Goal: Task Accomplishment & Management: Manage account settings

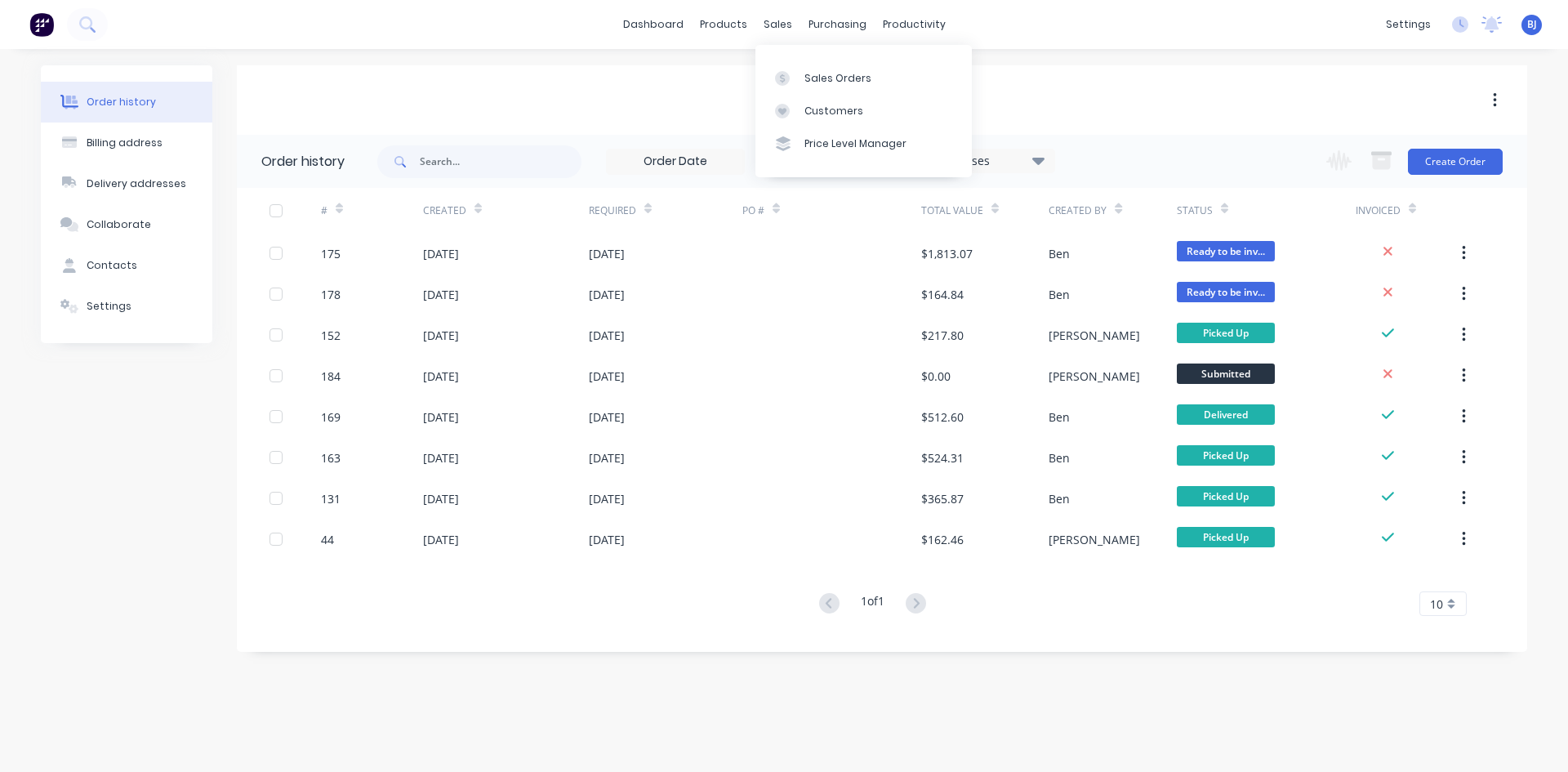
drag, startPoint x: 784, startPoint y: 25, endPoint x: 779, endPoint y: 40, distance: 15.8
click at [783, 29] on div "sales" at bounding box center [777, 24] width 45 height 25
click at [781, 75] on icon at bounding box center [783, 78] width 15 height 15
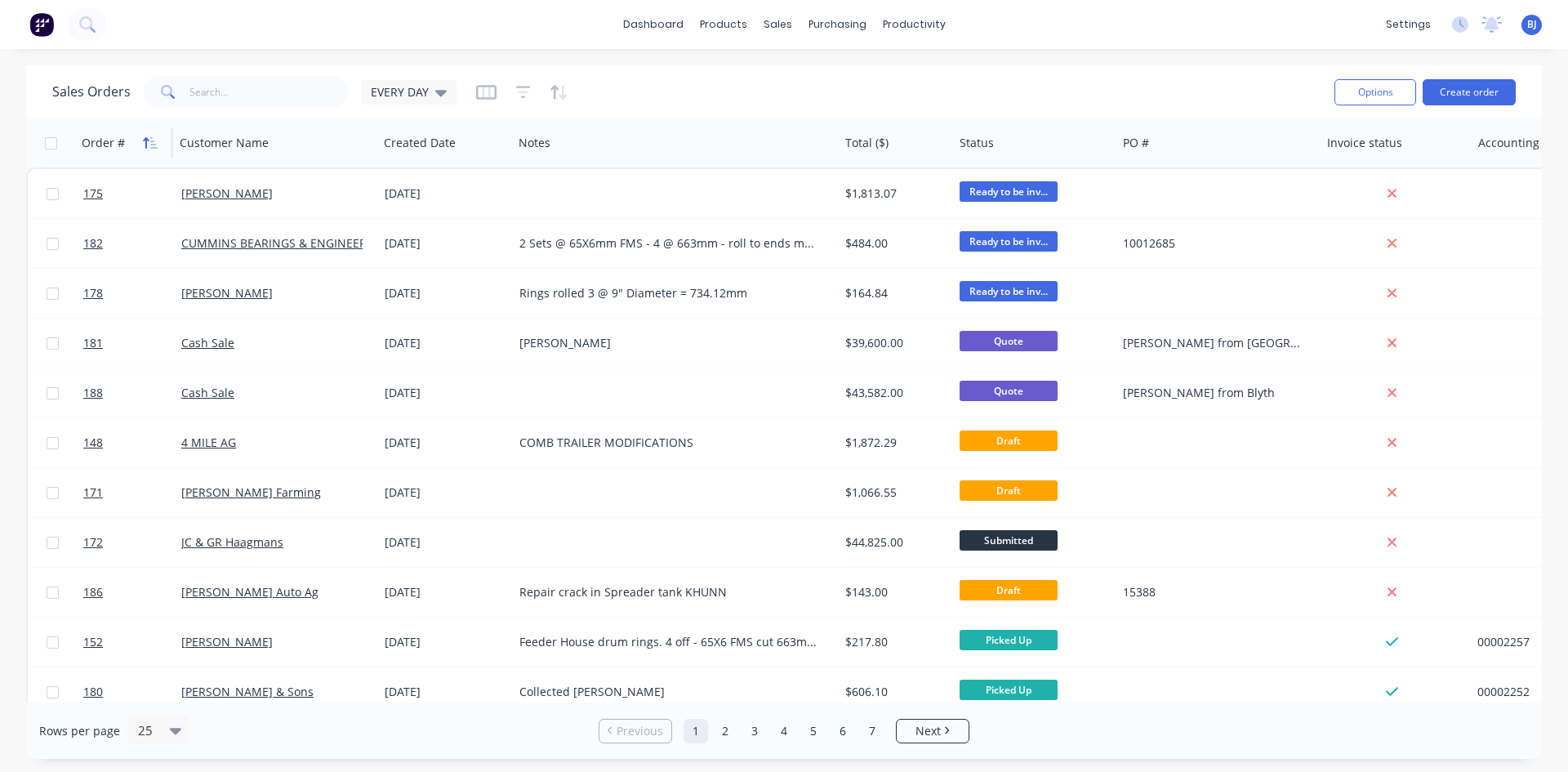
click at [146, 142] on icon "button" at bounding box center [146, 143] width 6 height 11
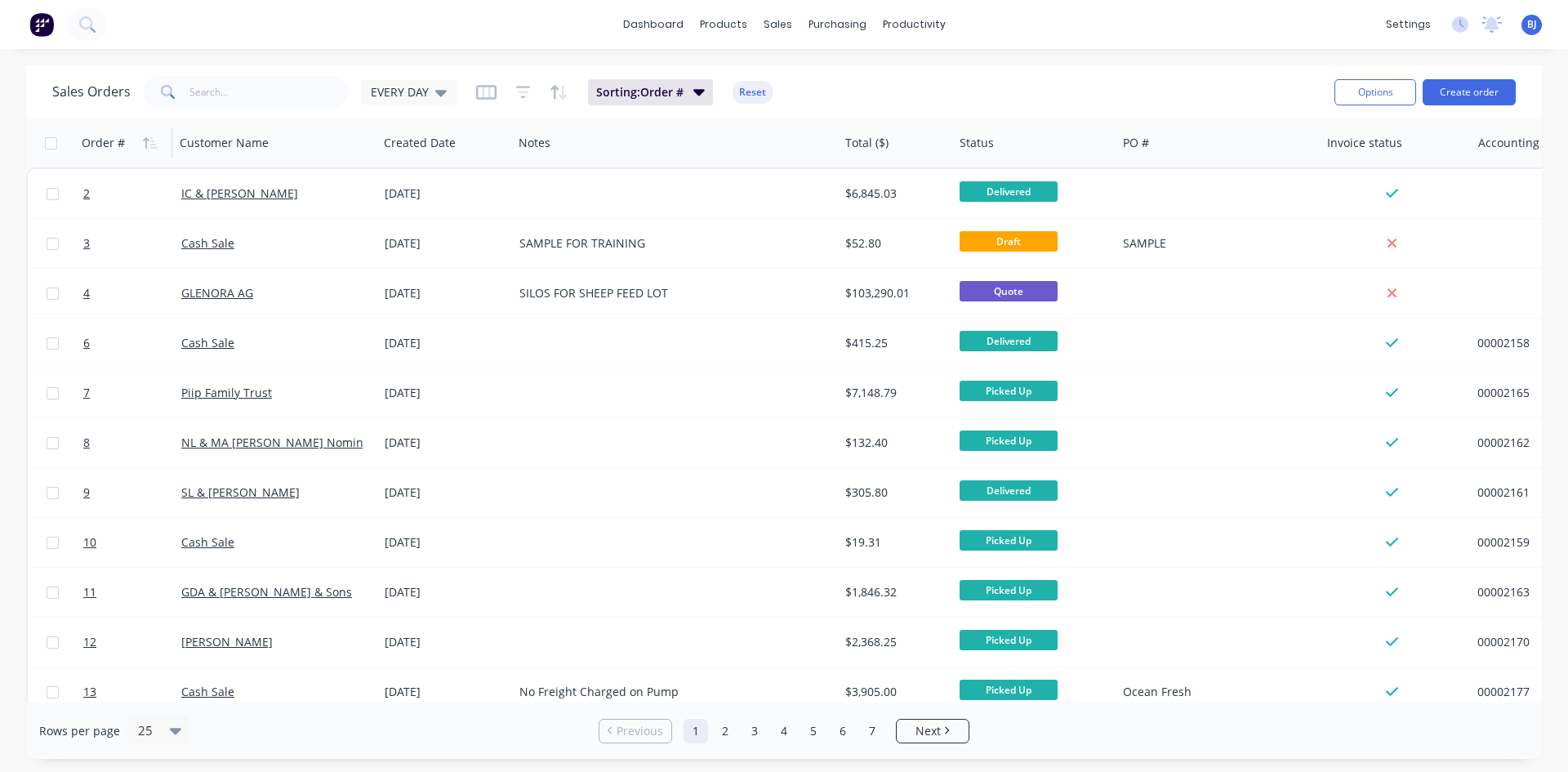
click at [146, 142] on icon "button" at bounding box center [146, 143] width 6 height 11
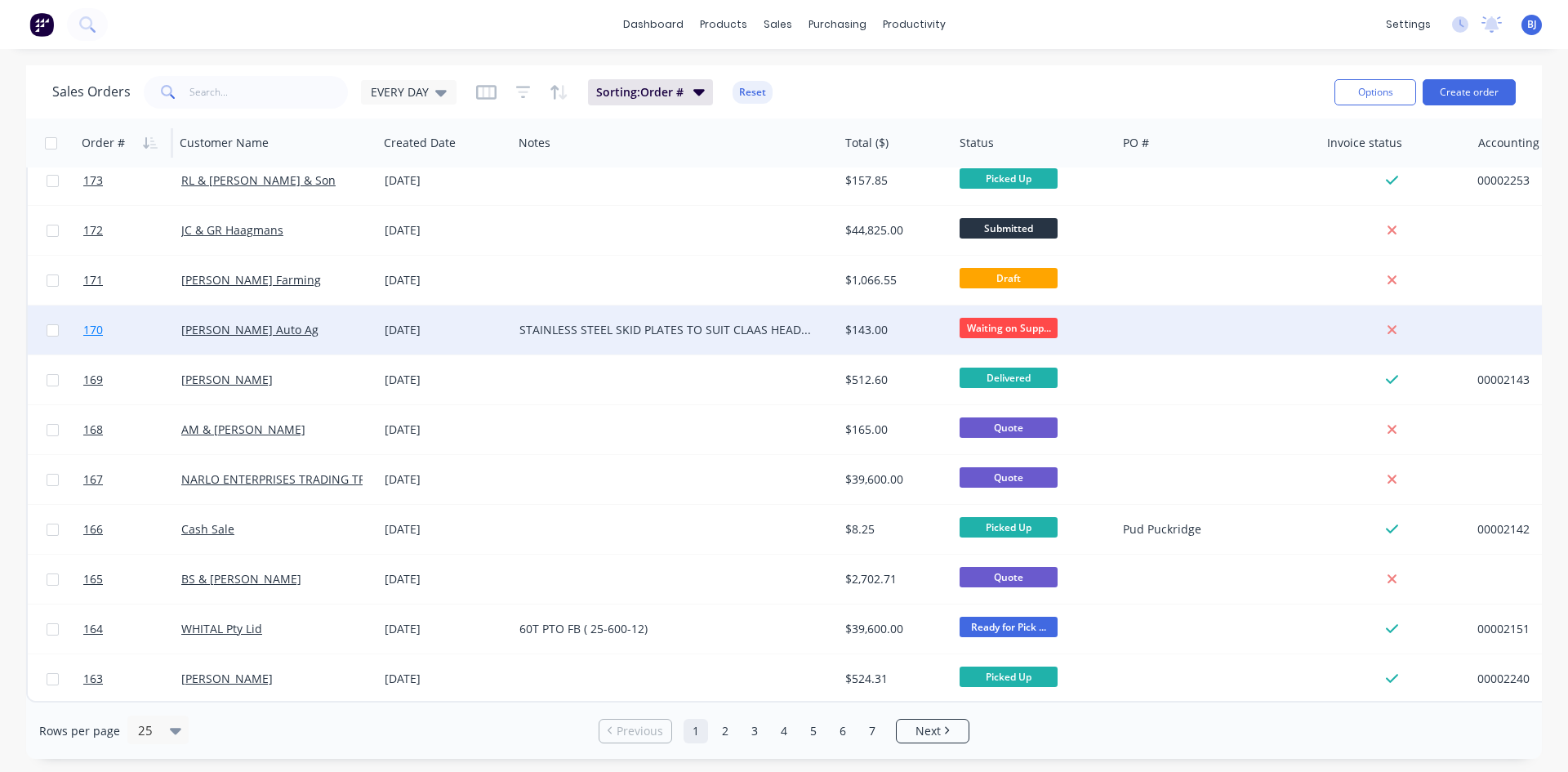
scroll to position [719, 0]
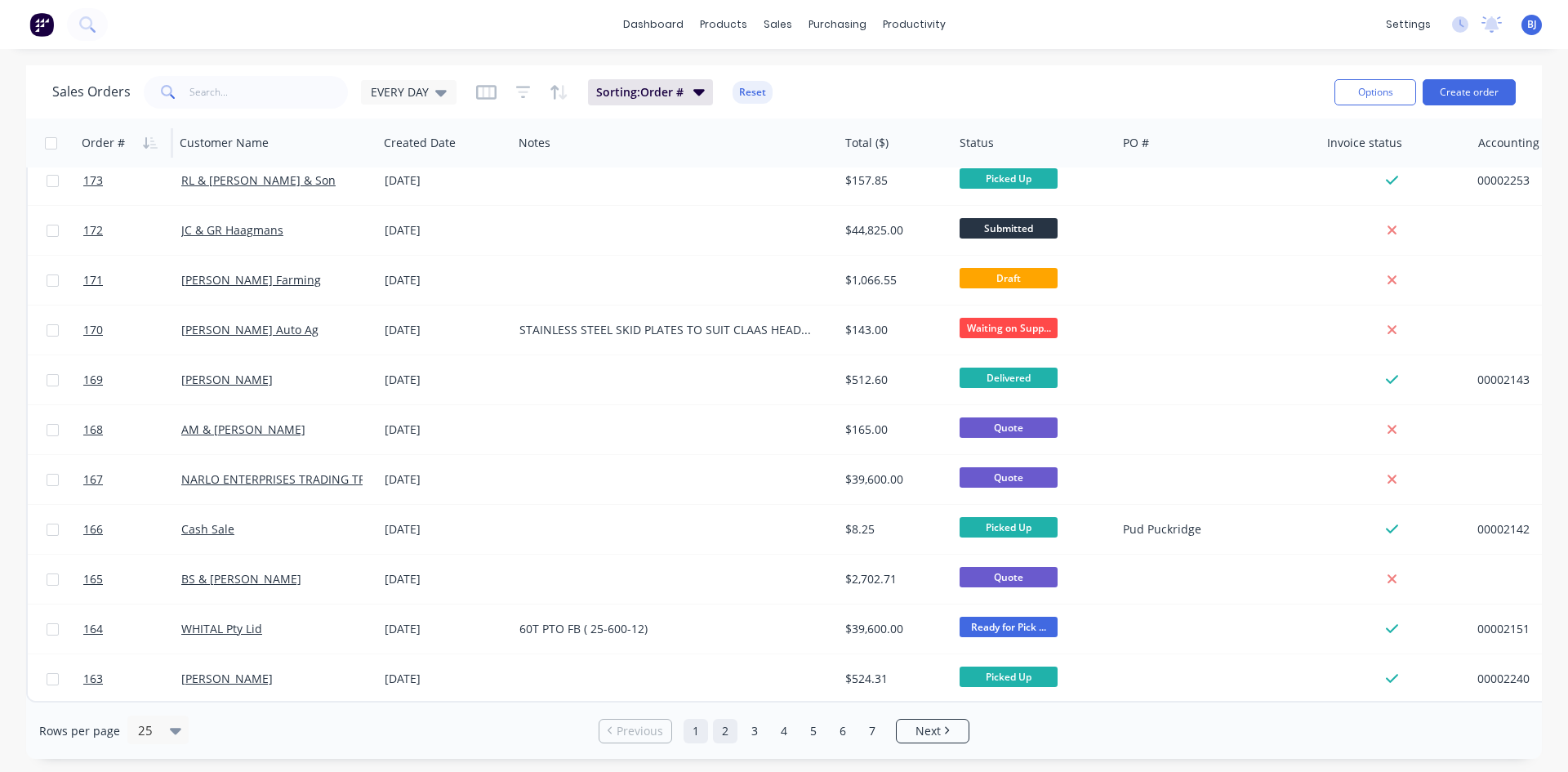
click at [720, 736] on link "2" at bounding box center [724, 731] width 25 height 25
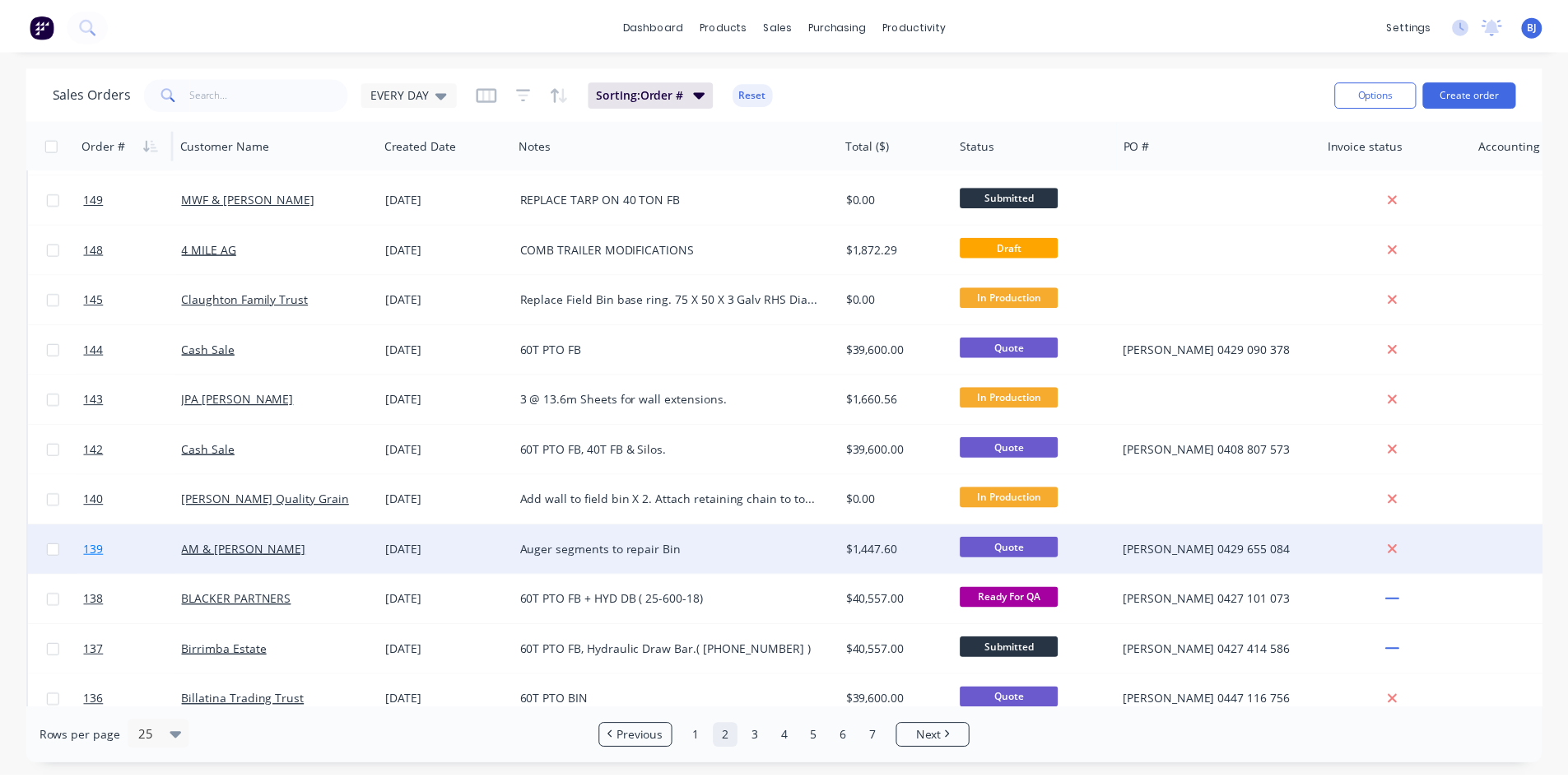
scroll to position [560, 0]
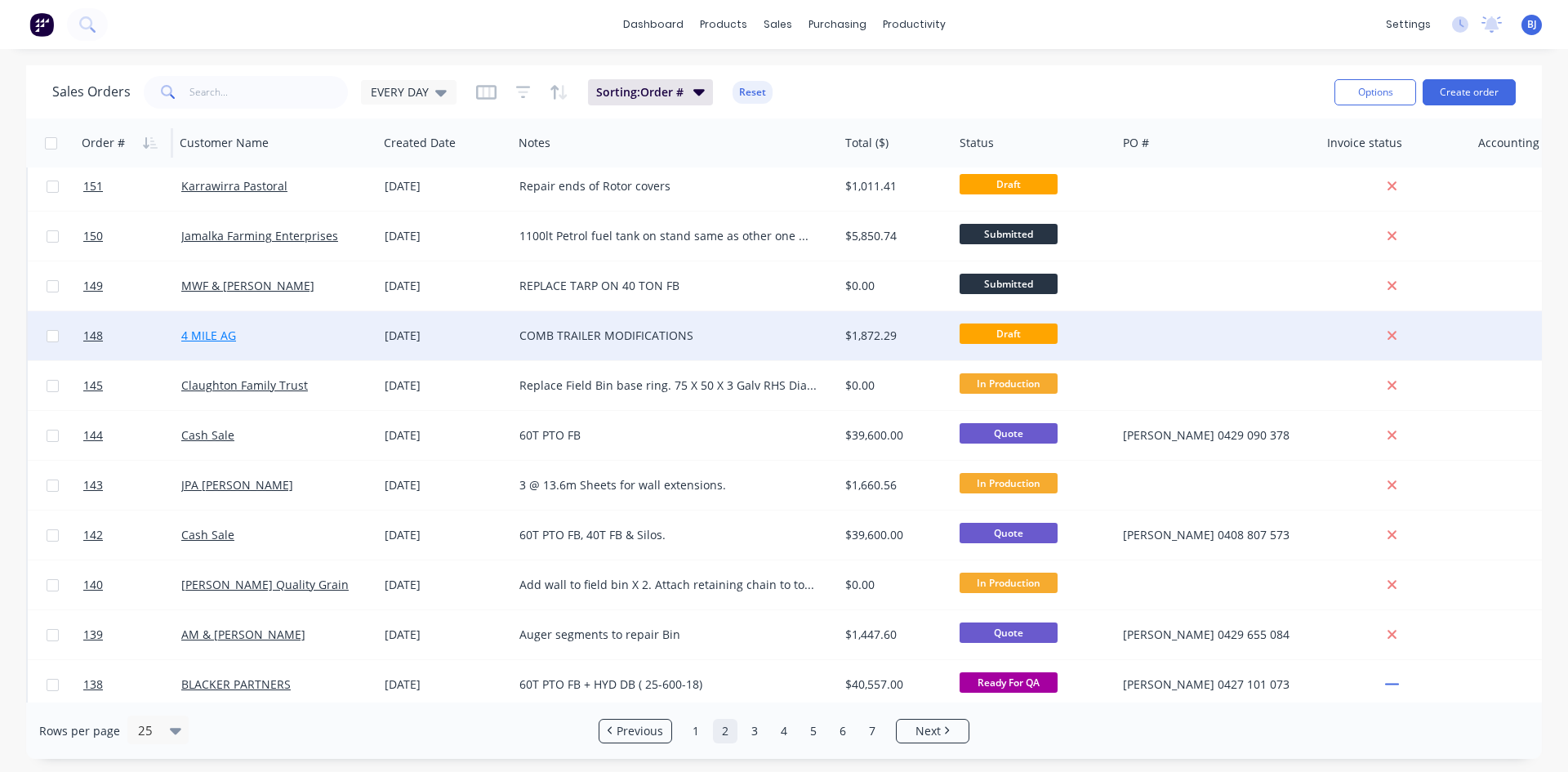
click at [183, 332] on link "4 MILE AG" at bounding box center [208, 335] width 54 height 16
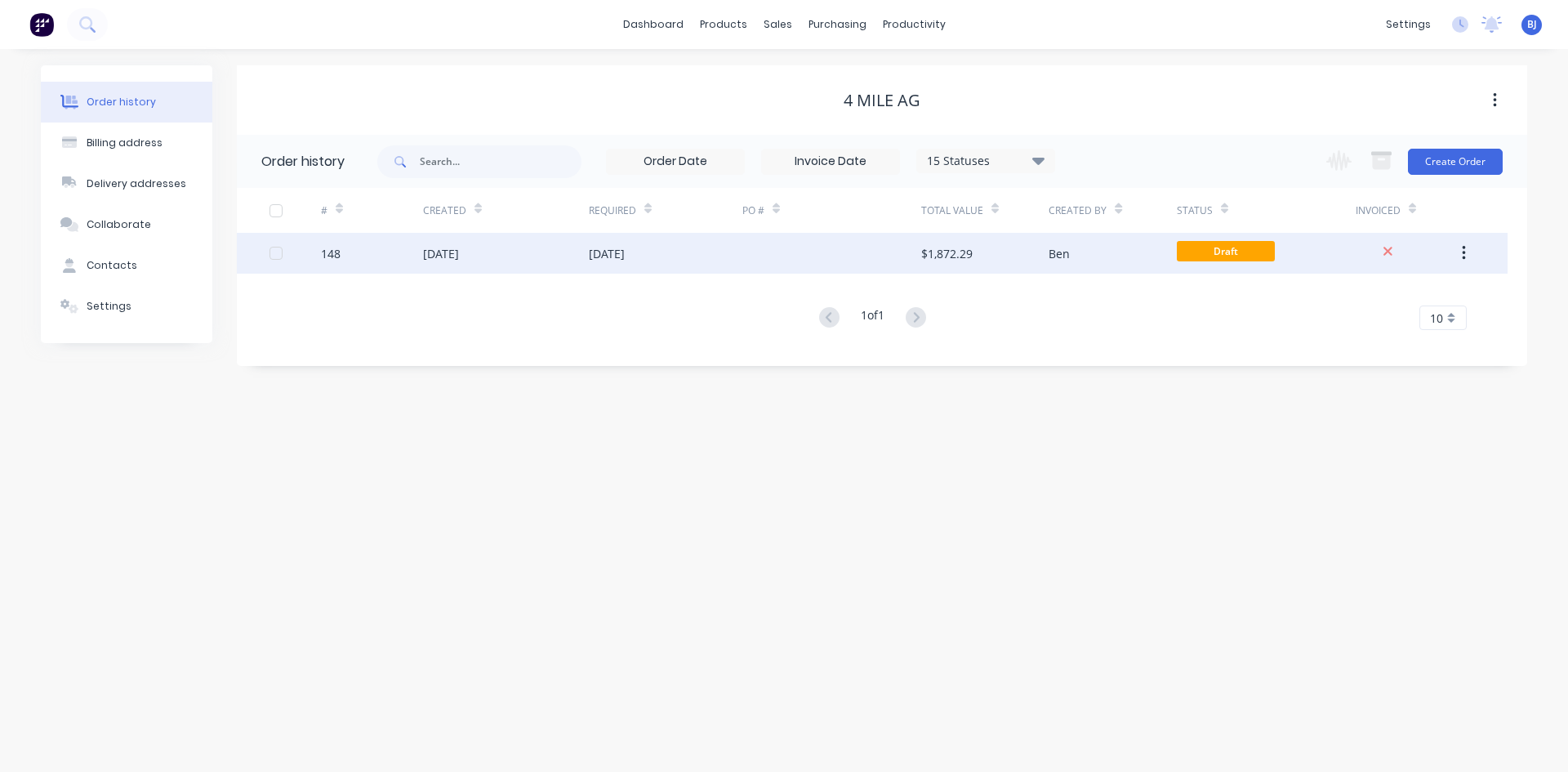
click at [625, 255] on div "[DATE]" at bounding box center [606, 253] width 36 height 18
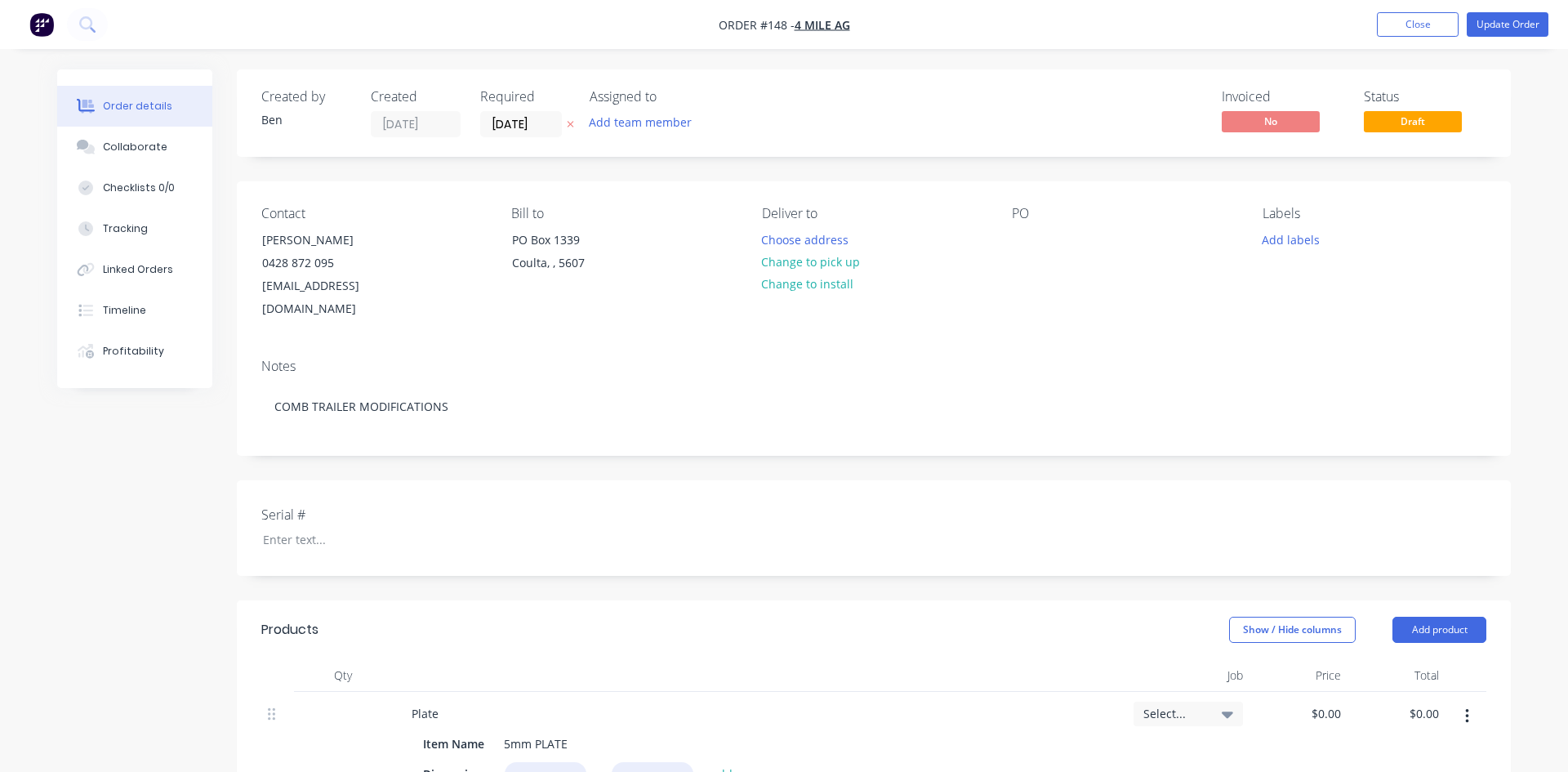
type input "$121.00"
type input "$43.56"
type input "$41.00"
type input "$24.60"
type input "$11.00"
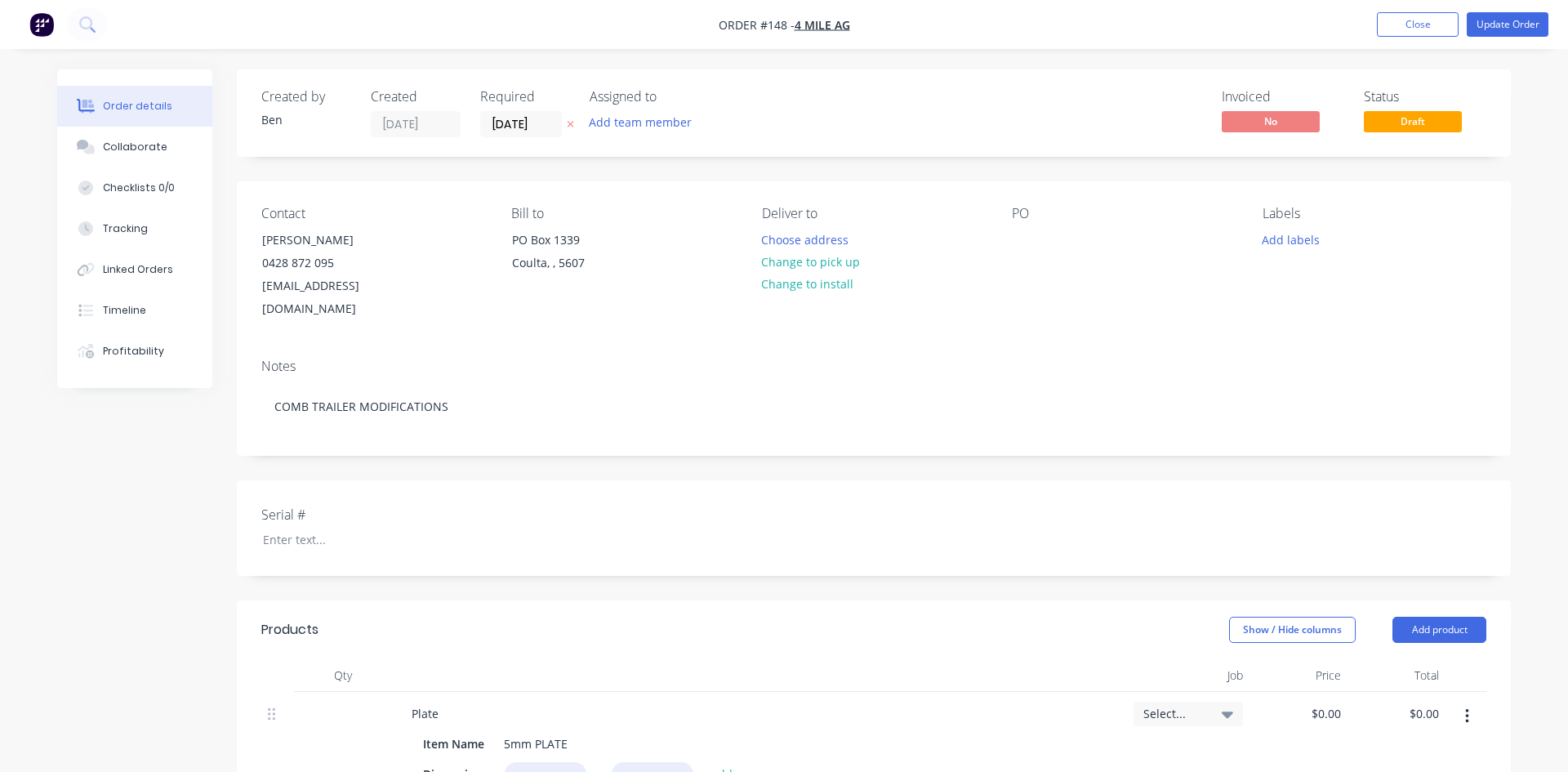
type input "$10.12"
type input "$7.50"
type input "$9.60"
type input "$5.00"
type input "$2.80"
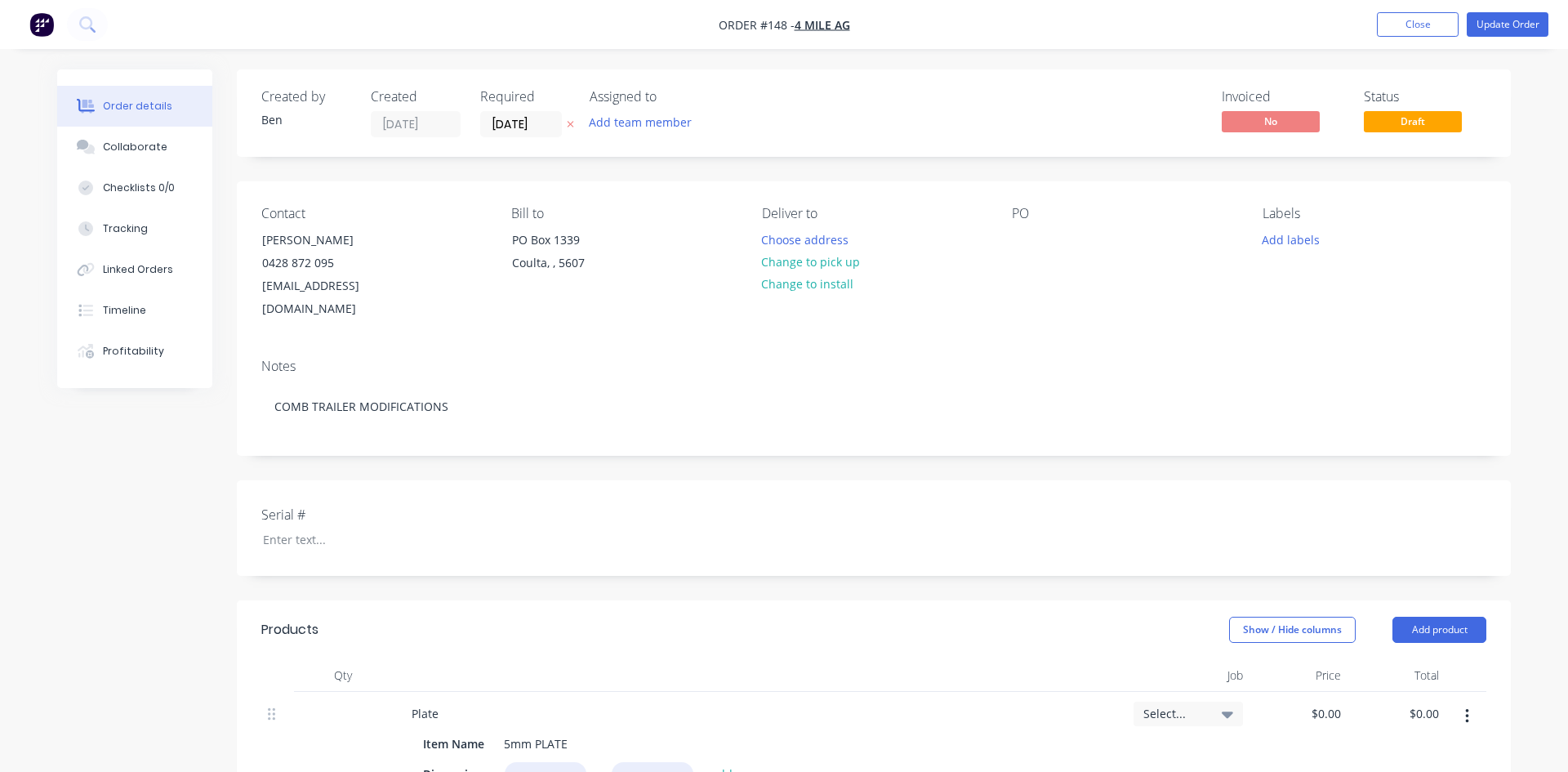
type input "$25.00"
type input "$16.40"
type input "$50.00"
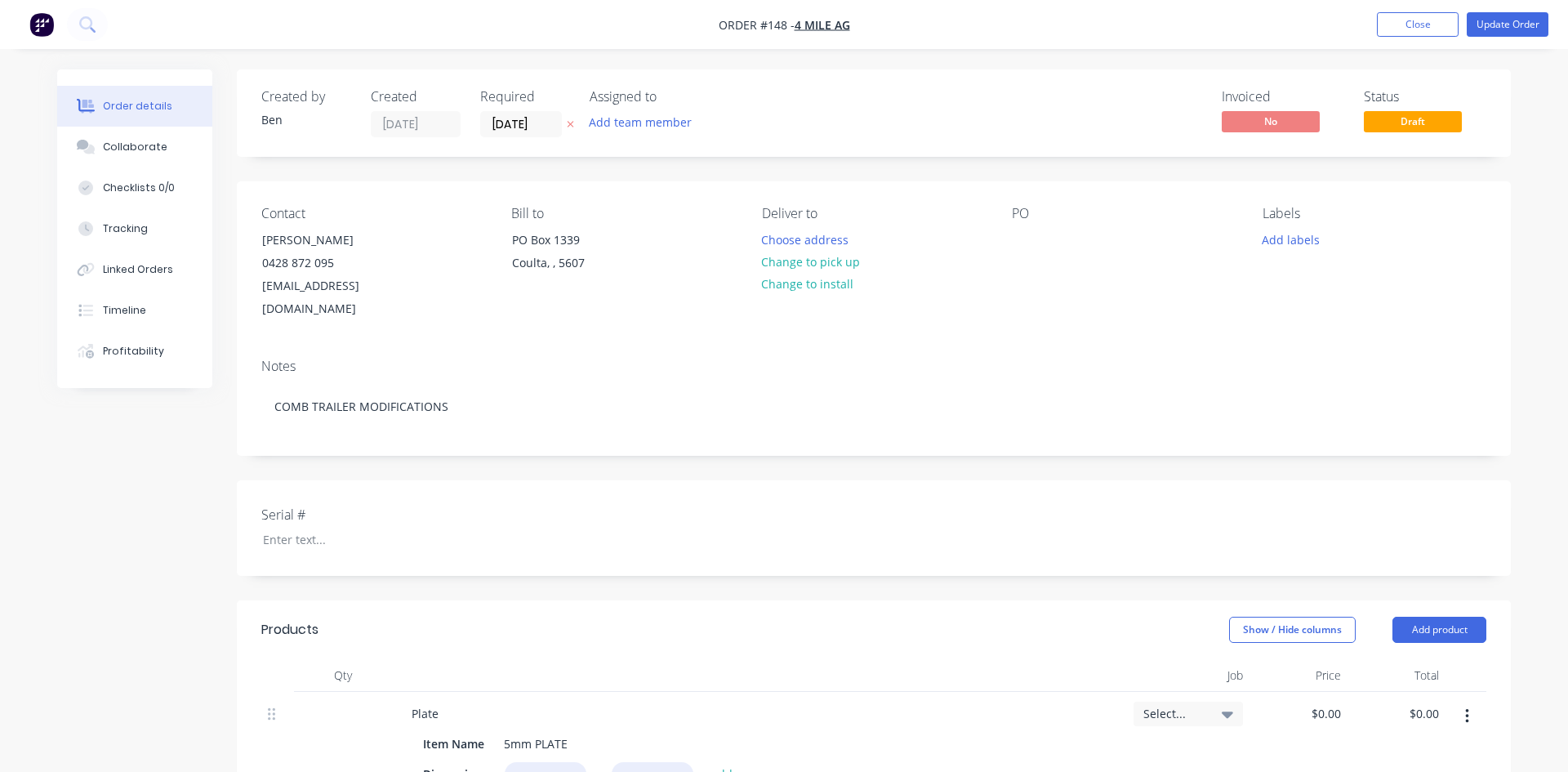
type input "$50.00"
type input "$130.00"
type input "$1,495.00"
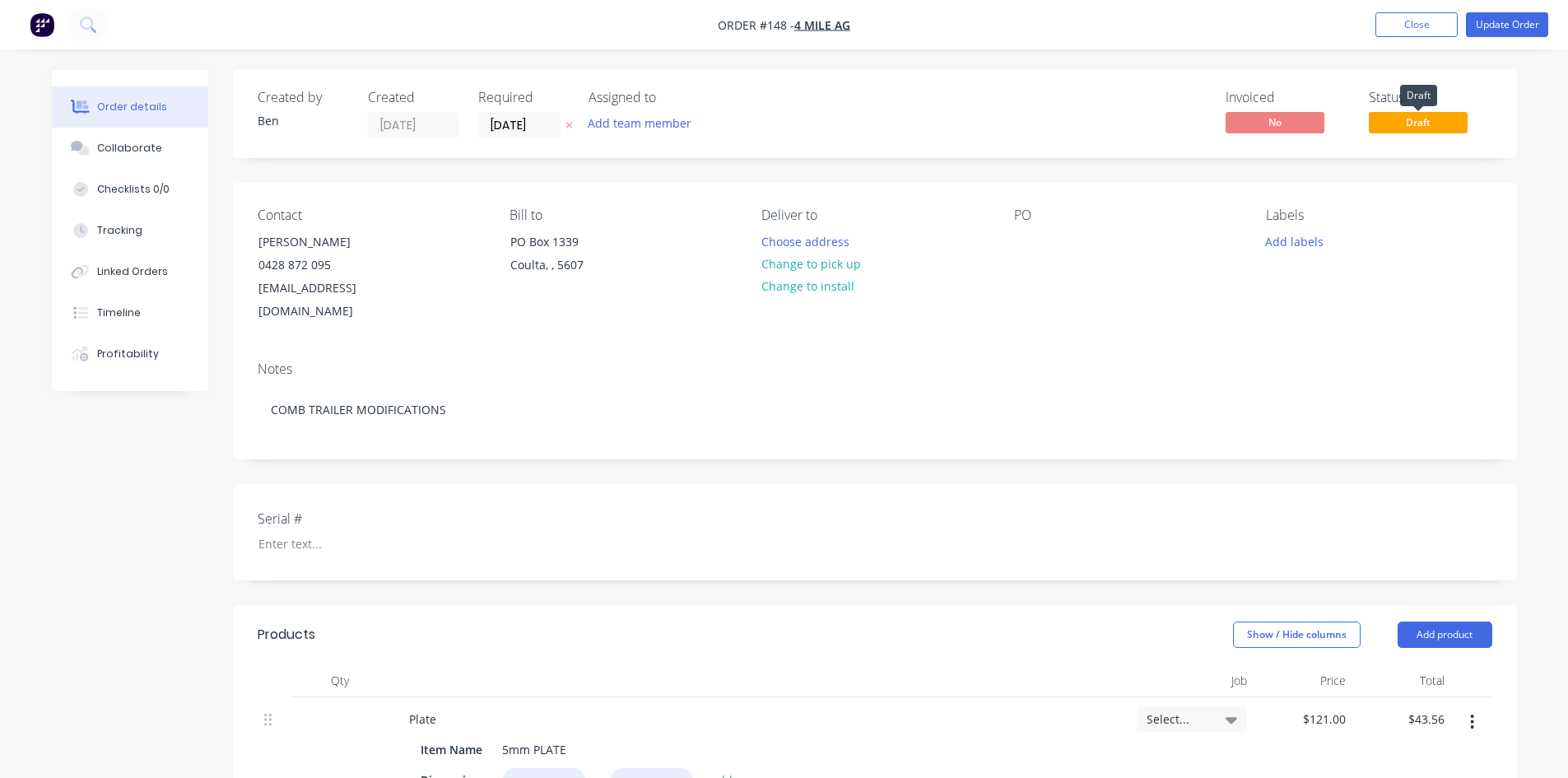
click at [1409, 126] on span "Draft" at bounding box center [1418, 122] width 99 height 20
click at [1496, 27] on button "Update Order" at bounding box center [1508, 24] width 82 height 25
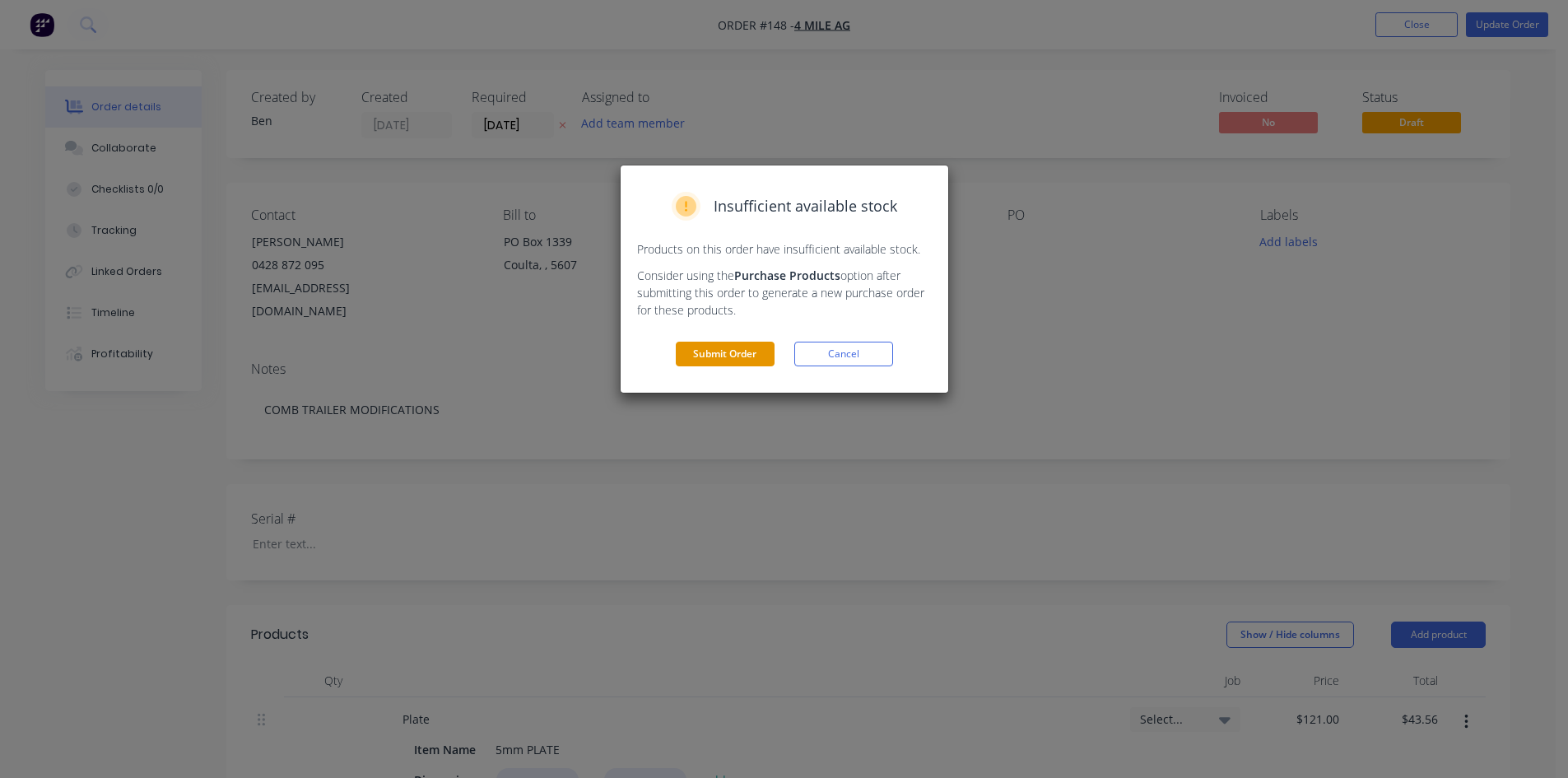
click at [745, 358] on button "Submit Order" at bounding box center [725, 354] width 99 height 25
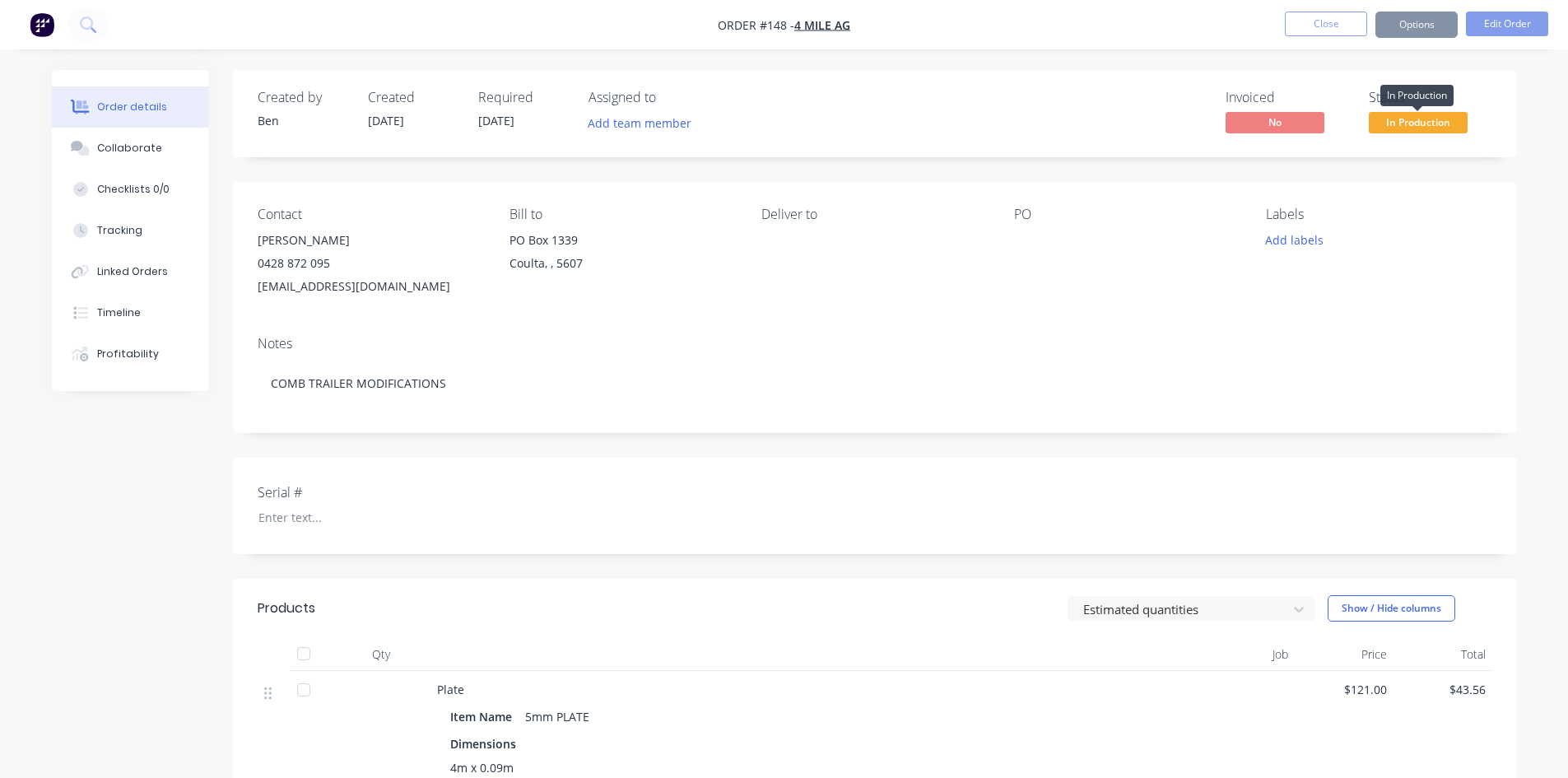
click at [1414, 125] on span "In Production" at bounding box center [1418, 122] width 99 height 20
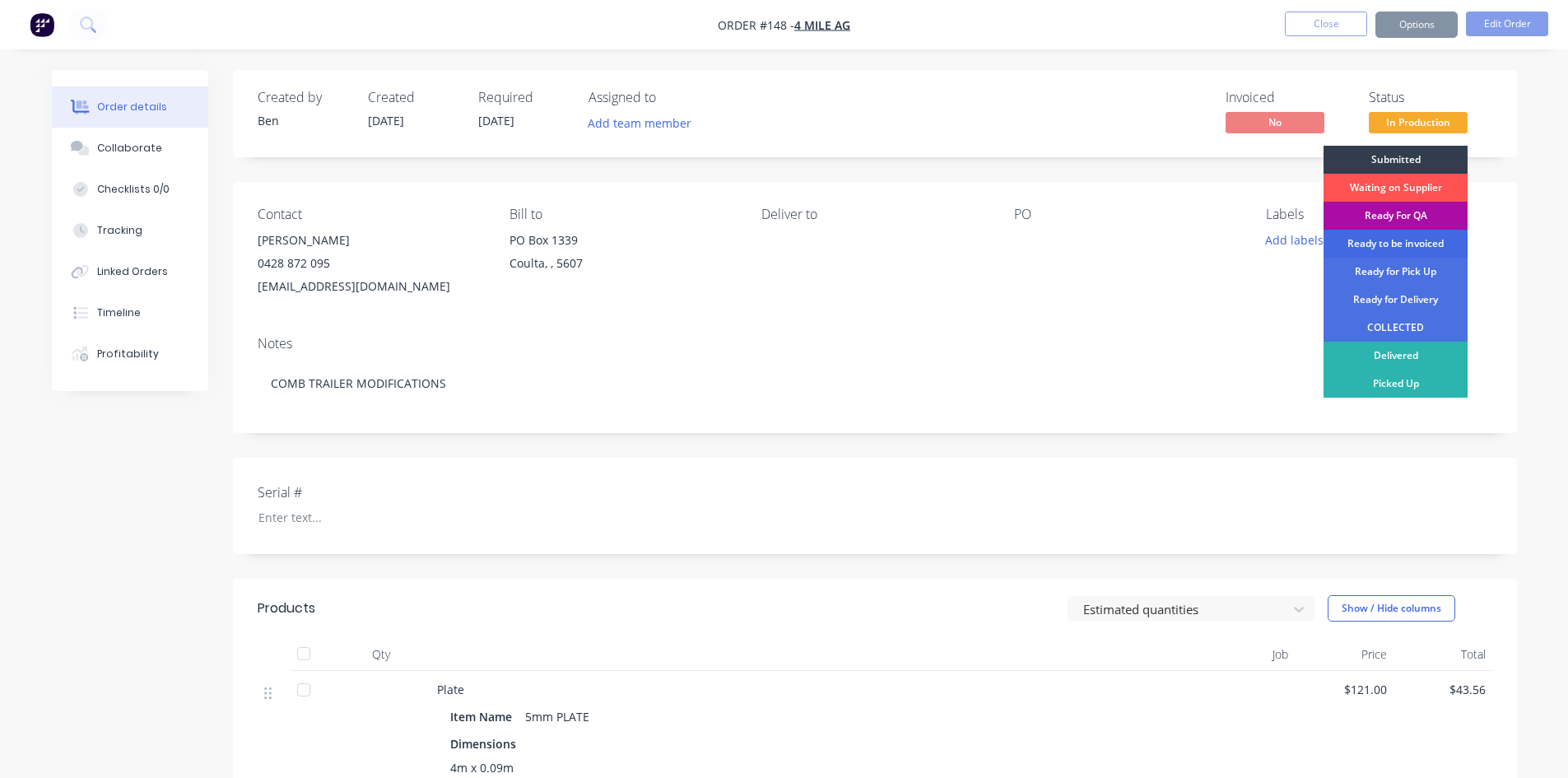
click at [1396, 246] on div "Ready to be invoiced" at bounding box center [1396, 244] width 144 height 28
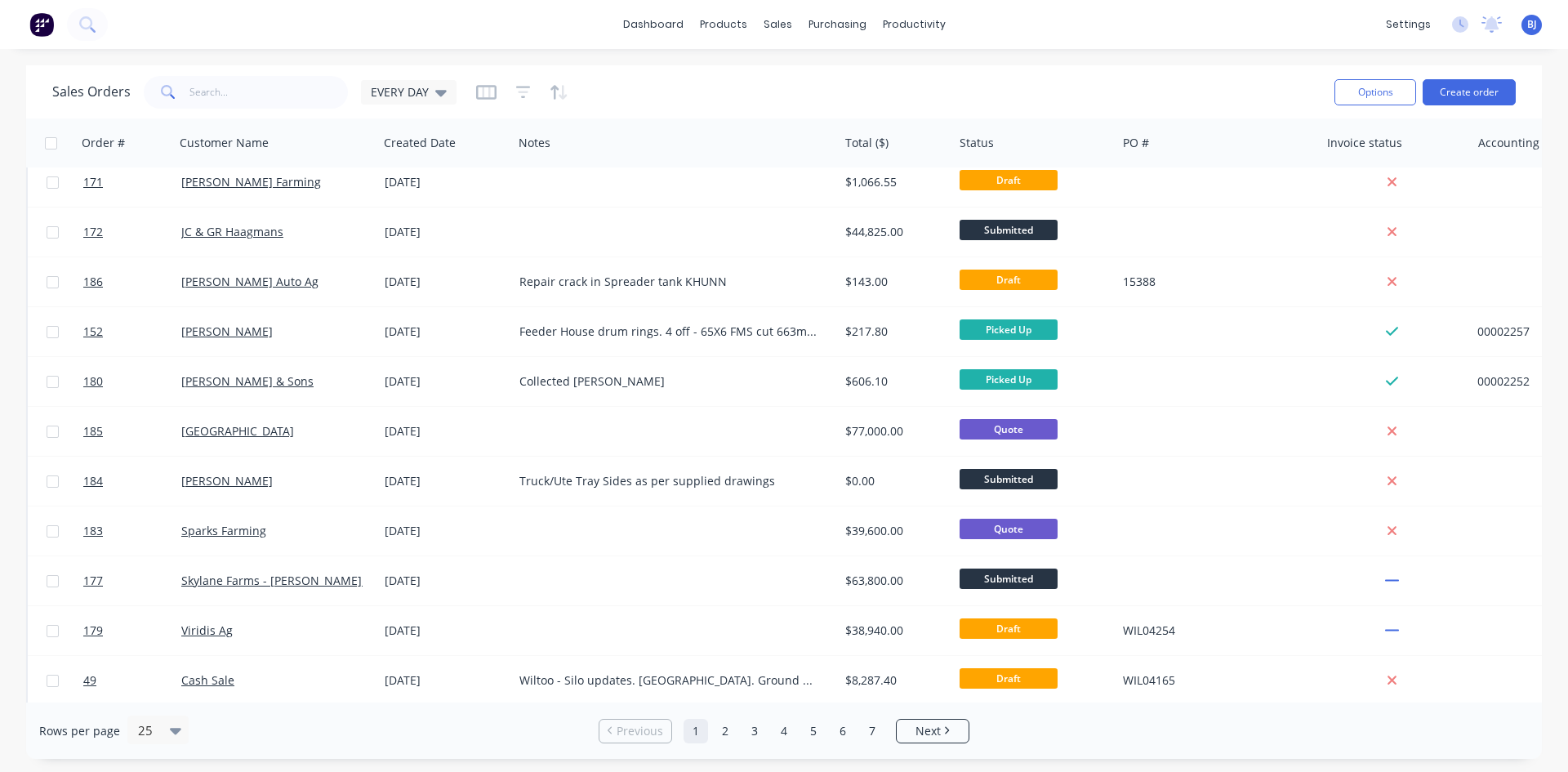
scroll to position [66, 0]
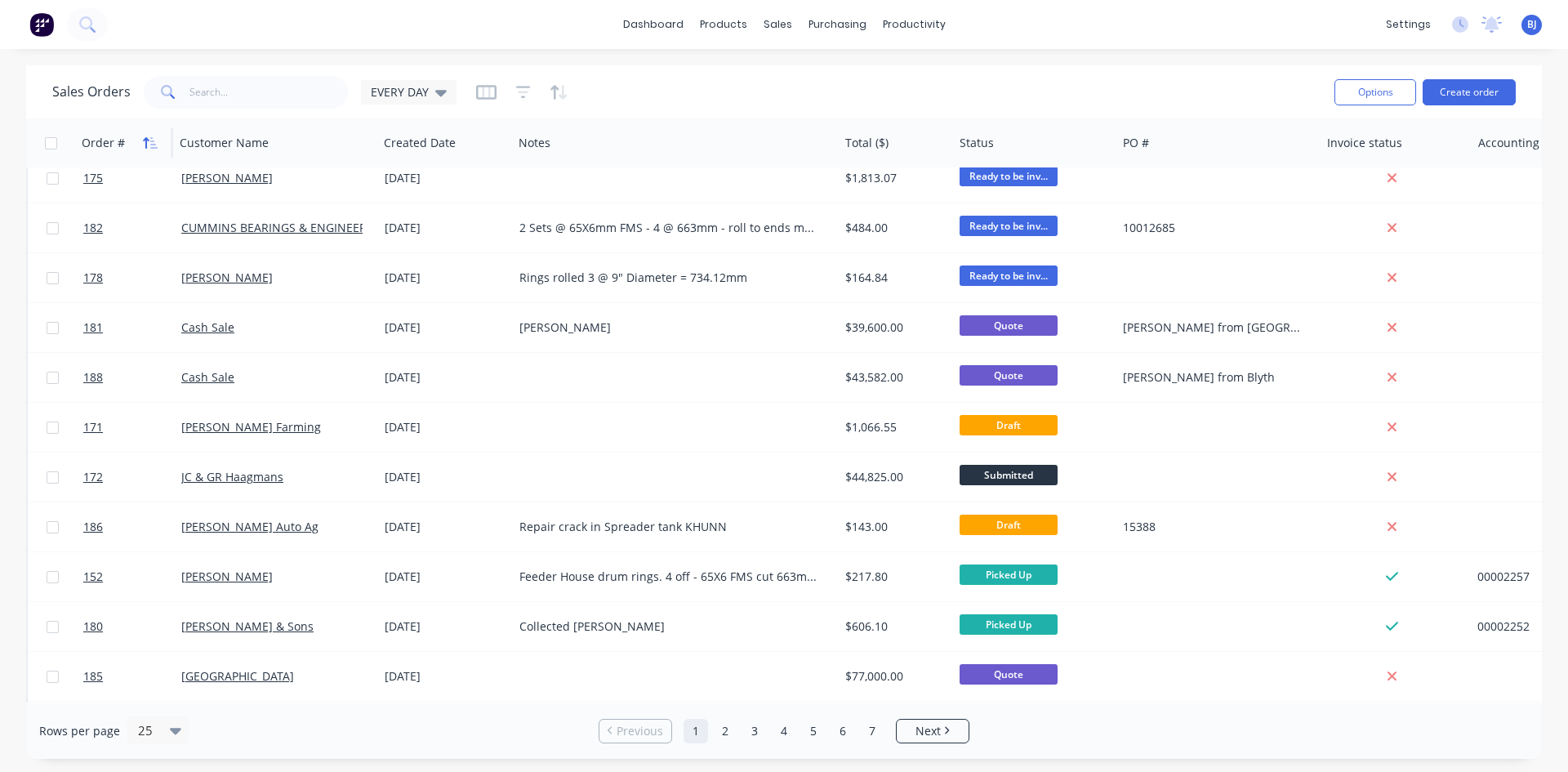
click at [150, 138] on icon "button" at bounding box center [154, 143] width 7 height 11
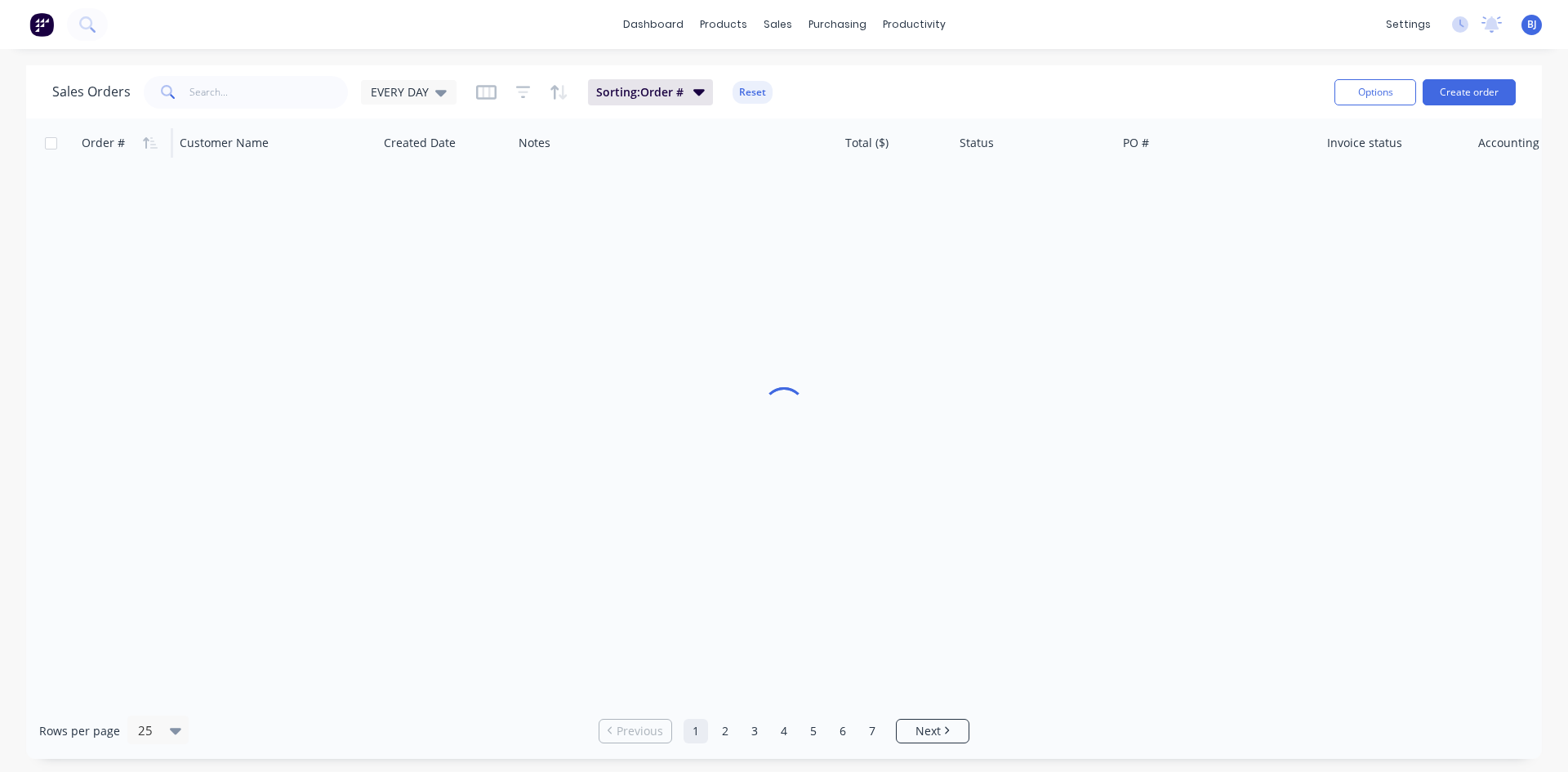
scroll to position [0, 0]
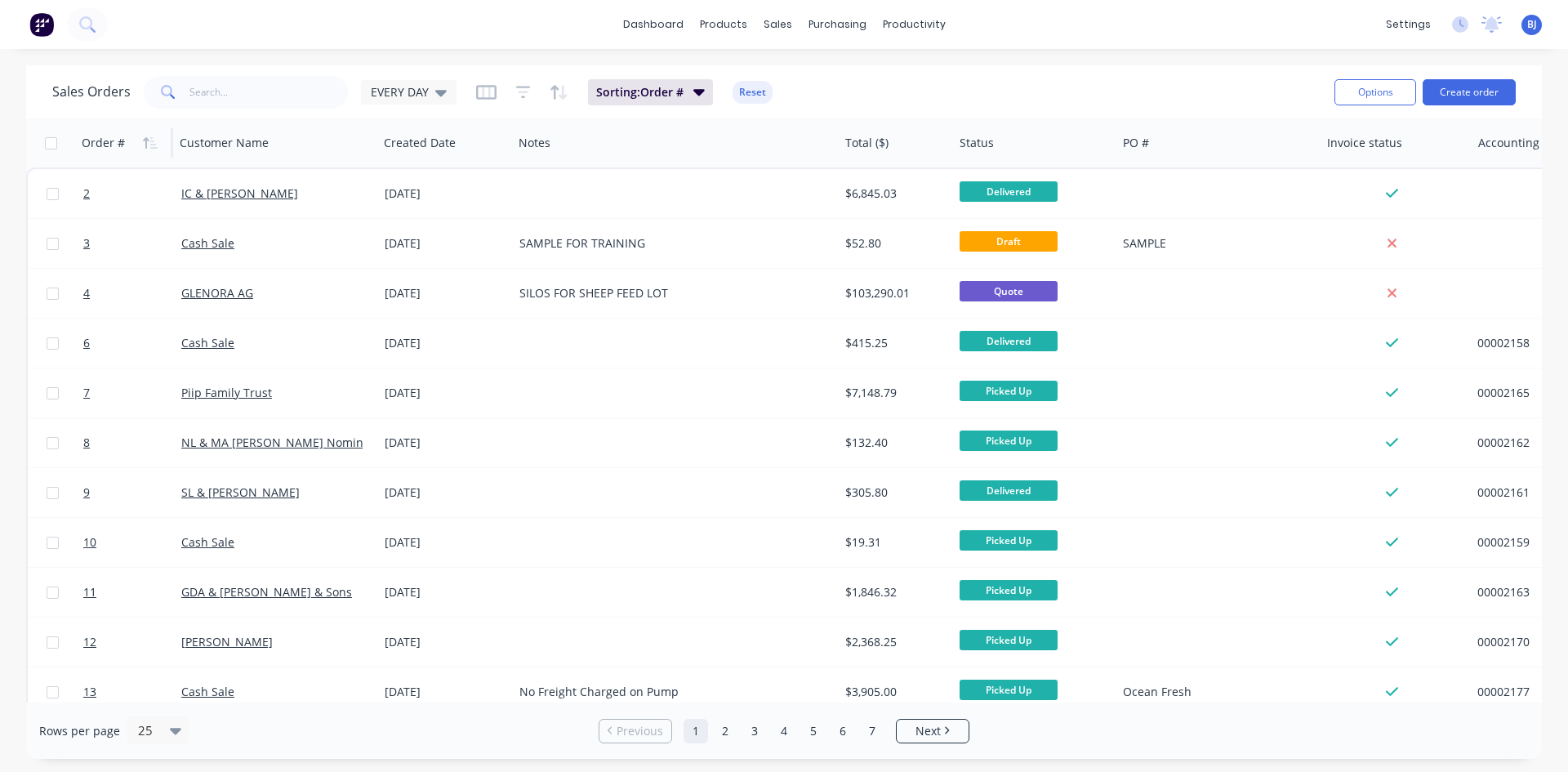
click at [150, 138] on icon "button" at bounding box center [154, 143] width 7 height 11
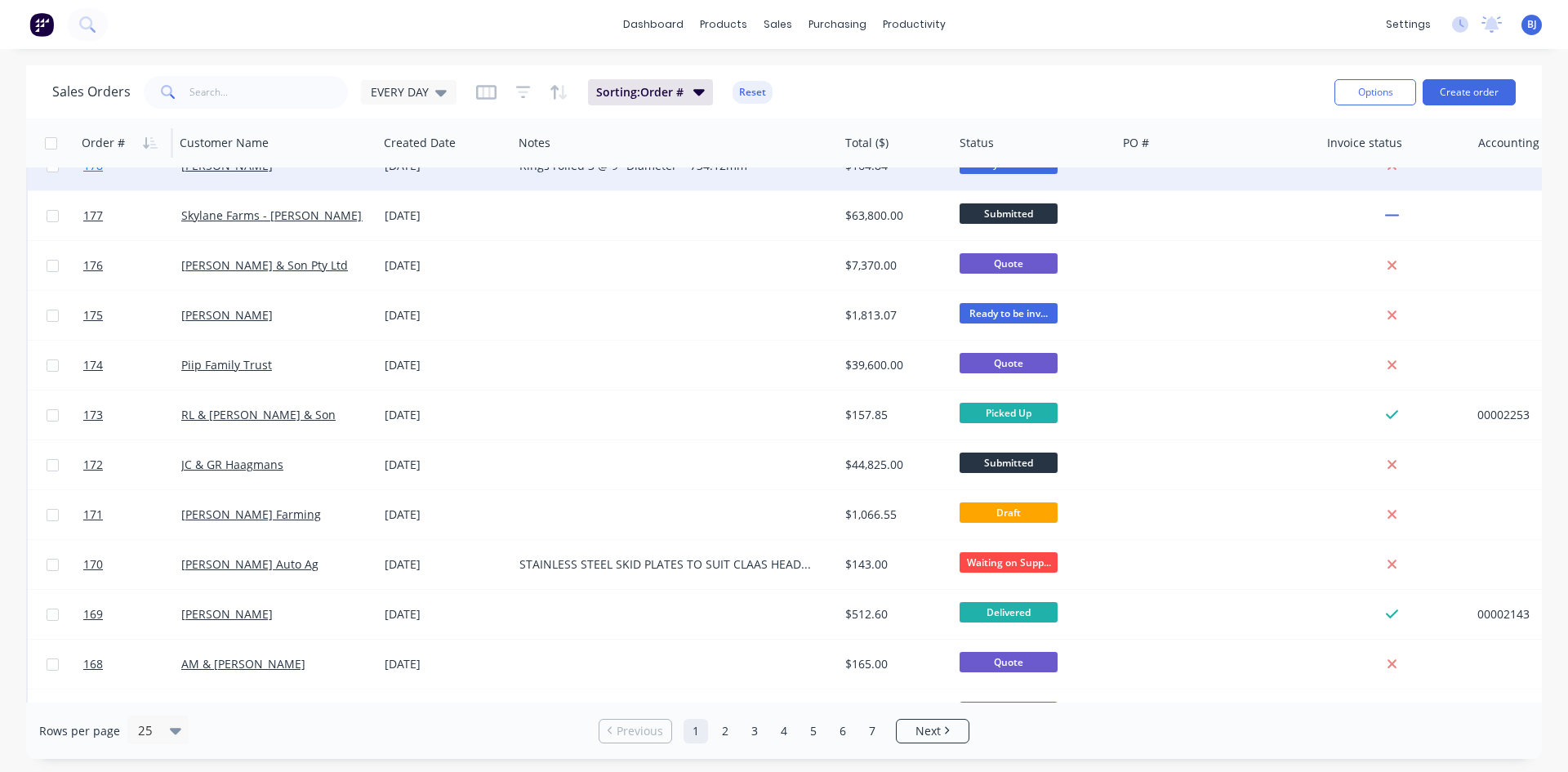
scroll to position [719, 0]
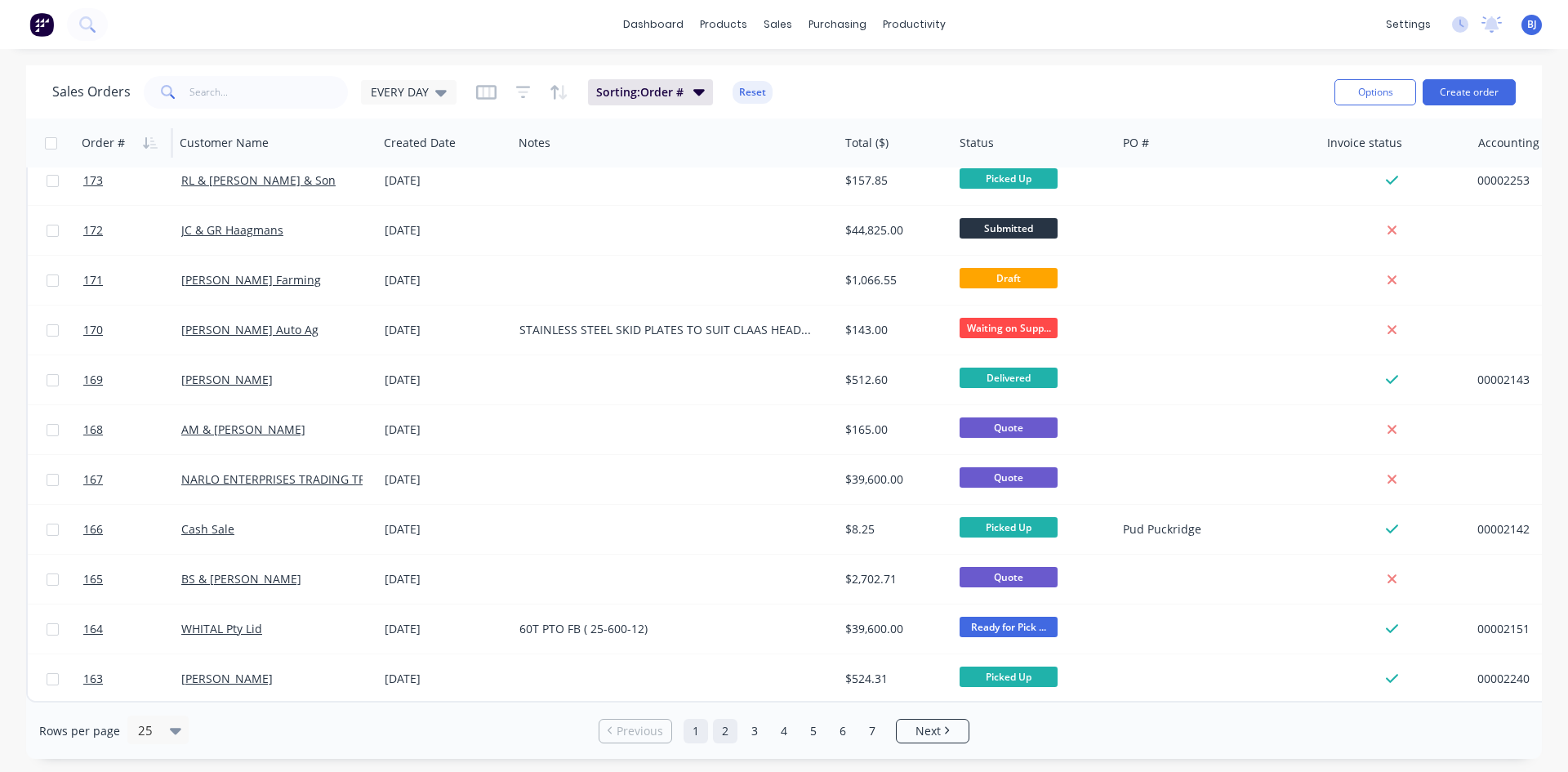
click at [730, 730] on link "2" at bounding box center [724, 731] width 25 height 25
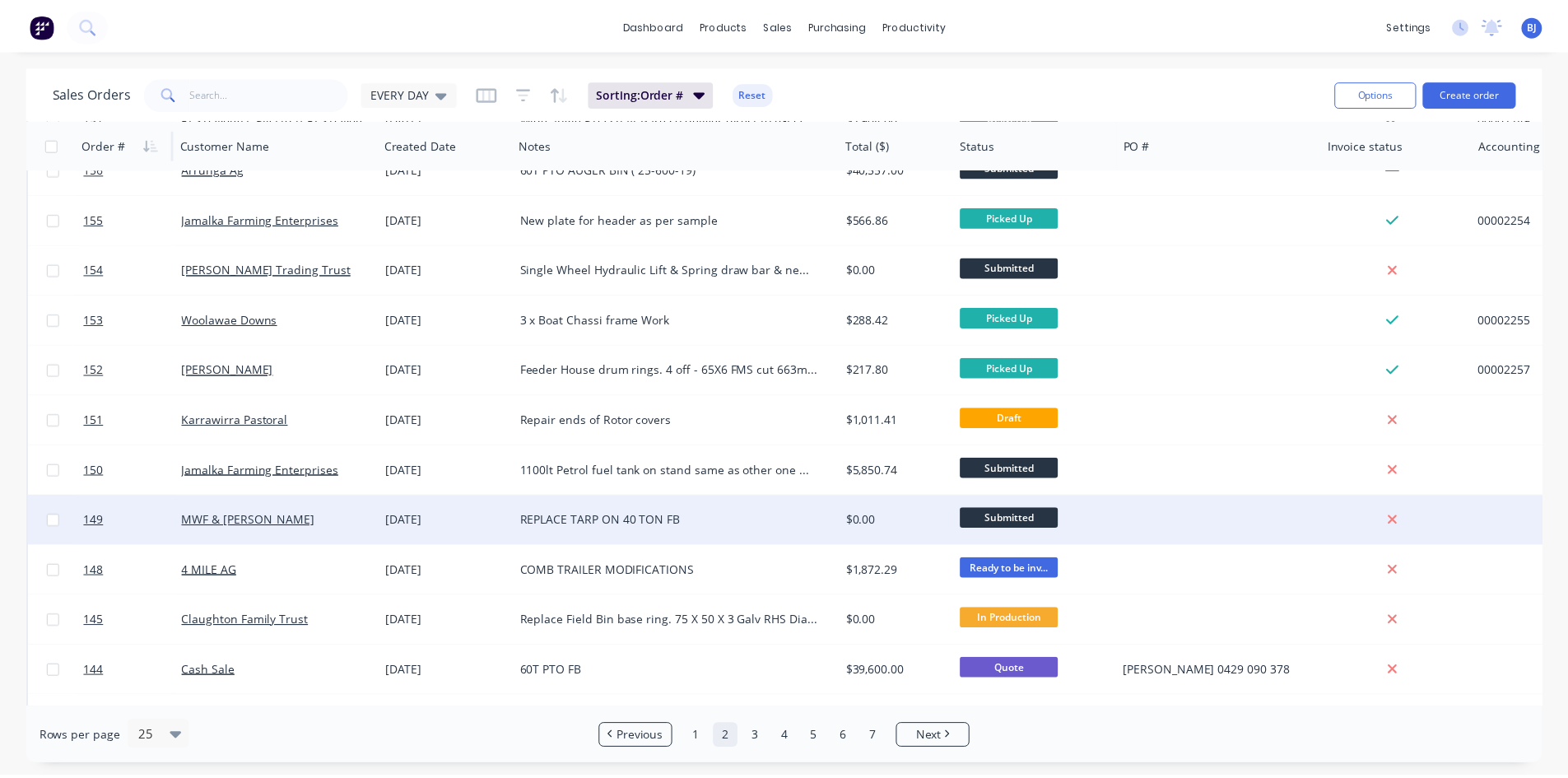
scroll to position [329, 0]
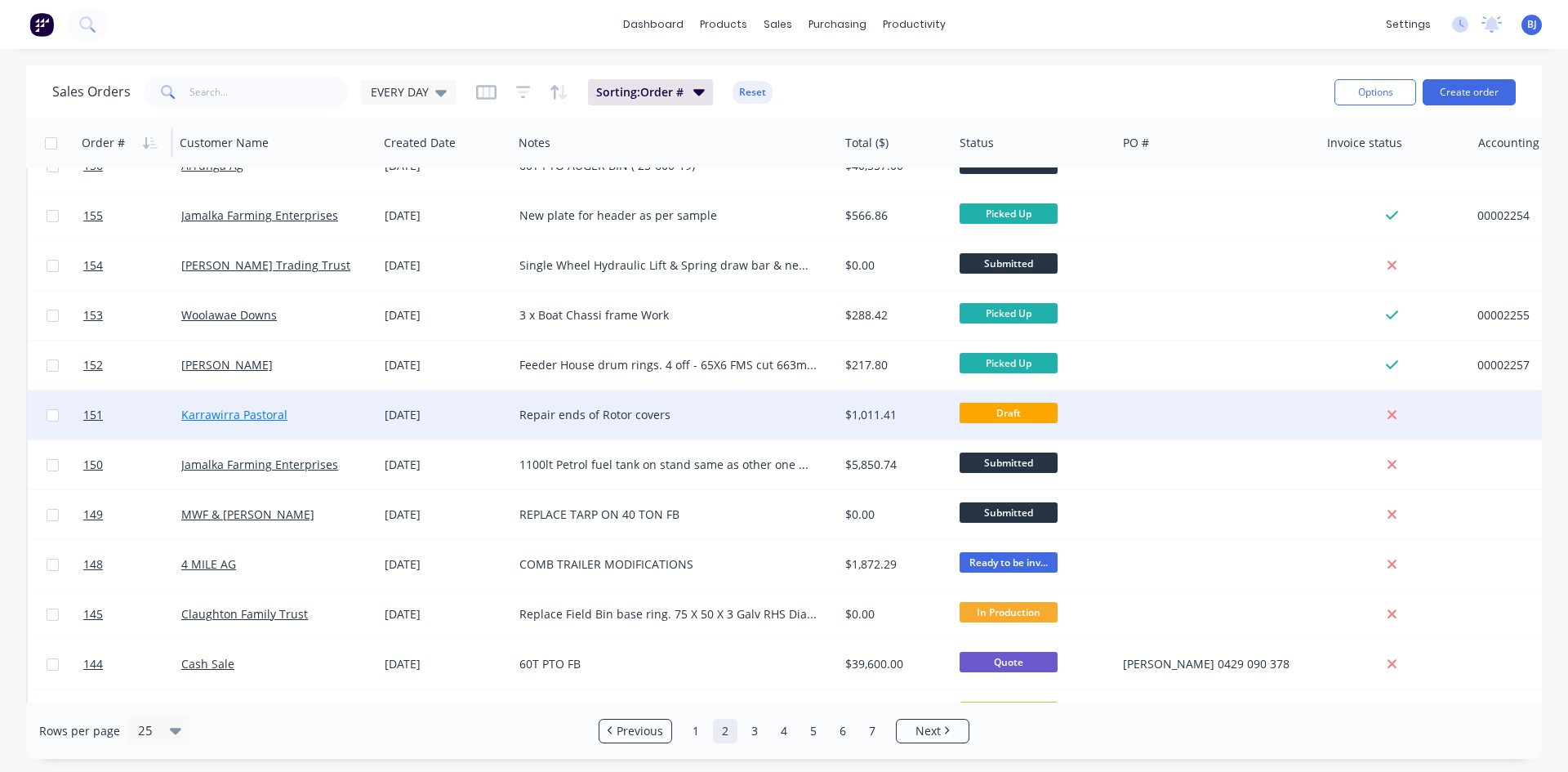
click at [223, 415] on link "Karrawirra Pastoral" at bounding box center [233, 415] width 106 height 16
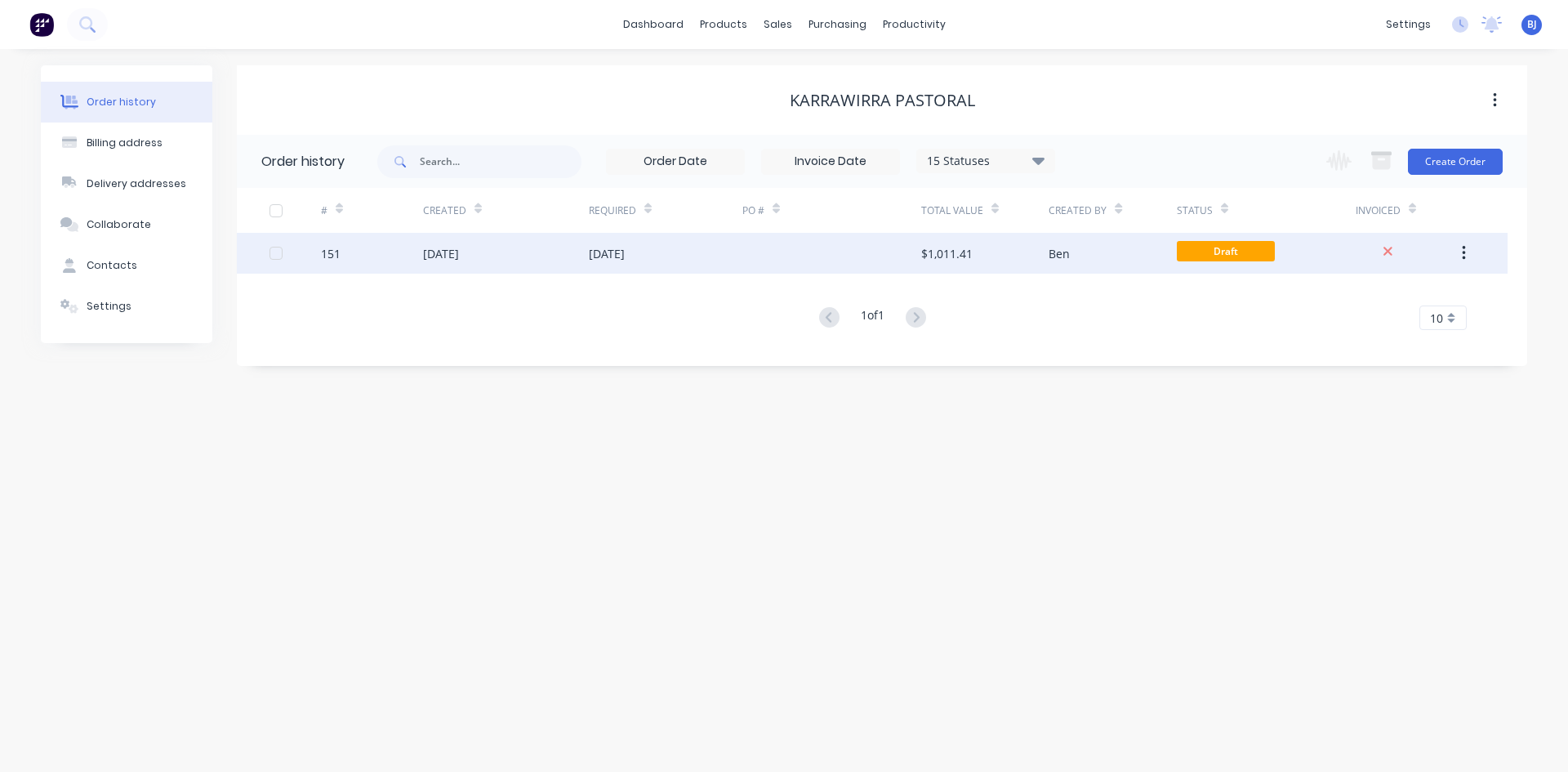
click at [459, 253] on div "[DATE]" at bounding box center [440, 253] width 36 height 18
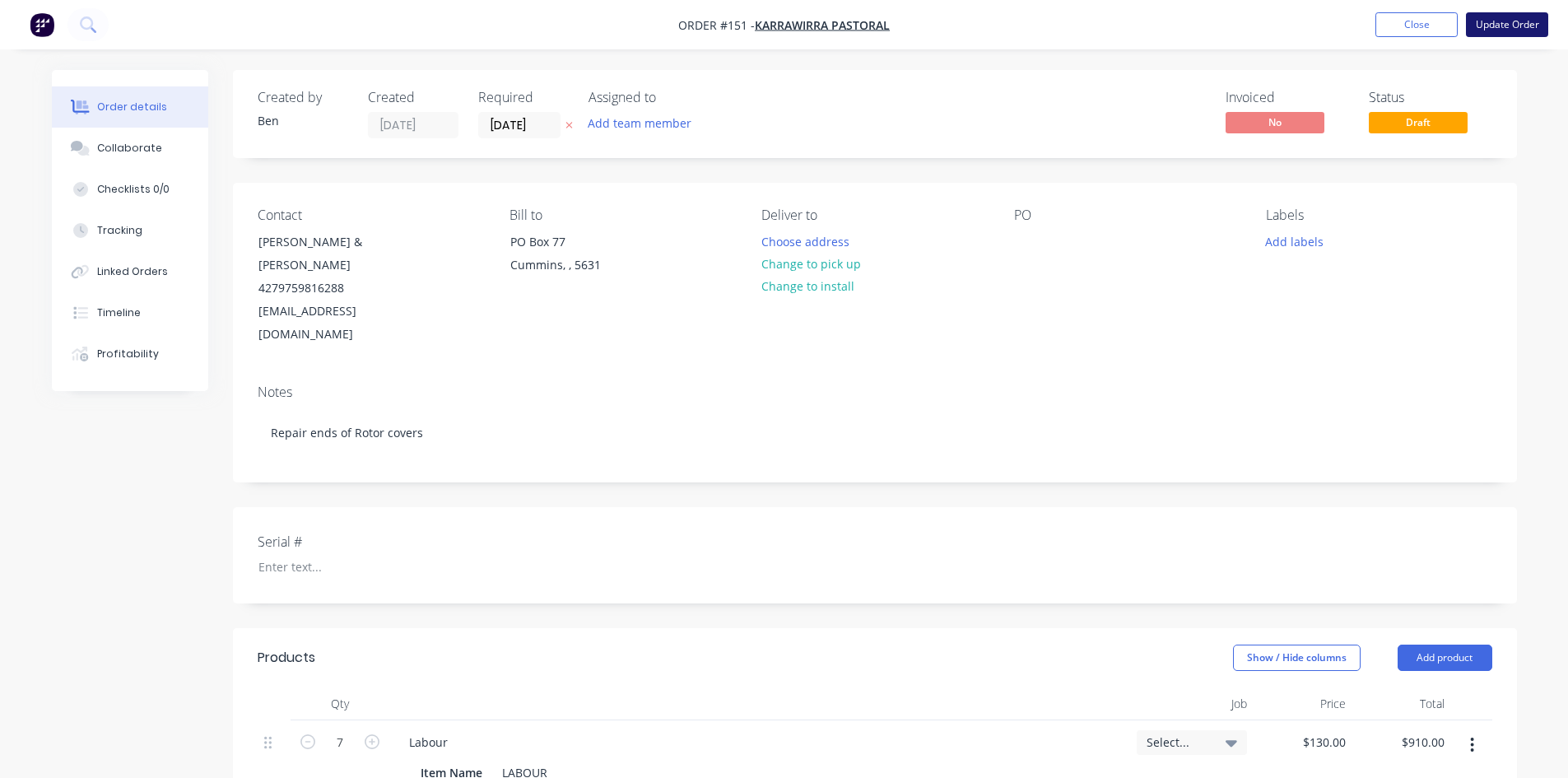
click at [1512, 24] on button "Update Order" at bounding box center [1508, 24] width 82 height 25
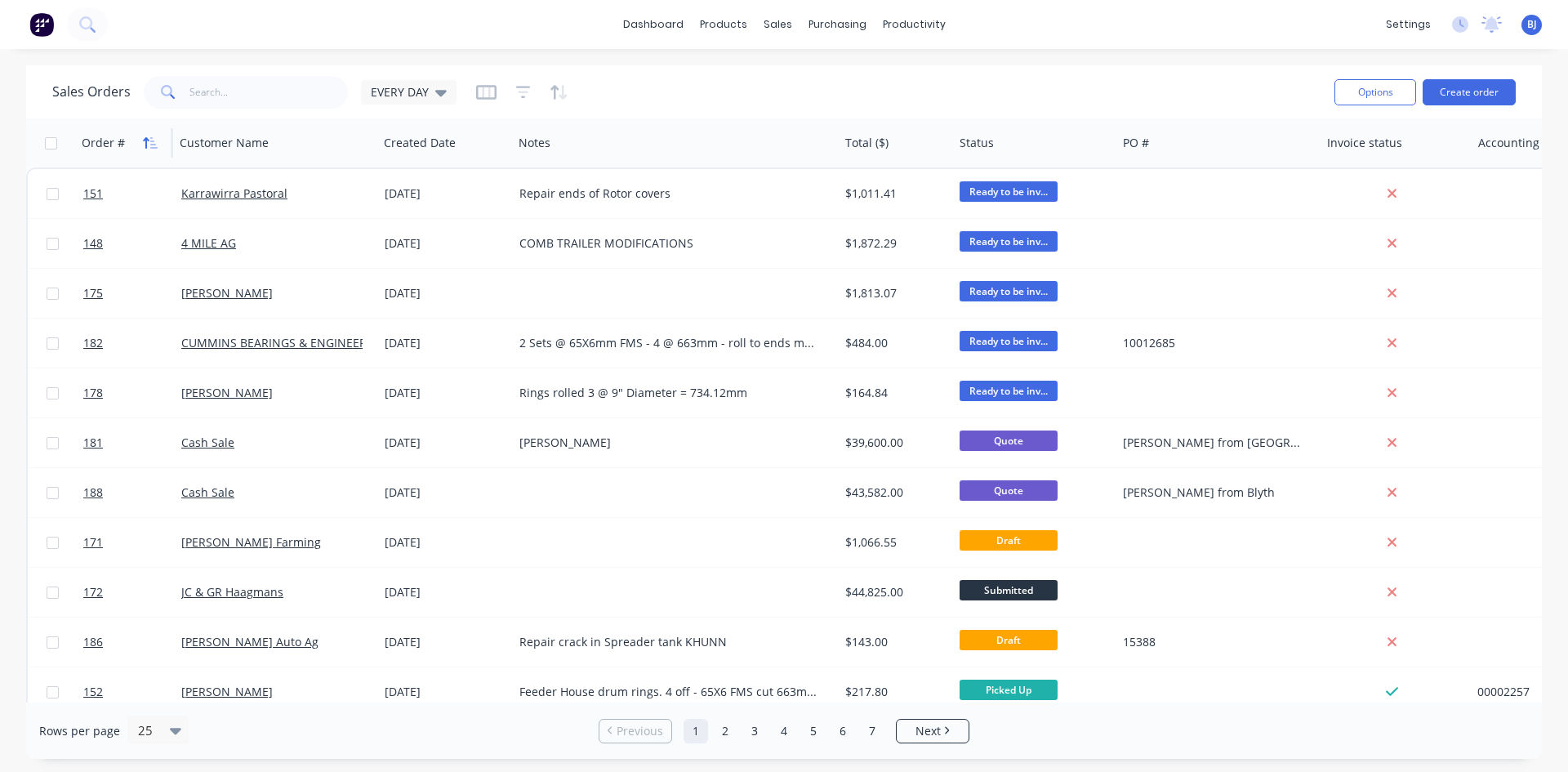
click at [143, 142] on icon "button" at bounding box center [150, 143] width 15 height 13
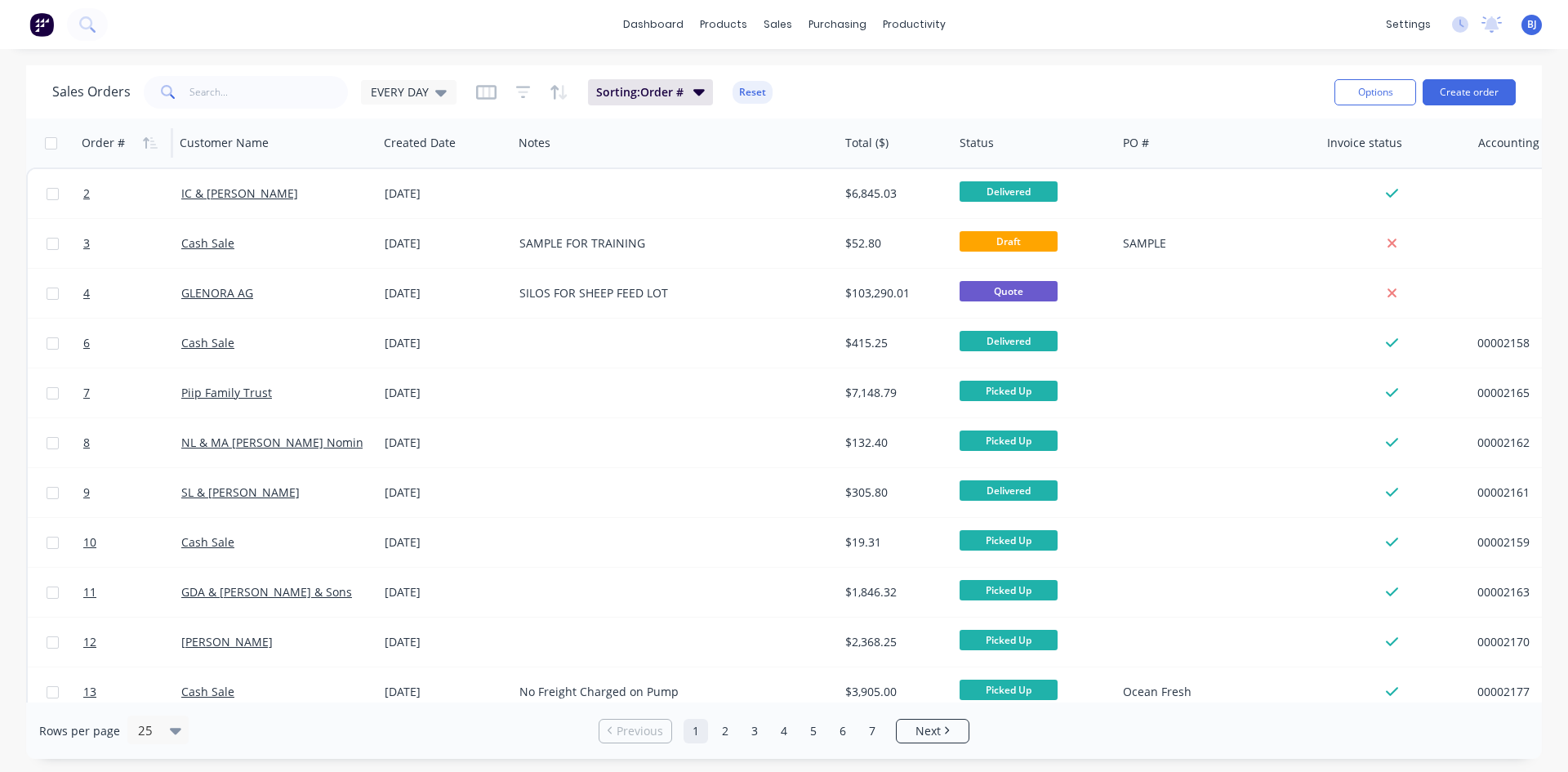
click at [143, 142] on icon "button" at bounding box center [150, 143] width 15 height 13
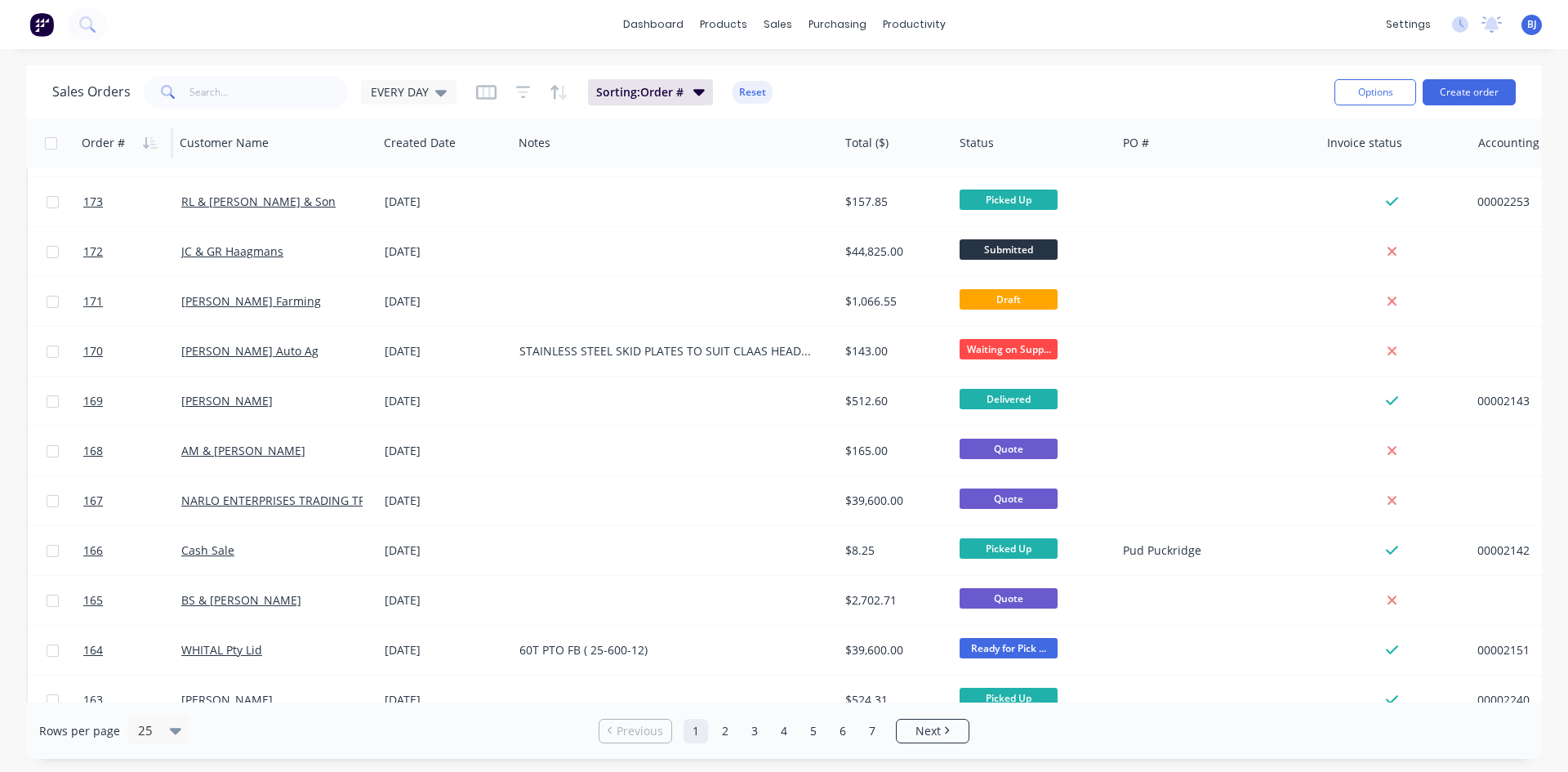
scroll to position [719, 0]
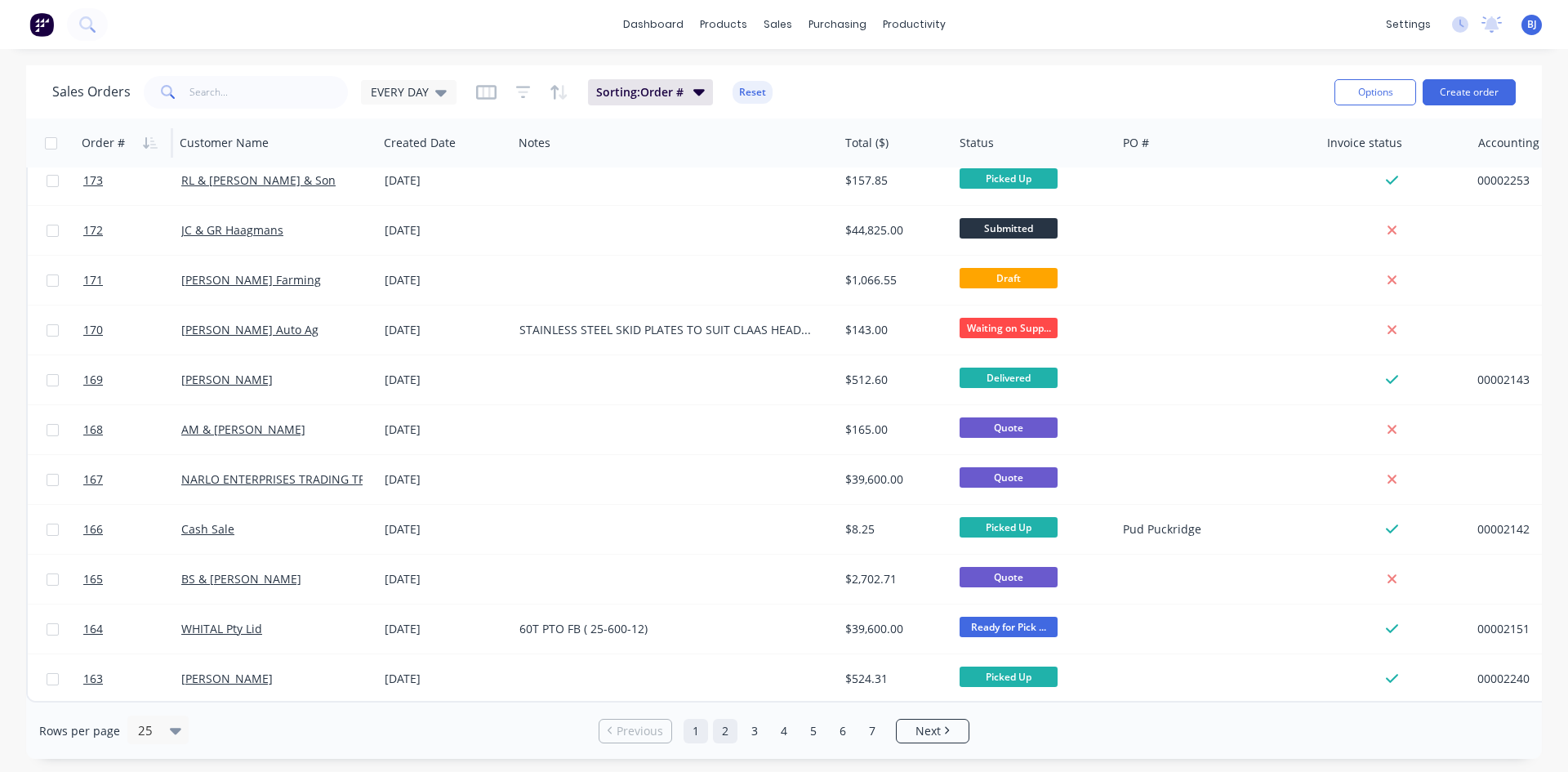
click at [724, 735] on link "2" at bounding box center [724, 731] width 25 height 25
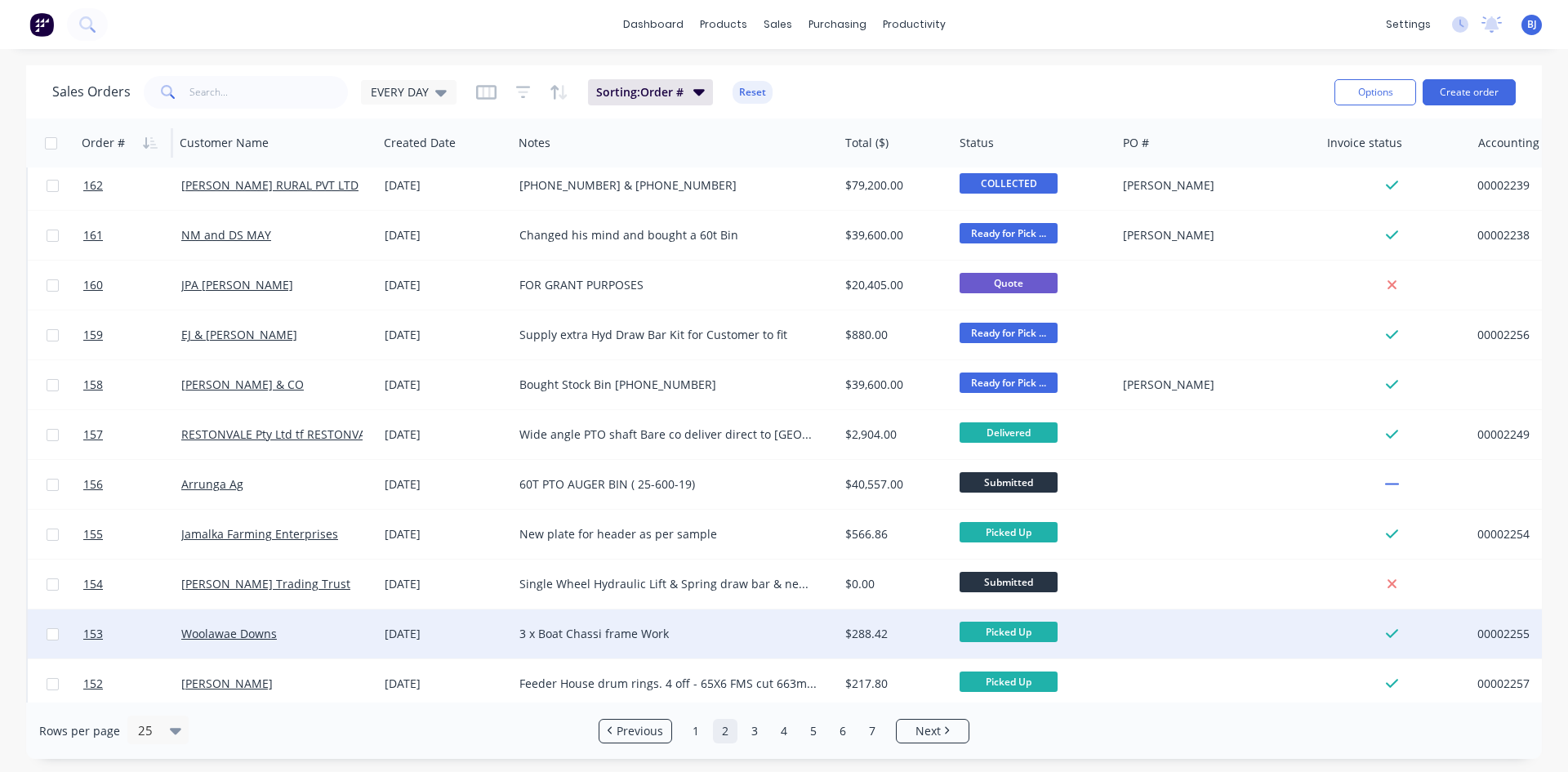
scroll to position [0, 0]
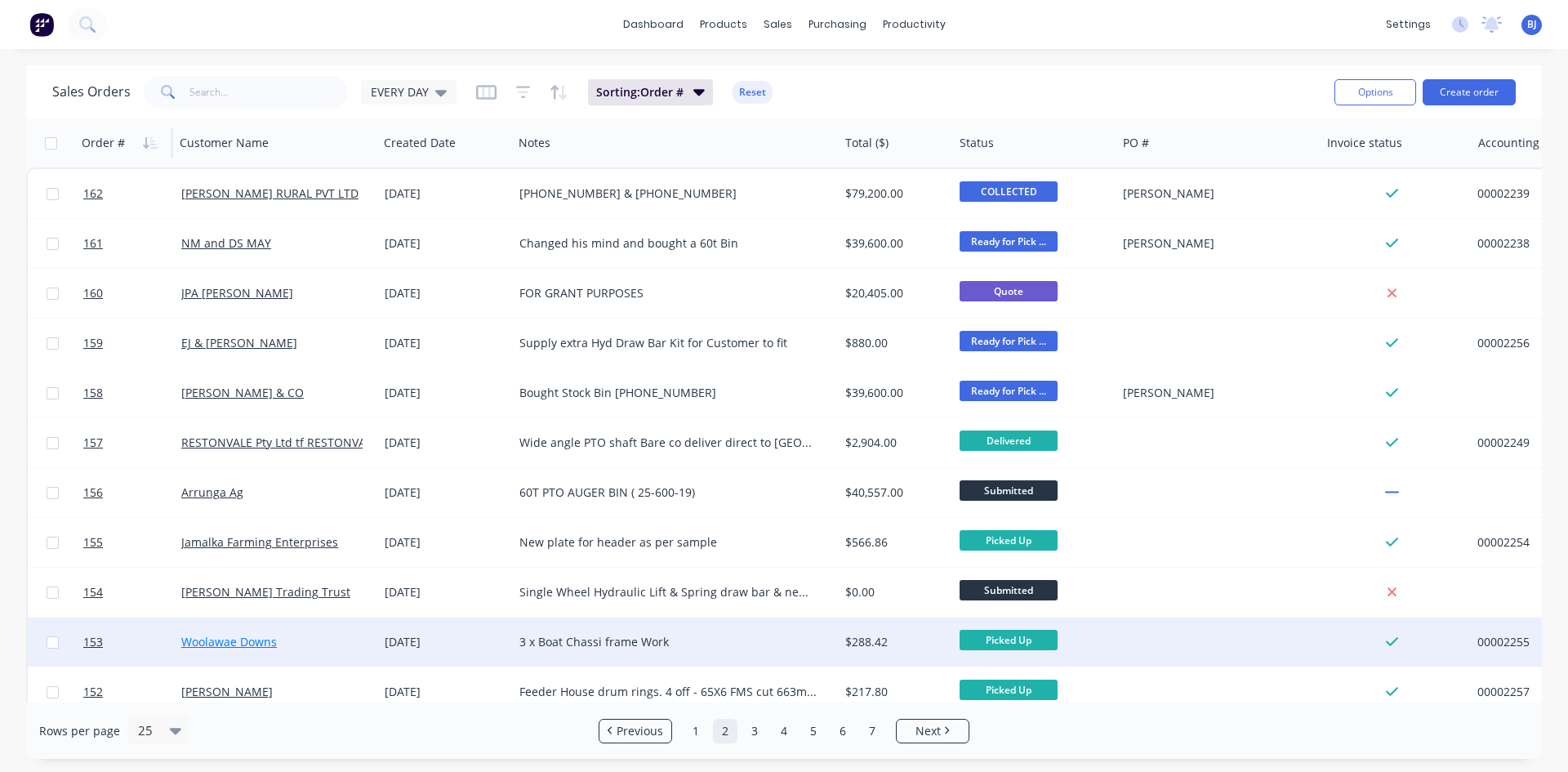
click at [230, 640] on link "Woolawae Downs" at bounding box center [229, 642] width 96 height 16
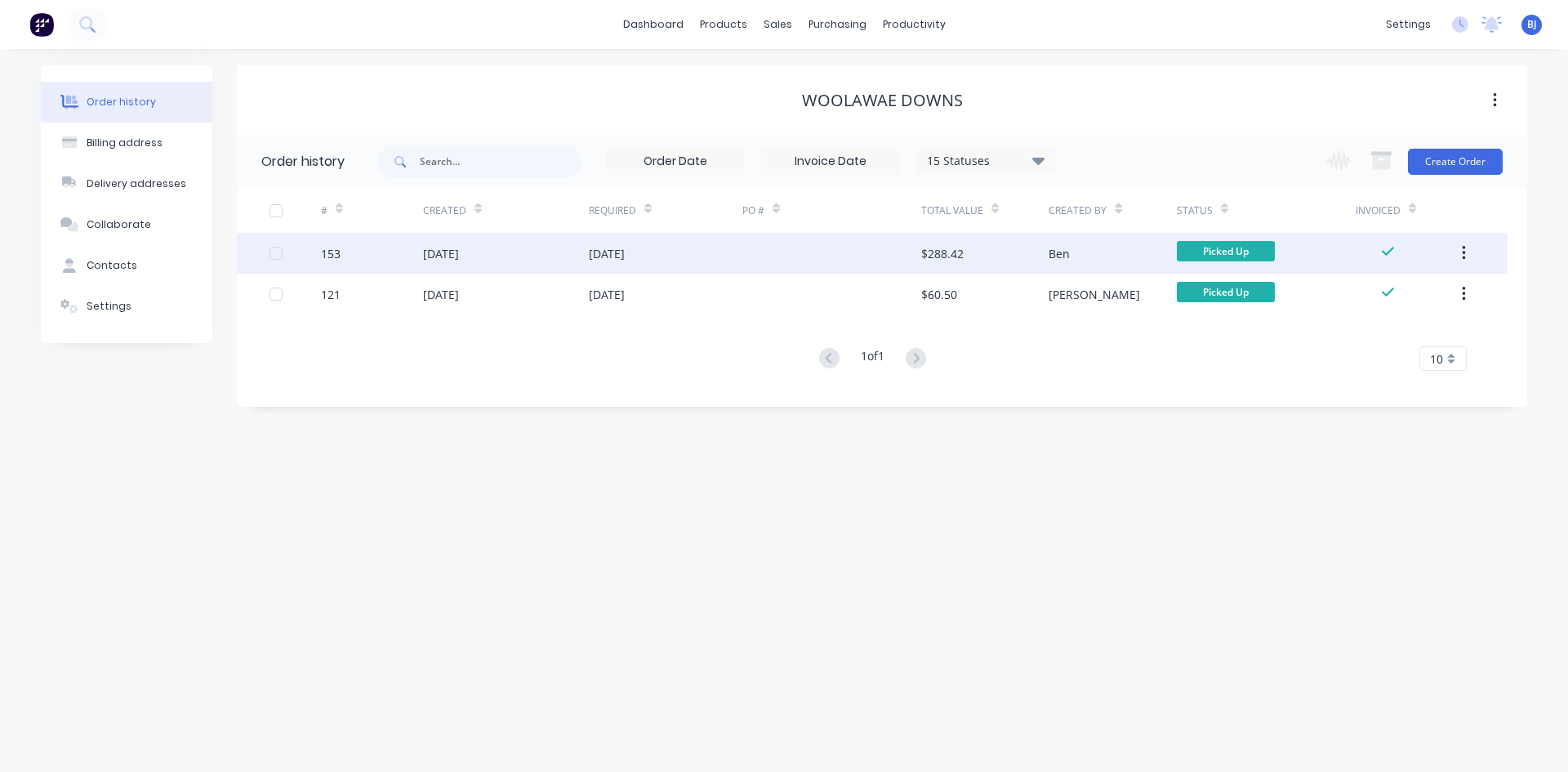
click at [594, 248] on div "[DATE]" at bounding box center [606, 253] width 36 height 18
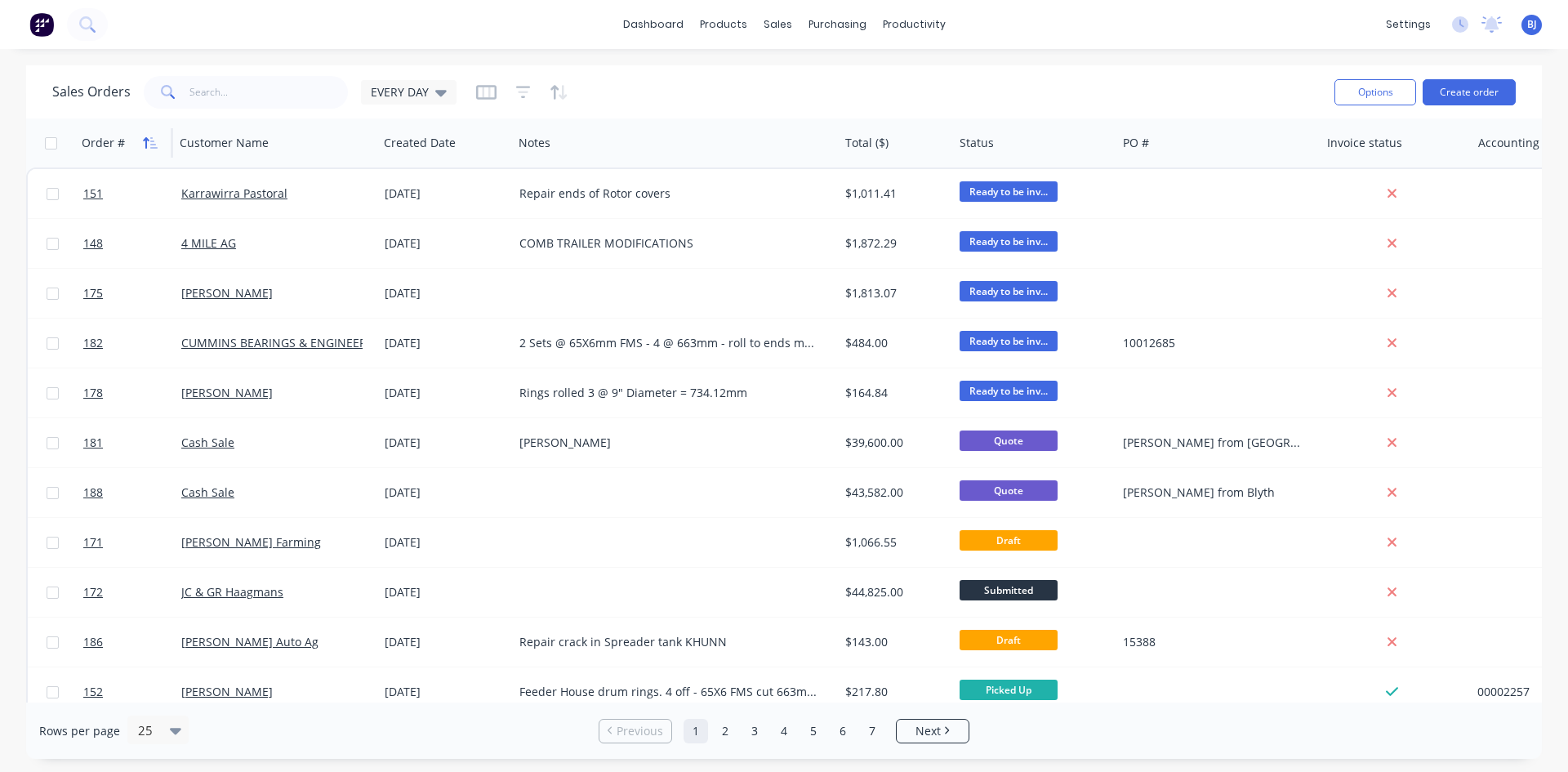
click at [147, 139] on icon "button" at bounding box center [146, 143] width 6 height 11
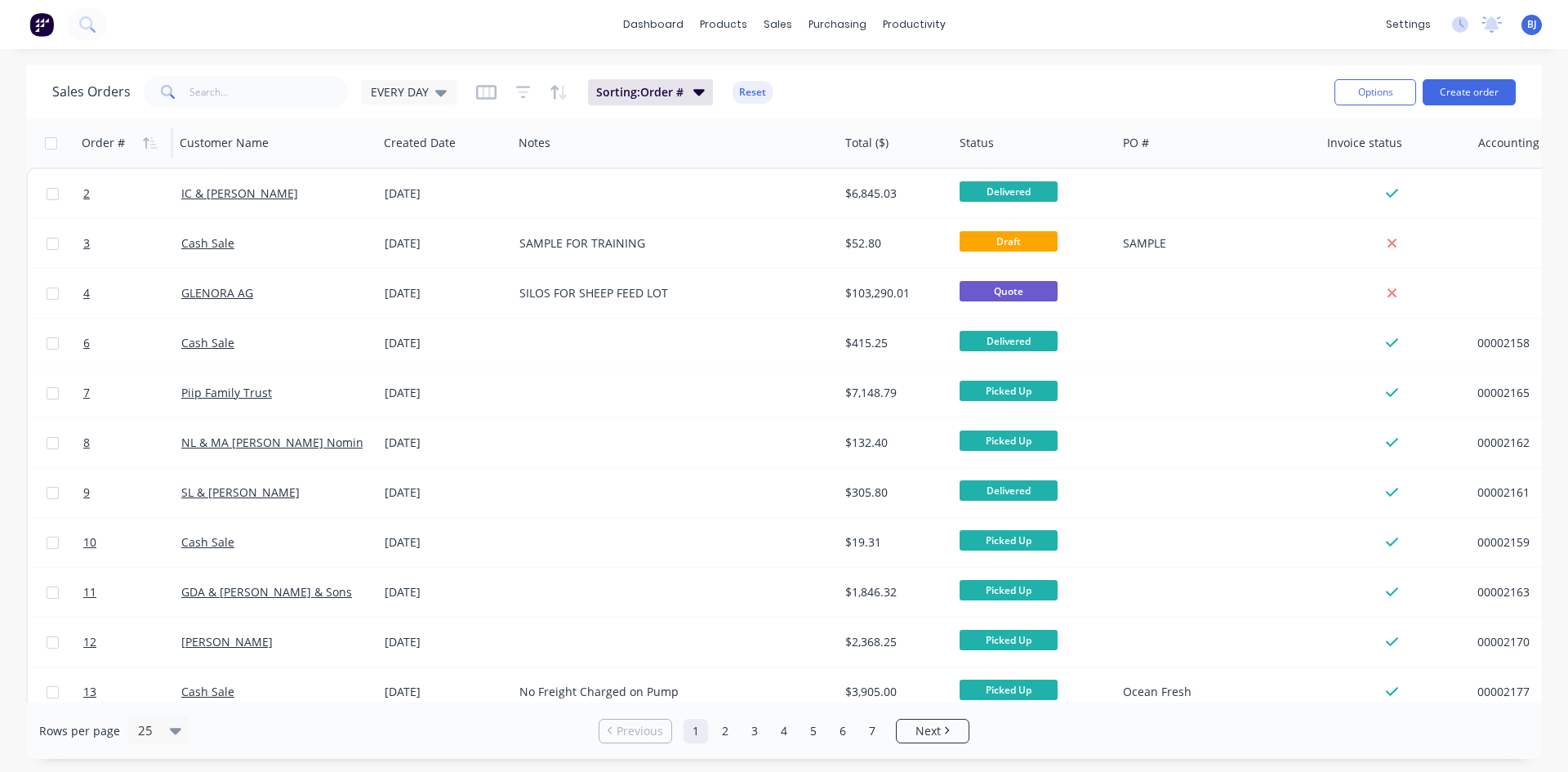
click at [147, 139] on icon "button" at bounding box center [146, 143] width 6 height 11
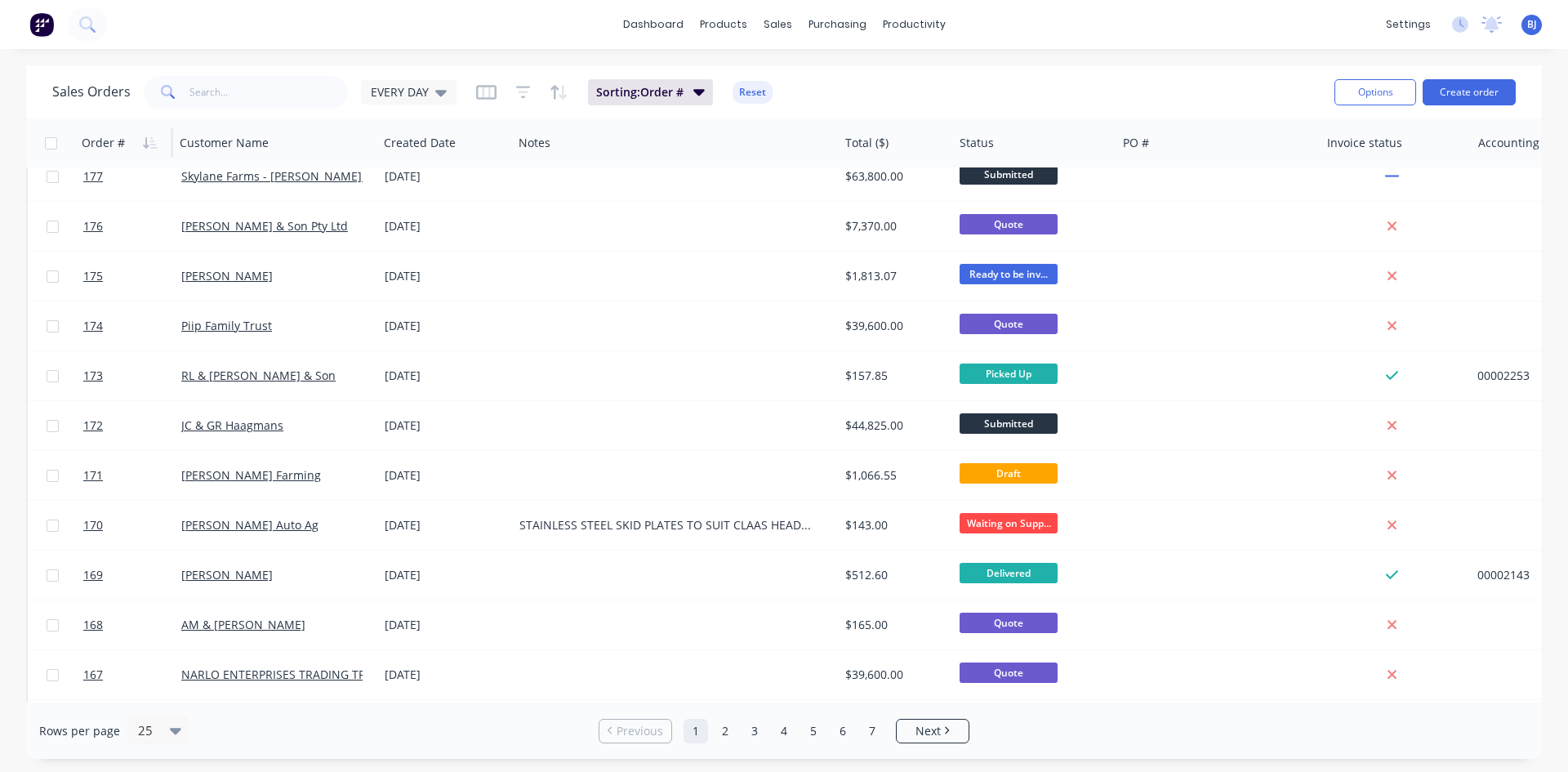
scroll to position [719, 0]
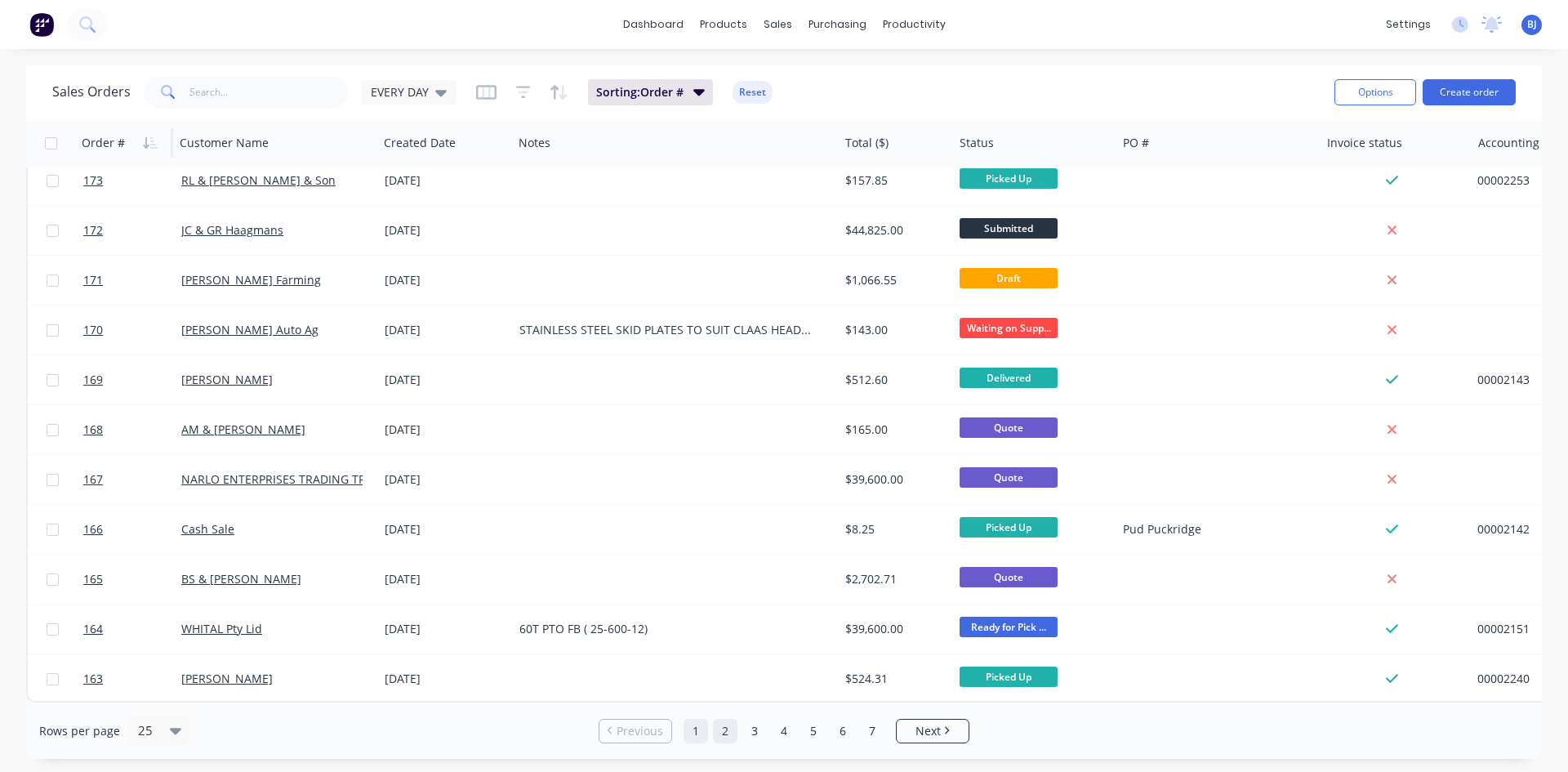
click at [718, 729] on link "2" at bounding box center [724, 731] width 25 height 25
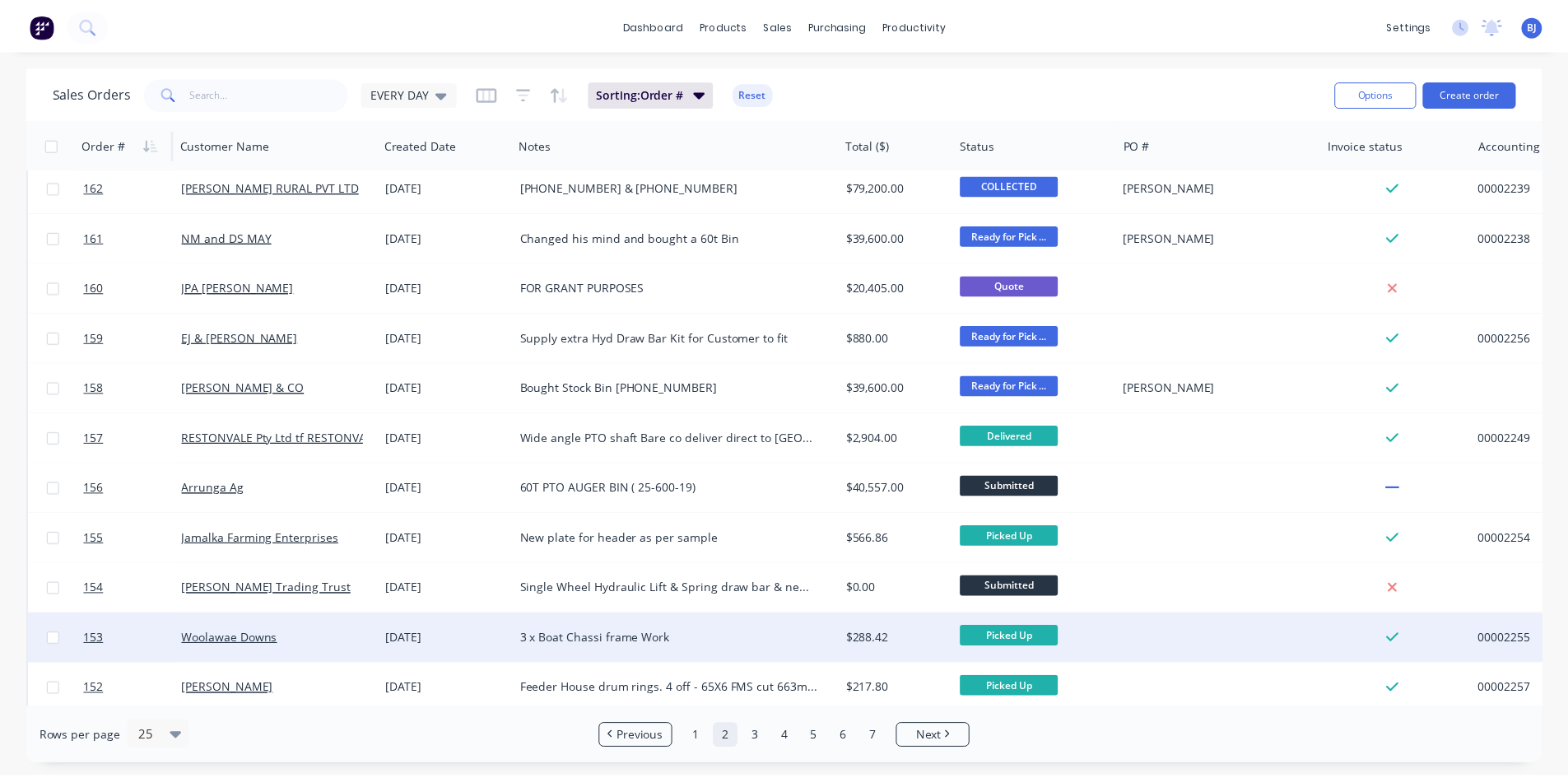
scroll to position [0, 0]
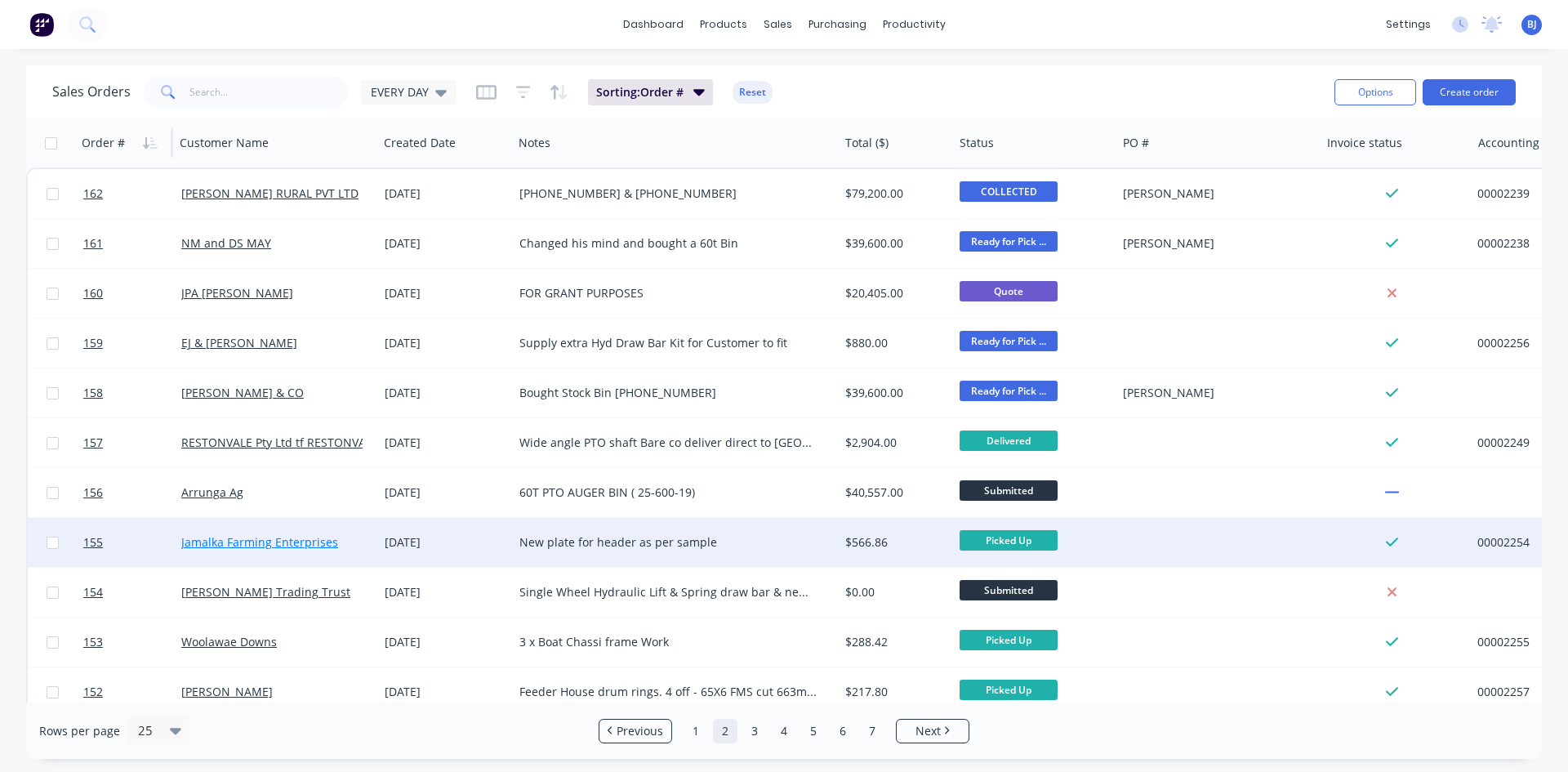
click at [221, 544] on link "Jamalka Farming Enterprises" at bounding box center [259, 542] width 157 height 16
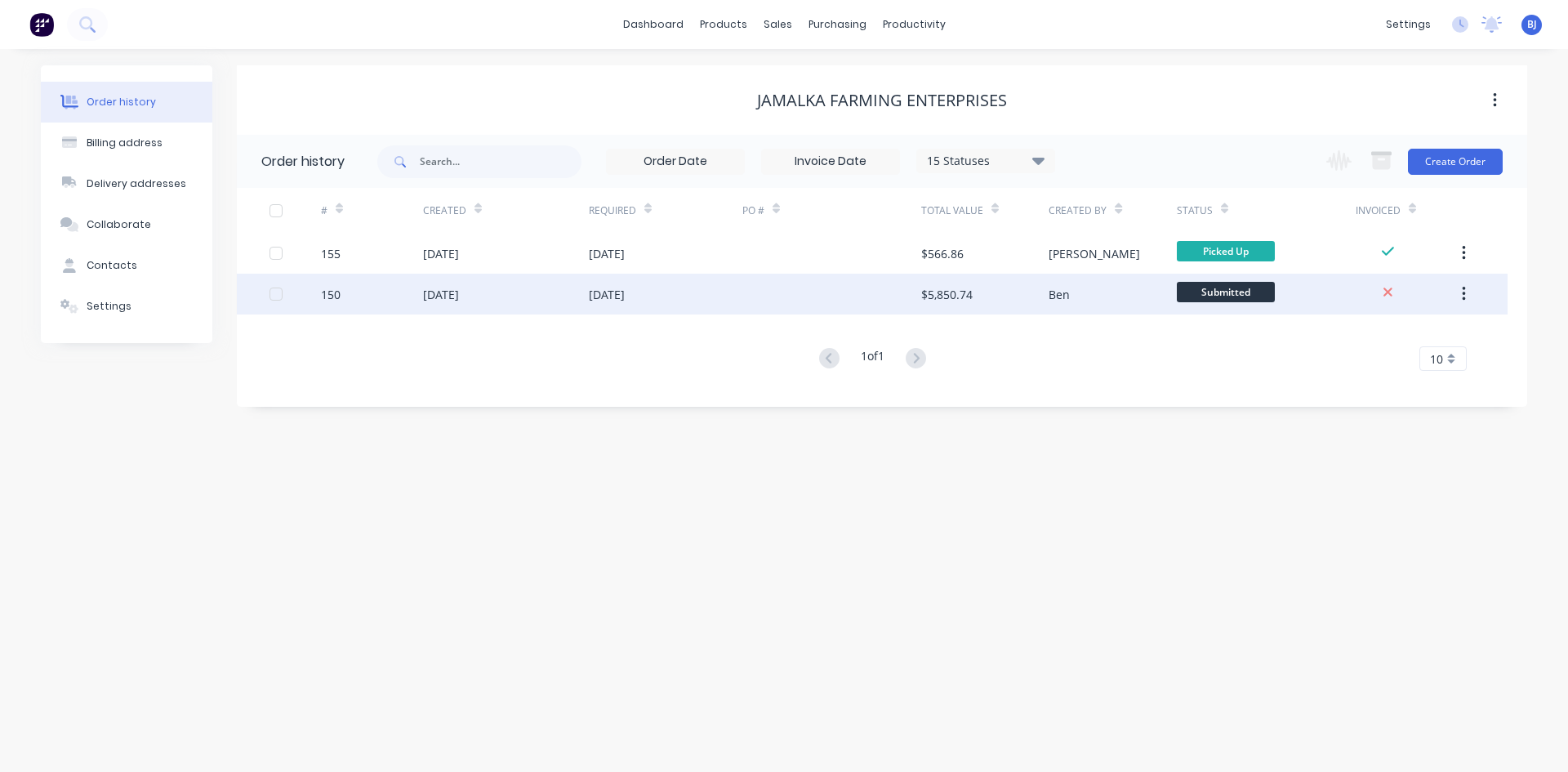
click at [436, 296] on div "[DATE]" at bounding box center [440, 295] width 36 height 18
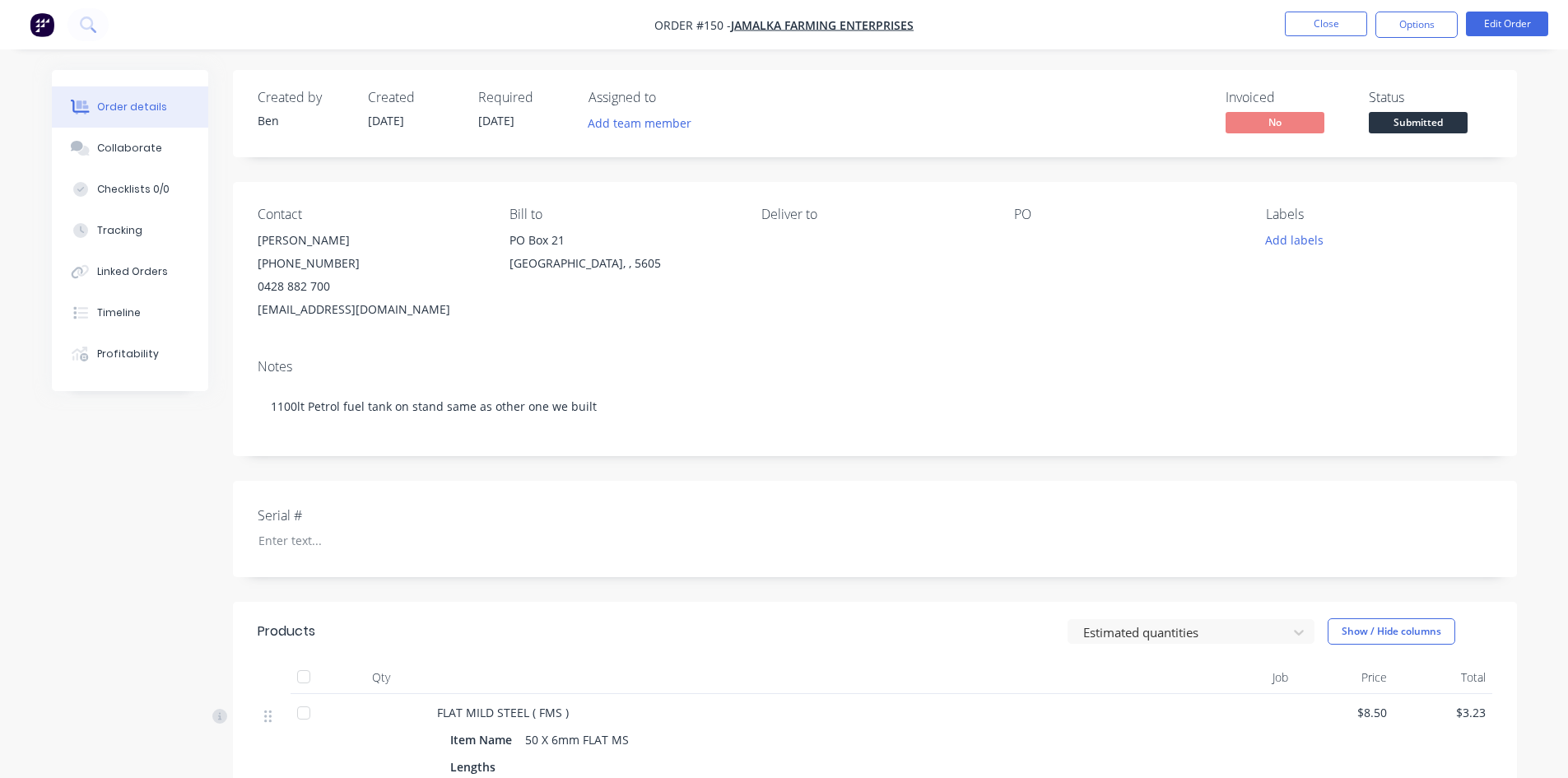
scroll to position [82, 0]
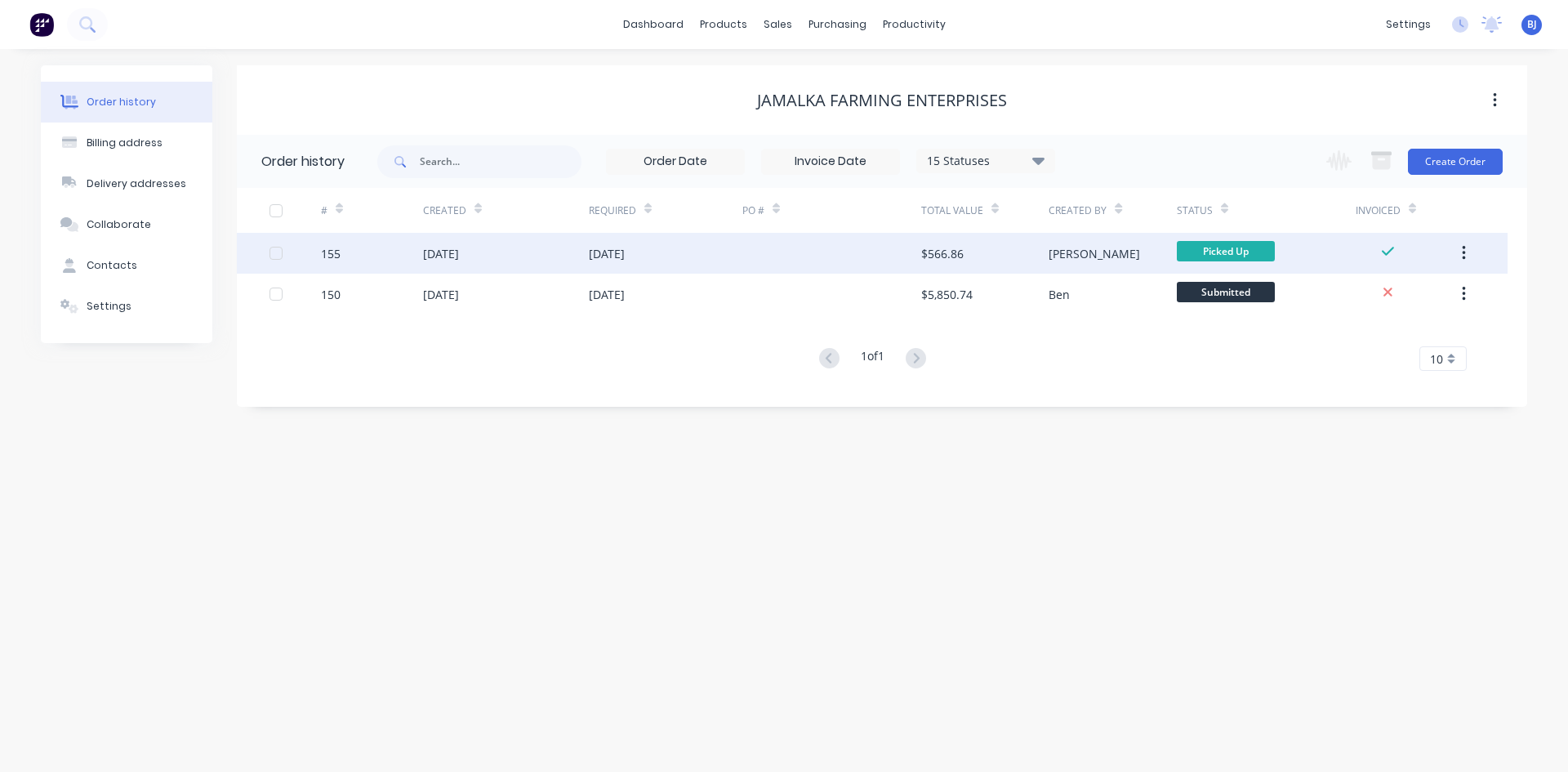
click at [592, 259] on div "[DATE]" at bounding box center [606, 253] width 36 height 18
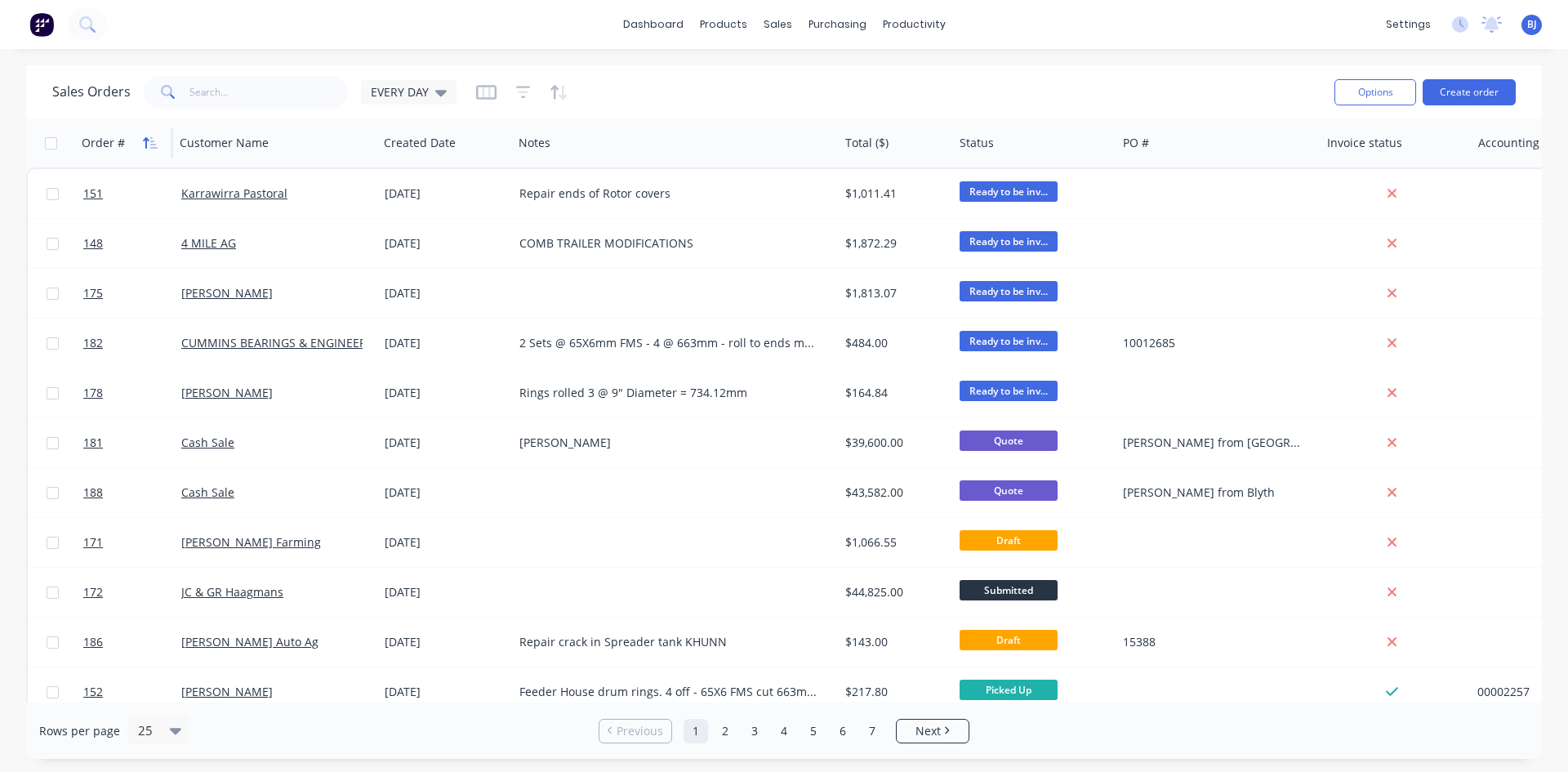
click at [146, 141] on icon "button" at bounding box center [146, 143] width 6 height 11
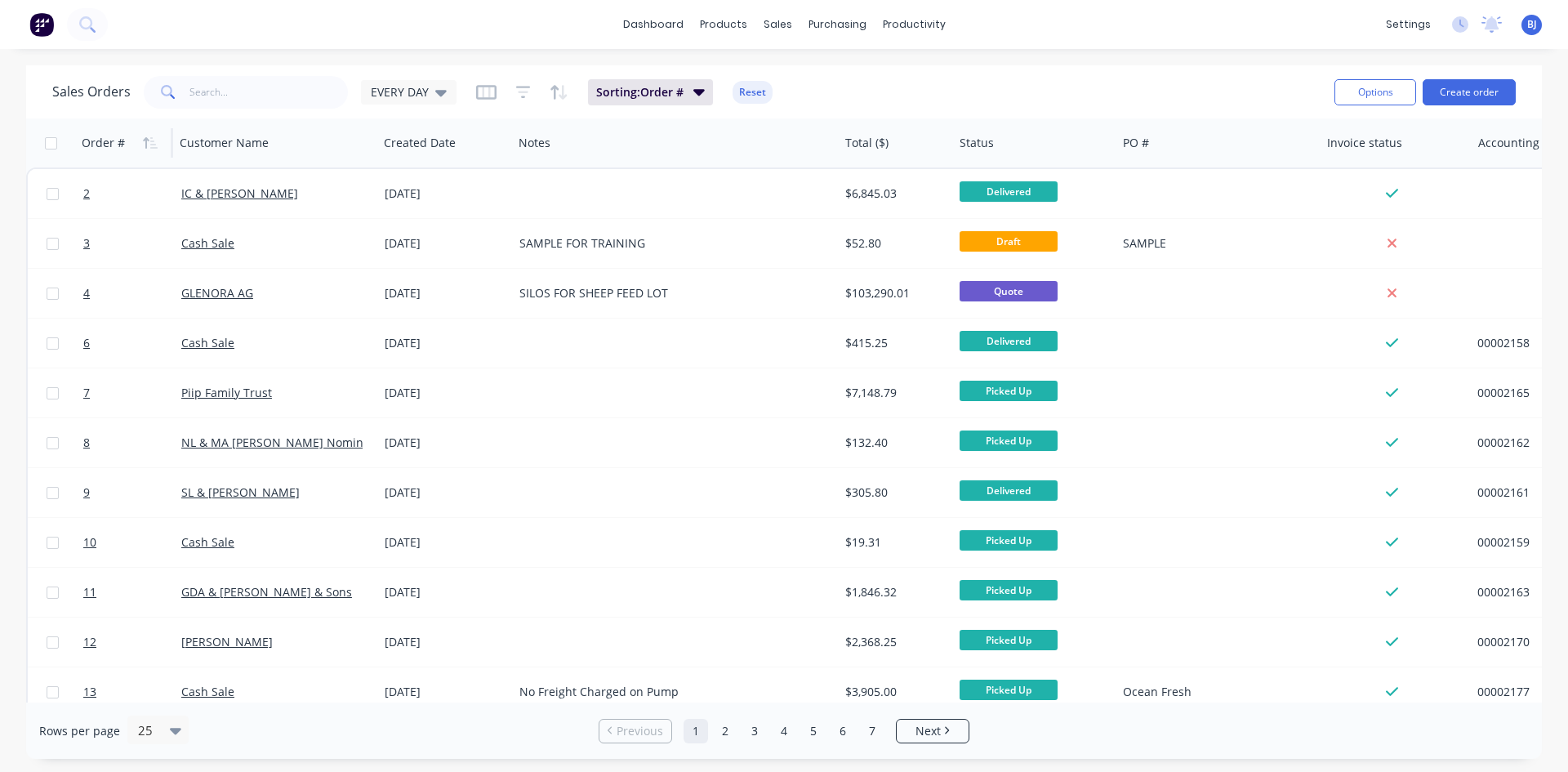
click at [146, 141] on icon "button" at bounding box center [146, 143] width 6 height 11
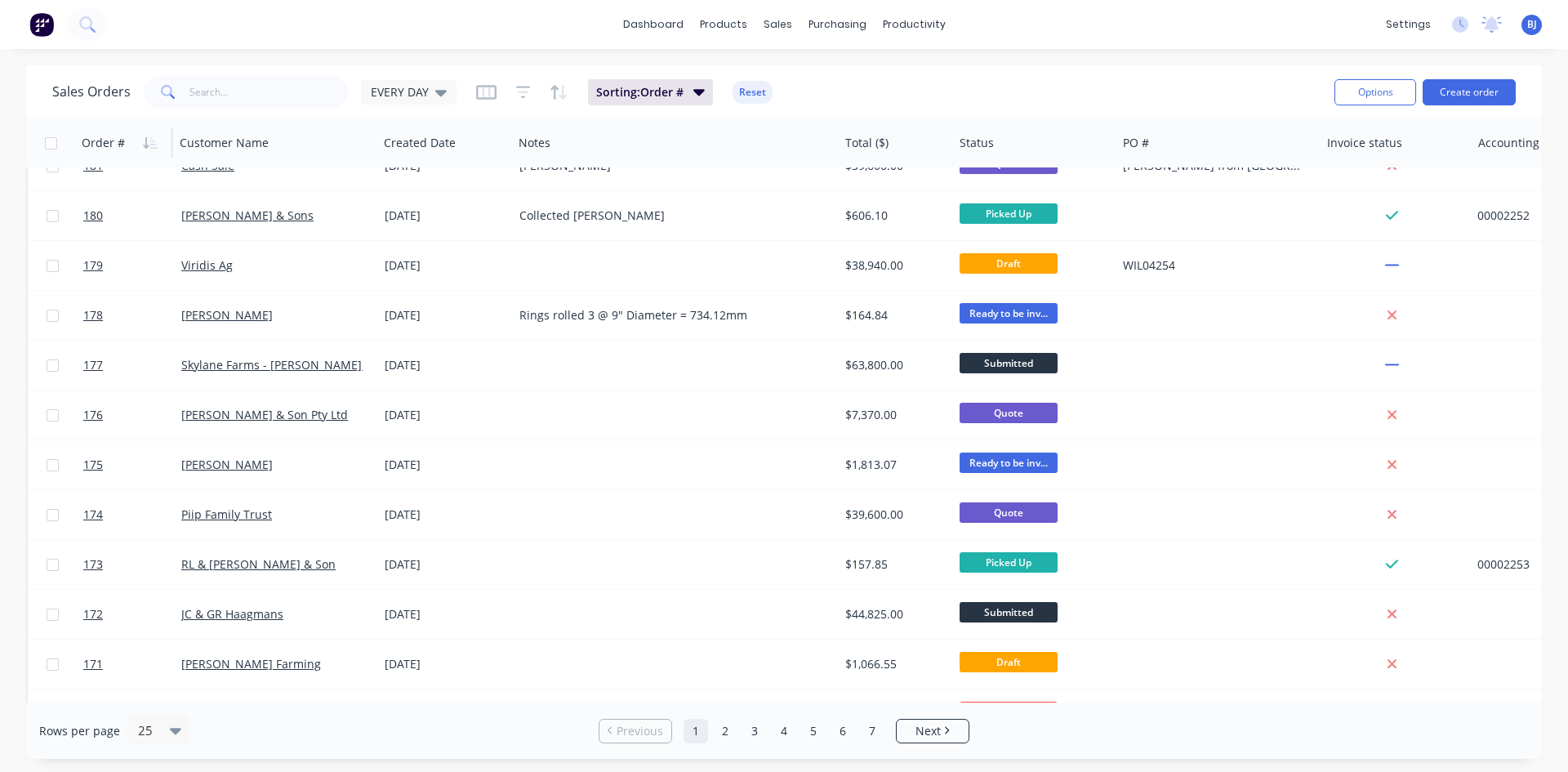
scroll to position [572, 0]
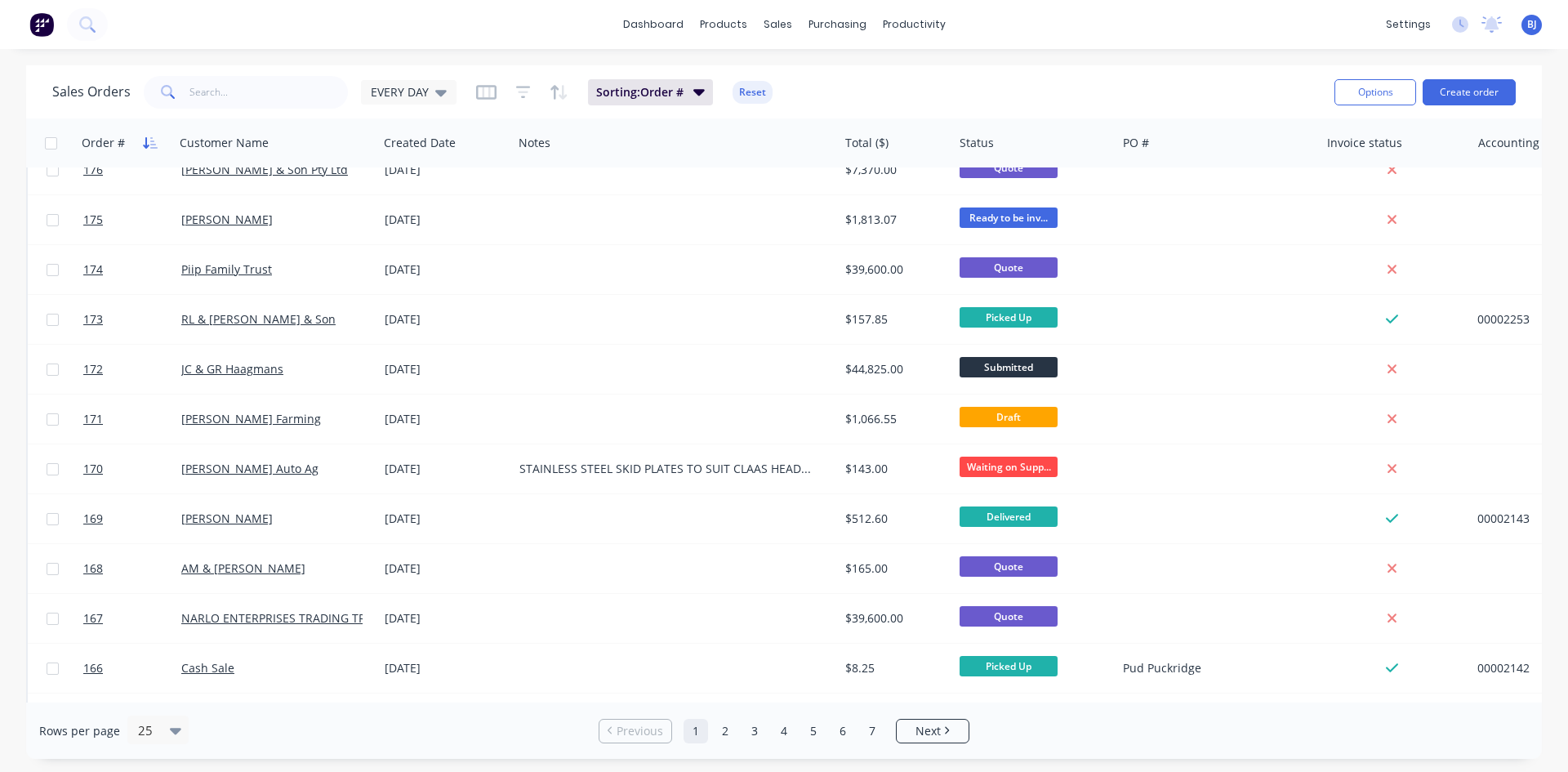
click at [152, 151] on button "button" at bounding box center [150, 143] width 25 height 25
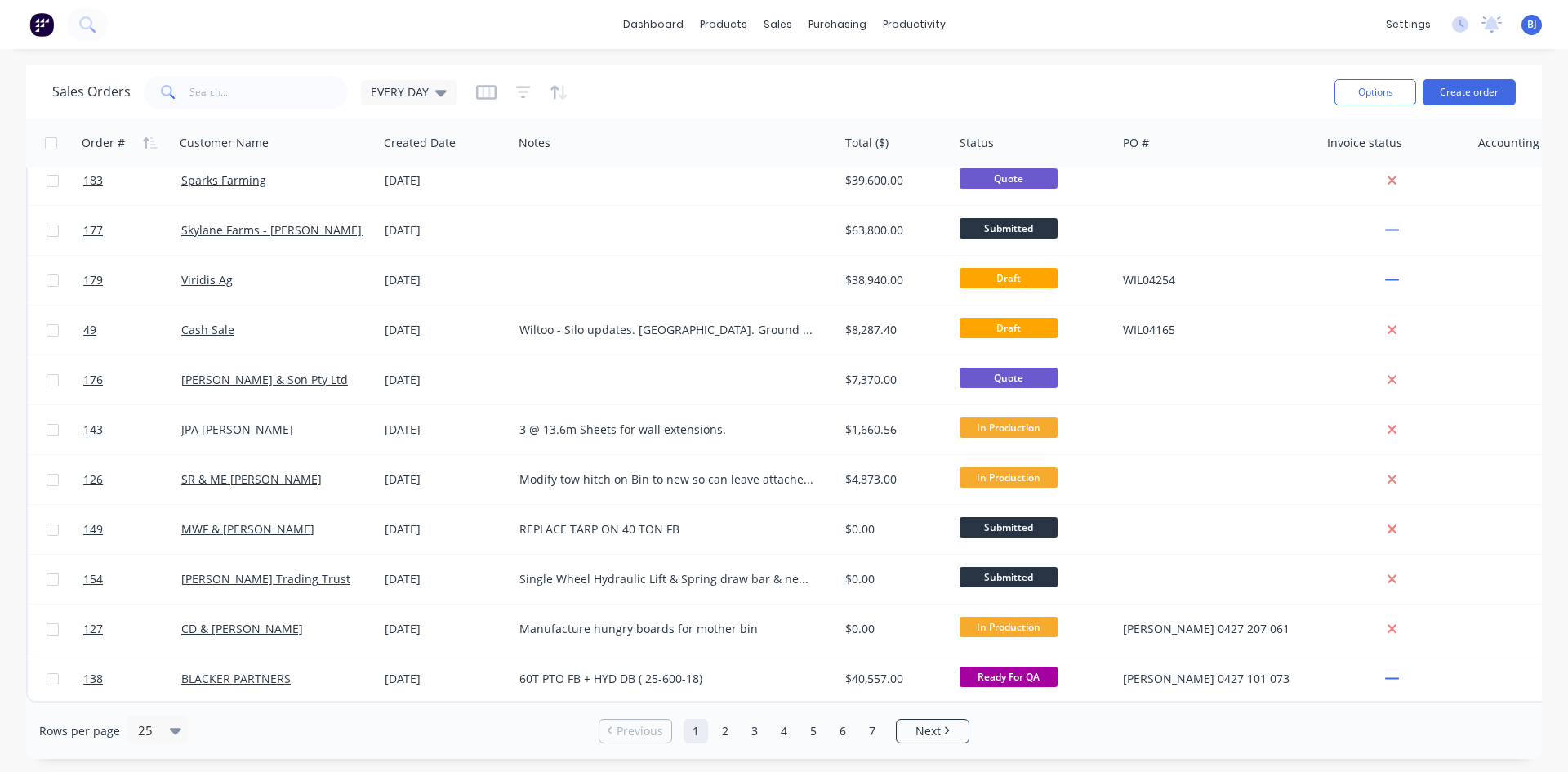
scroll to position [719, 0]
click at [145, 139] on icon "button" at bounding box center [146, 143] width 6 height 11
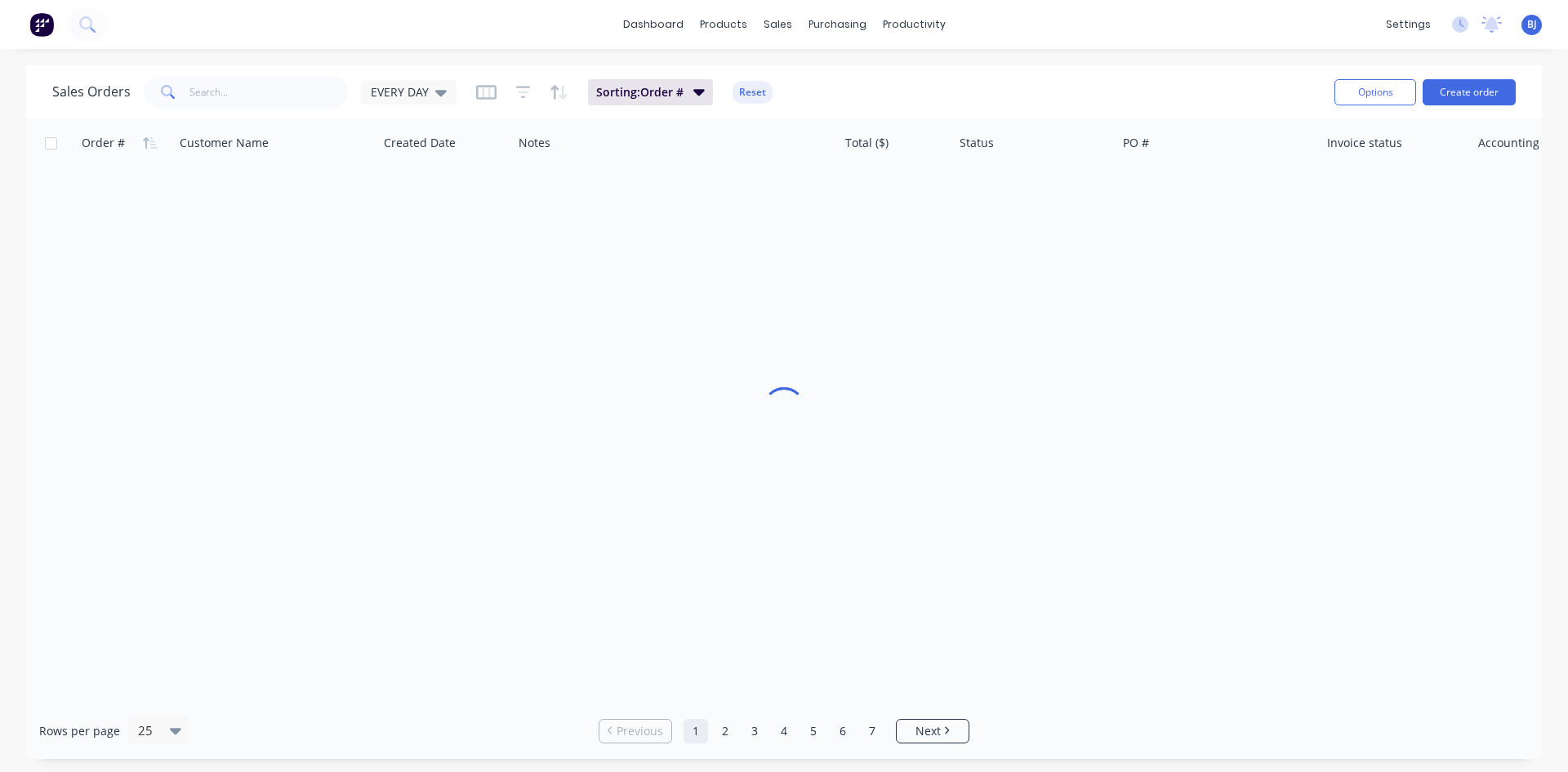
scroll to position [0, 0]
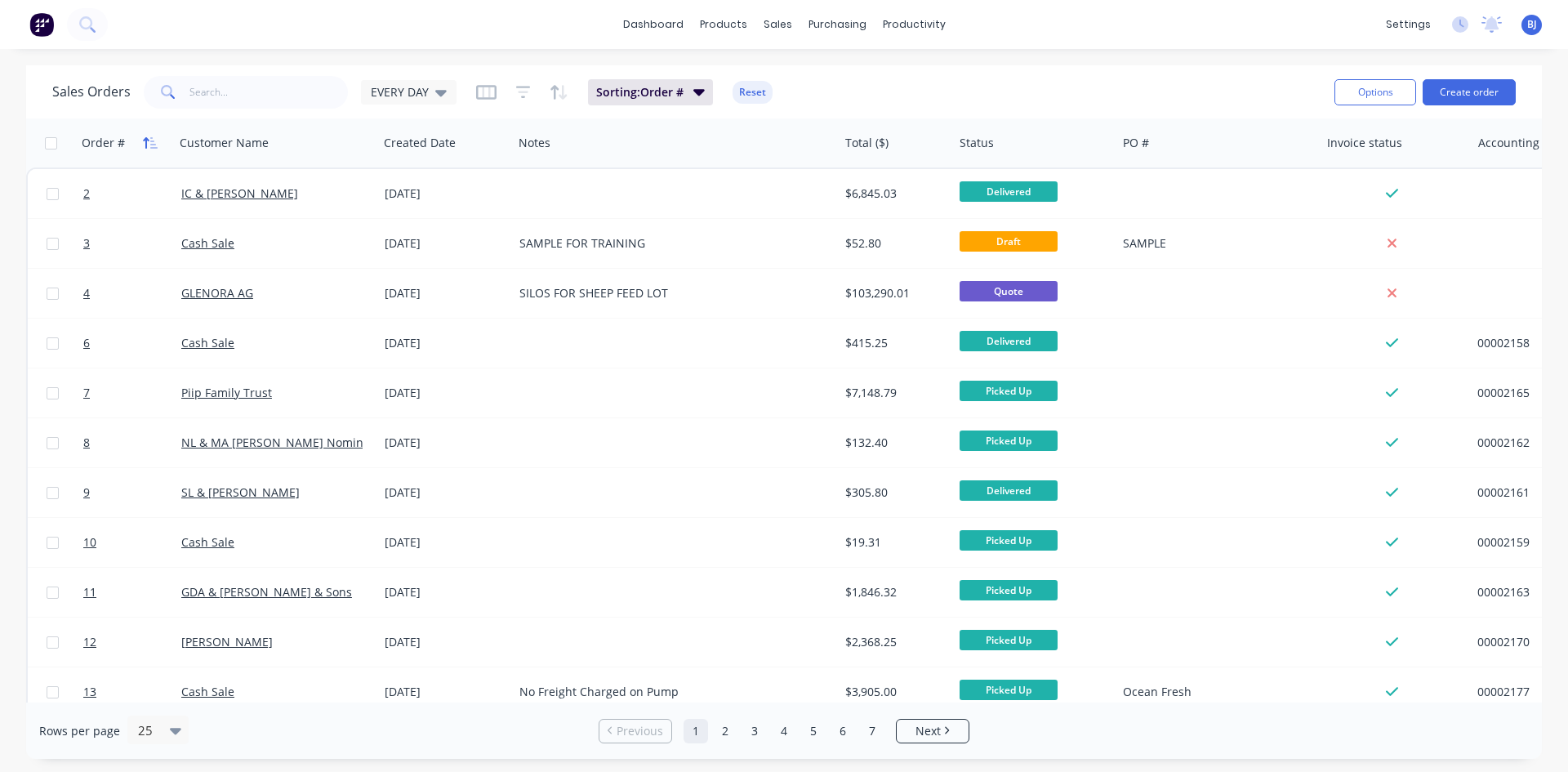
click at [146, 145] on icon "button" at bounding box center [146, 143] width 6 height 11
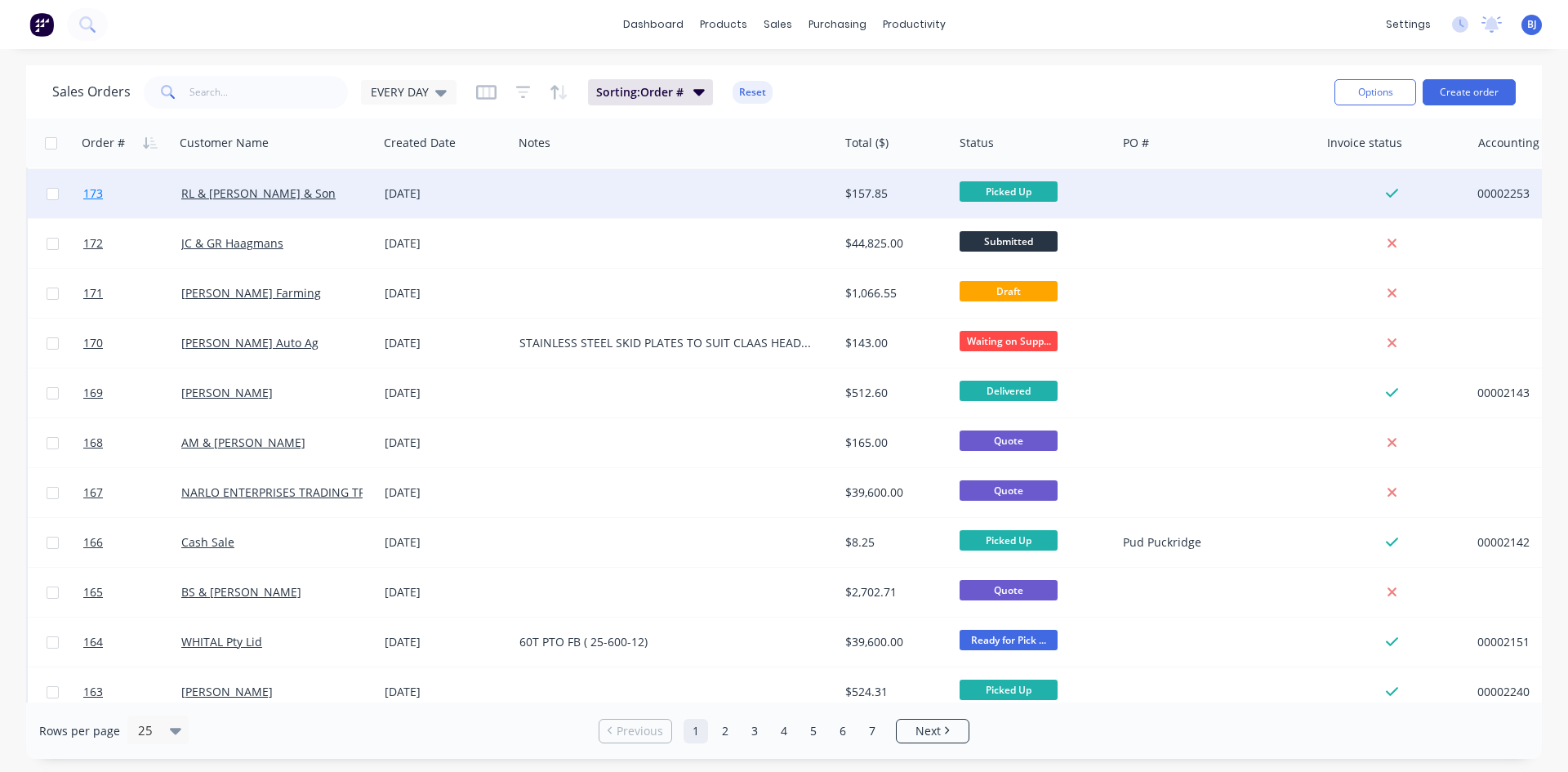
scroll to position [719, 0]
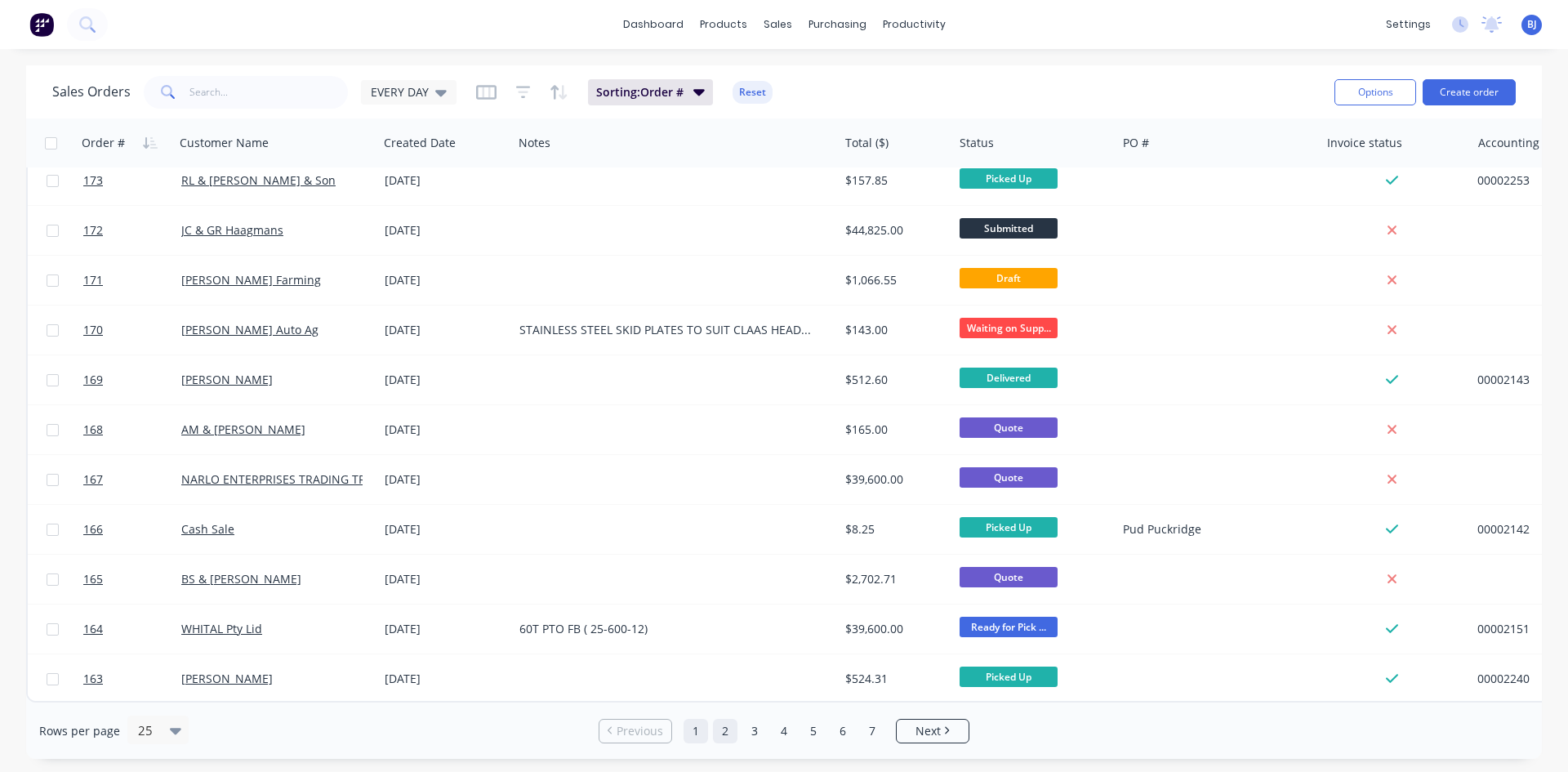
click at [726, 735] on link "2" at bounding box center [724, 731] width 25 height 25
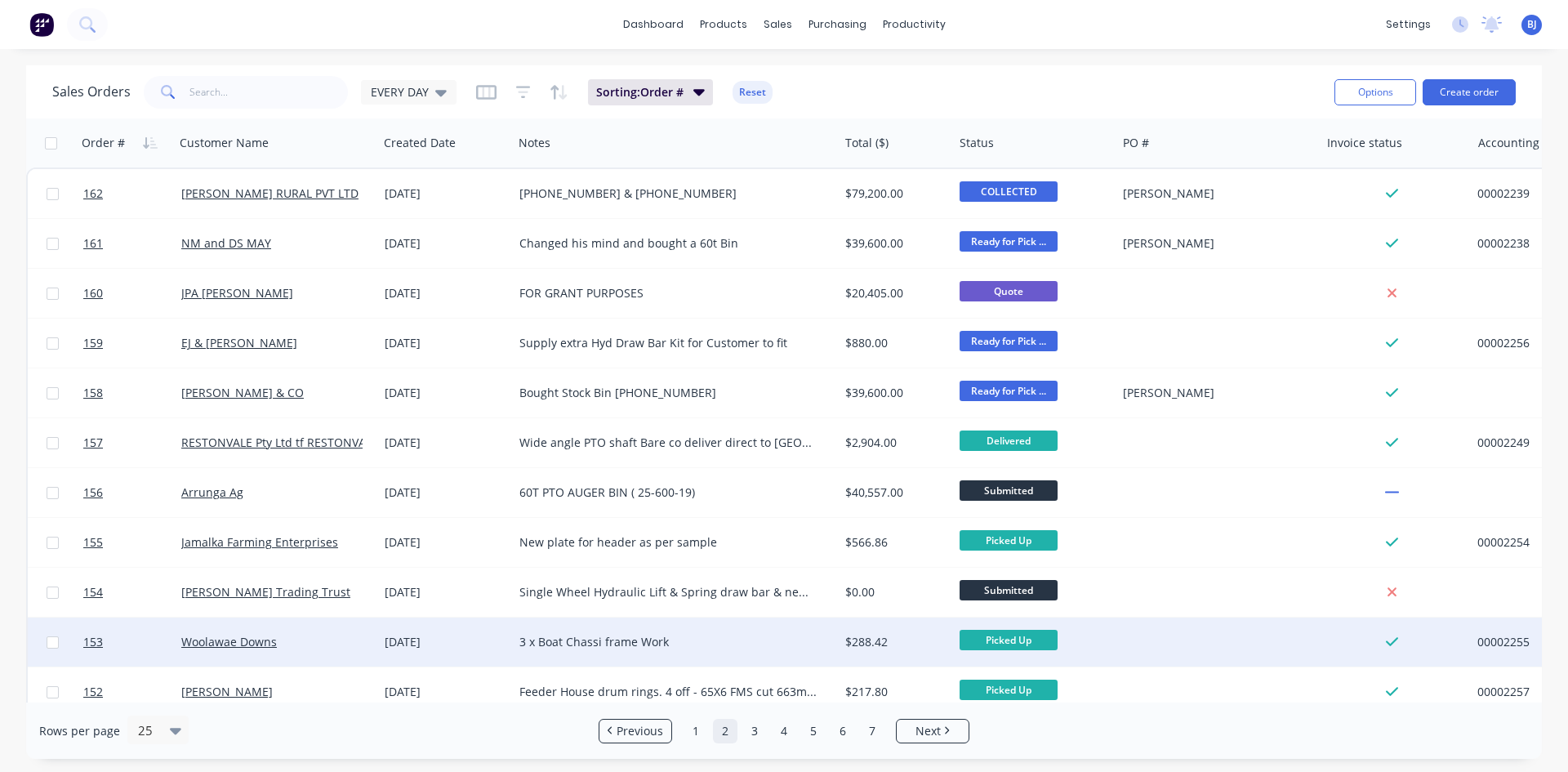
scroll to position [81, 0]
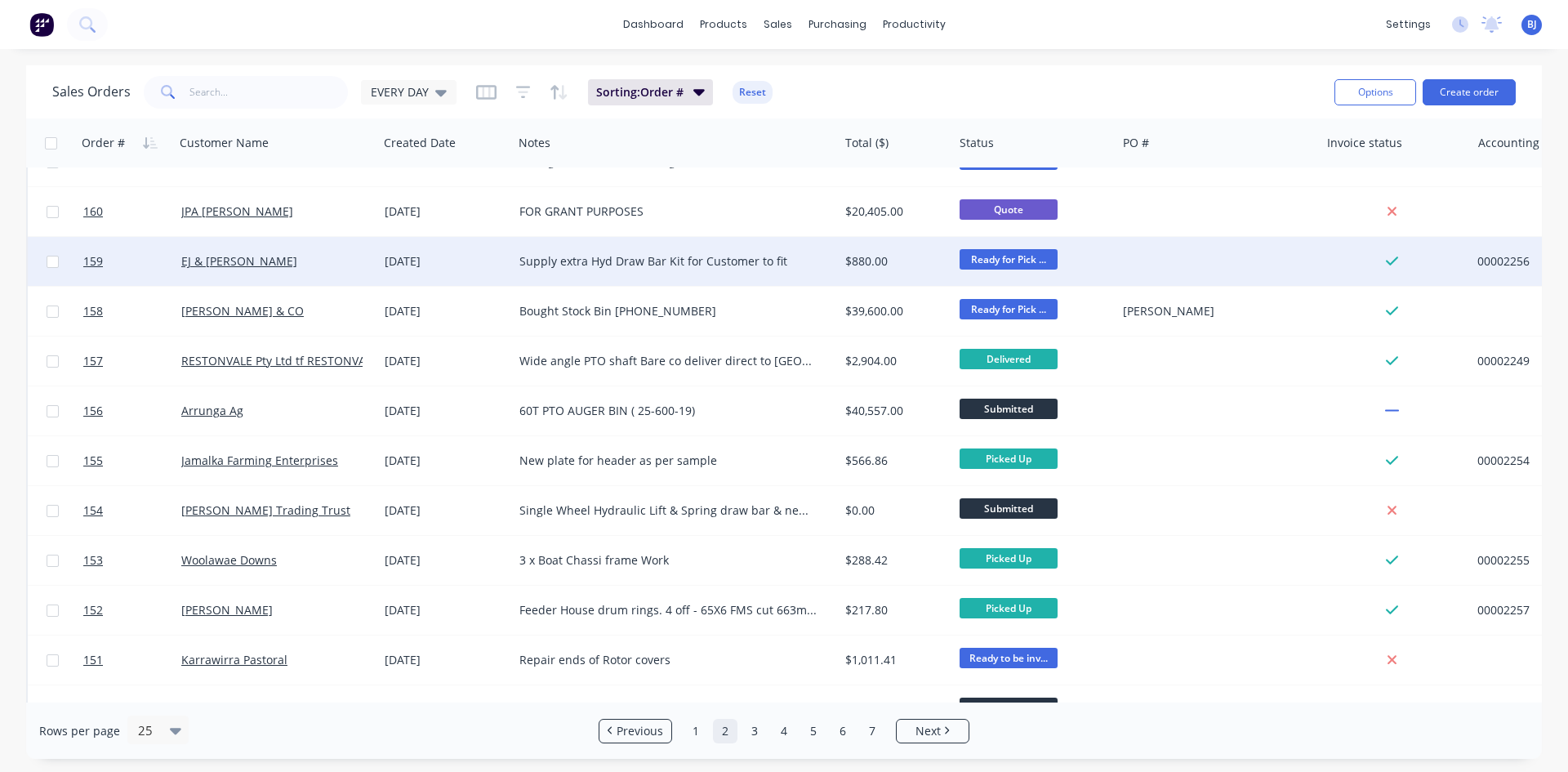
click at [401, 259] on div "[DATE]" at bounding box center [446, 261] width 122 height 17
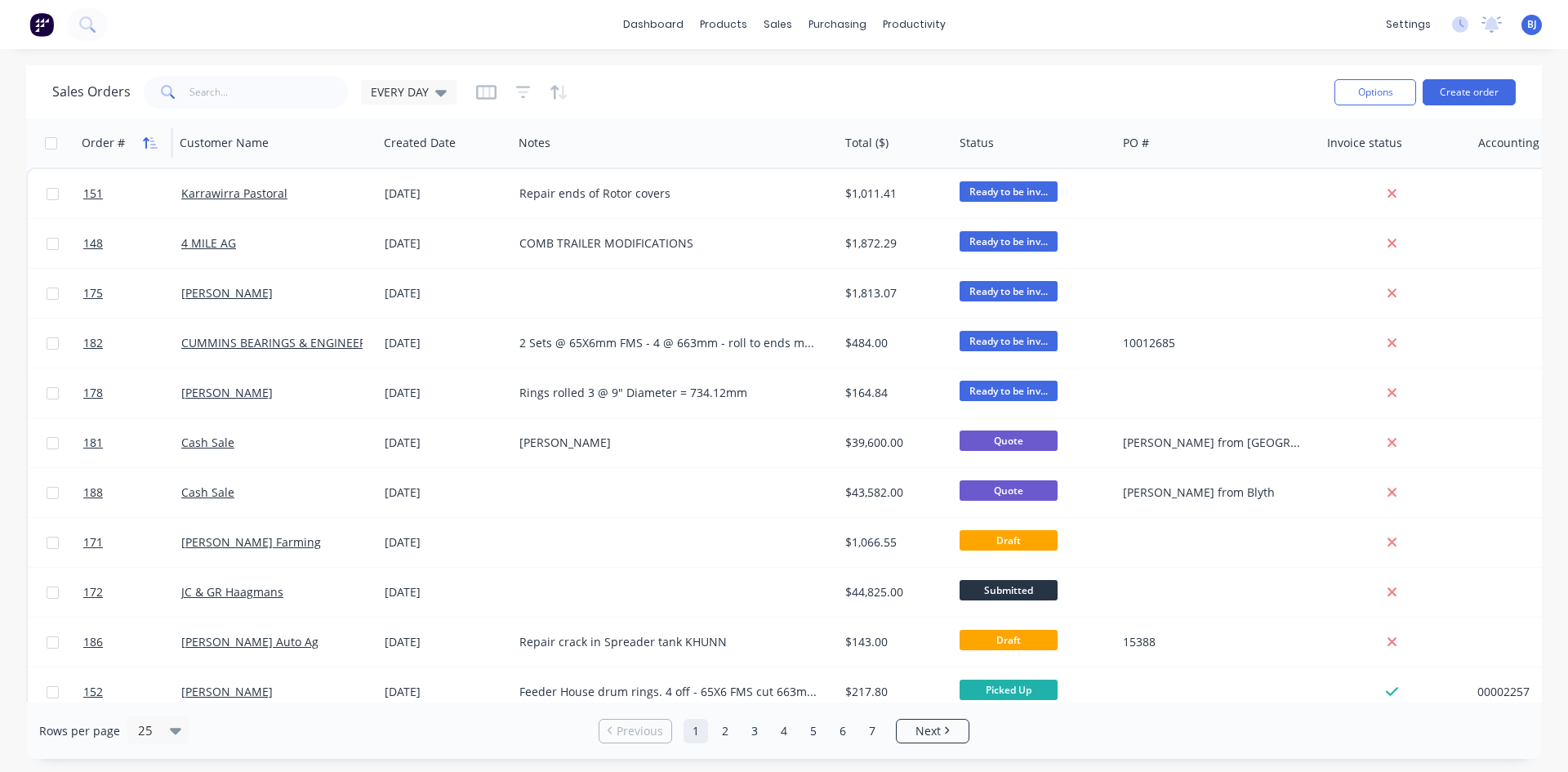
click at [152, 150] on button "button" at bounding box center [150, 143] width 25 height 25
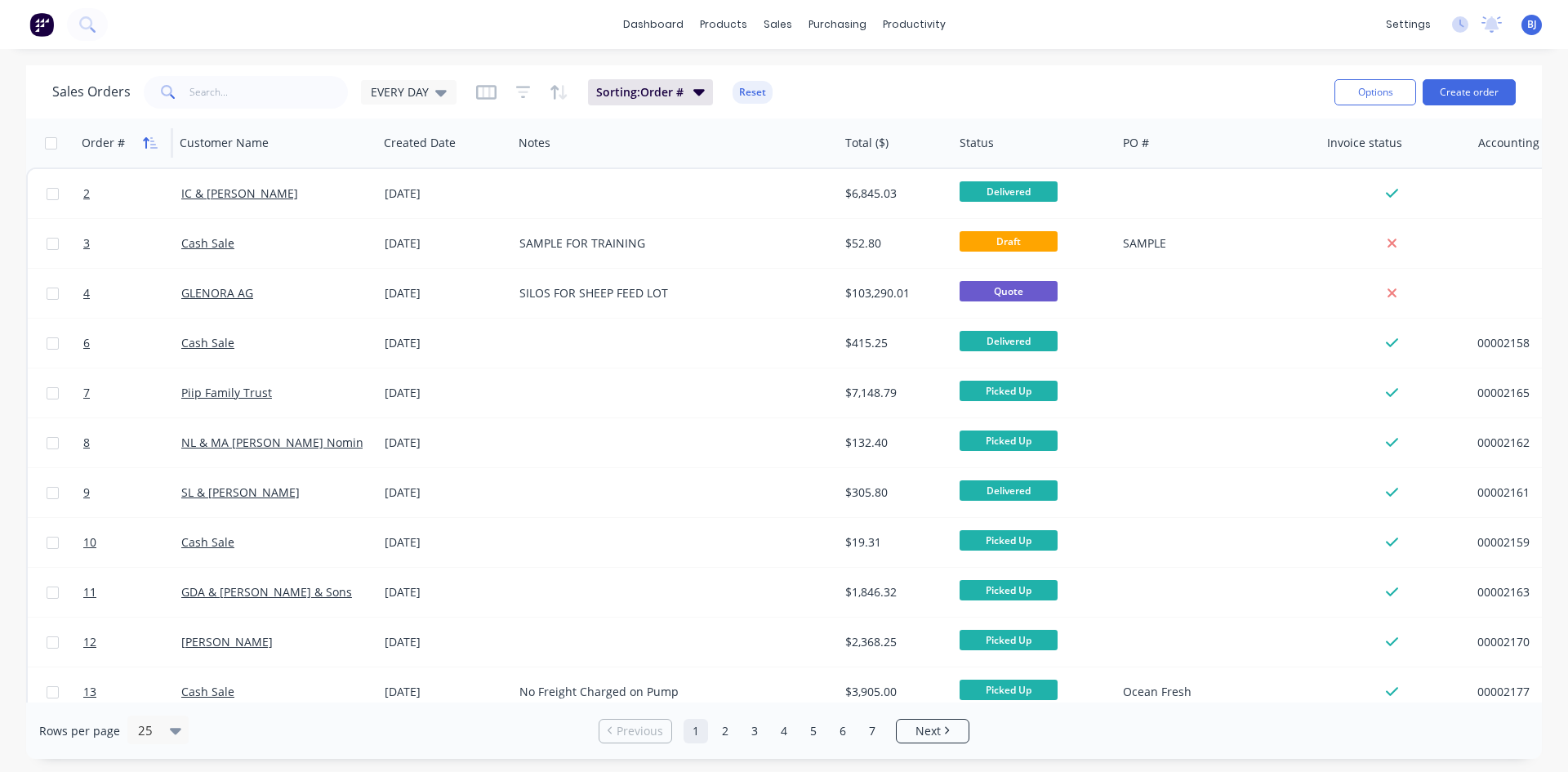
click at [152, 148] on icon "button" at bounding box center [154, 143] width 7 height 11
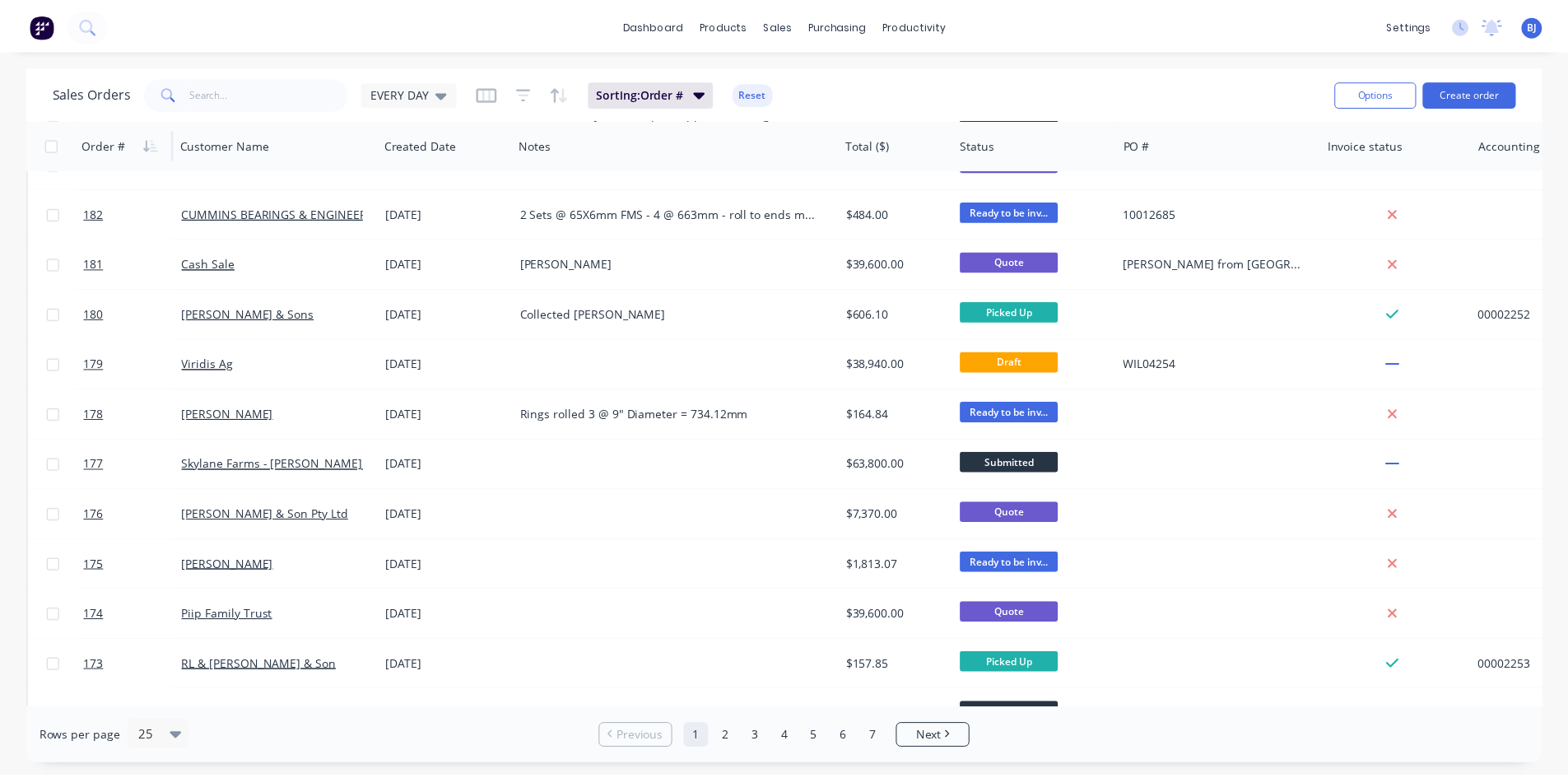
scroll to position [247, 0]
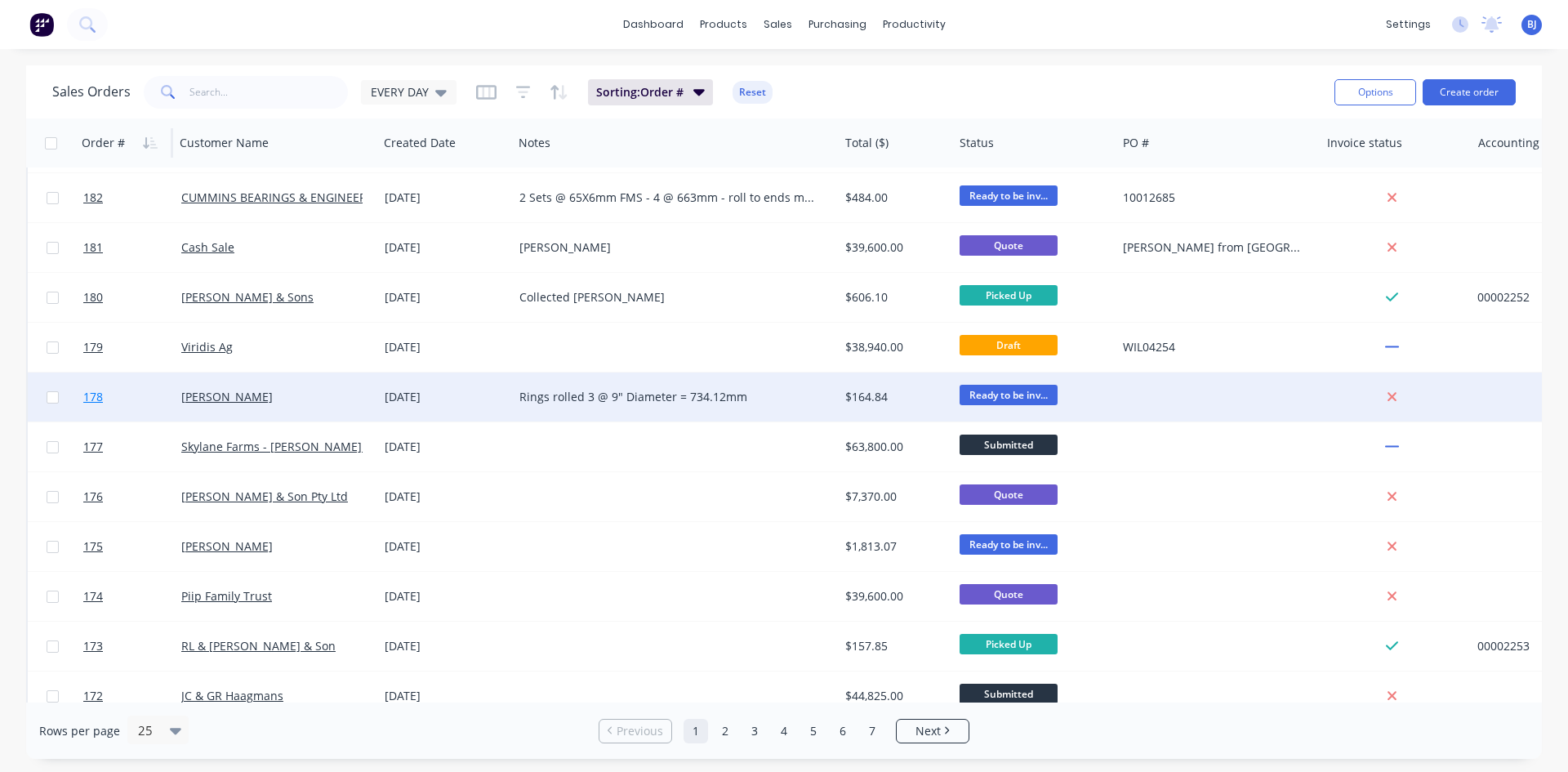
click at [108, 401] on link "178" at bounding box center [132, 396] width 98 height 49
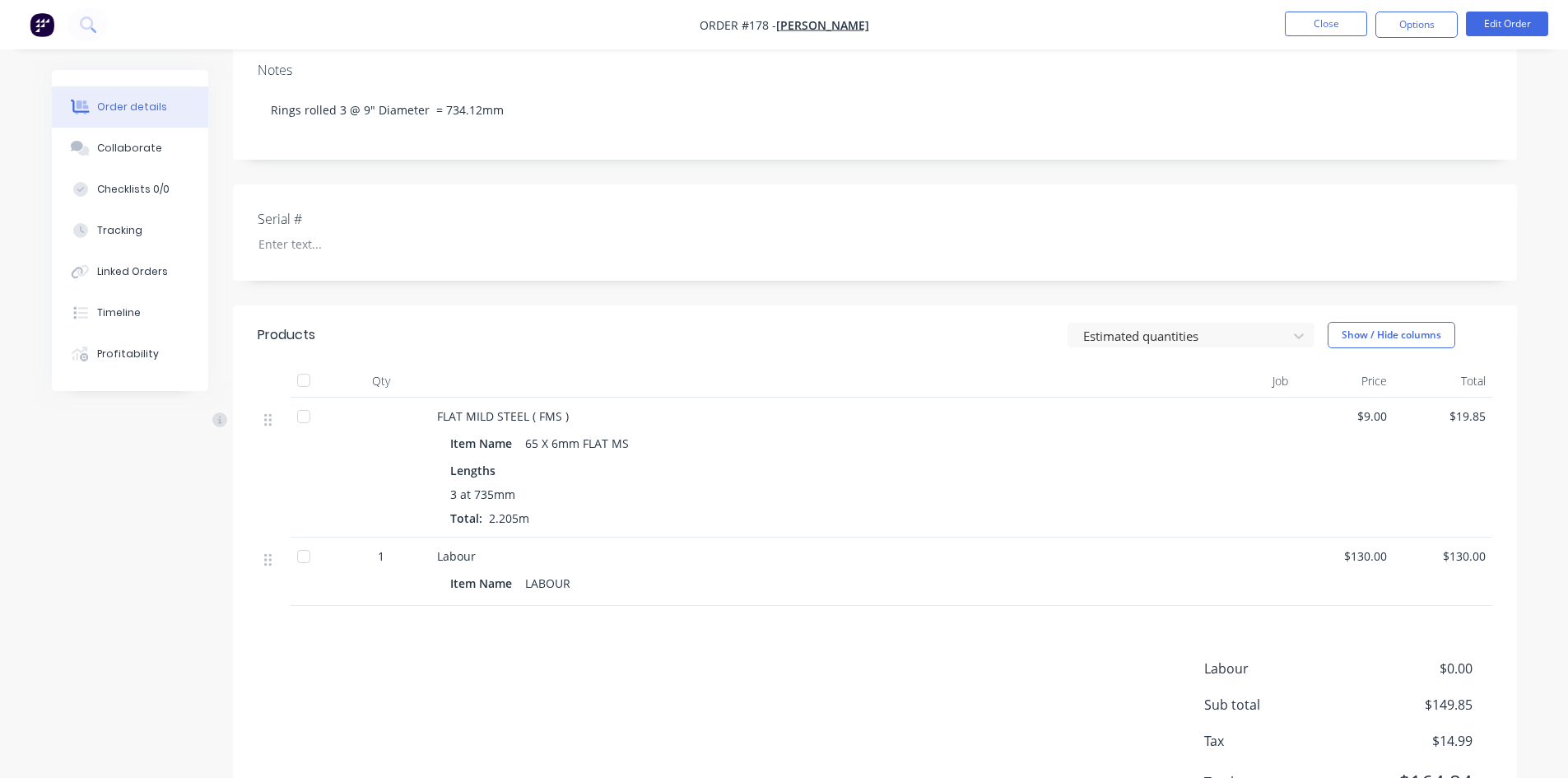
scroll to position [177, 0]
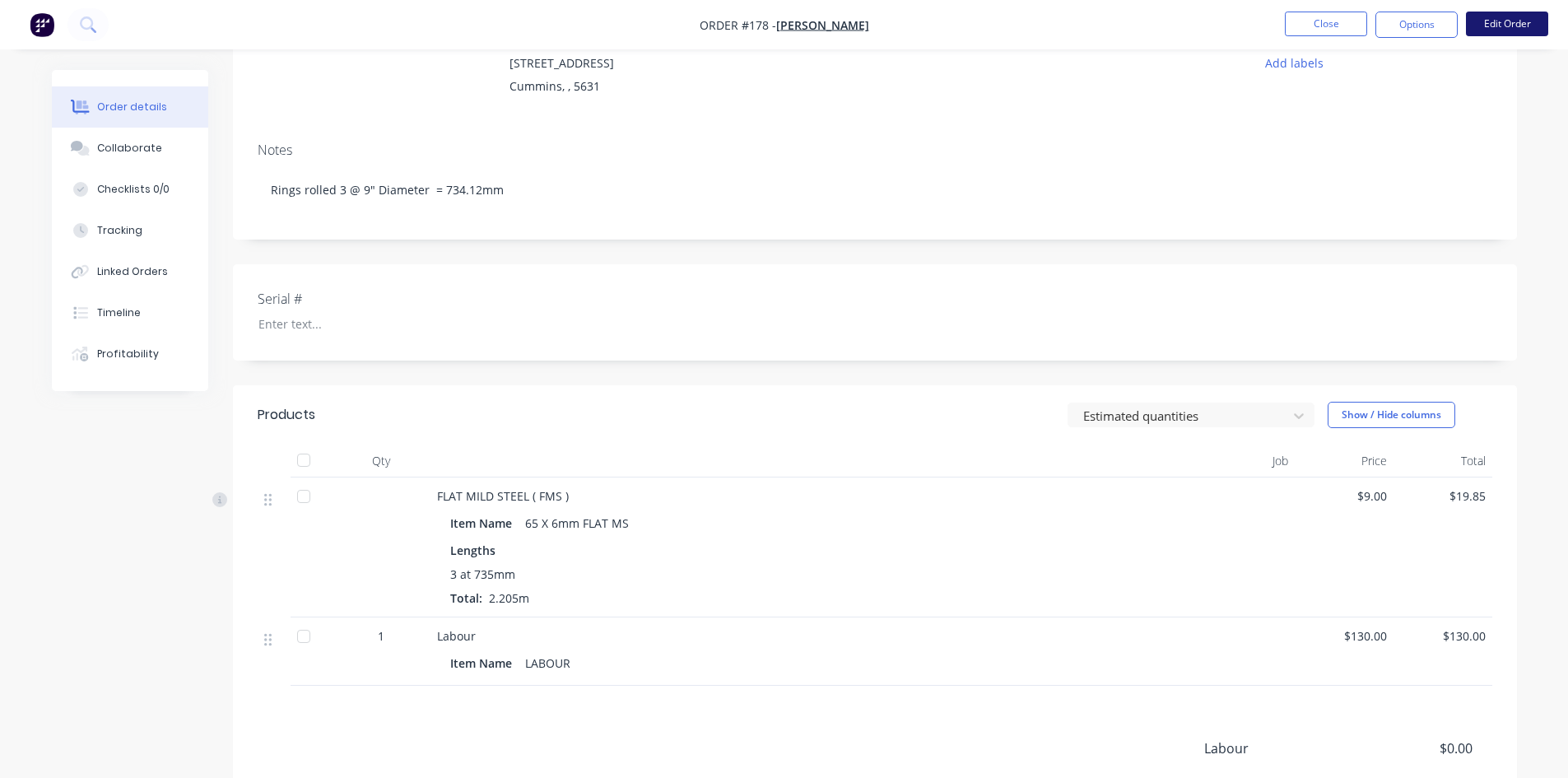
click at [1513, 30] on button "Edit Order" at bounding box center [1508, 23] width 82 height 25
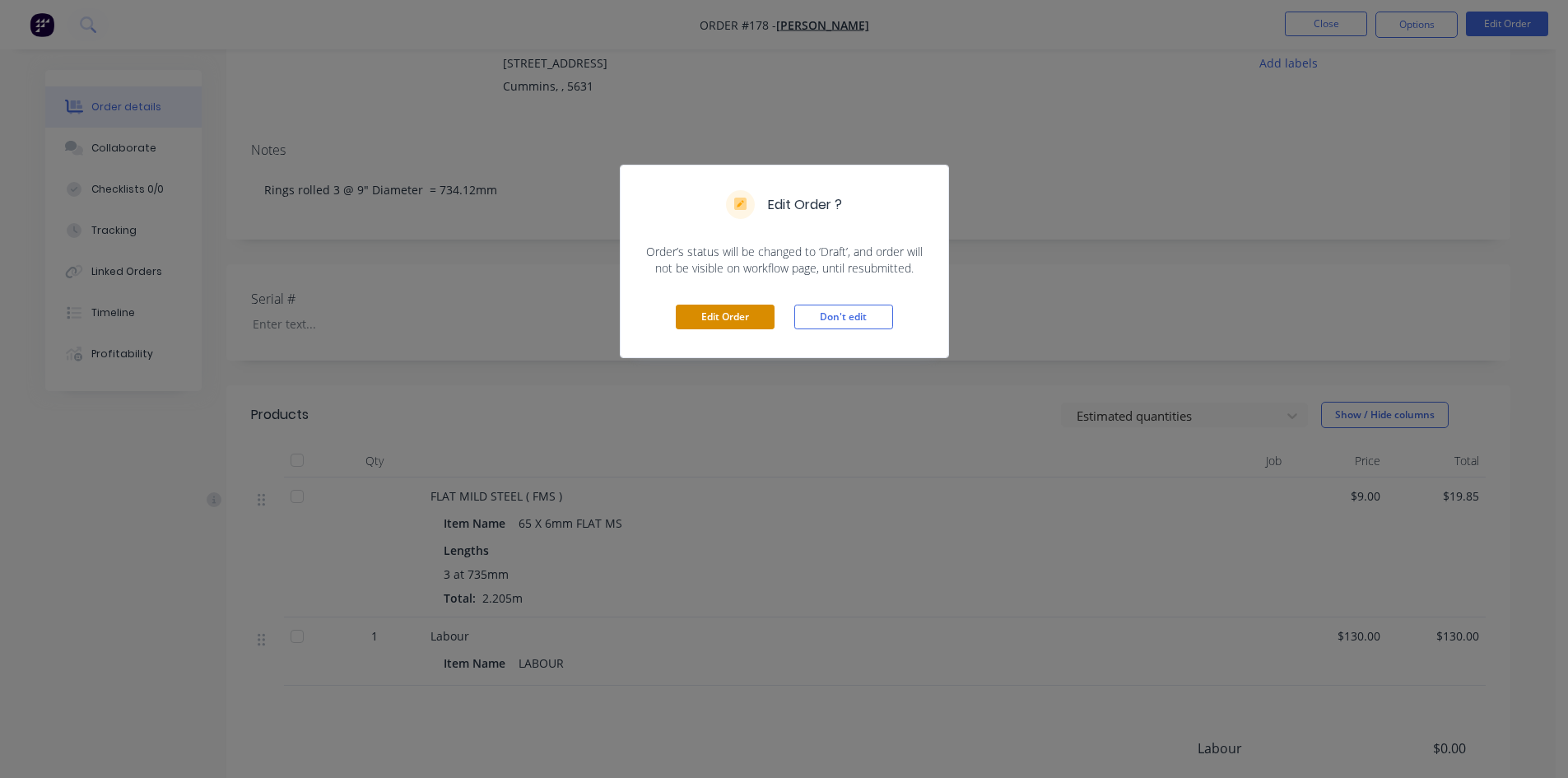
click at [710, 311] on button "Edit Order" at bounding box center [725, 316] width 99 height 25
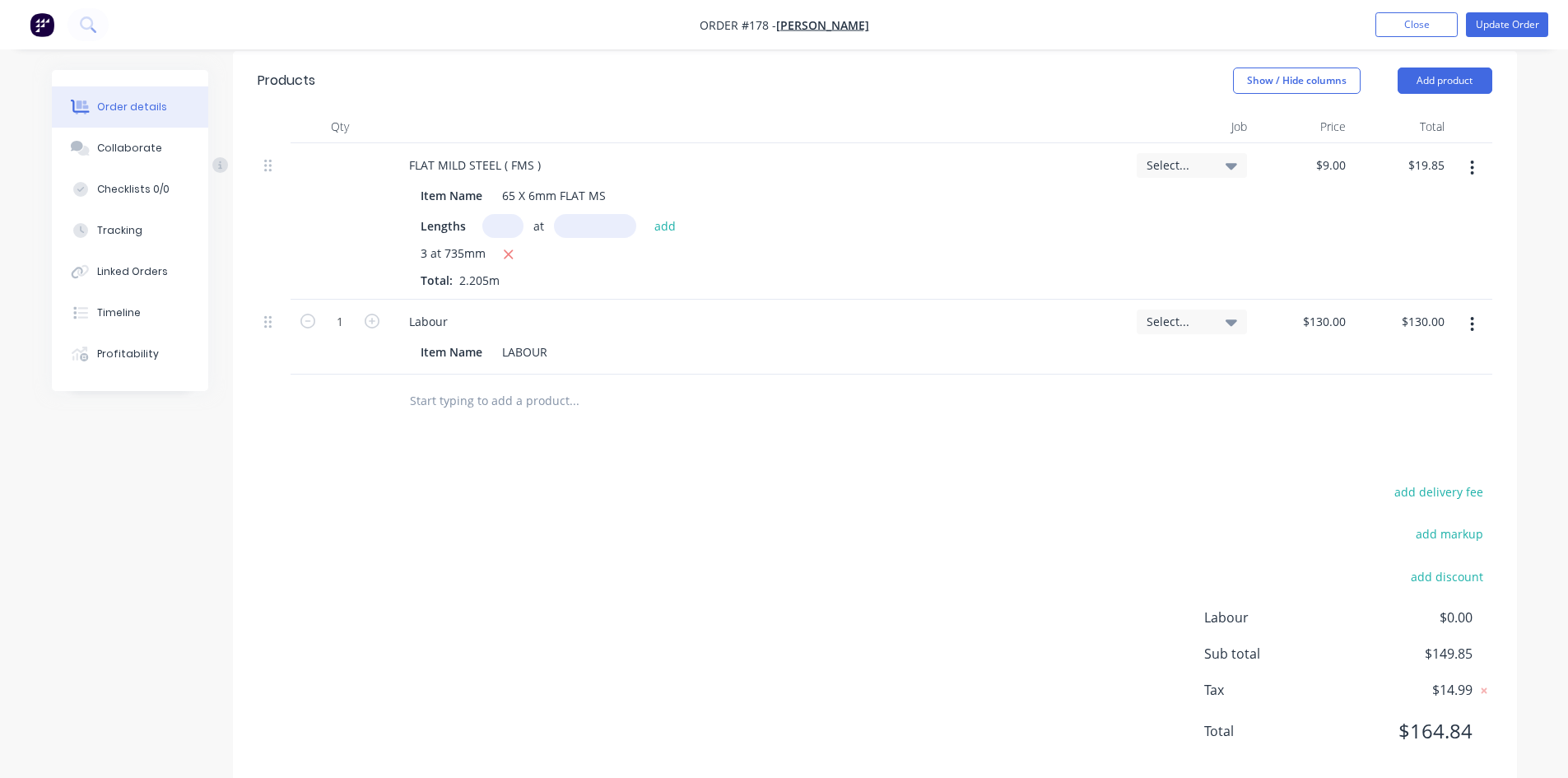
scroll to position [546, 0]
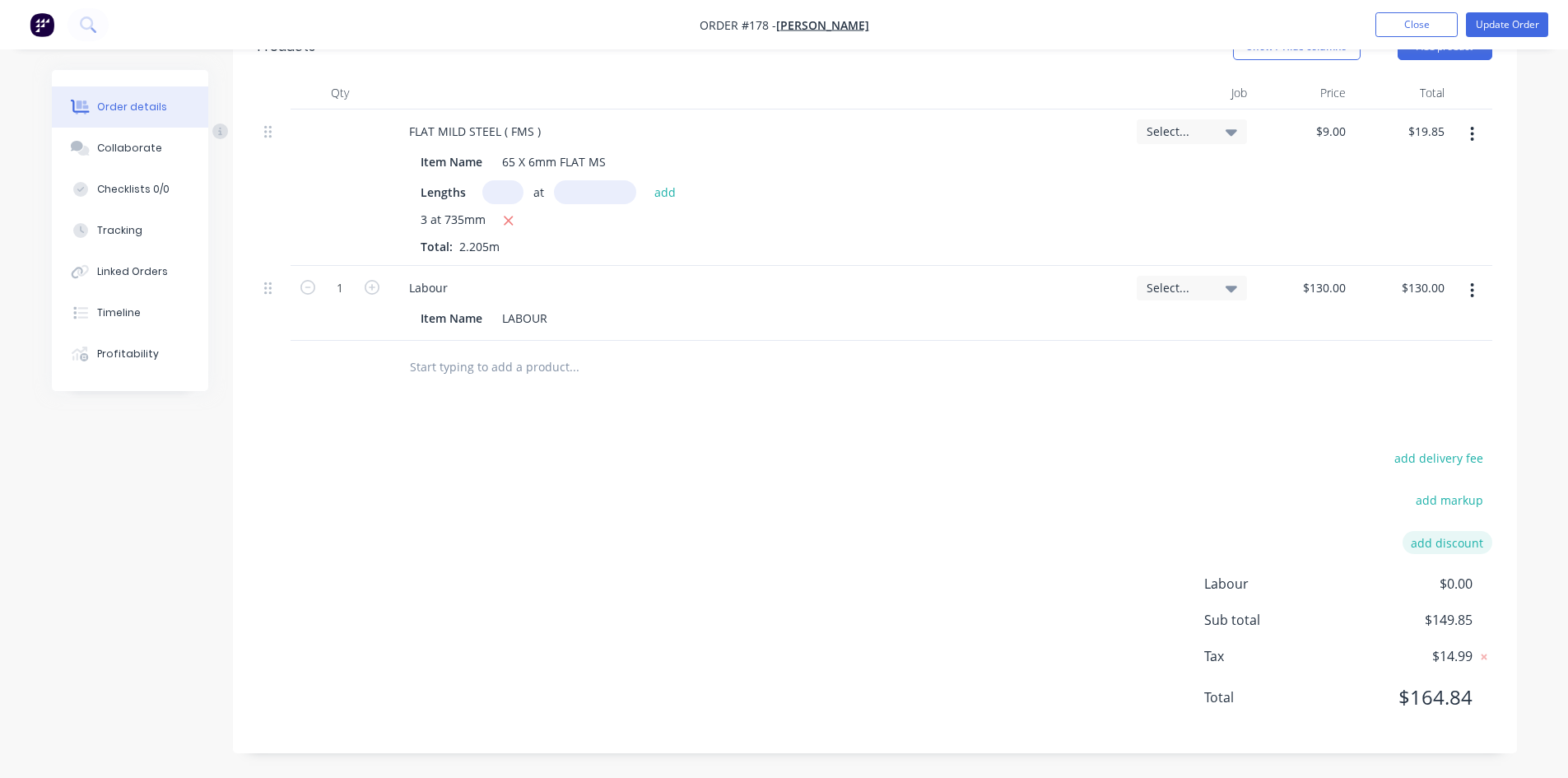
click at [1427, 545] on button "add discount" at bounding box center [1448, 543] width 89 height 22
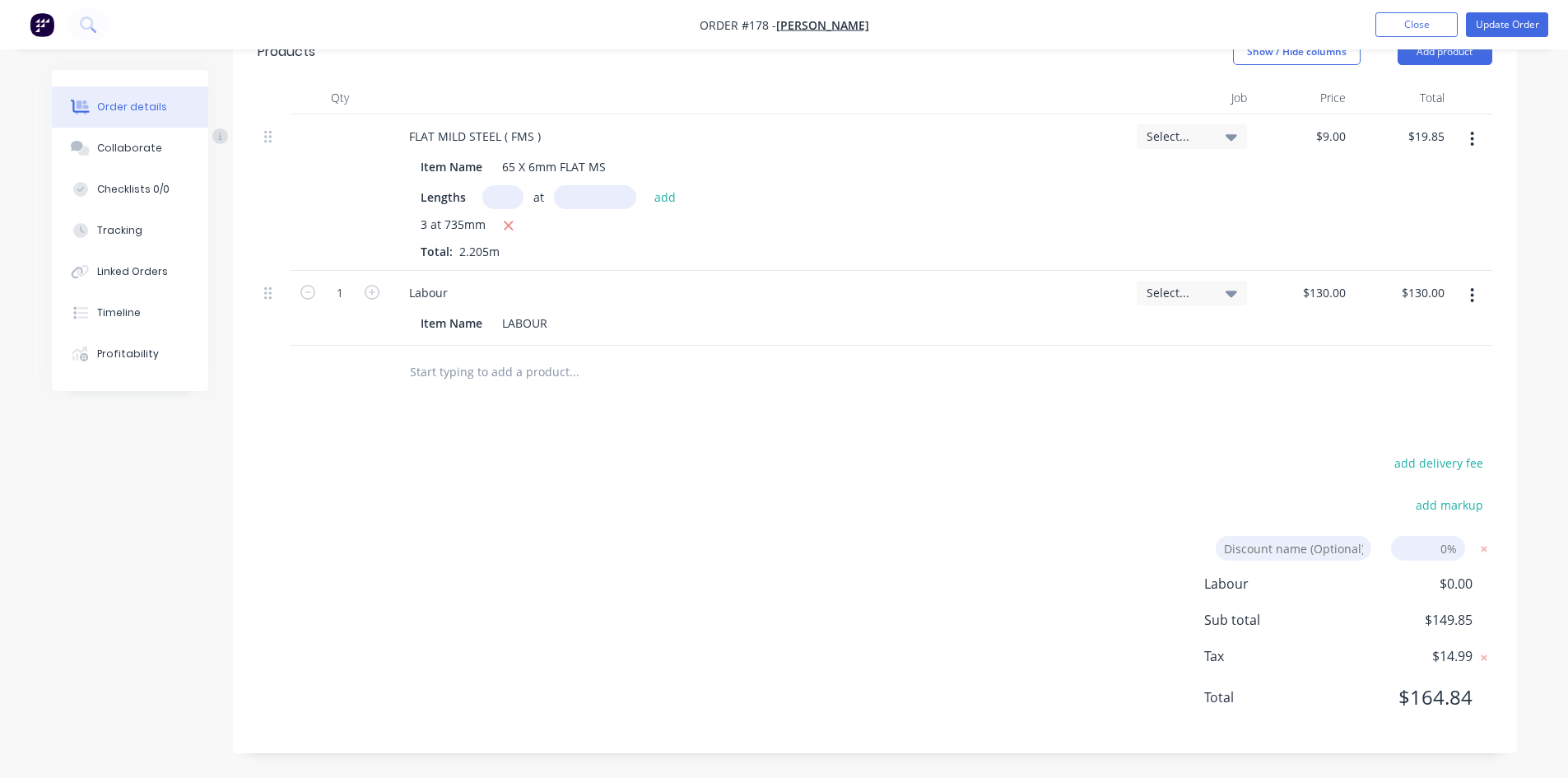
click at [1447, 550] on input at bounding box center [1428, 548] width 74 height 25
click at [1442, 550] on input at bounding box center [1428, 548] width 74 height 25
type input "10"
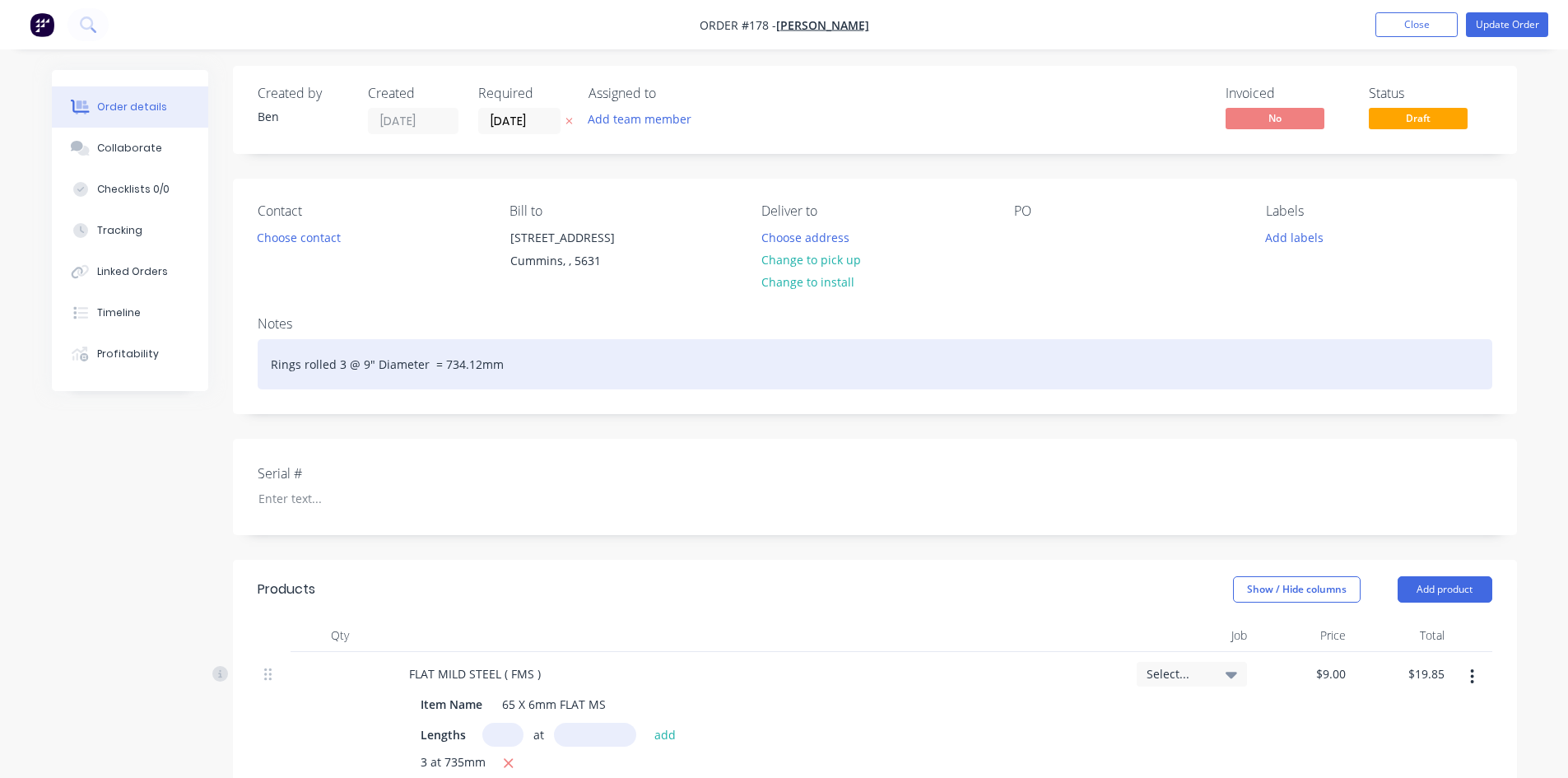
scroll to position [0, 0]
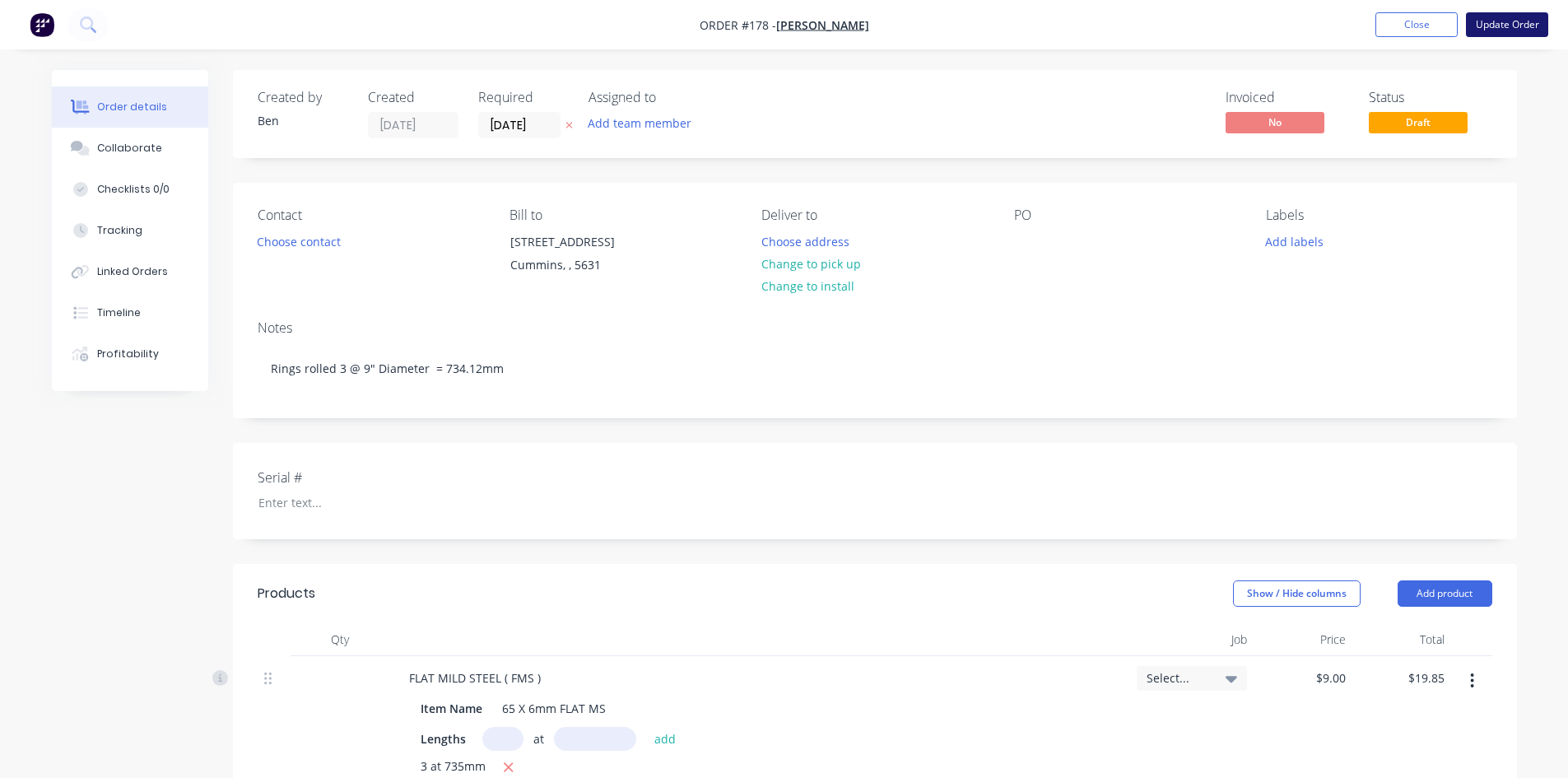
click at [1502, 25] on button "Update Order" at bounding box center [1508, 24] width 82 height 25
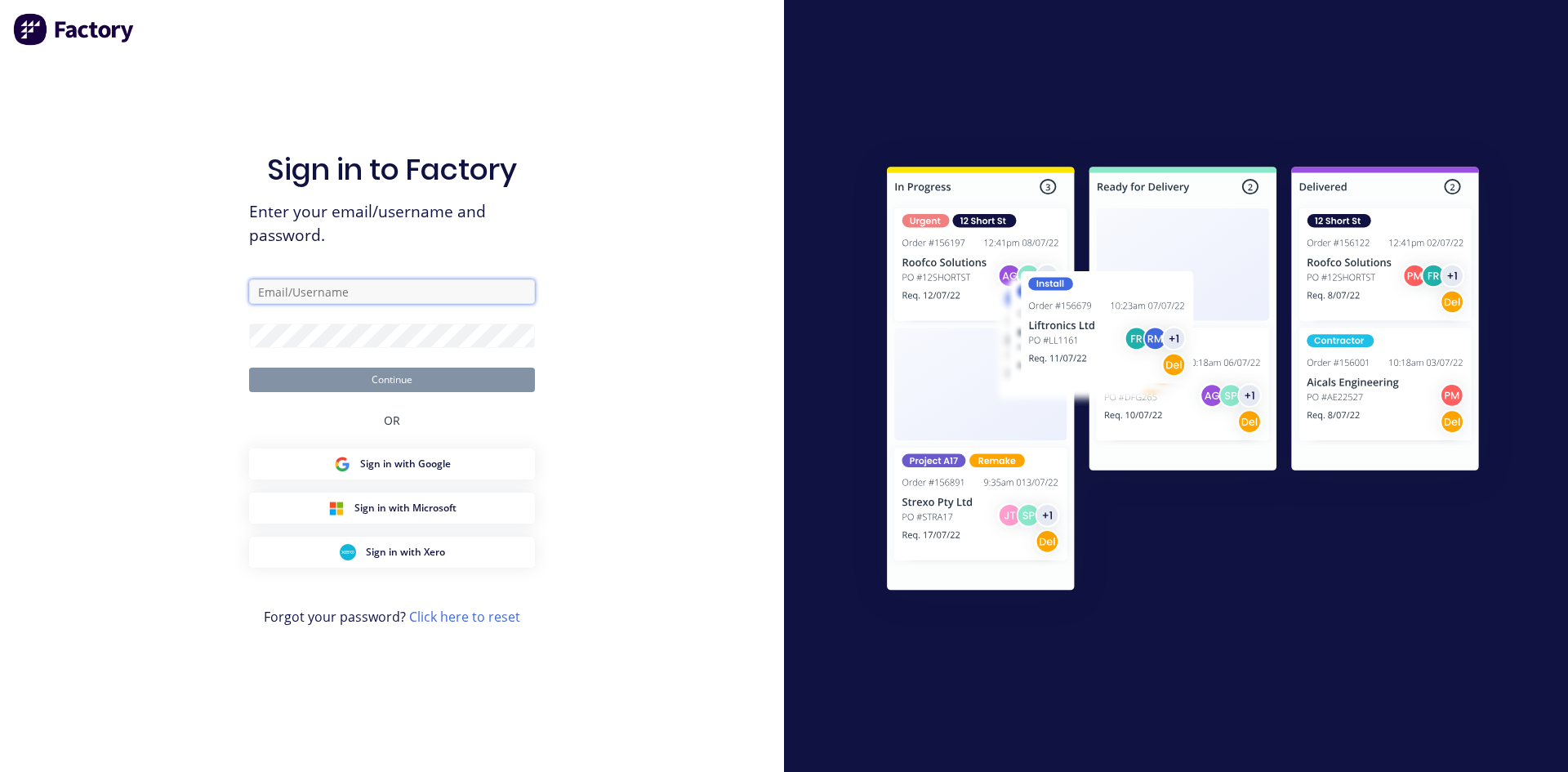
type input "[EMAIL_ADDRESS][PERSON_NAME][DOMAIN_NAME]"
click at [413, 380] on button "Continue" at bounding box center [392, 380] width 286 height 25
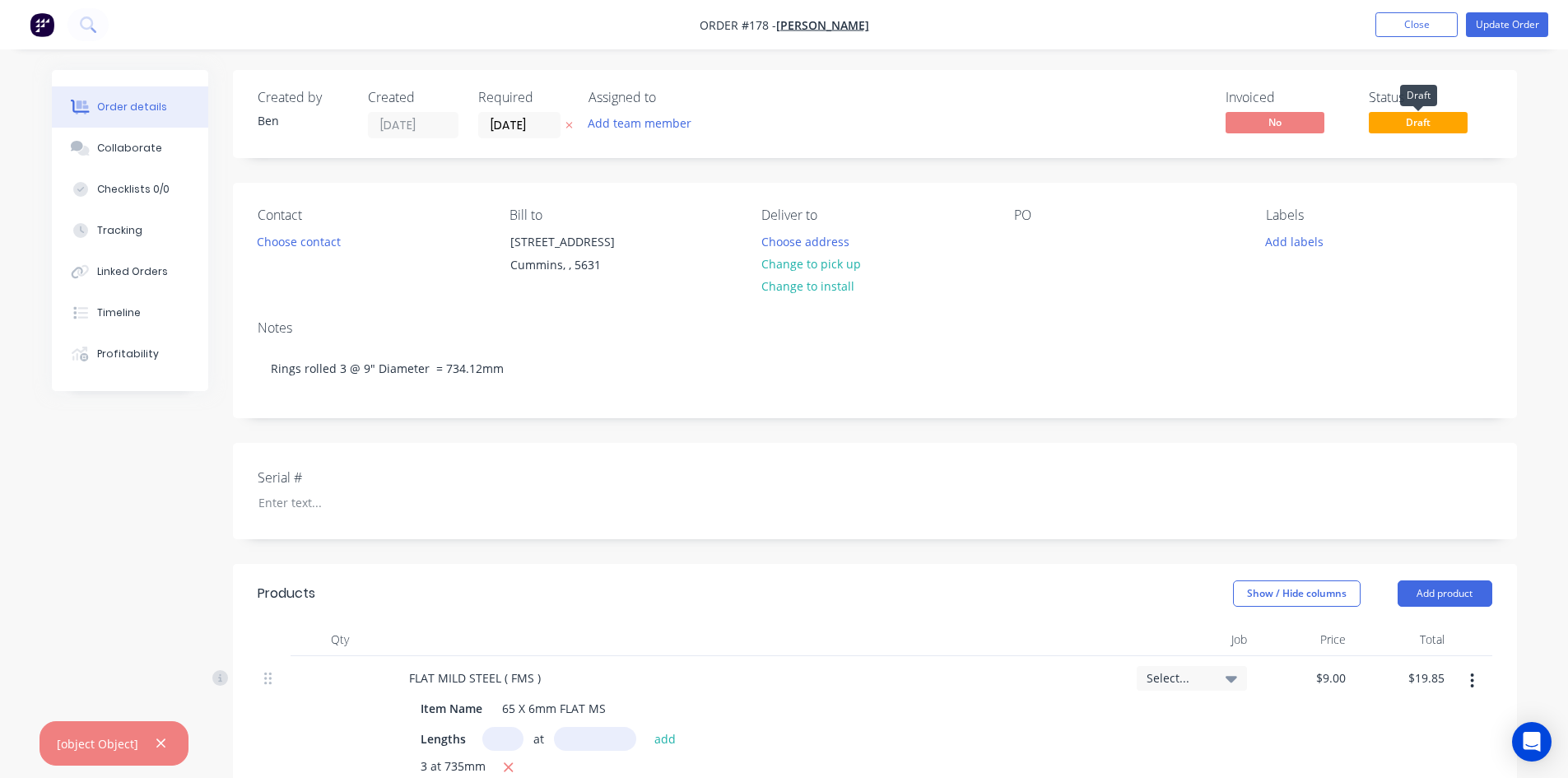
click at [1411, 130] on span "Draft" at bounding box center [1418, 122] width 99 height 20
click at [156, 736] on icon "button" at bounding box center [161, 744] width 11 height 15
click at [1499, 20] on button "Update Order" at bounding box center [1508, 24] width 82 height 25
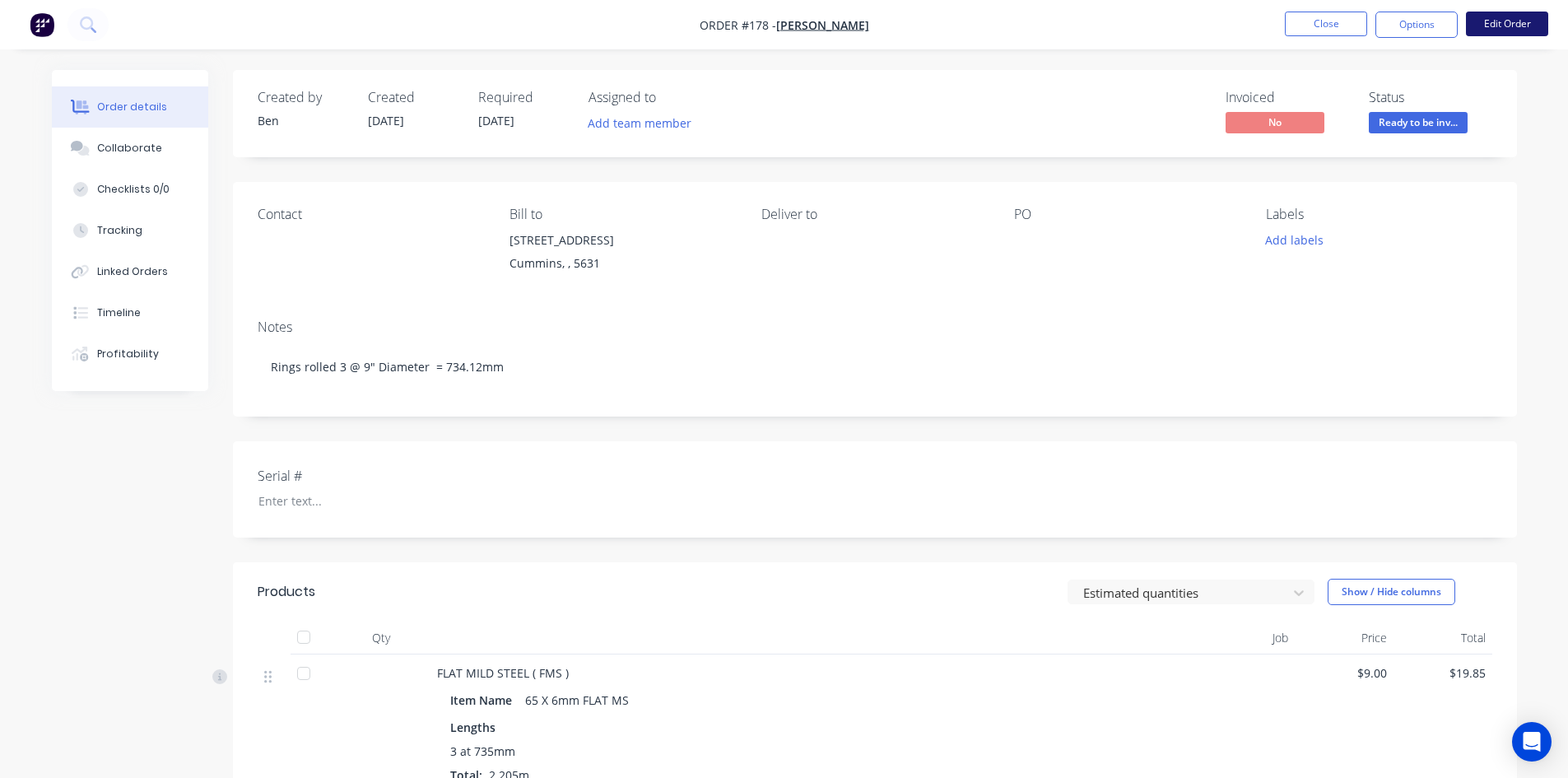
click at [1484, 25] on button "Edit Order" at bounding box center [1508, 23] width 82 height 25
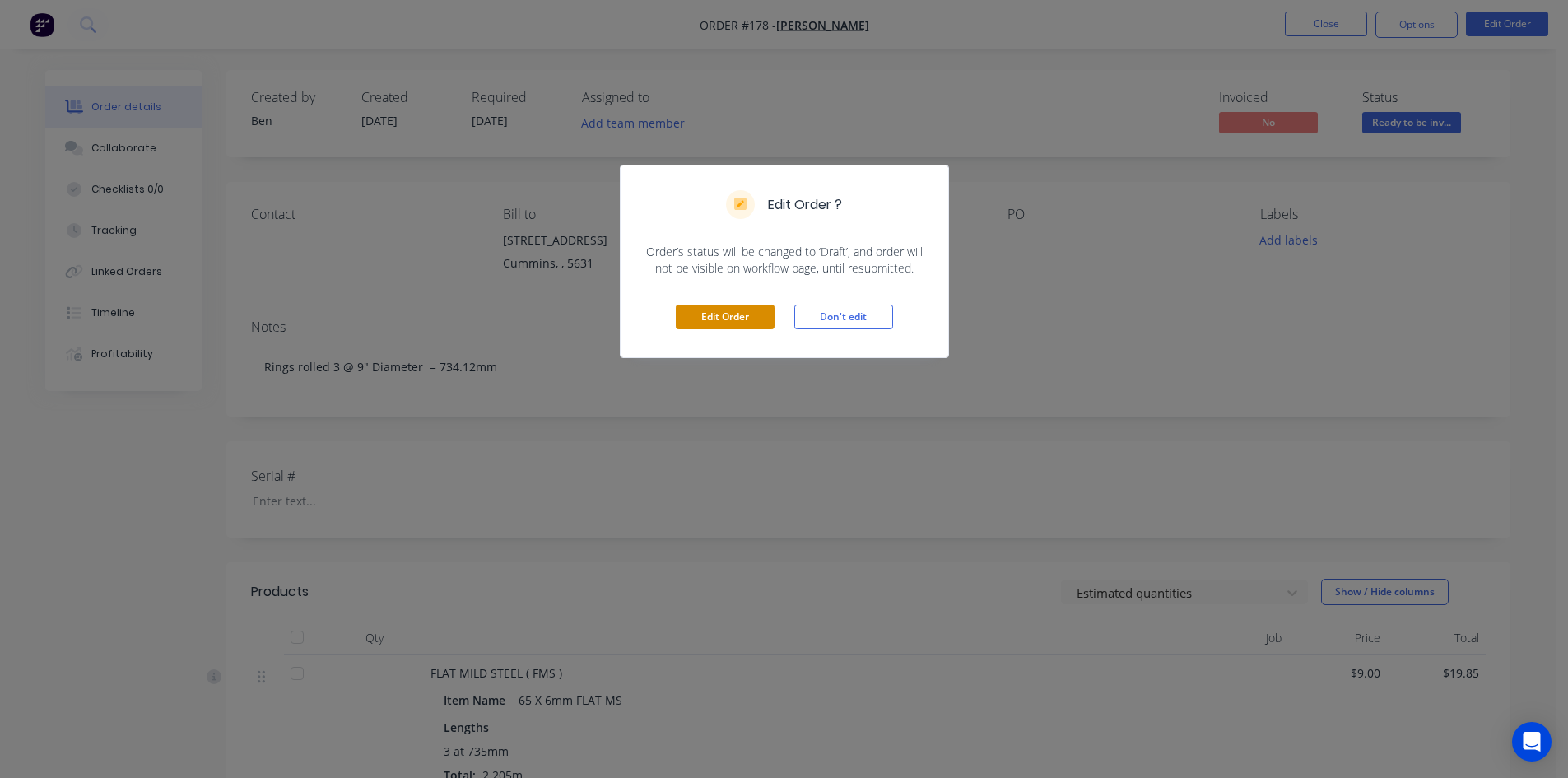
click at [758, 318] on button "Edit Order" at bounding box center [725, 316] width 99 height 25
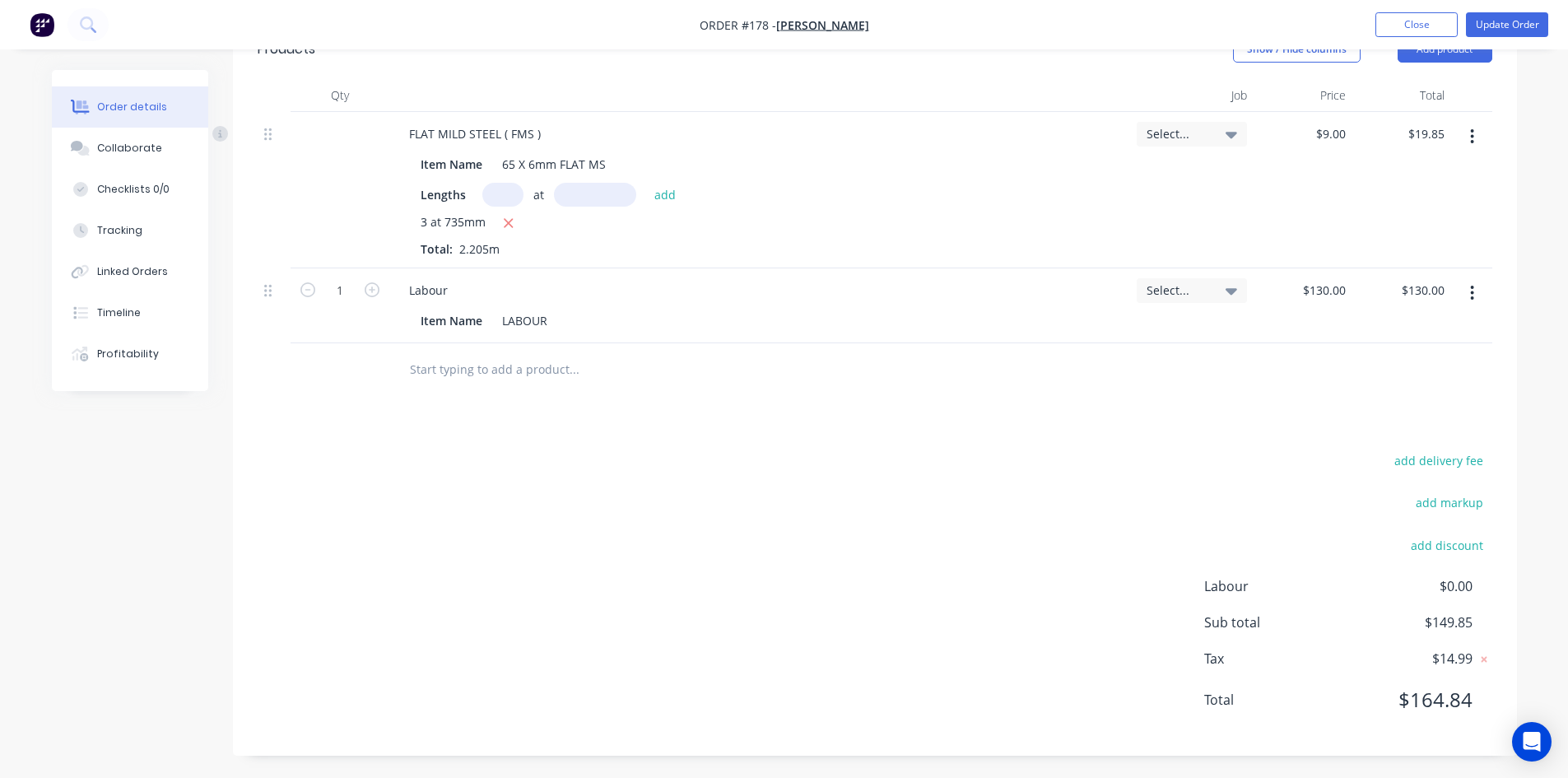
scroll to position [546, 0]
click at [1438, 541] on button "add discount" at bounding box center [1448, 543] width 89 height 22
click at [1420, 552] on input at bounding box center [1428, 548] width 74 height 25
type input "10"
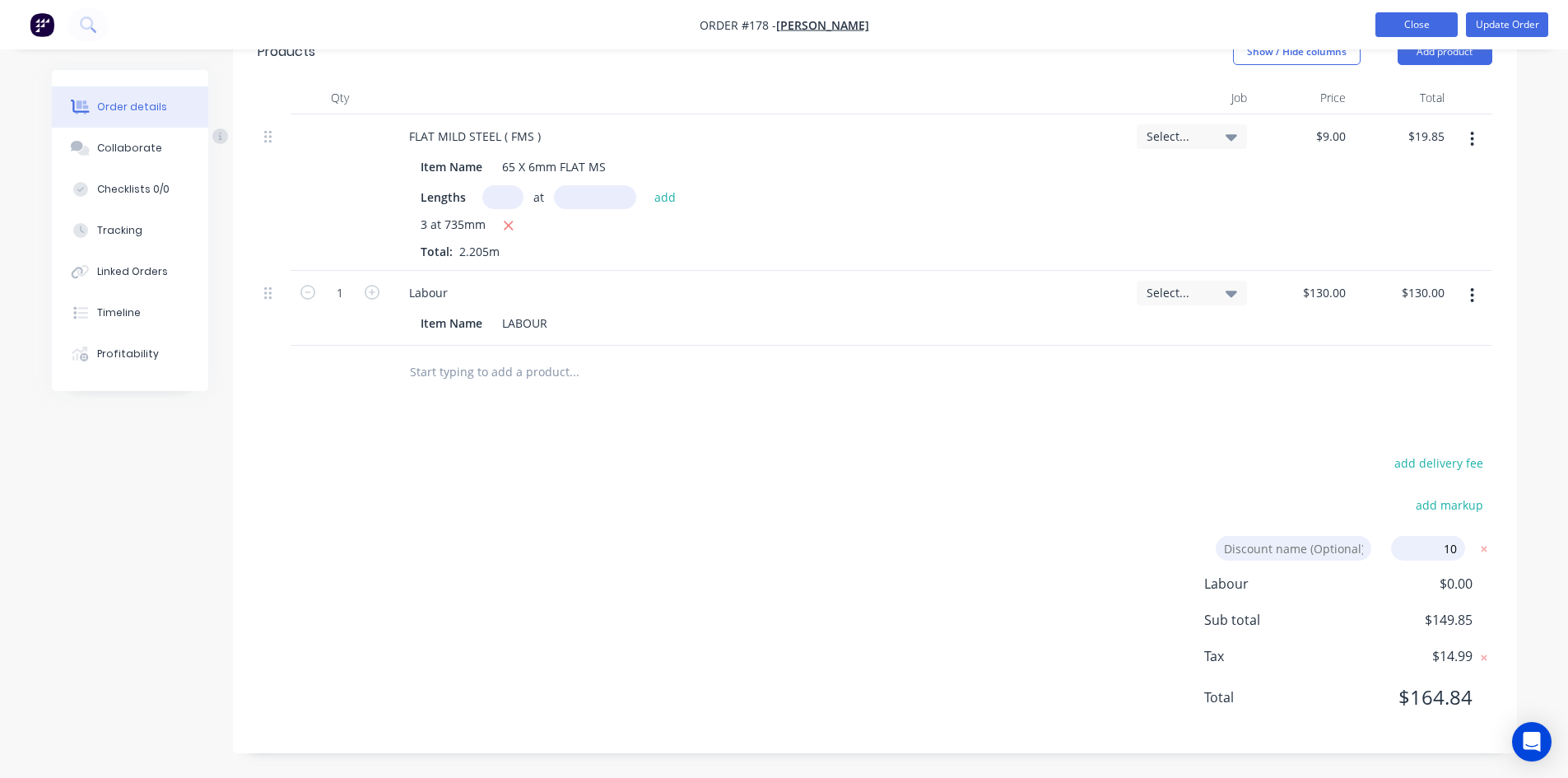
click at [1418, 26] on button "Close" at bounding box center [1416, 24] width 82 height 25
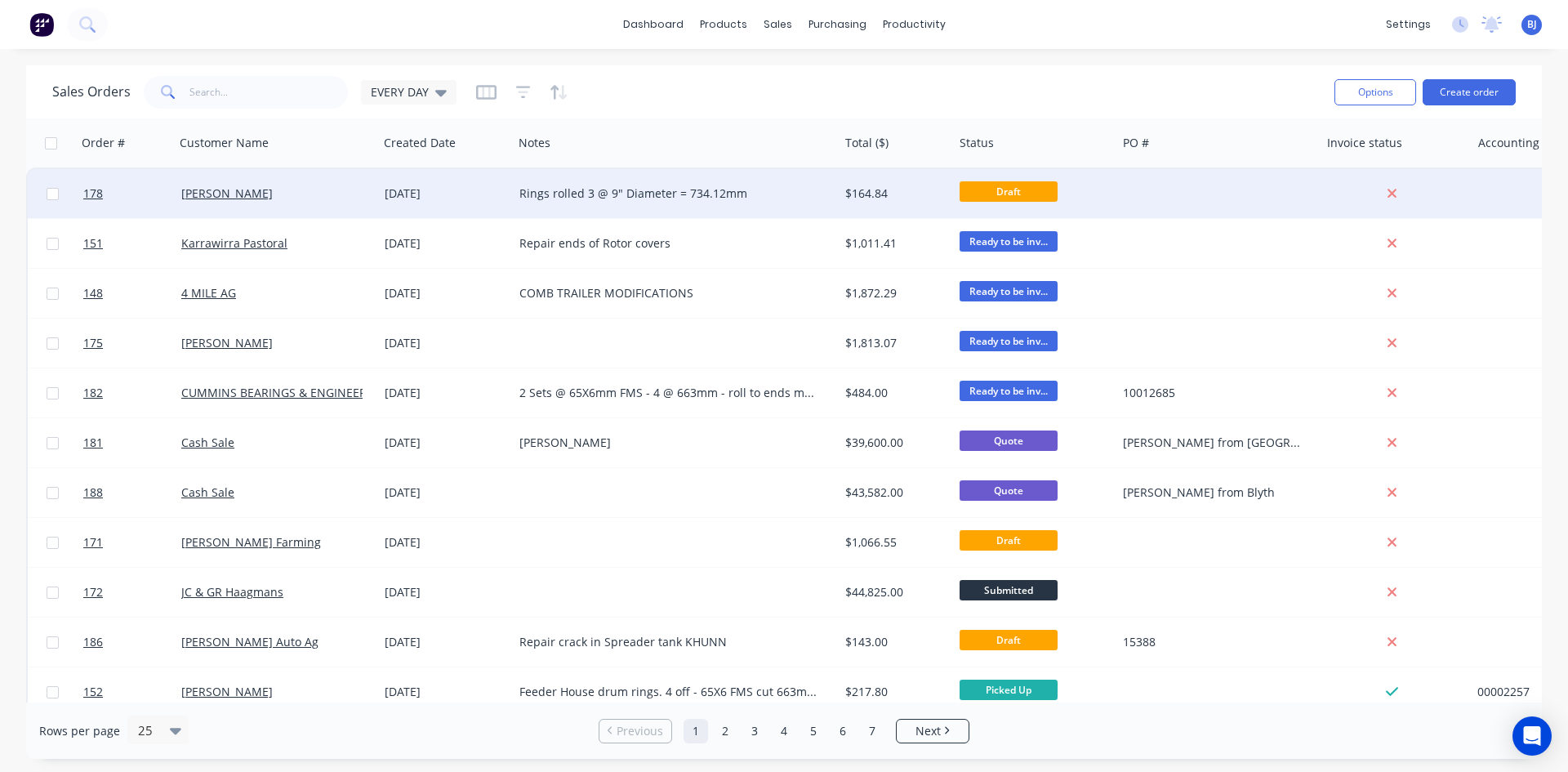
click at [781, 199] on div "Rings rolled 3 @ 9" Diameter = 734.12mm" at bounding box center [668, 194] width 297 height 17
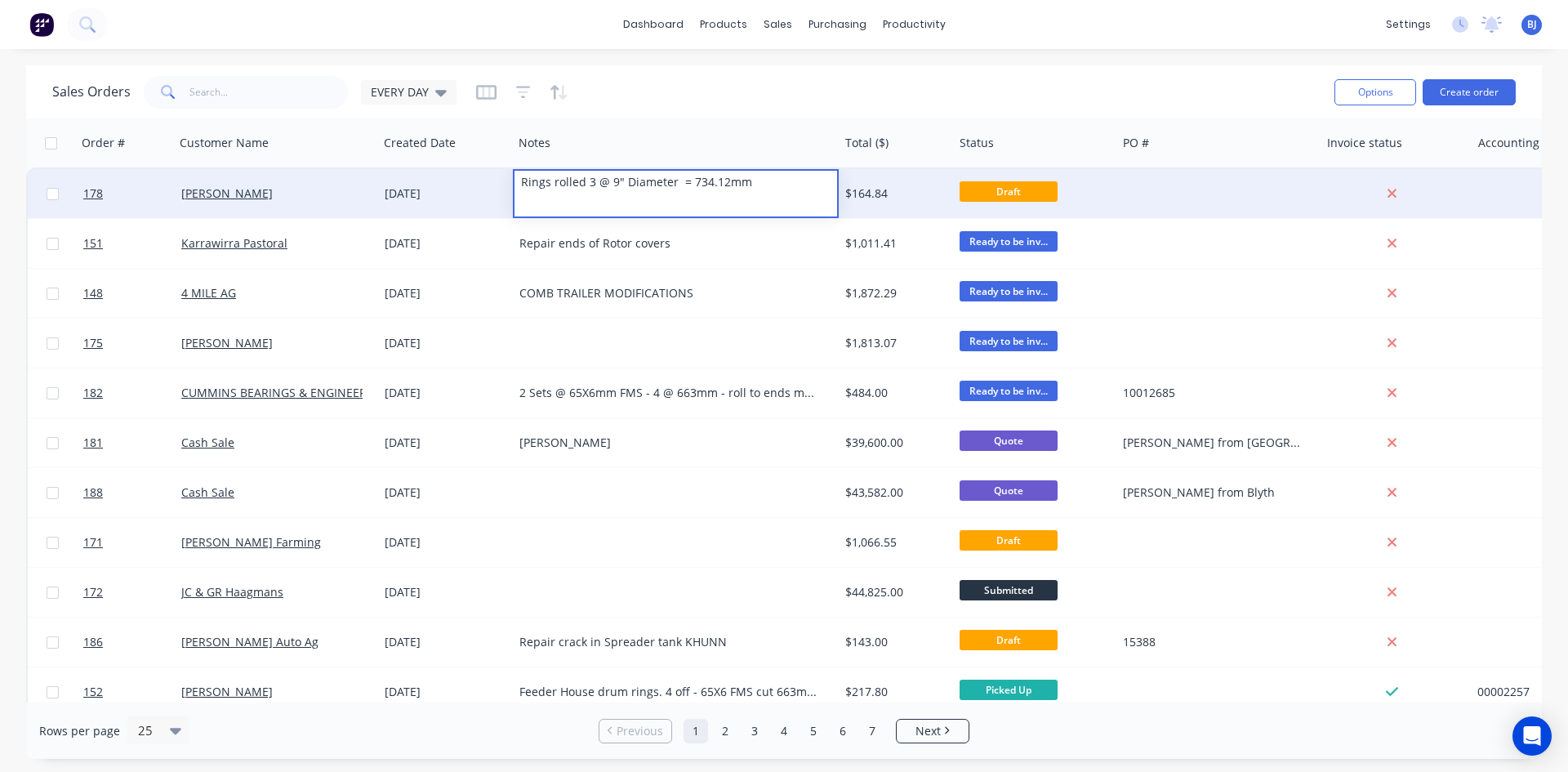
click at [391, 194] on div "[DATE]" at bounding box center [446, 194] width 122 height 17
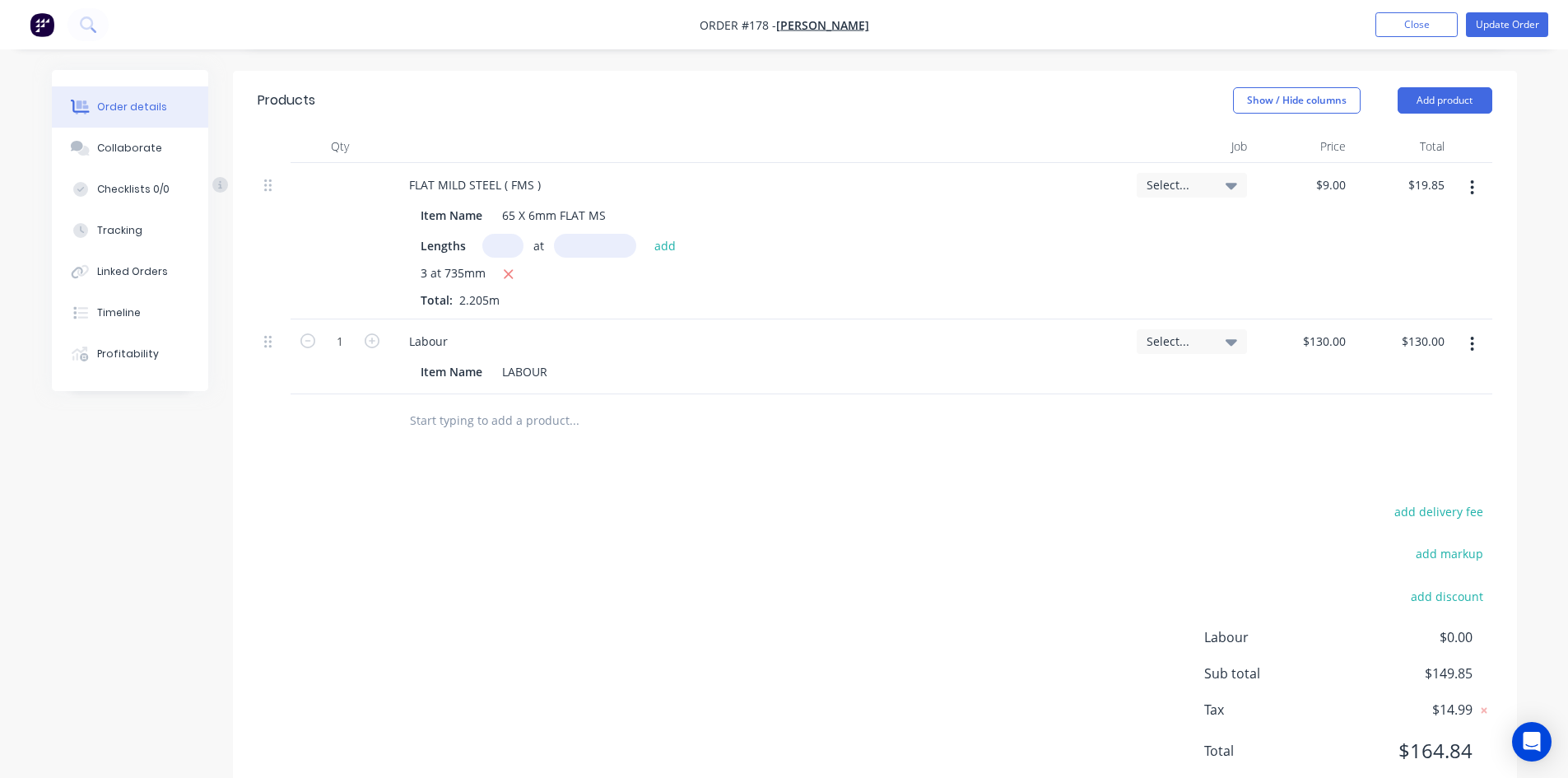
scroll to position [494, 0]
click at [1434, 597] on button "add discount" at bounding box center [1448, 595] width 89 height 22
click at [1410, 598] on input at bounding box center [1428, 596] width 74 height 25
type input "10"
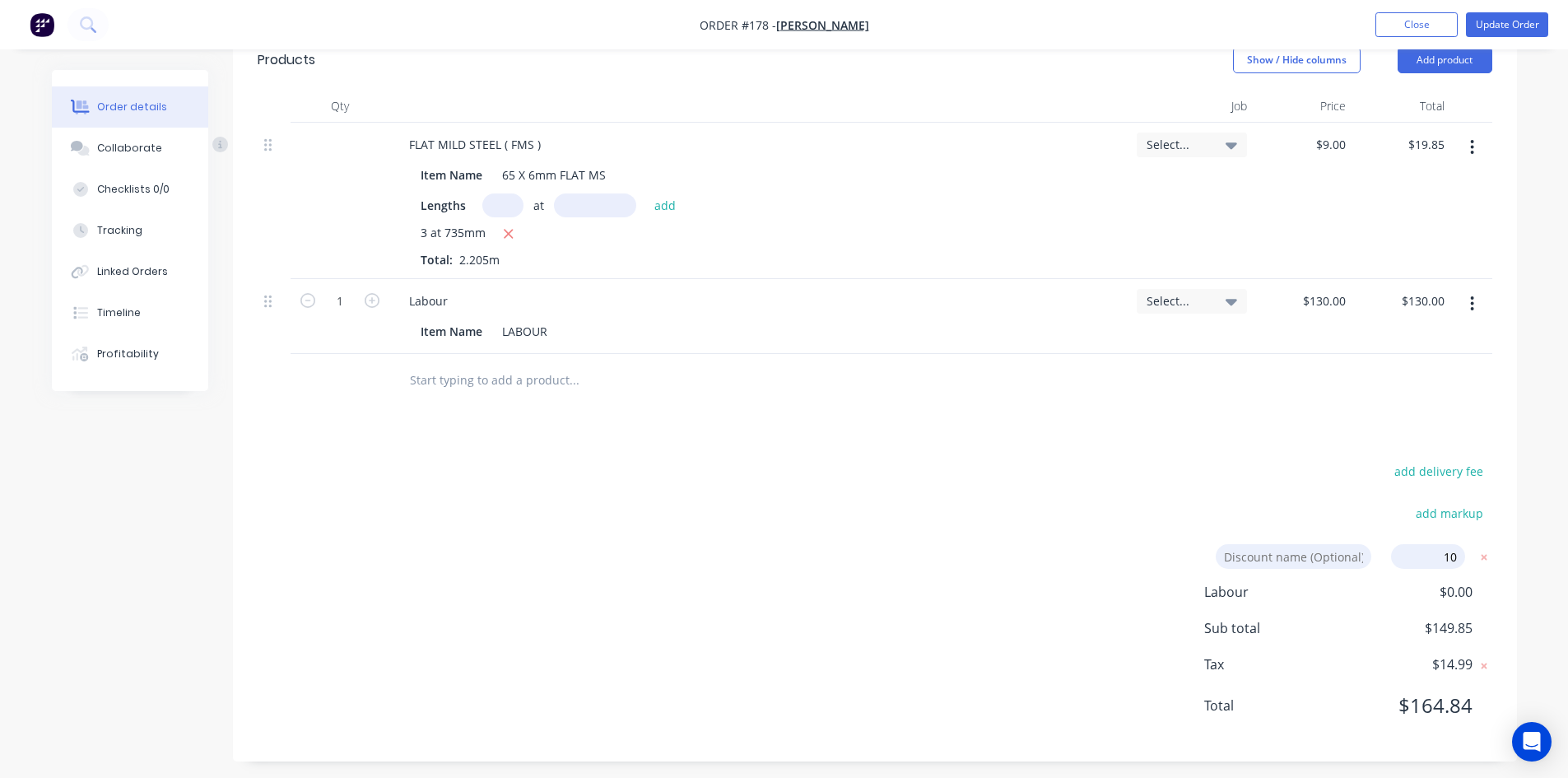
scroll to position [542, 0]
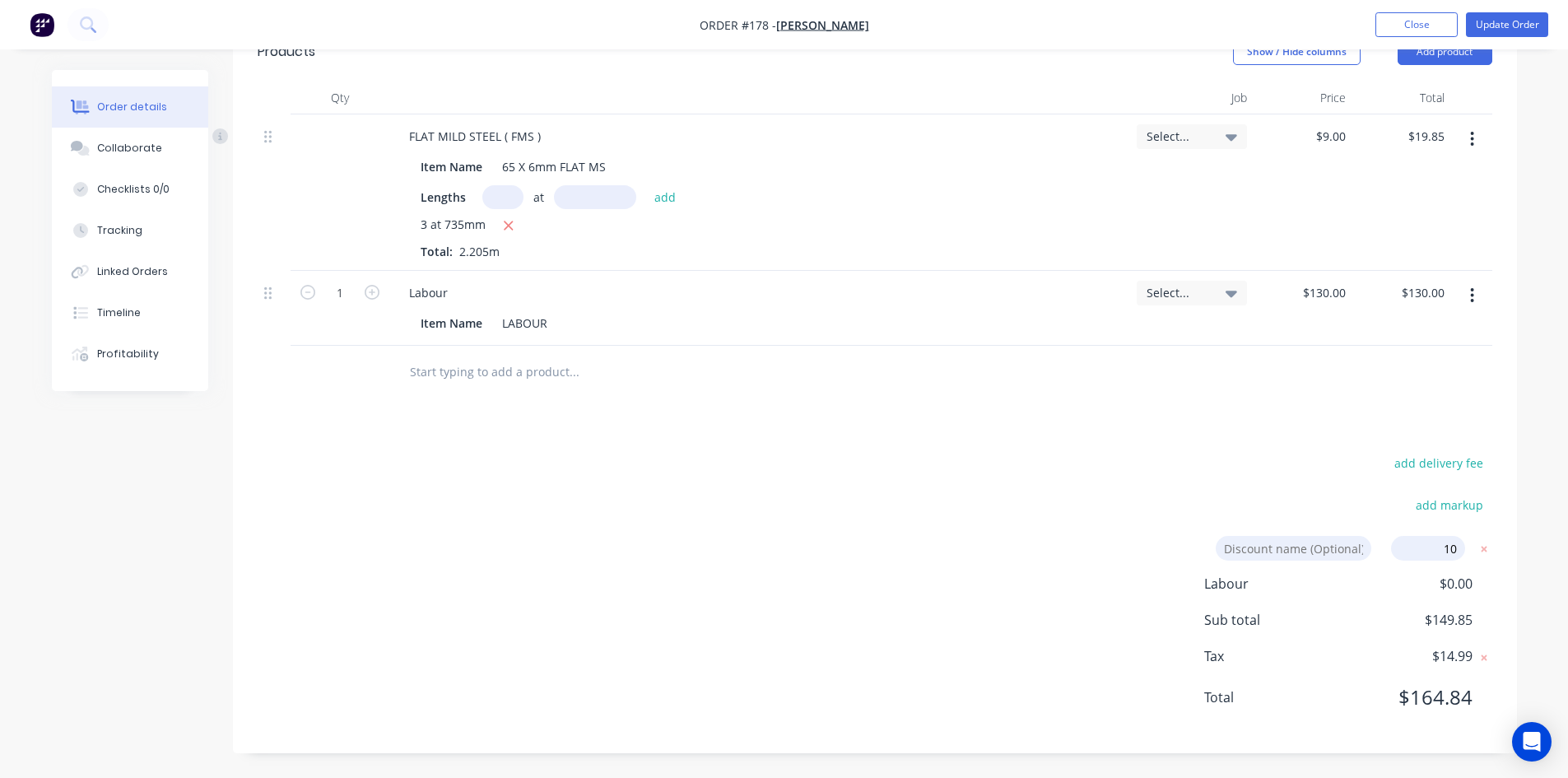
click input "submit" at bounding box center [0, 0] width 0 height 0
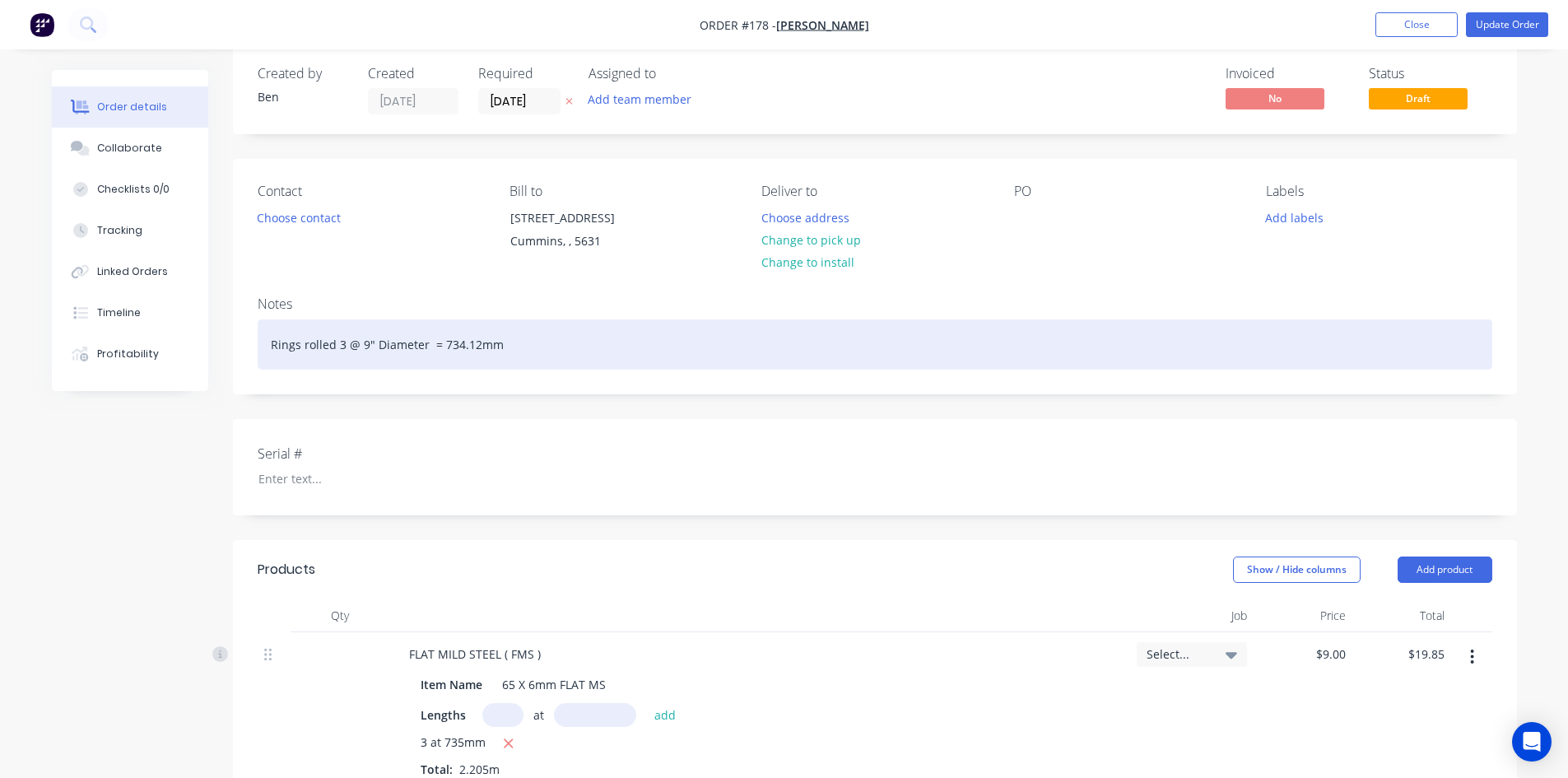
scroll to position [0, 0]
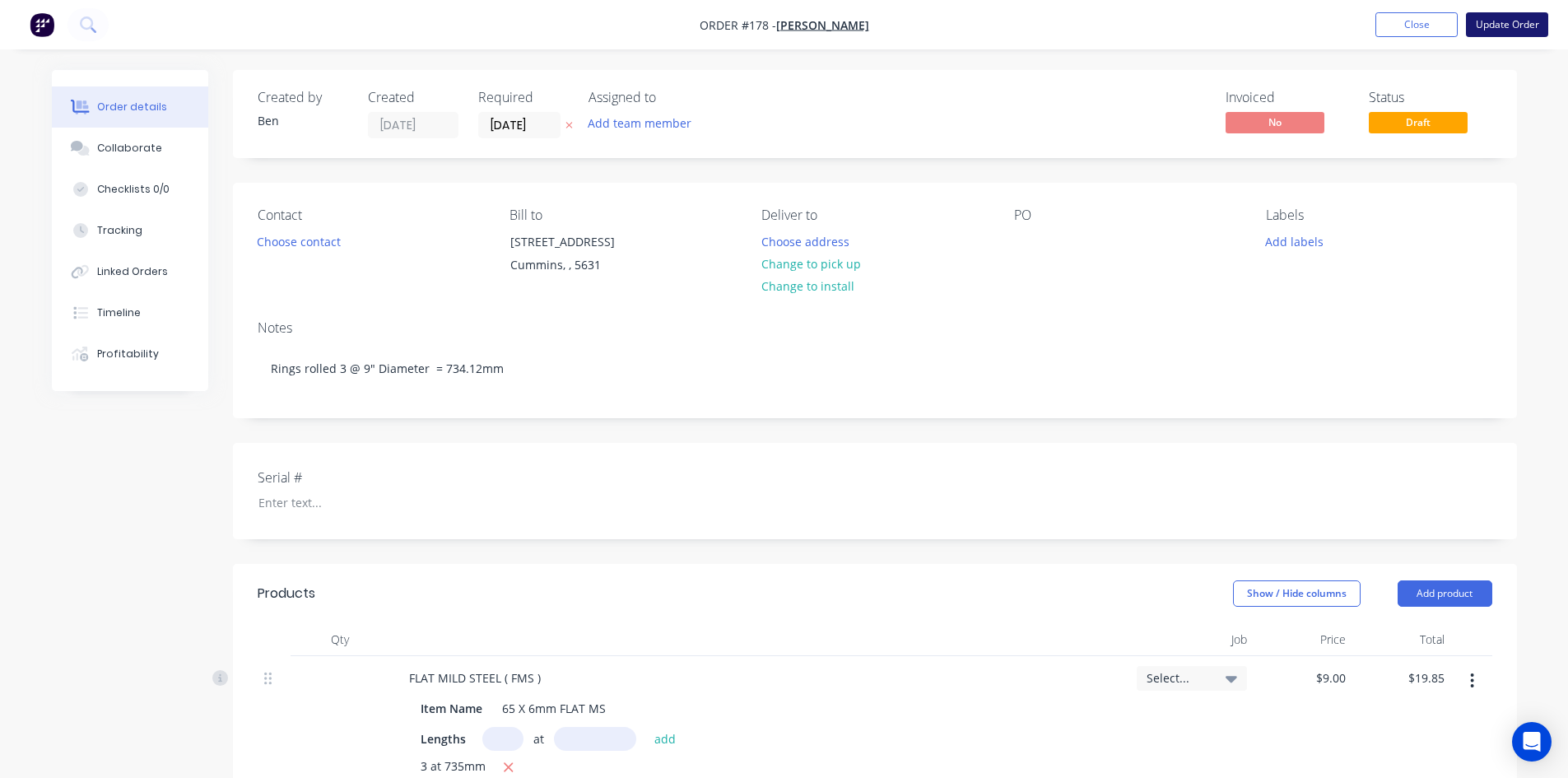
click at [1520, 25] on button "Update Order" at bounding box center [1508, 24] width 82 height 25
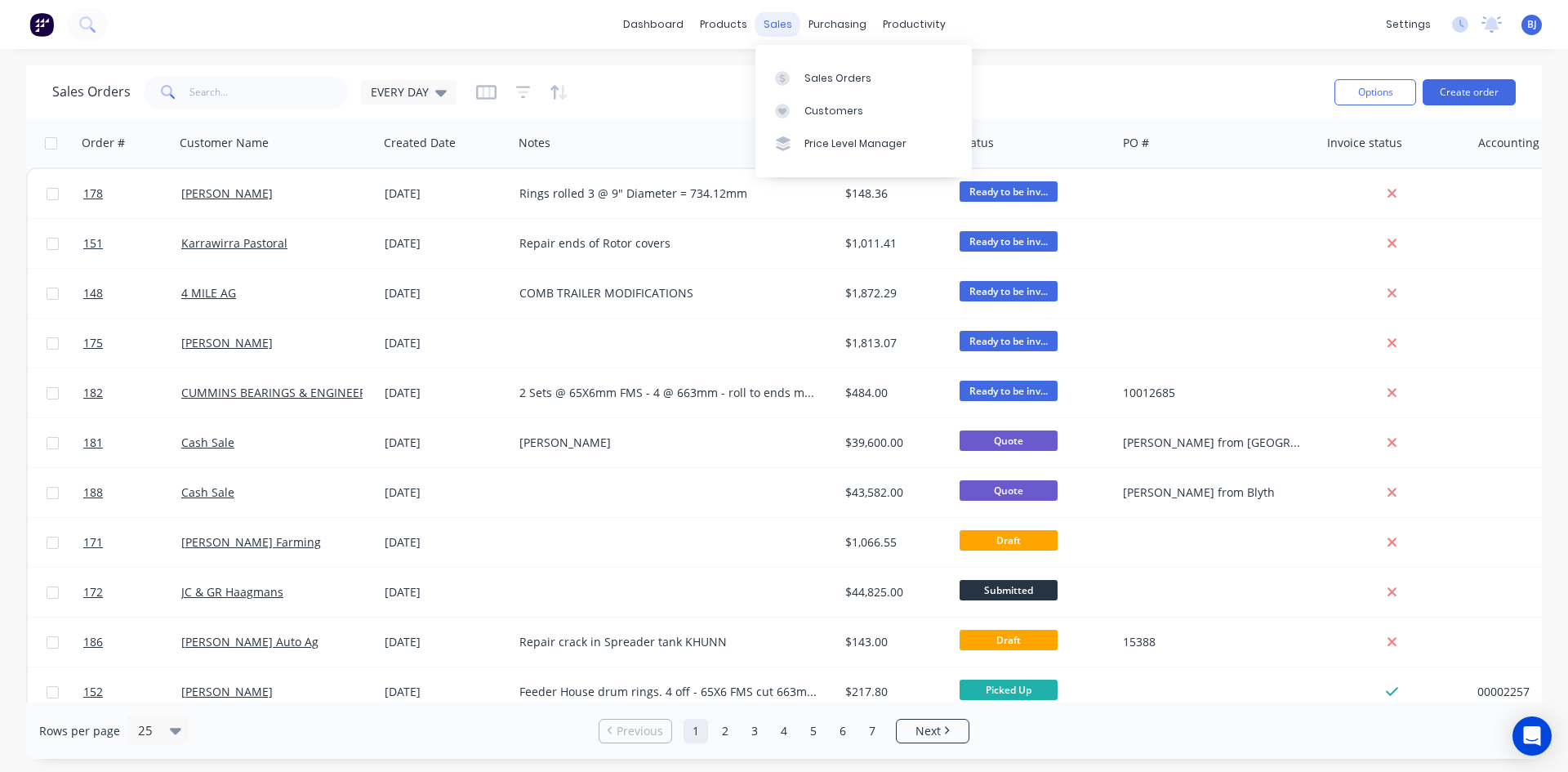
click at [790, 28] on div "sales" at bounding box center [777, 24] width 45 height 25
click at [807, 79] on div "Sales Orders" at bounding box center [837, 78] width 67 height 15
click at [1466, 91] on button "Create order" at bounding box center [1468, 92] width 93 height 26
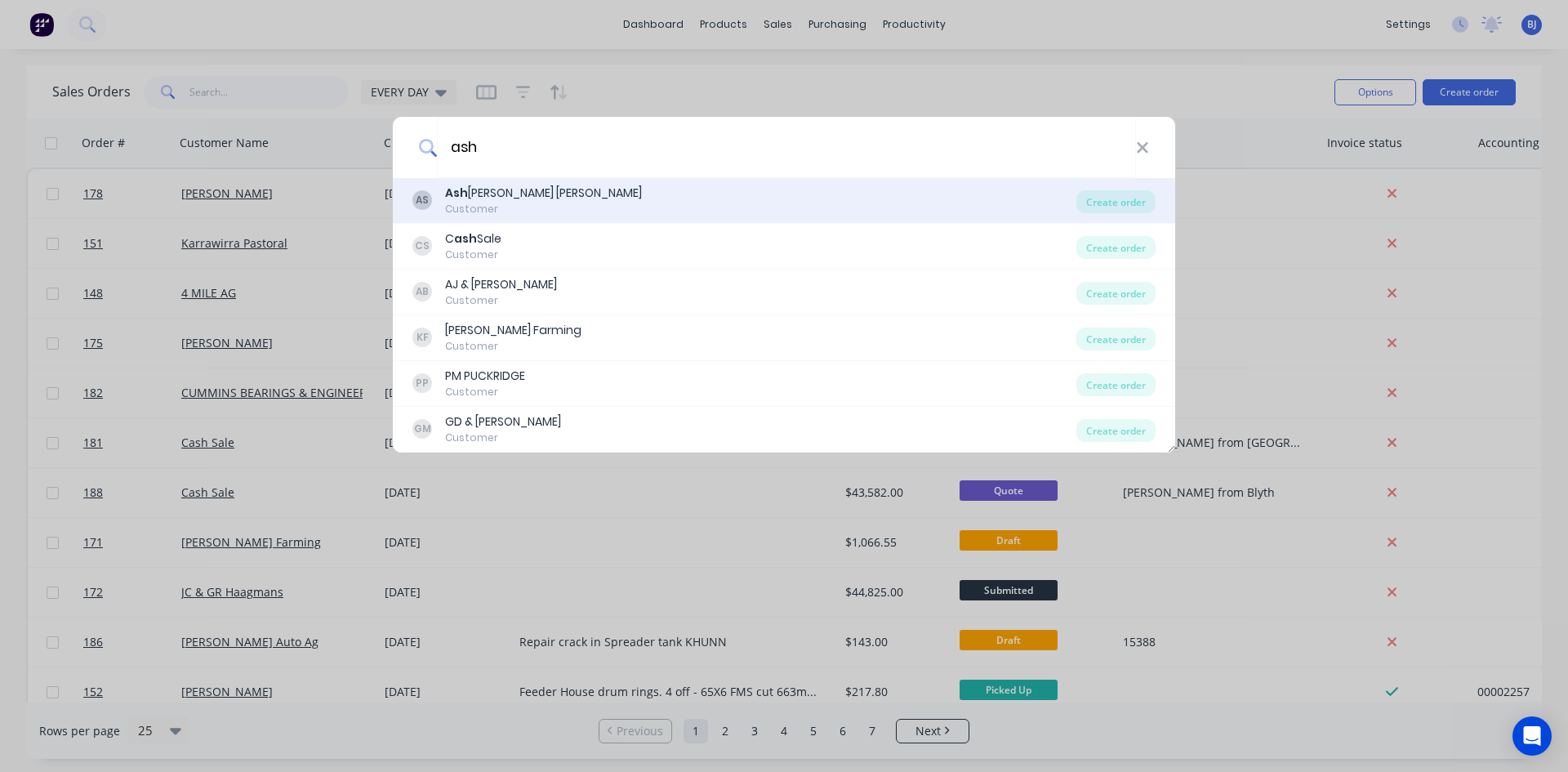
type input "ash"
click at [496, 185] on div "Ash [PERSON_NAME] [PERSON_NAME]" at bounding box center [543, 193] width 197 height 18
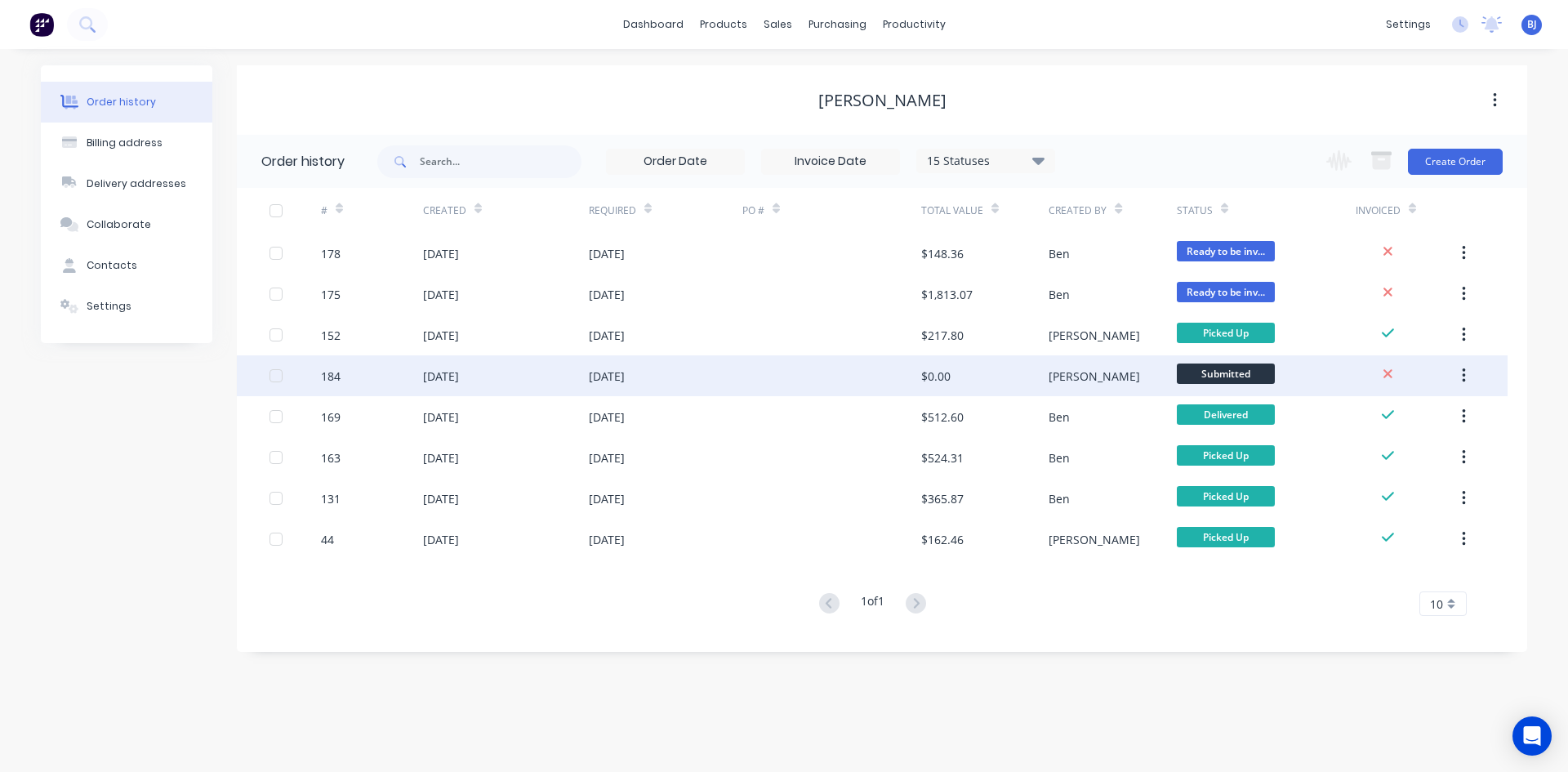
click at [459, 378] on div "[DATE]" at bounding box center [440, 376] width 36 height 18
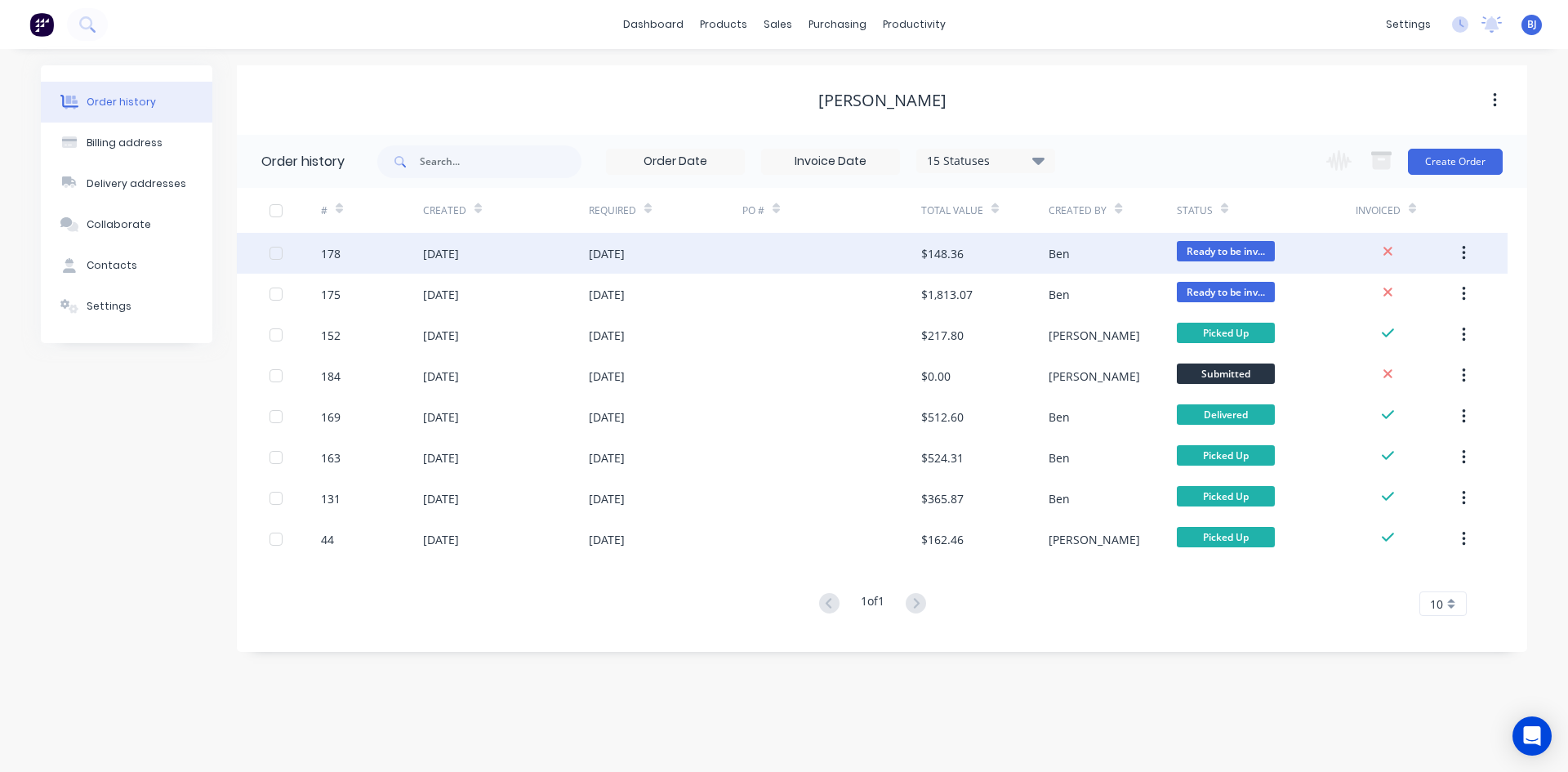
click at [595, 248] on div "[DATE]" at bounding box center [606, 253] width 36 height 18
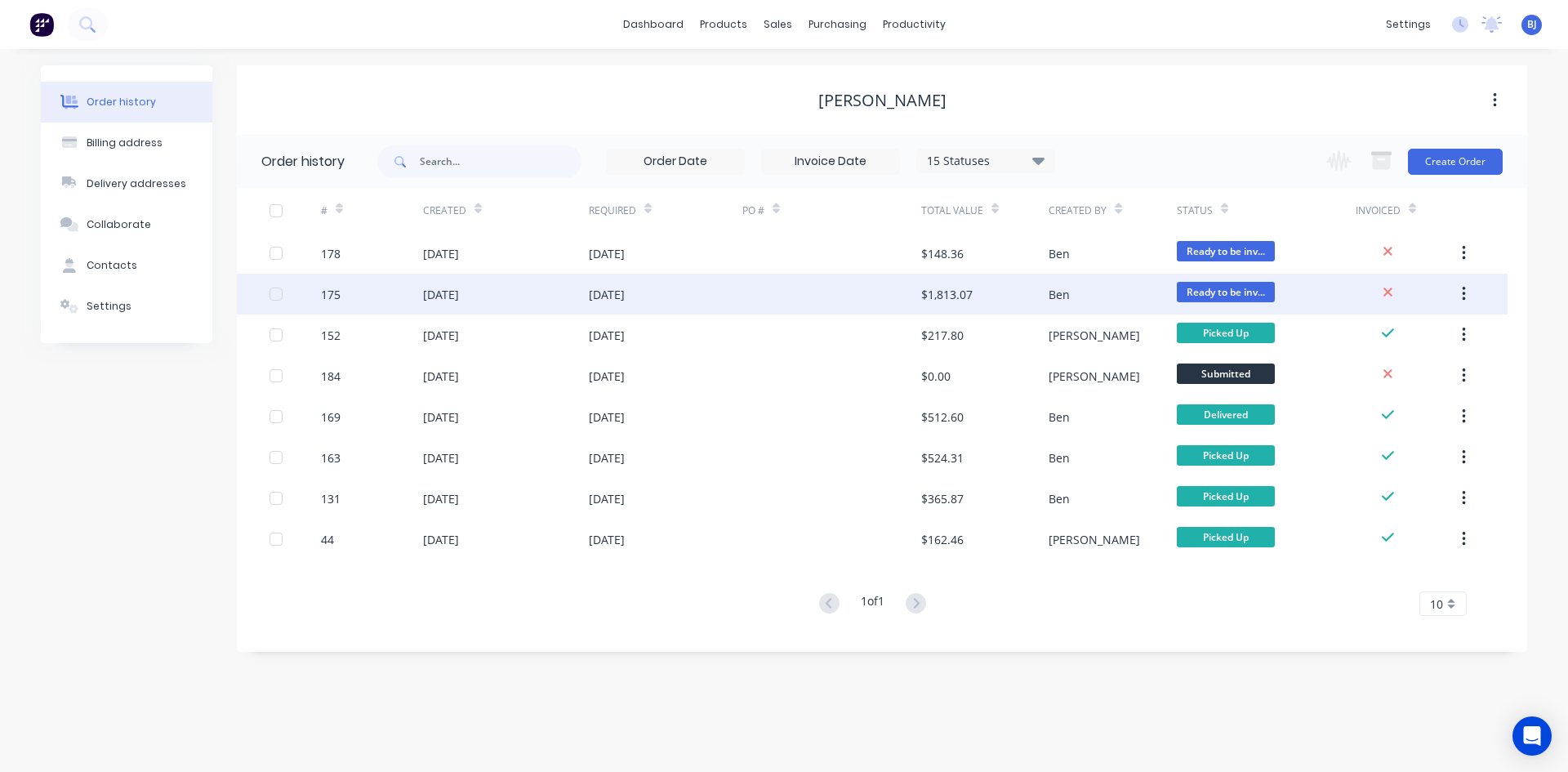
click at [613, 289] on div "[DATE]" at bounding box center [606, 295] width 36 height 18
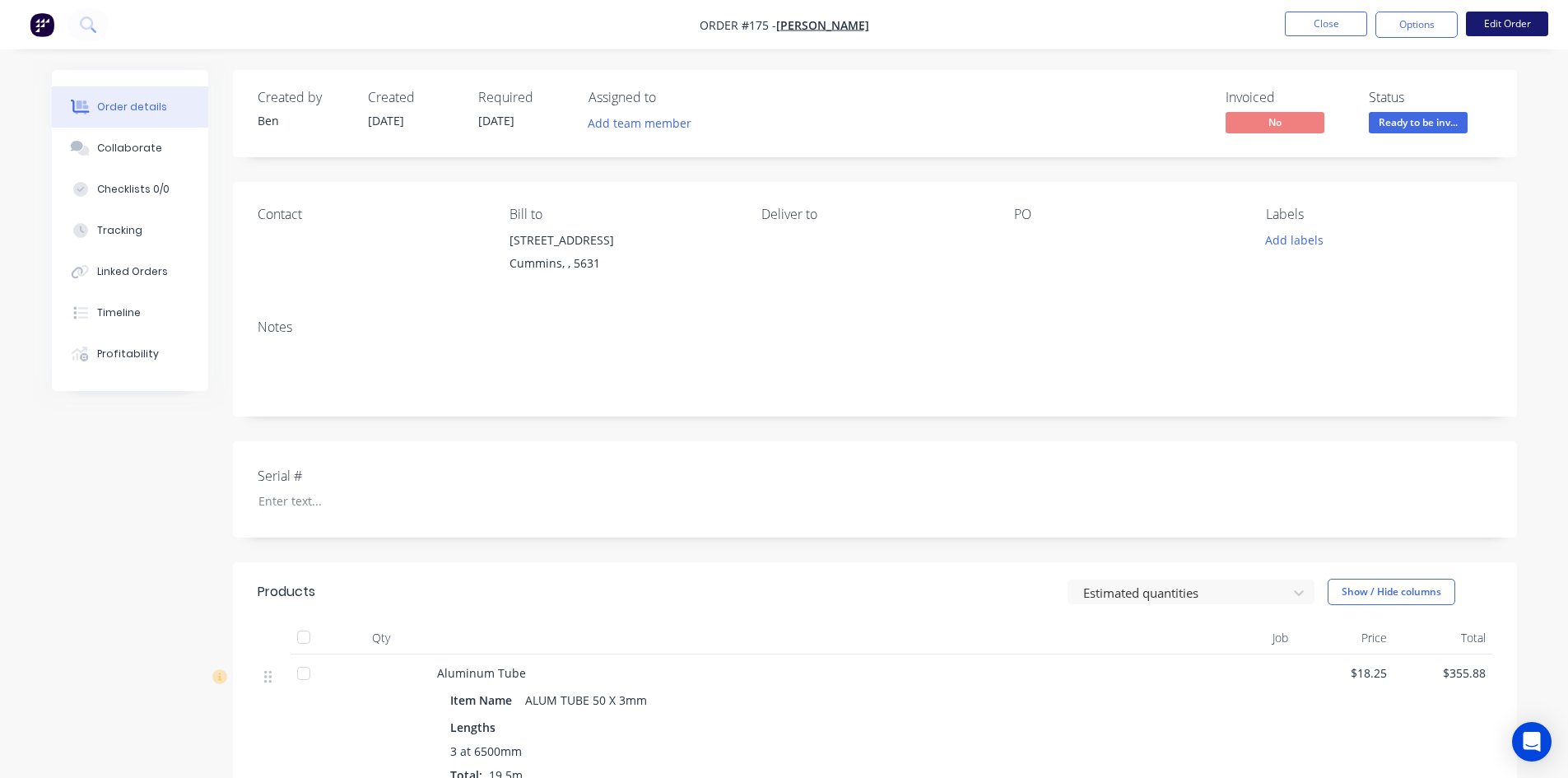
click at [1511, 25] on button "Edit Order" at bounding box center [1508, 23] width 82 height 25
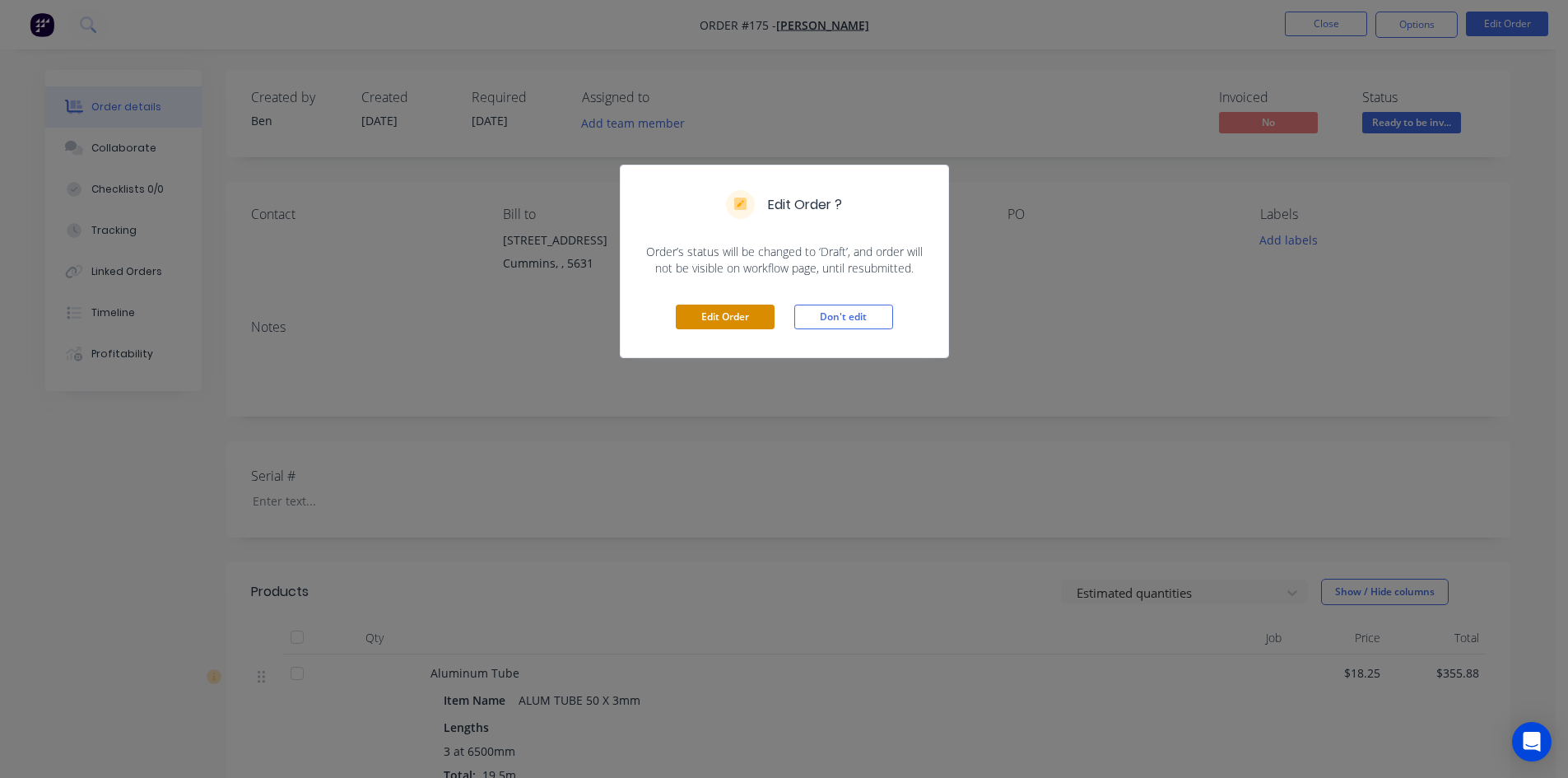
click at [713, 315] on button "Edit Order" at bounding box center [725, 316] width 99 height 25
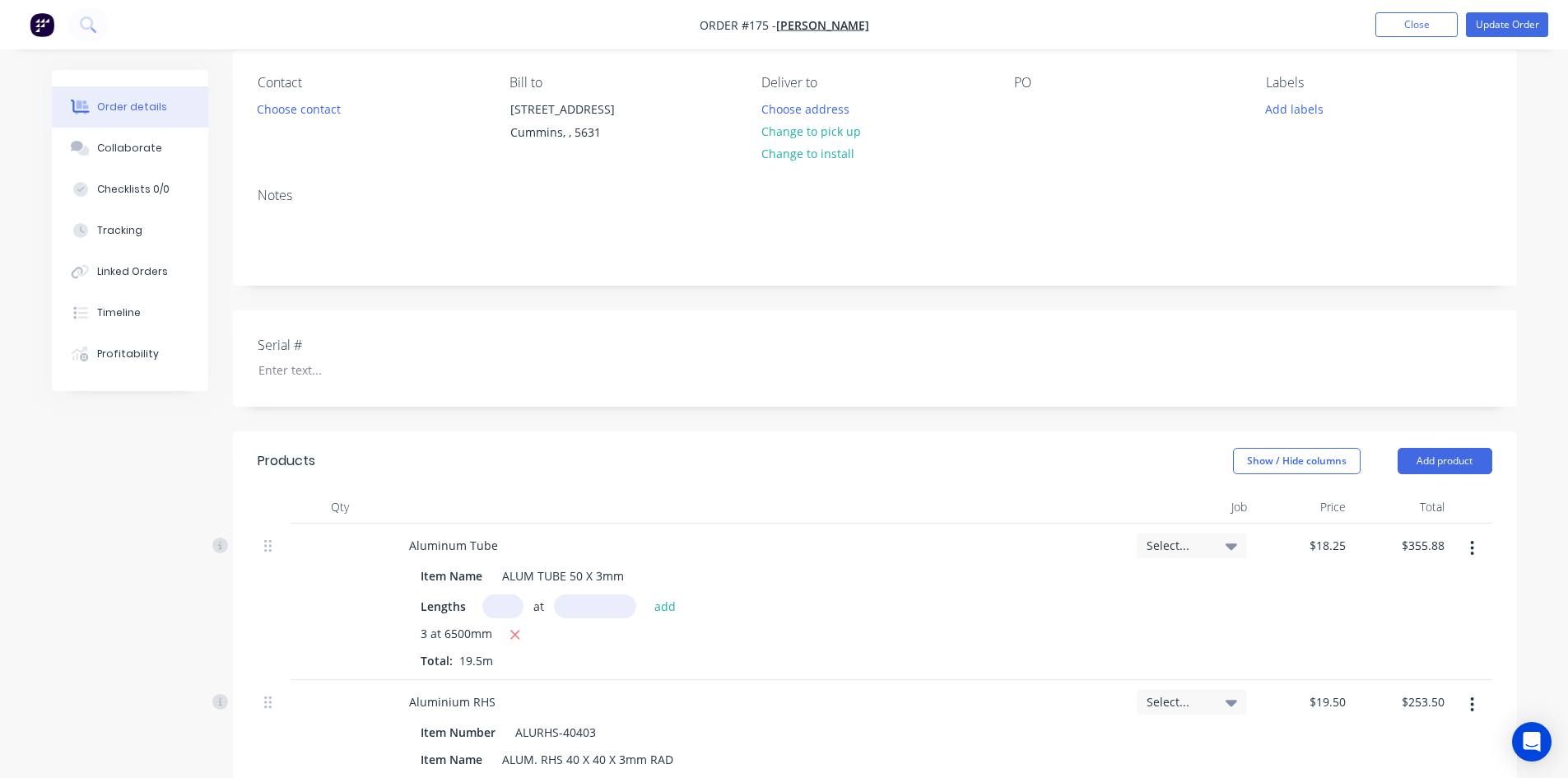
scroll to position [8, 0]
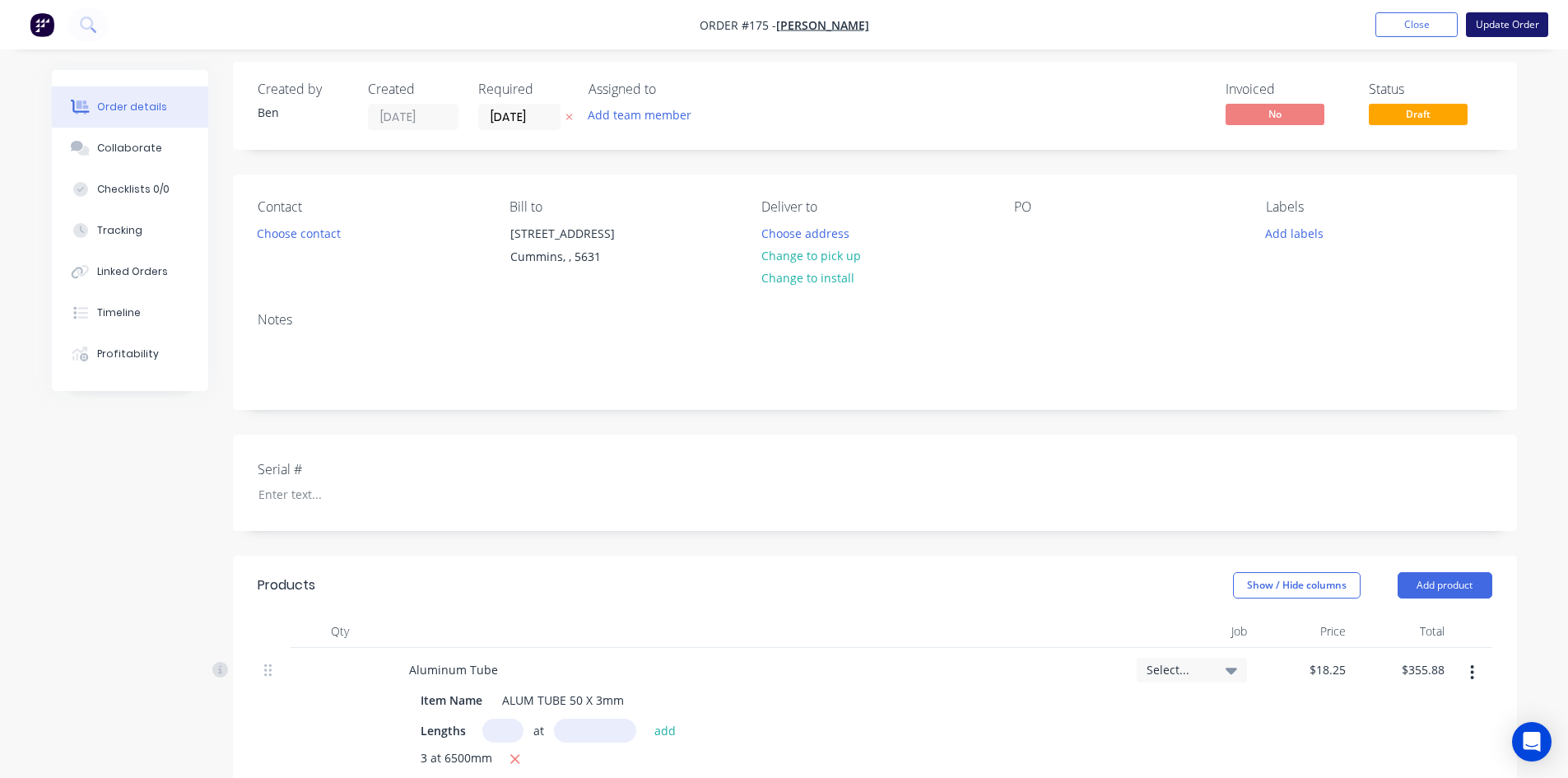
click at [1481, 22] on button "Update Order" at bounding box center [1508, 24] width 82 height 25
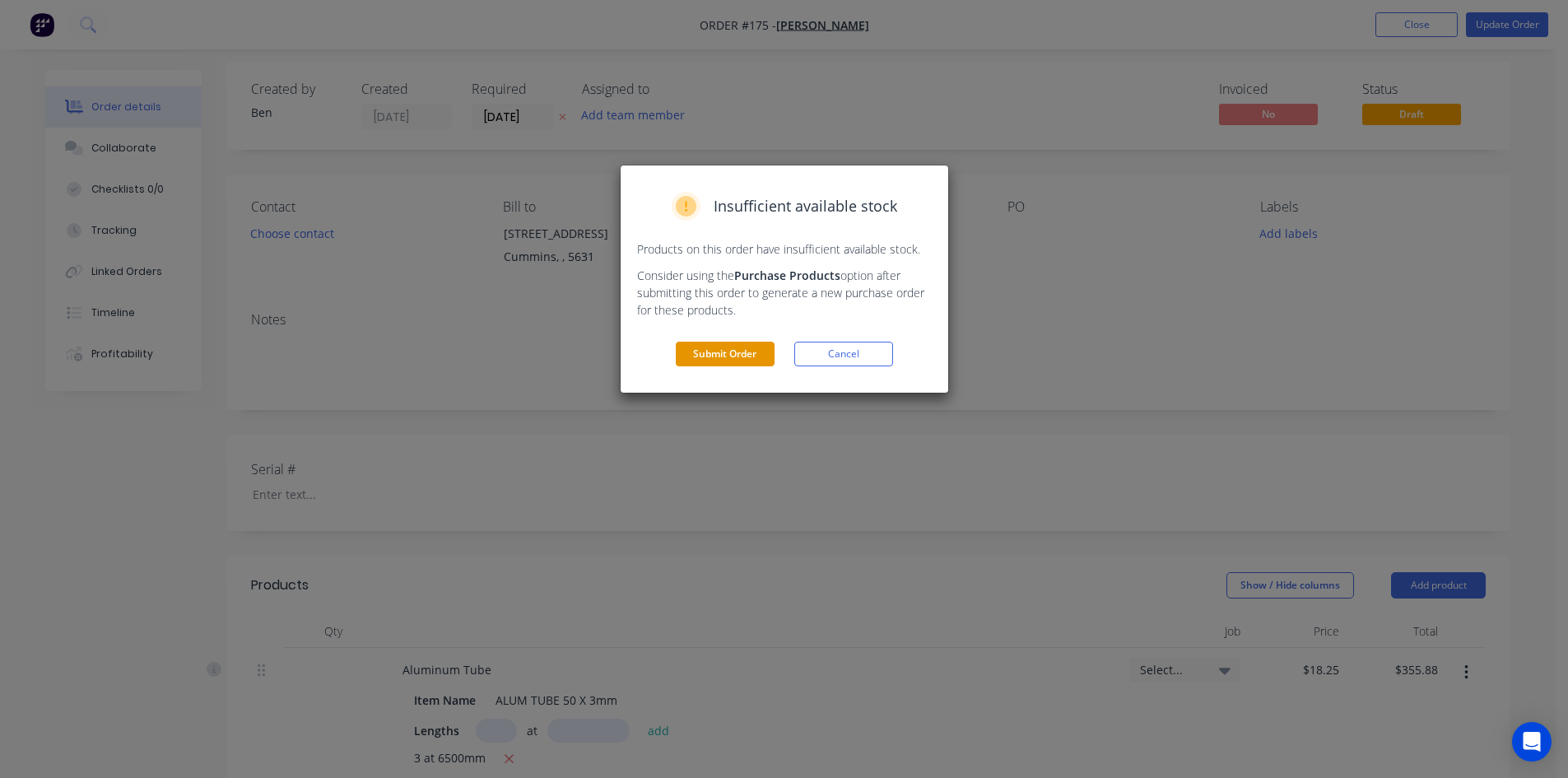
click at [690, 353] on button "Submit Order" at bounding box center [725, 354] width 99 height 25
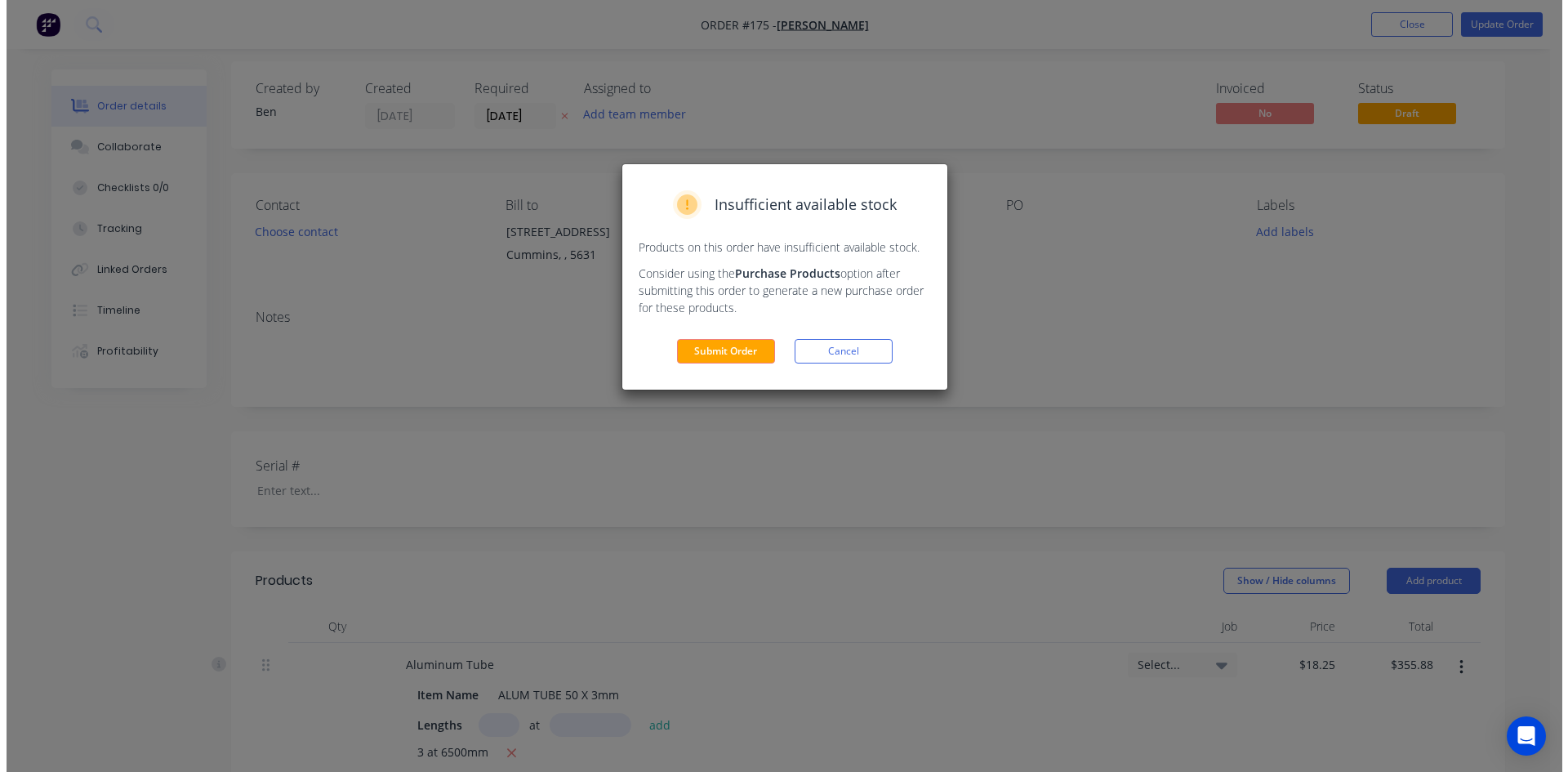
scroll to position [0, 0]
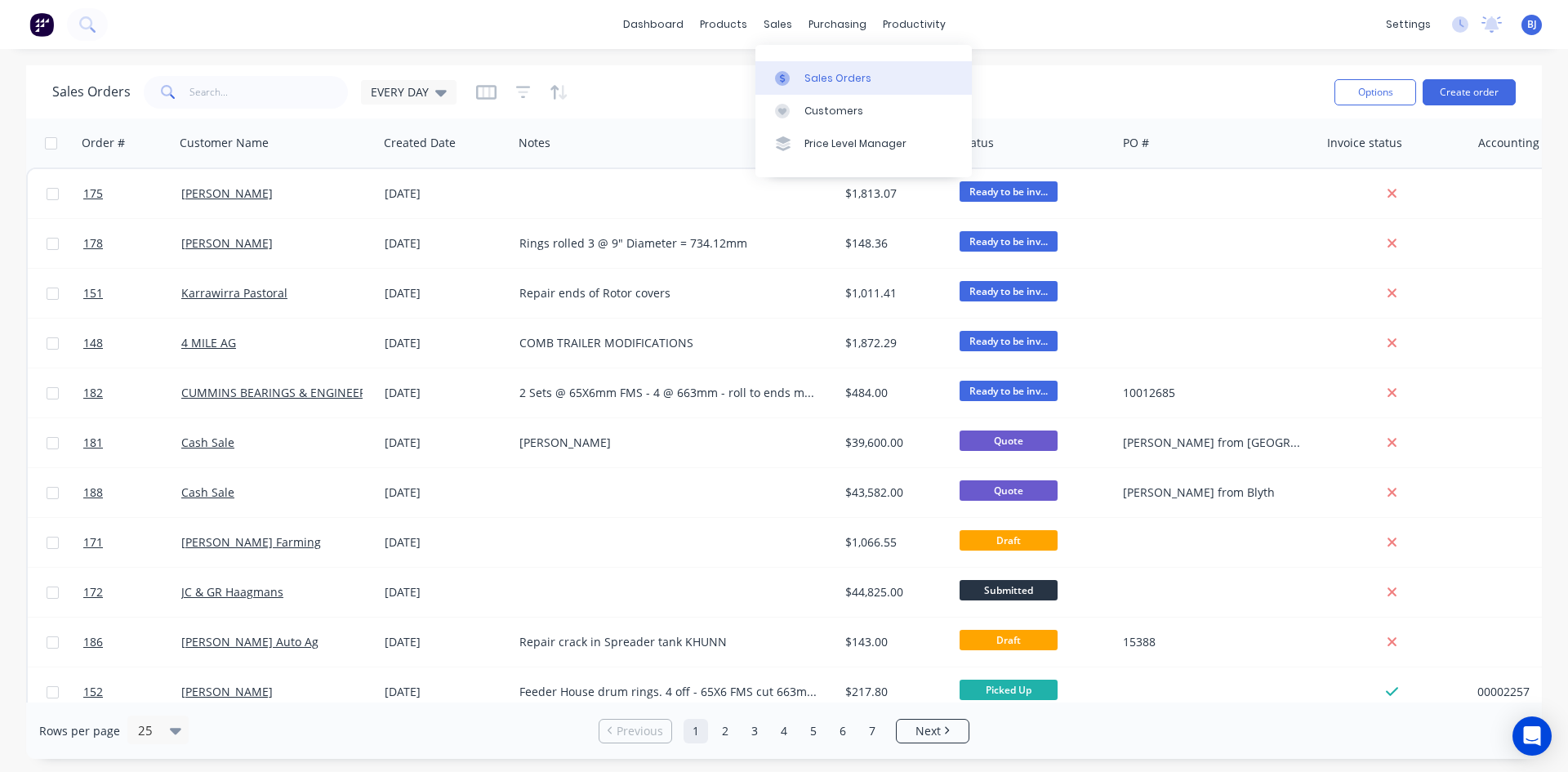
click at [789, 81] on icon at bounding box center [783, 78] width 15 height 15
click at [150, 147] on icon "button" at bounding box center [150, 143] width 15 height 13
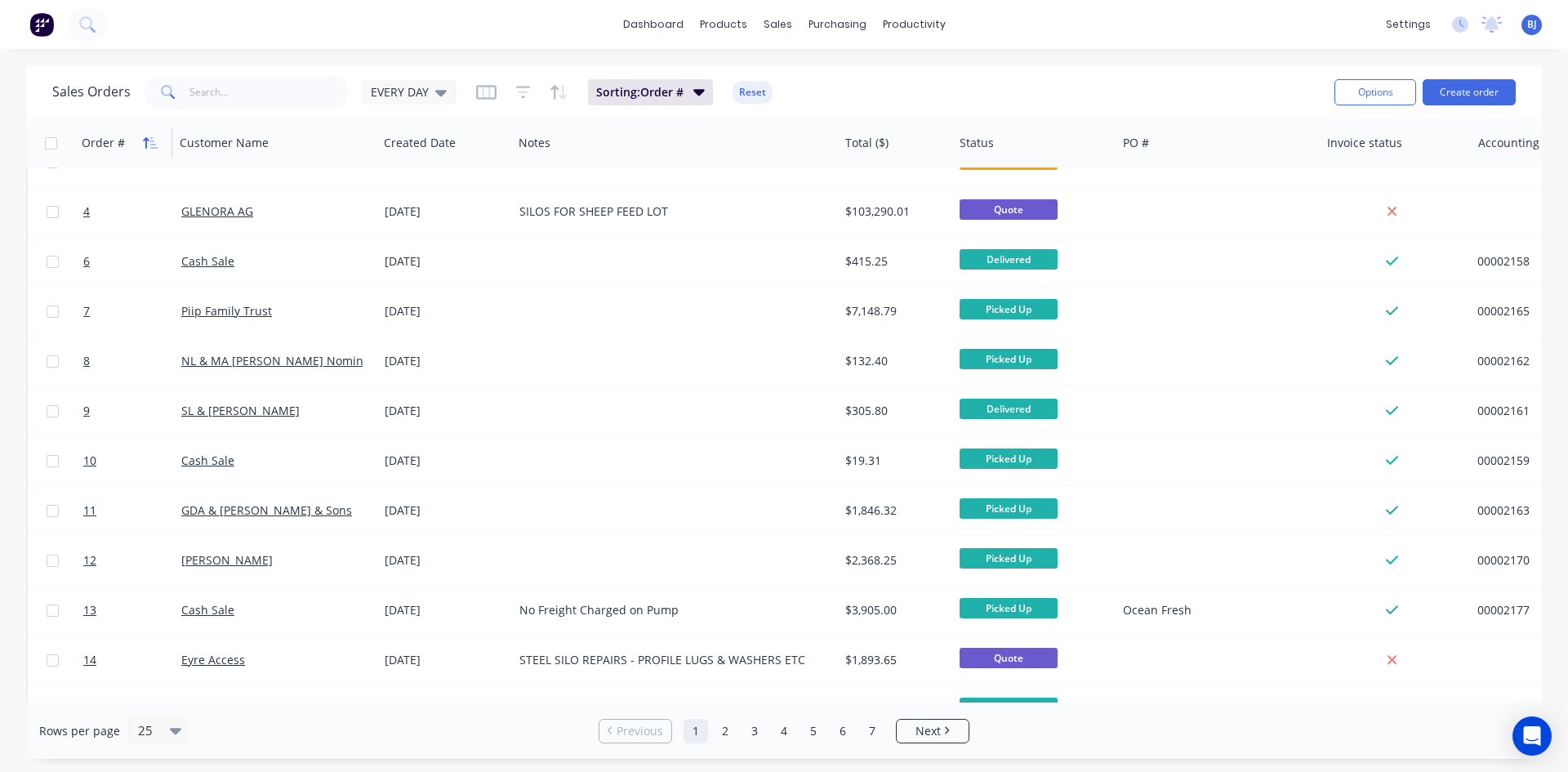
click at [151, 142] on icon "button" at bounding box center [150, 143] width 15 height 13
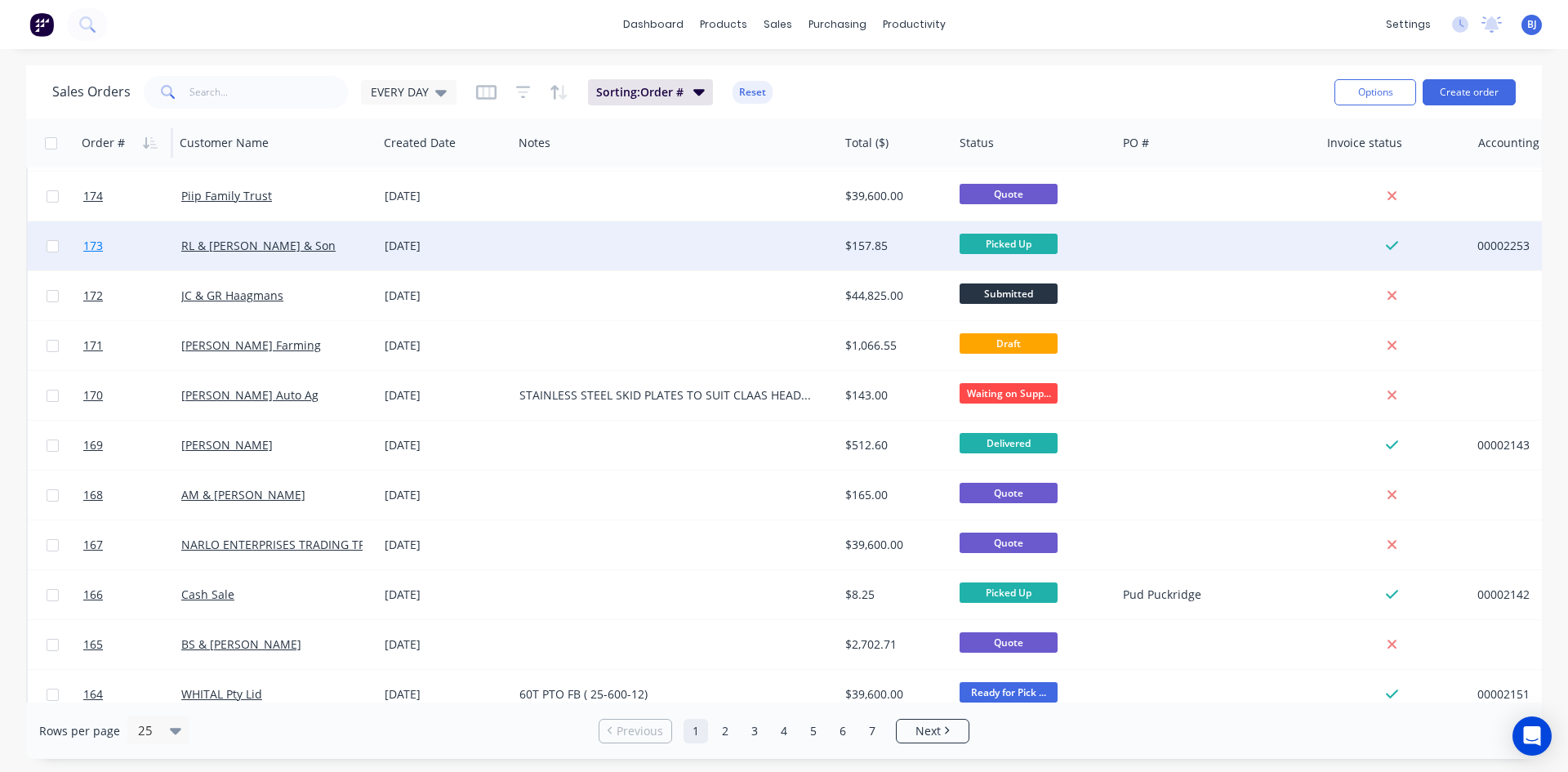
scroll to position [719, 0]
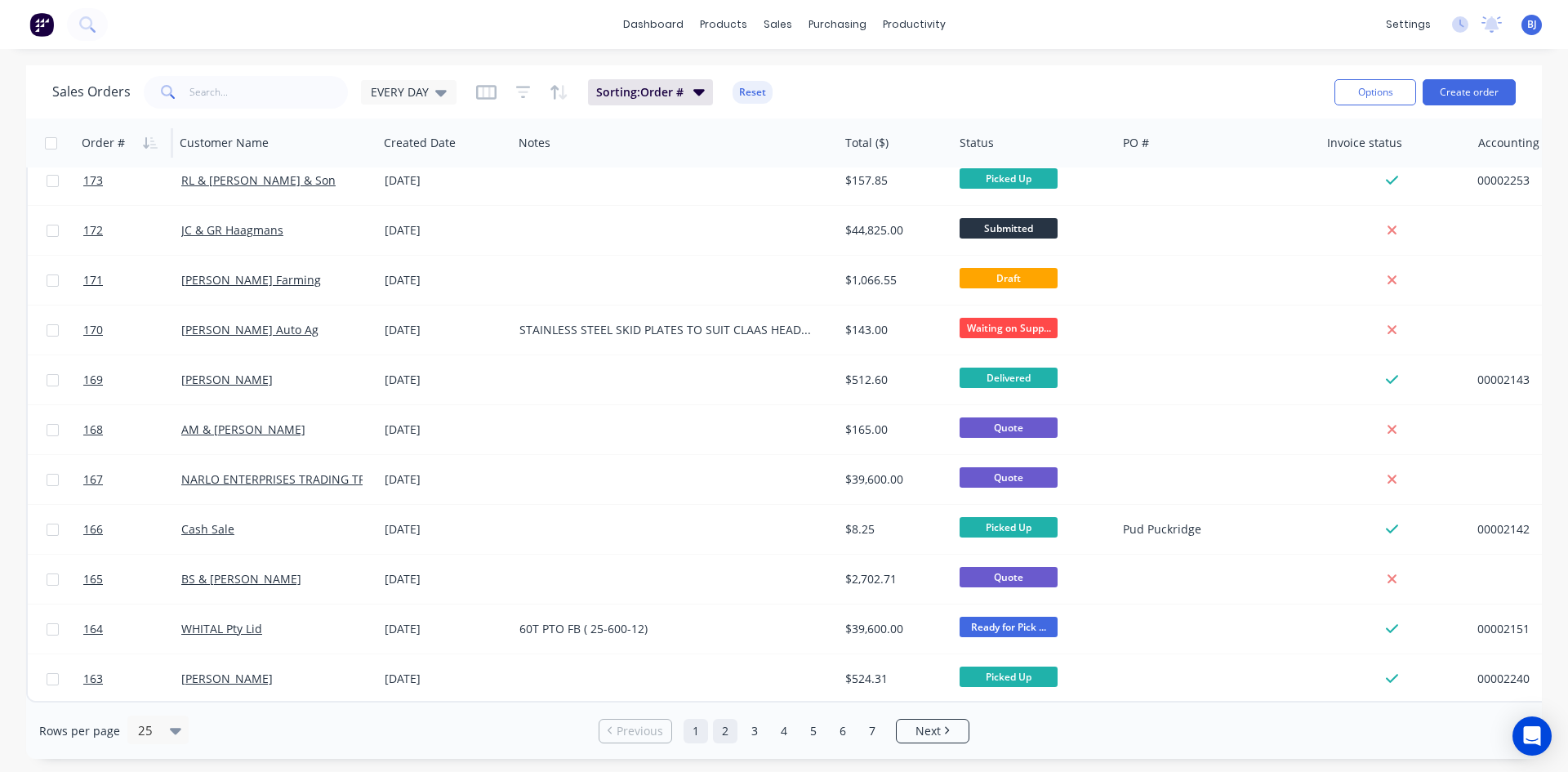
click at [722, 730] on link "2" at bounding box center [724, 731] width 25 height 25
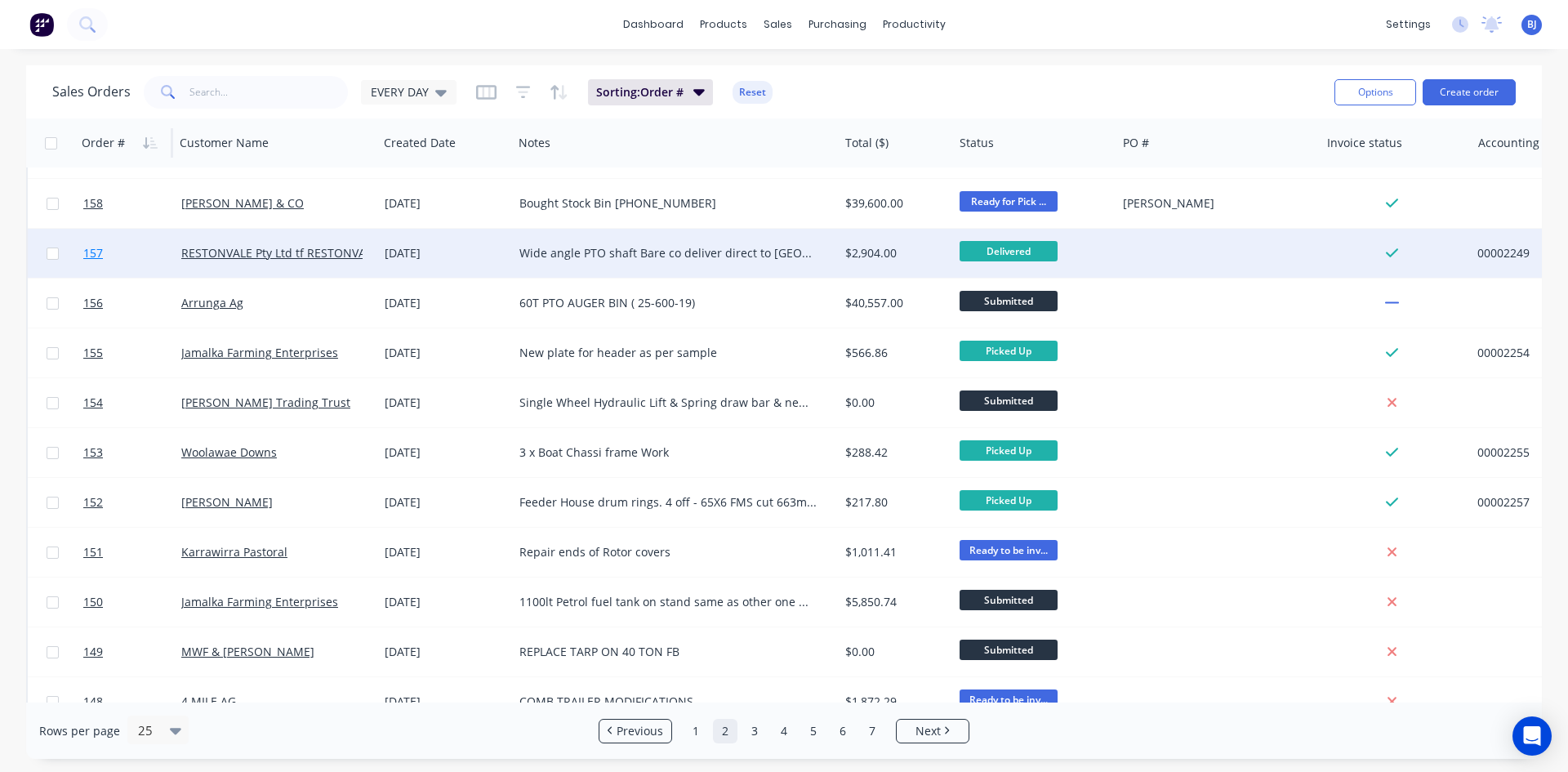
scroll to position [245, 0]
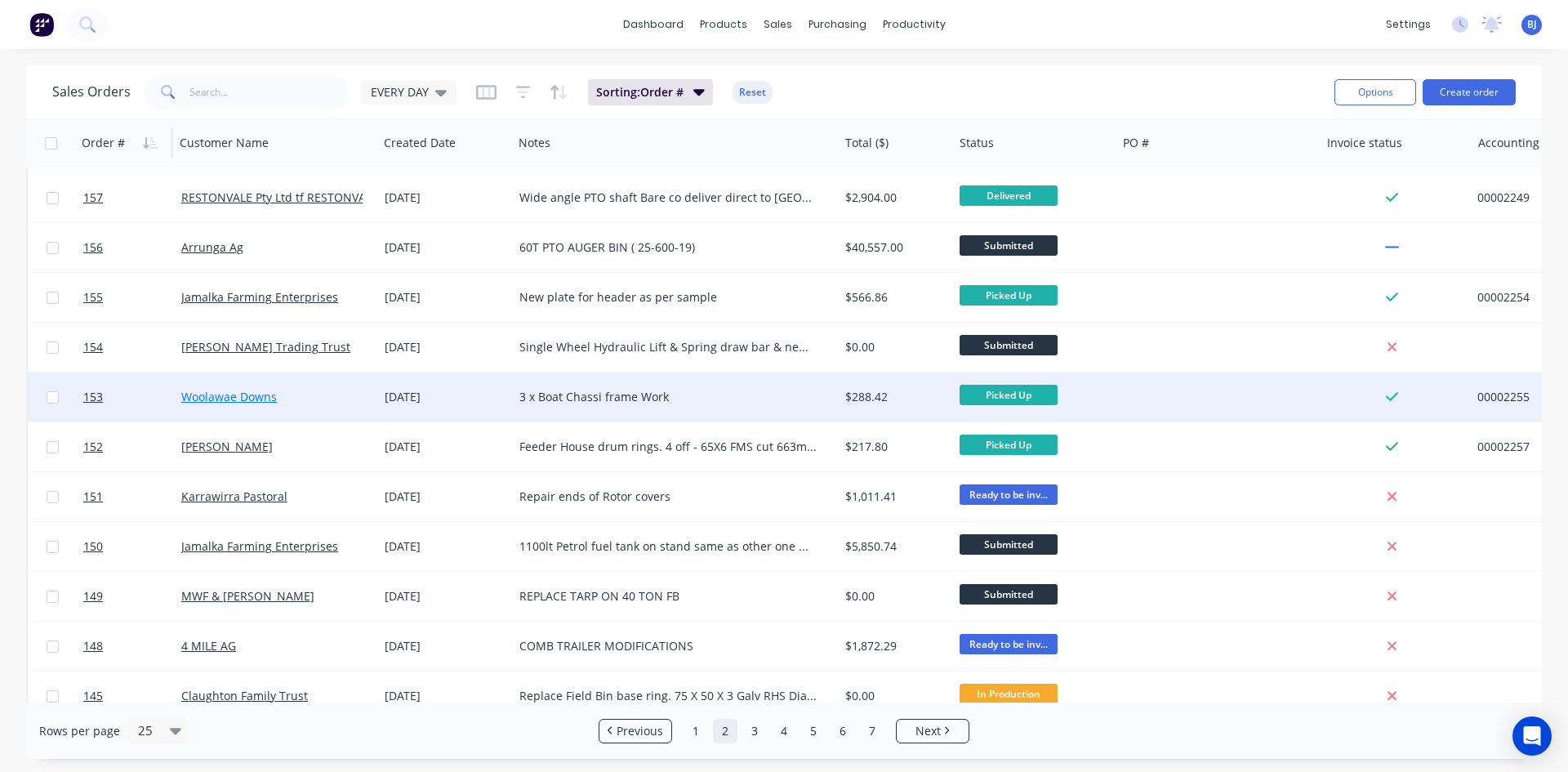
click at [204, 398] on link "Woolawae Downs" at bounding box center [229, 396] width 96 height 16
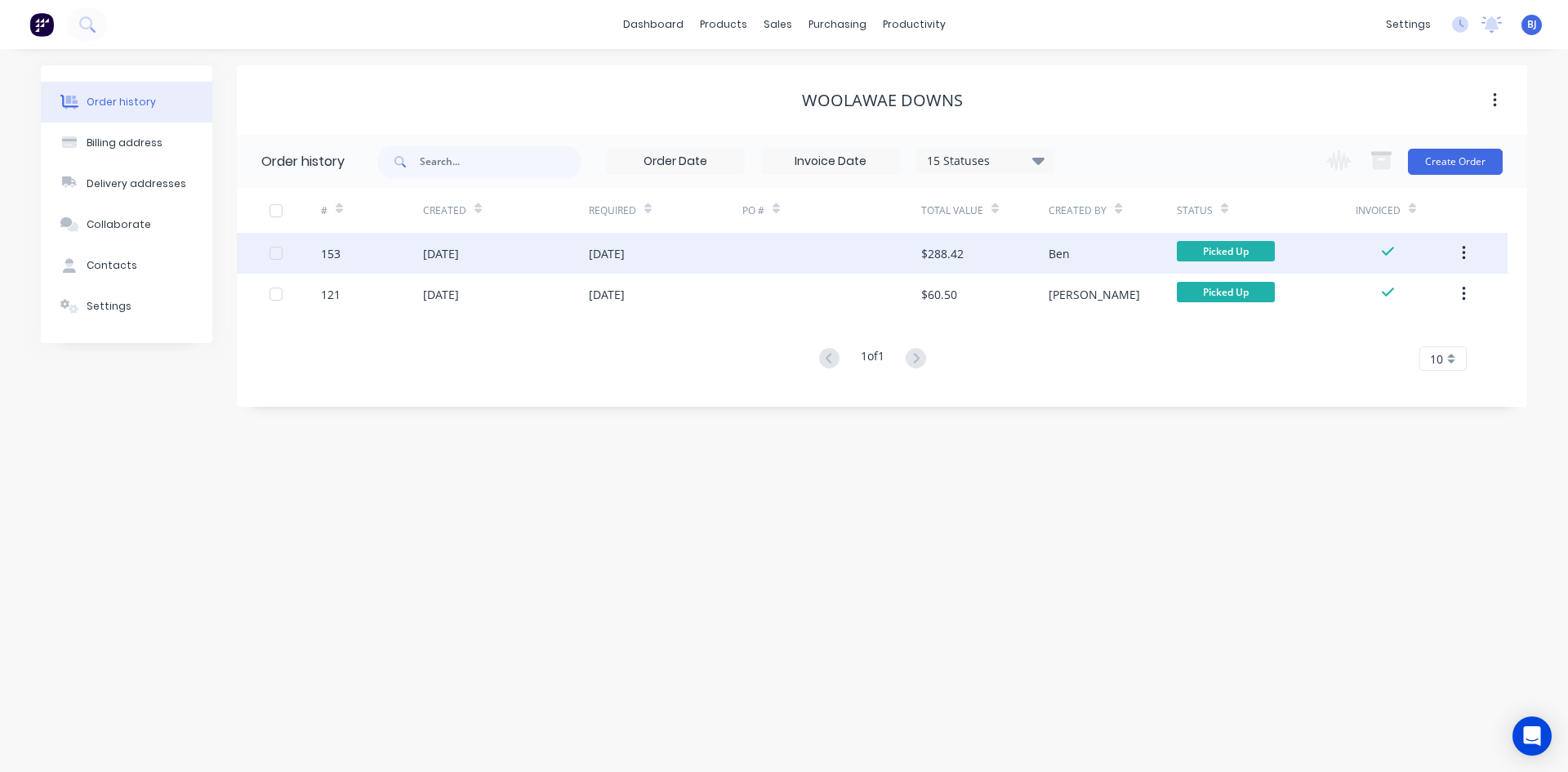
click at [625, 255] on div "[DATE]" at bounding box center [606, 253] width 36 height 18
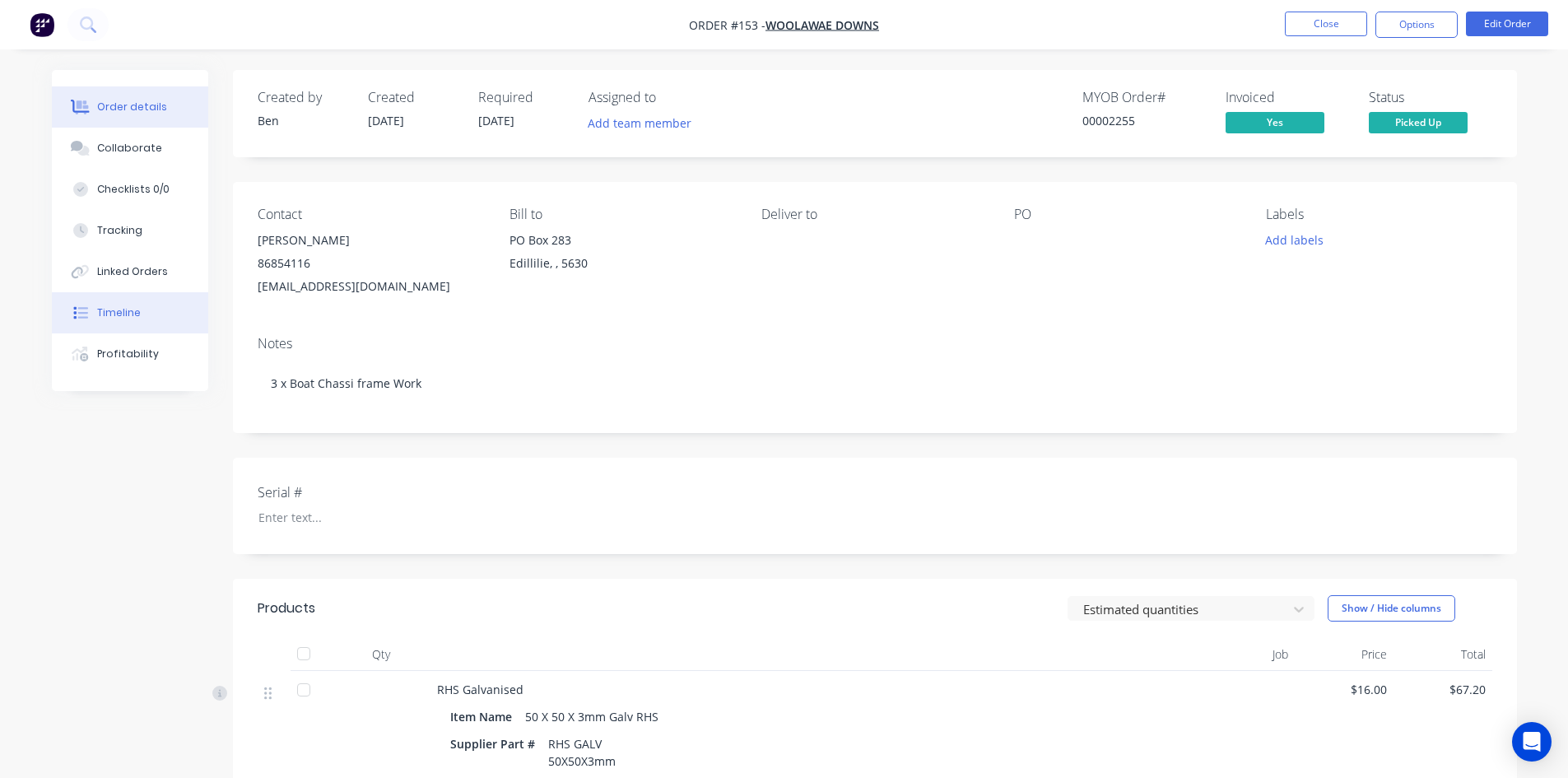
click at [137, 318] on div "Timeline" at bounding box center [118, 313] width 44 height 15
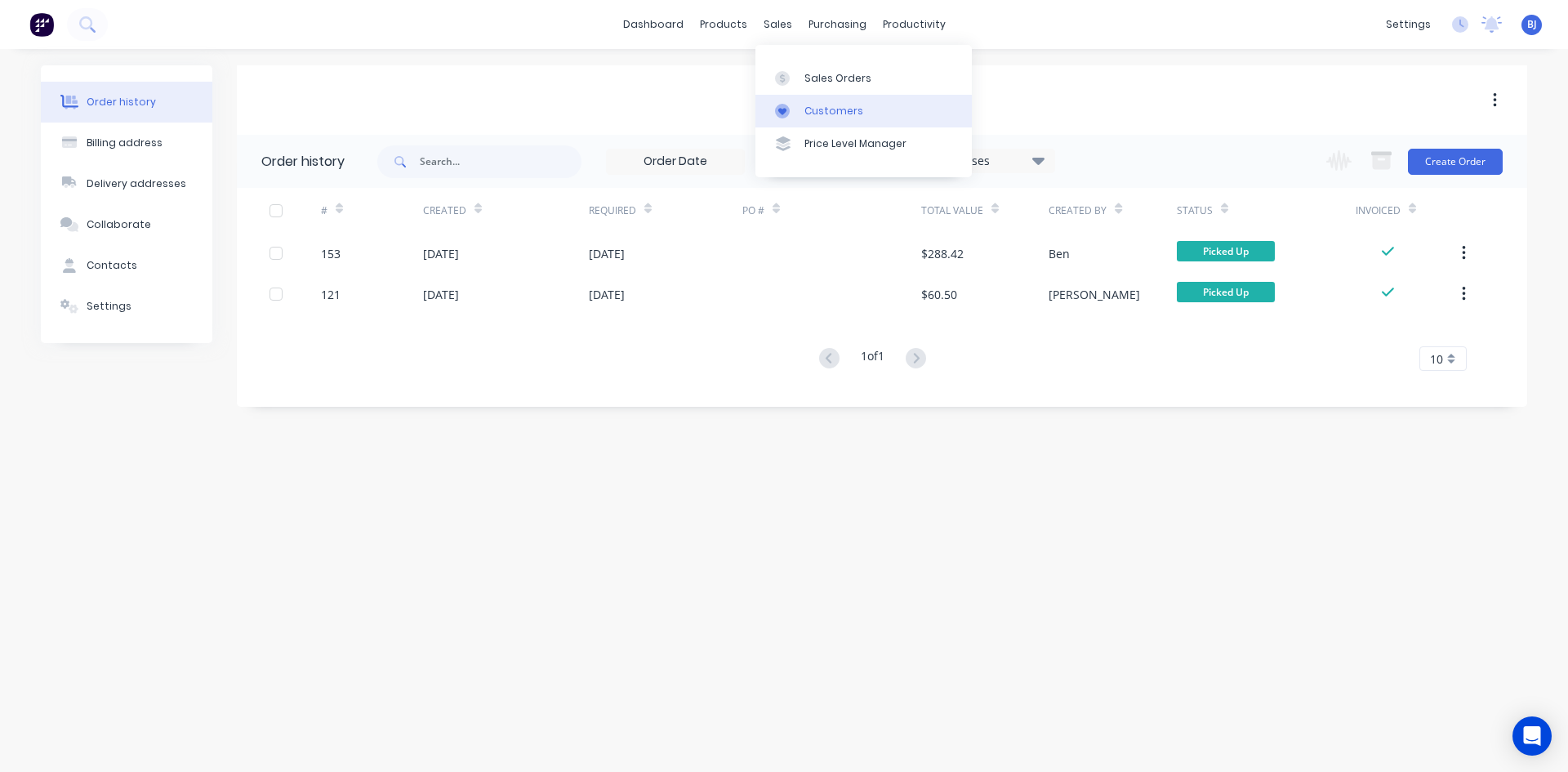
click at [790, 112] on div at bounding box center [787, 111] width 25 height 15
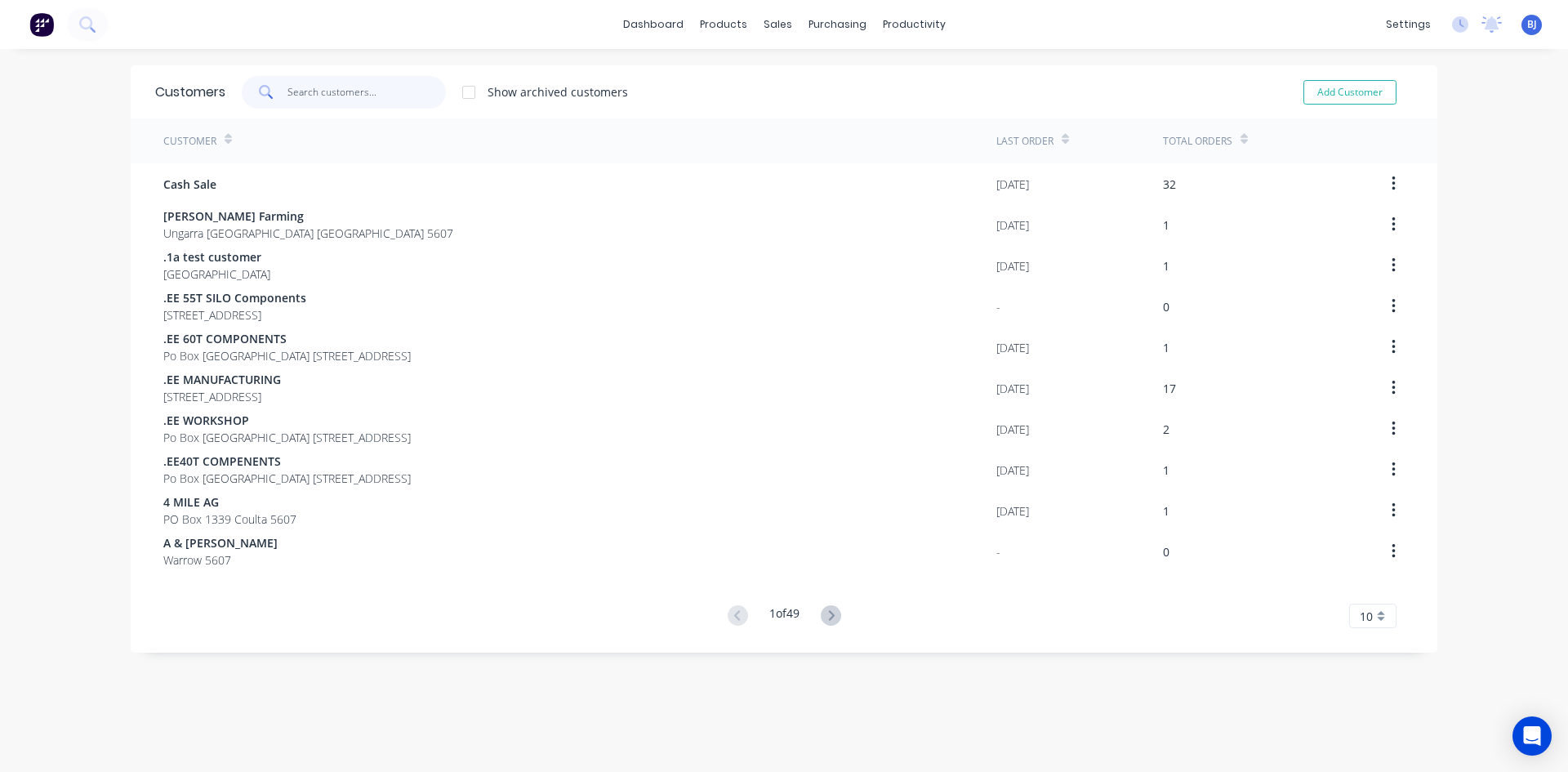
click at [311, 92] on input "text" at bounding box center [366, 91] width 160 height 32
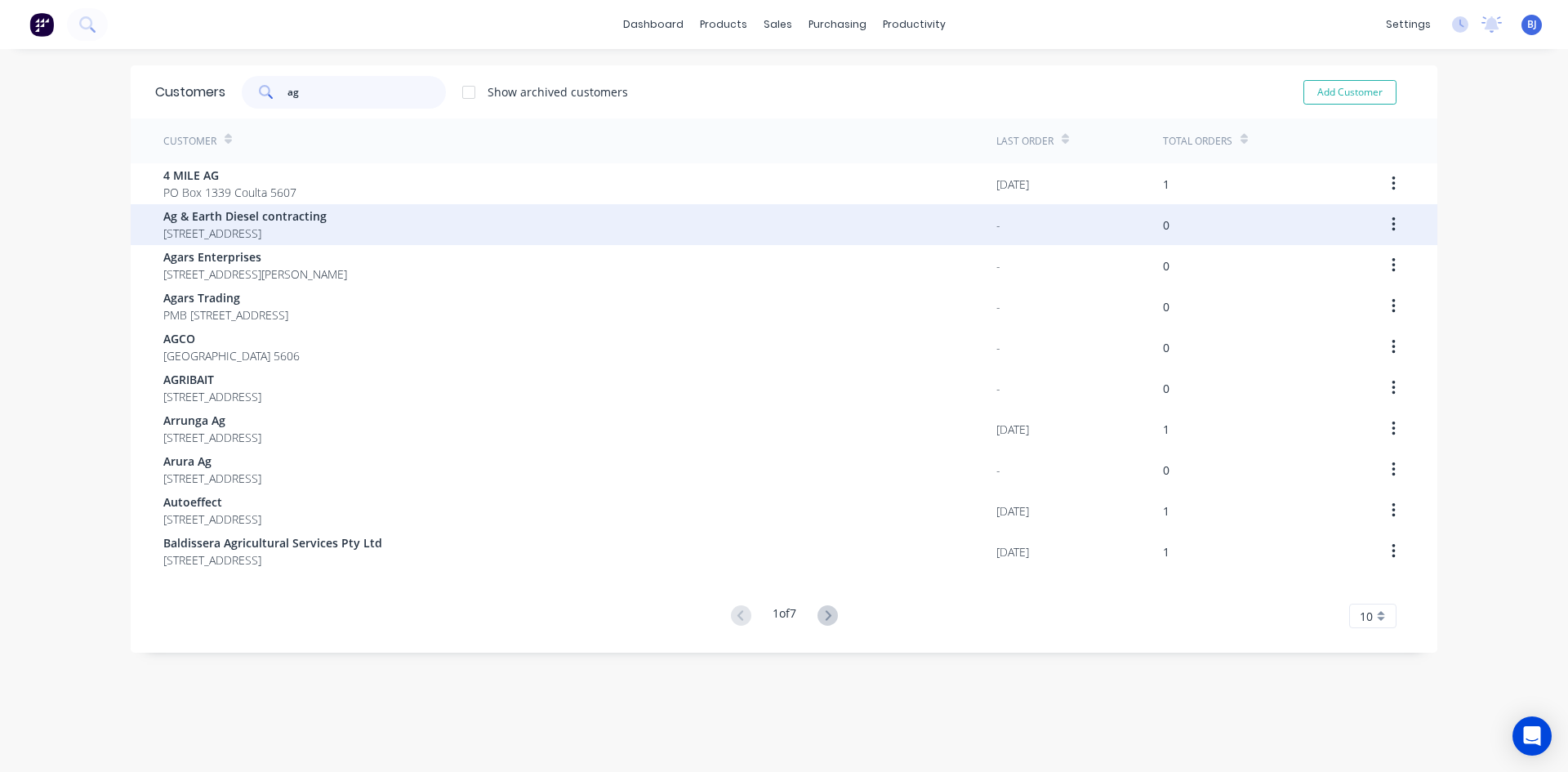
type input "ag"
click at [276, 221] on span "Ag & Earth Diesel contracting" at bounding box center [245, 216] width 163 height 18
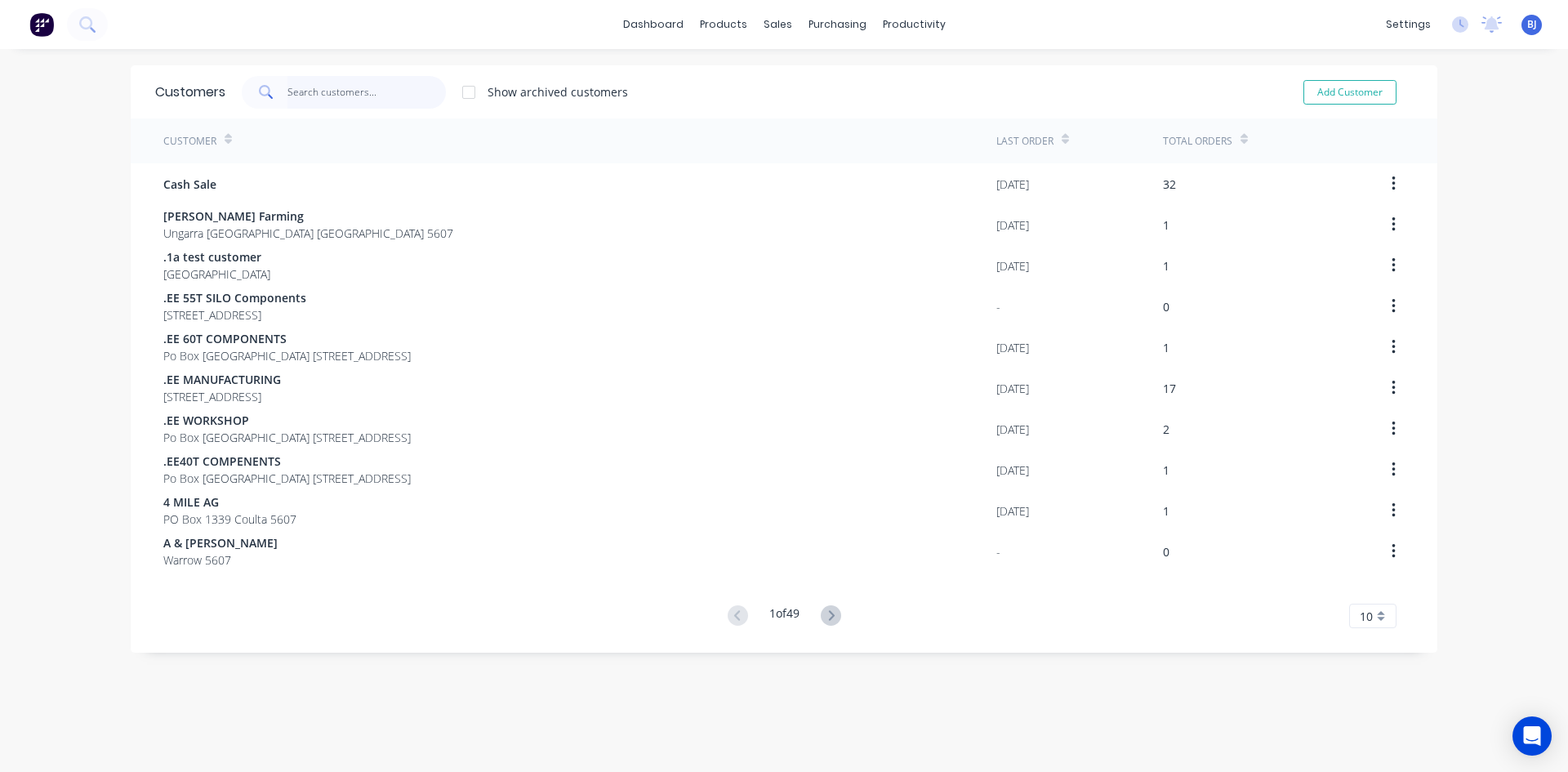
drag, startPoint x: 291, startPoint y: 98, endPoint x: 342, endPoint y: 160, distance: 80.3
click at [292, 99] on input "text" at bounding box center [366, 91] width 160 height 32
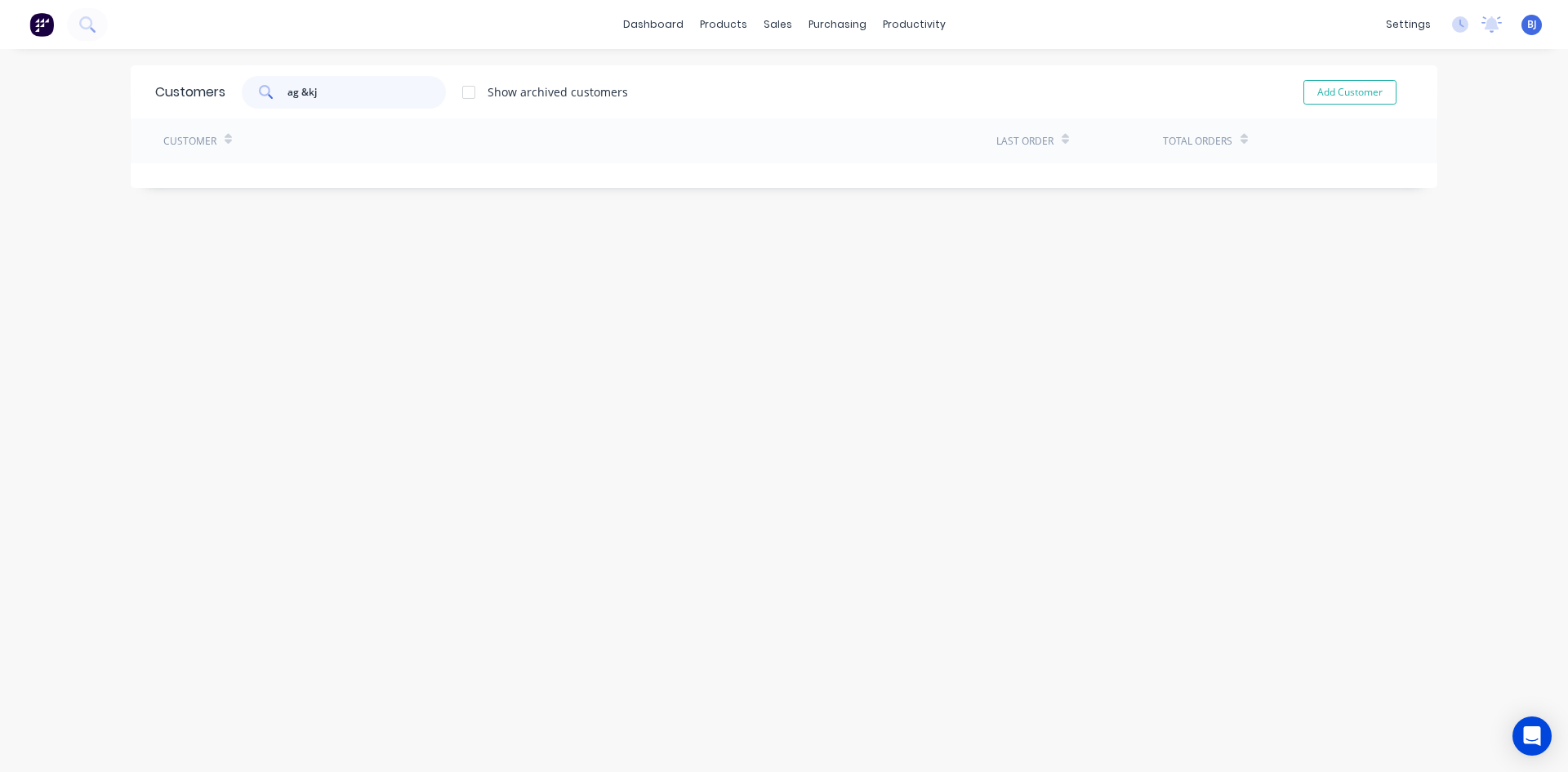
type input "ag &kj"
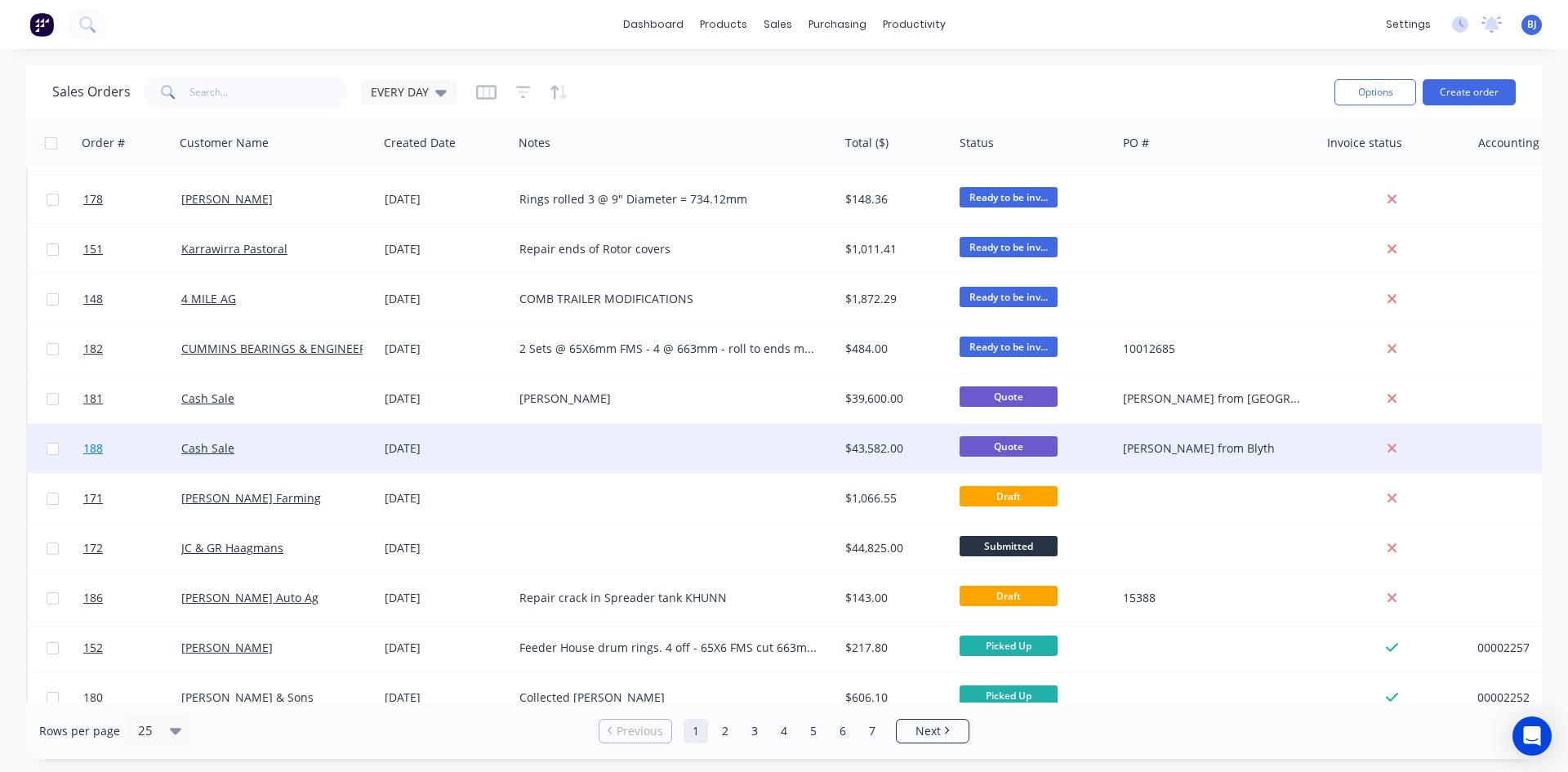
scroll to position [81, 0]
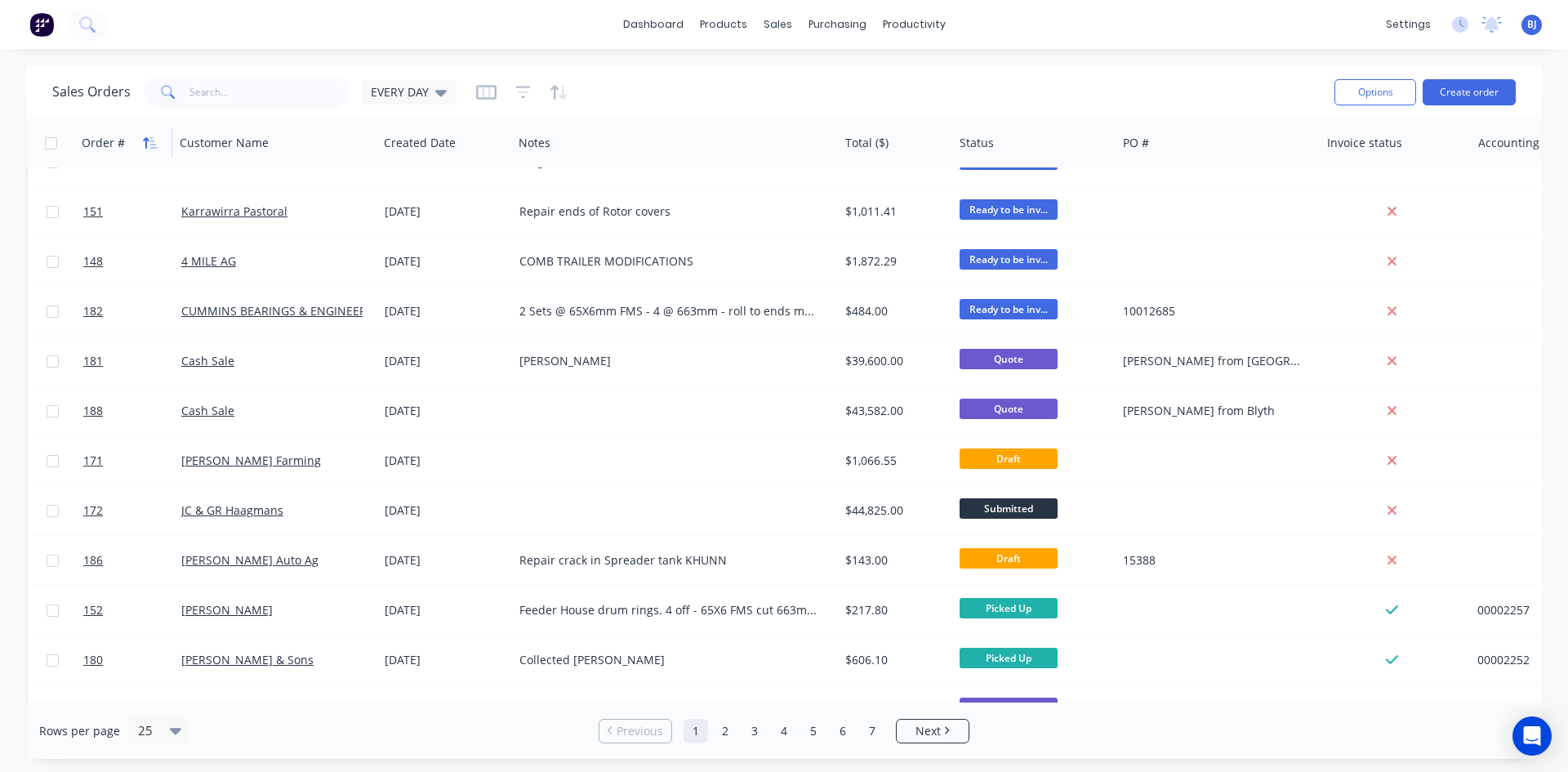
click at [150, 140] on icon "button" at bounding box center [150, 143] width 15 height 13
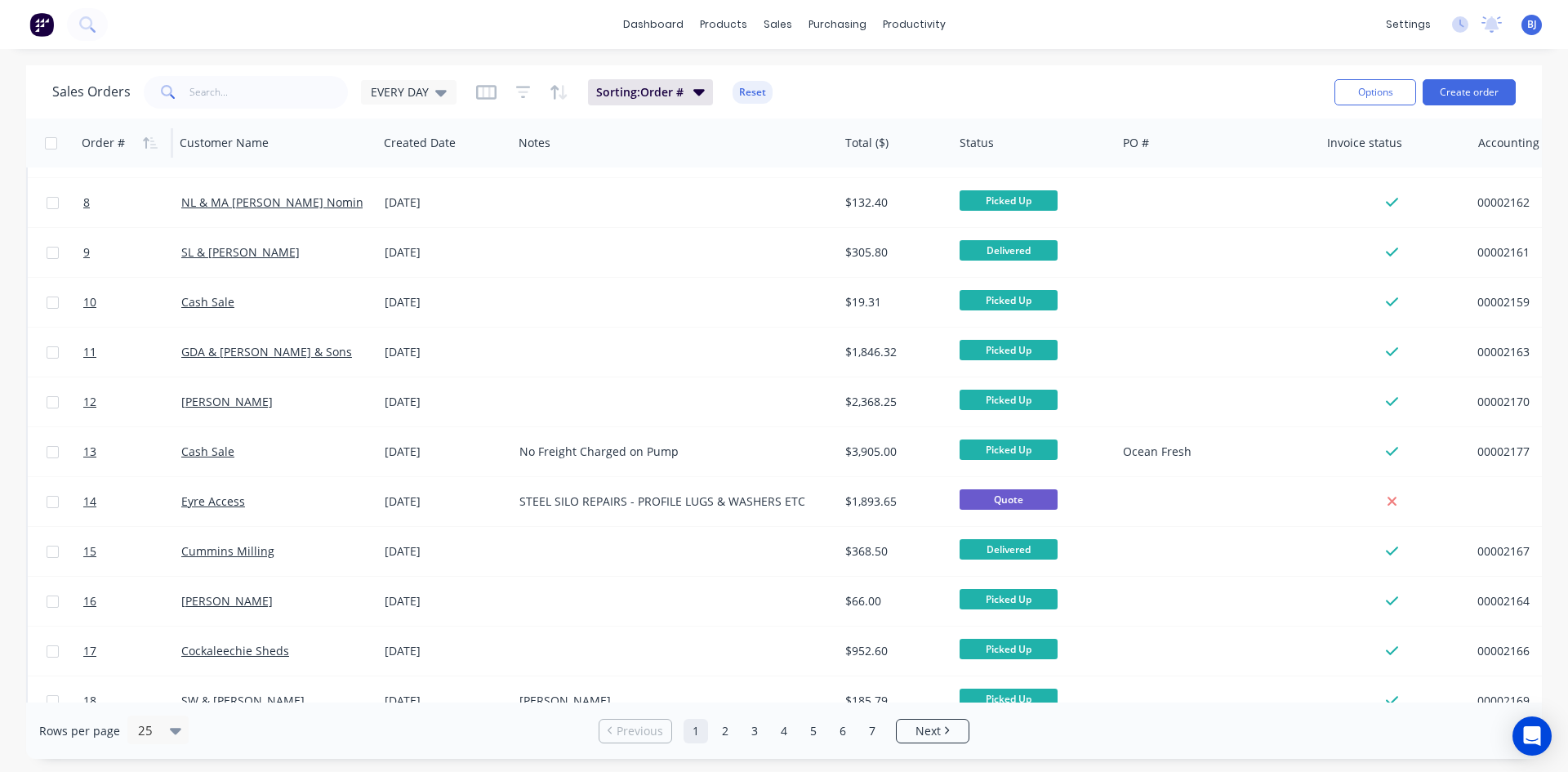
scroll to position [147, 0]
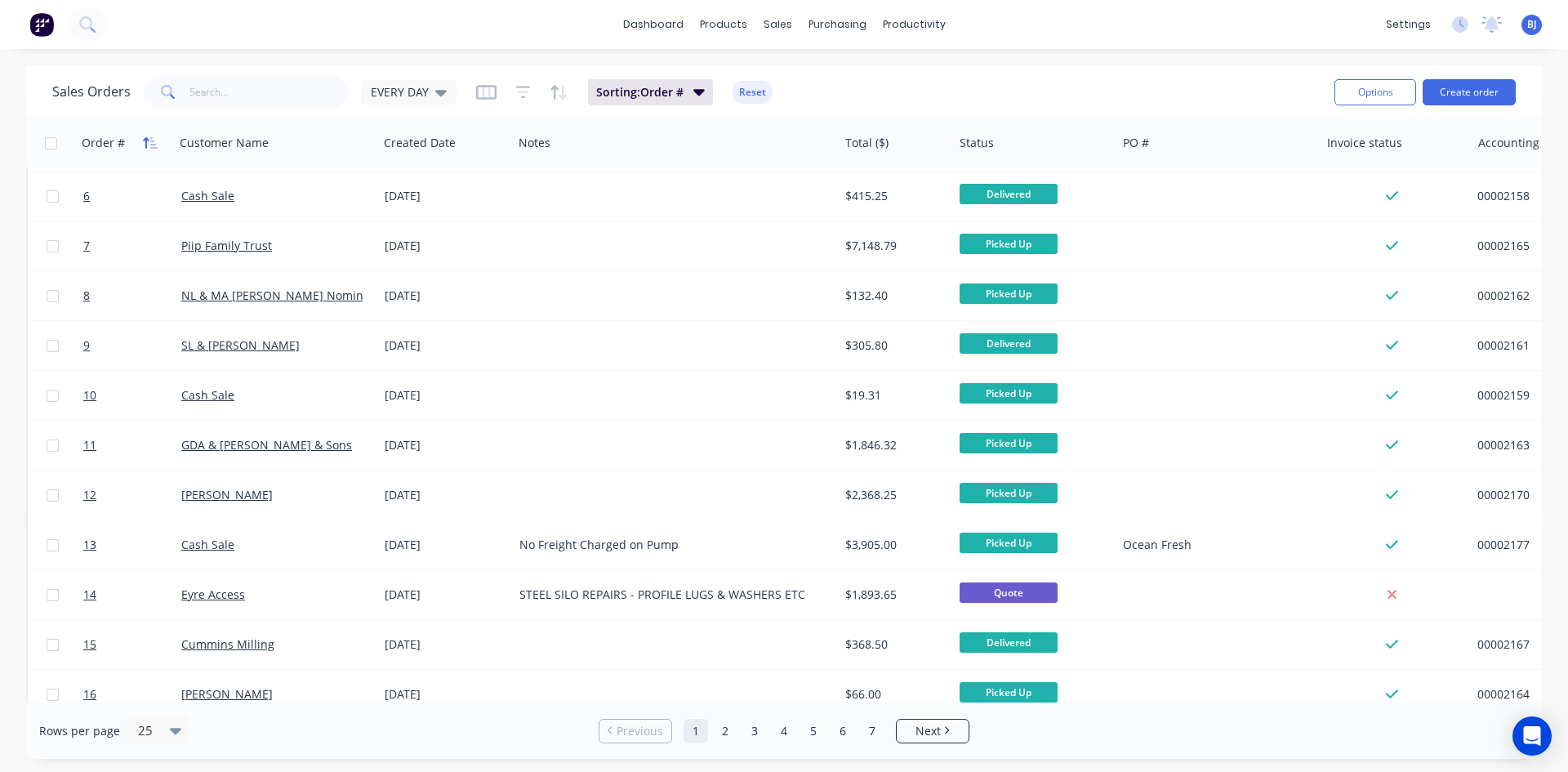
click at [150, 143] on icon "button" at bounding box center [150, 143] width 15 height 13
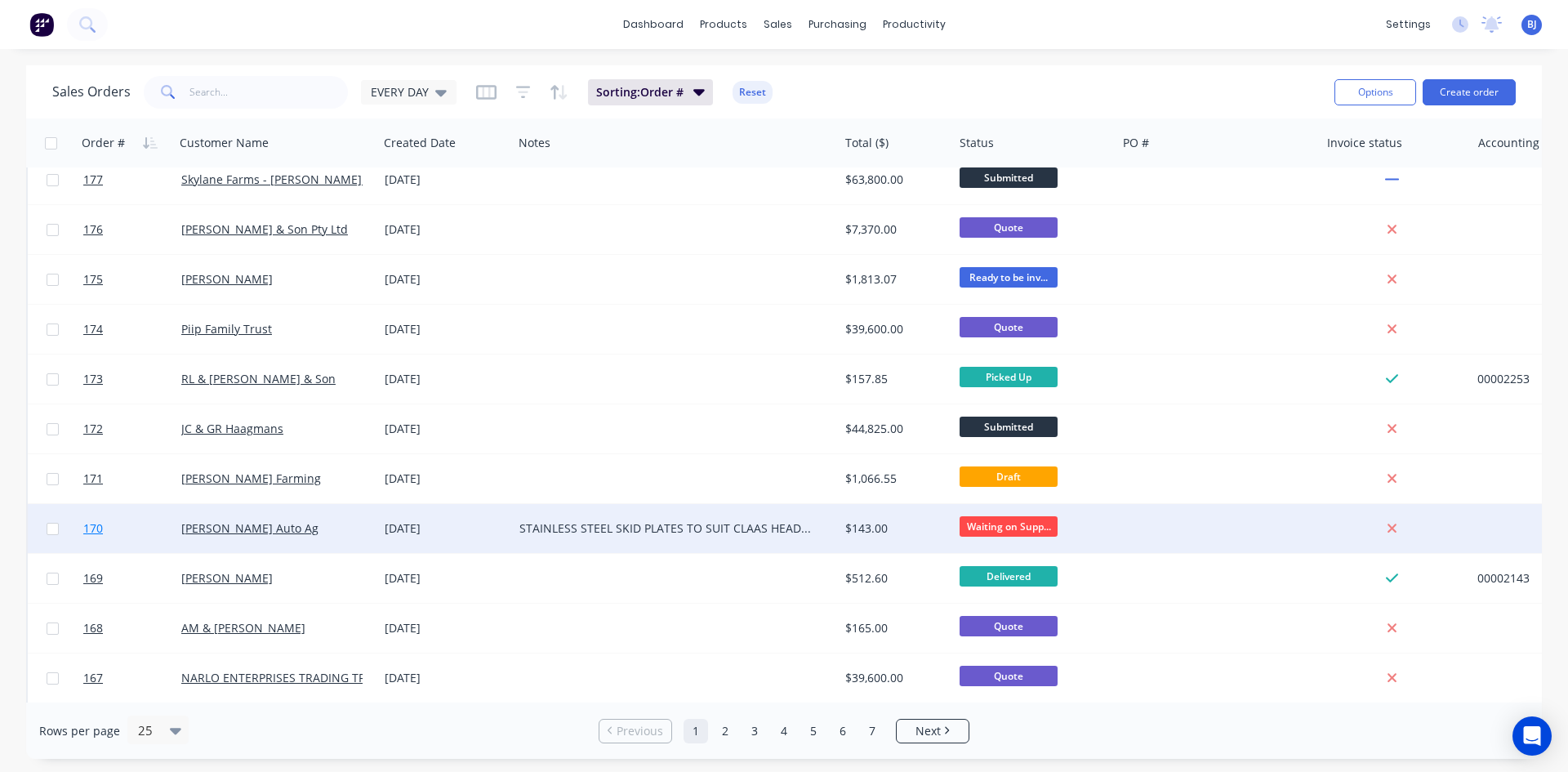
scroll to position [719, 0]
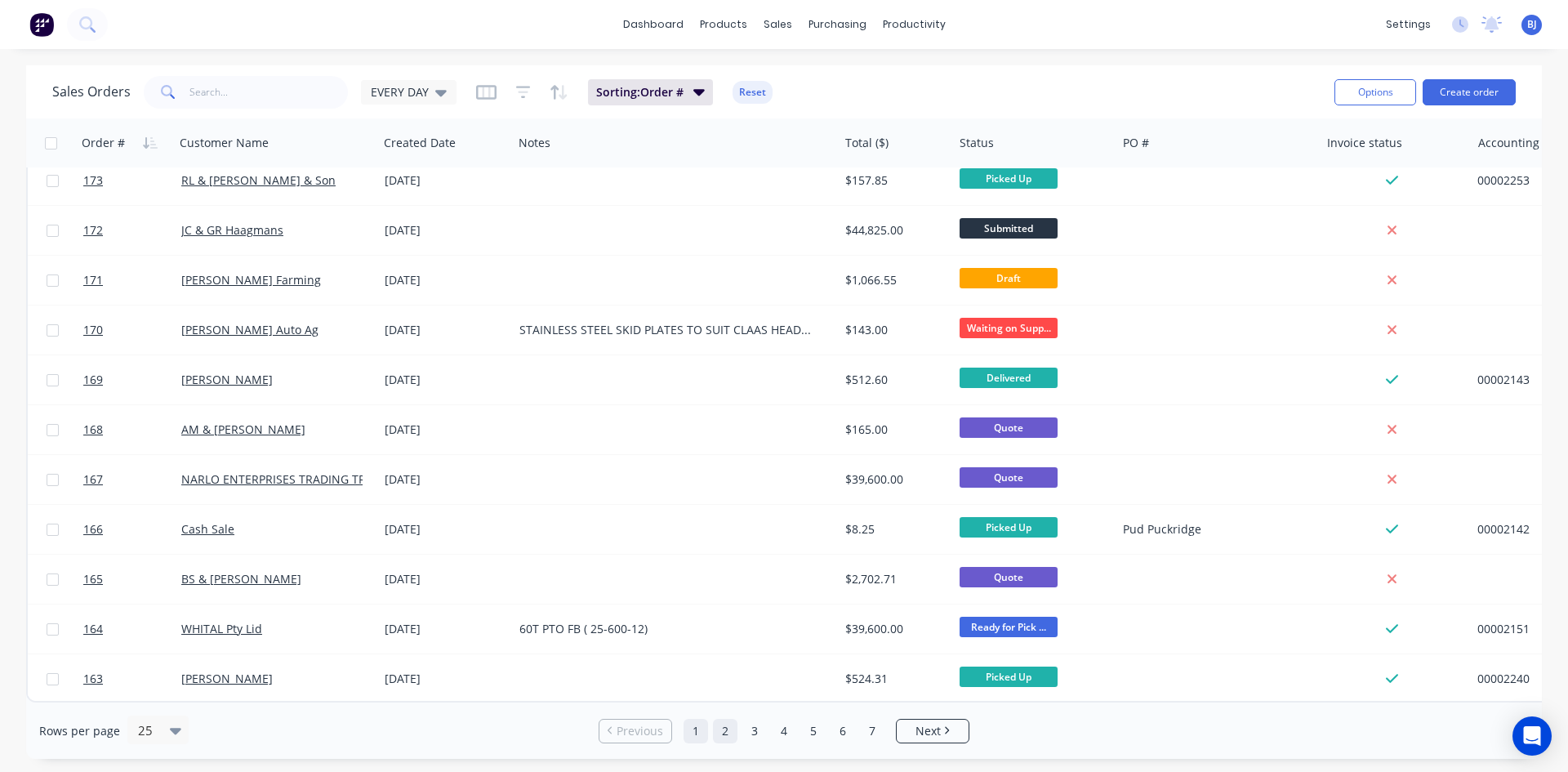
click at [726, 734] on link "2" at bounding box center [724, 731] width 25 height 25
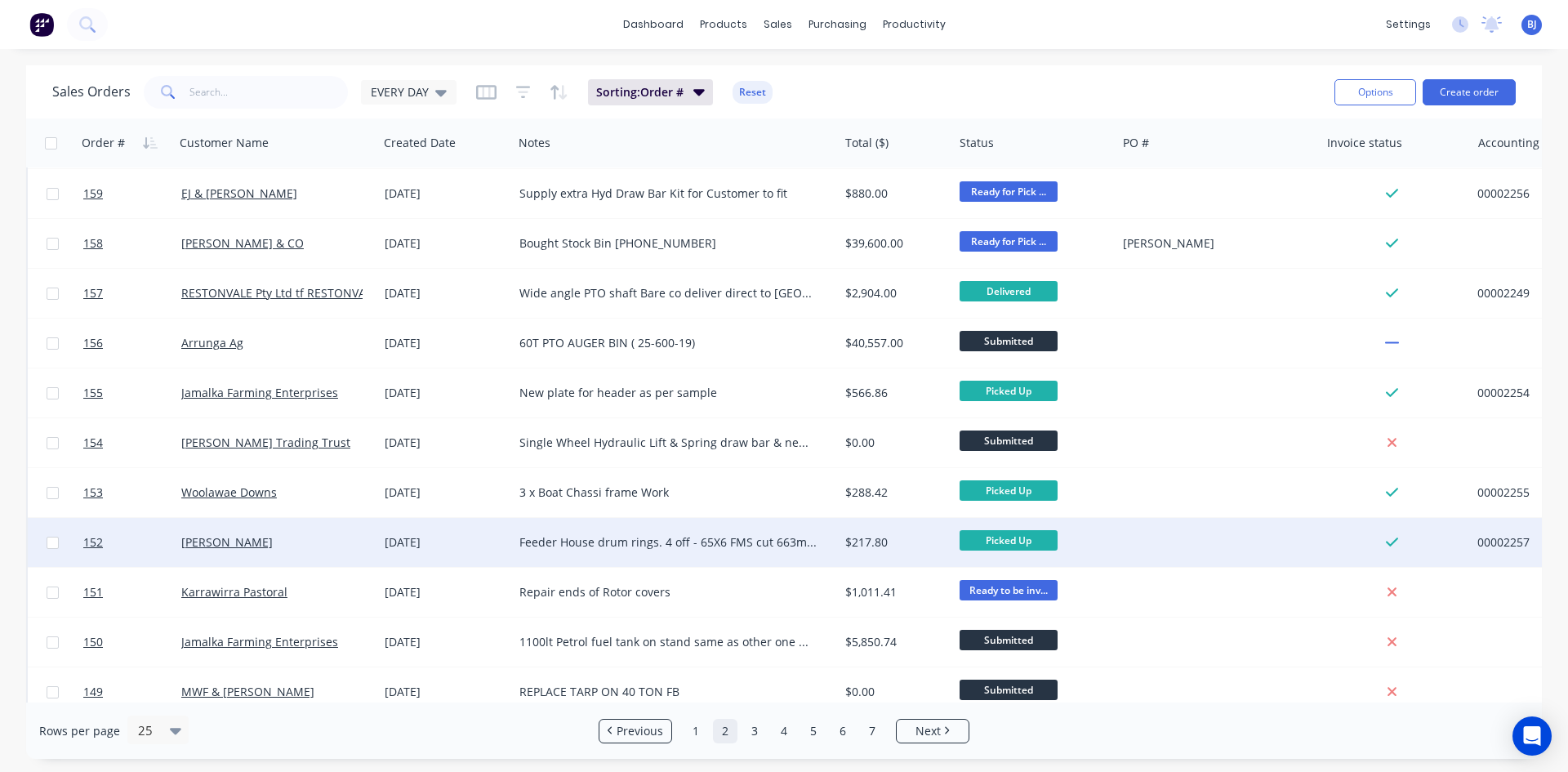
scroll to position [163, 0]
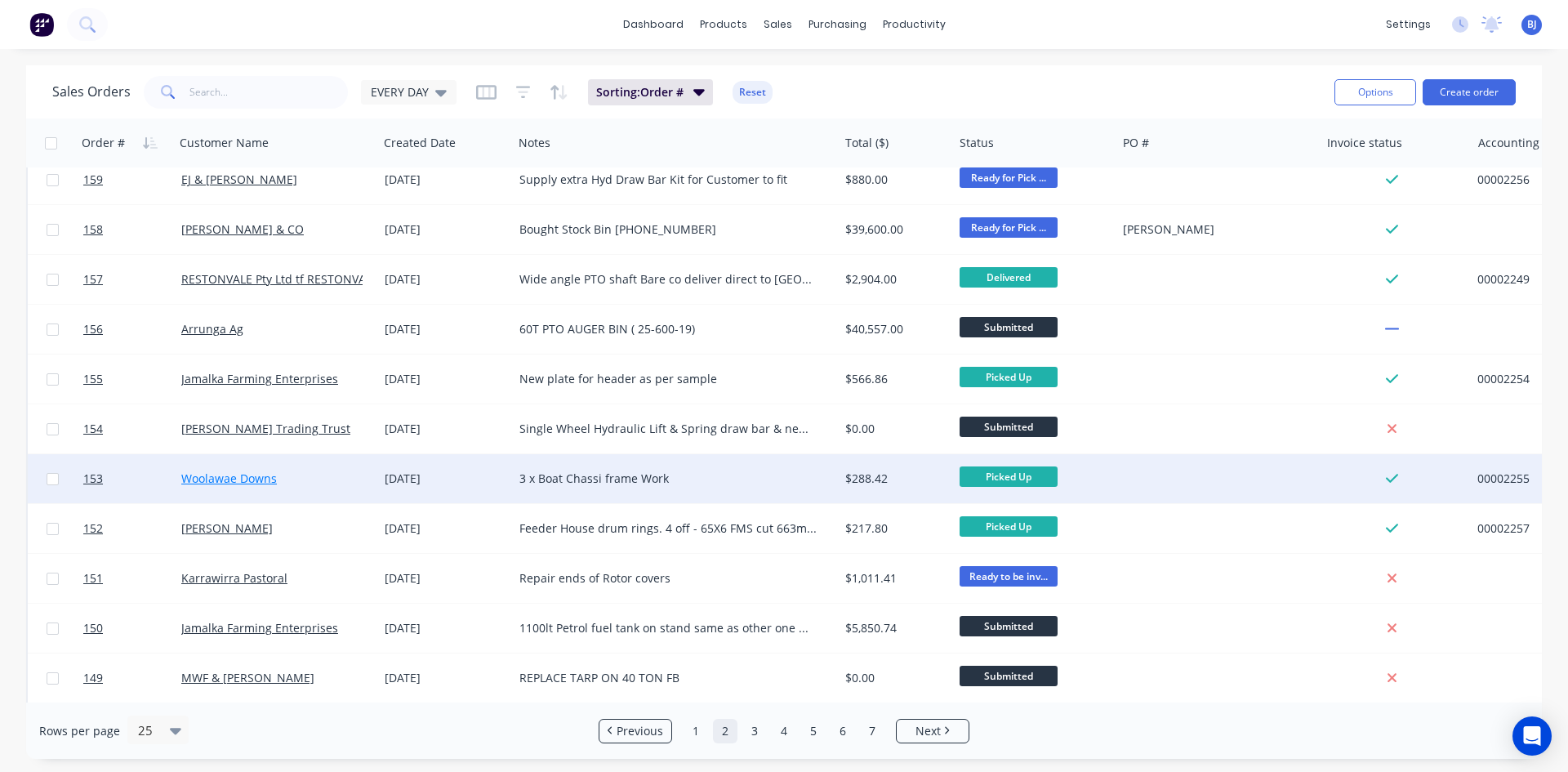
click at [216, 478] on link "Woolawae Downs" at bounding box center [229, 478] width 96 height 16
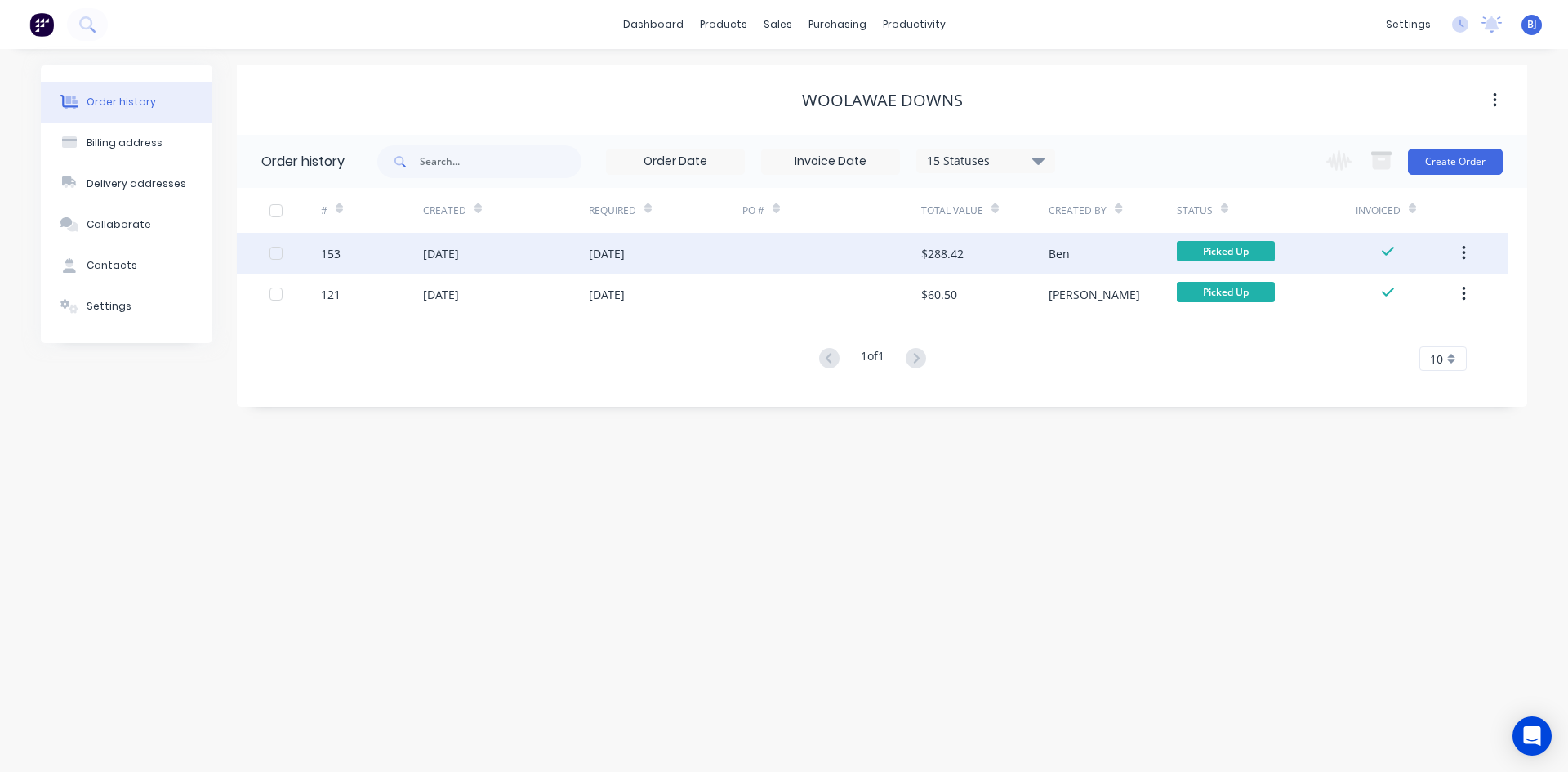
click at [459, 247] on div "[DATE]" at bounding box center [440, 253] width 36 height 18
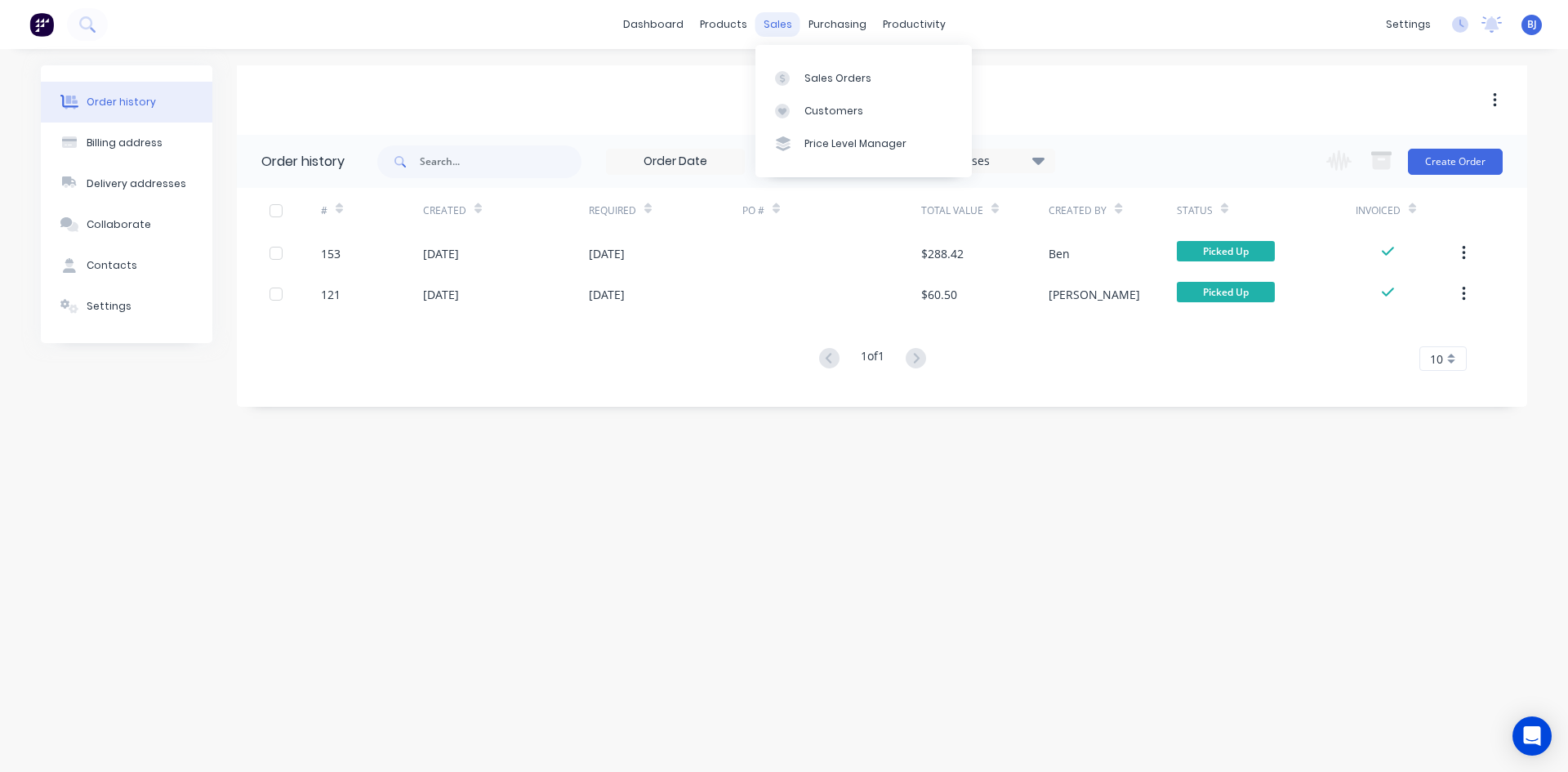
click at [776, 27] on div "sales" at bounding box center [777, 24] width 45 height 25
click at [804, 80] on div "Sales Orders" at bounding box center [837, 78] width 67 height 15
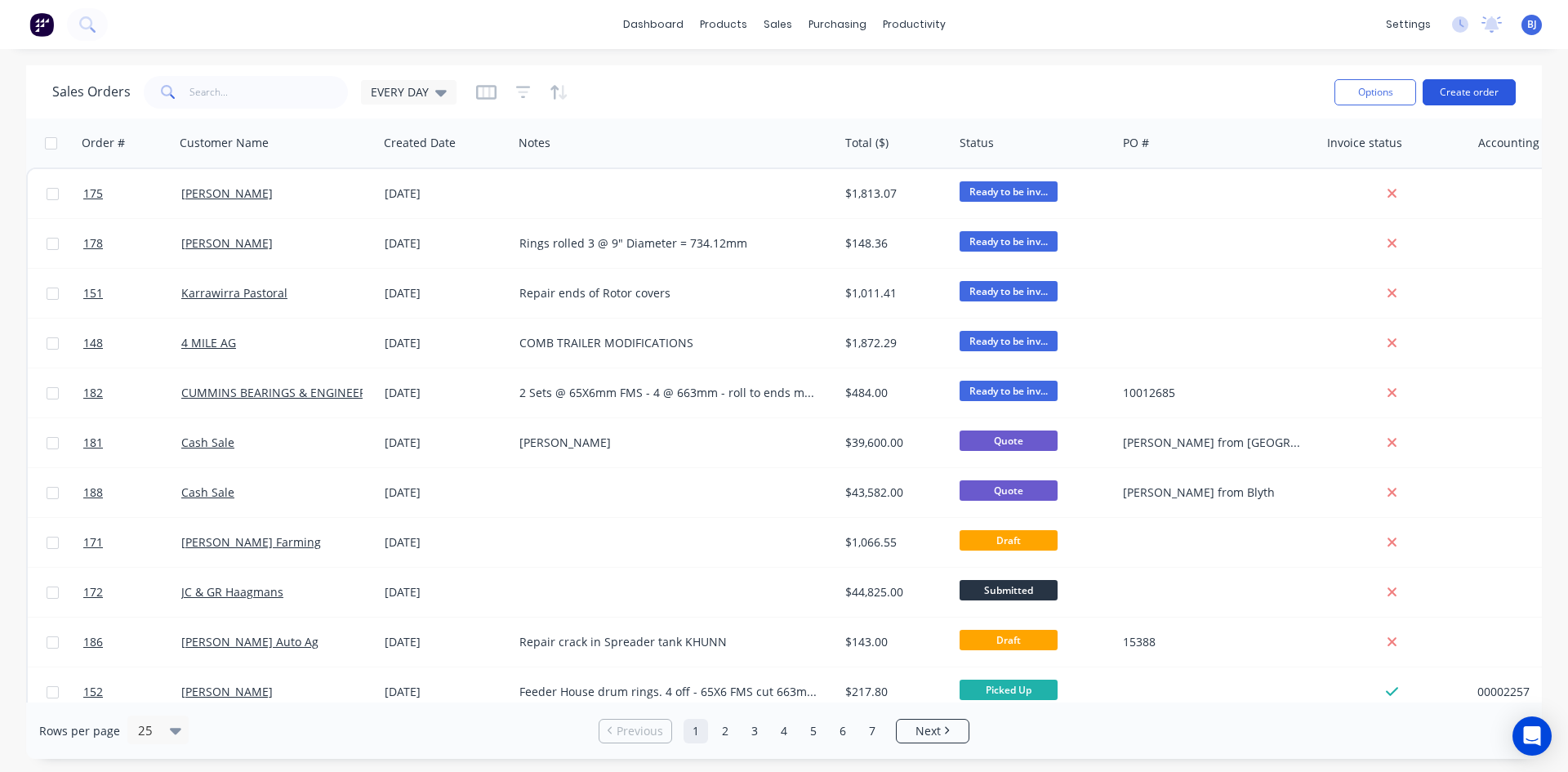
click at [1475, 90] on button "Create order" at bounding box center [1468, 92] width 93 height 26
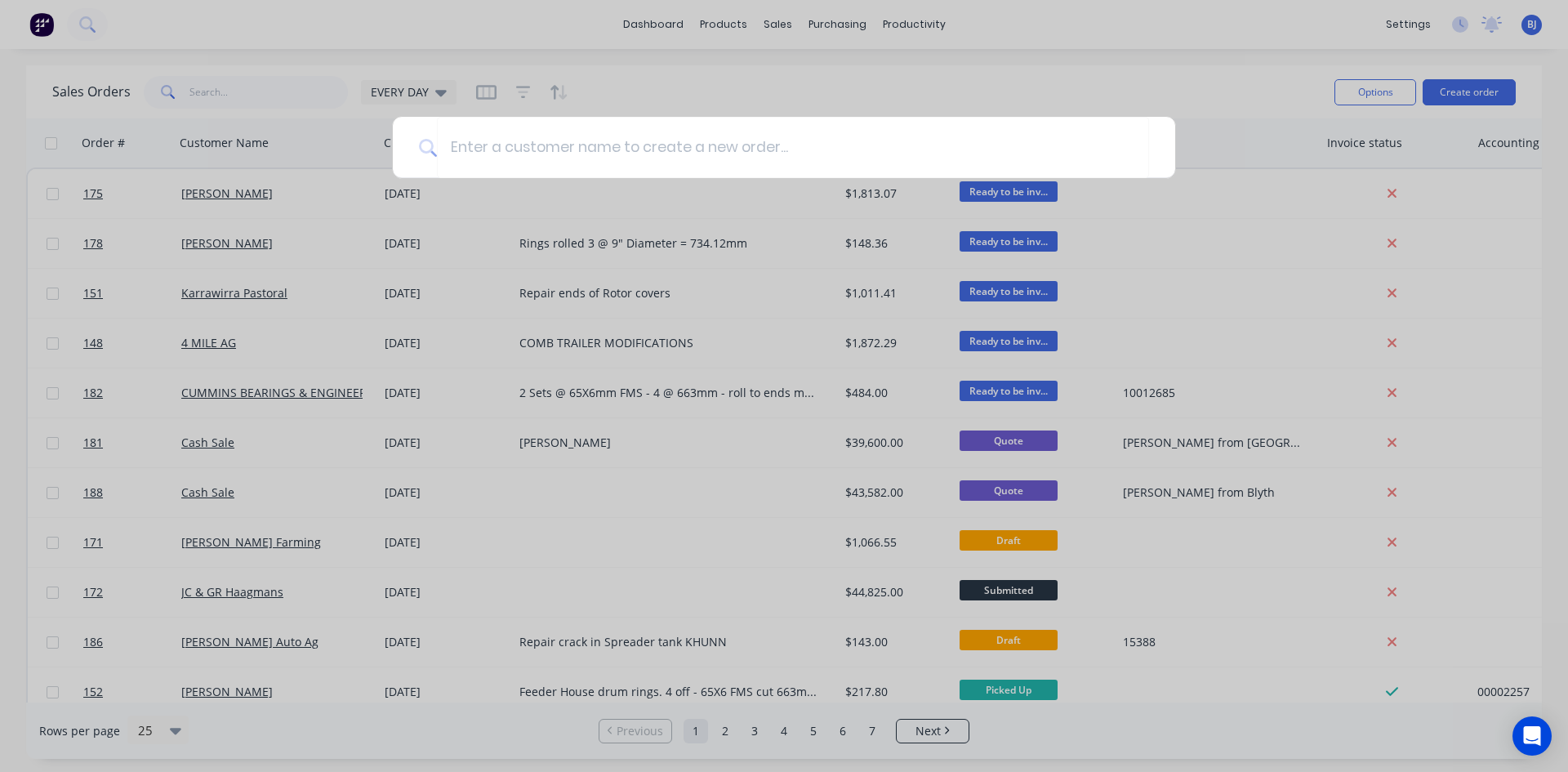
click at [1189, 106] on div at bounding box center [784, 386] width 1568 height 772
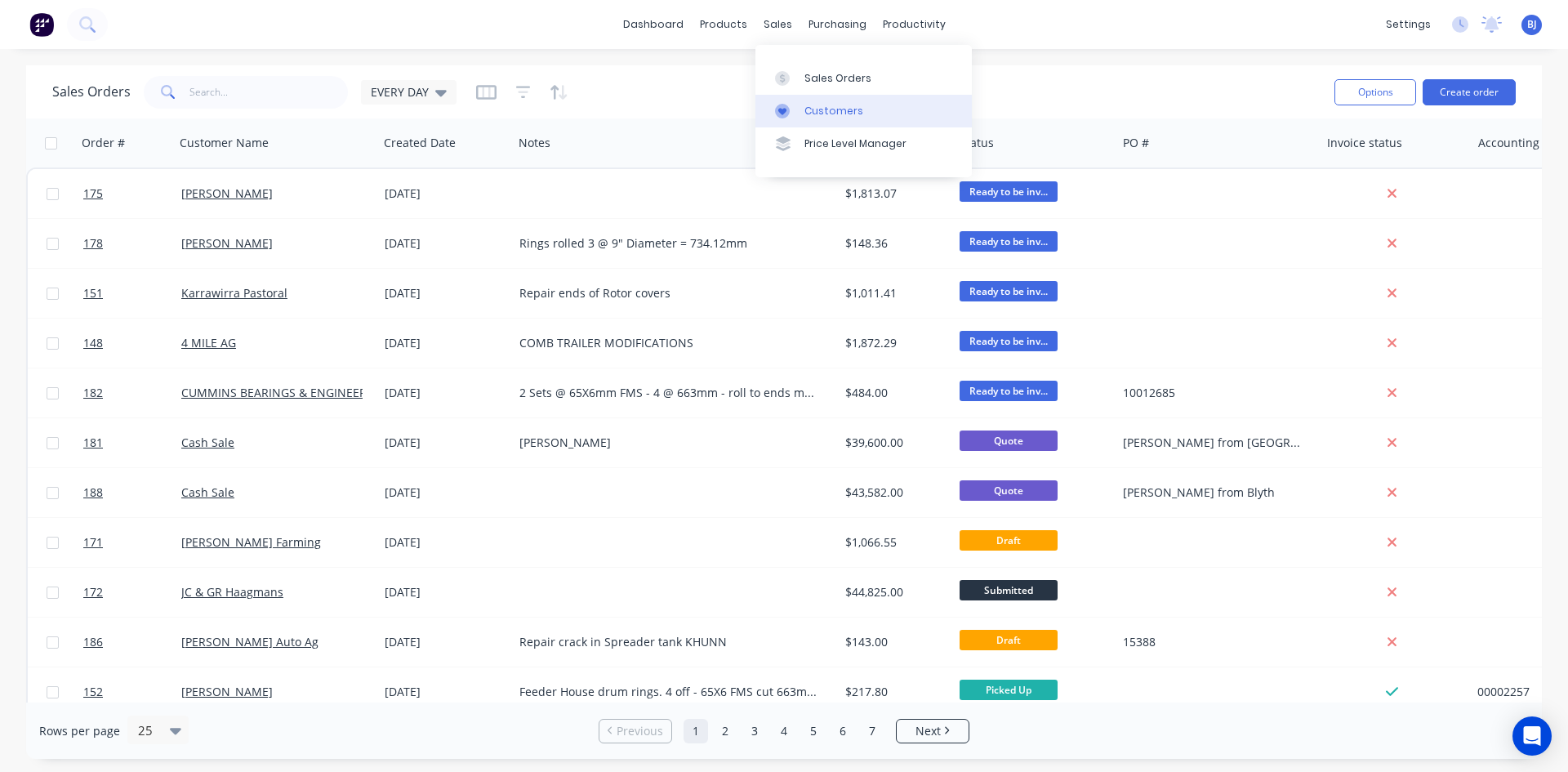
click at [795, 107] on div at bounding box center [787, 111] width 25 height 15
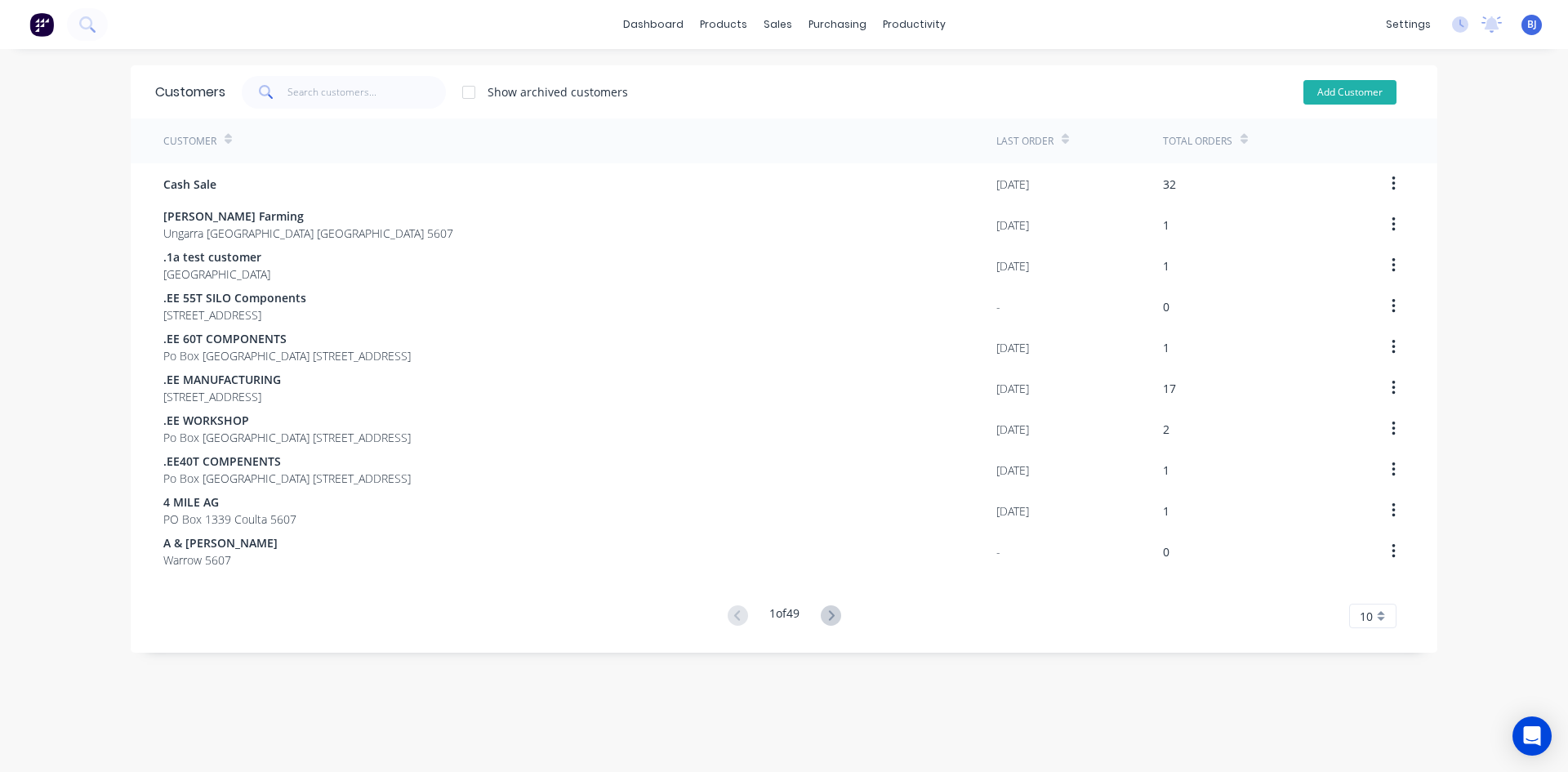
click at [1321, 91] on button "Add Customer" at bounding box center [1349, 92] width 93 height 25
select select "AU"
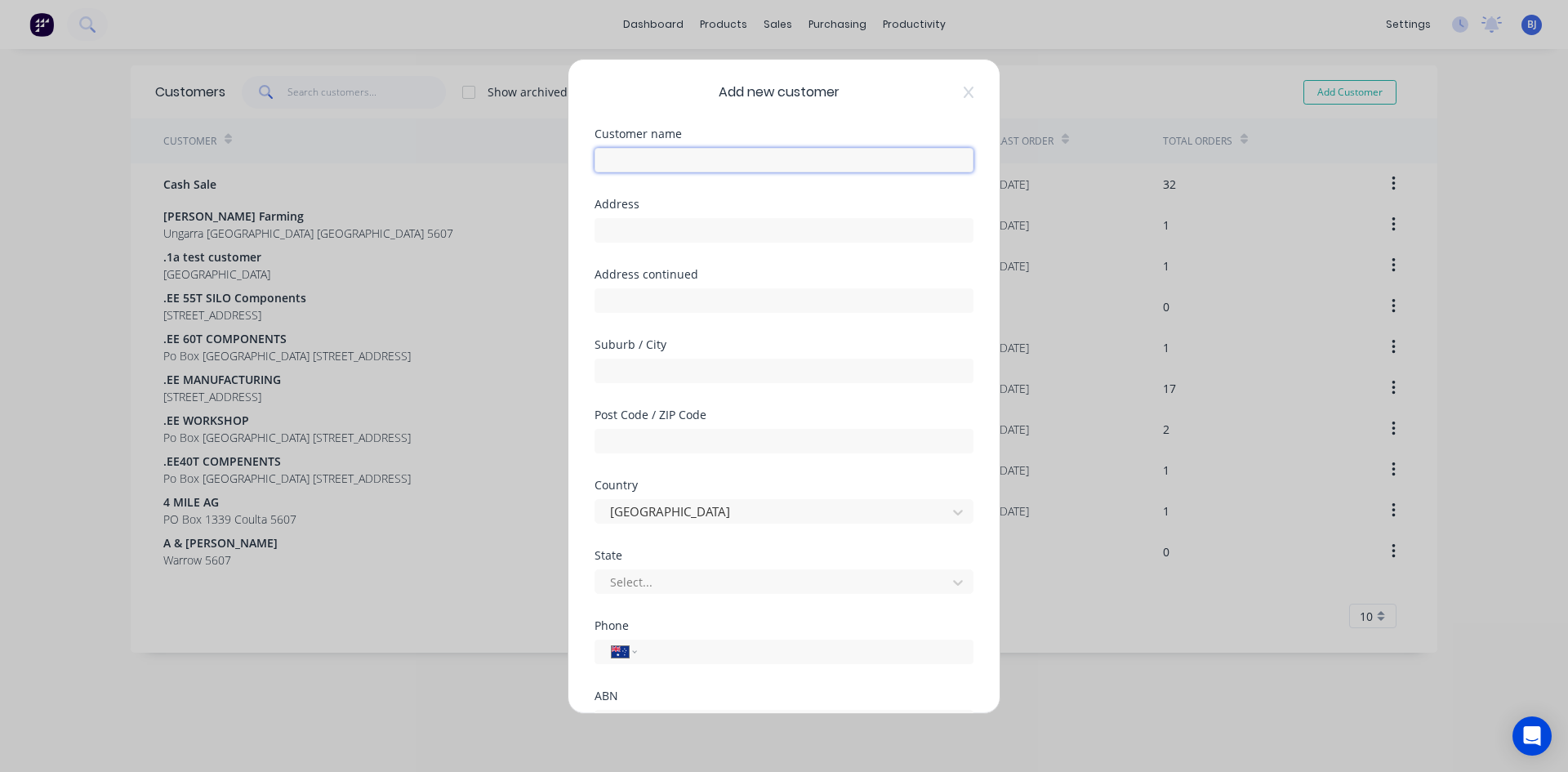
click at [626, 156] on input "text" at bounding box center [784, 160] width 379 height 25
type input "a"
type input "AG & [PERSON_NAME]"
click at [623, 228] on input "text" at bounding box center [784, 230] width 379 height 25
type input "[STREET_ADDRESS]"
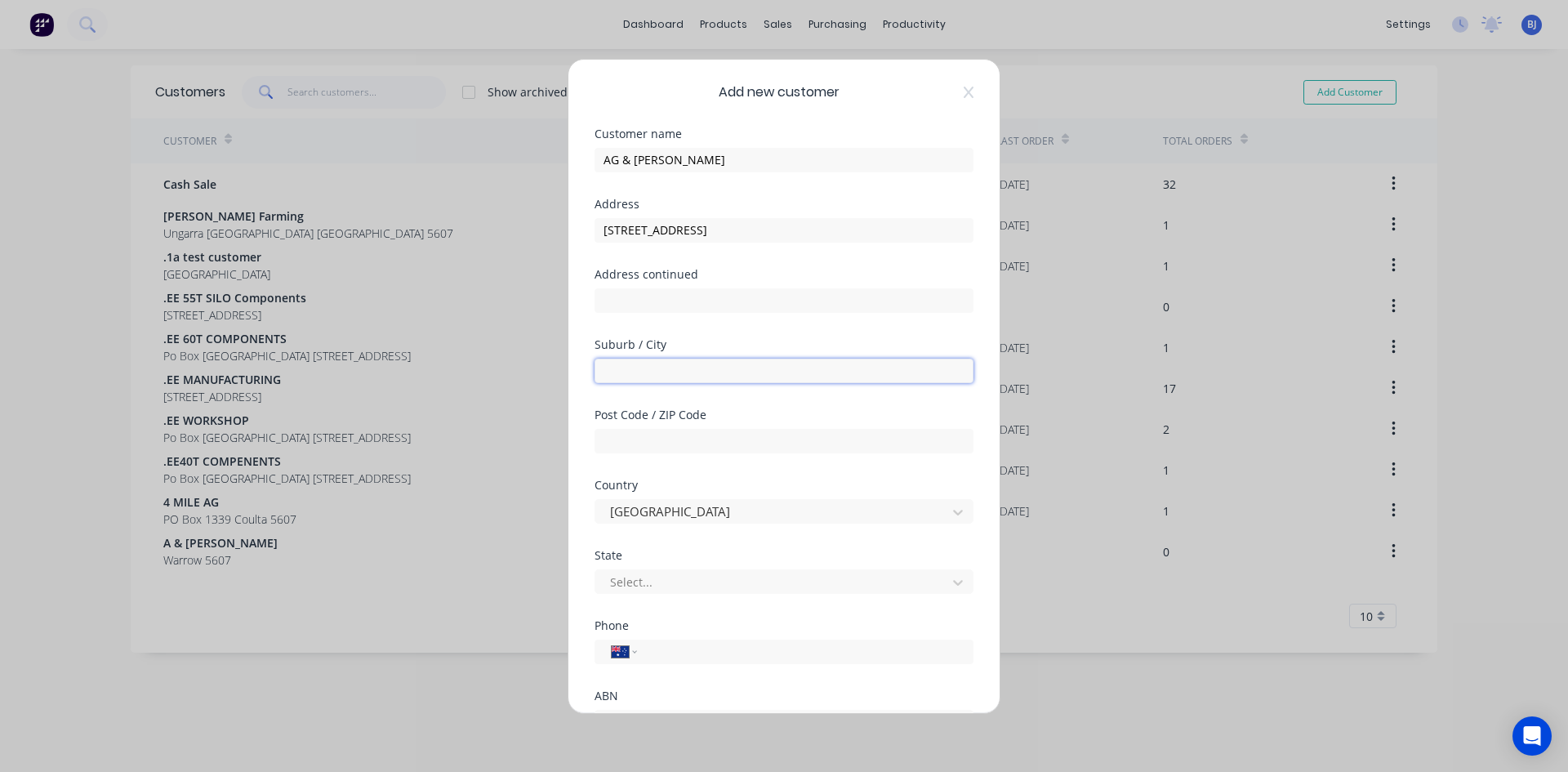
click at [624, 368] on input "text" at bounding box center [784, 370] width 379 height 25
type input "[PERSON_NAME]"
click at [621, 437] on input "text" at bounding box center [784, 440] width 379 height 25
type input "5603"
click at [783, 535] on div "Country [GEOGRAPHIC_DATA]" at bounding box center [784, 514] width 379 height 70
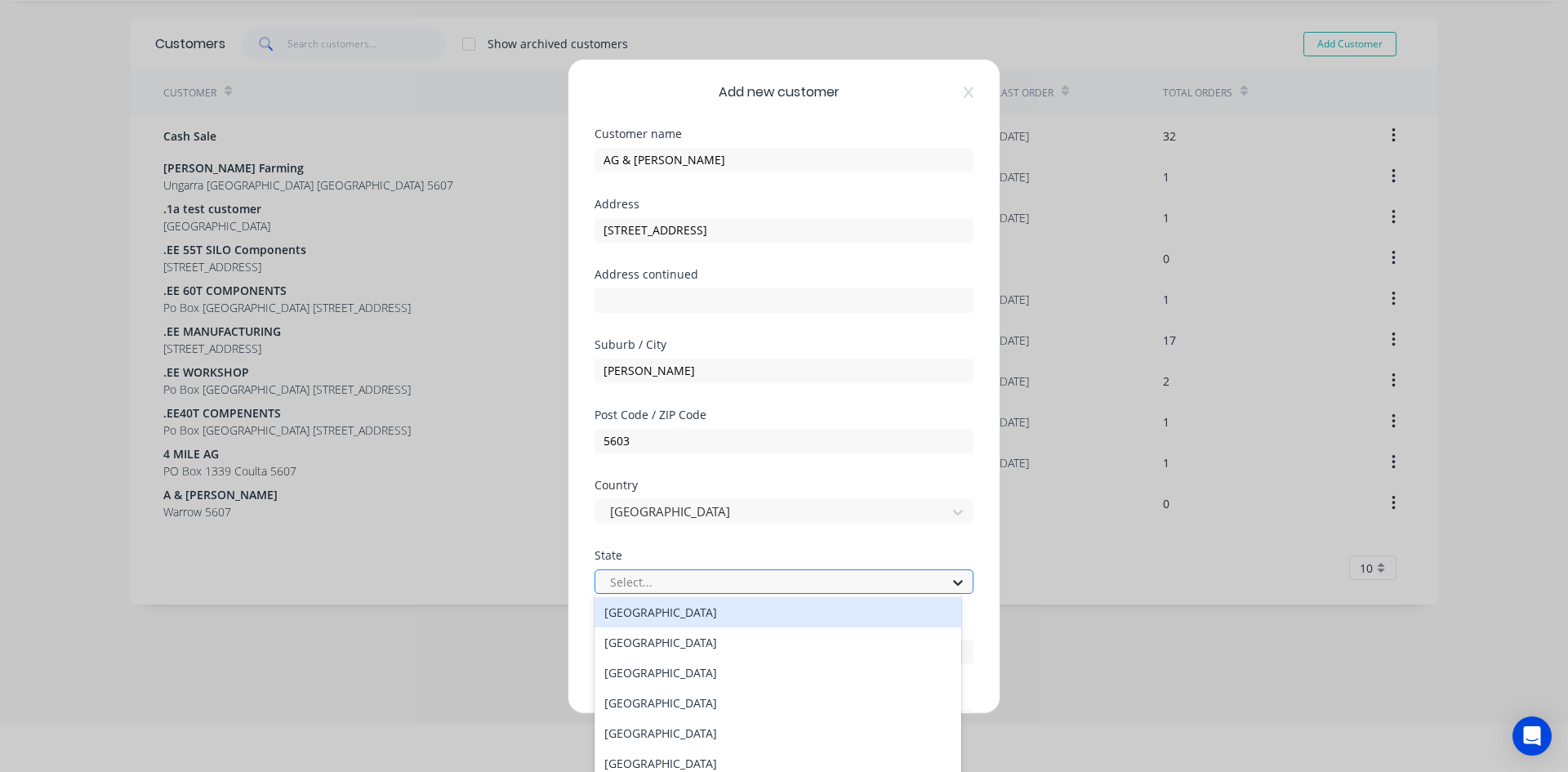
click at [950, 578] on icon at bounding box center [958, 583] width 17 height 17
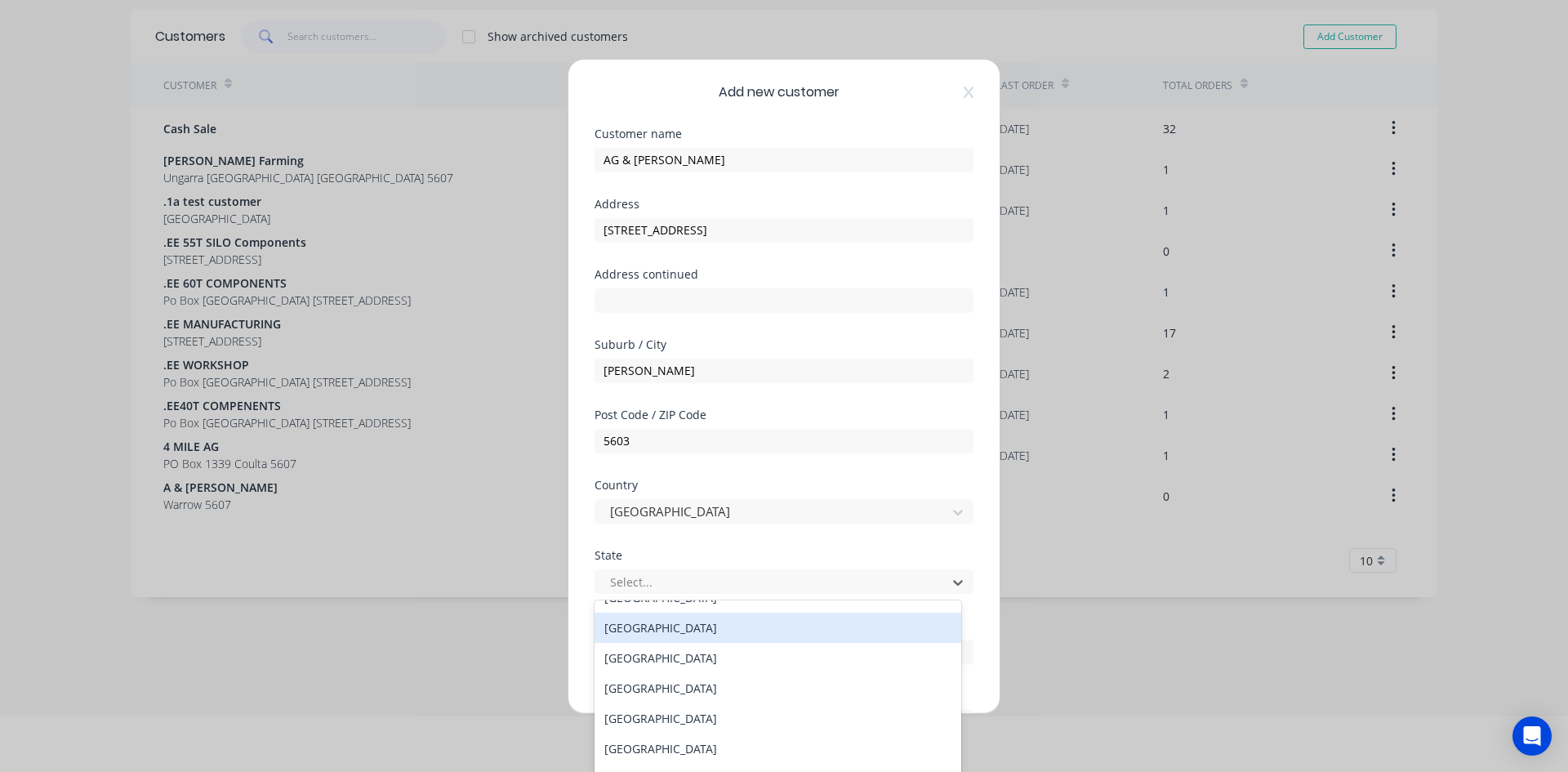
scroll to position [27, 0]
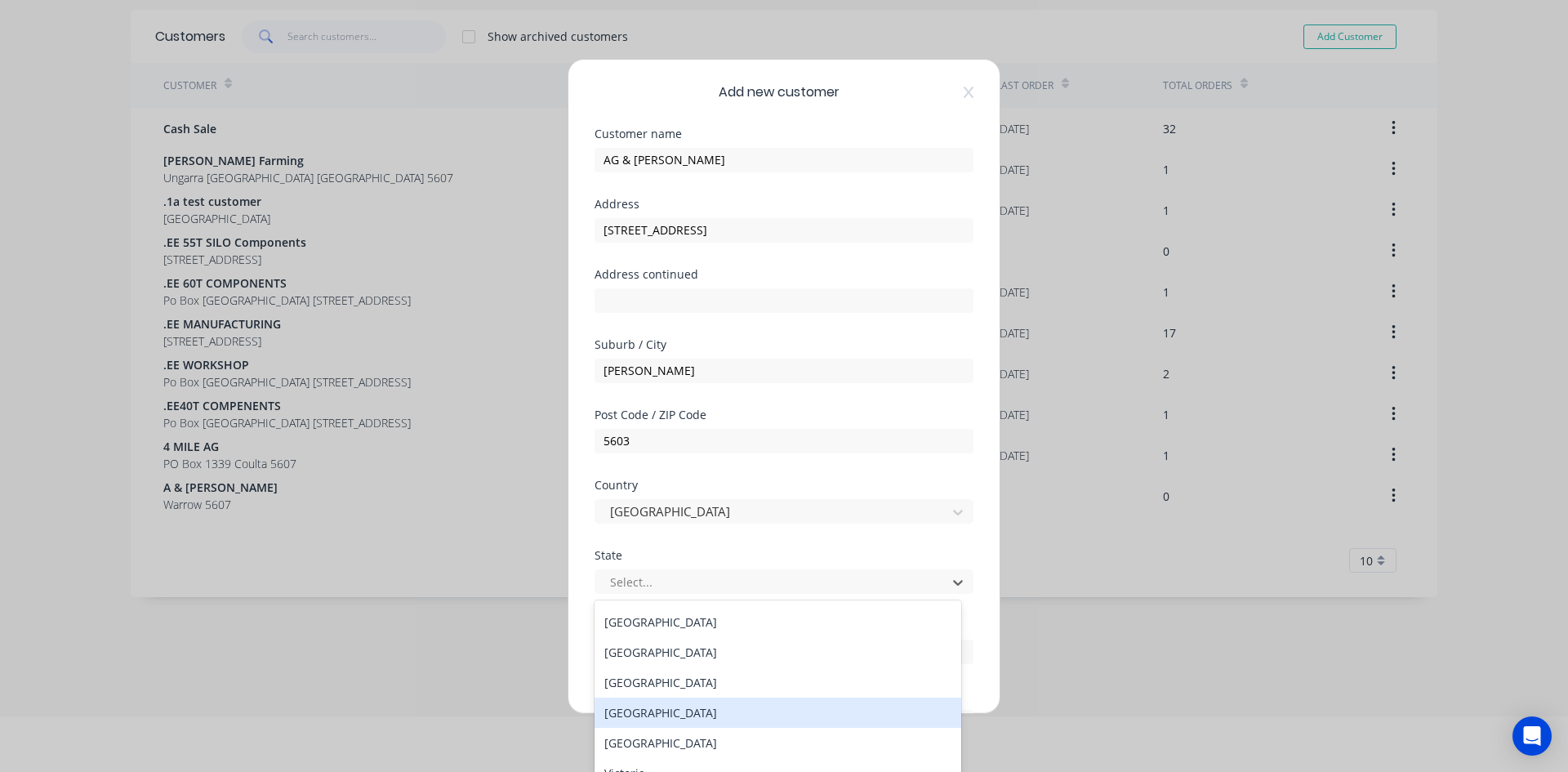
drag, startPoint x: 640, startPoint y: 717, endPoint x: 641, endPoint y: 707, distance: 10.0
click at [640, 714] on div "[GEOGRAPHIC_DATA]" at bounding box center [777, 713] width 366 height 30
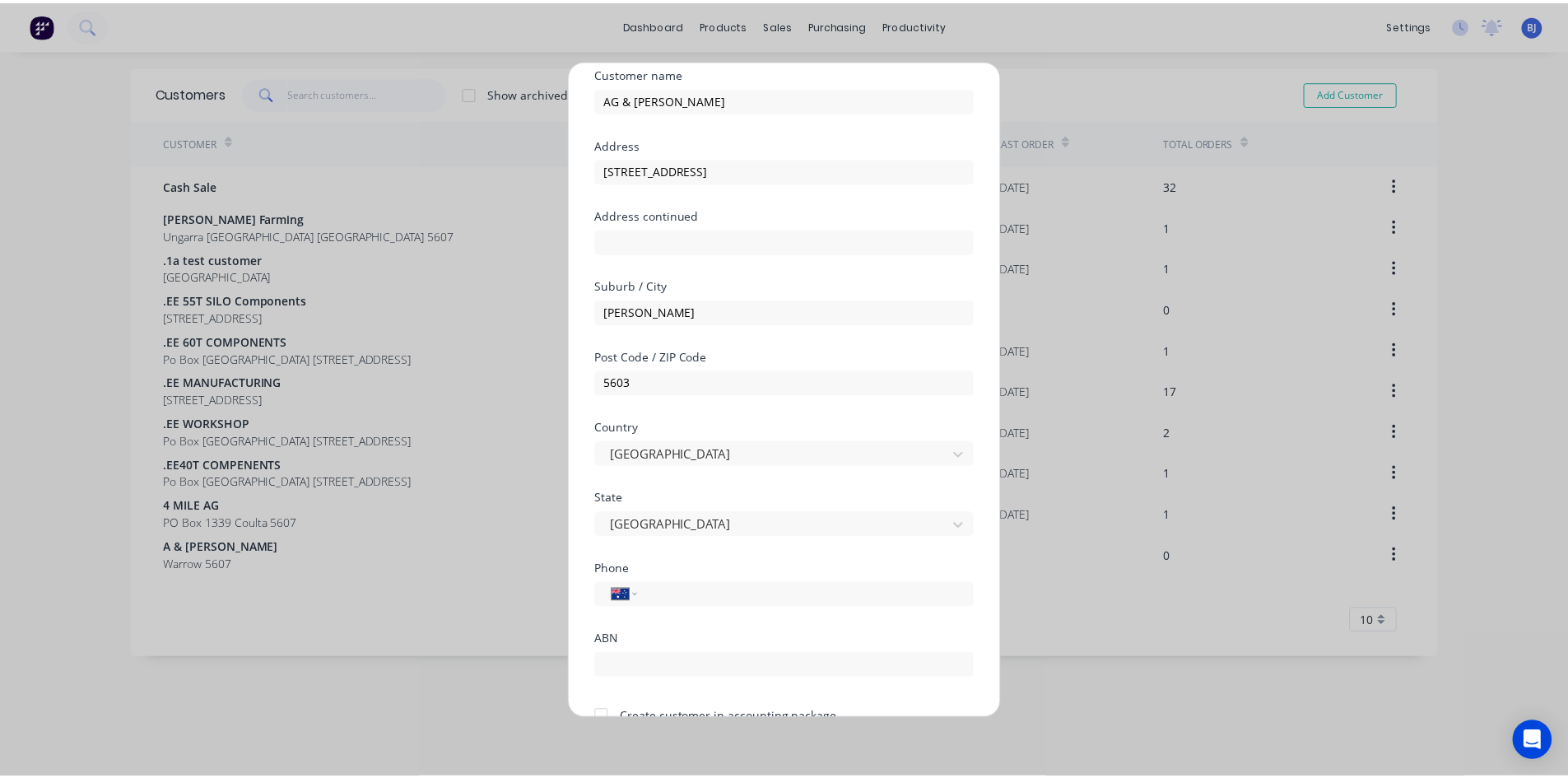
scroll to position [145, 0]
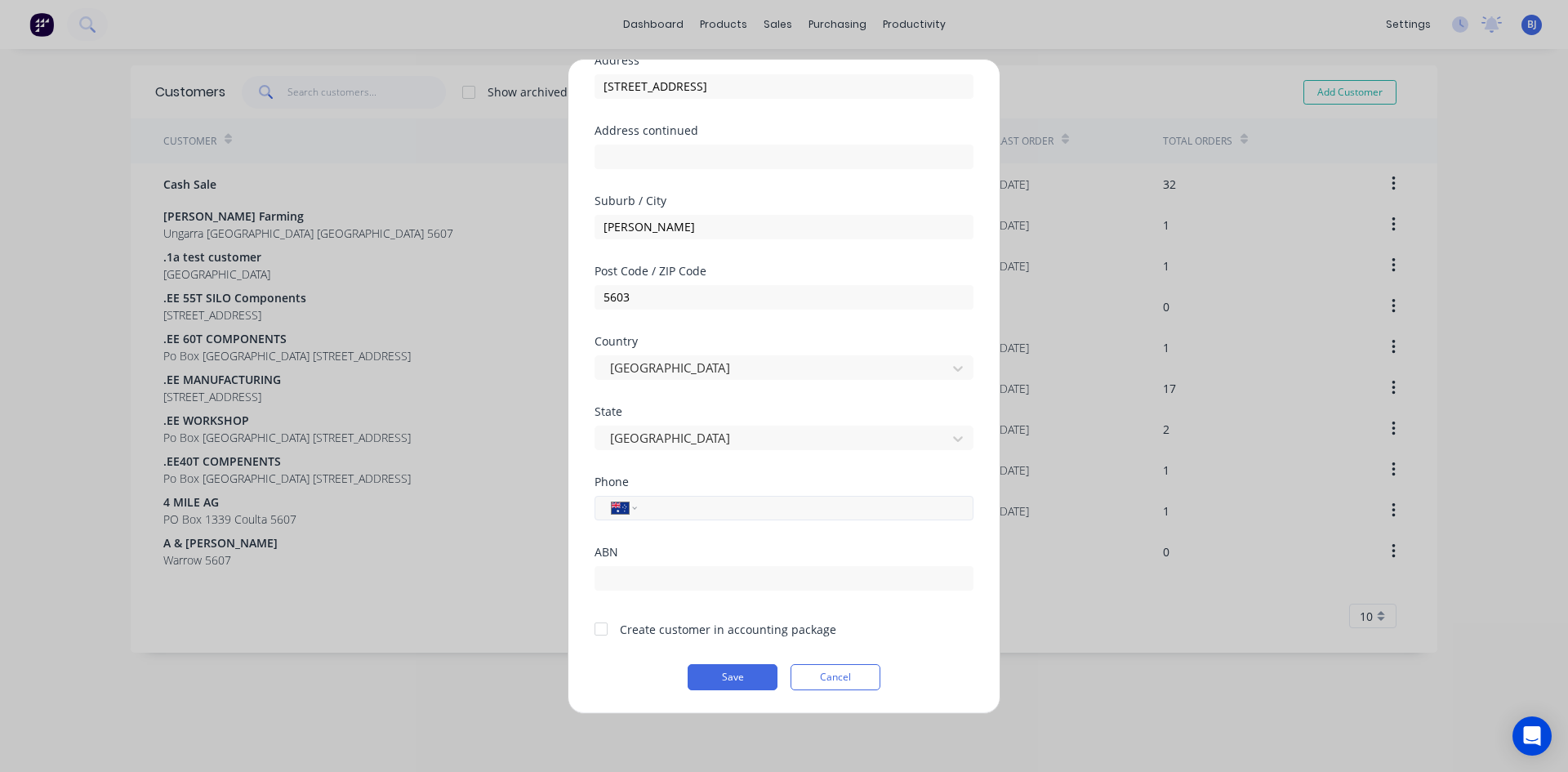
click at [677, 507] on input "tel" at bounding box center [802, 508] width 308 height 18
type input "0428 289 013"
click at [602, 630] on div at bounding box center [600, 629] width 32 height 32
click at [710, 672] on button "Save" at bounding box center [732, 677] width 90 height 26
click at [715, 671] on button "Save" at bounding box center [732, 677] width 90 height 26
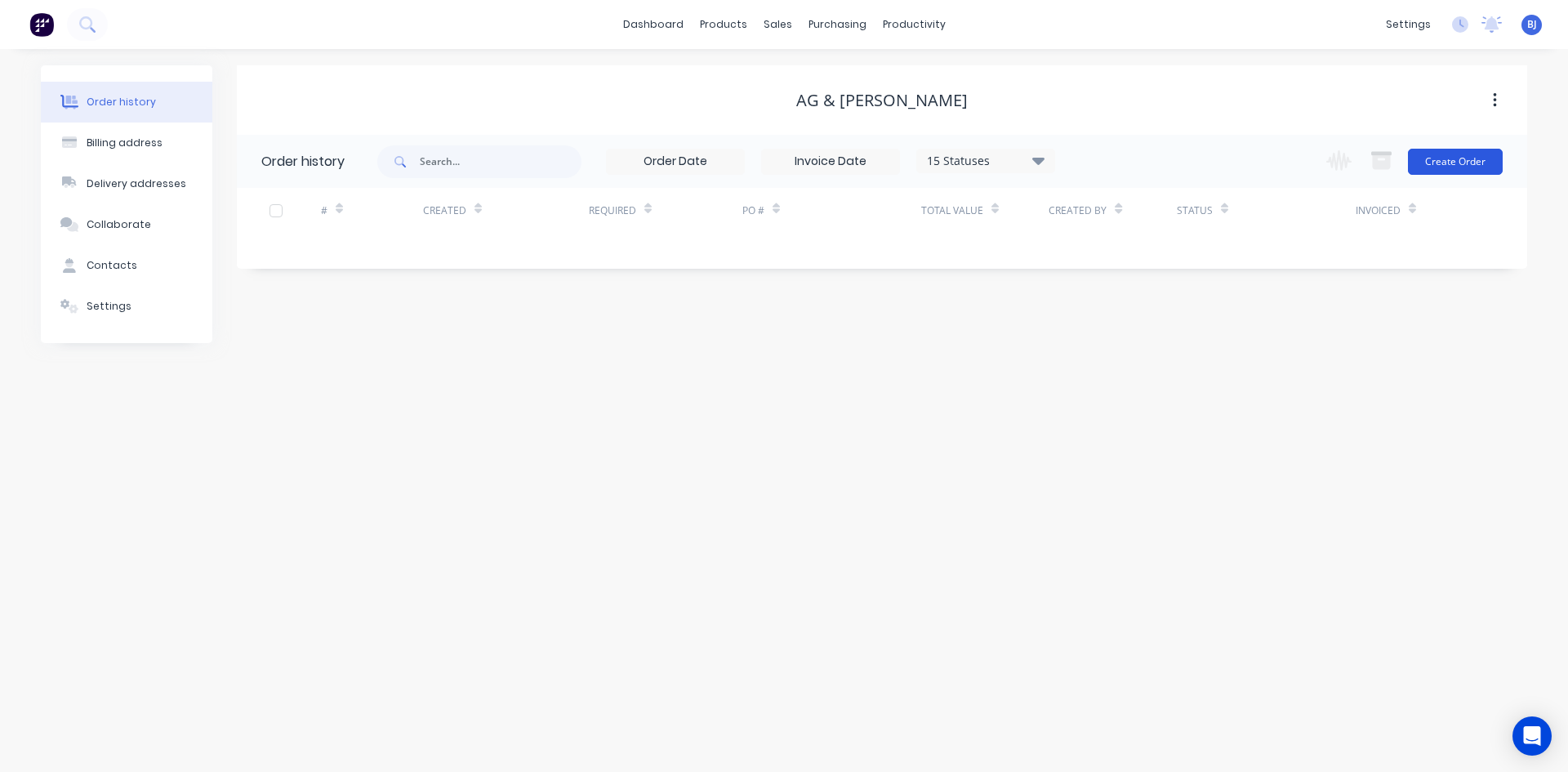
click at [1446, 163] on button "Create Order" at bounding box center [1454, 162] width 95 height 26
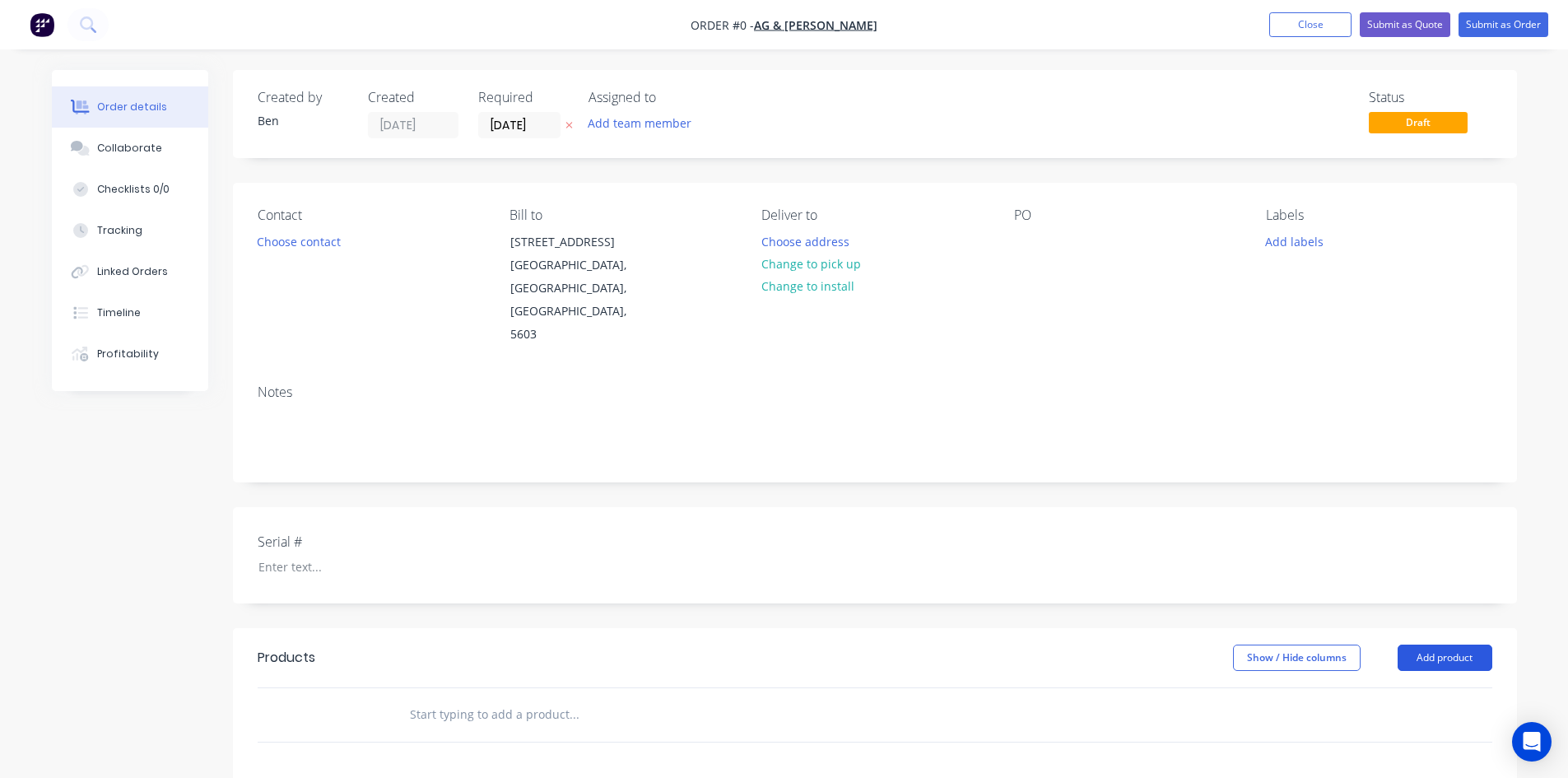
click at [1463, 645] on button "Add product" at bounding box center [1445, 658] width 95 height 26
click at [1384, 688] on div "Product catalogue" at bounding box center [1414, 700] width 127 height 24
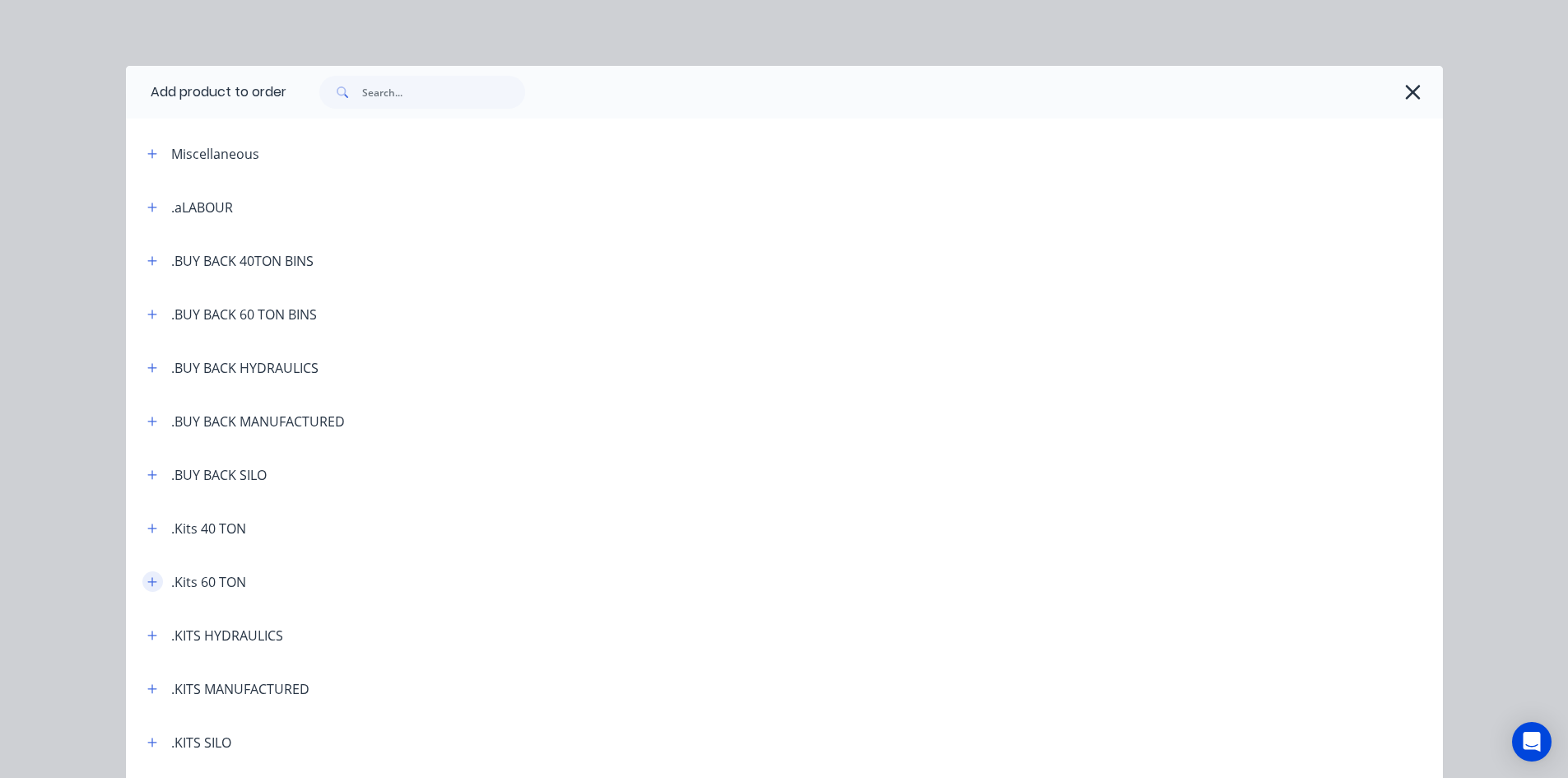
click at [147, 580] on icon "button" at bounding box center [152, 582] width 10 height 11
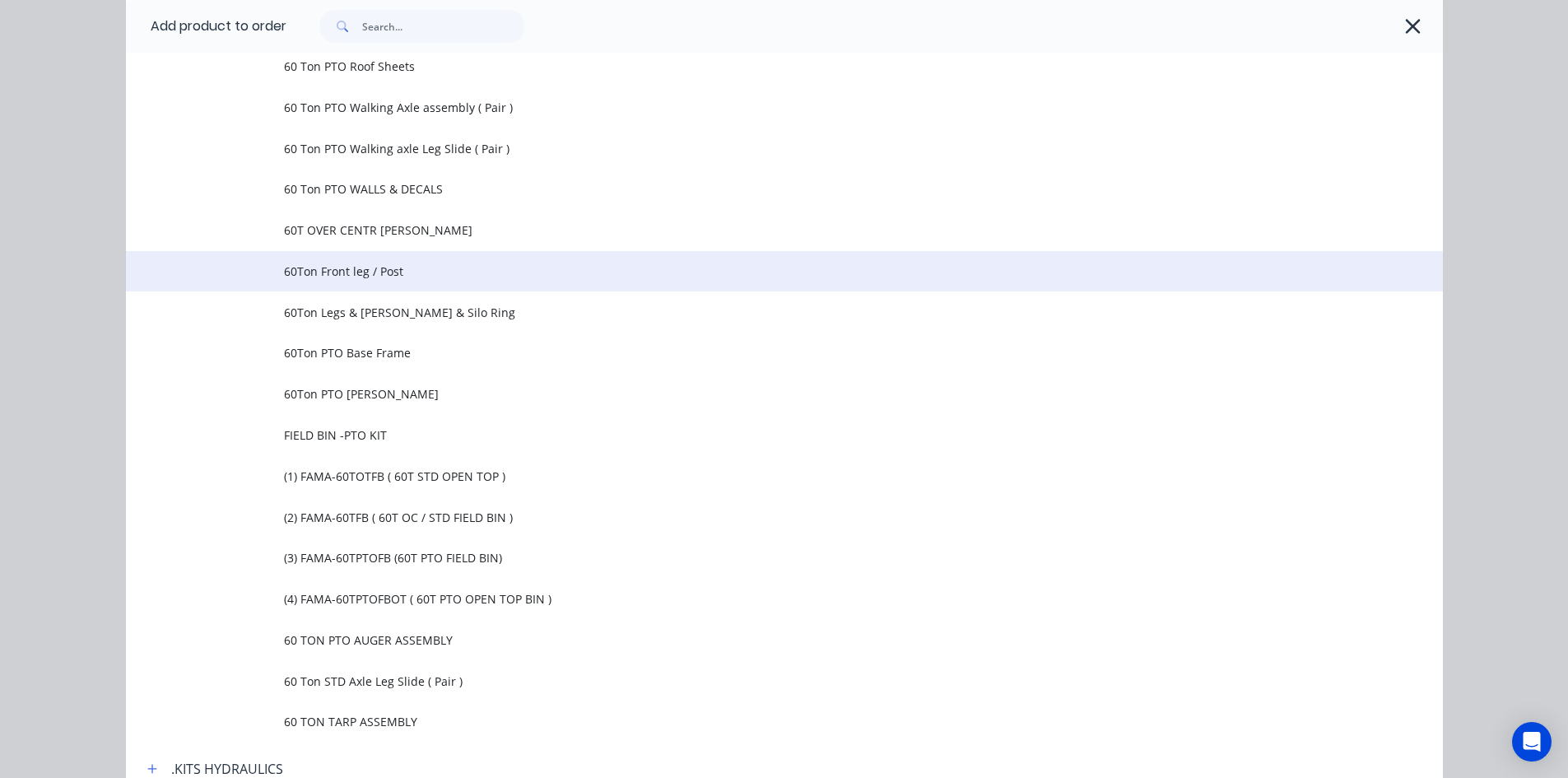
scroll to position [1070, 0]
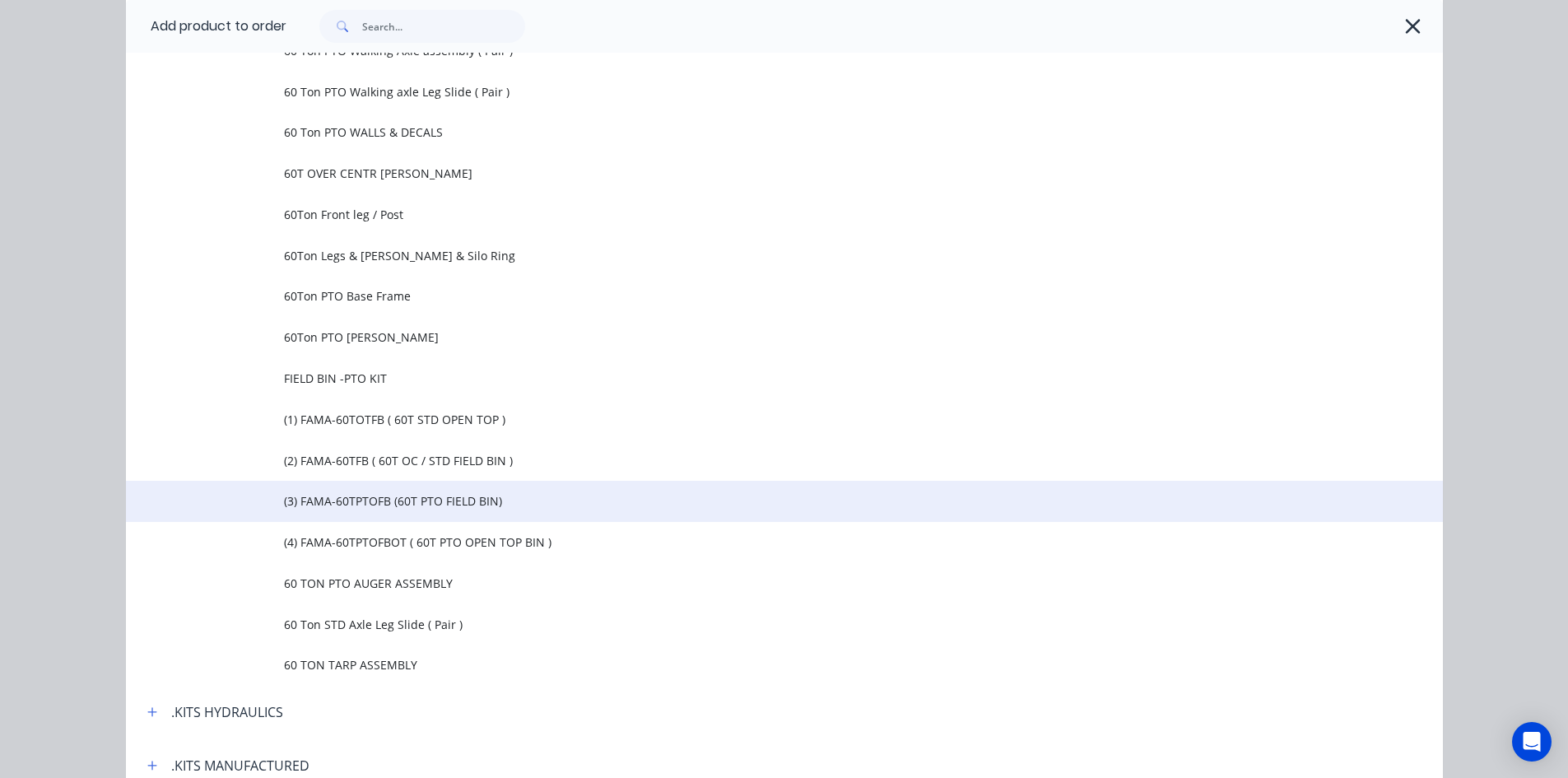
click at [415, 500] on span "(3) FAMA-60TPTOFB (60T PTO FIELD BIN)" at bounding box center [747, 501] width 927 height 18
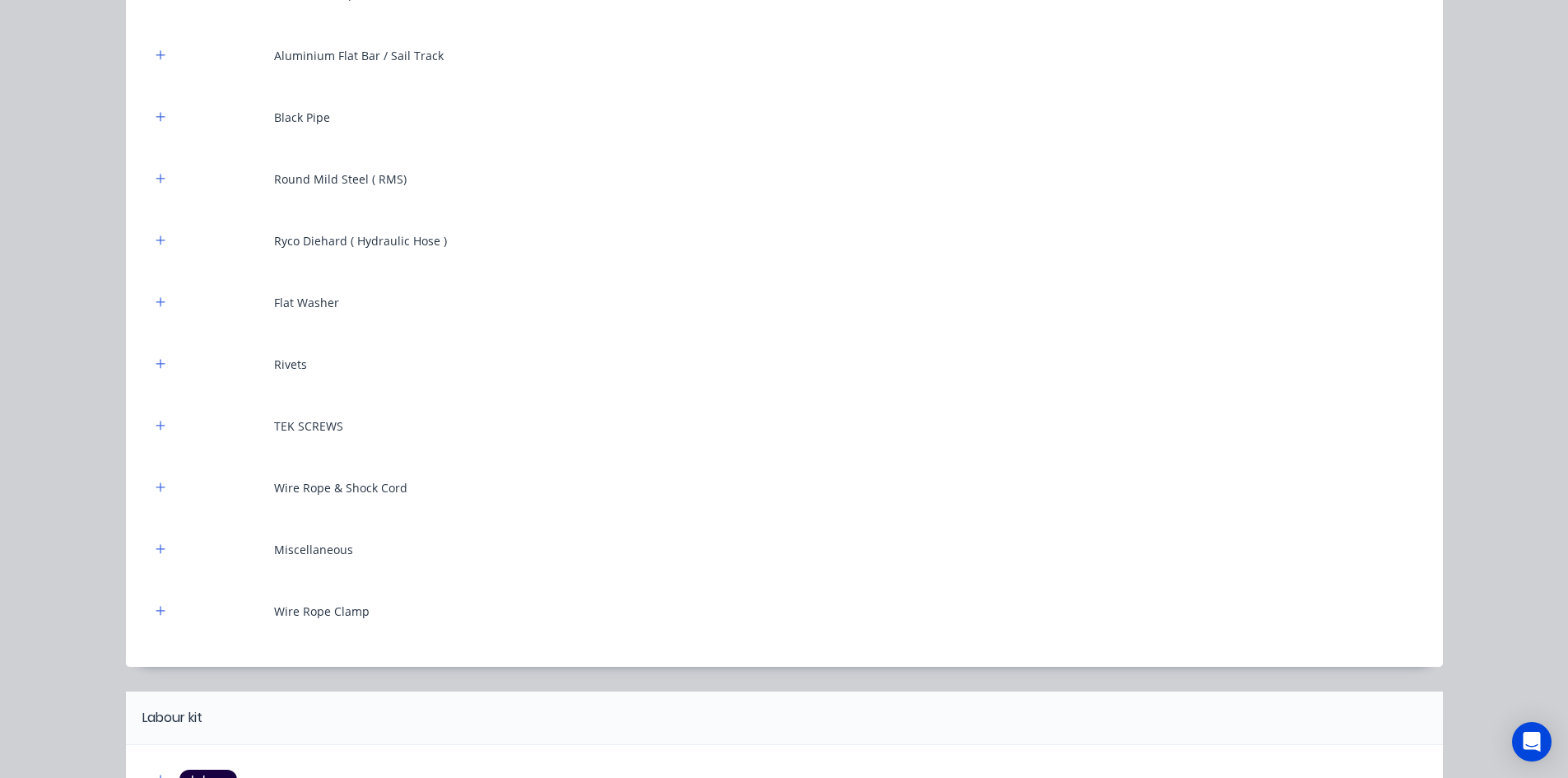
scroll to position [9678, 0]
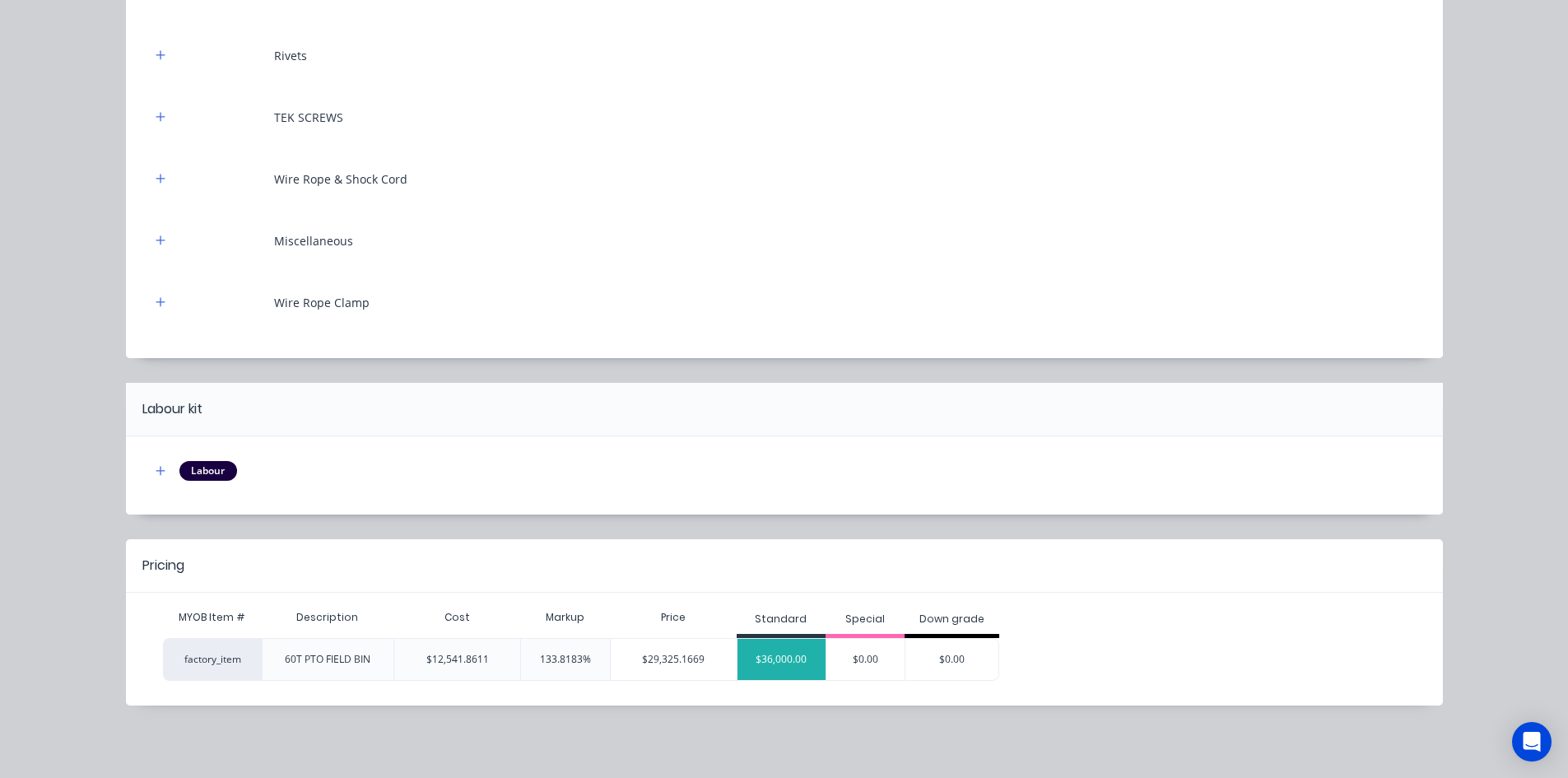
click at [775, 665] on div "$36,000.00" at bounding box center [783, 660] width 89 height 41
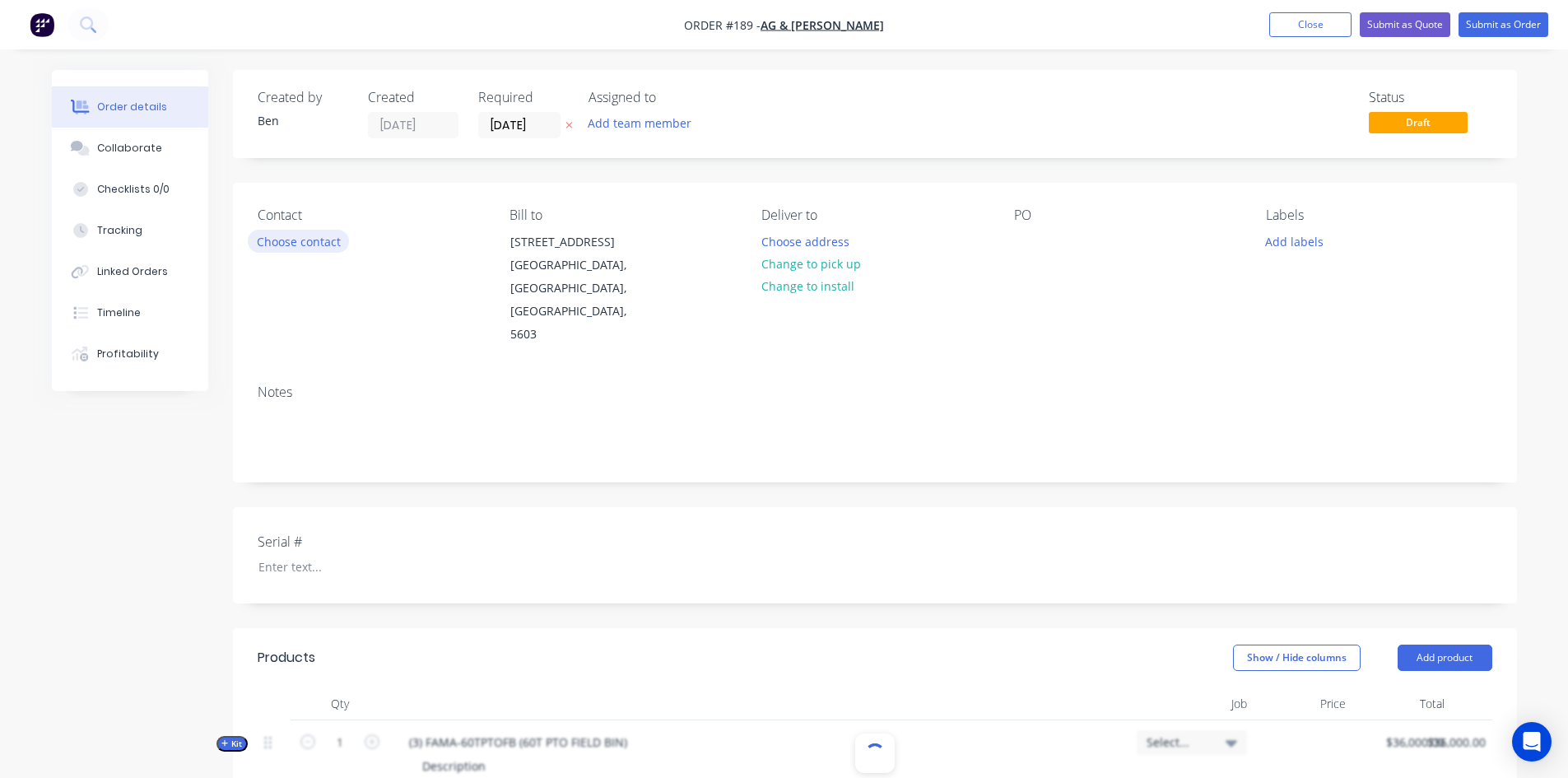
click at [317, 246] on button "Choose contact" at bounding box center [298, 241] width 101 height 22
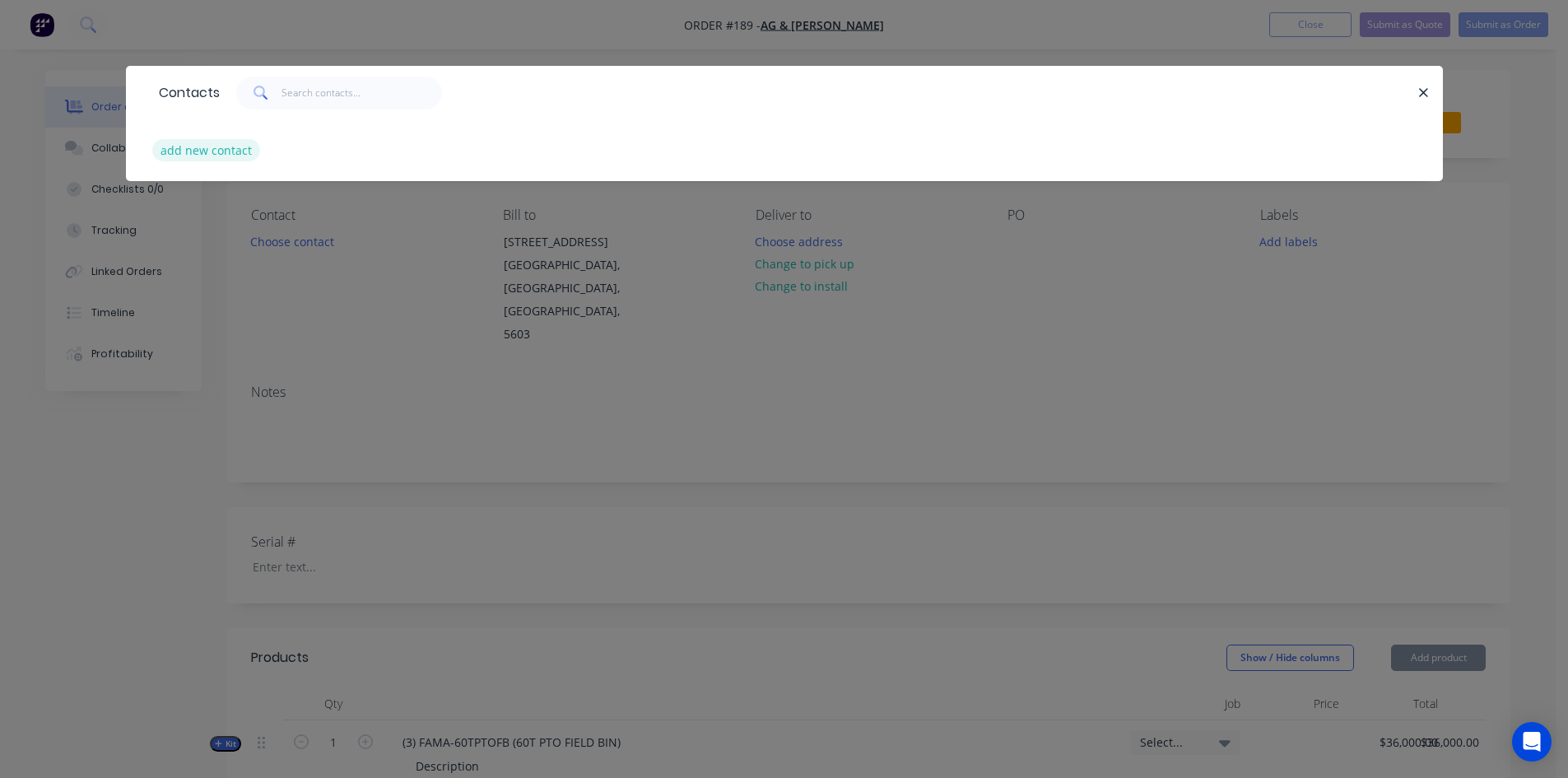
click at [229, 157] on button "add new contact" at bounding box center [207, 151] width 109 height 22
select select "AU"
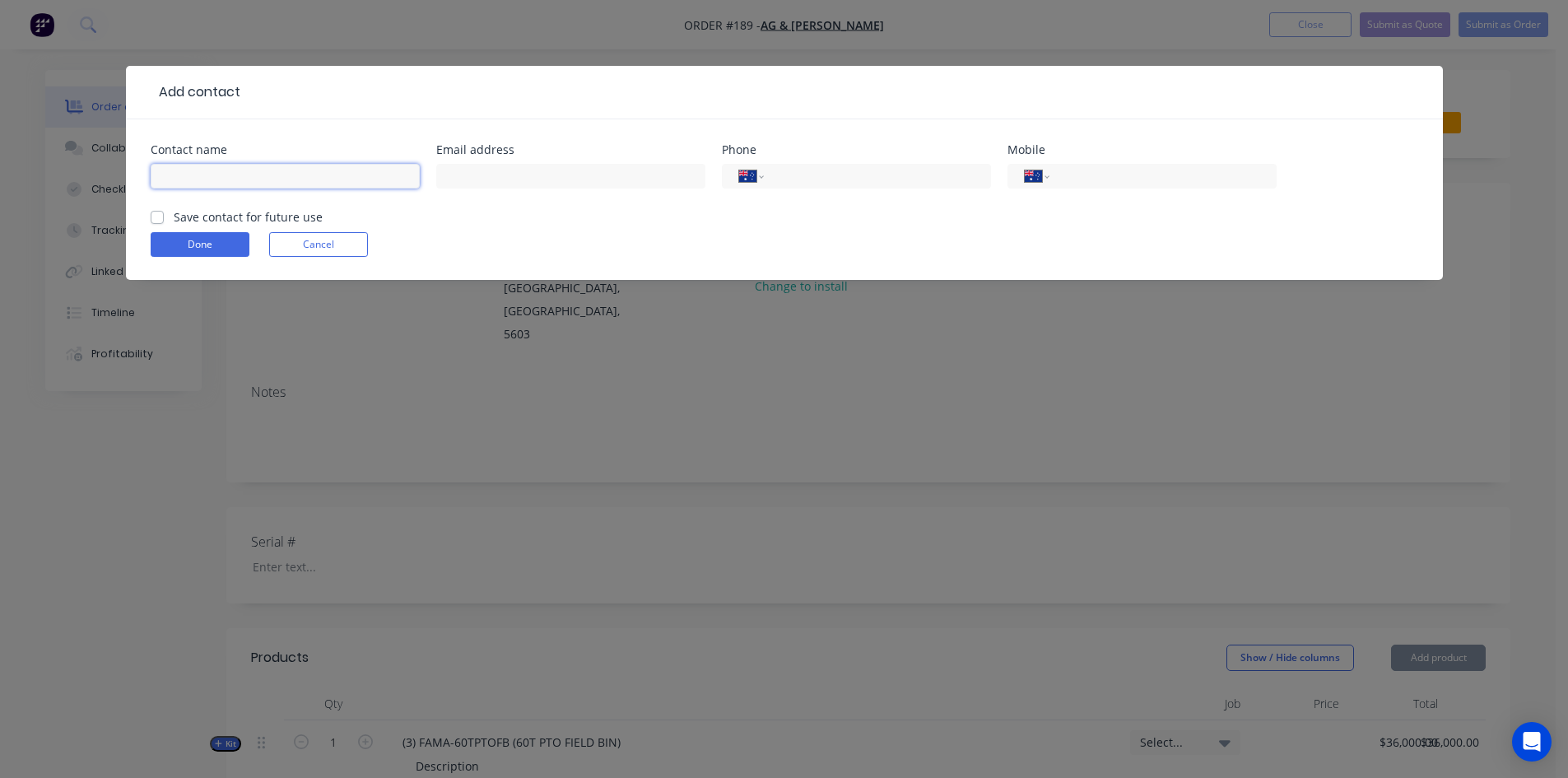
click at [186, 175] on input "text" at bounding box center [285, 176] width 269 height 25
type input "[PERSON_NAME]"
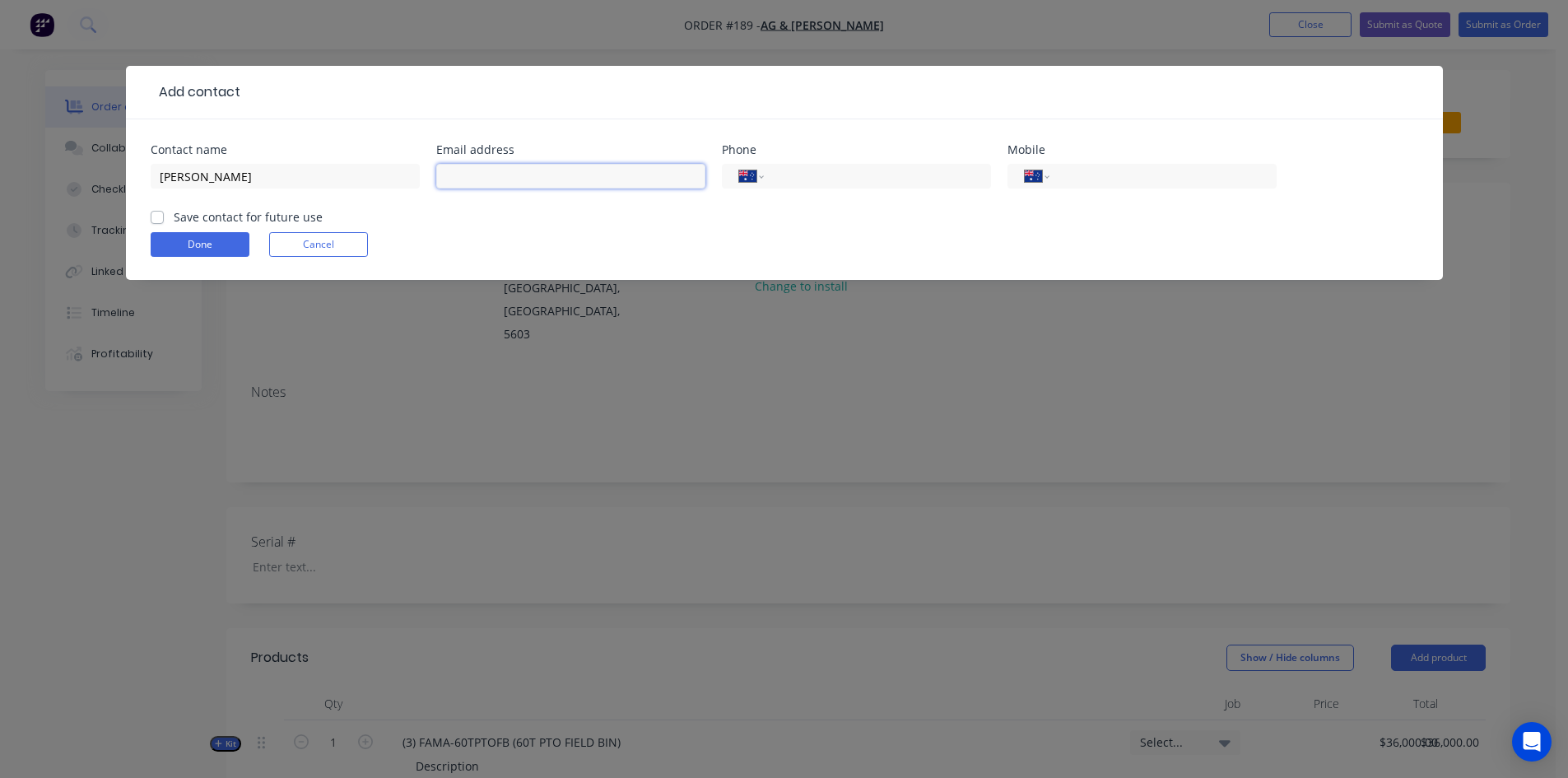
click at [477, 179] on input "text" at bounding box center [570, 176] width 269 height 25
type input "[PERSON_NAME][EMAIL_ADDRESS][PERSON_NAME][DOMAIN_NAME]"
click at [1070, 176] on input "tel" at bounding box center [1159, 177] width 197 height 19
type input "0428 289 013"
click at [174, 211] on label "Save contact for future use" at bounding box center [248, 217] width 149 height 18
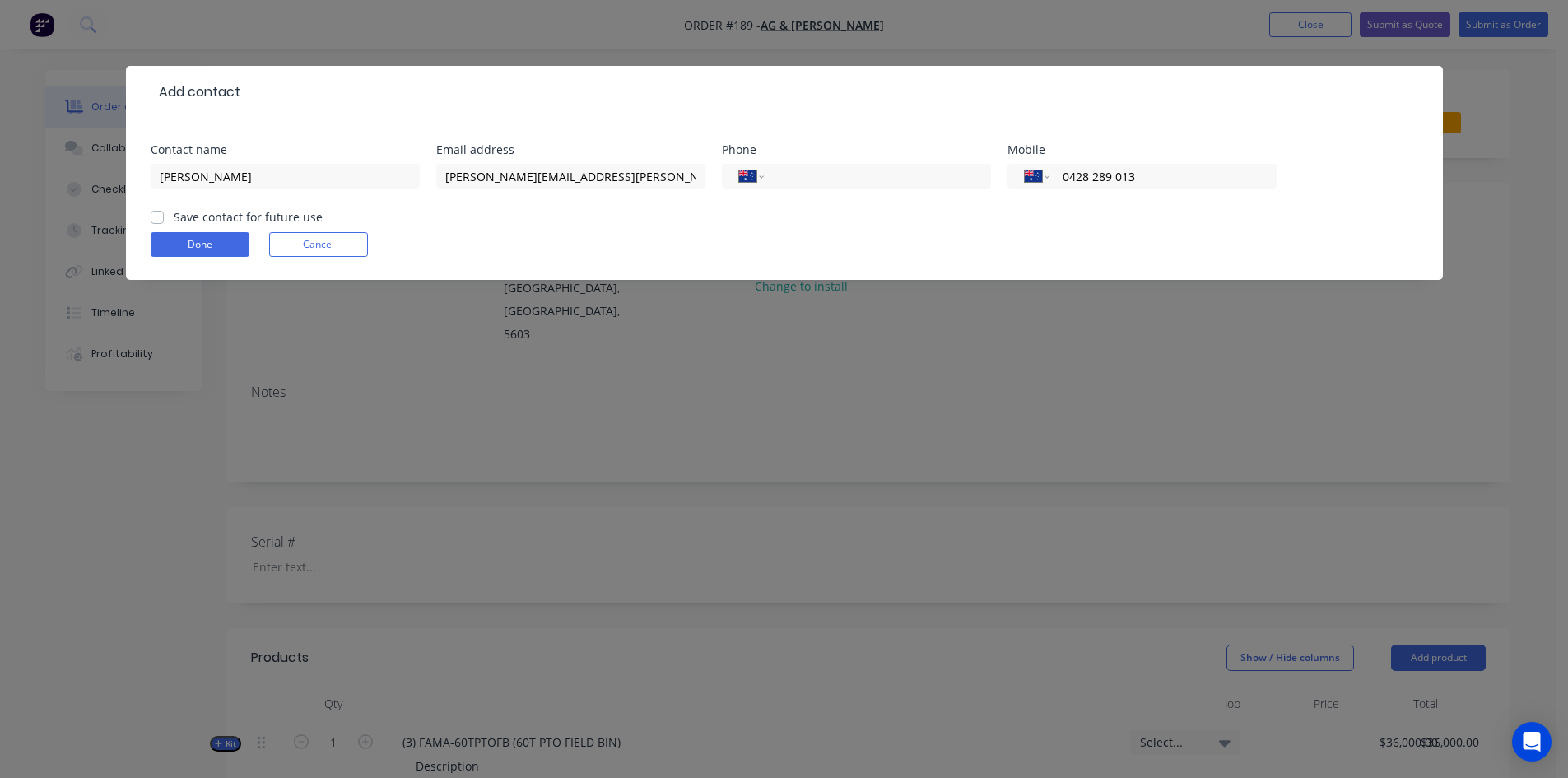
click at [157, 211] on input "Save contact for future use" at bounding box center [157, 216] width 13 height 16
checkbox input "true"
click at [185, 247] on button "Done" at bounding box center [200, 245] width 99 height 25
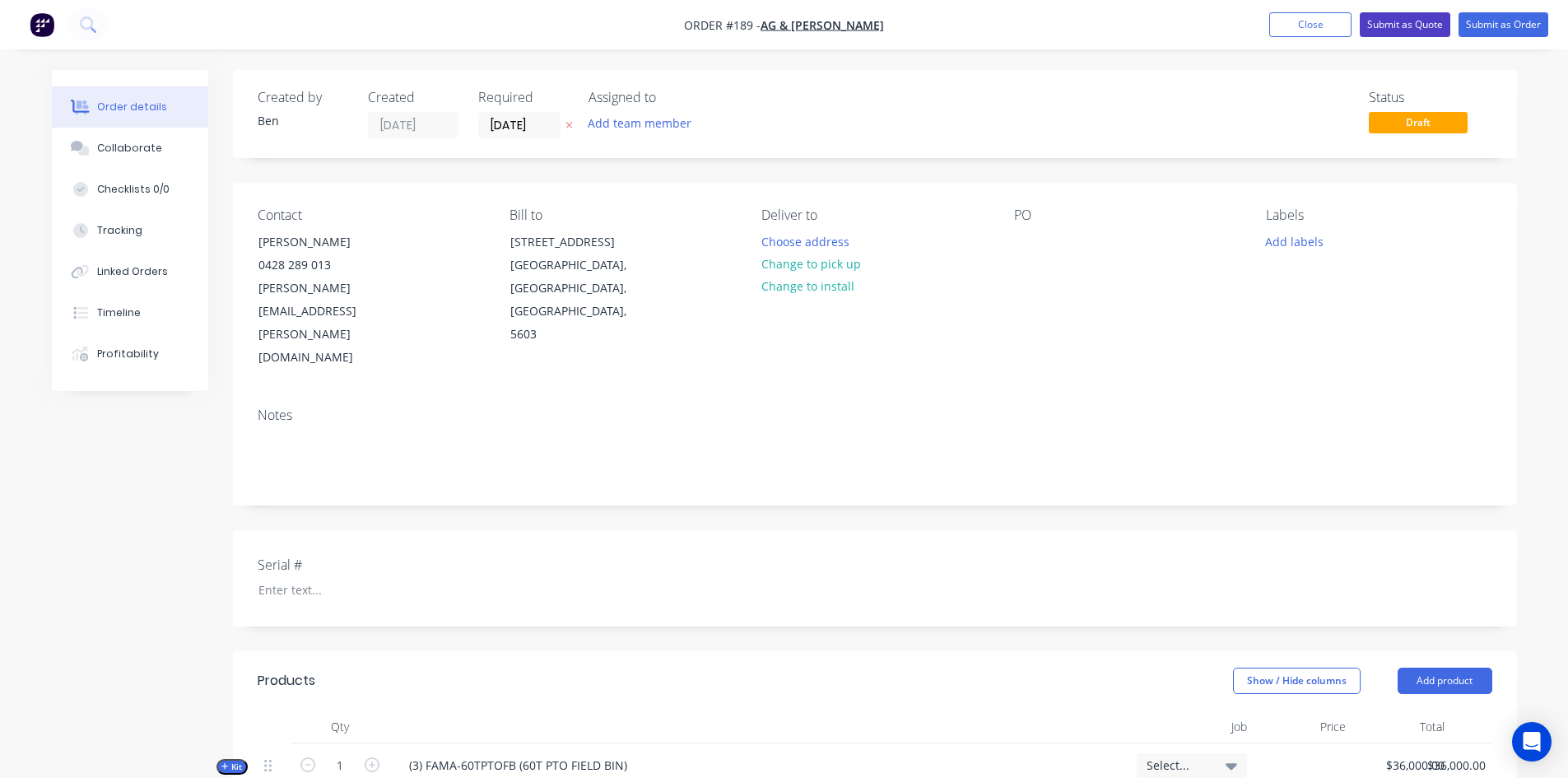
click at [1416, 29] on button "Submit as Quote" at bounding box center [1405, 24] width 90 height 25
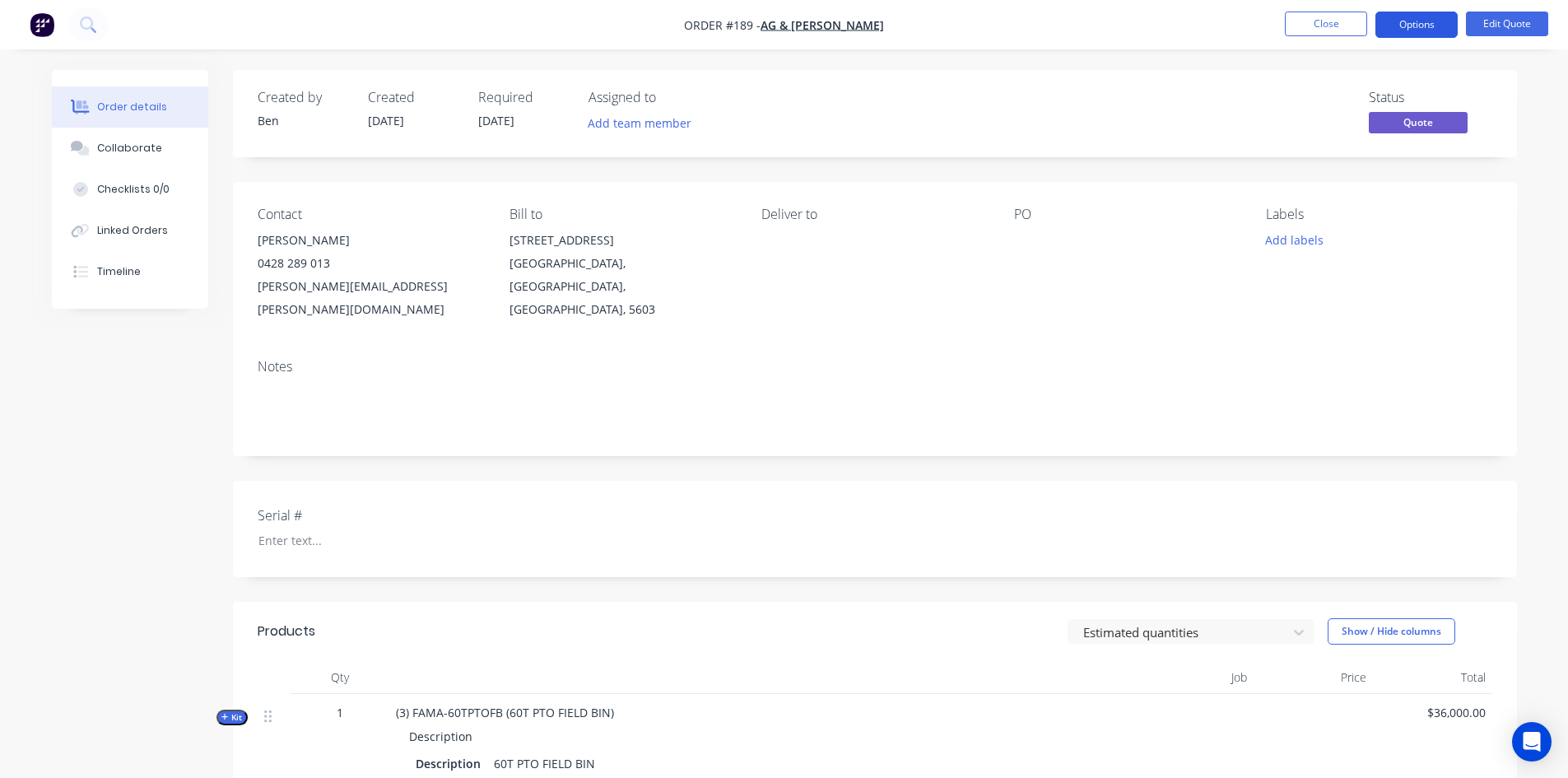
click at [1410, 26] on button "Options" at bounding box center [1416, 24] width 82 height 26
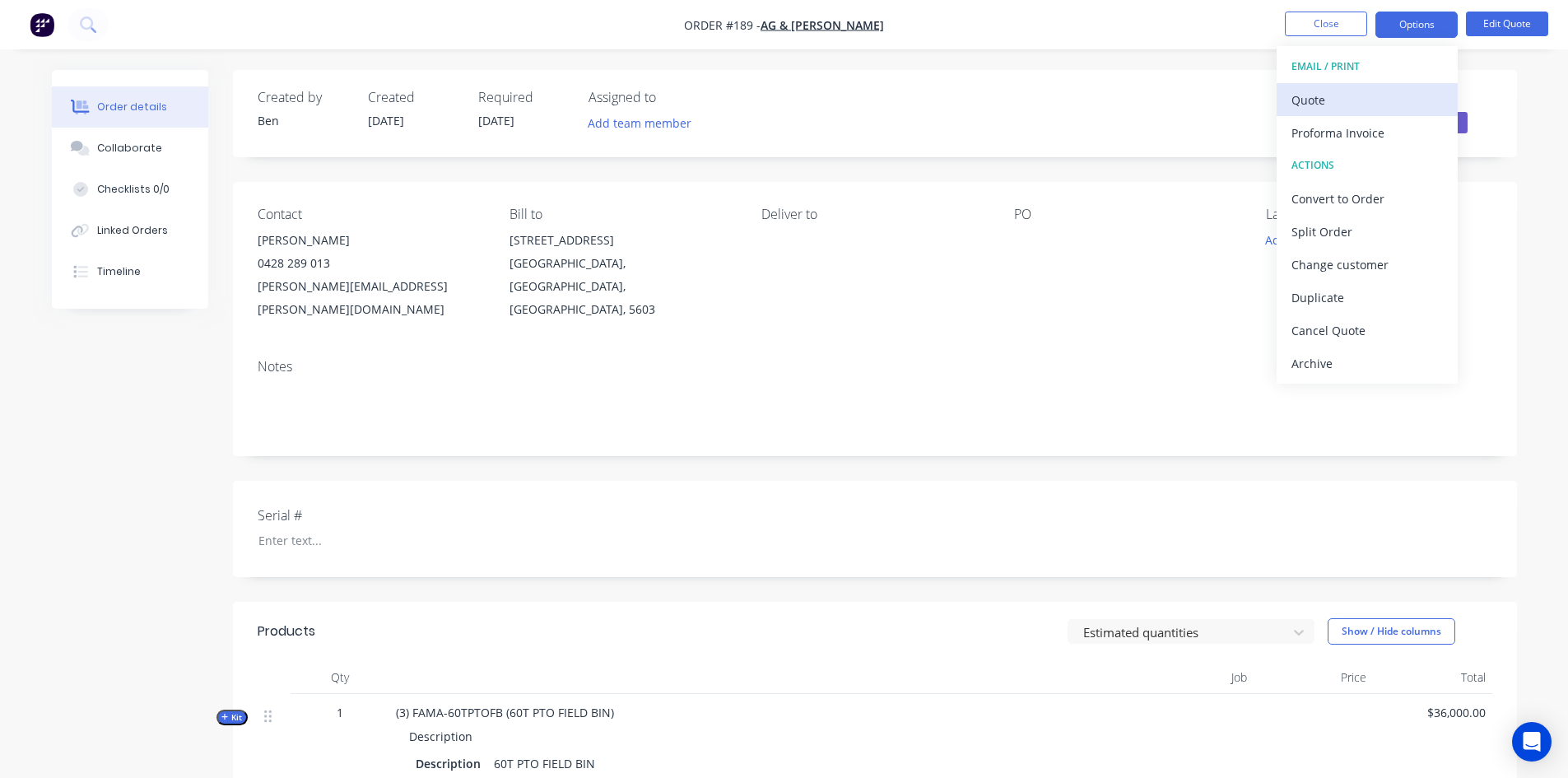
click at [1317, 106] on div "Quote" at bounding box center [1367, 101] width 152 height 24
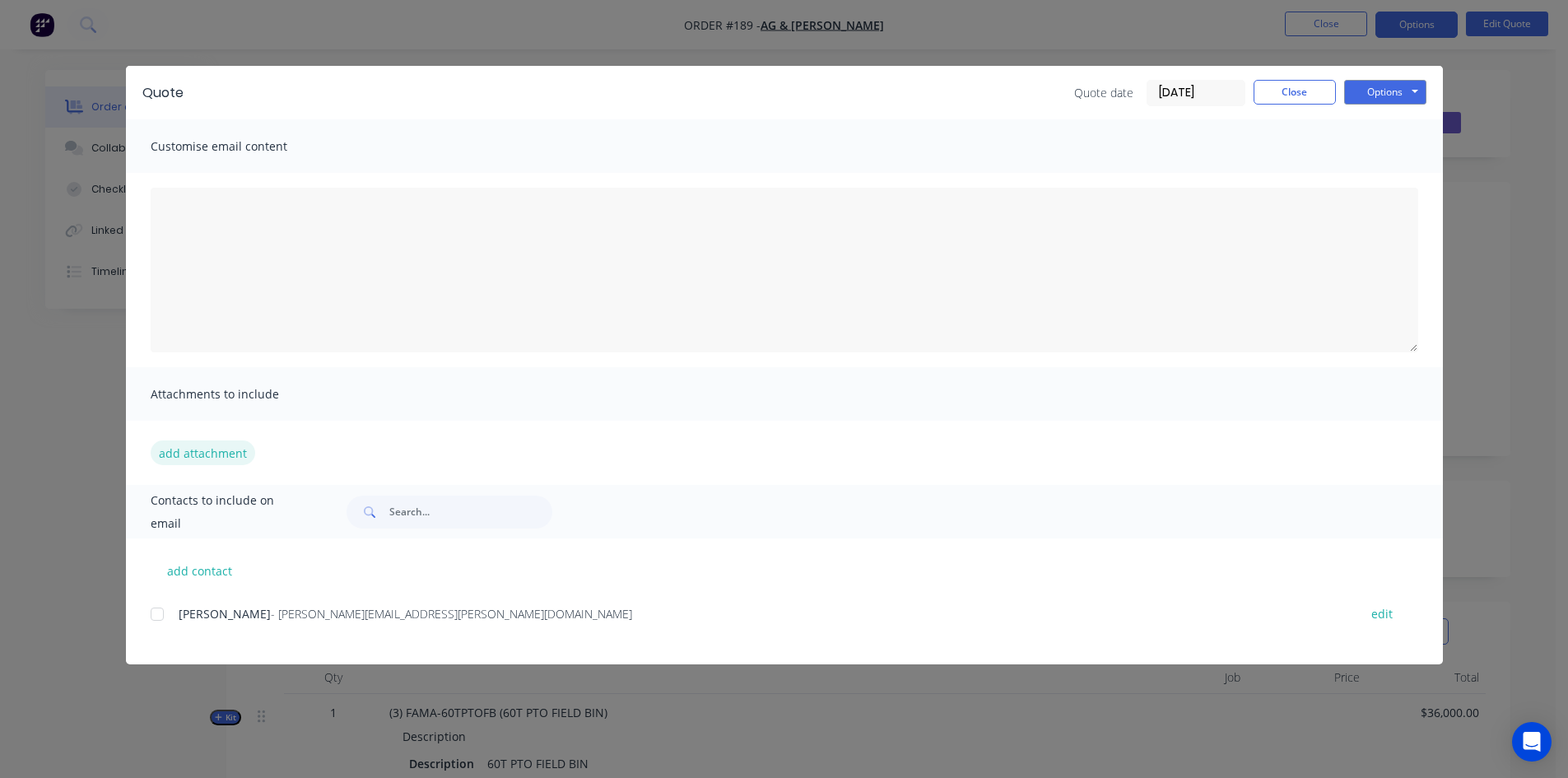
click at [188, 452] on button "add attachment" at bounding box center [203, 452] width 104 height 25
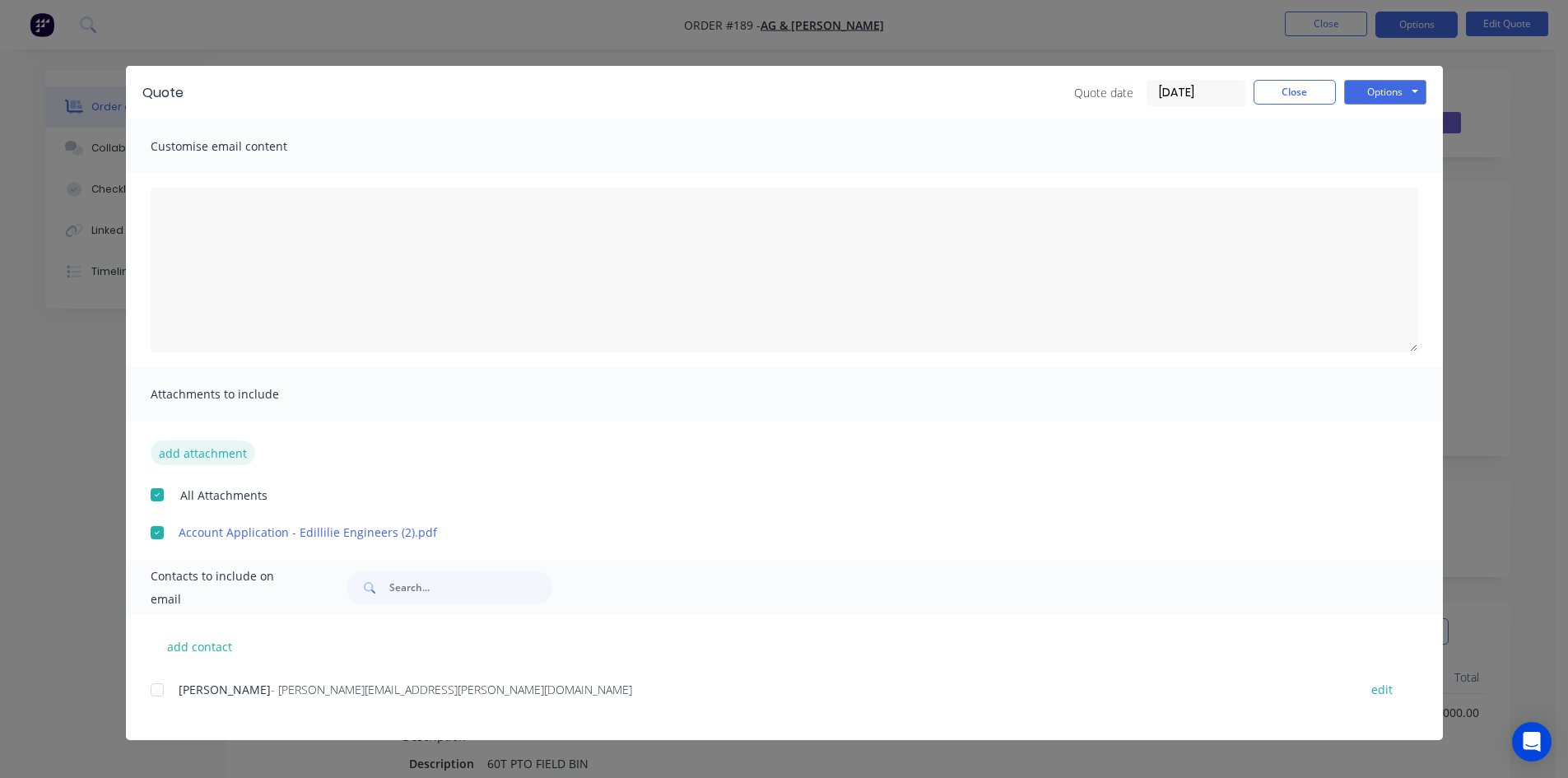
click at [208, 450] on button "add attachment" at bounding box center [203, 452] width 104 height 25
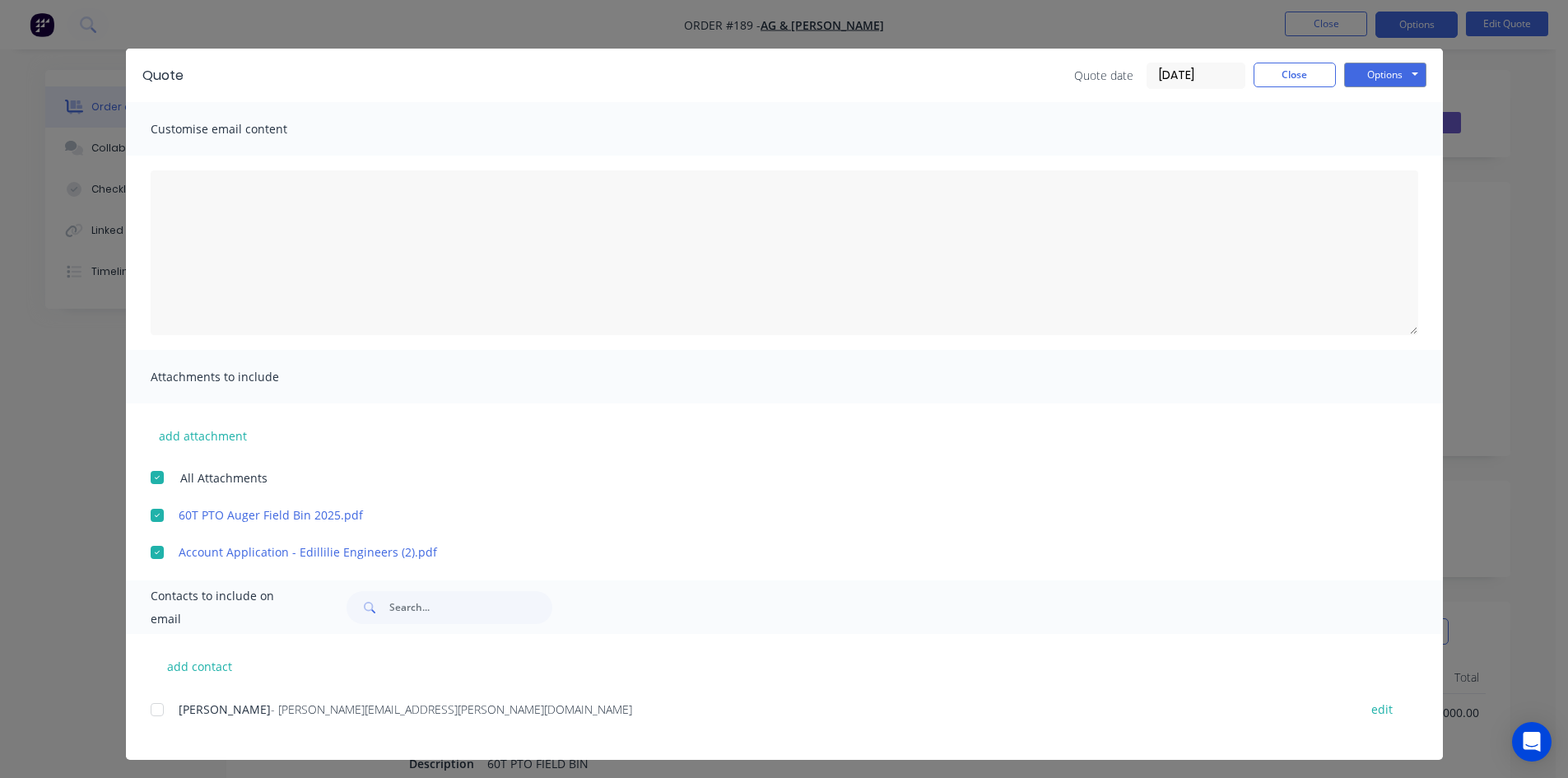
scroll to position [22, 0]
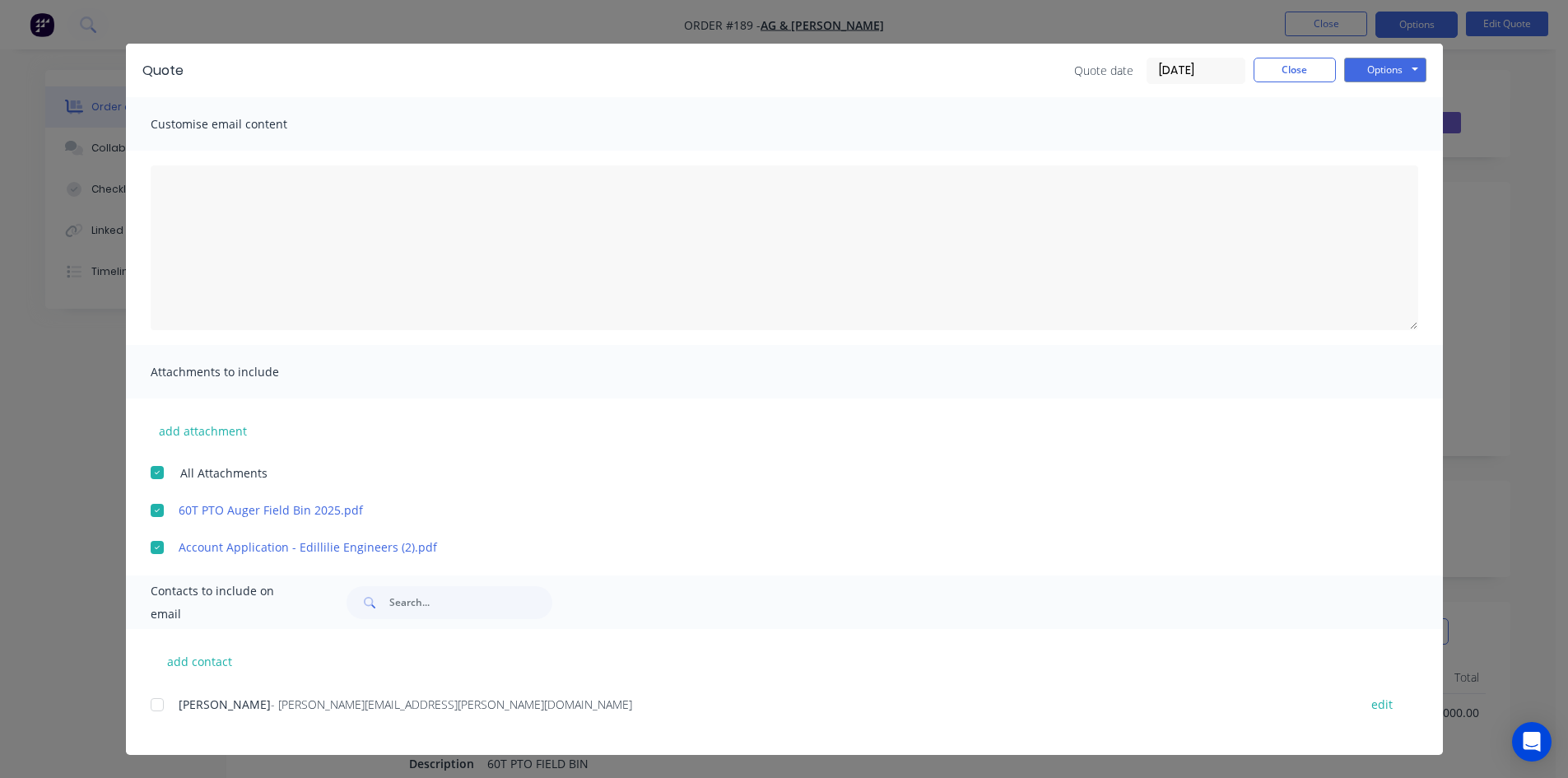
click at [152, 705] on div at bounding box center [156, 704] width 33 height 33
click at [1380, 75] on button "Options" at bounding box center [1386, 70] width 82 height 25
click at [1362, 101] on button "Preview" at bounding box center [1397, 99] width 105 height 27
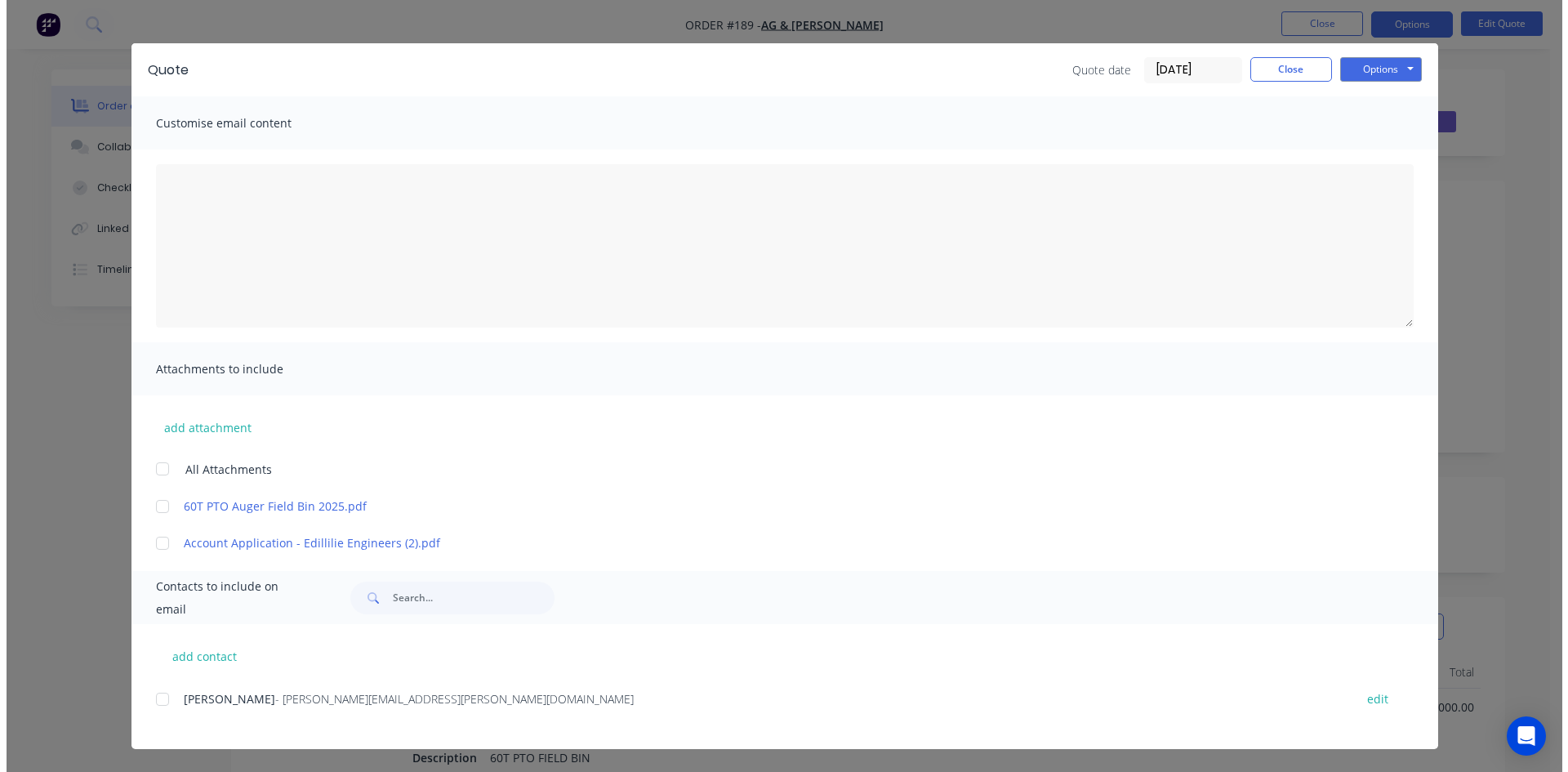
scroll to position [0, 0]
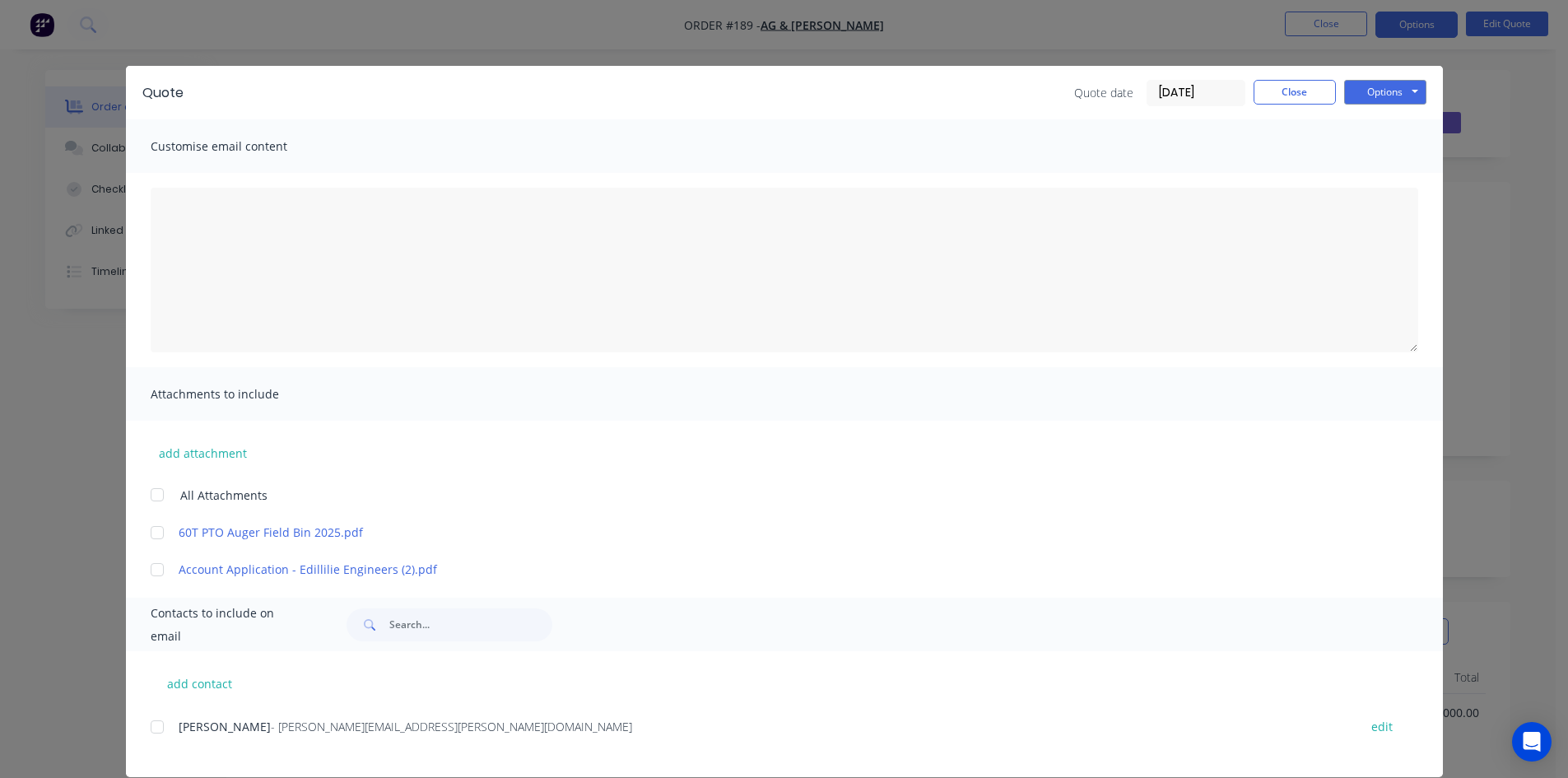
drag, startPoint x: 147, startPoint y: 530, endPoint x: 158, endPoint y: 562, distance: 33.8
click at [152, 537] on div at bounding box center [156, 532] width 33 height 33
drag, startPoint x: 150, startPoint y: 570, endPoint x: 154, endPoint y: 577, distance: 8.1
click at [151, 570] on div at bounding box center [156, 570] width 33 height 33
drag, startPoint x: 154, startPoint y: 730, endPoint x: 174, endPoint y: 707, distance: 30.5
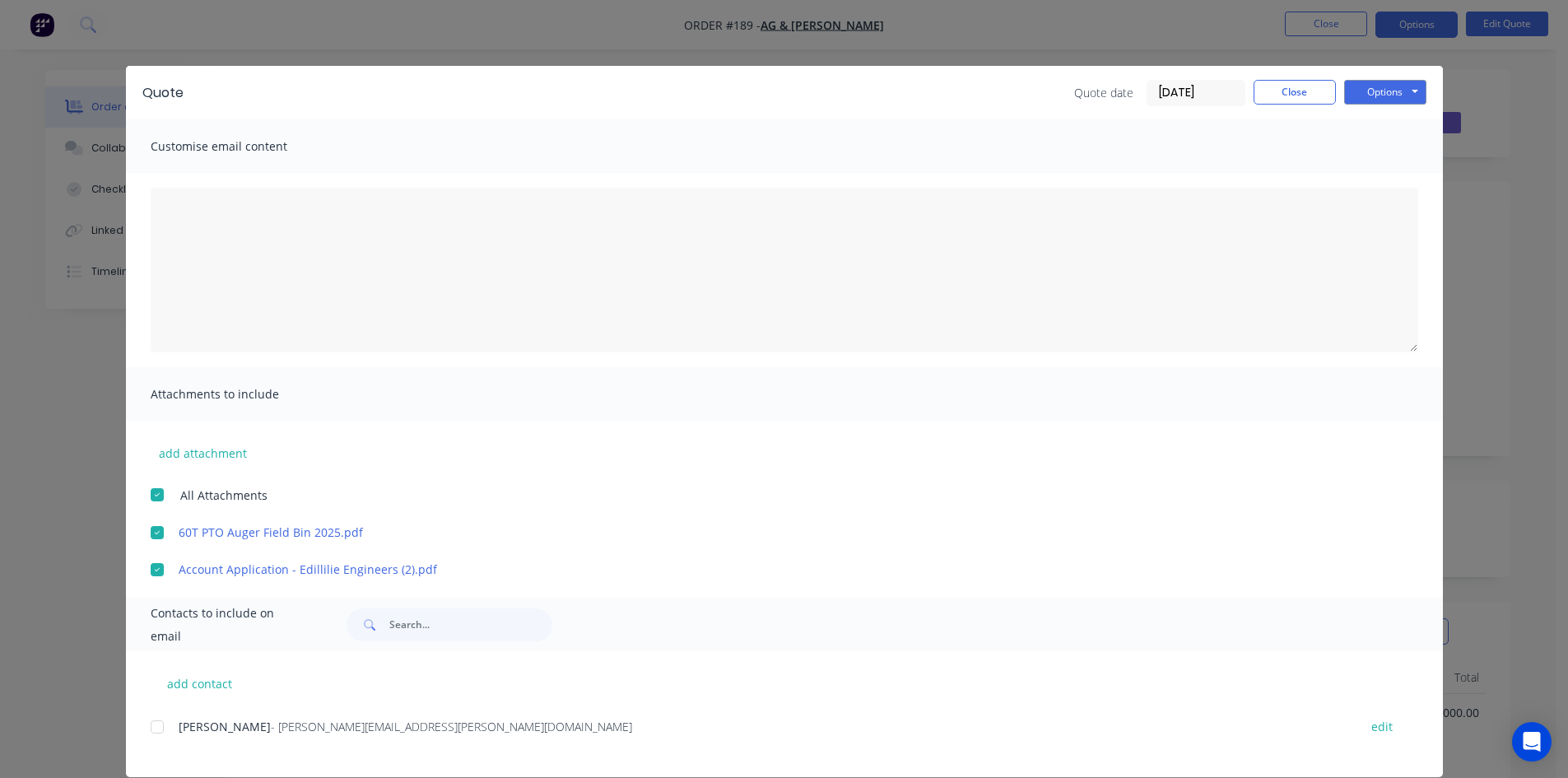
click at [154, 723] on div at bounding box center [156, 727] width 33 height 33
click at [1367, 87] on button "Options" at bounding box center [1386, 92] width 82 height 25
click at [1373, 174] on button "Email" at bounding box center [1397, 175] width 105 height 27
click at [1266, 87] on button "Close" at bounding box center [1294, 92] width 82 height 25
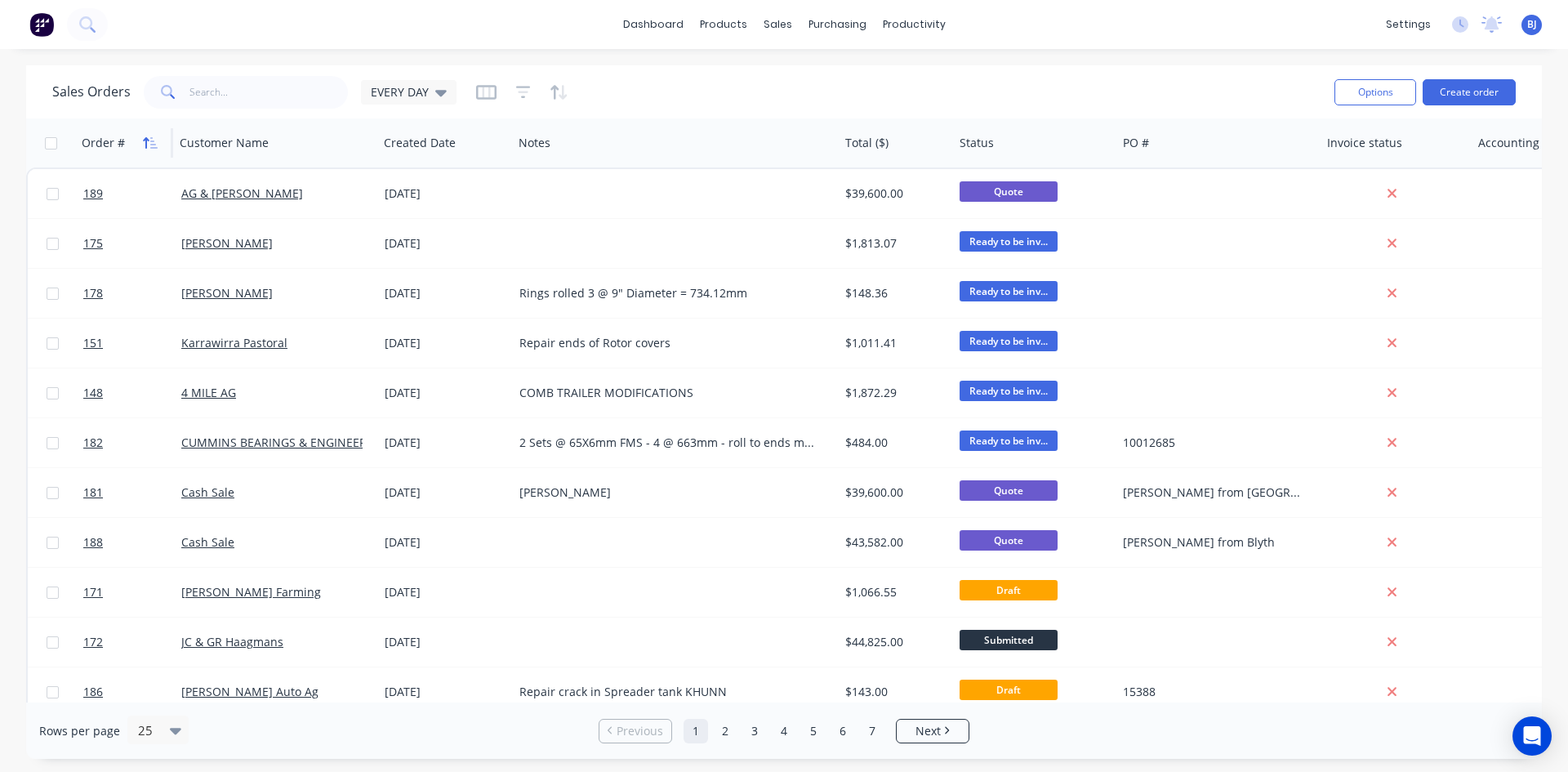
click at [150, 143] on icon "button" at bounding box center [150, 143] width 15 height 13
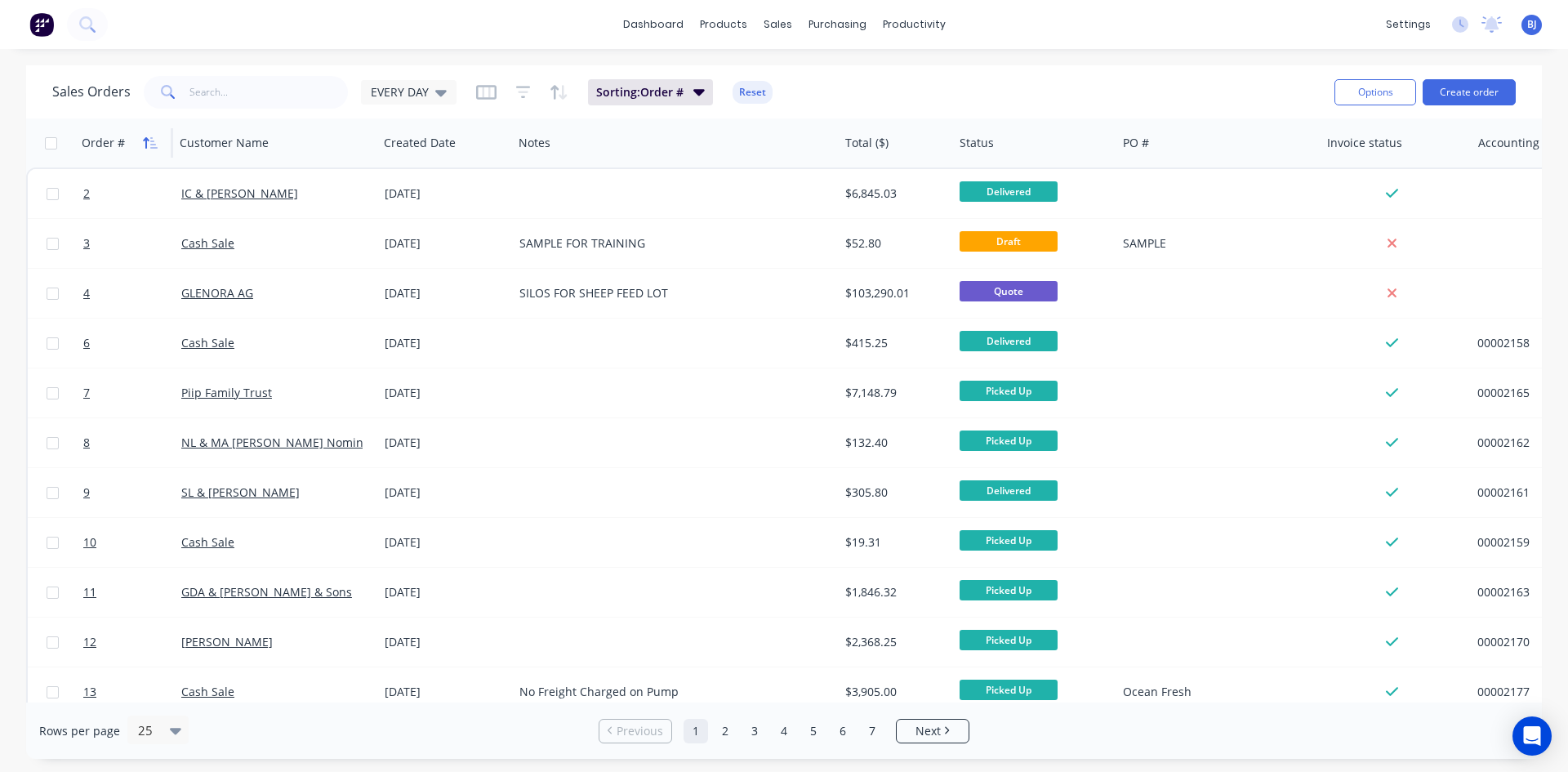
click at [145, 145] on icon "button" at bounding box center [150, 143] width 15 height 13
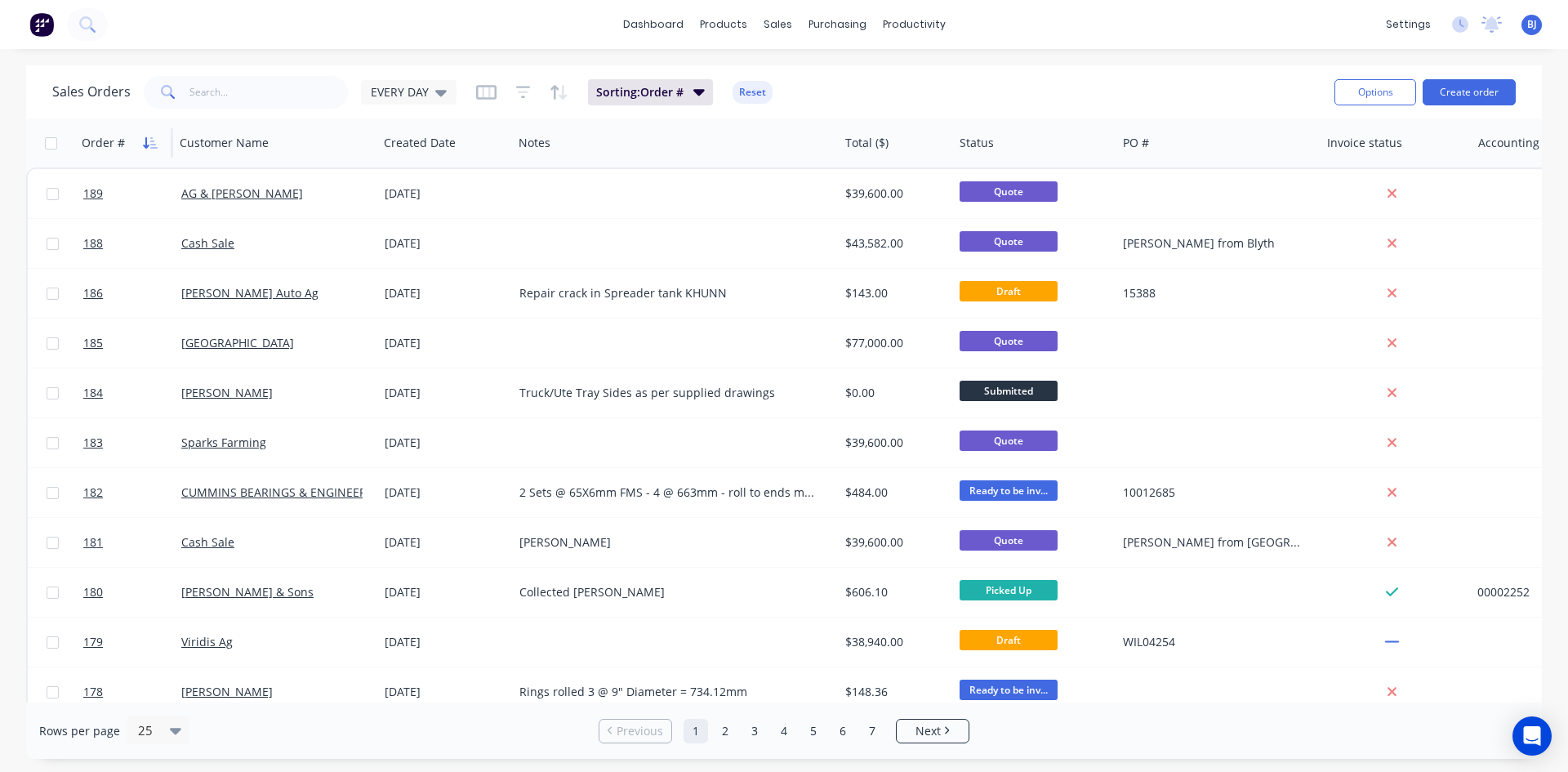
click at [145, 145] on icon "button" at bounding box center [146, 143] width 6 height 11
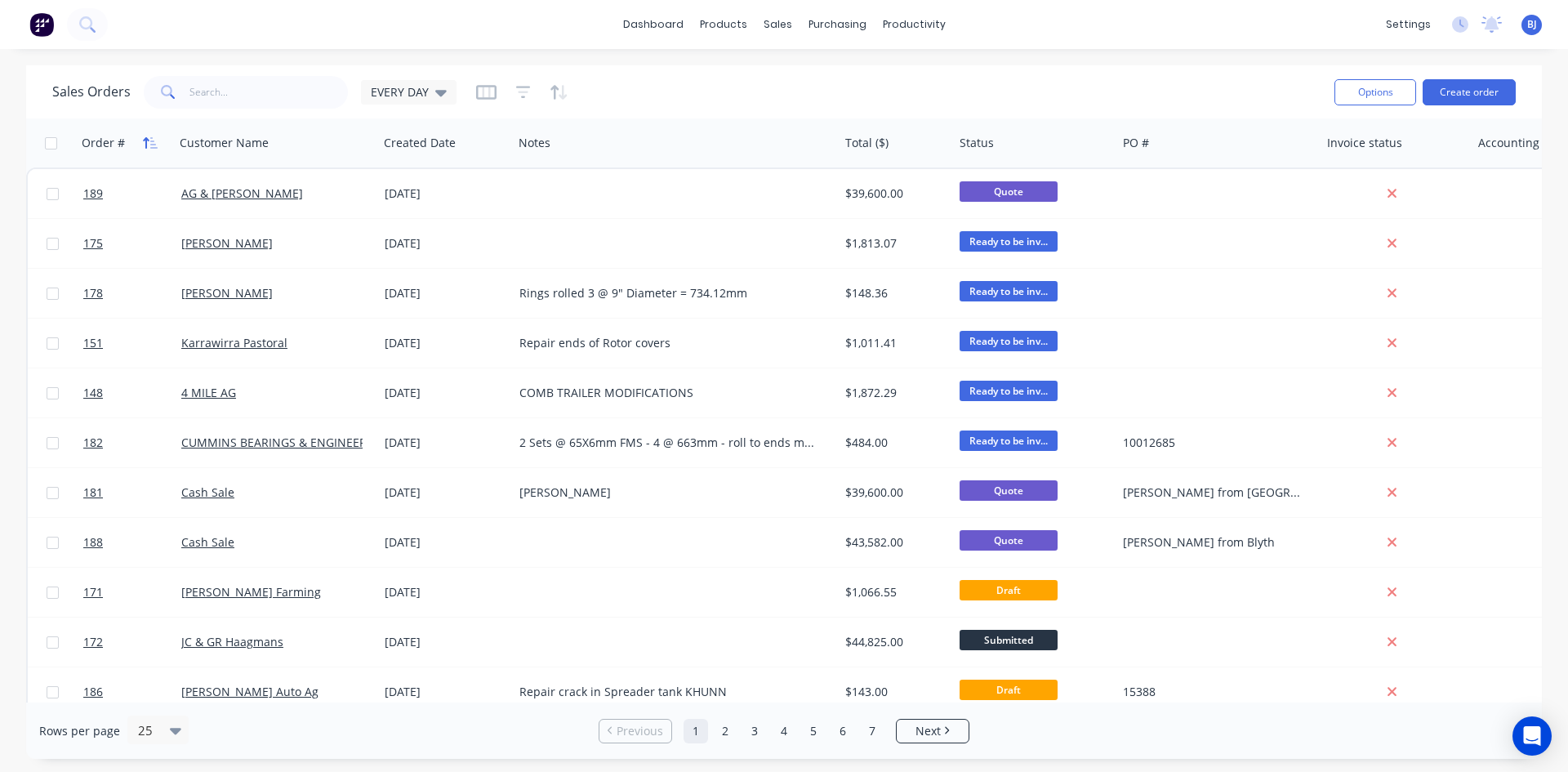
click at [149, 139] on icon "button" at bounding box center [150, 143] width 15 height 13
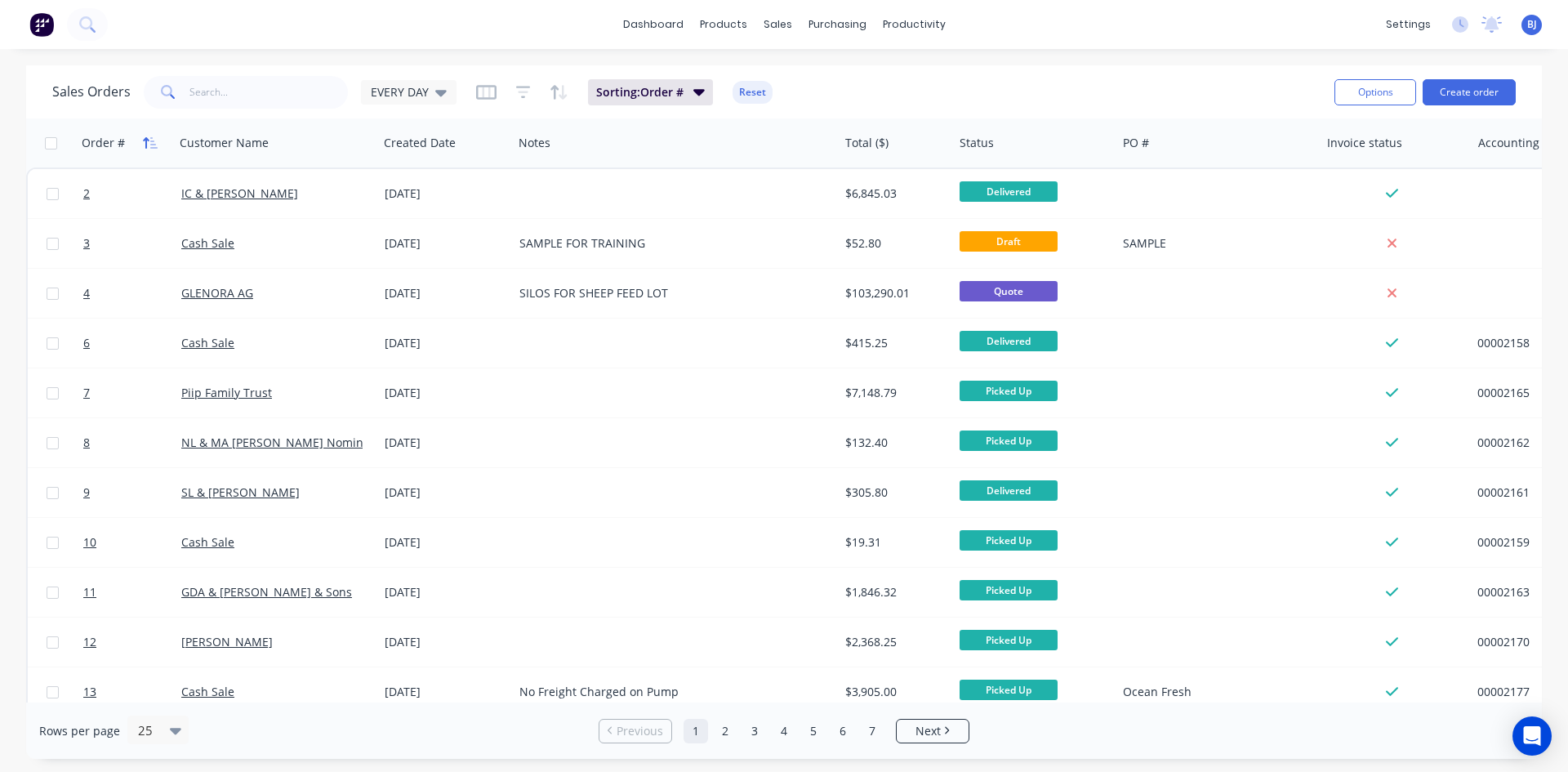
click at [149, 140] on icon "button" at bounding box center [146, 143] width 6 height 11
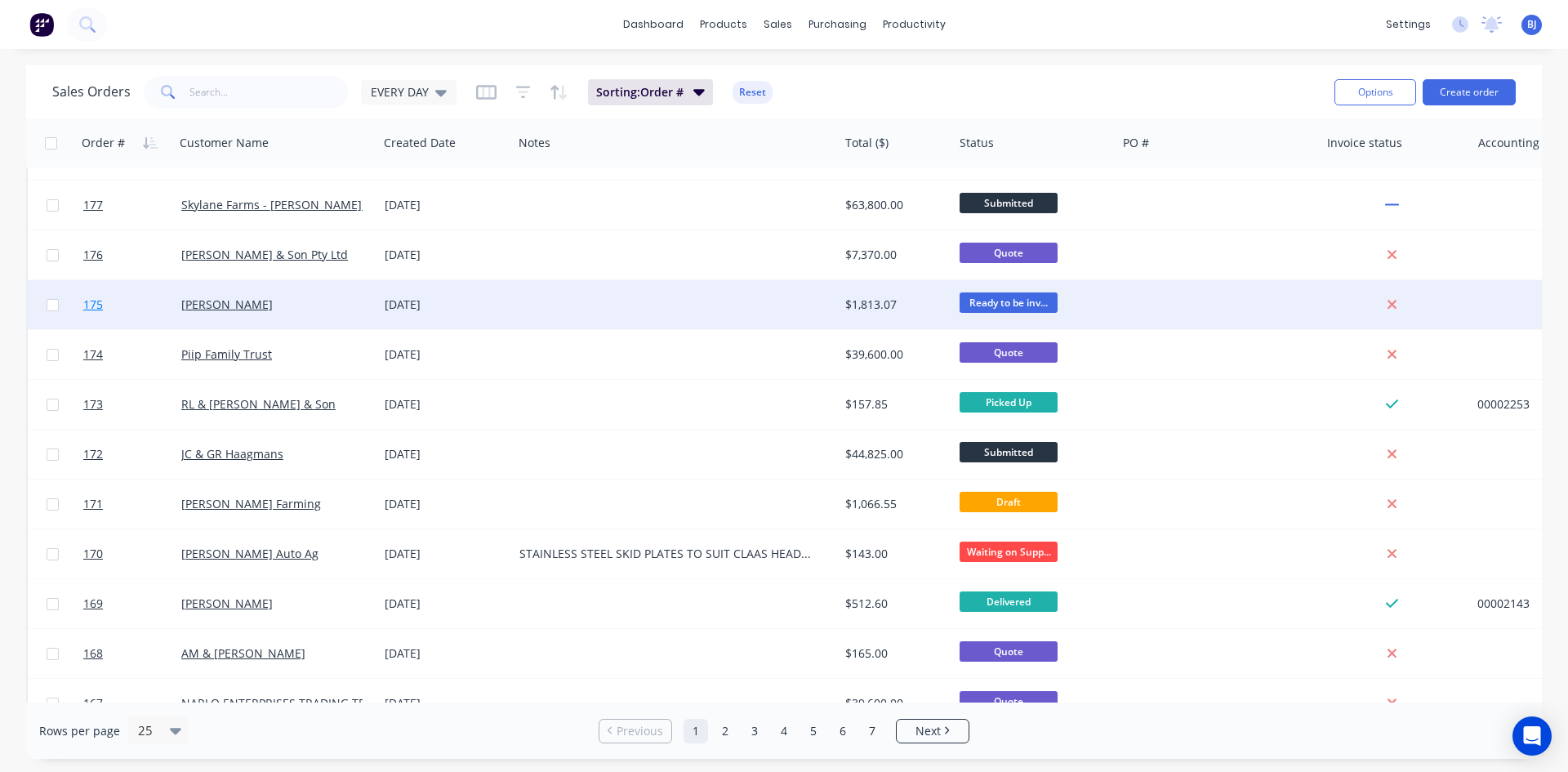
scroll to position [719, 0]
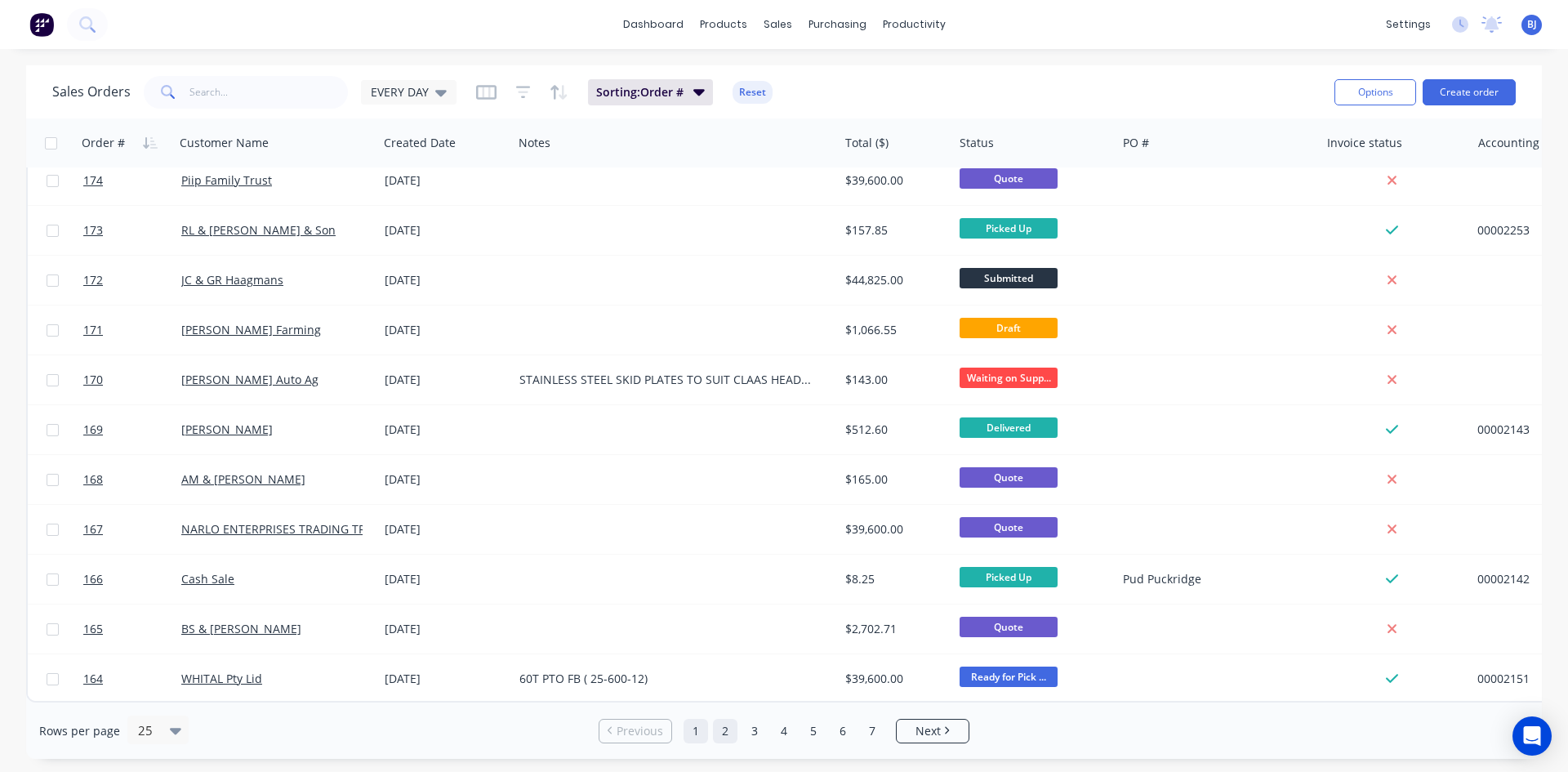
click at [719, 731] on link "2" at bounding box center [724, 731] width 25 height 25
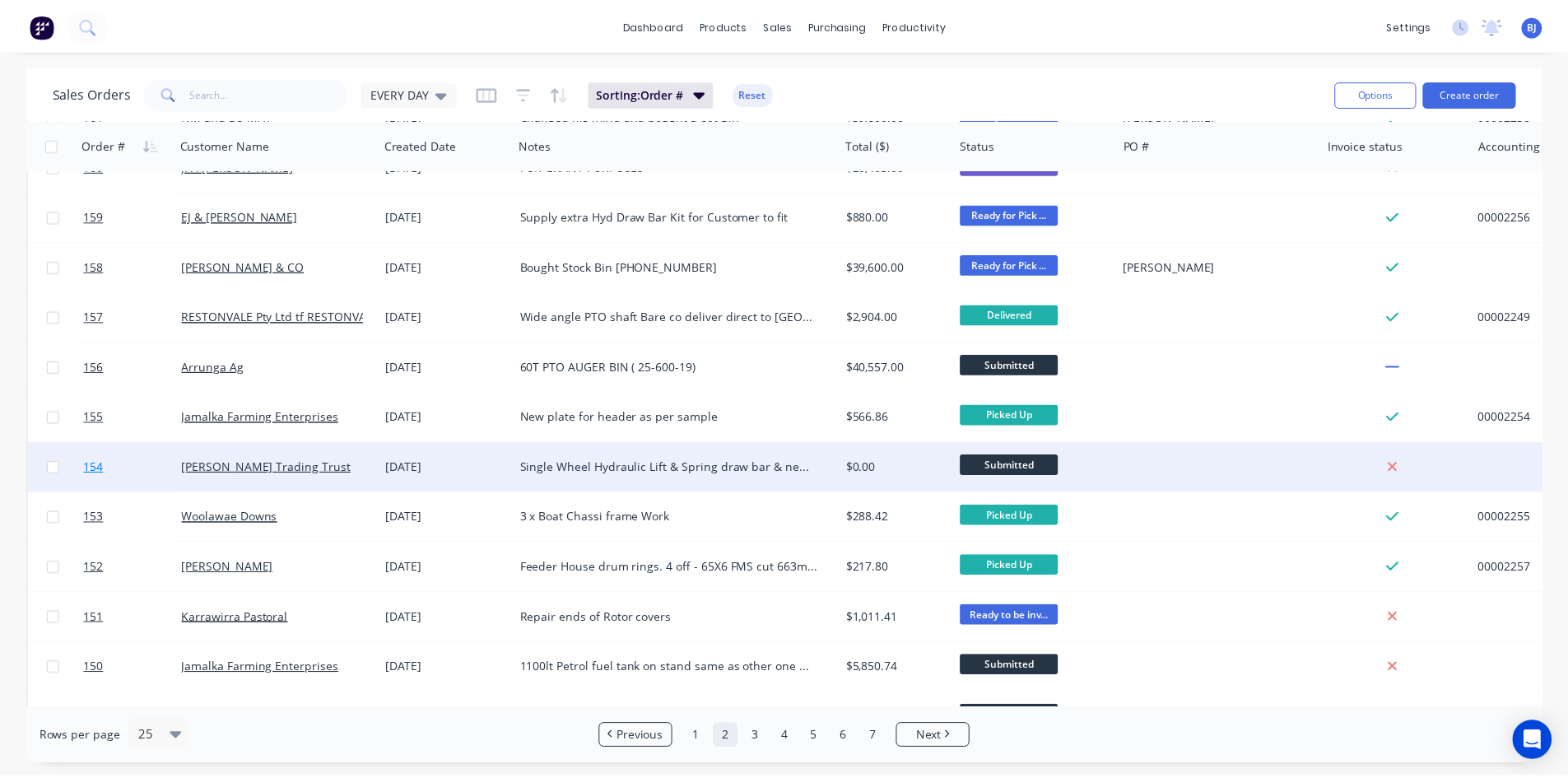
scroll to position [247, 0]
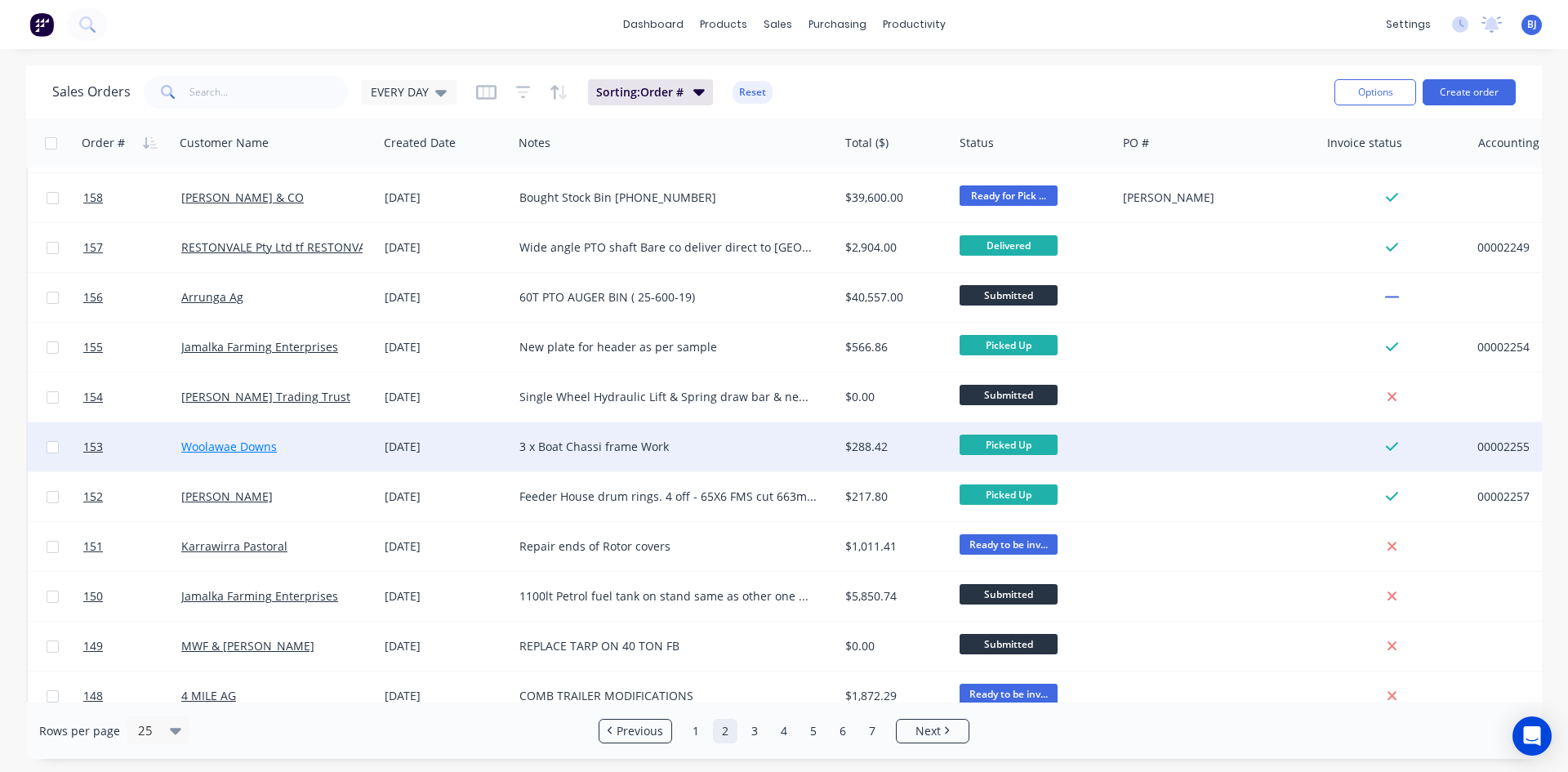
click at [185, 447] on link "Woolawae Downs" at bounding box center [229, 446] width 96 height 16
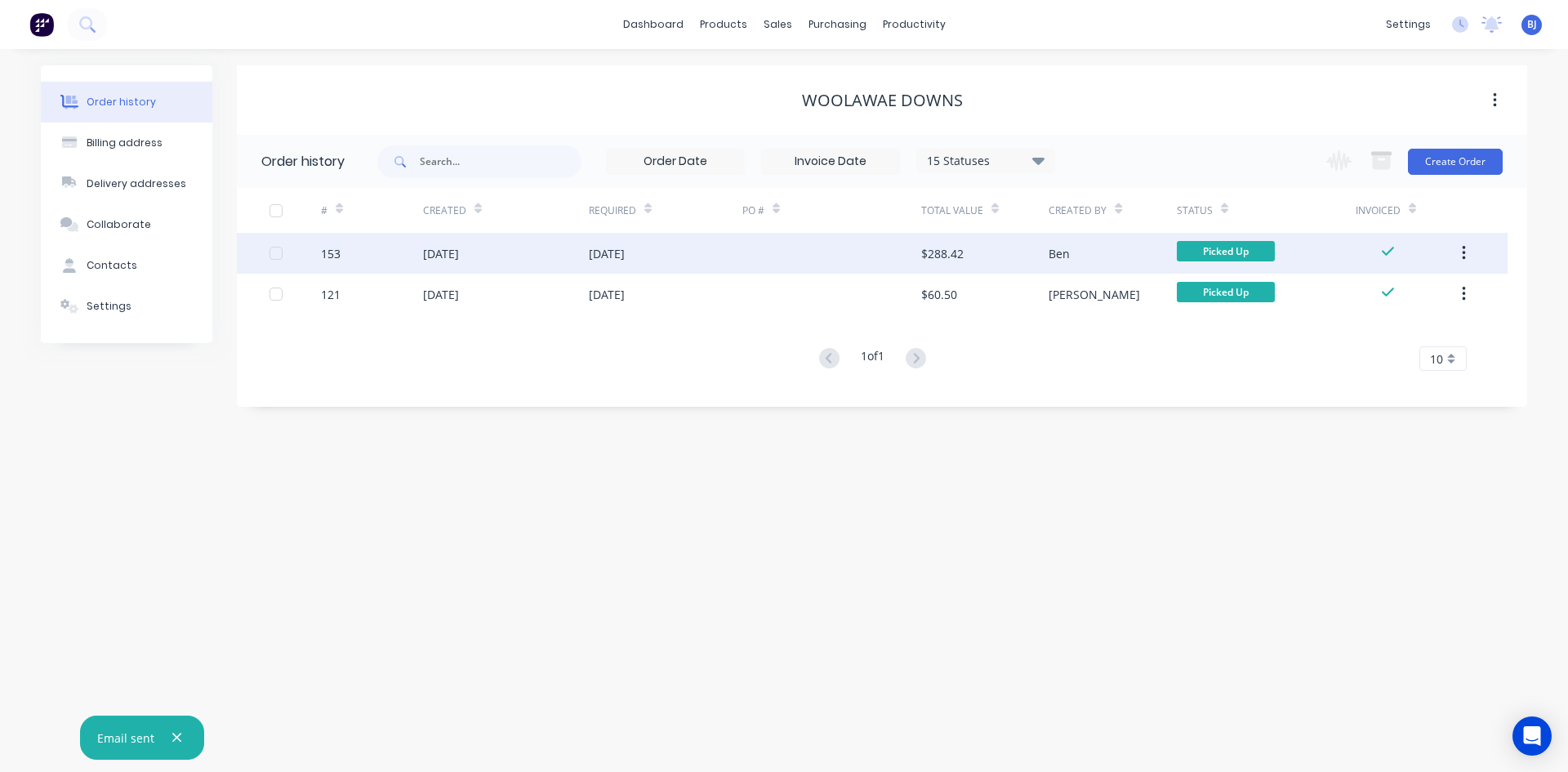
click at [430, 255] on div "[DATE]" at bounding box center [440, 253] width 36 height 18
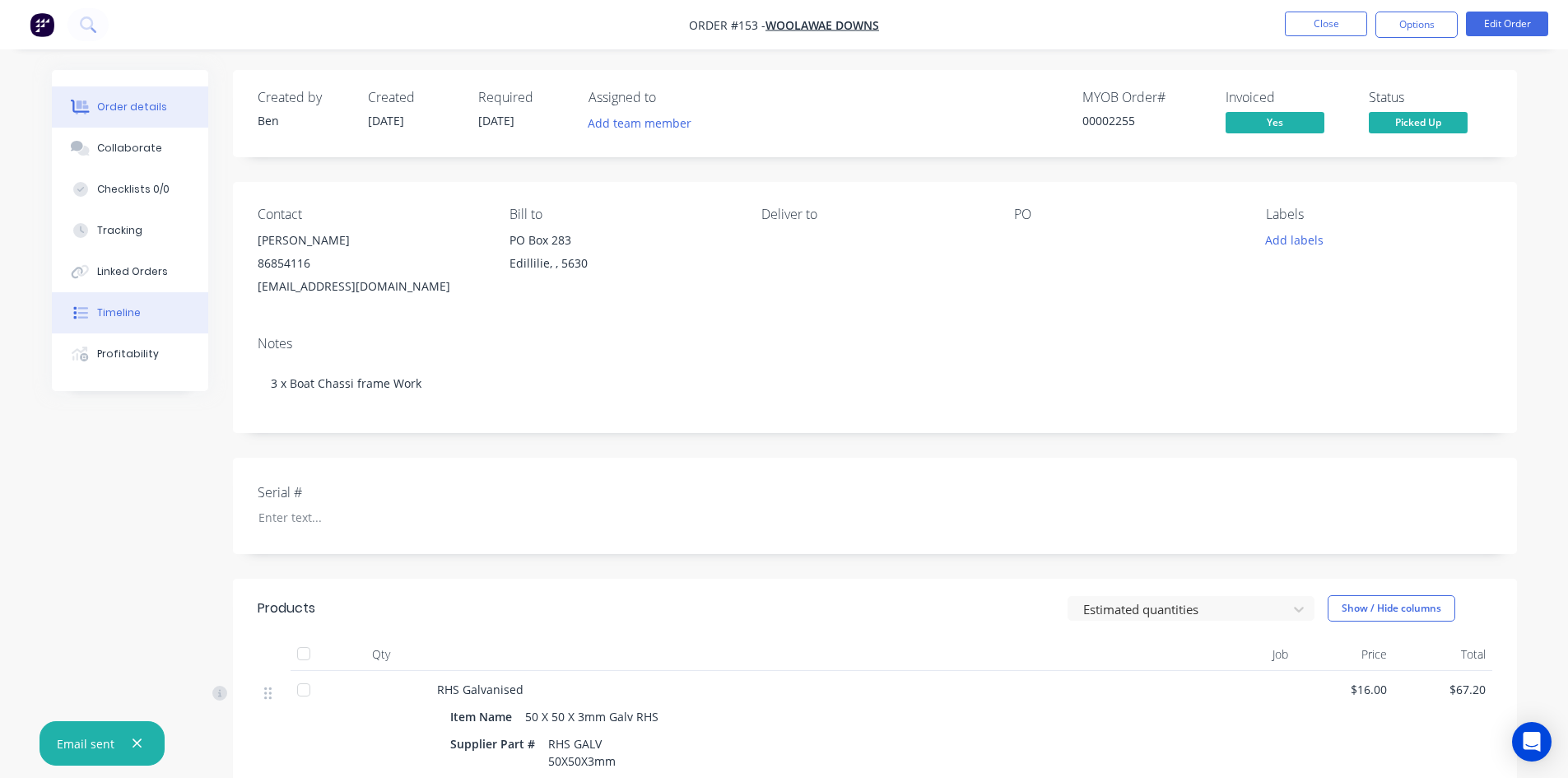
click at [120, 318] on div "Timeline" at bounding box center [118, 313] width 44 height 15
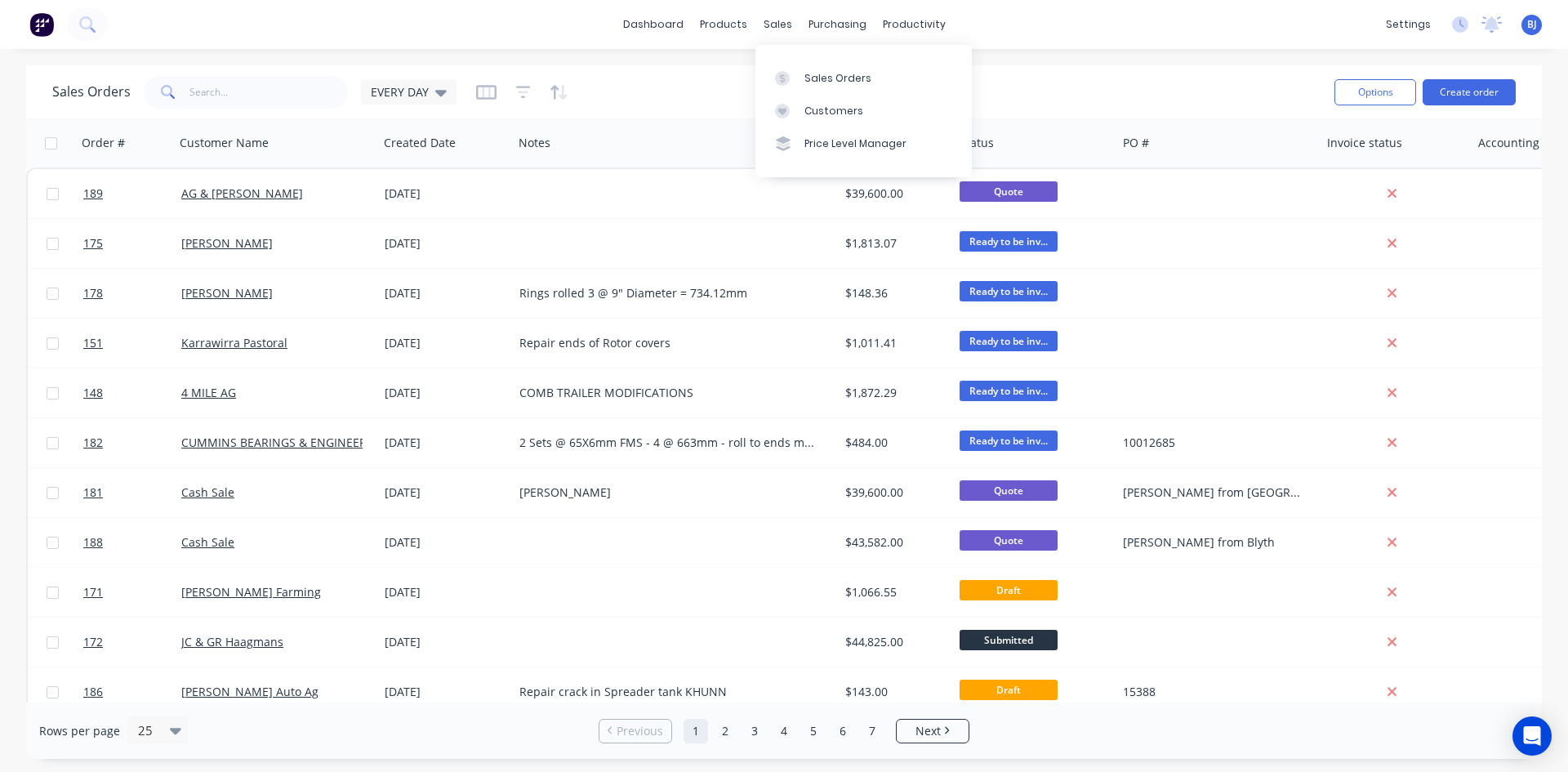
drag, startPoint x: 776, startPoint y: 23, endPoint x: 777, endPoint y: 48, distance: 25.0
click at [775, 28] on div "sales" at bounding box center [777, 24] width 45 height 25
click at [799, 78] on link "Sales Orders" at bounding box center [863, 77] width 216 height 32
click at [806, 78] on div "Sales Orders" at bounding box center [837, 78] width 67 height 15
click at [154, 145] on icon "button" at bounding box center [150, 143] width 15 height 13
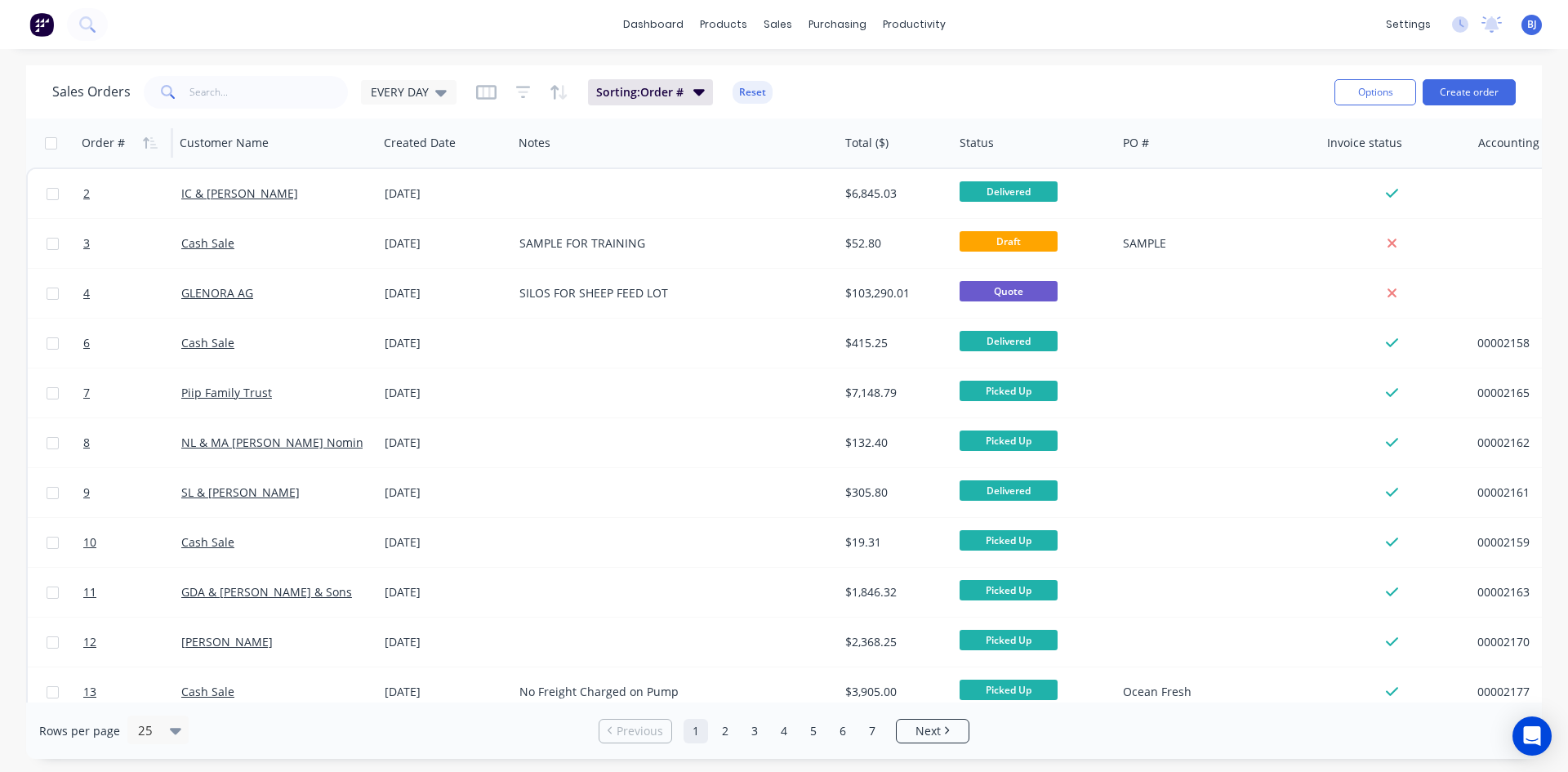
click at [154, 145] on icon "button" at bounding box center [150, 143] width 15 height 13
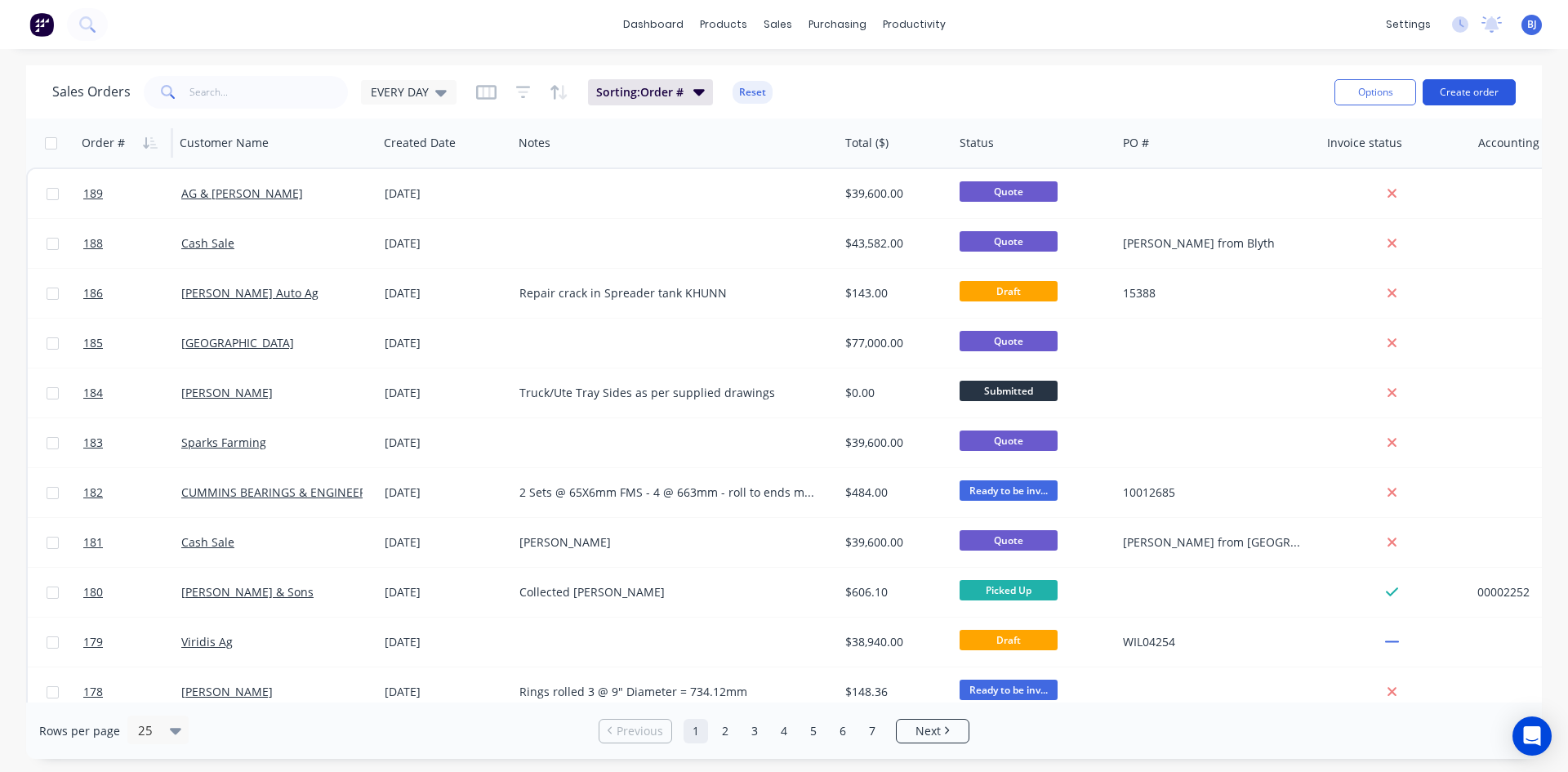
click at [1463, 90] on button "Create order" at bounding box center [1468, 92] width 93 height 26
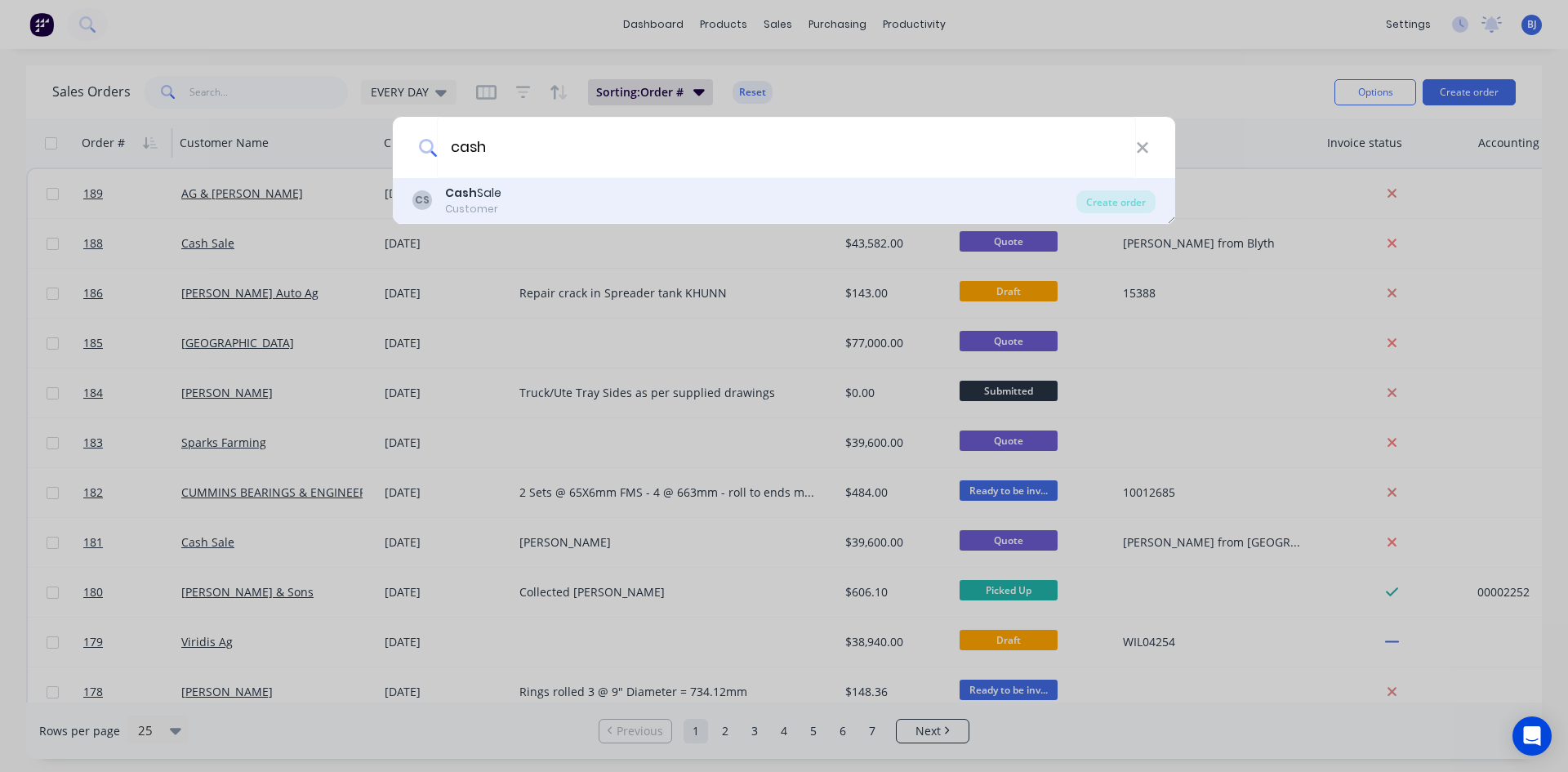
type input "cash"
click at [475, 202] on div "Customer" at bounding box center [473, 210] width 56 height 15
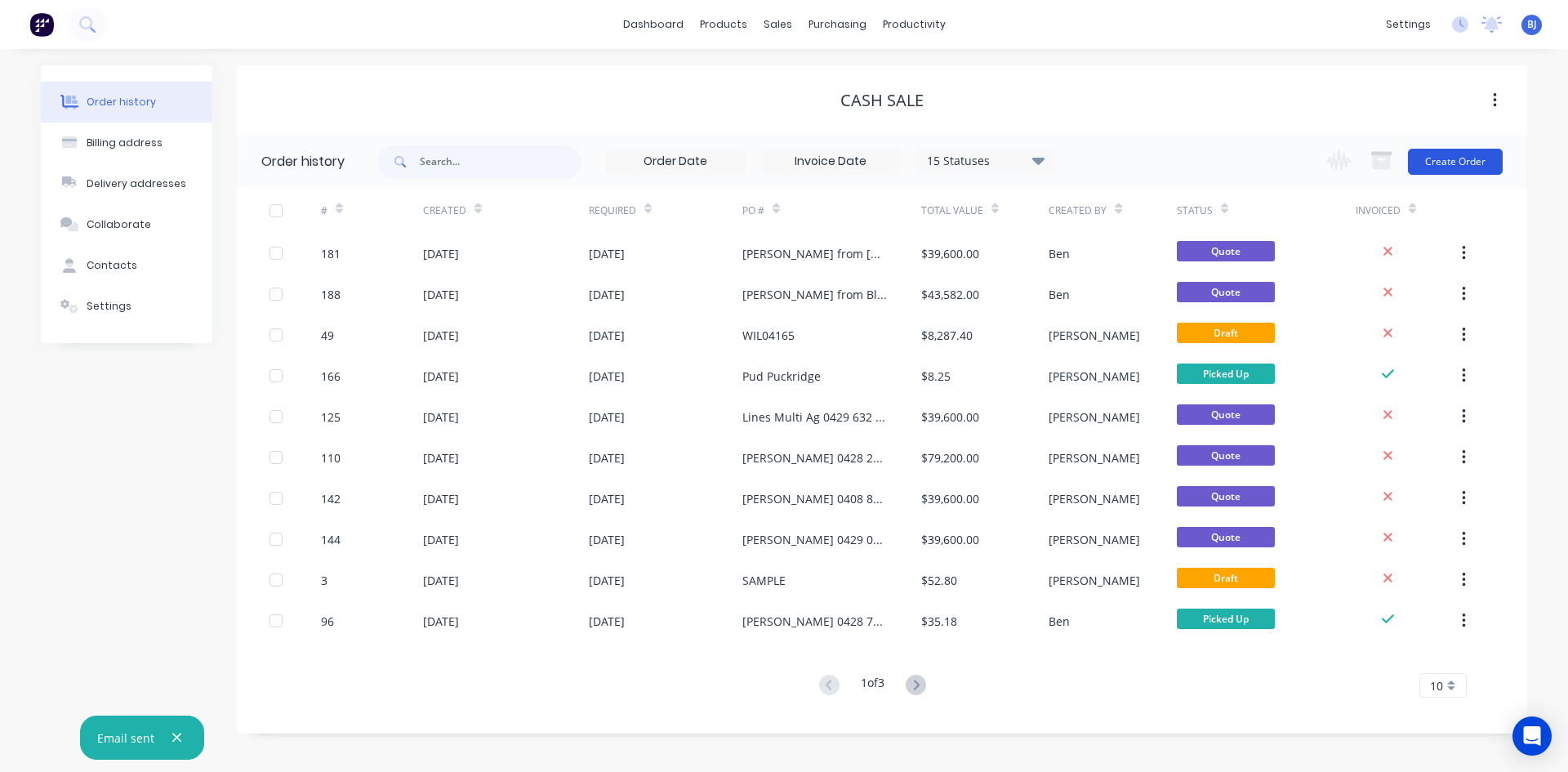
click at [1429, 159] on button "Create Order" at bounding box center [1454, 162] width 95 height 26
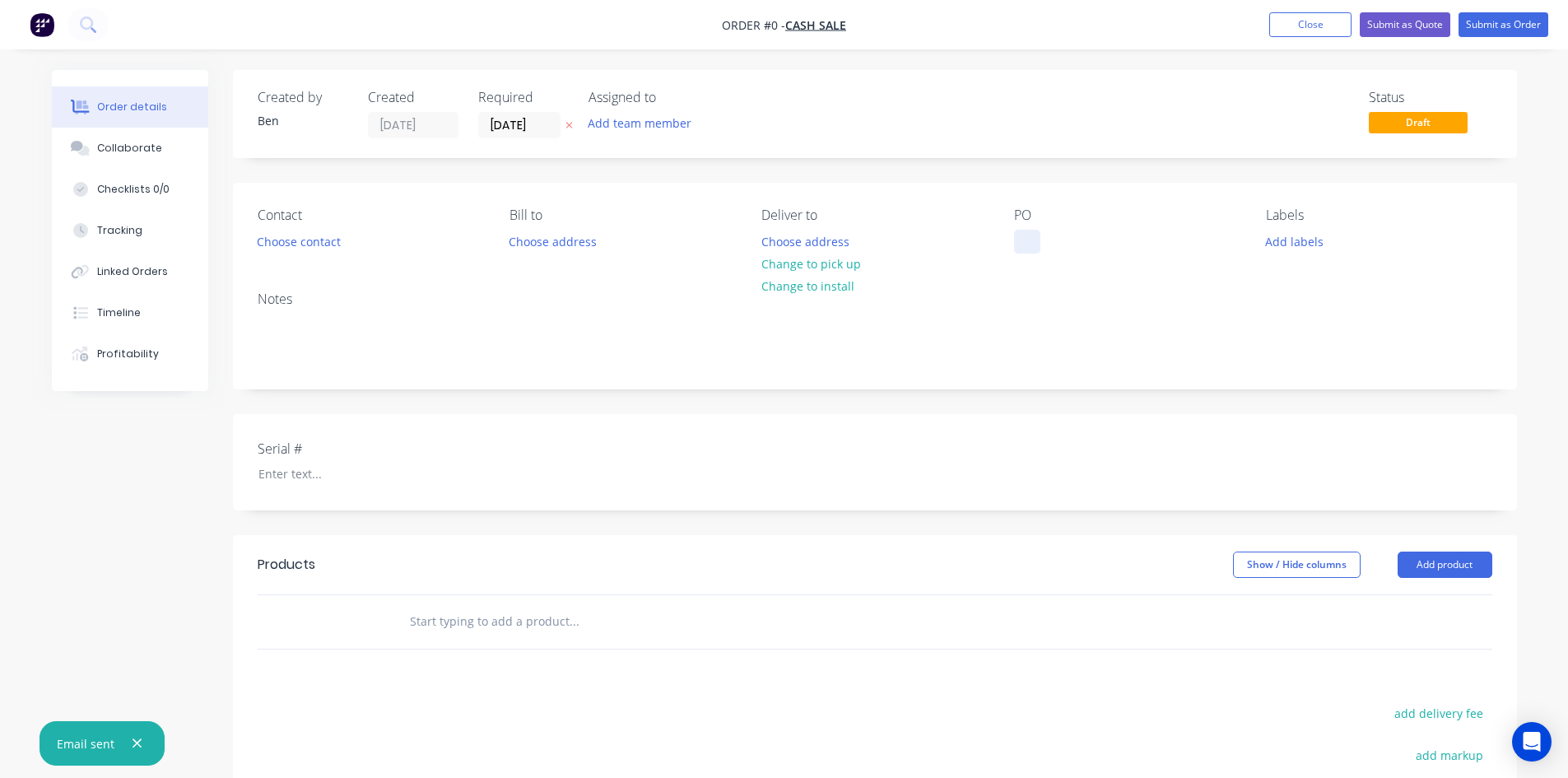
click at [1031, 243] on div at bounding box center [1027, 242] width 26 height 24
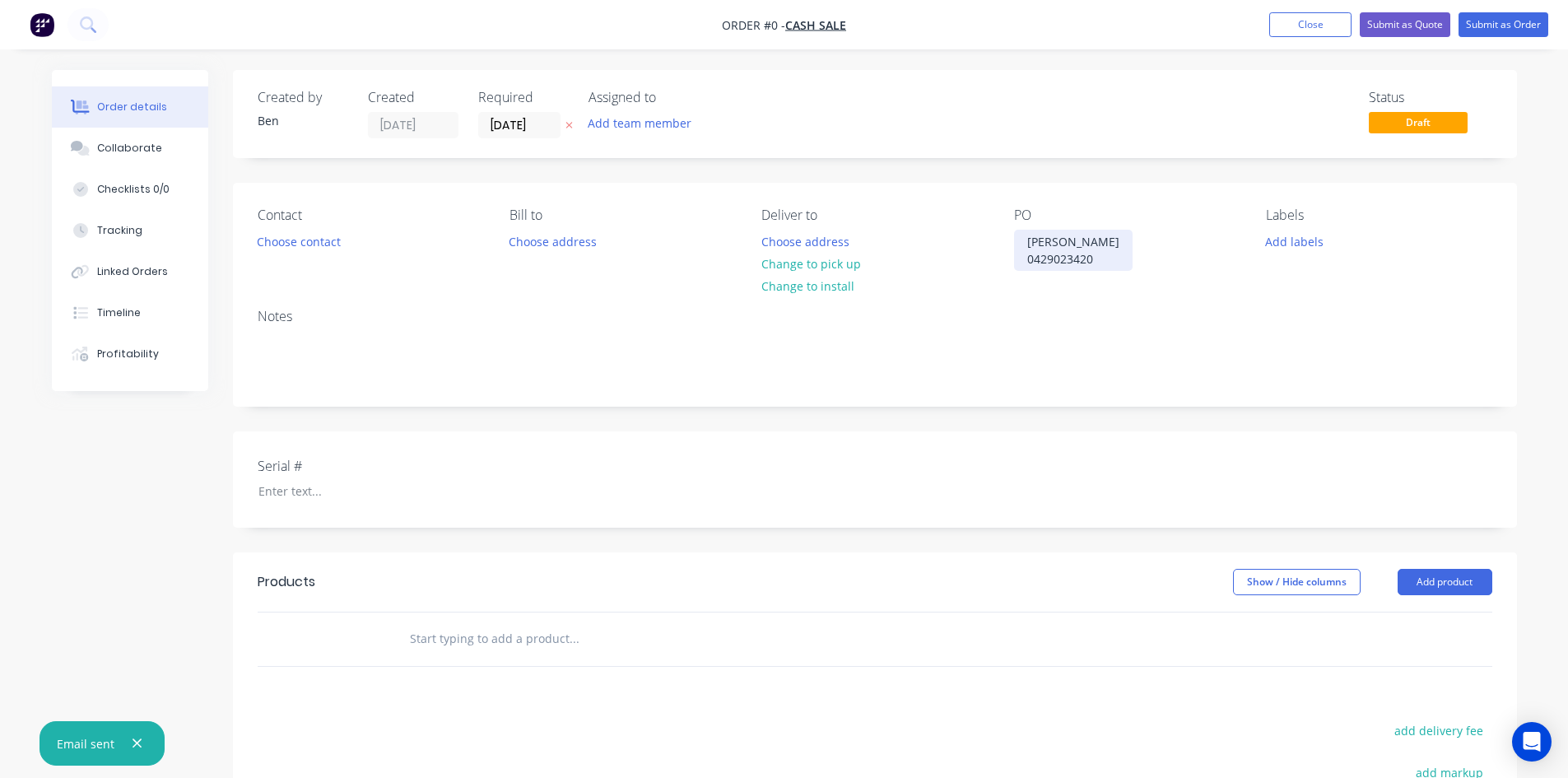
click at [1053, 260] on div "[PERSON_NAME] 0429023420" at bounding box center [1073, 250] width 118 height 41
drag, startPoint x: 1075, startPoint y: 260, endPoint x: 1080, endPoint y: 314, distance: 54.2
click at [1075, 265] on div "[PERSON_NAME] 0429 023420" at bounding box center [1073, 250] width 118 height 41
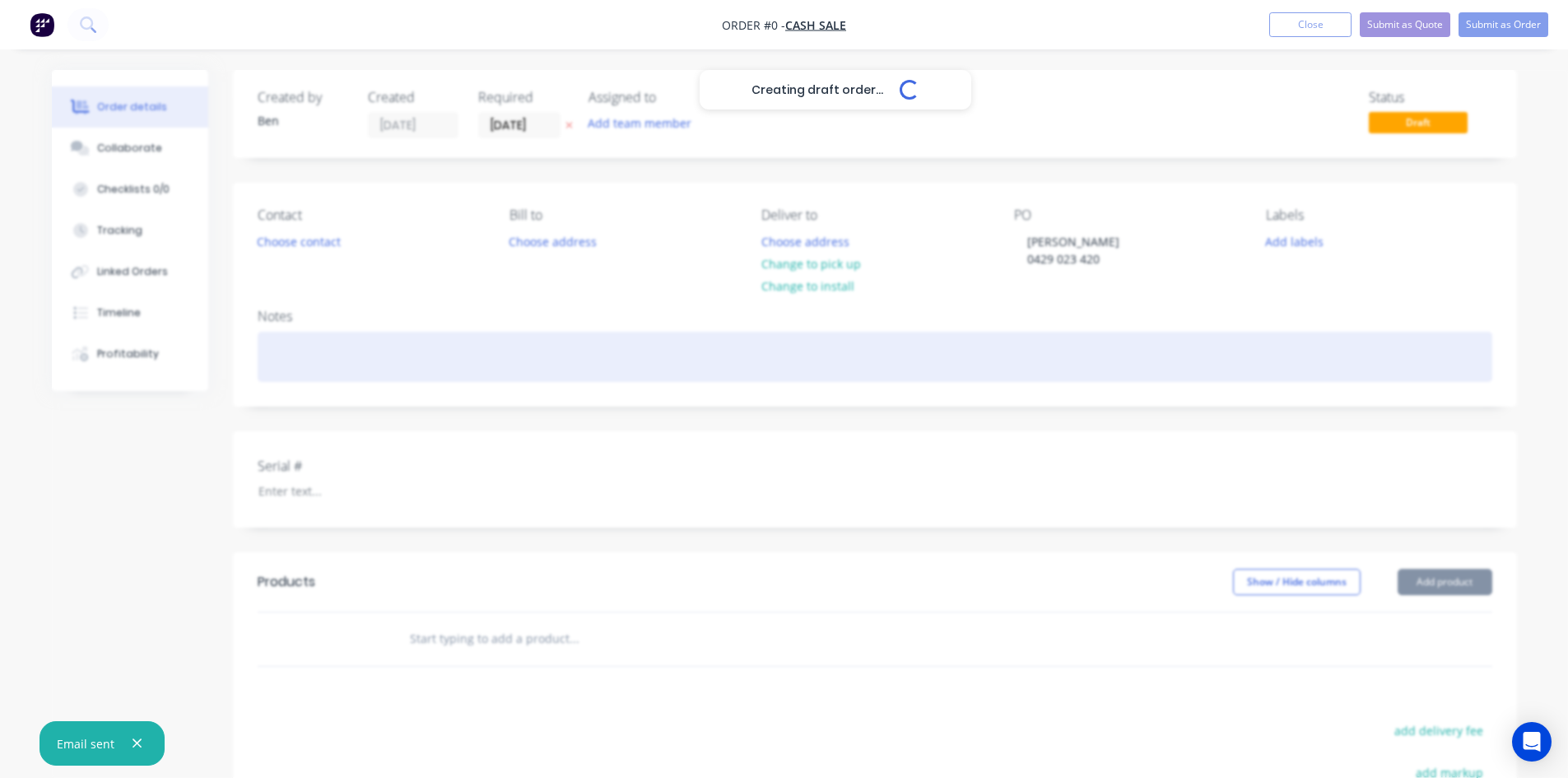
drag, startPoint x: 272, startPoint y: 342, endPoint x: 342, endPoint y: 410, distance: 97.6
click at [276, 347] on div "Creating draft order... Loading... Order details Collaborate Checklists 0/0 Tra…" at bounding box center [784, 560] width 1498 height 981
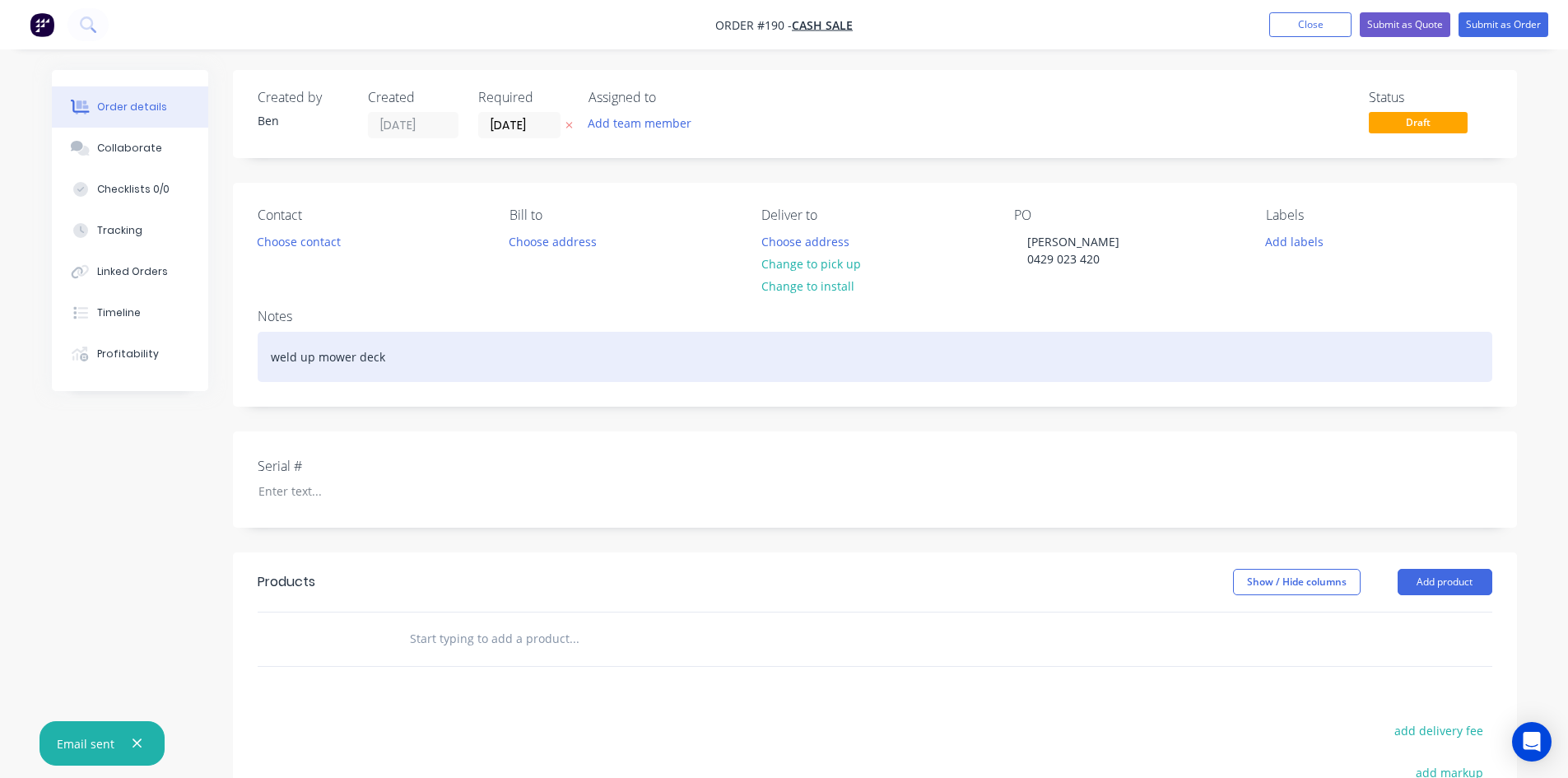
drag, startPoint x: 276, startPoint y: 356, endPoint x: 276, endPoint y: 394, distance: 38.0
click at [276, 363] on div "weld up mower deck" at bounding box center [875, 357] width 1235 height 50
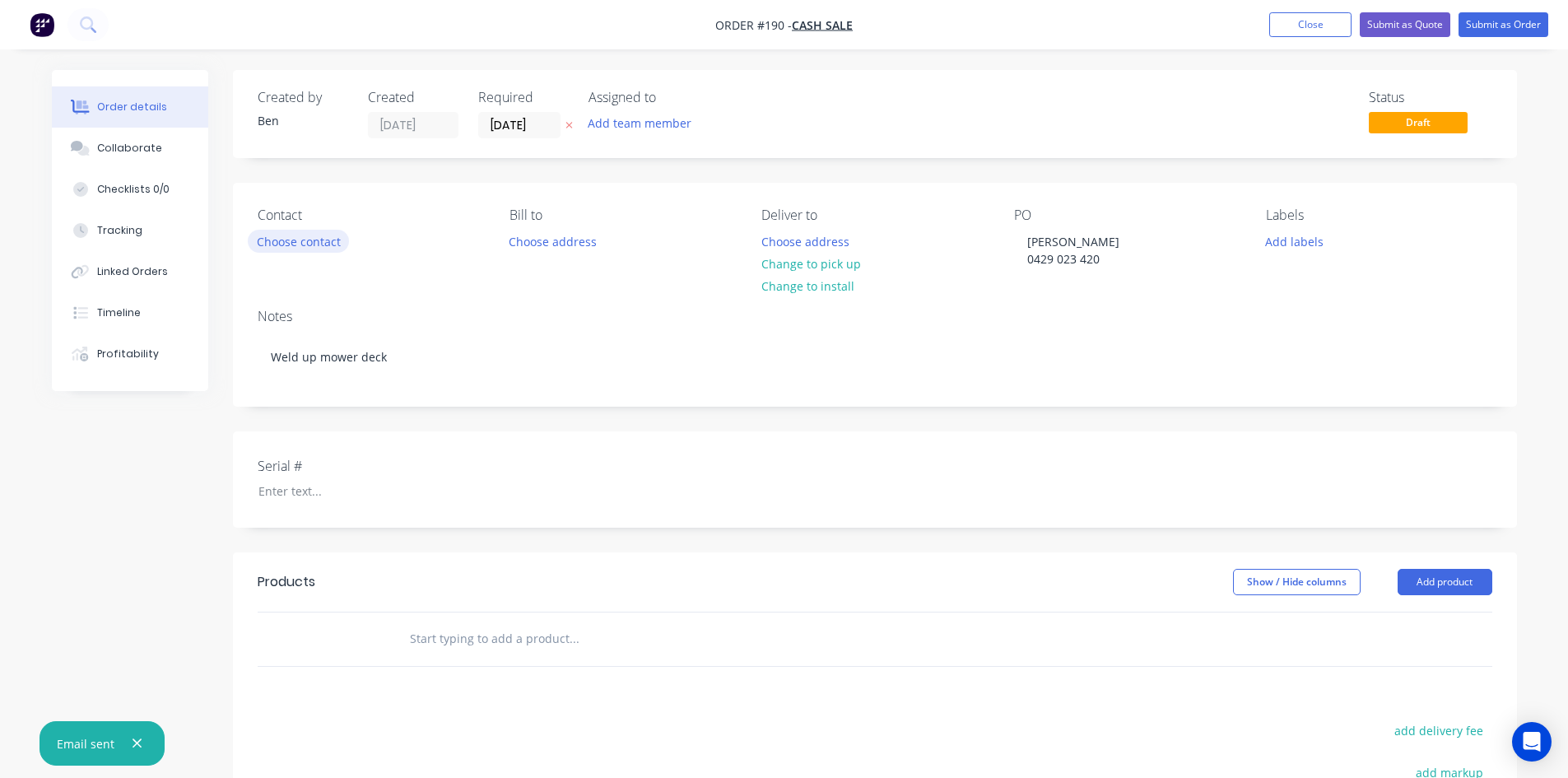
click at [302, 244] on button "Choose contact" at bounding box center [298, 241] width 101 height 22
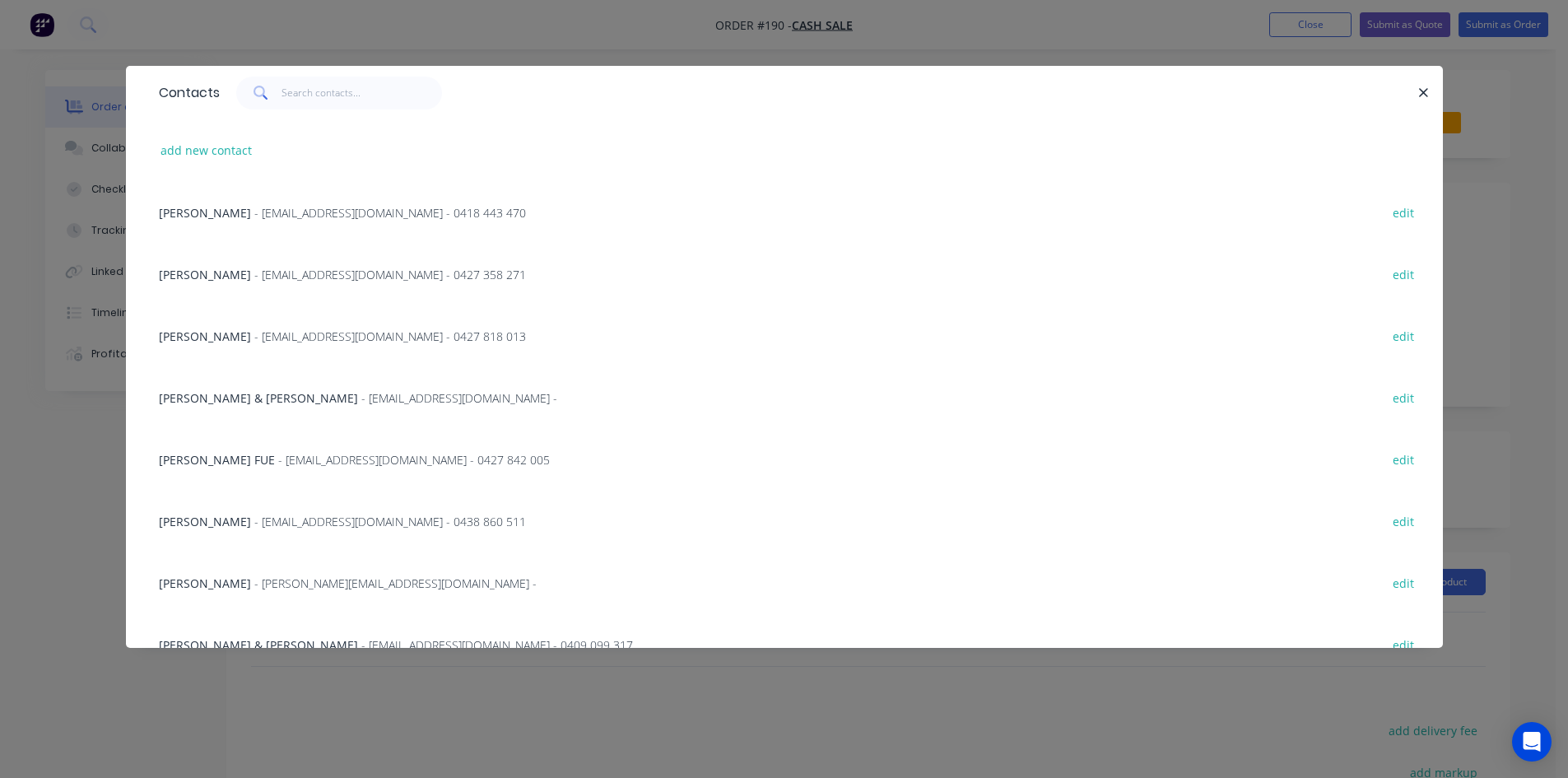
click at [1423, 100] on icon "button" at bounding box center [1424, 93] width 11 height 15
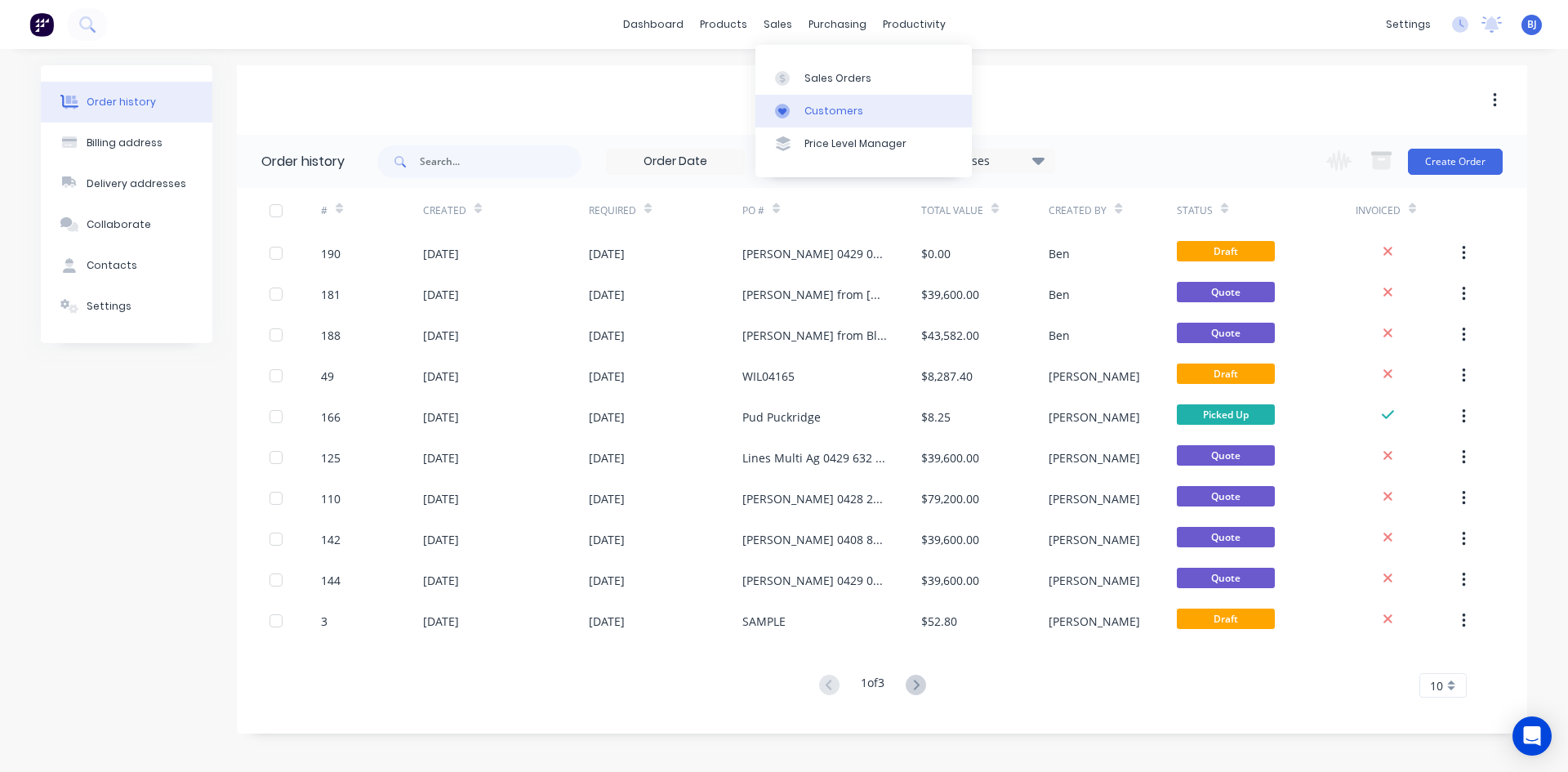
click at [789, 107] on icon at bounding box center [783, 111] width 15 height 15
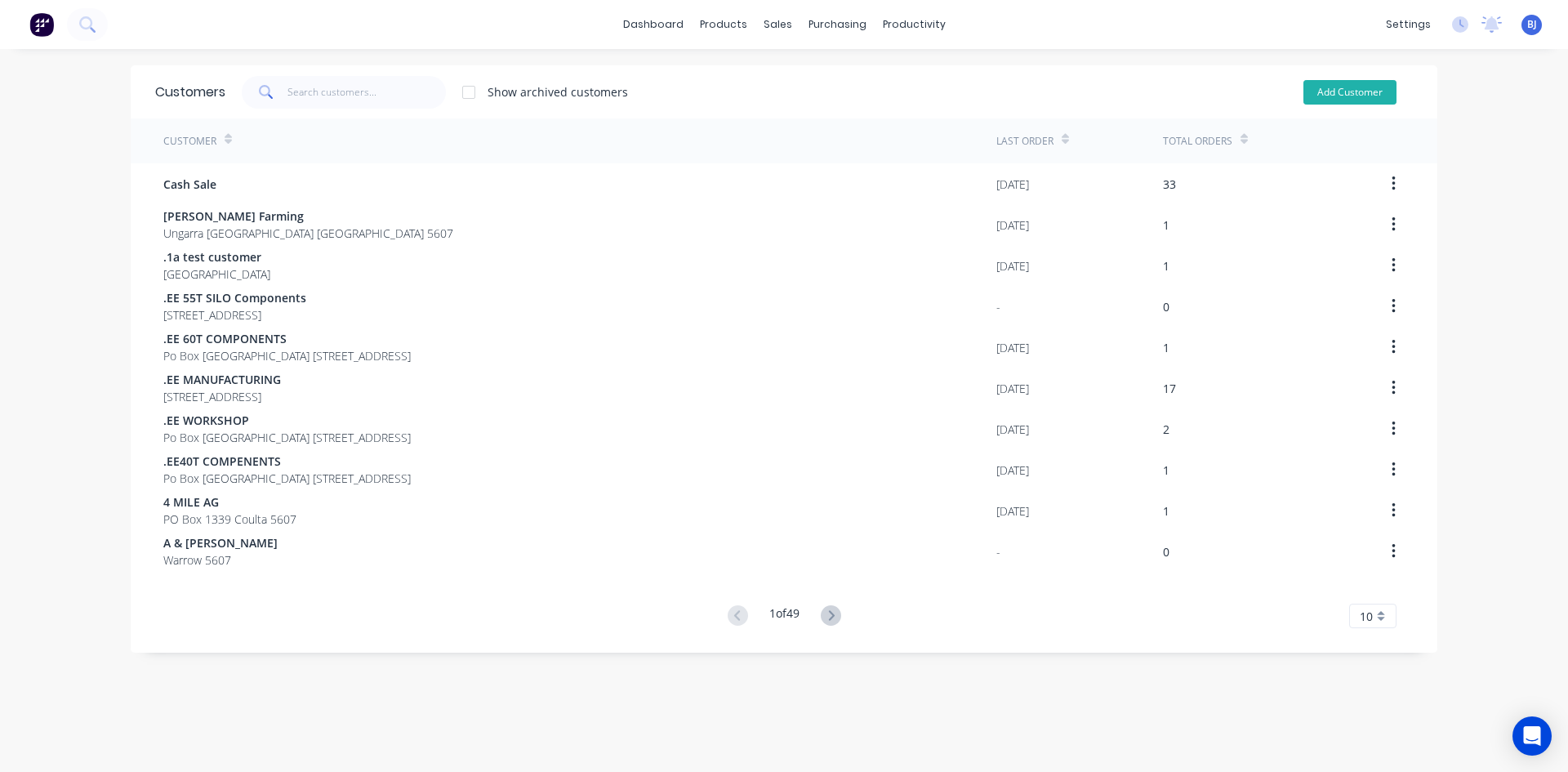
click at [1347, 88] on button "Add Customer" at bounding box center [1349, 92] width 93 height 25
select select "AU"
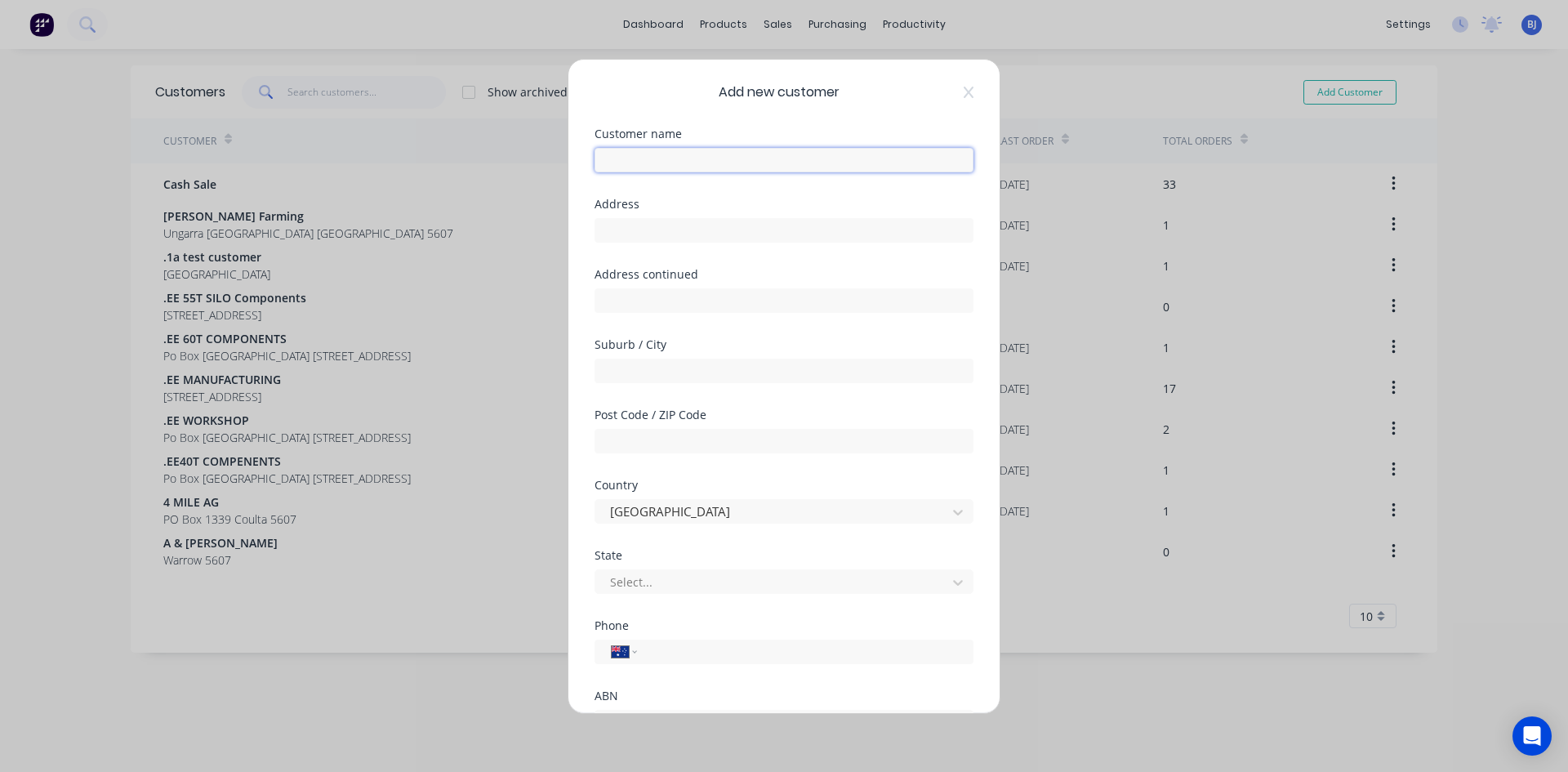
click at [629, 160] on input "text" at bounding box center [784, 160] width 379 height 25
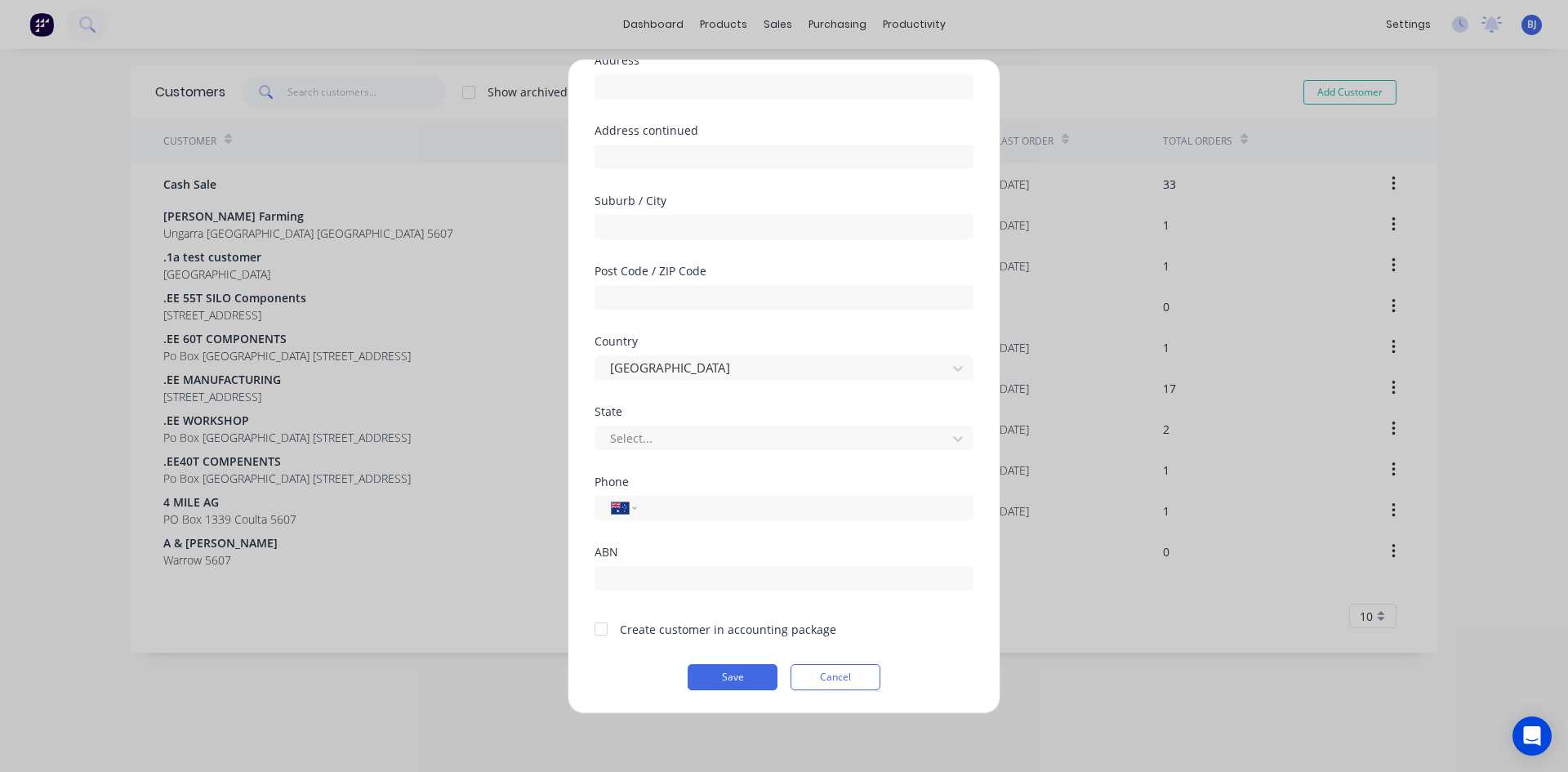
scroll to position [62, 0]
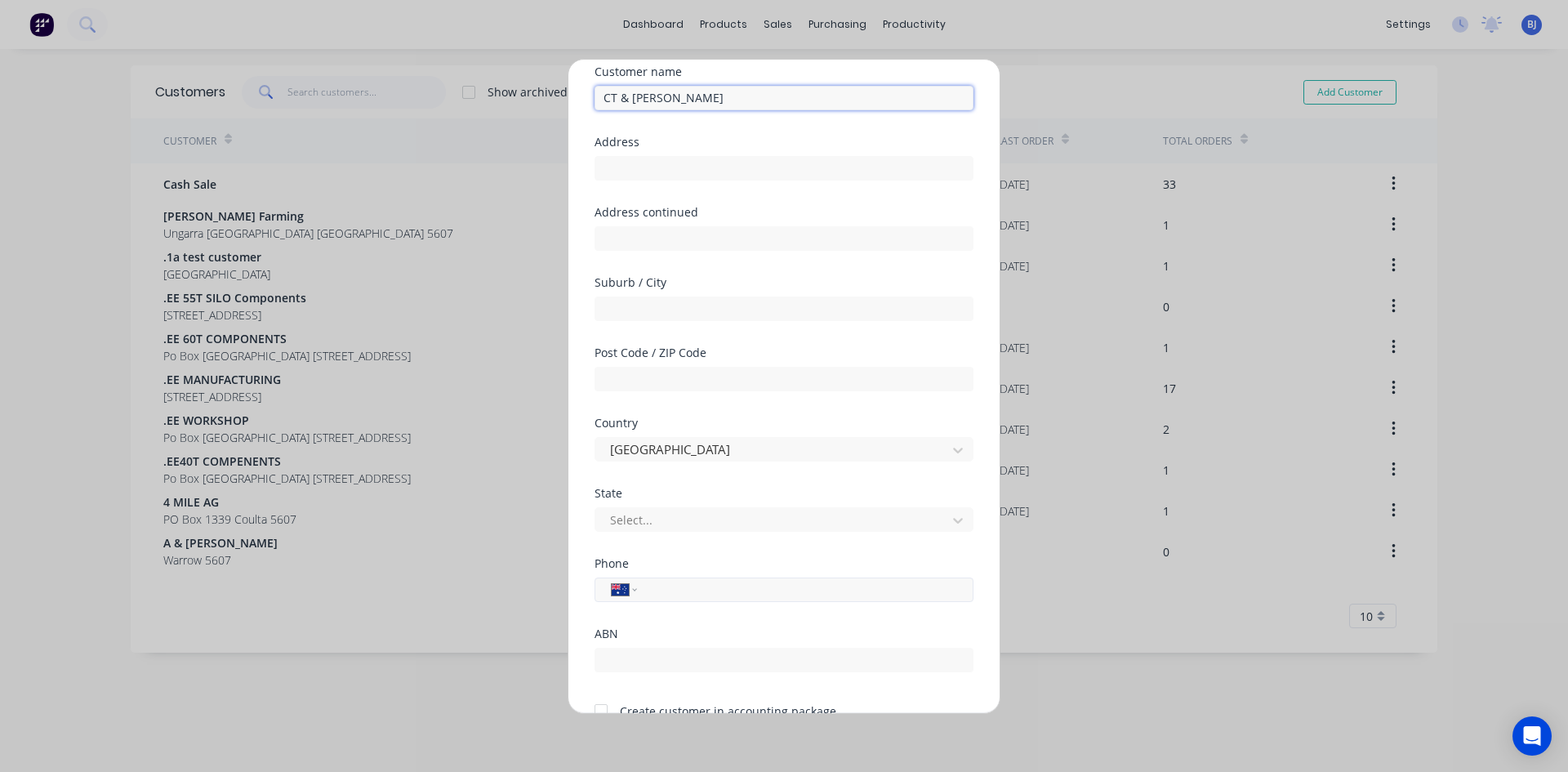
type input "CT & [PERSON_NAME]"
click at [676, 588] on input "tel" at bounding box center [802, 589] width 308 height 18
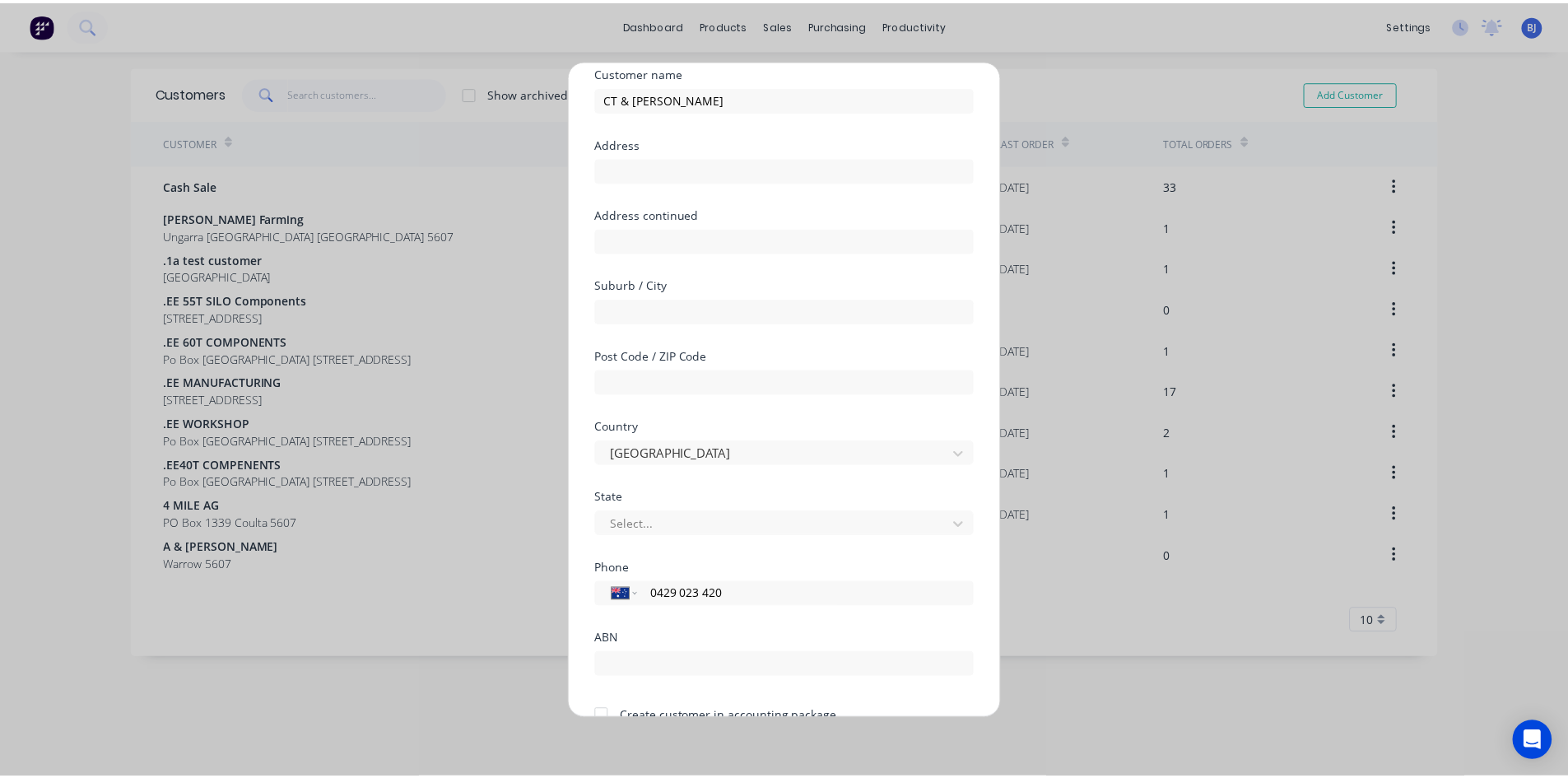
scroll to position [145, 0]
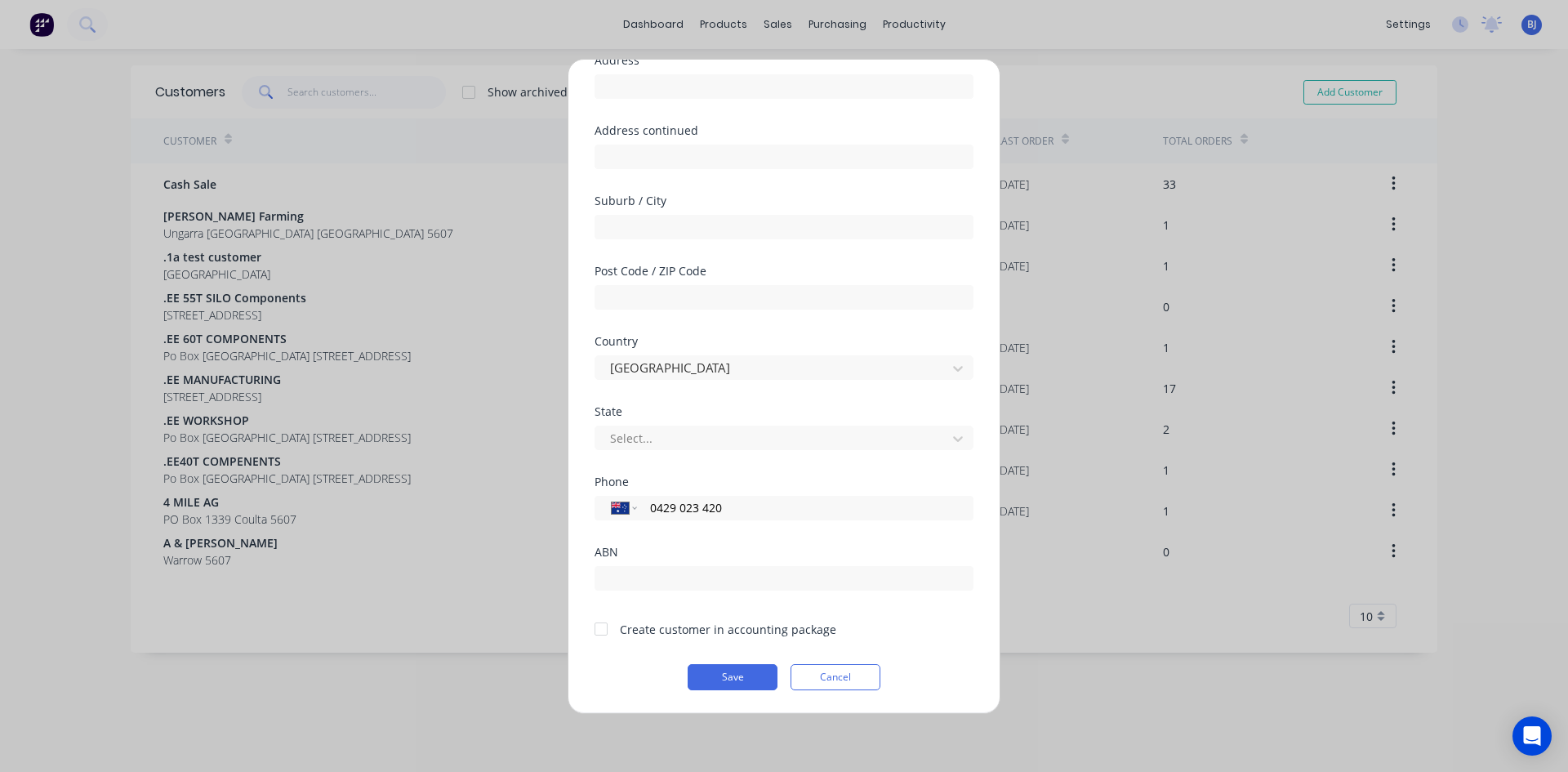
type input "0429 023 420"
click at [604, 627] on div at bounding box center [600, 629] width 32 height 32
click at [712, 677] on button "Save" at bounding box center [732, 677] width 90 height 26
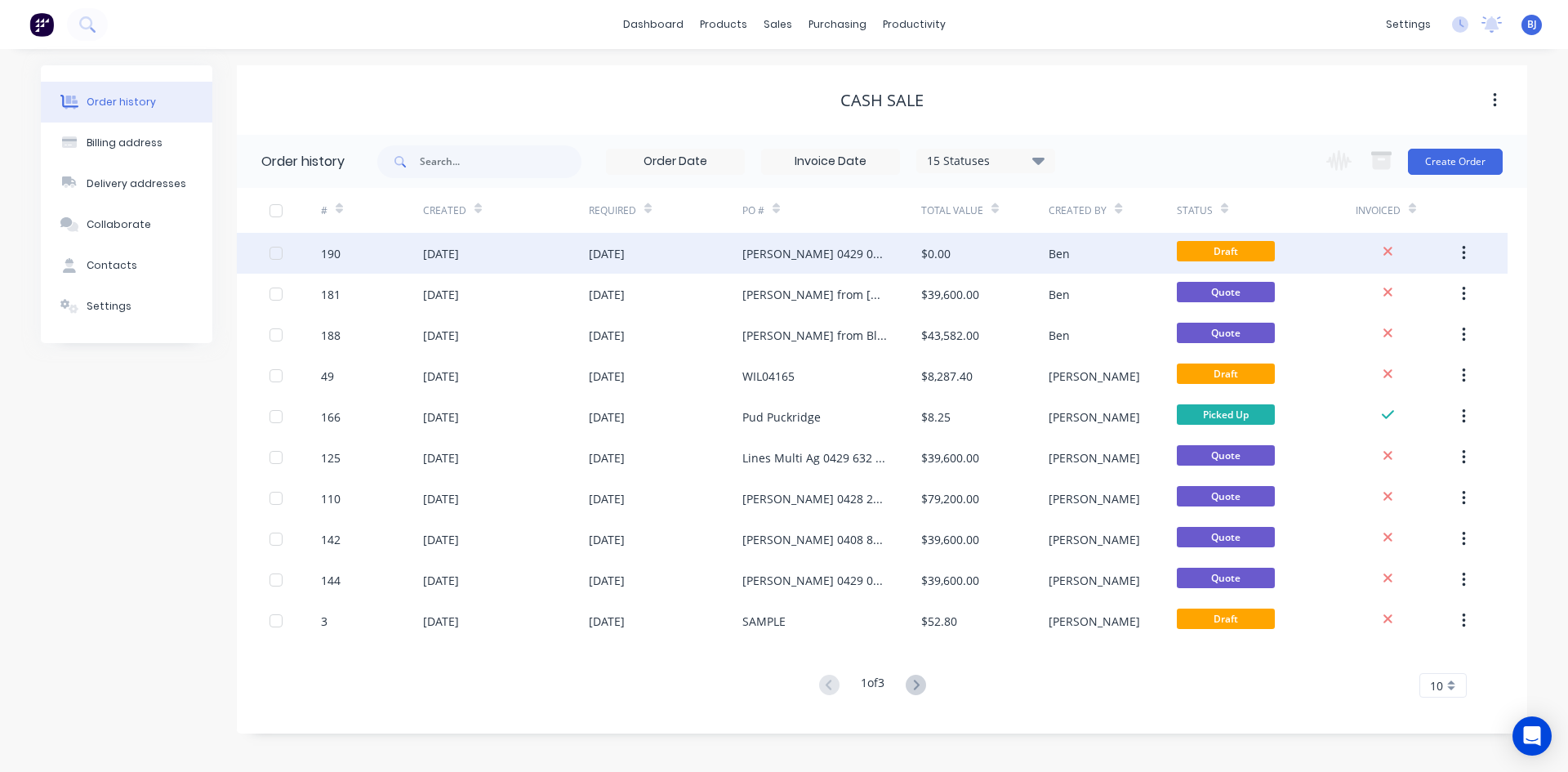
click at [758, 249] on div "[PERSON_NAME] 0429 023 420" at bounding box center [815, 253] width 146 height 18
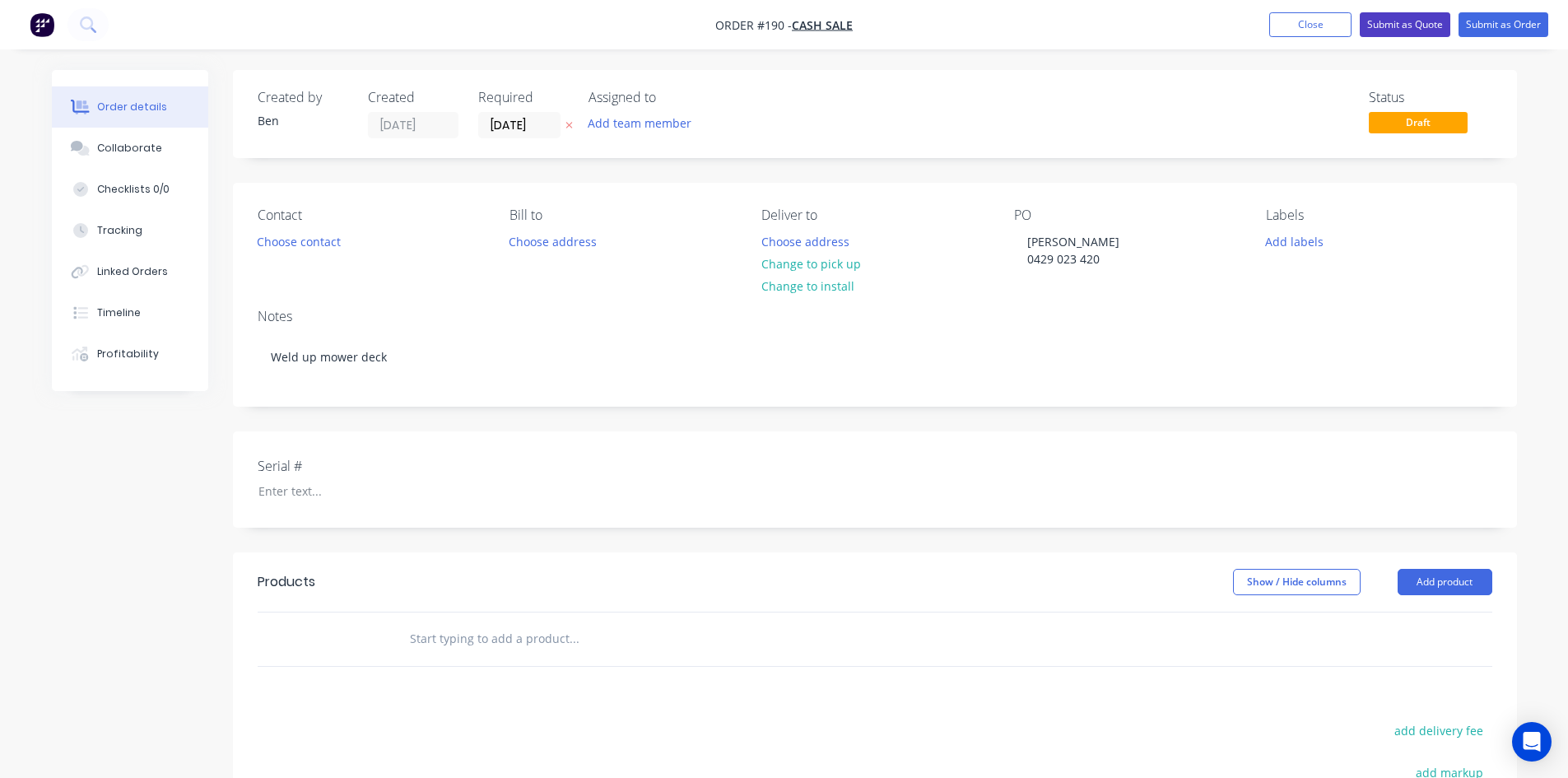
click at [1437, 25] on button "Submit as Quote" at bounding box center [1405, 24] width 90 height 25
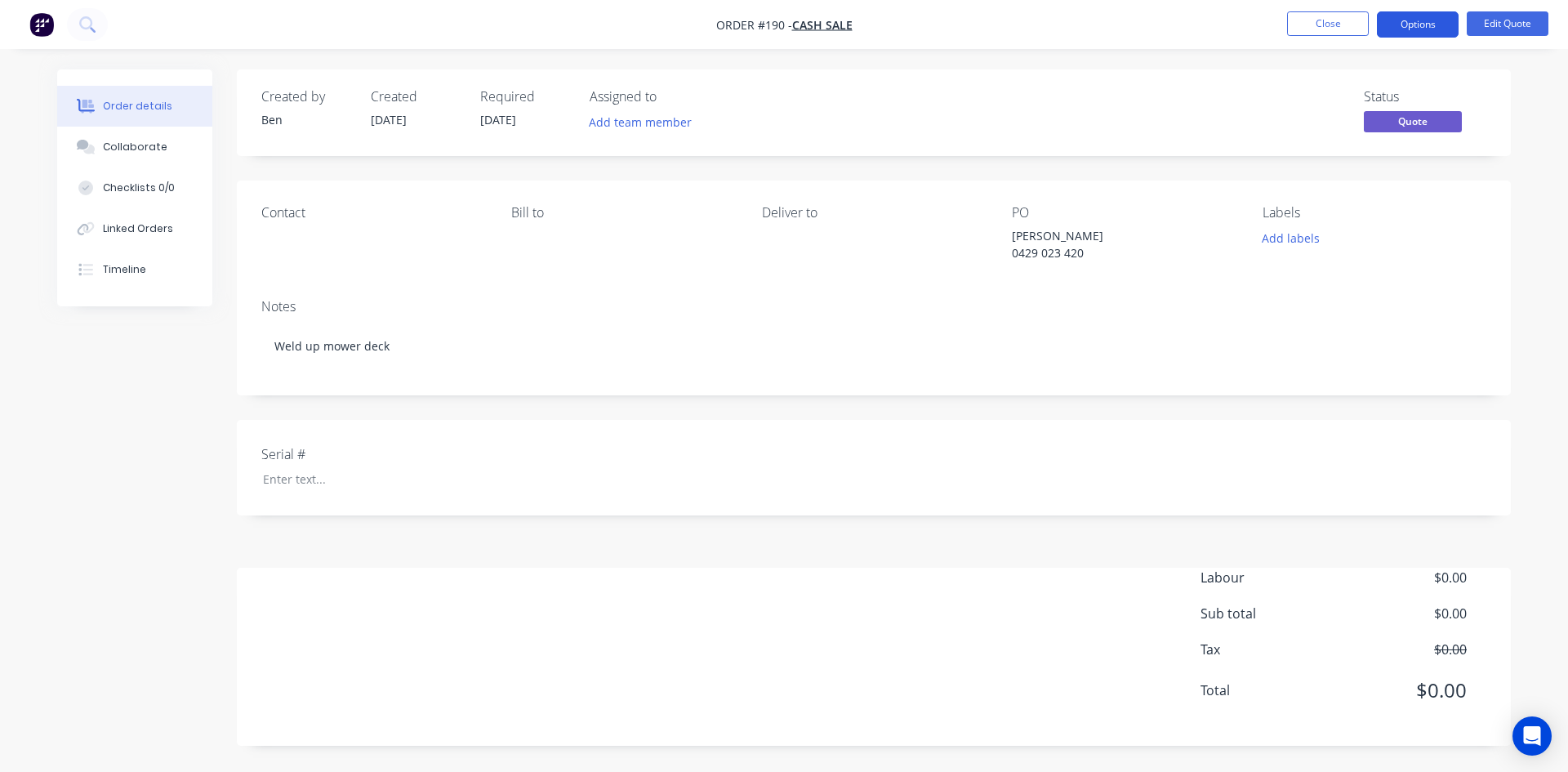
click at [1420, 25] on button "Options" at bounding box center [1418, 24] width 81 height 26
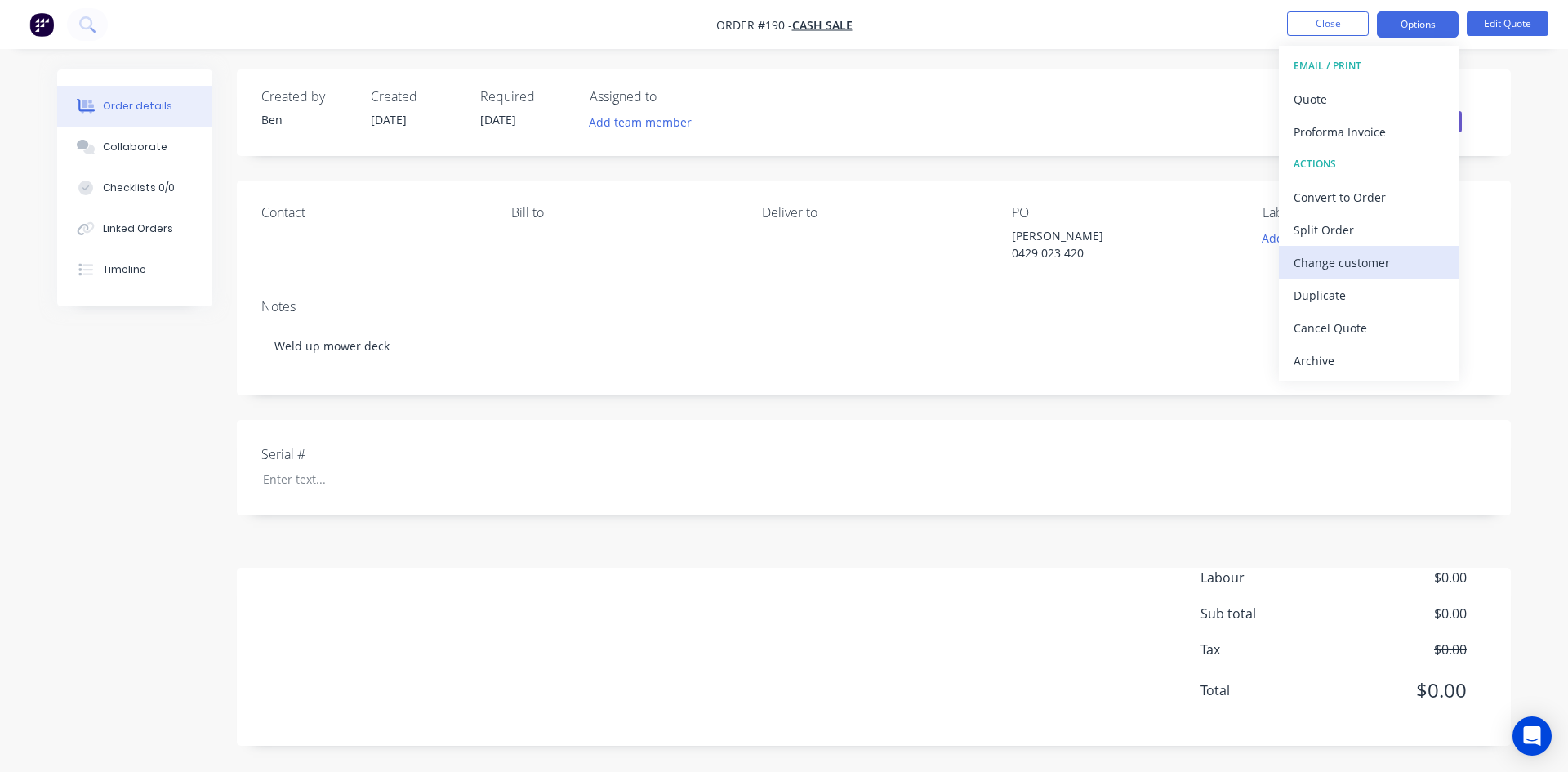
click at [1357, 262] on div "Change customer" at bounding box center [1368, 263] width 150 height 24
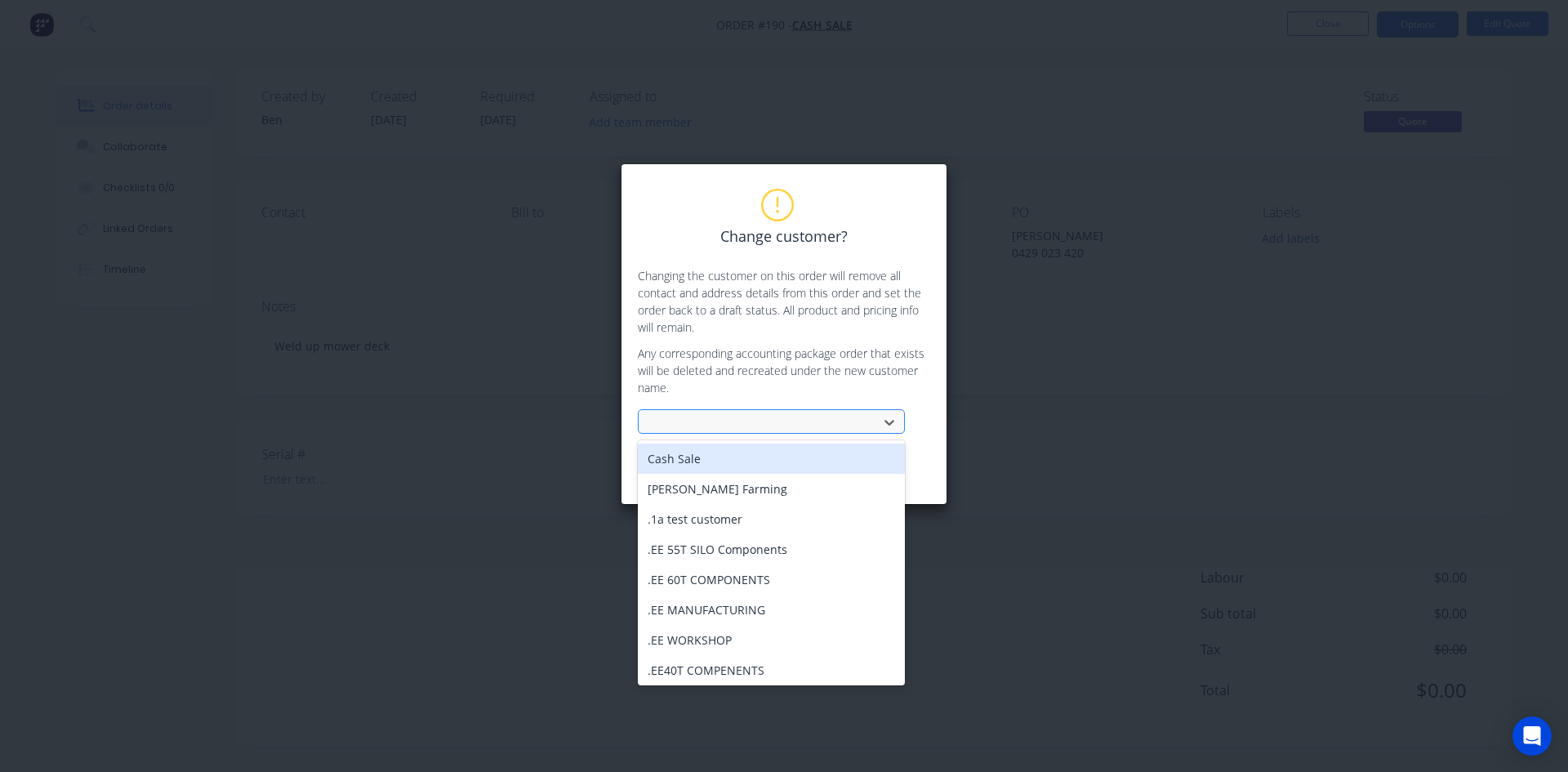
click at [676, 413] on div at bounding box center [760, 423] width 218 height 20
type input "c"
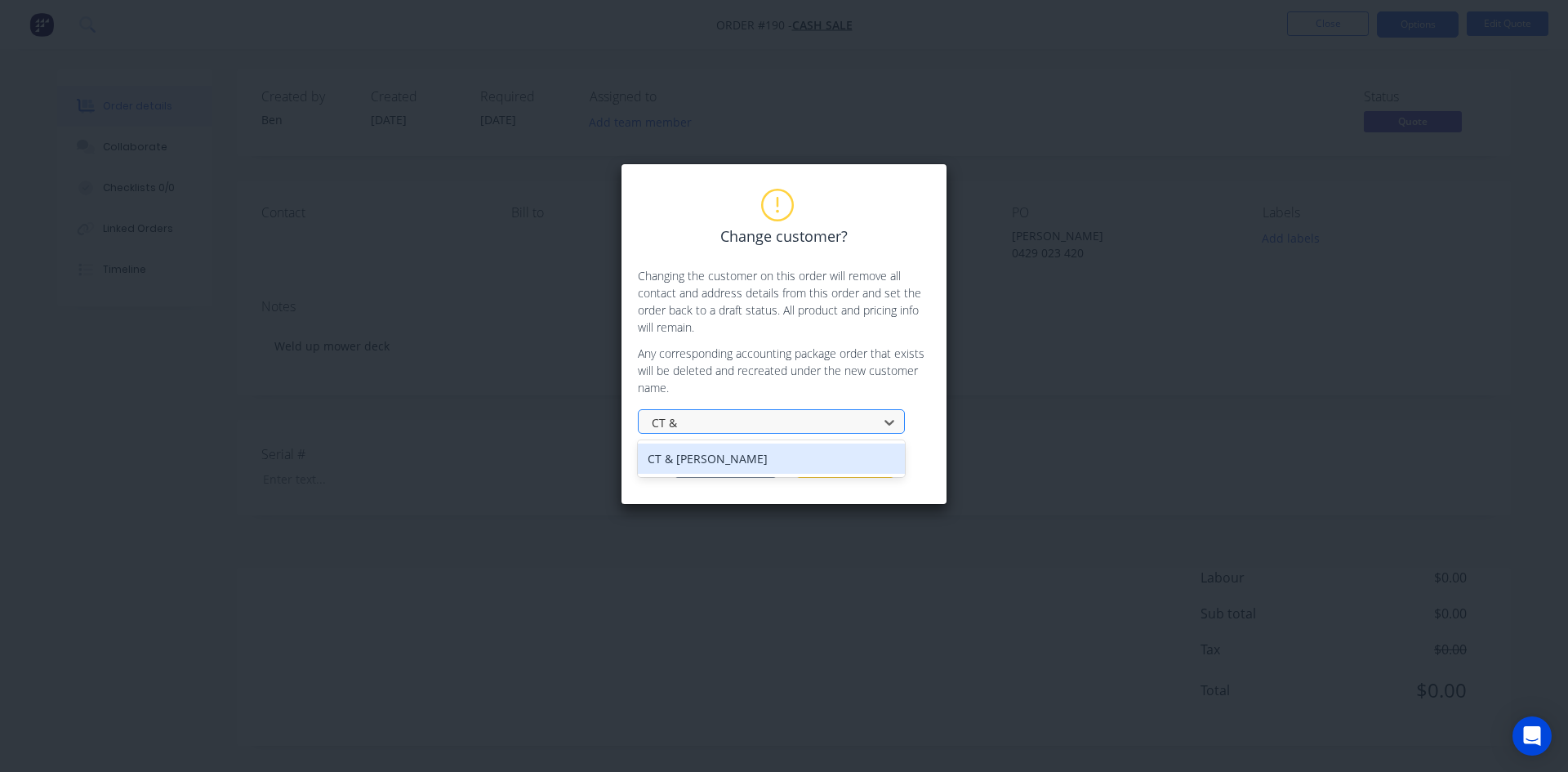
type input "CT &"
click at [713, 454] on div "CT & [PERSON_NAME]" at bounding box center [771, 458] width 267 height 30
click at [712, 463] on button "Change customer" at bounding box center [725, 465] width 102 height 25
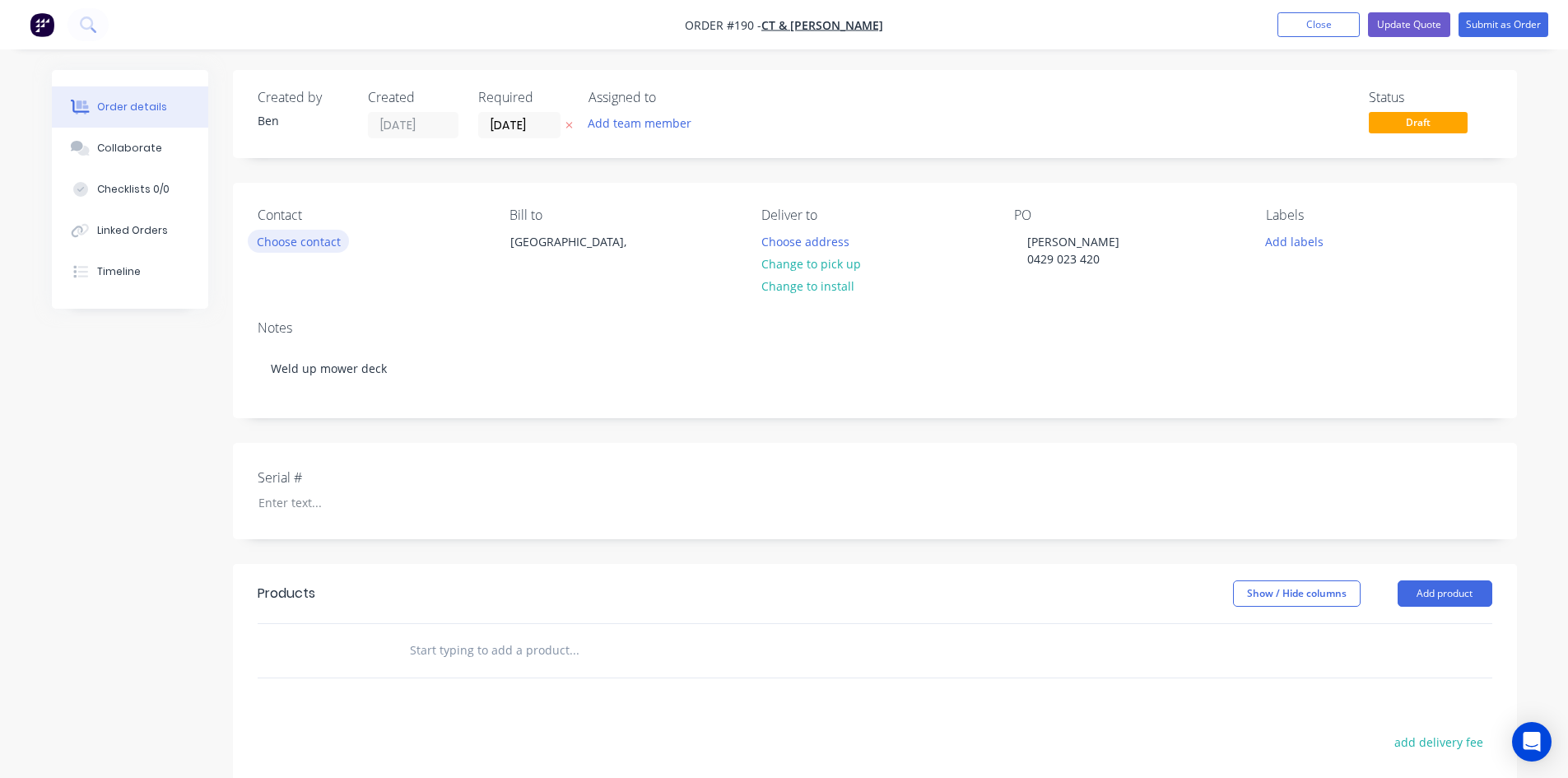
click at [307, 244] on button "Choose contact" at bounding box center [298, 241] width 101 height 22
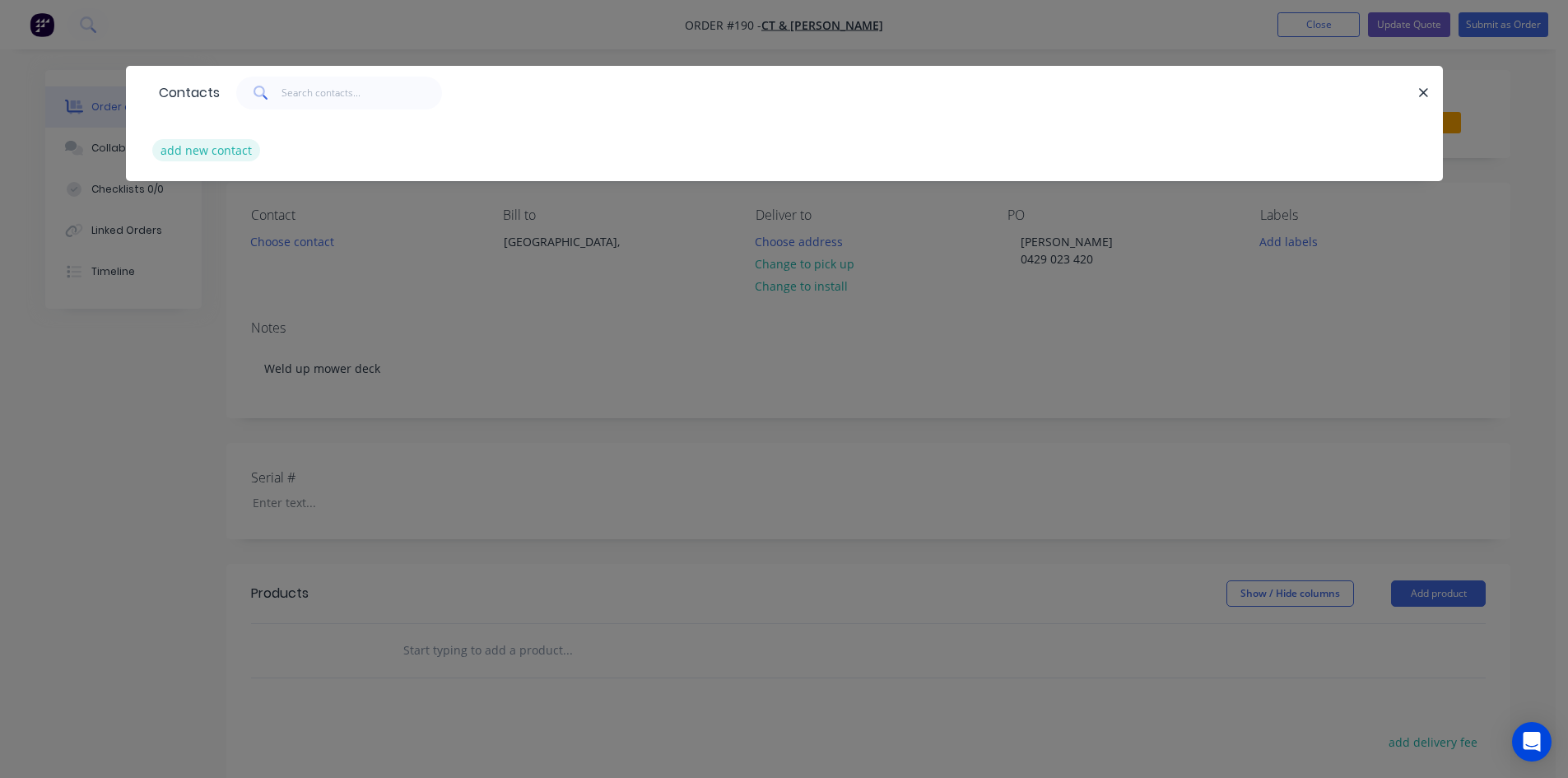
click at [225, 151] on button "add new contact" at bounding box center [207, 151] width 109 height 22
select select "AU"
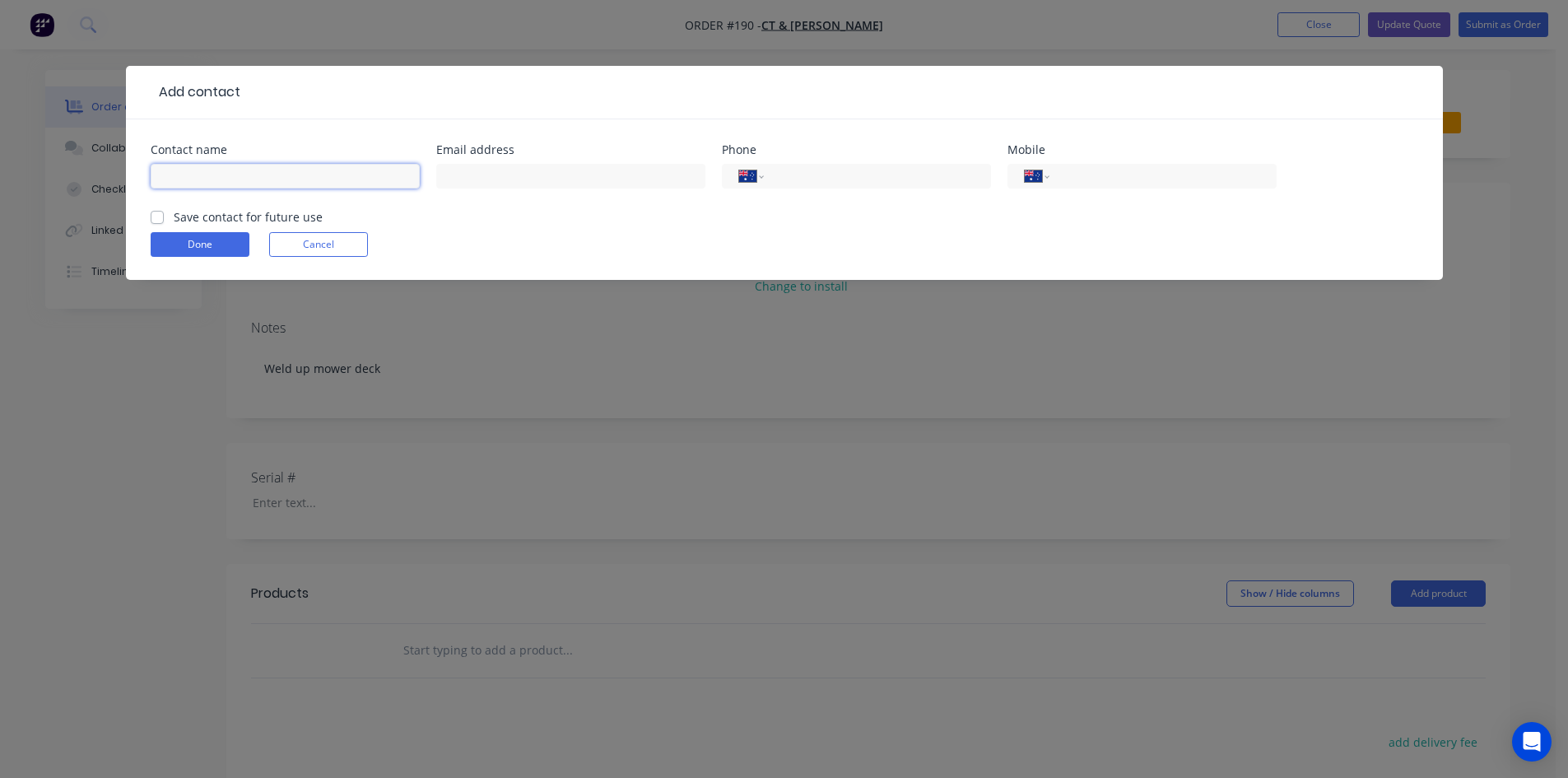
click at [184, 173] on input "text" at bounding box center [285, 176] width 269 height 25
type input "[PERSON_NAME]"
click at [465, 175] on input "text" at bounding box center [570, 176] width 269 height 25
type input "C"
type input "[EMAIL_ADDRESS][DOMAIN_NAME]"
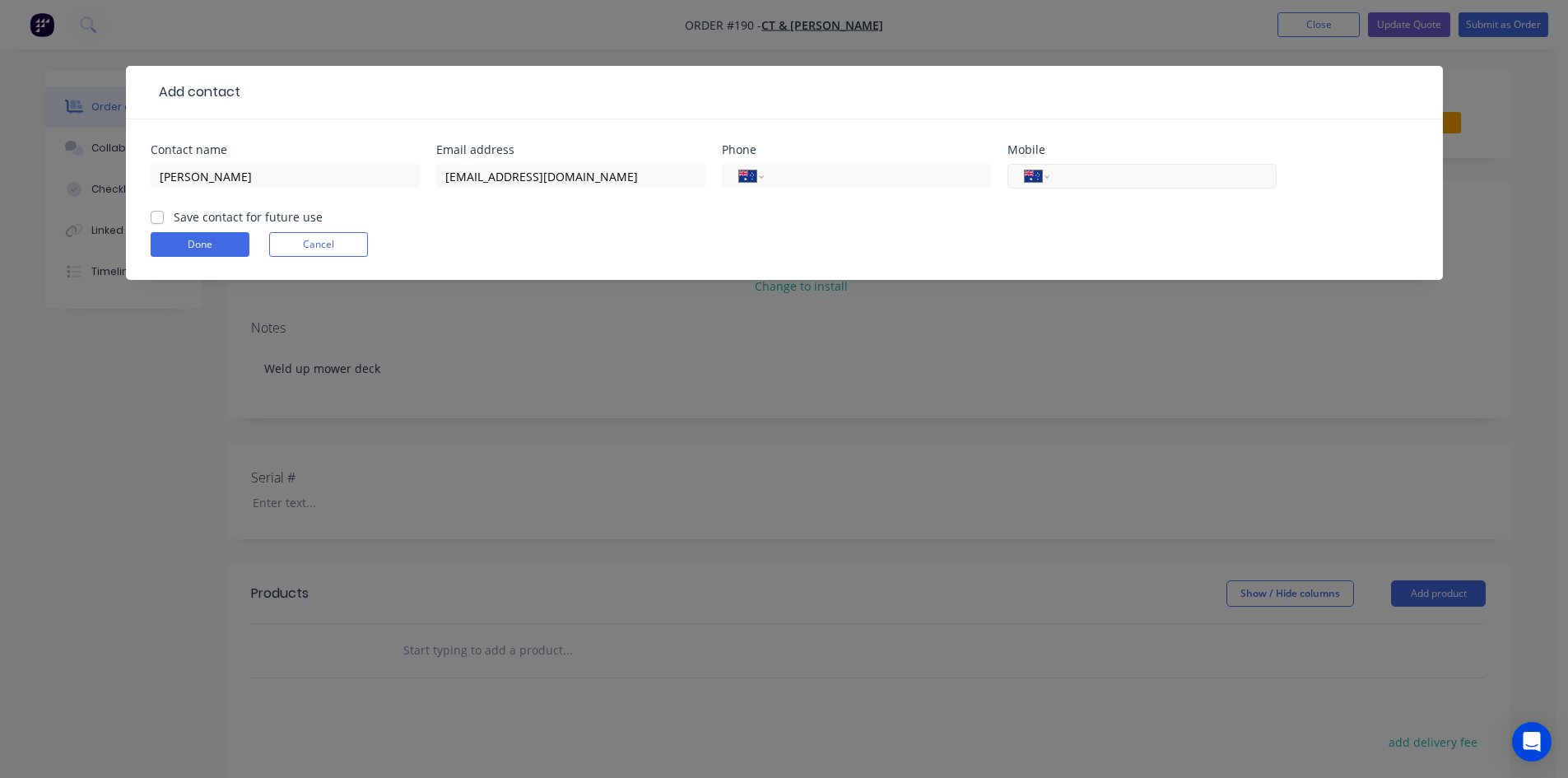
click at [1098, 173] on input "tel" at bounding box center [1159, 177] width 197 height 19
type input "0429 023 420"
click at [174, 219] on label "Save contact for future use" at bounding box center [248, 217] width 149 height 18
click at [161, 219] on input "Save contact for future use" at bounding box center [157, 216] width 13 height 16
checkbox input "true"
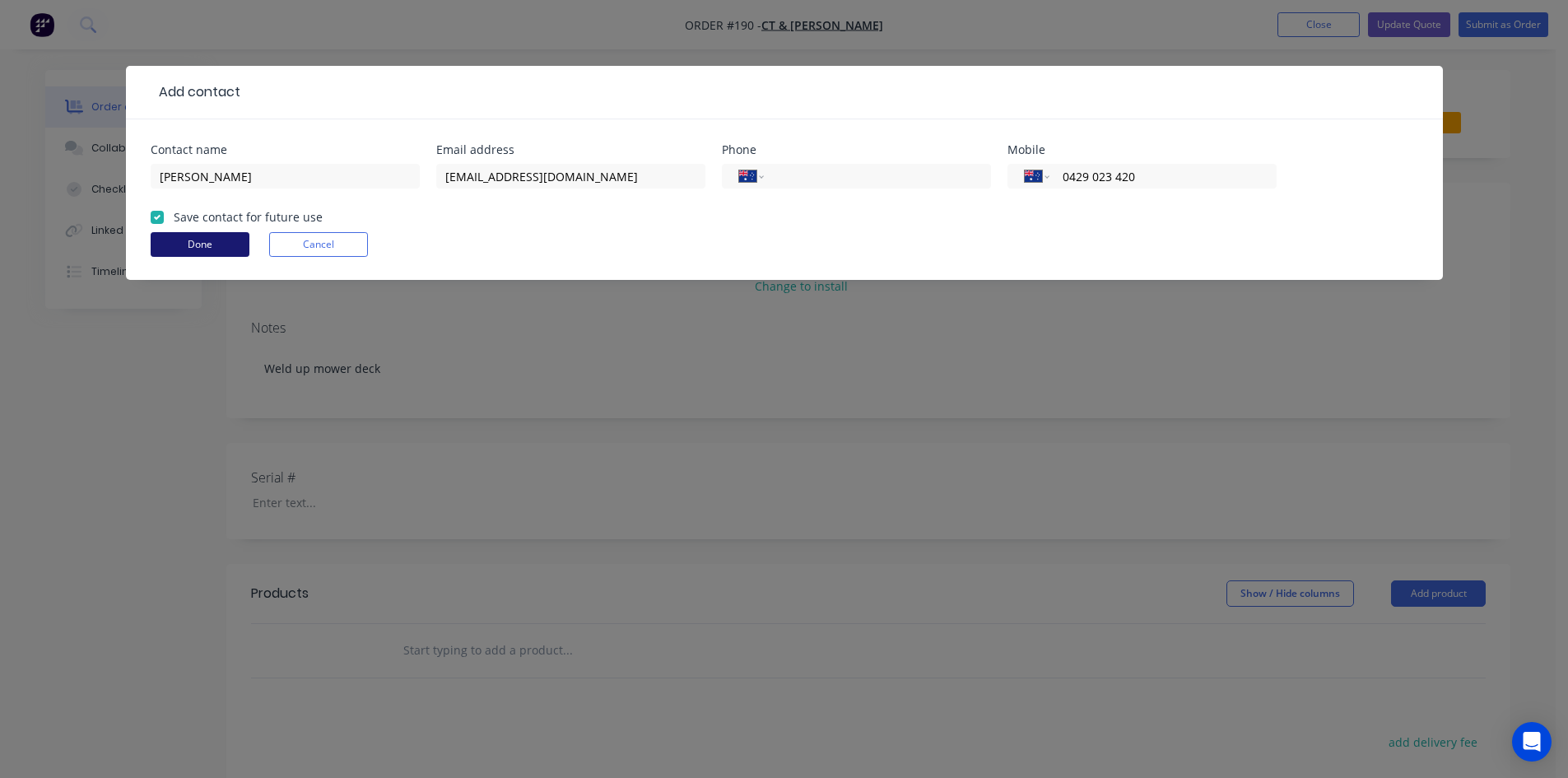
click at [175, 239] on button "Done" at bounding box center [200, 245] width 99 height 25
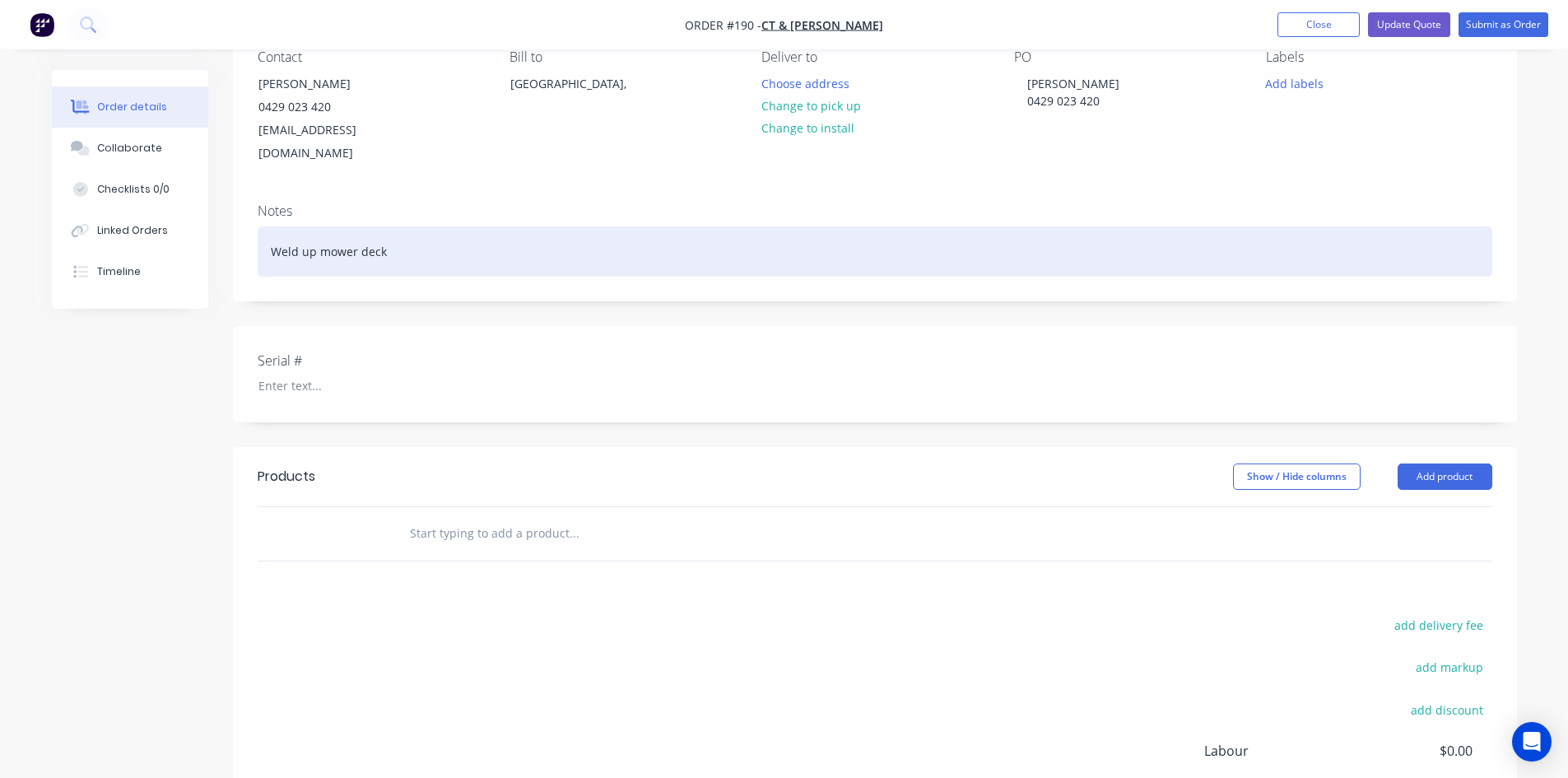
scroll to position [165, 0]
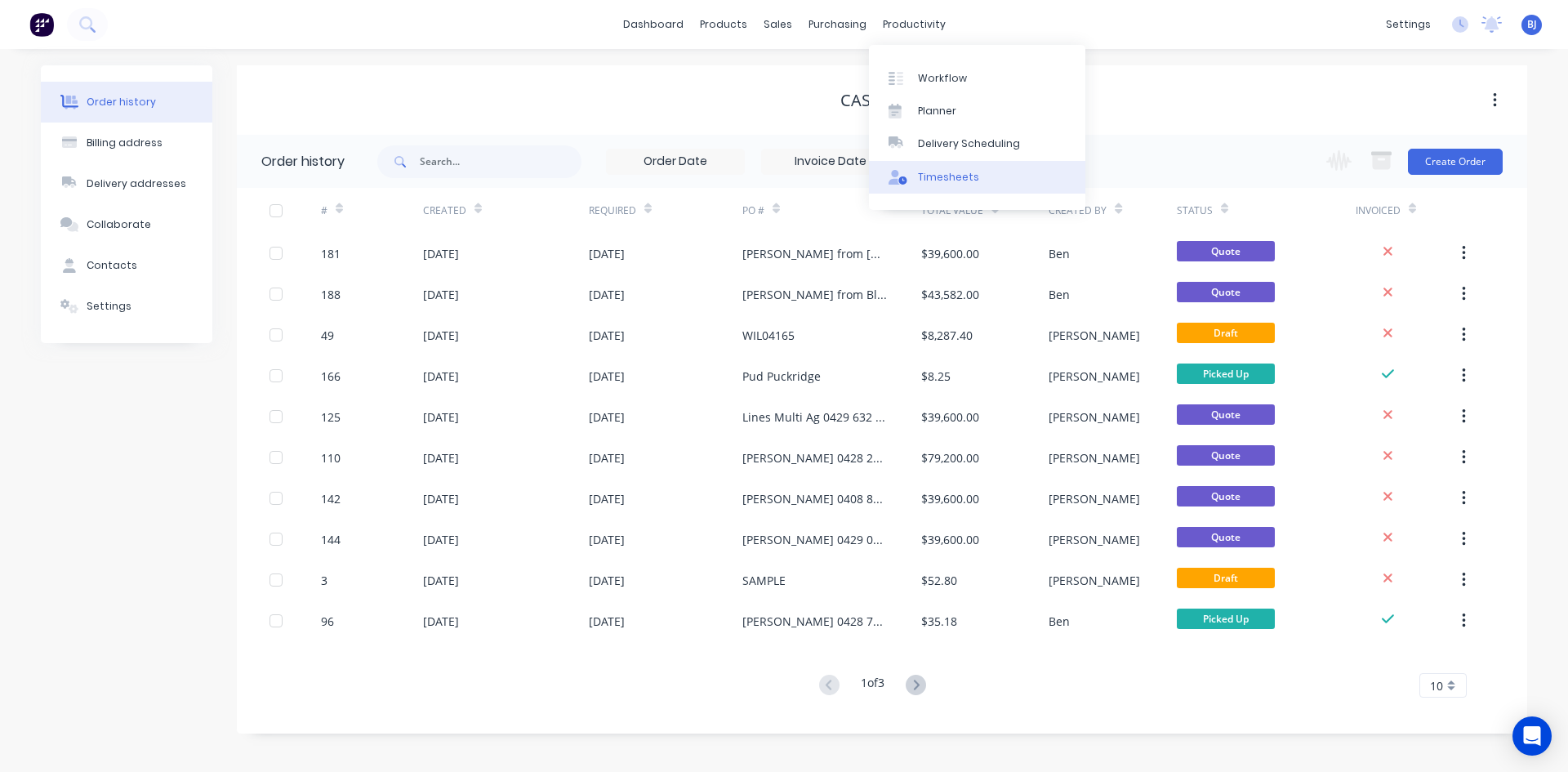
click at [921, 175] on div "Timesheets" at bounding box center [948, 177] width 61 height 15
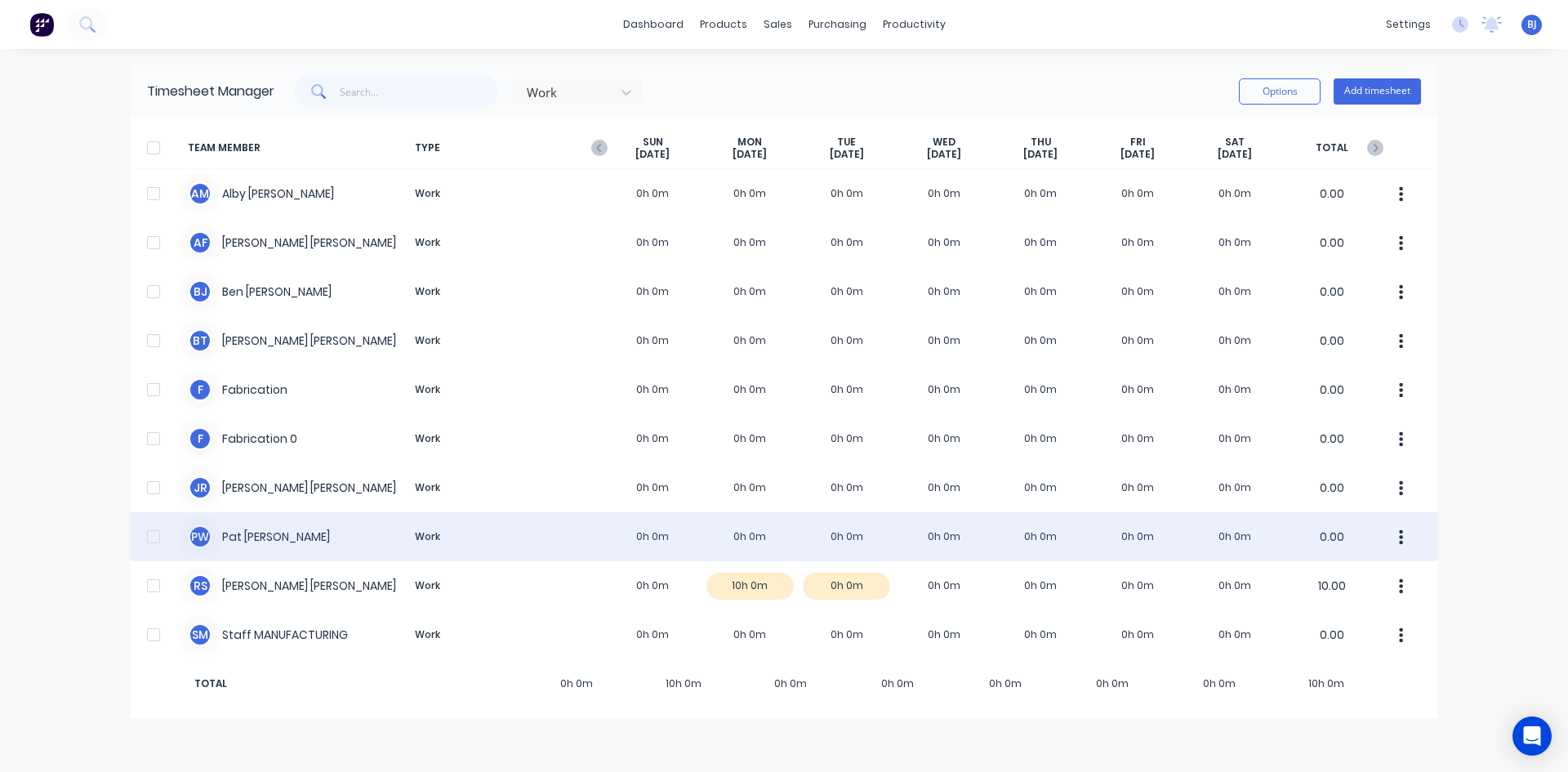
click at [744, 537] on div "P W [PERSON_NAME] Work 0h 0m 0h 0m 0h 0m 0h 0m 0h 0m 0h 0m 0h 0m 0.00" at bounding box center [784, 537] width 1307 height 49
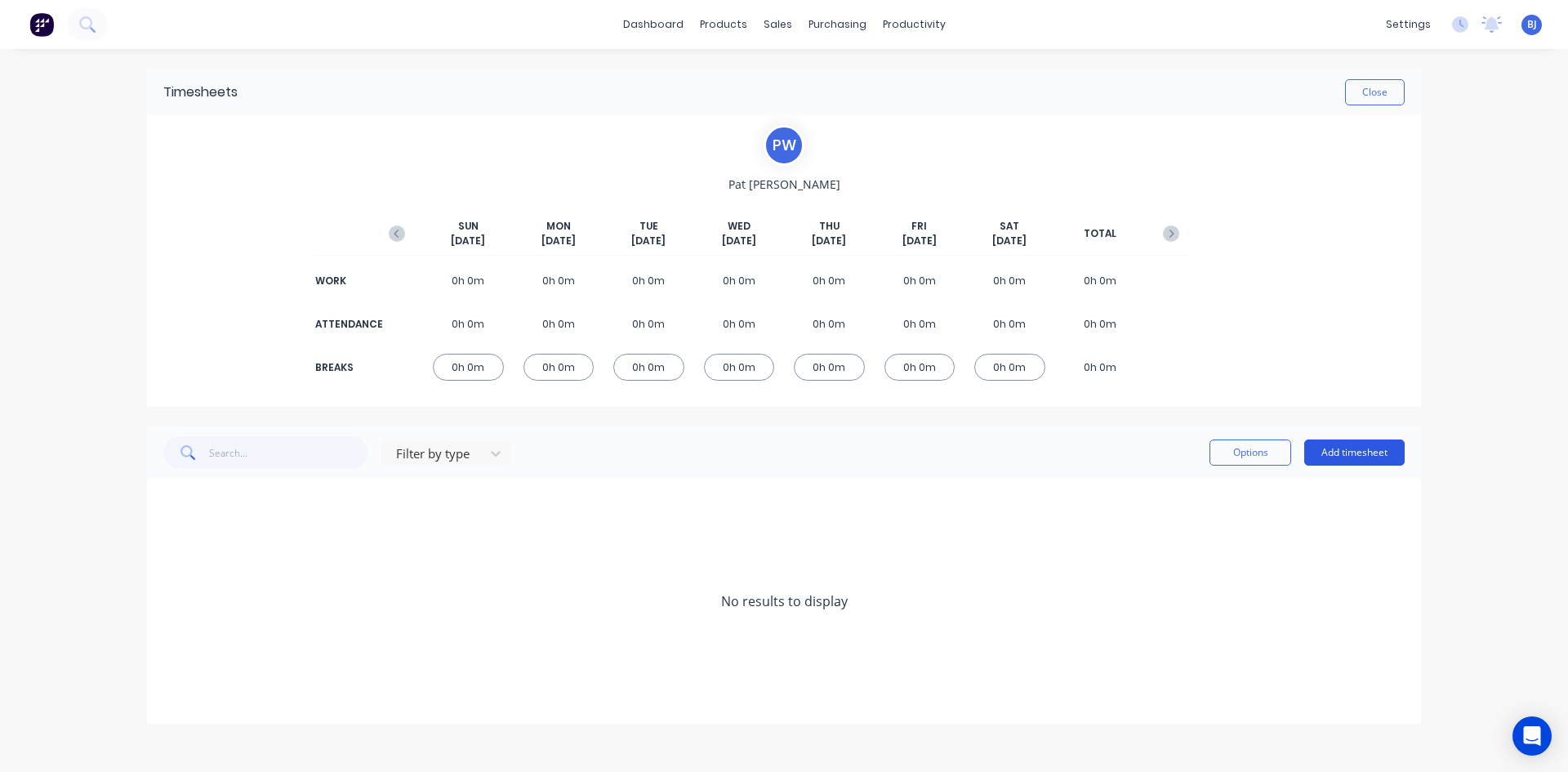
click at [1328, 456] on button "Add timesheet" at bounding box center [1354, 452] width 101 height 26
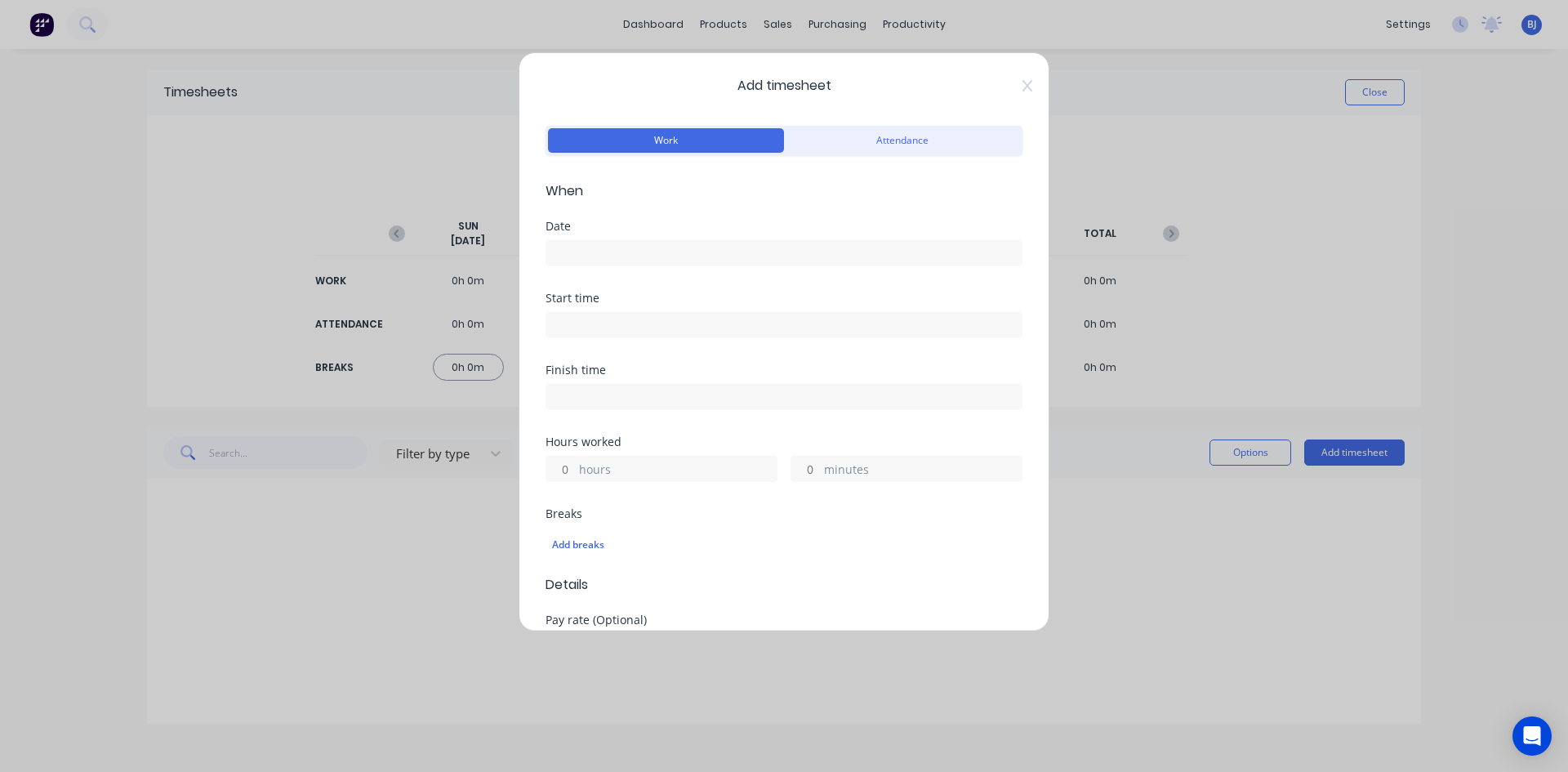
click at [582, 245] on input at bounding box center [784, 253] width 475 height 25
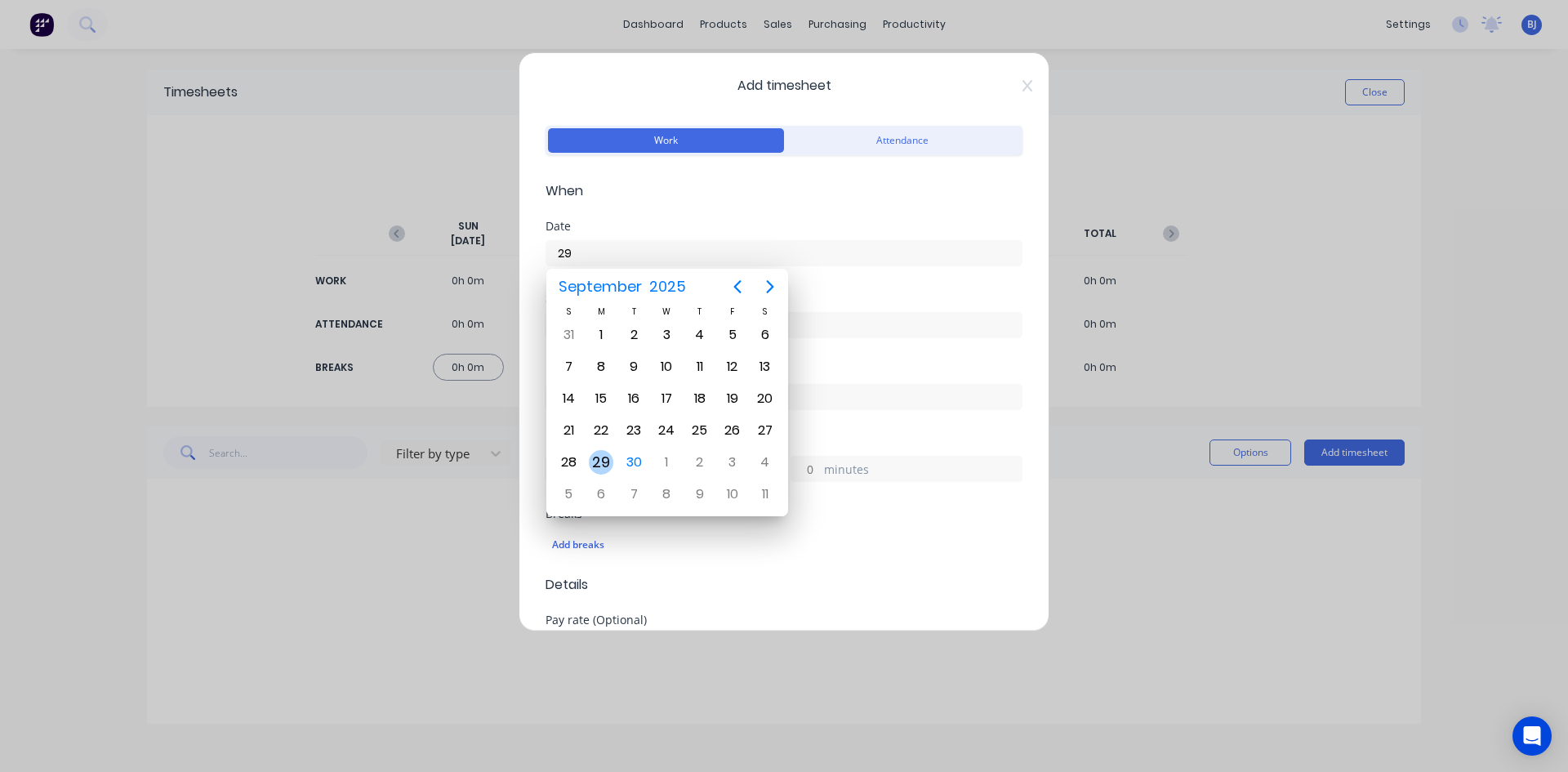
click at [592, 461] on div "29" at bounding box center [601, 462] width 25 height 25
type input "[DATE]"
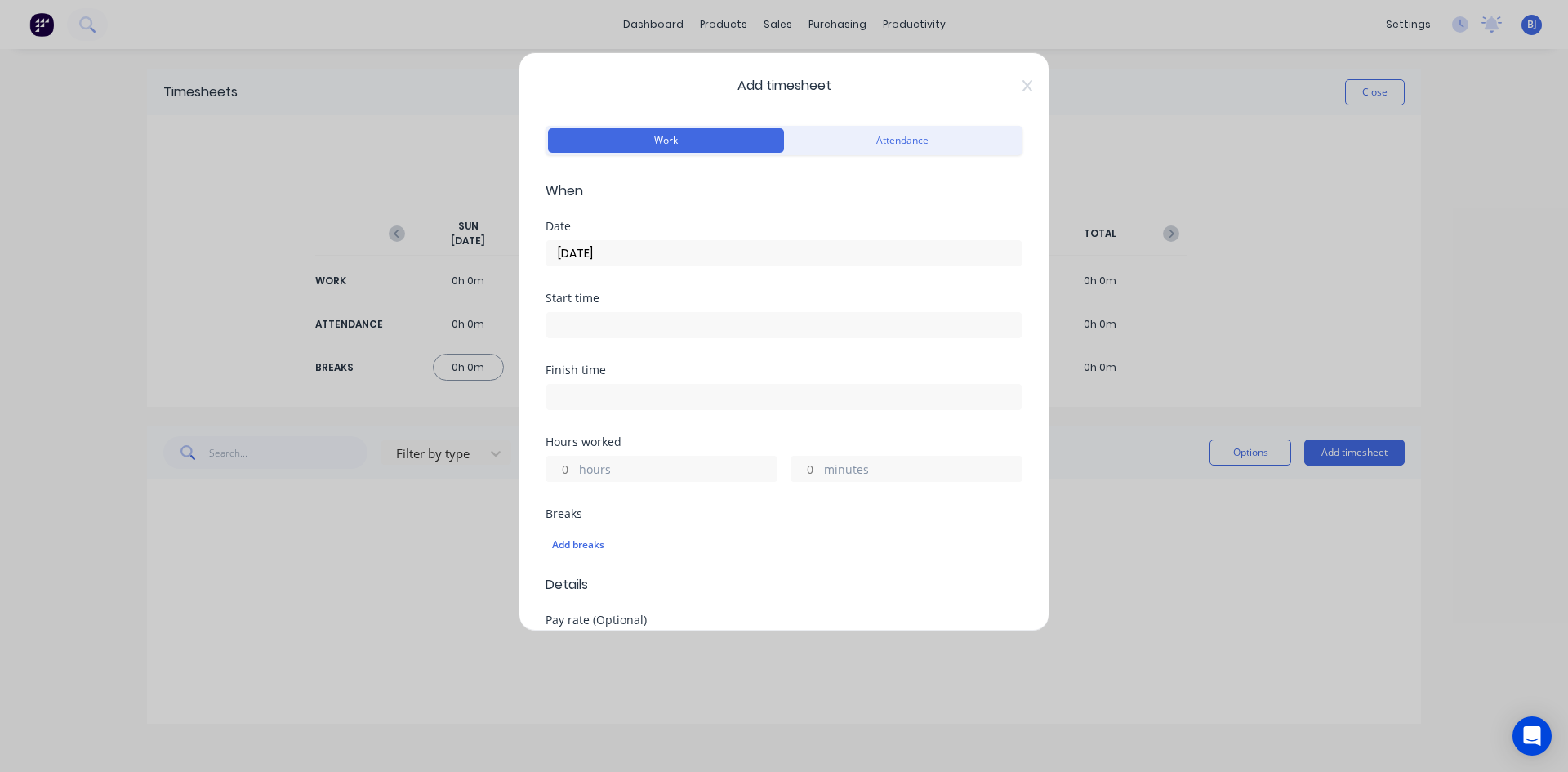
click at [561, 324] on input at bounding box center [784, 325] width 475 height 25
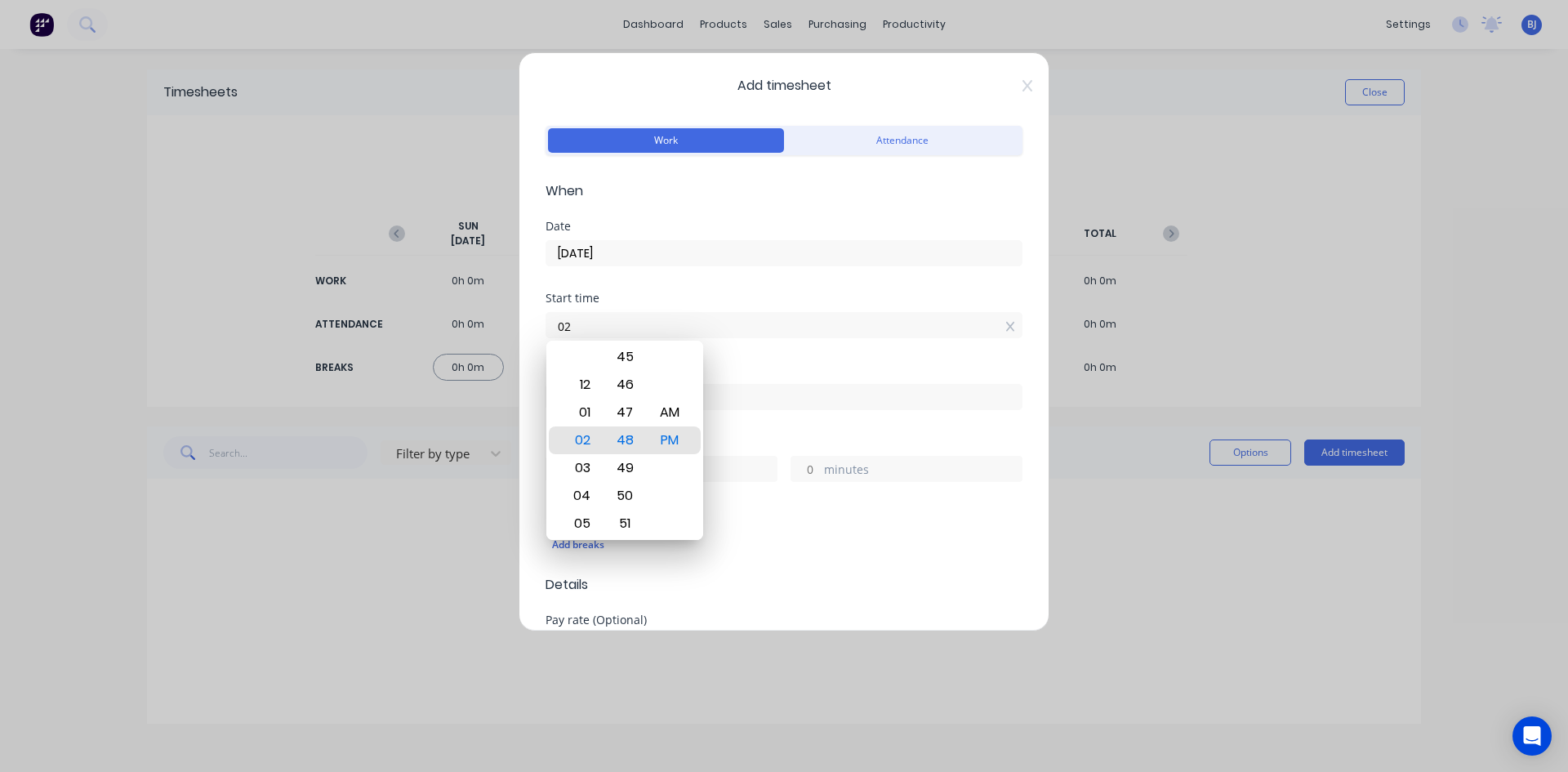
type input "0"
type input "07:00 AM"
click at [664, 415] on div "AM" at bounding box center [669, 413] width 40 height 28
drag, startPoint x: 759, startPoint y: 360, endPoint x: 748, endPoint y: 365, distance: 12.1
click at [752, 364] on div "Start time 07:00 AM" at bounding box center [784, 329] width 477 height 72
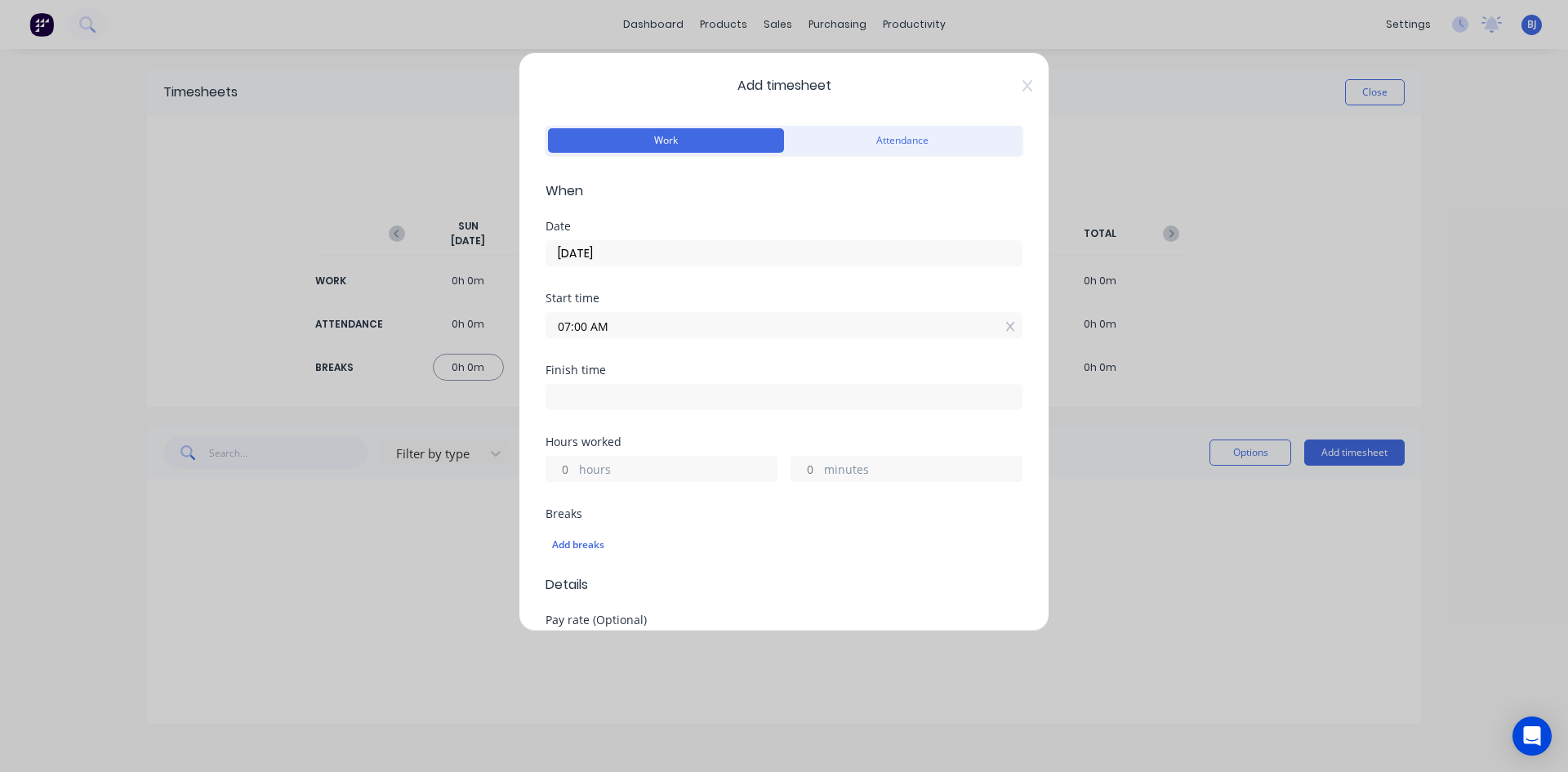
drag, startPoint x: 556, startPoint y: 392, endPoint x: 574, endPoint y: 402, distance: 20.6
click at [556, 393] on input at bounding box center [784, 397] width 475 height 25
type input "02:48 PM"
type input "7"
type input "48"
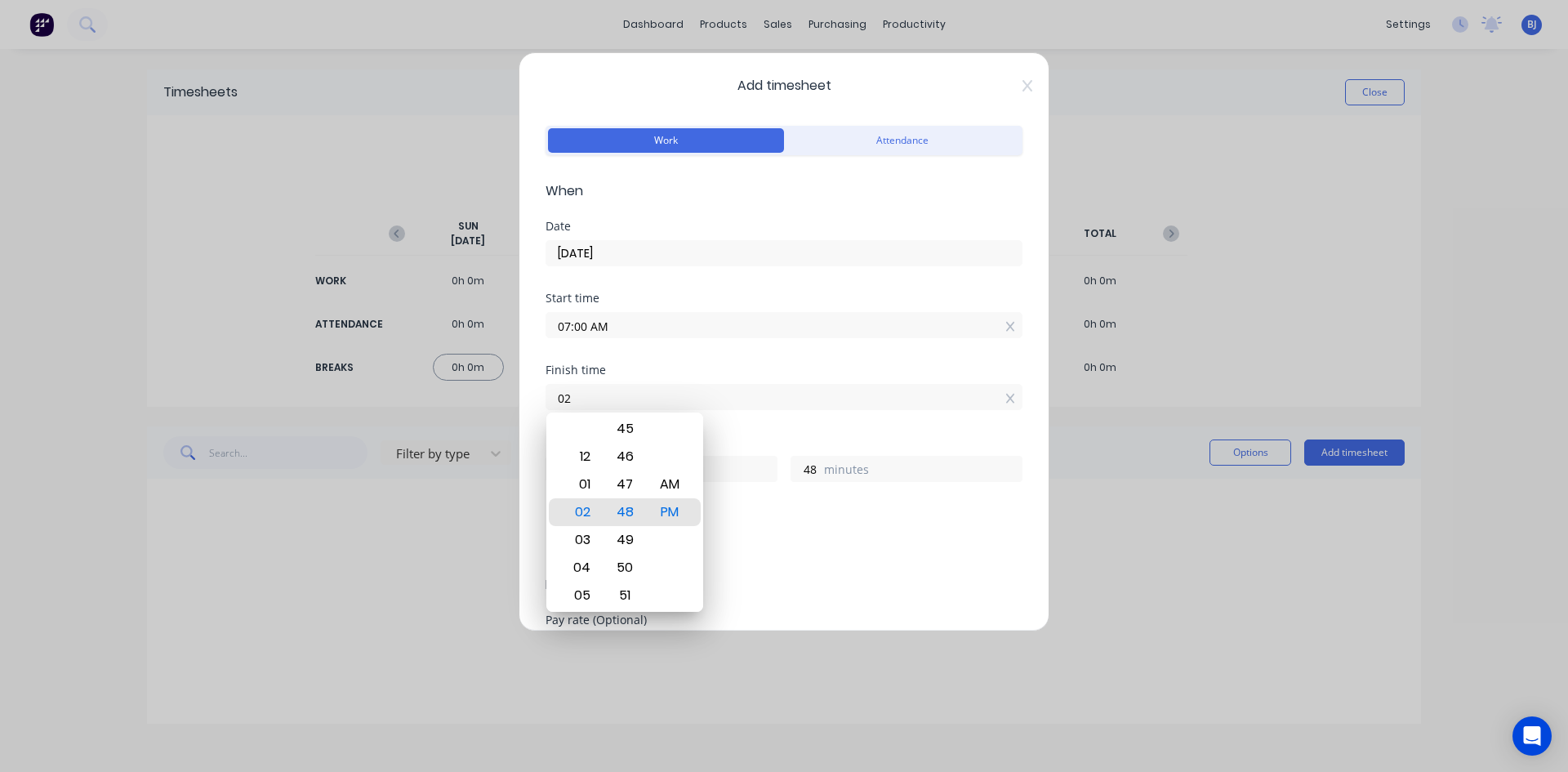
type input "0"
type input "11:45 AM"
type input "4"
type input "45"
click at [673, 482] on div "AM" at bounding box center [669, 485] width 40 height 28
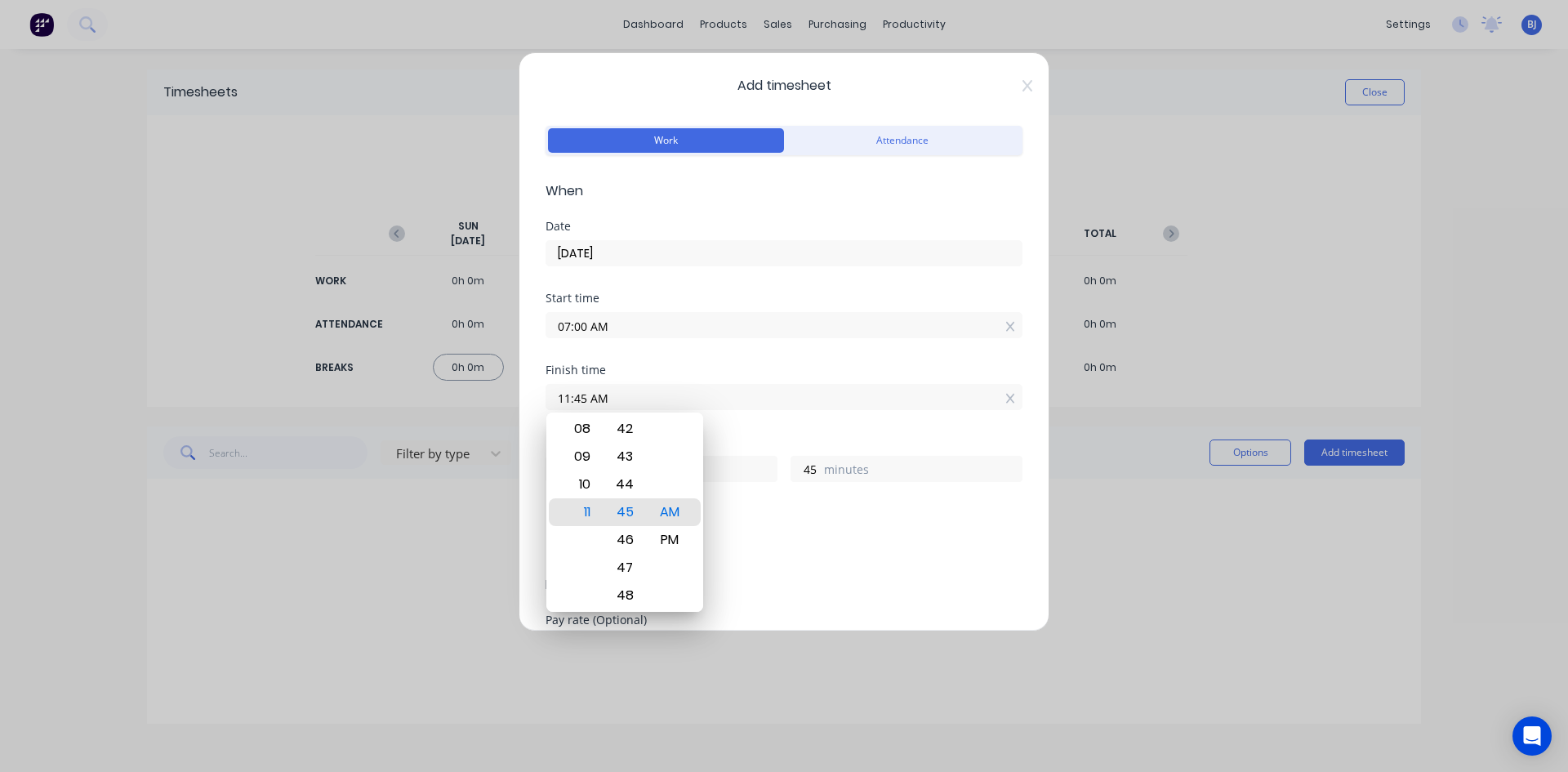
click at [739, 425] on div "Finish time 11:45 AM" at bounding box center [784, 401] width 477 height 72
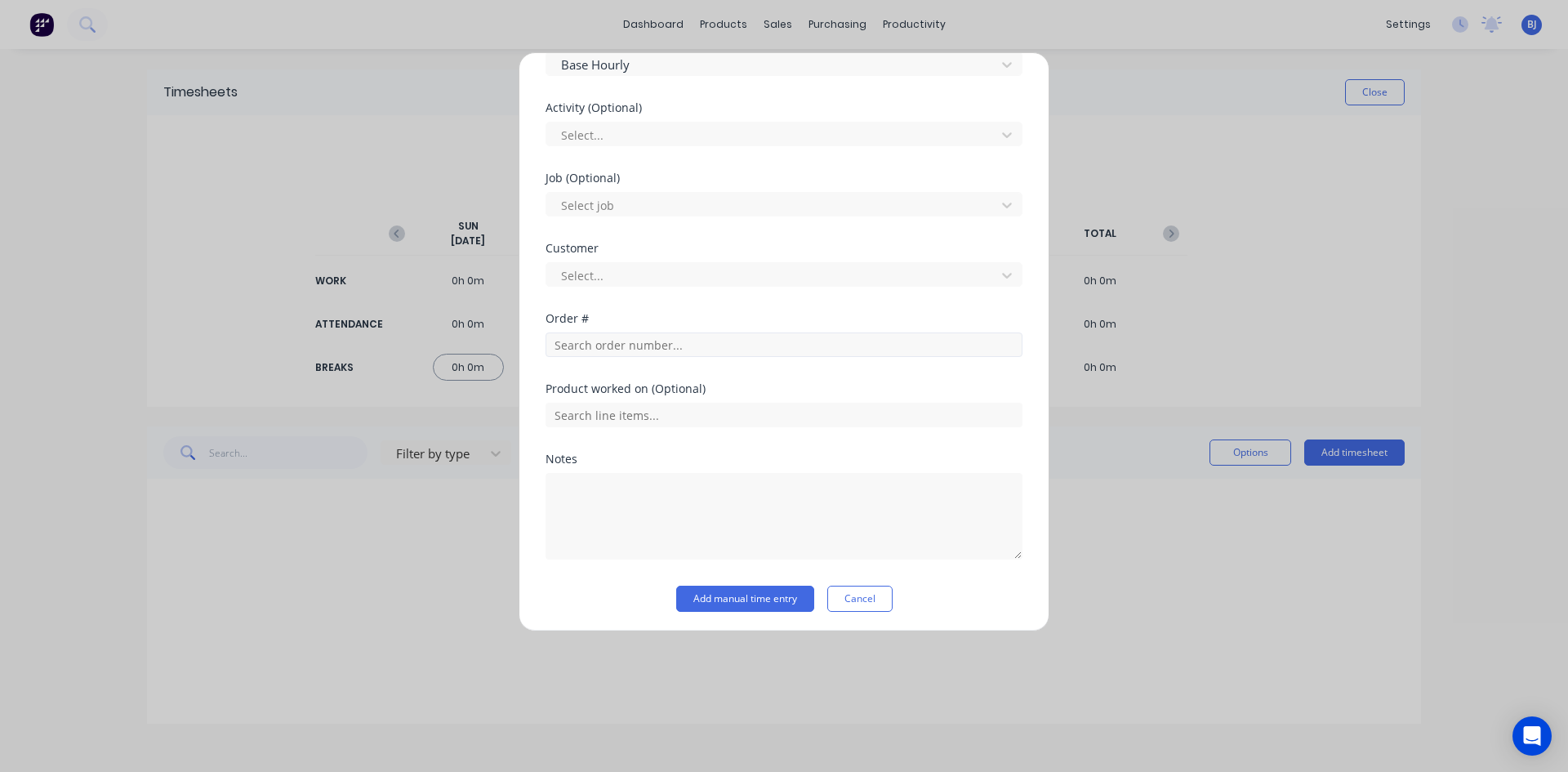
scroll to position [586, 0]
click at [595, 343] on input "text" at bounding box center [784, 341] width 477 height 25
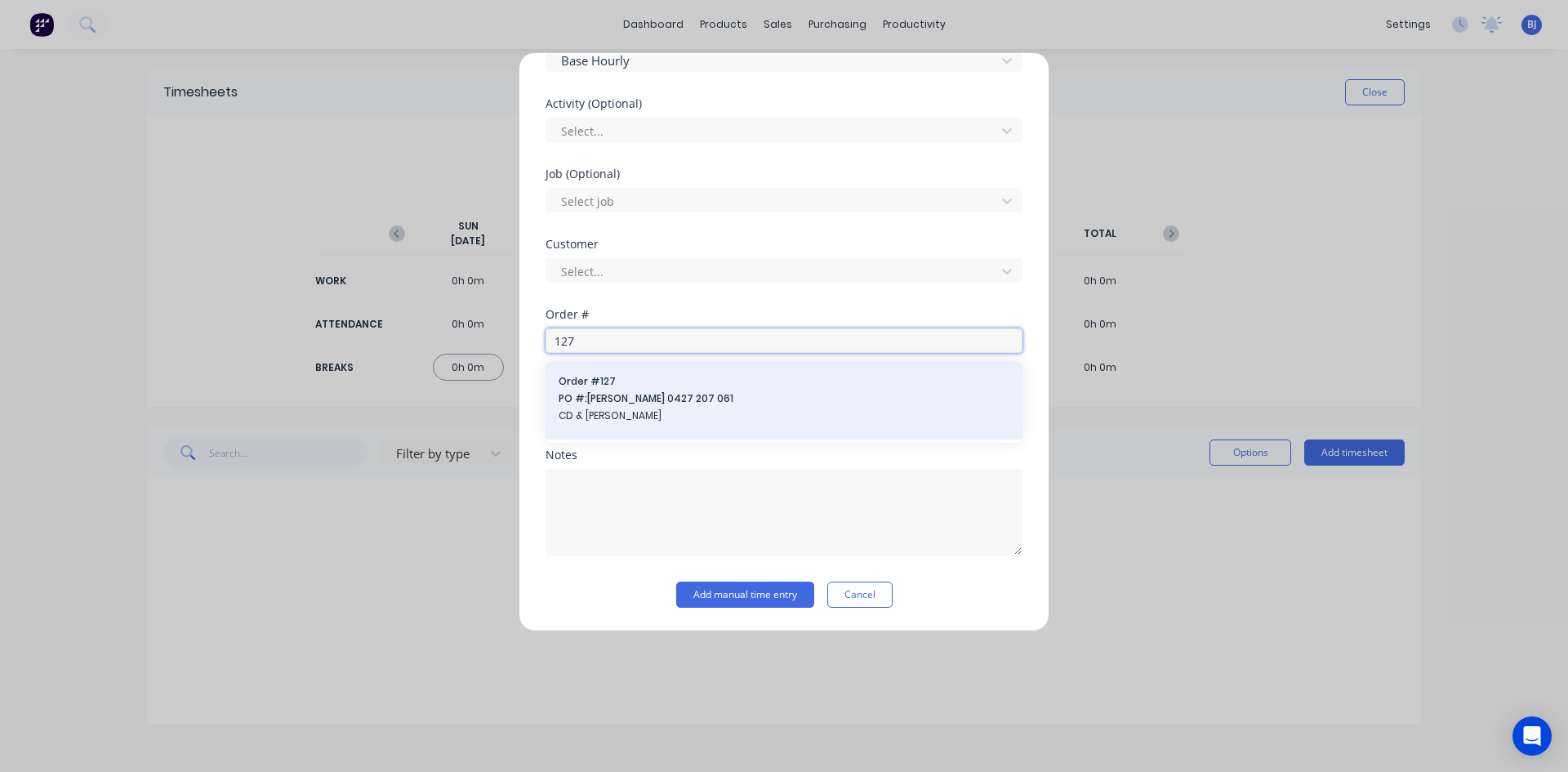
type input "127"
click at [611, 392] on span "PO #: [PERSON_NAME] 0427 207 061" at bounding box center [784, 399] width 450 height 15
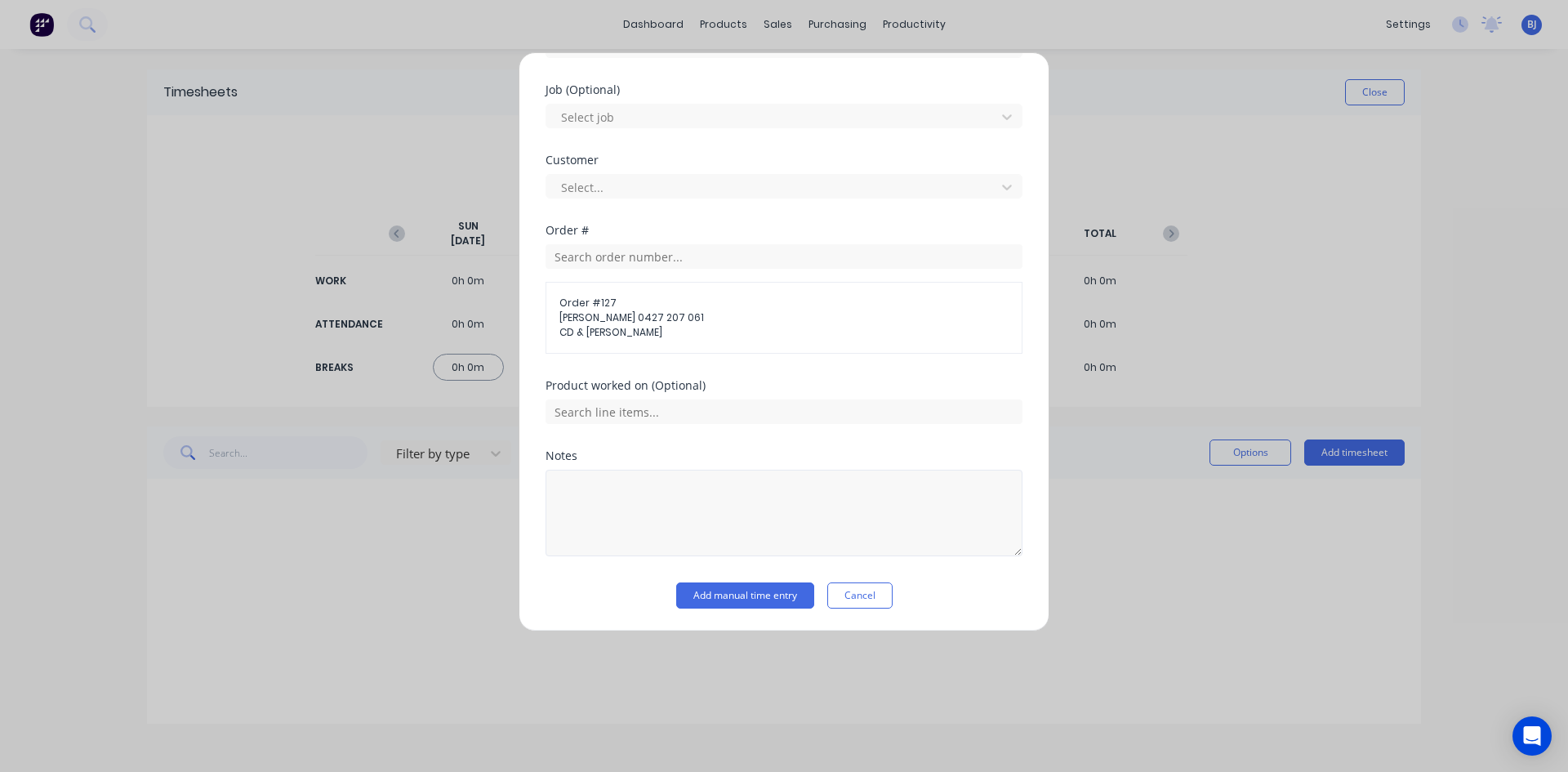
scroll to position [671, 0]
click at [580, 480] on textarea at bounding box center [784, 513] width 477 height 87
type textarea "hungry boards"
click at [740, 592] on button "Add manual time entry" at bounding box center [746, 595] width 138 height 26
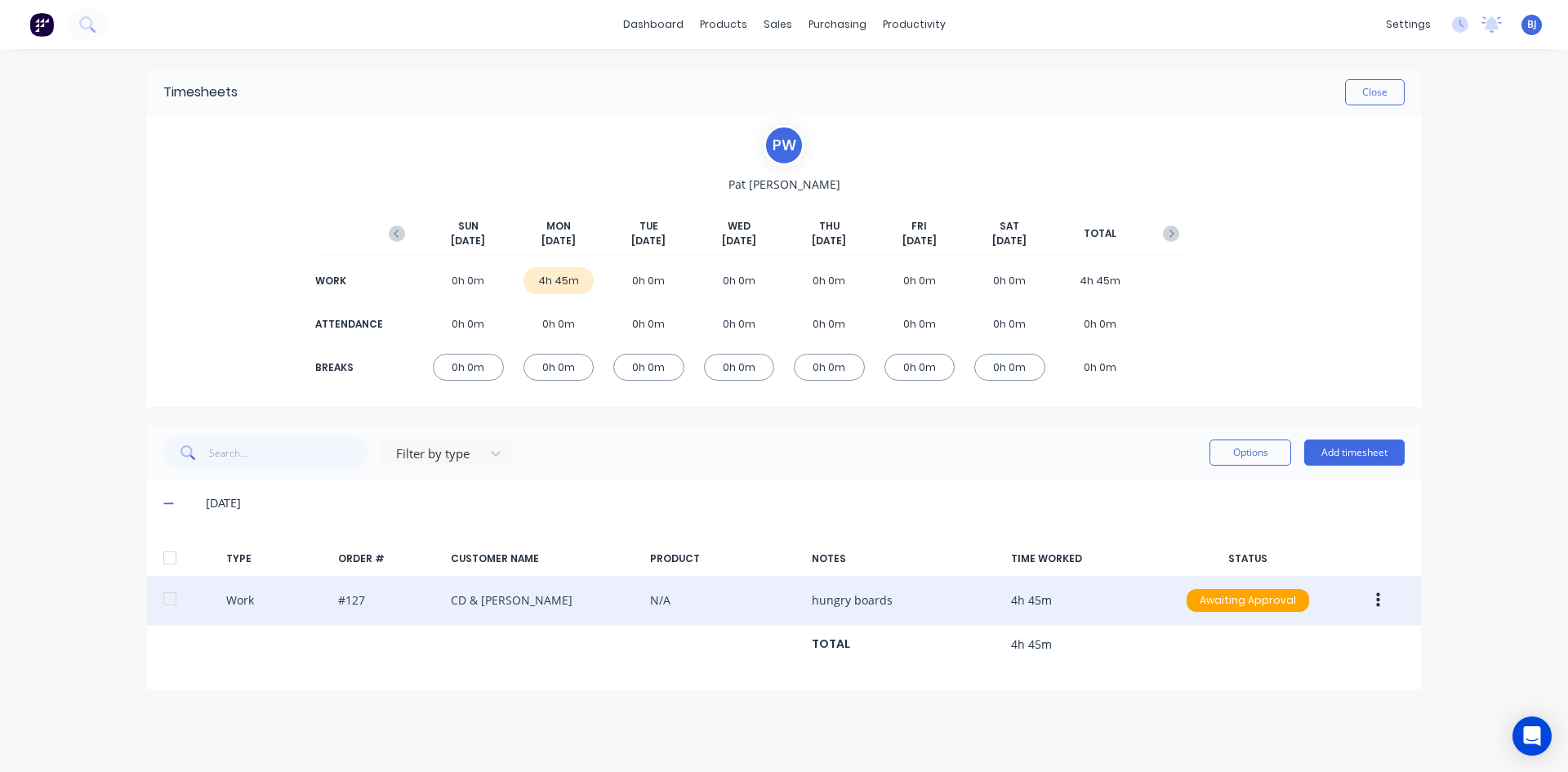
click at [1376, 606] on icon "button" at bounding box center [1378, 600] width 4 height 18
click at [1281, 571] on div "Duplicate" at bounding box center [1320, 572] width 126 height 24
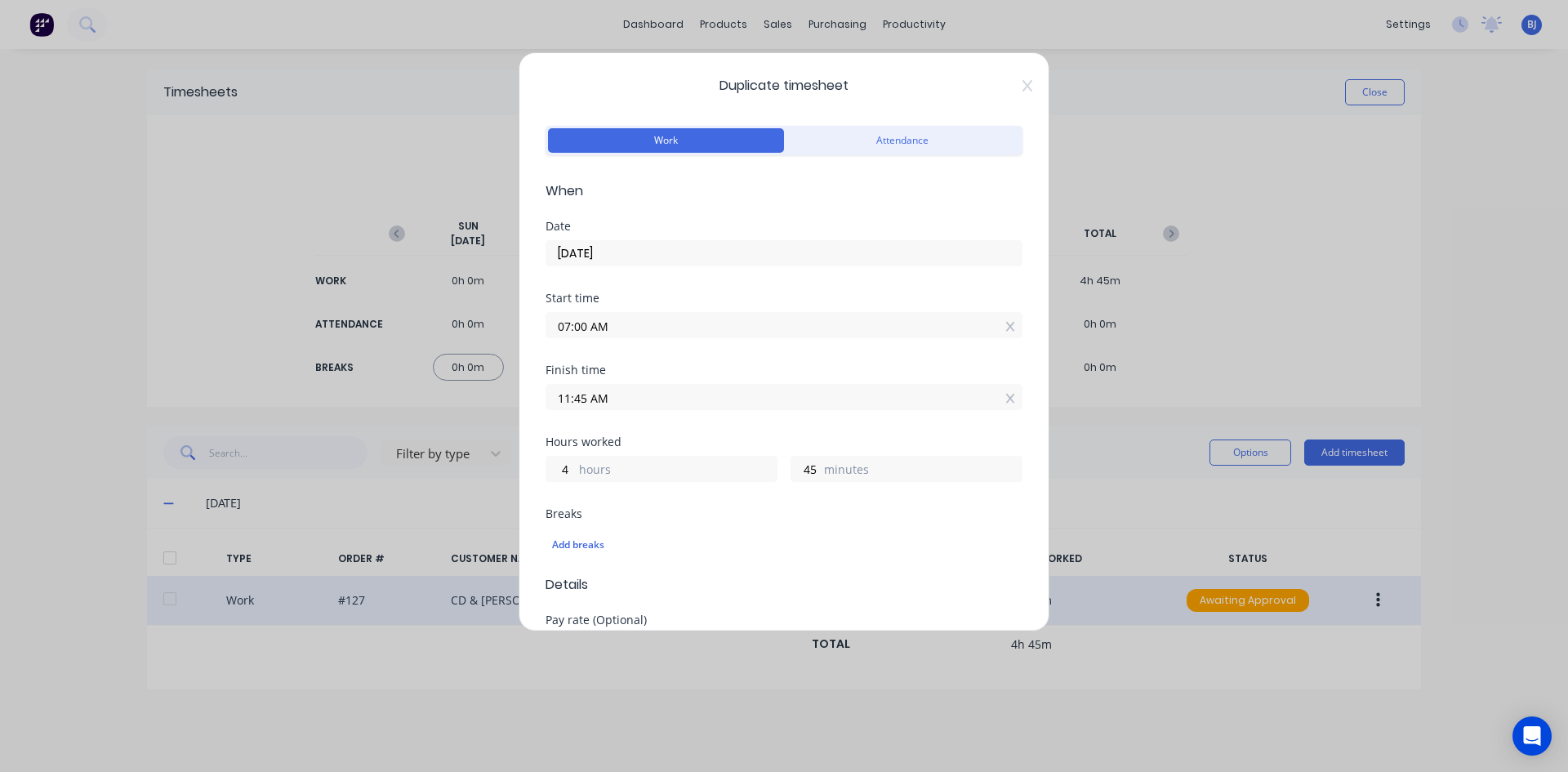
drag, startPoint x: 572, startPoint y: 330, endPoint x: 483, endPoint y: 359, distance: 93.6
click at [485, 358] on div "Duplicate timesheet Work Attendance When Date [DATE] Start time 07:00 AM Finish…" at bounding box center [784, 386] width 1568 height 772
type input "11:45 AM"
type input "0"
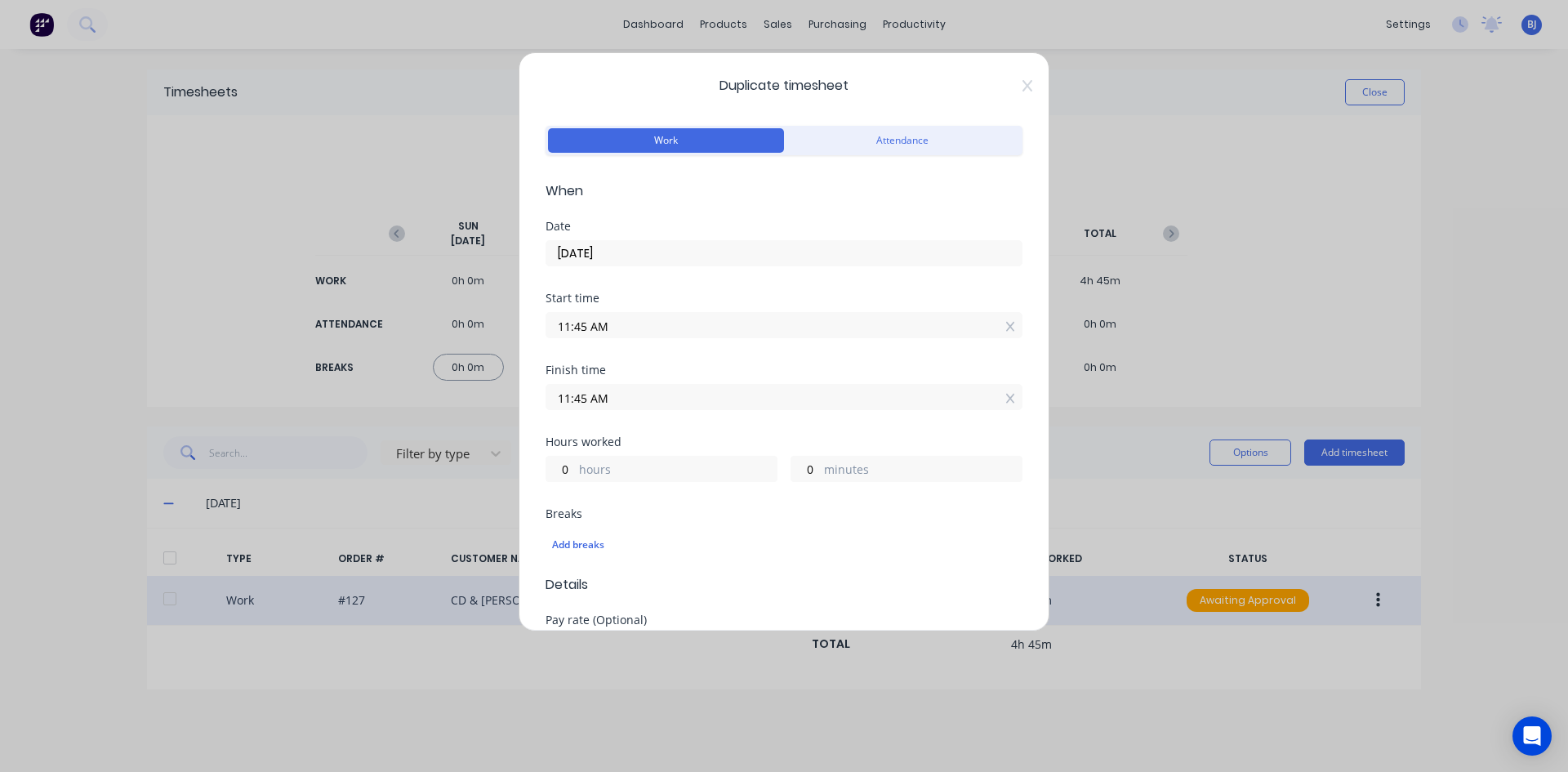
drag, startPoint x: 704, startPoint y: 366, endPoint x: 690, endPoint y: 365, distance: 14.0
click at [702, 365] on div "Finish time" at bounding box center [784, 370] width 477 height 11
drag, startPoint x: 609, startPoint y: 400, endPoint x: 501, endPoint y: 409, distance: 108.4
click at [501, 409] on div "Duplicate timesheet Work Attendance When Date [DATE] Start time 11:45 AM Finish…" at bounding box center [784, 386] width 1568 height 772
click at [688, 396] on input "12.45" at bounding box center [784, 397] width 475 height 25
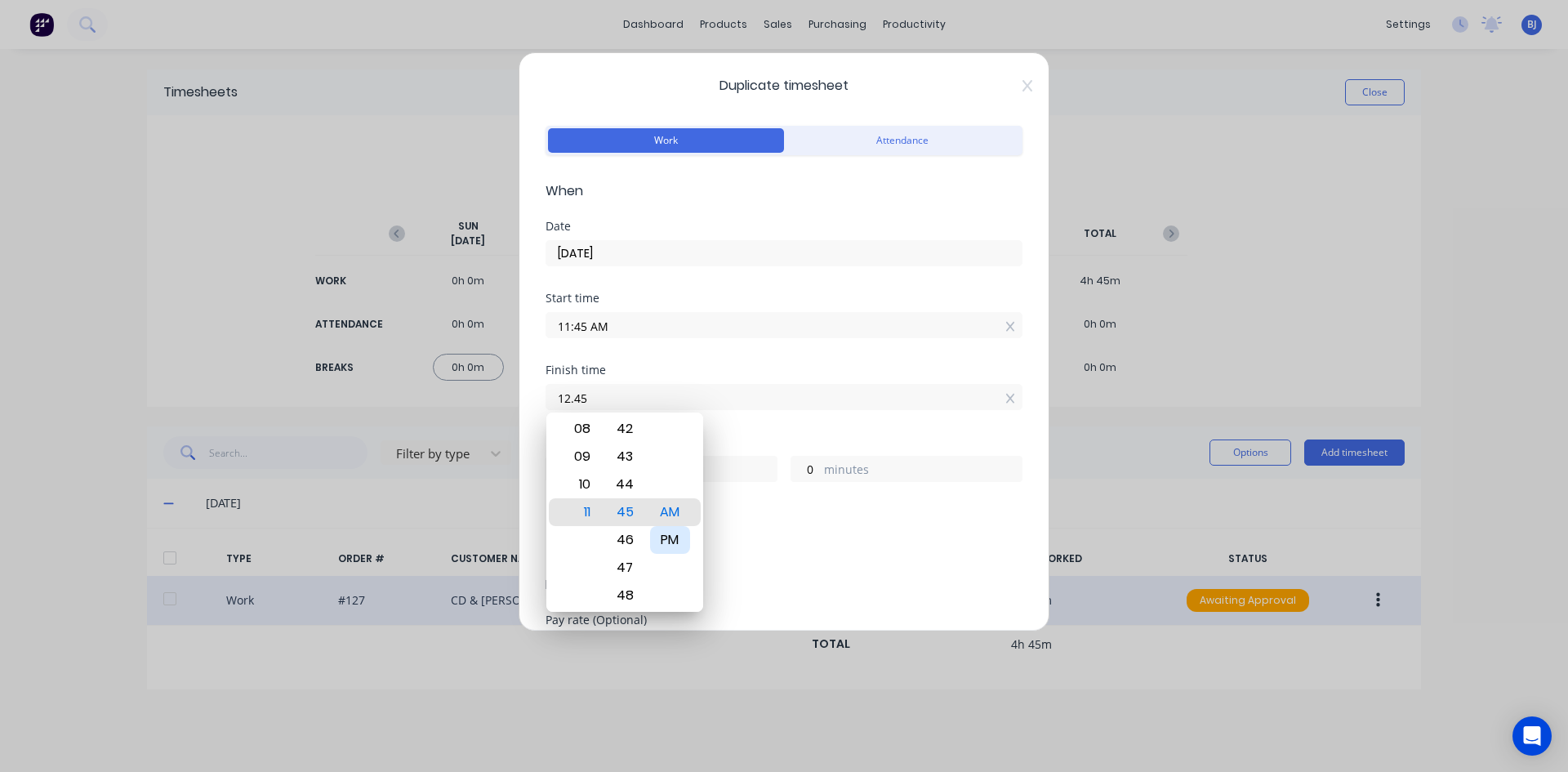
type input "12:45 PM"
type input "1"
click at [673, 536] on div "PM" at bounding box center [669, 540] width 40 height 28
click at [726, 428] on div "Finish time 12:45 PM" at bounding box center [784, 401] width 477 height 72
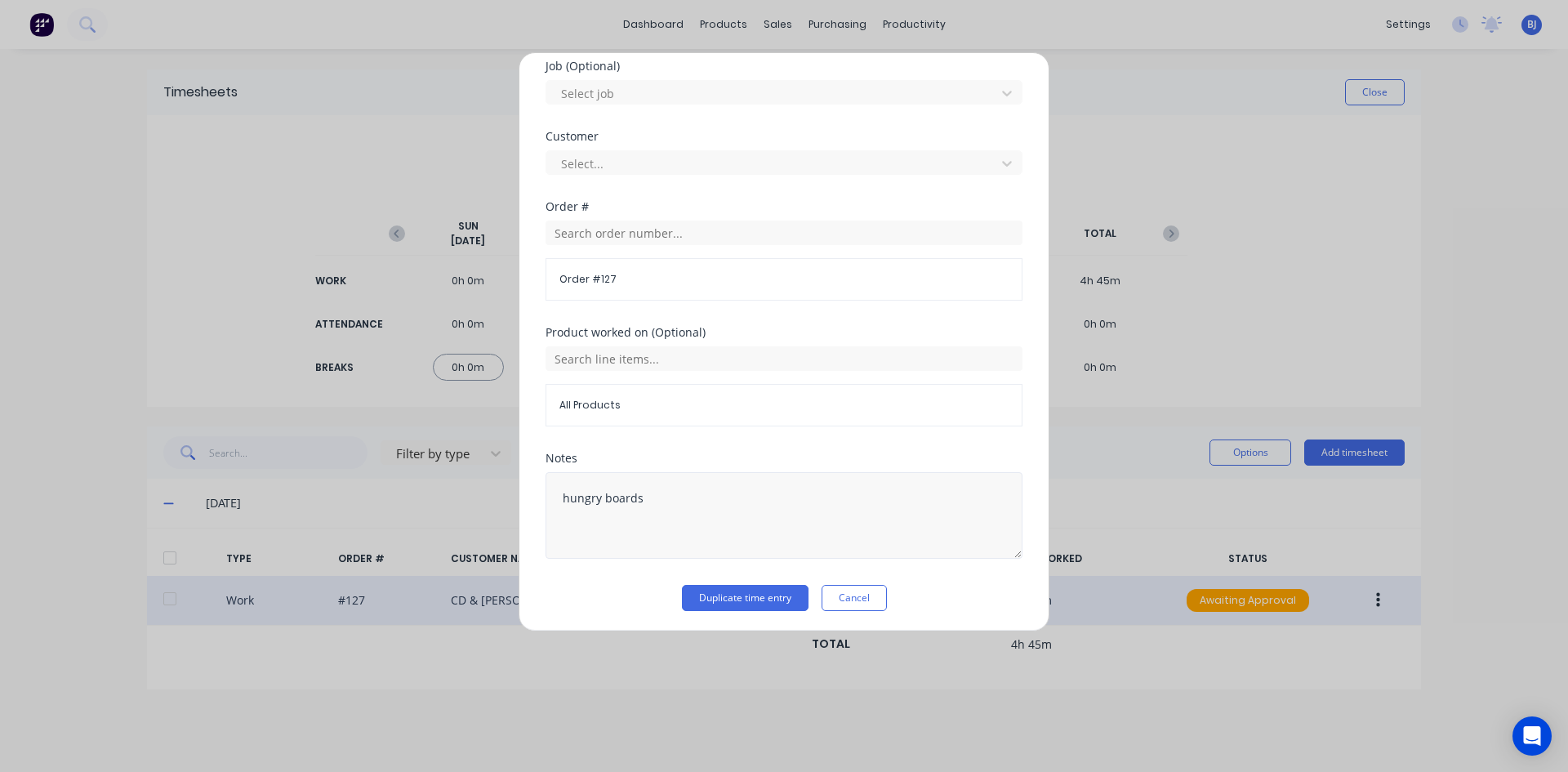
scroll to position [698, 0]
click at [592, 359] on input "text" at bounding box center [784, 356] width 477 height 25
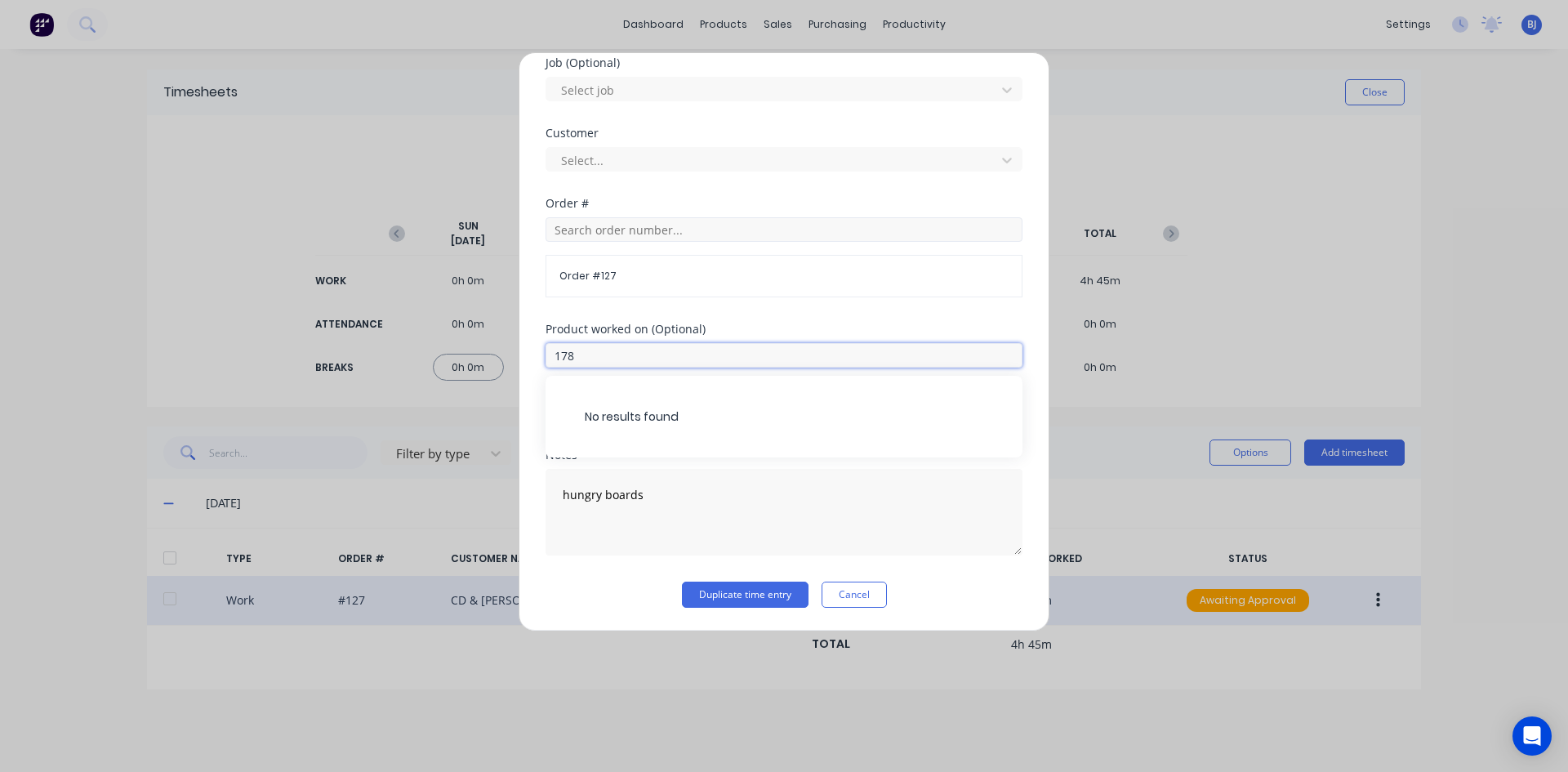
type input "178"
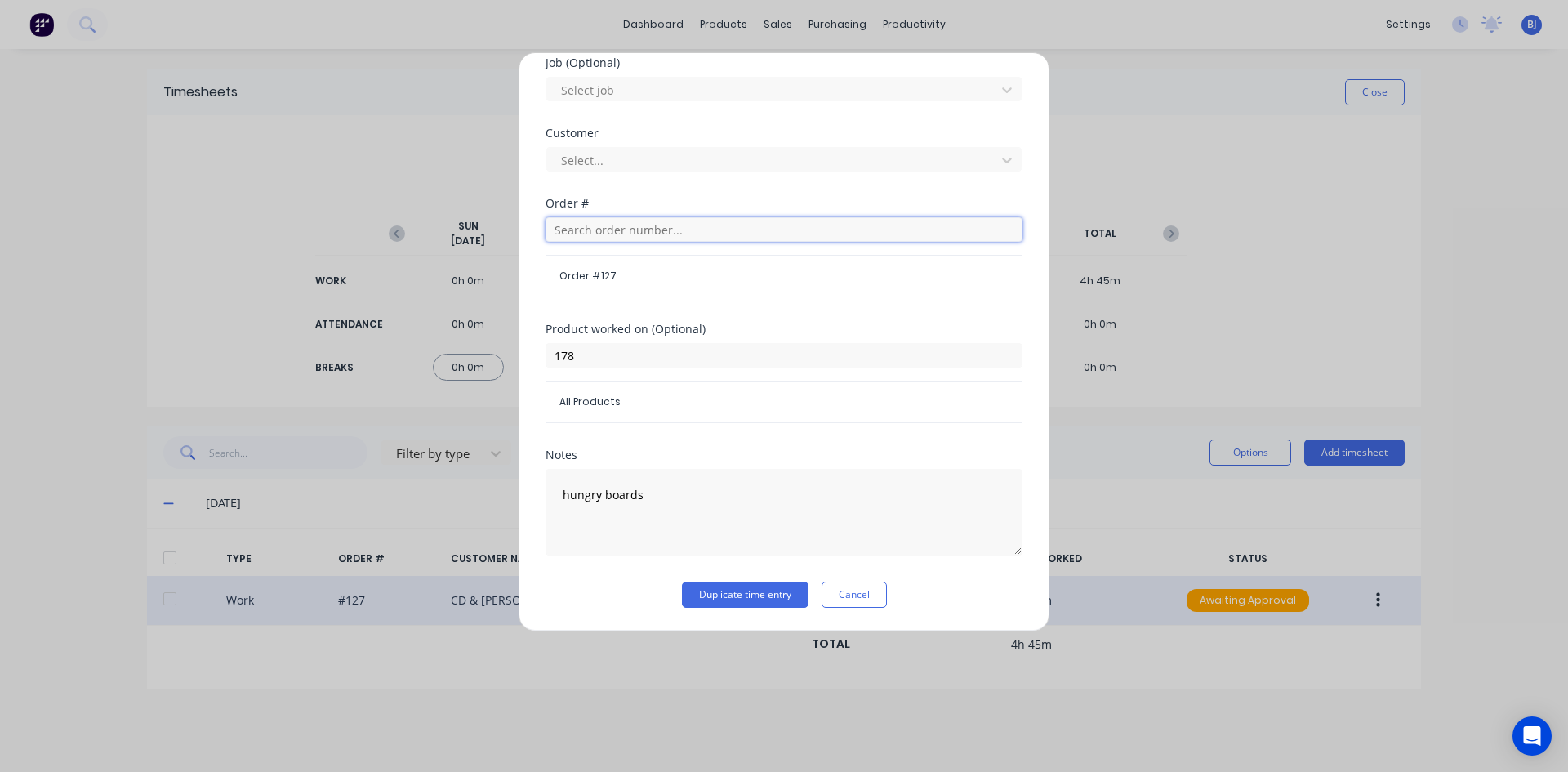
click at [559, 231] on input "text" at bounding box center [784, 229] width 477 height 25
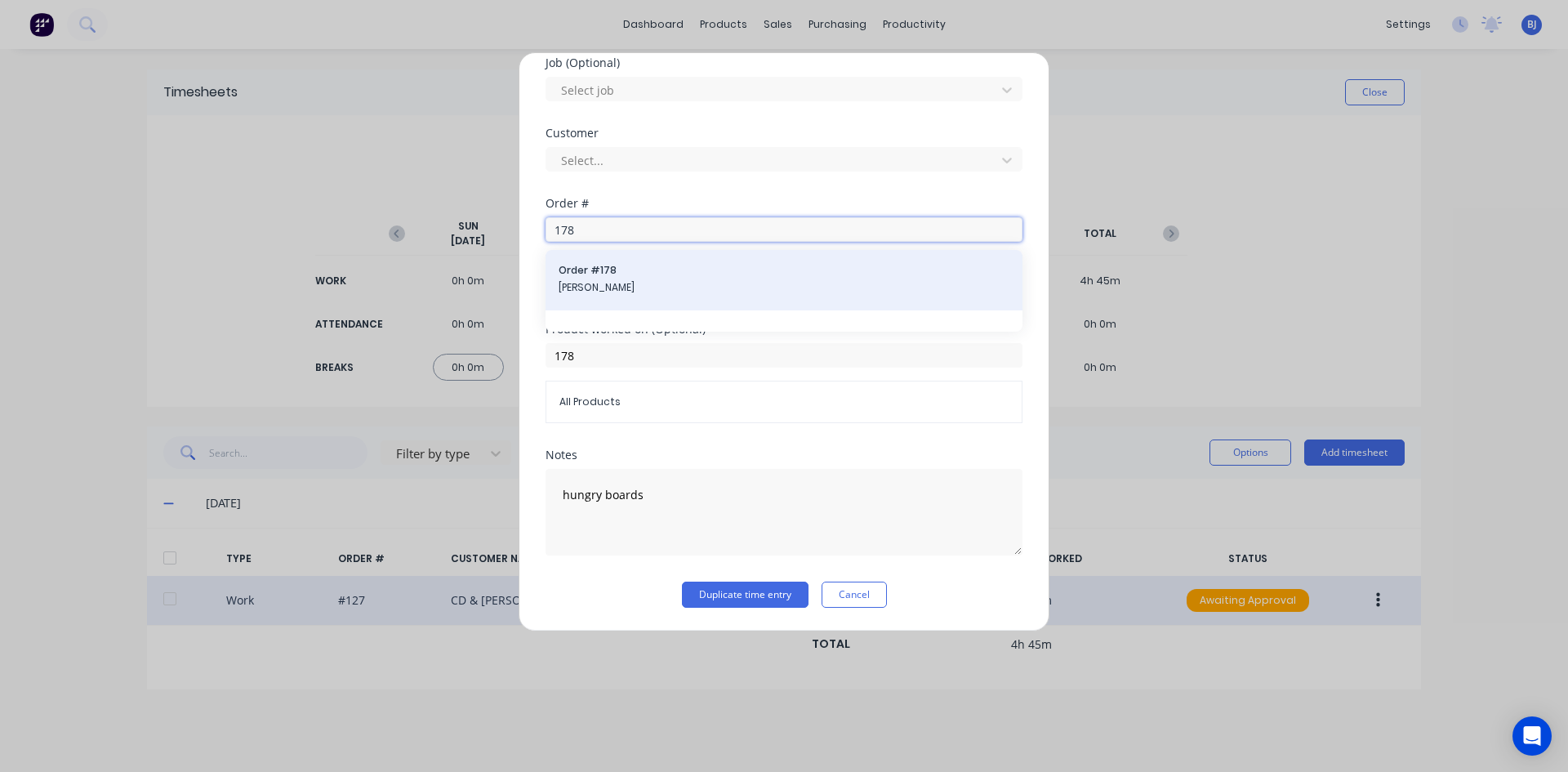
type input "178"
click at [582, 271] on span "Order # 178" at bounding box center [784, 271] width 450 height 15
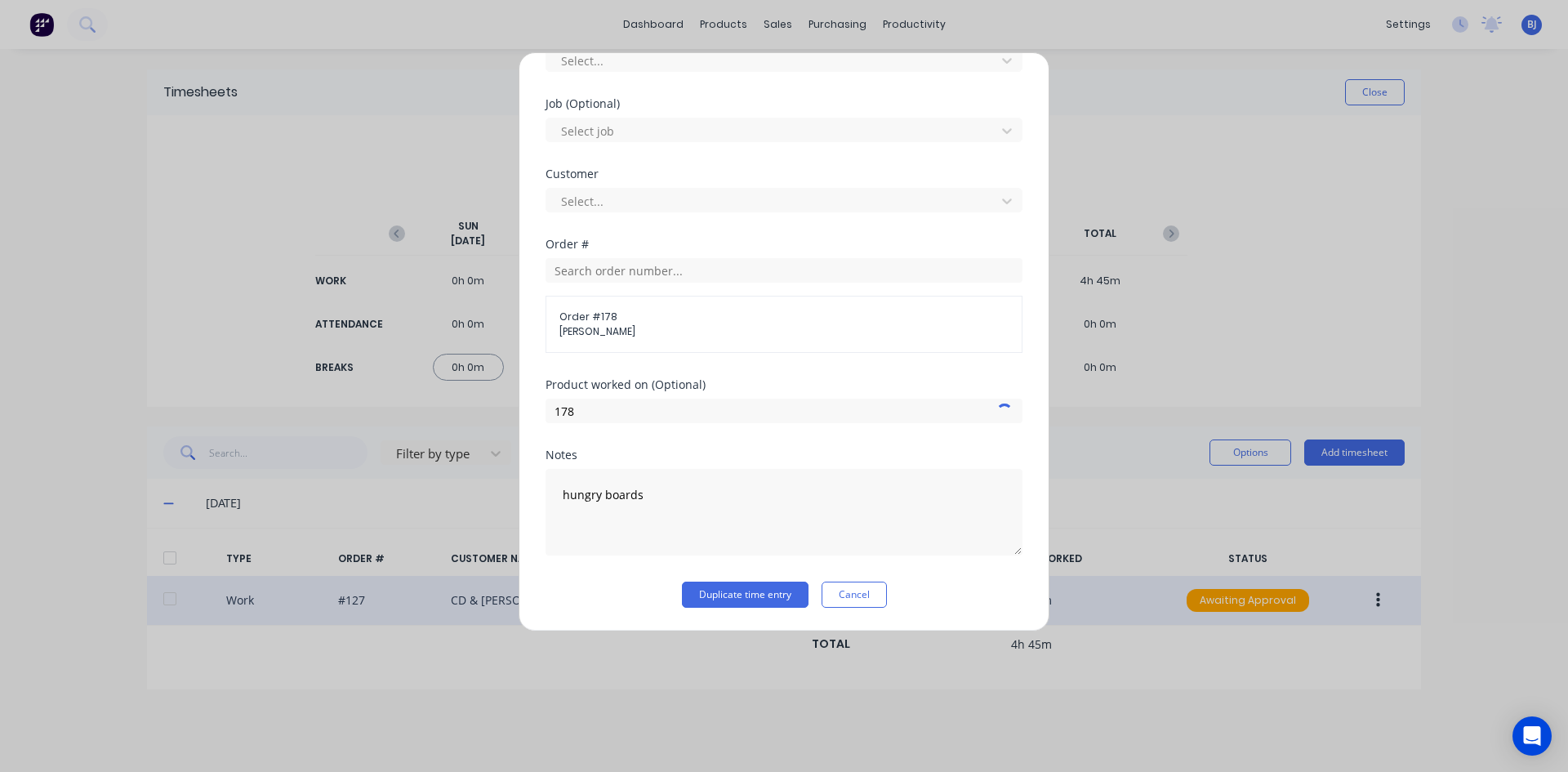
scroll to position [657, 0]
click at [584, 413] on input "178" at bounding box center [784, 411] width 477 height 25
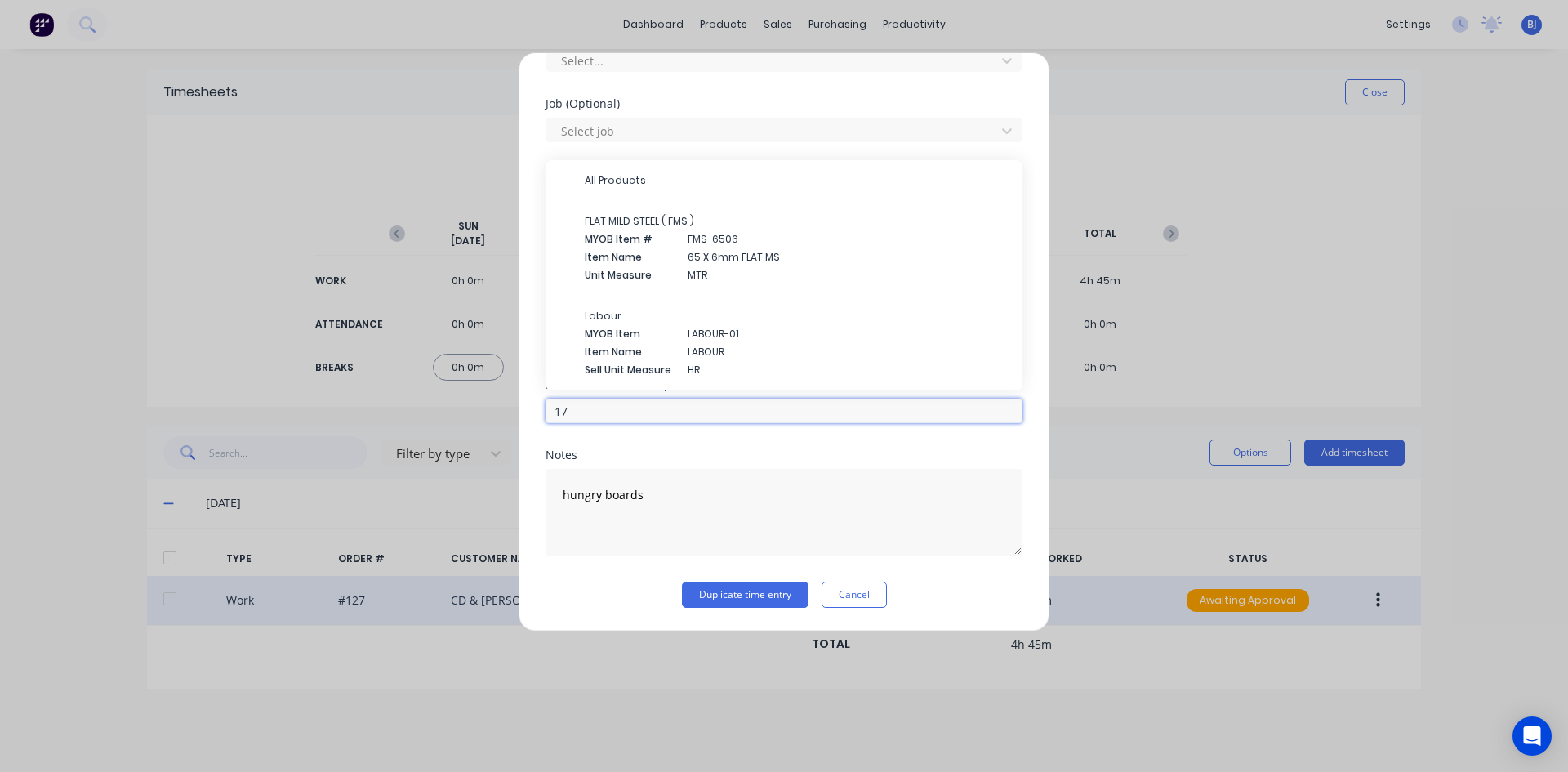
type input "1"
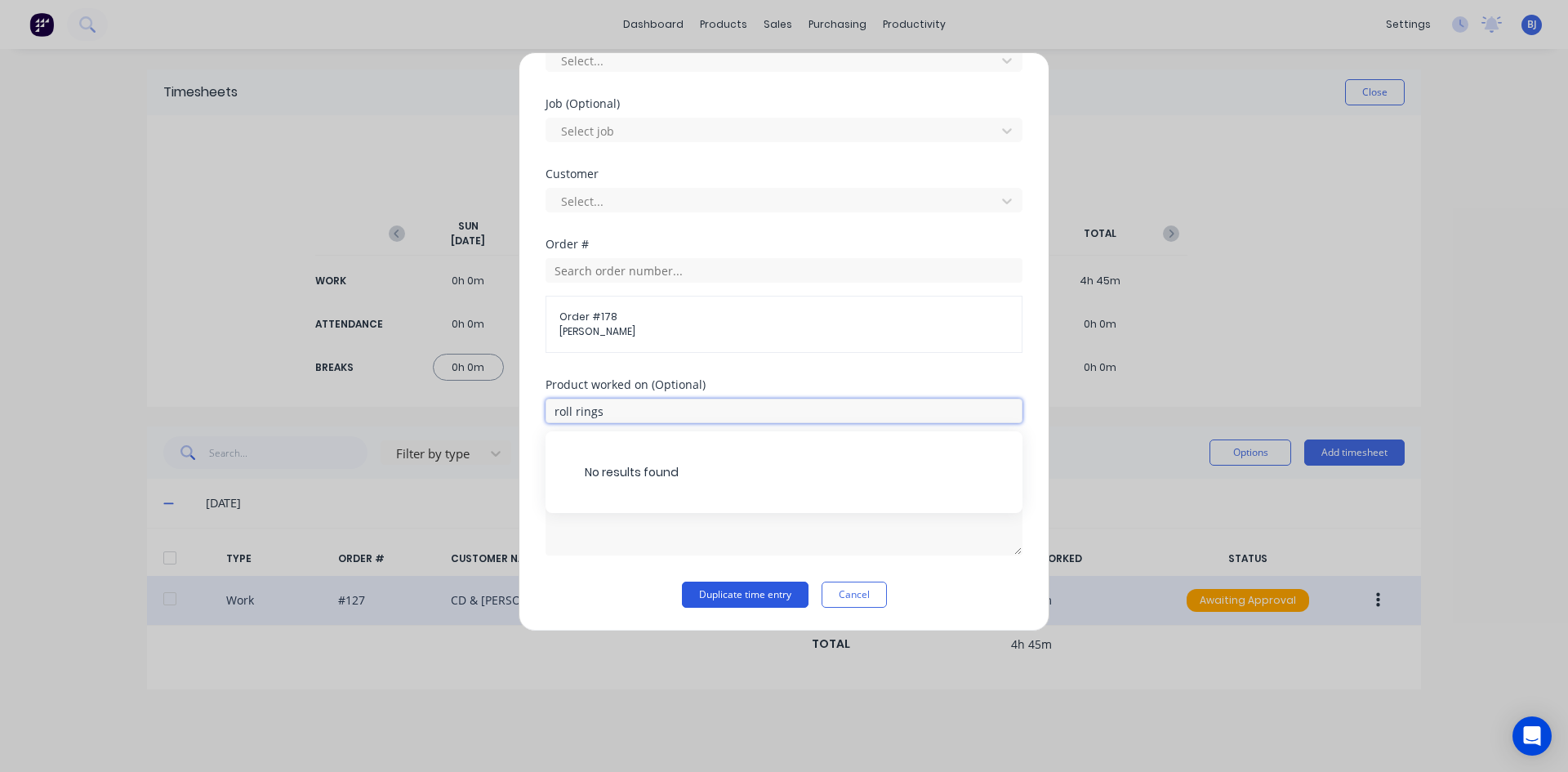
type input "roll rings"
click at [719, 594] on button "Duplicate time entry" at bounding box center [745, 595] width 126 height 26
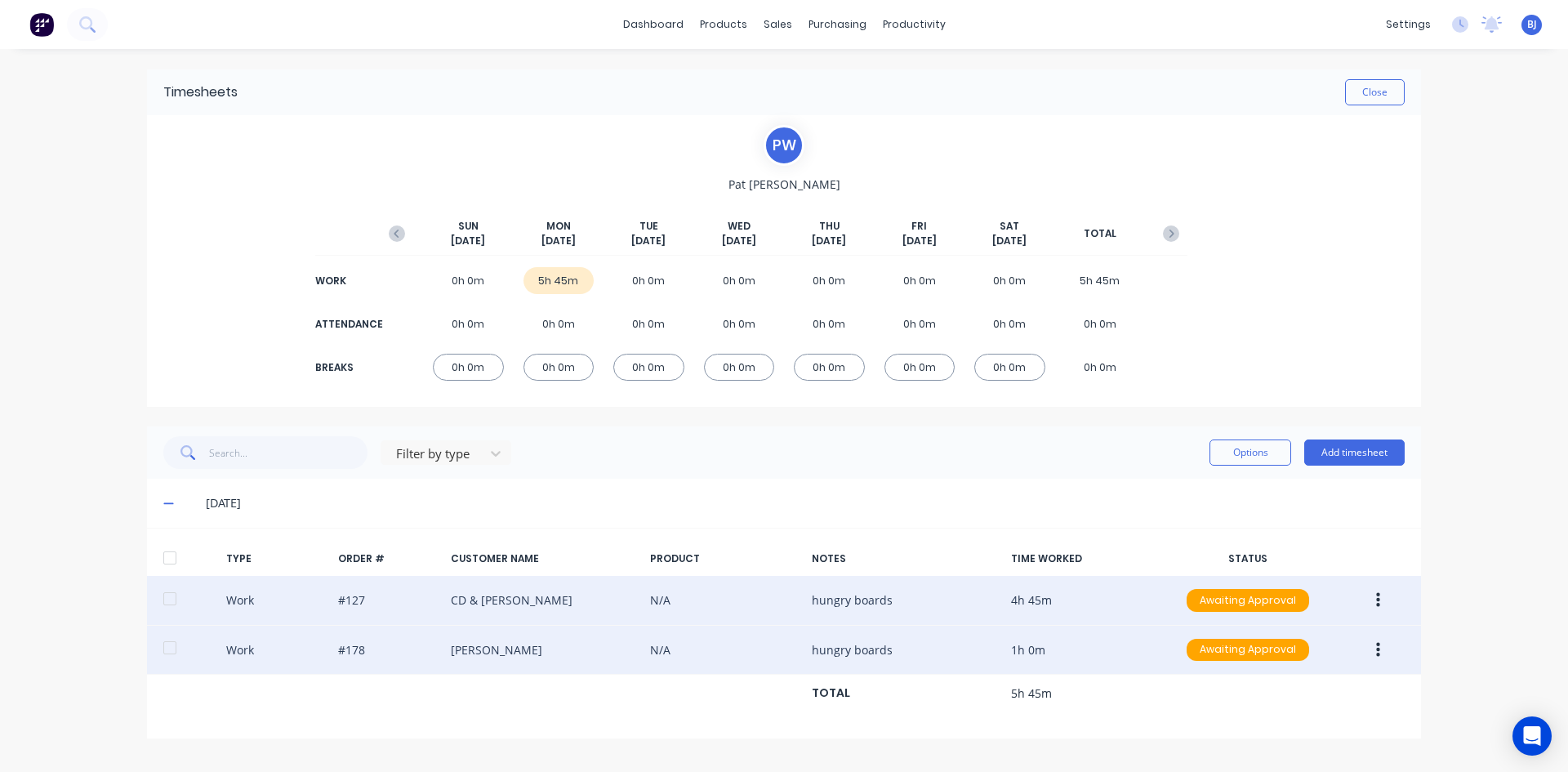
click at [1379, 649] on icon "button" at bounding box center [1378, 649] width 4 height 15
click at [1272, 592] on div "Edit" at bounding box center [1320, 589] width 126 height 24
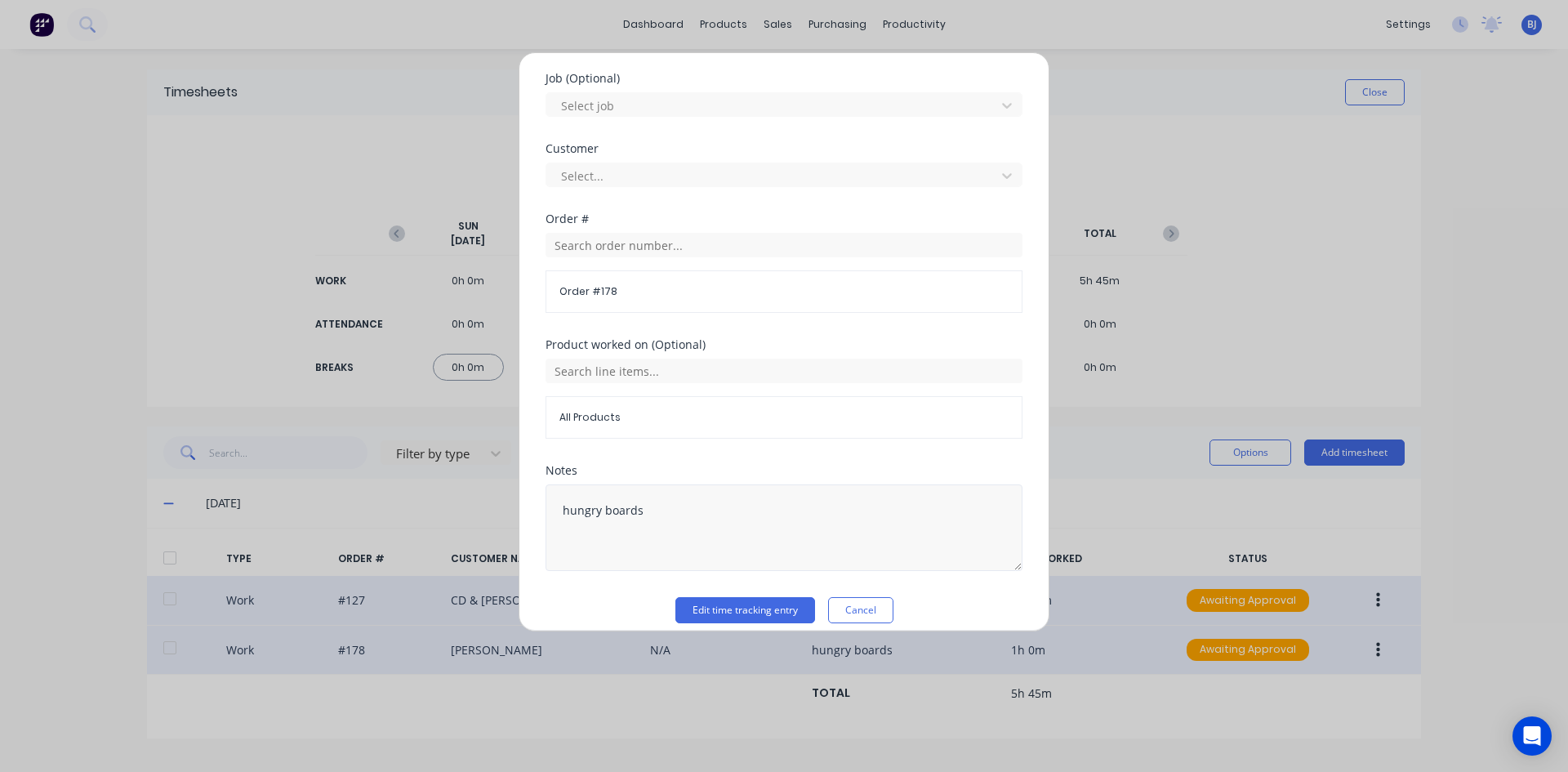
scroll to position [698, 0]
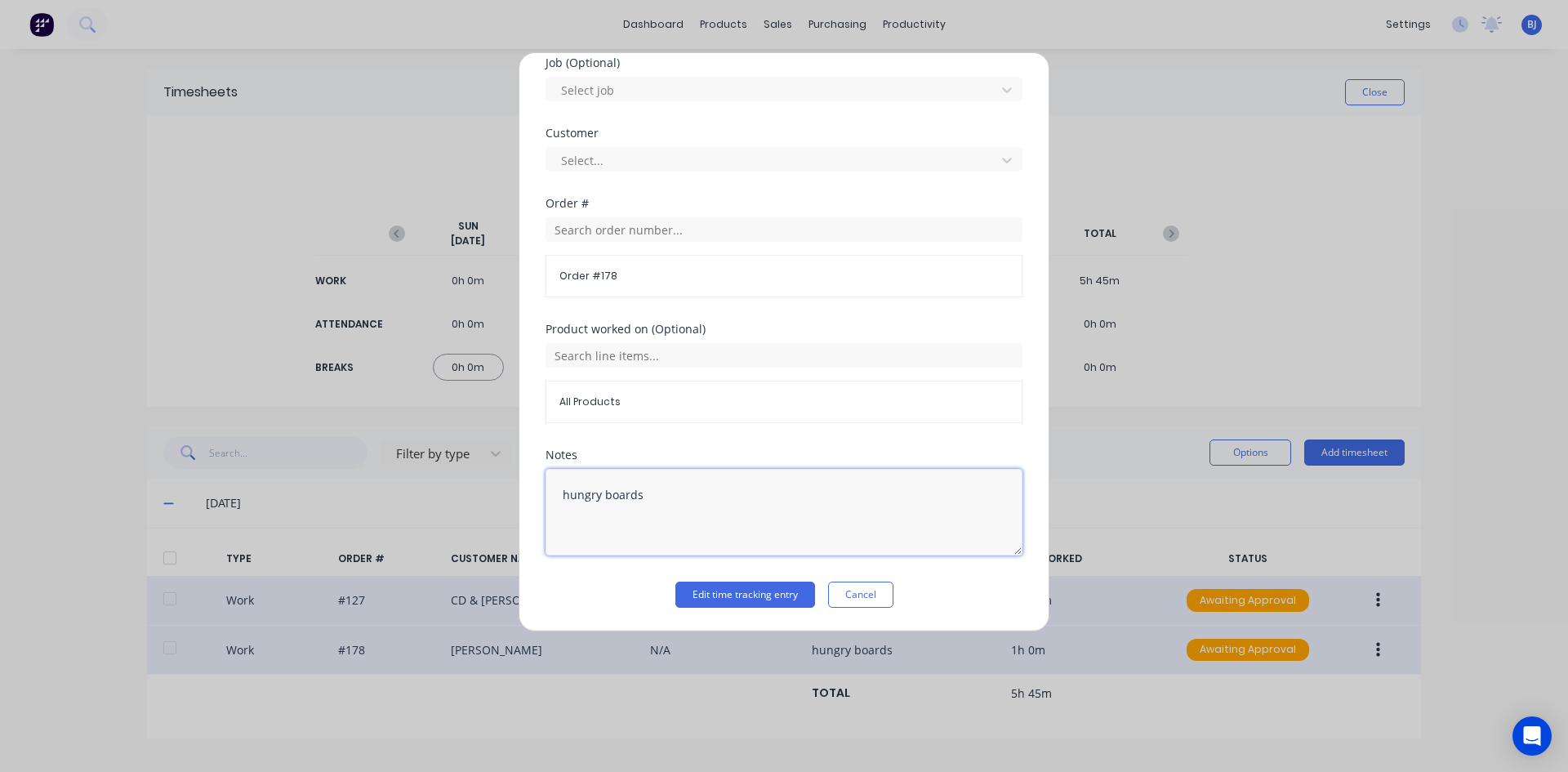
click at [647, 500] on textarea "hungry boards" at bounding box center [784, 513] width 477 height 87
type textarea "h"
type textarea "Roll Rings"
click at [744, 596] on button "Edit time tracking entry" at bounding box center [745, 595] width 139 height 26
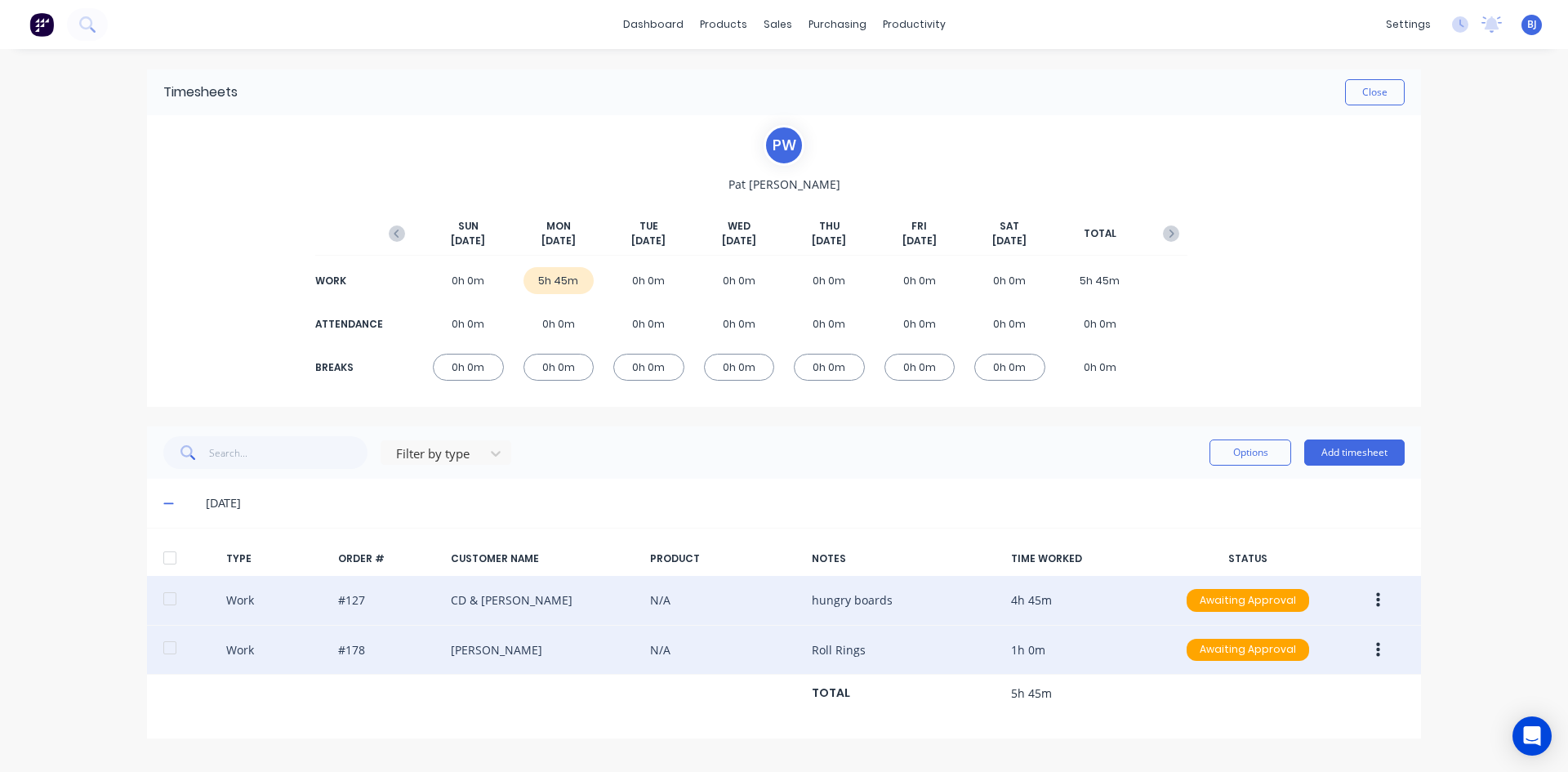
click at [819, 597] on div "Work #127 CD & [PERSON_NAME] N/A hungry boards 4h 45m Awaiting Approval" at bounding box center [784, 601] width 1274 height 50
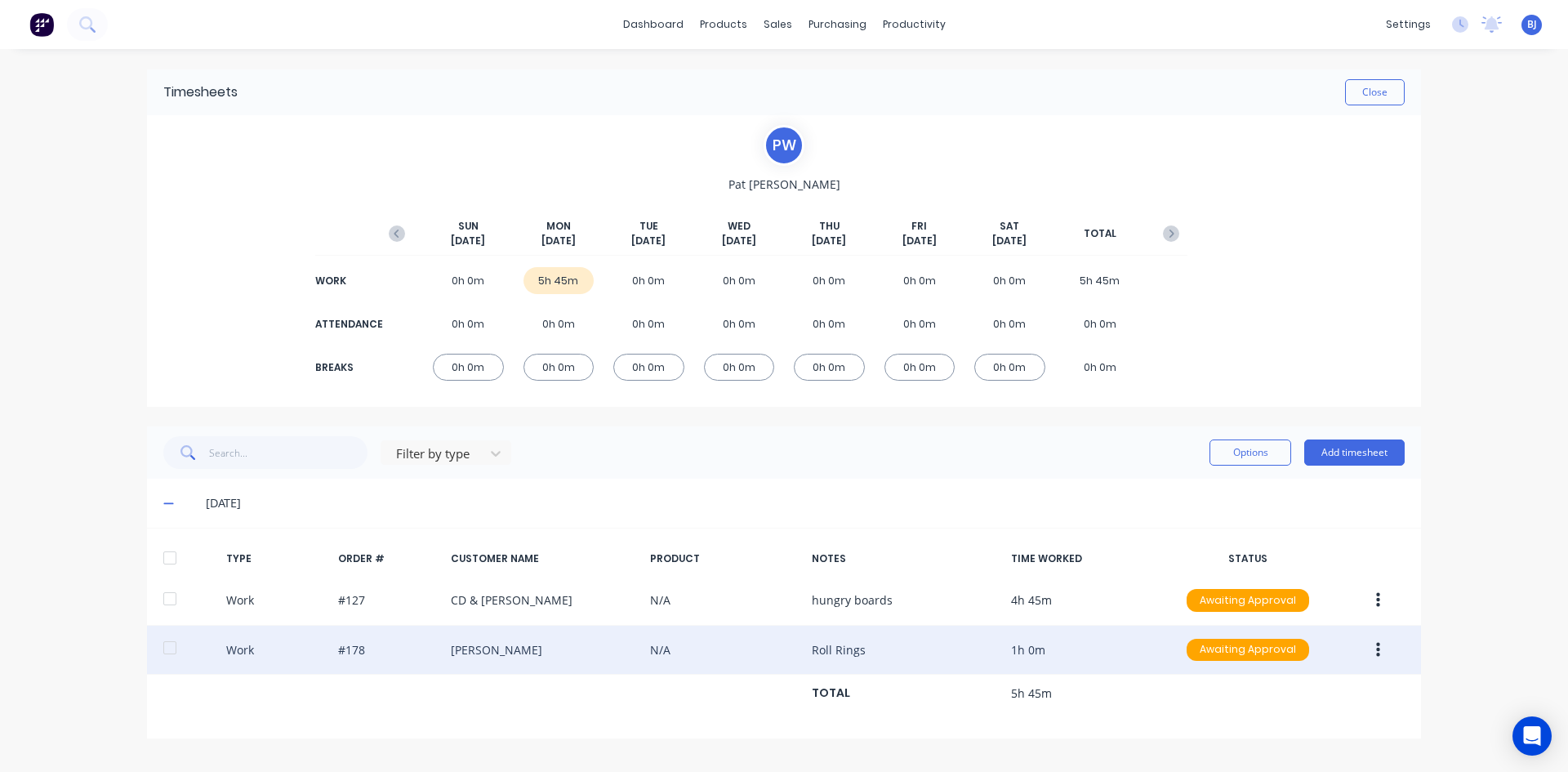
click at [1377, 650] on icon "button" at bounding box center [1378, 649] width 4 height 15
click at [1281, 627] on div "Duplicate" at bounding box center [1320, 621] width 126 height 24
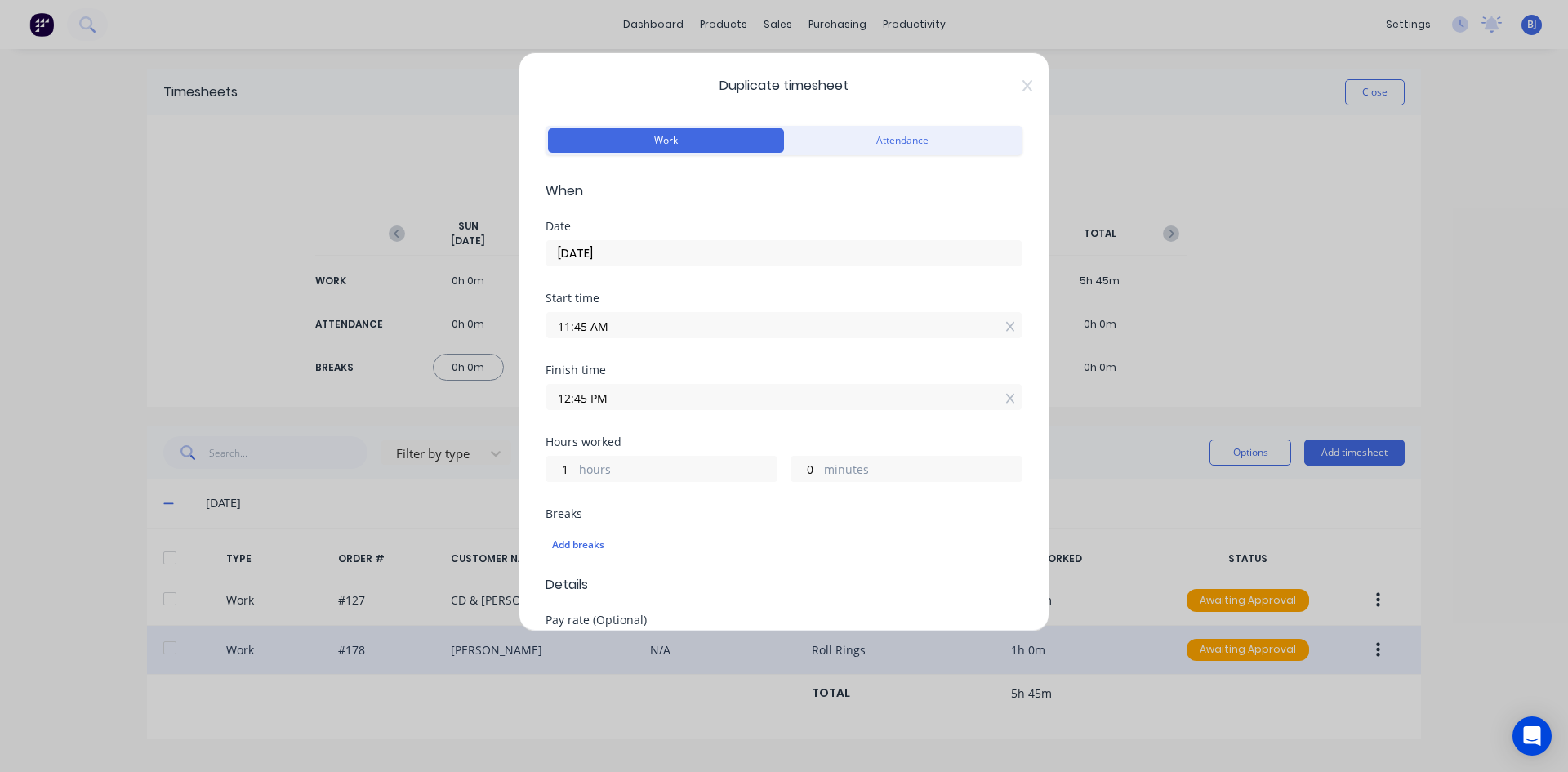
drag, startPoint x: 608, startPoint y: 322, endPoint x: 507, endPoint y: 331, distance: 101.4
click at [507, 331] on div "Duplicate timesheet Work Attendance When Date [DATE] Start time 11:45 AM Finish…" at bounding box center [784, 386] width 1568 height 772
type input "12:45 PM"
type input "0"
click at [640, 342] on div "Start time 12:45 PM" at bounding box center [784, 329] width 477 height 72
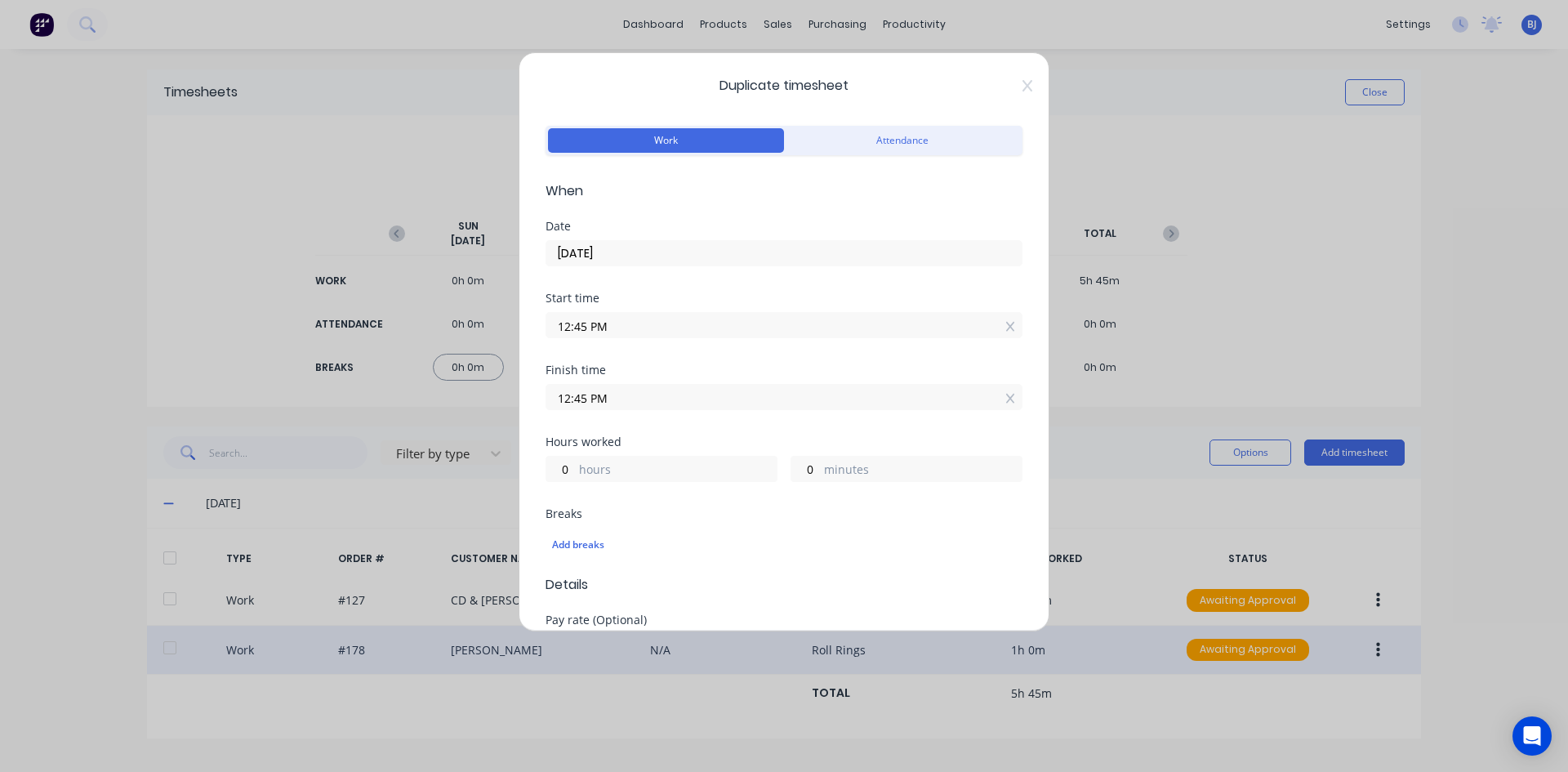
drag, startPoint x: 616, startPoint y: 396, endPoint x: 503, endPoint y: 410, distance: 113.9
click at [503, 410] on div "Duplicate timesheet Work Attendance When Date [DATE] Start time 12:45 PM Finish…" at bounding box center [784, 386] width 1568 height 772
type input "03:15 AM"
type input "14"
type input "30"
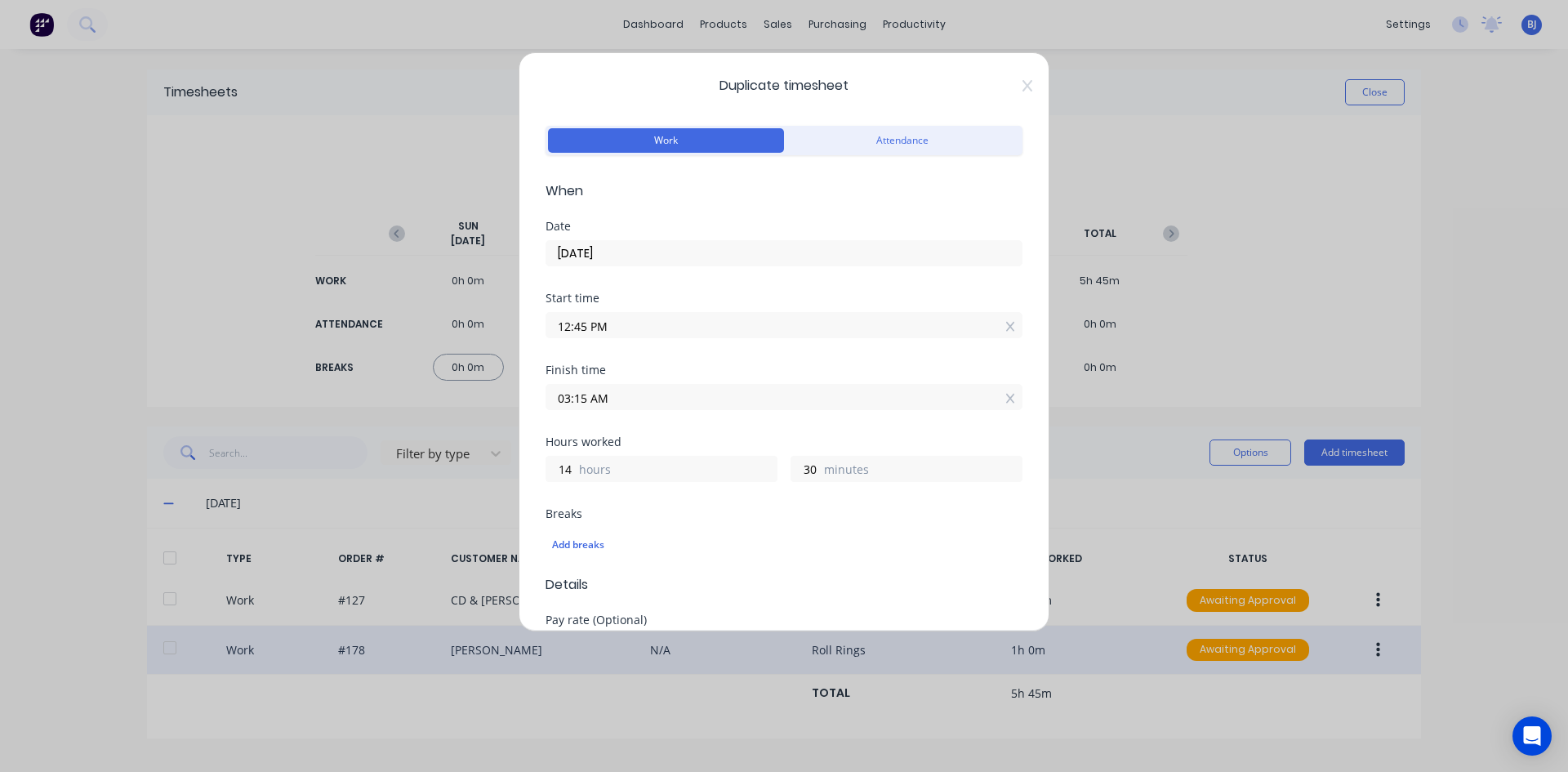
click at [708, 425] on div "Finish time 03:15 AM" at bounding box center [784, 401] width 477 height 72
click at [628, 398] on input "03:15 AM" at bounding box center [784, 397] width 475 height 25
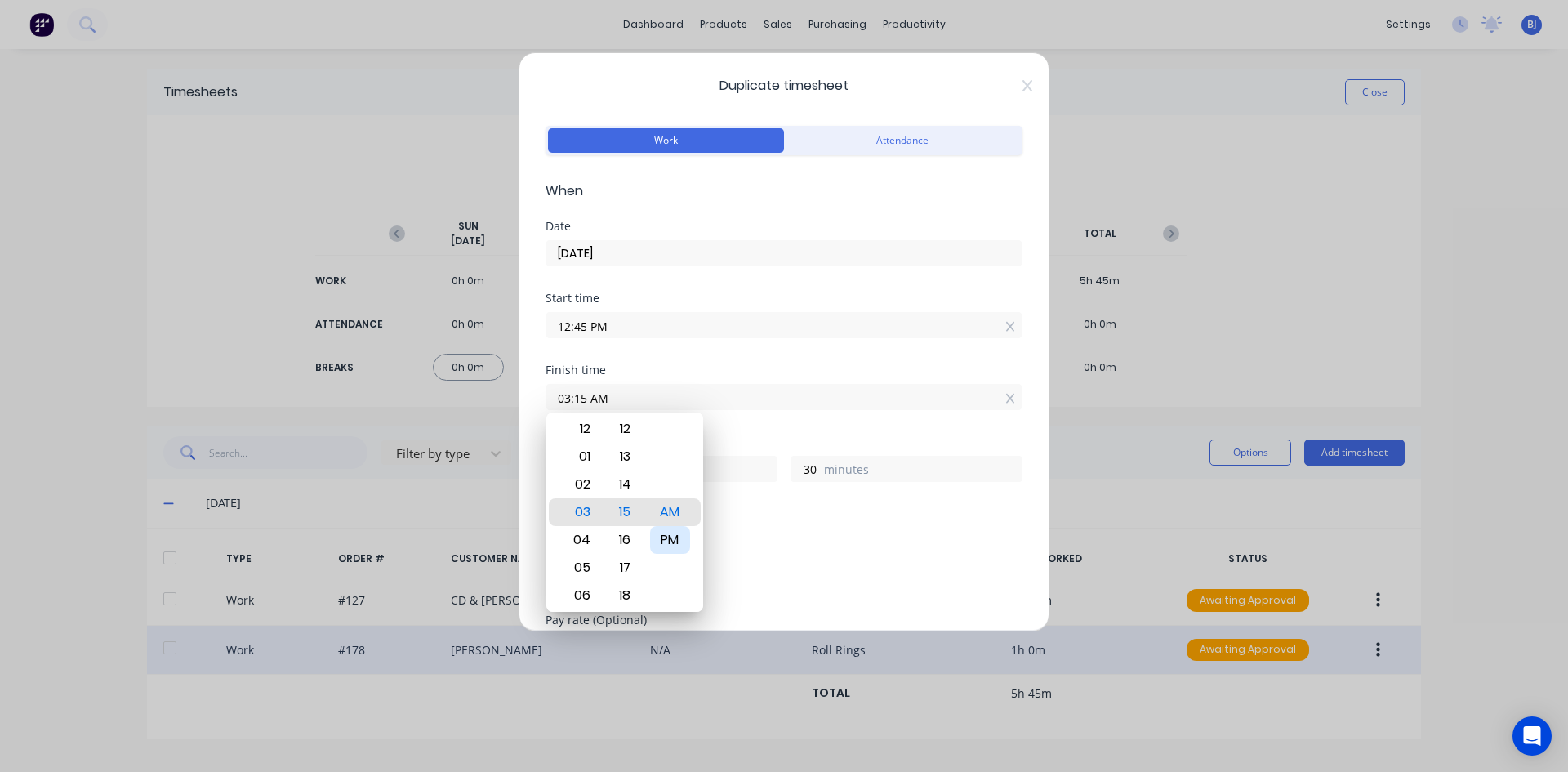
click at [677, 535] on div "PM" at bounding box center [669, 540] width 40 height 28
type input "03:15 PM"
type input "2"
click at [726, 440] on div "Hours worked" at bounding box center [784, 441] width 477 height 11
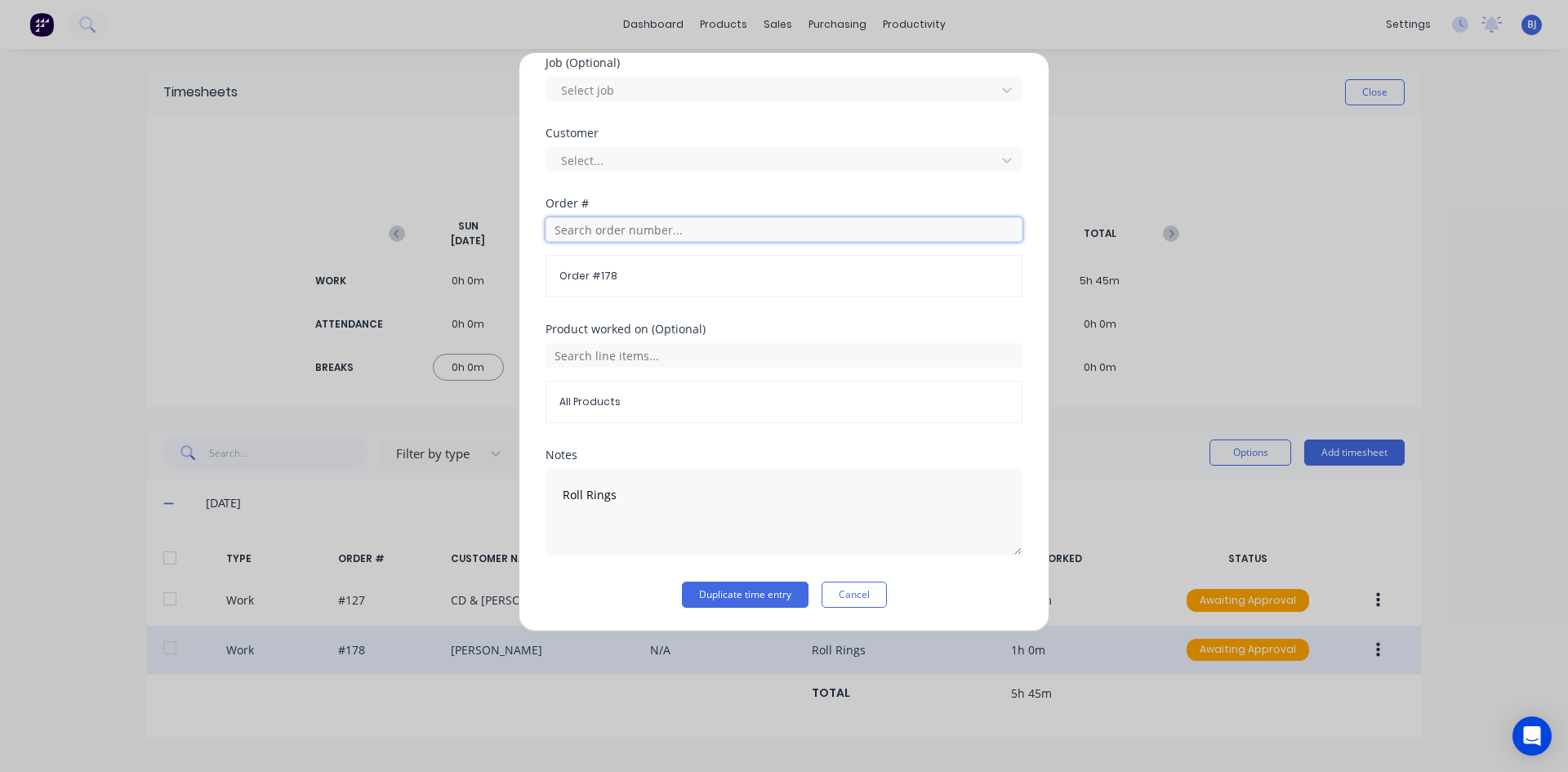
click at [585, 232] on input "text" at bounding box center [784, 229] width 477 height 25
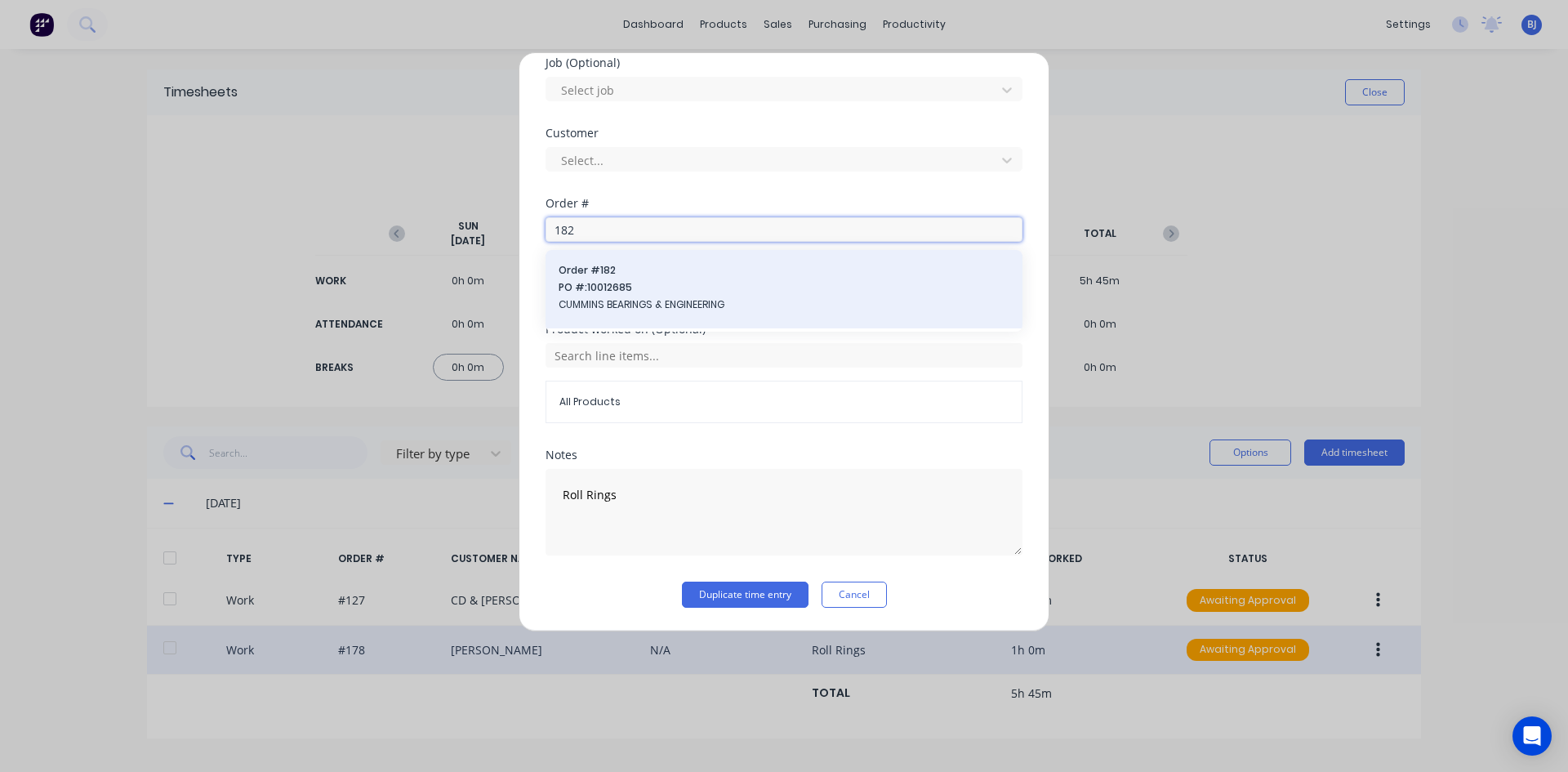
type input "182"
click at [609, 275] on span "Order # 182" at bounding box center [784, 271] width 450 height 15
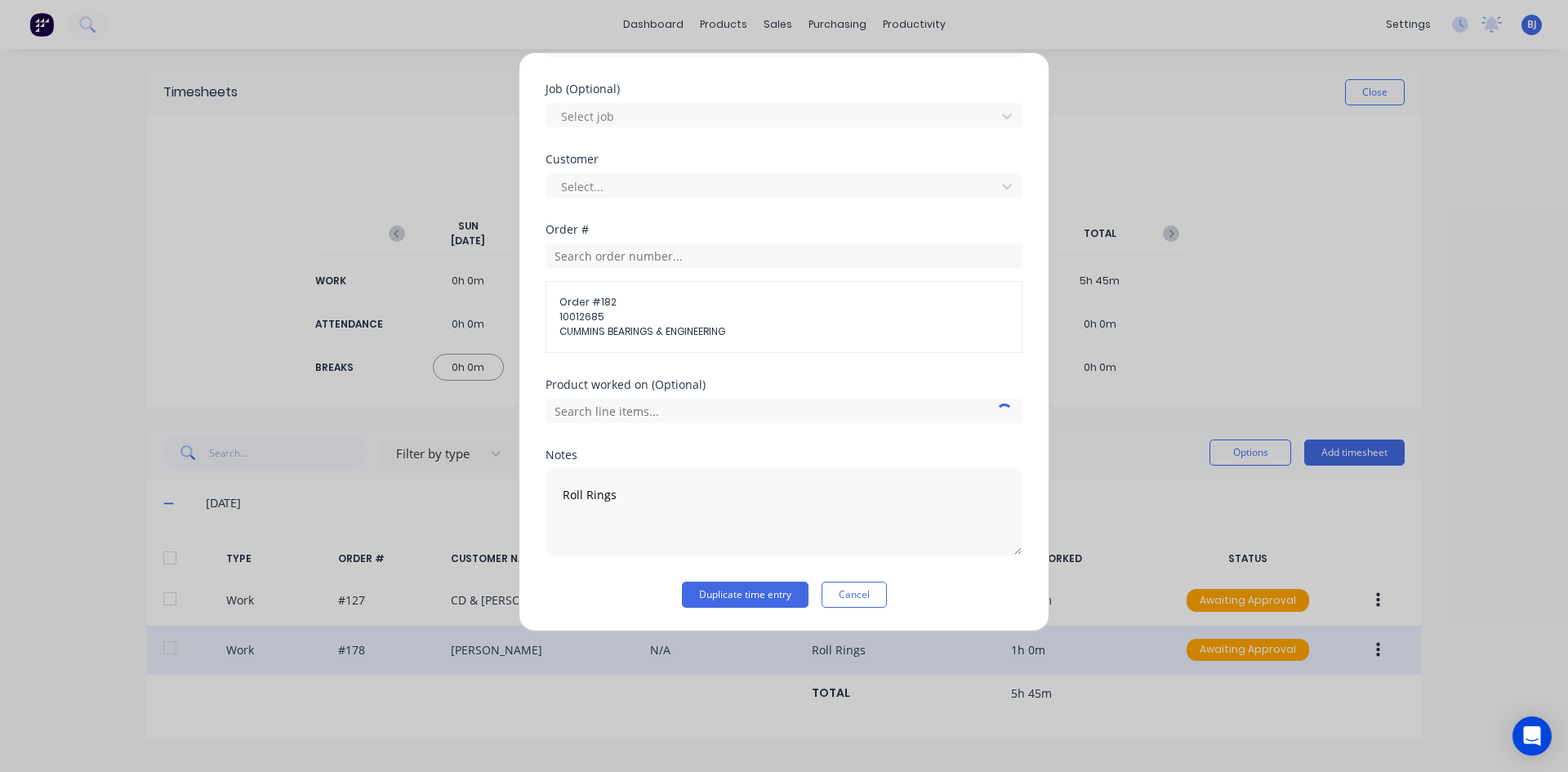
scroll to position [671, 0]
click at [722, 585] on button "Duplicate time entry" at bounding box center [745, 595] width 126 height 26
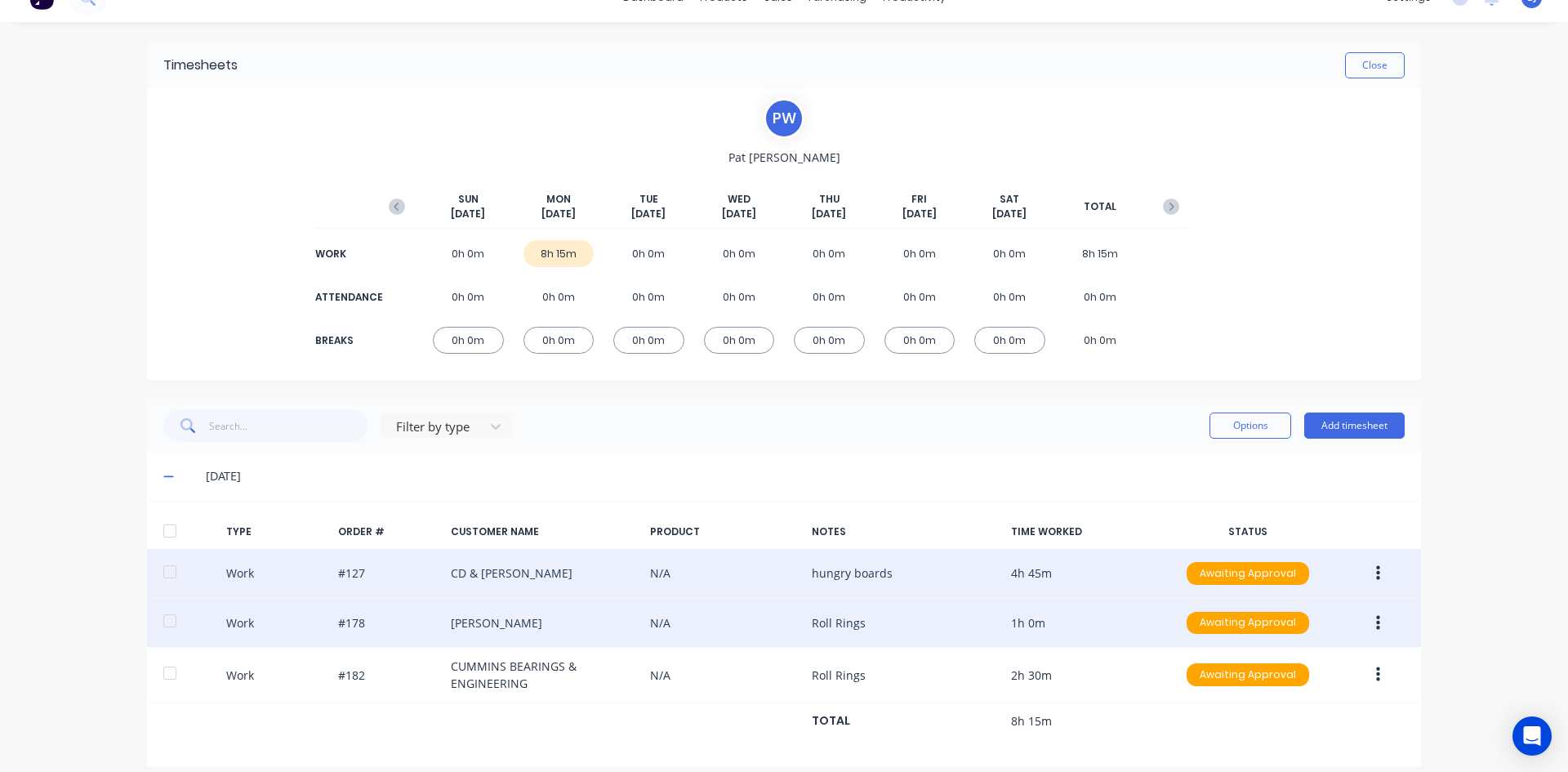
scroll to position [42, 0]
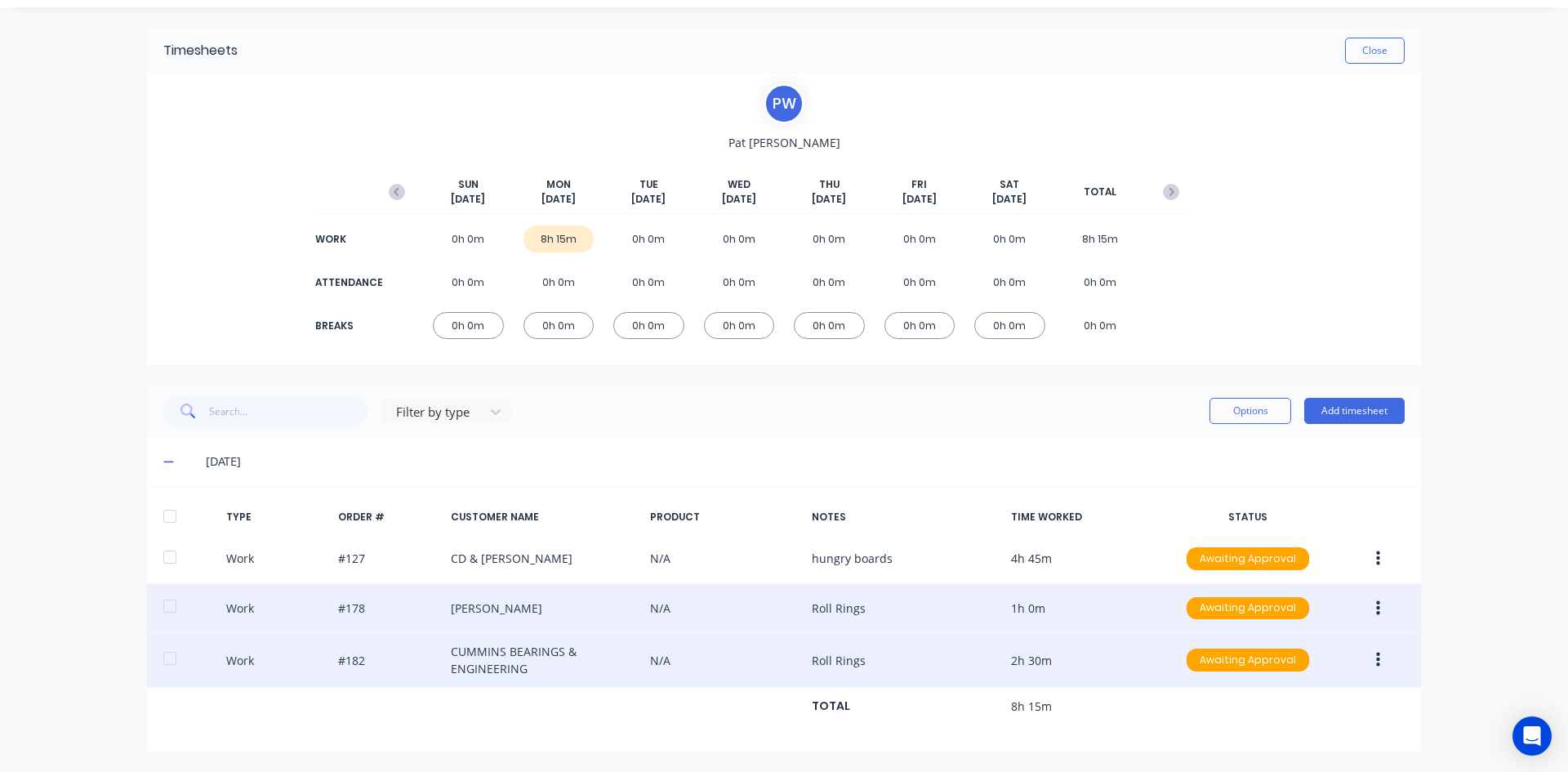
click at [1376, 660] on icon "button" at bounding box center [1378, 659] width 4 height 18
click at [1263, 627] on div "Duplicate" at bounding box center [1320, 633] width 126 height 24
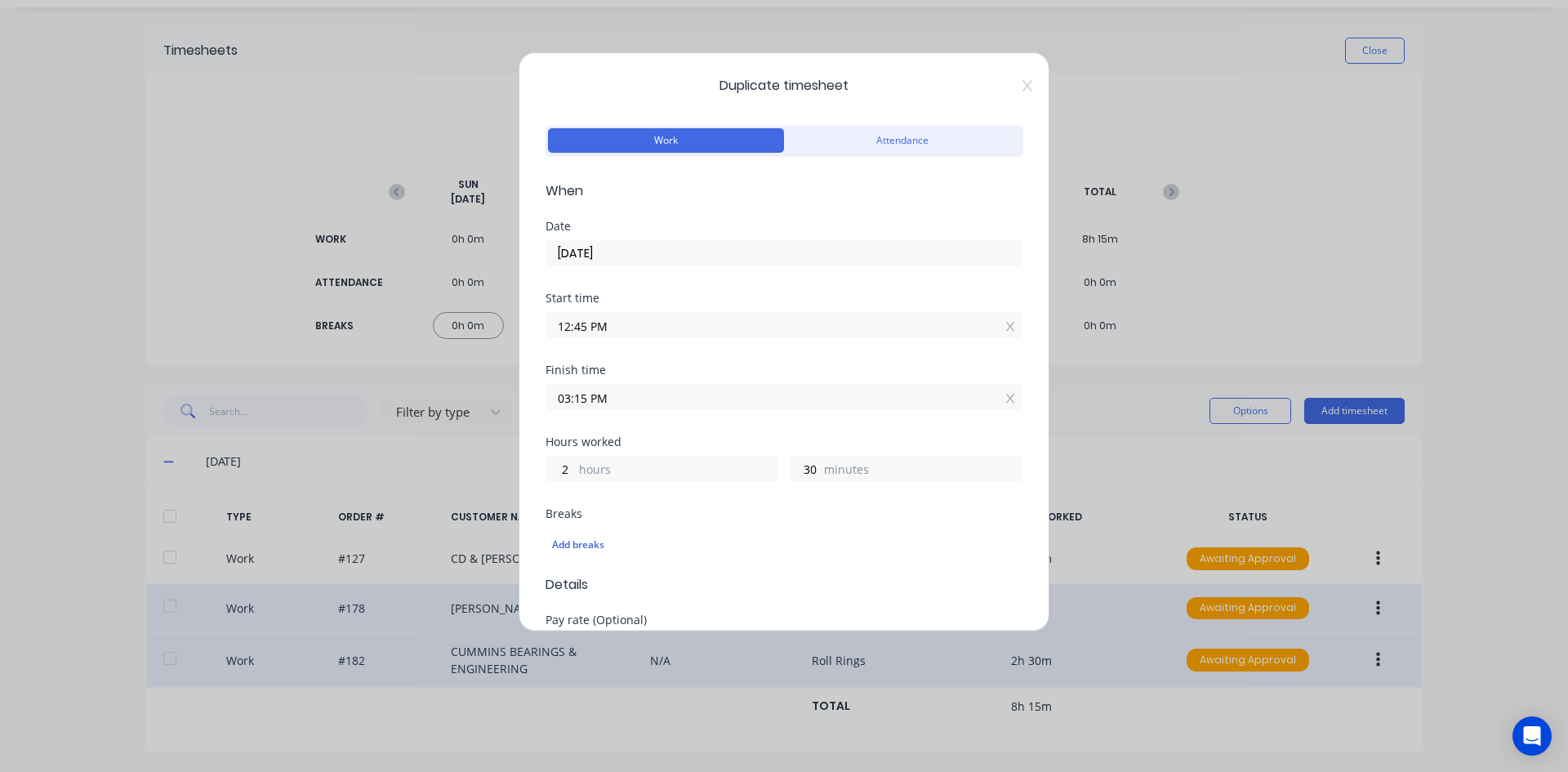
drag, startPoint x: 613, startPoint y: 323, endPoint x: 486, endPoint y: 328, distance: 127.1
click at [486, 328] on div "Duplicate timesheet Work Attendance When Date [DATE] Start time 12:45 PM Finish…" at bounding box center [784, 386] width 1568 height 772
type input "03:15 AM"
type input "12"
type input "0"
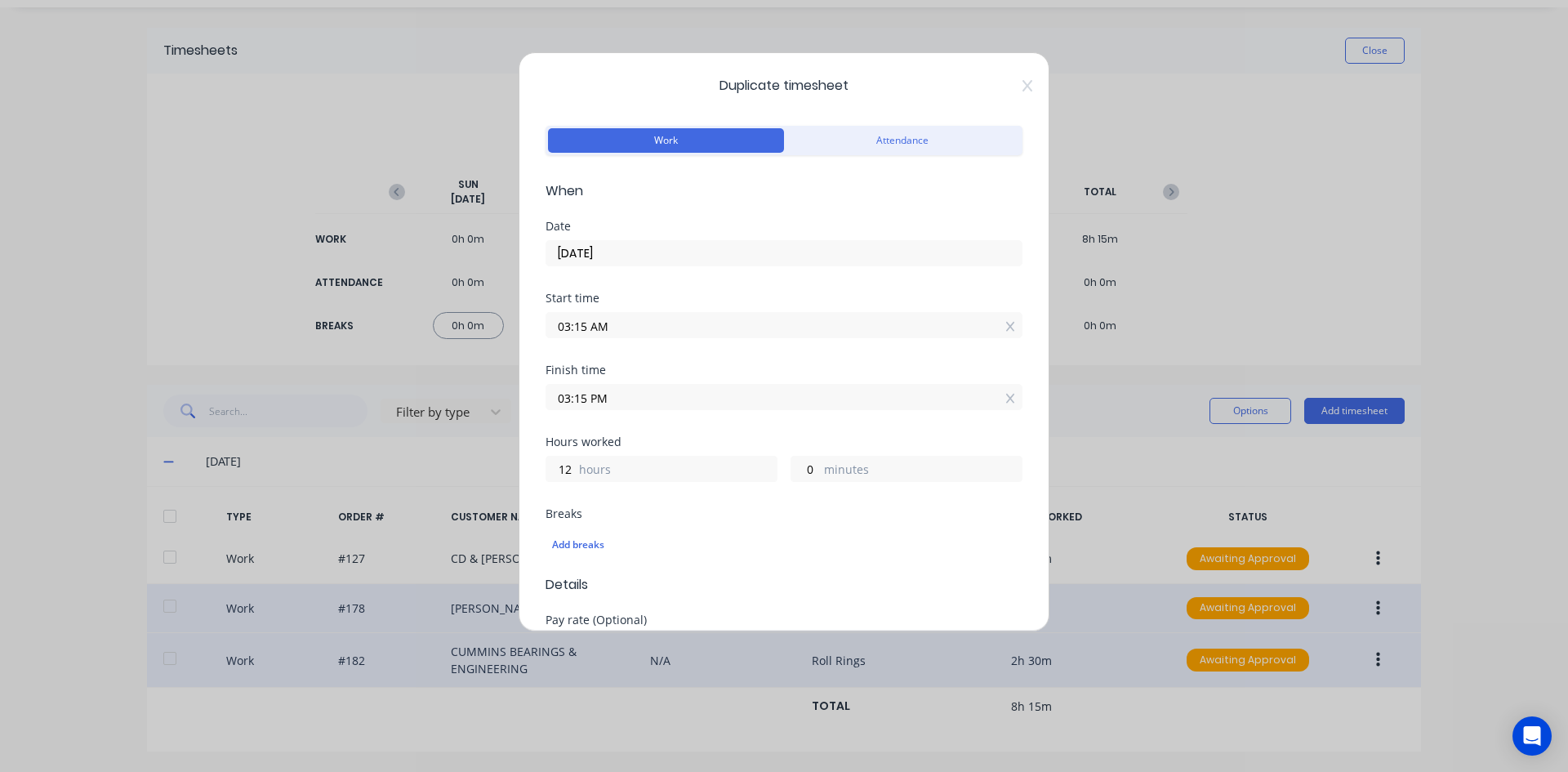
click at [693, 372] on div "Finish time" at bounding box center [784, 370] width 477 height 11
drag, startPoint x: 586, startPoint y: 401, endPoint x: 534, endPoint y: 407, distance: 52.3
click at [534, 407] on div "Duplicate timesheet Work Attendance When Date [DATE] Start time 03:15 AM Finish…" at bounding box center [784, 342] width 531 height 579
type input "03:30 PM"
type input "15"
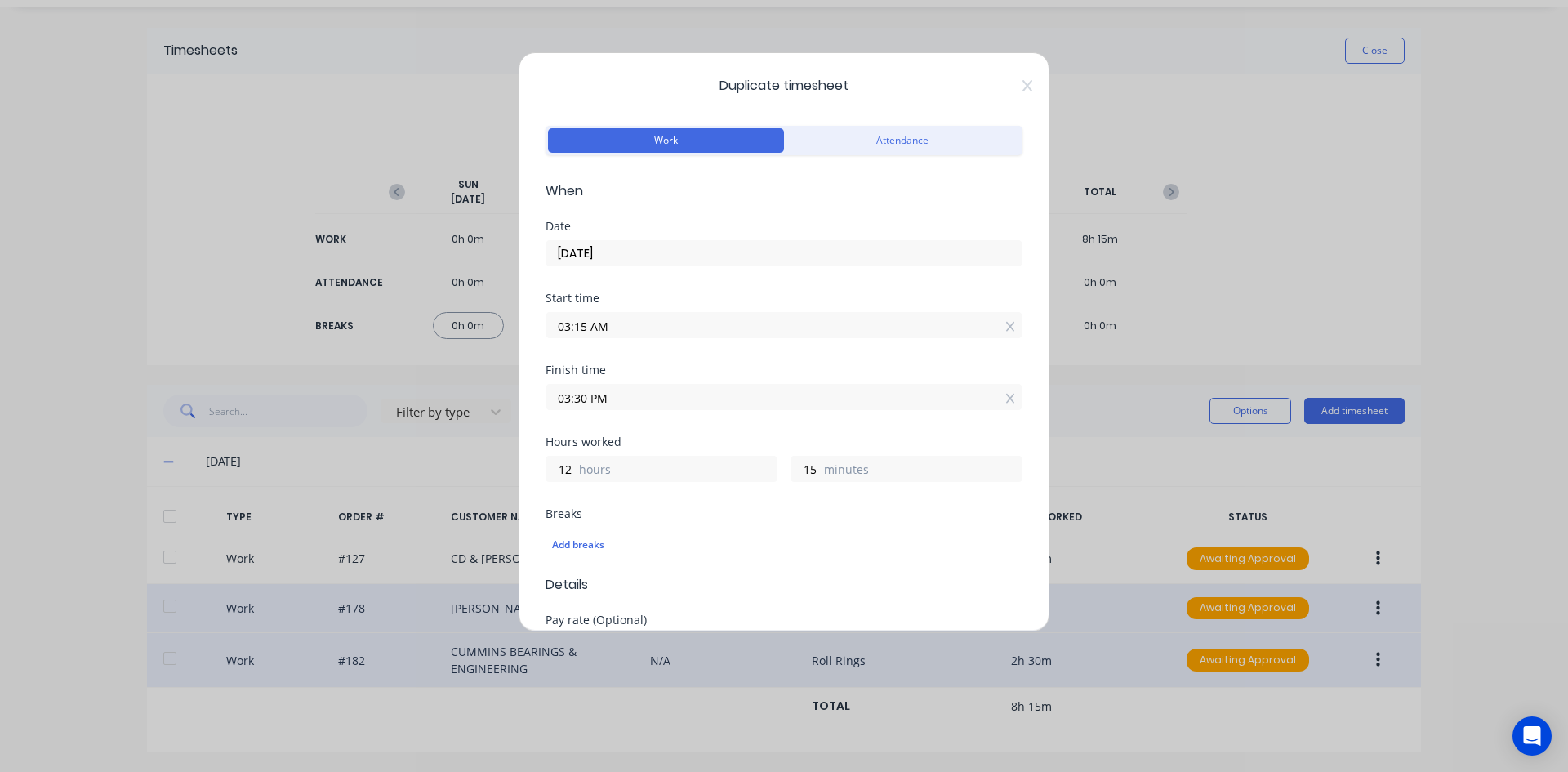
click at [698, 423] on div "Finish time 03:30 PM" at bounding box center [784, 401] width 477 height 72
click at [635, 320] on input "03:15 AM" at bounding box center [784, 325] width 475 height 25
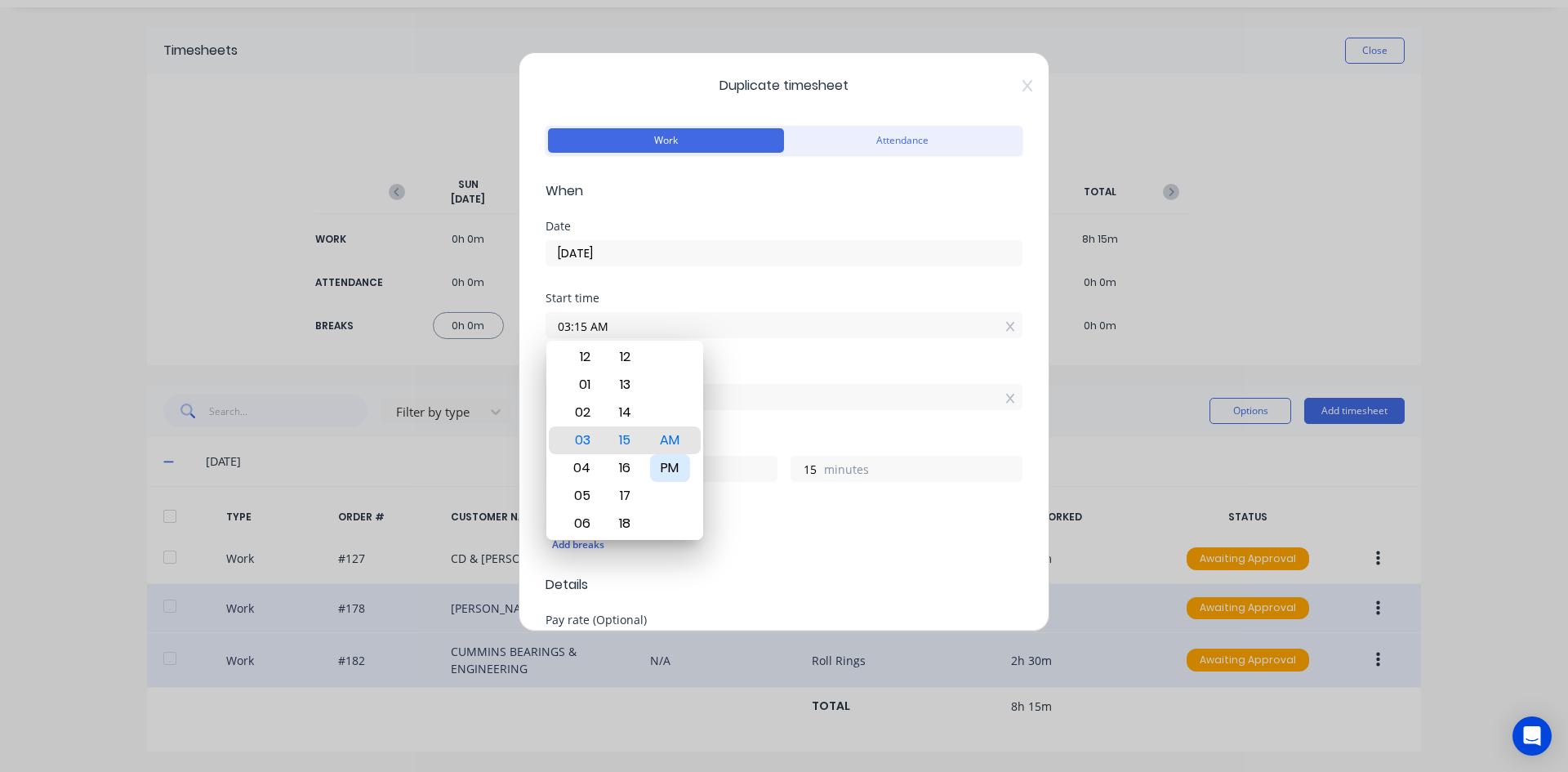
click at [679, 468] on div "PM" at bounding box center [669, 468] width 40 height 28
type input "03:15 PM"
type input "0"
click at [752, 422] on div "Finish time 03:30 PM" at bounding box center [784, 401] width 477 height 72
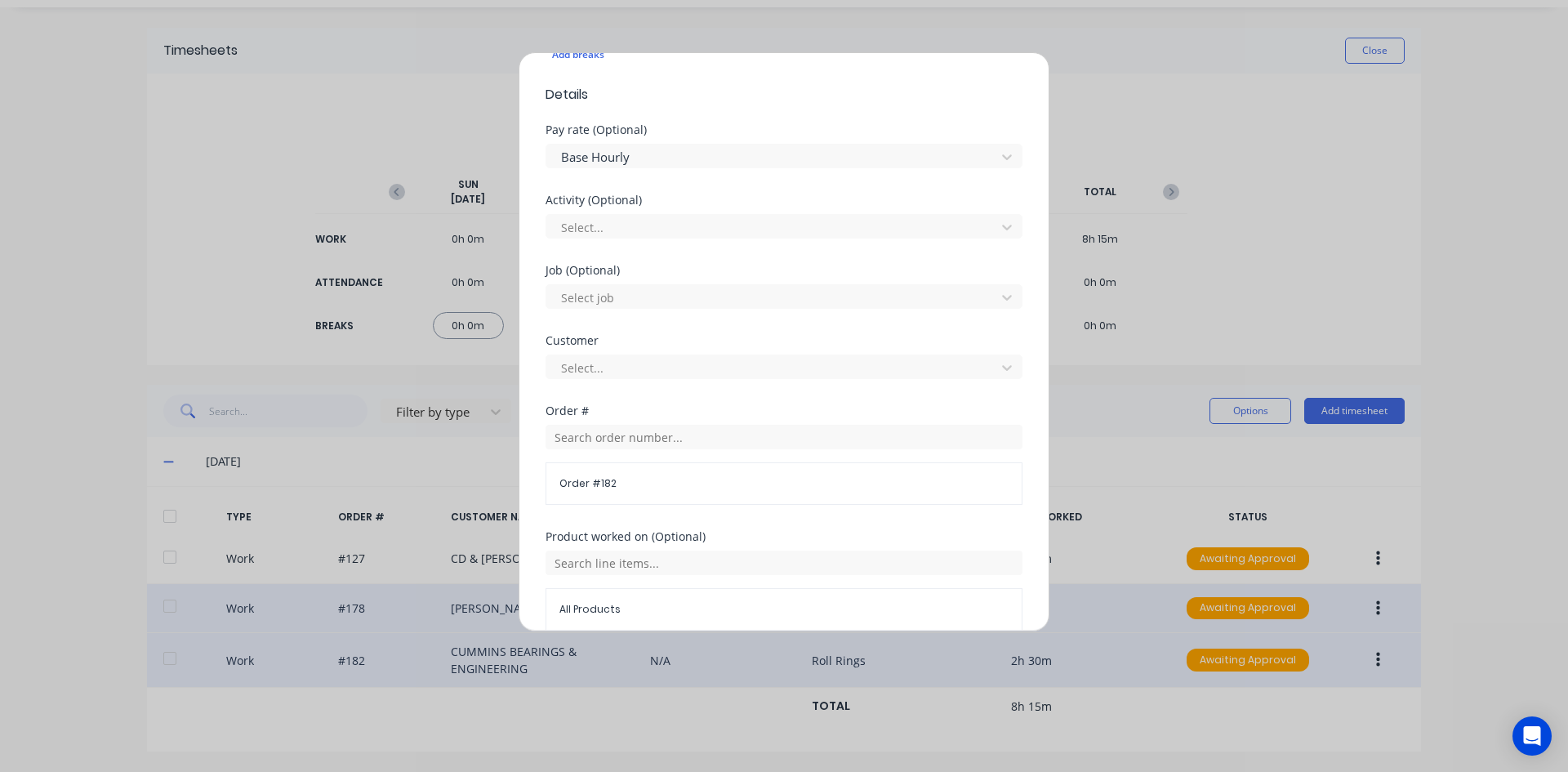
scroll to position [654, 0]
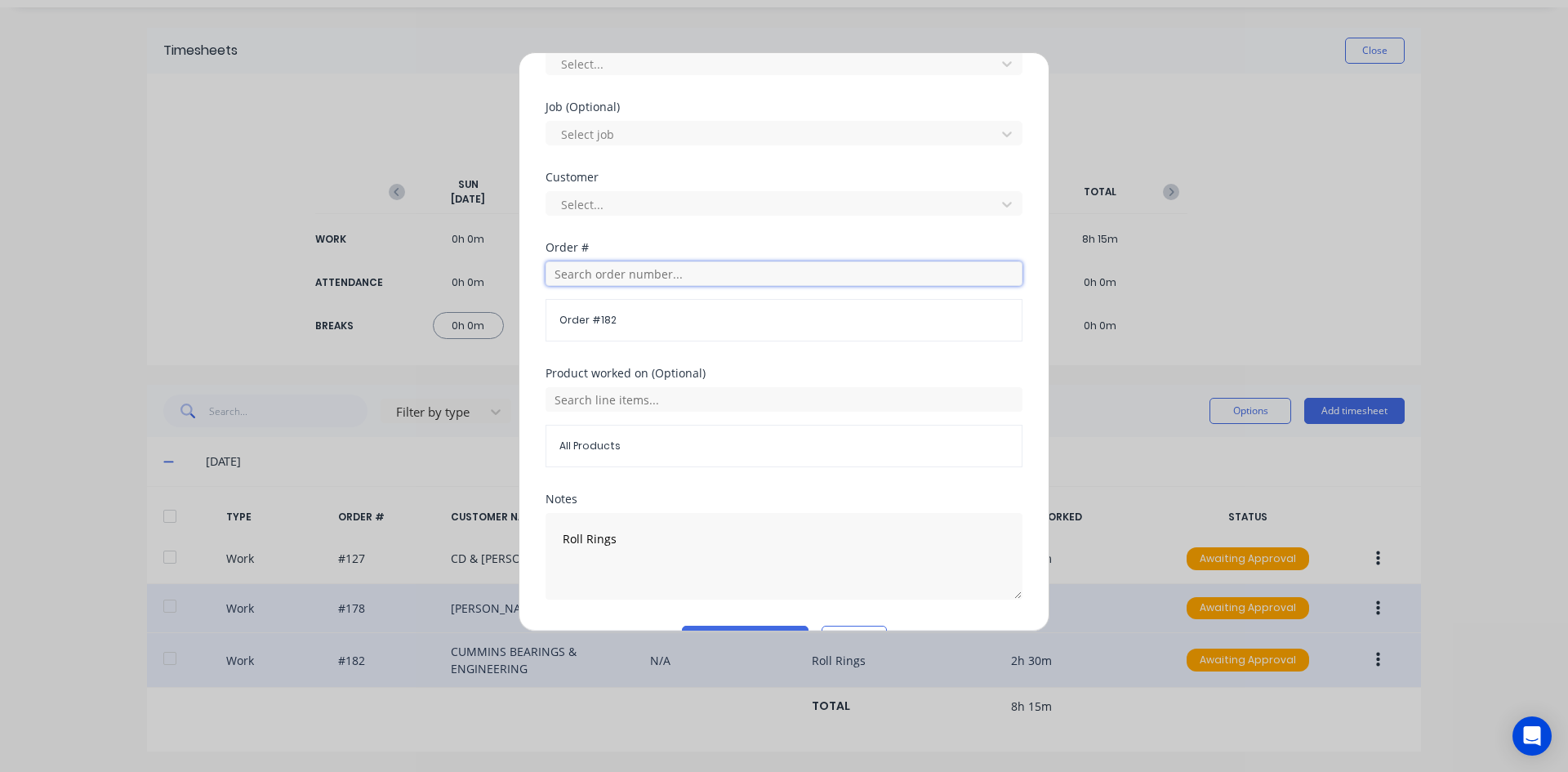
click at [579, 271] on input "text" at bounding box center [784, 273] width 477 height 25
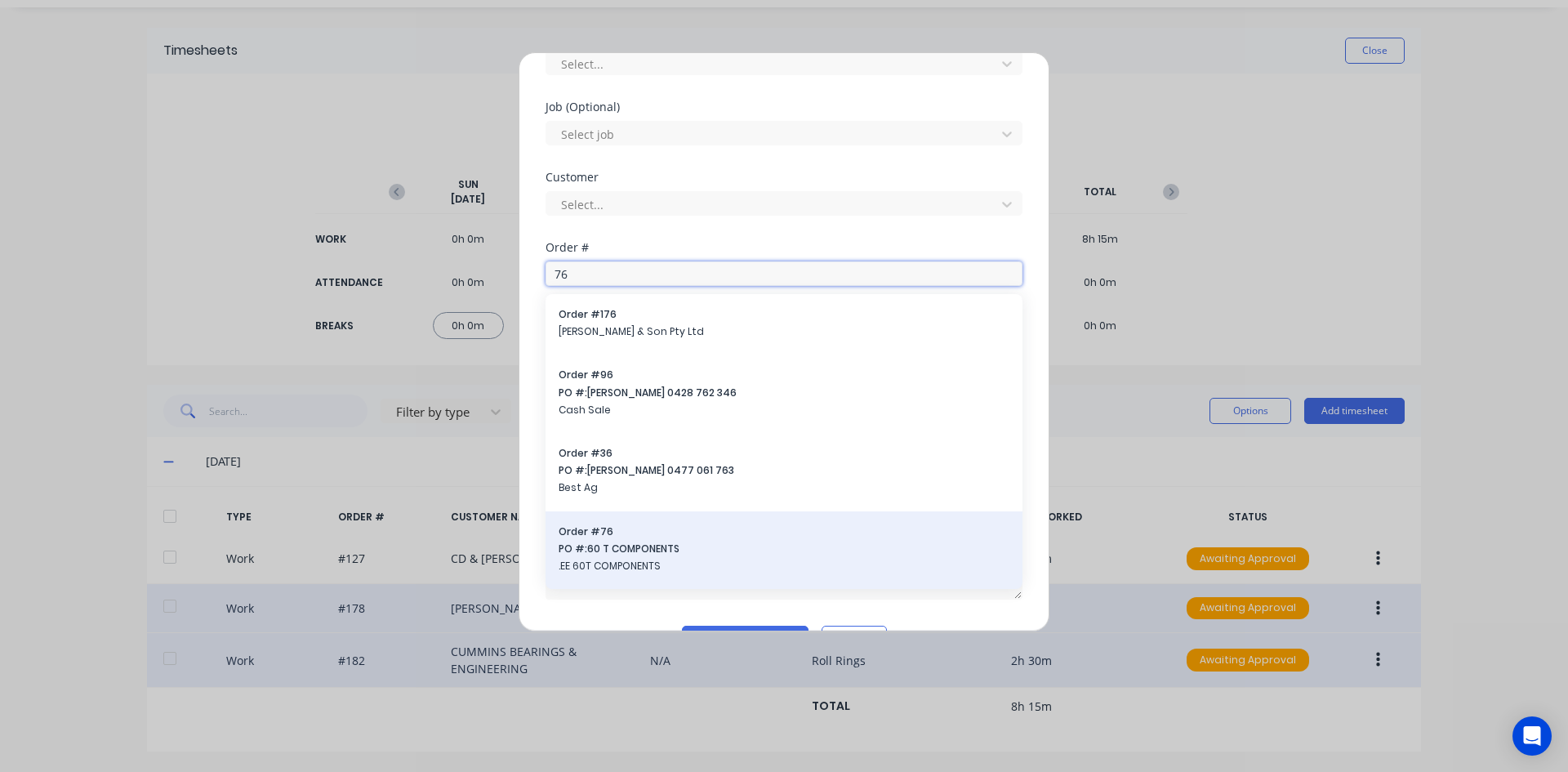
type input "76"
click at [594, 536] on span "Order # 76" at bounding box center [784, 532] width 450 height 15
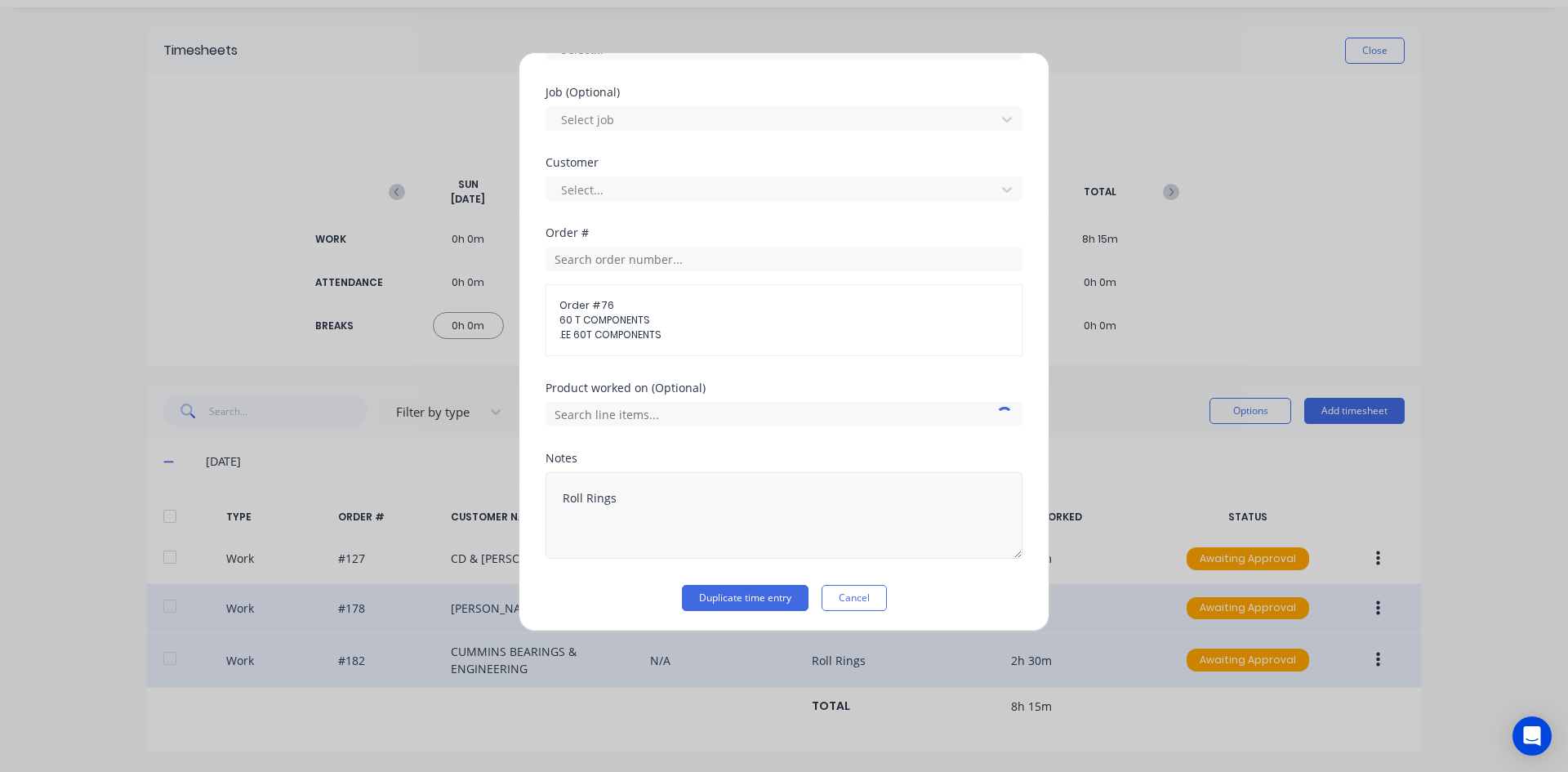
scroll to position [671, 0]
click at [616, 497] on textarea "Roll Rings" at bounding box center [784, 513] width 477 height 87
type textarea "R"
type textarea "Help prep Paski bin"
click at [776, 594] on button "Duplicate time entry" at bounding box center [745, 595] width 126 height 26
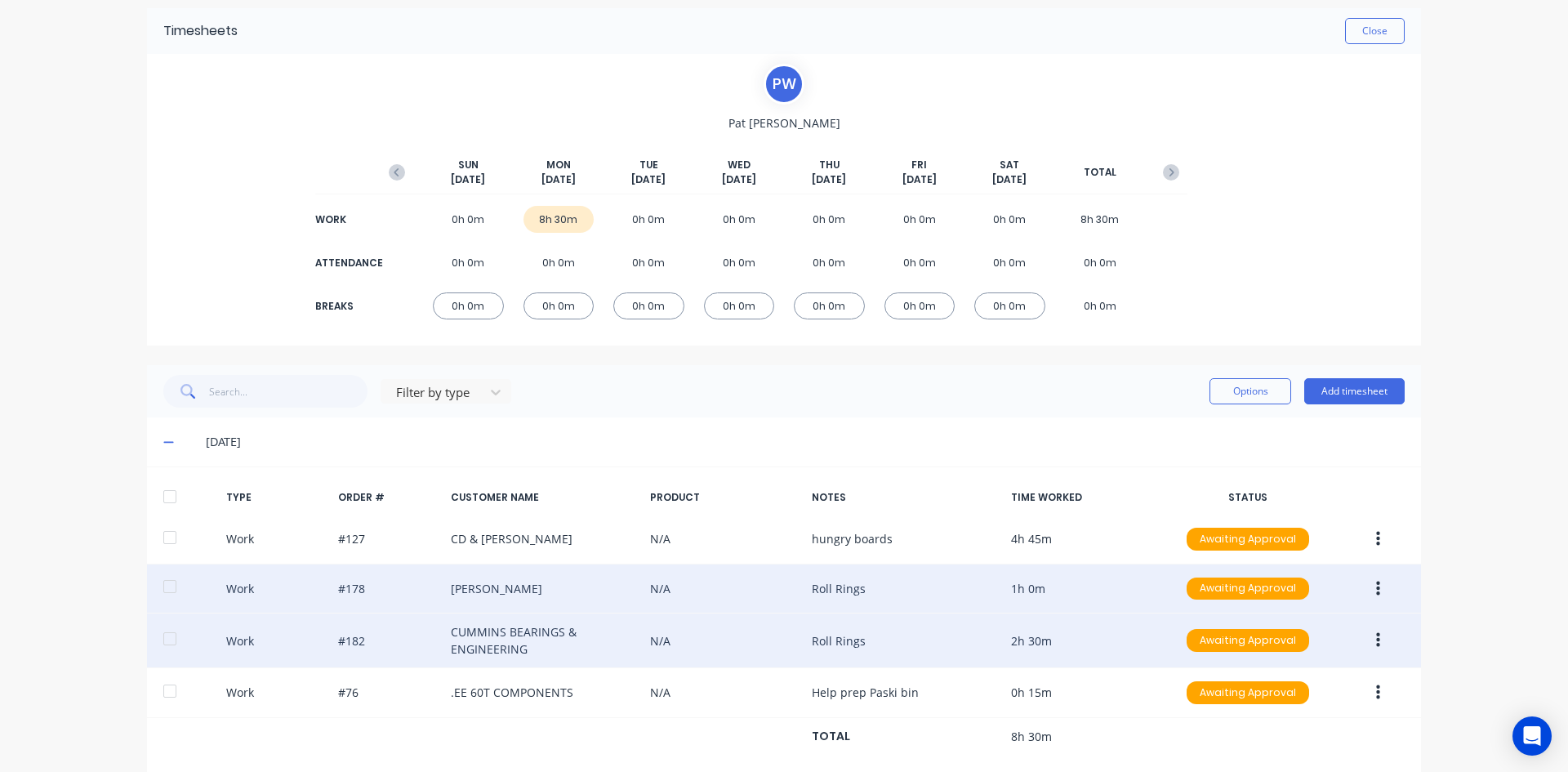
scroll to position [91, 0]
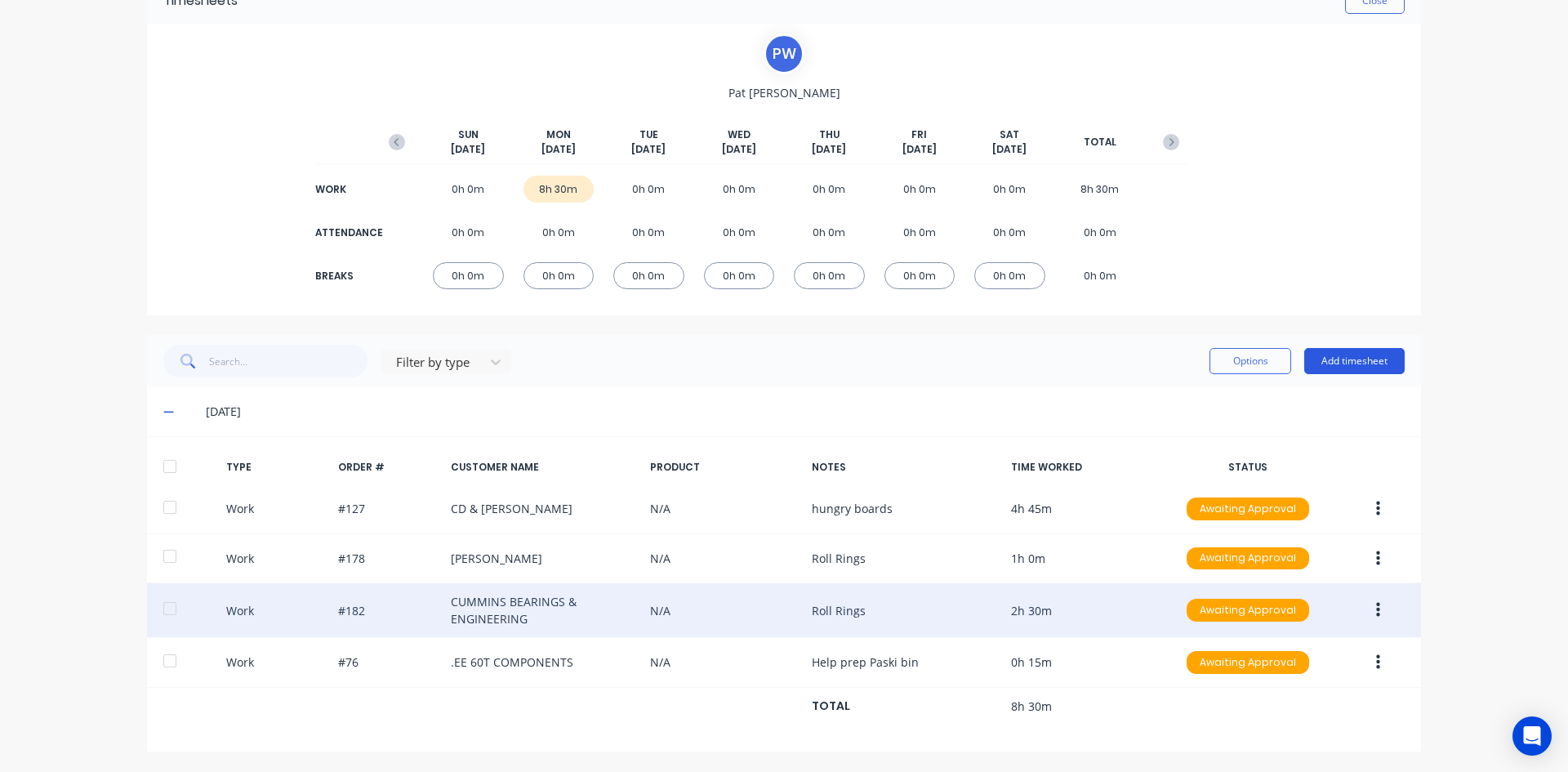
click at [1341, 358] on button "Add timesheet" at bounding box center [1354, 361] width 101 height 26
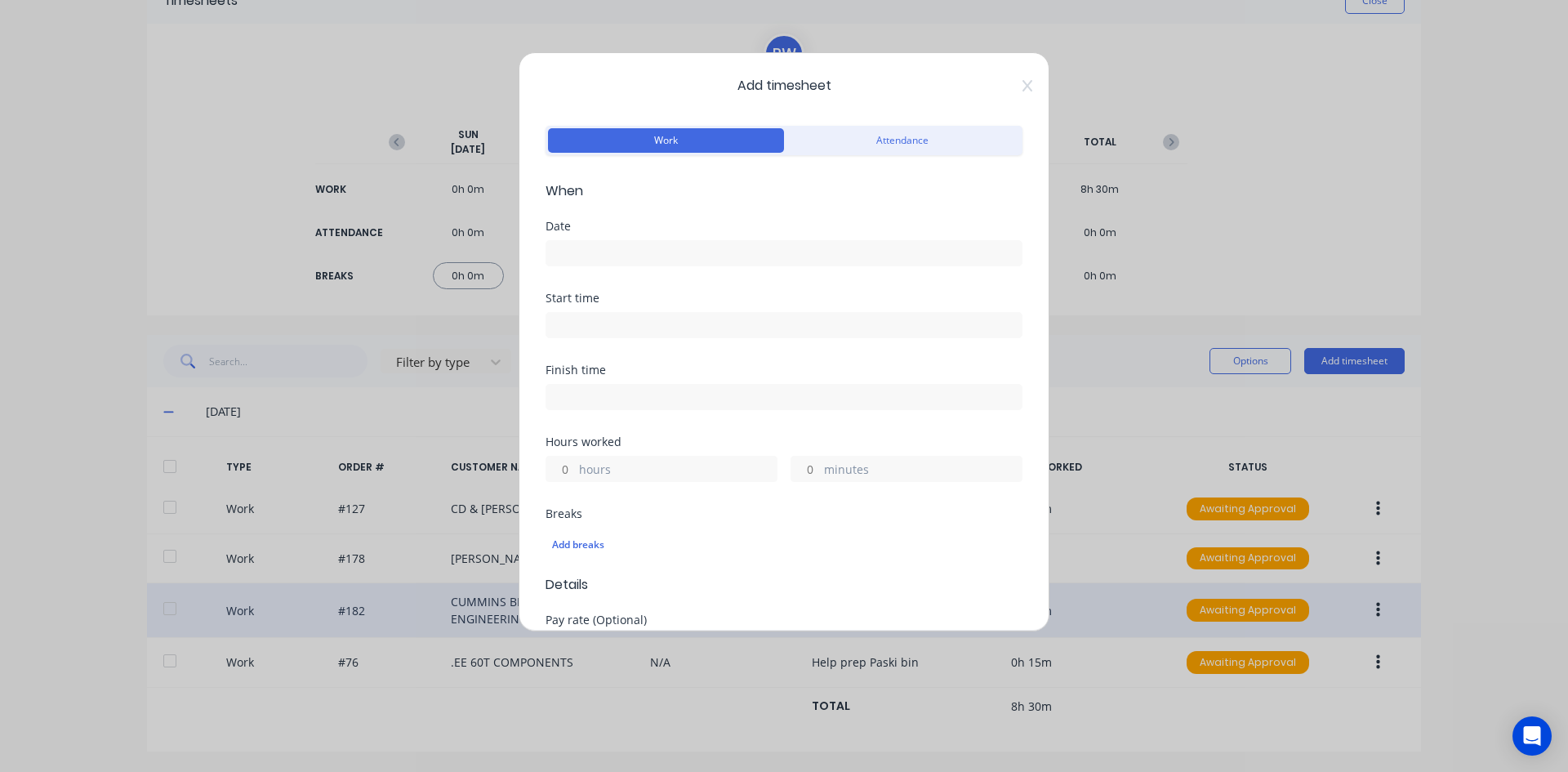
click at [561, 244] on input at bounding box center [784, 253] width 475 height 25
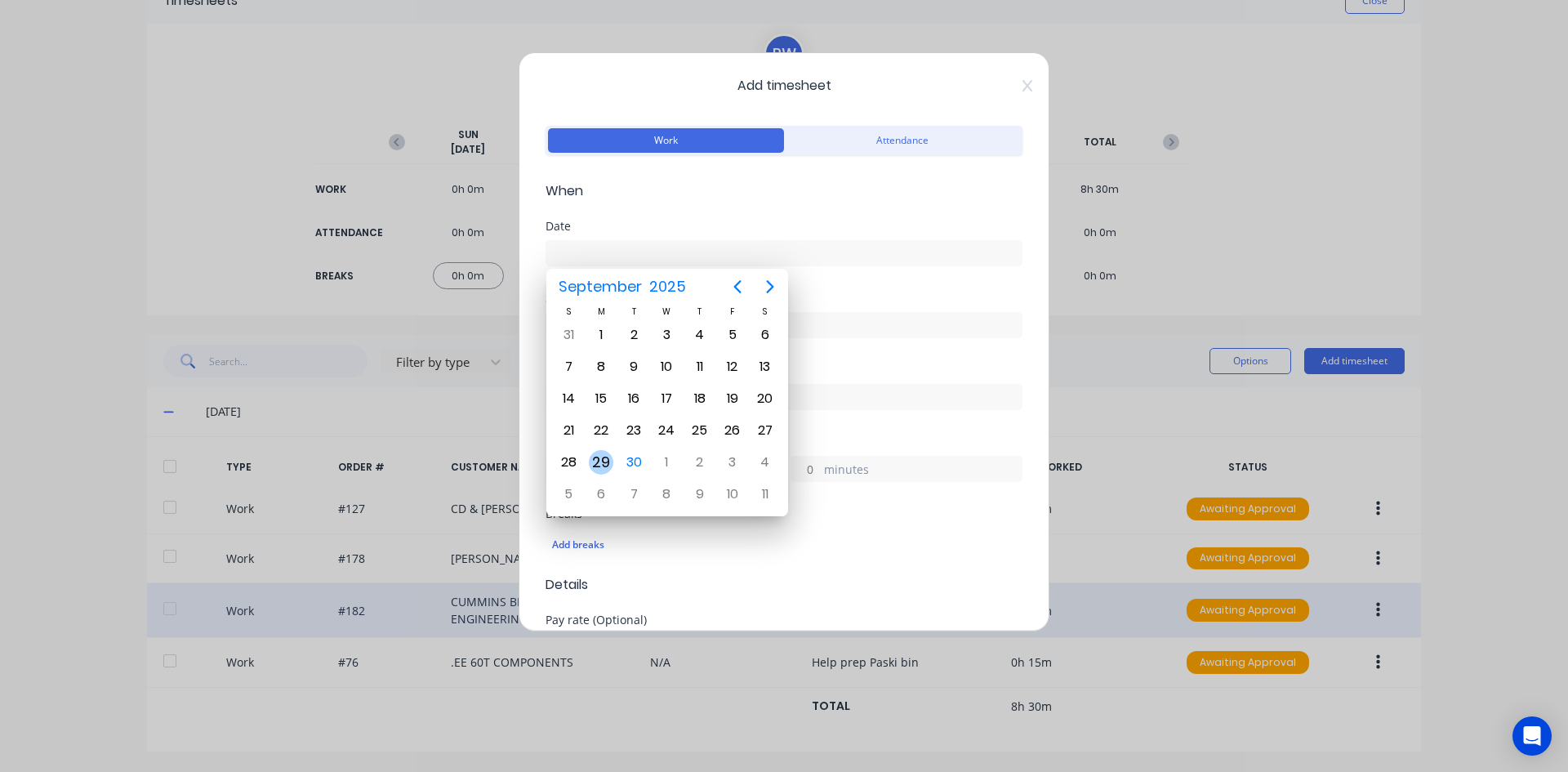
click at [609, 464] on div "29" at bounding box center [601, 462] width 25 height 25
type input "[DATE]"
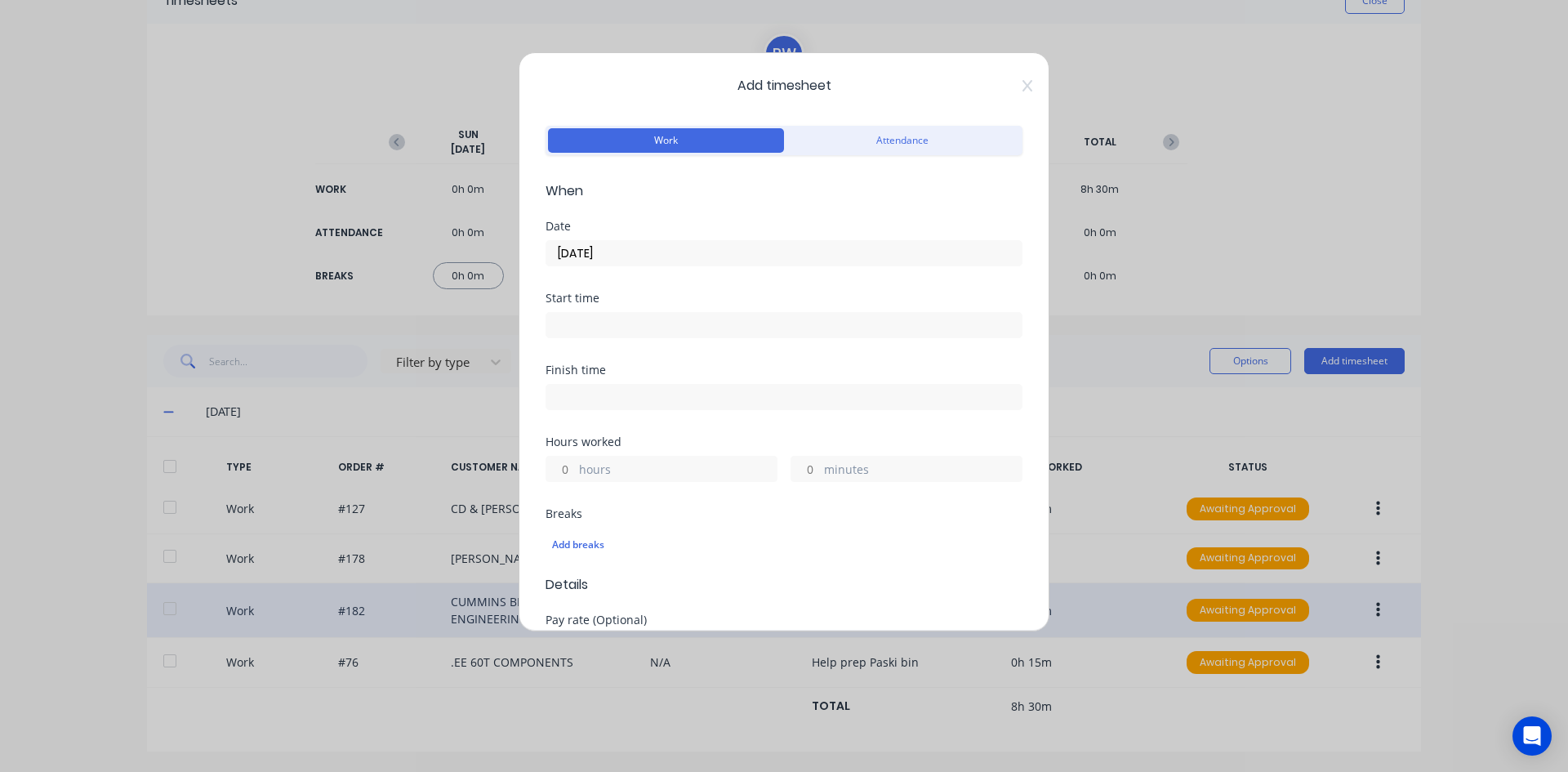
click at [576, 322] on input at bounding box center [784, 325] width 475 height 25
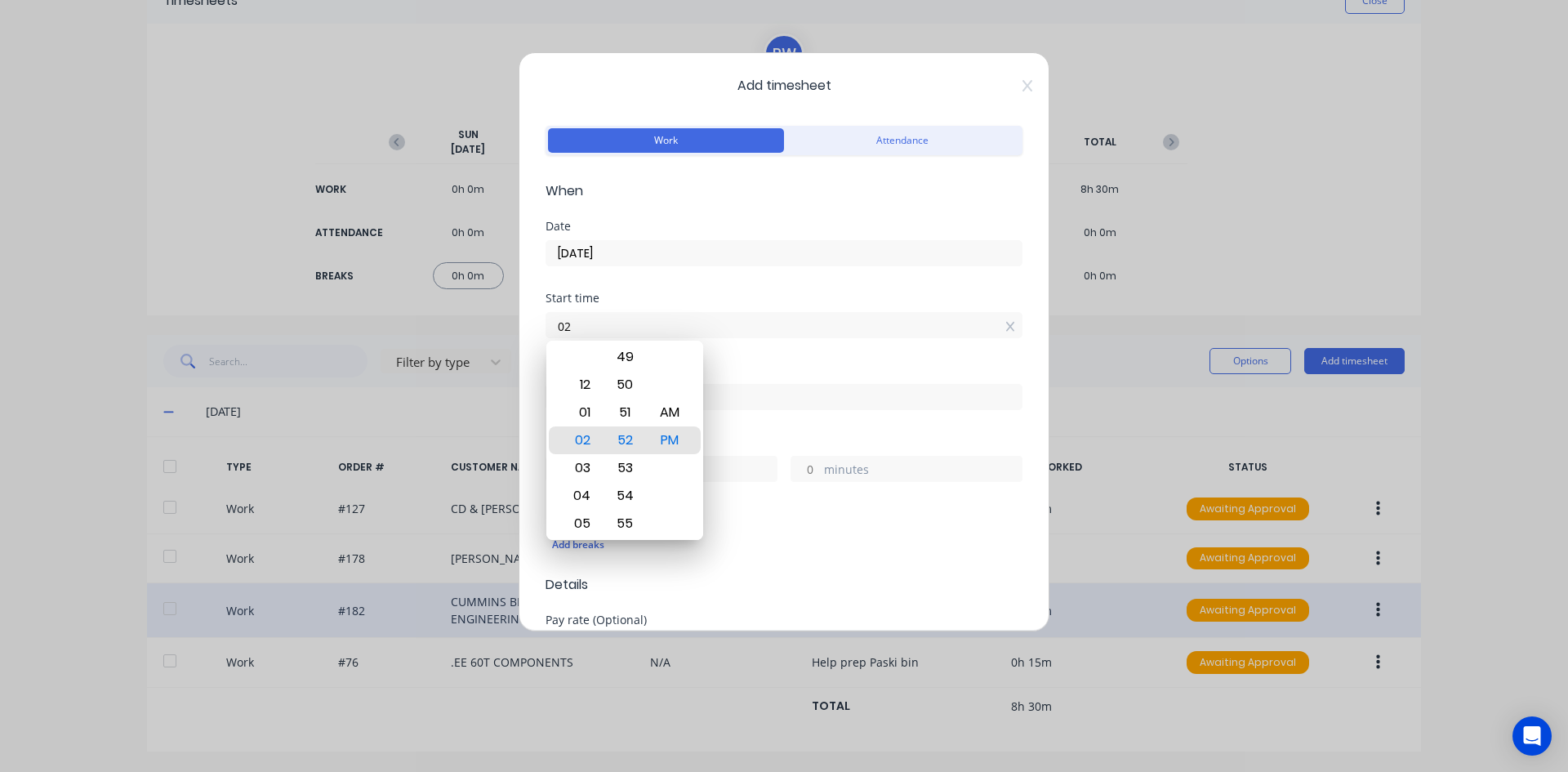
type input "0"
type input "07:00 AM"
click at [665, 411] on div "AM" at bounding box center [669, 413] width 40 height 28
drag, startPoint x: 771, startPoint y: 353, endPoint x: 719, endPoint y: 395, distance: 66.8
click at [769, 355] on div "Start time 07:00 AM" at bounding box center [784, 329] width 477 height 72
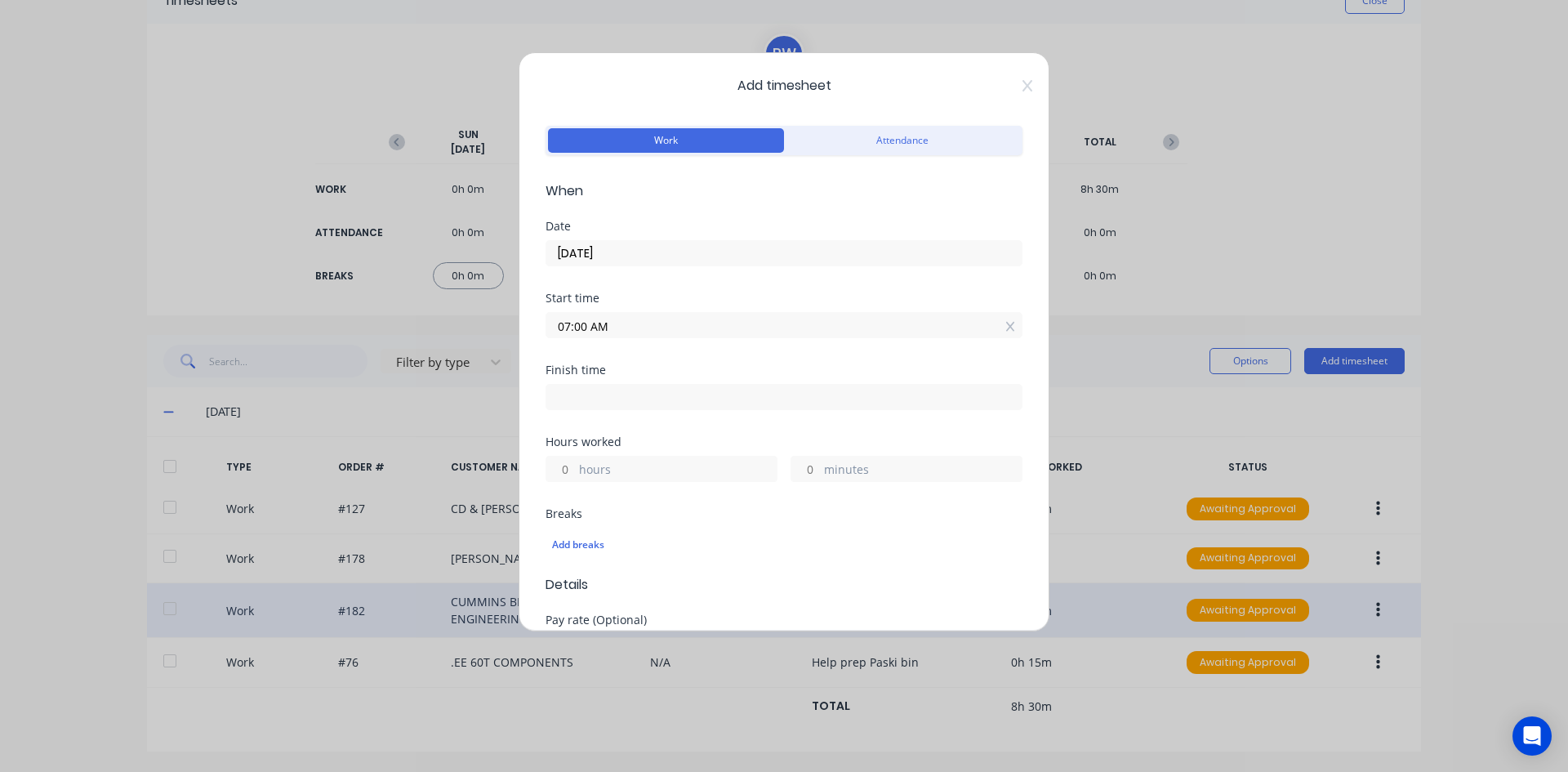
click at [566, 399] on input at bounding box center [784, 397] width 475 height 25
type input "02:52 PM"
type input "7"
type input "52"
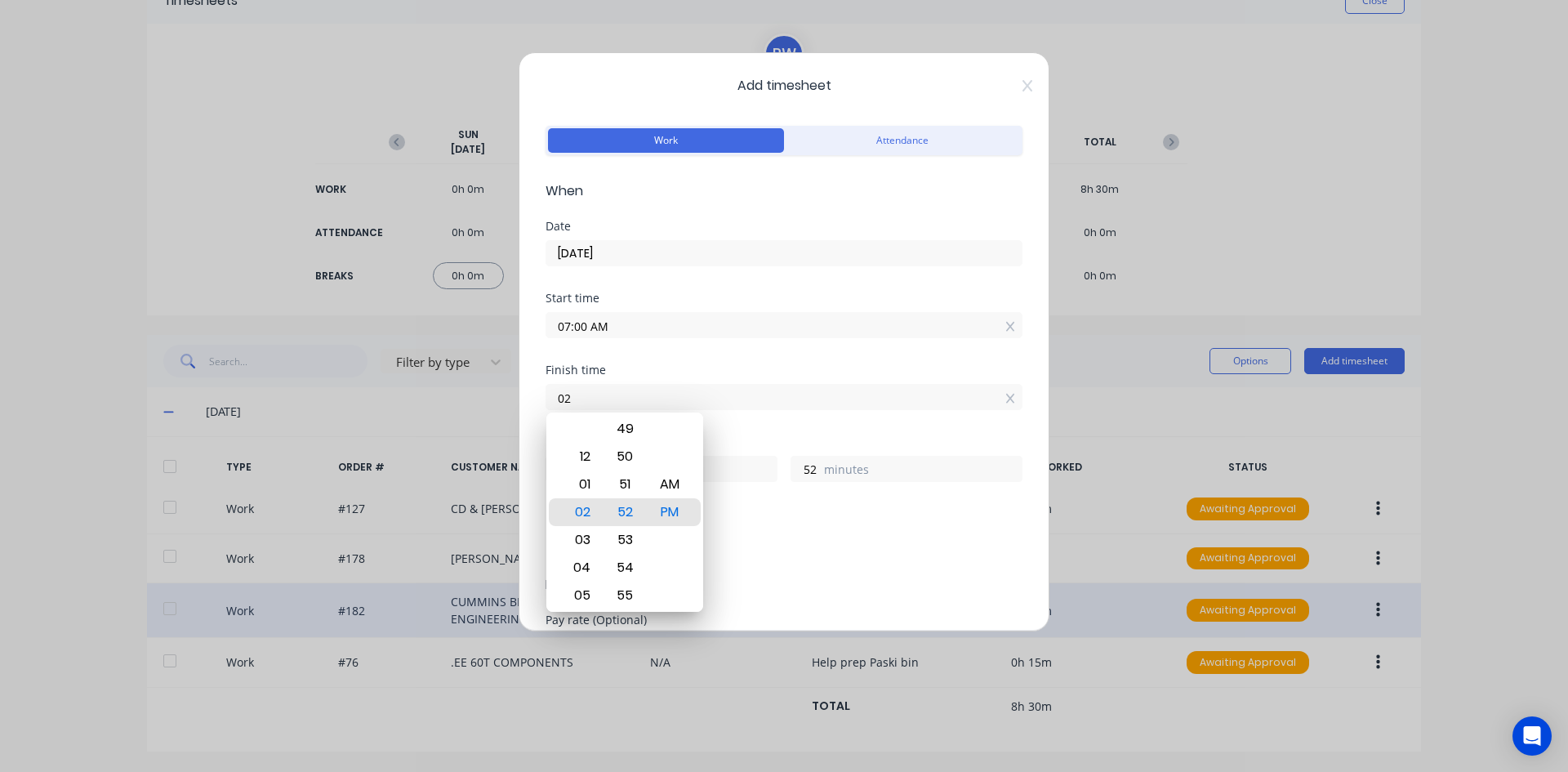
type input "0"
type input "03:03 AM"
type input "20"
type input "3"
click at [667, 510] on div "PM" at bounding box center [669, 513] width 40 height 28
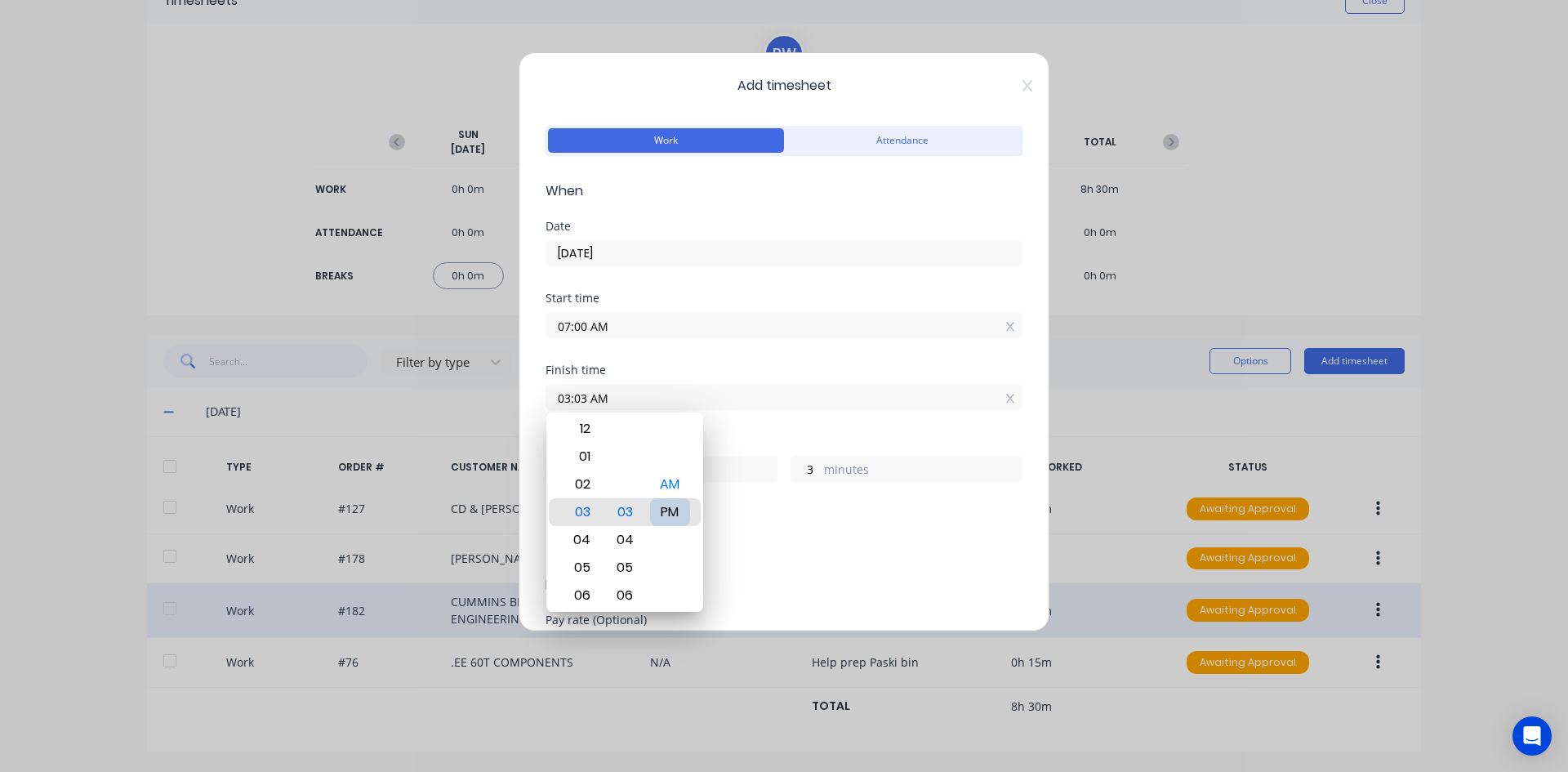
type input "03:03 PM"
type input "8"
click at [669, 514] on div "PM" at bounding box center [669, 513] width 40 height 28
click at [755, 430] on div "Finish time 03:03 PM" at bounding box center [784, 401] width 477 height 72
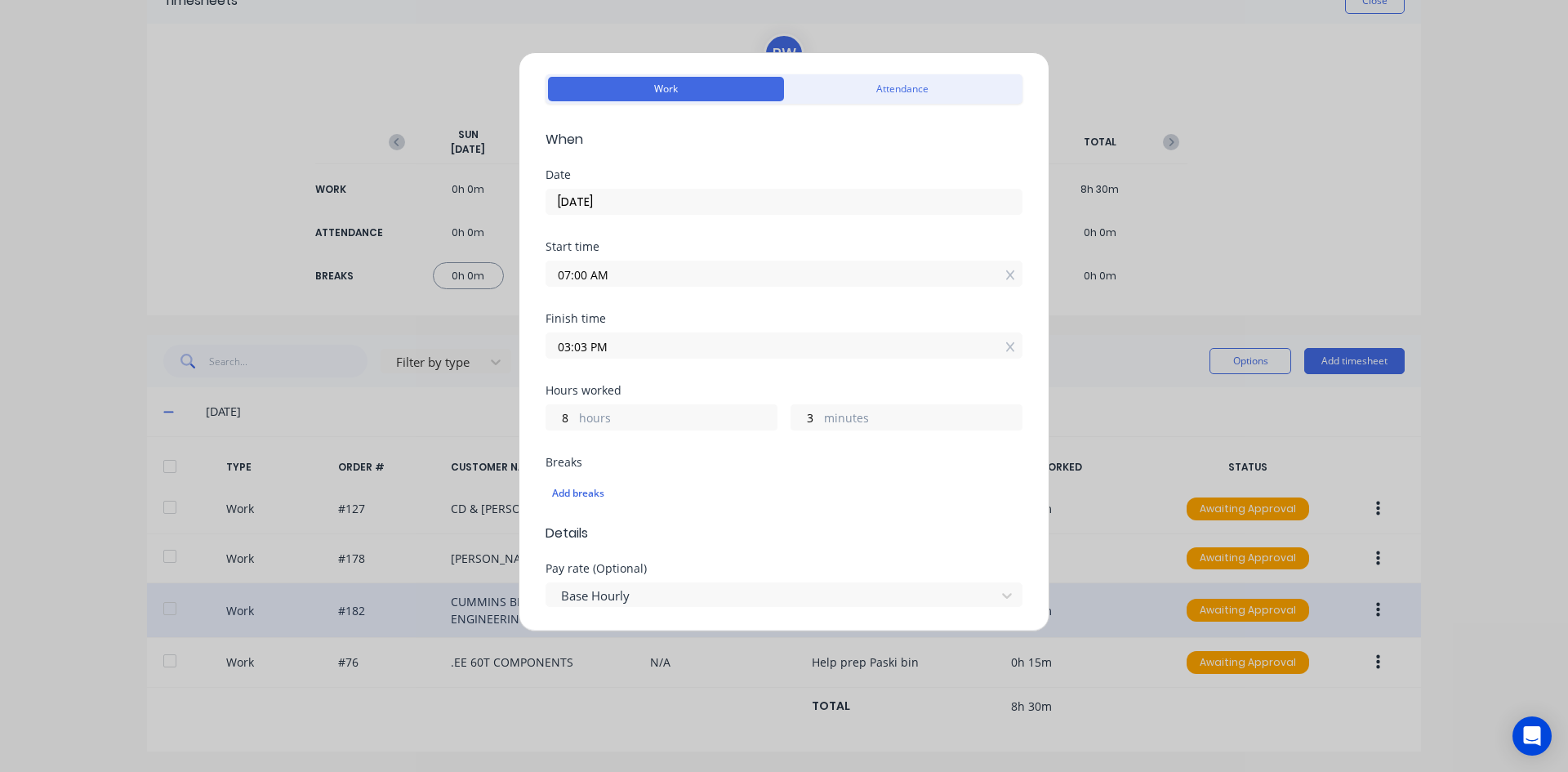
scroll to position [0, 0]
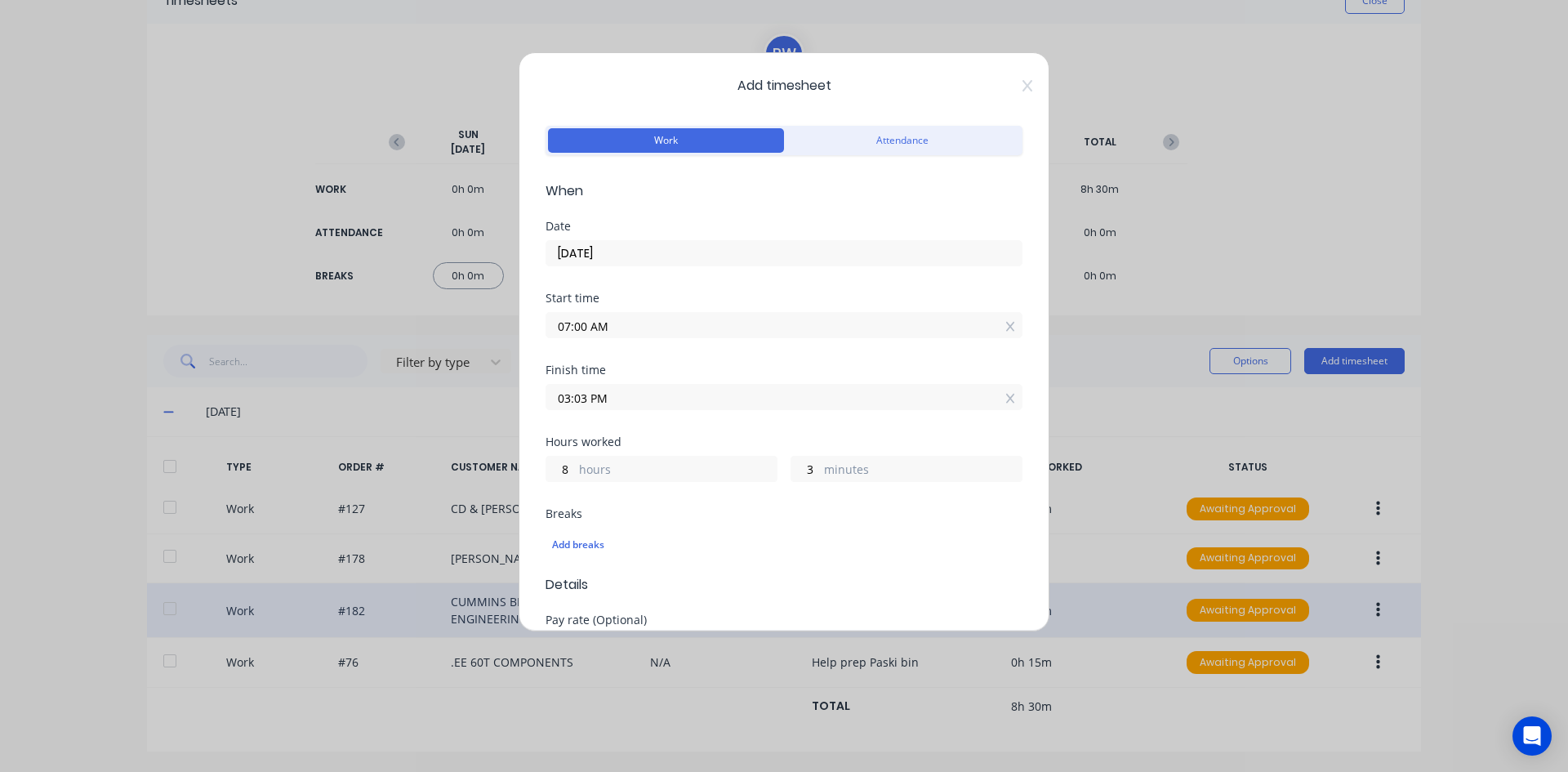
click at [586, 401] on input "03:03 PM" at bounding box center [784, 397] width 475 height 25
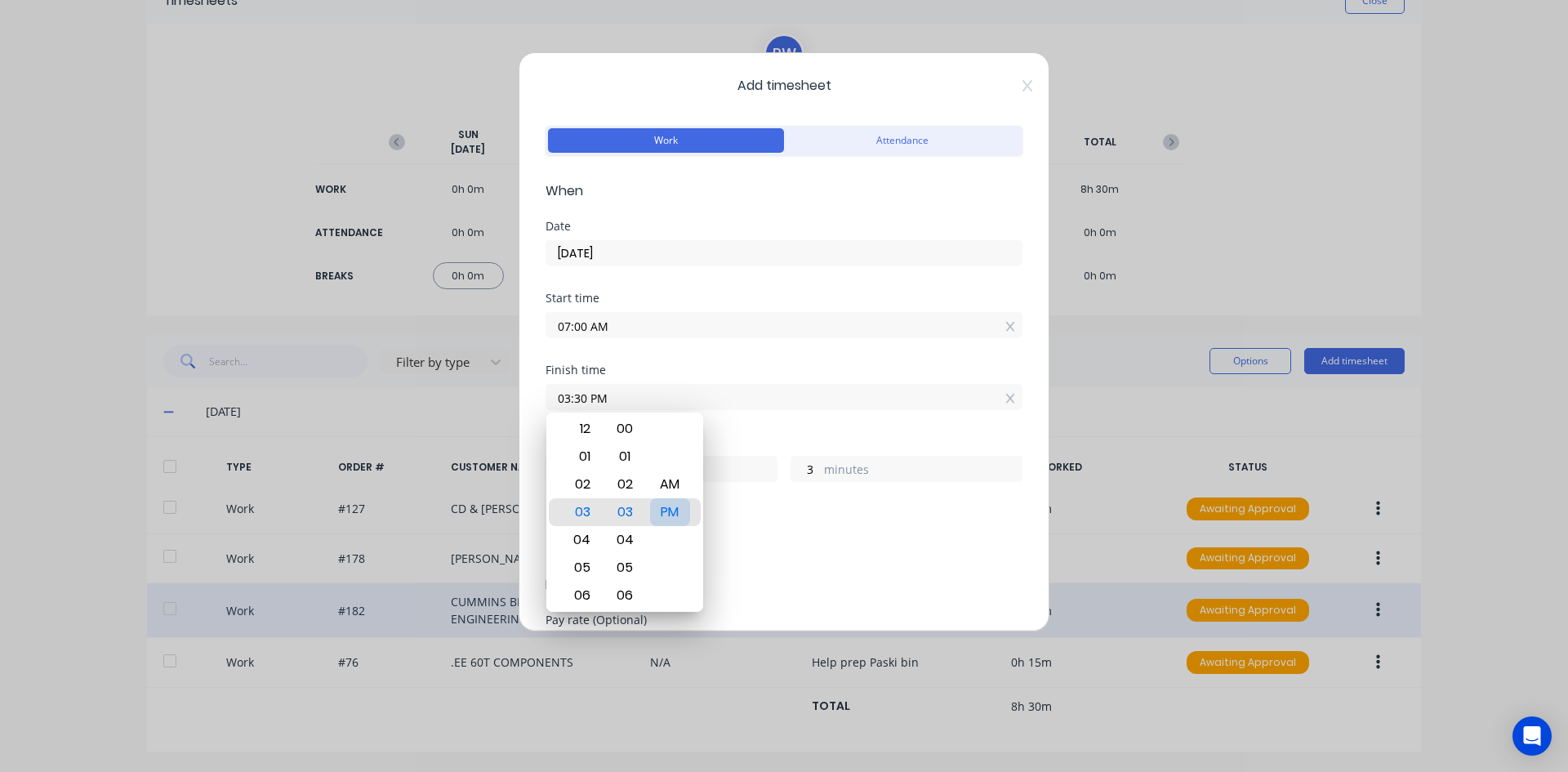
type input "03:30 PM"
type input "30"
click at [664, 511] on div "PM" at bounding box center [669, 513] width 40 height 28
click at [726, 430] on div "Finish time 03:30 PM" at bounding box center [784, 401] width 477 height 72
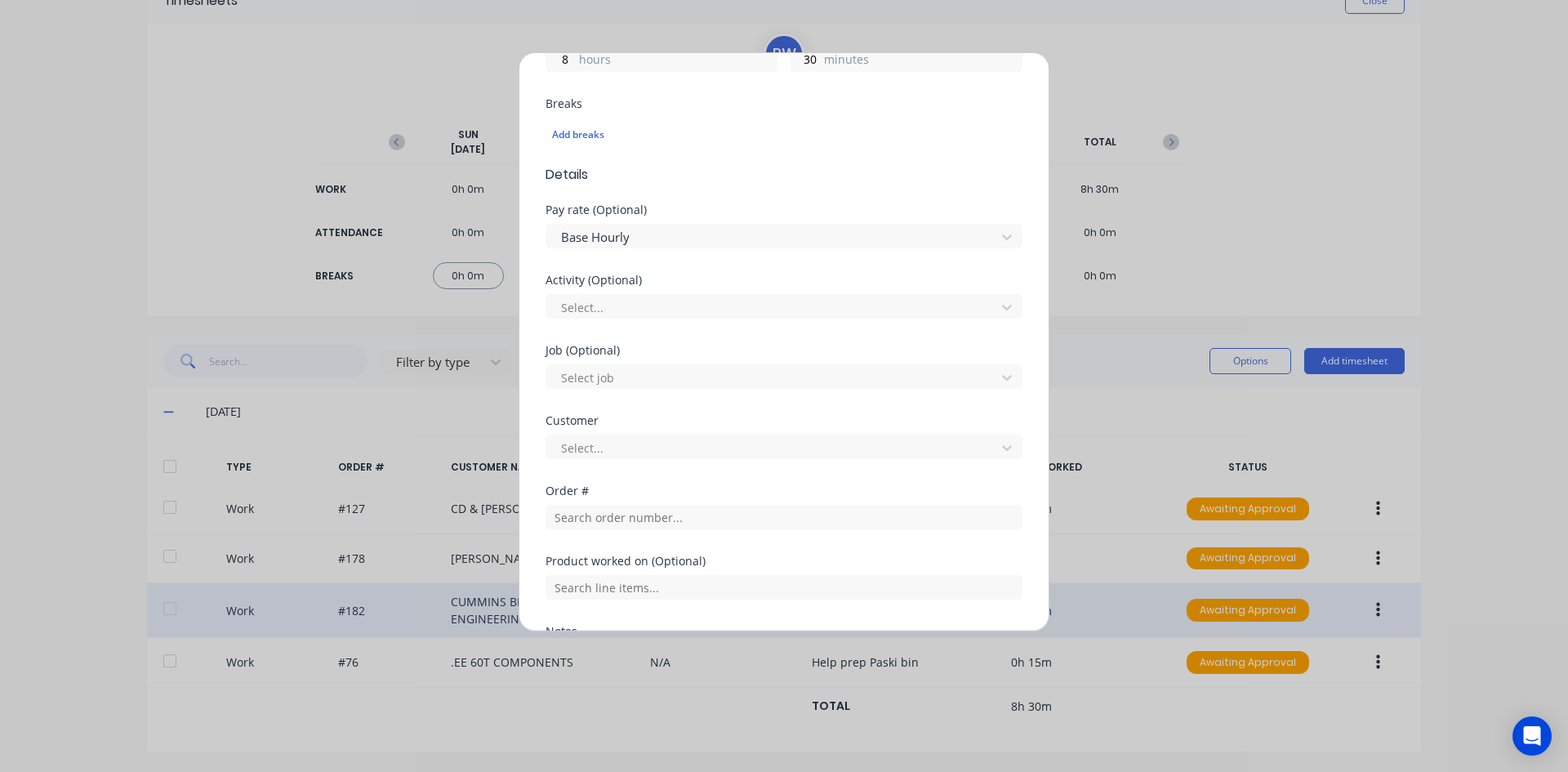
scroll to position [490, 0]
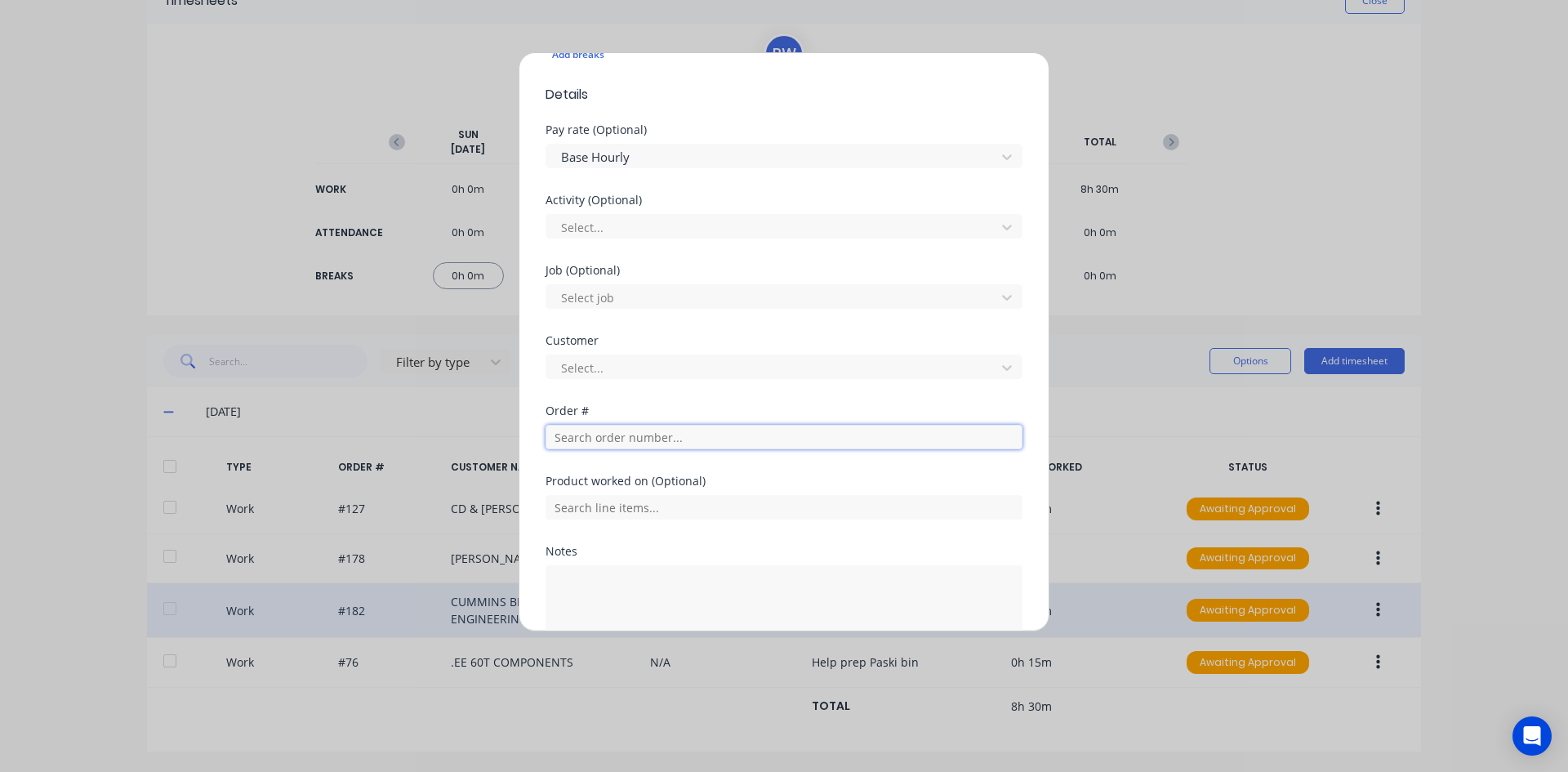
click at [578, 436] on input "text" at bounding box center [784, 437] width 477 height 25
type input "1"
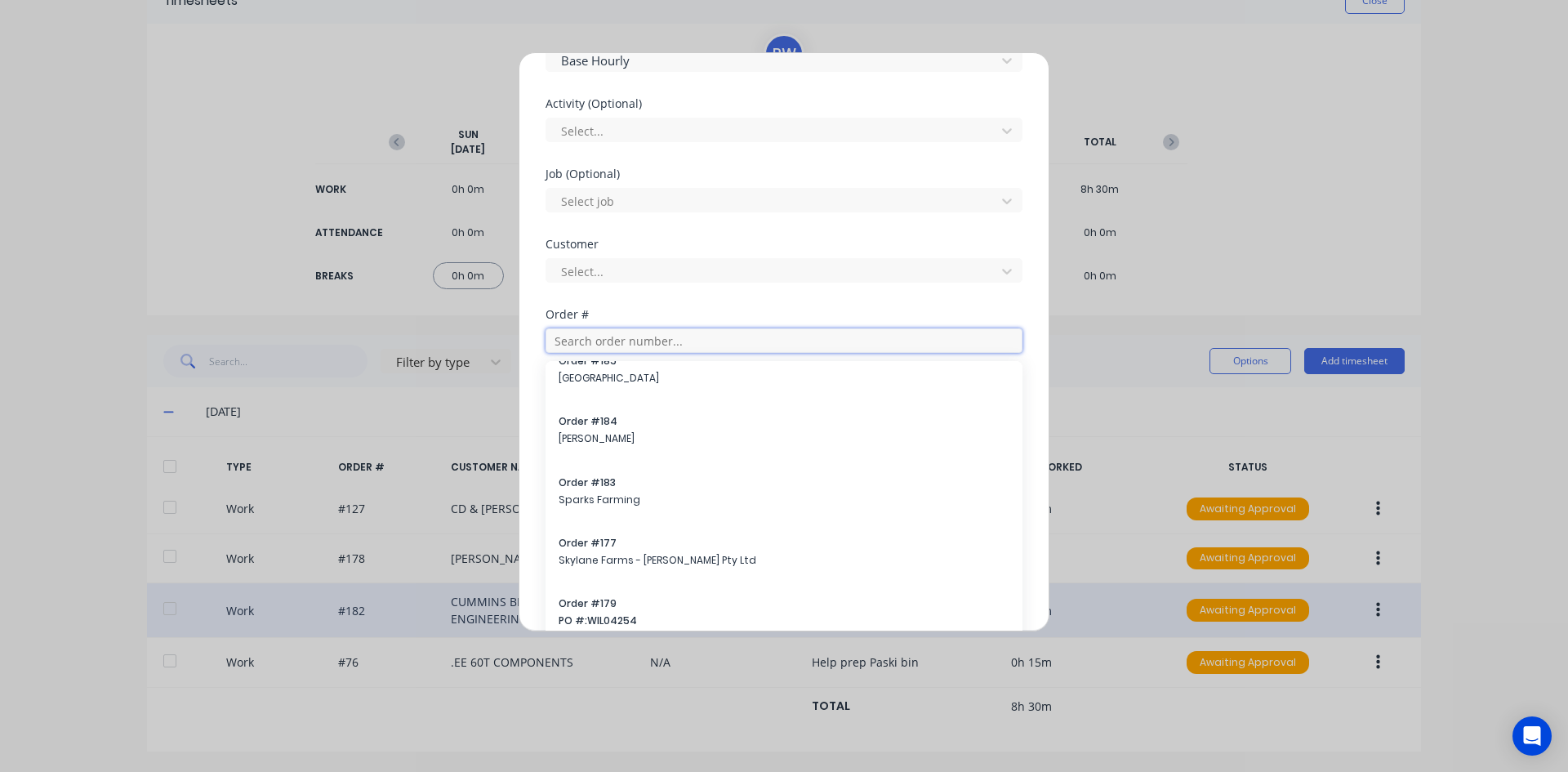
scroll to position [1062, 0]
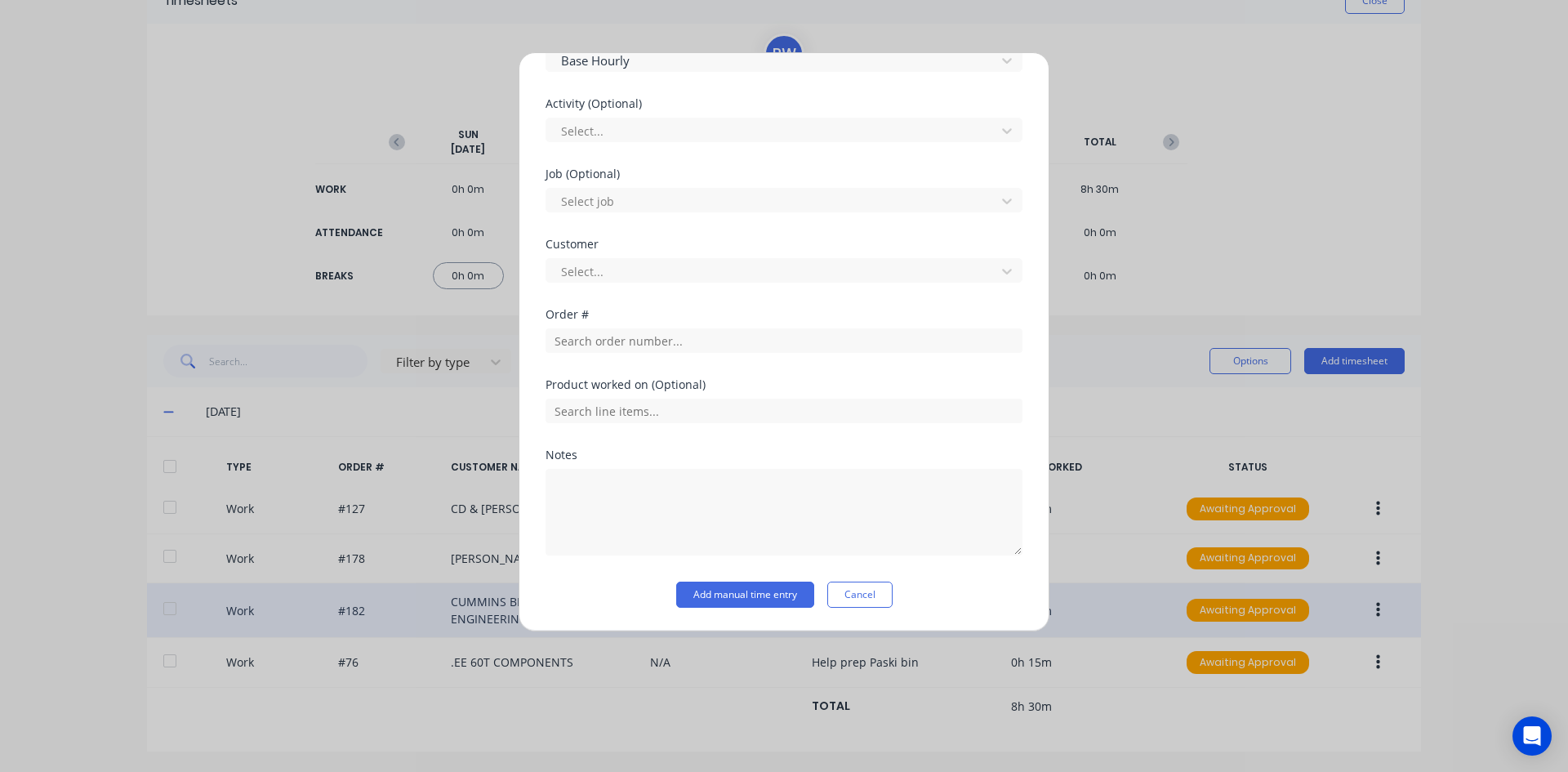
click at [1032, 585] on div "Add timesheet Work Attendance When Date [DATE] Start time 07:00 AM Finish time …" at bounding box center [784, 342] width 531 height 579
click at [726, 592] on button "Add manual time entry" at bounding box center [746, 595] width 138 height 26
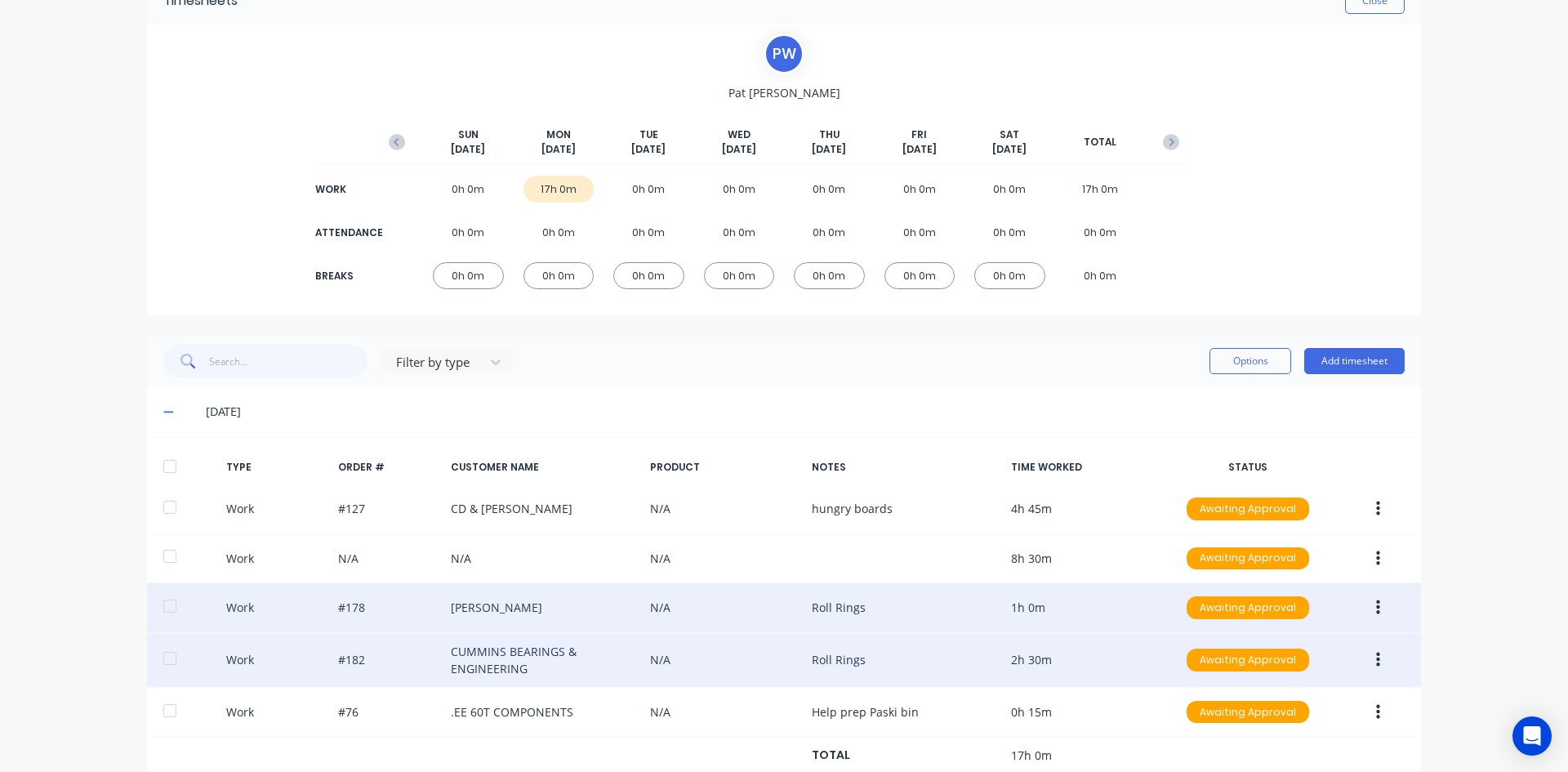
scroll to position [140, 0]
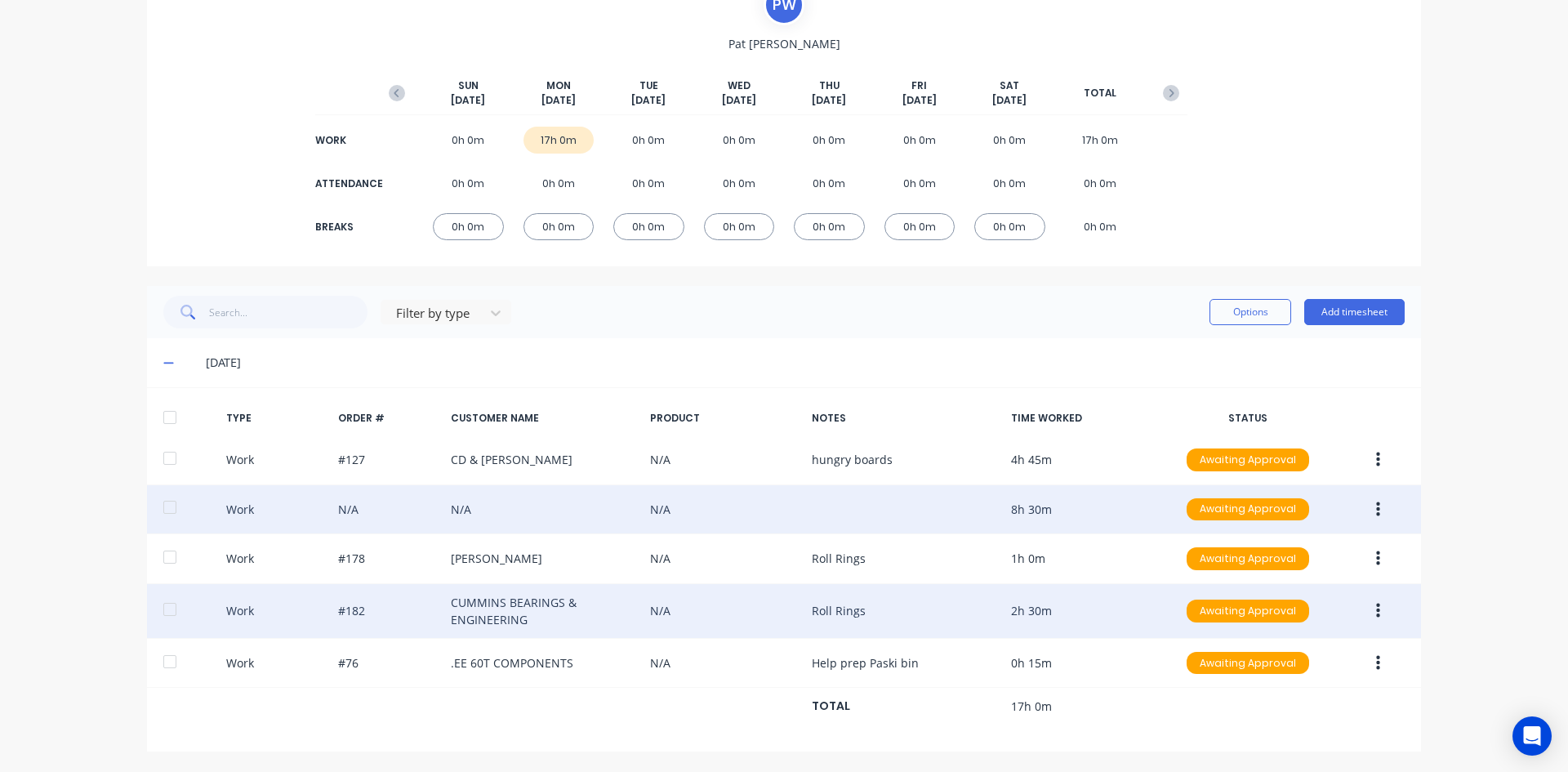
click at [1368, 507] on button "button" at bounding box center [1378, 510] width 39 height 30
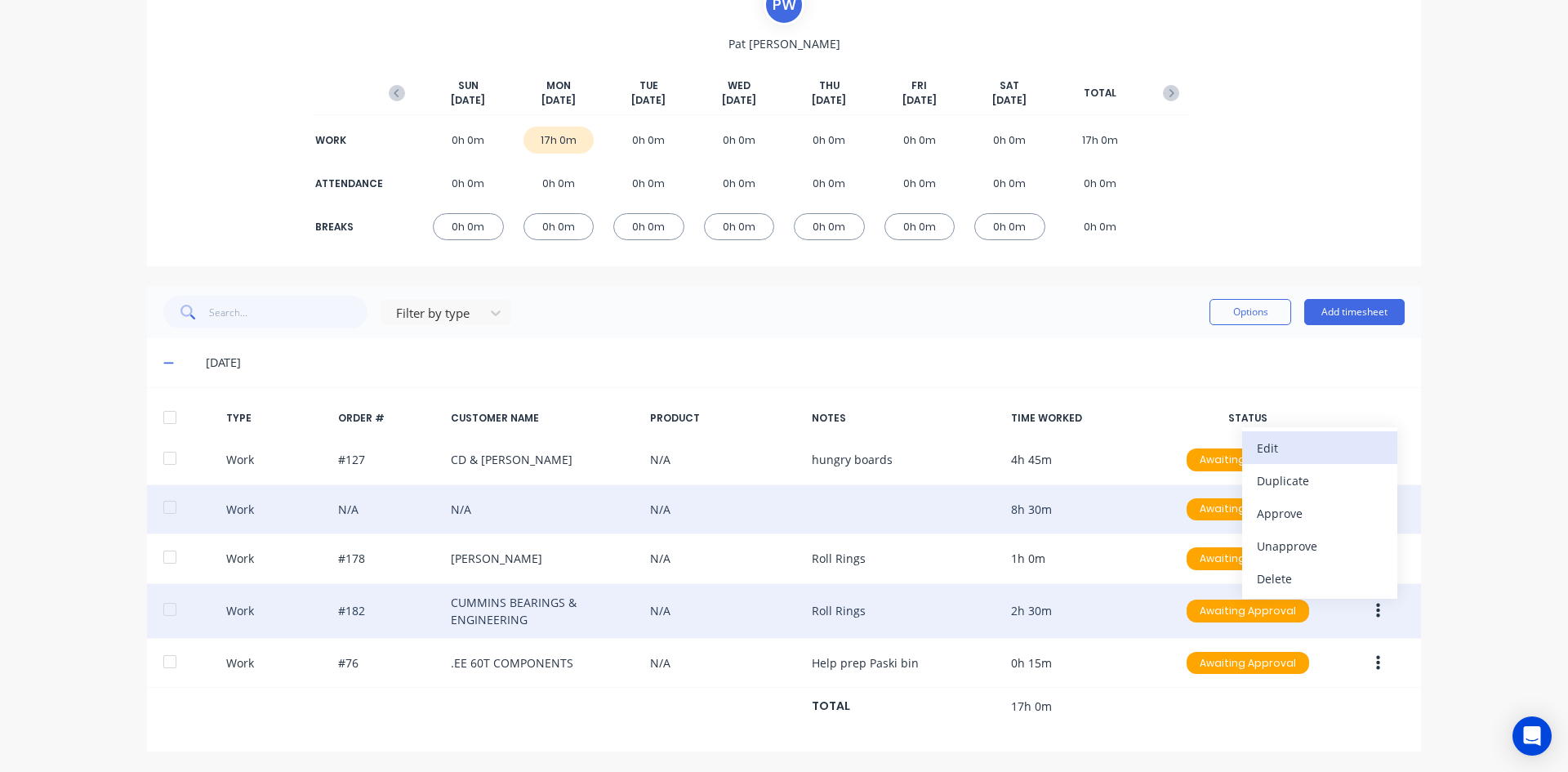
click at [1257, 450] on div "Edit" at bounding box center [1320, 448] width 126 height 24
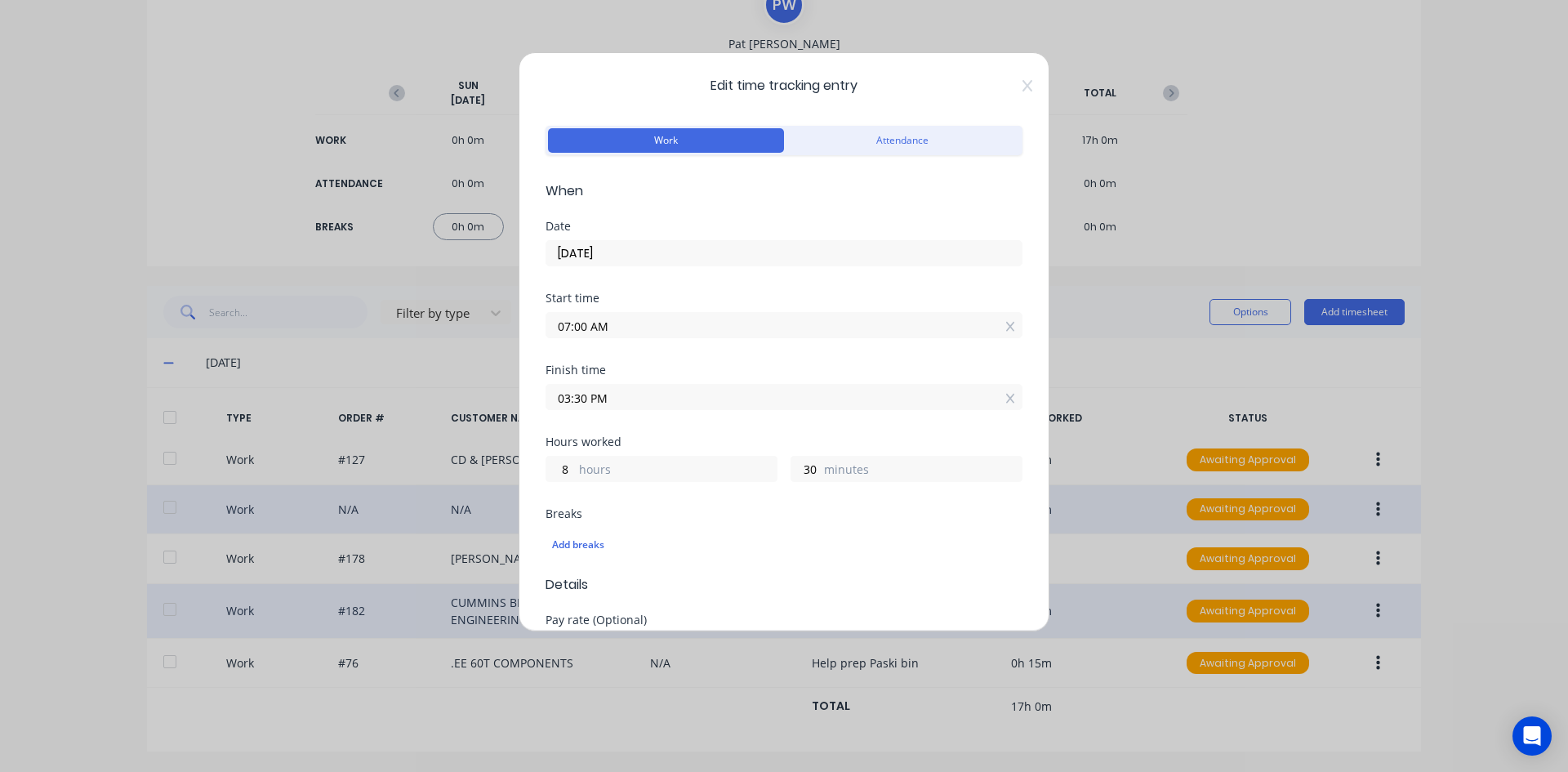
drag, startPoint x: 627, startPoint y: 252, endPoint x: 531, endPoint y: 266, distance: 97.0
click at [531, 266] on div "Edit time tracking entry Work Attendance When Date [DATE] Start time 07:00 AM F…" at bounding box center [784, 342] width 531 height 579
drag, startPoint x: 631, startPoint y: 253, endPoint x: 609, endPoint y: 251, distance: 22.1
click at [624, 252] on input "[DATE]" at bounding box center [784, 253] width 475 height 25
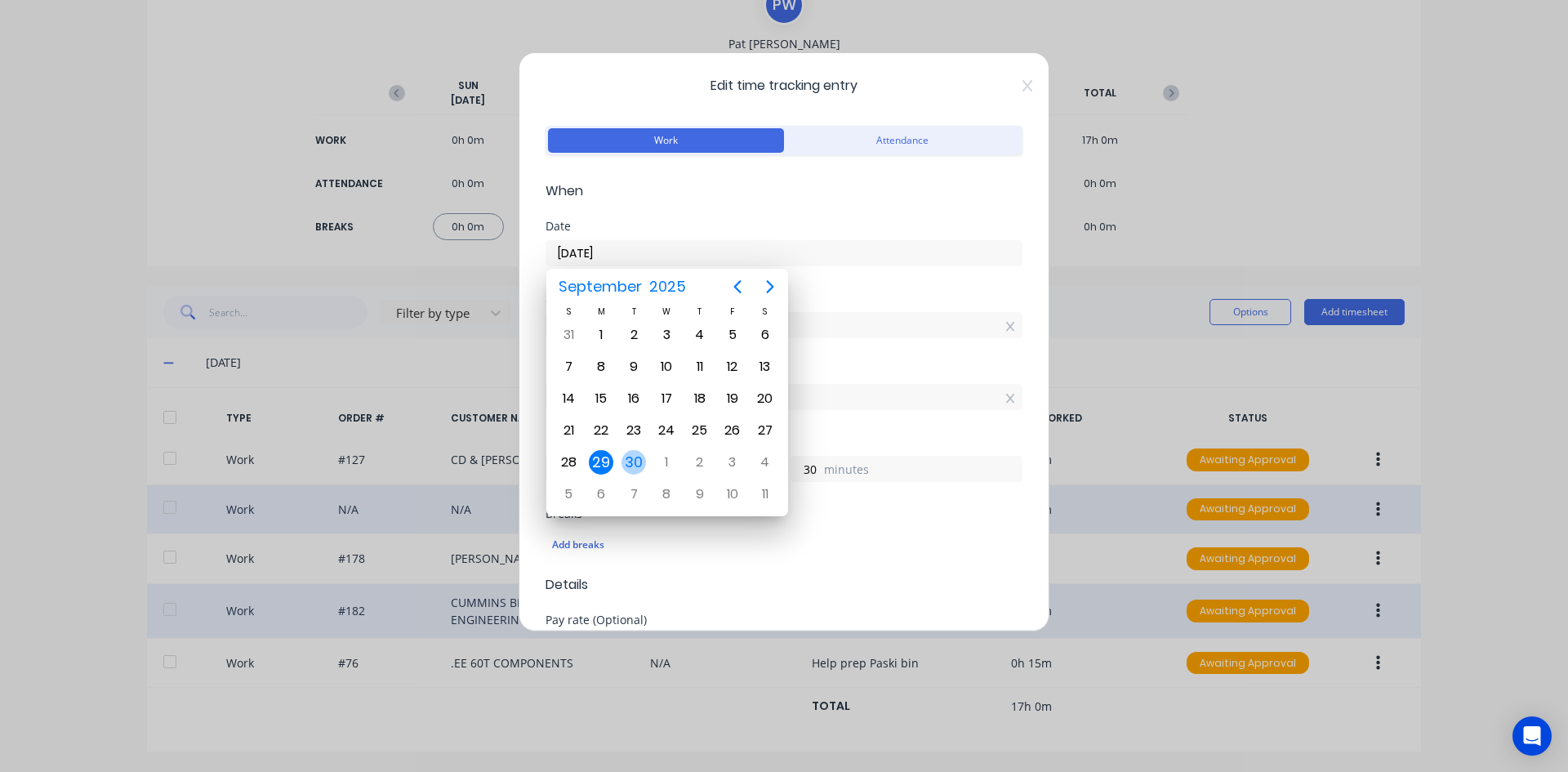
click at [630, 457] on div "30" at bounding box center [633, 462] width 25 height 25
type input "[DATE]"
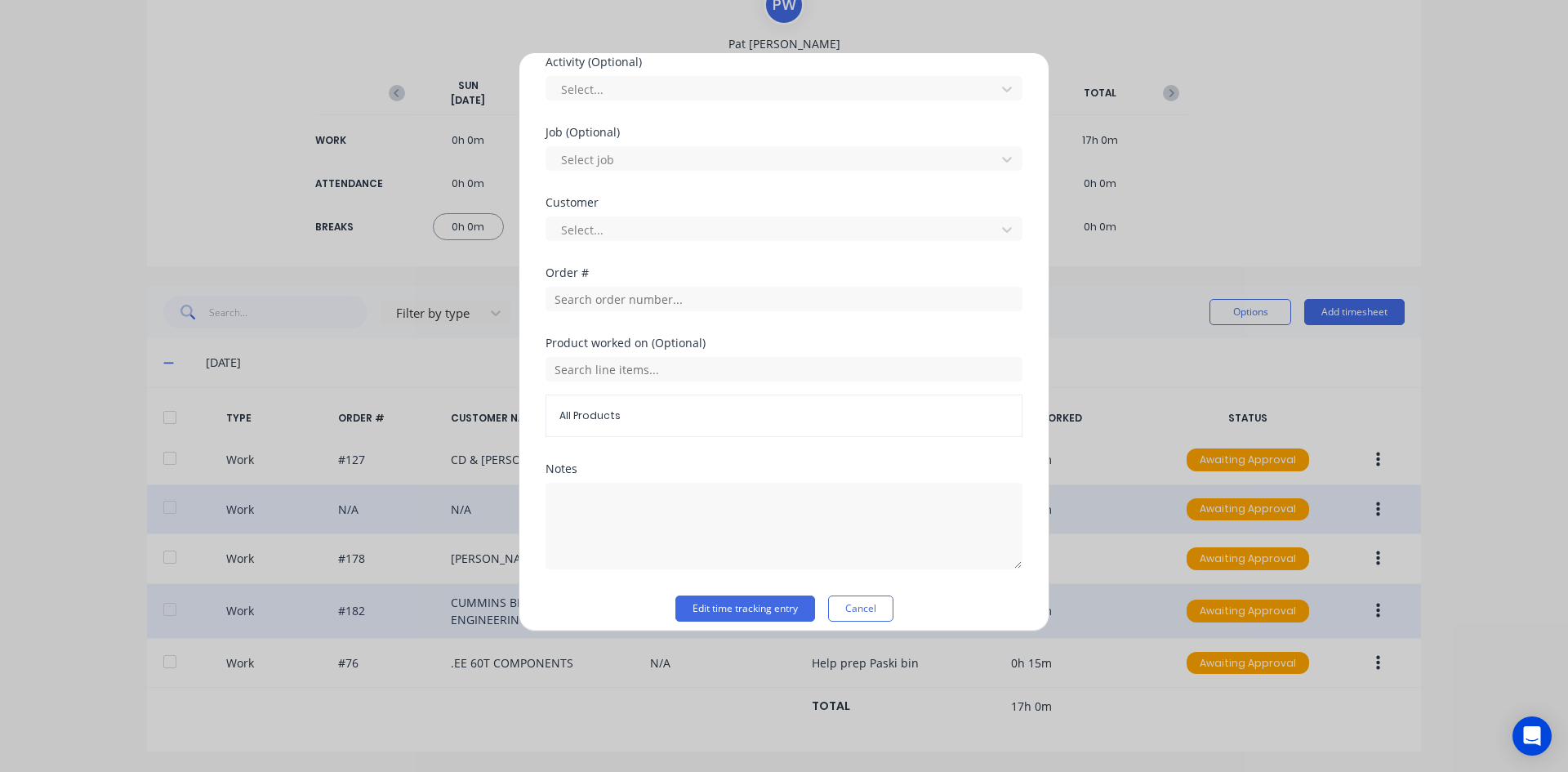
scroll to position [642, 0]
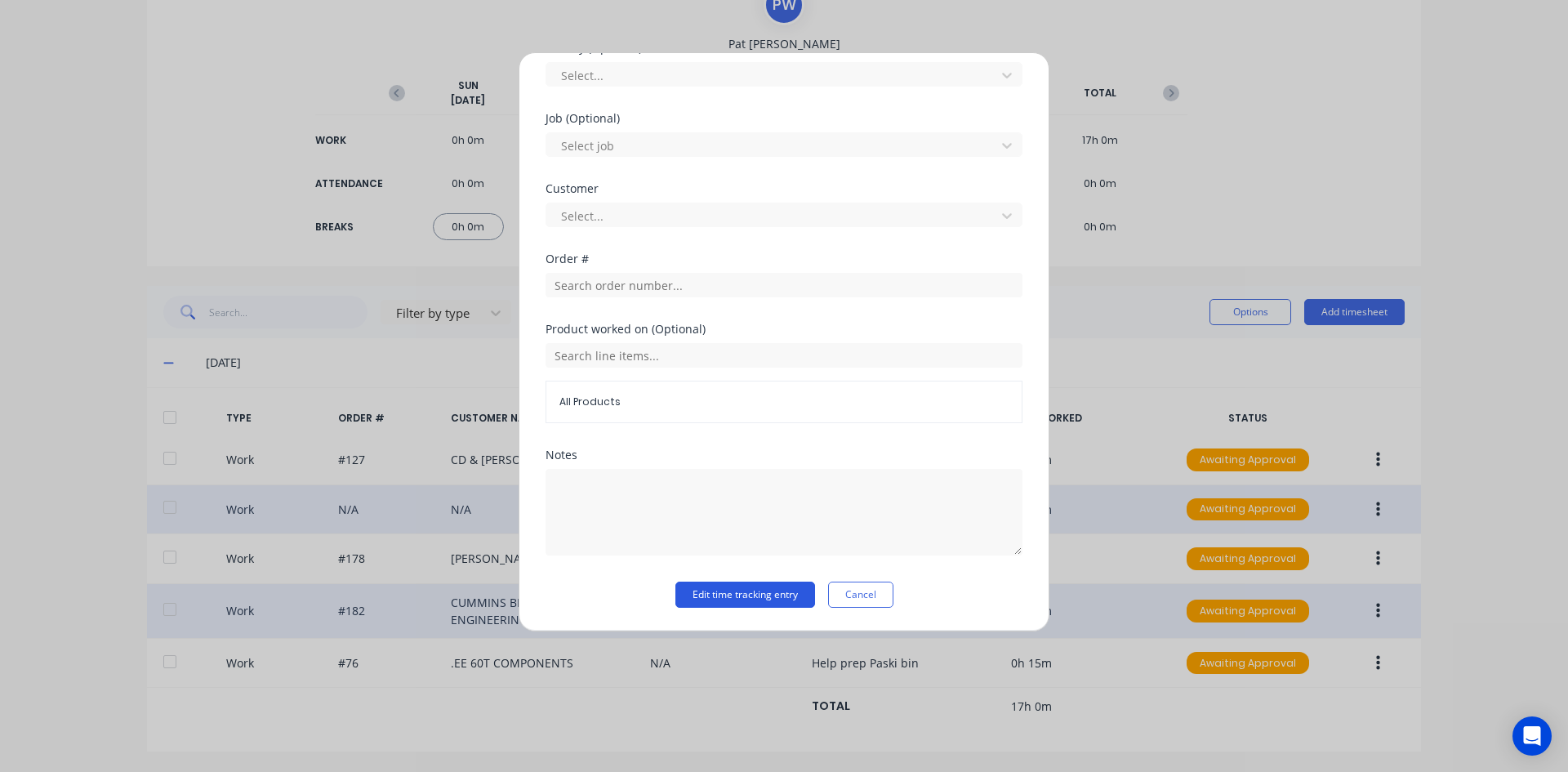
click at [742, 593] on button "Edit time tracking entry" at bounding box center [745, 595] width 139 height 26
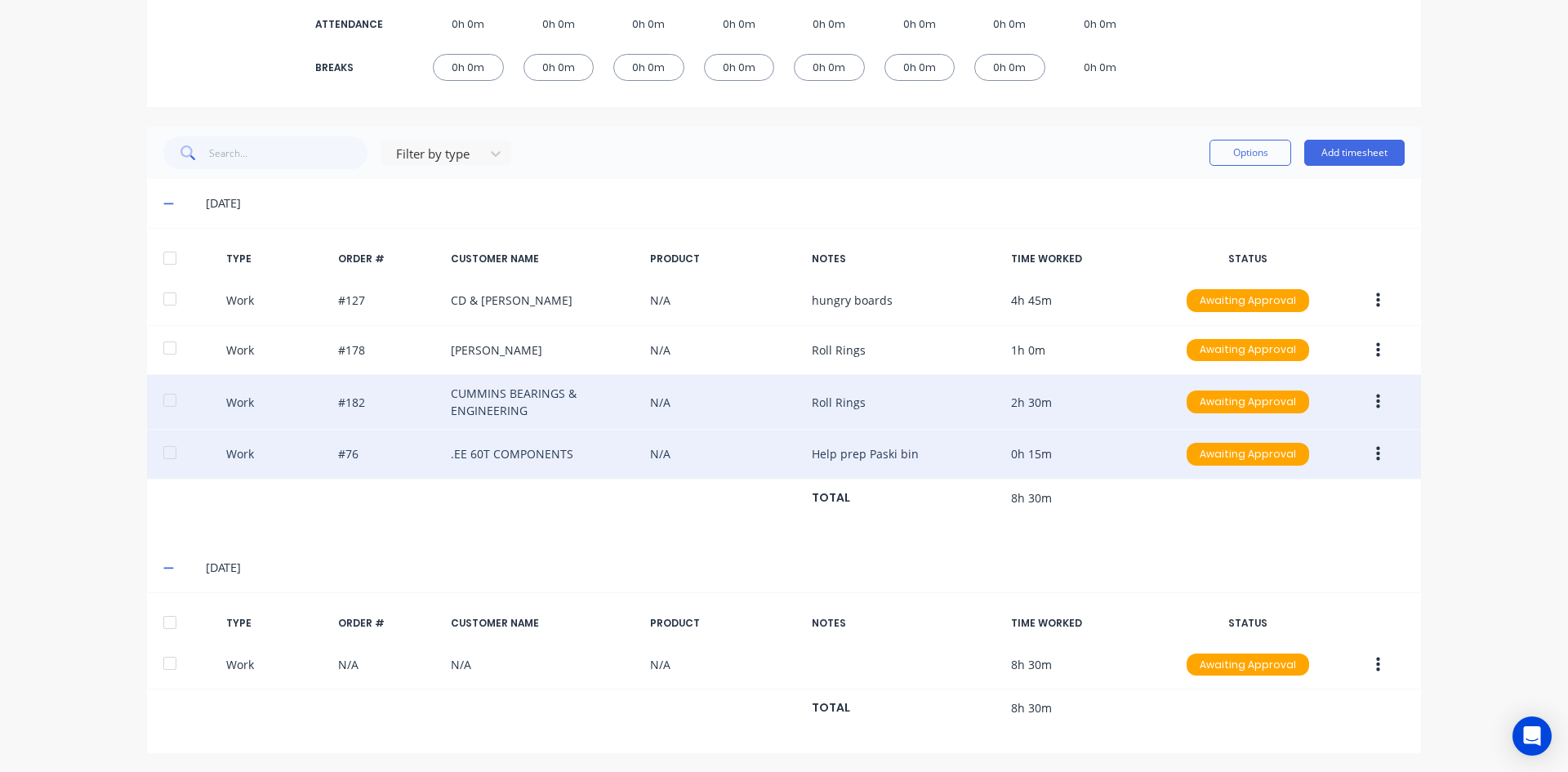
scroll to position [301, 0]
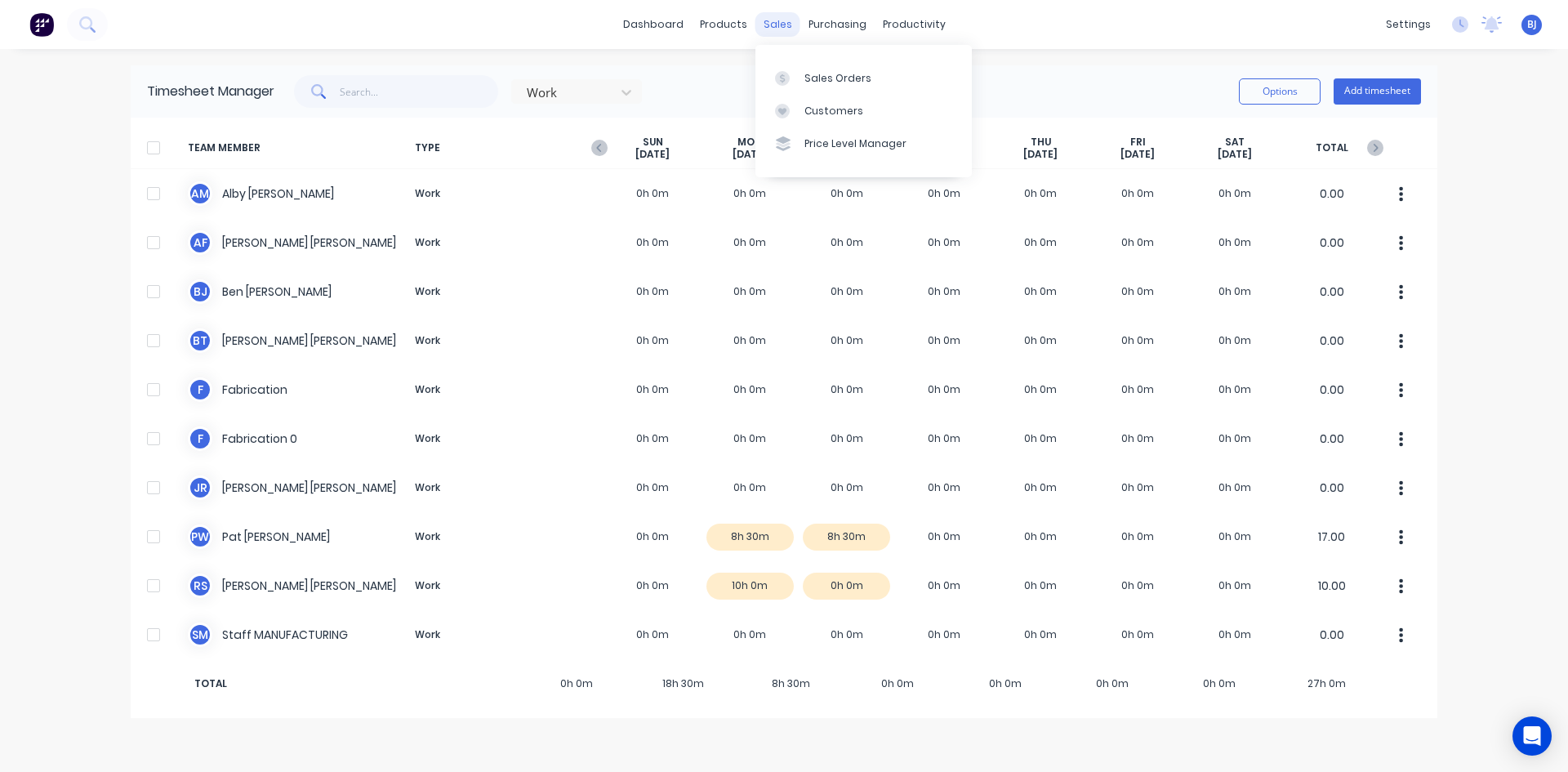
drag, startPoint x: 785, startPoint y: 31, endPoint x: 789, endPoint y: 70, distance: 39.2
click at [785, 32] on div "sales" at bounding box center [777, 24] width 45 height 25
click at [793, 79] on div at bounding box center [787, 78] width 25 height 15
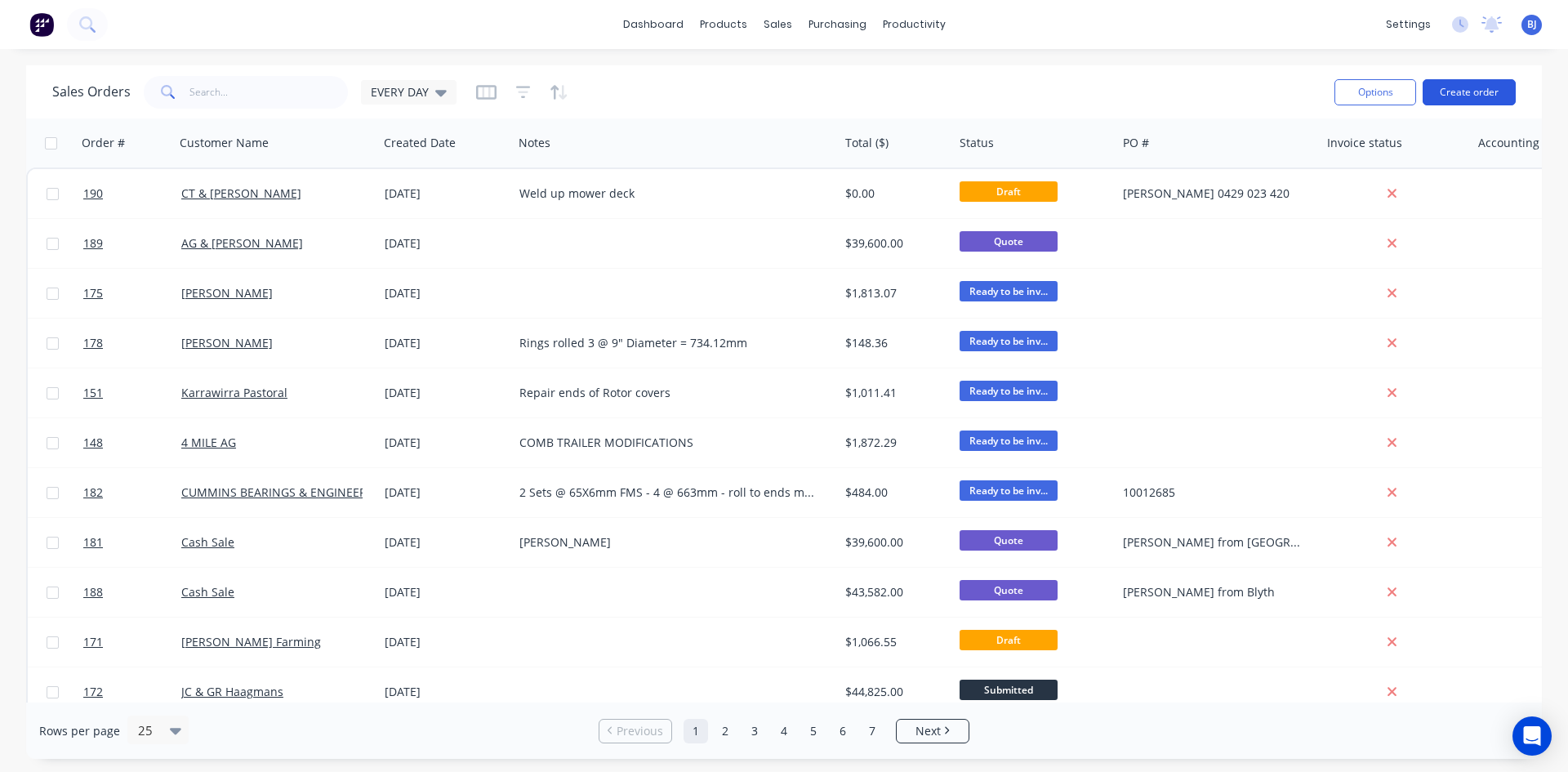
click at [1452, 92] on button "Create order" at bounding box center [1468, 92] width 93 height 26
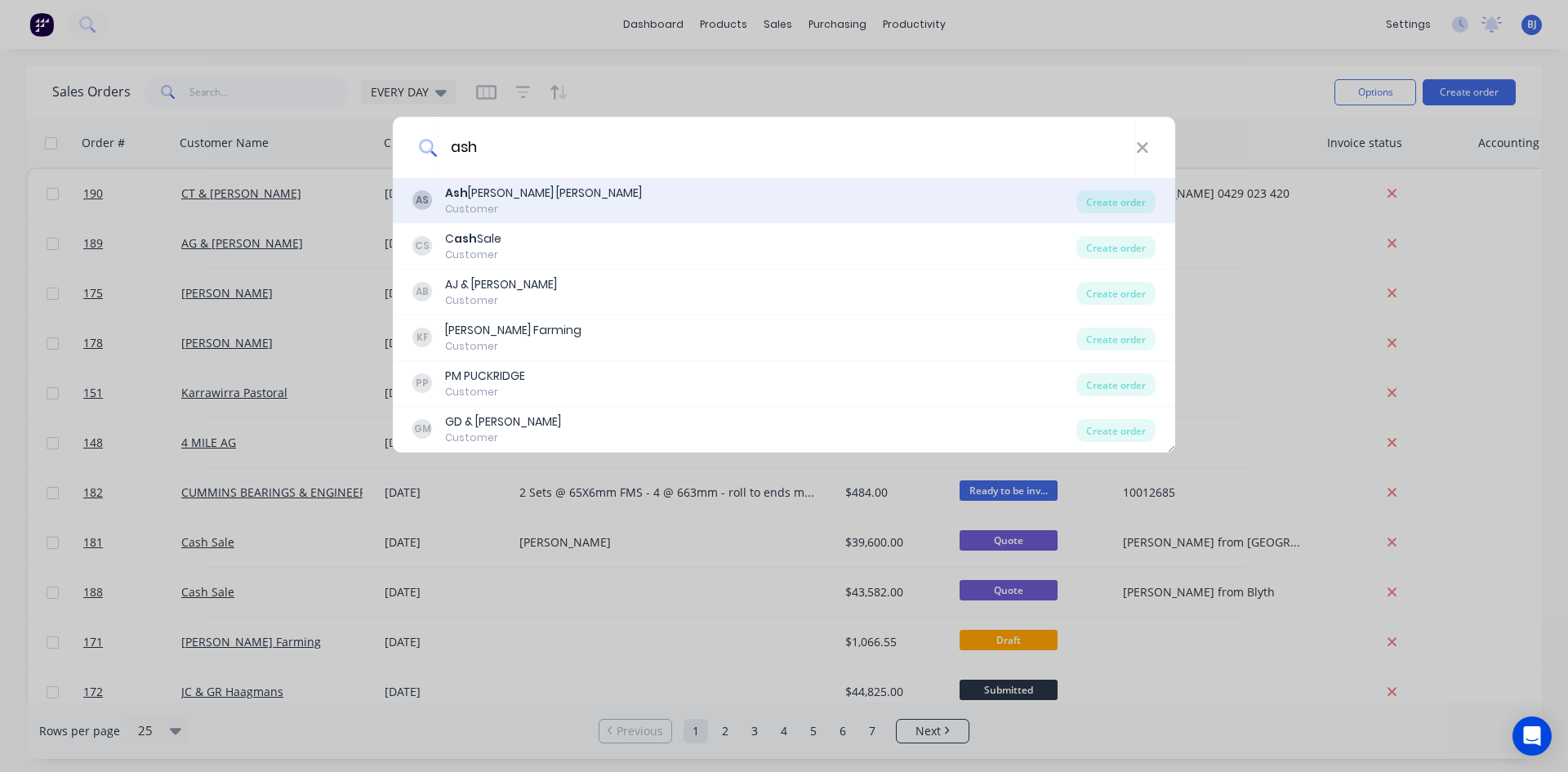
type input "ash"
click at [514, 202] on div "Customer" at bounding box center [543, 210] width 197 height 15
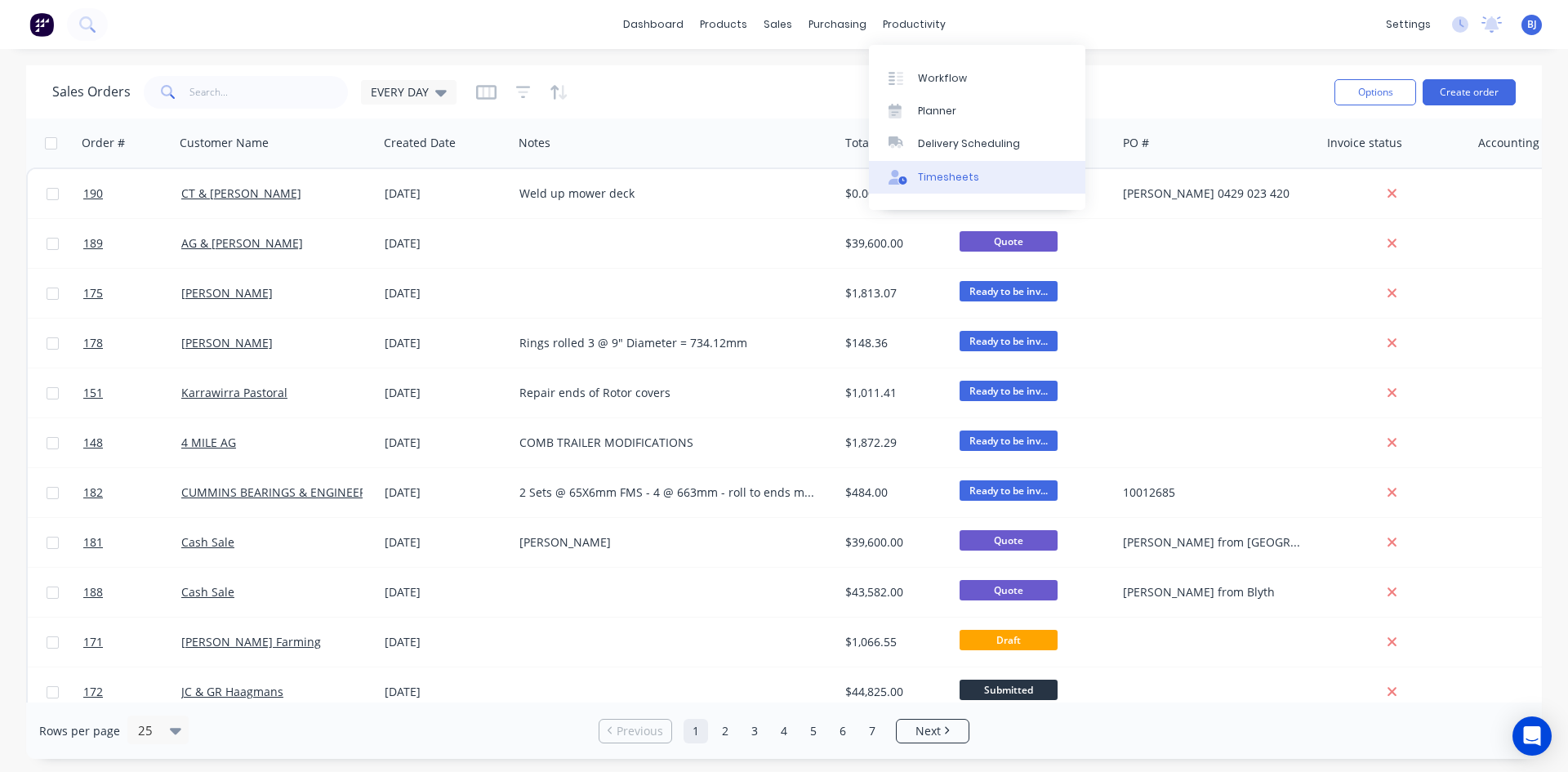
click at [914, 176] on link "Timesheets" at bounding box center [976, 176] width 216 height 32
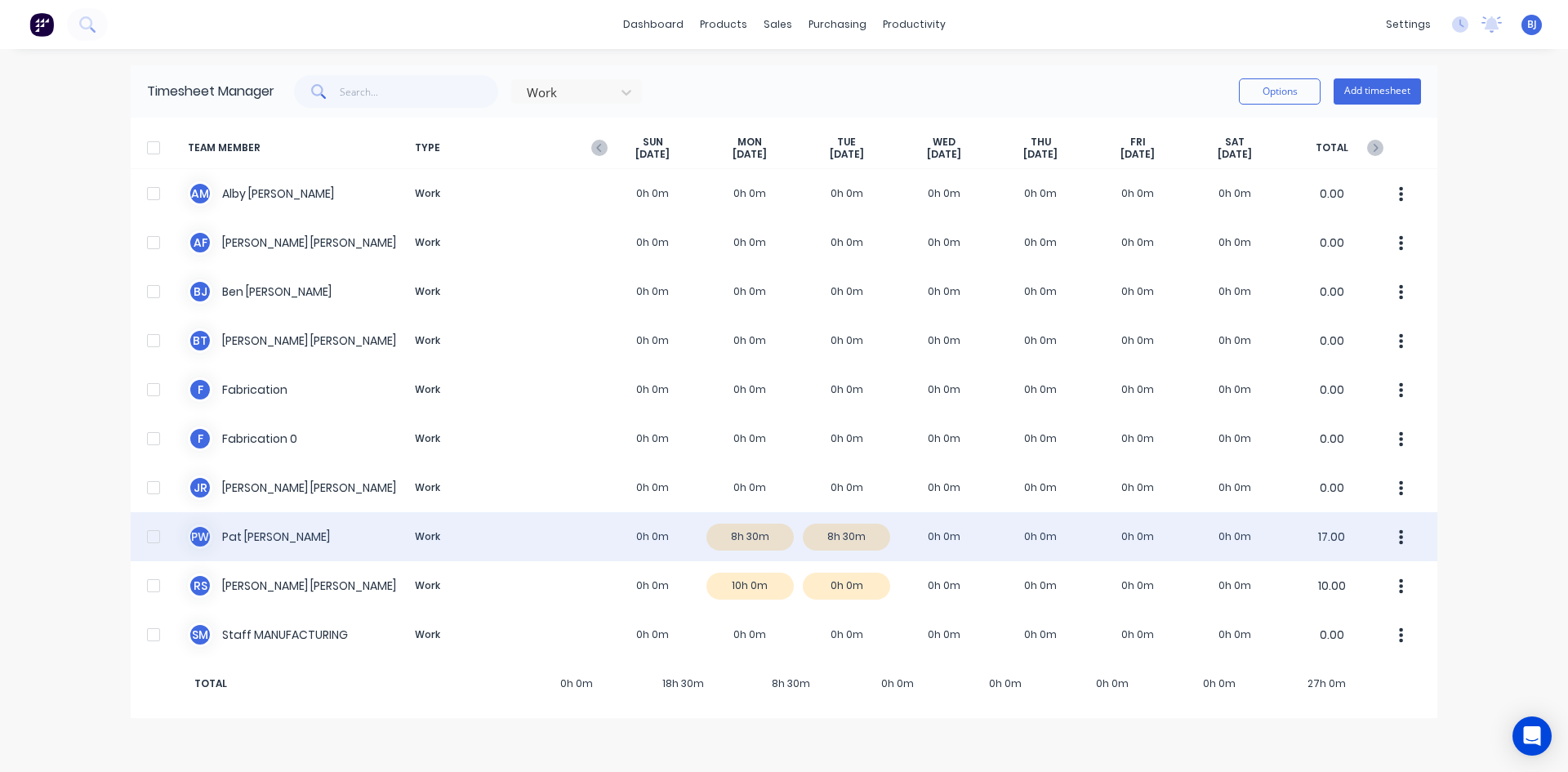
click at [848, 537] on div "P W [PERSON_NAME] Work 0h 0m 8h 30m 8h 30m 0h 0m 0h 0m 0h 0m 0h 0m 17.00" at bounding box center [784, 537] width 1307 height 49
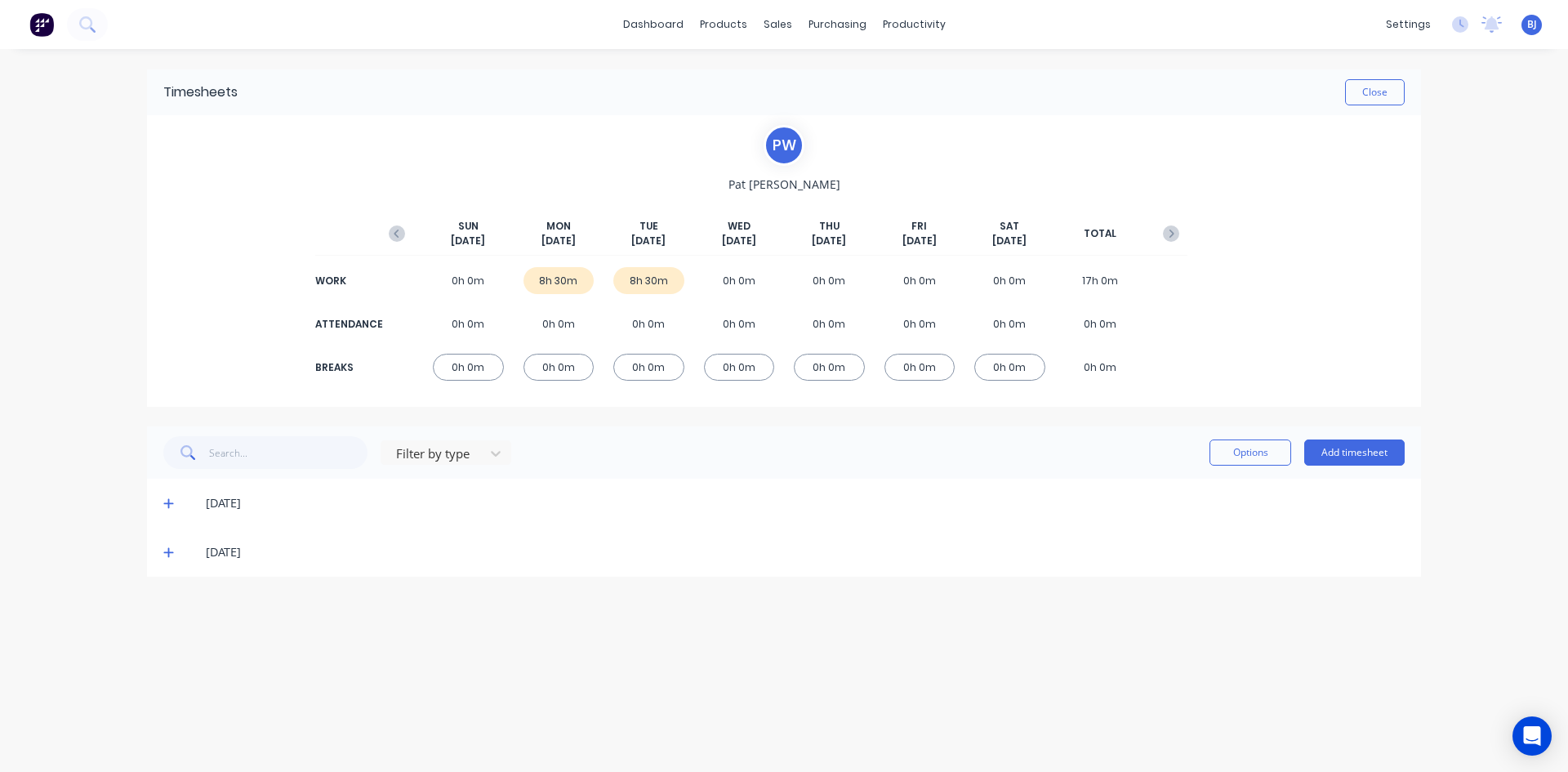
click at [166, 552] on icon at bounding box center [168, 553] width 10 height 10
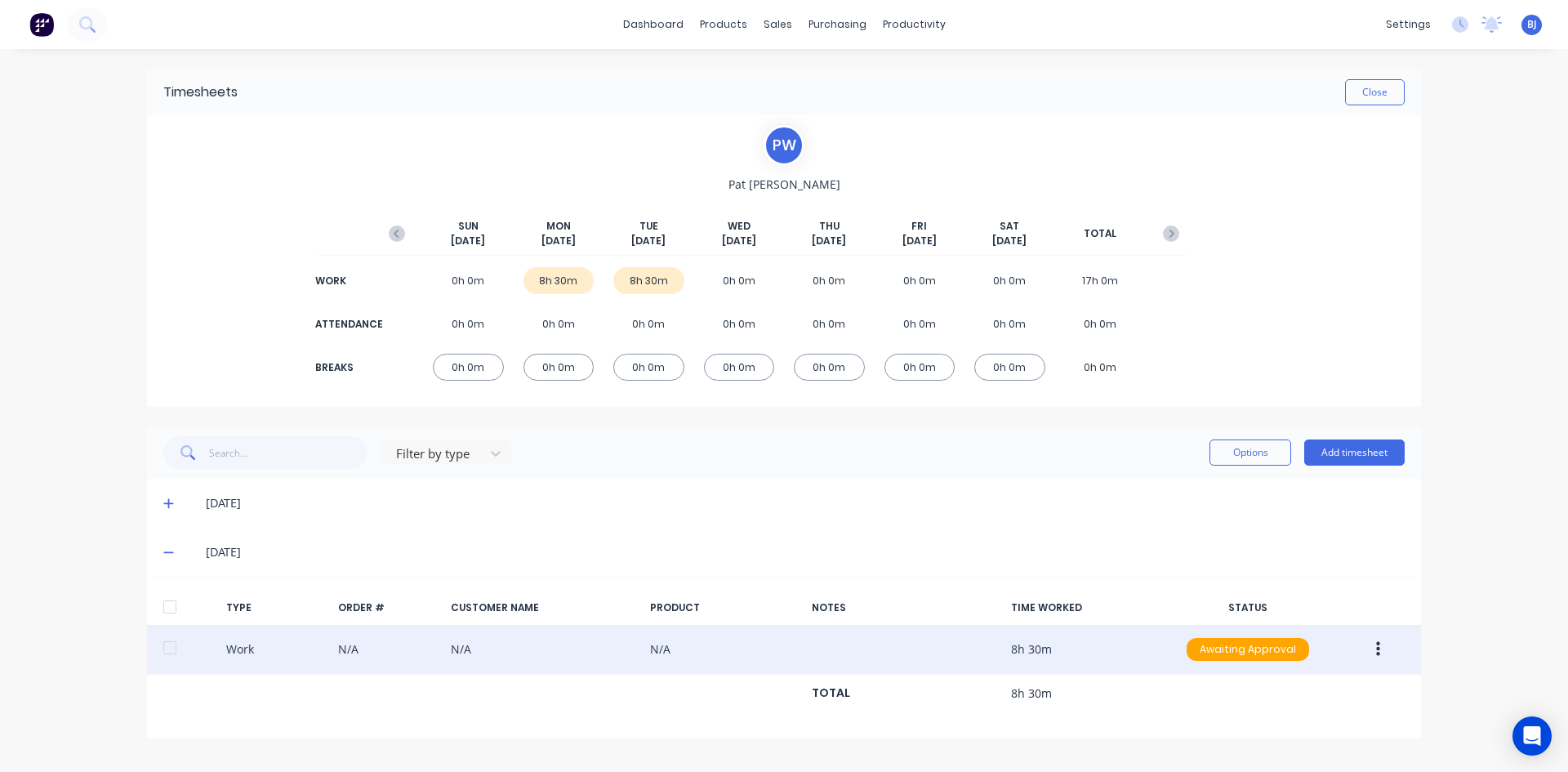
click at [1381, 648] on button "button" at bounding box center [1378, 649] width 39 height 30
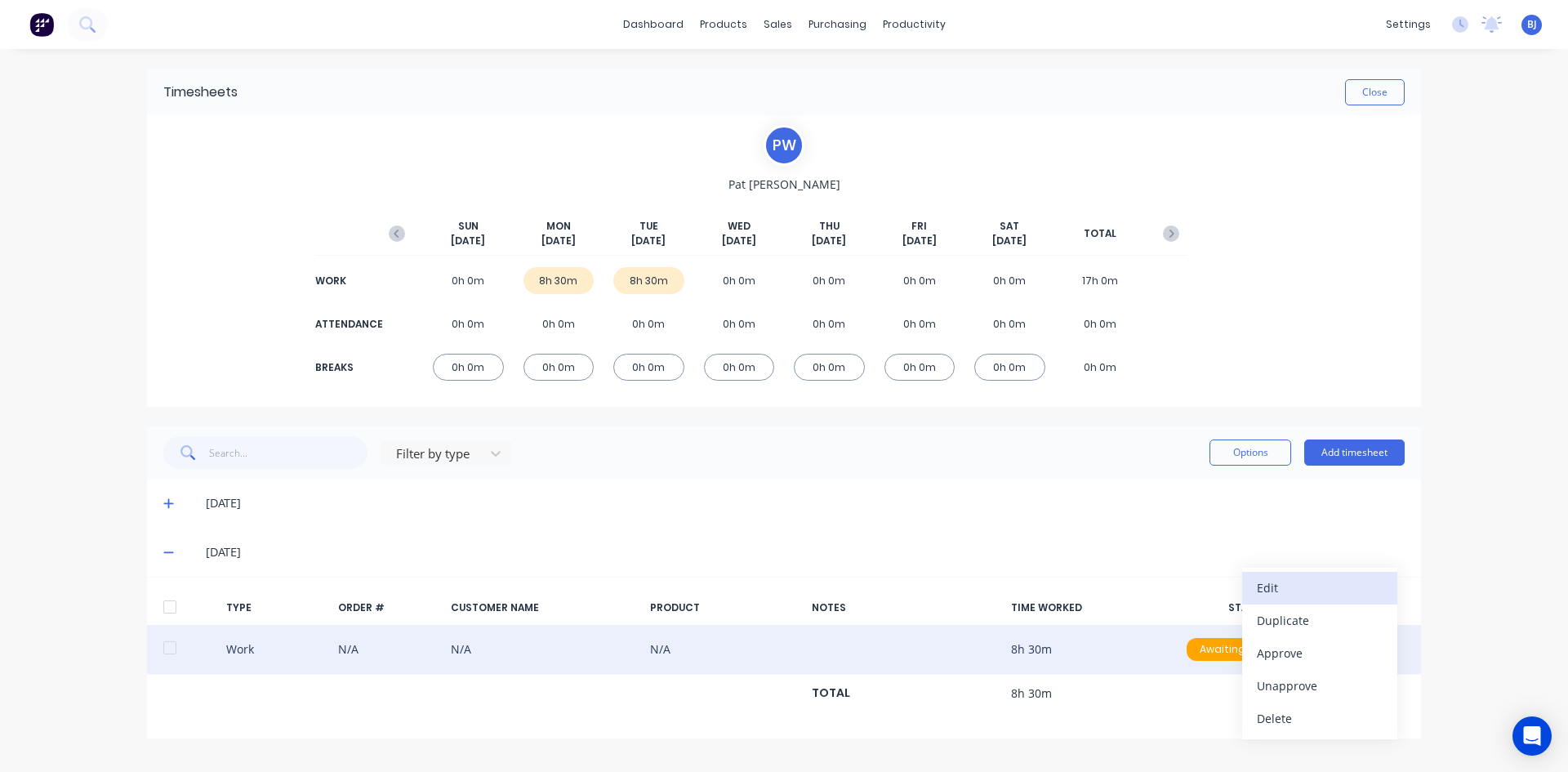
click at [1283, 586] on div "Edit" at bounding box center [1320, 588] width 126 height 24
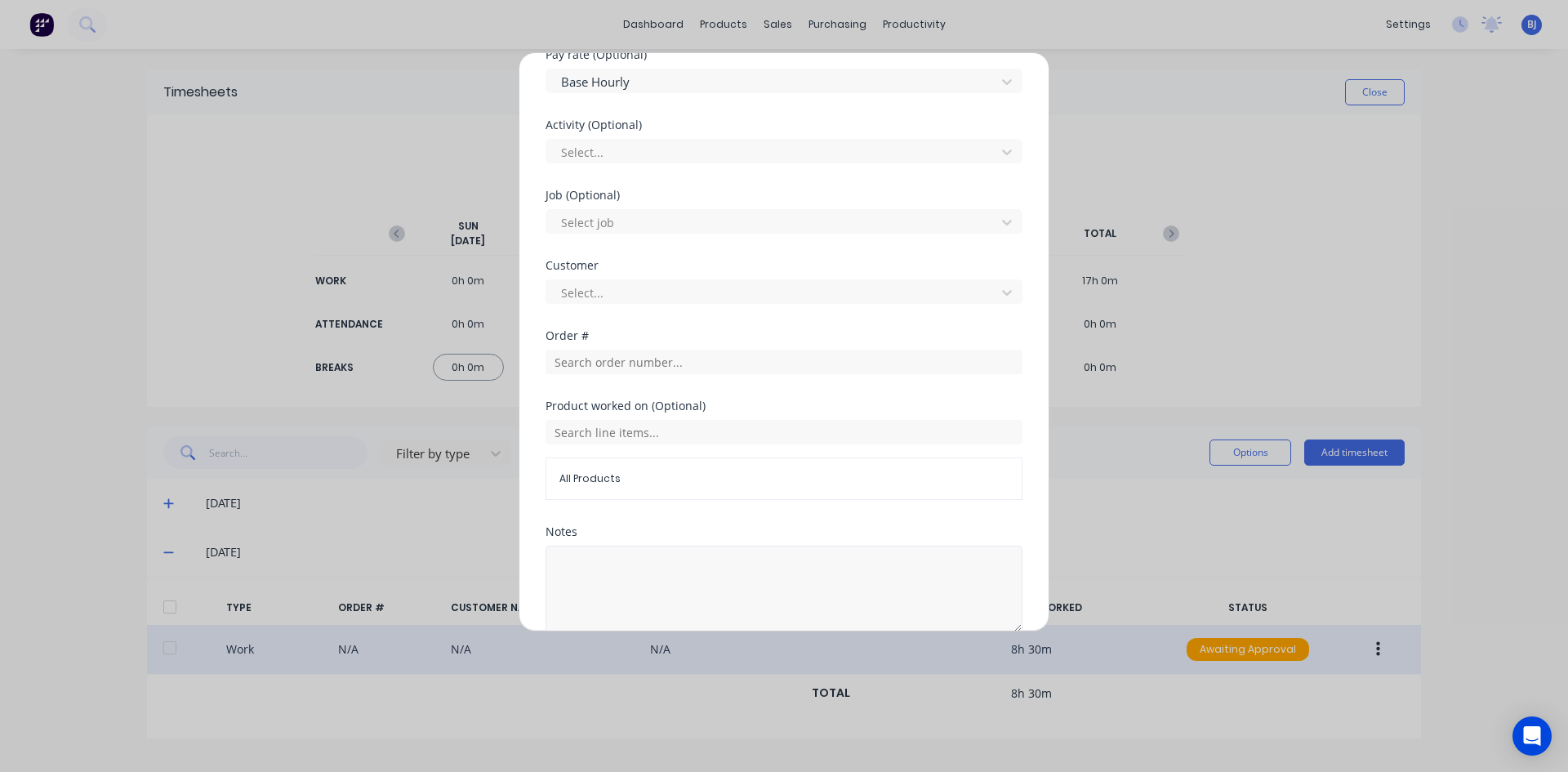
scroll to position [572, 0]
click at [573, 359] on input "text" at bounding box center [784, 356] width 477 height 25
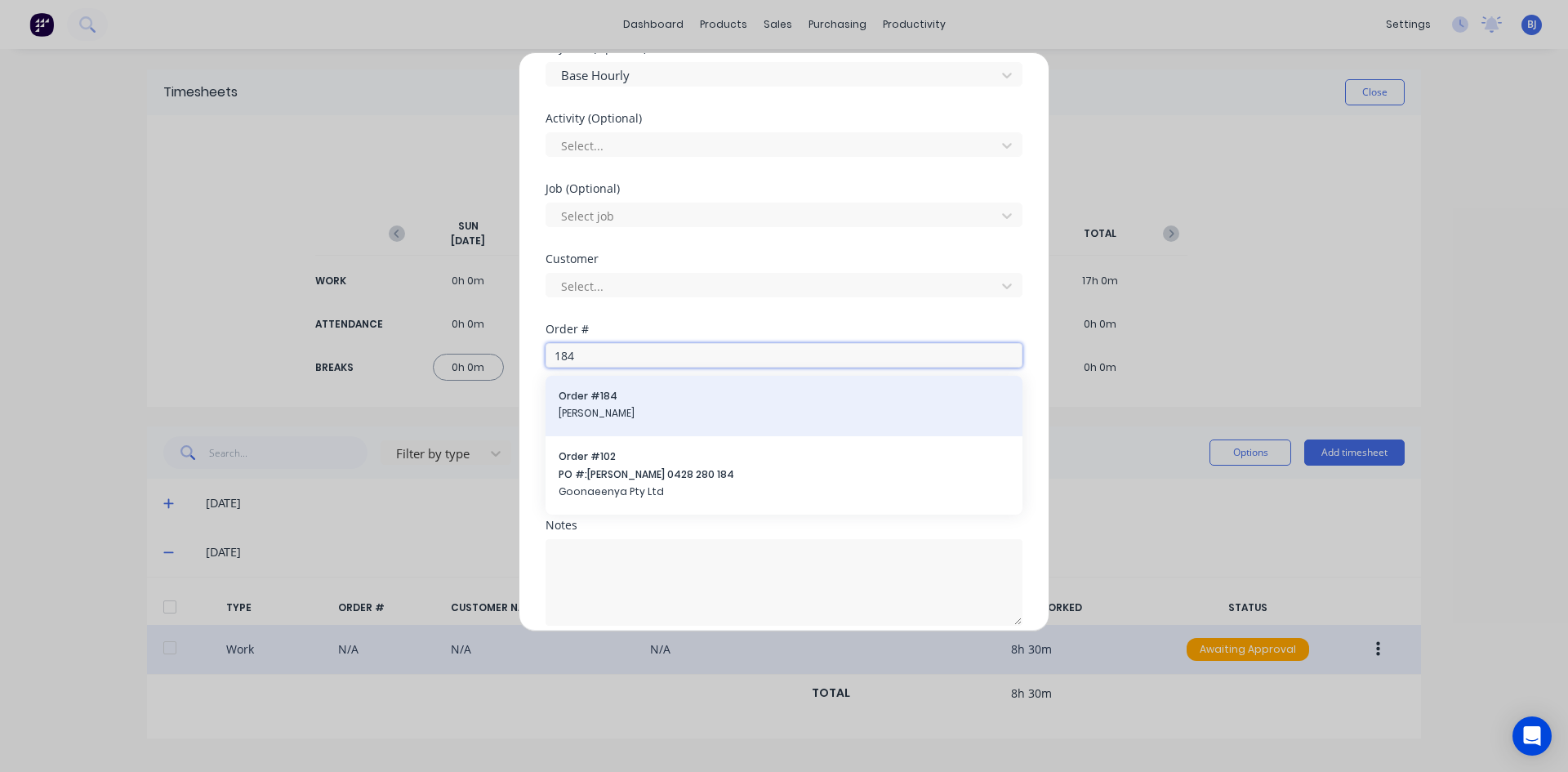
type input "184"
click at [579, 397] on span "Order # 184" at bounding box center [784, 396] width 450 height 15
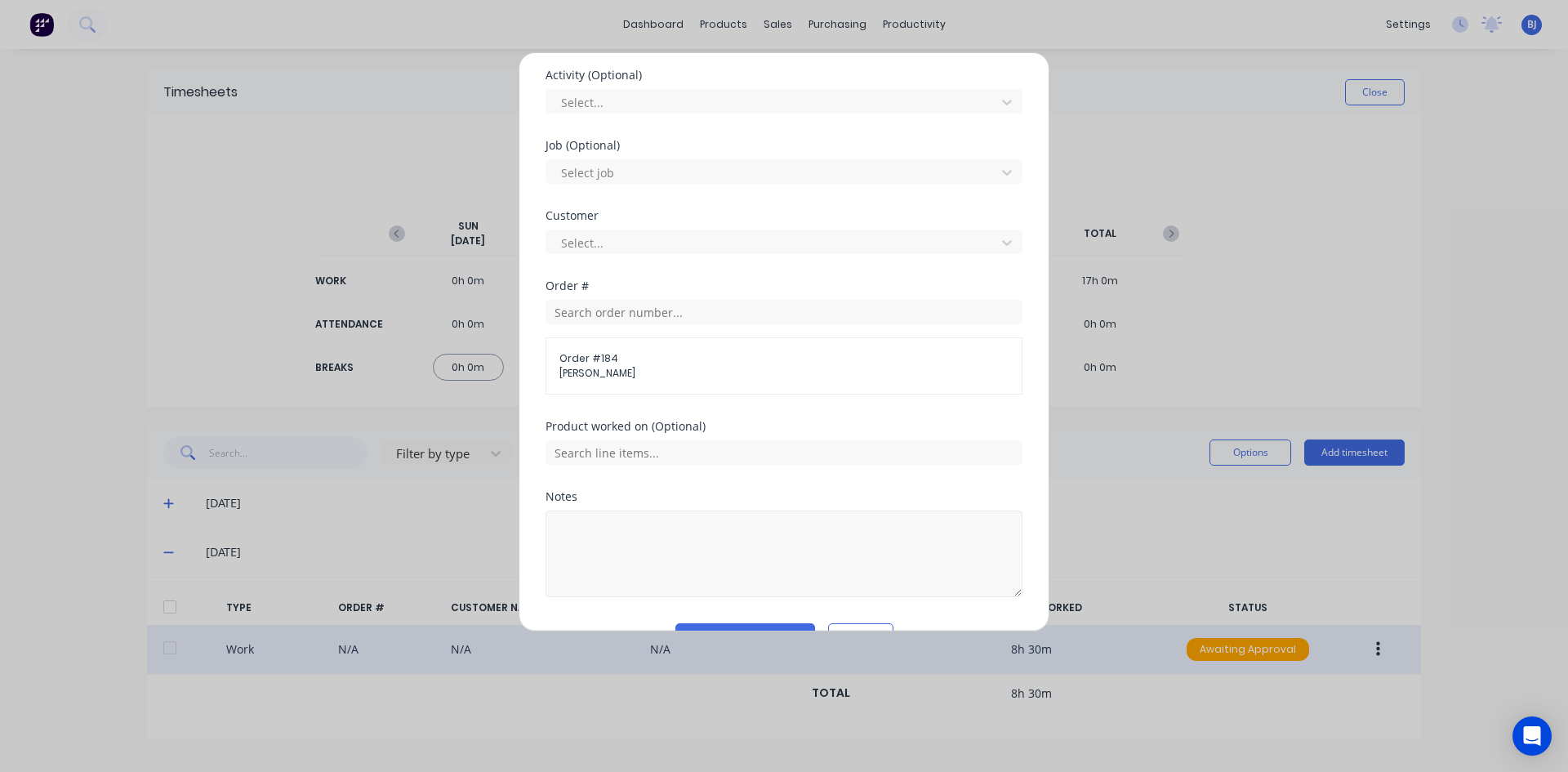
scroll to position [654, 0]
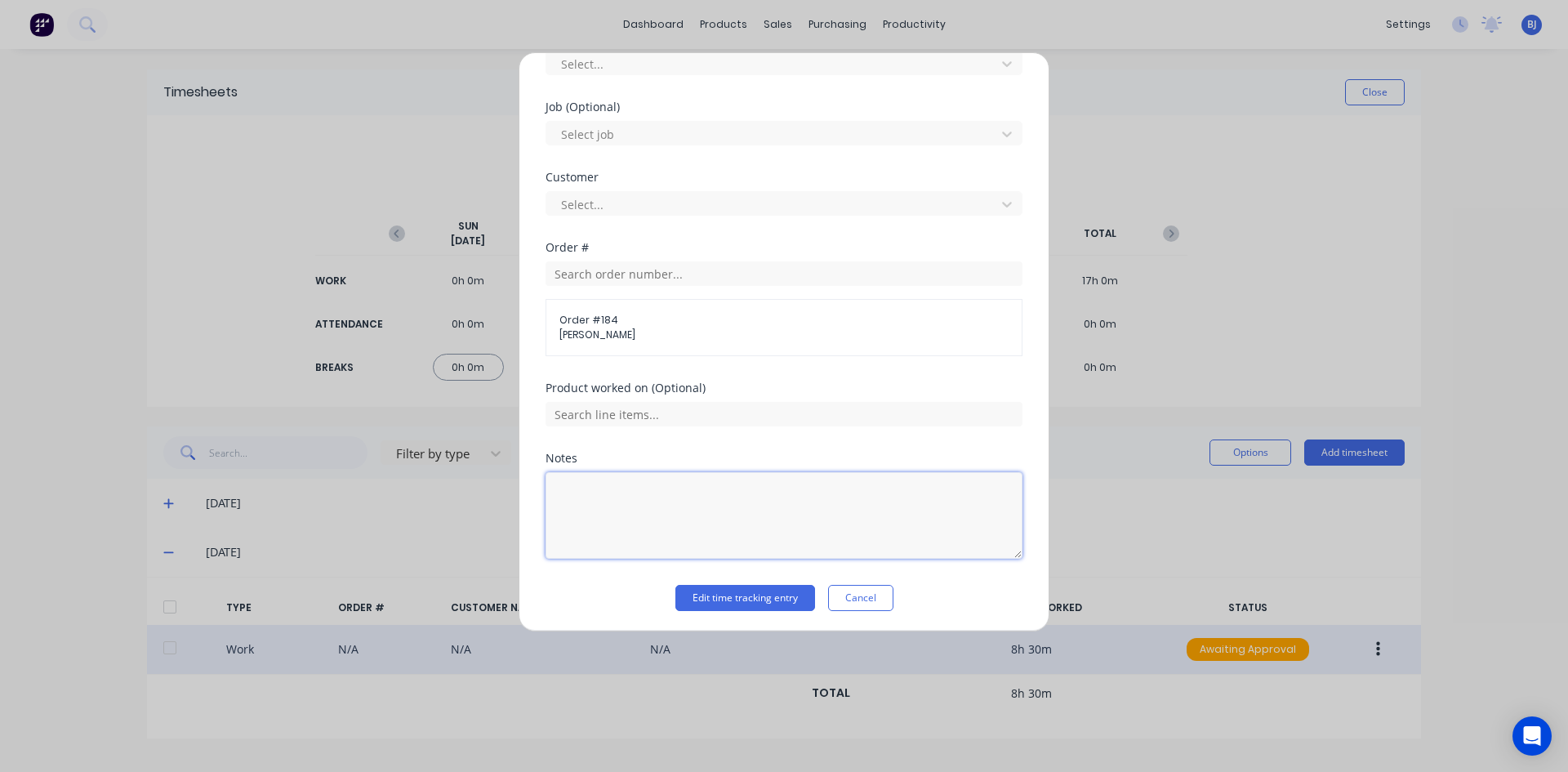
click at [582, 496] on textarea at bounding box center [784, 515] width 477 height 87
type textarea "Ute Sides"
click at [706, 599] on button "Edit time tracking entry" at bounding box center [745, 597] width 139 height 26
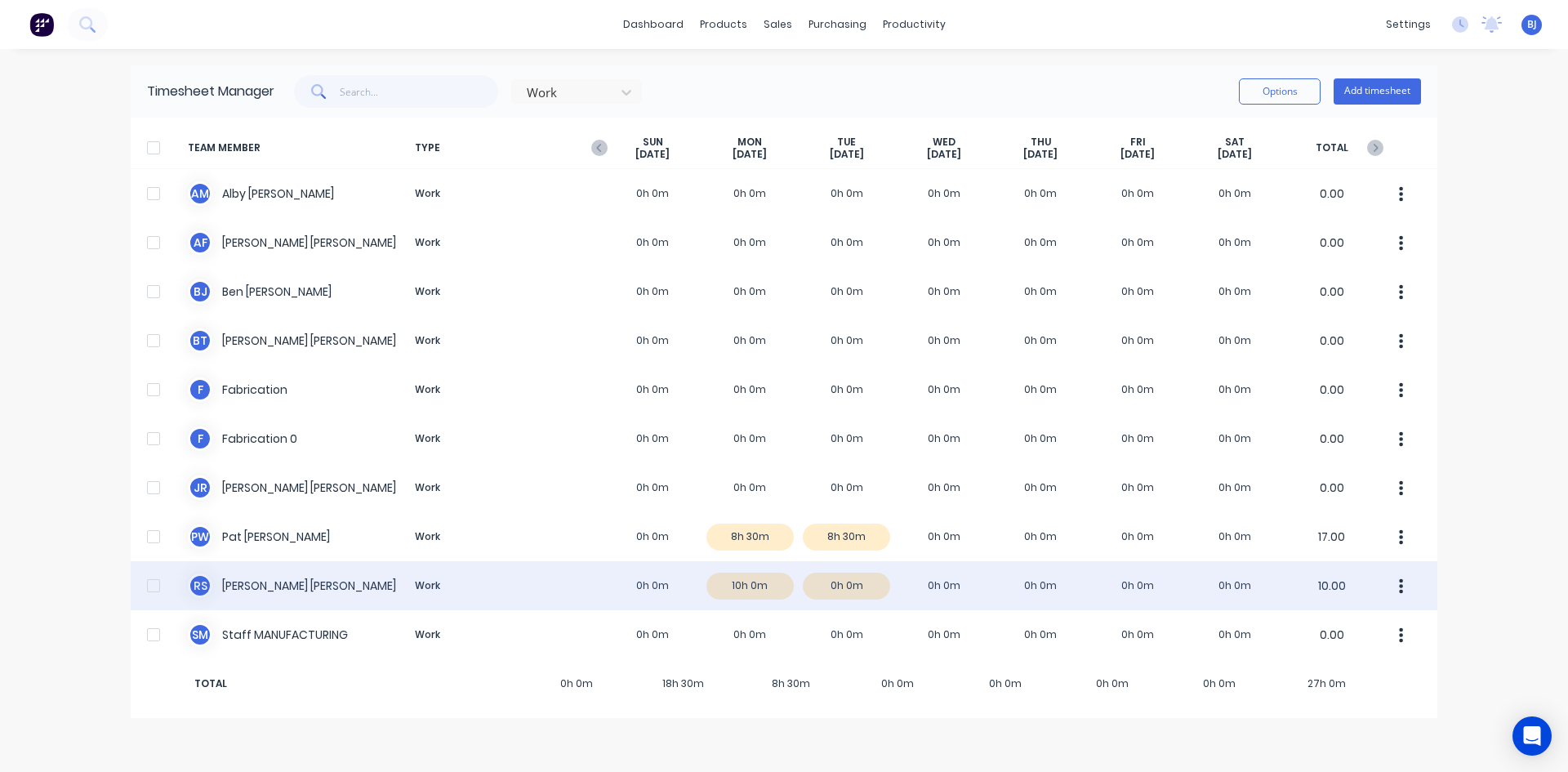
click at [739, 585] on div "R S [PERSON_NAME] Work 0h 0m 10h 0m 0h 0m 0h 0m 0h 0m 0h 0m 0h 0m 10.00" at bounding box center [784, 585] width 1307 height 49
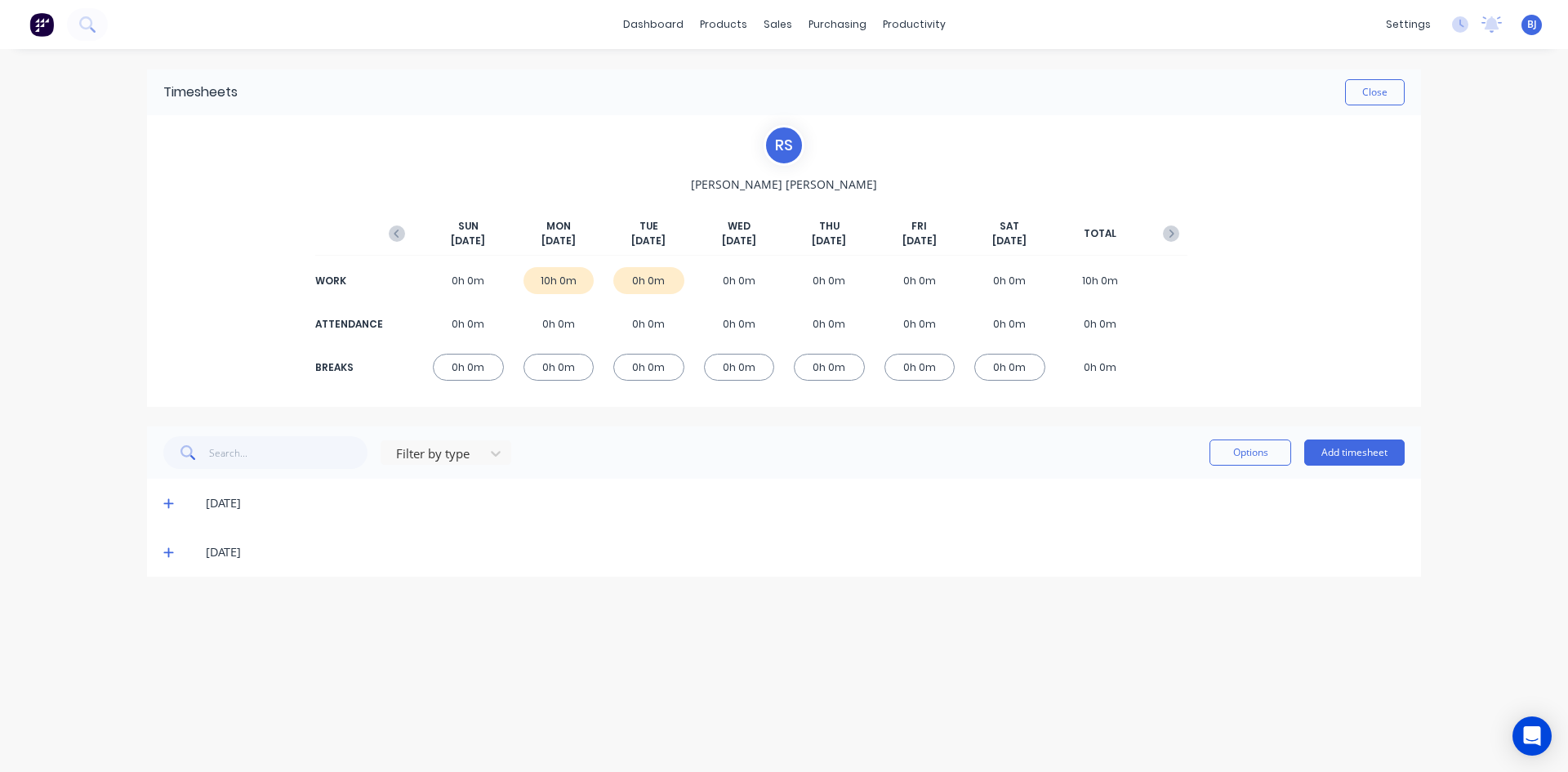
click at [167, 501] on icon at bounding box center [169, 503] width 11 height 11
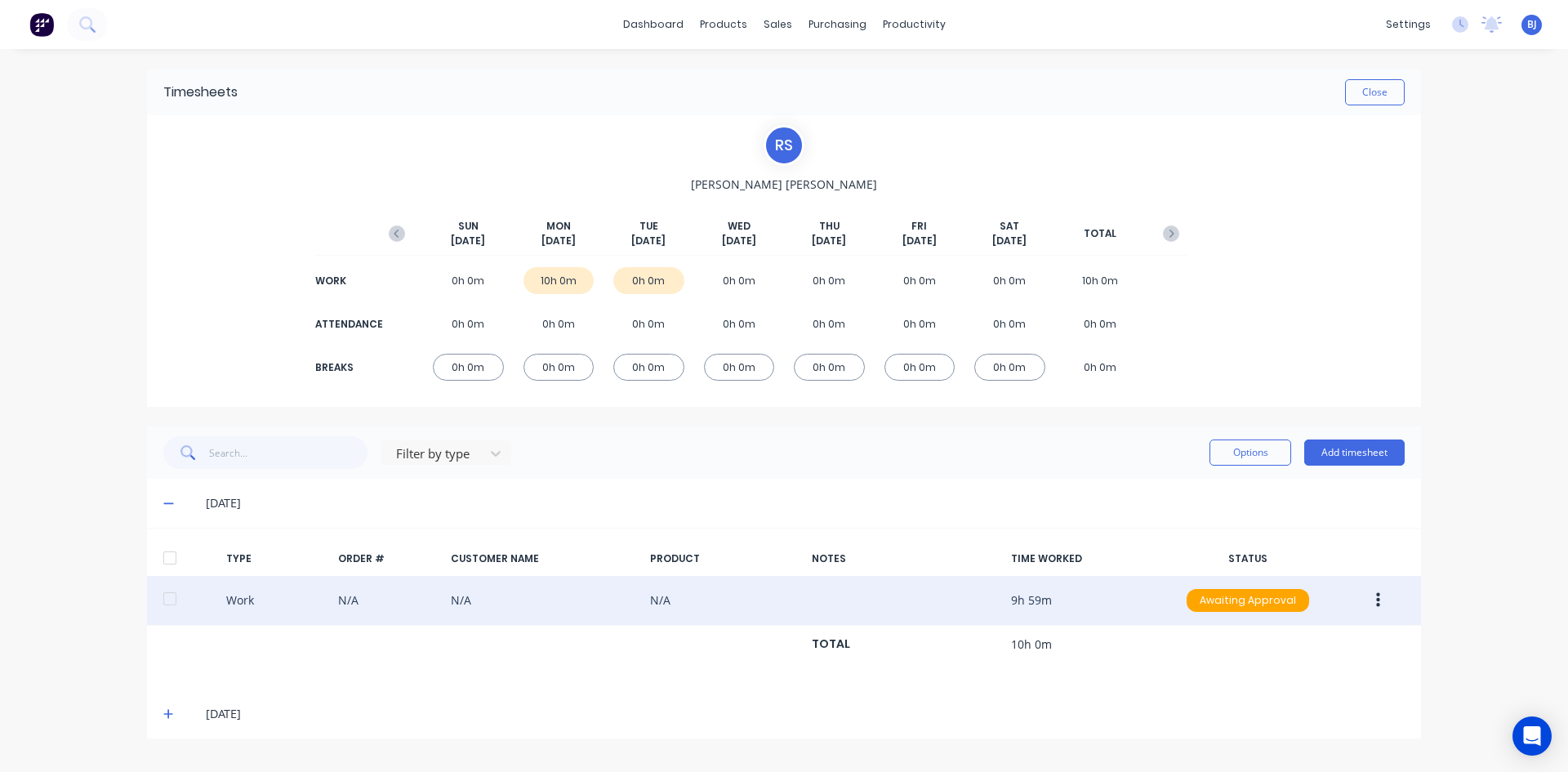
click at [1378, 599] on icon "button" at bounding box center [1378, 600] width 4 height 15
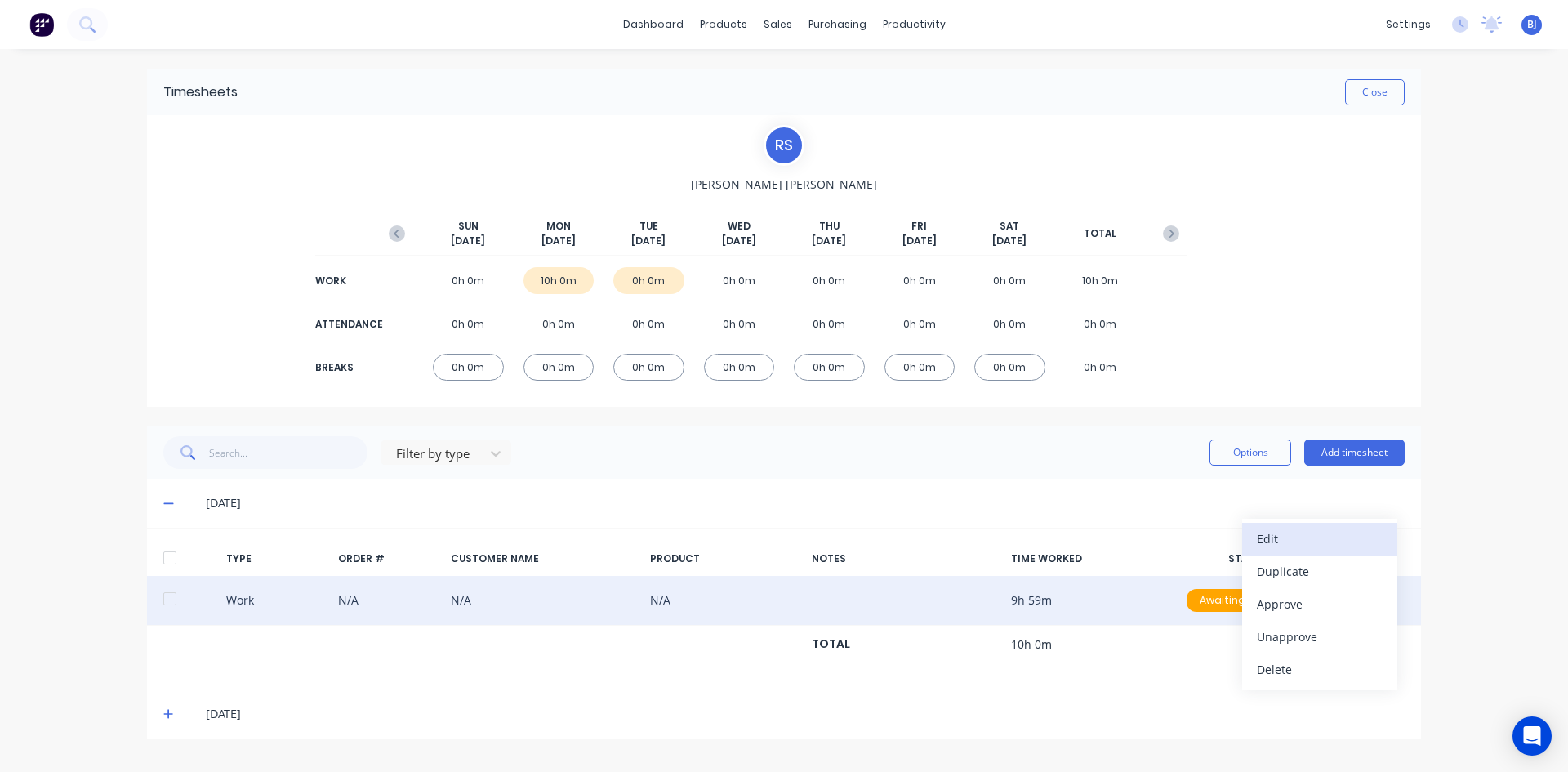
click at [1280, 539] on div "Edit" at bounding box center [1320, 539] width 126 height 24
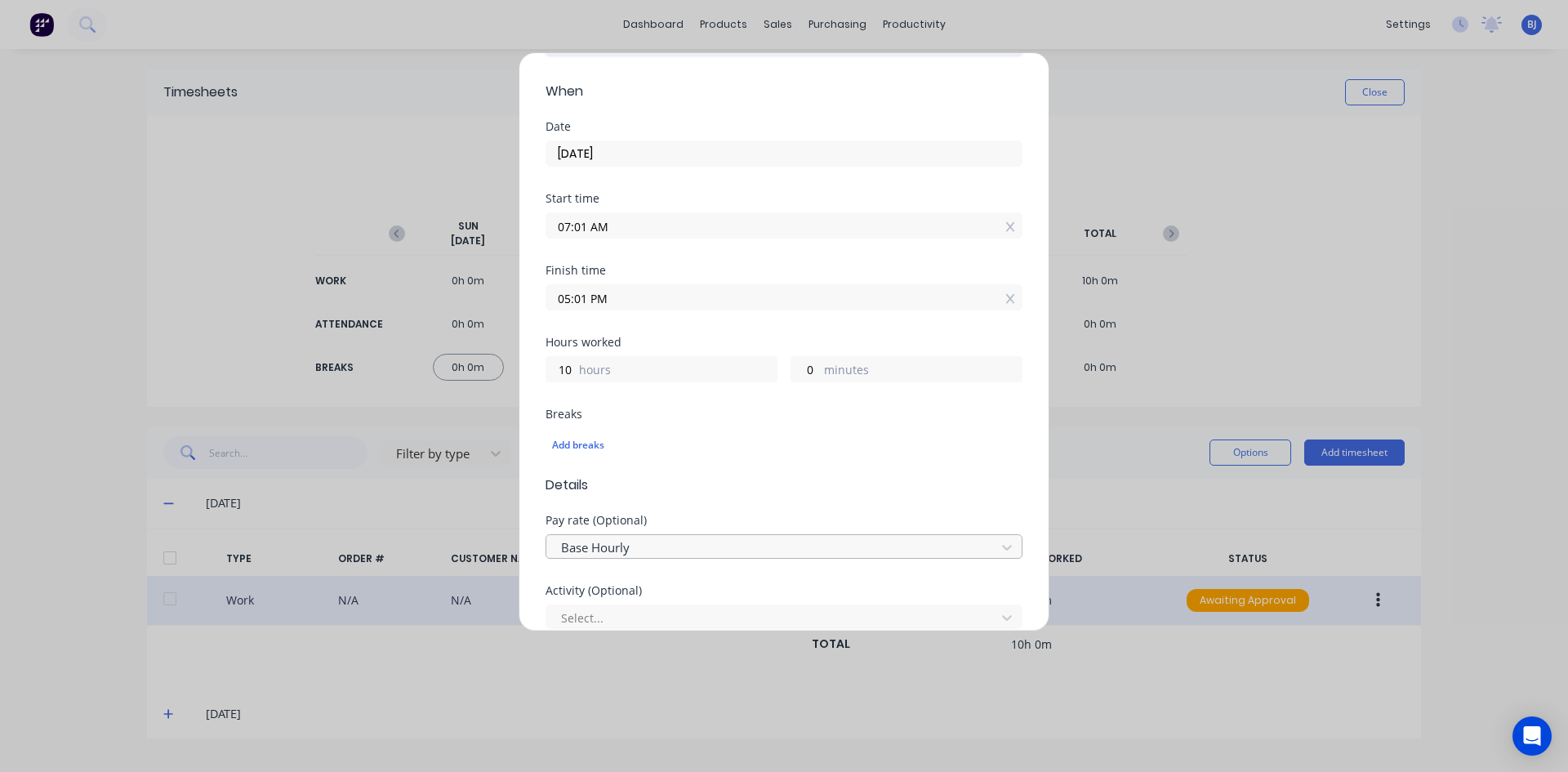
scroll to position [81, 0]
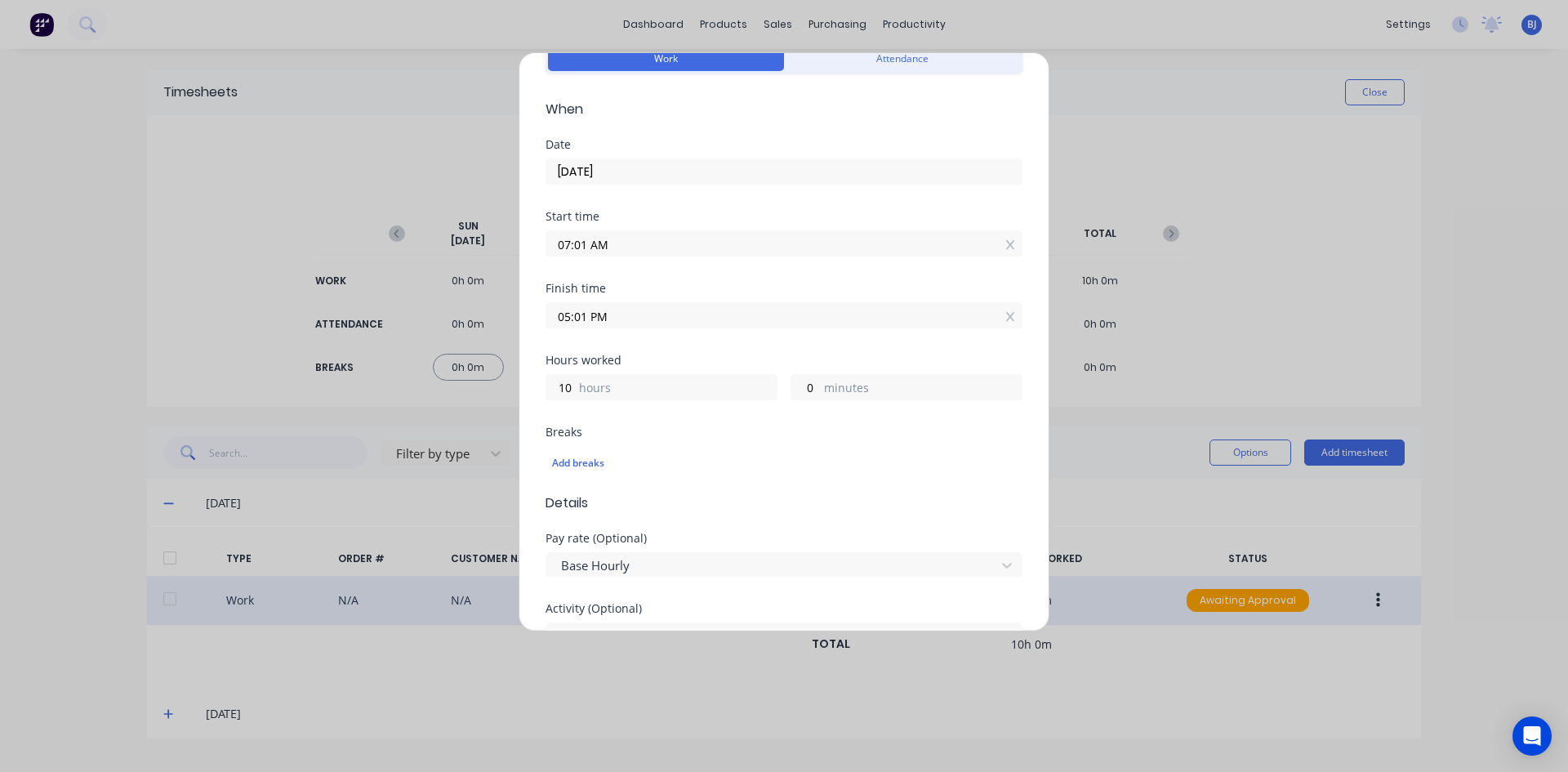
drag, startPoint x: 586, startPoint y: 245, endPoint x: 604, endPoint y: 257, distance: 21.6
click at [588, 245] on input "07:01 AM" at bounding box center [784, 243] width 475 height 25
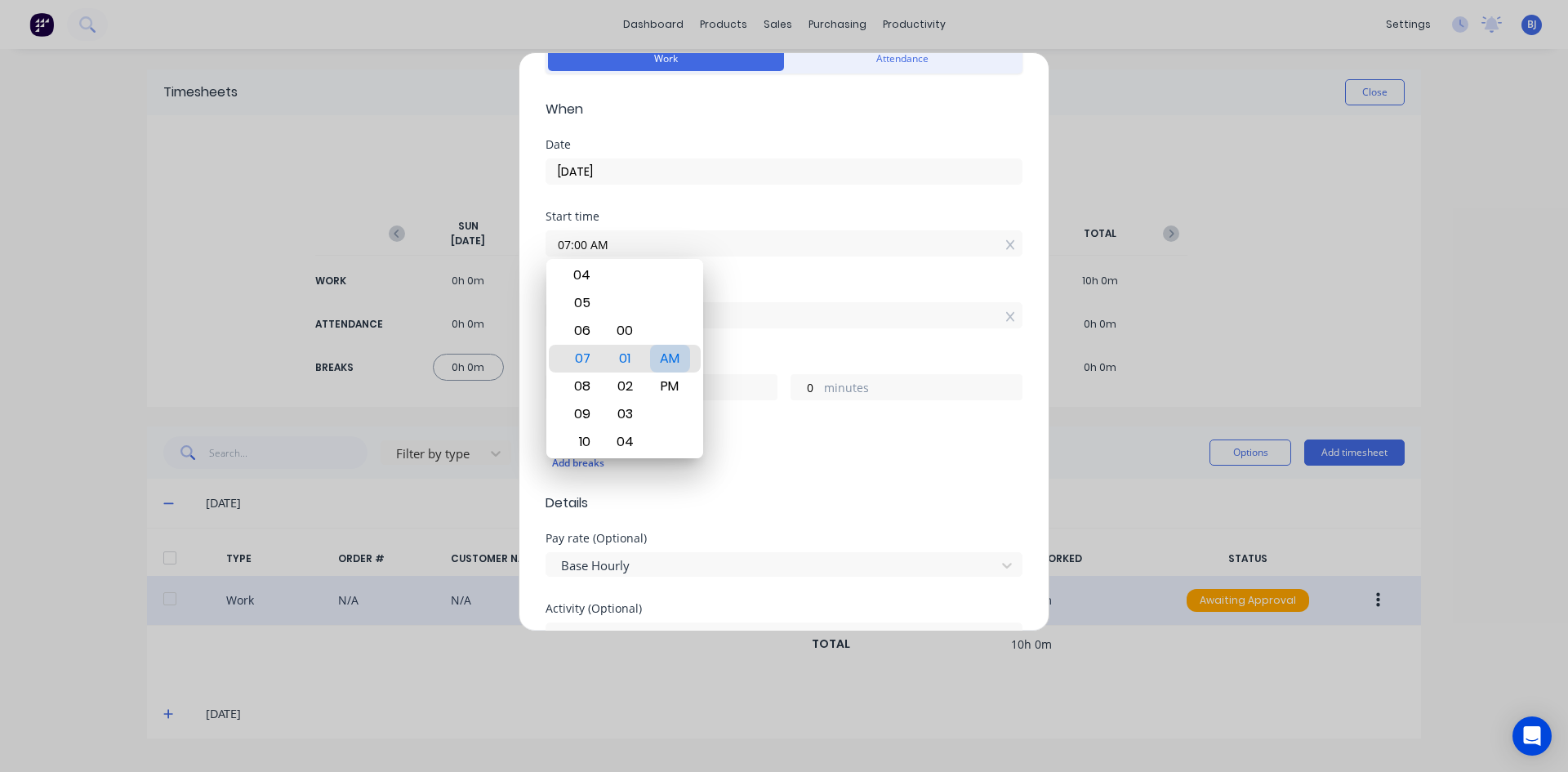
type input "07:00 AM"
type input "1"
click at [677, 364] on div "AM" at bounding box center [669, 358] width 40 height 28
drag, startPoint x: 735, startPoint y: 276, endPoint x: 707, endPoint y: 286, distance: 29.7
click at [733, 279] on div "Start time 07:00 AM" at bounding box center [784, 247] width 477 height 72
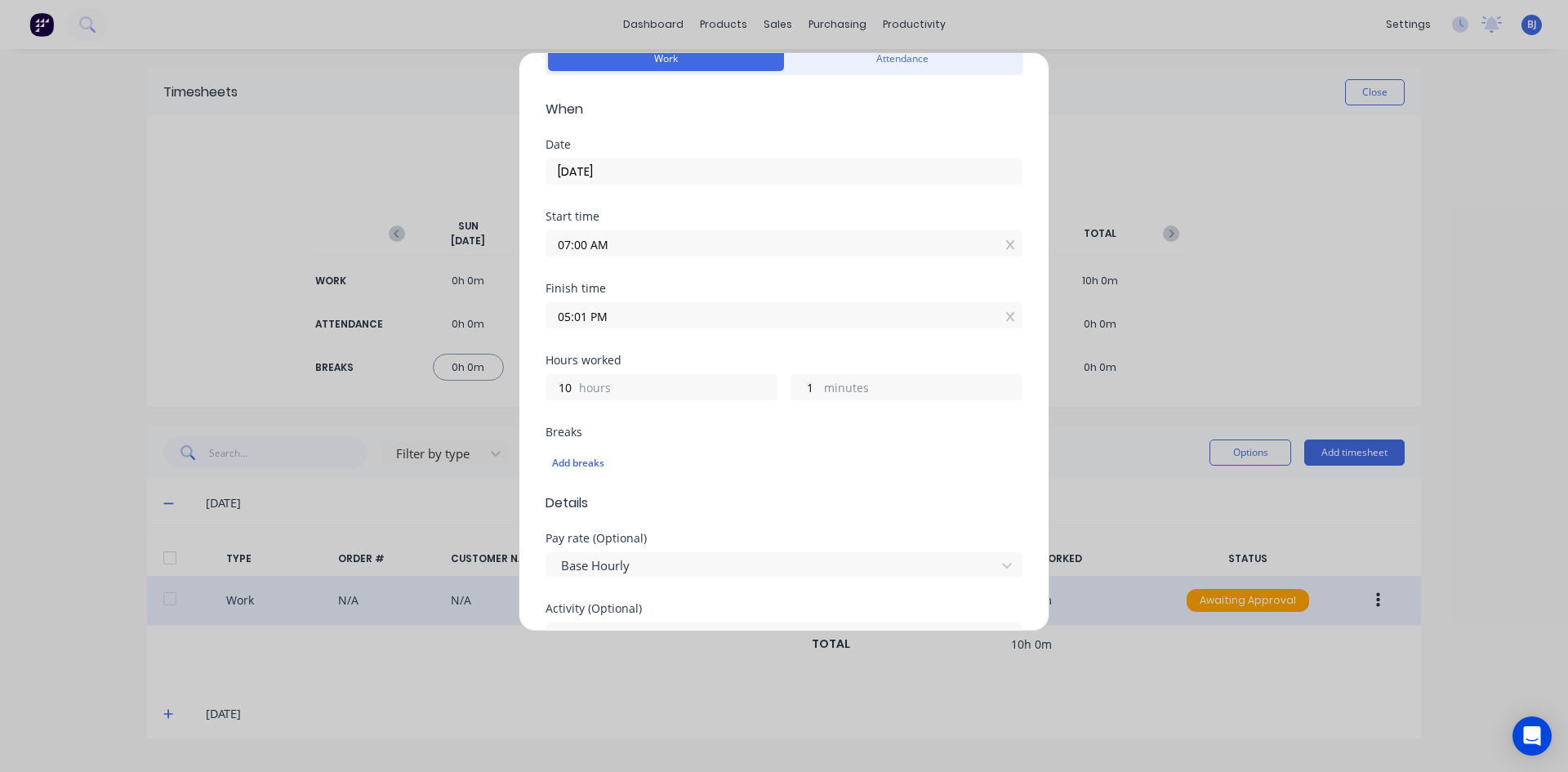
drag, startPoint x: 585, startPoint y: 317, endPoint x: 462, endPoint y: 327, distance: 123.4
click at [463, 326] on div "Edit time tracking entry Work Attendance When Date [DATE] Start time 07:00 AM F…" at bounding box center [784, 386] width 1568 height 772
type input "03:30 AM"
type input "20"
type input "30"
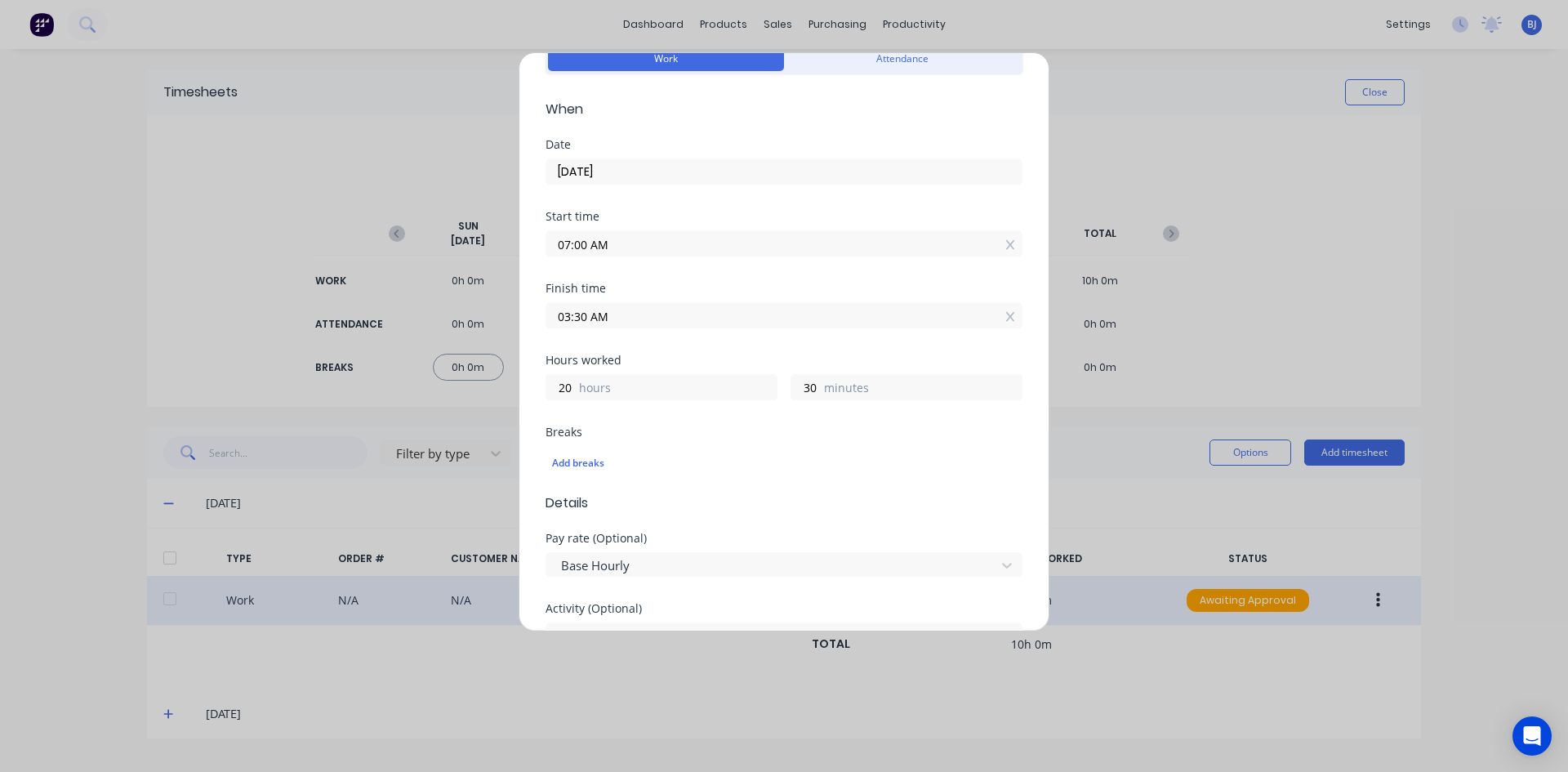
click at [703, 337] on div "Finish time 03:30 AM" at bounding box center [784, 319] width 477 height 72
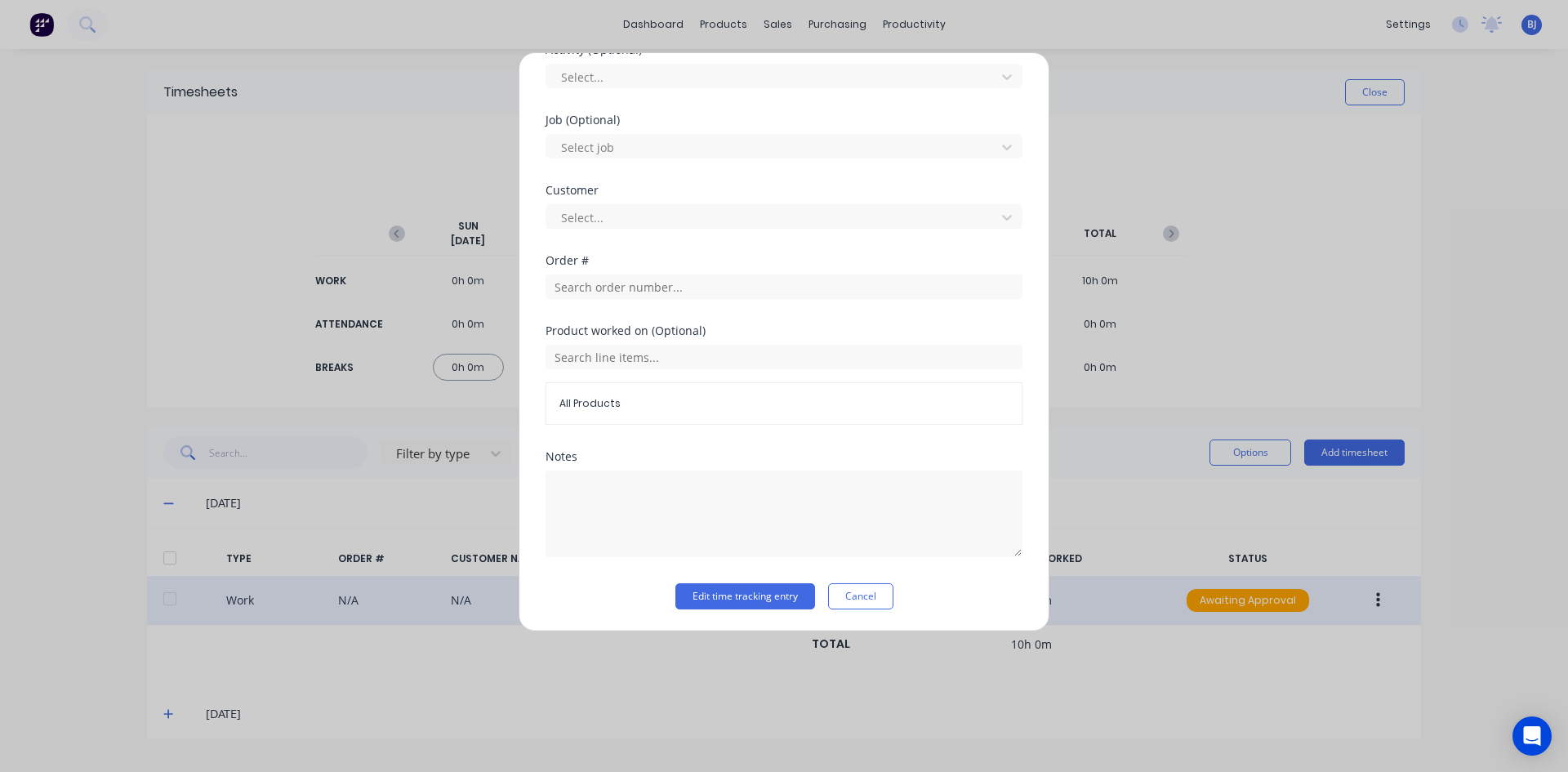
scroll to position [642, 0]
click at [580, 280] on input "text" at bounding box center [784, 285] width 477 height 25
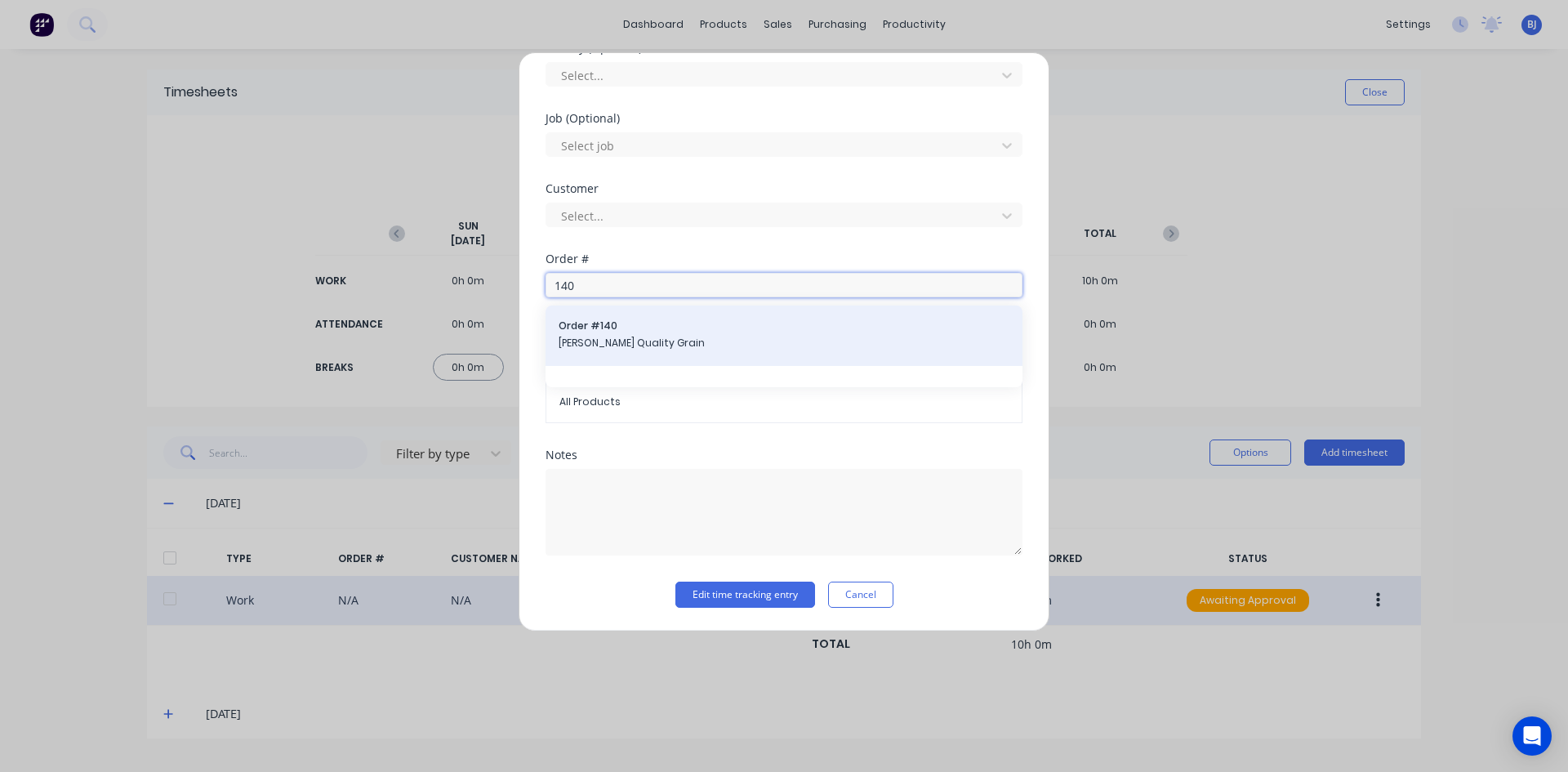
type input "140"
click at [628, 334] on div "Order # 140 [PERSON_NAME] Quality Grain" at bounding box center [784, 335] width 450 height 34
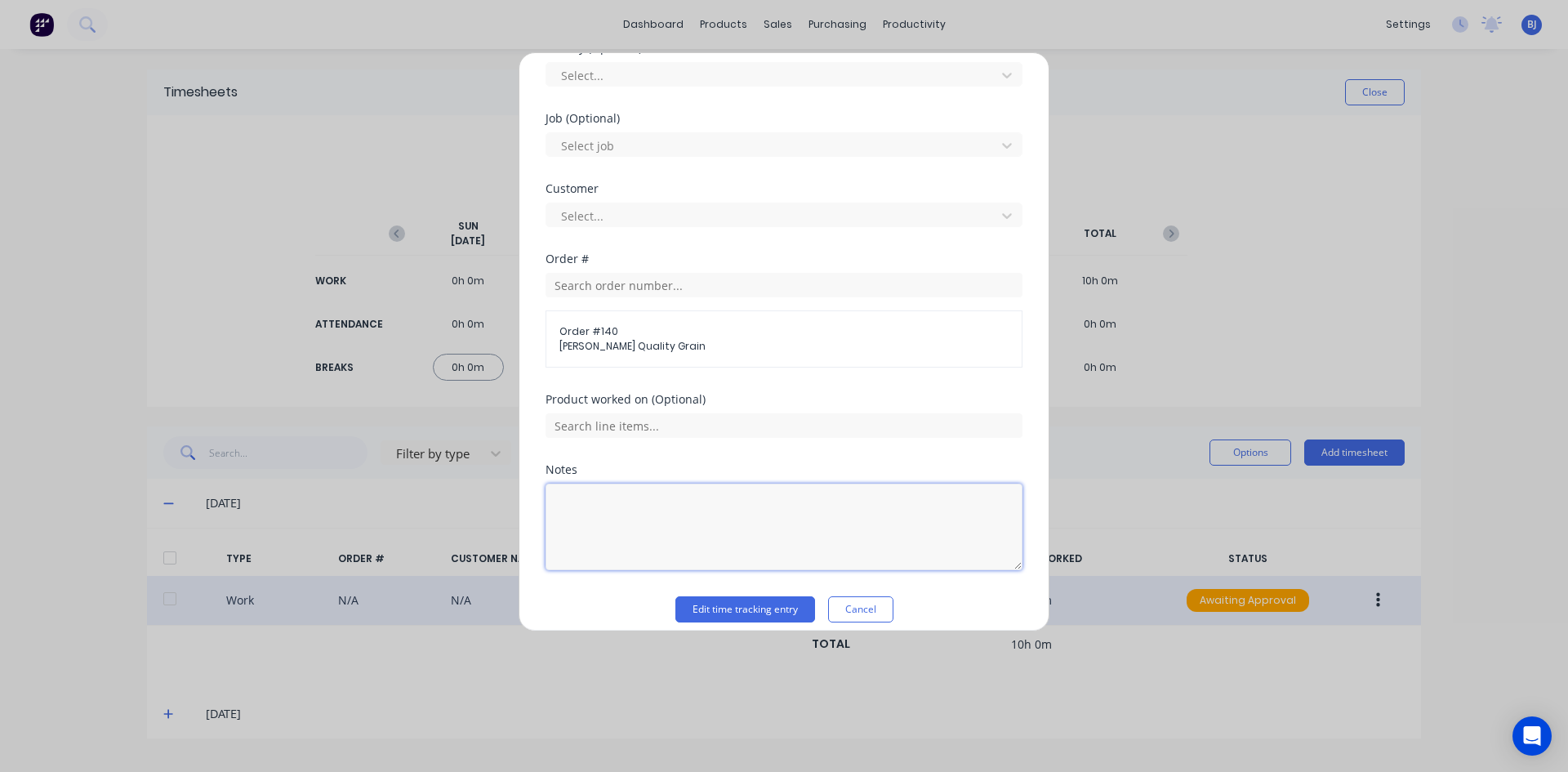
click at [597, 504] on textarea at bounding box center [784, 527] width 477 height 87
type textarea "Extend FB Wall"
click at [707, 609] on button "Edit time tracking entry" at bounding box center [745, 609] width 139 height 26
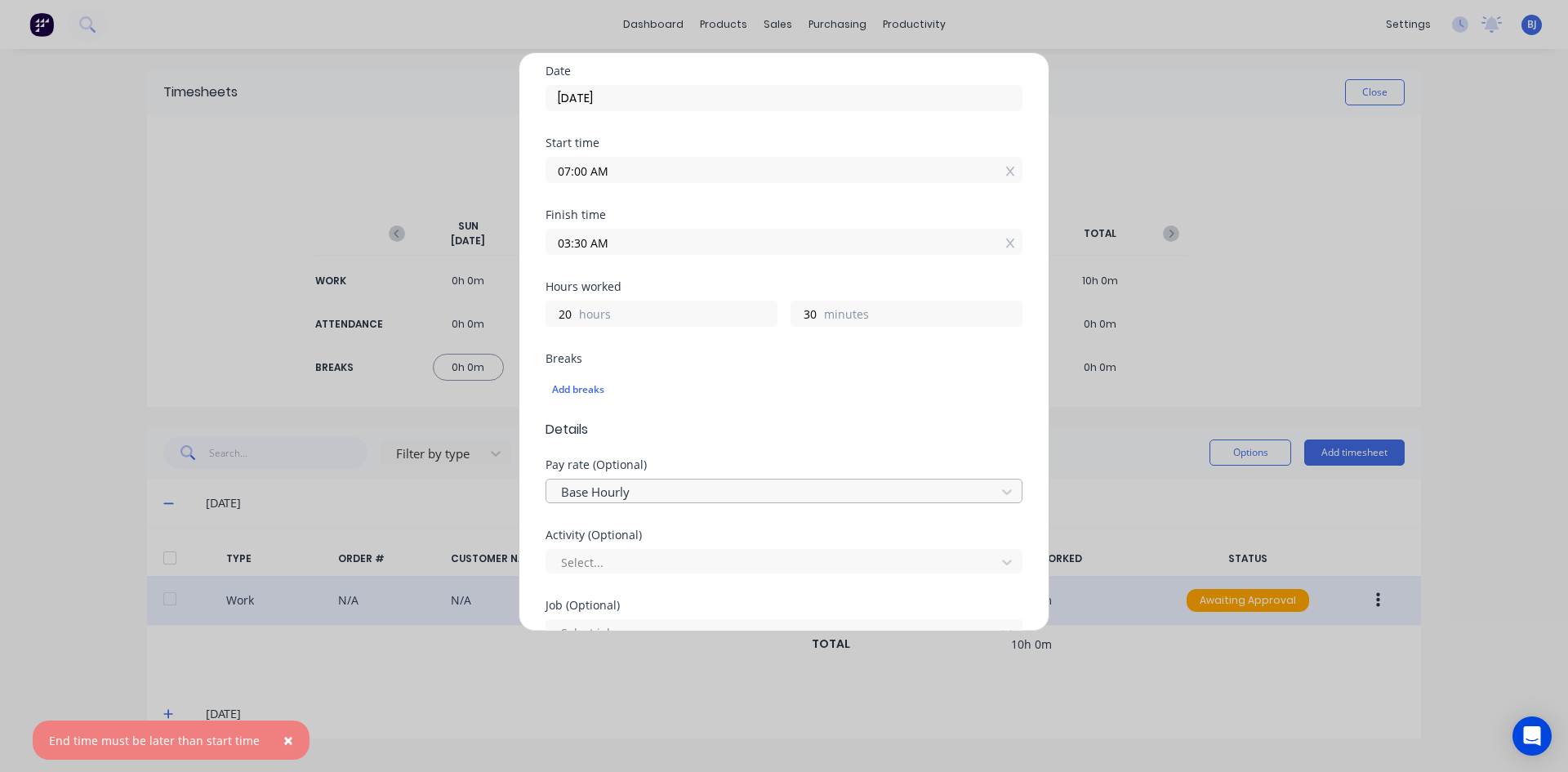
scroll to position [152, 0]
click at [624, 247] on input "03:30 AM" at bounding box center [784, 245] width 475 height 25
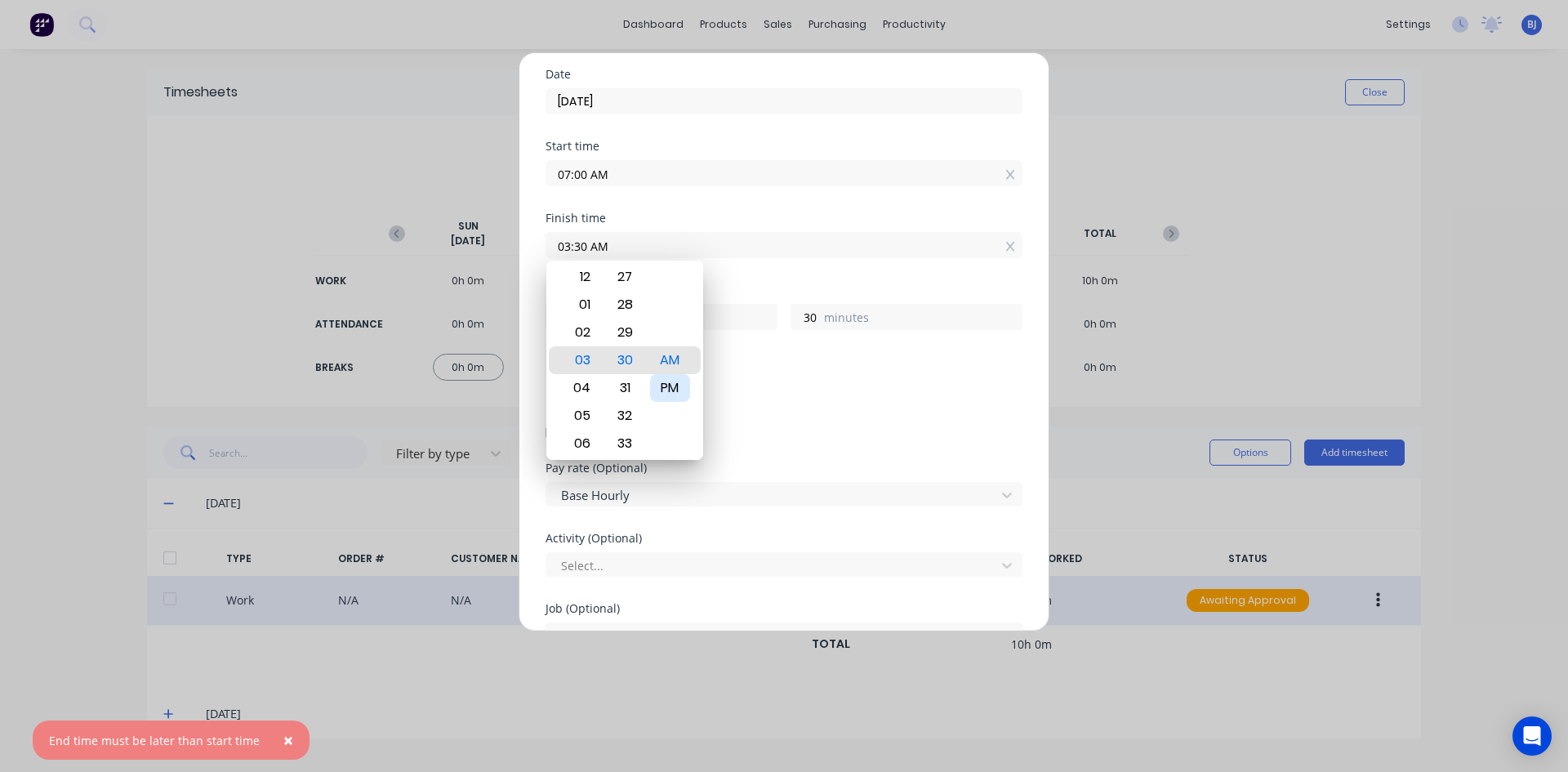
click at [665, 390] on div "PM" at bounding box center [669, 388] width 40 height 28
type input "03:30 PM"
type input "8"
click at [734, 296] on div "Hours worked 8 hours 30 minutes" at bounding box center [784, 308] width 477 height 46
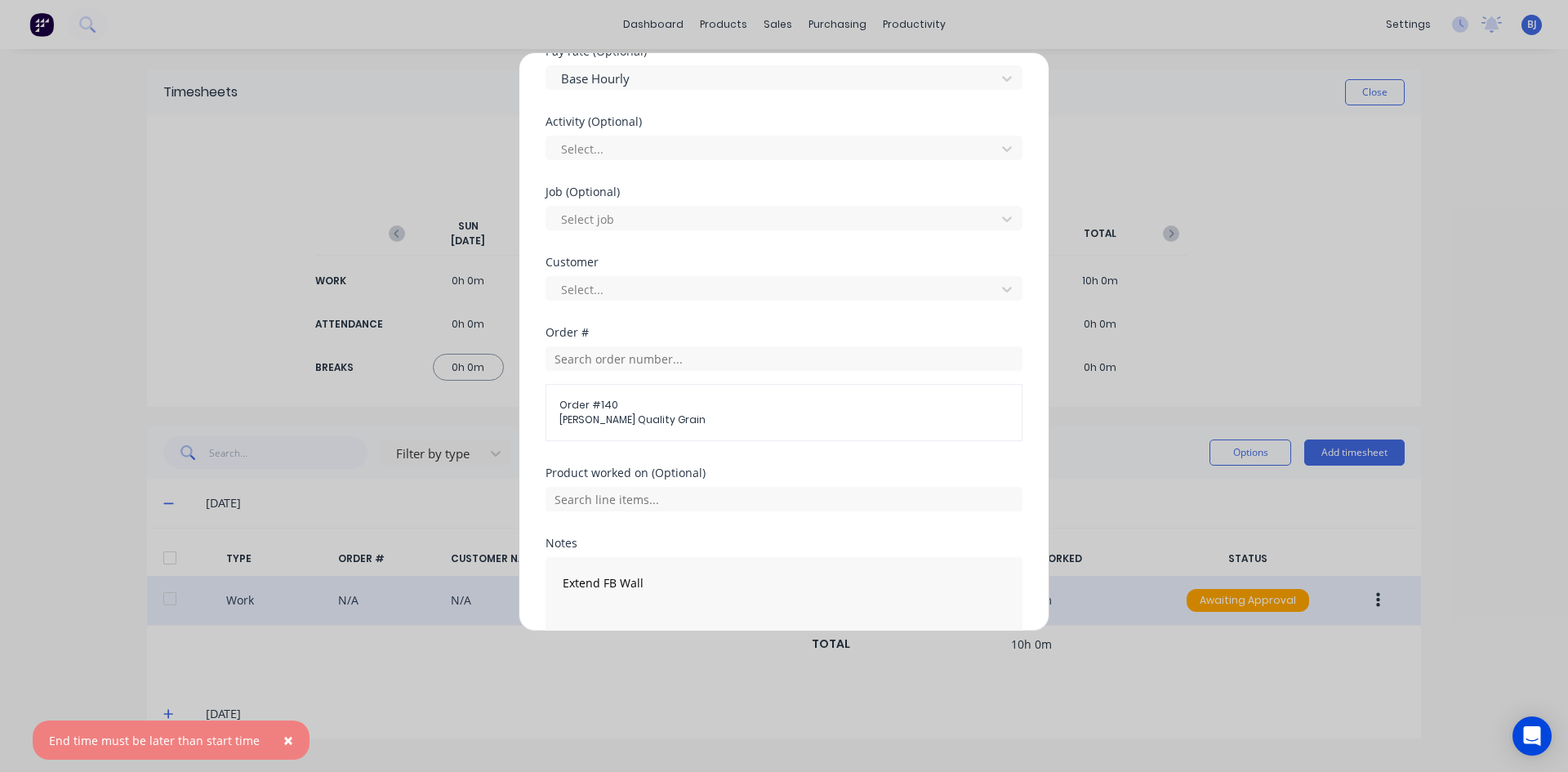
scroll to position [657, 0]
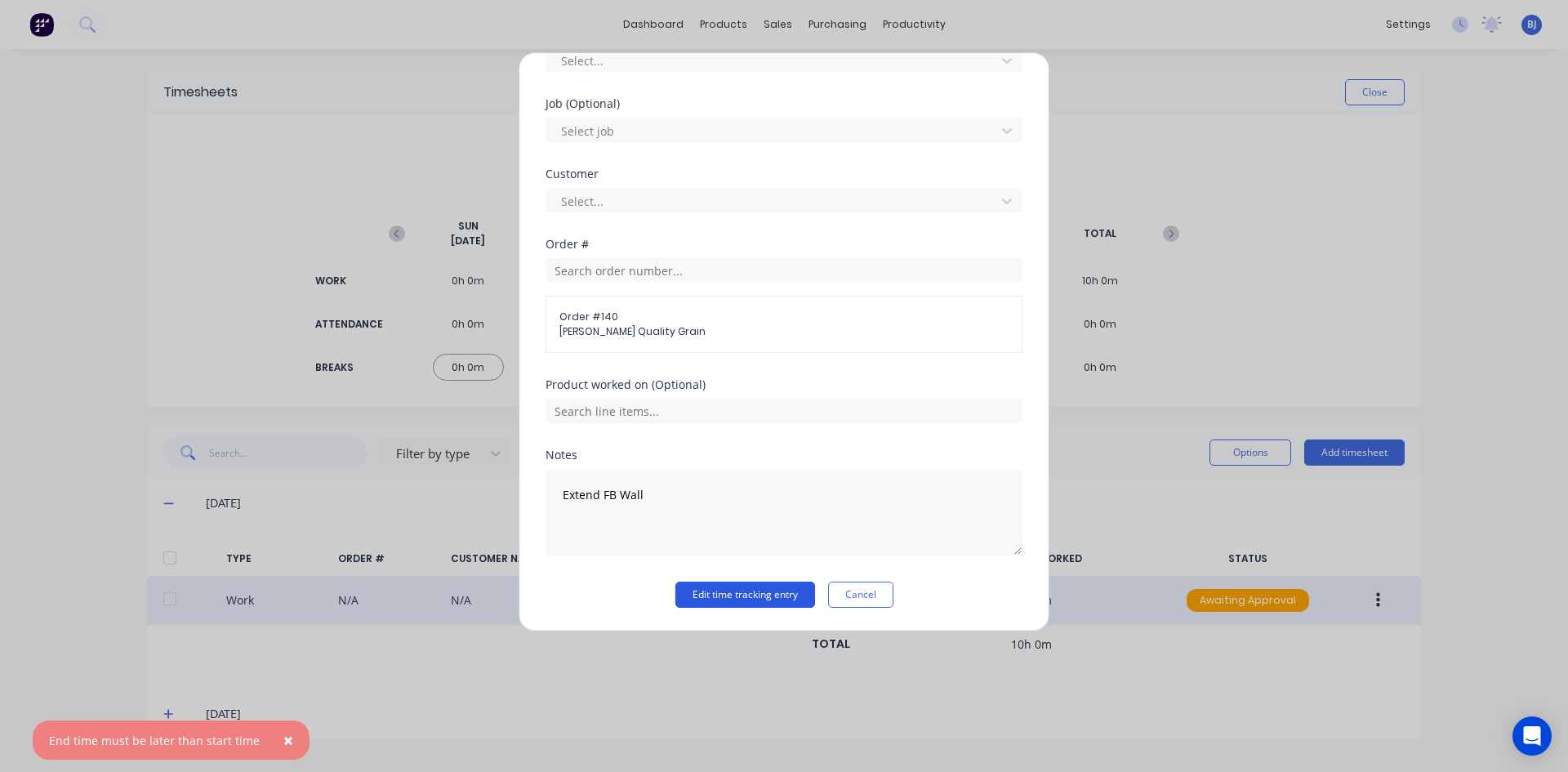
click at [726, 592] on button "Edit time tracking entry" at bounding box center [745, 595] width 139 height 26
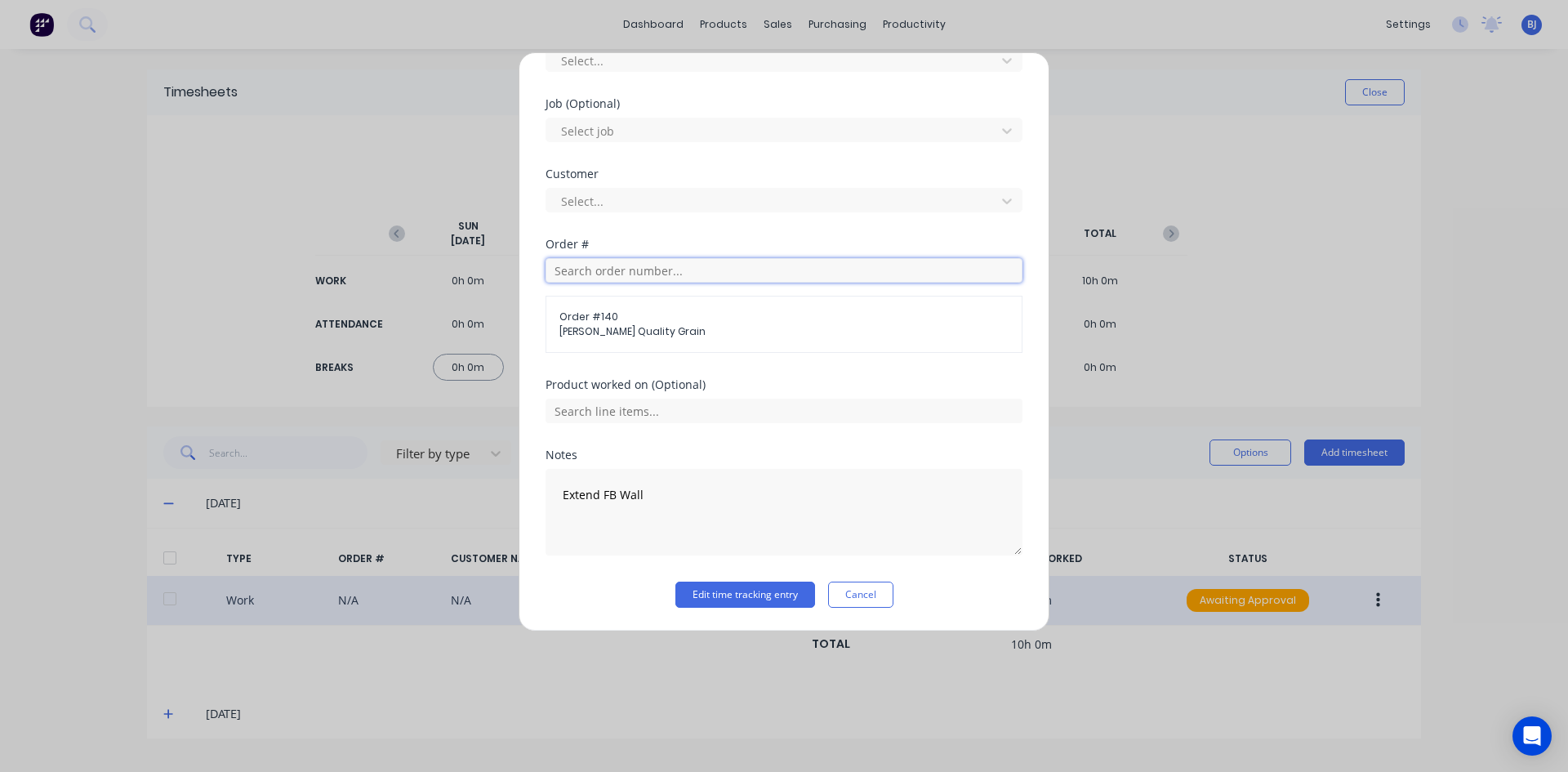
click at [591, 270] on input "text" at bounding box center [784, 271] width 477 height 25
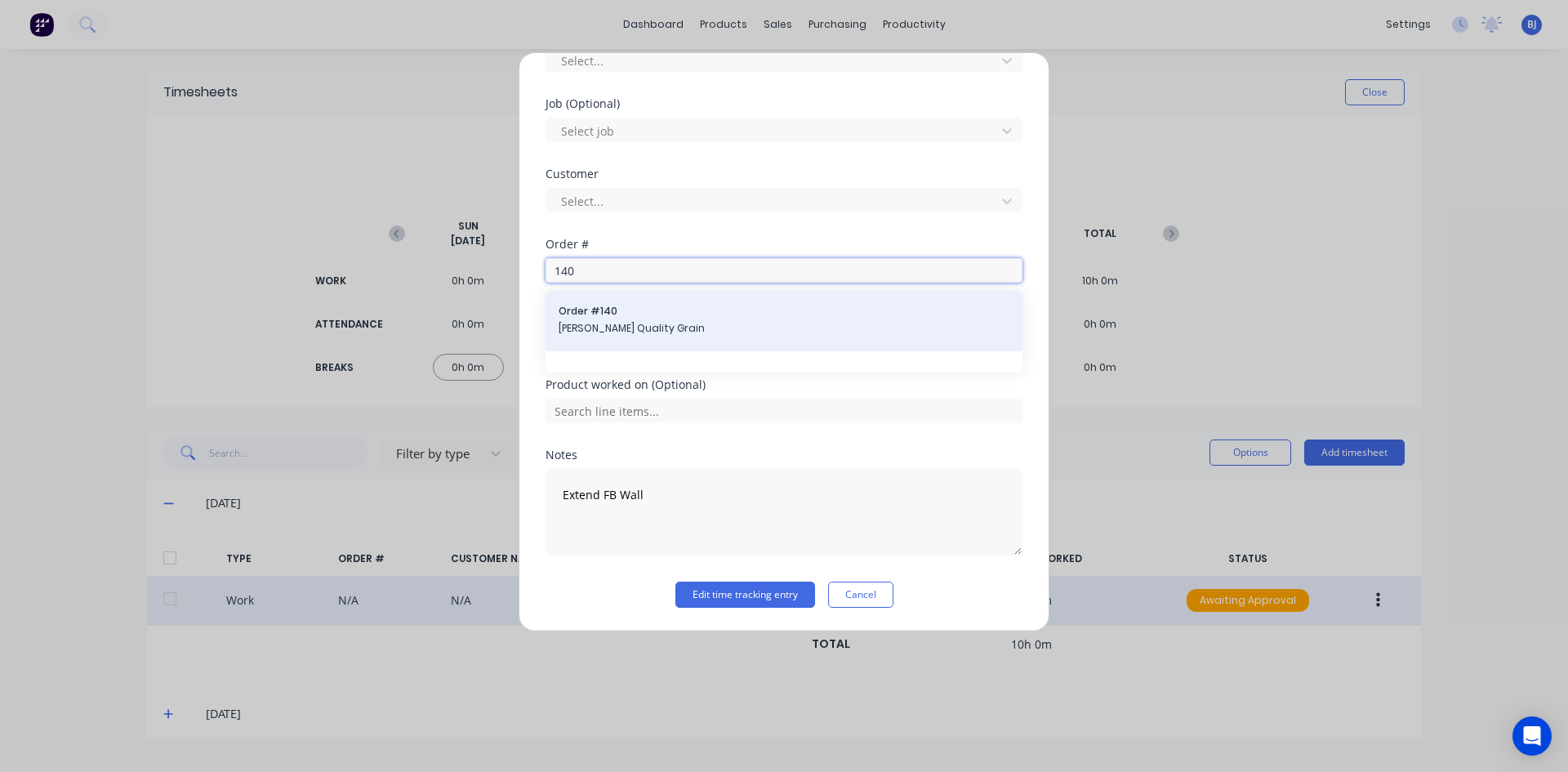
type input "140"
click at [599, 315] on span "Order # 140" at bounding box center [784, 311] width 450 height 15
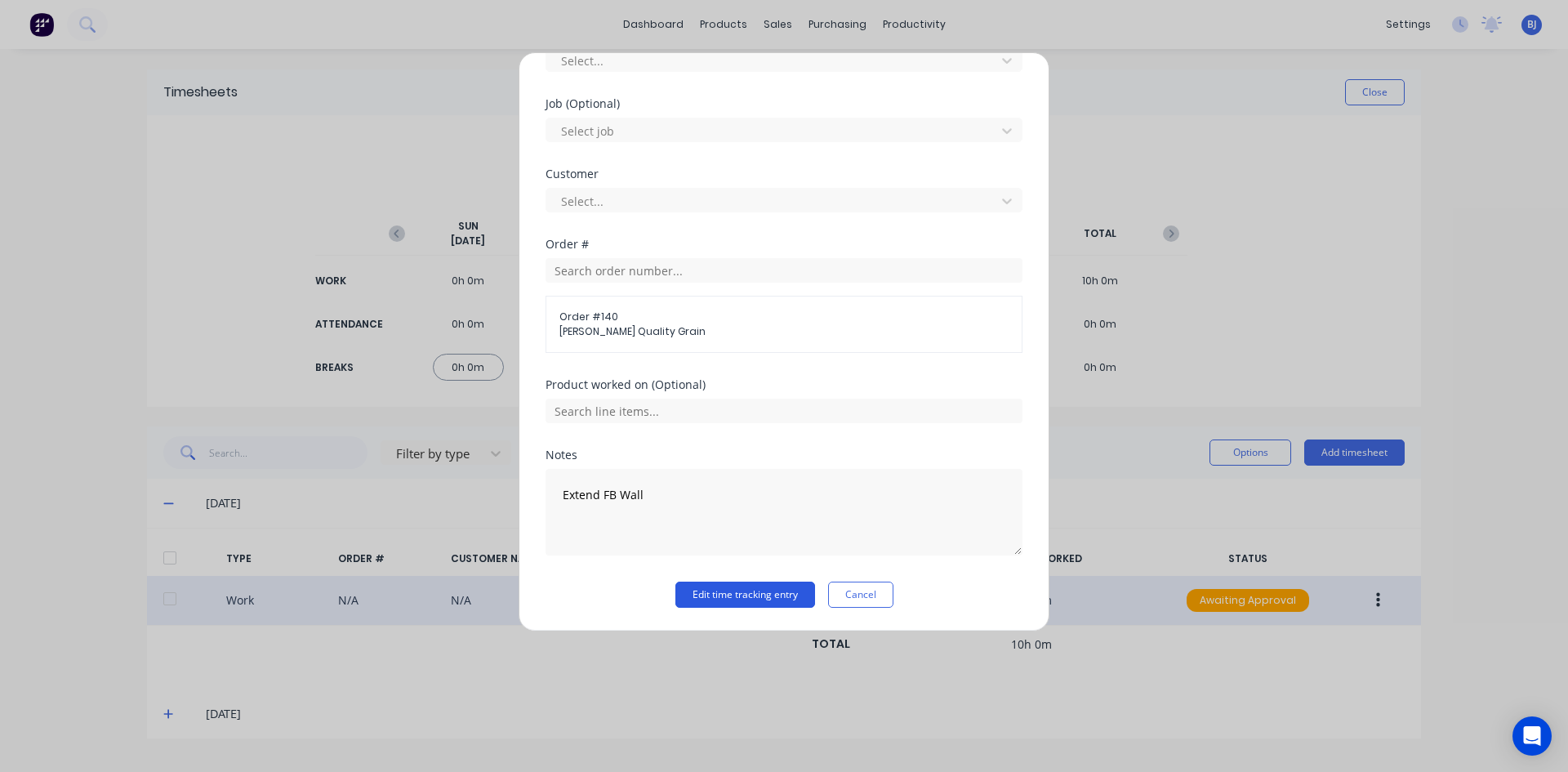
click at [714, 591] on button "Edit time tracking entry" at bounding box center [745, 595] width 139 height 26
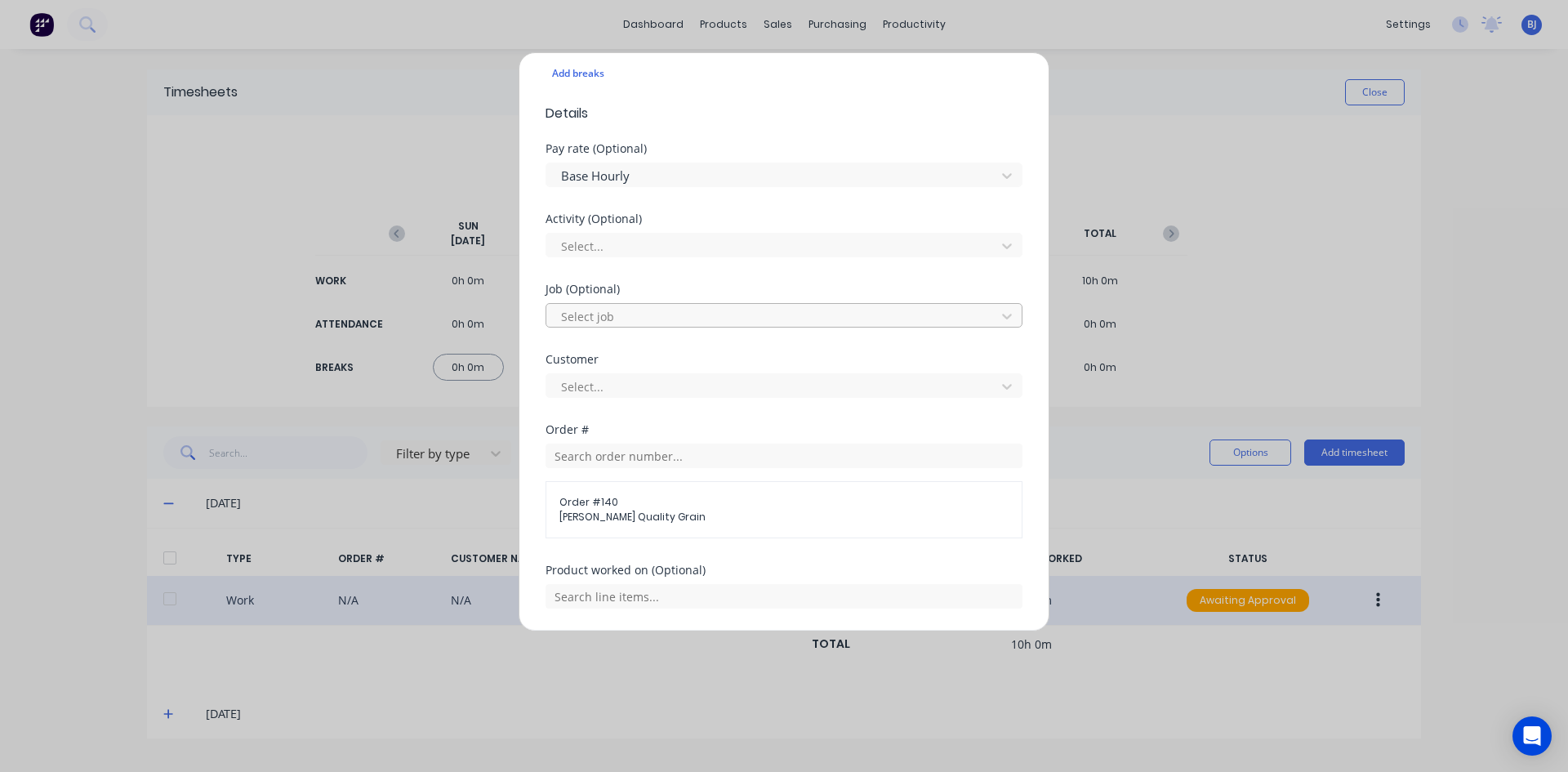
scroll to position [493, 0]
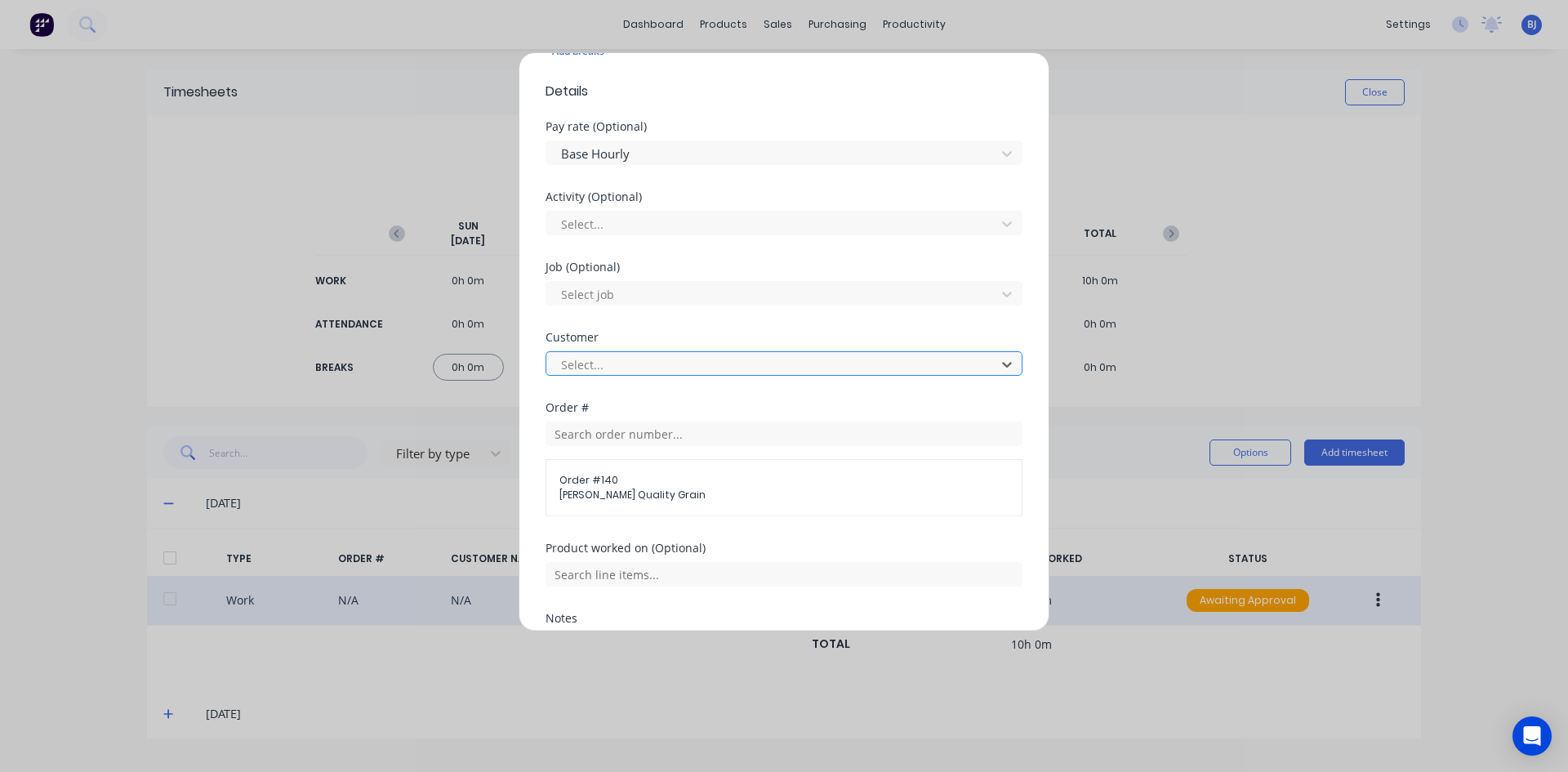
click at [710, 363] on div at bounding box center [773, 365] width 428 height 20
type input "bam"
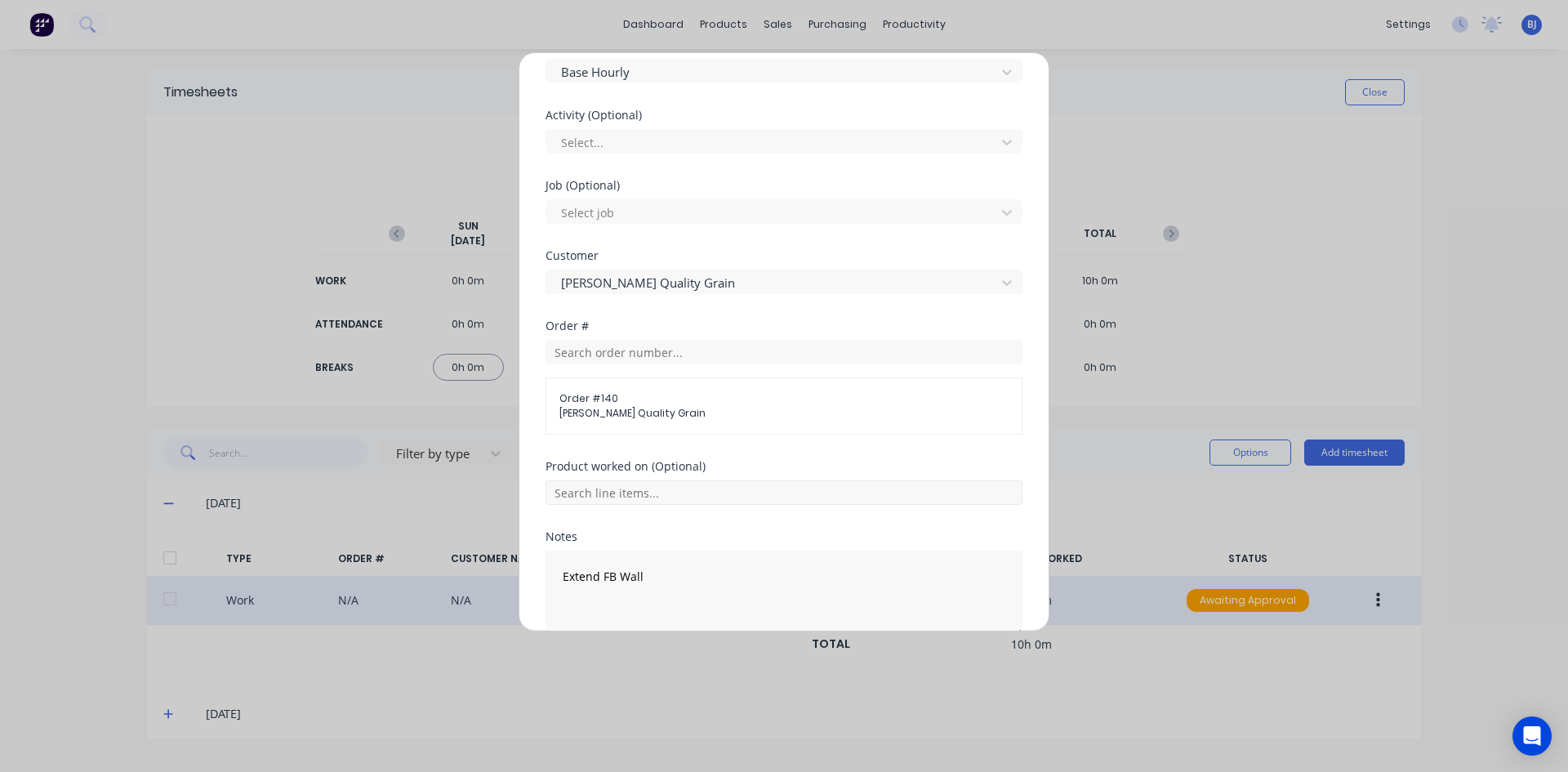
scroll to position [657, 0]
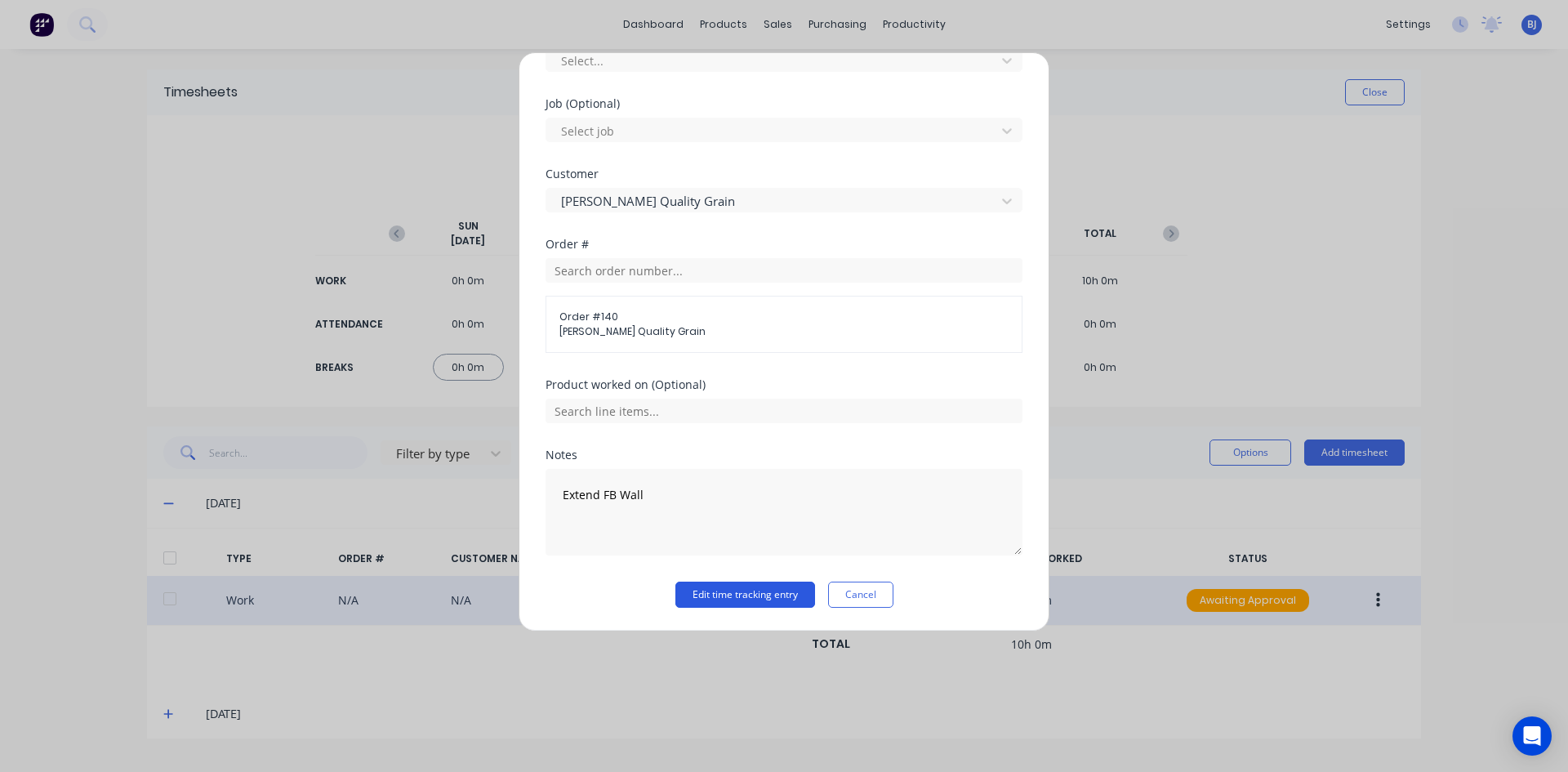
click at [767, 594] on button "Edit time tracking entry" at bounding box center [745, 595] width 139 height 26
click at [843, 596] on button "Cancel" at bounding box center [860, 595] width 66 height 26
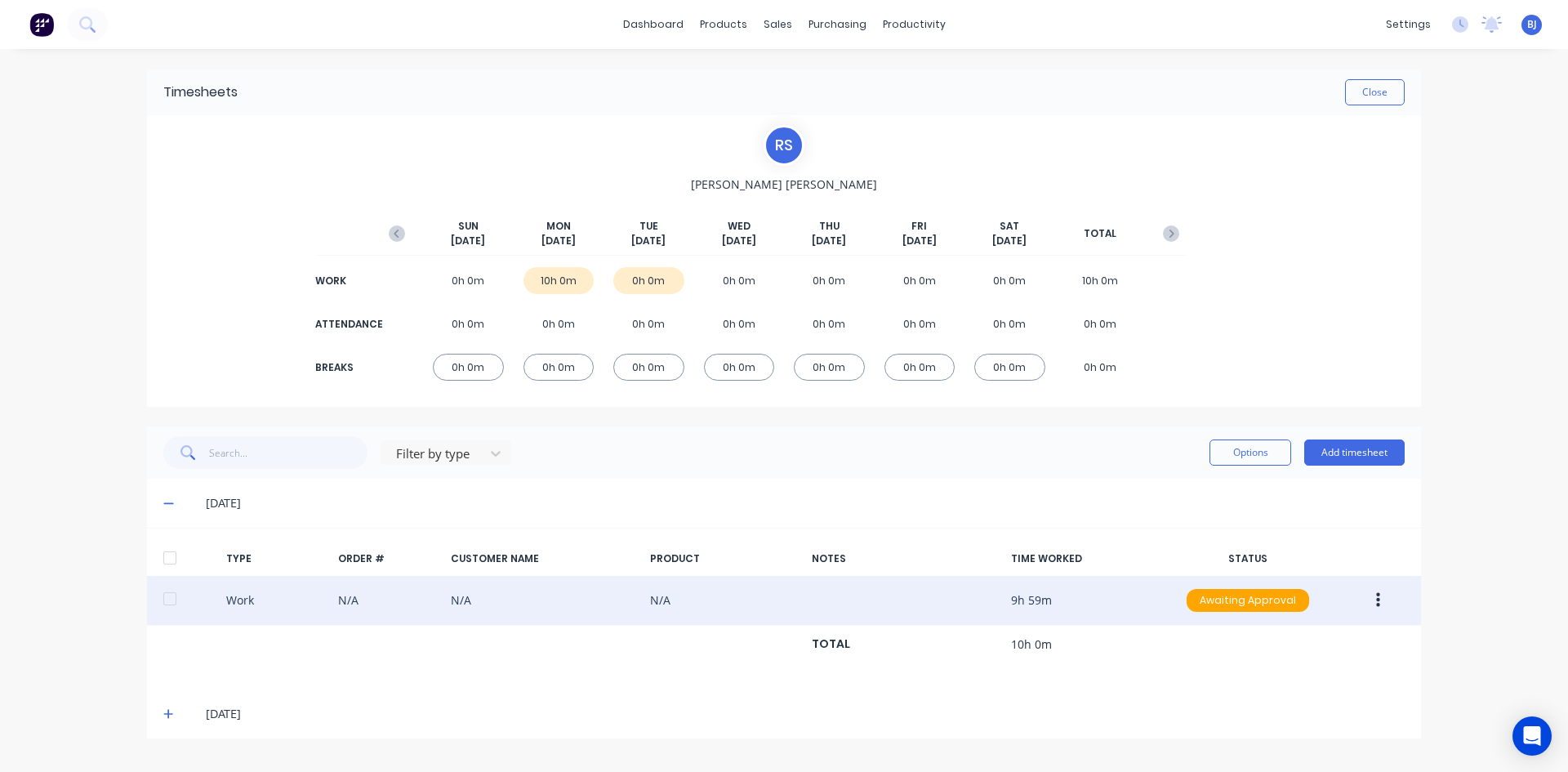
click at [1378, 599] on icon "button" at bounding box center [1378, 600] width 4 height 15
click at [1279, 571] on div "Duplicate" at bounding box center [1320, 572] width 126 height 24
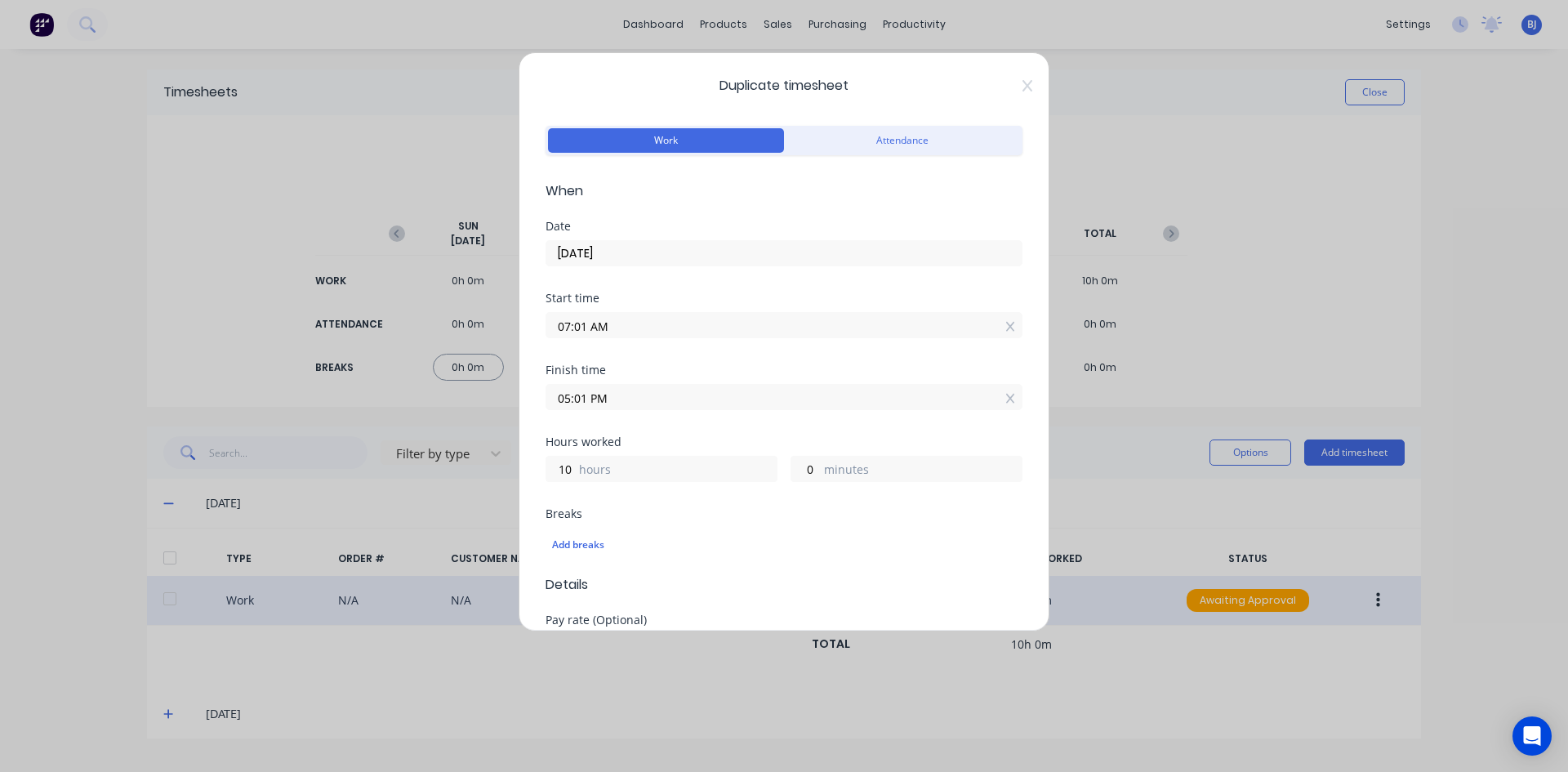
drag, startPoint x: 584, startPoint y: 320, endPoint x: 598, endPoint y: 338, distance: 22.8
click at [588, 329] on input "07:01 AM" at bounding box center [784, 325] width 475 height 25
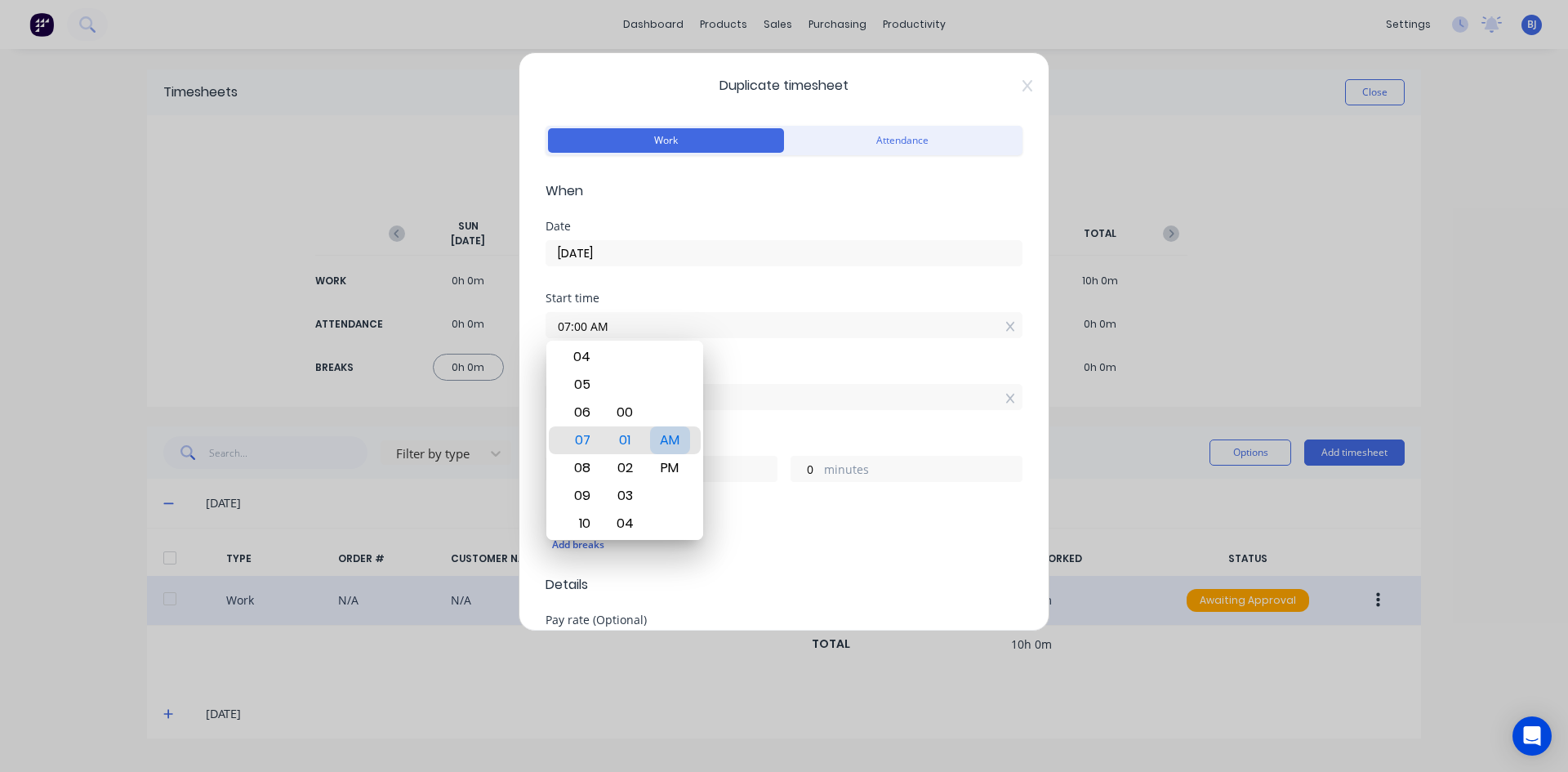
type input "07:00 AM"
type input "1"
drag, startPoint x: 669, startPoint y: 440, endPoint x: 727, endPoint y: 377, distance: 85.6
click at [670, 439] on div "AM" at bounding box center [669, 440] width 40 height 28
click at [740, 359] on div "Start time 07:00 AM" at bounding box center [784, 329] width 477 height 72
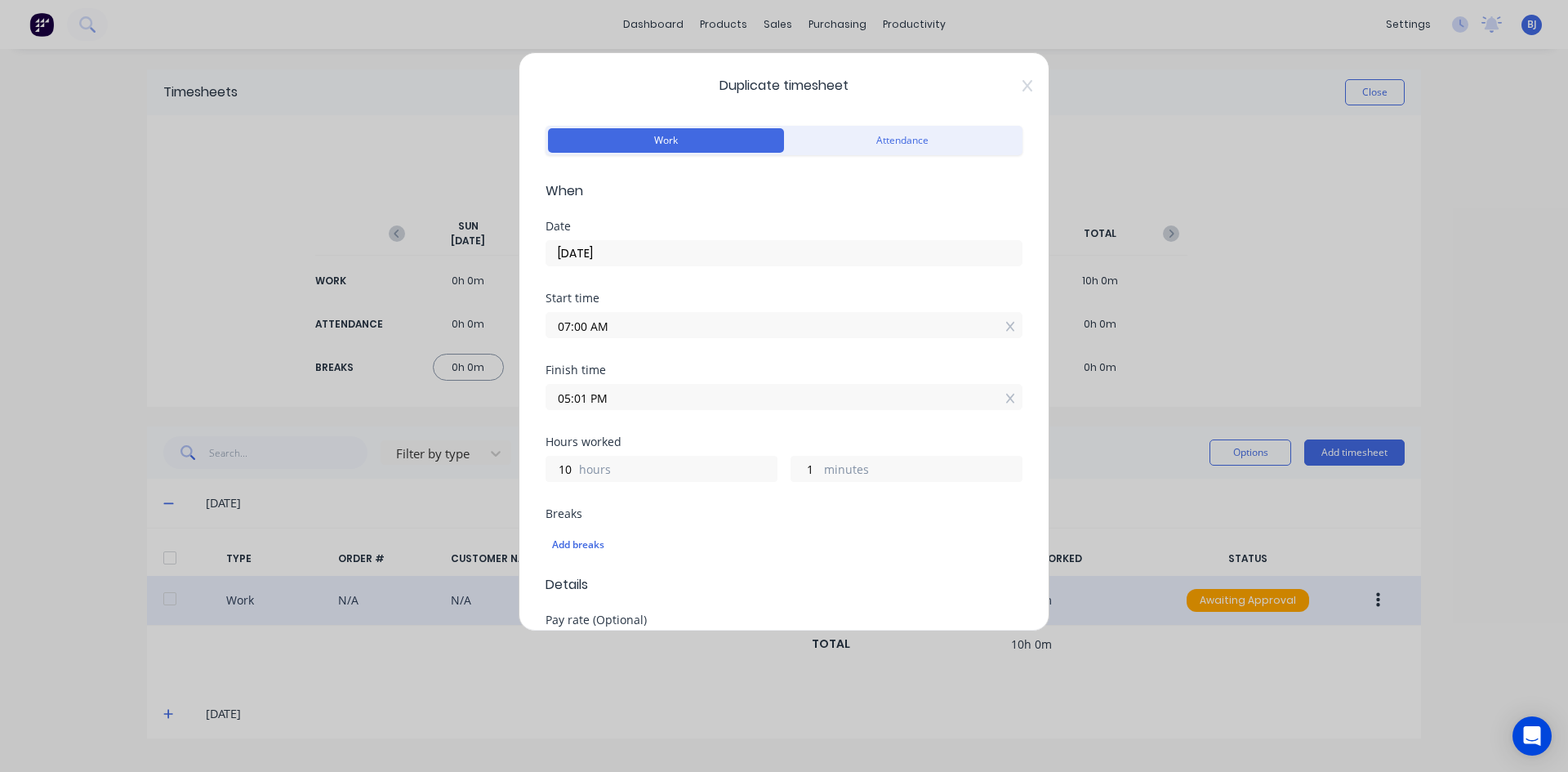
drag, startPoint x: 584, startPoint y: 396, endPoint x: 482, endPoint y: 402, distance: 102.2
click at [482, 402] on div "Duplicate timesheet Work Attendance When Date [DATE] Start time 07:00 AM Finish…" at bounding box center [784, 386] width 1568 height 772
click at [703, 404] on input "4.30 PM" at bounding box center [784, 397] width 475 height 25
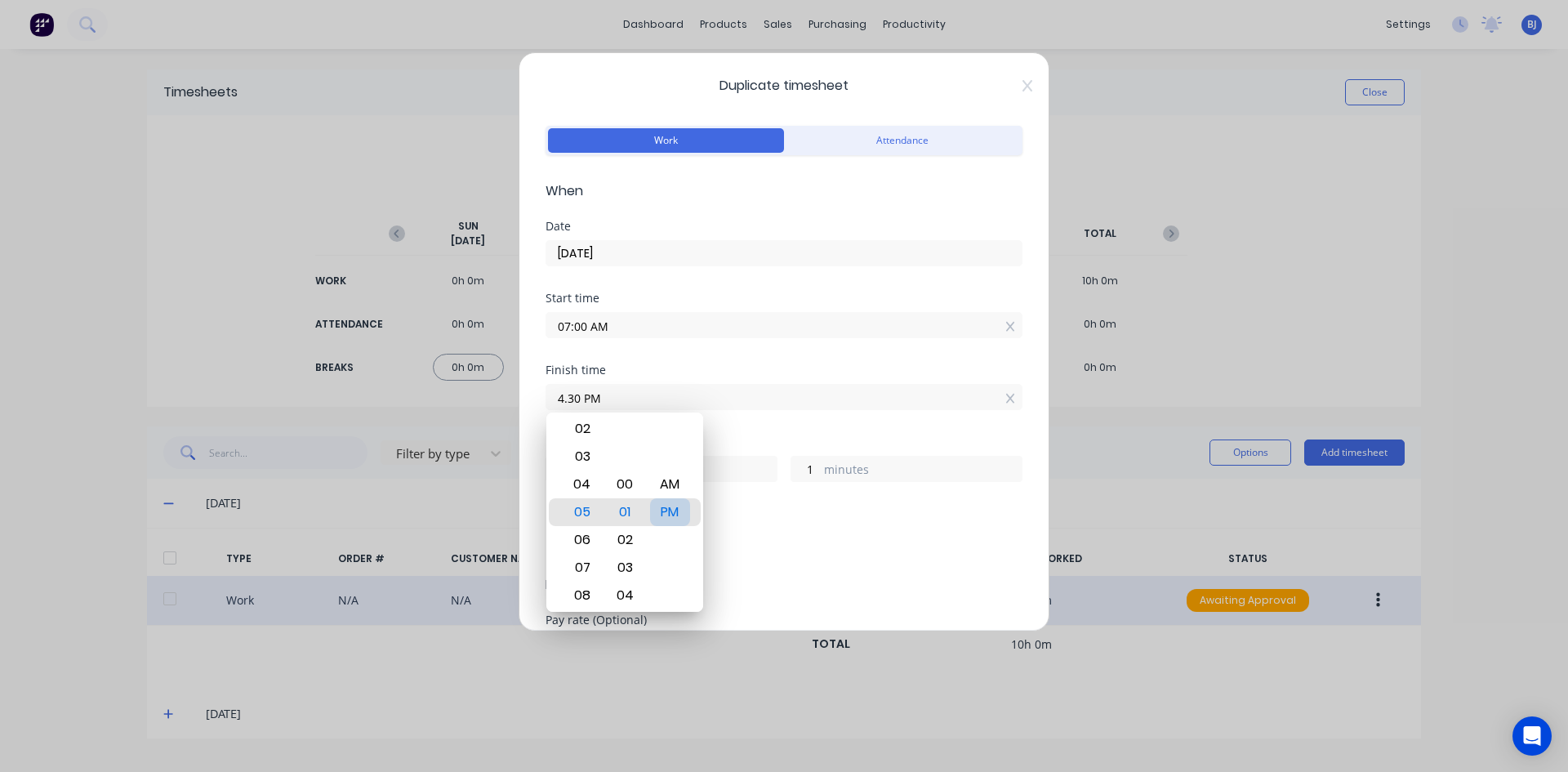
type input "04:30 PM"
type input "9"
type input "30"
click at [664, 513] on div "PM" at bounding box center [669, 513] width 40 height 28
click at [746, 431] on div "Finish time 04:30 PM" at bounding box center [784, 401] width 477 height 72
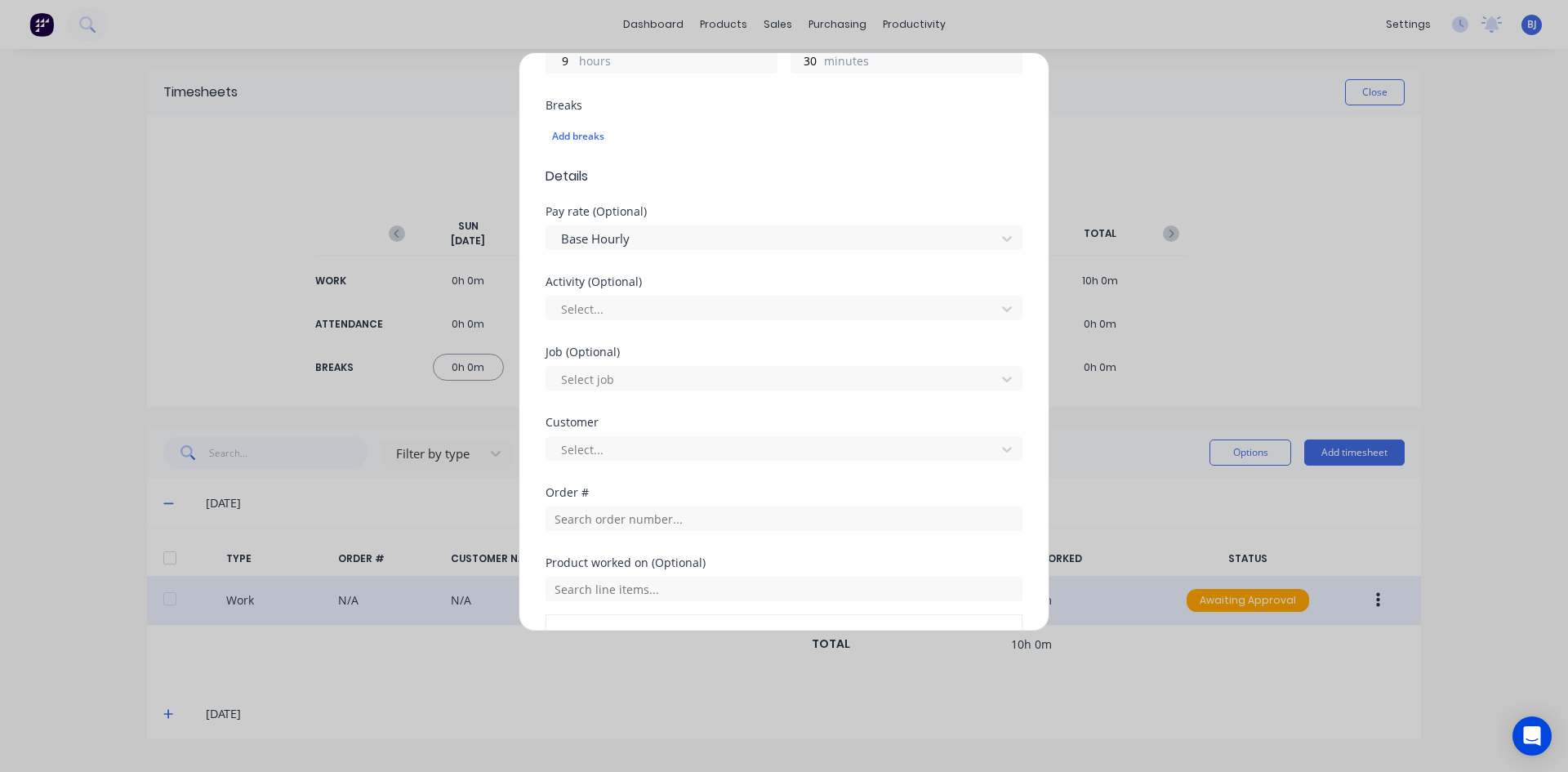
scroll to position [490, 0]
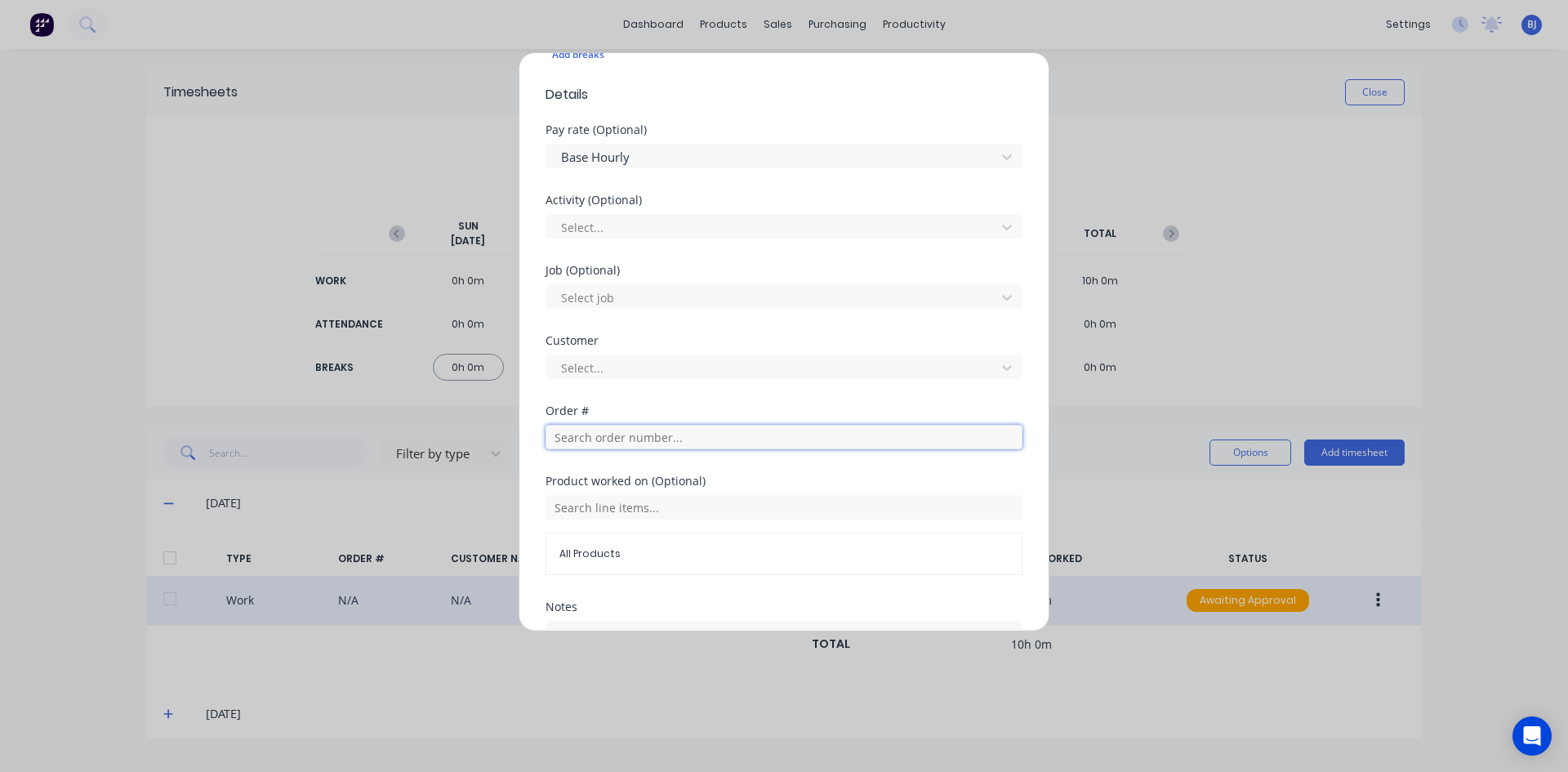
click at [574, 440] on input "text" at bounding box center [784, 437] width 477 height 25
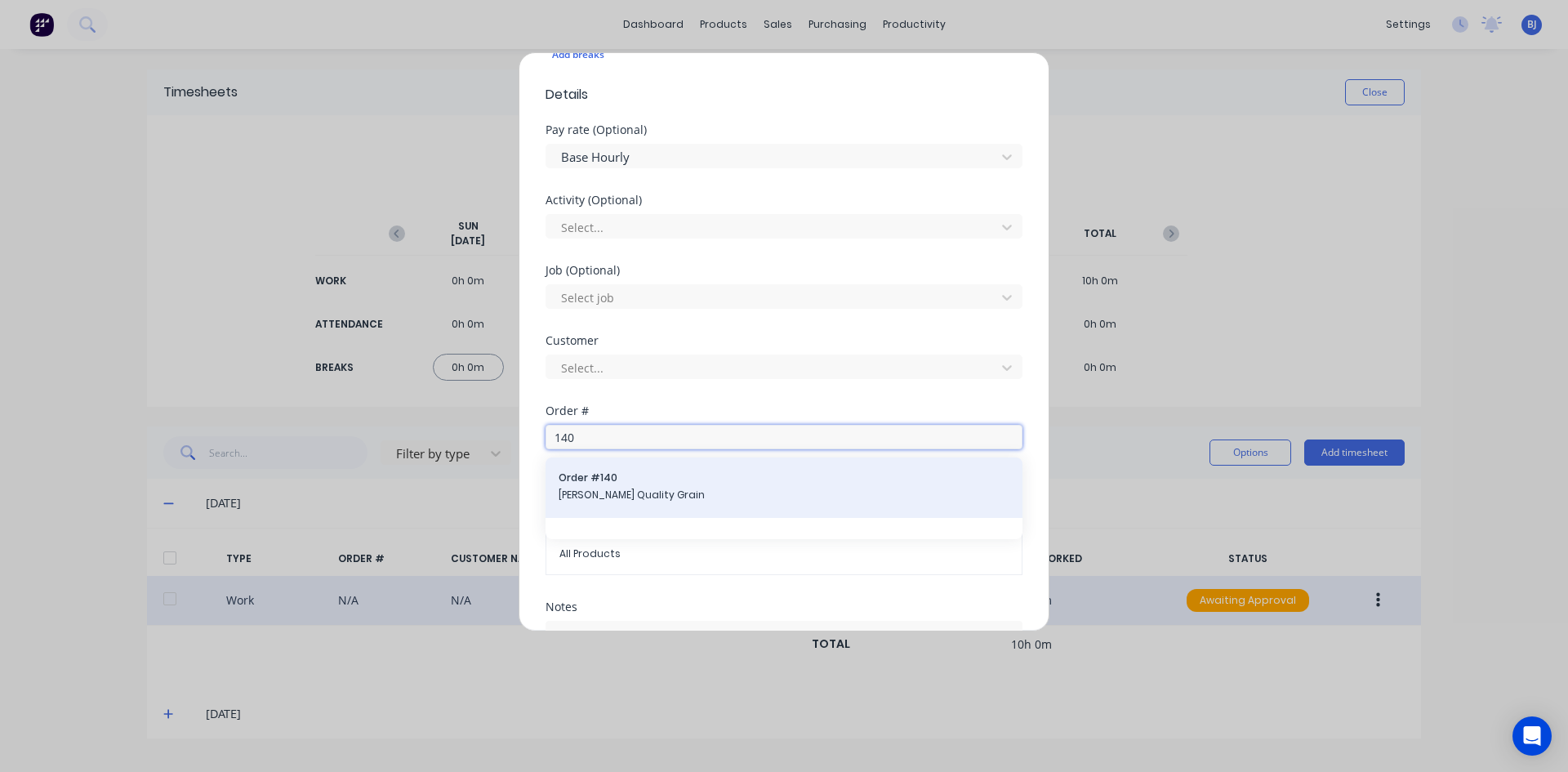
type input "140"
click at [615, 481] on span "Order # 140" at bounding box center [784, 478] width 450 height 15
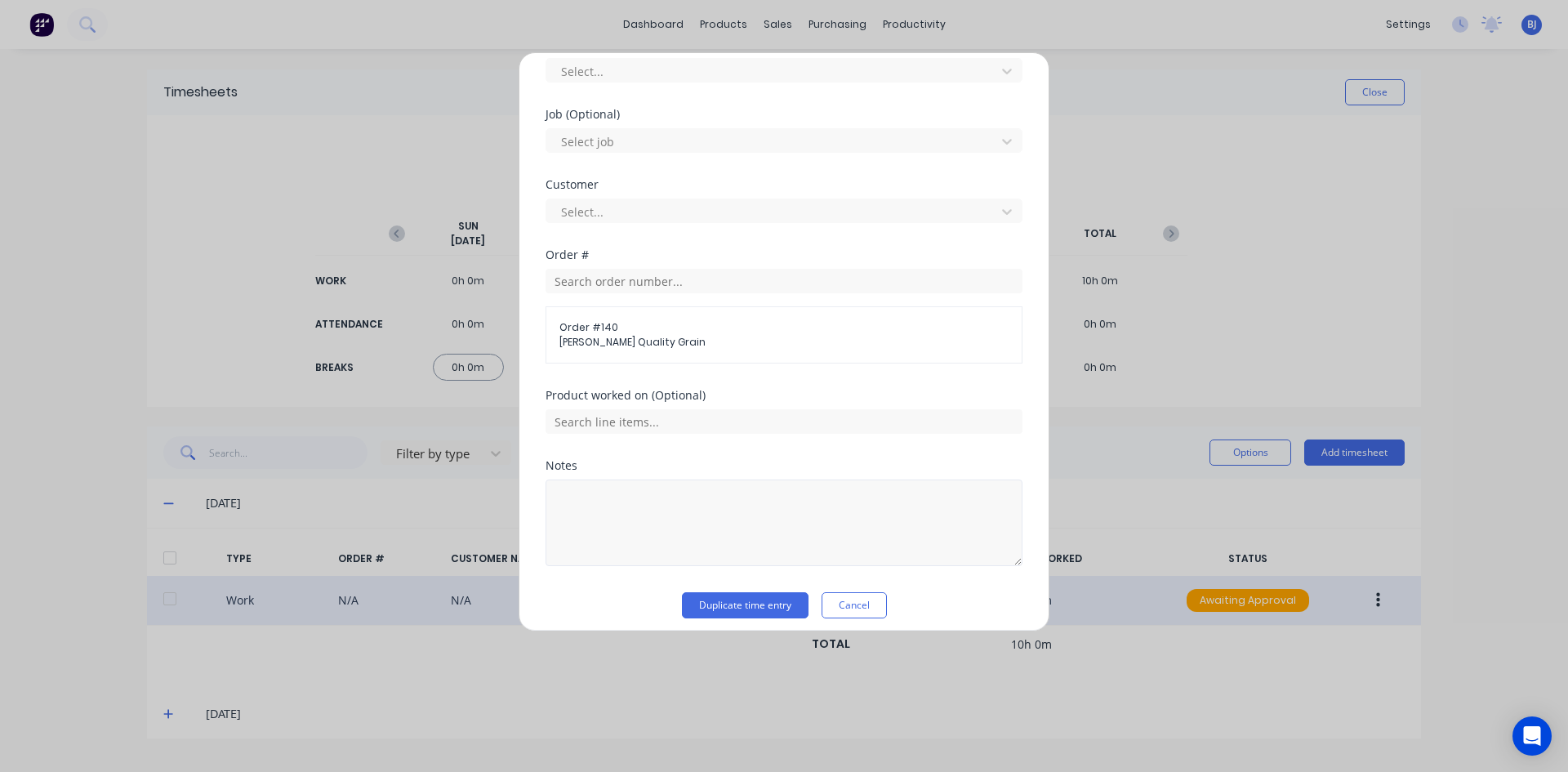
scroll to position [657, 0]
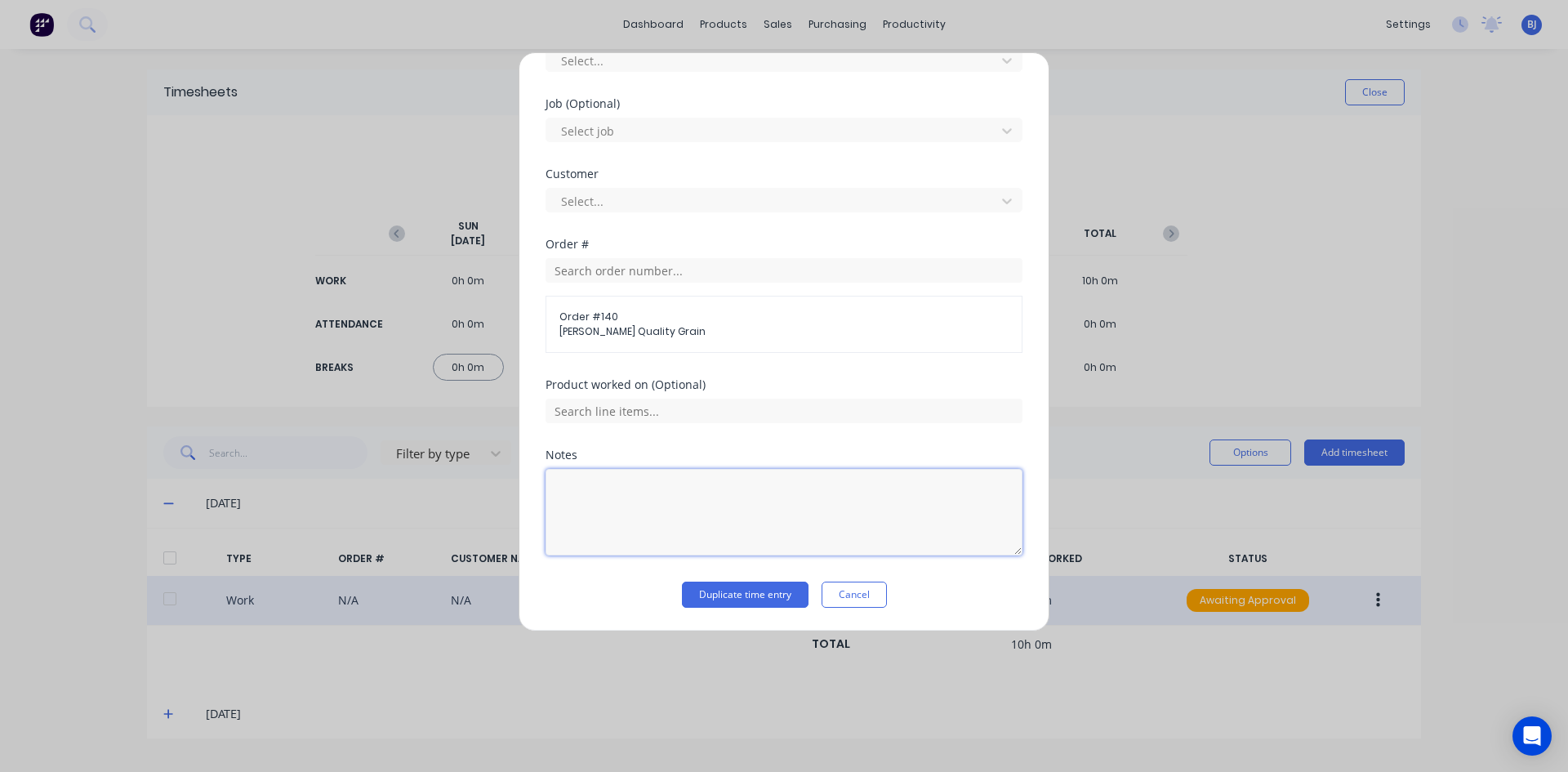
click at [589, 484] on textarea at bounding box center [784, 513] width 477 height 87
type textarea "Extend wall of FB"
click at [750, 593] on button "Duplicate time entry" at bounding box center [745, 595] width 126 height 26
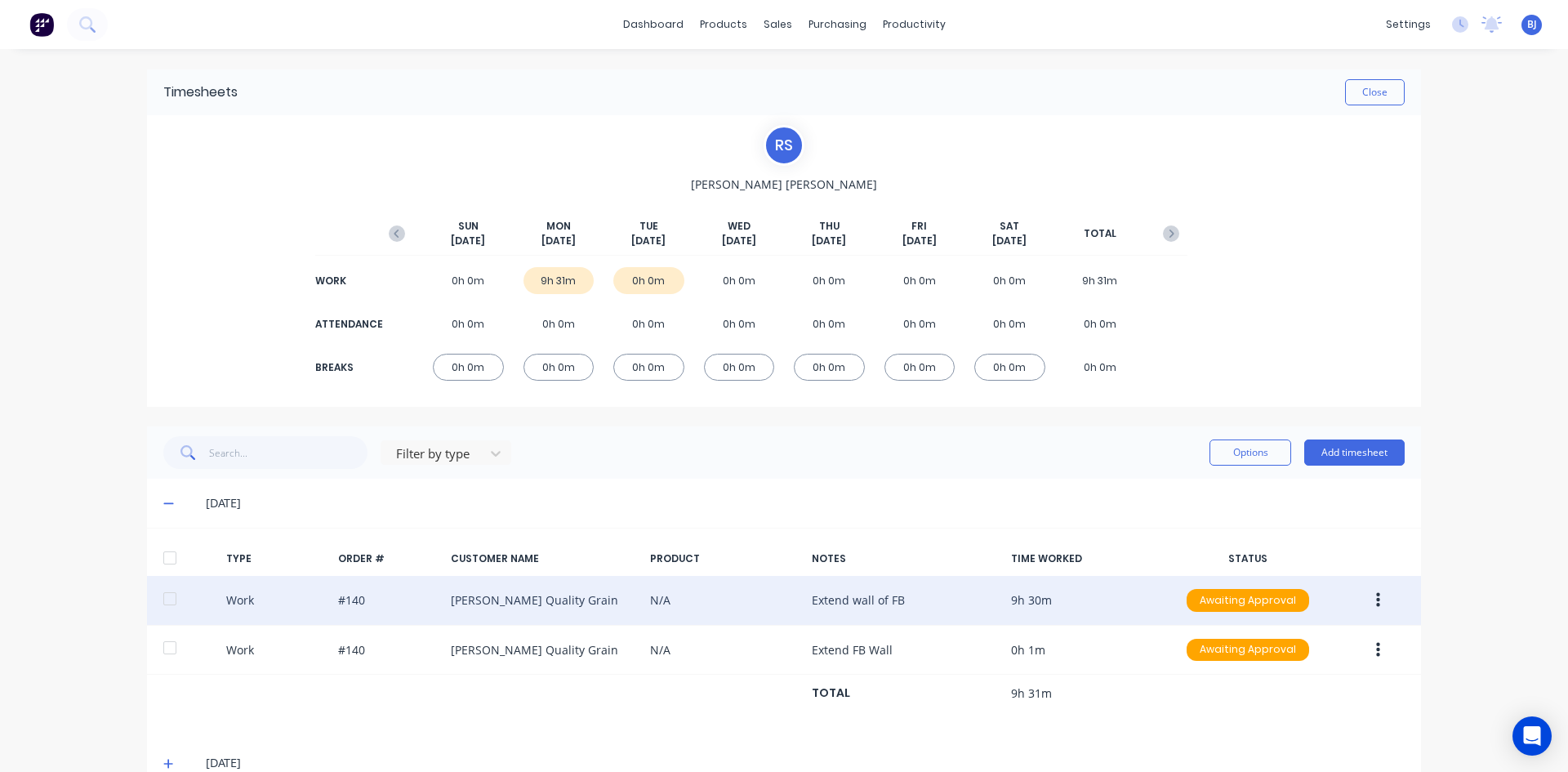
click at [1376, 599] on icon "button" at bounding box center [1378, 600] width 4 height 15
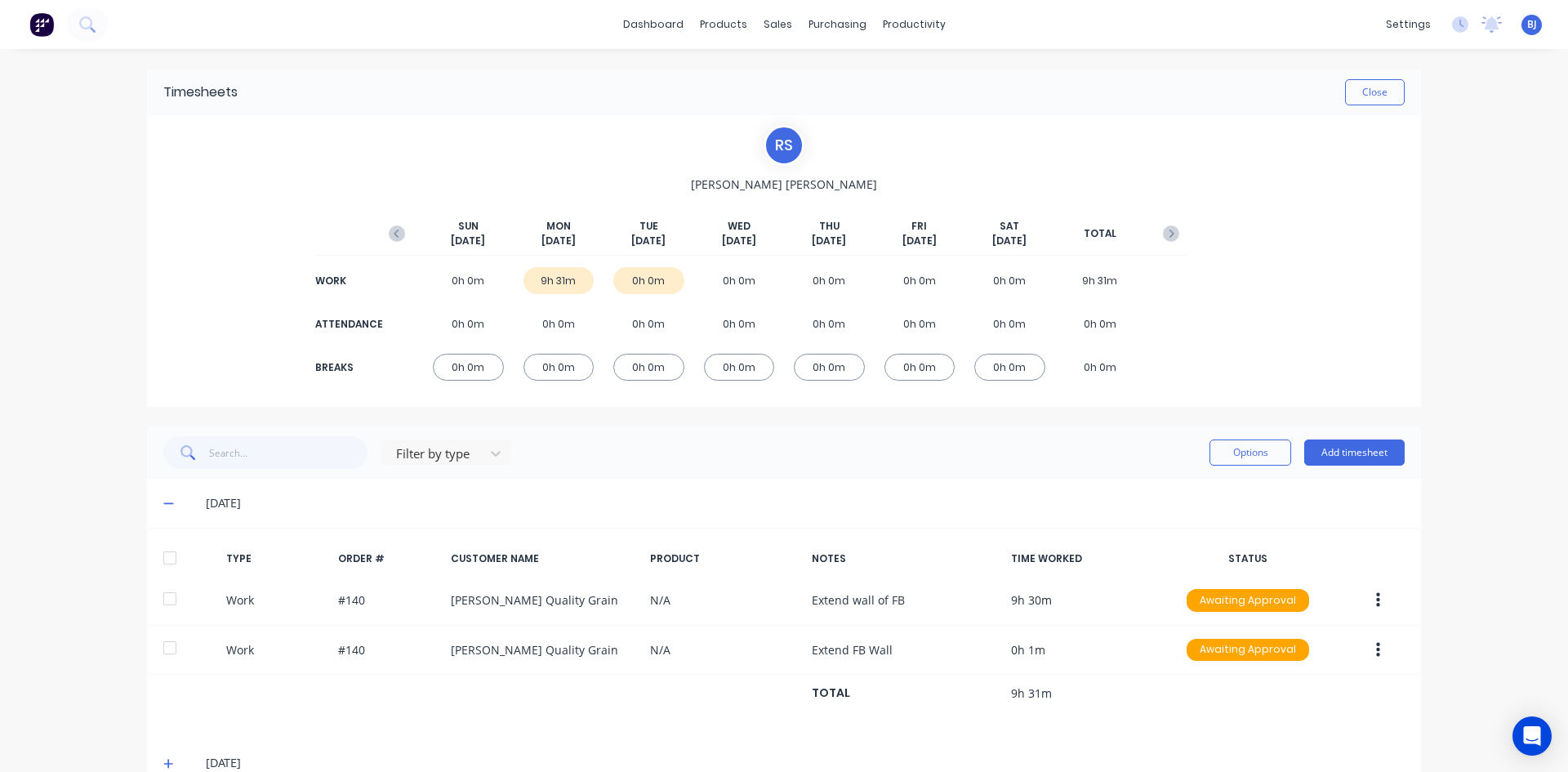
click at [1142, 714] on div "TYPE ORDER # CUSTOMER NAME PRODUCT NOTES TIME WORKED STATUS Work #140 [PERSON_N…" at bounding box center [784, 633] width 1274 height 184
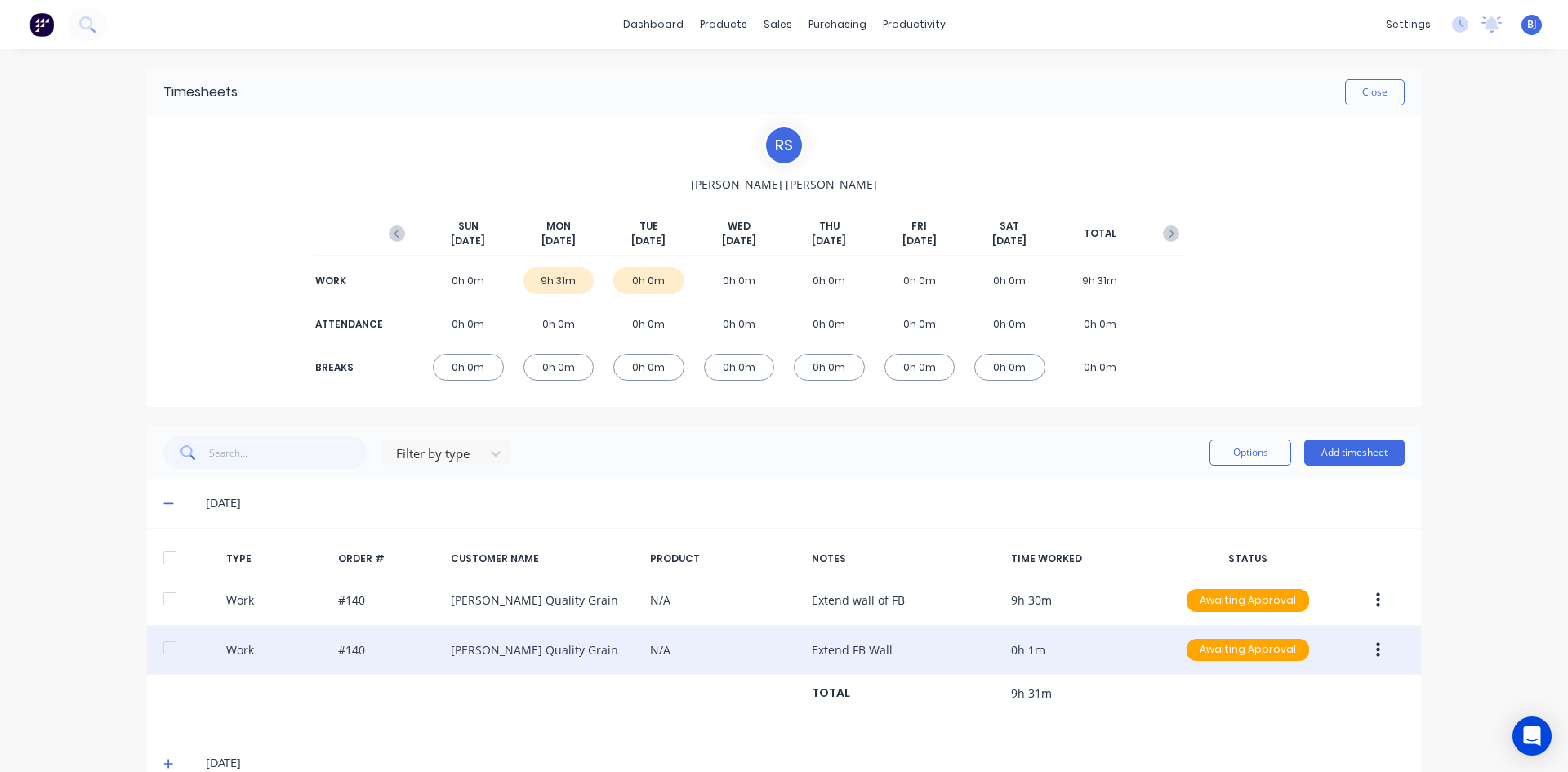
click at [1376, 645] on icon "button" at bounding box center [1378, 649] width 4 height 15
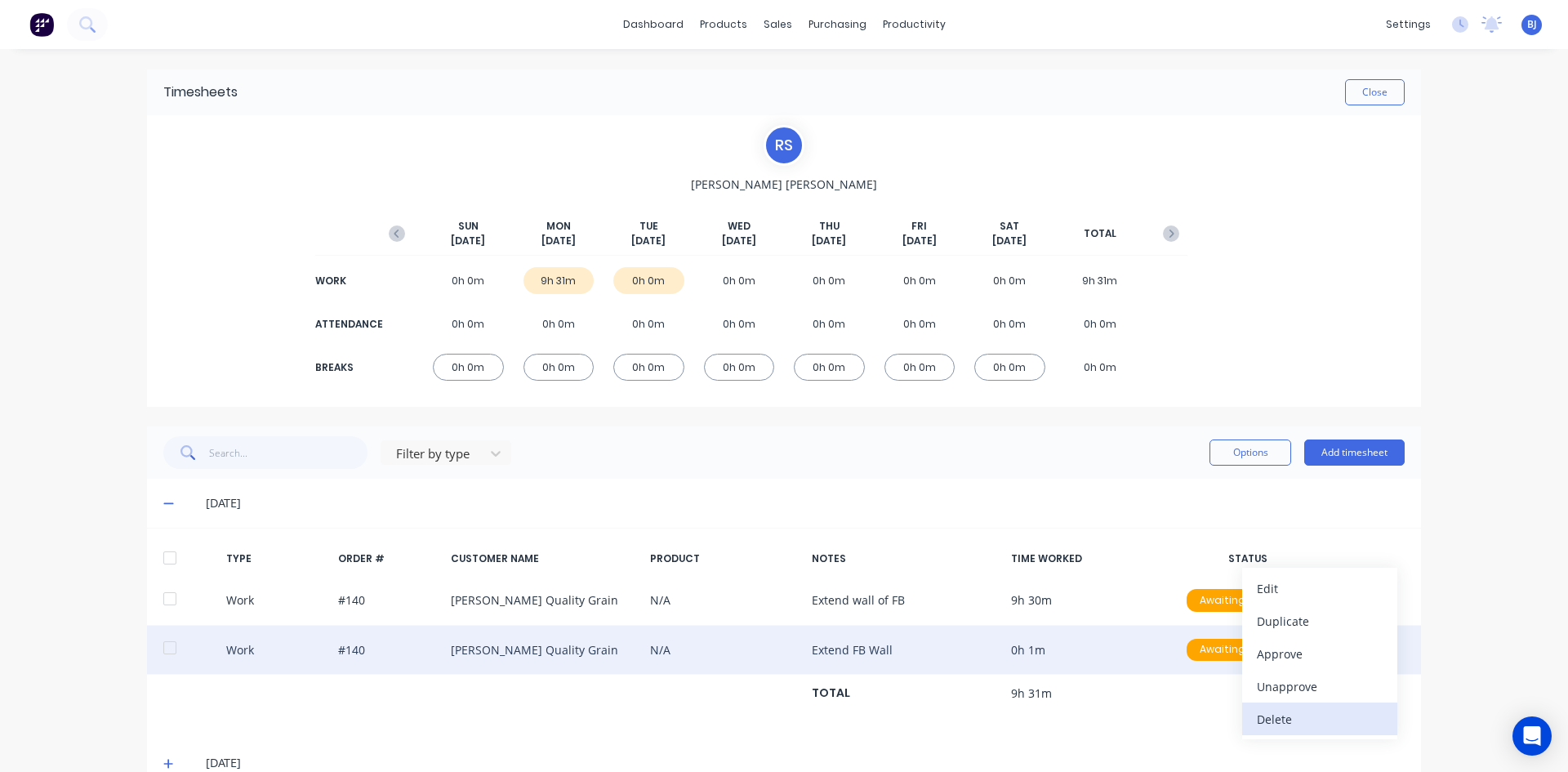
click at [1275, 716] on div "Delete" at bounding box center [1320, 719] width 126 height 24
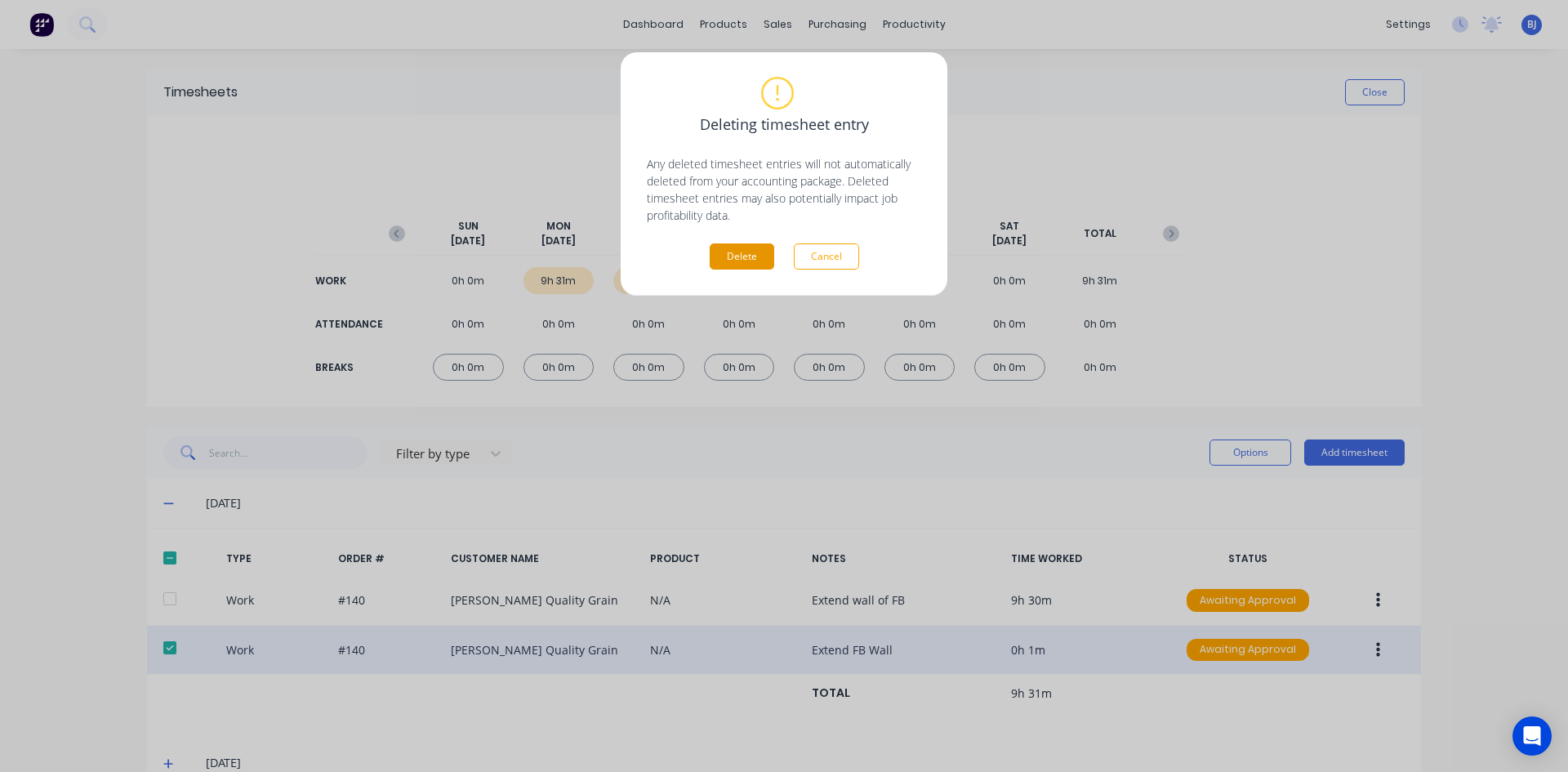
click at [736, 257] on button "Delete" at bounding box center [742, 257] width 65 height 26
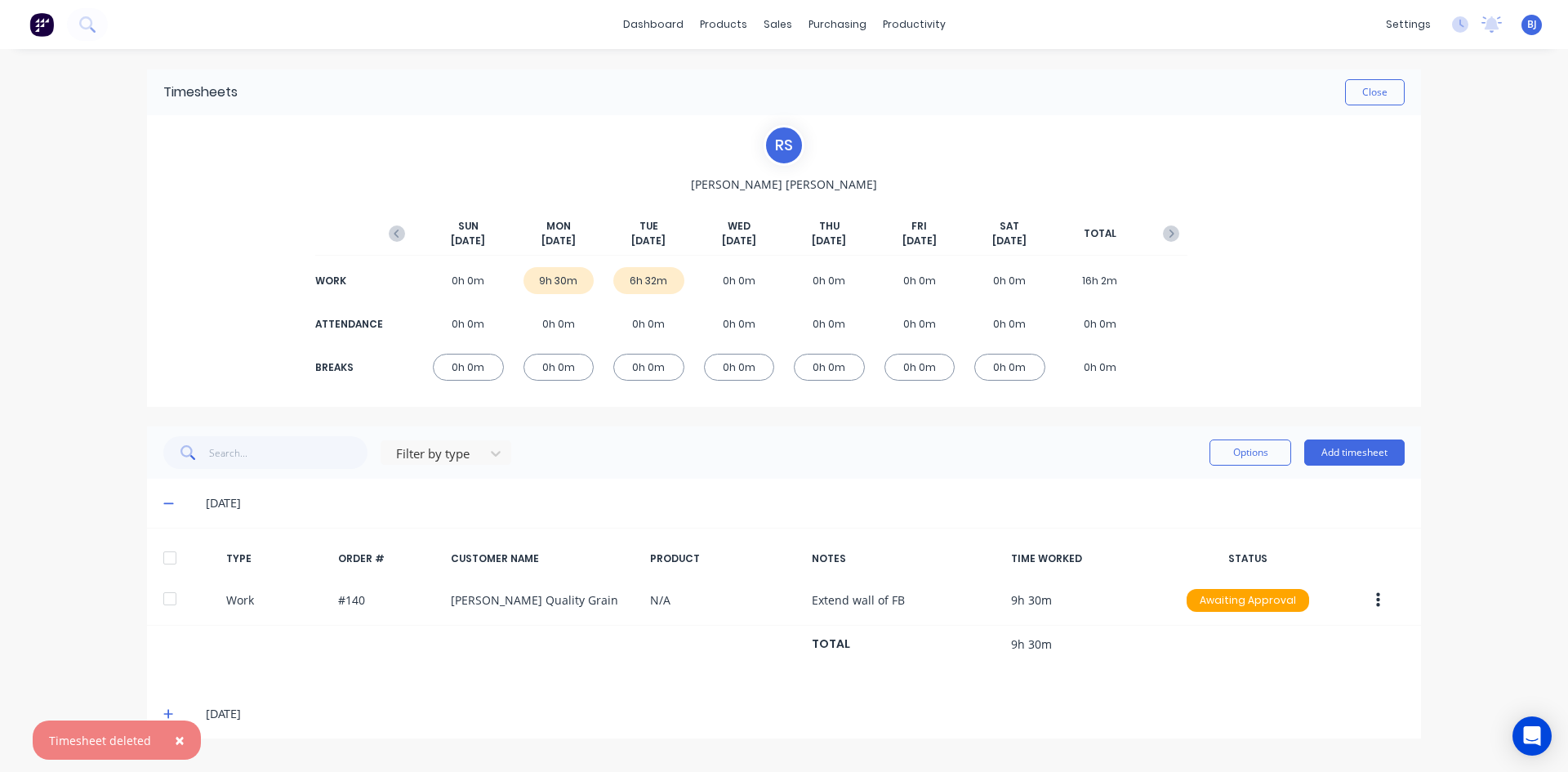
click at [176, 741] on span "×" at bounding box center [179, 740] width 10 height 23
click at [1358, 451] on button "Add timesheet" at bounding box center [1354, 452] width 101 height 26
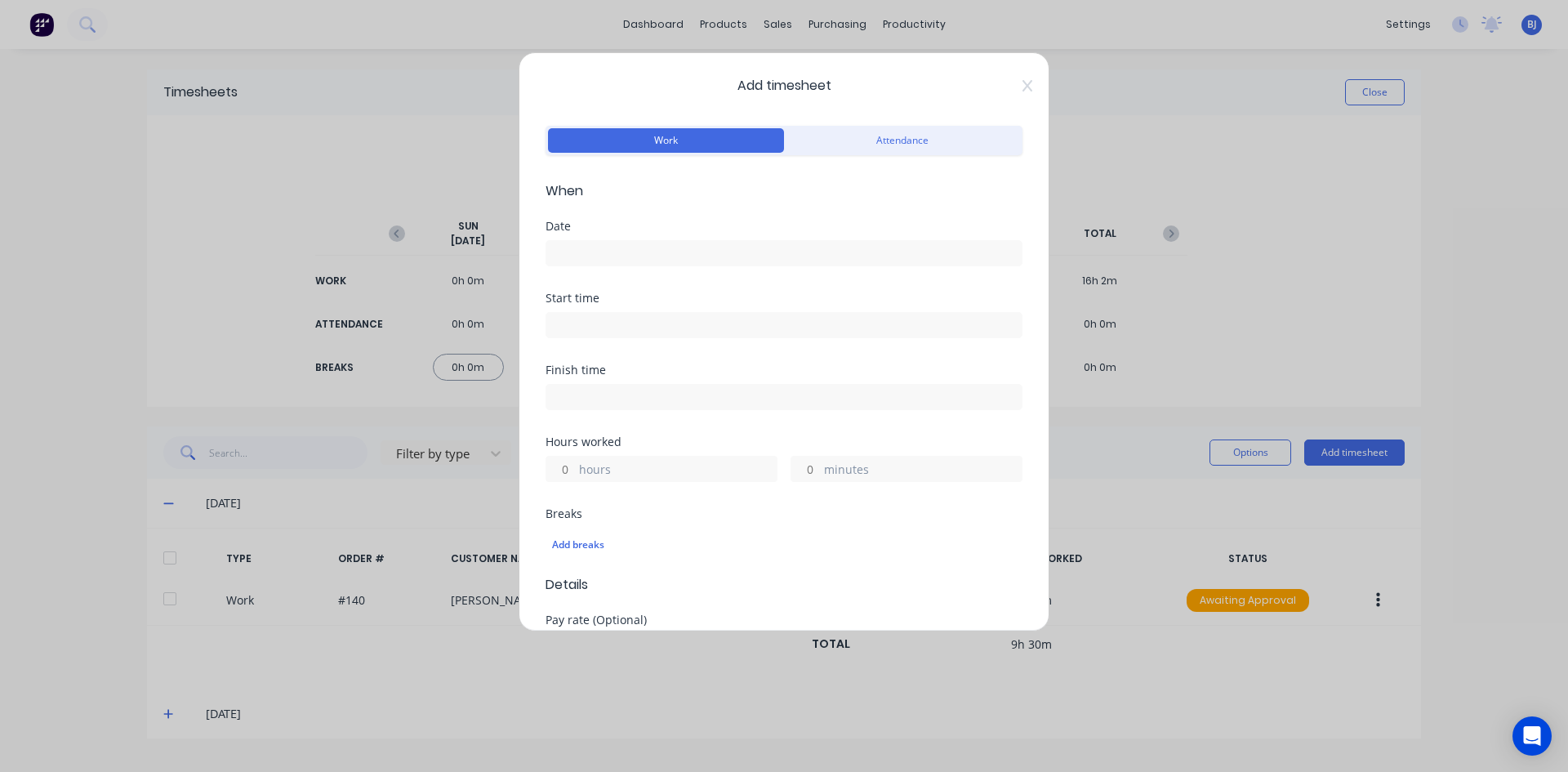
click at [572, 257] on input at bounding box center [784, 253] width 475 height 25
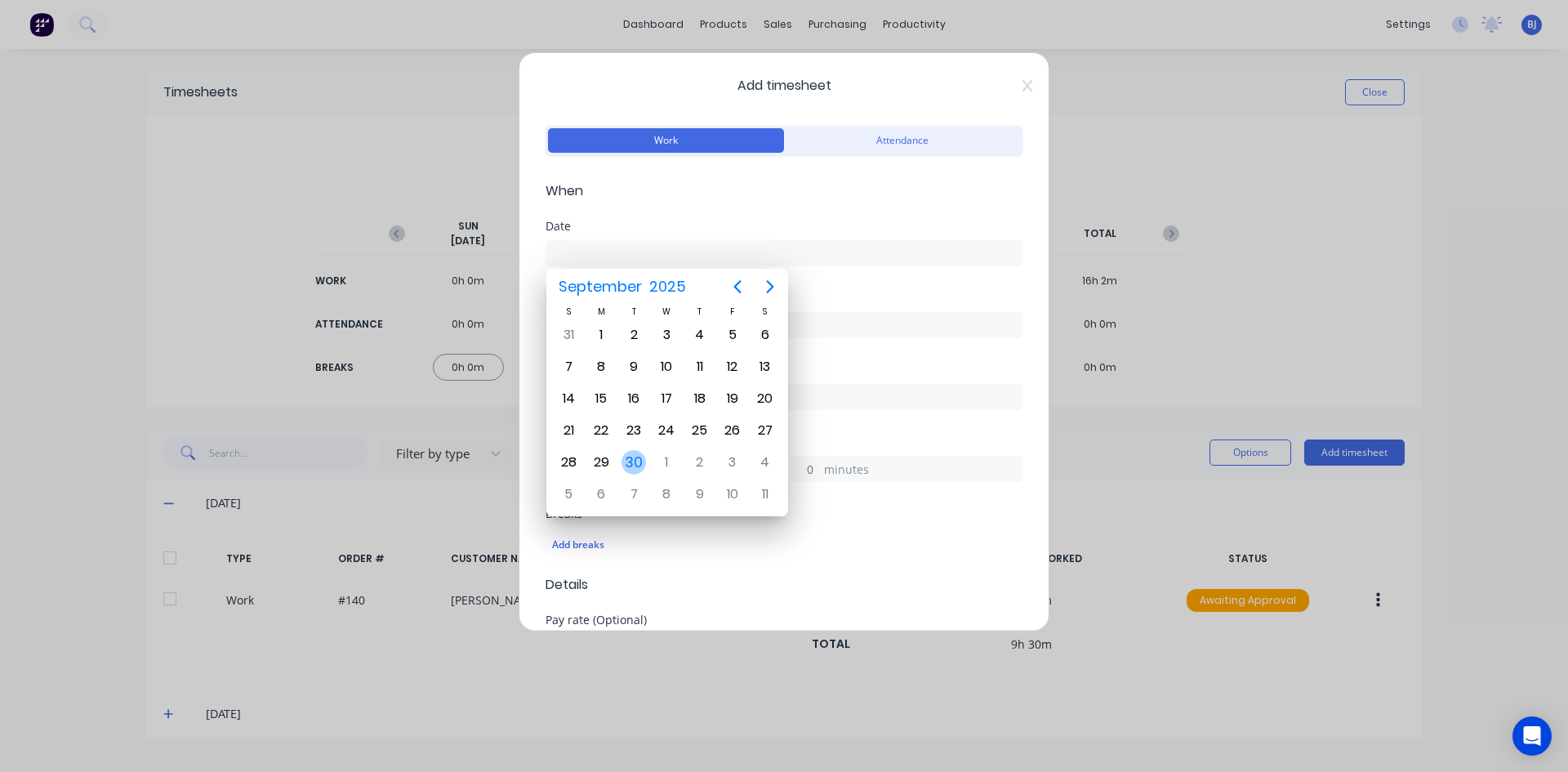
drag, startPoint x: 635, startPoint y: 463, endPoint x: 643, endPoint y: 450, distance: 15.3
click at [635, 461] on div "30" at bounding box center [633, 462] width 25 height 25
type input "[DATE]"
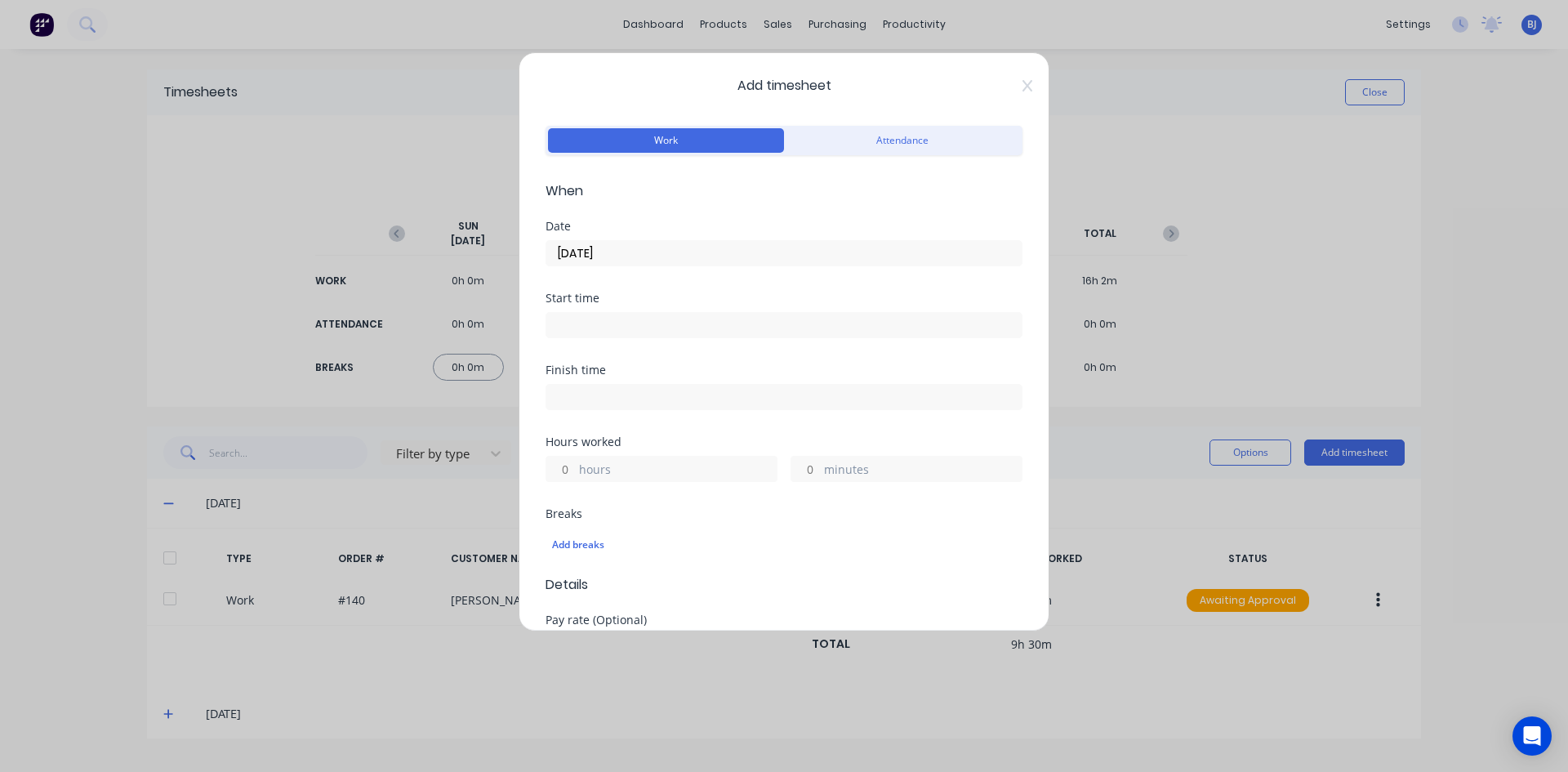
drag, startPoint x: 585, startPoint y: 327, endPoint x: 632, endPoint y: 330, distance: 47.1
click at [586, 327] on input at bounding box center [784, 325] width 475 height 25
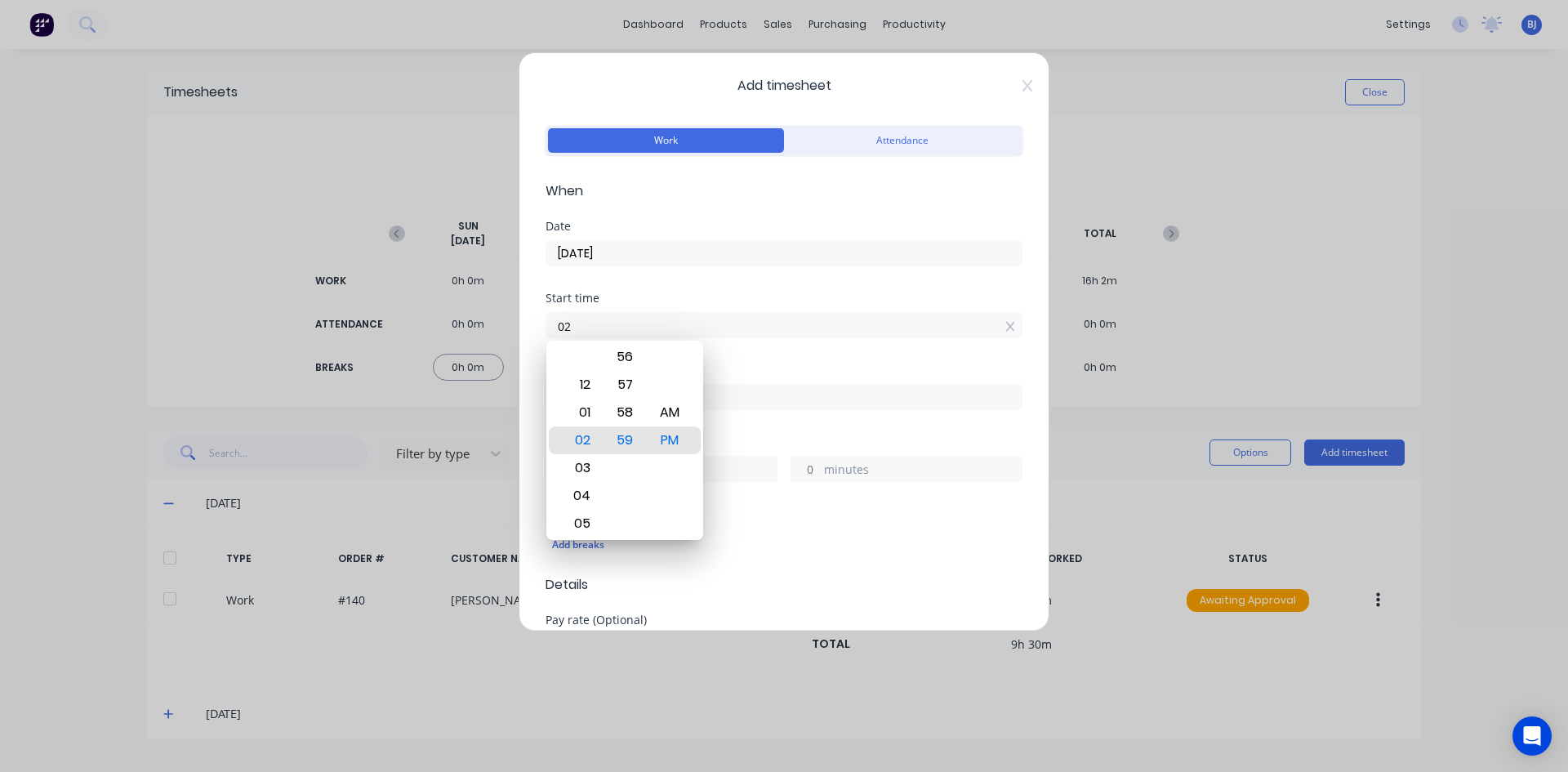
type input "0"
type input "07:00 AM"
click at [676, 416] on div "AM" at bounding box center [669, 413] width 40 height 28
click at [936, 283] on div "Date [DATE]" at bounding box center [784, 257] width 477 height 72
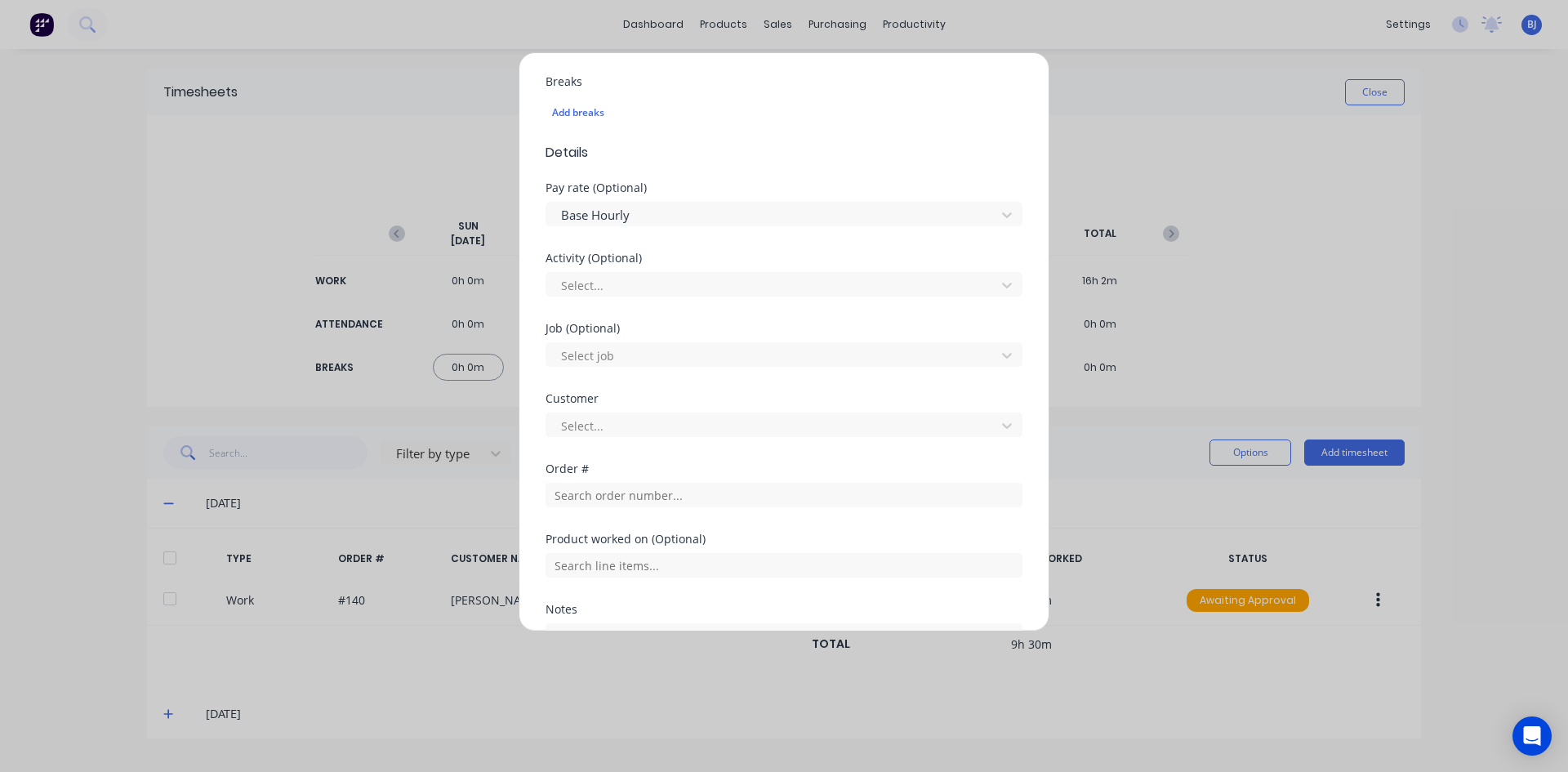
scroll to position [586, 0]
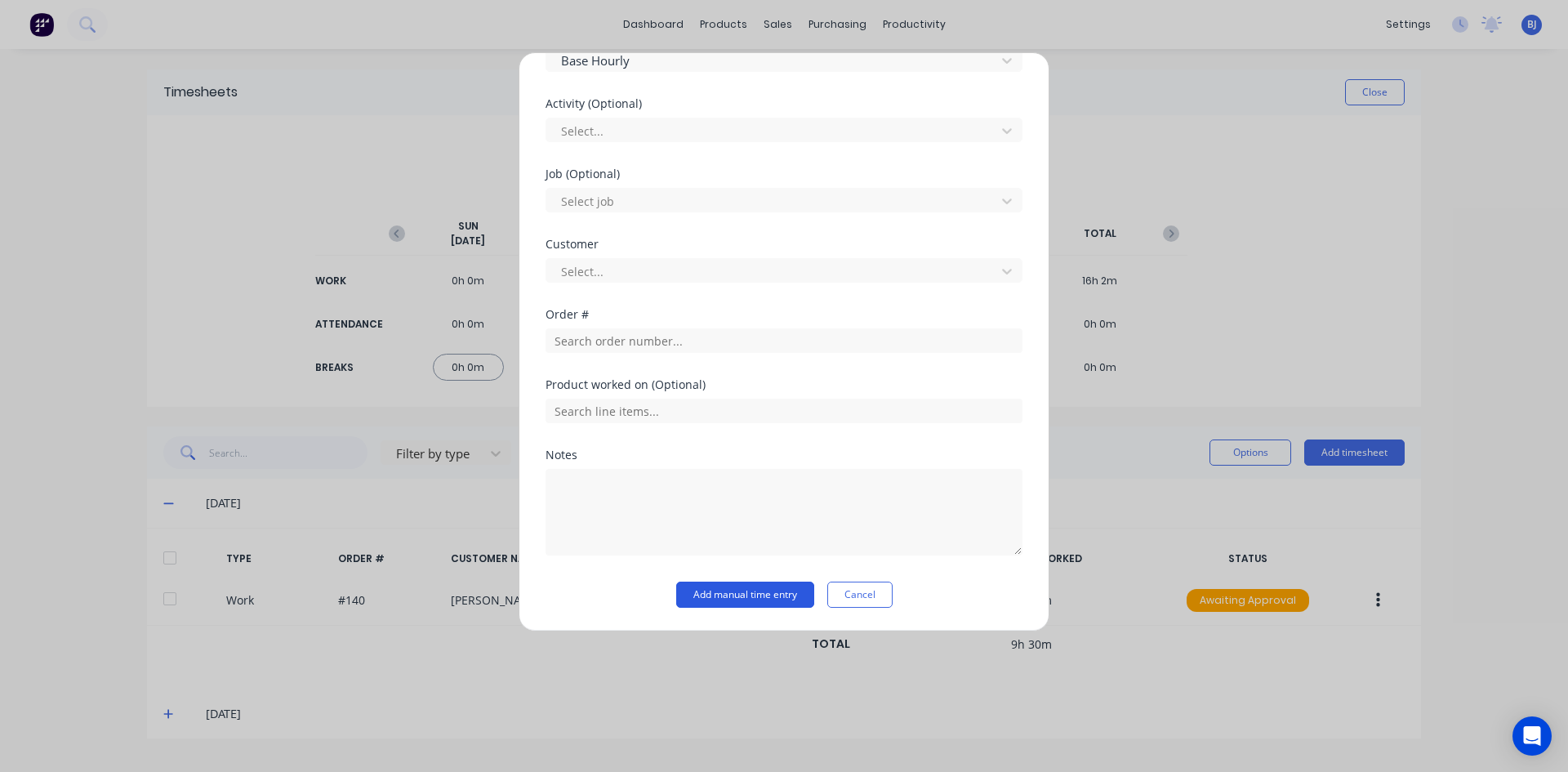
click at [756, 588] on button "Add manual time entry" at bounding box center [746, 595] width 138 height 26
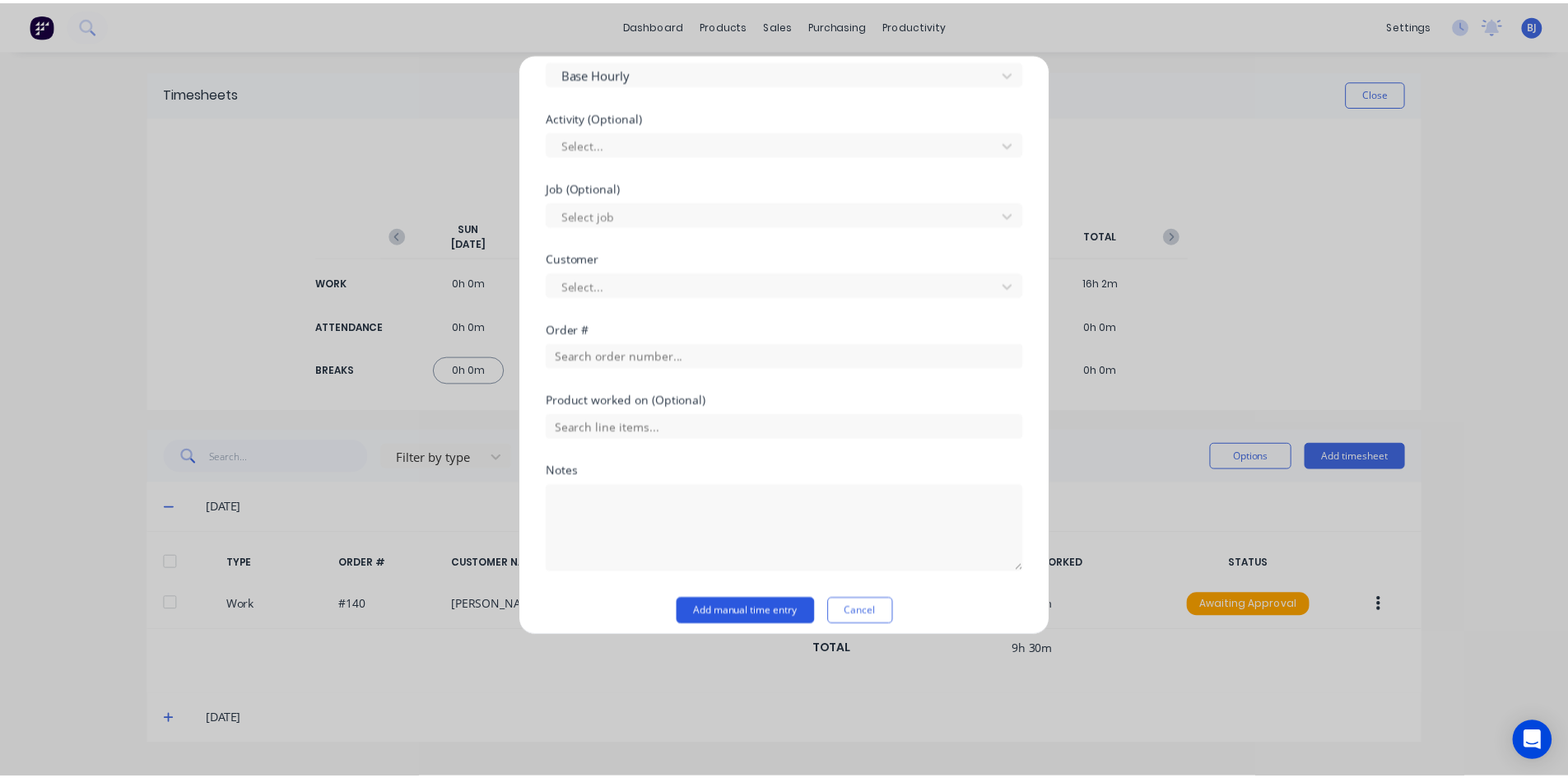
scroll to position [604, 0]
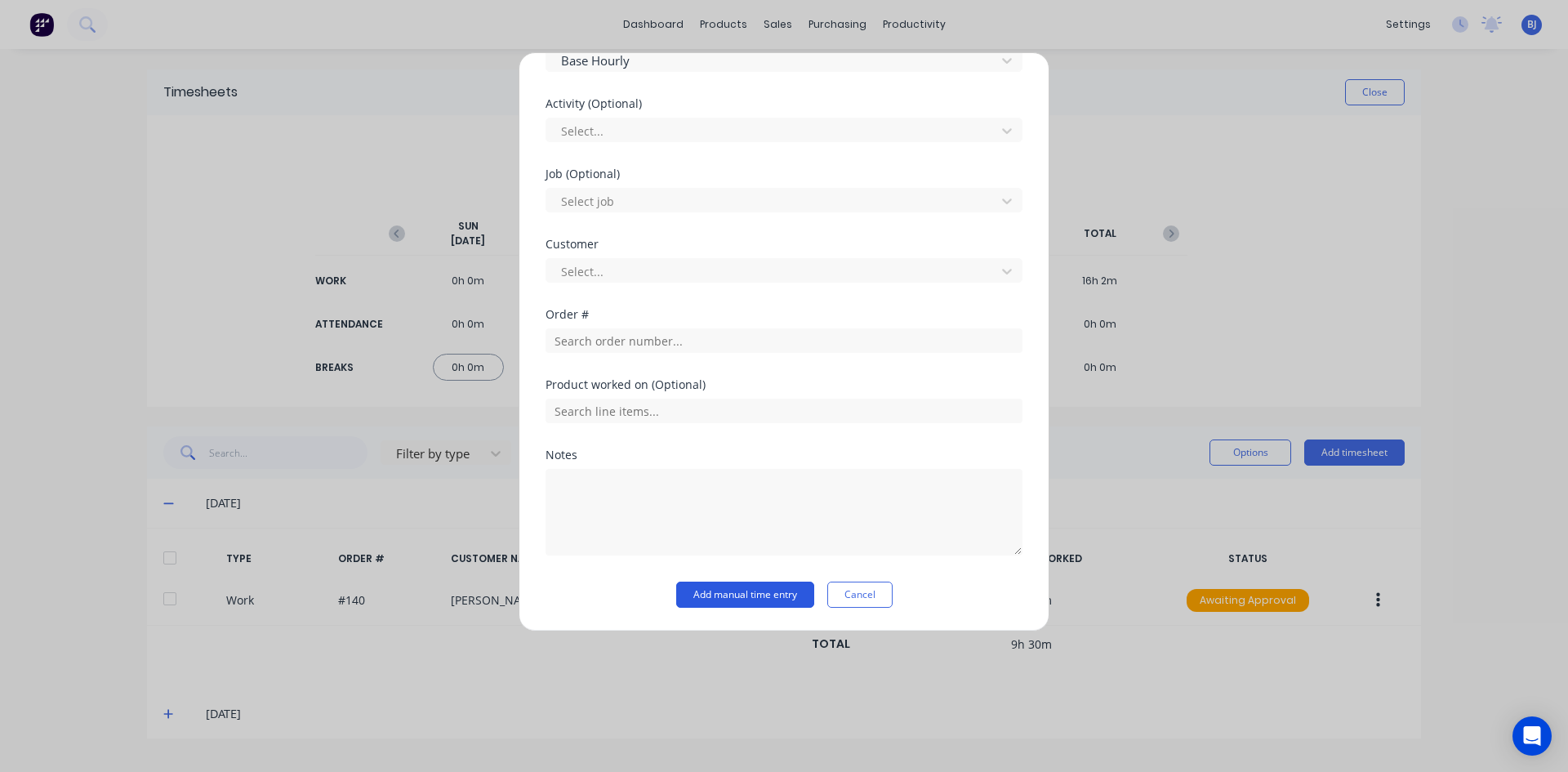
click at [759, 592] on button "Add manual time entry" at bounding box center [746, 595] width 138 height 26
click at [860, 597] on button "Cancel" at bounding box center [859, 595] width 66 height 26
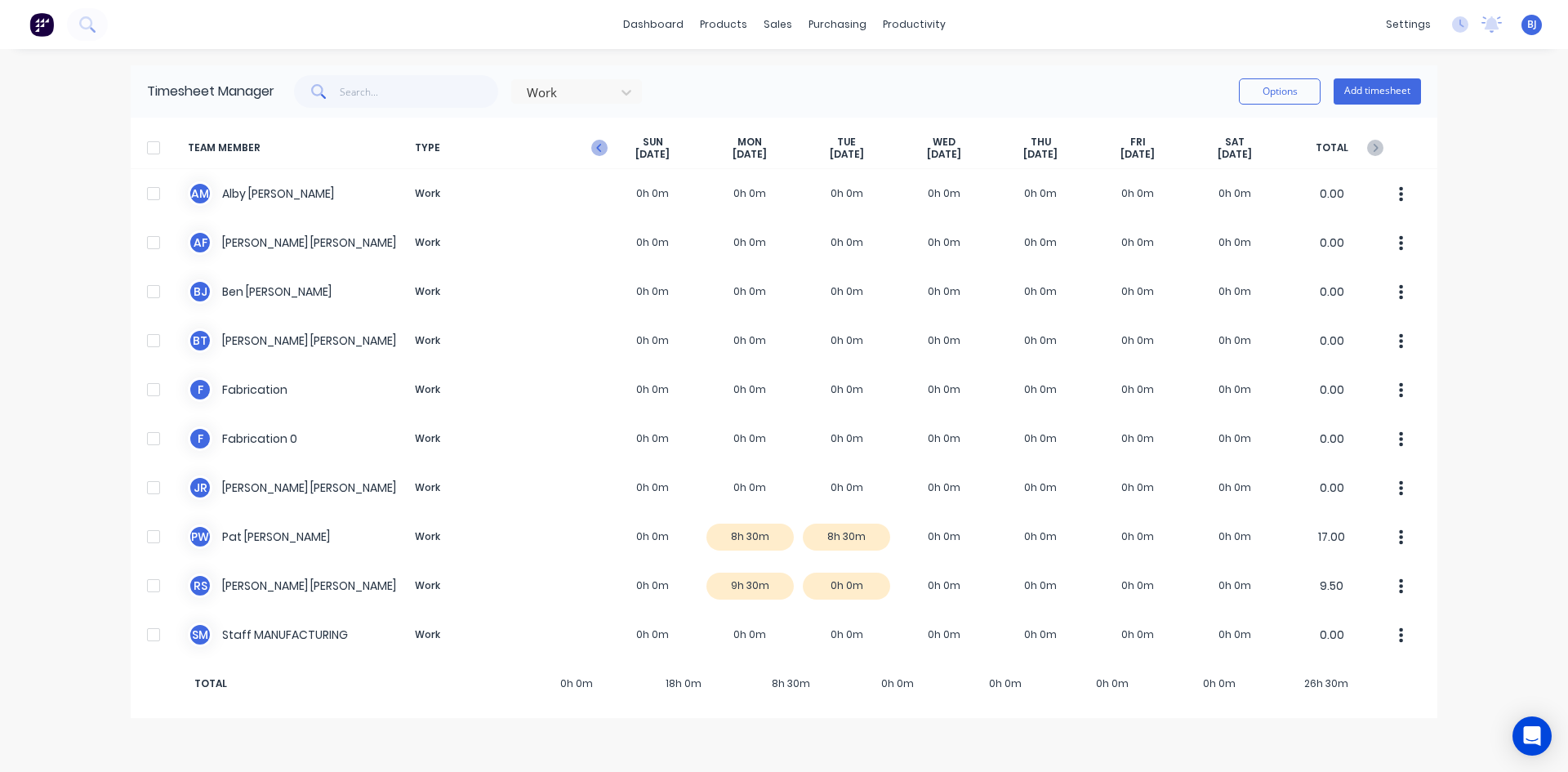
click at [603, 151] on icon "button" at bounding box center [600, 148] width 17 height 17
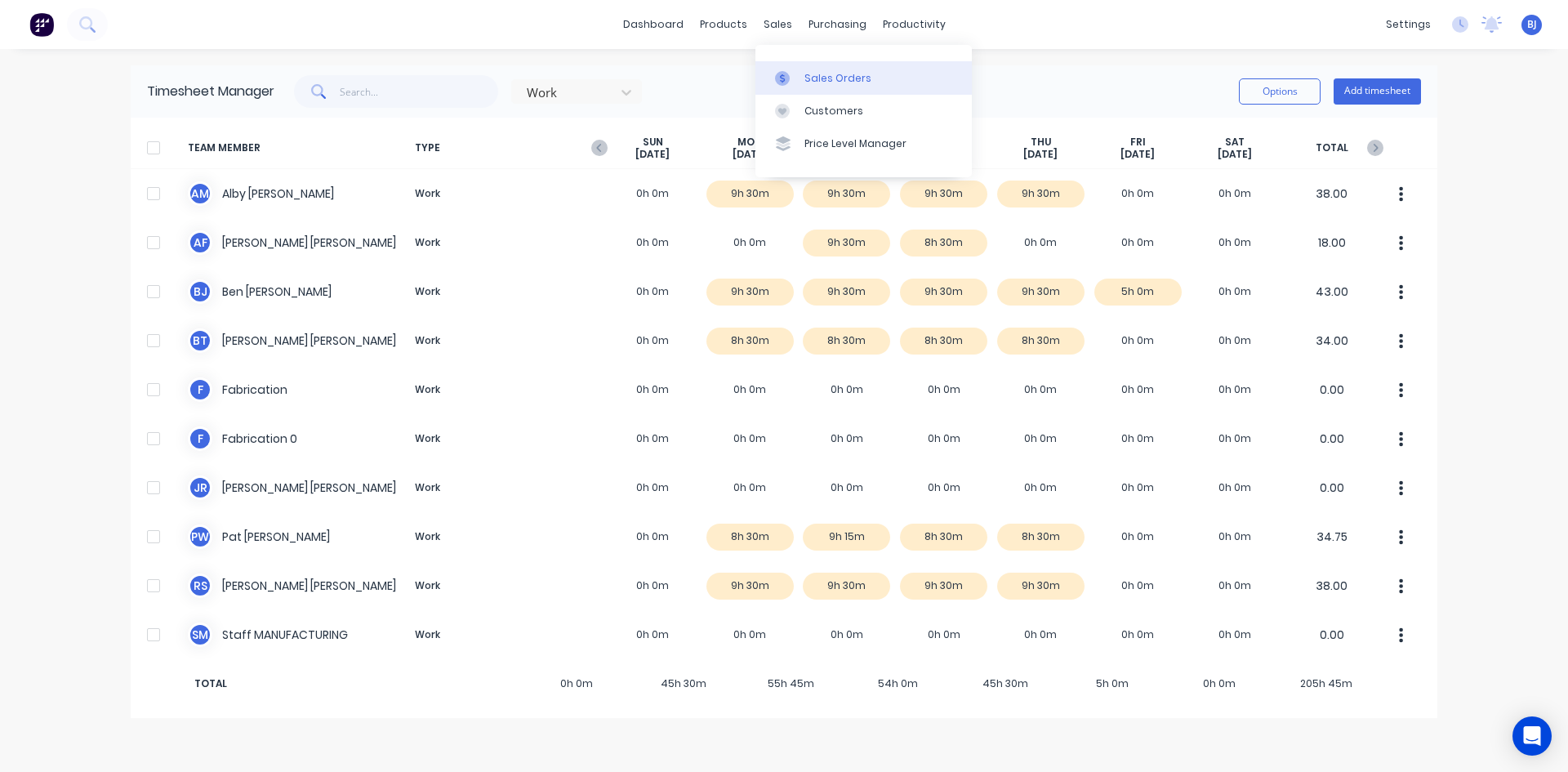
drag, startPoint x: 776, startPoint y: 22, endPoint x: 776, endPoint y: 61, distance: 39.0
click at [776, 25] on div "sales" at bounding box center [777, 24] width 45 height 25
click at [778, 75] on icon at bounding box center [783, 78] width 15 height 15
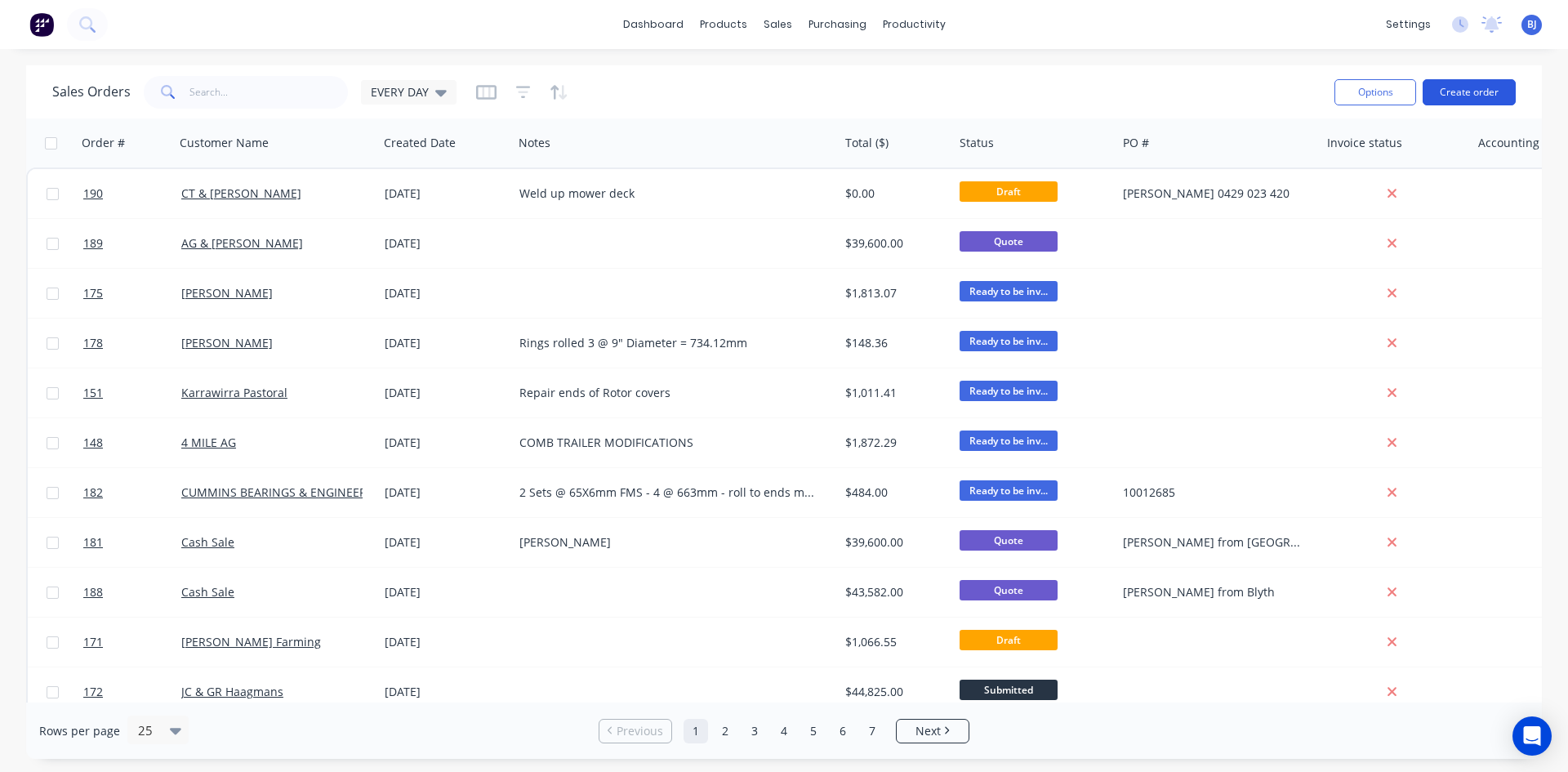
click at [1483, 91] on button "Create order" at bounding box center [1468, 92] width 93 height 26
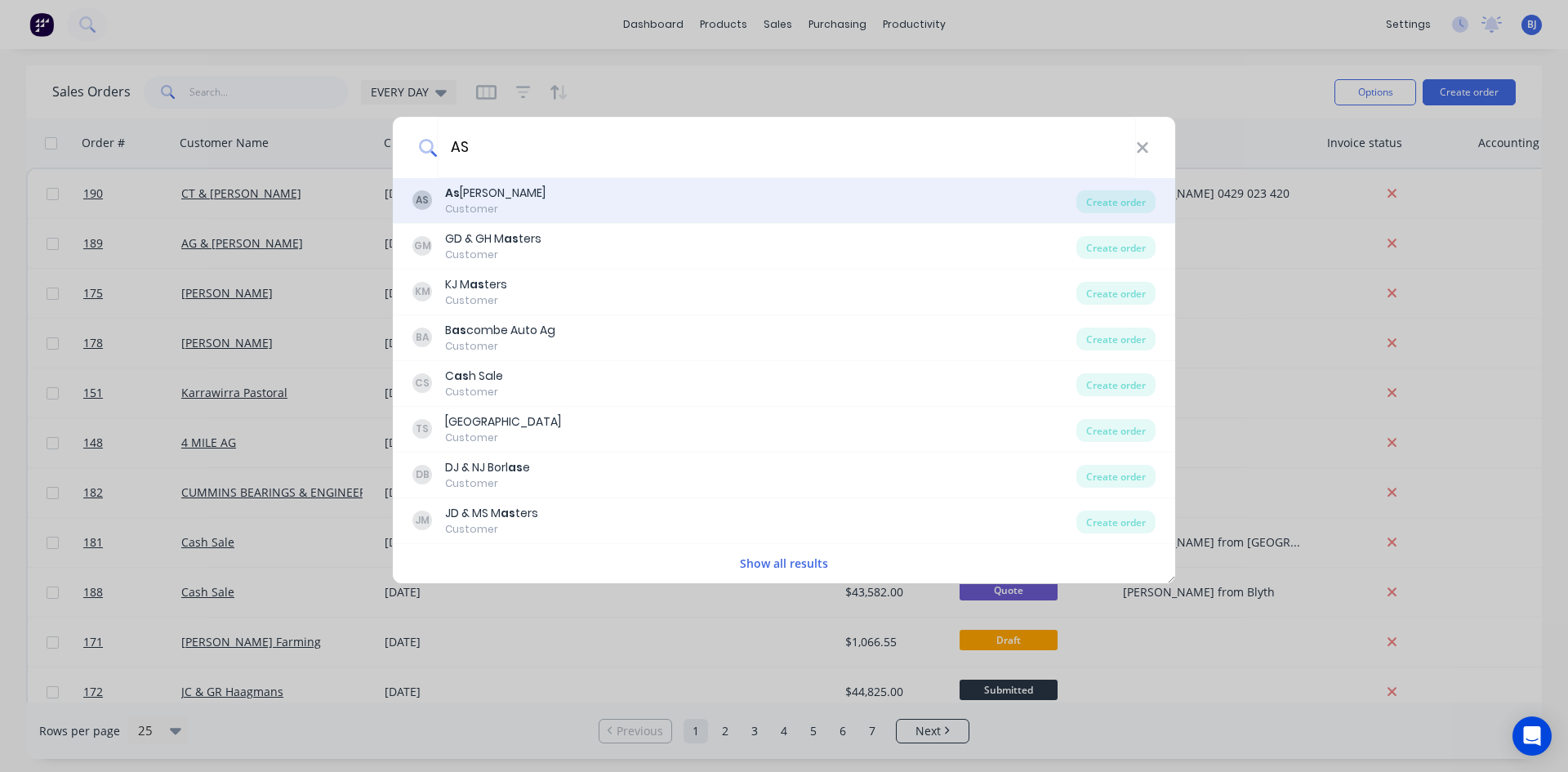
type input "AS"
click at [478, 197] on div "As [PERSON_NAME]" at bounding box center [495, 193] width 101 height 18
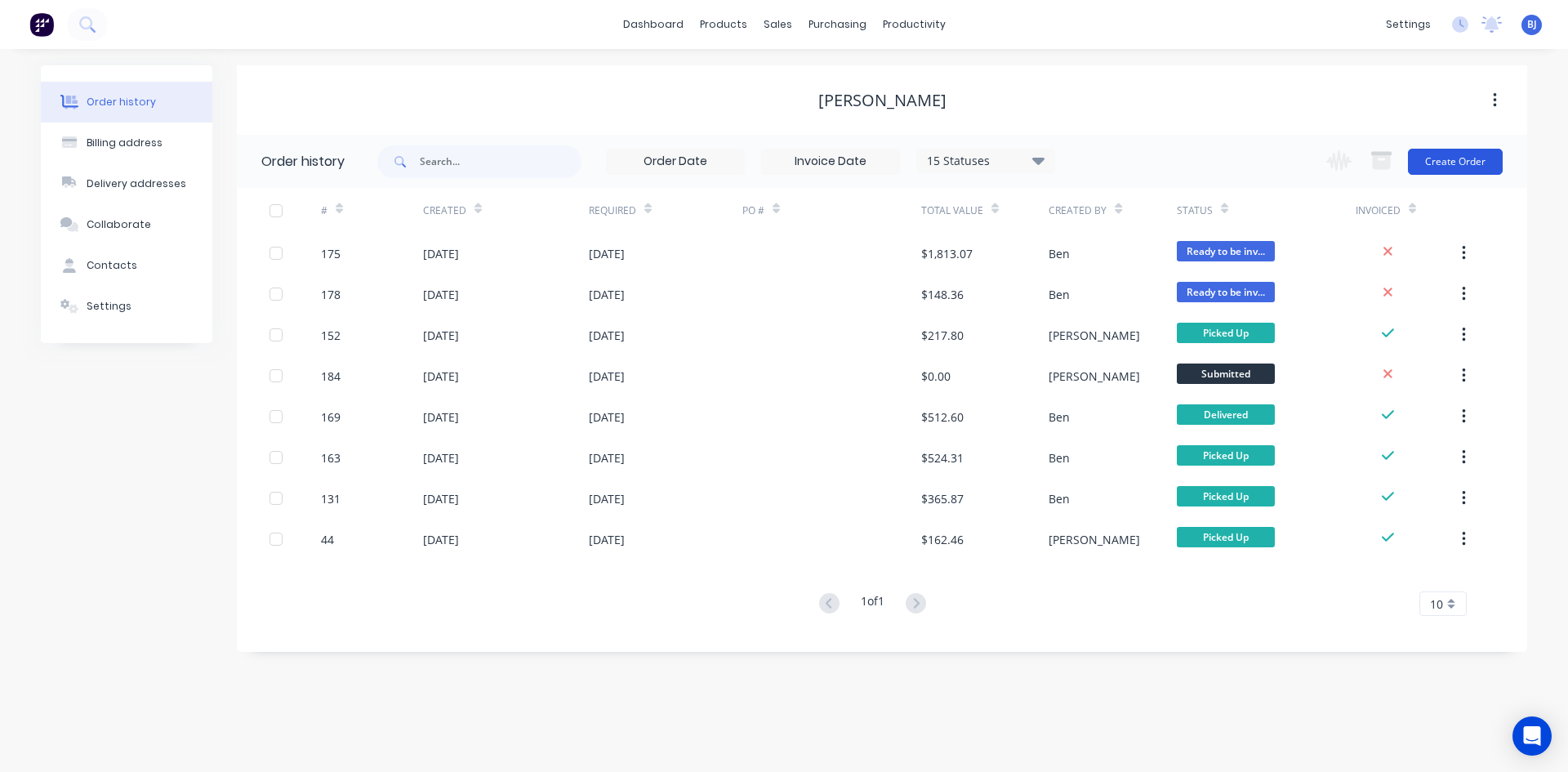
click at [1437, 162] on button "Create Order" at bounding box center [1454, 162] width 95 height 26
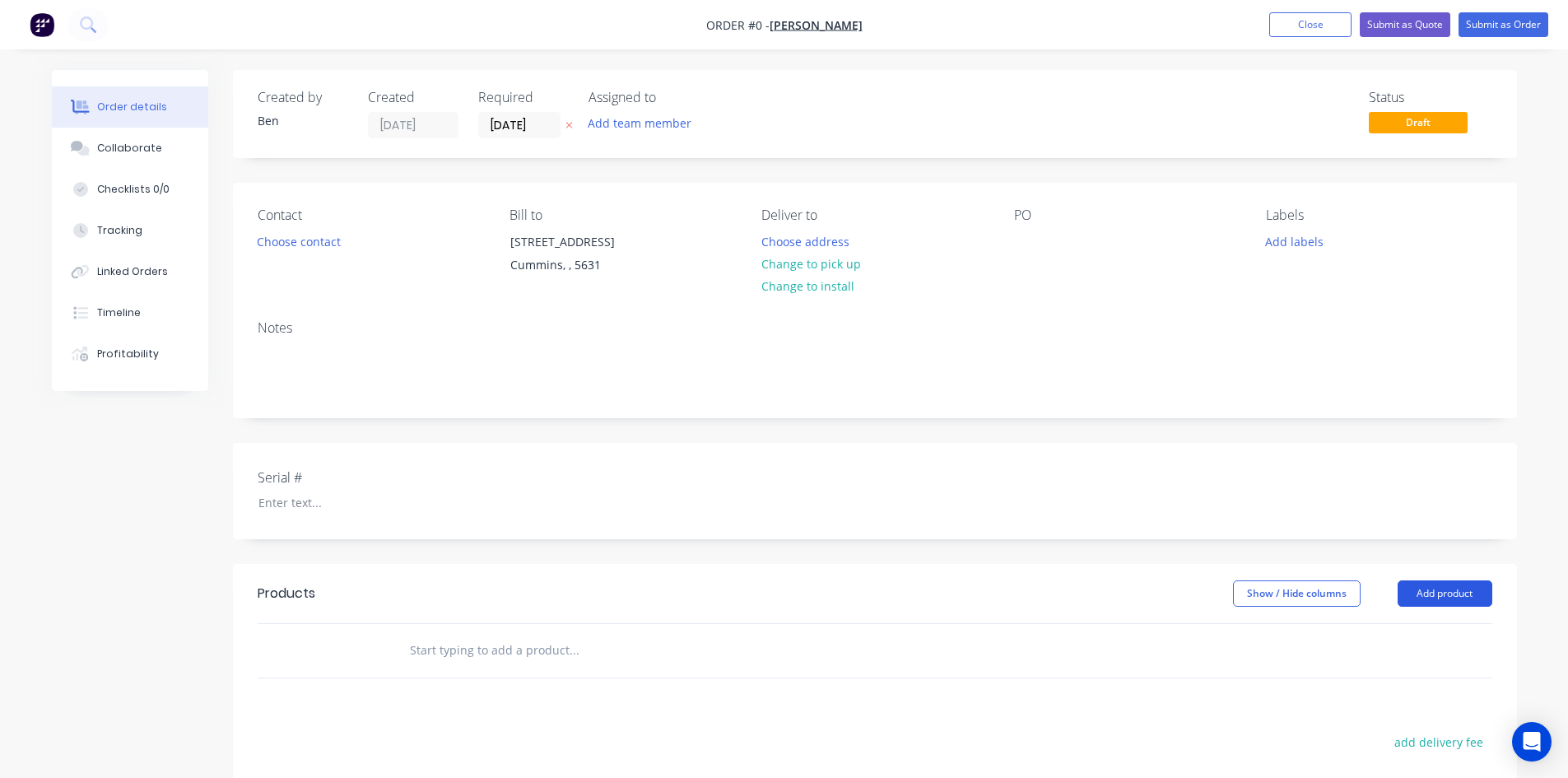
click at [1461, 587] on button "Add product" at bounding box center [1445, 594] width 95 height 26
click at [1392, 636] on div "Product catalogue" at bounding box center [1414, 636] width 127 height 24
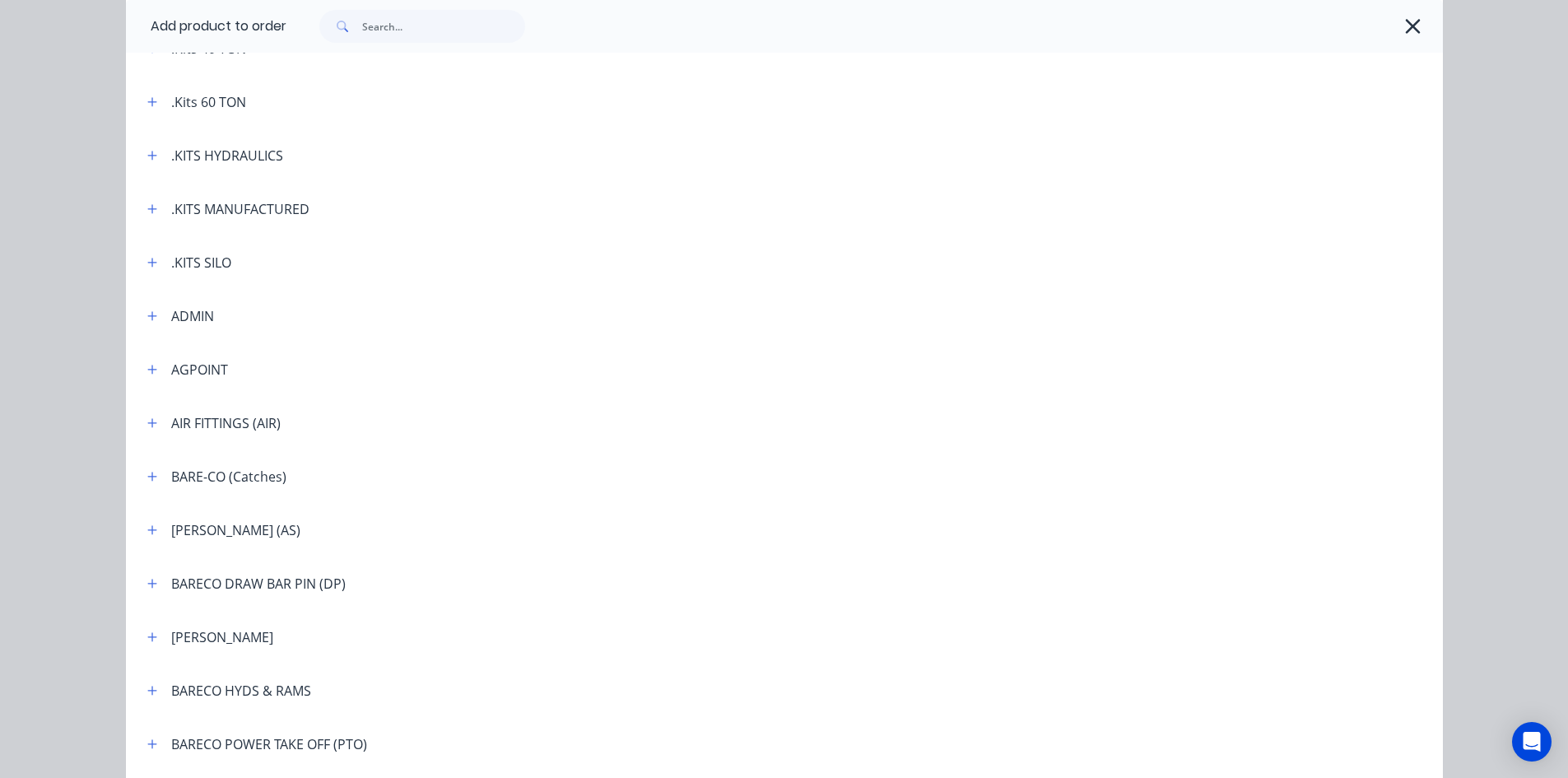
scroll to position [494, 0]
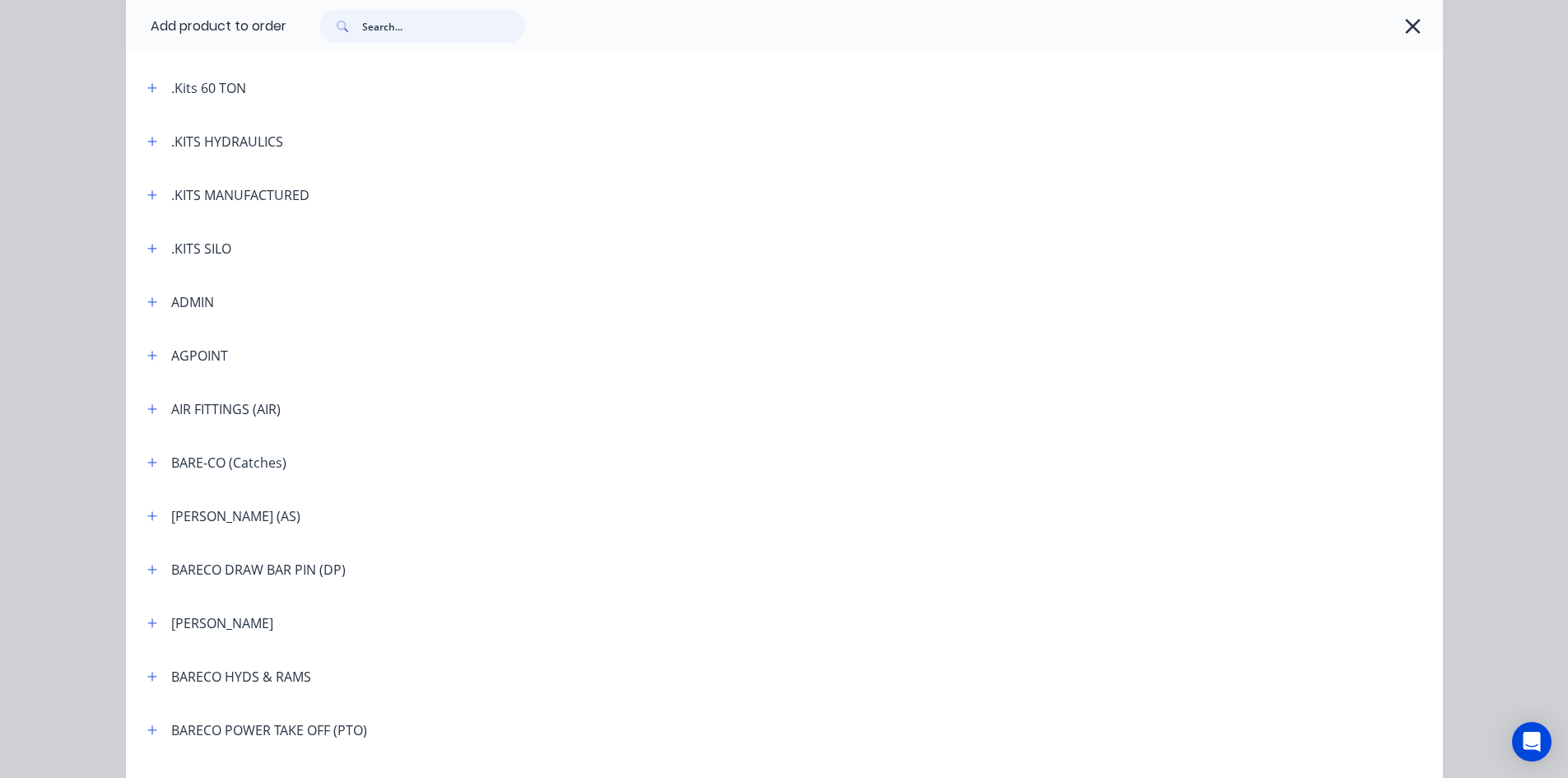
click at [362, 21] on input "text" at bounding box center [443, 26] width 163 height 33
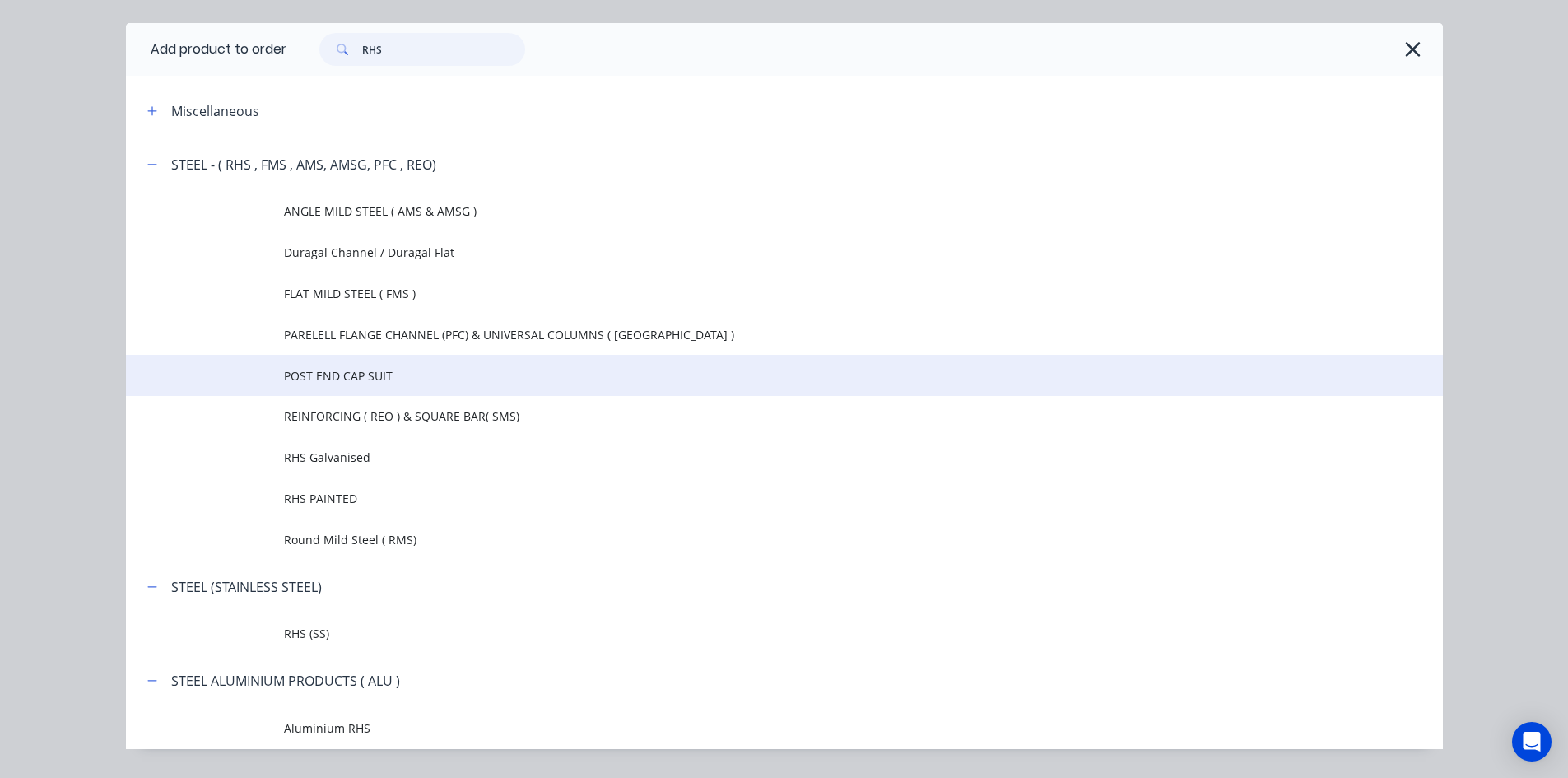
scroll to position [87, 0]
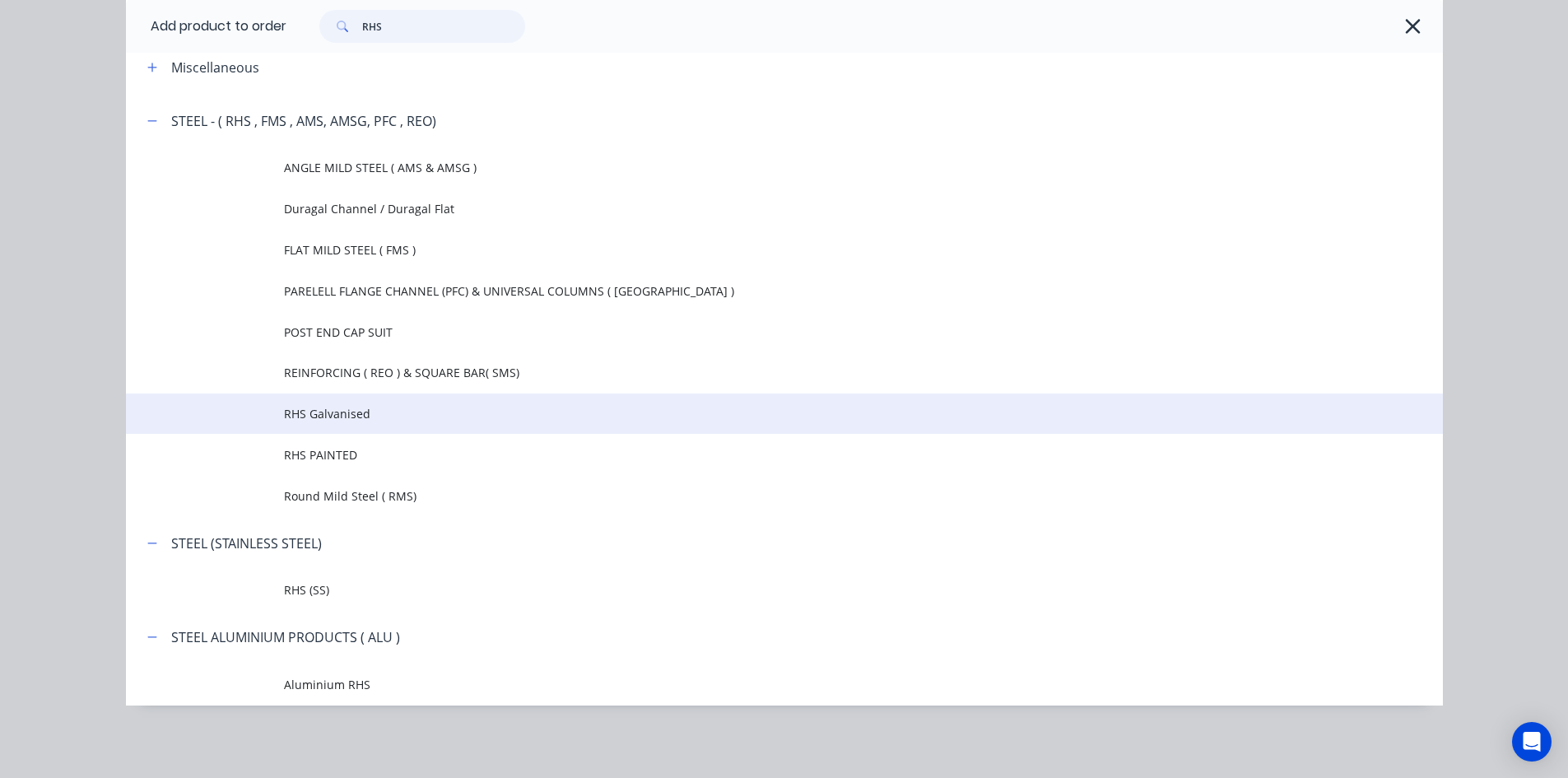
type input "RHS"
click at [340, 412] on span "RHS Galvanised" at bounding box center [747, 413] width 927 height 18
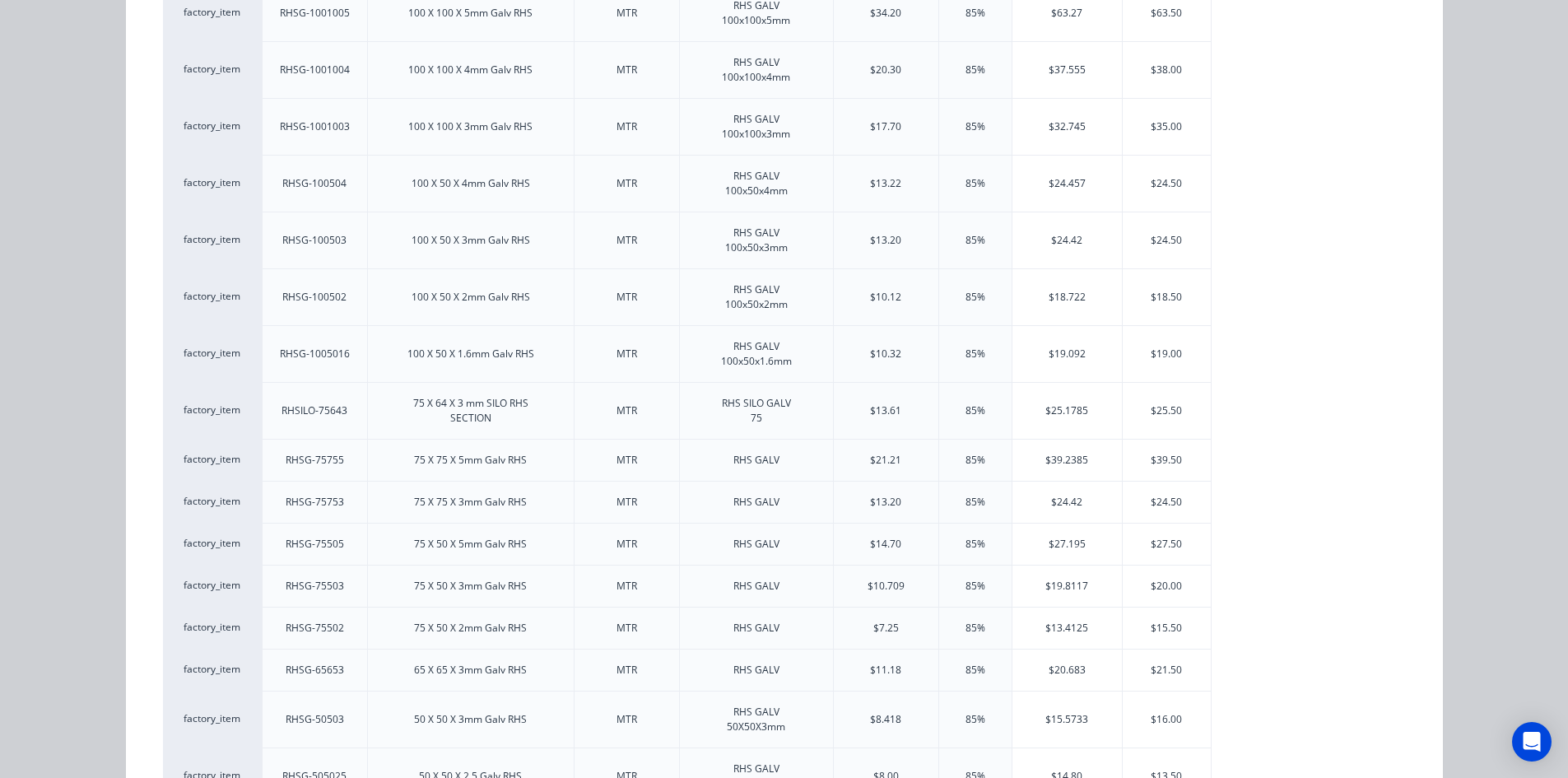
scroll to position [576, 0]
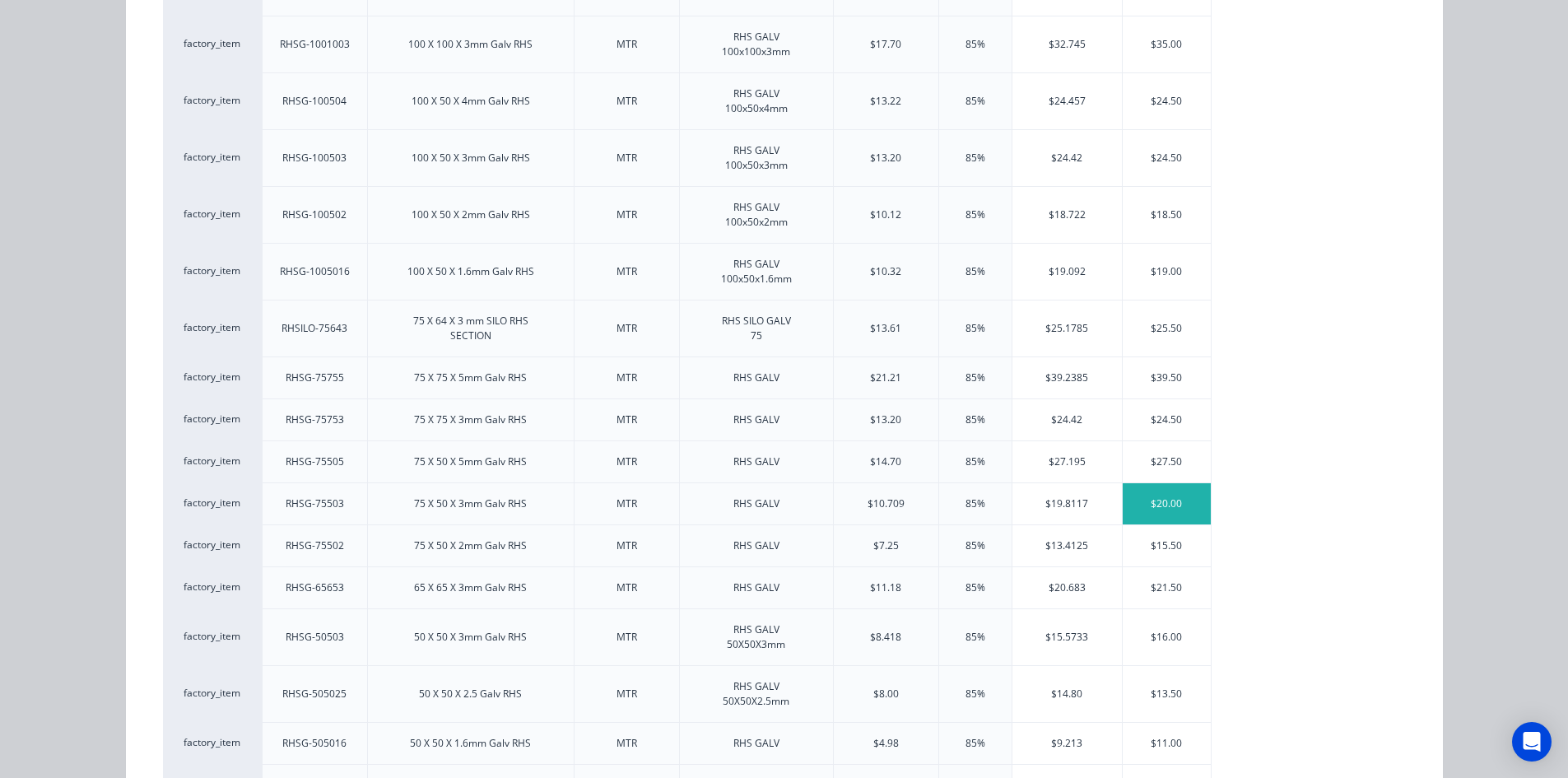
click at [1160, 503] on div "$20.00" at bounding box center [1167, 503] width 88 height 41
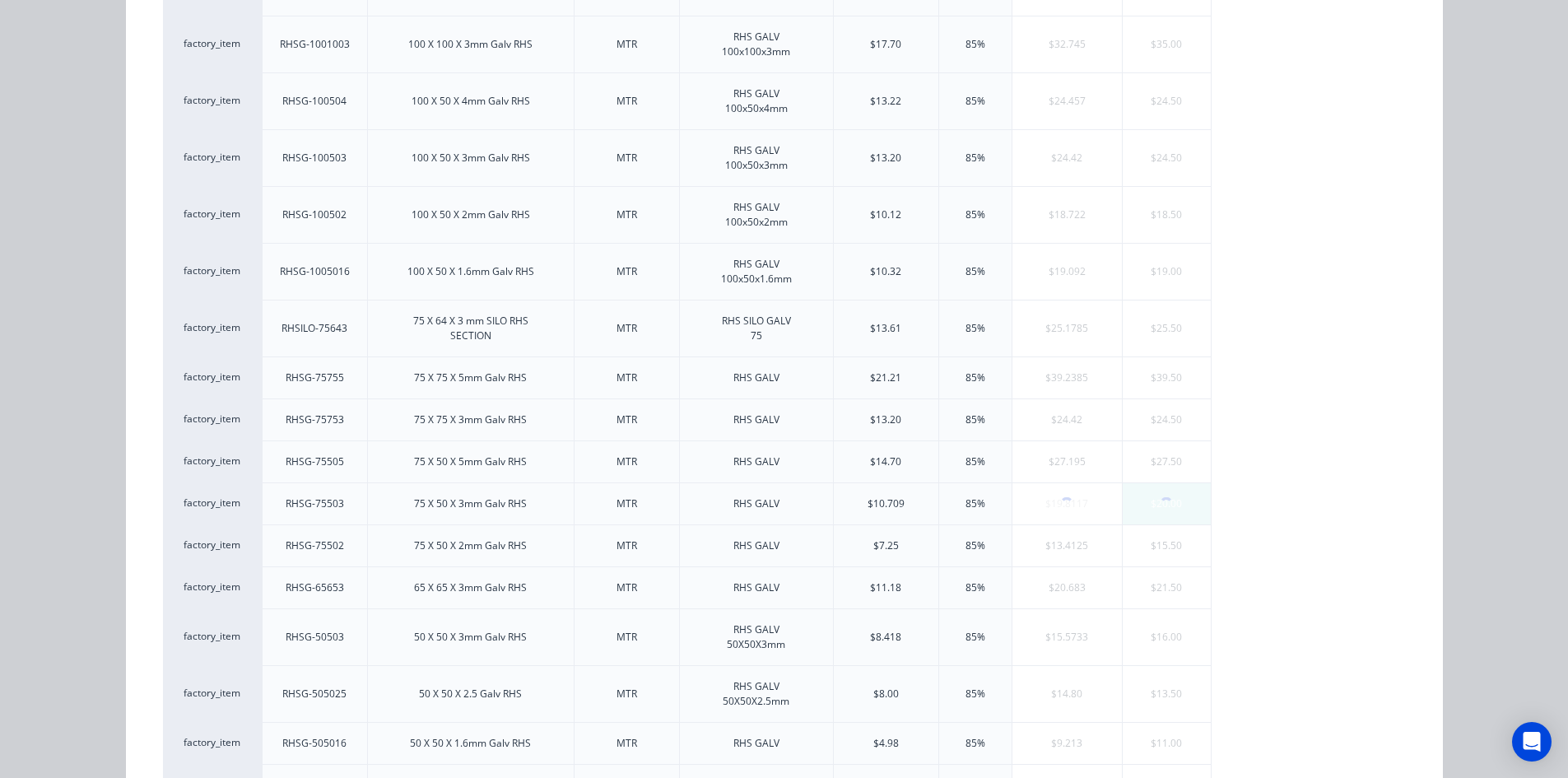
scroll to position [0, 0]
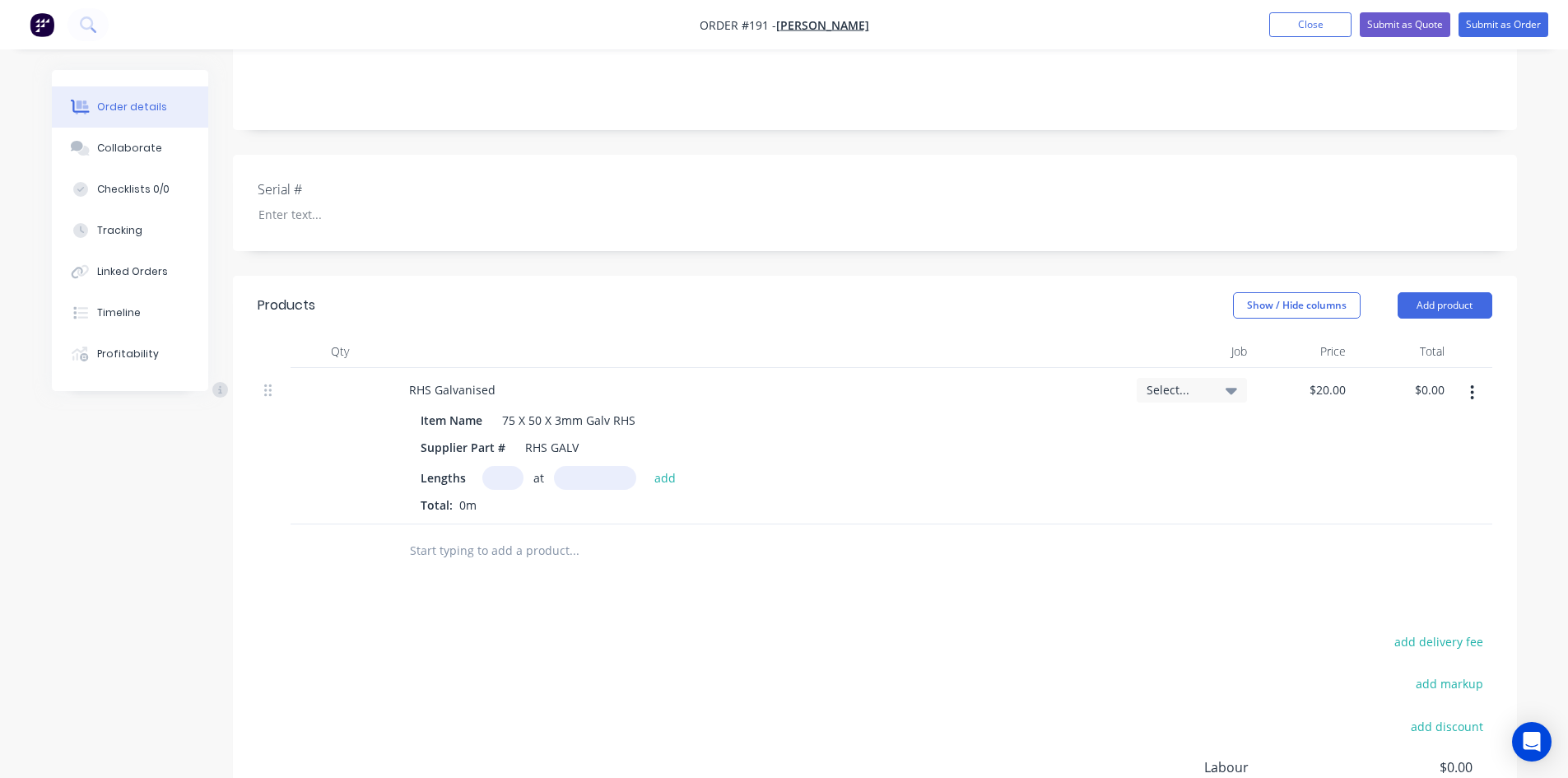
scroll to position [329, 0]
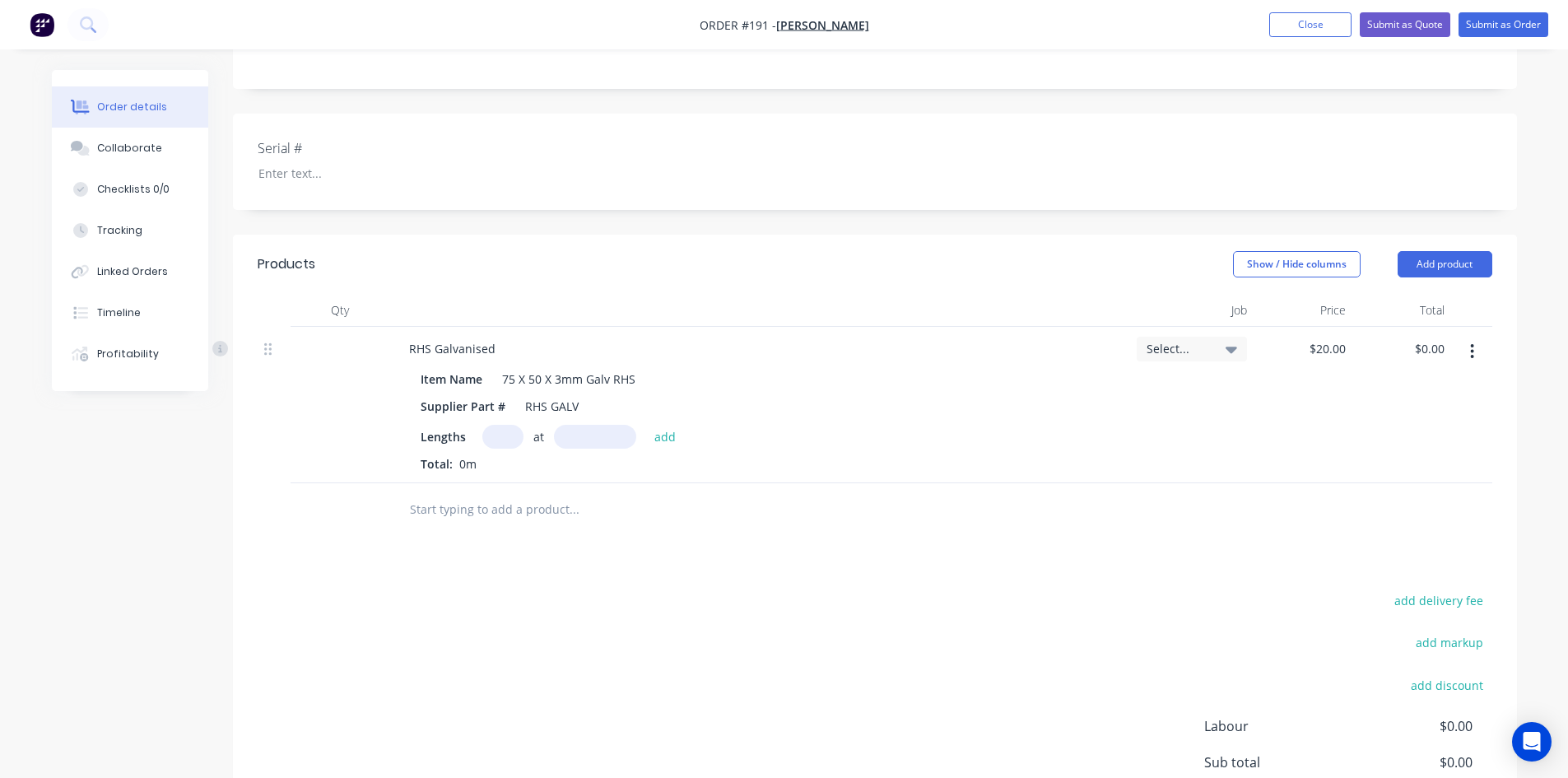
drag, startPoint x: 503, startPoint y: 438, endPoint x: 503, endPoint y: 456, distance: 18.0
click at [503, 439] on input "text" at bounding box center [503, 437] width 41 height 24
type input "4"
click at [577, 439] on input "text" at bounding box center [595, 437] width 82 height 24
type input "1240mm"
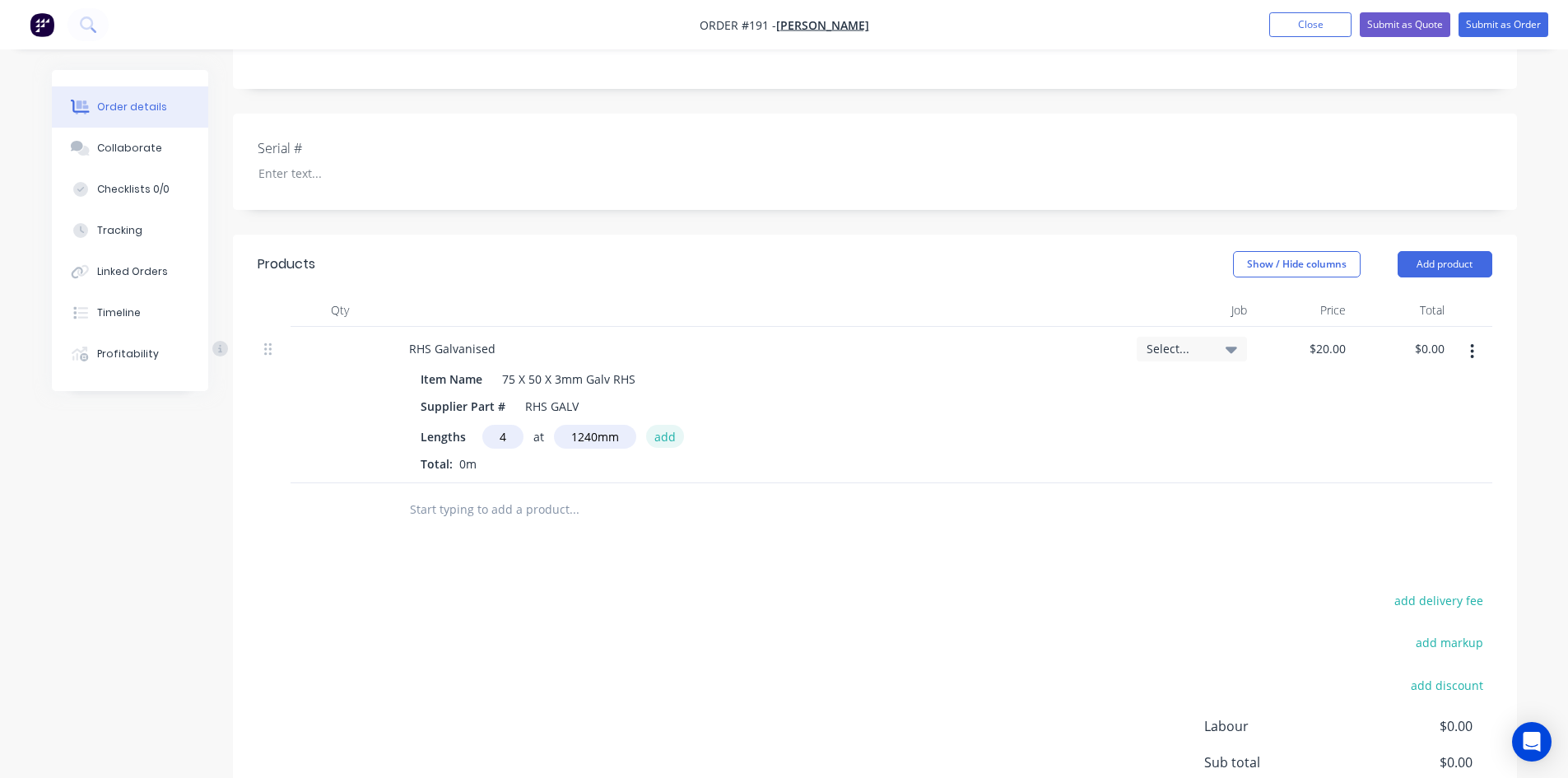
click at [662, 437] on button "add" at bounding box center [666, 436] width 39 height 22
type input "$99.20"
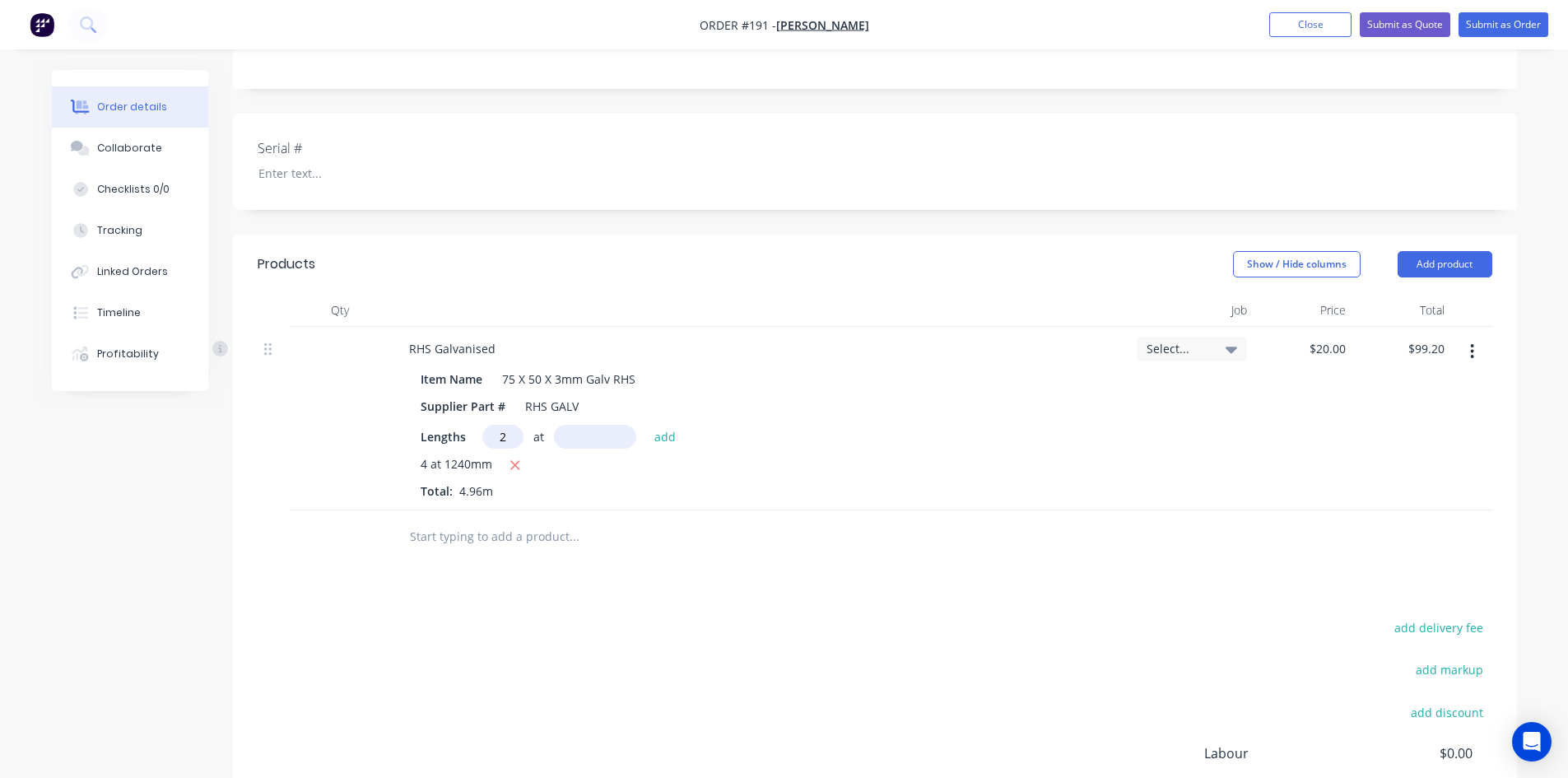
type input "2"
drag, startPoint x: 583, startPoint y: 432, endPoint x: 587, endPoint y: 440, distance: 8.9
click at [583, 433] on input "text" at bounding box center [595, 437] width 82 height 24
type input "1535mm"
click at [604, 466] on div "4 at 1240mm" at bounding box center [759, 465] width 678 height 20
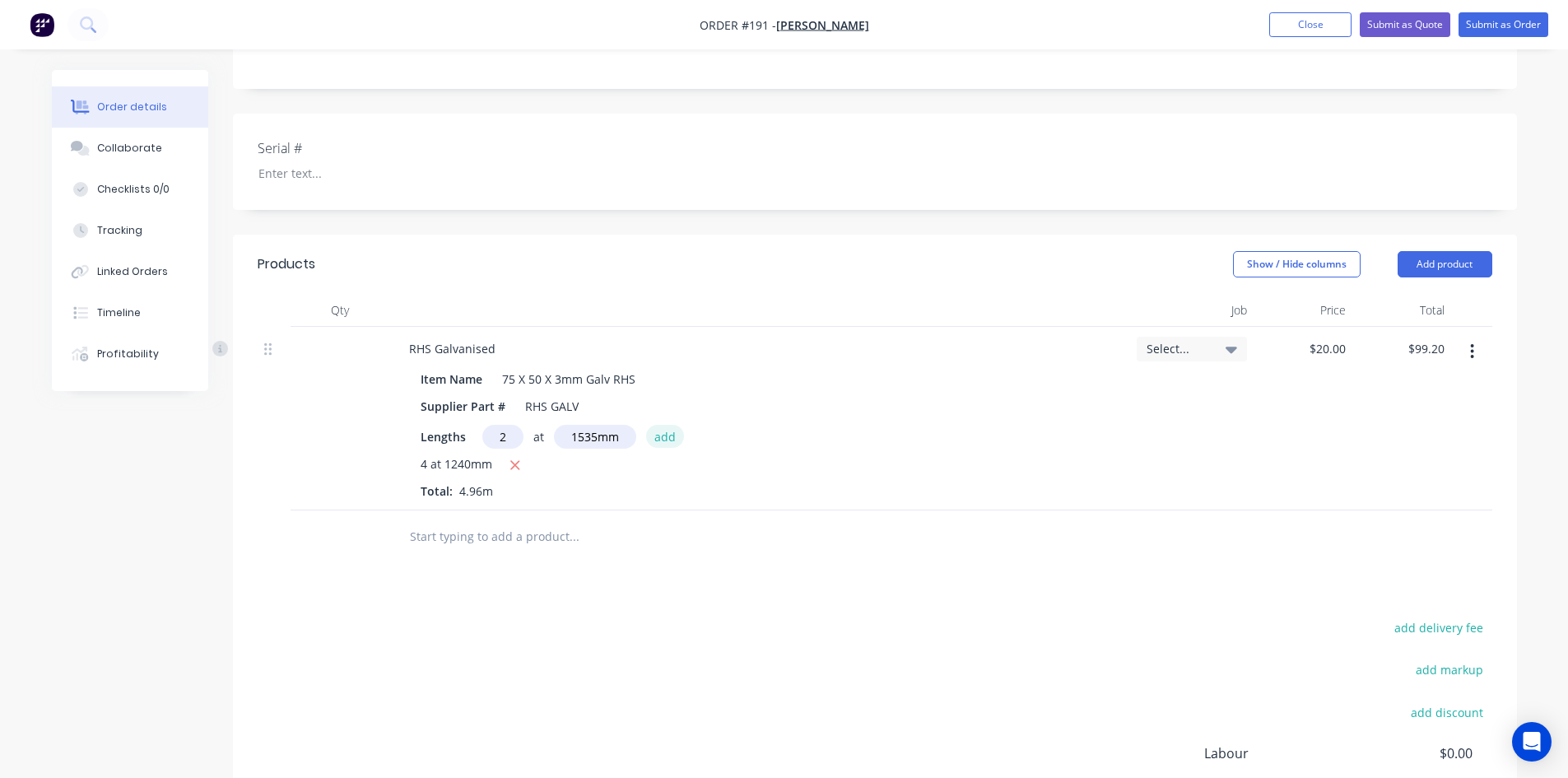
click at [667, 436] on button "add" at bounding box center [666, 436] width 39 height 22
type input "$160.60"
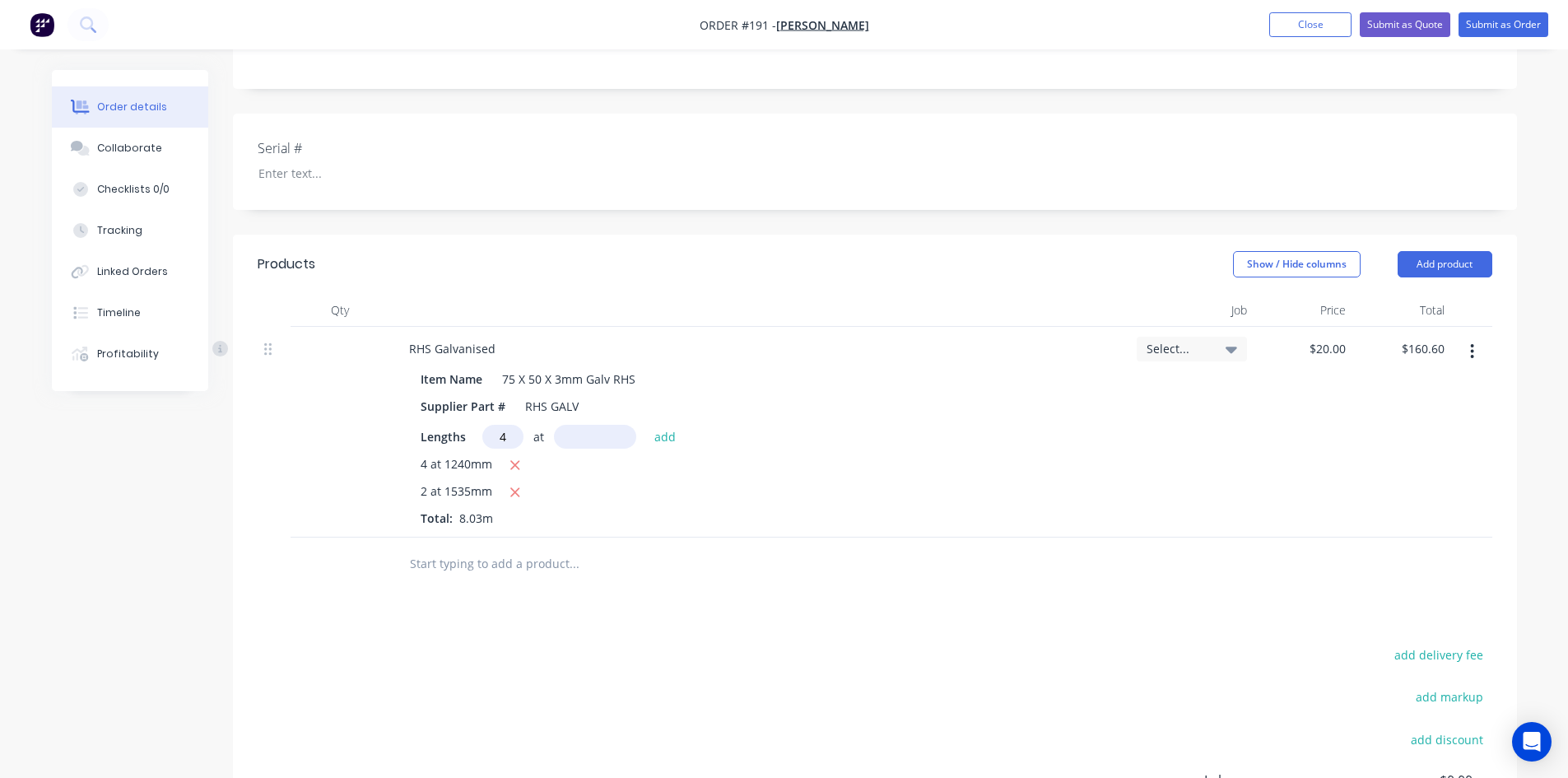
type input "4"
click at [580, 438] on input "text" at bounding box center [595, 437] width 82 height 24
type input "2600mm"
click at [661, 440] on button "add" at bounding box center [666, 436] width 39 height 22
type input "$368.60"
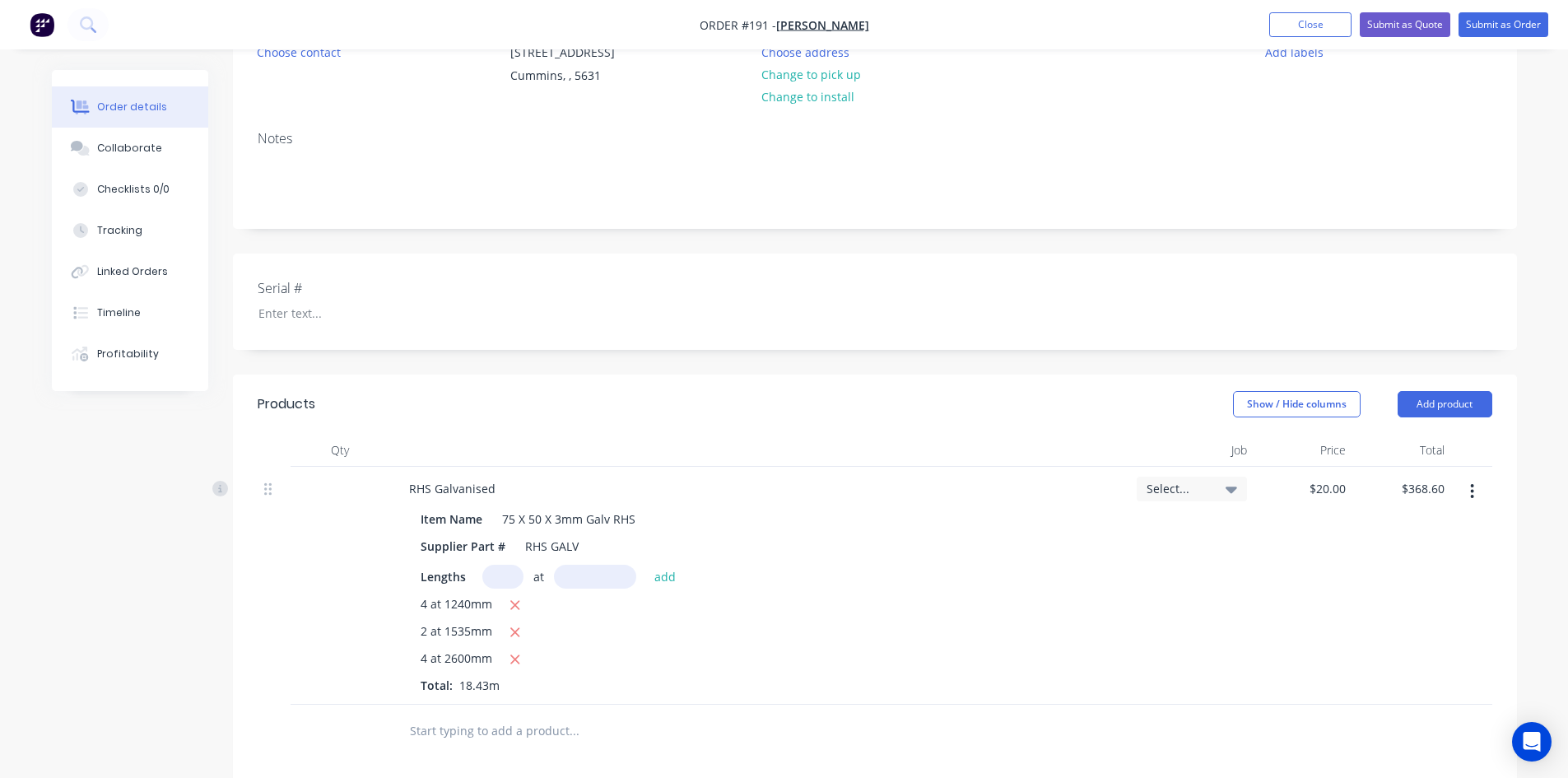
scroll to position [247, 0]
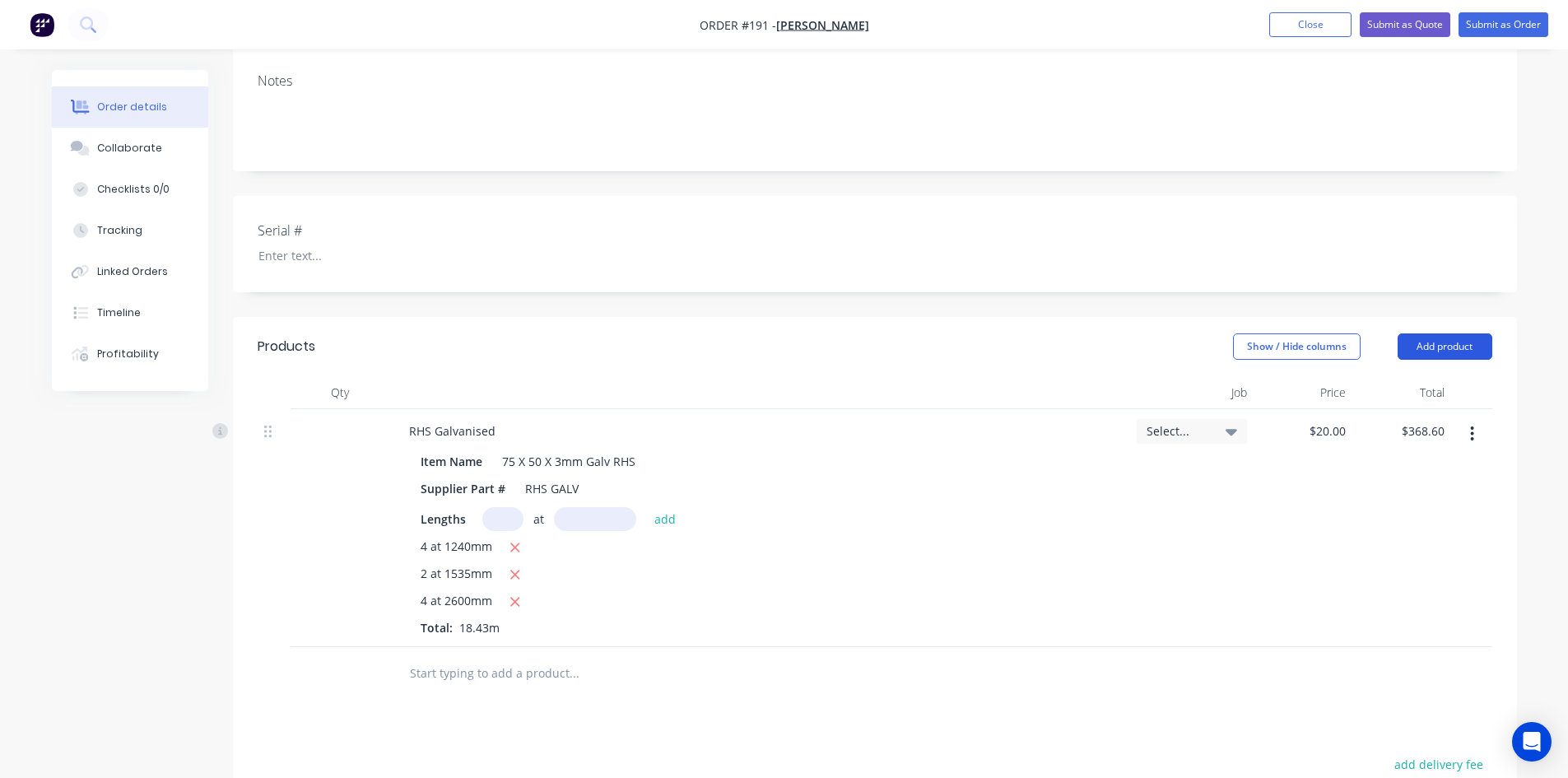
click at [1415, 346] on button "Add product" at bounding box center [1445, 346] width 95 height 26
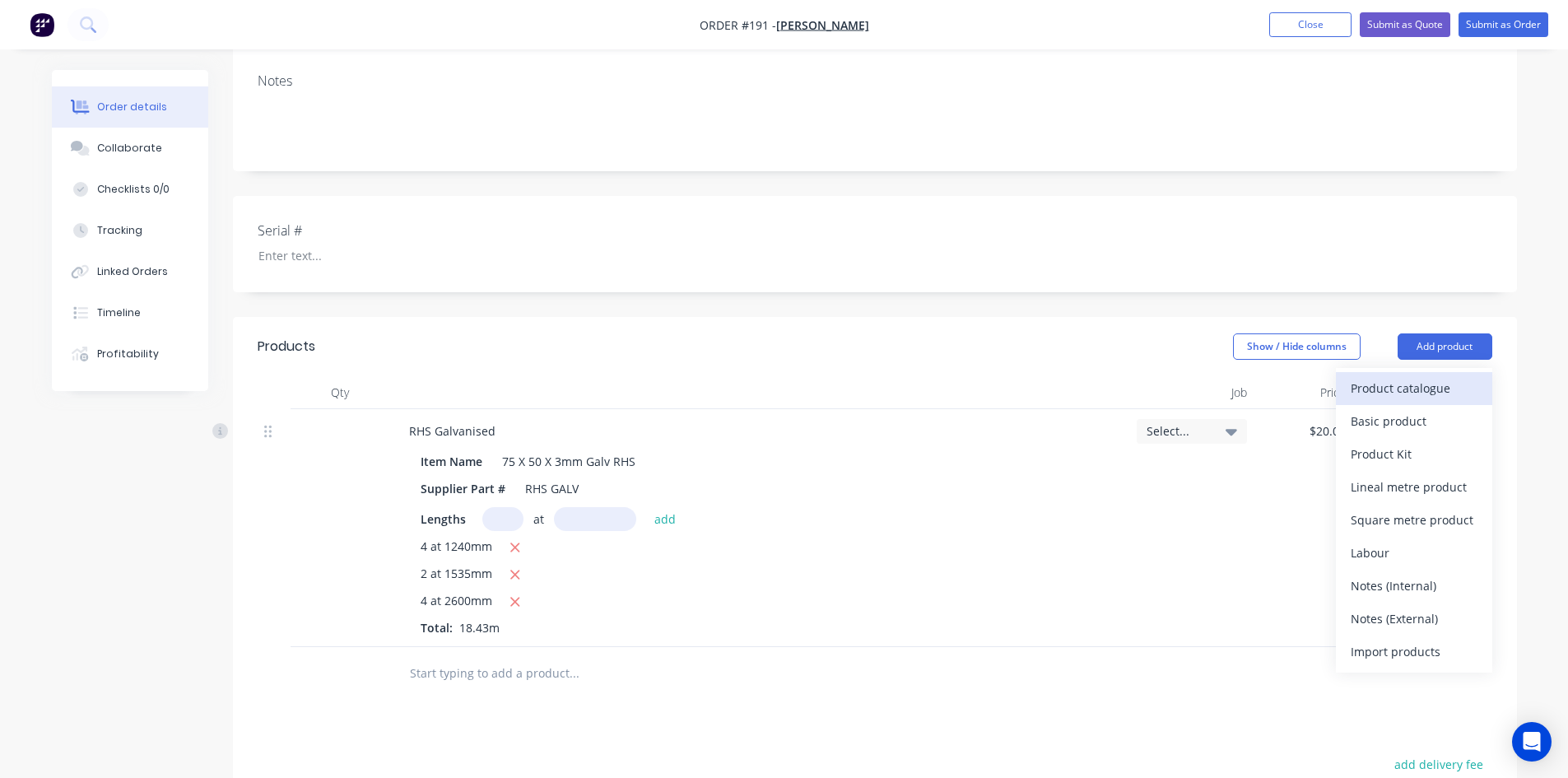
click at [1382, 384] on div "Product catalogue" at bounding box center [1414, 388] width 127 height 24
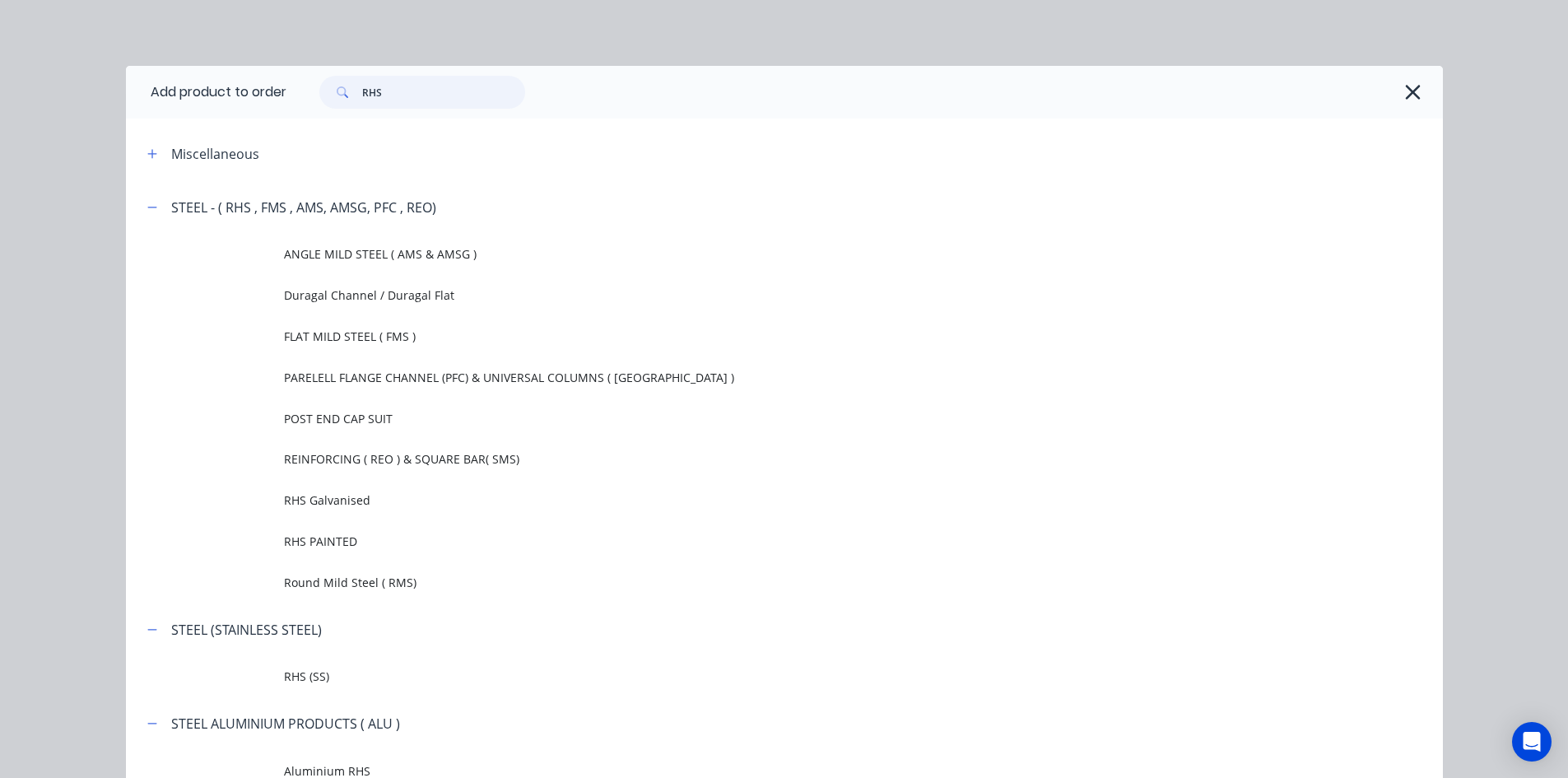
click at [396, 92] on input "RHS" at bounding box center [443, 91] width 163 height 33
type input "R"
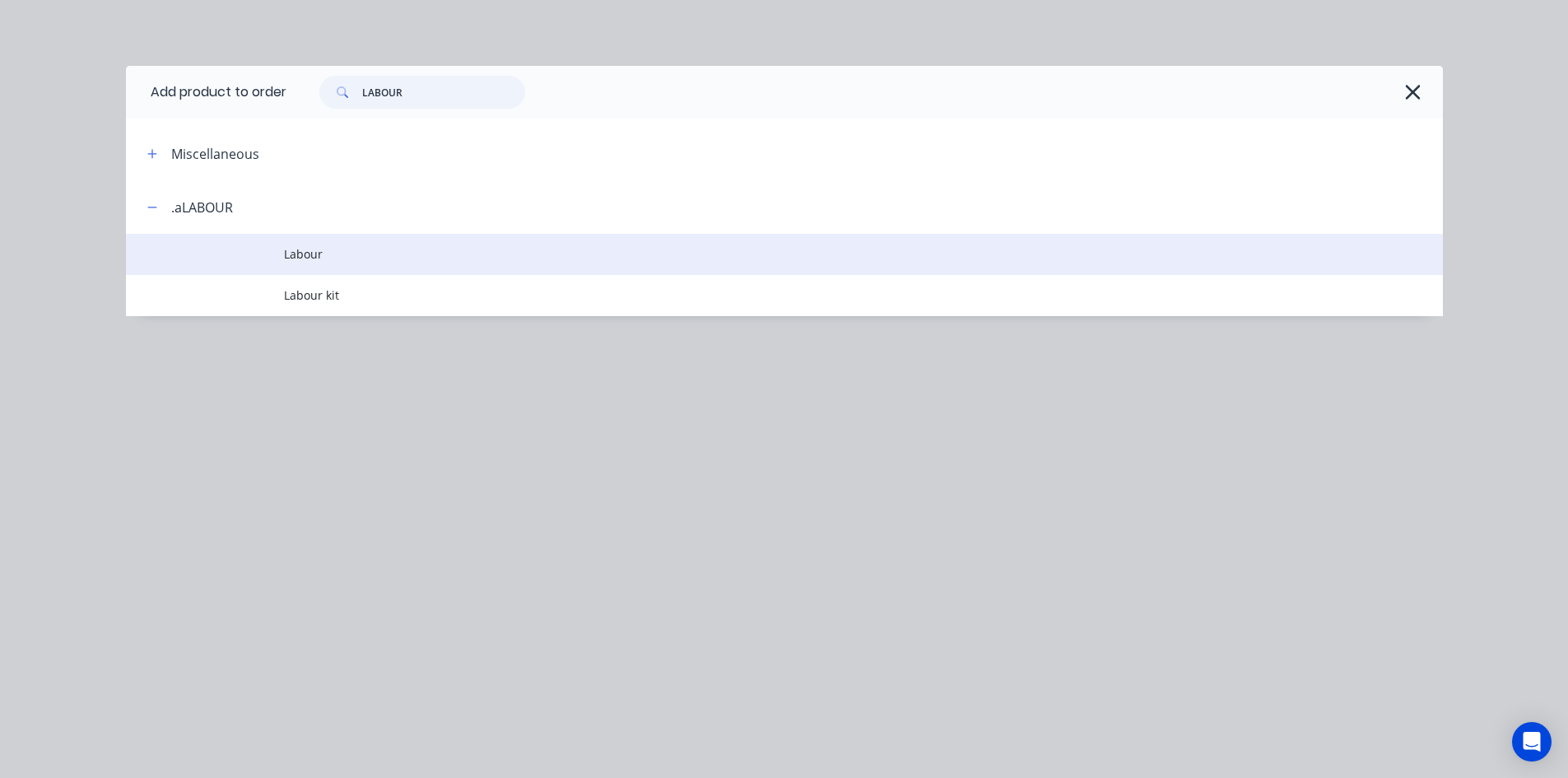
type input "LABOUR"
click at [303, 258] on span "Labour" at bounding box center [747, 254] width 927 height 18
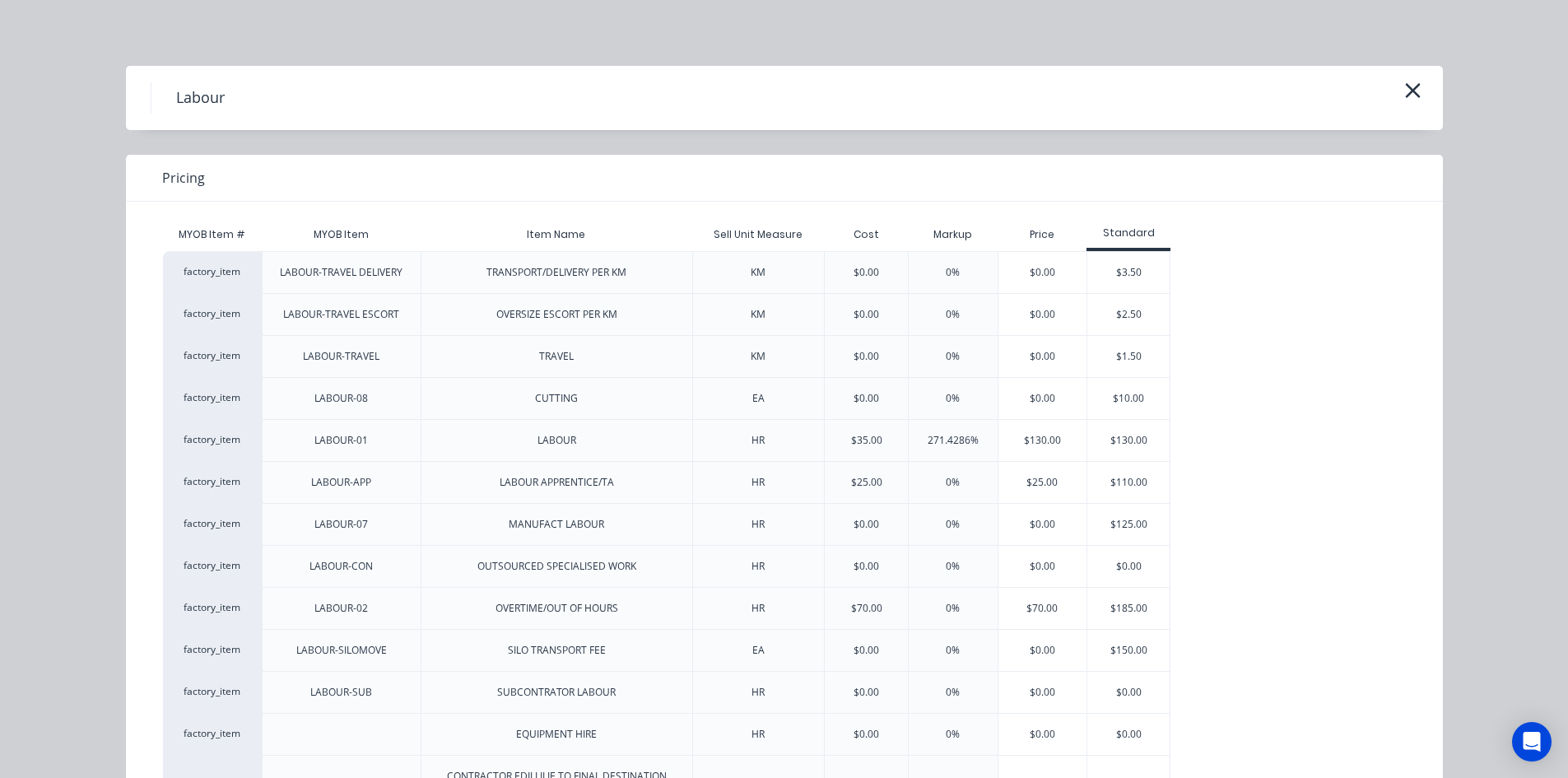
scroll to position [140, 0]
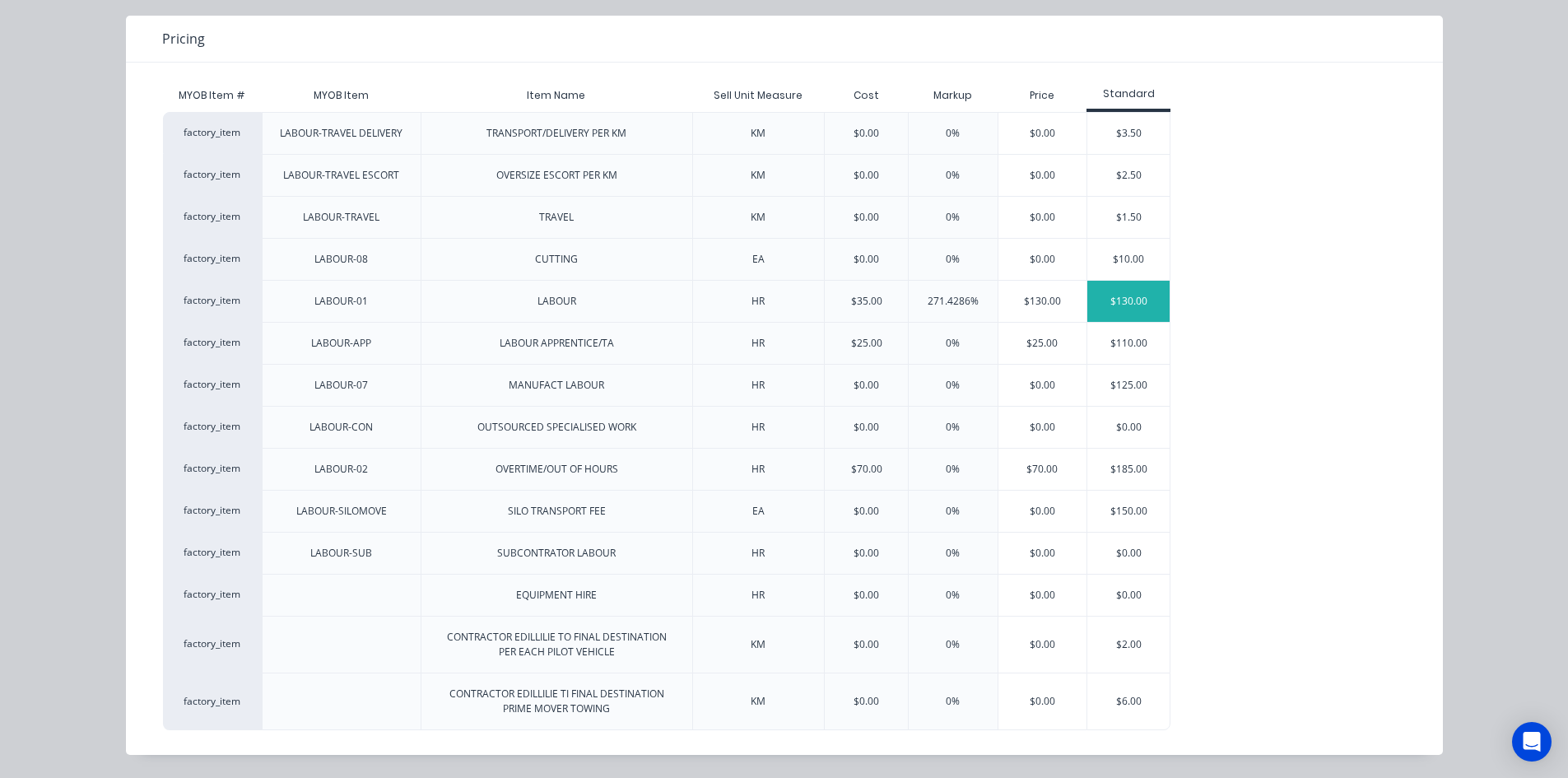
click at [1126, 302] on div "$130.00" at bounding box center [1129, 302] width 82 height 41
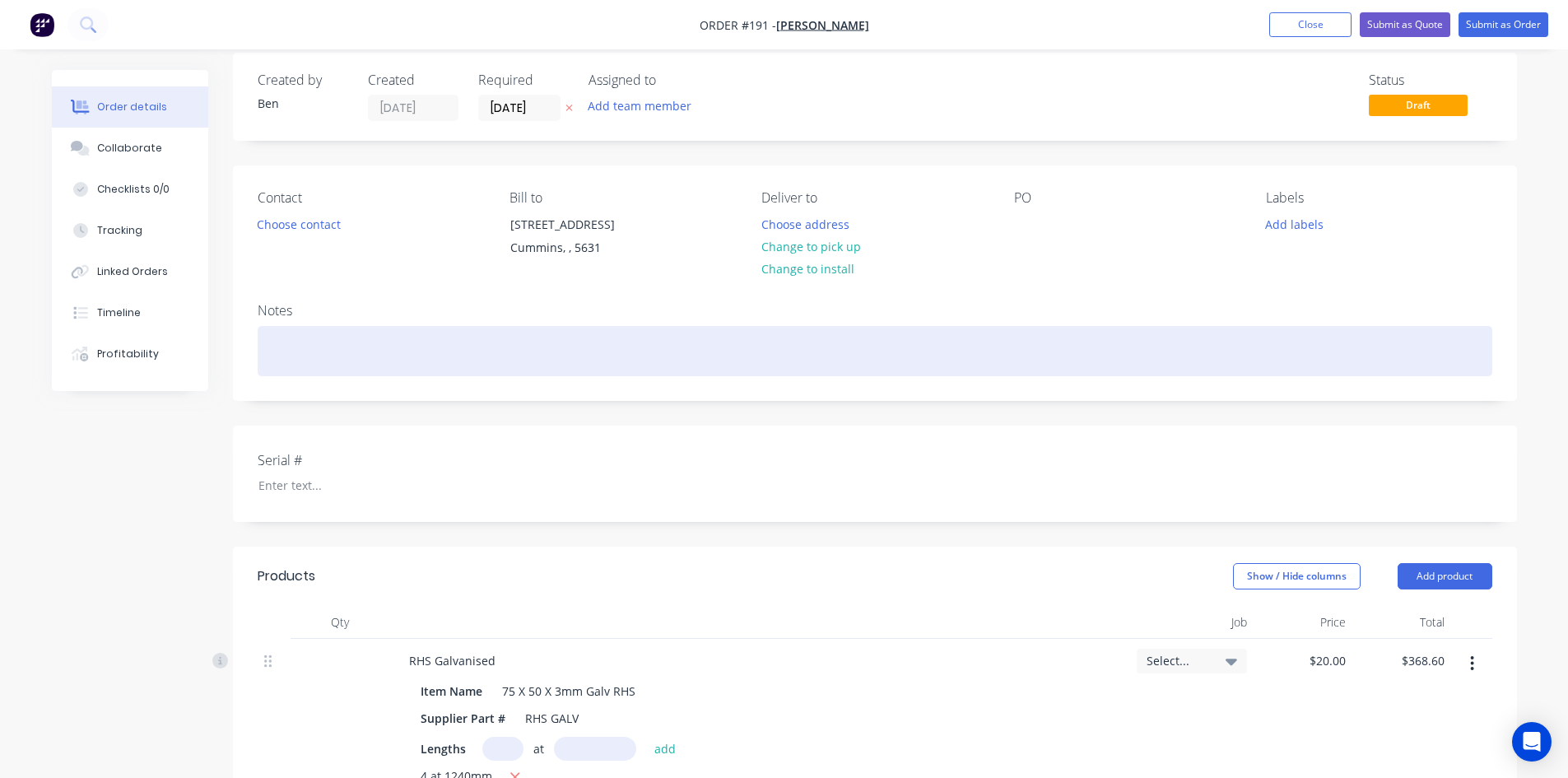
scroll to position [0, 0]
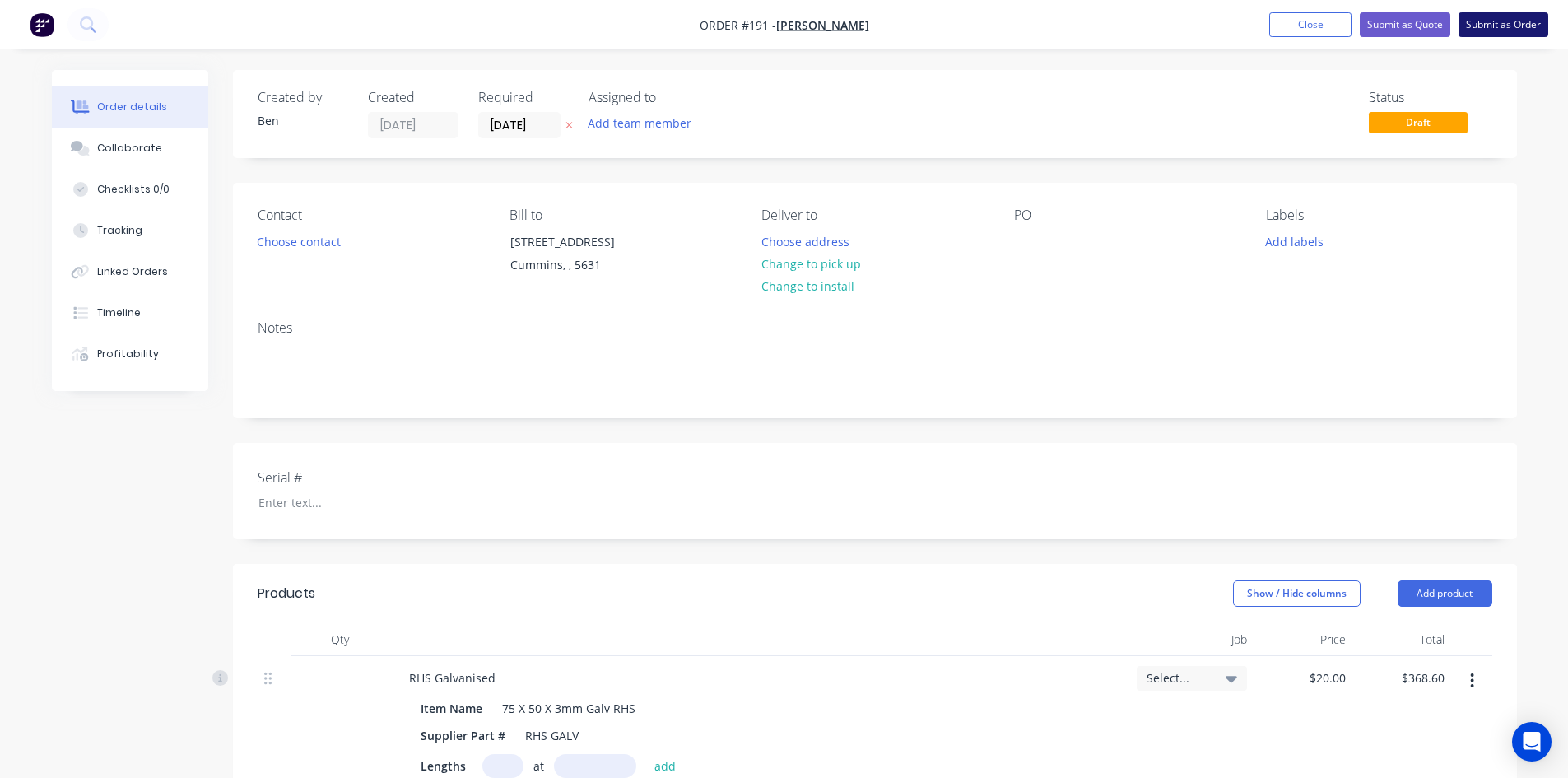
click at [1485, 26] on button "Submit as Order" at bounding box center [1504, 24] width 89 height 25
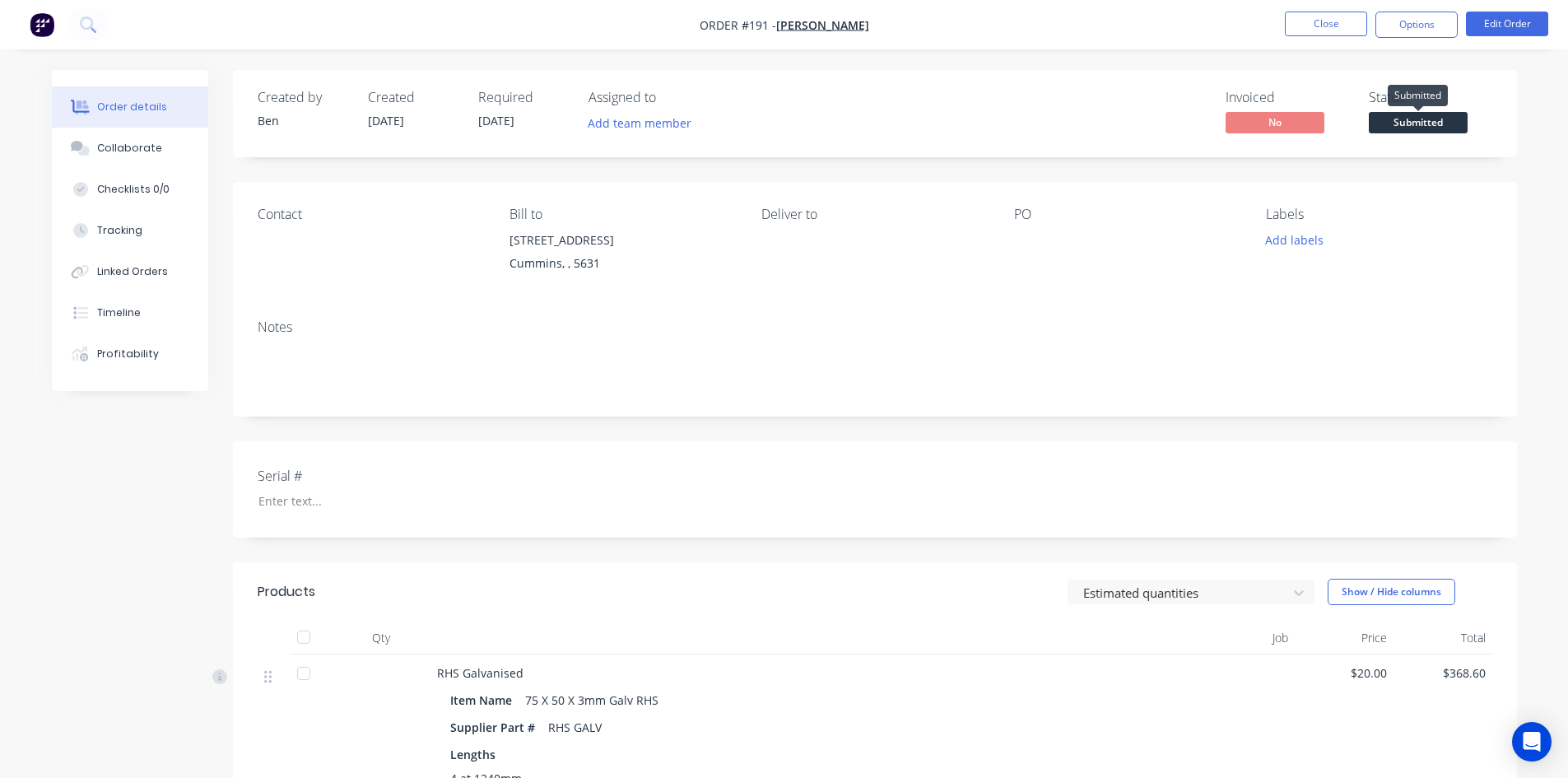
click at [1419, 125] on span "Submitted" at bounding box center [1418, 122] width 99 height 20
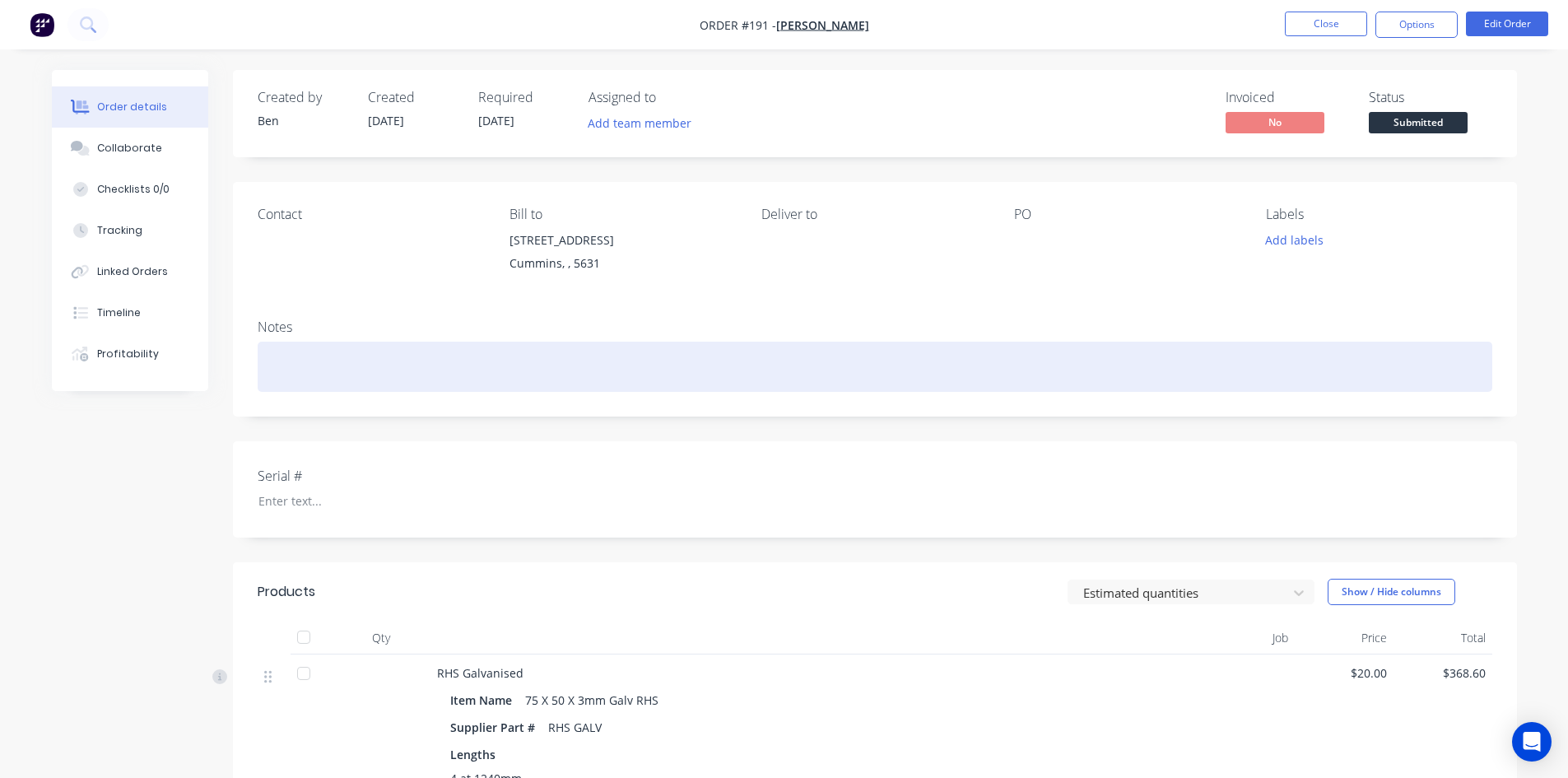
click at [1168, 354] on div at bounding box center [875, 367] width 1235 height 50
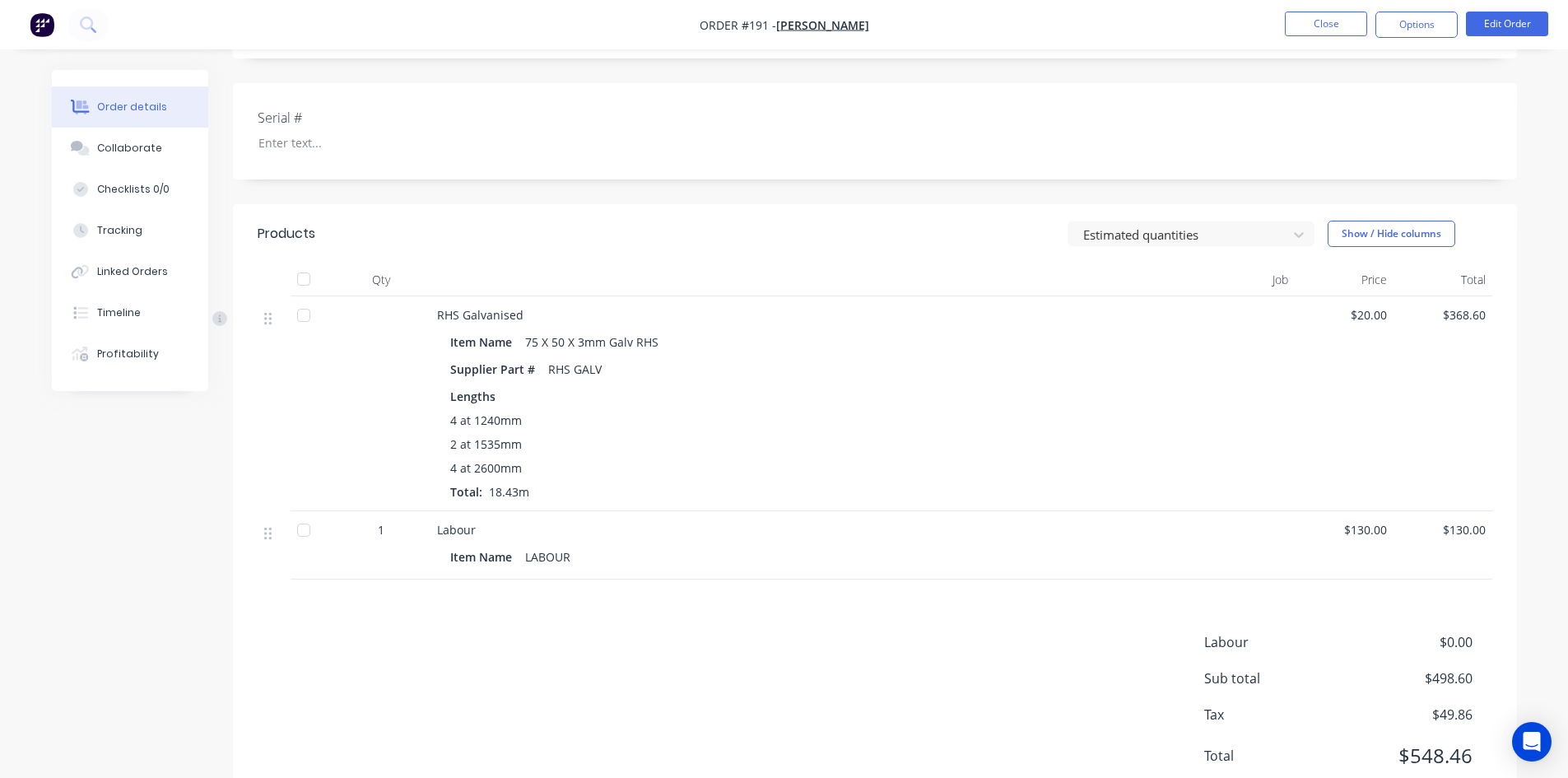
scroll to position [329, 0]
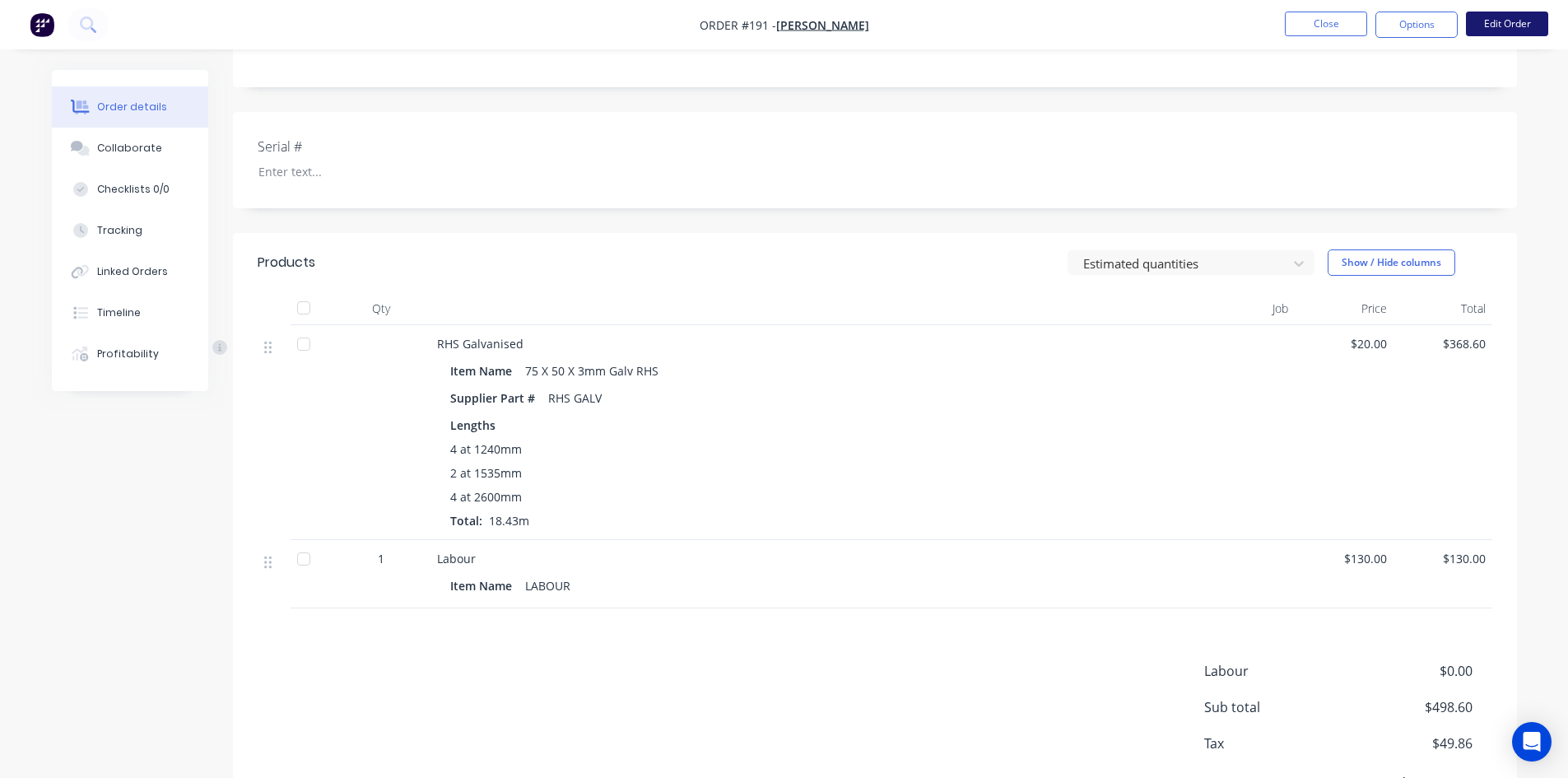
click at [1517, 25] on button "Edit Order" at bounding box center [1508, 23] width 82 height 25
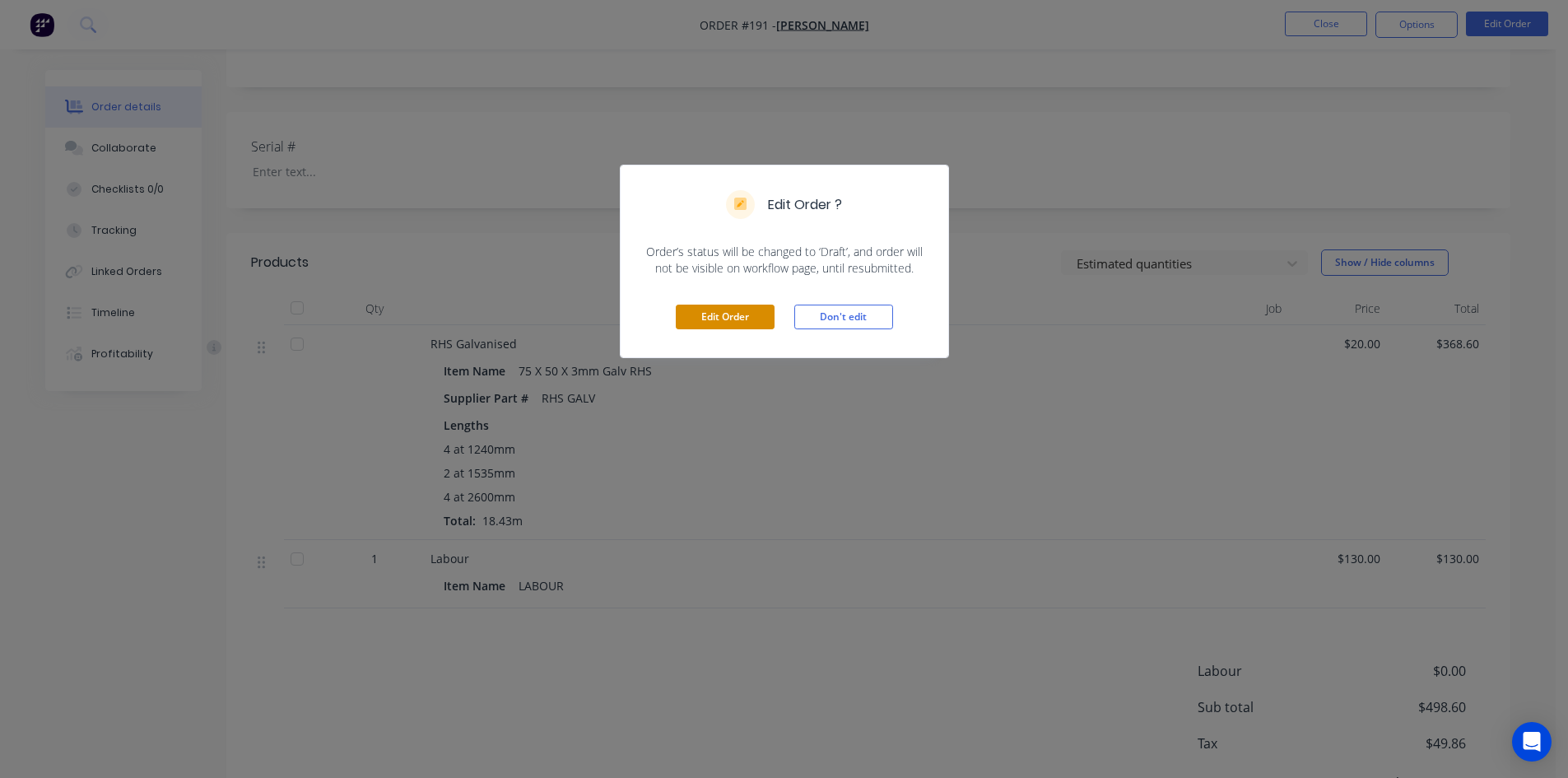
click at [722, 316] on button "Edit Order" at bounding box center [725, 316] width 99 height 25
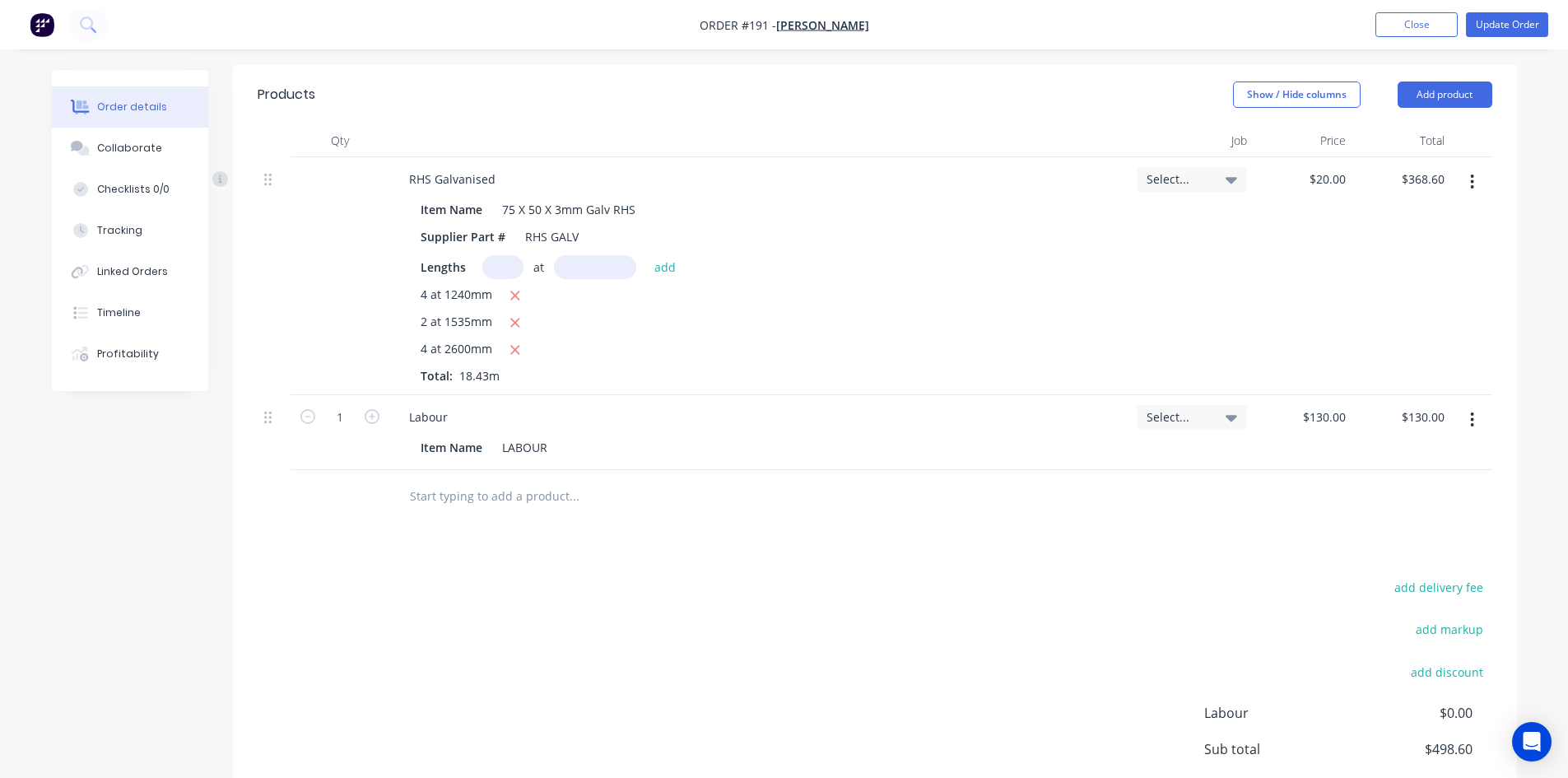
scroll to position [628, 0]
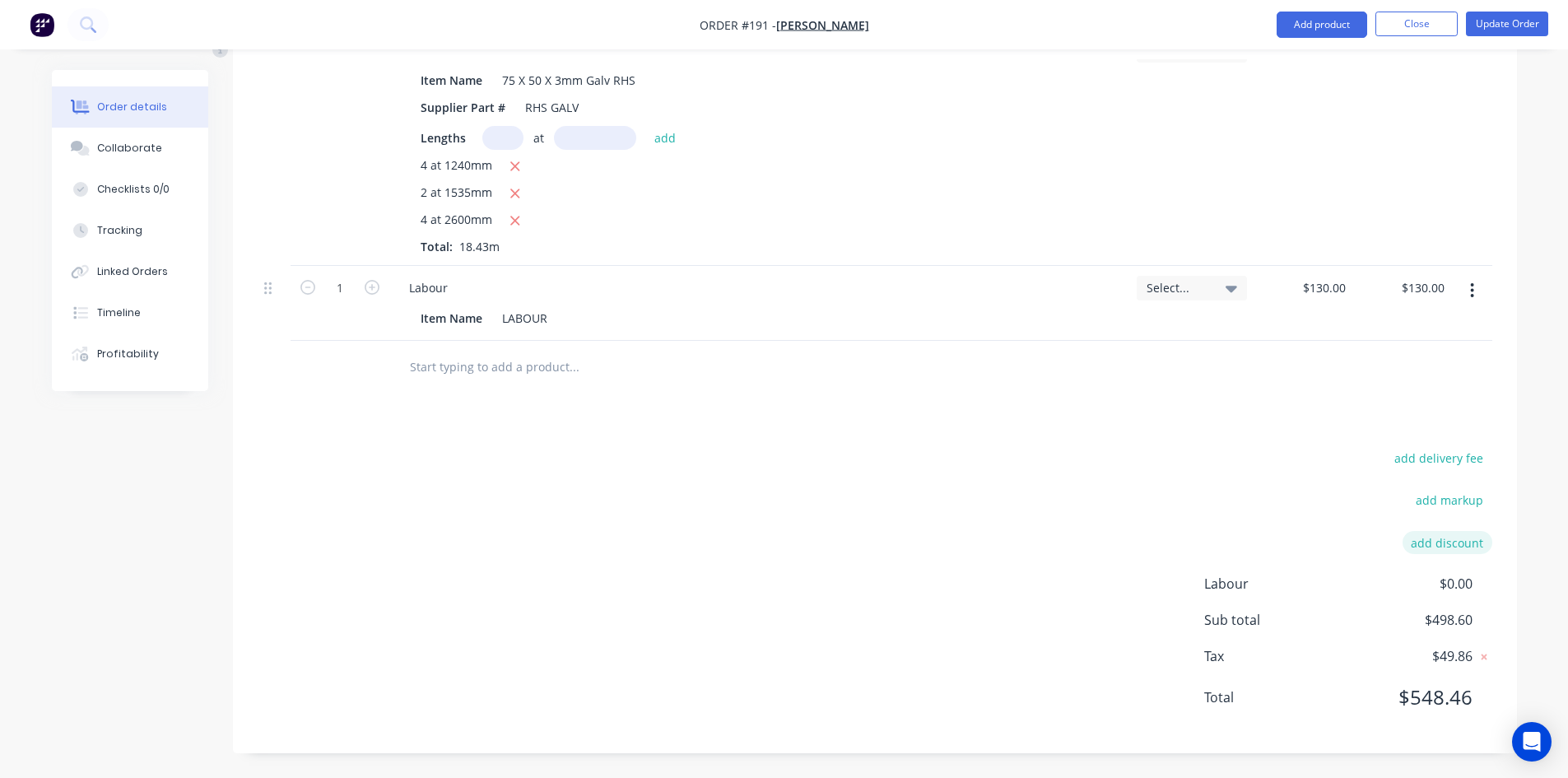
click at [1417, 548] on button "add discount" at bounding box center [1448, 543] width 89 height 22
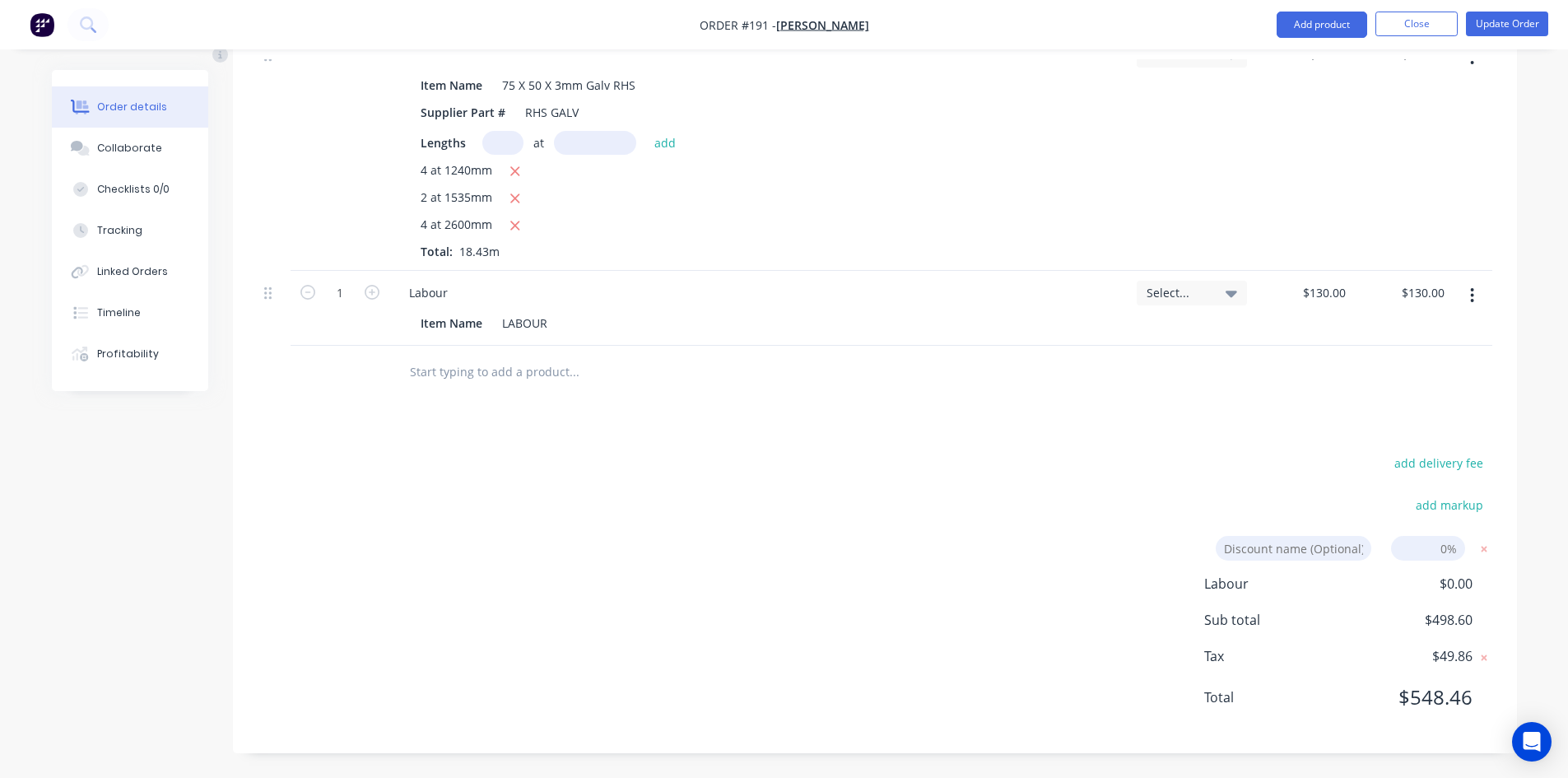
scroll to position [624, 0]
click at [1434, 552] on input at bounding box center [1428, 548] width 74 height 25
type input "10"
click at [1511, 25] on button "Update Order" at bounding box center [1508, 23] width 82 height 25
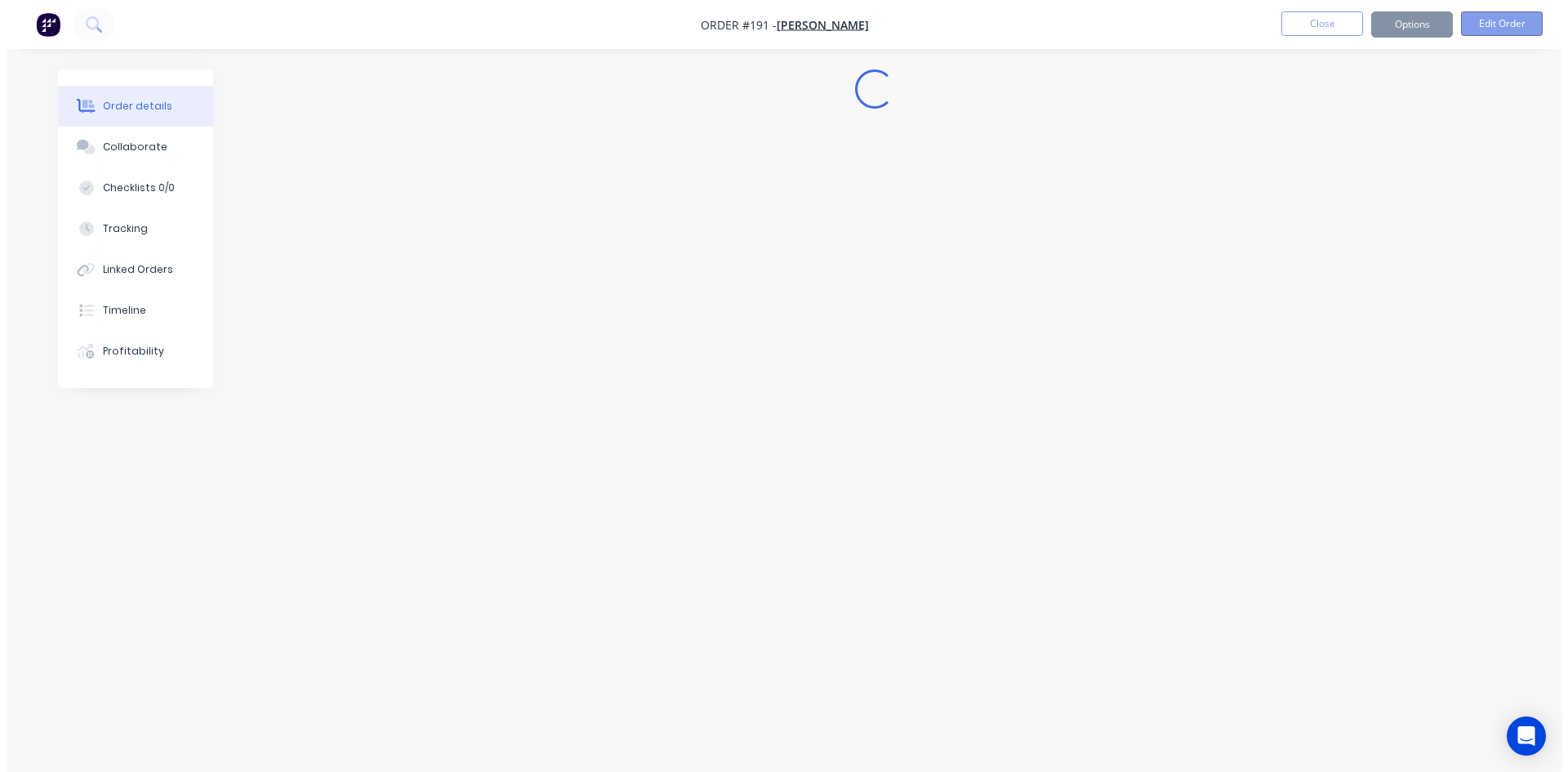
scroll to position [0, 0]
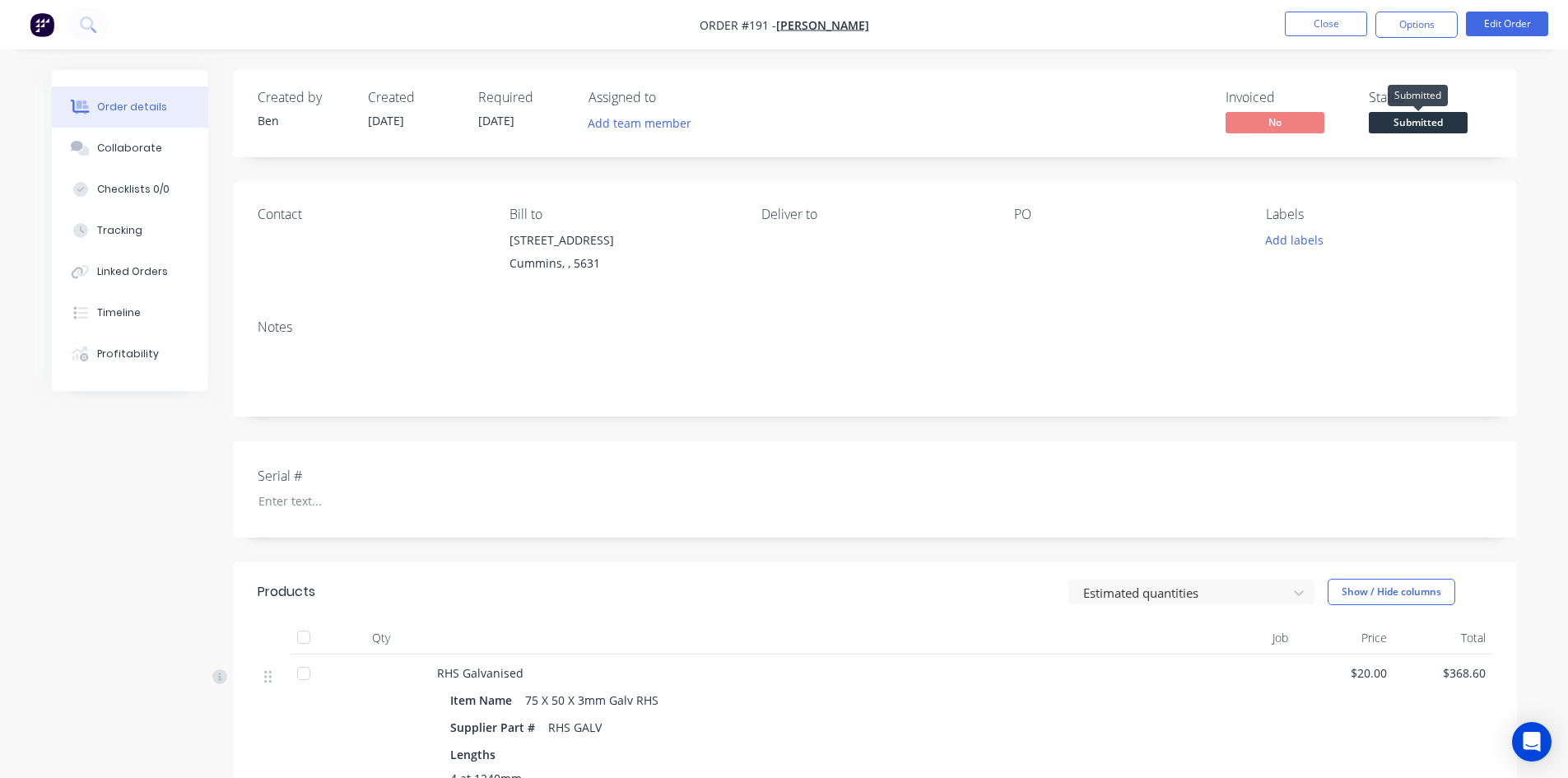
click at [1400, 126] on span "Submitted" at bounding box center [1418, 122] width 99 height 20
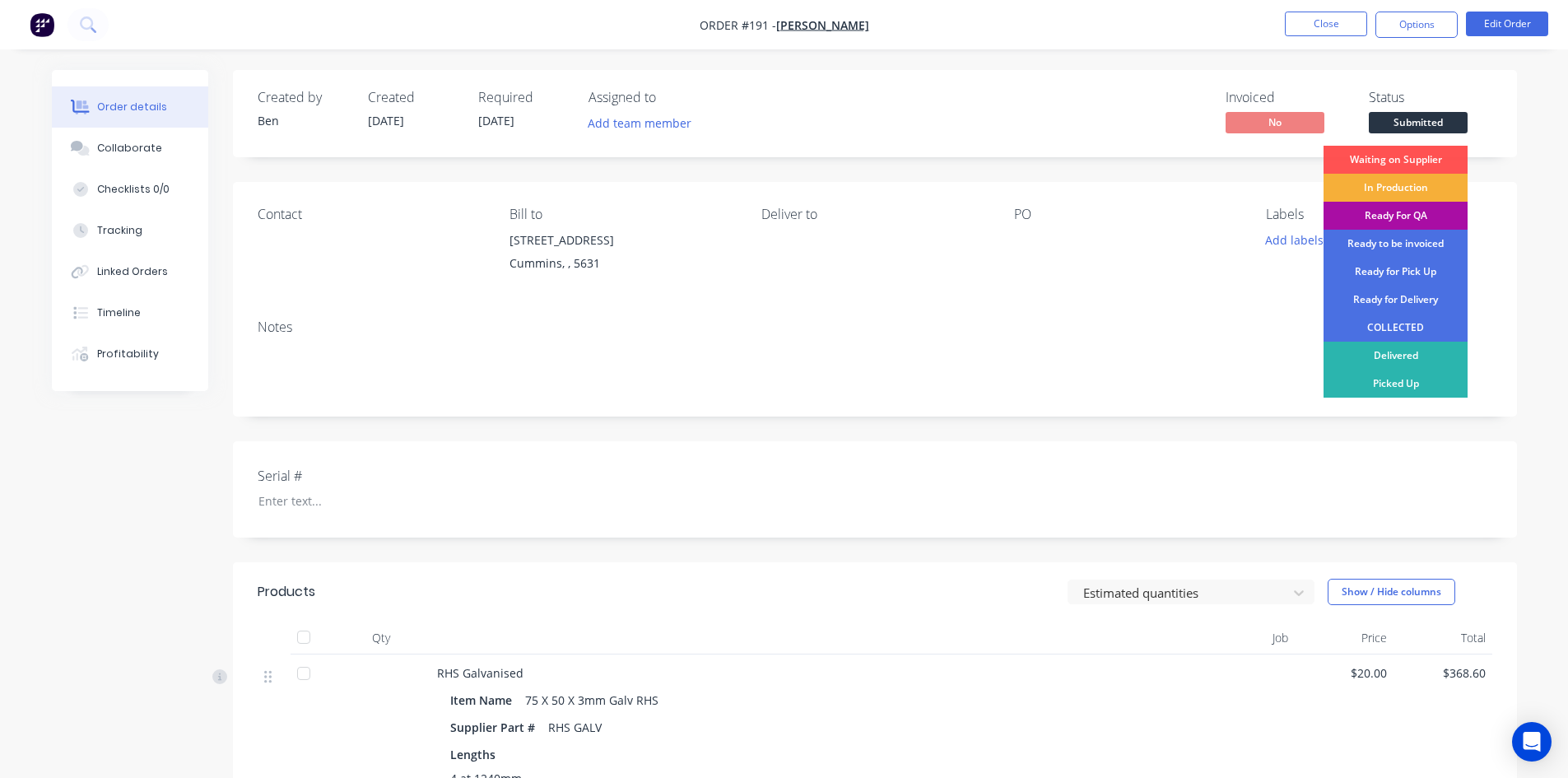
click at [1401, 242] on div "Ready to be invoiced" at bounding box center [1396, 244] width 144 height 28
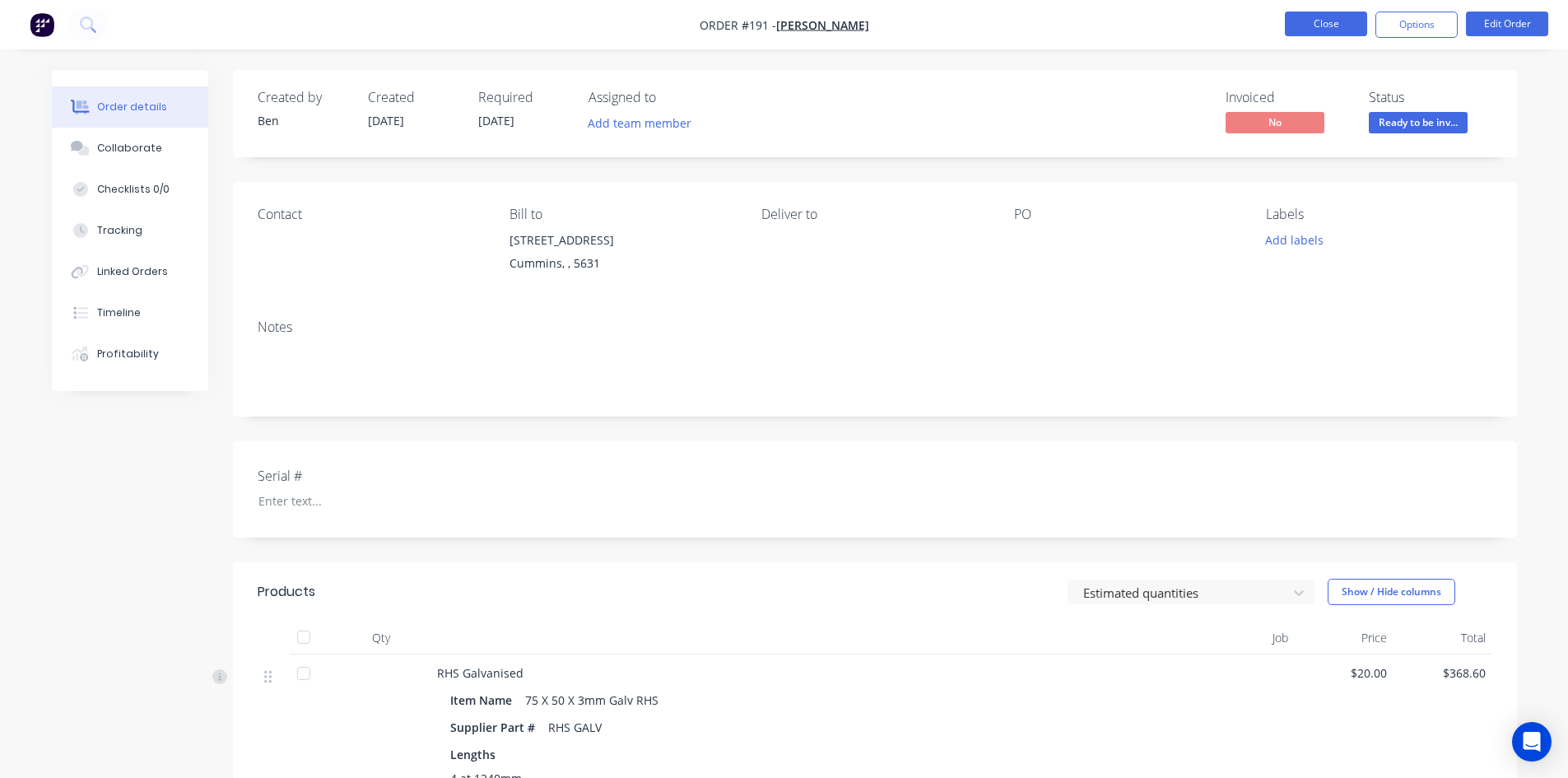
click at [1333, 25] on button "Close" at bounding box center [1326, 23] width 82 height 25
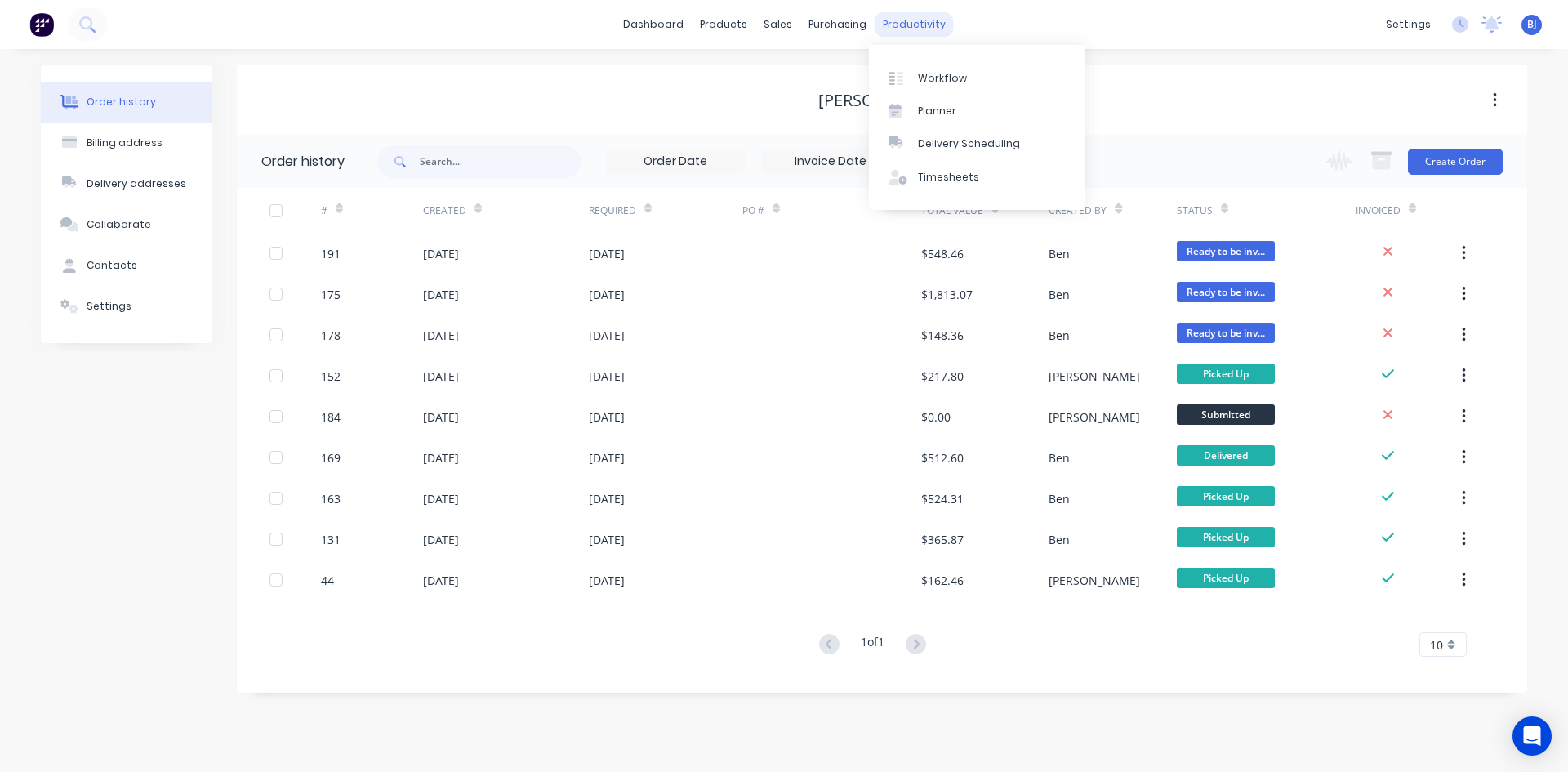
click at [925, 32] on div "productivity" at bounding box center [915, 24] width 79 height 25
click at [919, 175] on div "Timesheets" at bounding box center [948, 177] width 61 height 15
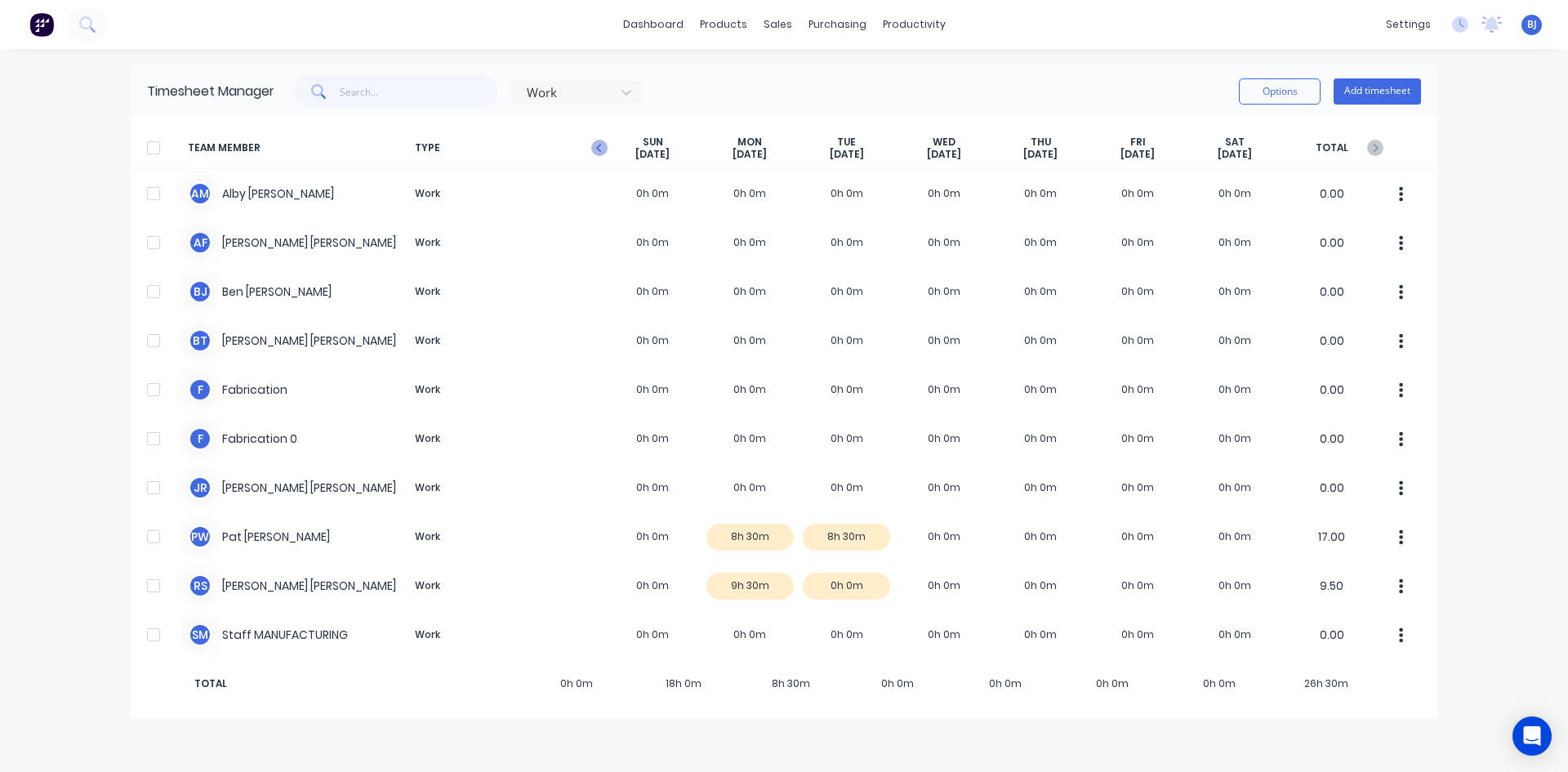
click at [606, 148] on icon "button" at bounding box center [600, 148] width 17 height 17
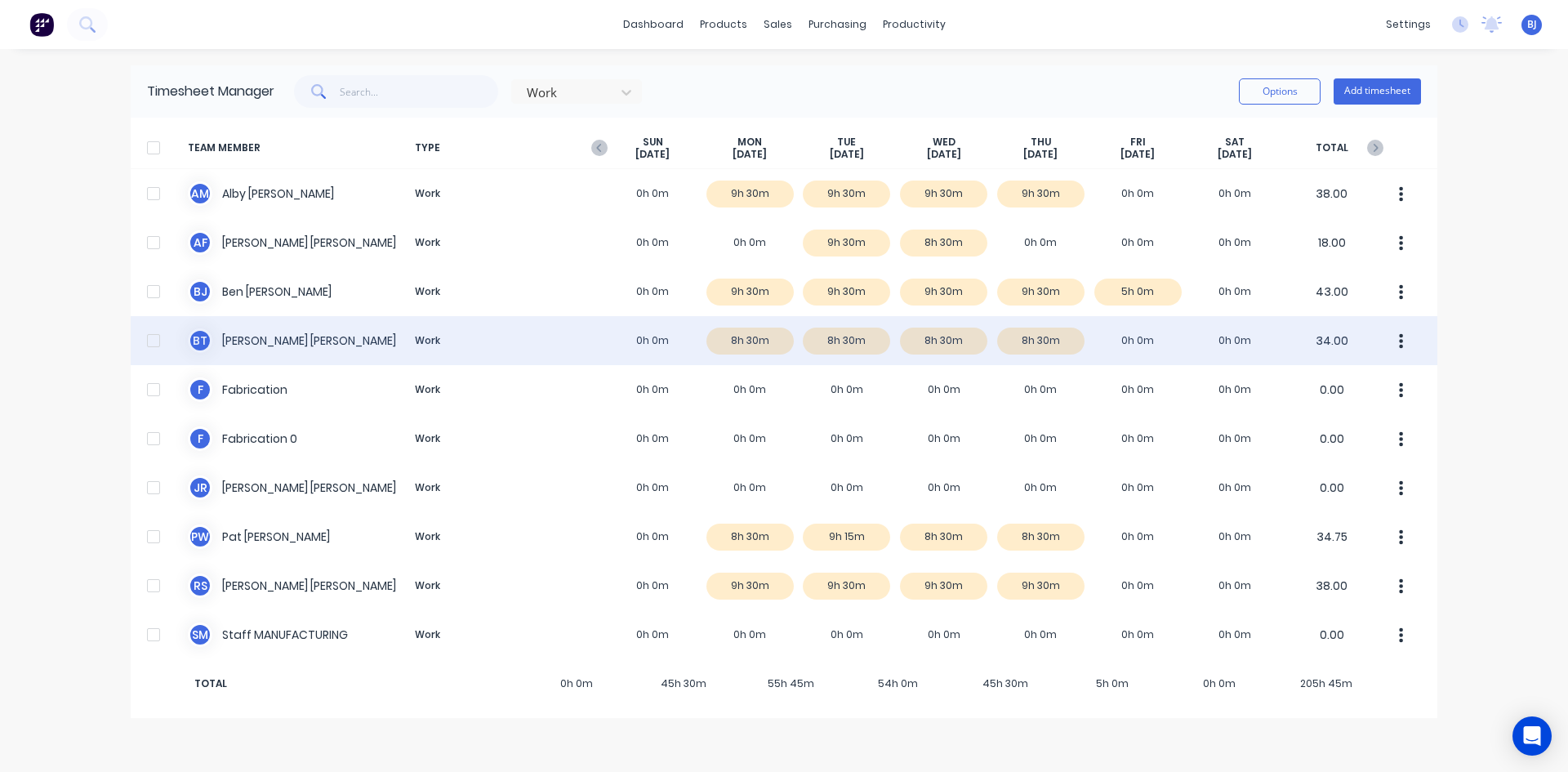
click at [1132, 340] on div "[PERSON_NAME] Work 0h 0m 8h 30m 8h 30m 8h 30m 8h 30m 0h 0m 0h 0m 34.00" at bounding box center [784, 340] width 1307 height 49
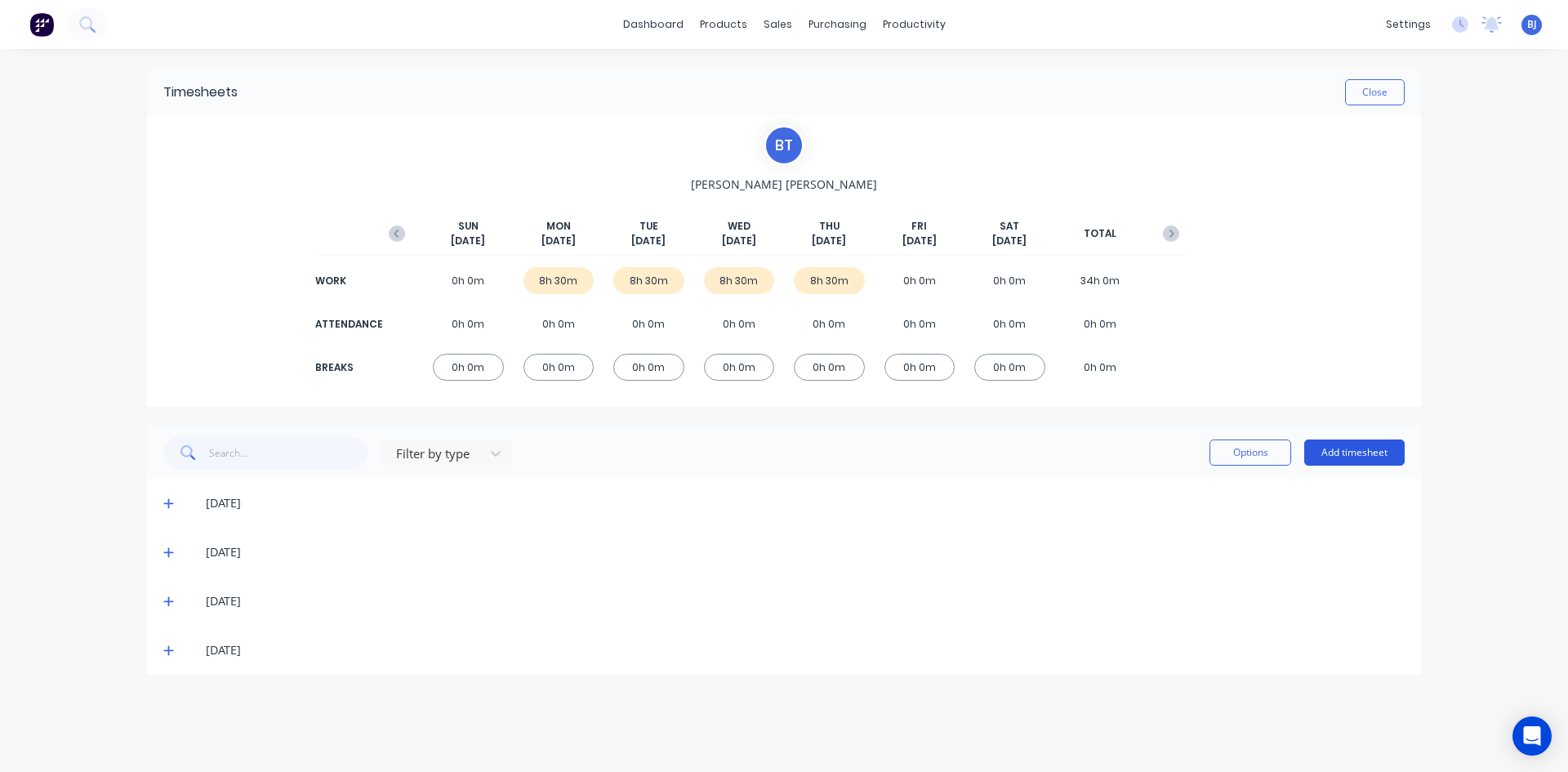
click at [1353, 443] on button "Add timesheet" at bounding box center [1354, 452] width 101 height 26
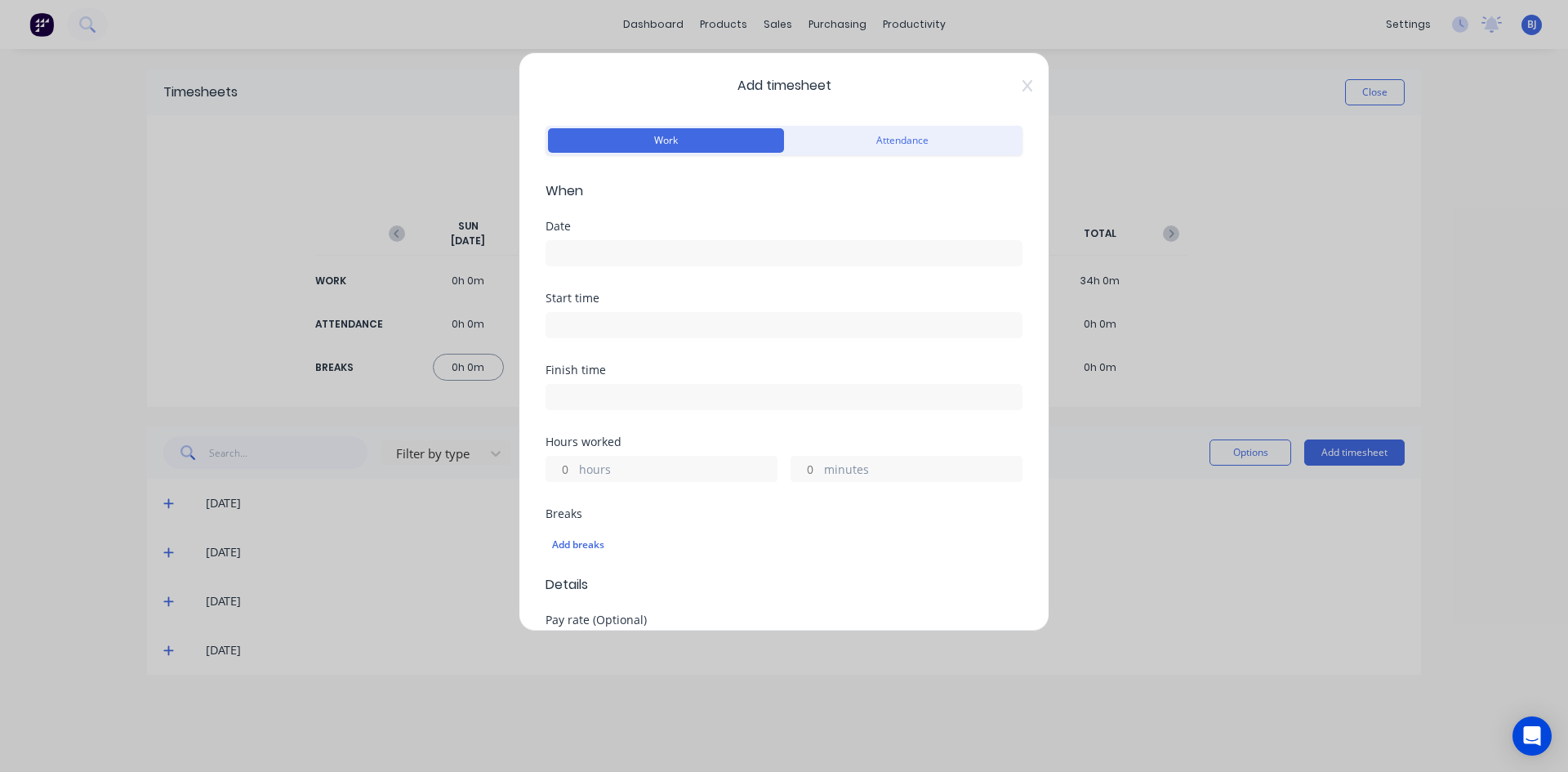
drag, startPoint x: 592, startPoint y: 252, endPoint x: 604, endPoint y: 271, distance: 22.5
click at [592, 253] on input at bounding box center [784, 253] width 475 height 25
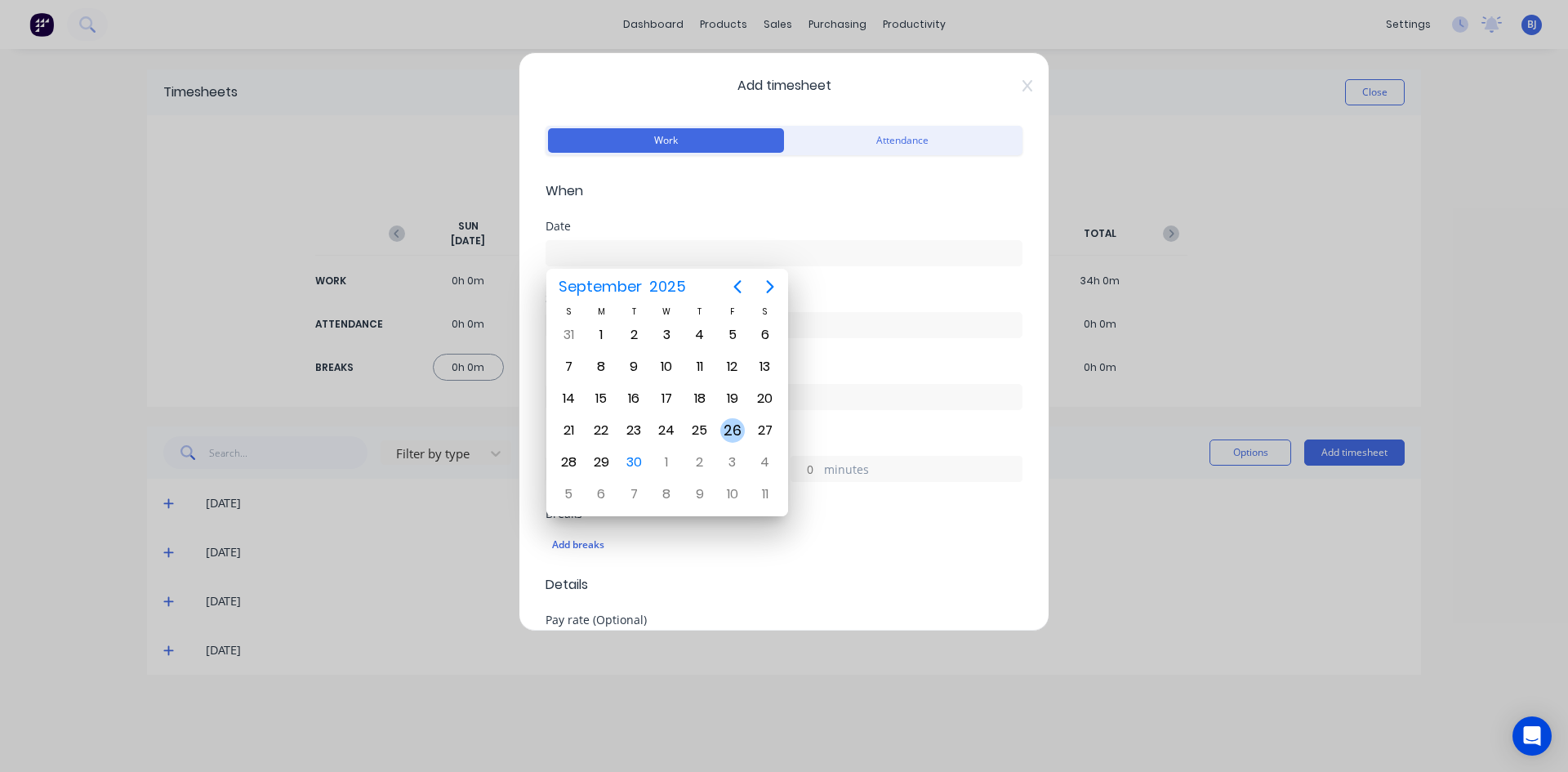
click at [726, 428] on div "26" at bounding box center [732, 430] width 25 height 25
type input "[DATE]"
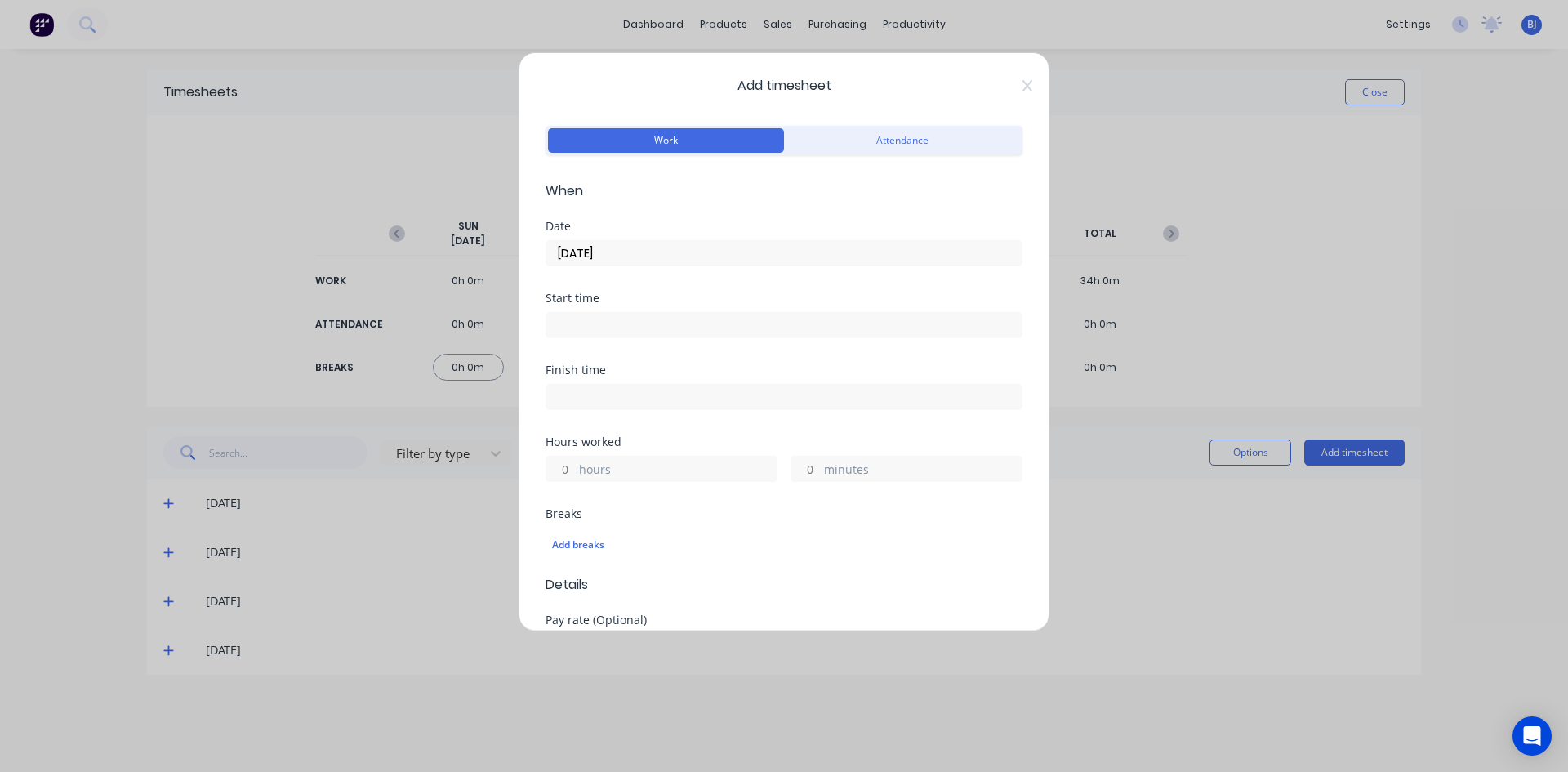
drag, startPoint x: 586, startPoint y: 319, endPoint x: 593, endPoint y: 327, distance: 10.6
click at [586, 322] on input at bounding box center [784, 325] width 475 height 25
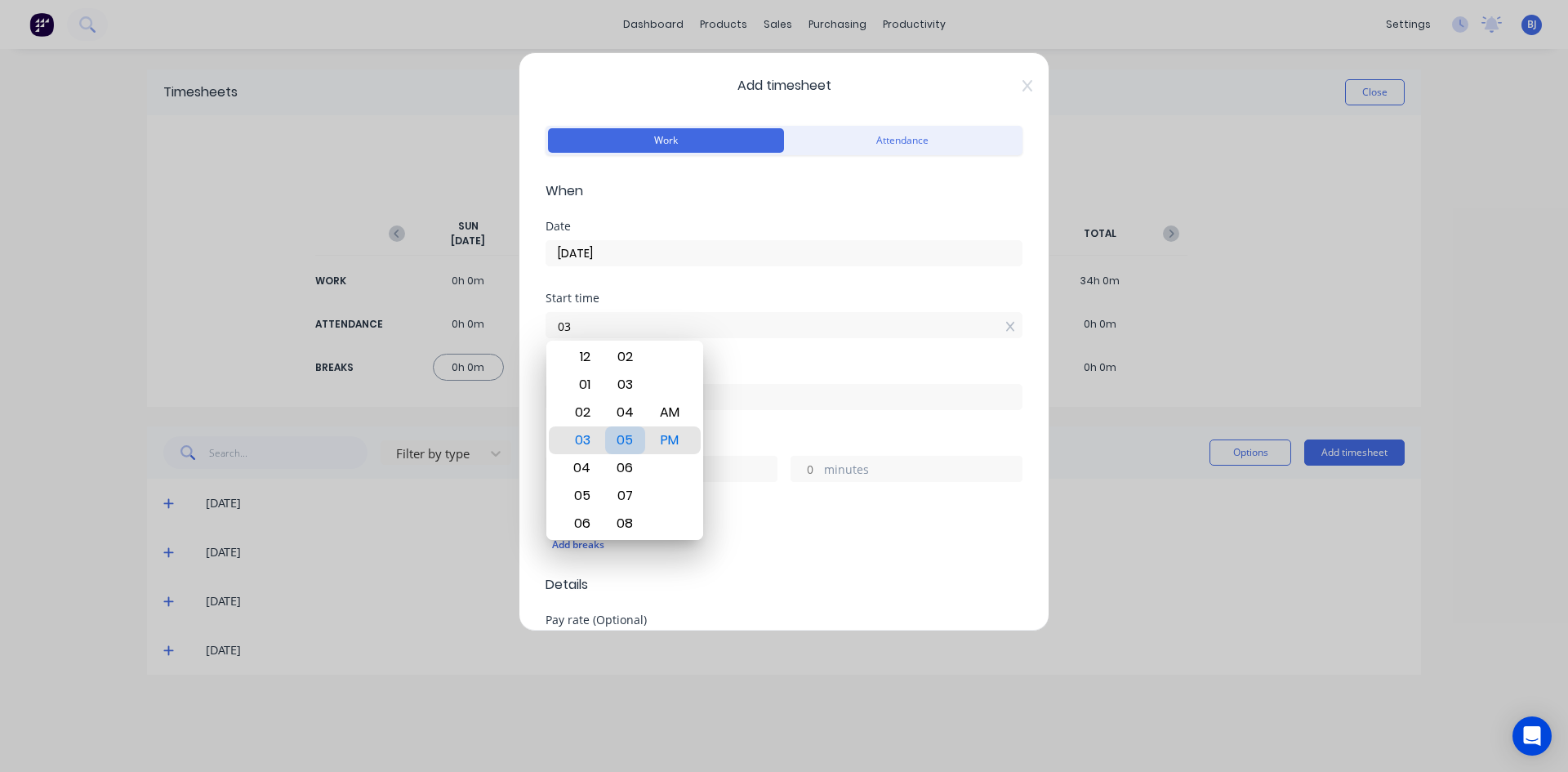
type input "0"
type input "07:00 AM"
click at [663, 413] on div "AM" at bounding box center [669, 413] width 40 height 28
click at [732, 358] on div "Start time 07:00 AM" at bounding box center [784, 329] width 477 height 72
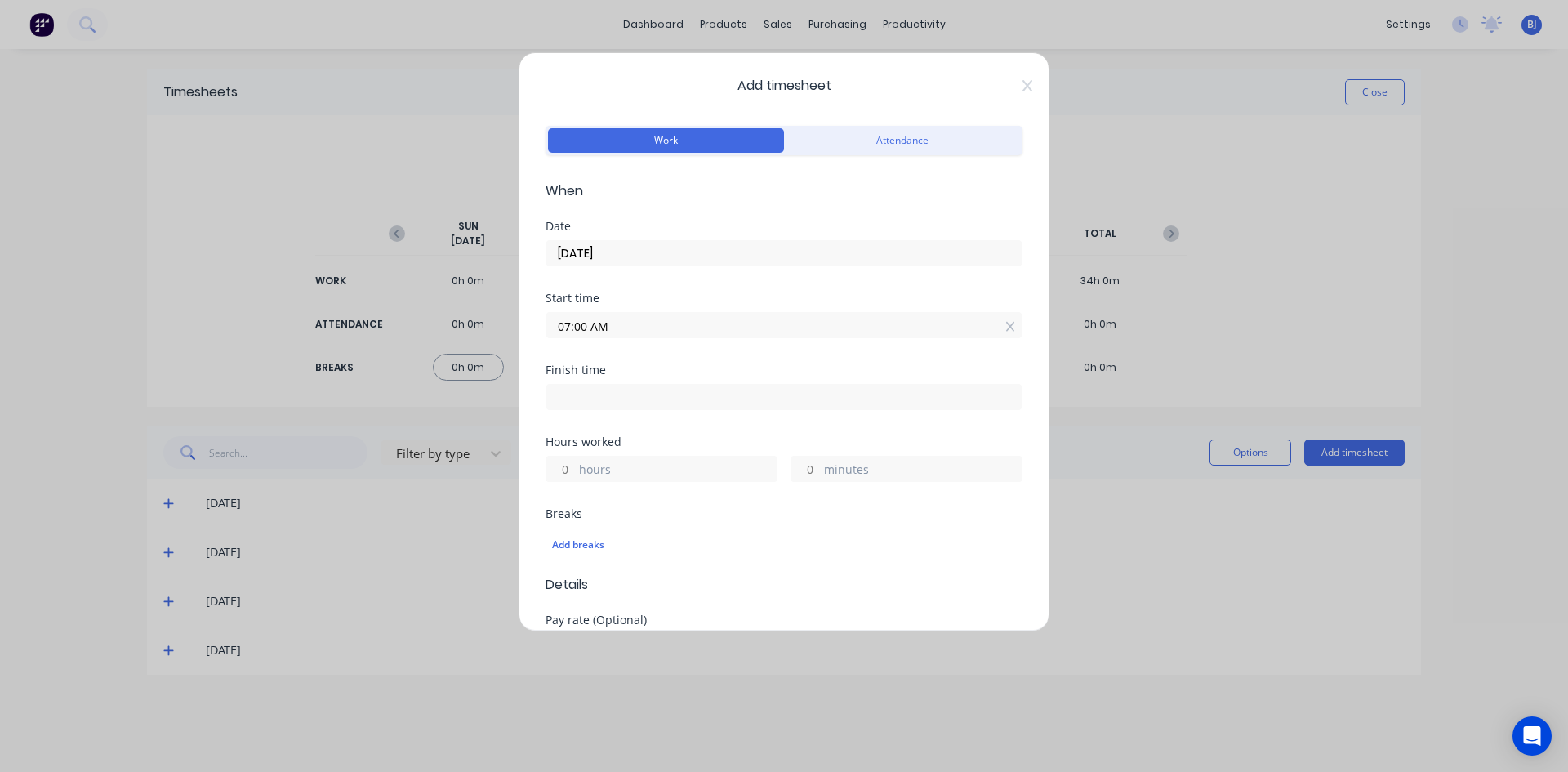
click at [553, 396] on input at bounding box center [784, 397] width 475 height 25
type input "03:05 PM"
type input "8"
type input "5"
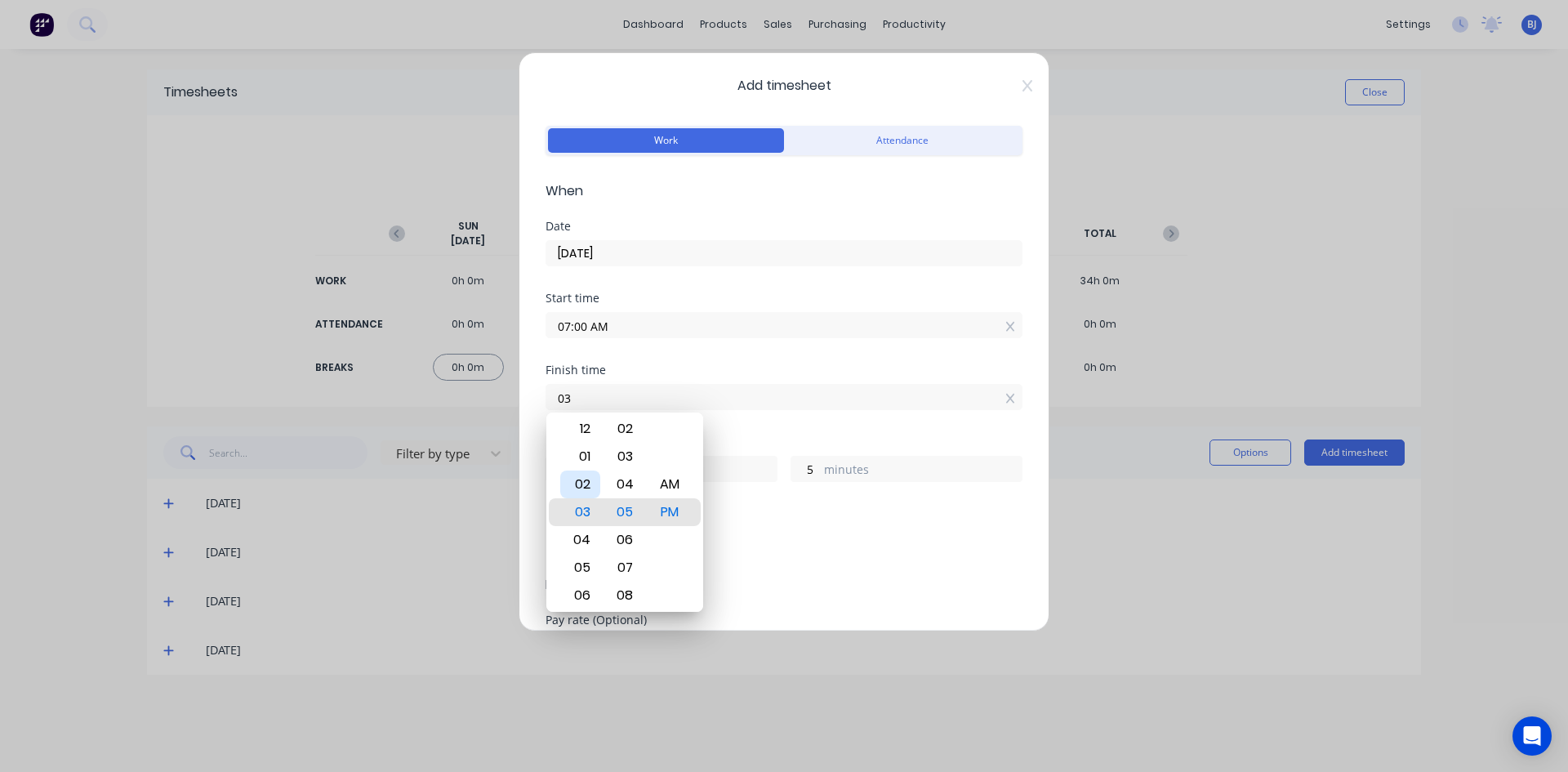
type input "0"
type input "12:00 PM"
type input "5"
type input "0"
click at [667, 513] on div "PM" at bounding box center [669, 513] width 40 height 28
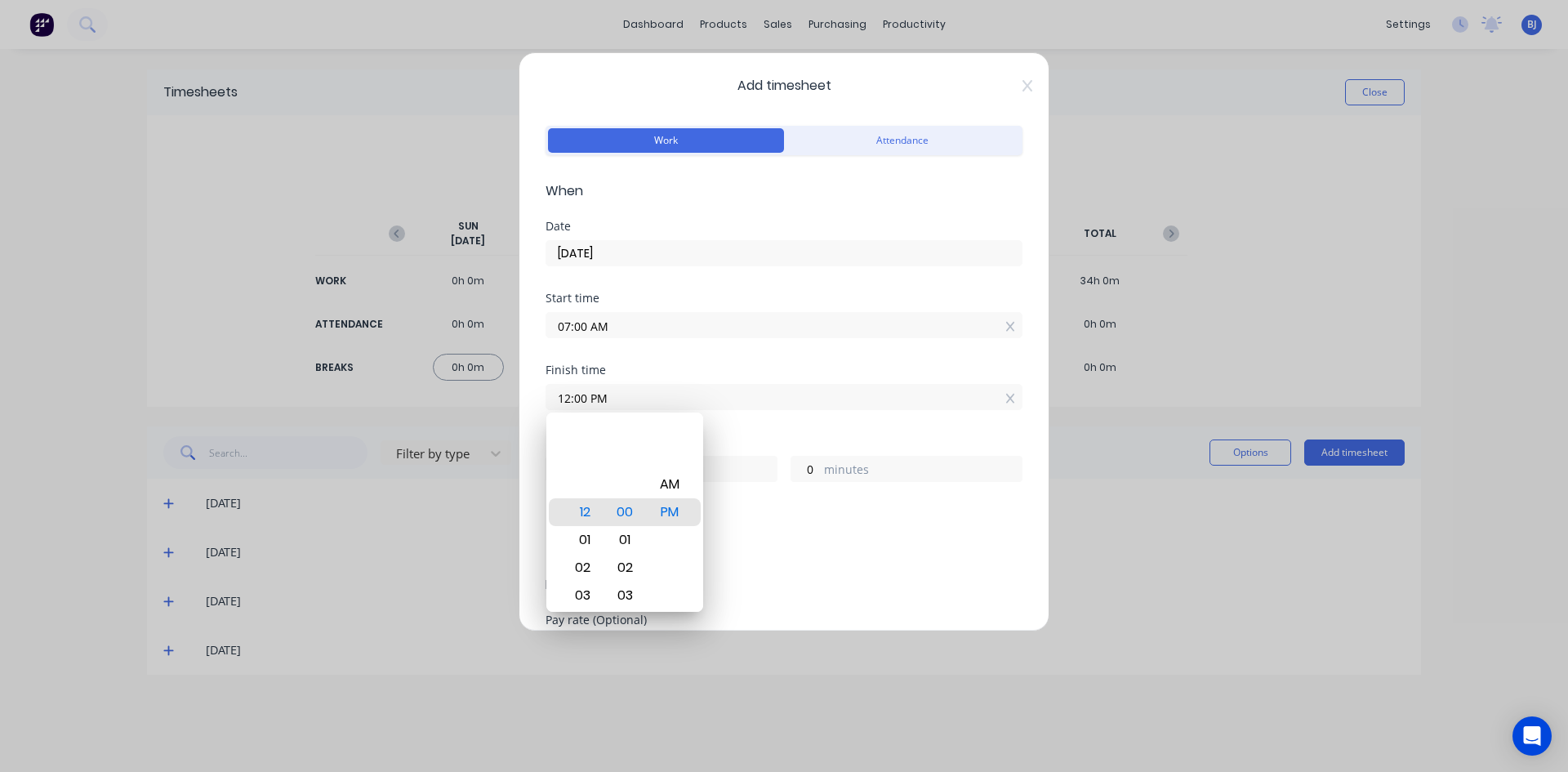
click at [730, 423] on div "Finish time 12:00 PM" at bounding box center [784, 401] width 477 height 72
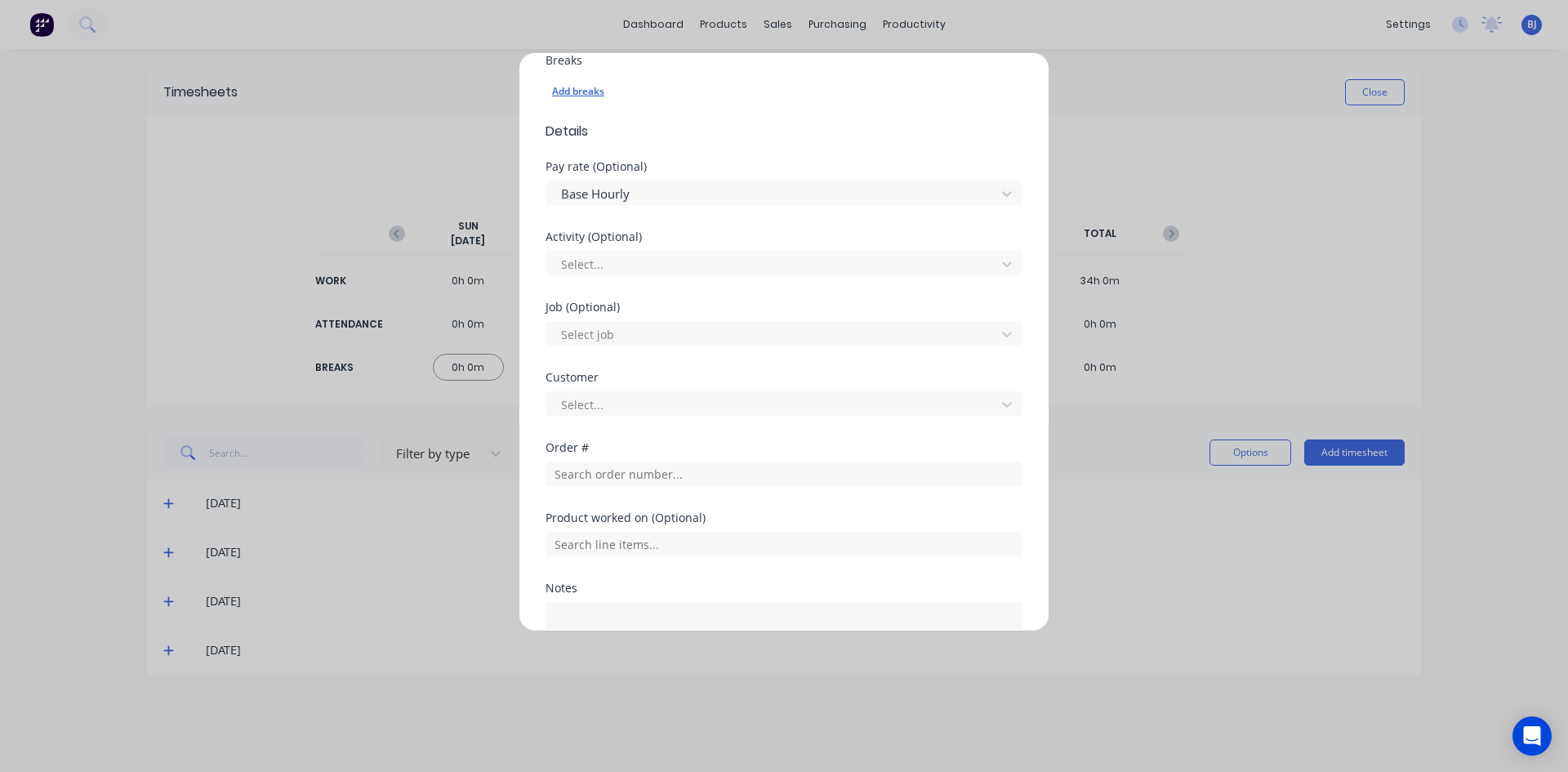
scroll to position [490, 0]
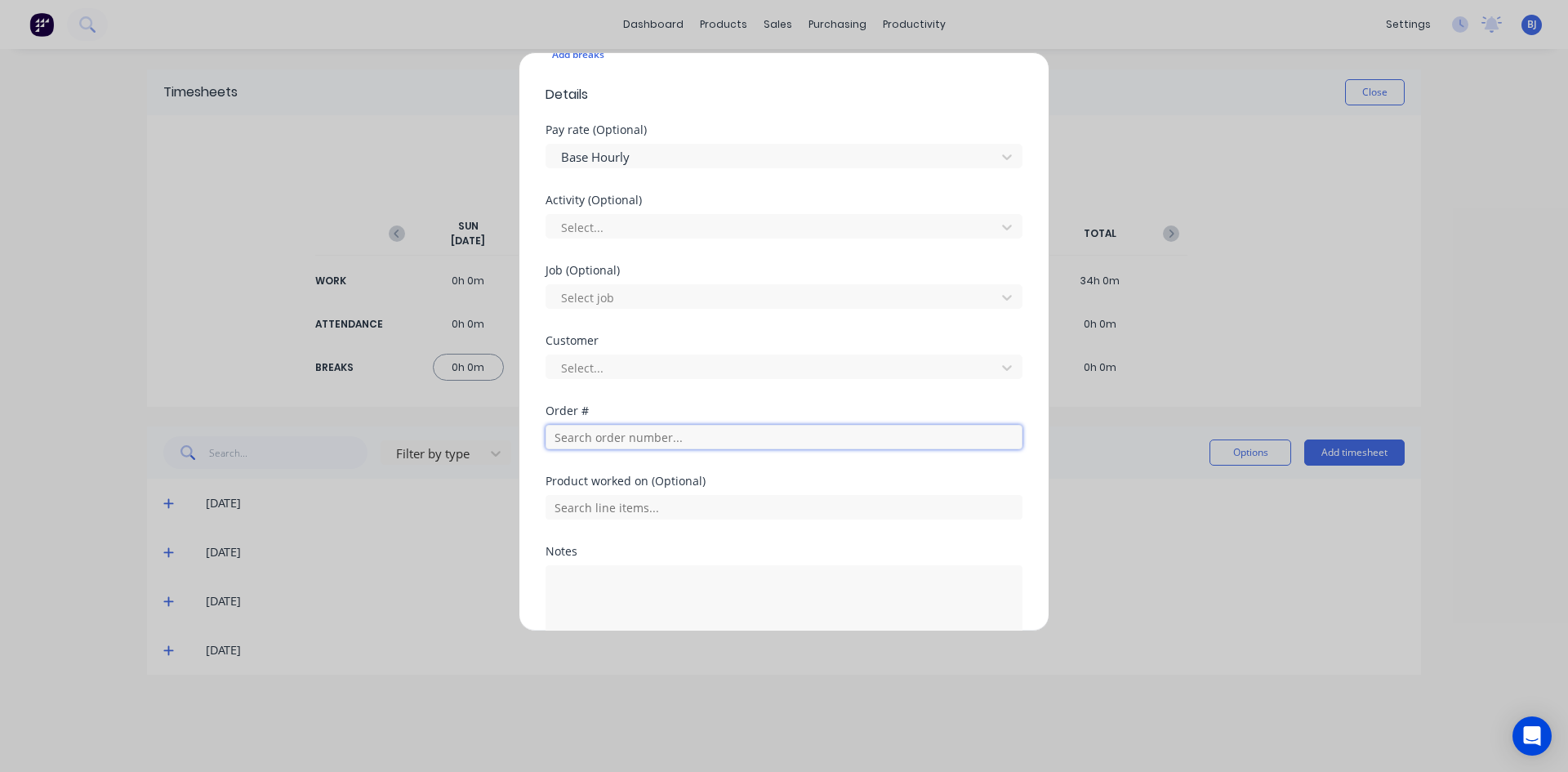
drag, startPoint x: 584, startPoint y: 441, endPoint x: 581, endPoint y: 471, distance: 30.1
click at [584, 442] on input "text" at bounding box center [784, 437] width 477 height 25
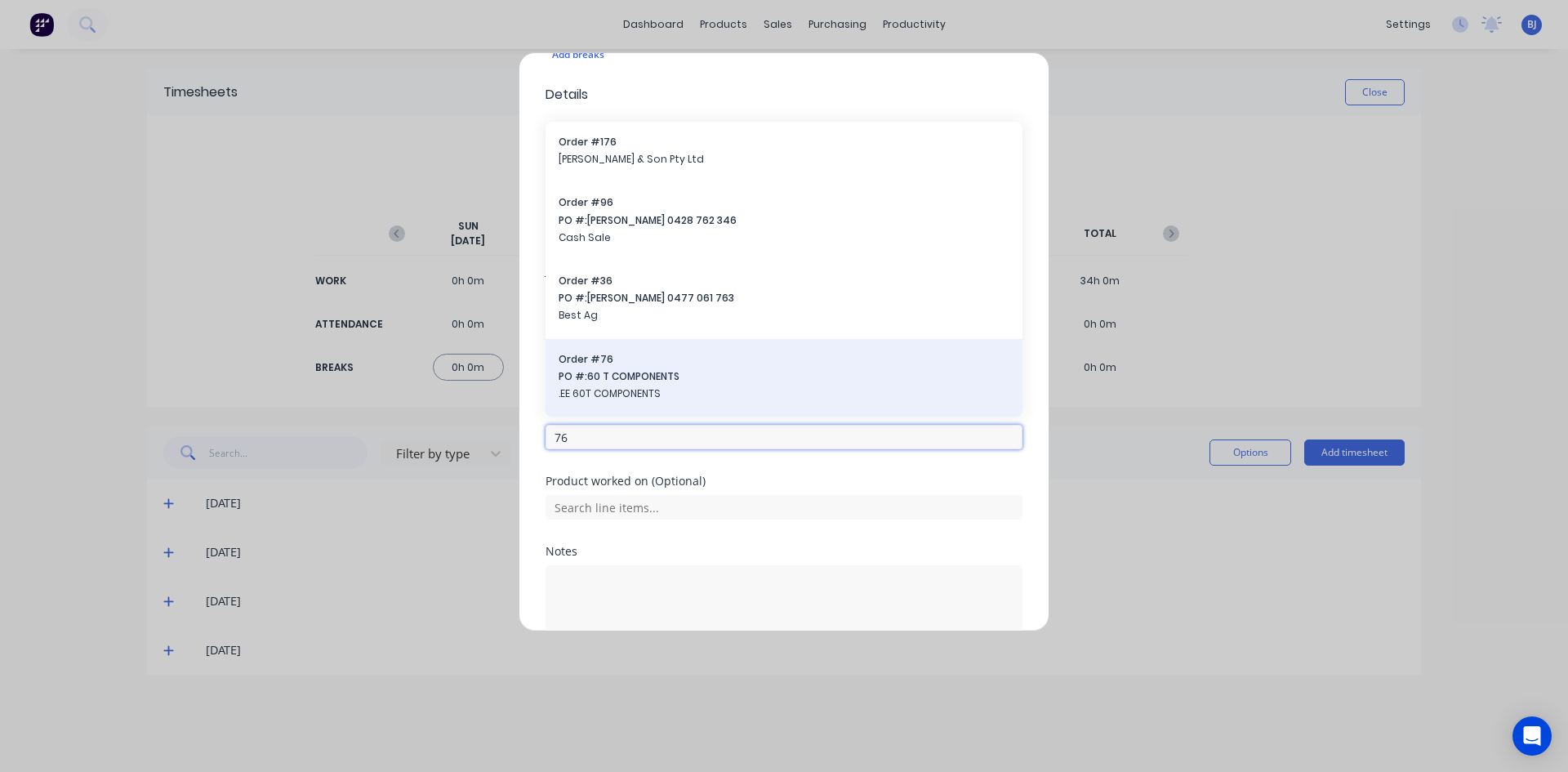
type input "76"
click at [604, 388] on span ".EE 60T COMPONENTS" at bounding box center [784, 393] width 450 height 15
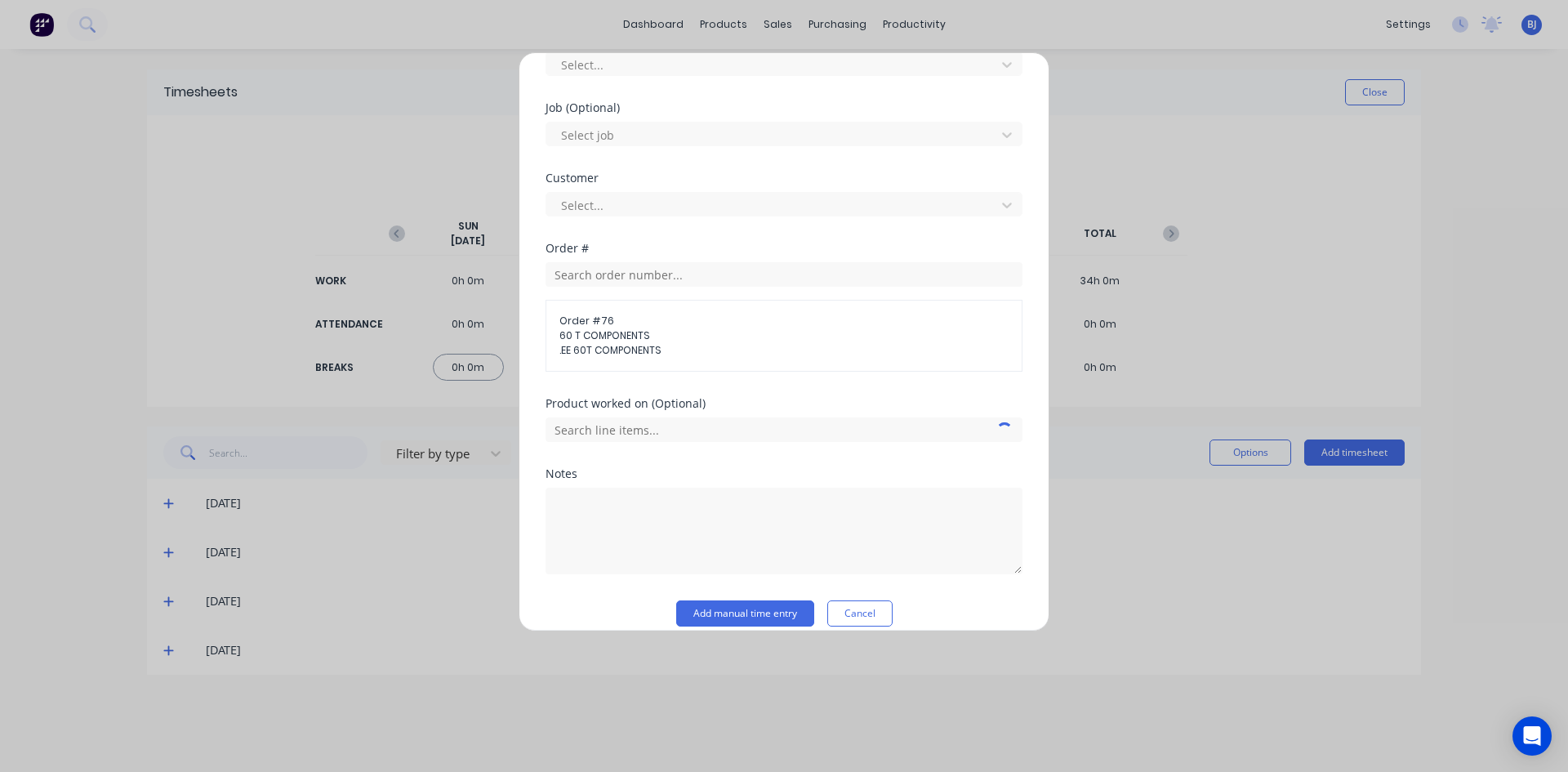
scroll to position [654, 0]
click at [573, 501] on textarea at bounding box center [784, 530] width 477 height 87
type textarea "SLIDES AND SIGHT GLASSES"
click at [790, 613] on button "Add manual time entry" at bounding box center [746, 612] width 138 height 26
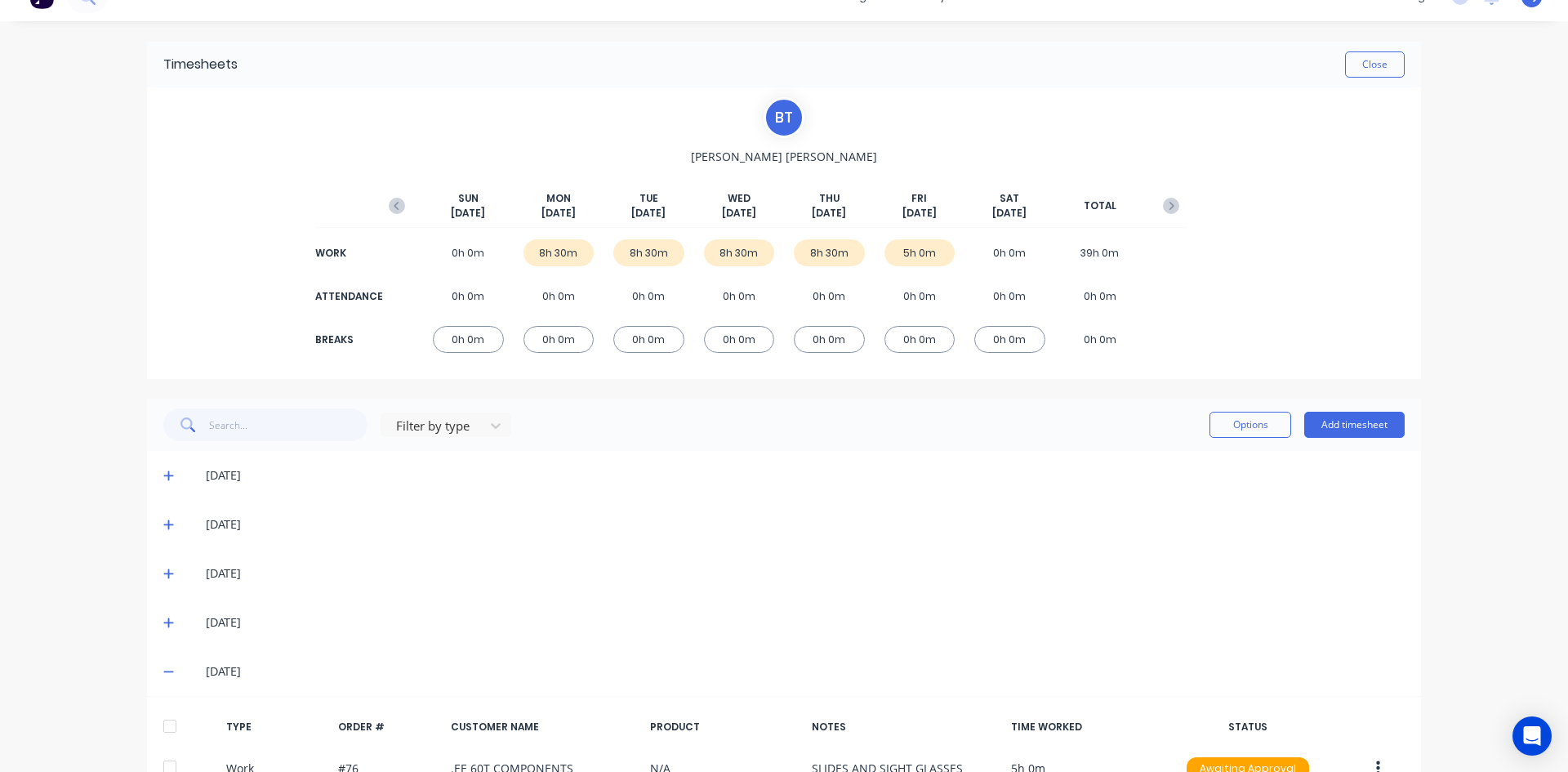
scroll to position [0, 0]
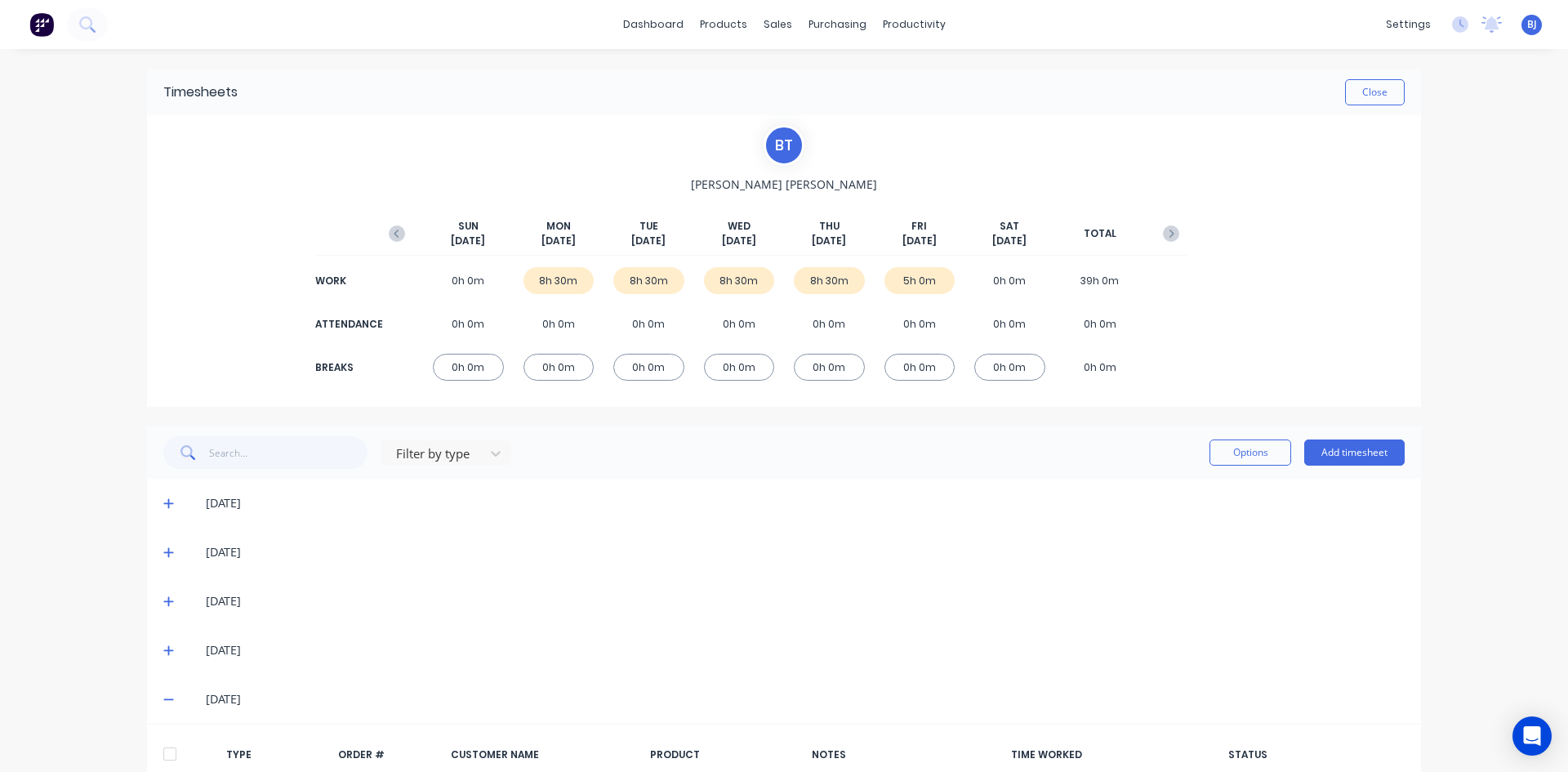
click at [1168, 235] on icon "button" at bounding box center [1171, 234] width 17 height 17
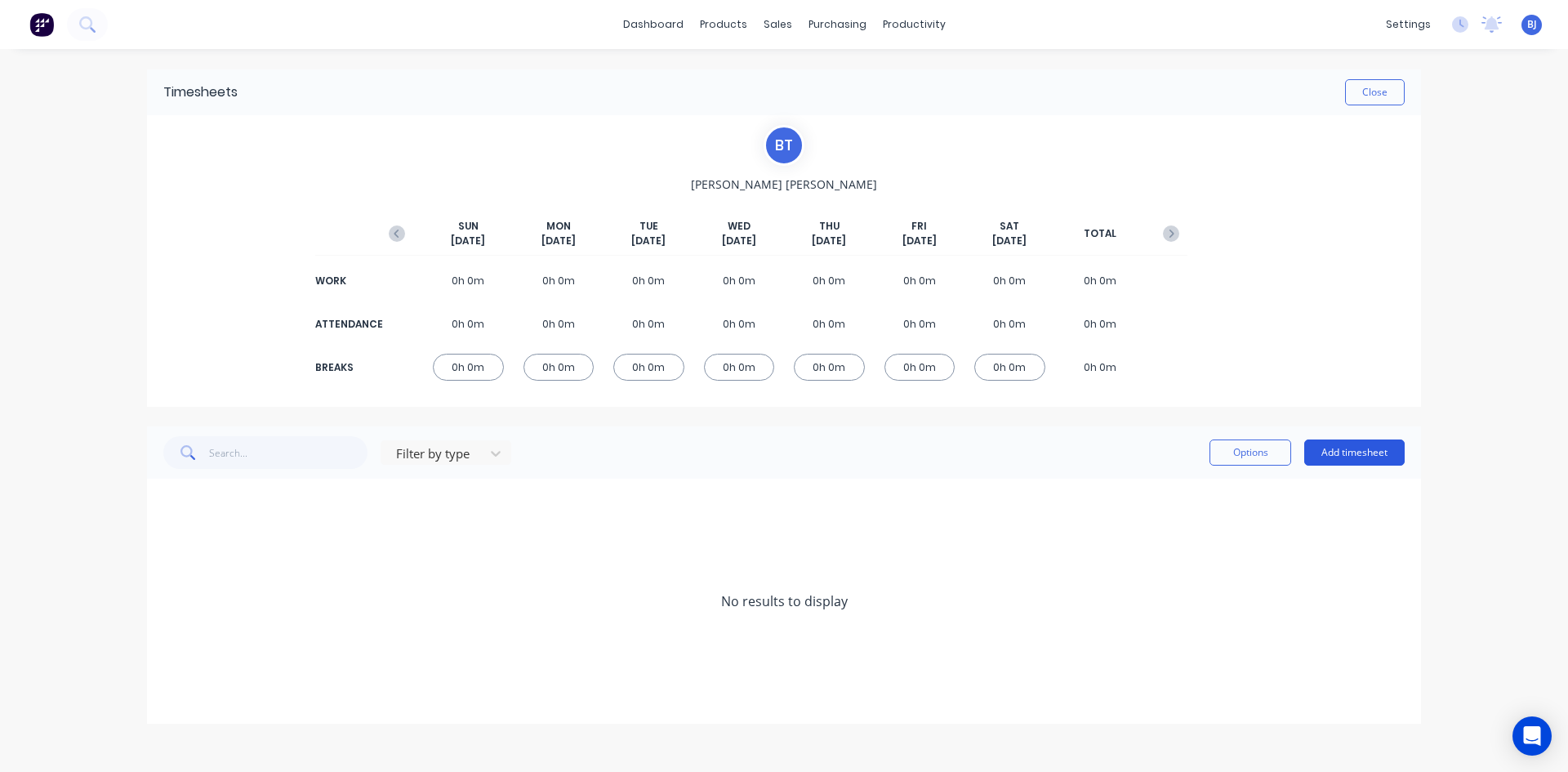
click at [1339, 454] on button "Add timesheet" at bounding box center [1354, 452] width 101 height 26
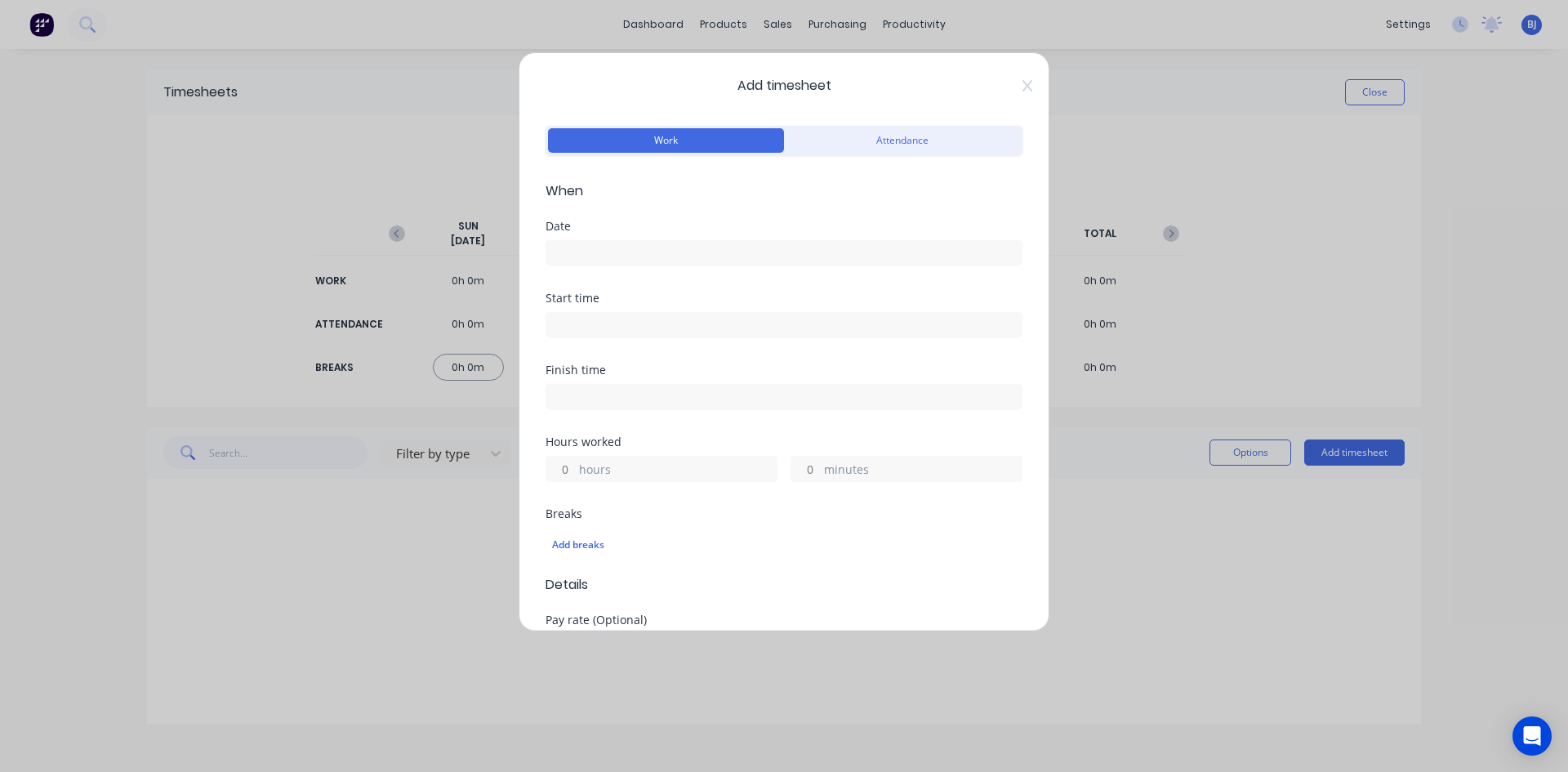
click at [595, 254] on input at bounding box center [784, 253] width 475 height 25
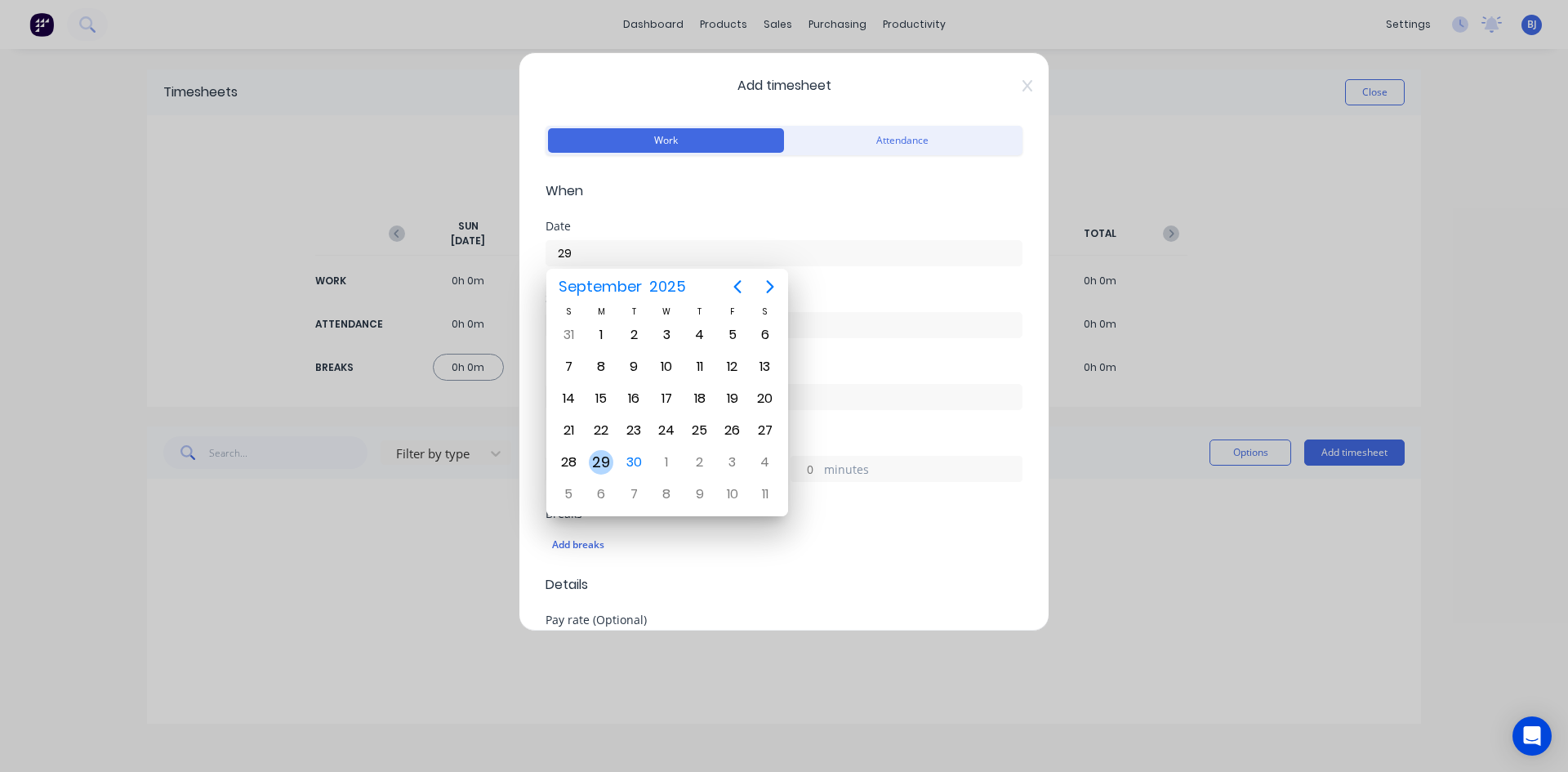
click at [608, 464] on div "29" at bounding box center [601, 462] width 25 height 25
type input "[DATE]"
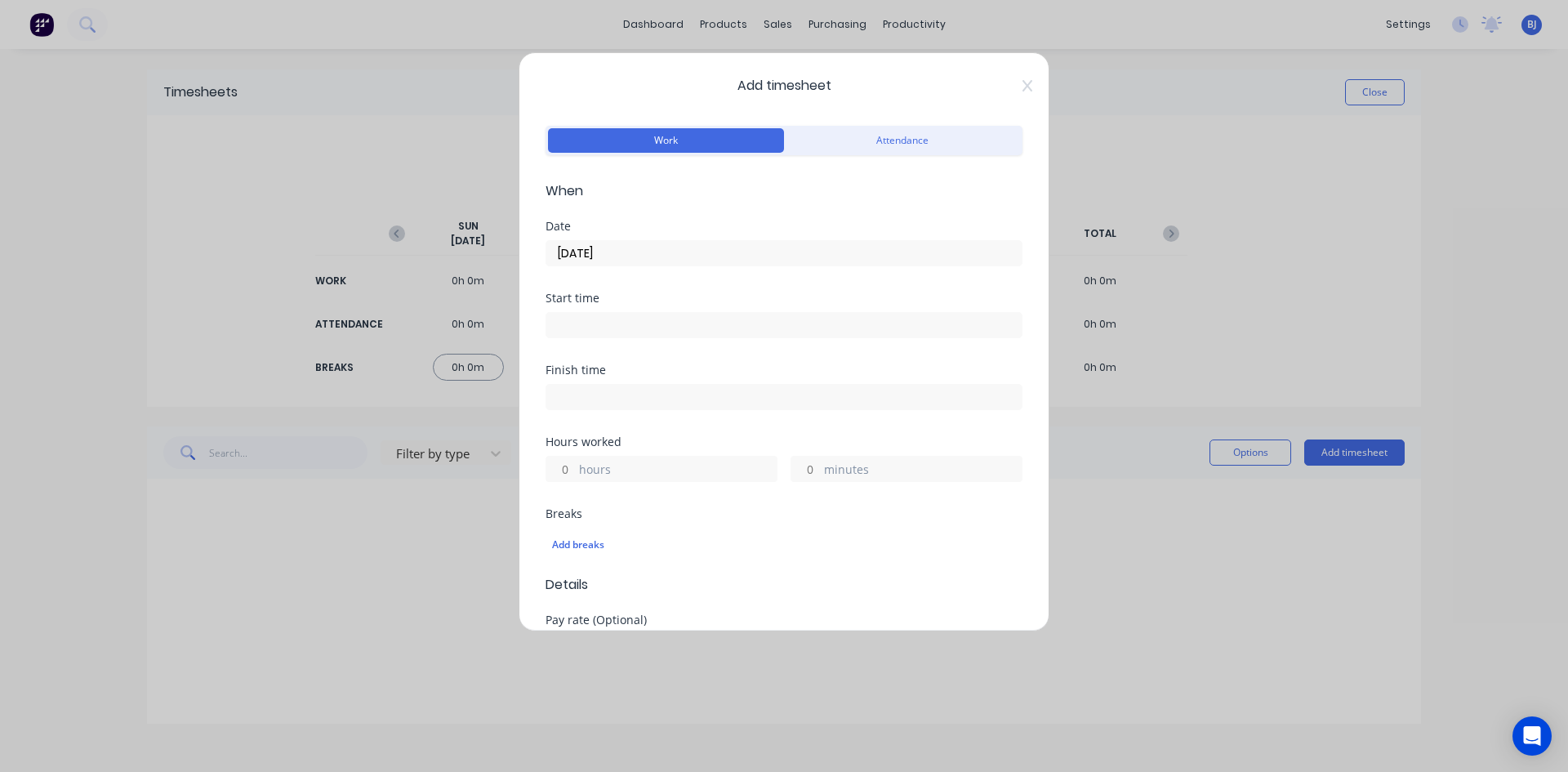
click at [573, 320] on input at bounding box center [784, 325] width 475 height 25
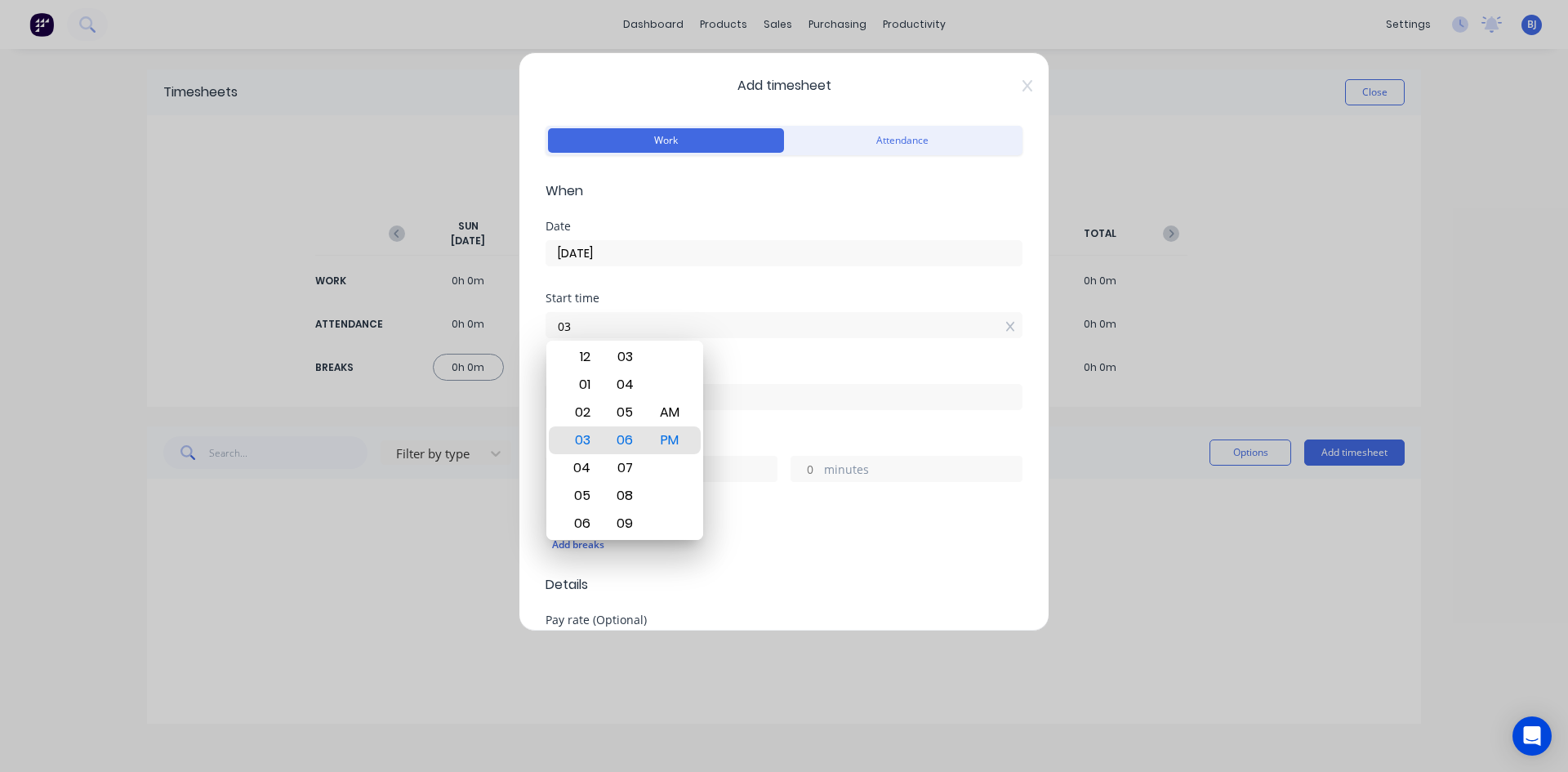
type input "0"
type input "07:00 AM"
click at [668, 412] on div "AM" at bounding box center [669, 413] width 40 height 28
click at [771, 363] on div "Start time 07:00 AM" at bounding box center [784, 329] width 477 height 72
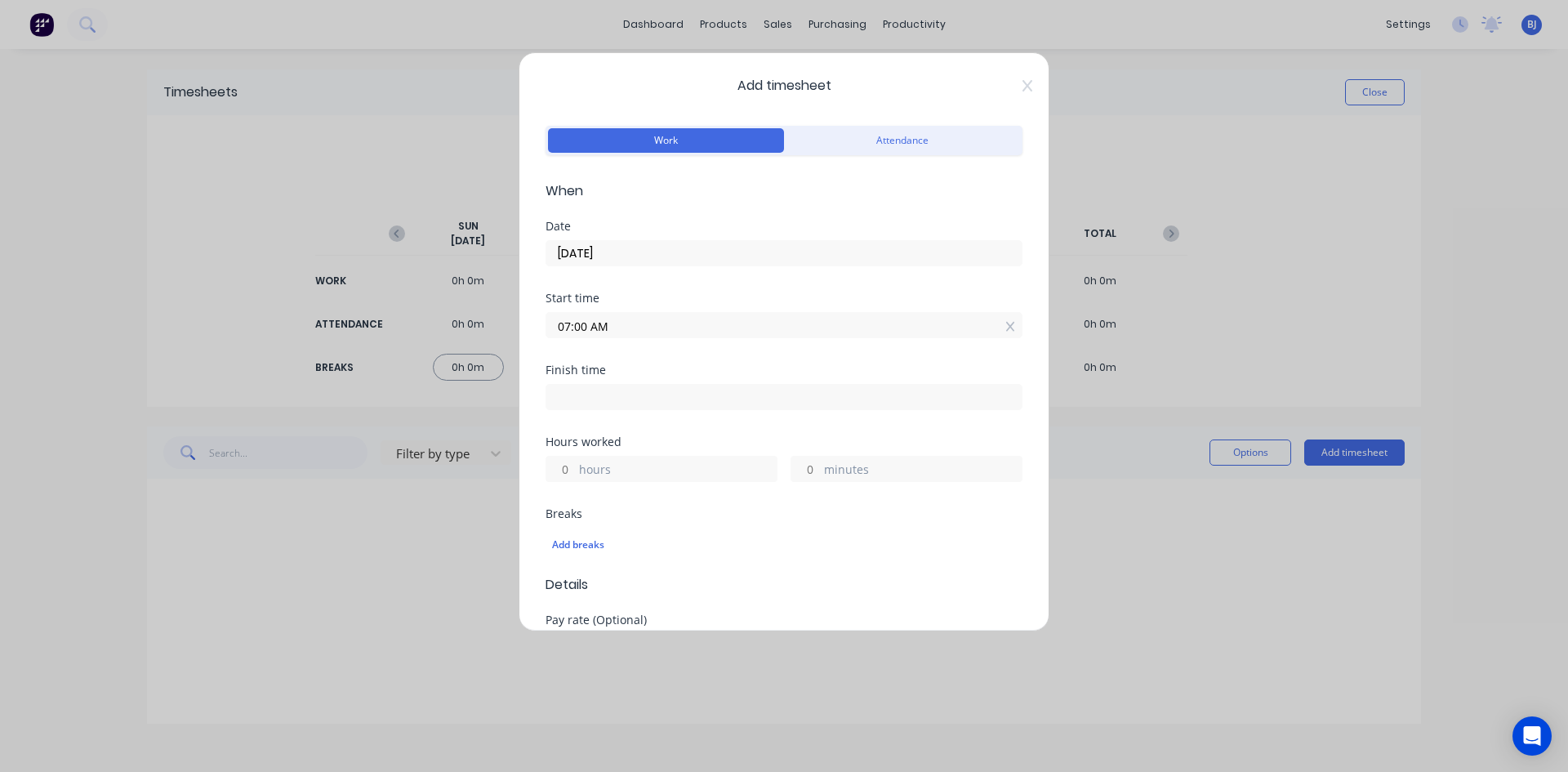
drag, startPoint x: 570, startPoint y: 393, endPoint x: 585, endPoint y: 439, distance: 48.4
click at [570, 400] on input at bounding box center [784, 397] width 475 height 25
type input "03:06 PM"
type input "8"
type input "6"
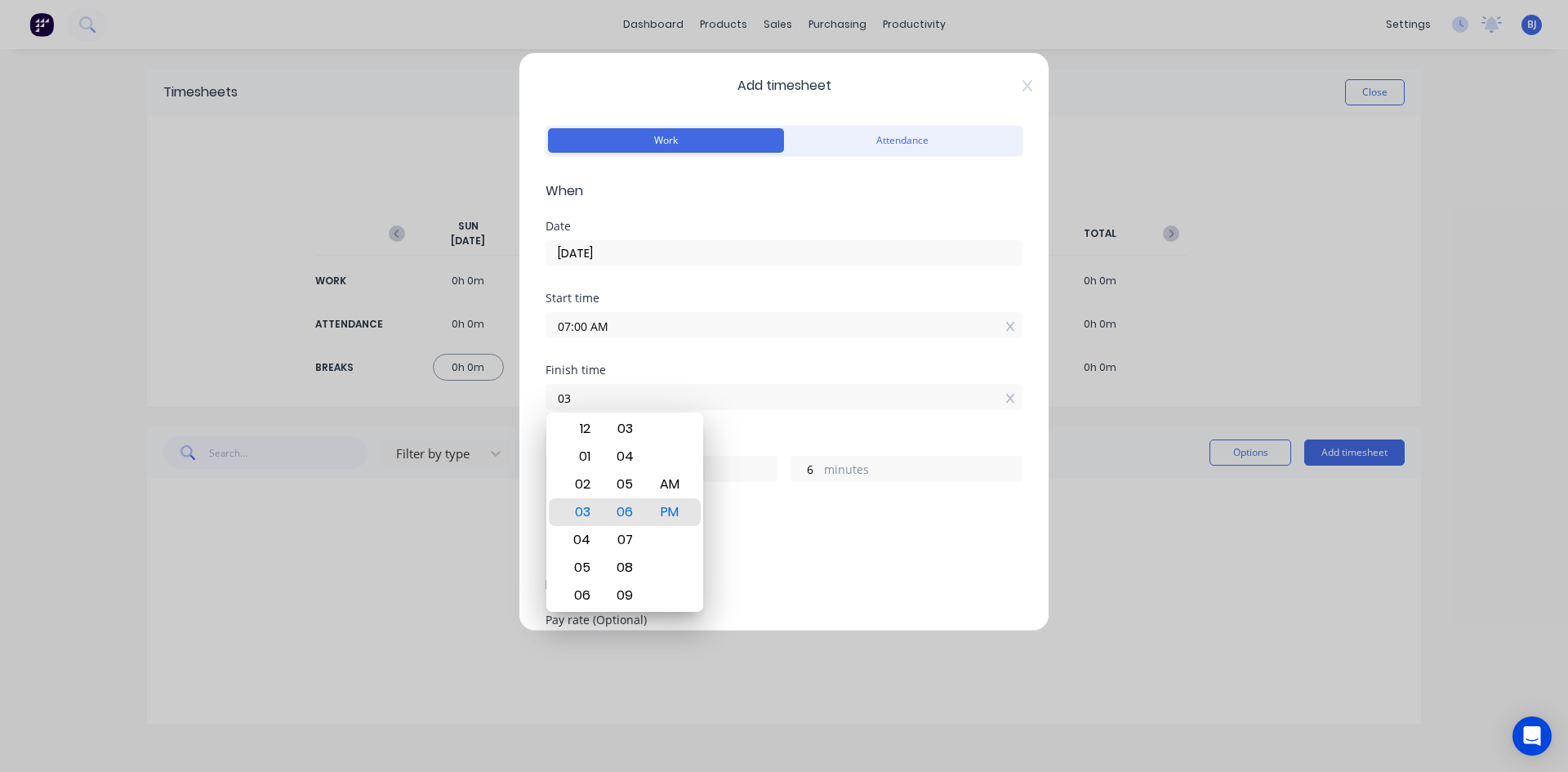
type input "0"
type input "10:00 AM"
type input "3"
type input "0"
drag, startPoint x: 671, startPoint y: 482, endPoint x: 732, endPoint y: 445, distance: 71.3
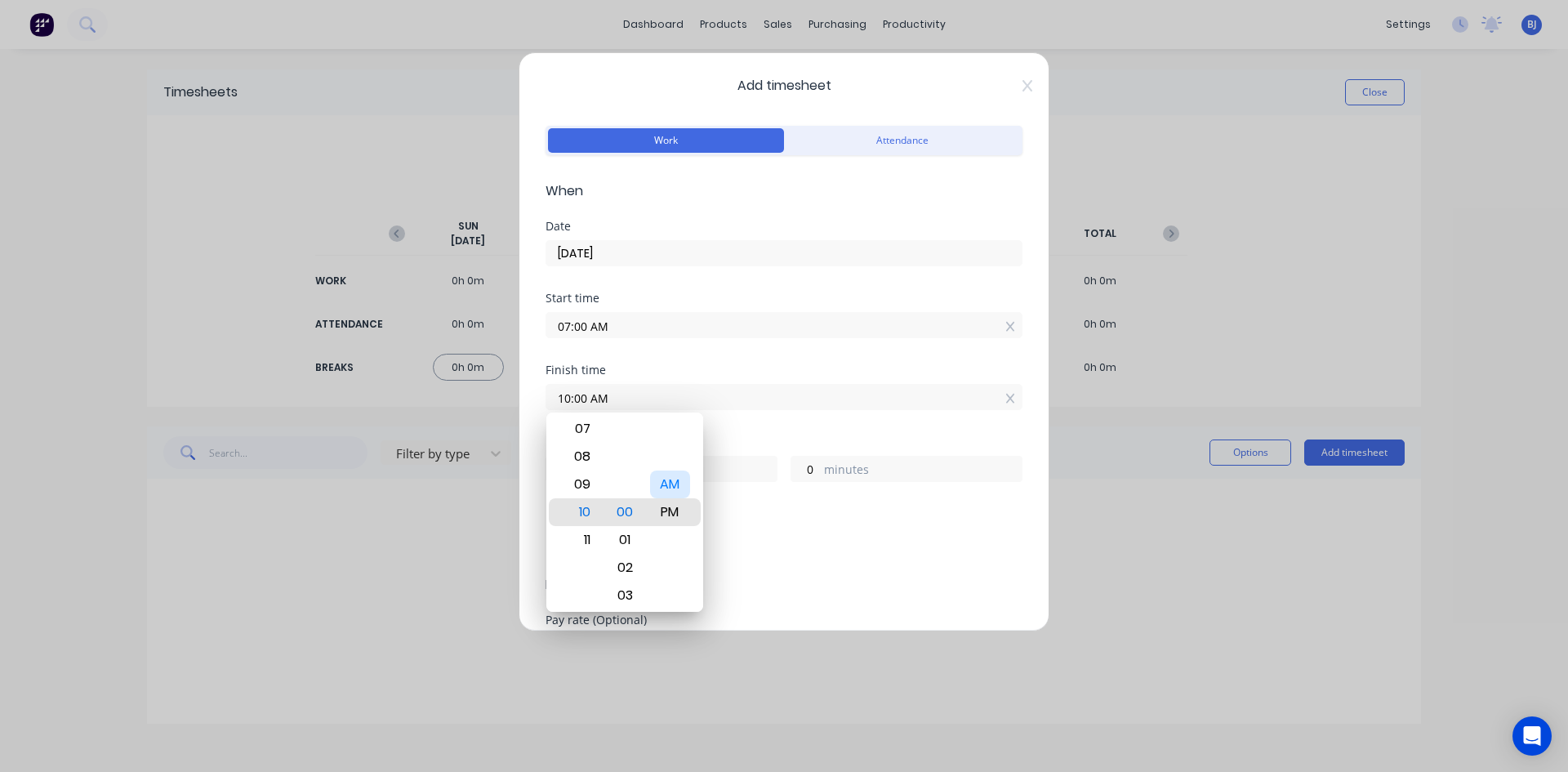
click at [673, 482] on div "AM" at bounding box center [669, 485] width 40 height 28
click at [740, 432] on div "Finish time 10:00 AM" at bounding box center [784, 401] width 477 height 72
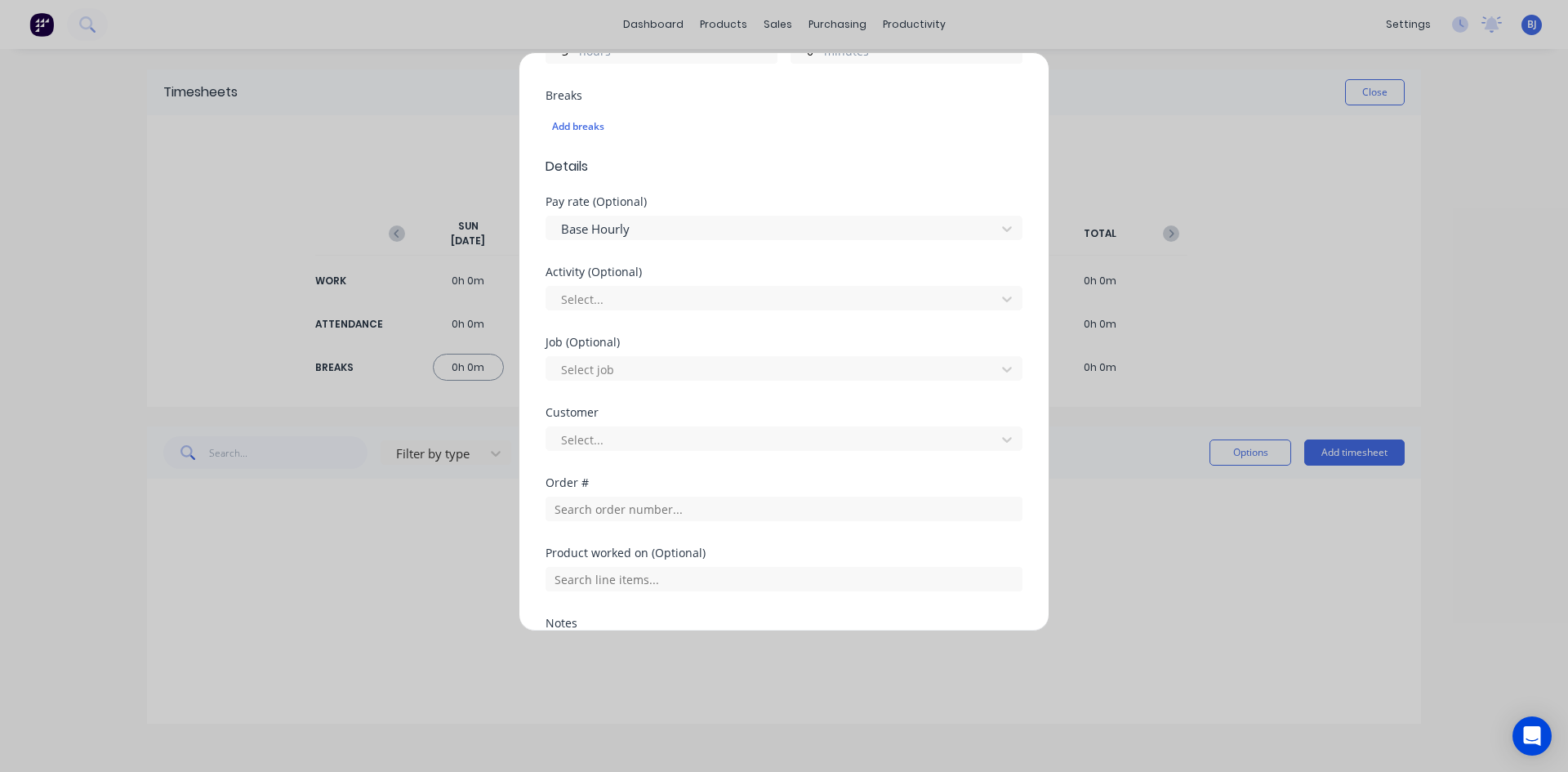
scroll to position [490, 0]
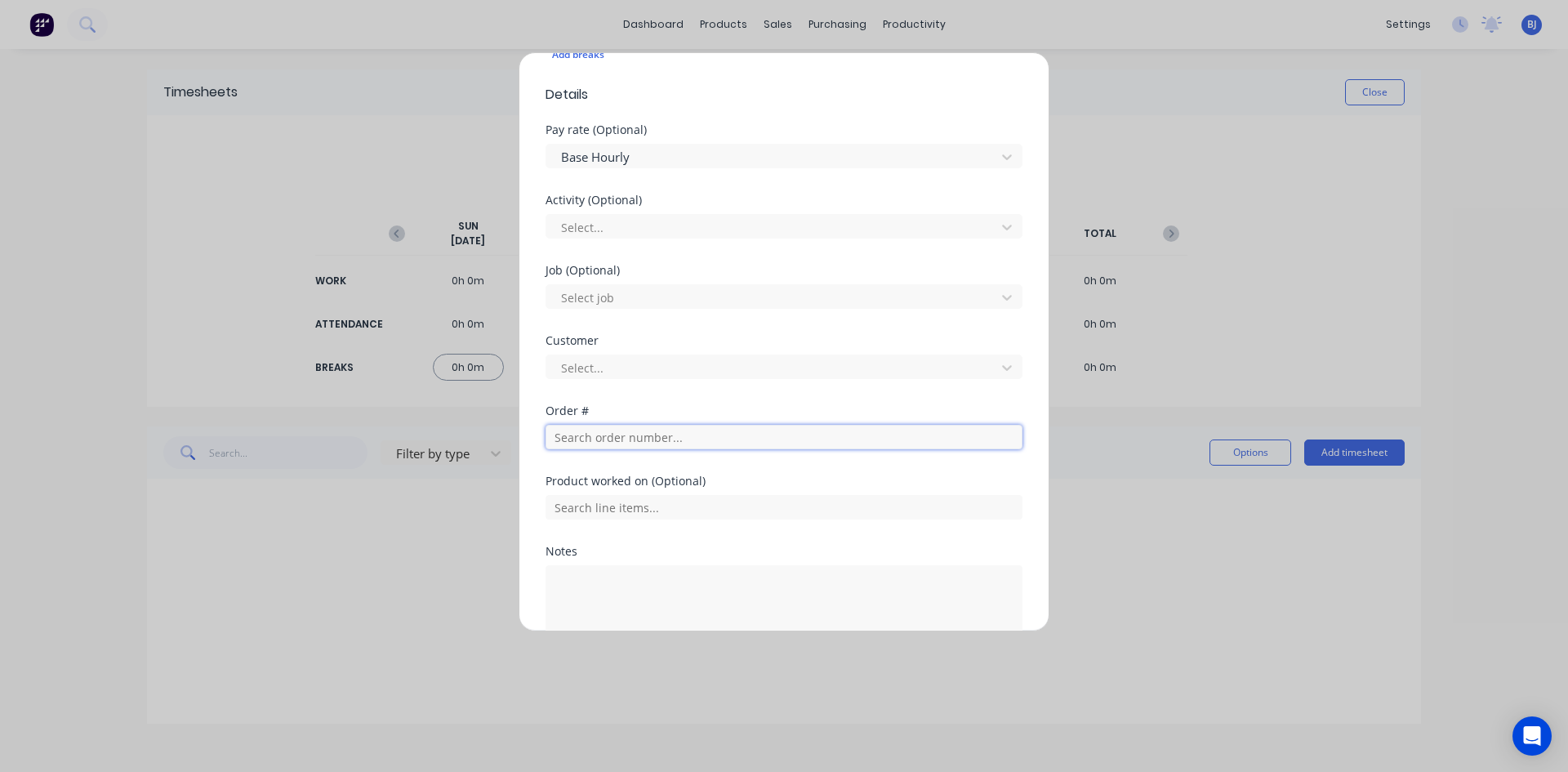
click at [564, 439] on input "text" at bounding box center [784, 437] width 477 height 25
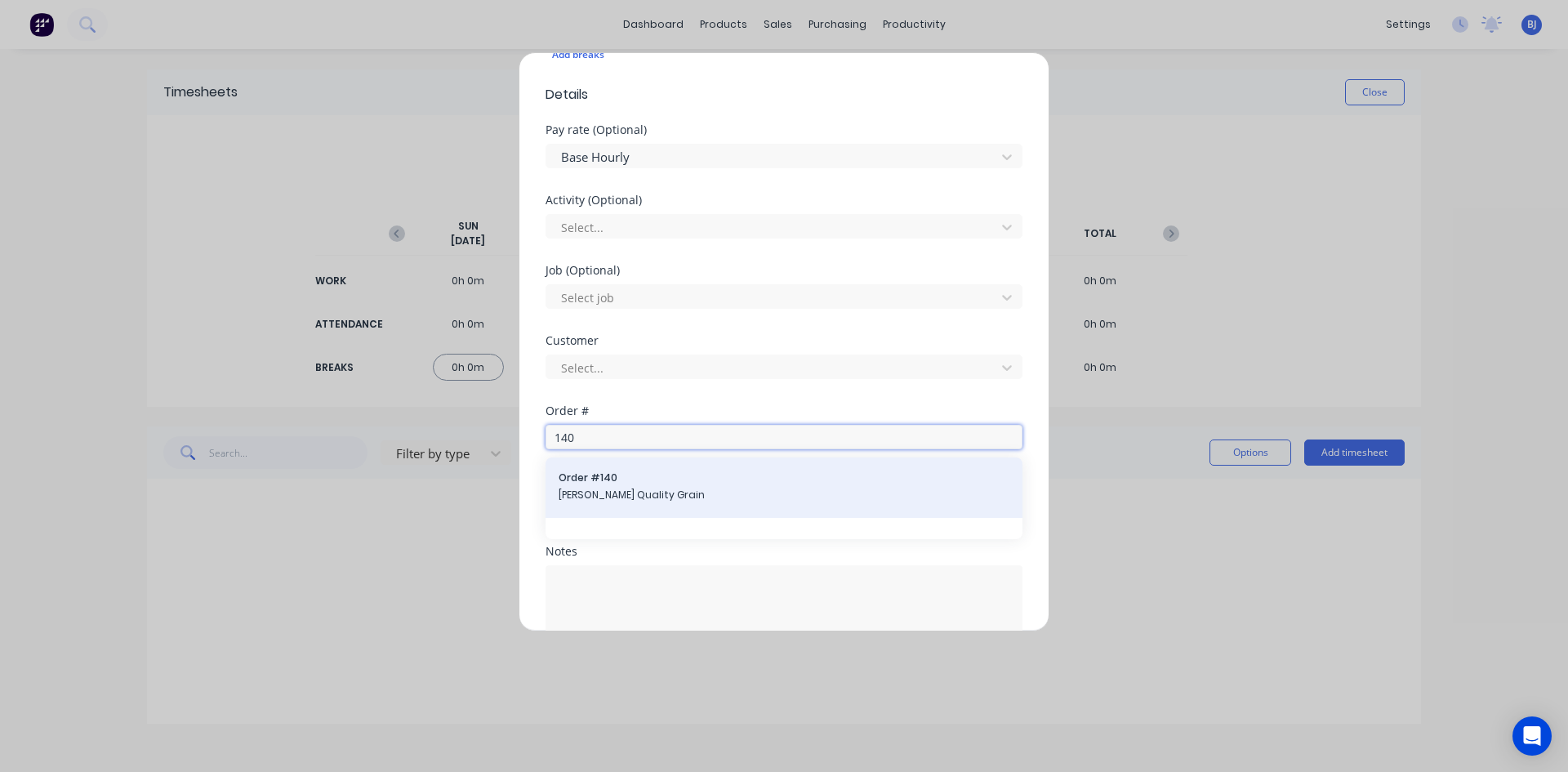
type input "140"
click at [592, 493] on span "[PERSON_NAME] Quality Grain" at bounding box center [784, 495] width 450 height 15
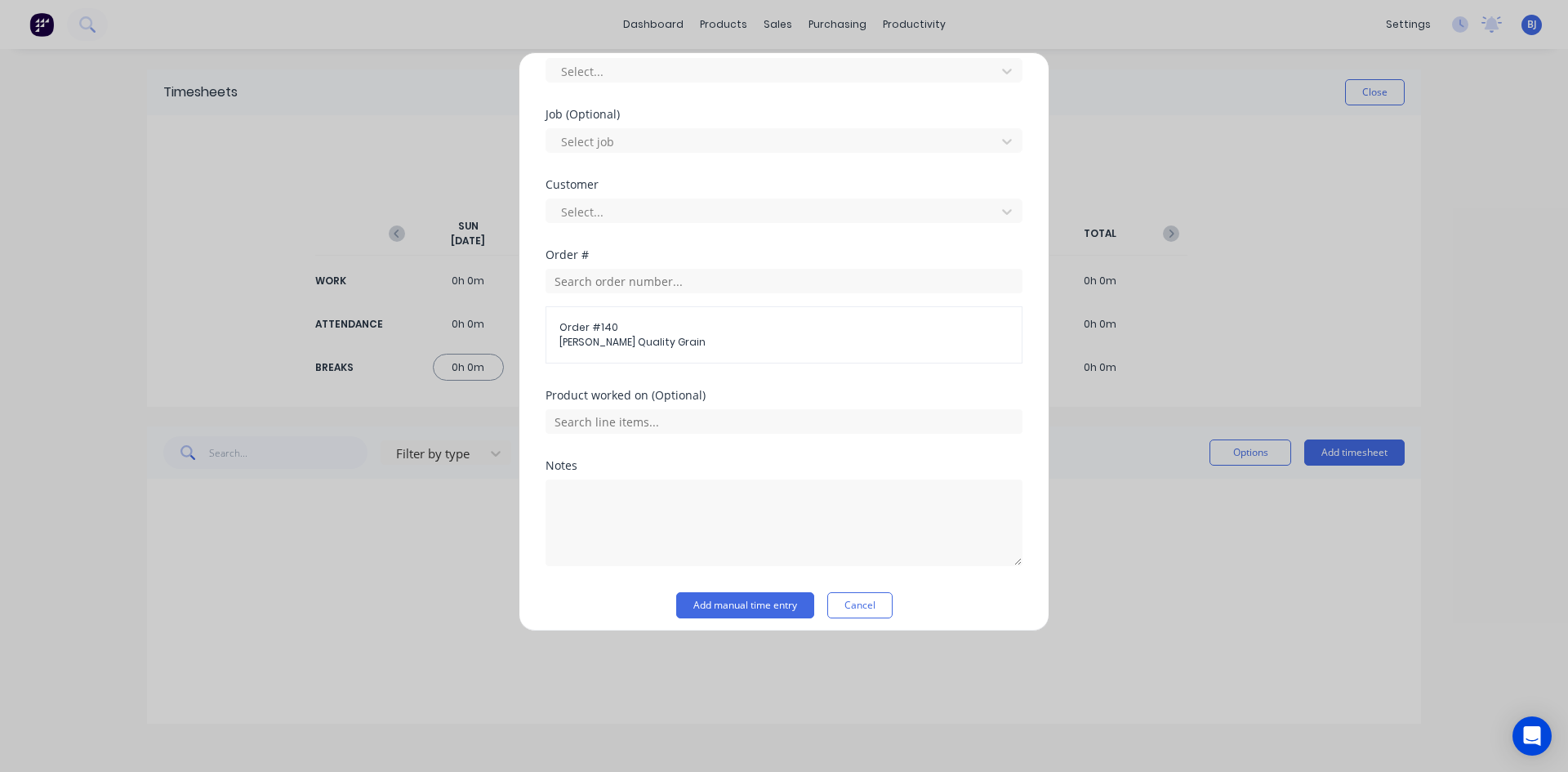
scroll to position [657, 0]
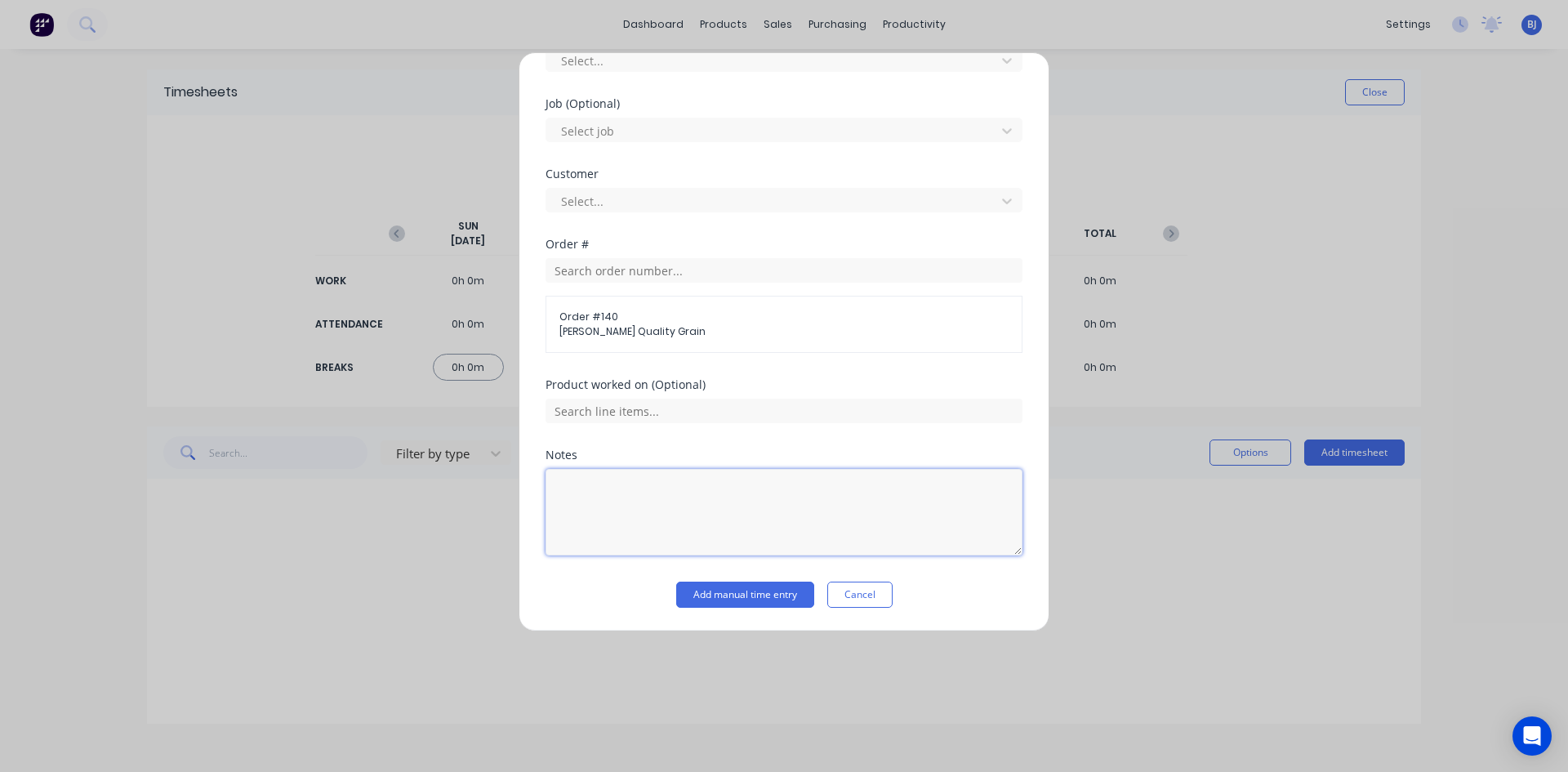
click at [592, 486] on textarea at bounding box center [784, 513] width 477 height 87
type textarea "NEW WALL ON OLD BIN"
click at [734, 591] on button "Add manual time entry" at bounding box center [746, 595] width 138 height 26
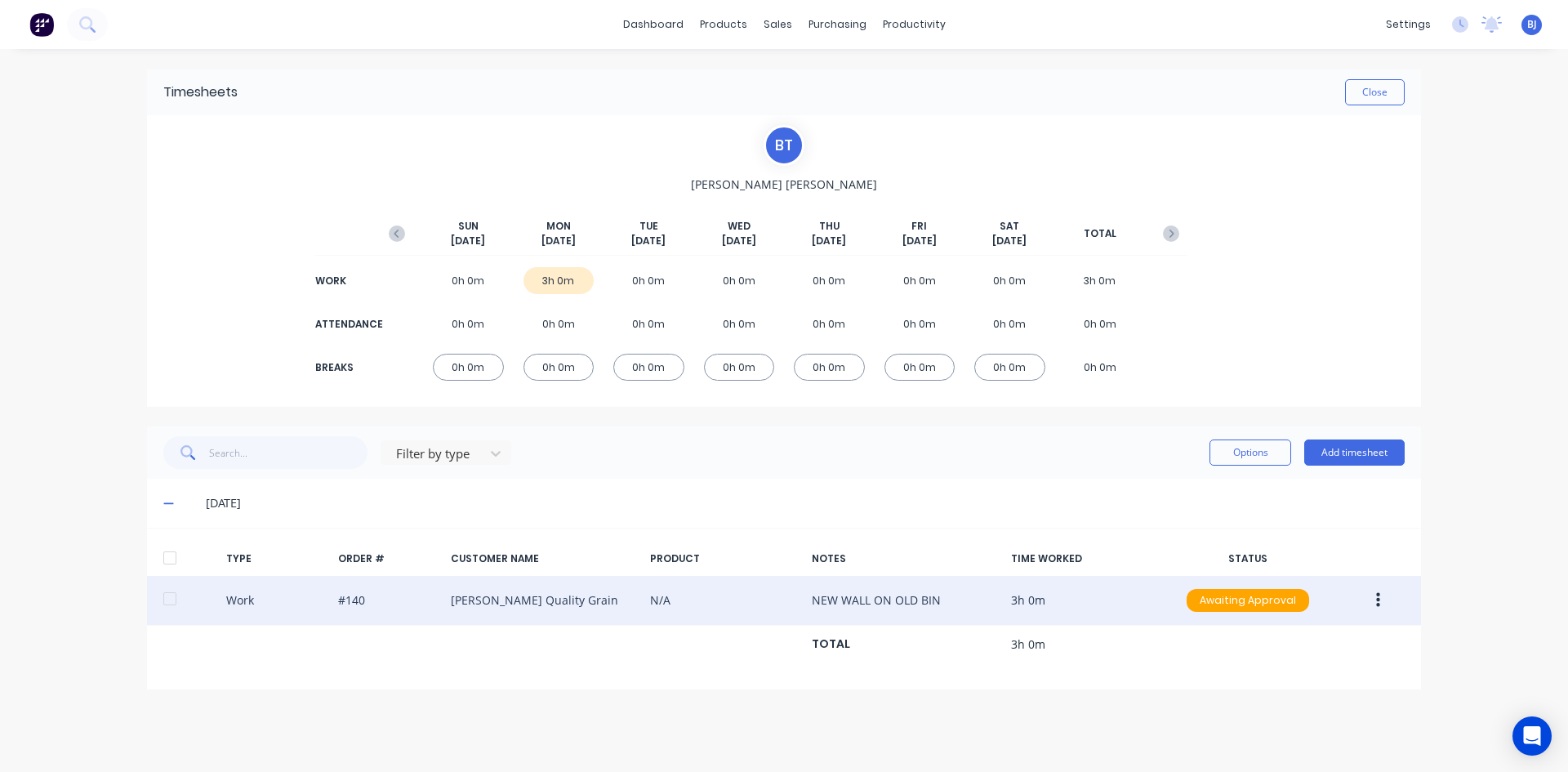
click at [1381, 599] on button "button" at bounding box center [1378, 600] width 39 height 30
click at [1290, 573] on div "Duplicate" at bounding box center [1320, 572] width 126 height 24
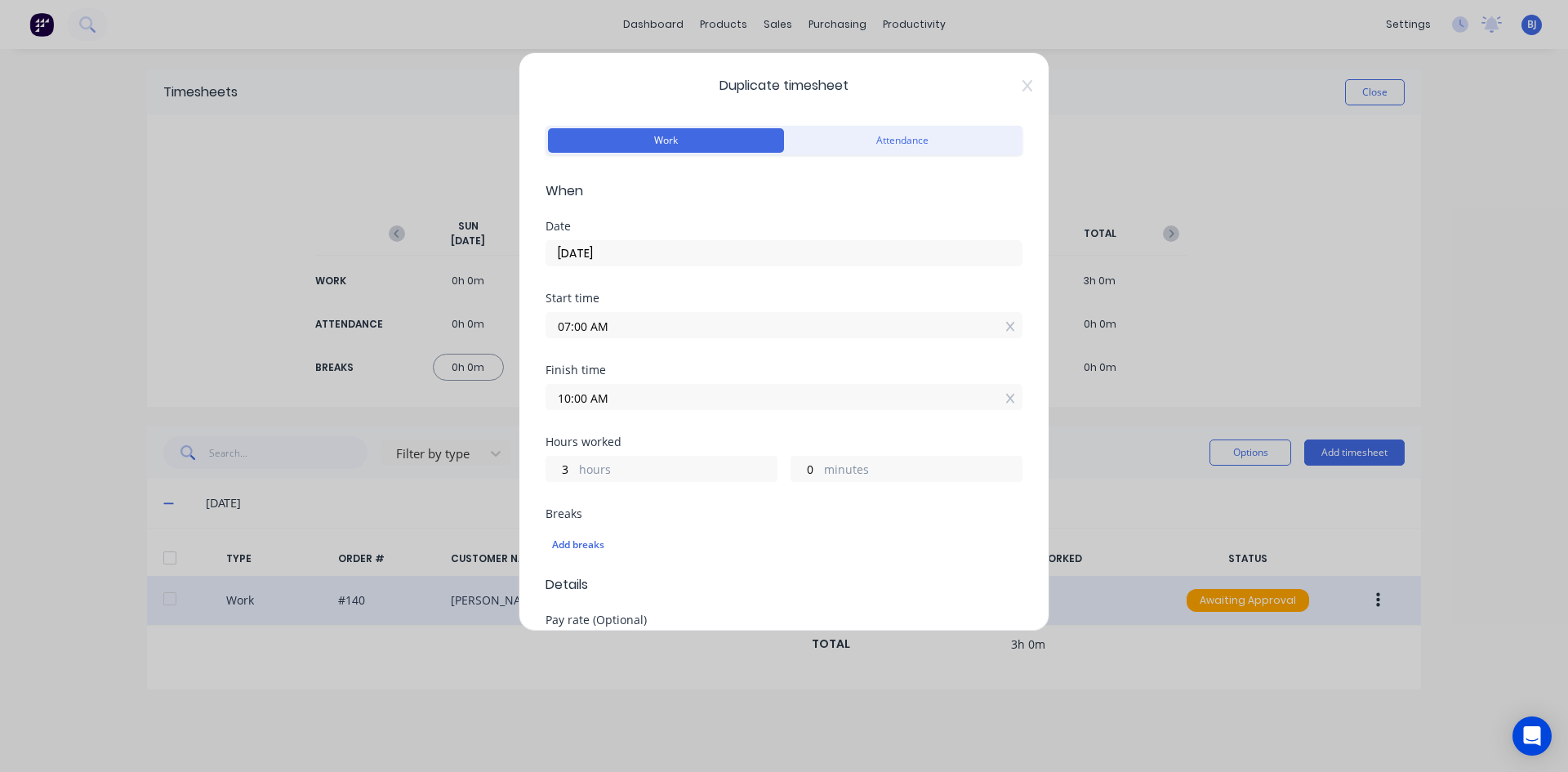
drag, startPoint x: 585, startPoint y: 328, endPoint x: 541, endPoint y: 344, distance: 46.8
click at [541, 344] on div "Duplicate timesheet Work Attendance When Date [DATE] Start time 07:00 AM Finish…" at bounding box center [784, 342] width 531 height 579
type input "11:00 AM"
type input "23"
drag, startPoint x: 707, startPoint y: 360, endPoint x: 700, endPoint y: 366, distance: 9.2
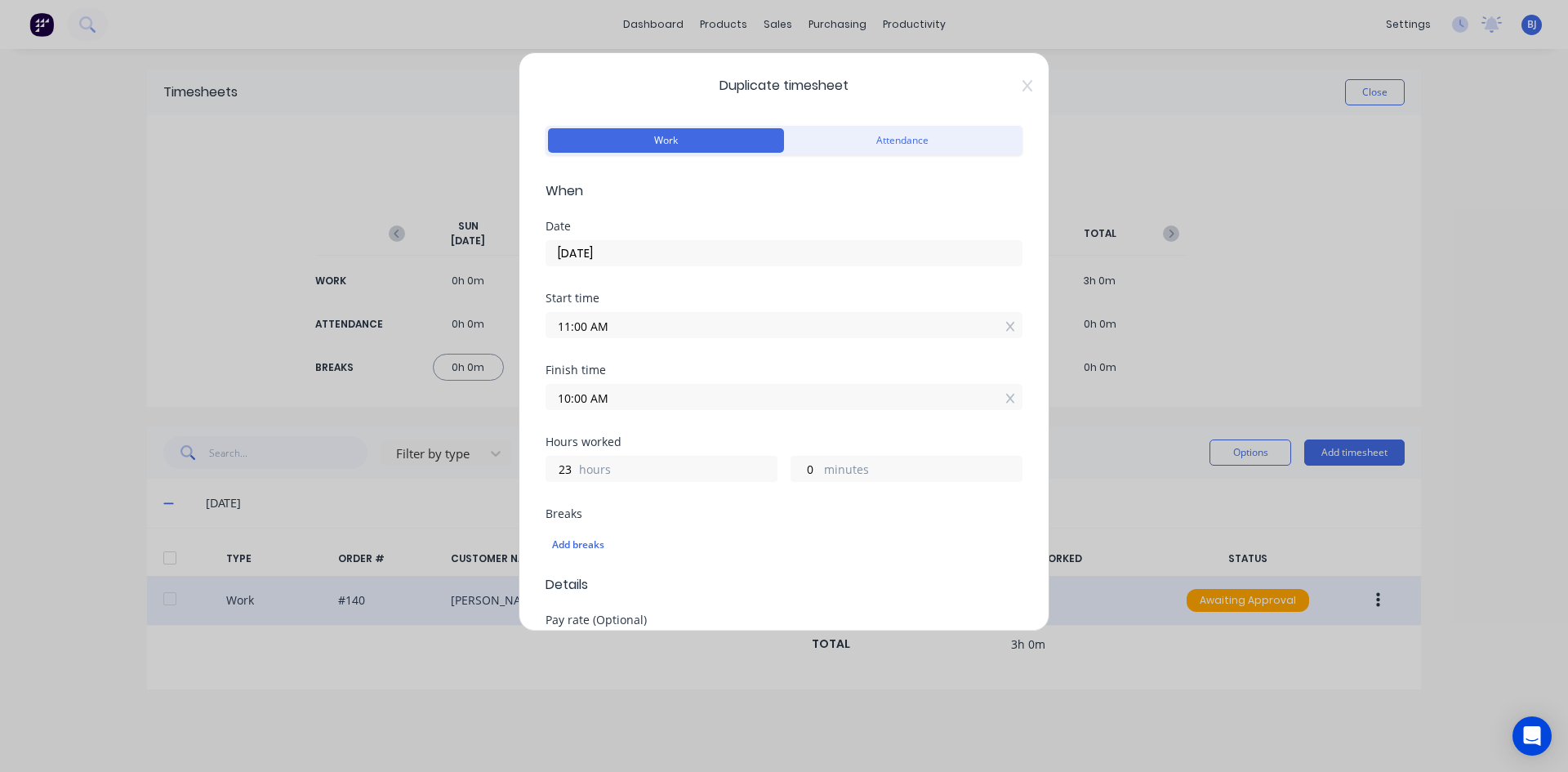
click at [700, 366] on form "Work Attendance When Date [DATE] Start time 11:00 AM Finish time 10:00 AM Hours…" at bounding box center [784, 714] width 477 height 1184
drag, startPoint x: 585, startPoint y: 398, endPoint x: 521, endPoint y: 411, distance: 65.3
click at [523, 409] on div "Duplicate timesheet Work Attendance When Date [DATE] Start time 11:00 AM Finish…" at bounding box center [784, 342] width 531 height 579
type input "02:30 AM"
type input "15"
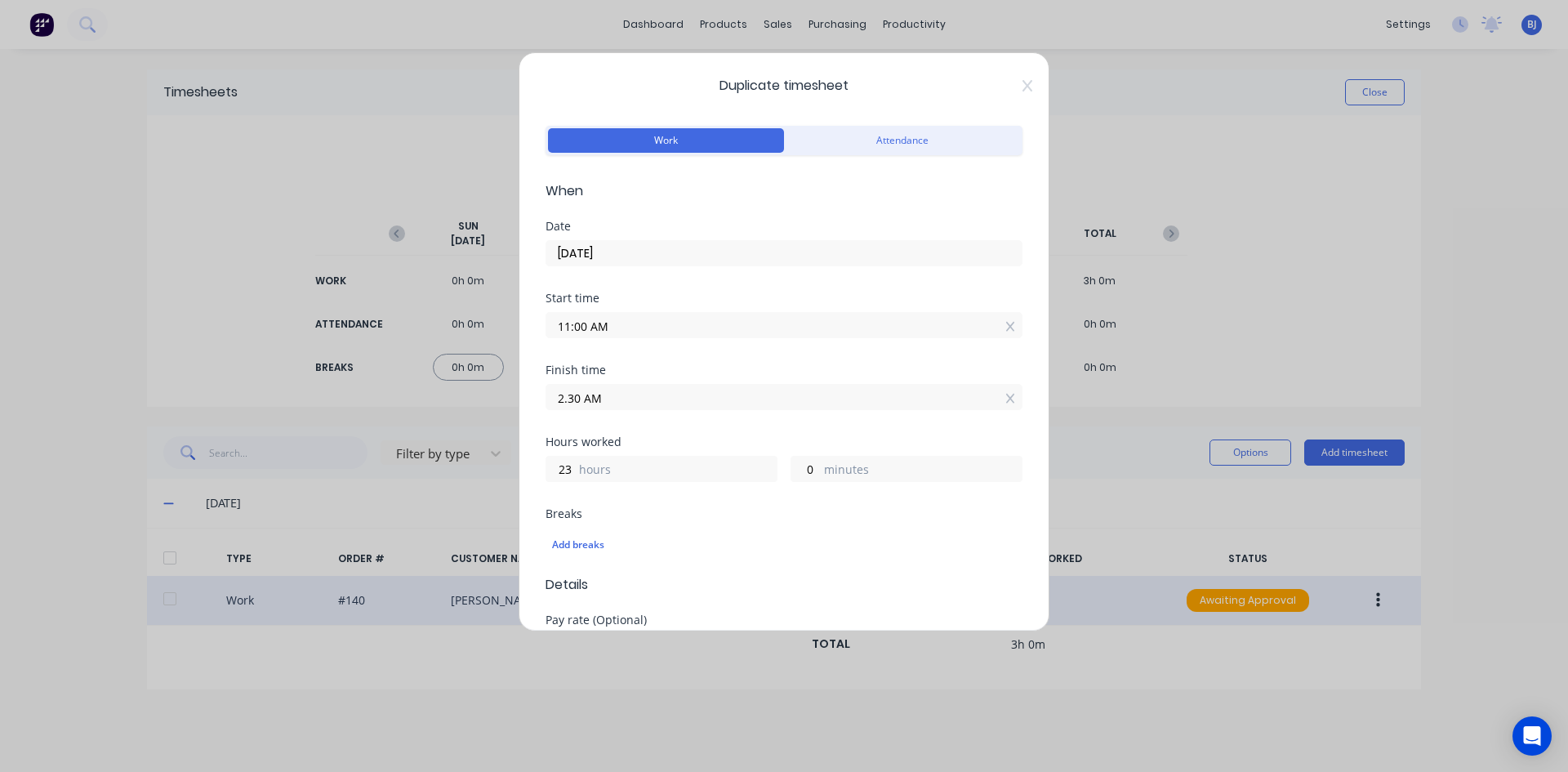
type input "30"
click at [677, 410] on div "Finish time 02:30 AM" at bounding box center [784, 401] width 477 height 72
click at [616, 393] on input "02:30 AM" at bounding box center [784, 397] width 475 height 25
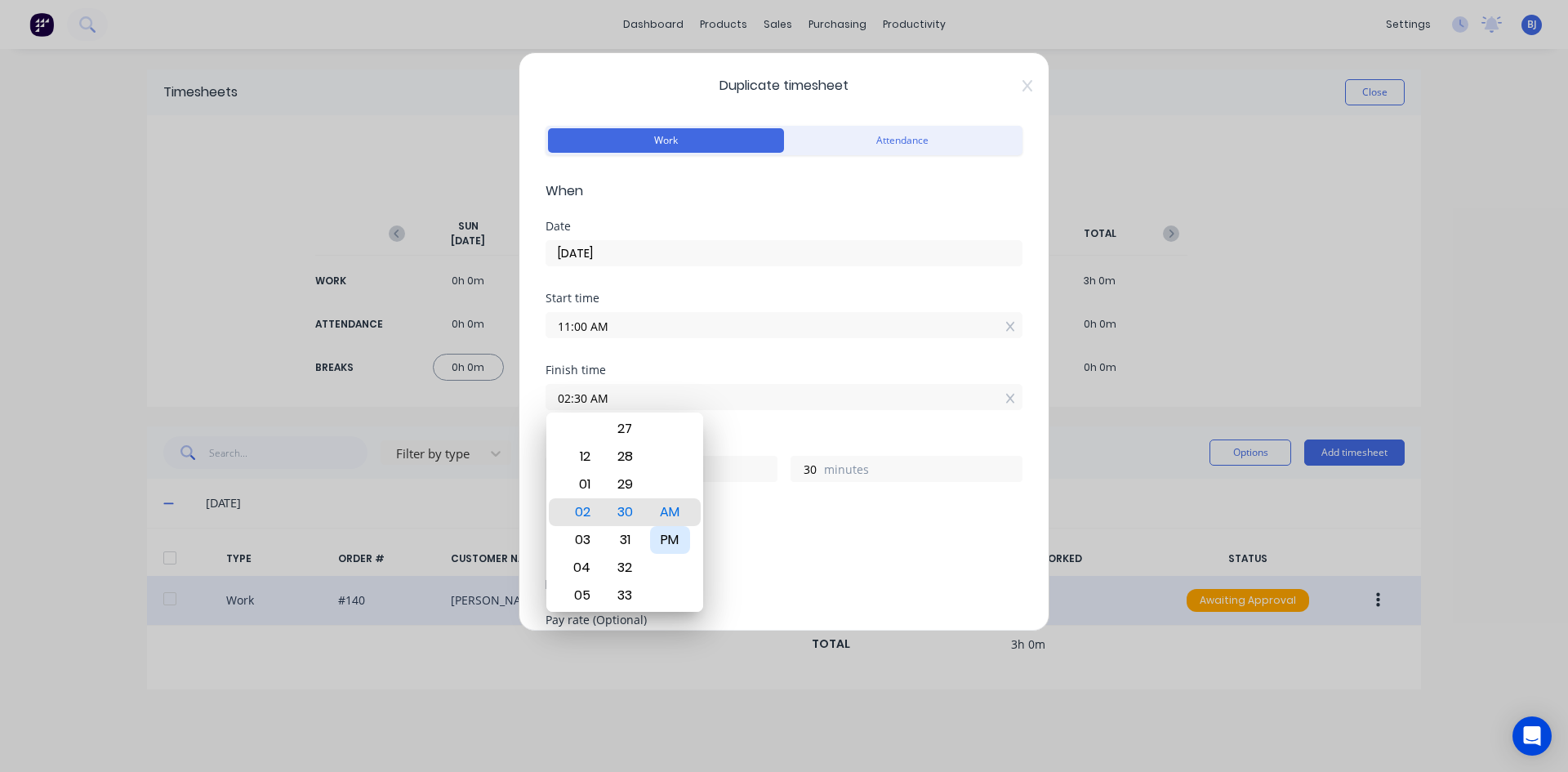
drag, startPoint x: 663, startPoint y: 536, endPoint x: 691, endPoint y: 456, distance: 84.8
click at [664, 528] on div "PM" at bounding box center [669, 540] width 40 height 28
click at [679, 536] on div "PM" at bounding box center [669, 540] width 40 height 28
type input "02:30 PM"
type input "3"
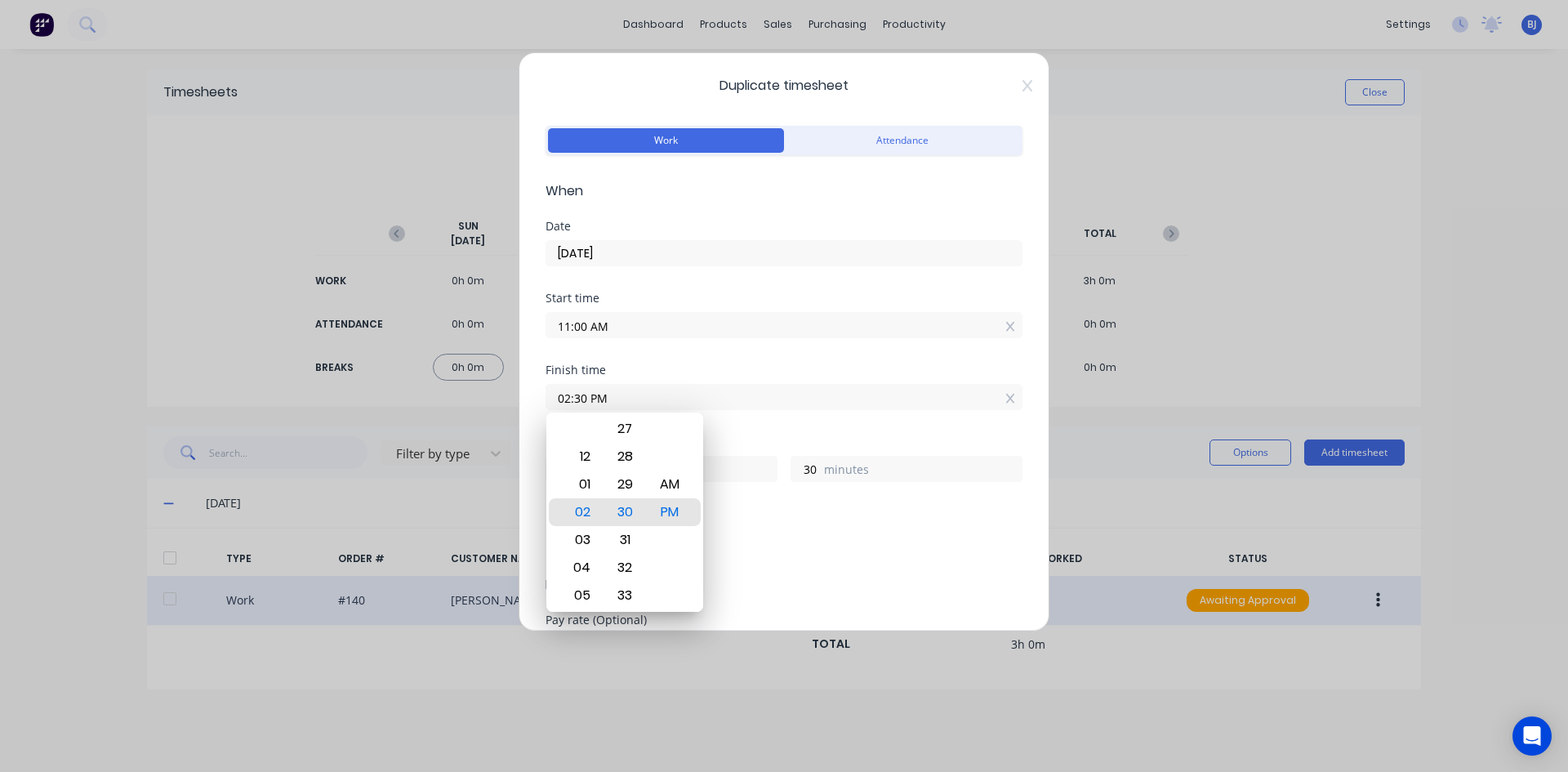
click at [751, 431] on div "Finish time 02:30 PM" at bounding box center [784, 401] width 477 height 72
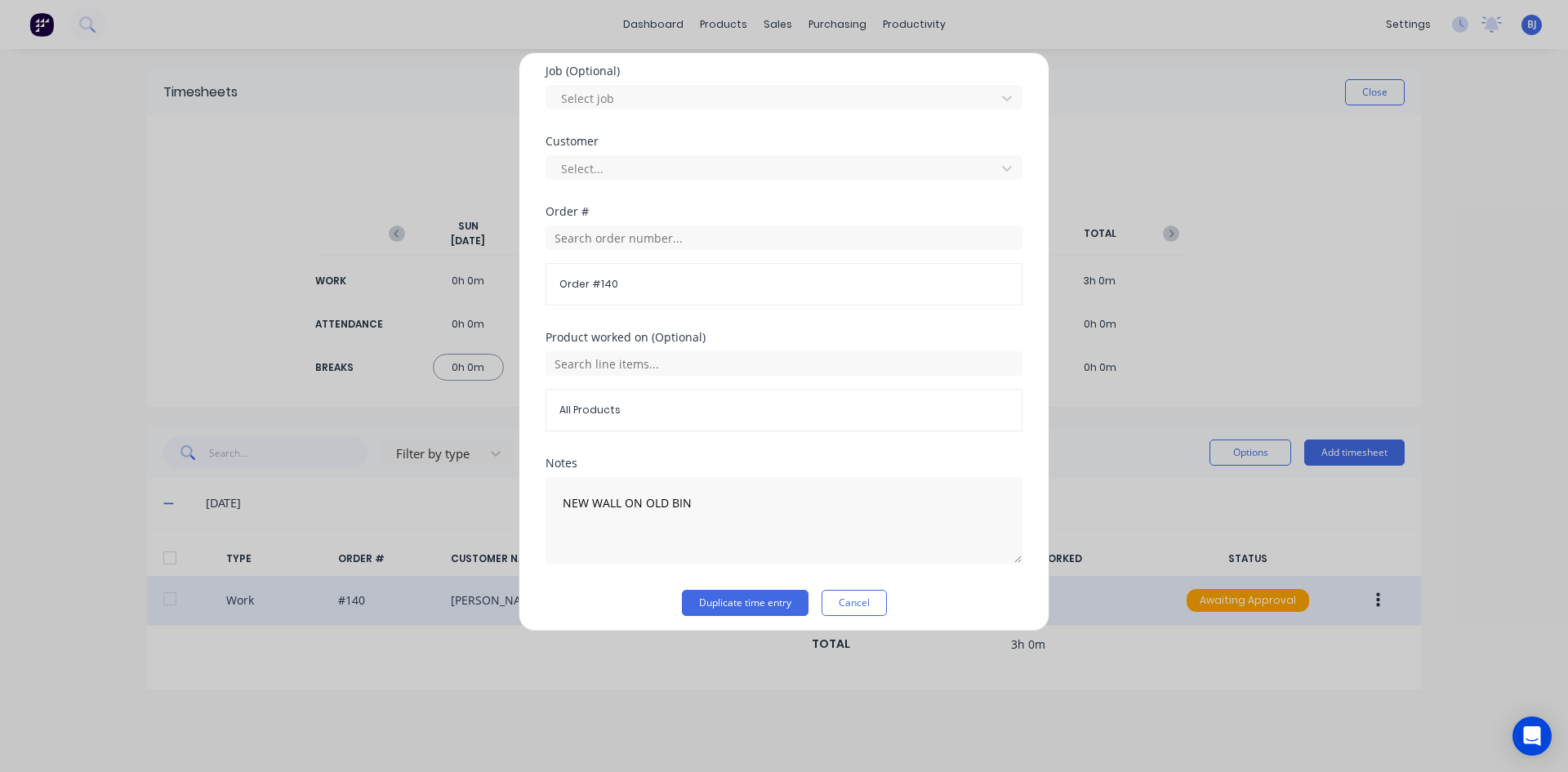
scroll to position [698, 0]
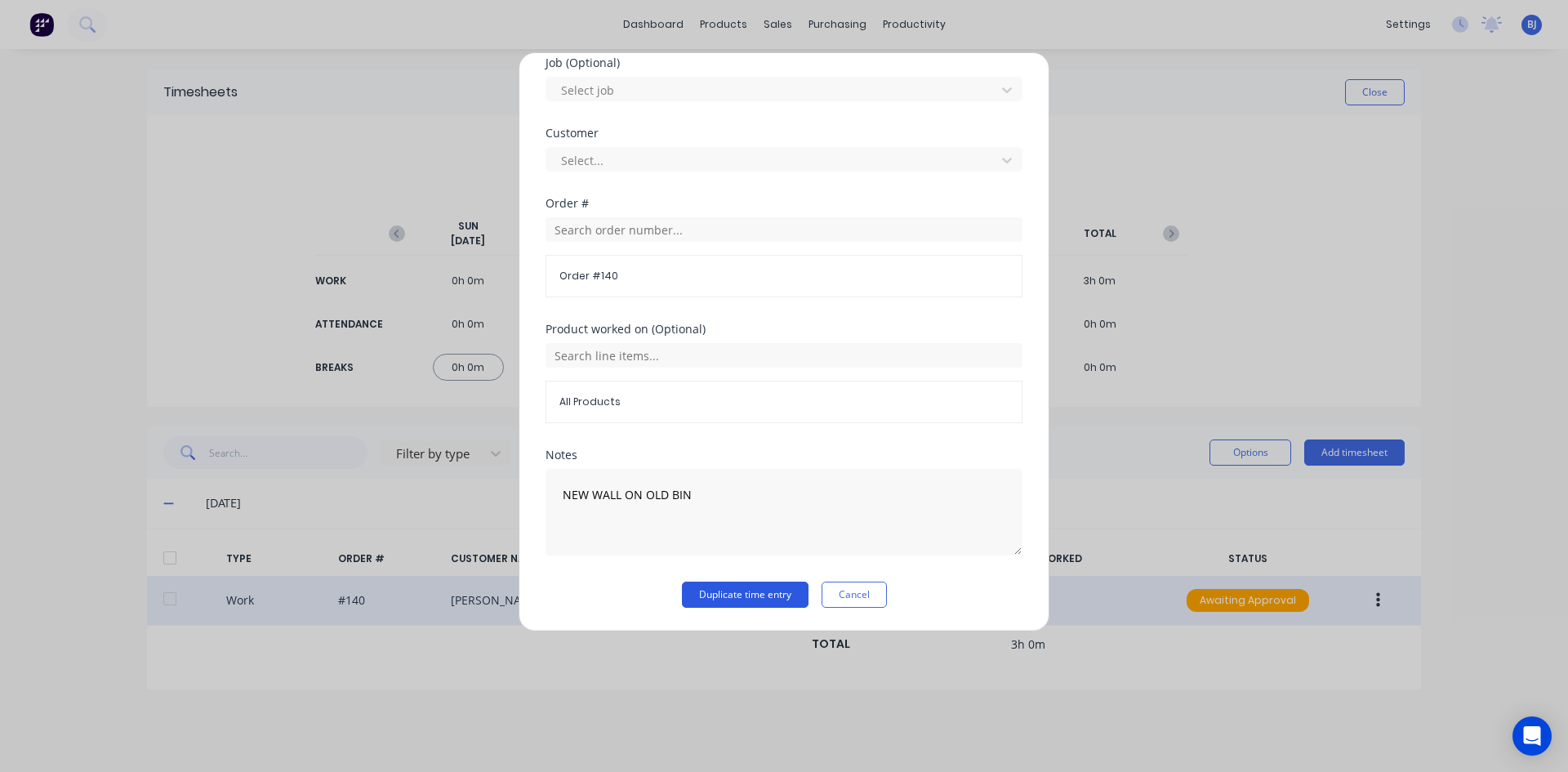
click at [731, 590] on button "Duplicate time entry" at bounding box center [745, 595] width 126 height 26
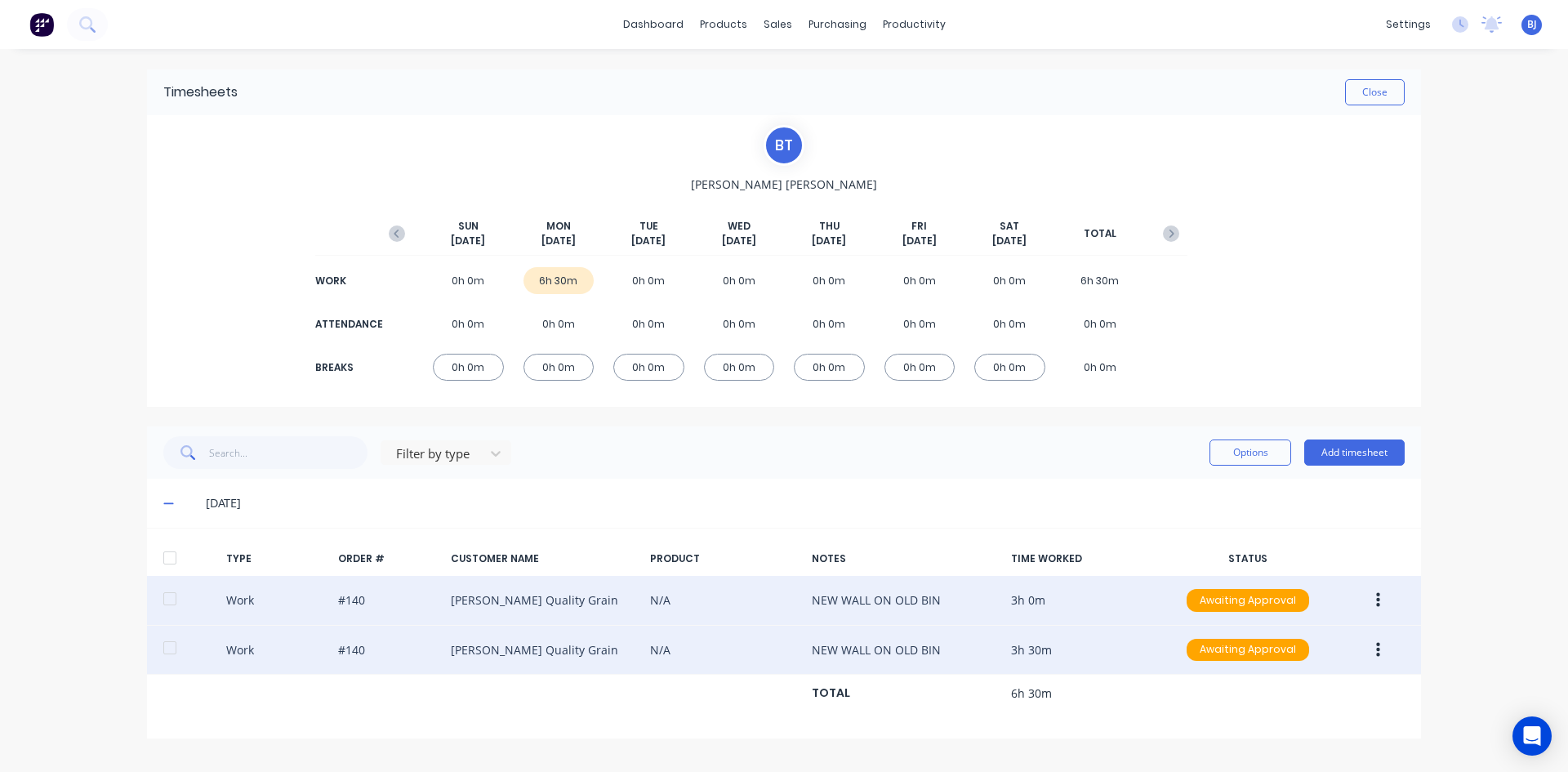
click at [1372, 645] on button "button" at bounding box center [1378, 650] width 39 height 30
click at [1274, 622] on div "Duplicate" at bounding box center [1320, 621] width 126 height 24
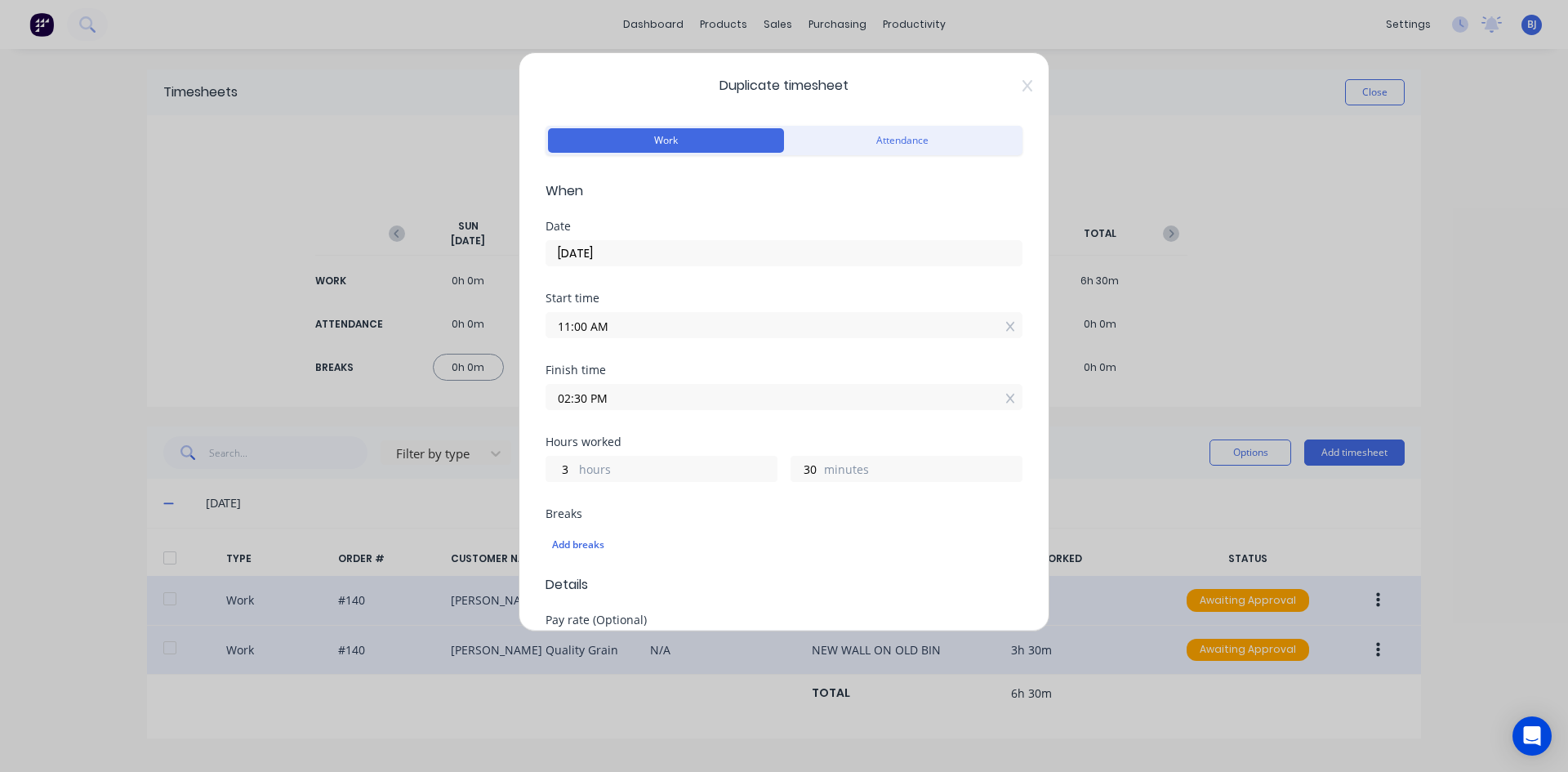
drag, startPoint x: 577, startPoint y: 331, endPoint x: 550, endPoint y: 351, distance: 33.6
click at [550, 351] on div "Start time 11:00 AM" at bounding box center [784, 329] width 477 height 72
type input "10:00 AM"
type input "4"
drag, startPoint x: 587, startPoint y: 398, endPoint x: 527, endPoint y: 416, distance: 62.6
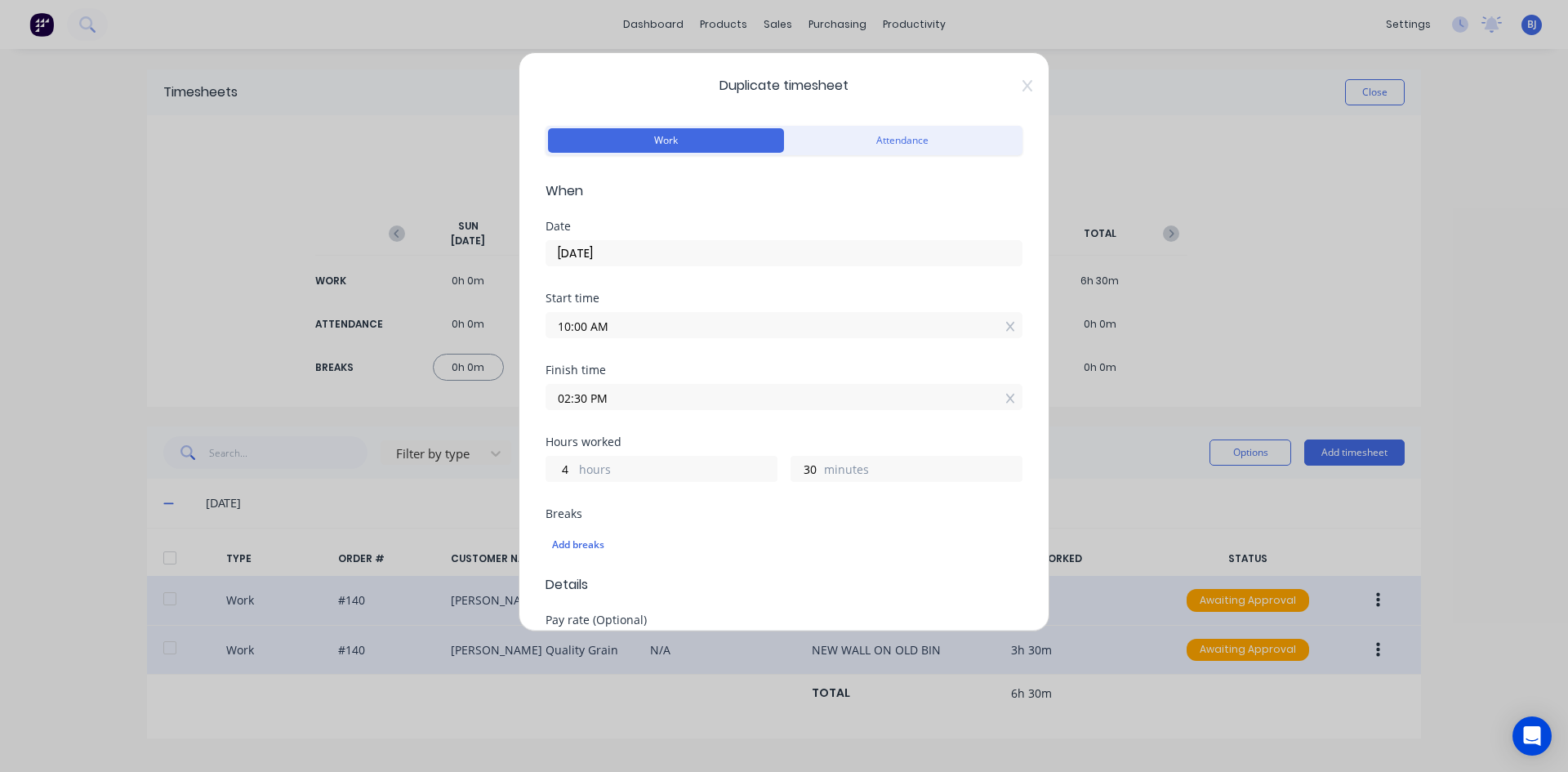
click at [527, 416] on div "Duplicate timesheet Work Attendance When Date [DATE] Start time 10:00 AM Finish…" at bounding box center [784, 342] width 531 height 579
drag, startPoint x: 630, startPoint y: 397, endPoint x: 627, endPoint y: 408, distance: 11.4
click at [629, 397] on input "11.00 PM" at bounding box center [784, 397] width 475 height 25
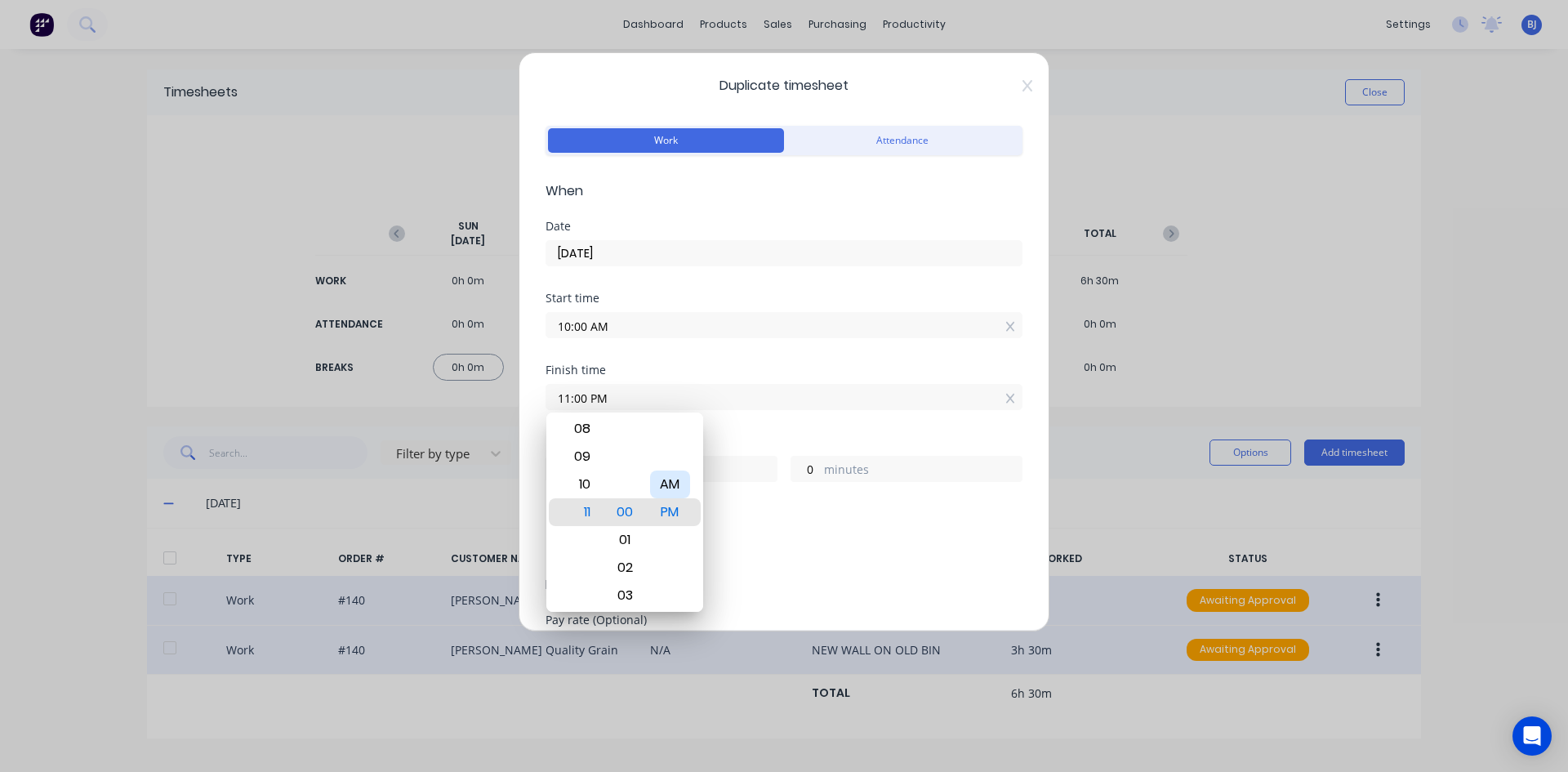
drag, startPoint x: 673, startPoint y: 487, endPoint x: 686, endPoint y: 464, distance: 26.4
click at [673, 486] on div "AM" at bounding box center [669, 485] width 40 height 28
click at [713, 428] on div "Finish time 11:00 AM" at bounding box center [784, 401] width 477 height 72
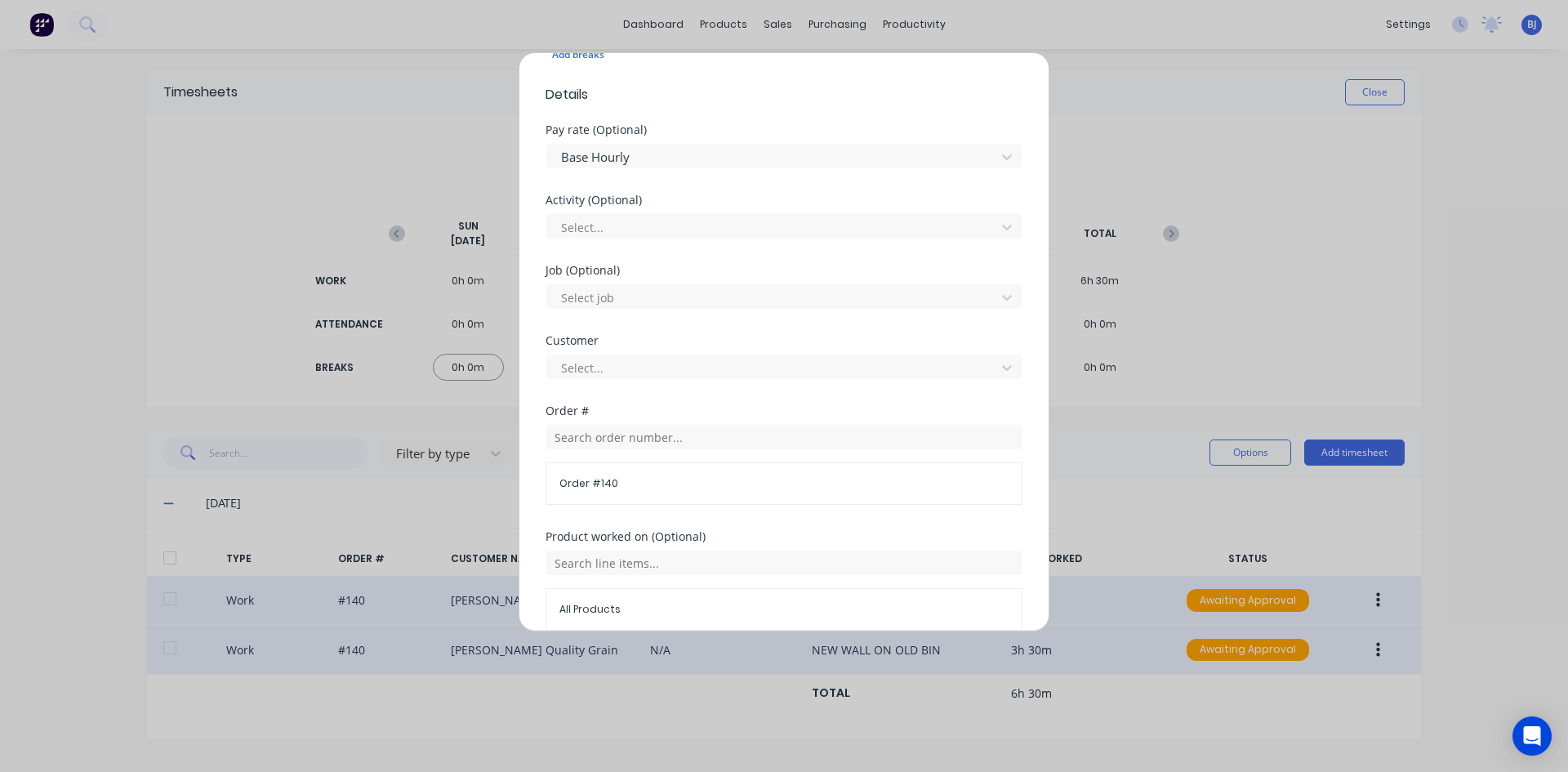
scroll to position [572, 0]
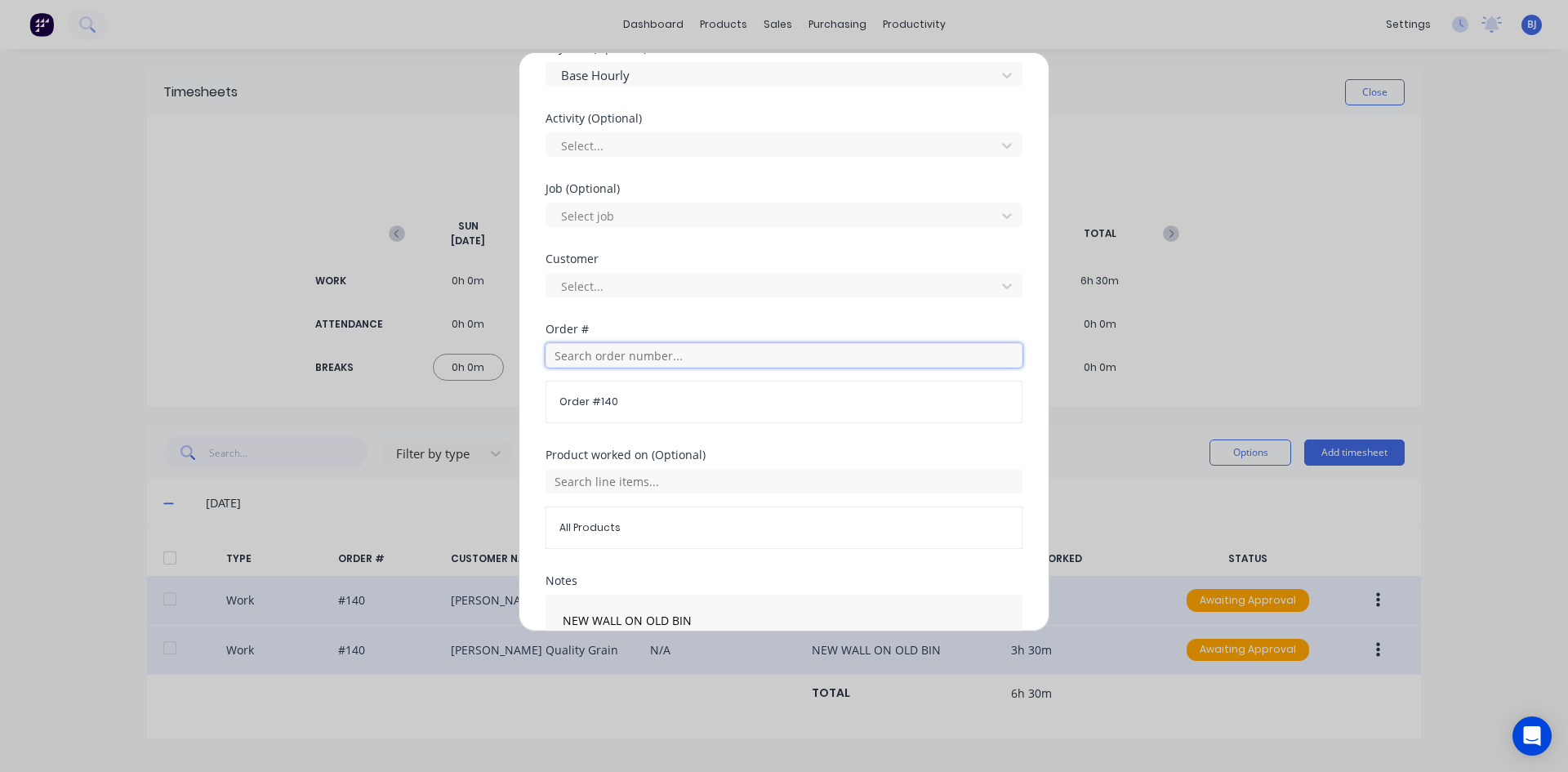
click at [579, 356] on input "text" at bounding box center [784, 356] width 477 height 25
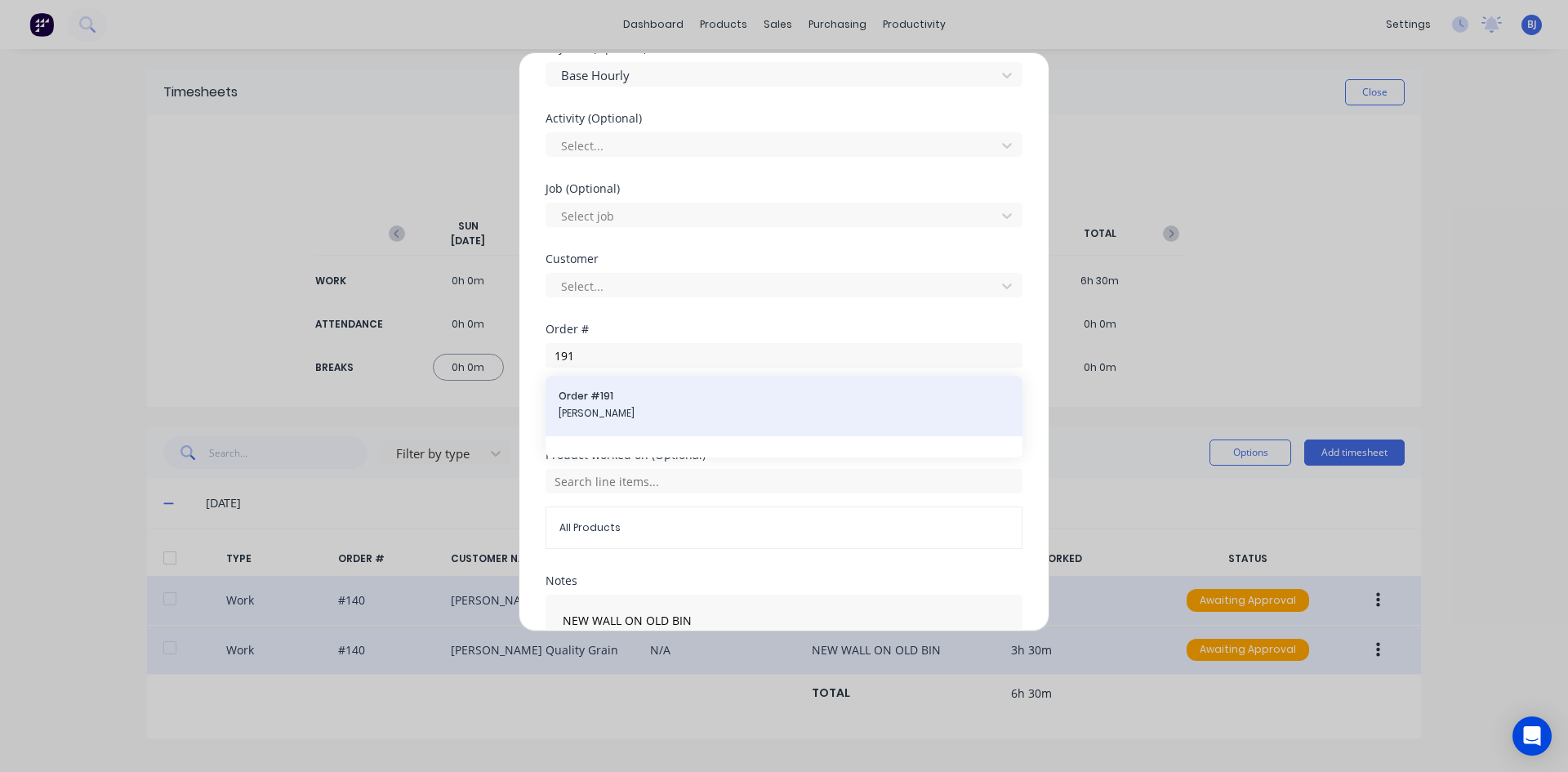
click at [607, 398] on span "Order # 191" at bounding box center [784, 396] width 450 height 15
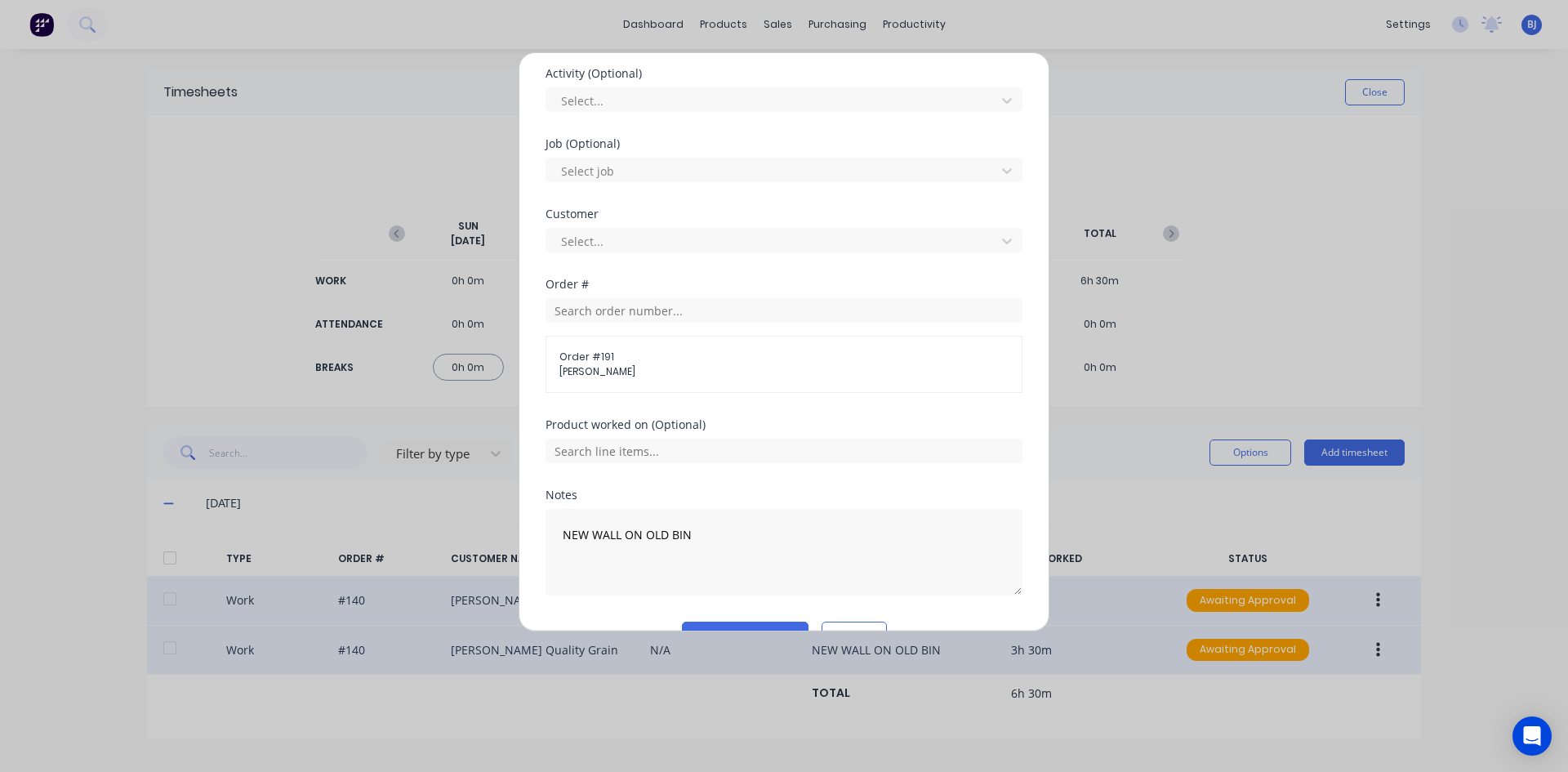
scroll to position [657, 0]
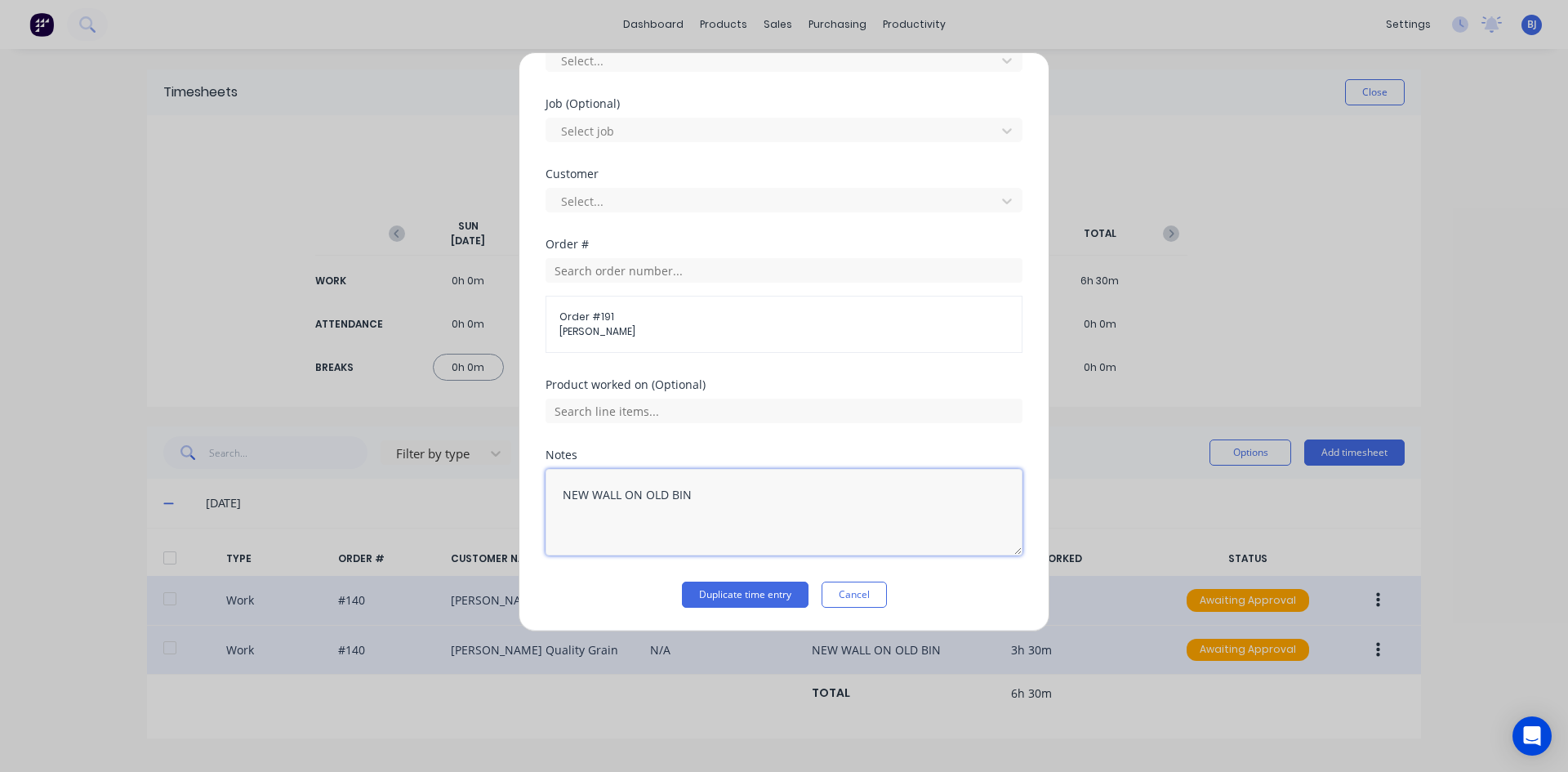
drag, startPoint x: 694, startPoint y: 494, endPoint x: 517, endPoint y: 507, distance: 177.5
click at [519, 506] on div "Duplicate timesheet Work Attendance When Date [DATE] Start time 10:00 AM Finish…" at bounding box center [784, 342] width 531 height 579
click at [714, 597] on button "Duplicate time entry" at bounding box center [745, 595] width 126 height 26
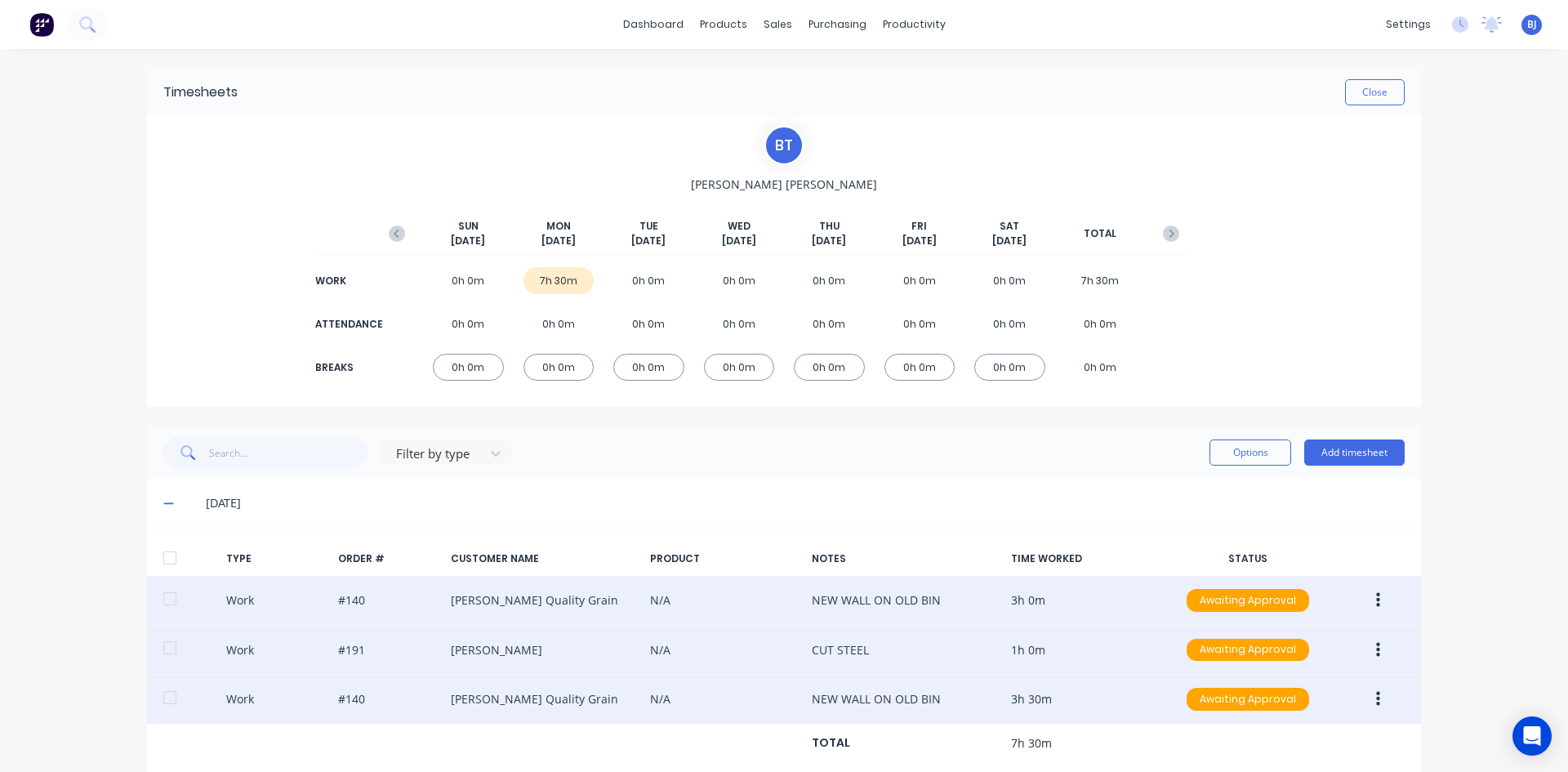
click at [1374, 657] on button "button" at bounding box center [1378, 650] width 39 height 30
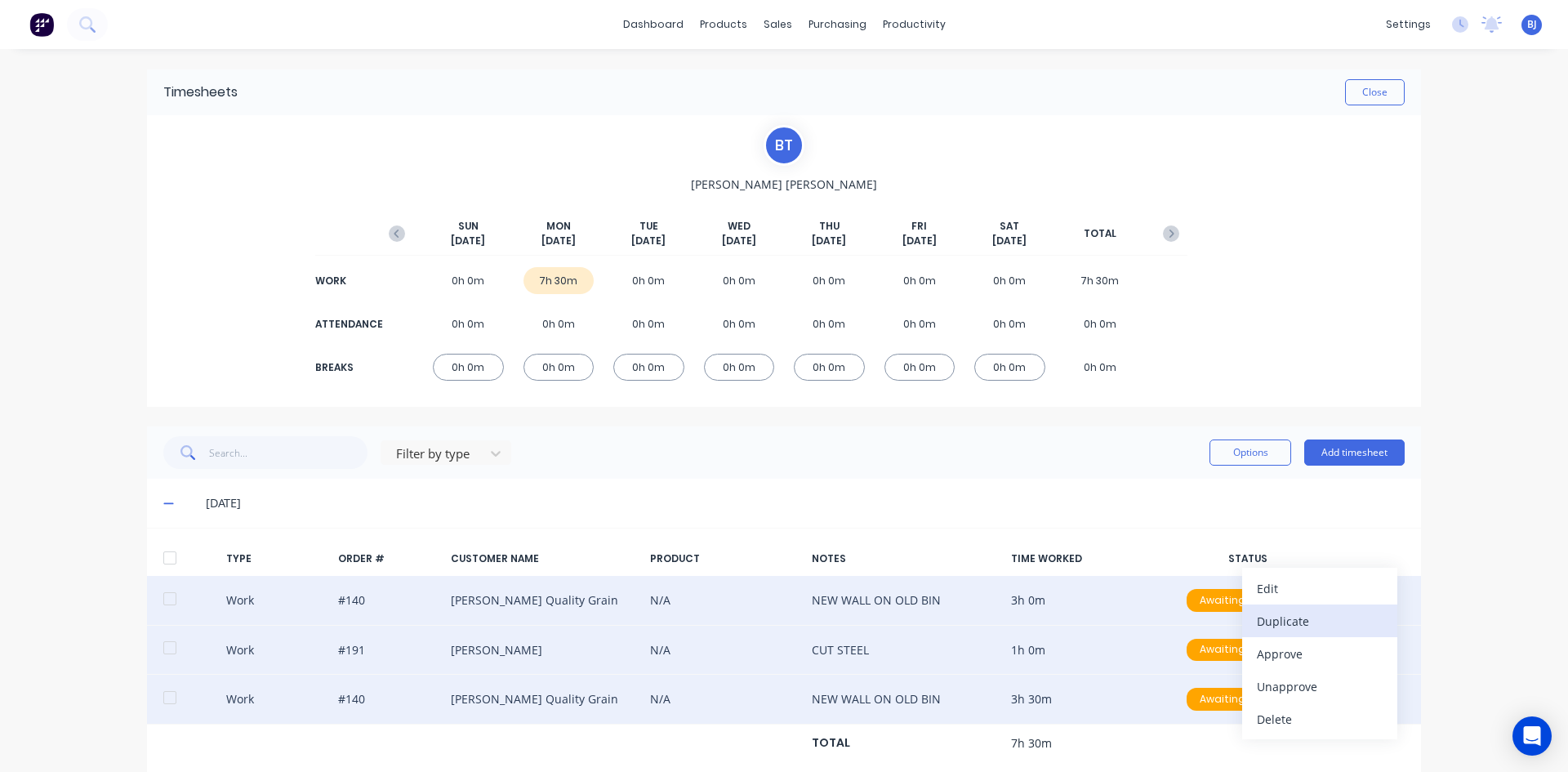
click at [1277, 618] on div "Duplicate" at bounding box center [1320, 621] width 126 height 24
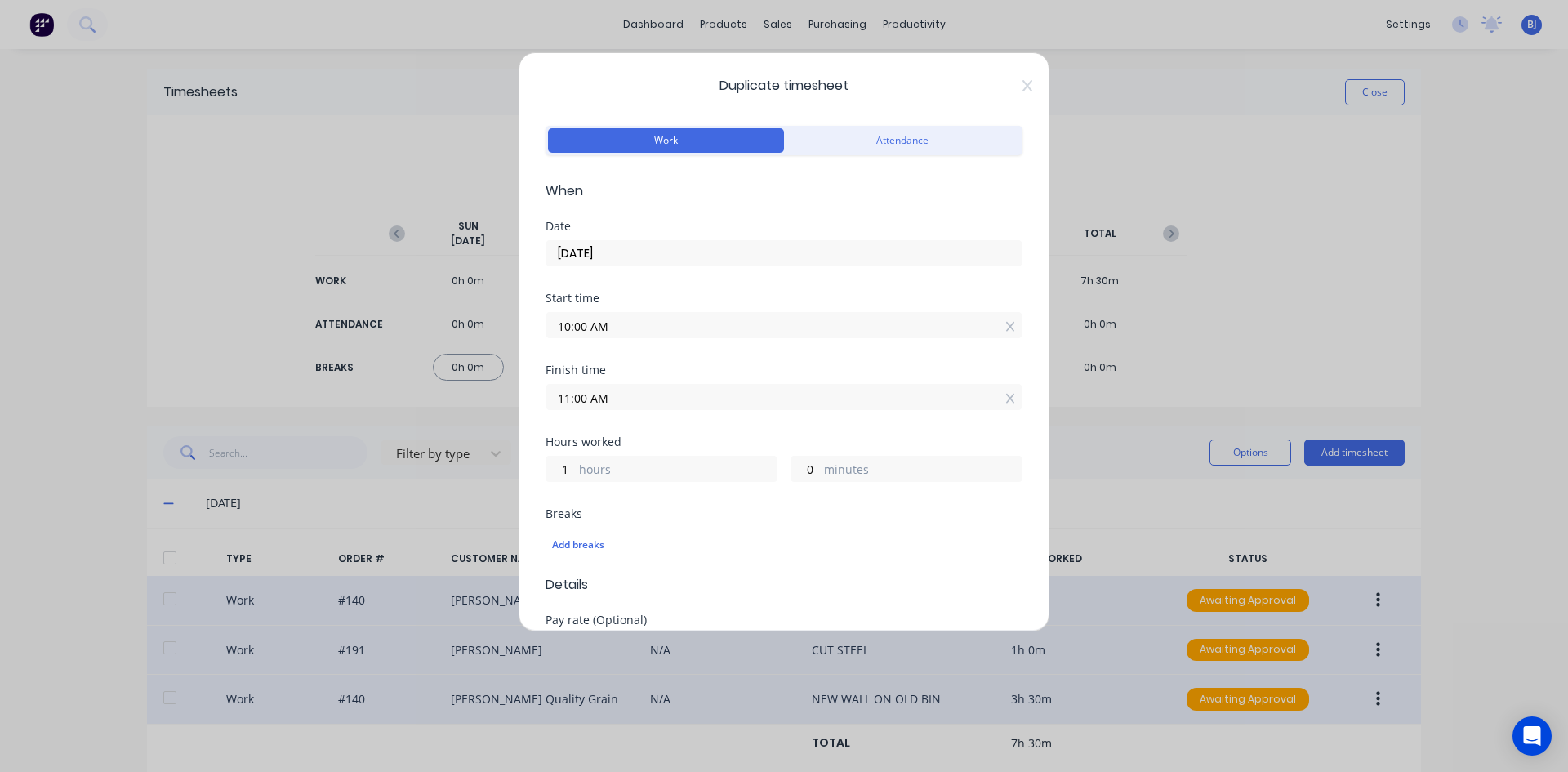
drag, startPoint x: 588, startPoint y: 327, endPoint x: 524, endPoint y: 352, distance: 68.7
click at [524, 352] on div "Duplicate timesheet Work Attendance When Date [DATE] Start time 10:00 AM Finish…" at bounding box center [784, 342] width 531 height 579
click at [640, 321] on input "2.30AM" at bounding box center [784, 325] width 475 height 25
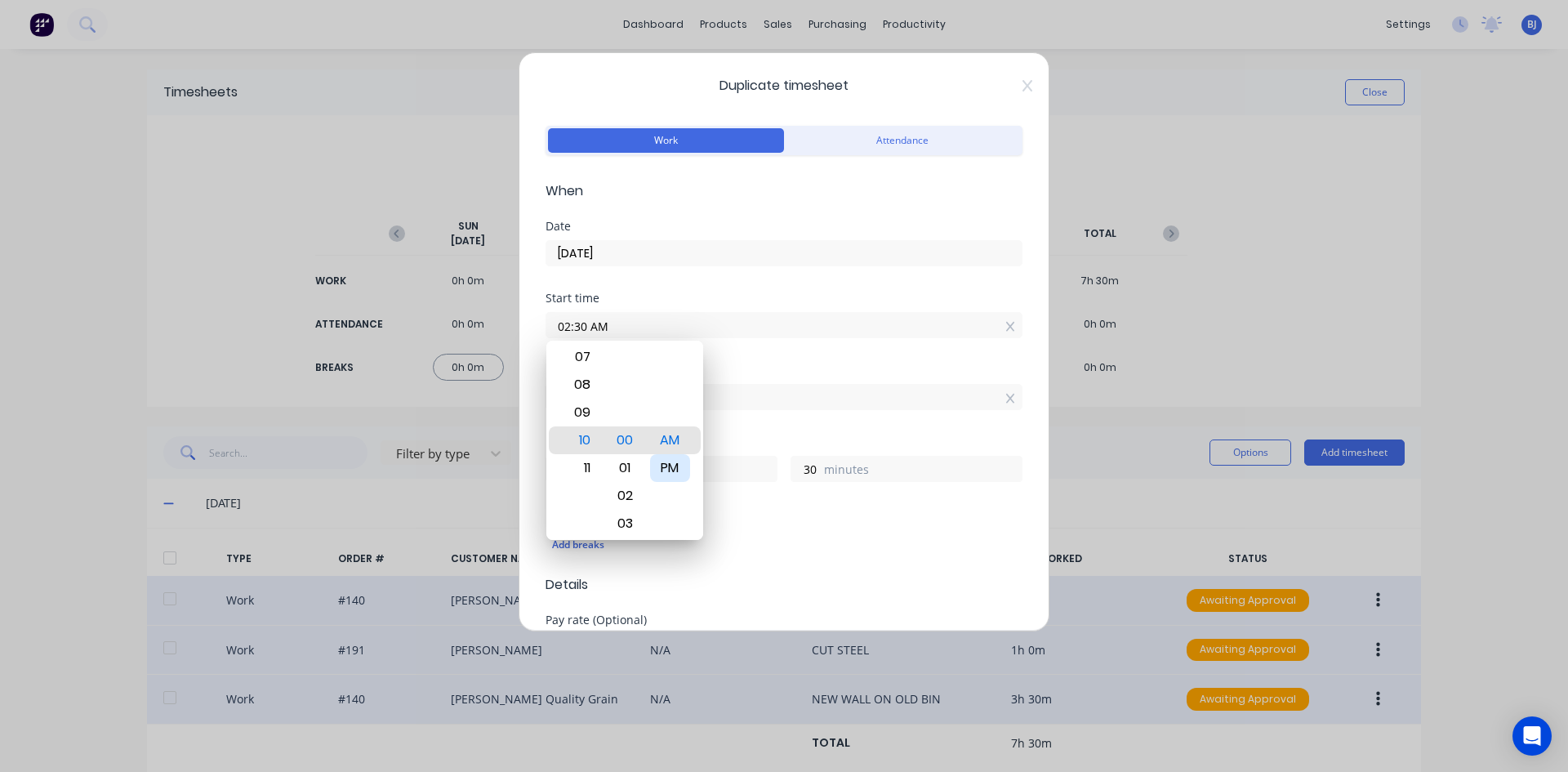
click at [665, 467] on div "PM" at bounding box center [669, 468] width 40 height 28
drag, startPoint x: 730, startPoint y: 352, endPoint x: 653, endPoint y: 369, distance: 78.9
click at [724, 356] on div "Start time 02:30 PM" at bounding box center [784, 329] width 477 height 72
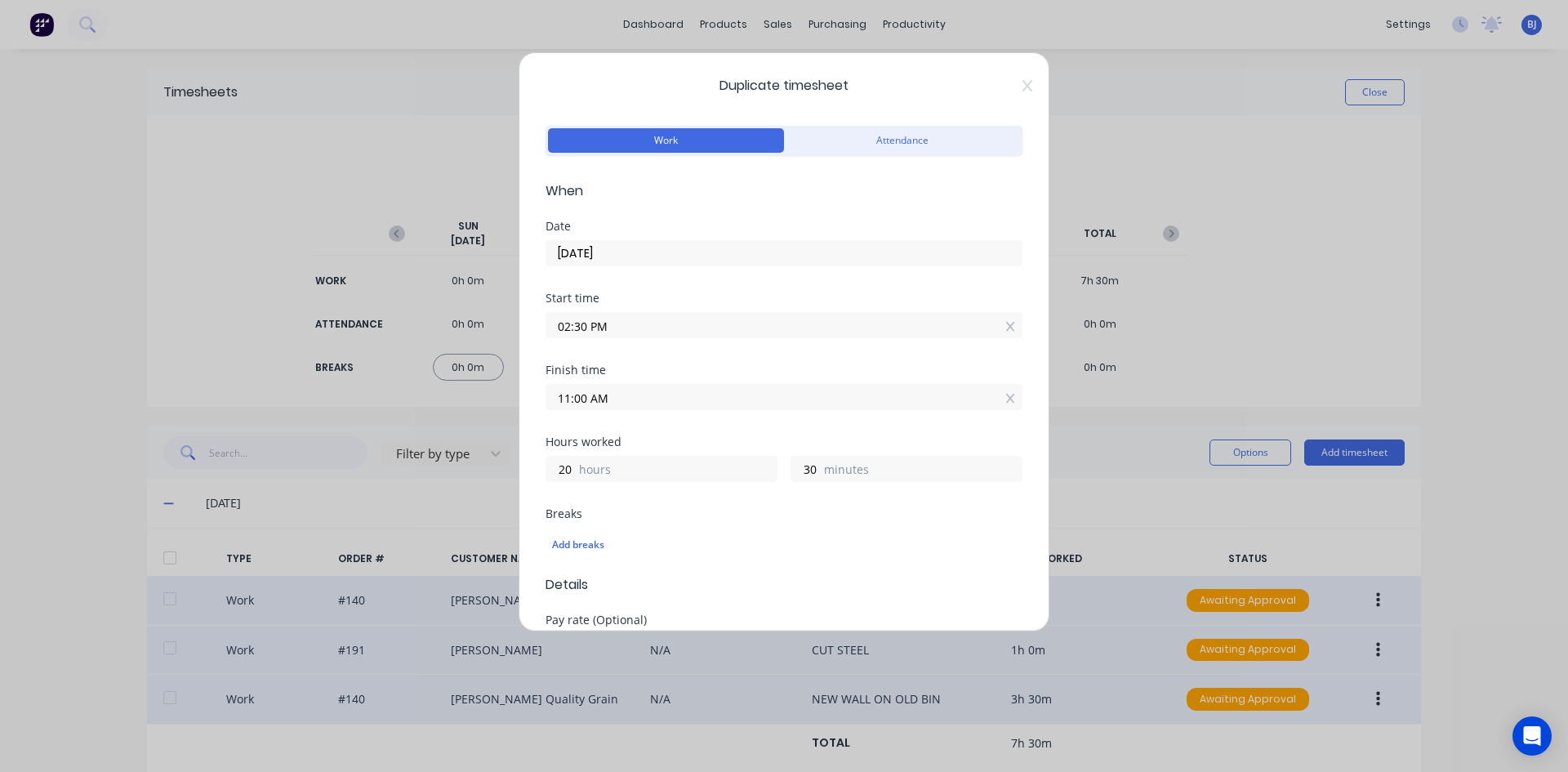
drag, startPoint x: 585, startPoint y: 396, endPoint x: 540, endPoint y: 405, distance: 45.9
click at [541, 404] on div "Duplicate timesheet Work Attendance When Date [DATE] Start time 02:30 PM Finish…" at bounding box center [784, 342] width 531 height 579
click at [634, 401] on input "4.00 AM" at bounding box center [784, 397] width 475 height 25
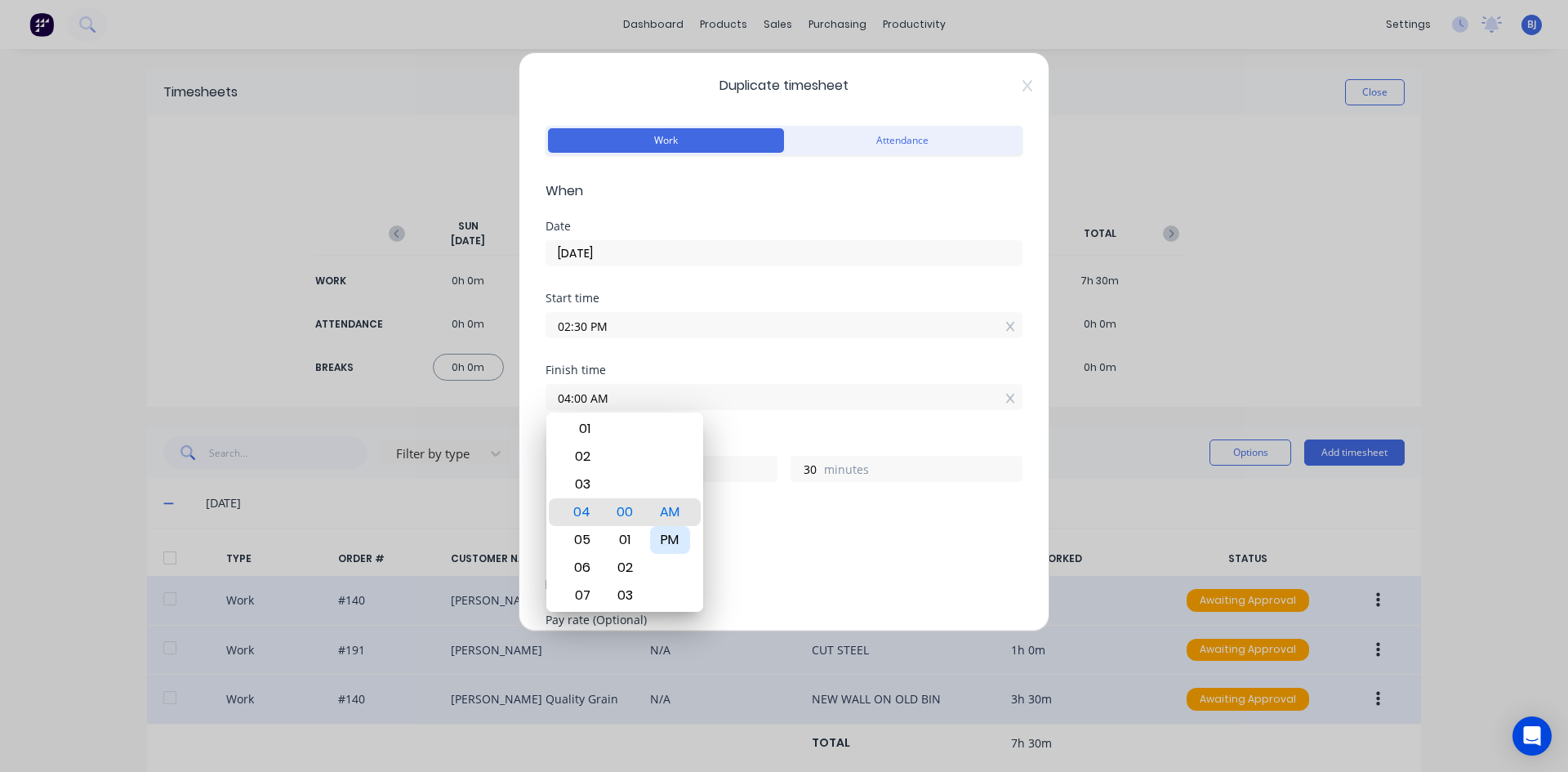
click at [677, 538] on div "PM" at bounding box center [669, 540] width 40 height 28
click at [719, 432] on div "Finish time 04:00 PM" at bounding box center [784, 401] width 477 height 72
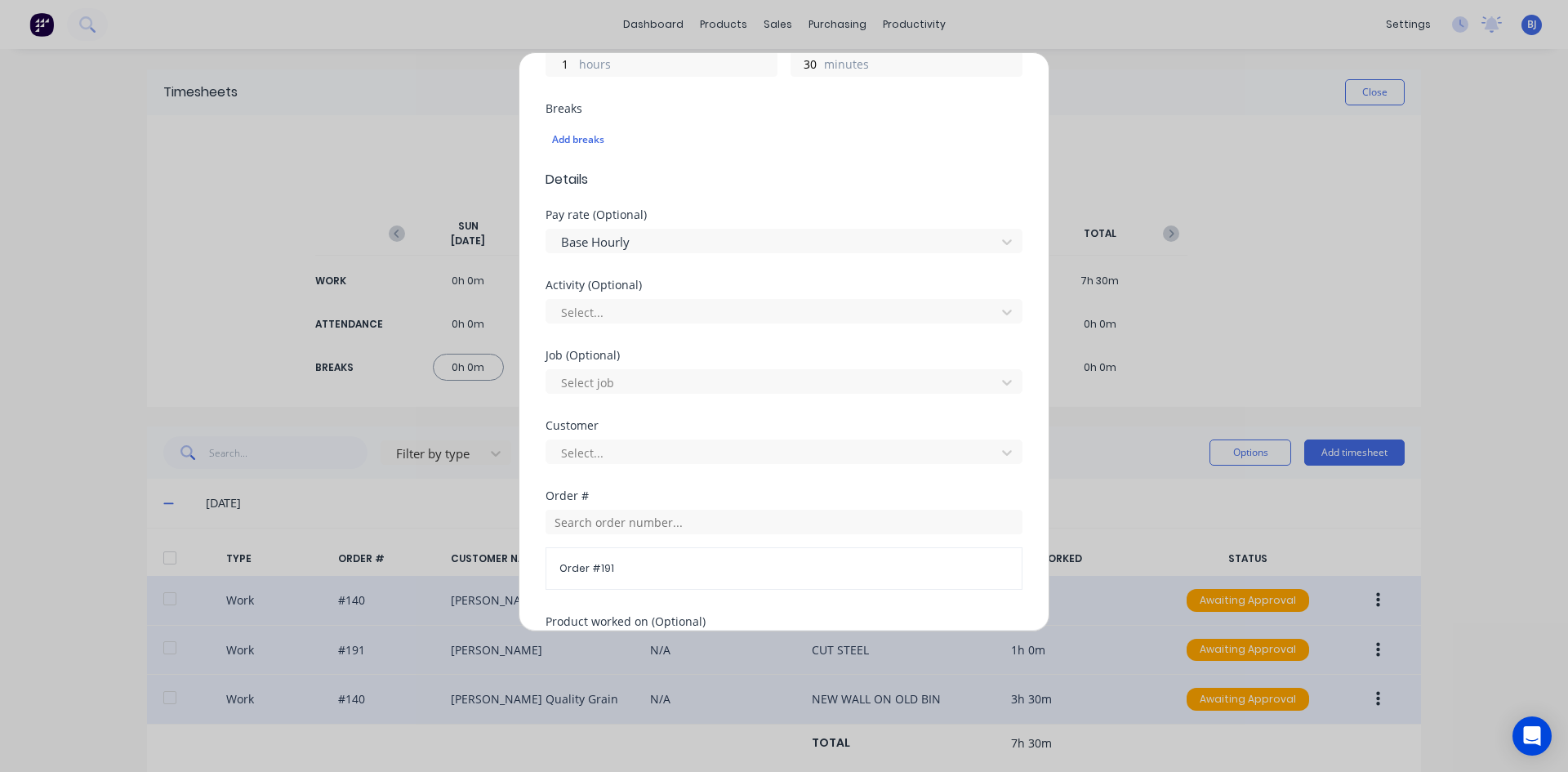
scroll to position [408, 0]
drag, startPoint x: 596, startPoint y: 519, endPoint x: 604, endPoint y: 532, distance: 15.3
click at [596, 520] on input "text" at bounding box center [784, 519] width 477 height 25
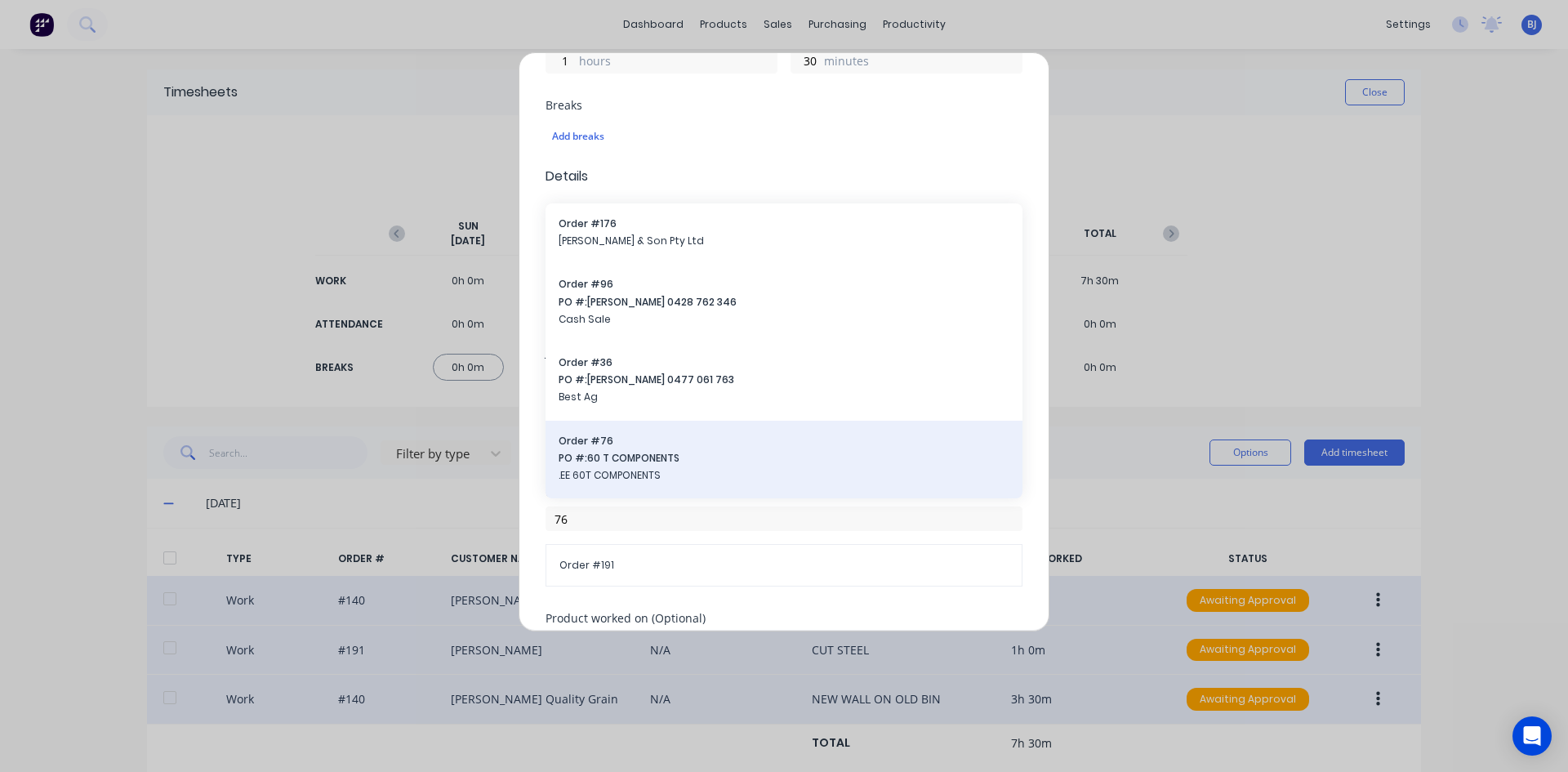
click at [621, 458] on span "PO #: 60 T COMPONENTS" at bounding box center [784, 458] width 450 height 15
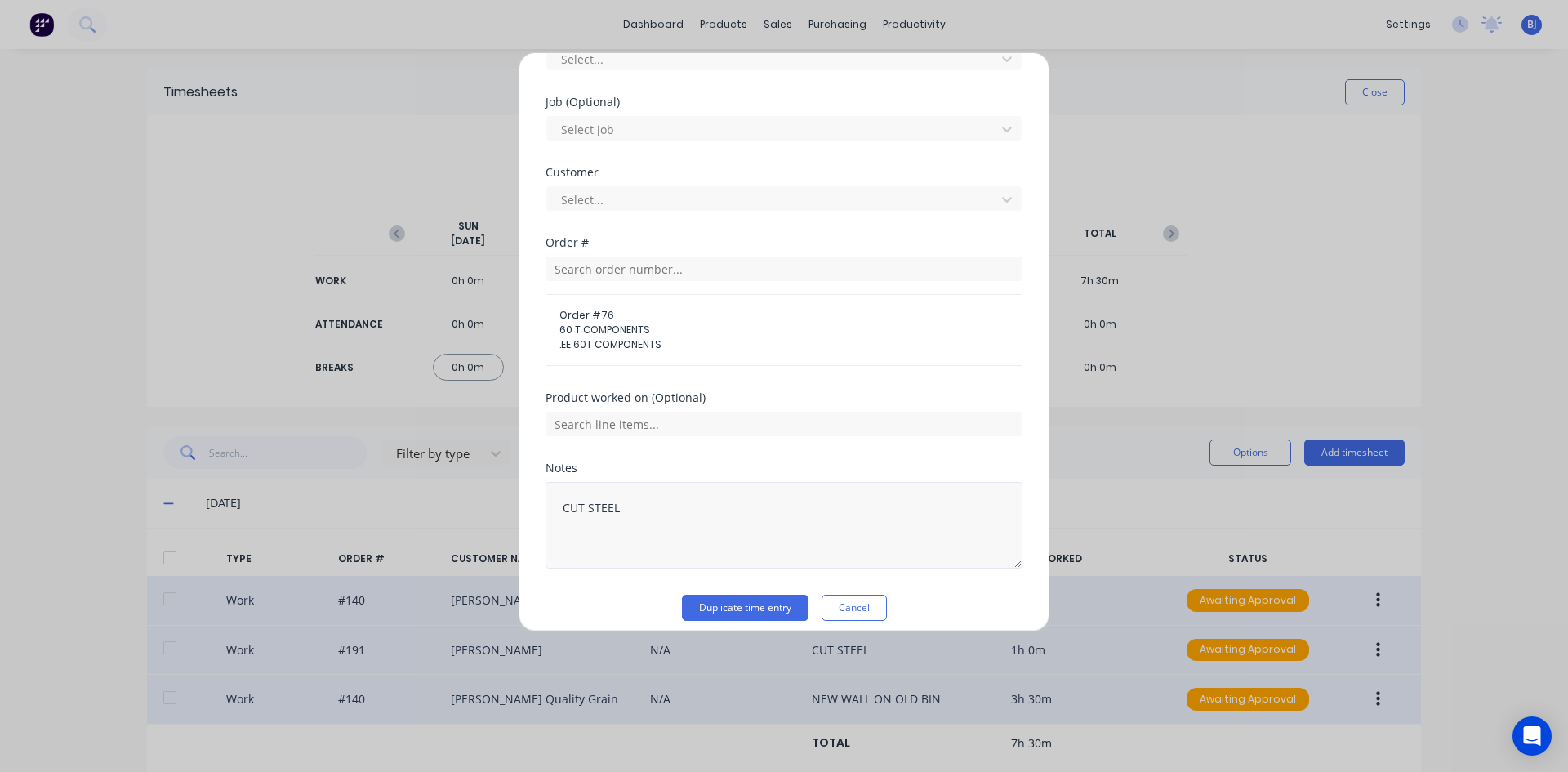
scroll to position [671, 0]
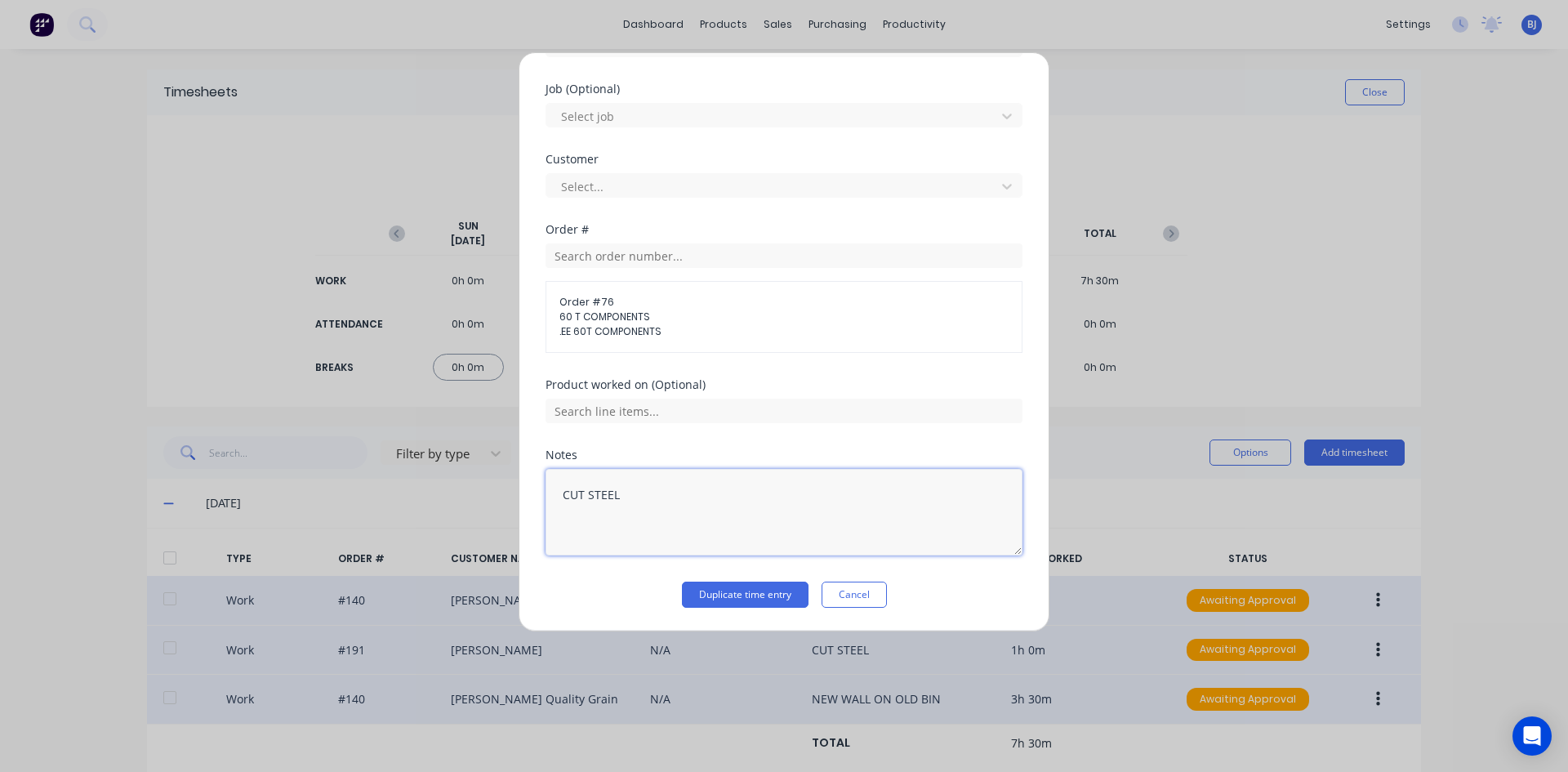
drag, startPoint x: 627, startPoint y: 496, endPoint x: 493, endPoint y: 513, distance: 135.1
click at [493, 513] on div "Duplicate timesheet Work Attendance When Date [DATE] Start time 02:30 PM Finish…" at bounding box center [784, 386] width 1568 height 772
click at [736, 587] on button "Duplicate time entry" at bounding box center [745, 595] width 126 height 26
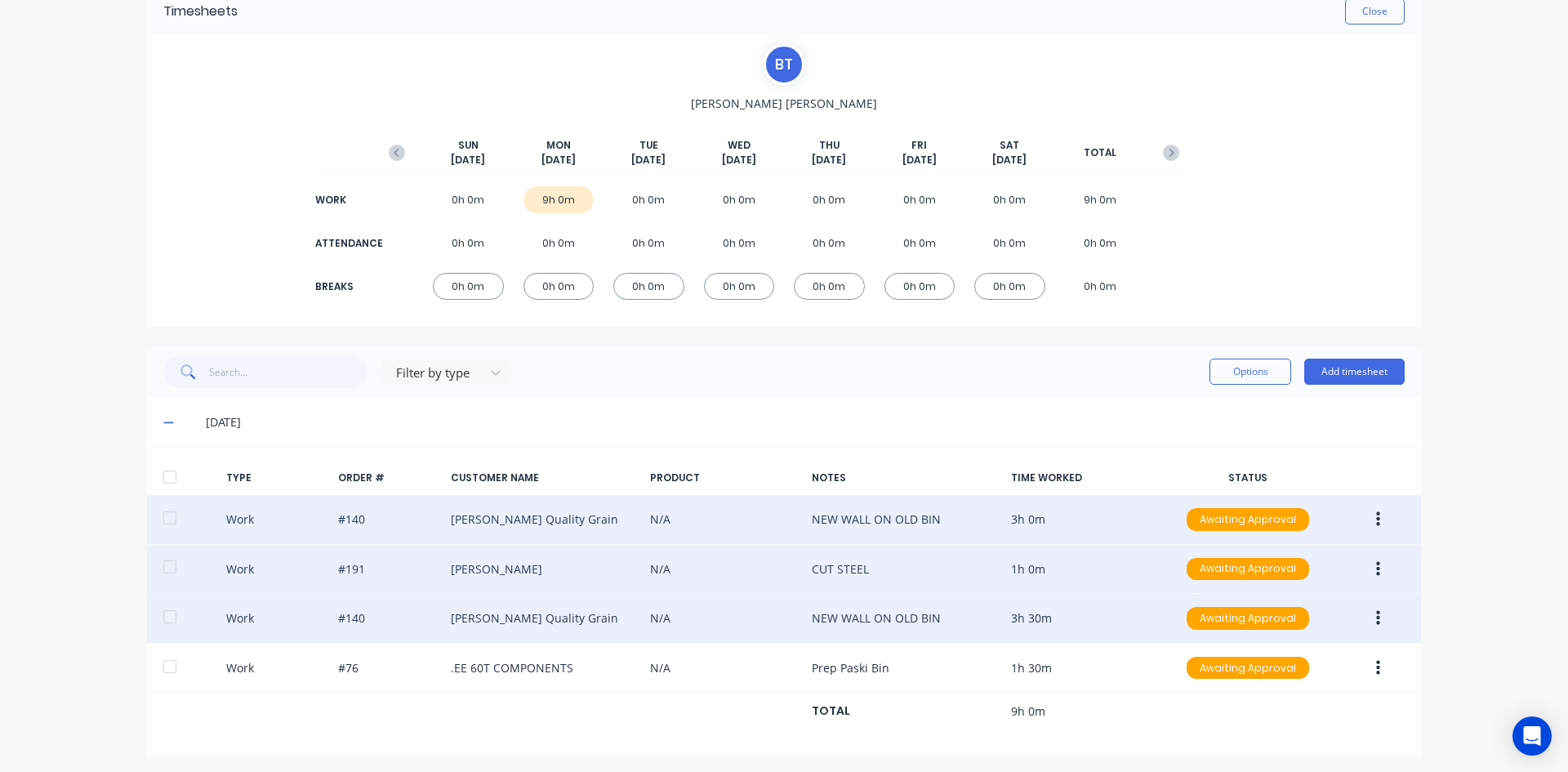
scroll to position [86, 0]
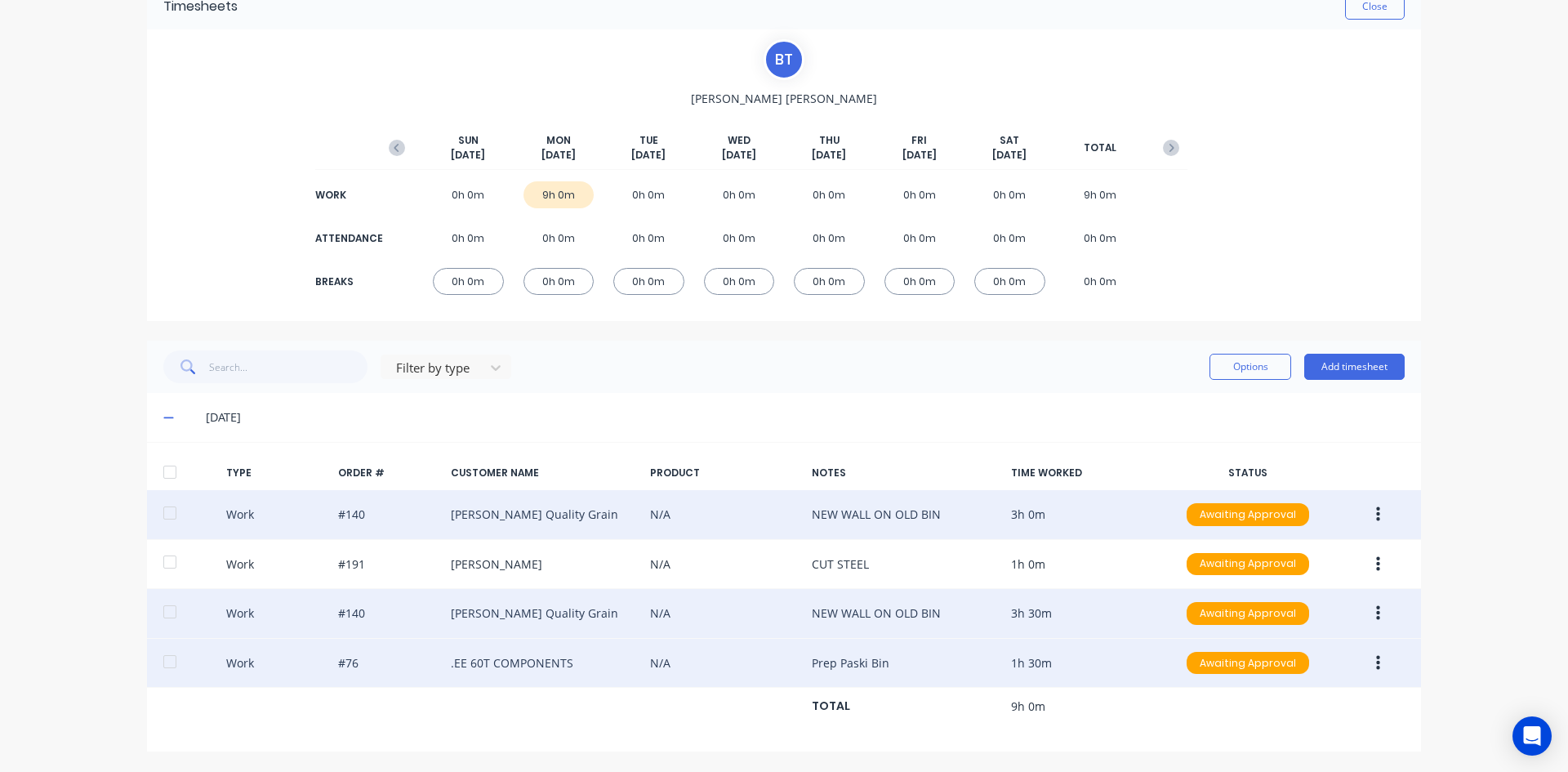
click at [1368, 663] on button "button" at bounding box center [1378, 663] width 39 height 30
click at [1259, 598] on div "Edit" at bounding box center [1320, 602] width 126 height 24
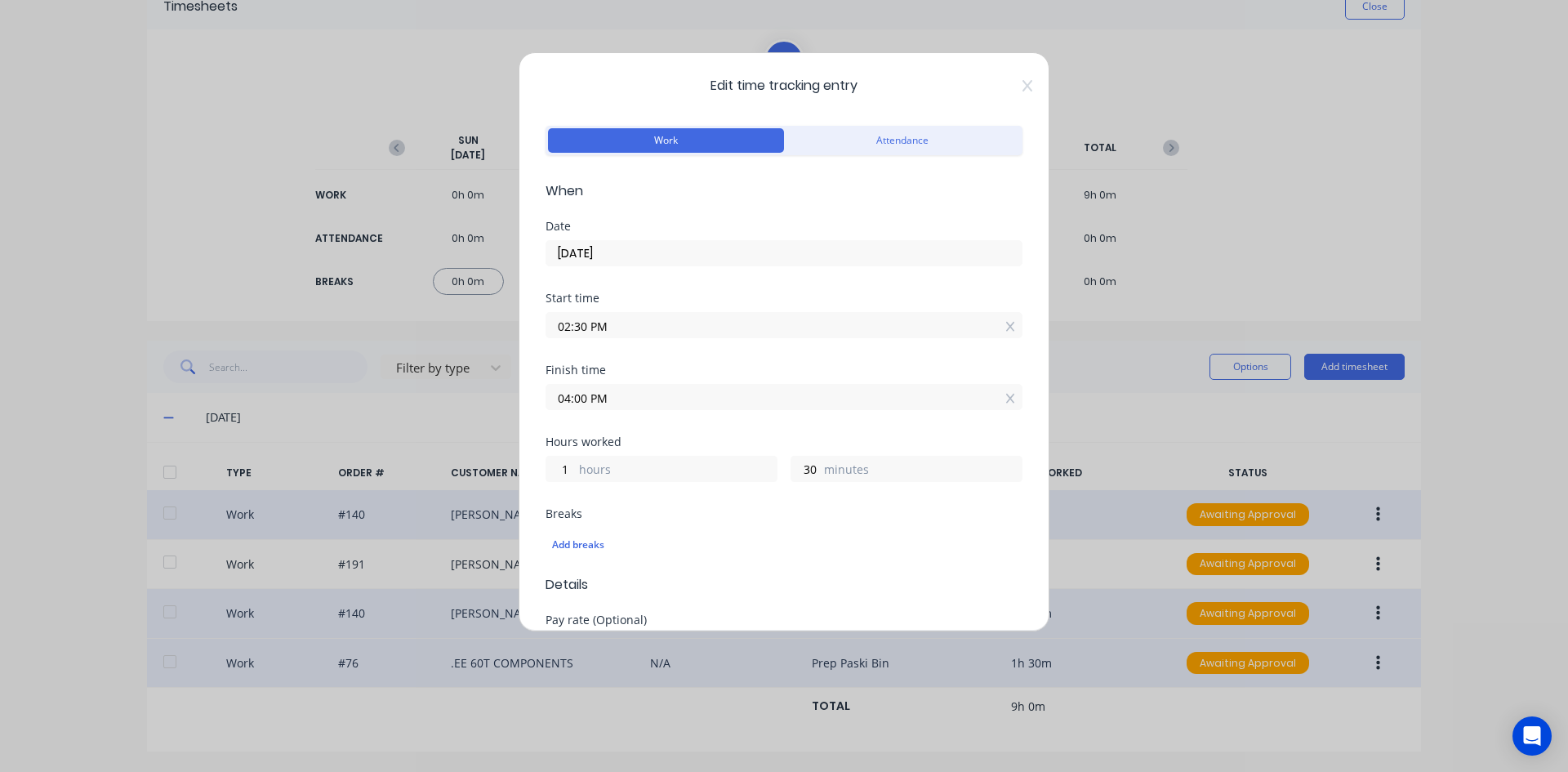
drag, startPoint x: 580, startPoint y: 399, endPoint x: 472, endPoint y: 431, distance: 112.6
click at [478, 425] on div "Edit time tracking entry Work Attendance When Date [DATE] Start time 02:30 PM F…" at bounding box center [784, 386] width 1568 height 772
click at [728, 514] on div "Breaks" at bounding box center [784, 513] width 477 height 11
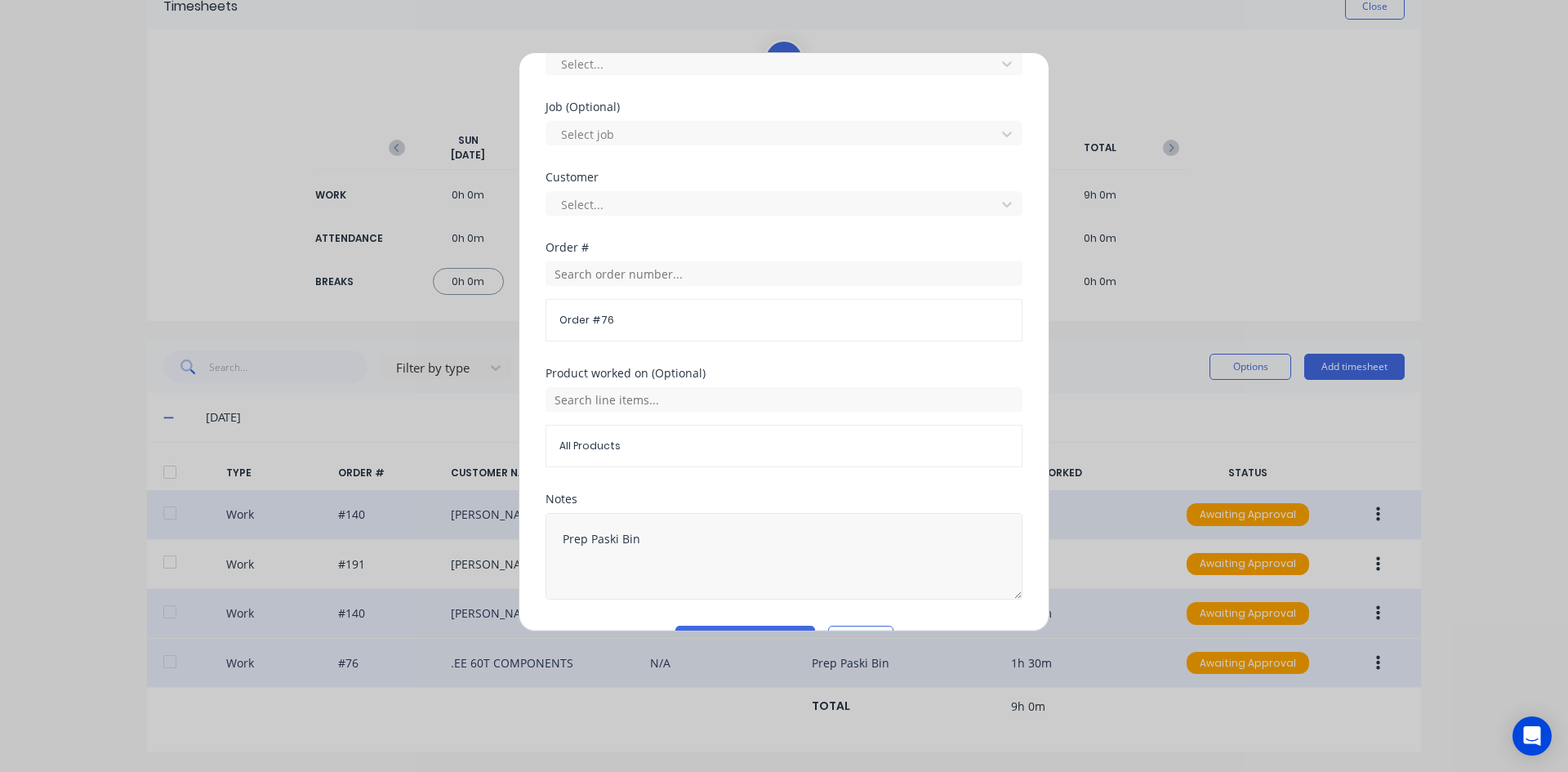
scroll to position [698, 0]
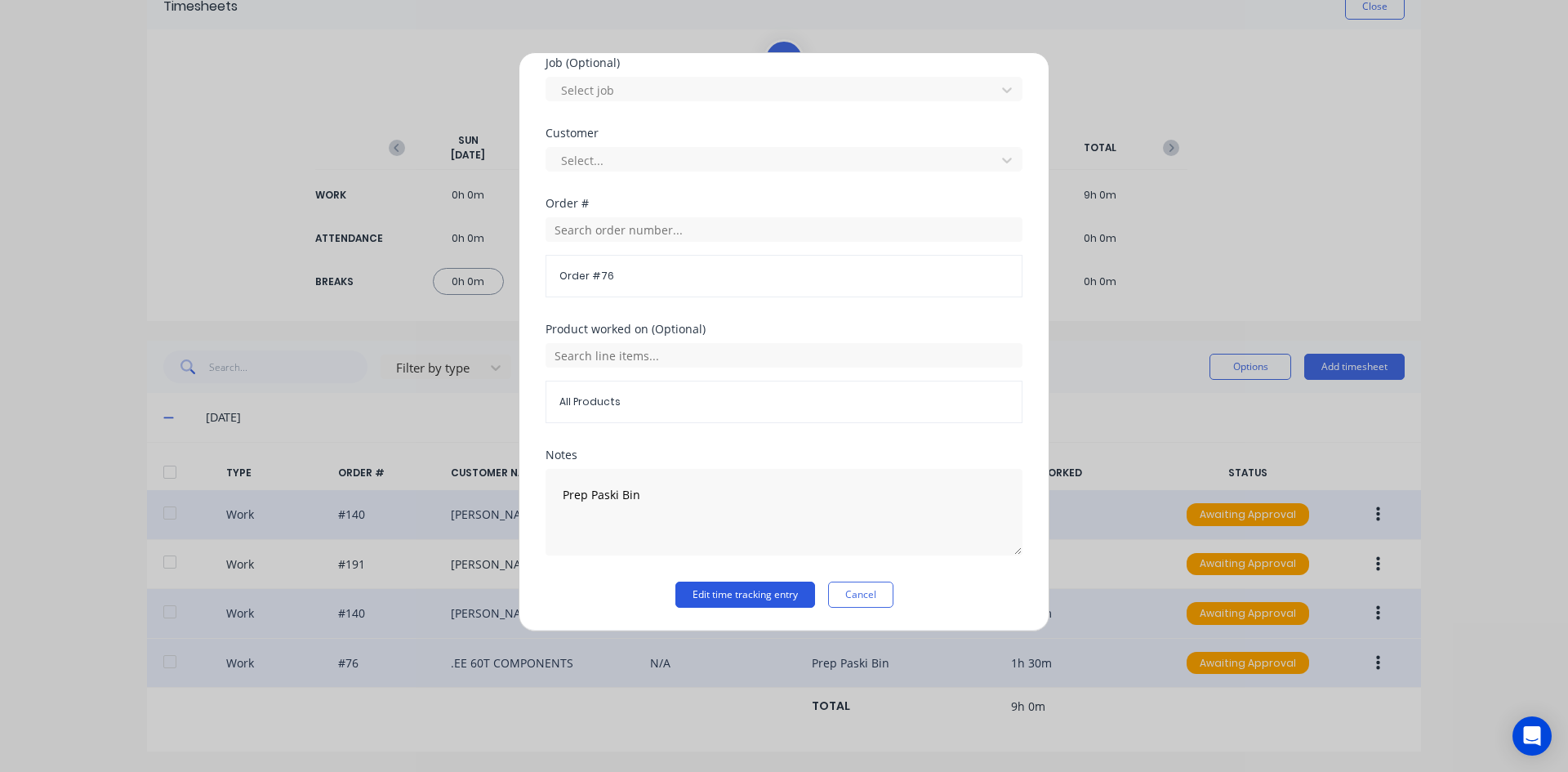
click at [721, 593] on button "Edit time tracking entry" at bounding box center [745, 595] width 139 height 26
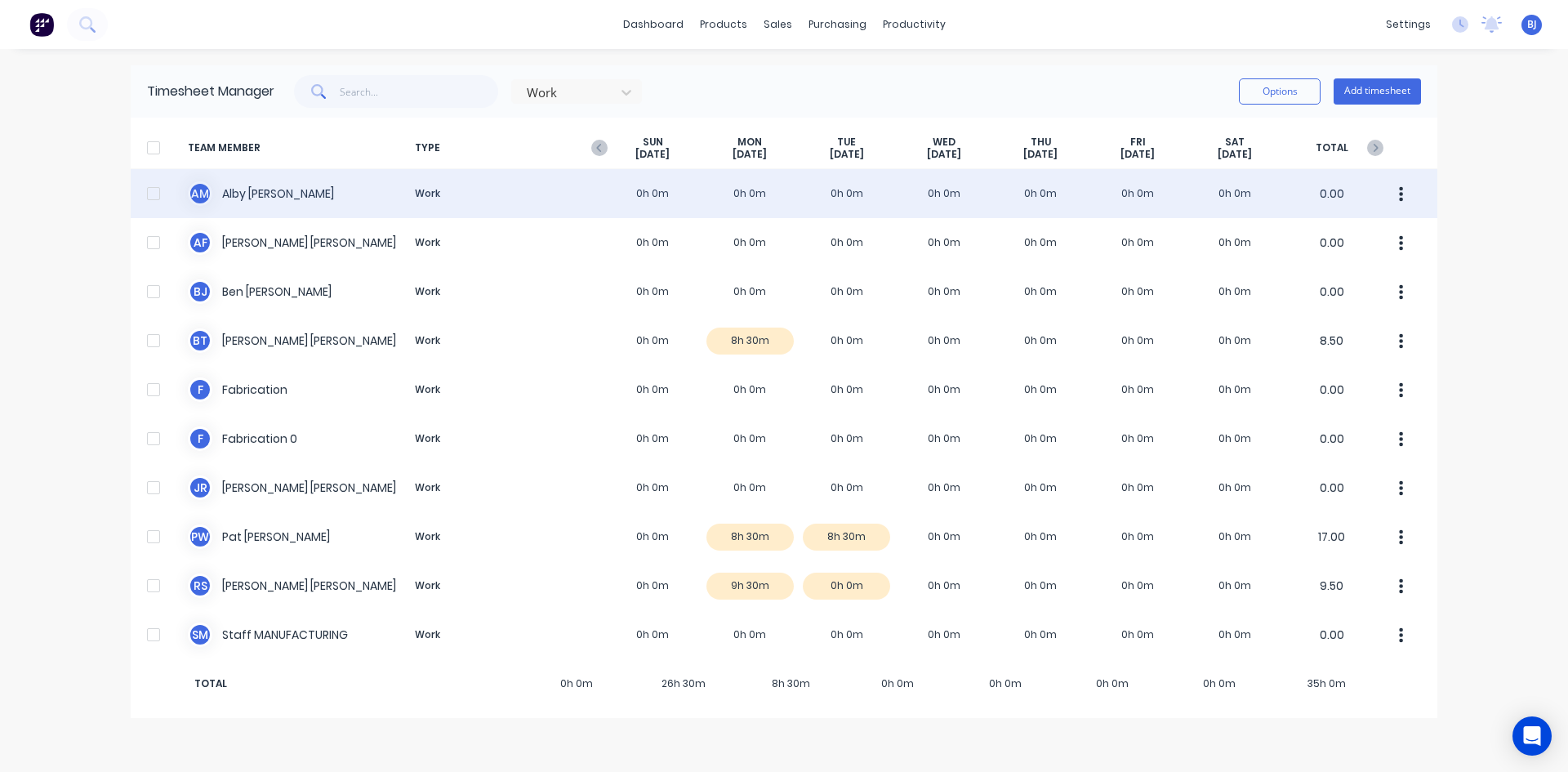
click at [749, 195] on div "A M [PERSON_NAME] Work 0h 0m 0h 0m 0h 0m 0h 0m 0h 0m 0h 0m 0h 0m 0.00" at bounding box center [784, 193] width 1307 height 49
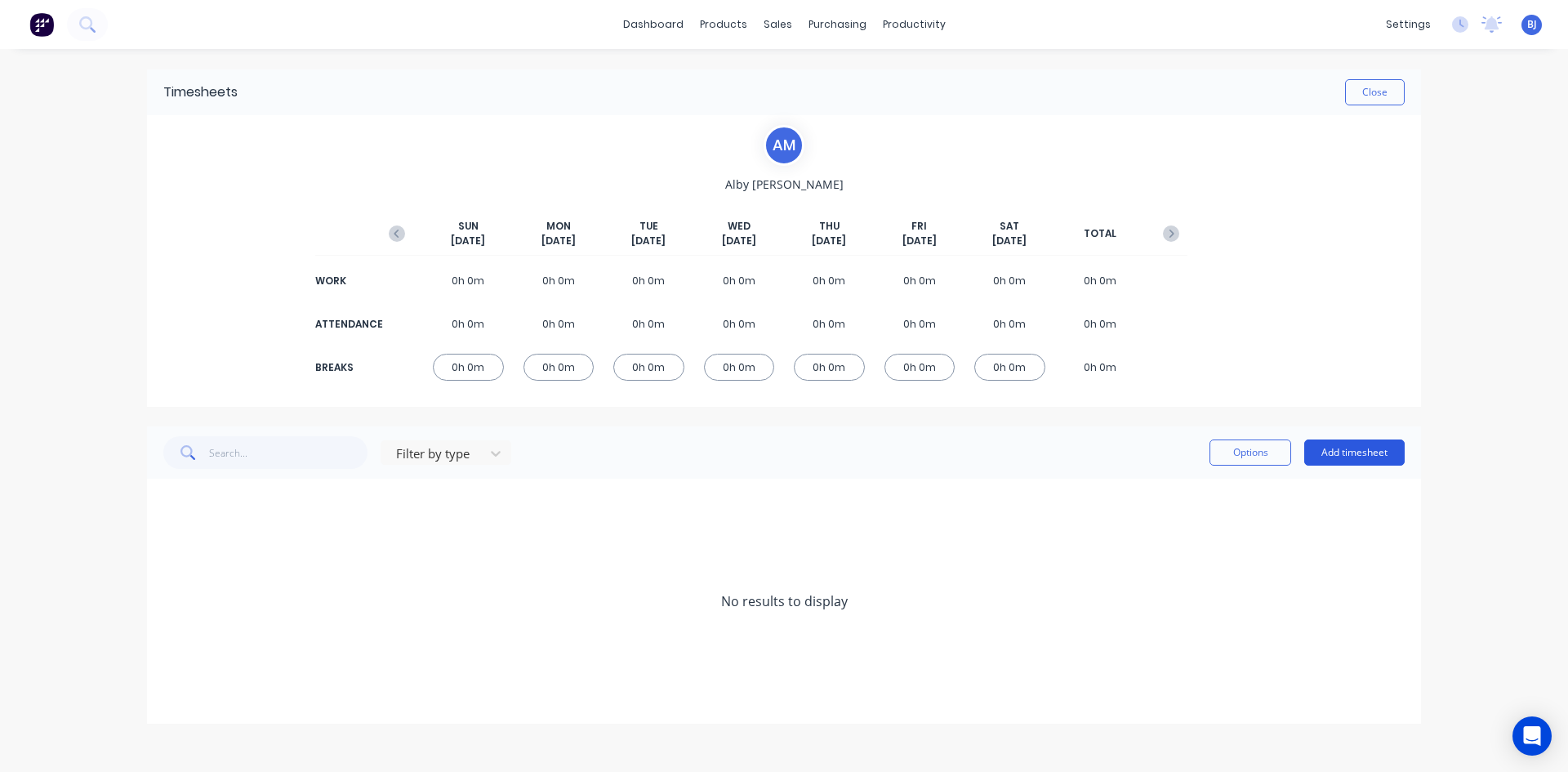
click at [1343, 449] on button "Add timesheet" at bounding box center [1354, 452] width 101 height 26
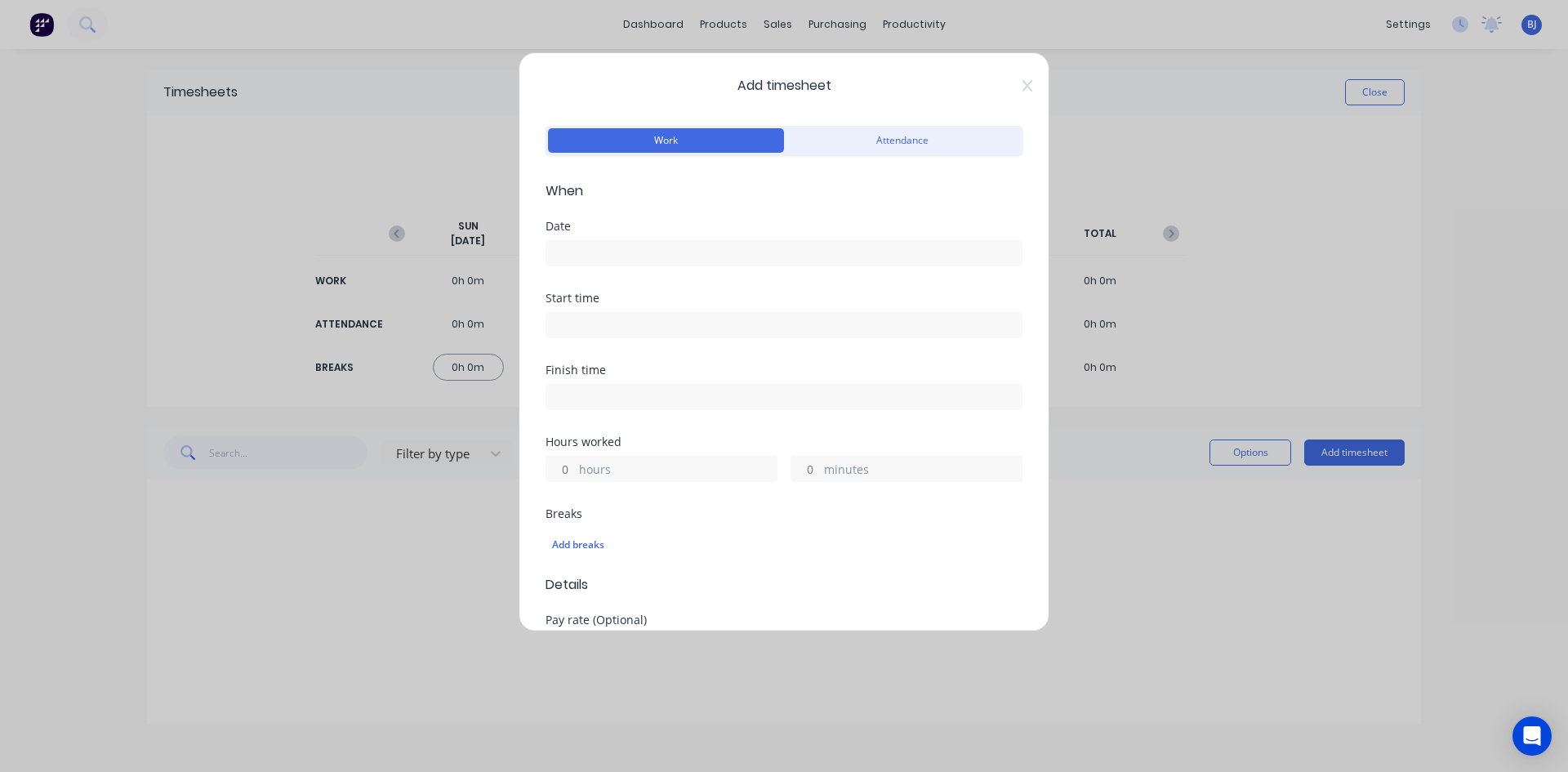
drag, startPoint x: 584, startPoint y: 251, endPoint x: 604, endPoint y: 272, distance: 29.0
click at [584, 252] on input at bounding box center [784, 253] width 475 height 25
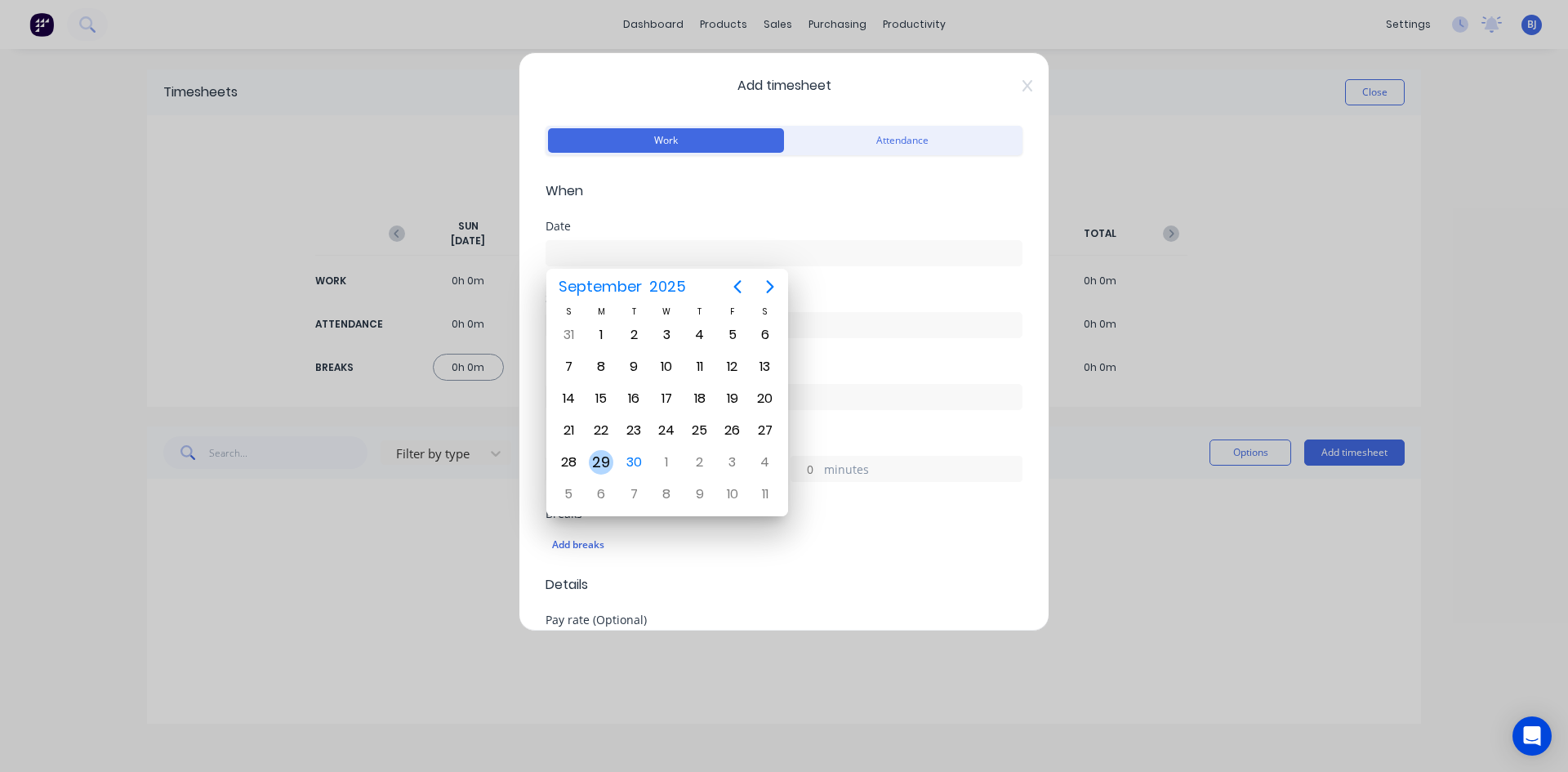
click at [607, 464] on div "29" at bounding box center [601, 462] width 25 height 25
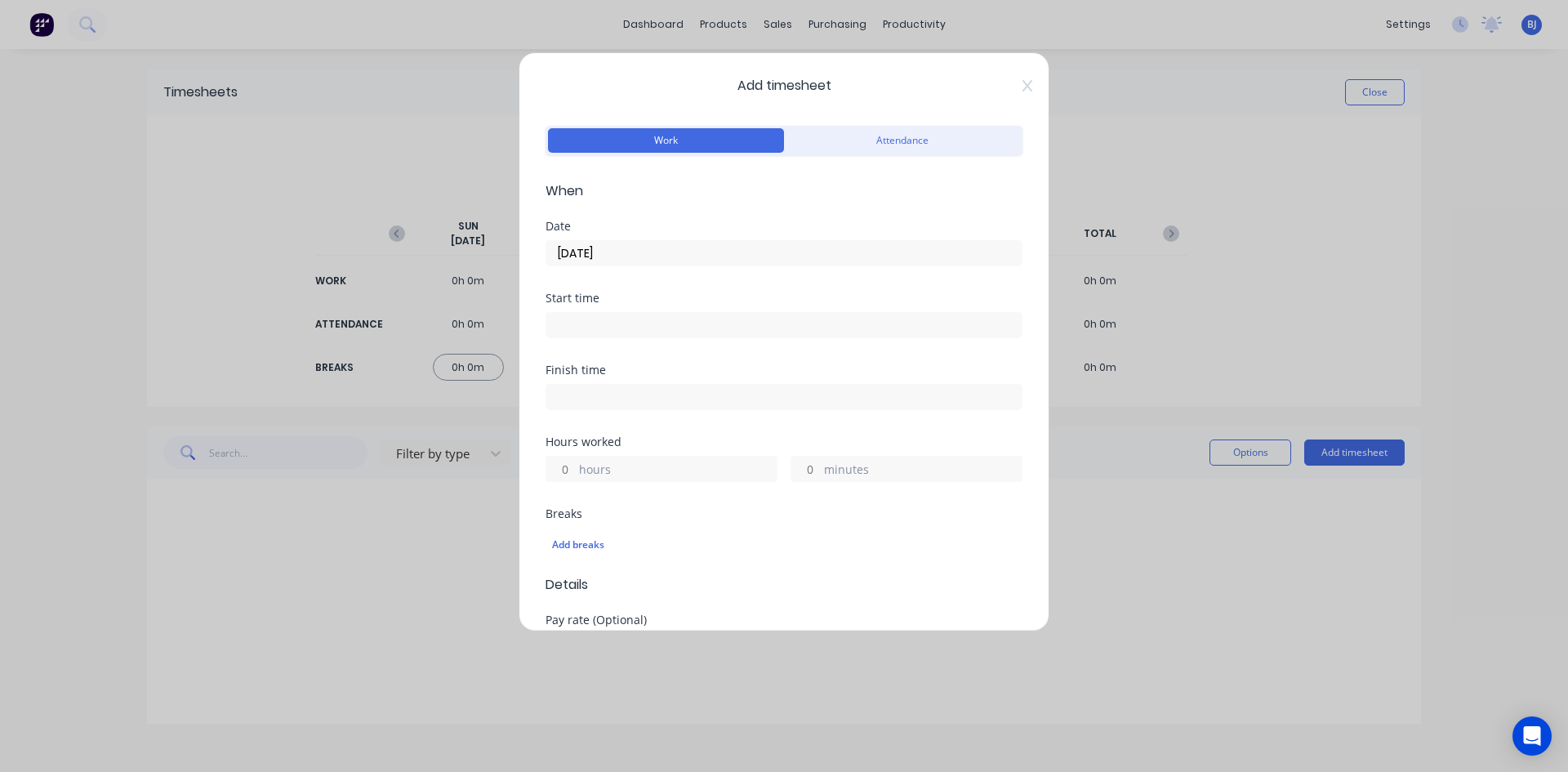
drag, startPoint x: 577, startPoint y: 322, endPoint x: 586, endPoint y: 354, distance: 33.2
click at [577, 327] on input at bounding box center [784, 325] width 475 height 25
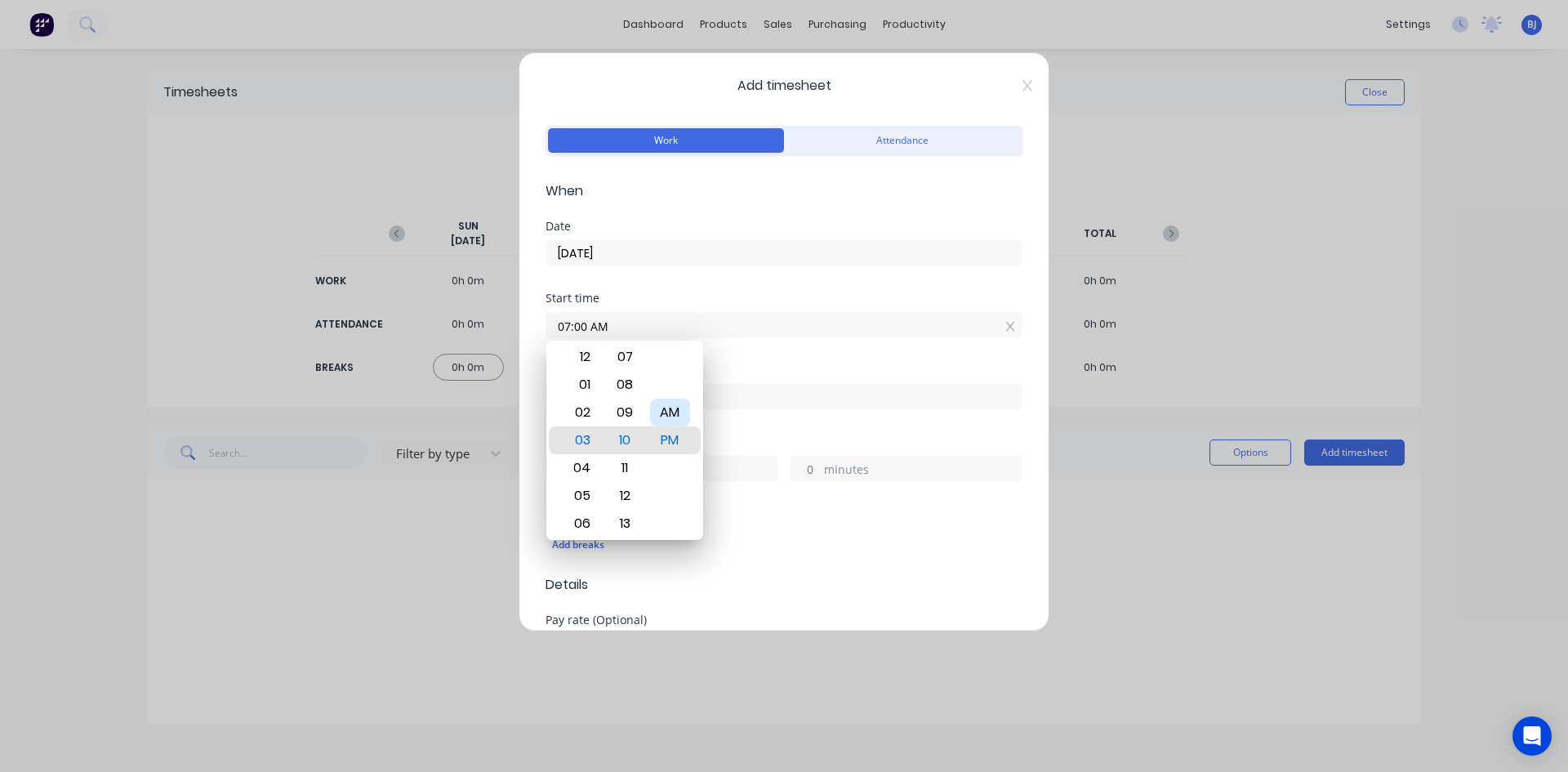
click at [676, 414] on div "AM" at bounding box center [669, 413] width 40 height 28
drag, startPoint x: 764, startPoint y: 355, endPoint x: 746, endPoint y: 363, distance: 19.7
click at [763, 356] on div "Start time 07:00 AM" at bounding box center [784, 329] width 477 height 72
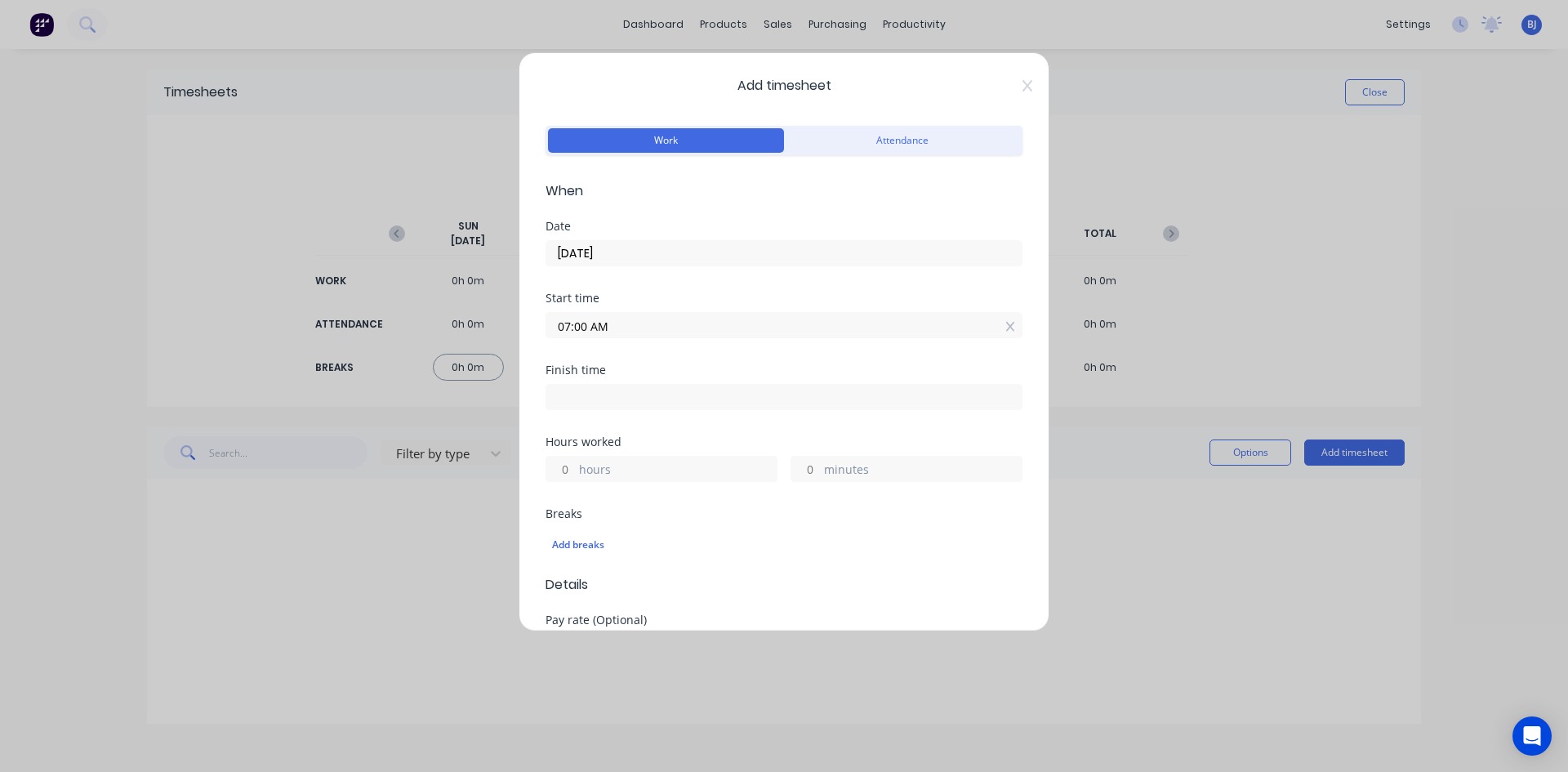
drag, startPoint x: 562, startPoint y: 400, endPoint x: 578, endPoint y: 428, distance: 32.2
click at [563, 402] on input at bounding box center [784, 397] width 475 height 25
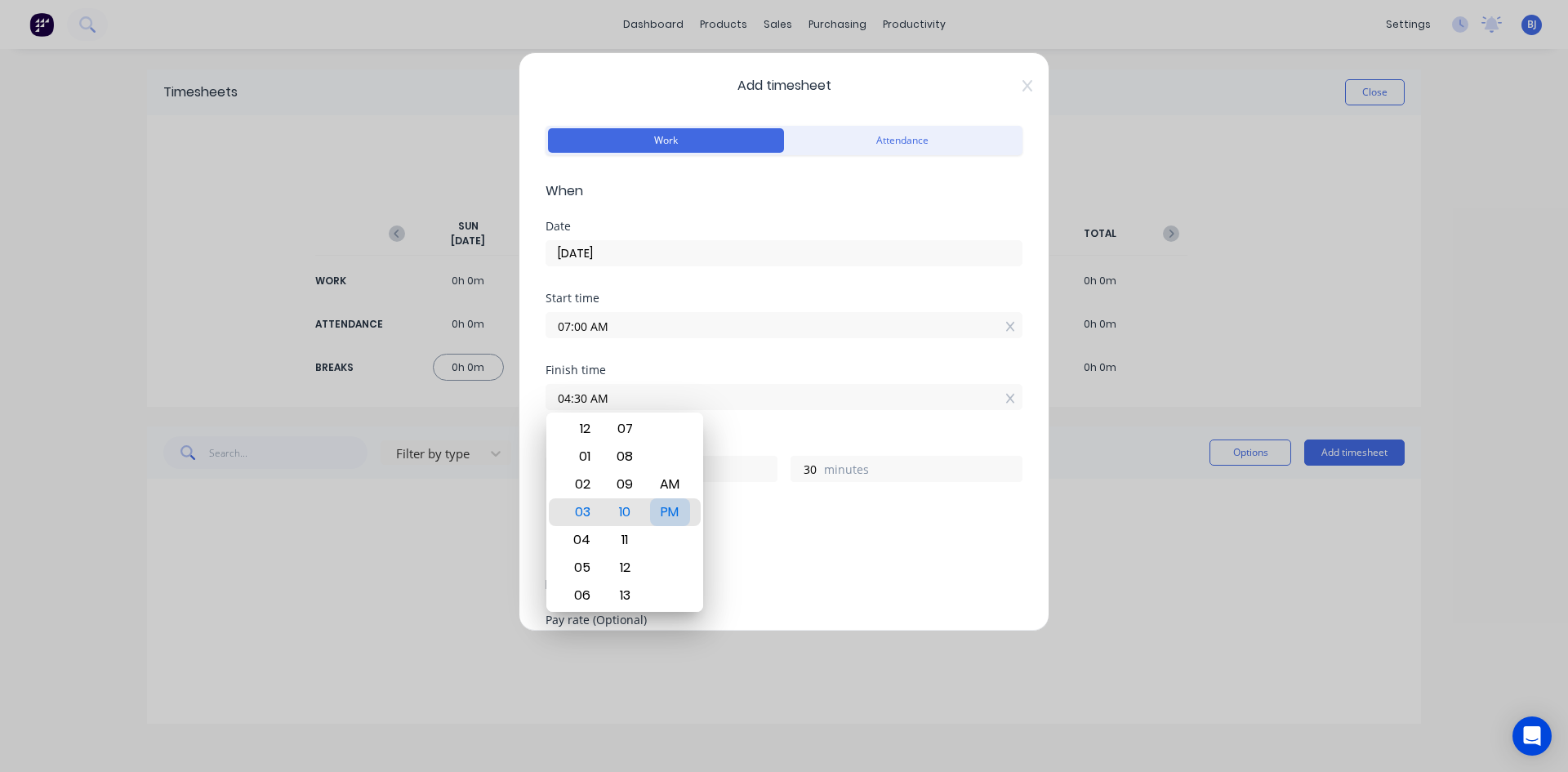
click at [677, 512] on div "PM" at bounding box center [669, 513] width 40 height 28
click at [754, 436] on div "Hours worked" at bounding box center [784, 441] width 477 height 11
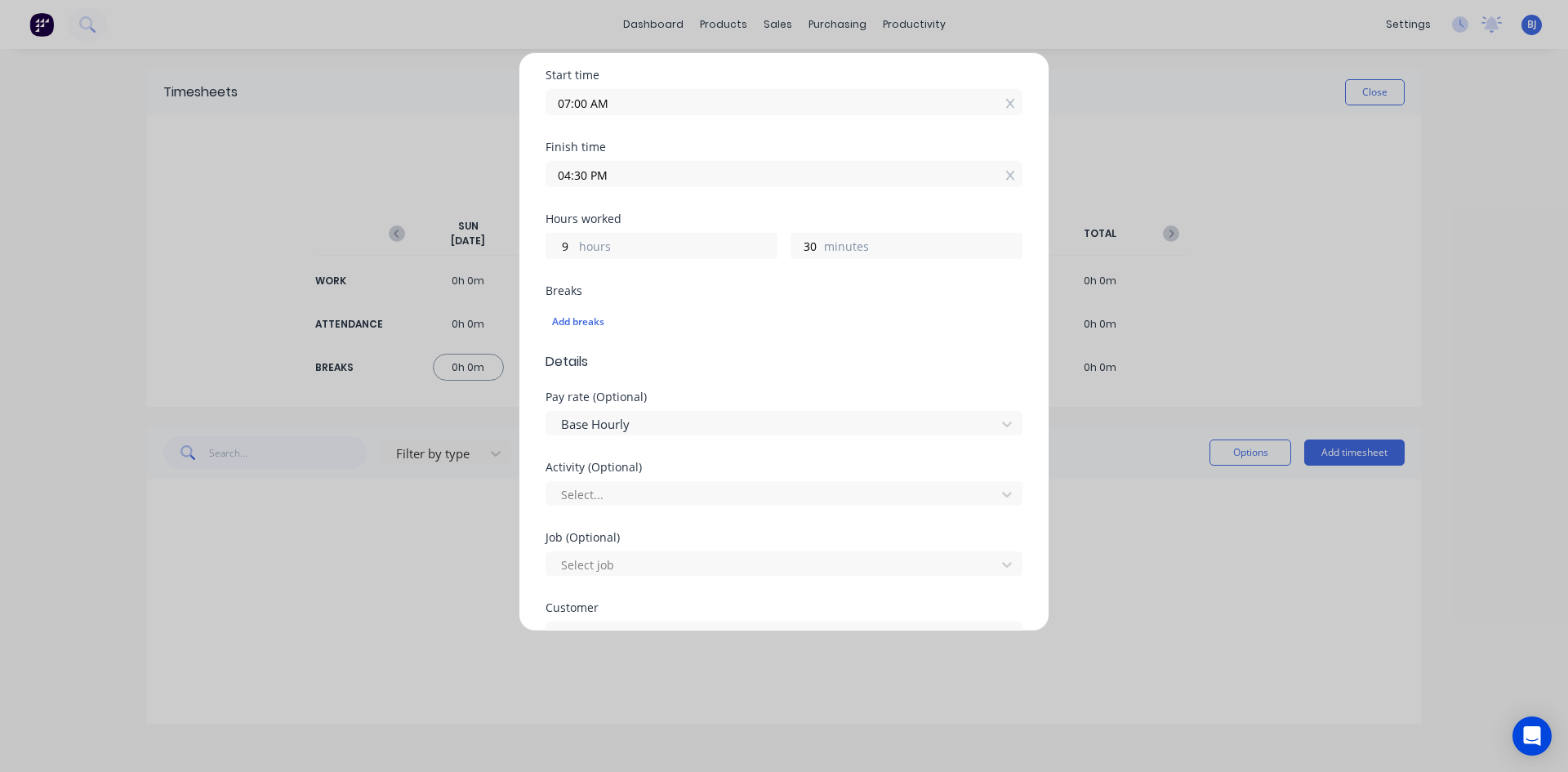
scroll to position [408, 0]
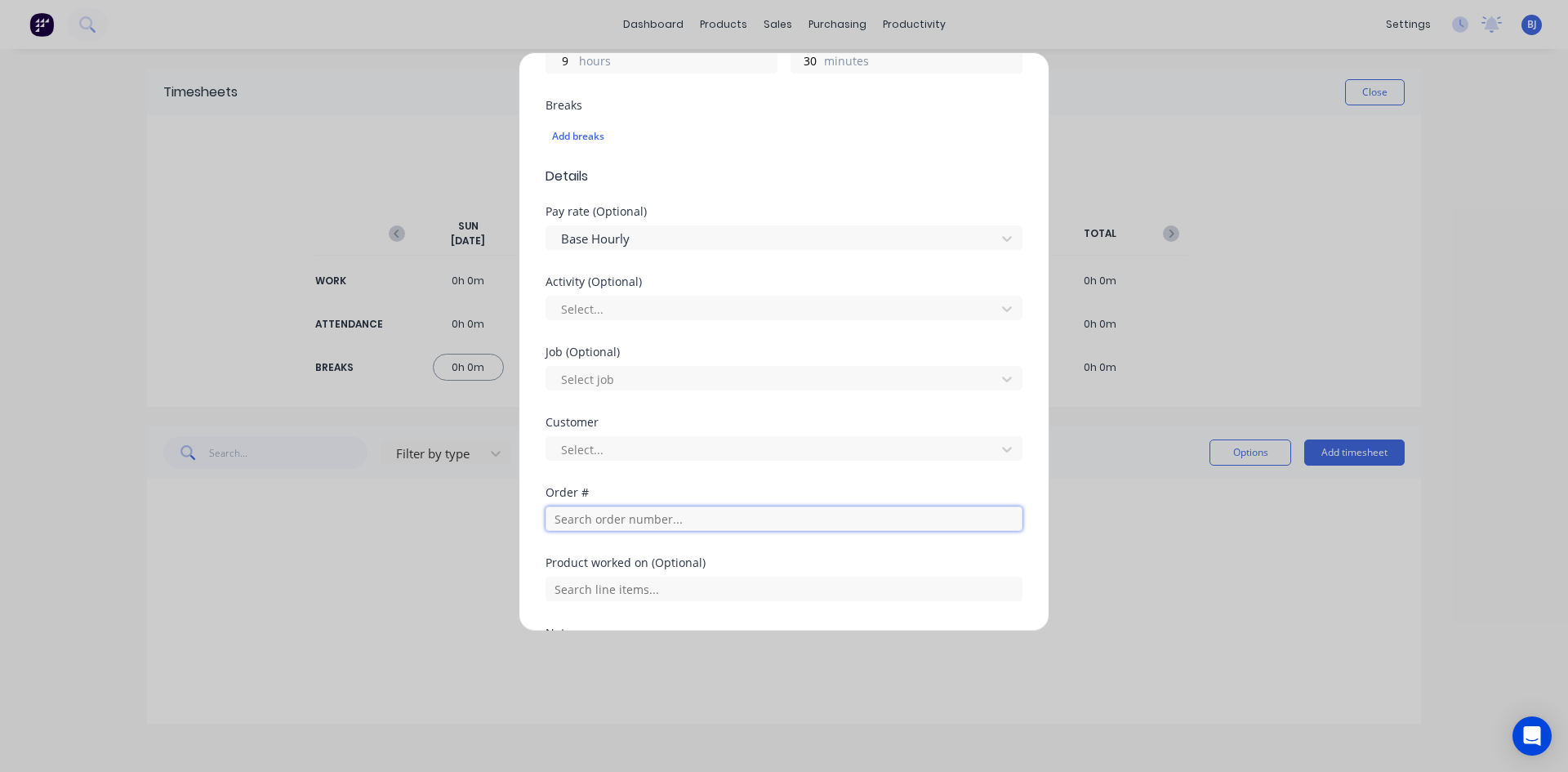
click at [557, 519] on input "text" at bounding box center [784, 519] width 477 height 25
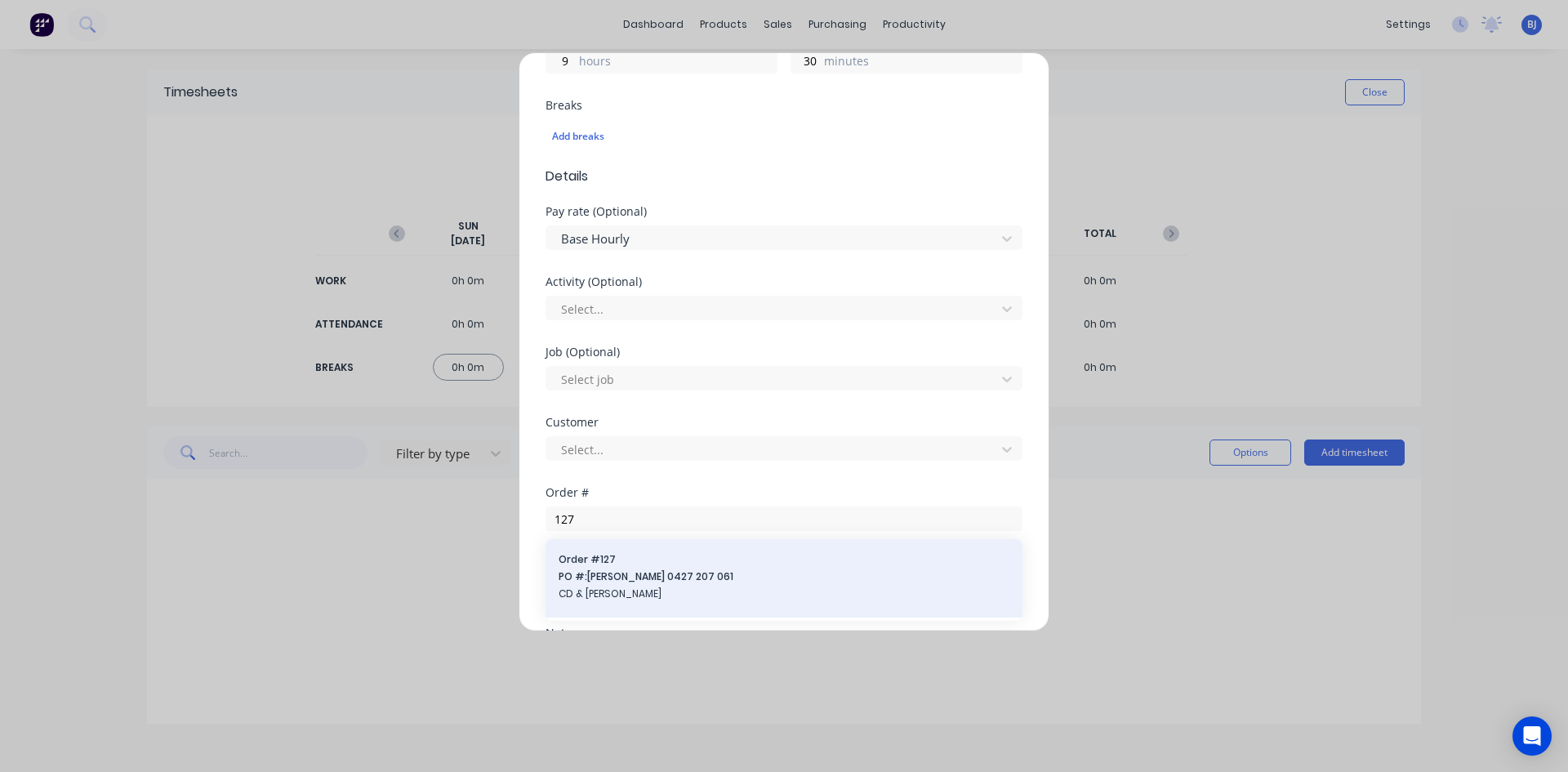
click at [612, 568] on div "Order # 127 PO #: [PERSON_NAME] 0427 207 061 CD & [PERSON_NAME]" at bounding box center [784, 578] width 450 height 53
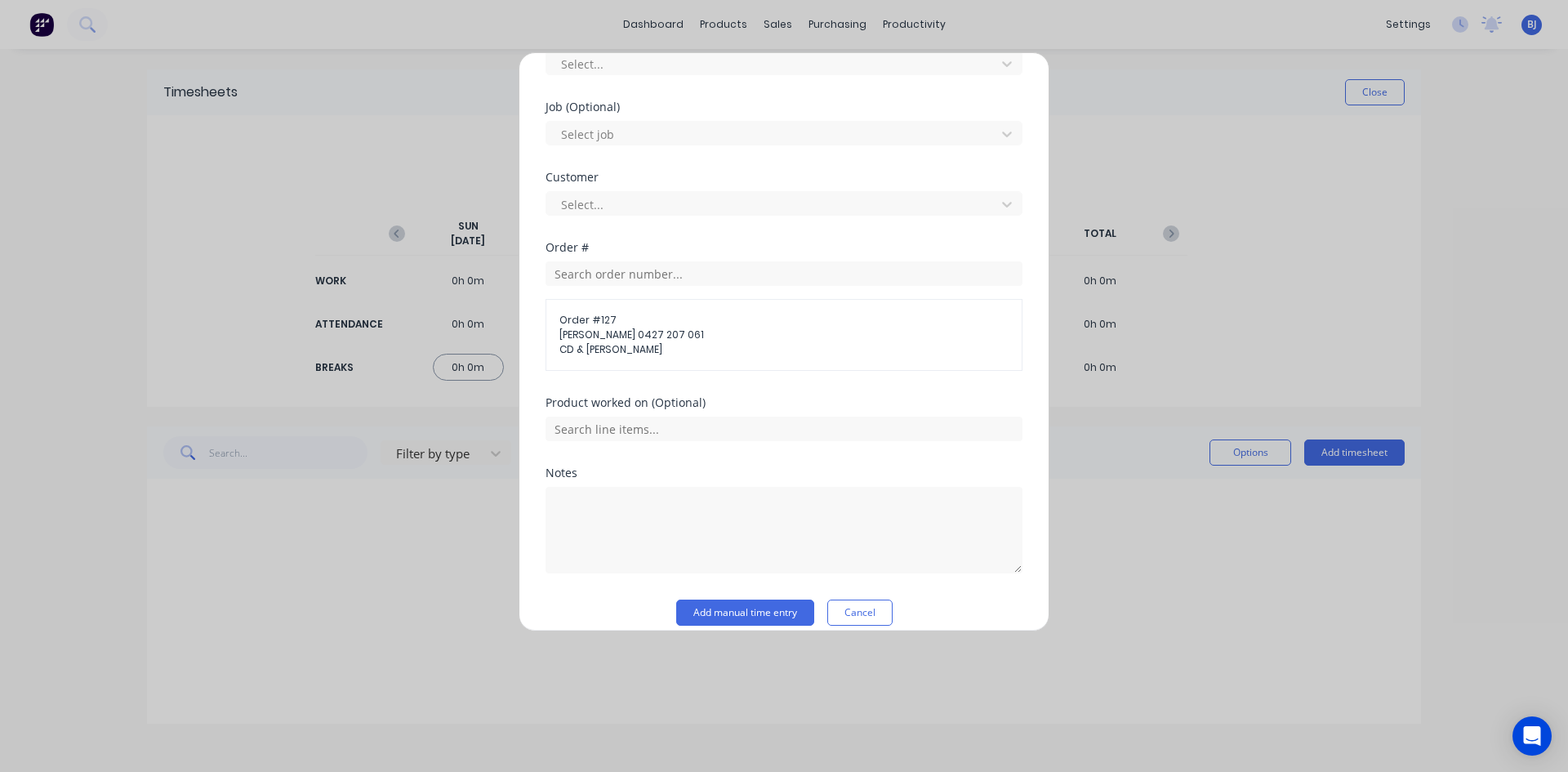
scroll to position [671, 0]
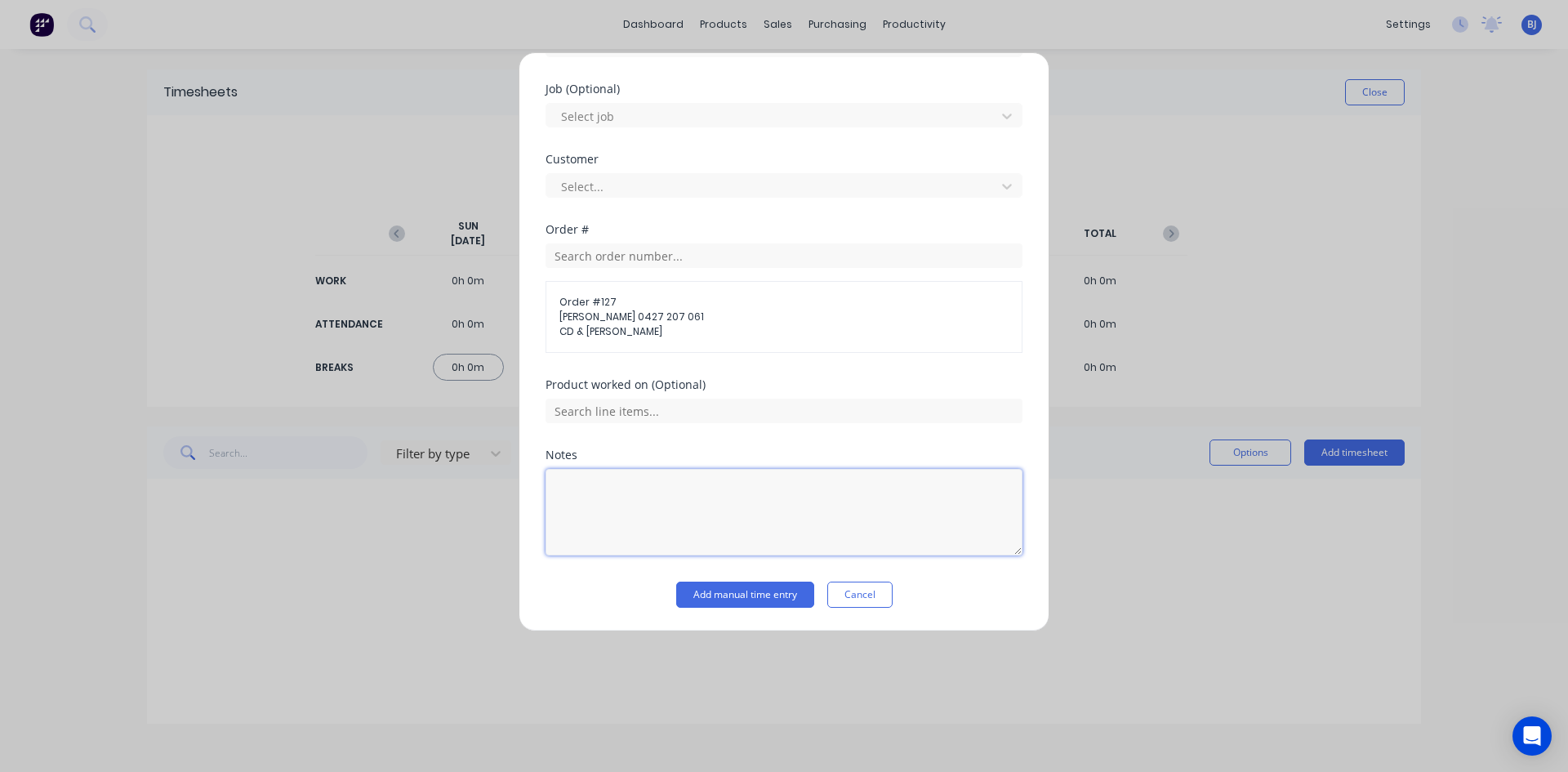
click at [603, 484] on textarea at bounding box center [784, 513] width 477 height 87
drag, startPoint x: 601, startPoint y: 497, endPoint x: 594, endPoint y: 556, distance: 59.4
click at [600, 509] on textarea "Hungrey Boards" at bounding box center [784, 513] width 477 height 87
click at [705, 594] on button "Add manual time entry" at bounding box center [746, 595] width 138 height 26
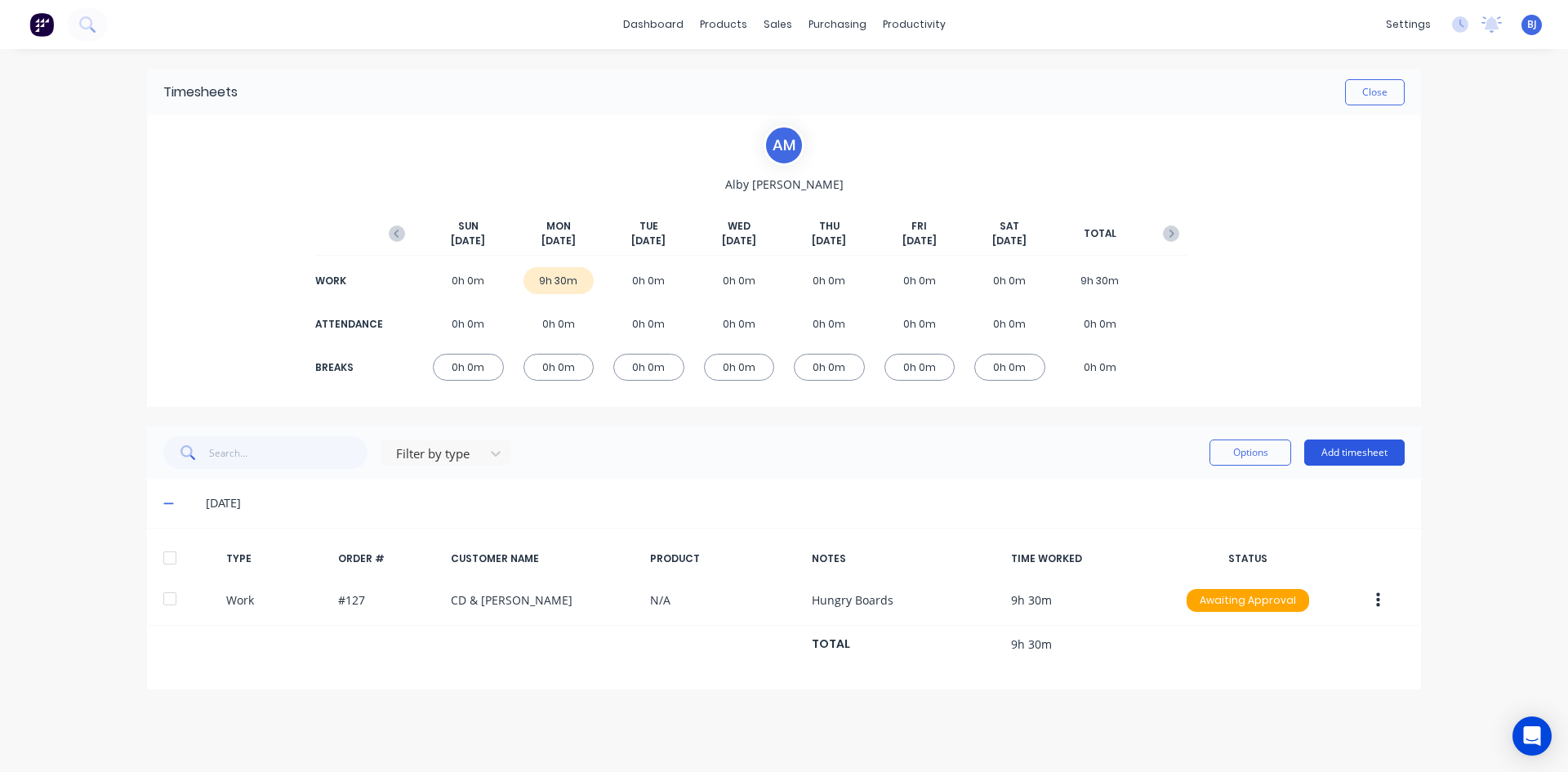
click at [1334, 449] on button "Add timesheet" at bounding box center [1354, 452] width 101 height 26
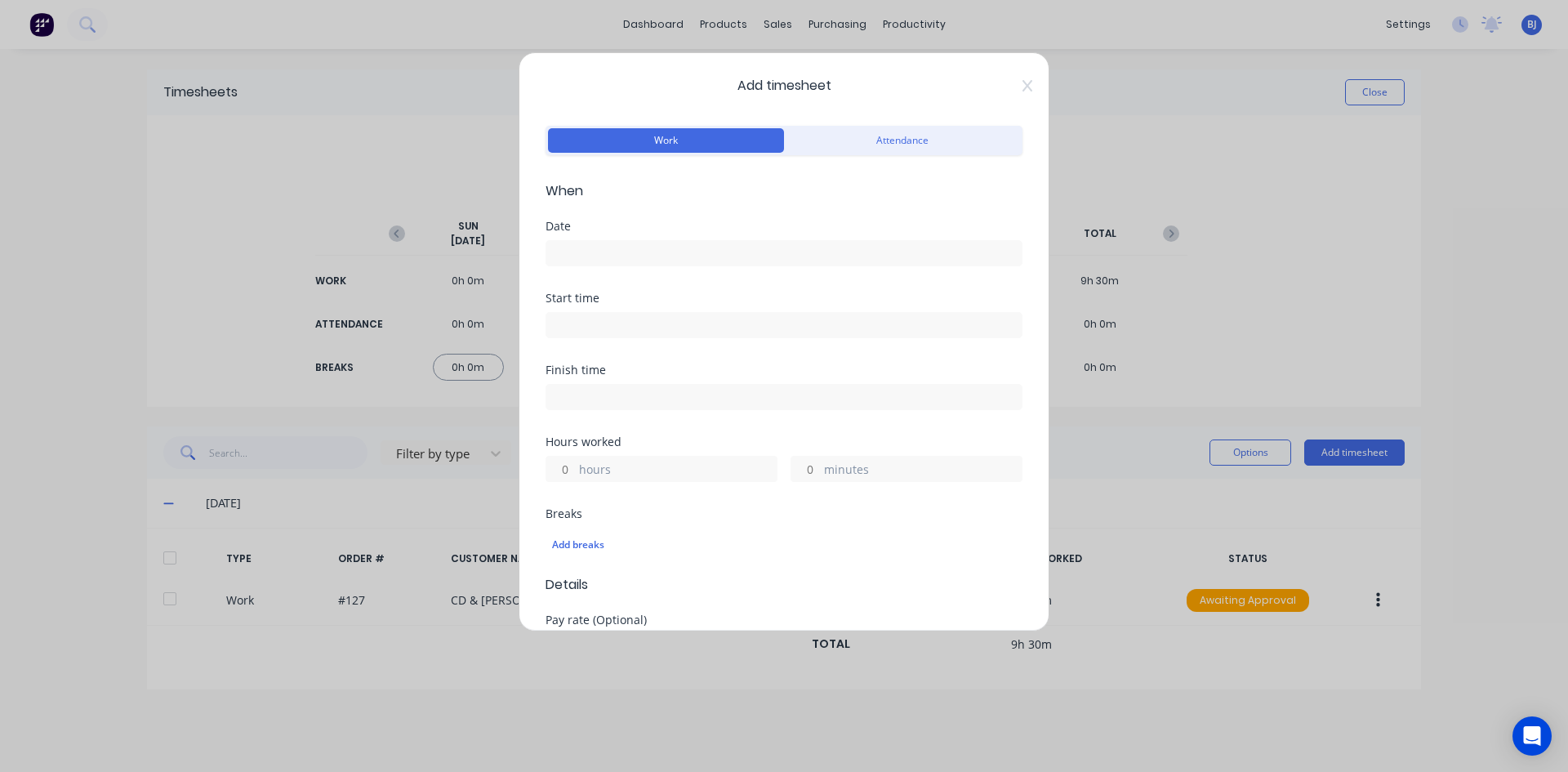
drag, startPoint x: 597, startPoint y: 322, endPoint x: 599, endPoint y: 332, distance: 10.2
click at [597, 323] on input at bounding box center [784, 325] width 475 height 25
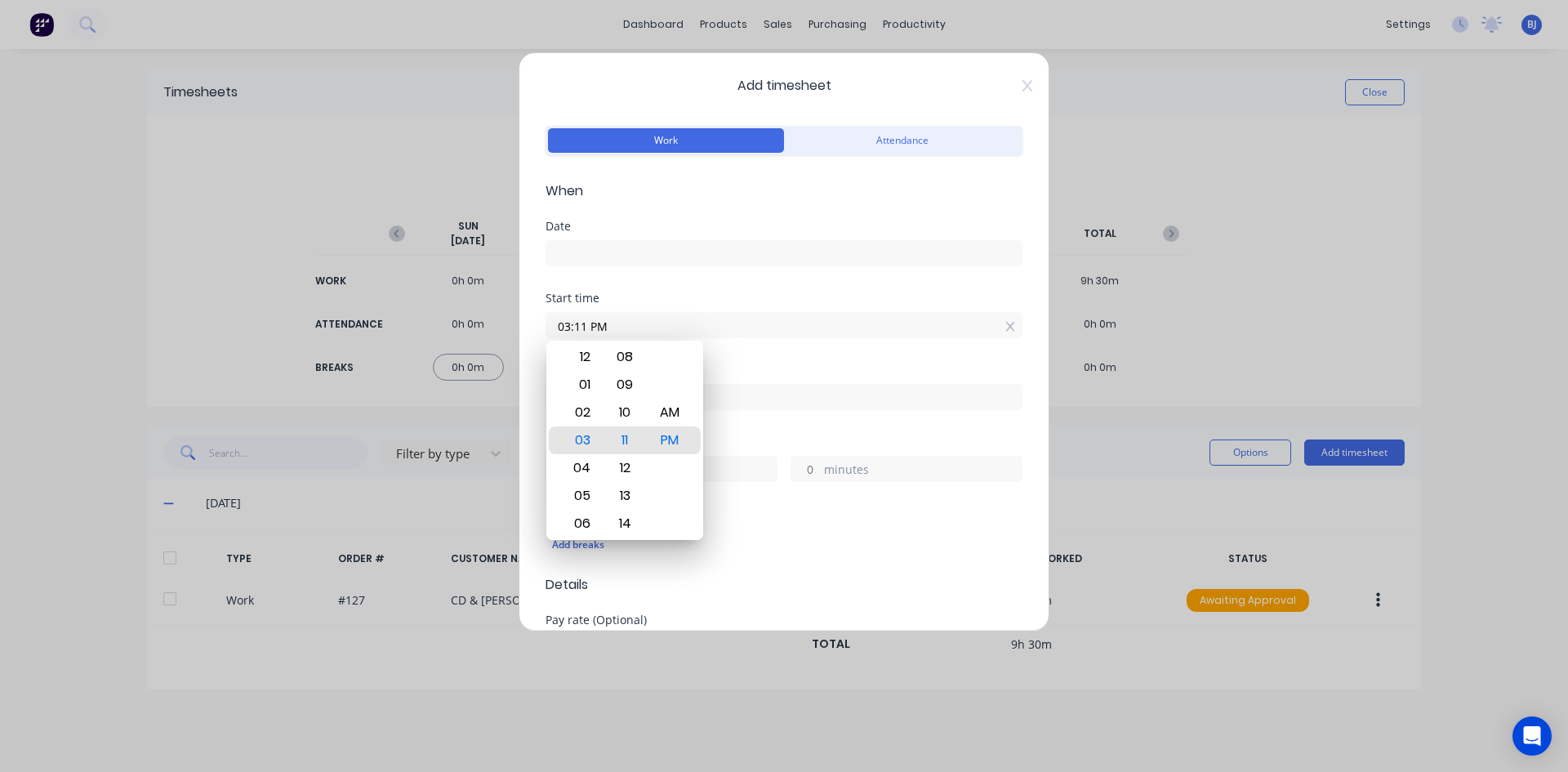
click at [581, 257] on input at bounding box center [784, 253] width 475 height 25
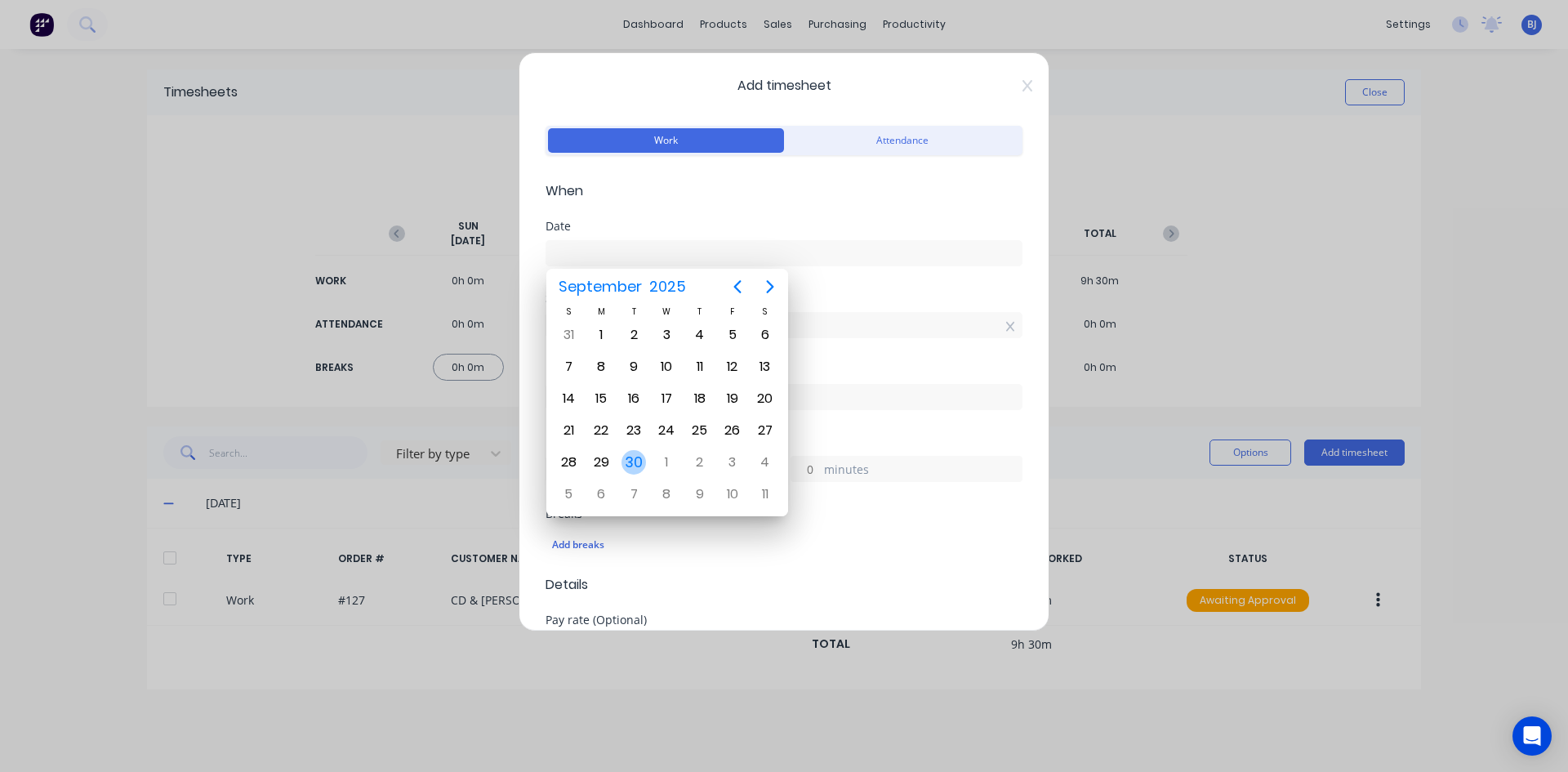
drag, startPoint x: 636, startPoint y: 463, endPoint x: 663, endPoint y: 441, distance: 34.8
click at [636, 462] on div "30" at bounding box center [633, 462] width 25 height 25
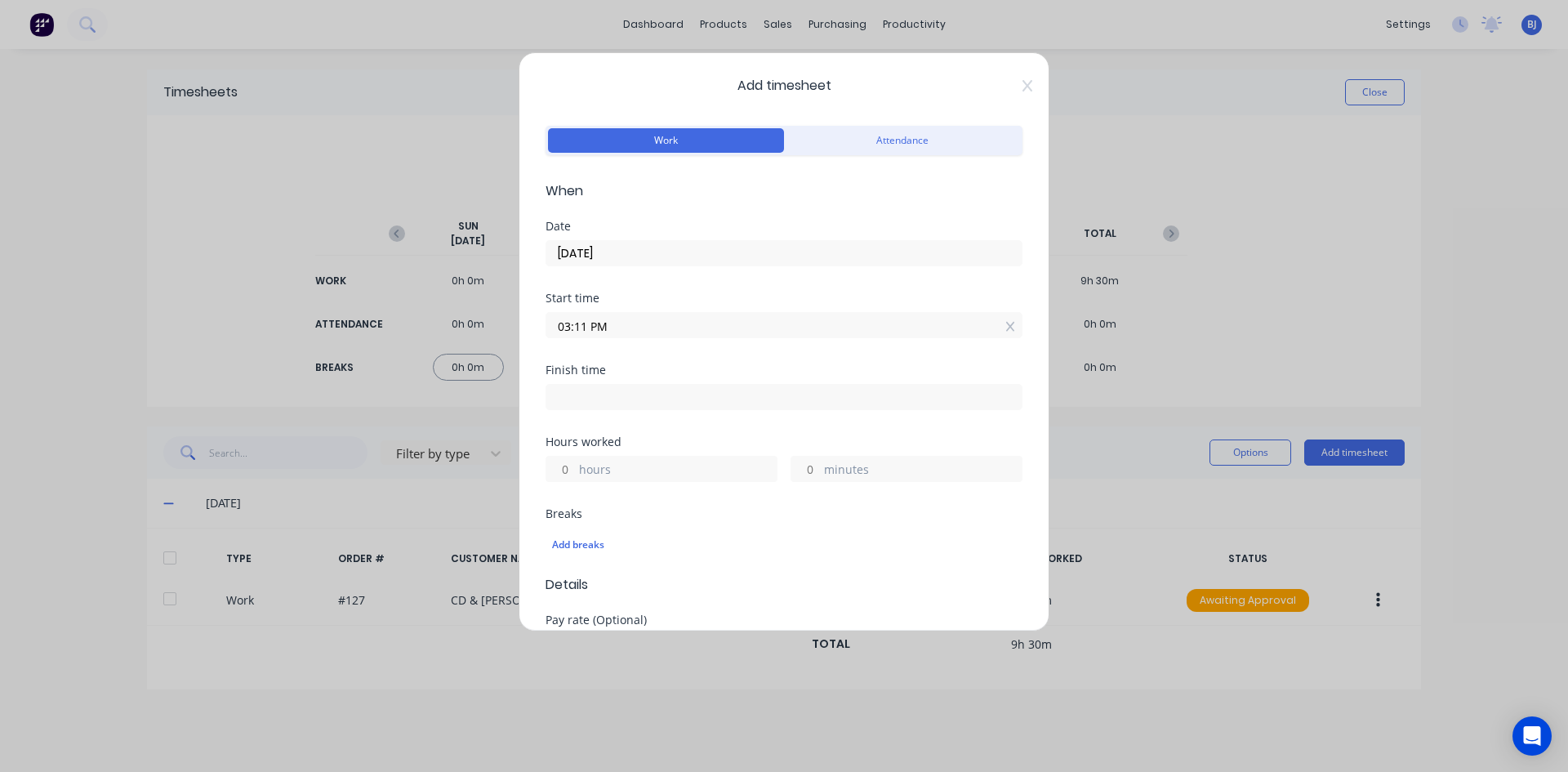
drag, startPoint x: 613, startPoint y: 326, endPoint x: 506, endPoint y: 333, distance: 107.2
click at [506, 333] on div "Add timesheet Work Attendance When Date [DATE] Start time 03:11 PM Finish time …" at bounding box center [784, 386] width 1568 height 772
click at [682, 331] on input "7.00" at bounding box center [784, 325] width 475 height 25
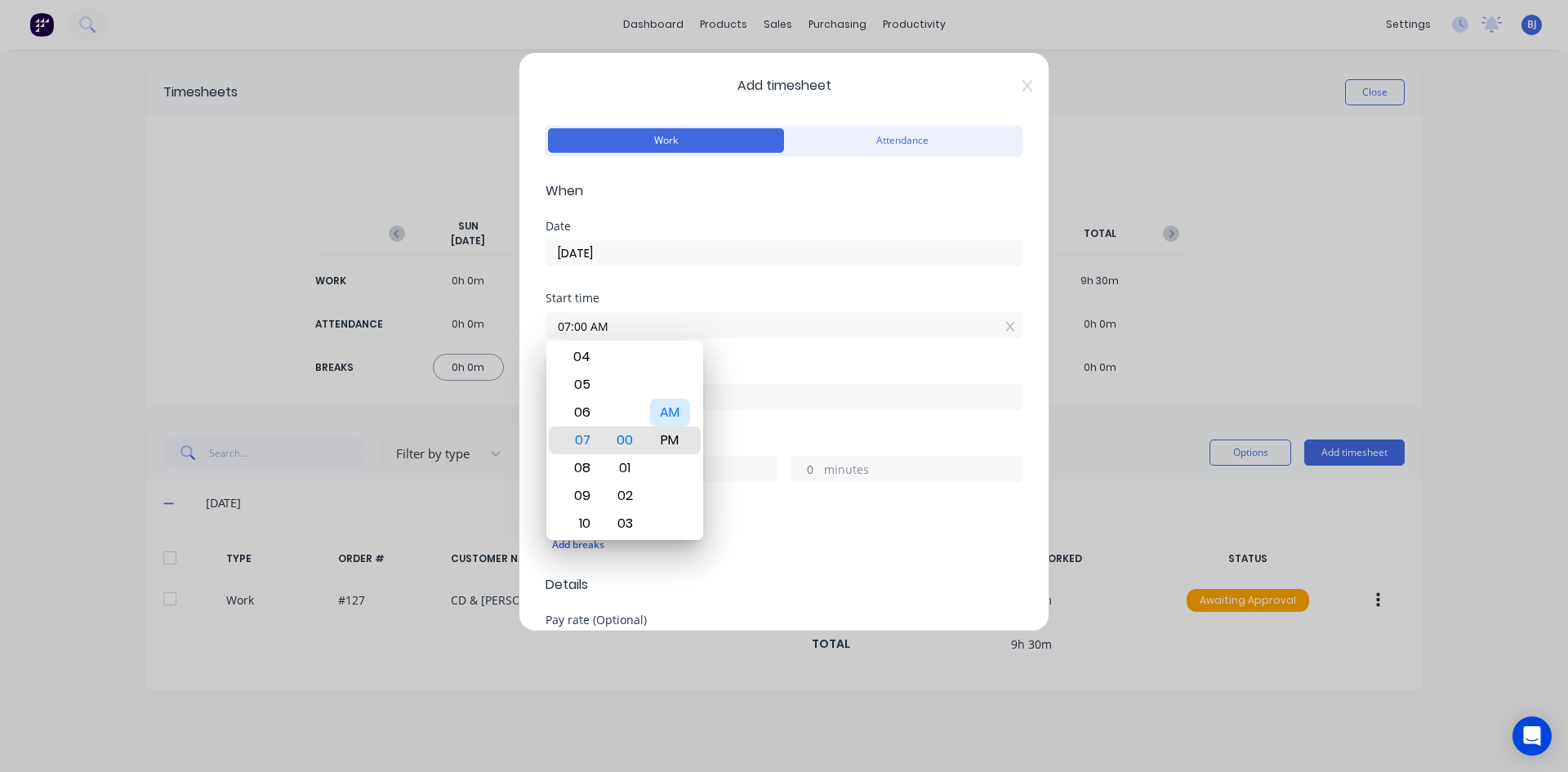
click at [669, 414] on div "AM" at bounding box center [669, 413] width 40 height 28
click at [709, 367] on div "Finish time" at bounding box center [784, 370] width 477 height 11
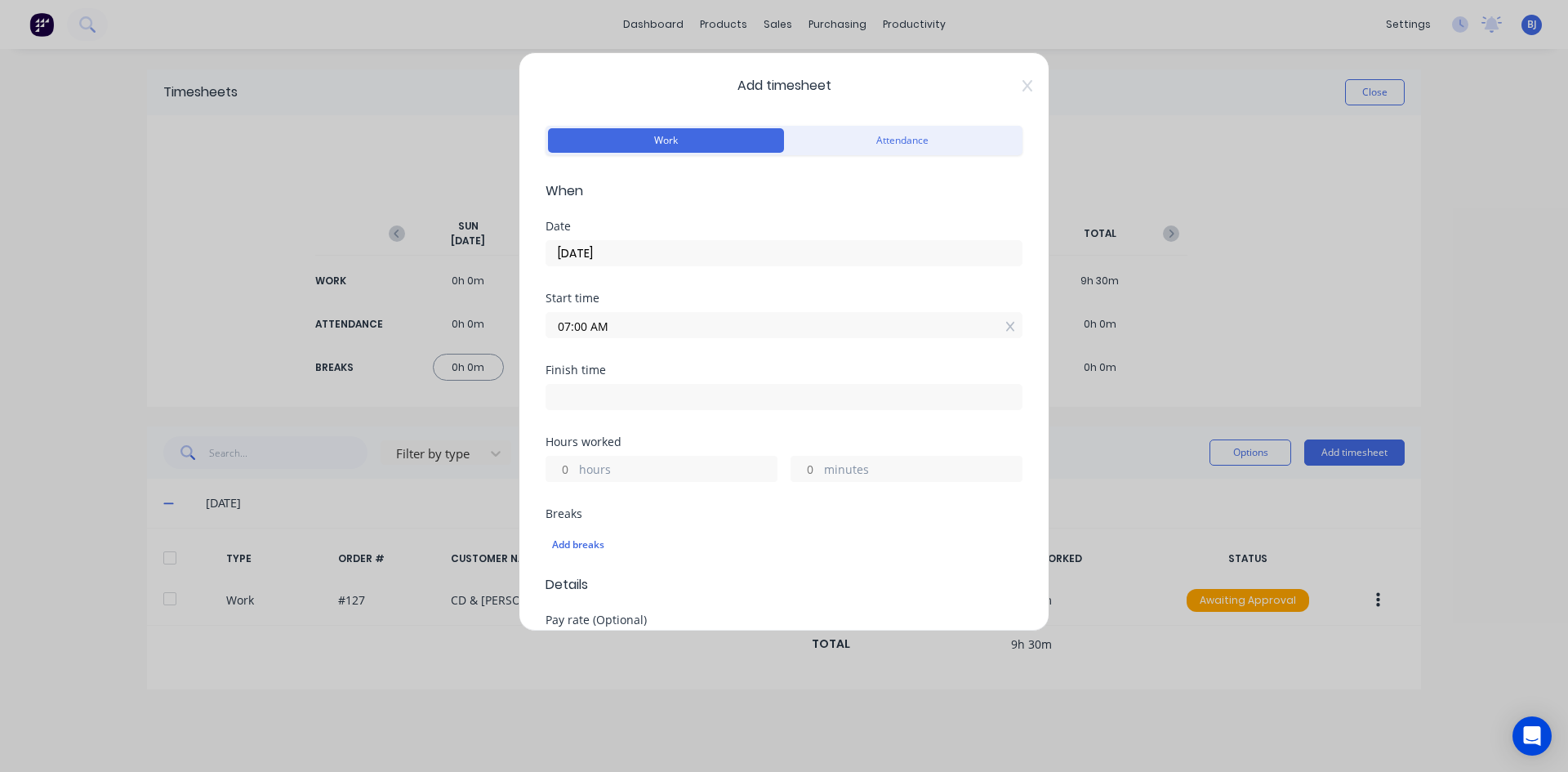
click at [585, 392] on input at bounding box center [784, 397] width 475 height 25
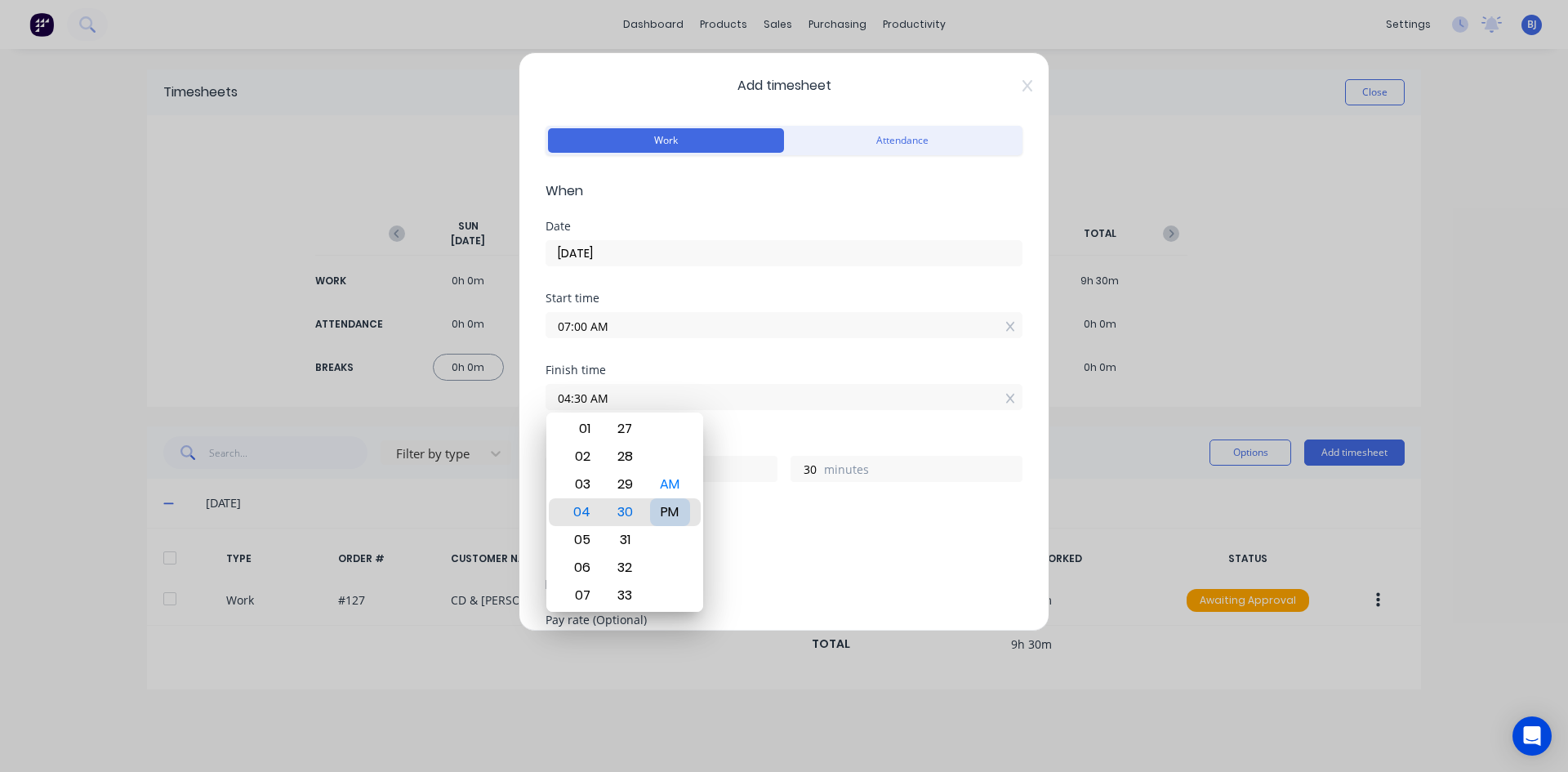
click at [673, 514] on div "PM" at bounding box center [669, 513] width 40 height 28
click at [751, 532] on div "Add breaks" at bounding box center [784, 545] width 477 height 34
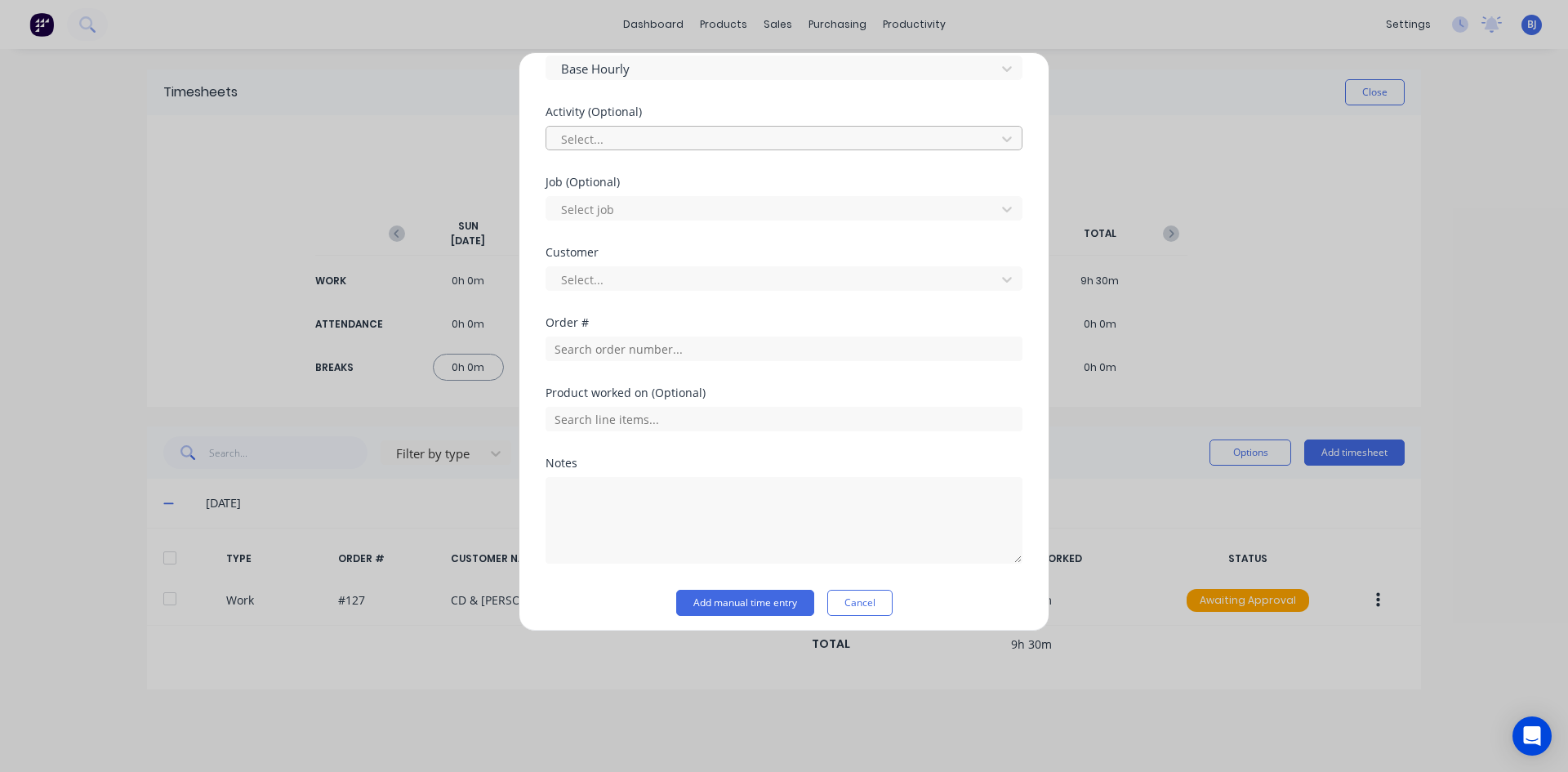
scroll to position [586, 0]
click at [732, 587] on button "Add manual time entry" at bounding box center [746, 595] width 138 height 26
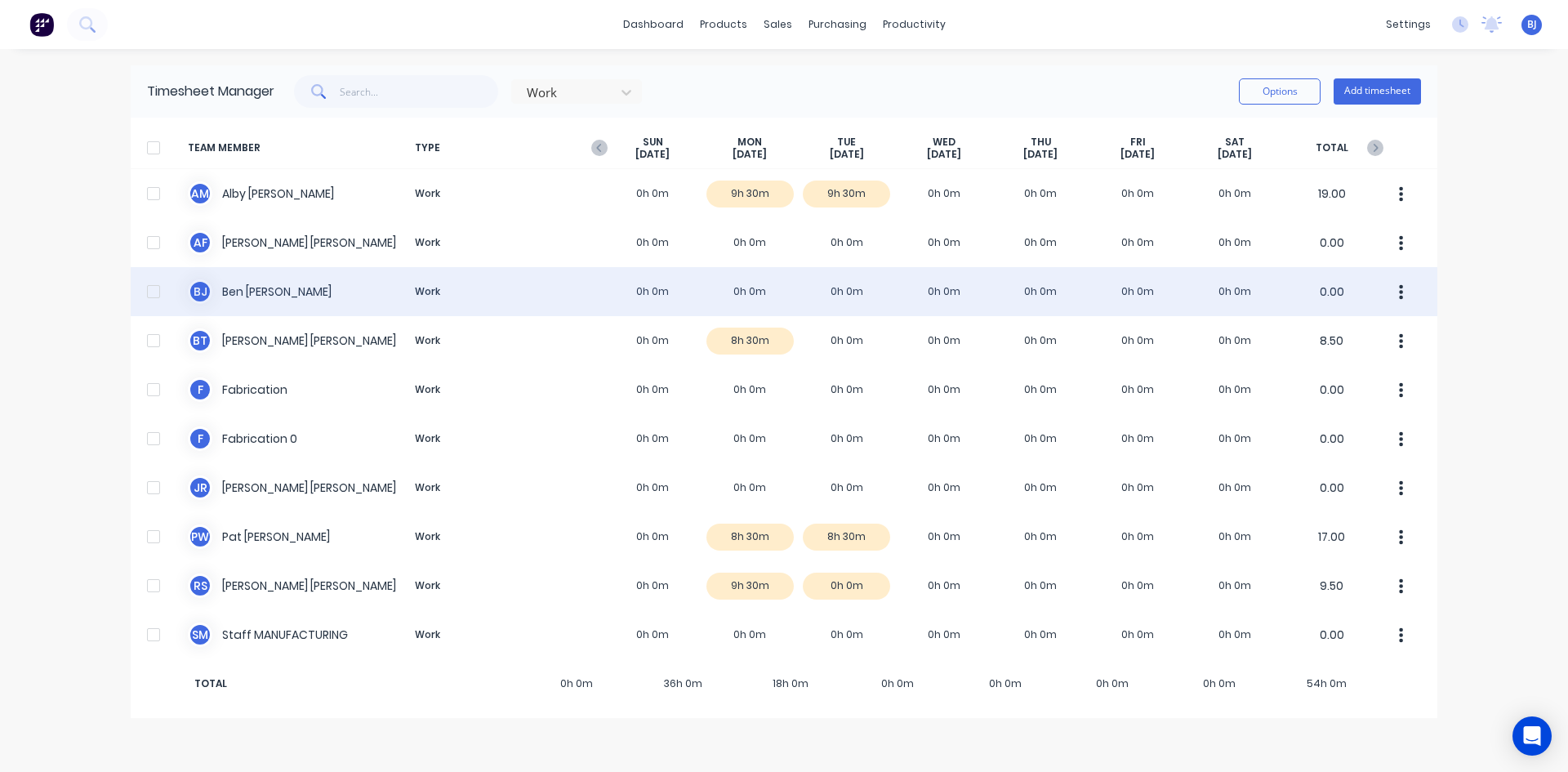
click at [728, 285] on div "[PERSON_NAME] Work 0h 0m 0h 0m 0h 0m 0h 0m 0h 0m 0h 0m 0h 0m 0.00" at bounding box center [784, 291] width 1307 height 49
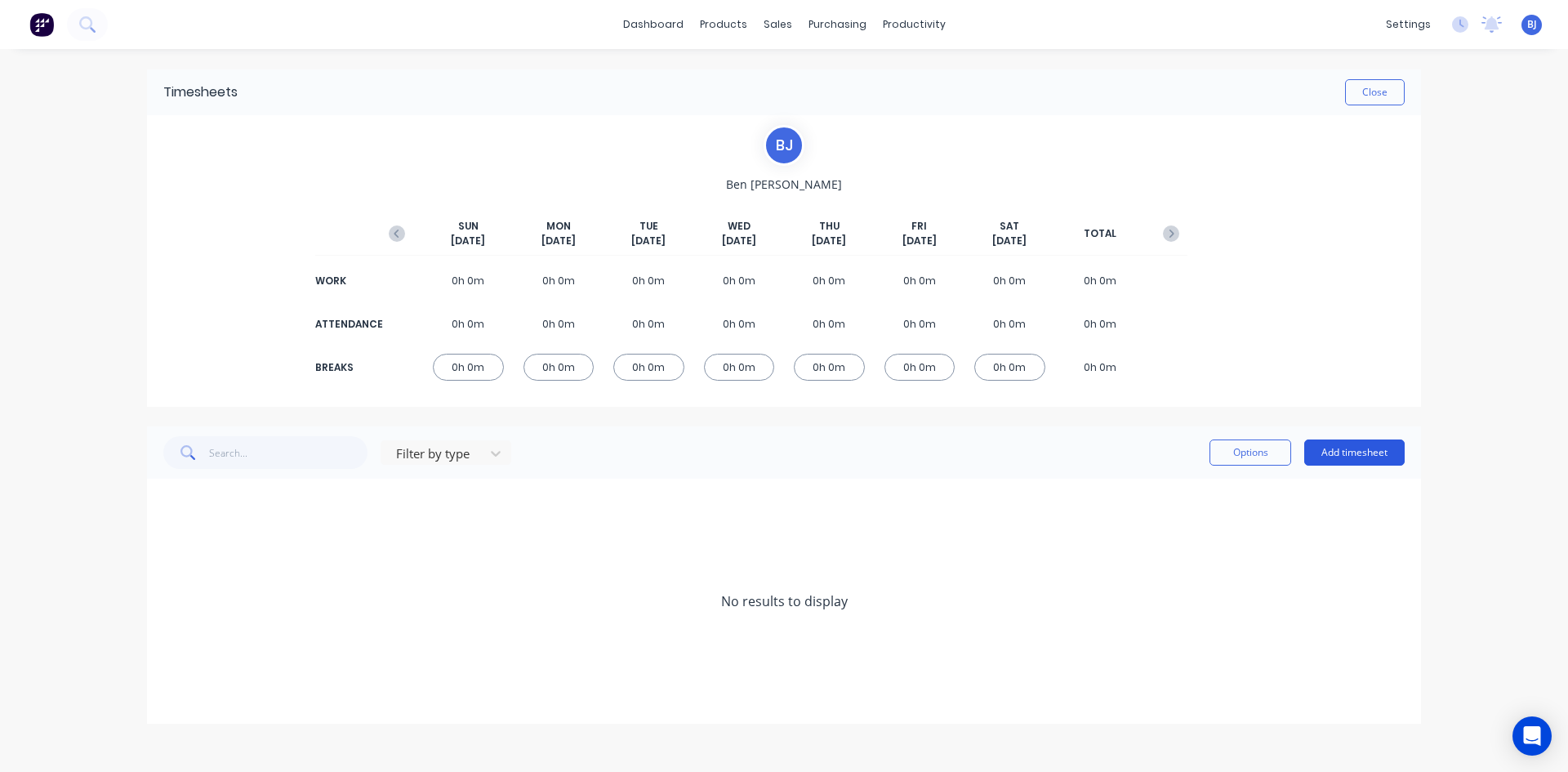
click at [1344, 452] on button "Add timesheet" at bounding box center [1354, 452] width 101 height 26
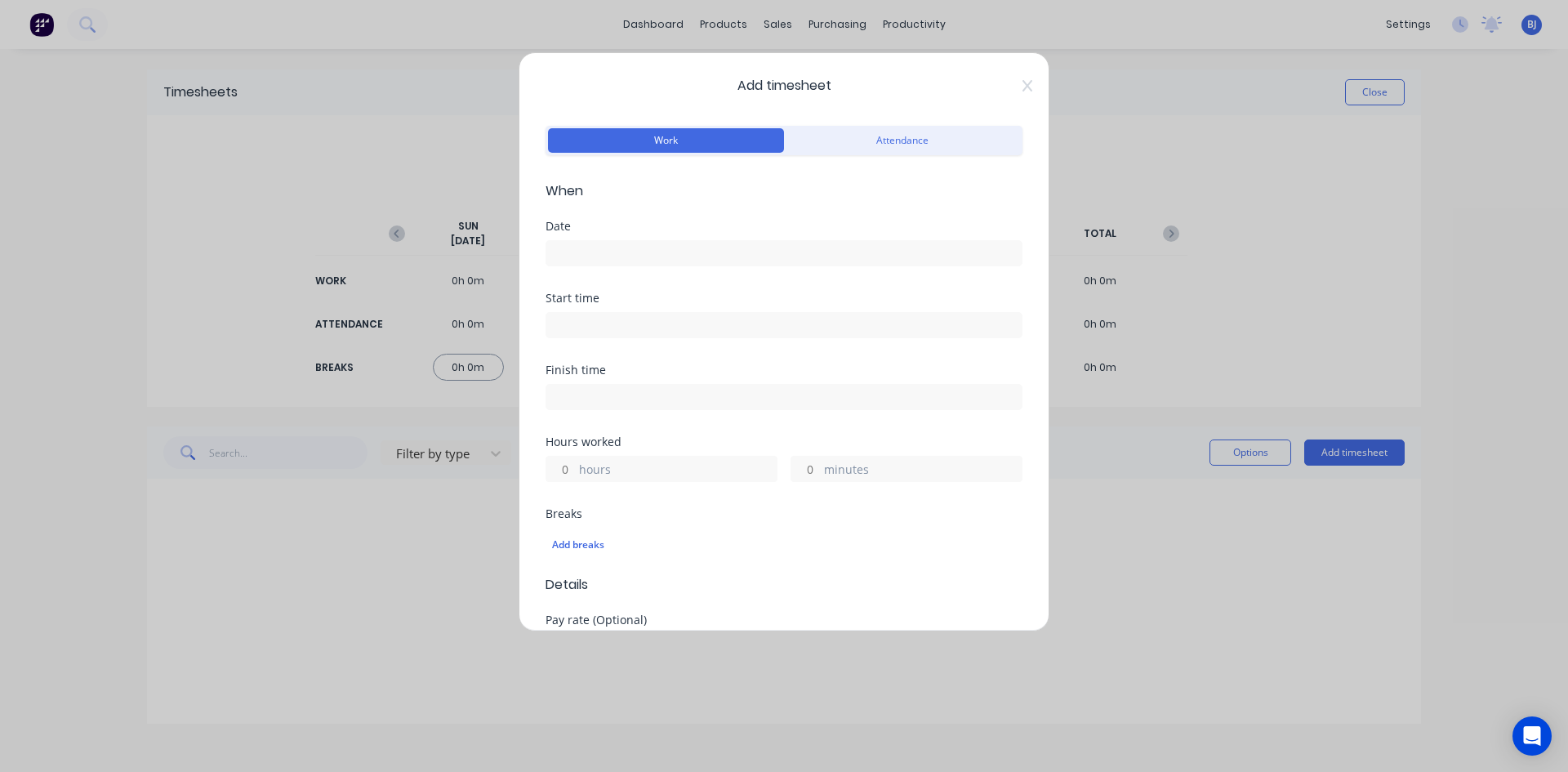
drag, startPoint x: 591, startPoint y: 256, endPoint x: 604, endPoint y: 272, distance: 20.6
click at [591, 259] on input at bounding box center [784, 253] width 475 height 25
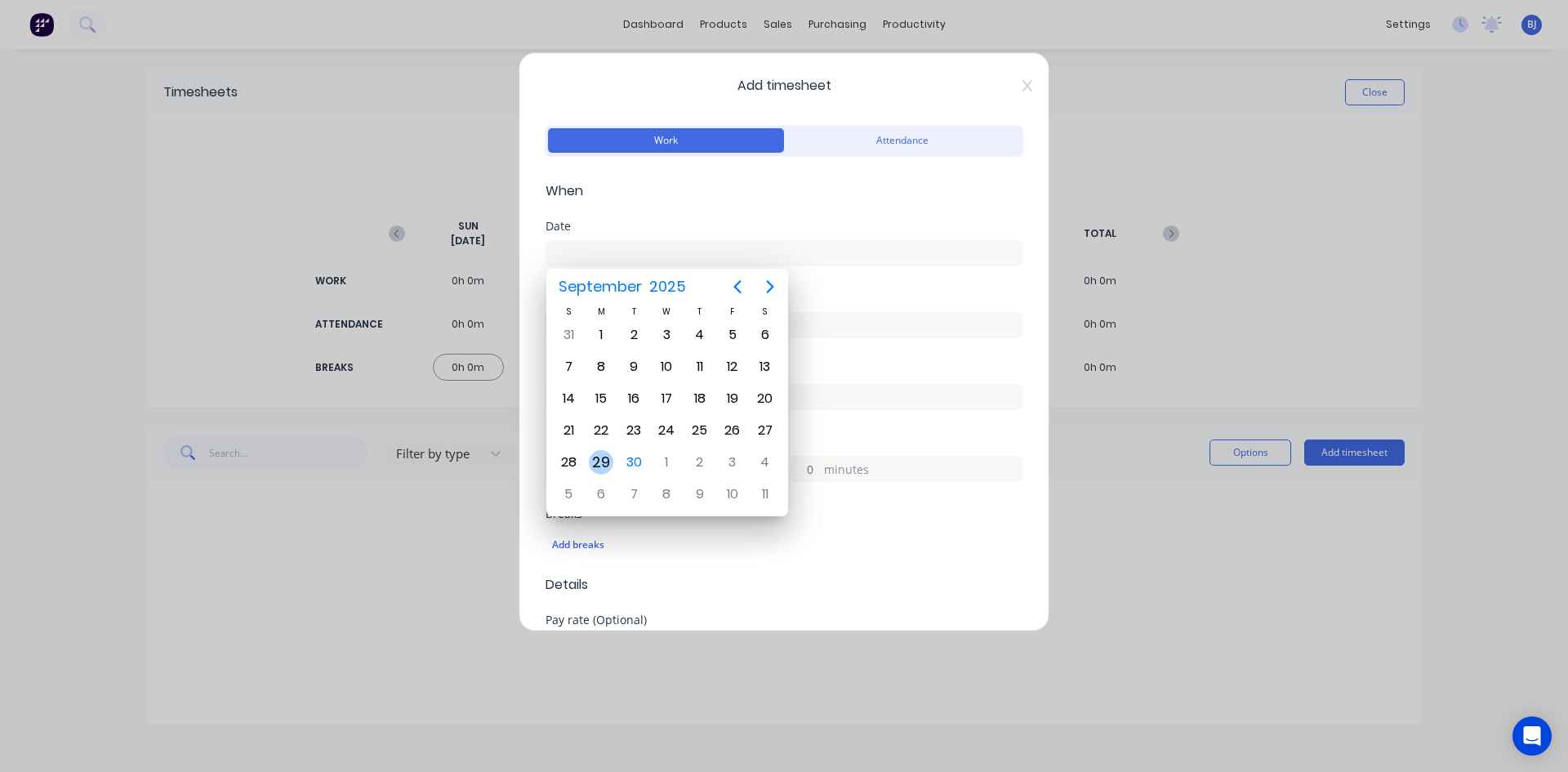
drag, startPoint x: 608, startPoint y: 457, endPoint x: 616, endPoint y: 452, distance: 9.4
click at [609, 457] on div "29" at bounding box center [601, 462] width 25 height 25
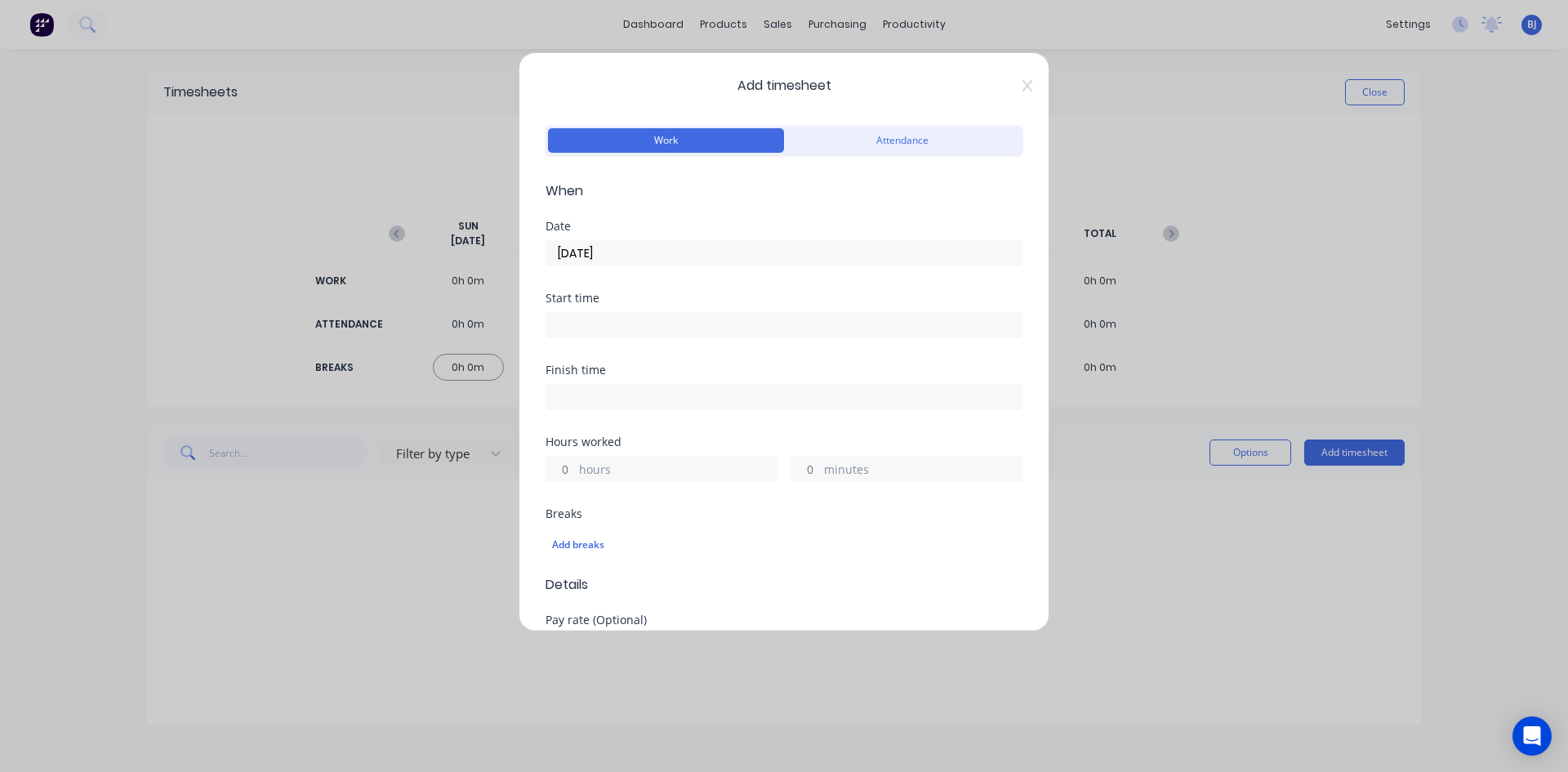
drag, startPoint x: 562, startPoint y: 315, endPoint x: 598, endPoint y: 358, distance: 56.1
click at [568, 324] on input at bounding box center [784, 325] width 475 height 25
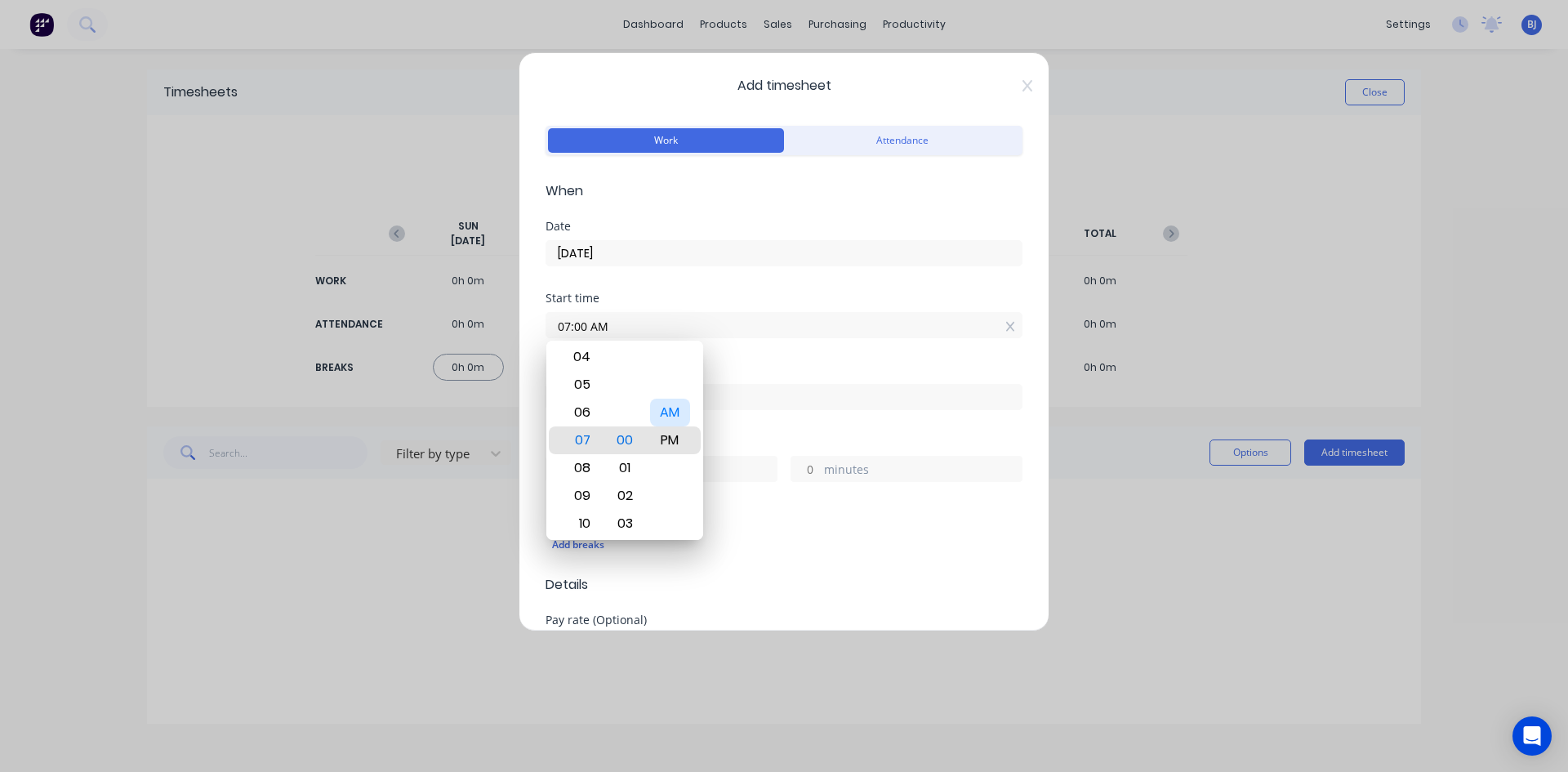
click at [664, 406] on div "AM" at bounding box center [669, 413] width 40 height 28
click at [755, 361] on div "Start time 07:00 AM" at bounding box center [784, 329] width 477 height 72
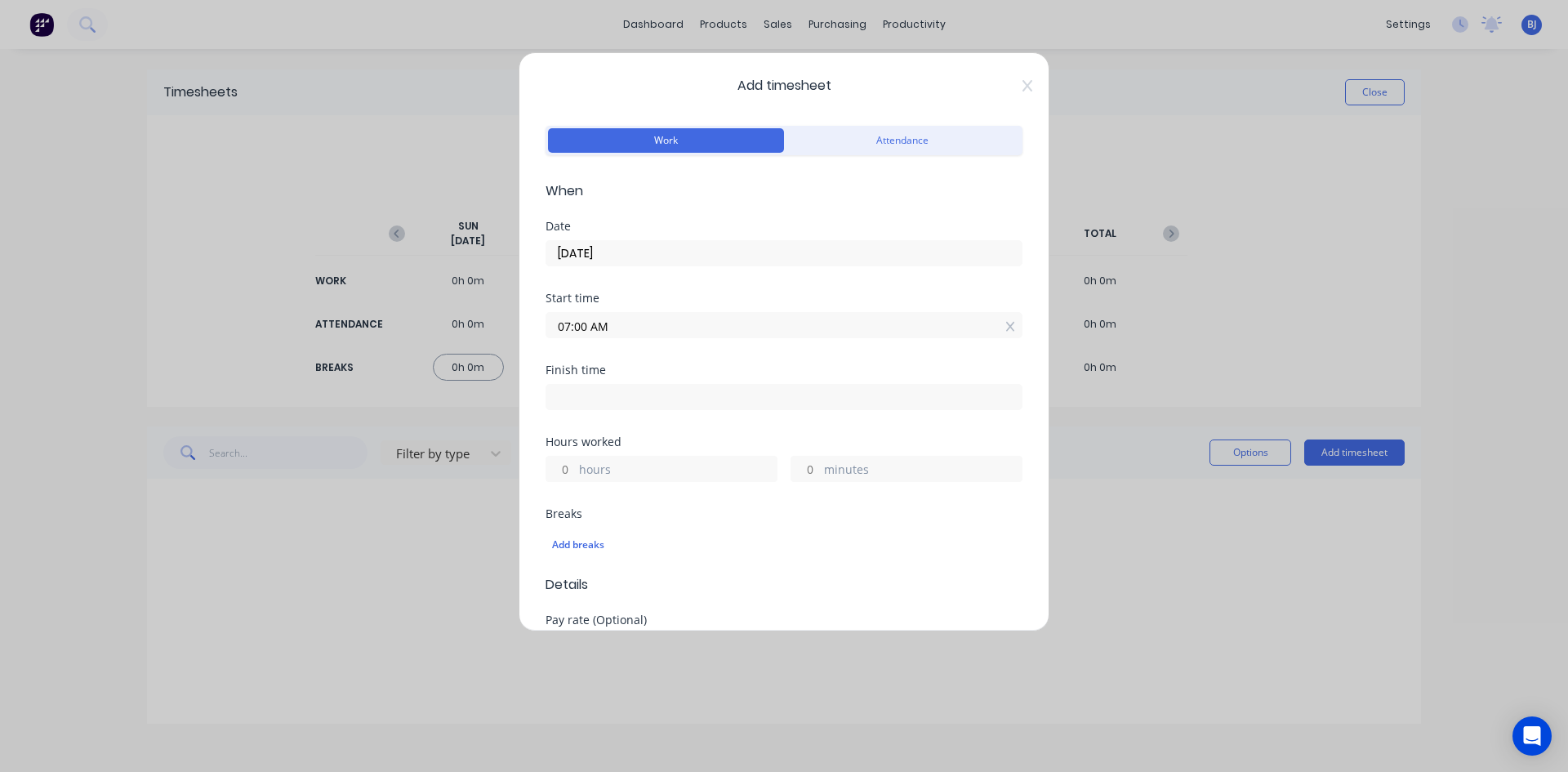
click at [576, 393] on input at bounding box center [784, 397] width 475 height 25
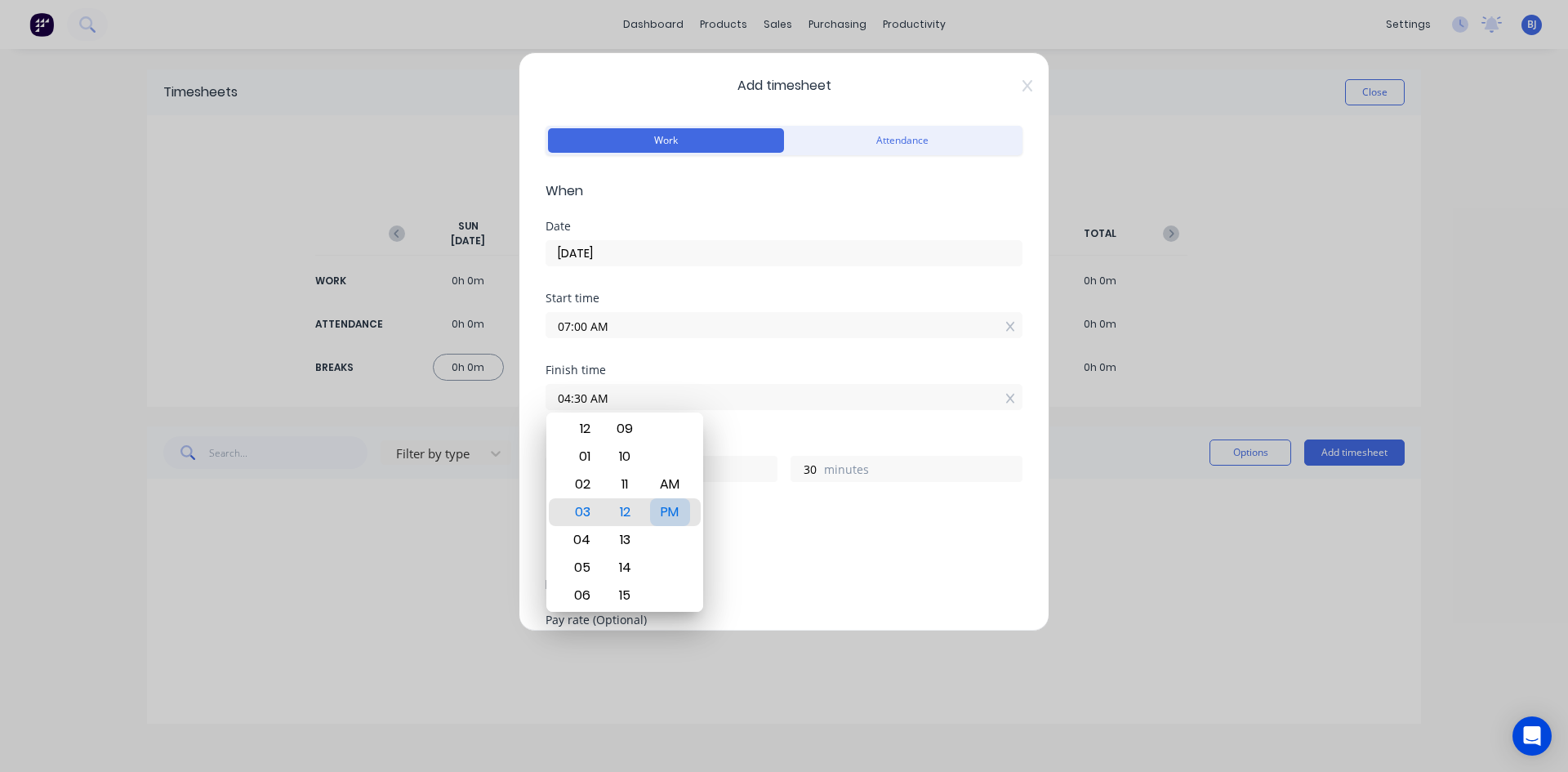
click at [677, 507] on div "PM" at bounding box center [669, 513] width 40 height 28
click at [747, 438] on div "Hours worked" at bounding box center [784, 441] width 477 height 11
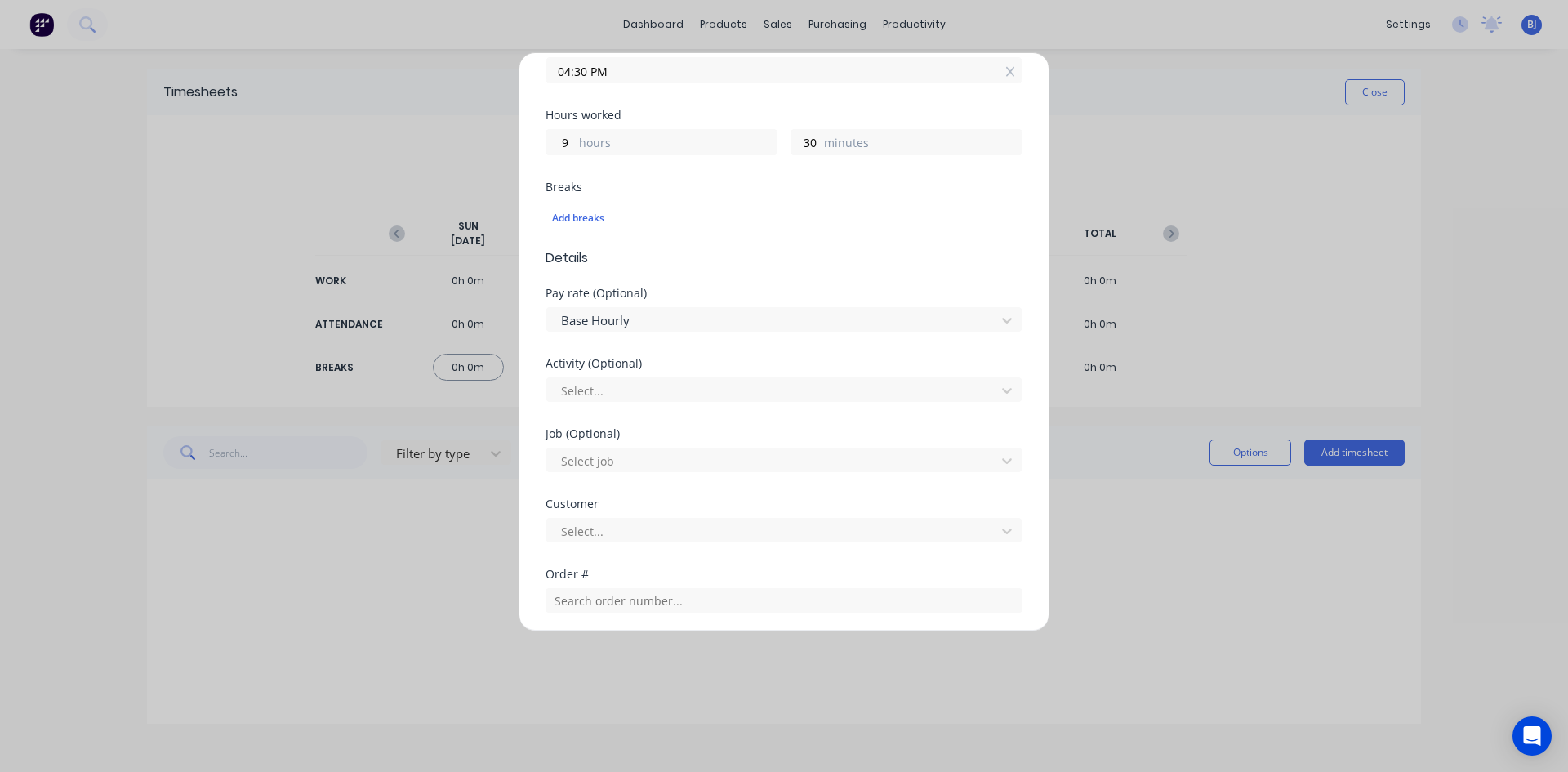
scroll to position [408, 0]
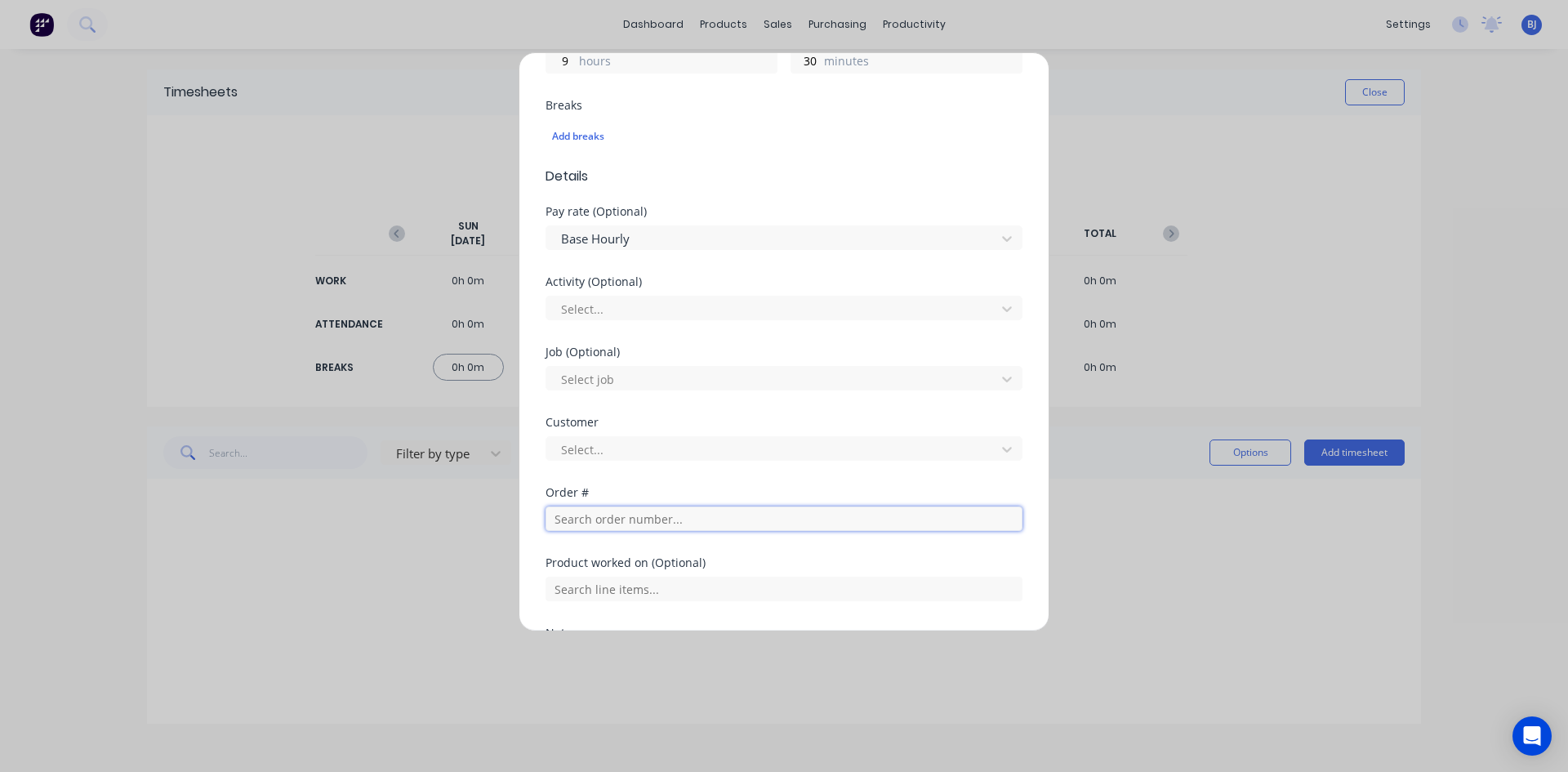
click at [591, 514] on input "text" at bounding box center [784, 519] width 477 height 25
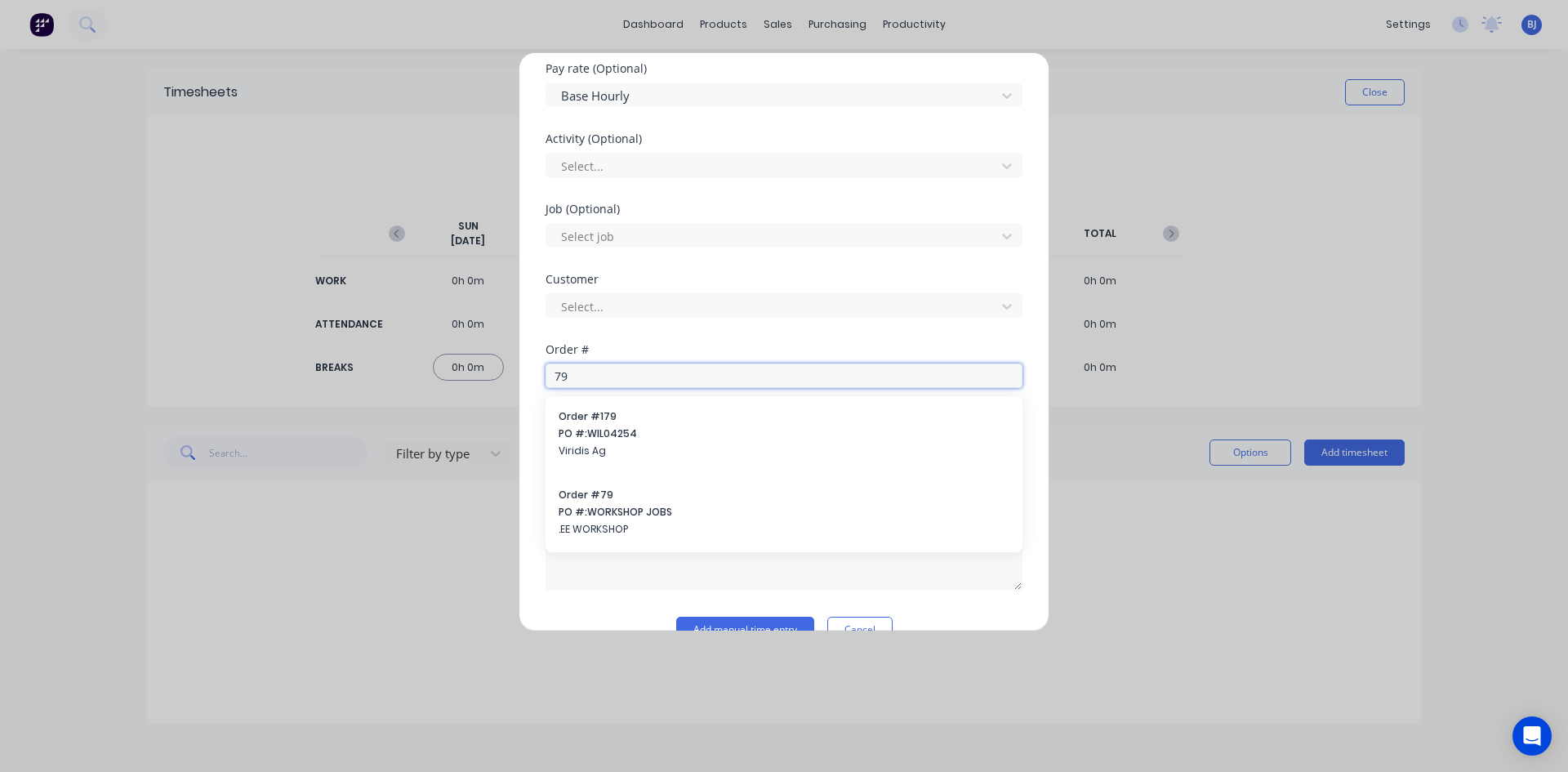
scroll to position [586, 0]
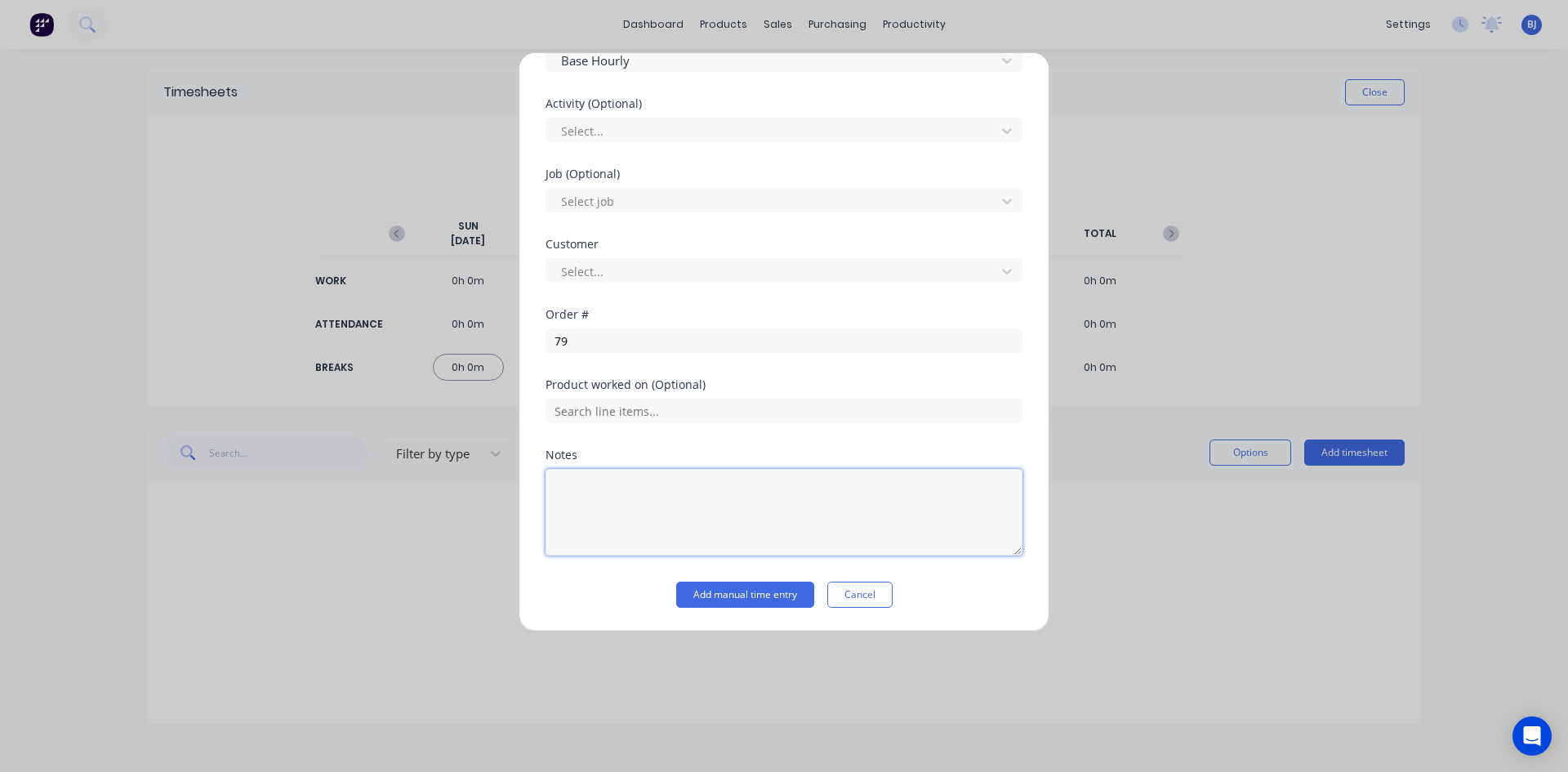
click at [654, 534] on textarea at bounding box center [784, 513] width 477 height 87
click at [783, 592] on button "Add manual time entry" at bounding box center [746, 595] width 138 height 26
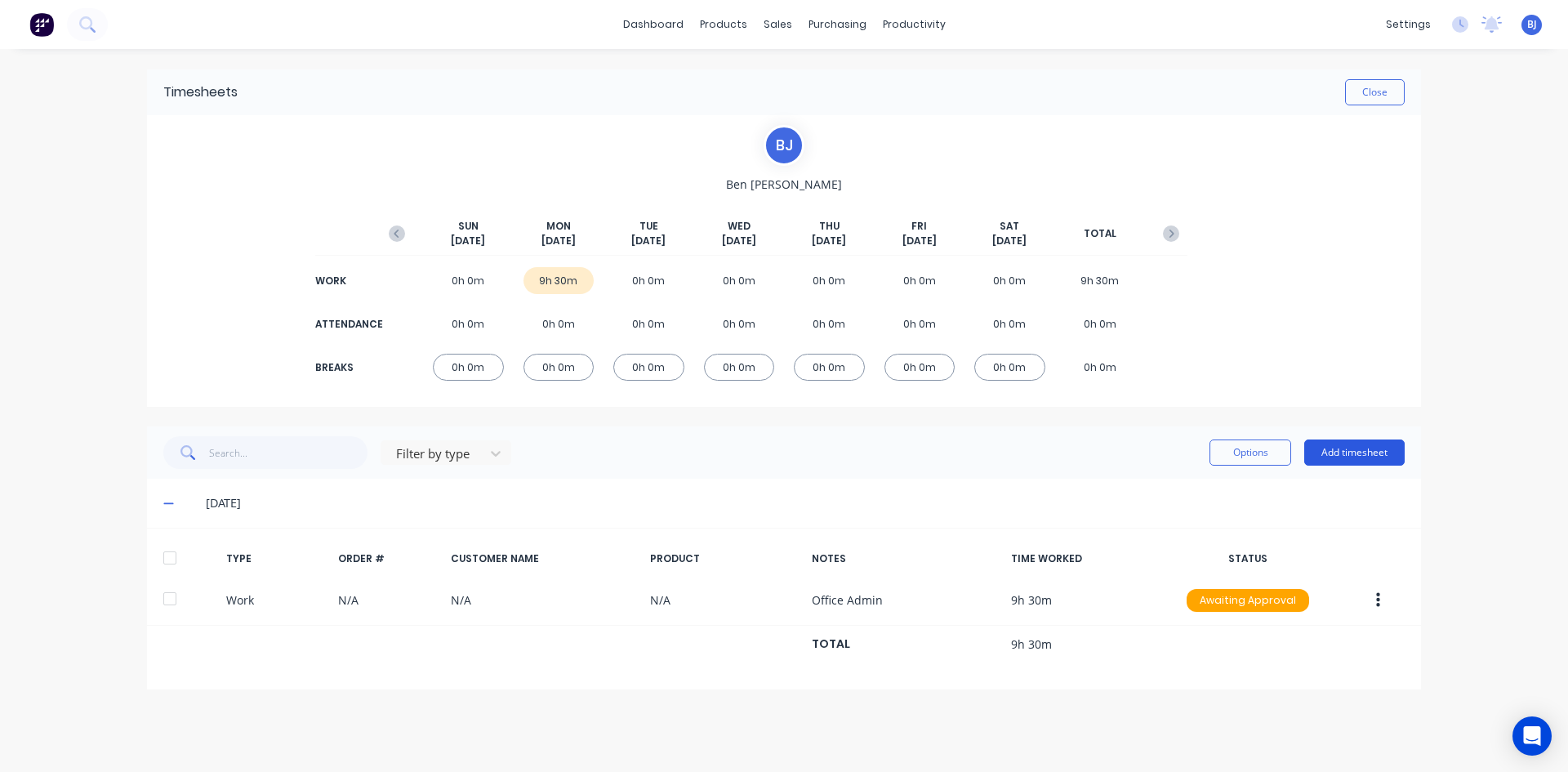
click at [1355, 454] on button "Add timesheet" at bounding box center [1354, 452] width 101 height 26
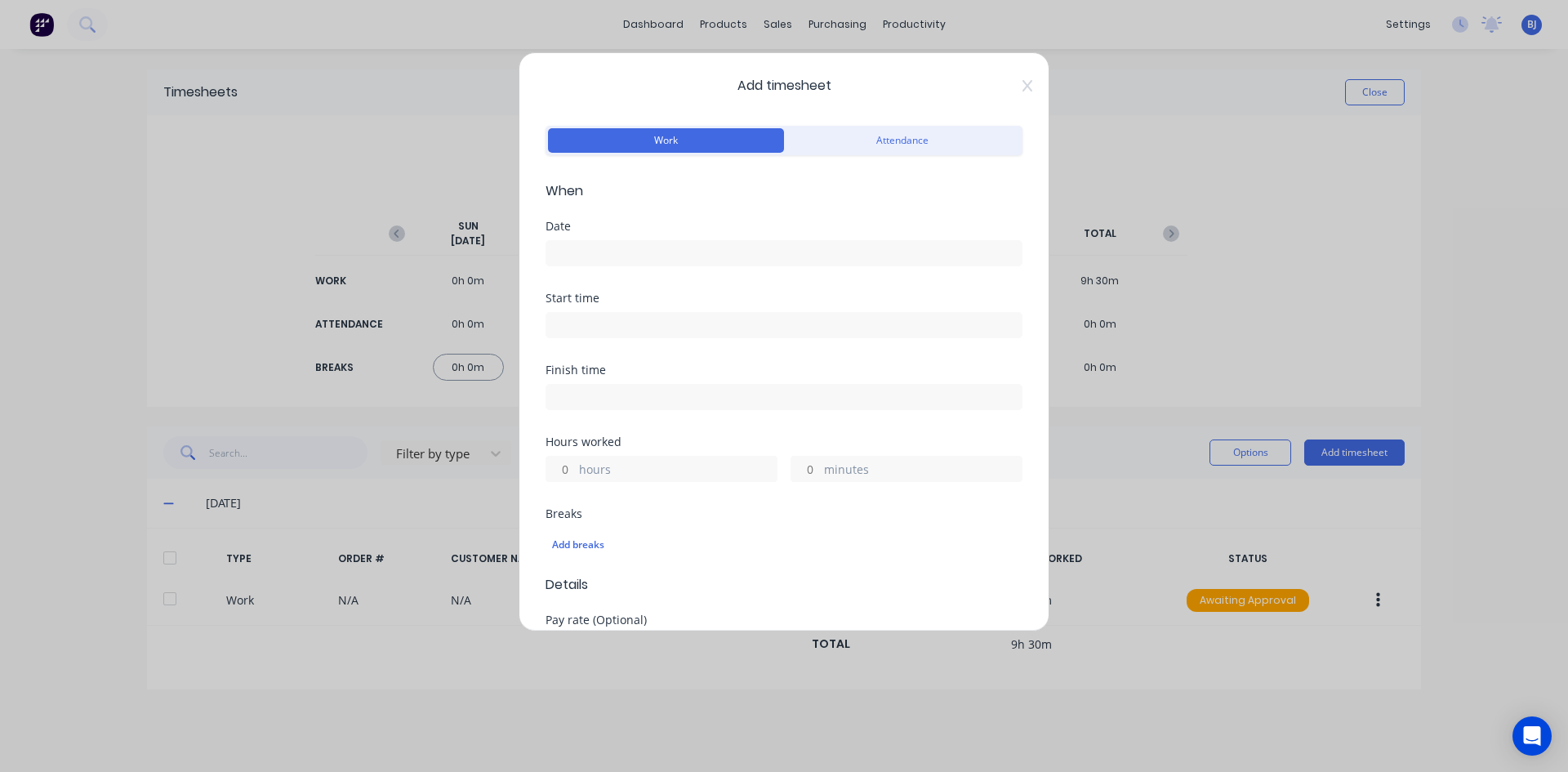
click at [581, 249] on input at bounding box center [784, 253] width 475 height 25
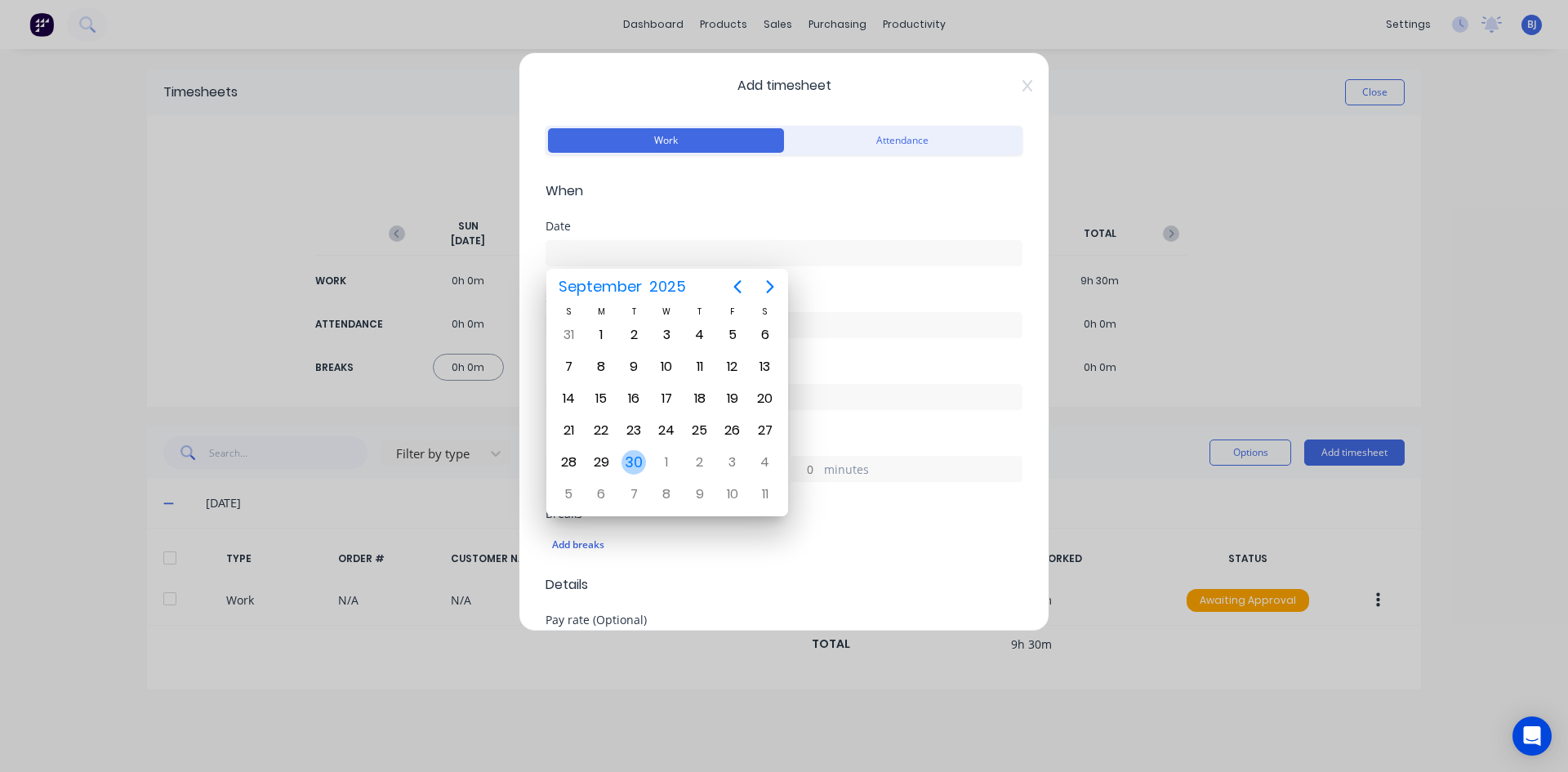
click at [630, 458] on div "30" at bounding box center [633, 462] width 25 height 25
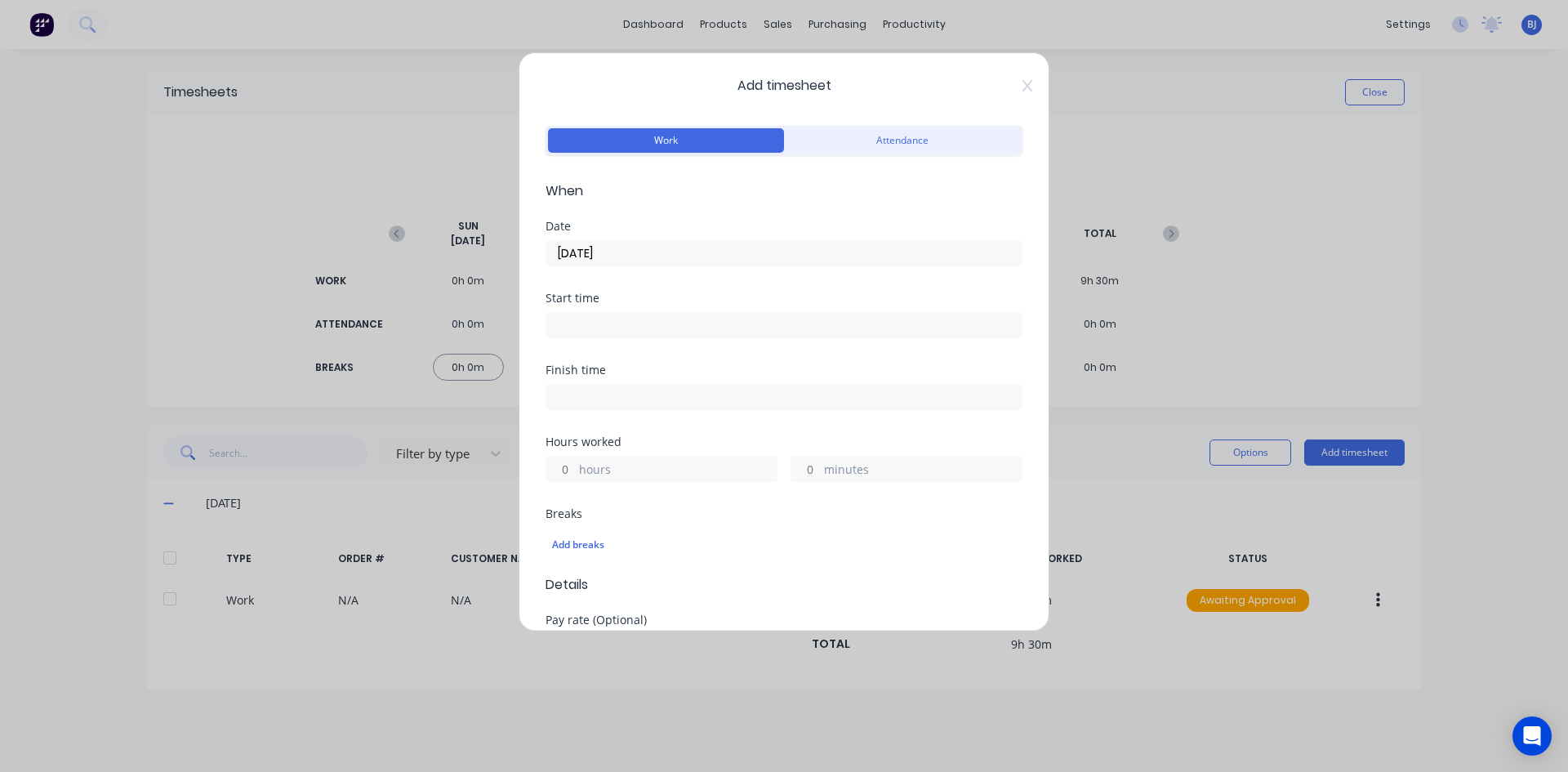
drag, startPoint x: 585, startPoint y: 322, endPoint x: 599, endPoint y: 356, distance: 36.8
click at [585, 325] on input at bounding box center [784, 325] width 475 height 25
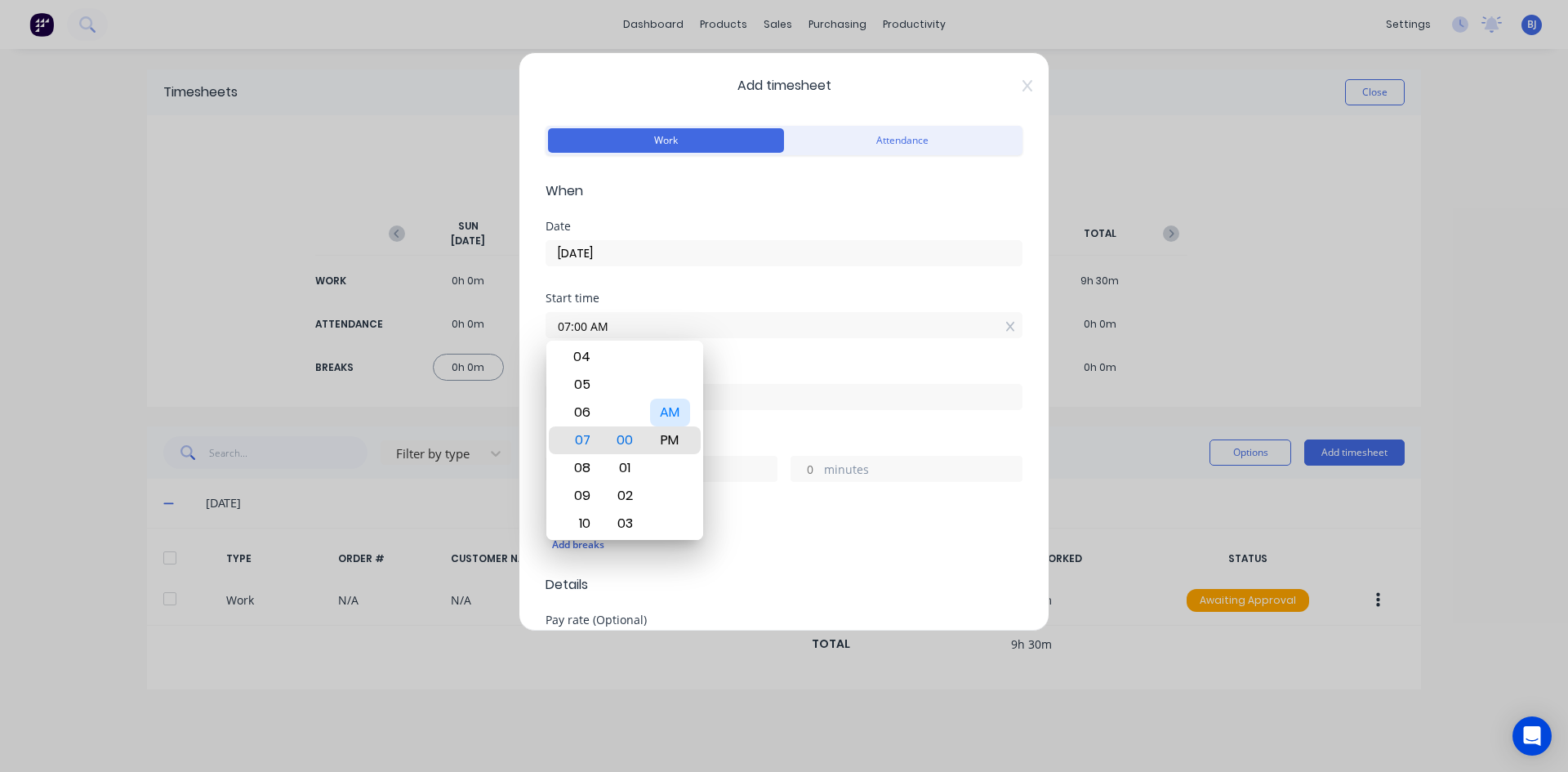
click at [682, 414] on div "AM" at bounding box center [669, 413] width 40 height 28
click at [743, 384] on label at bounding box center [784, 397] width 477 height 26
click at [743, 385] on input at bounding box center [784, 397] width 475 height 25
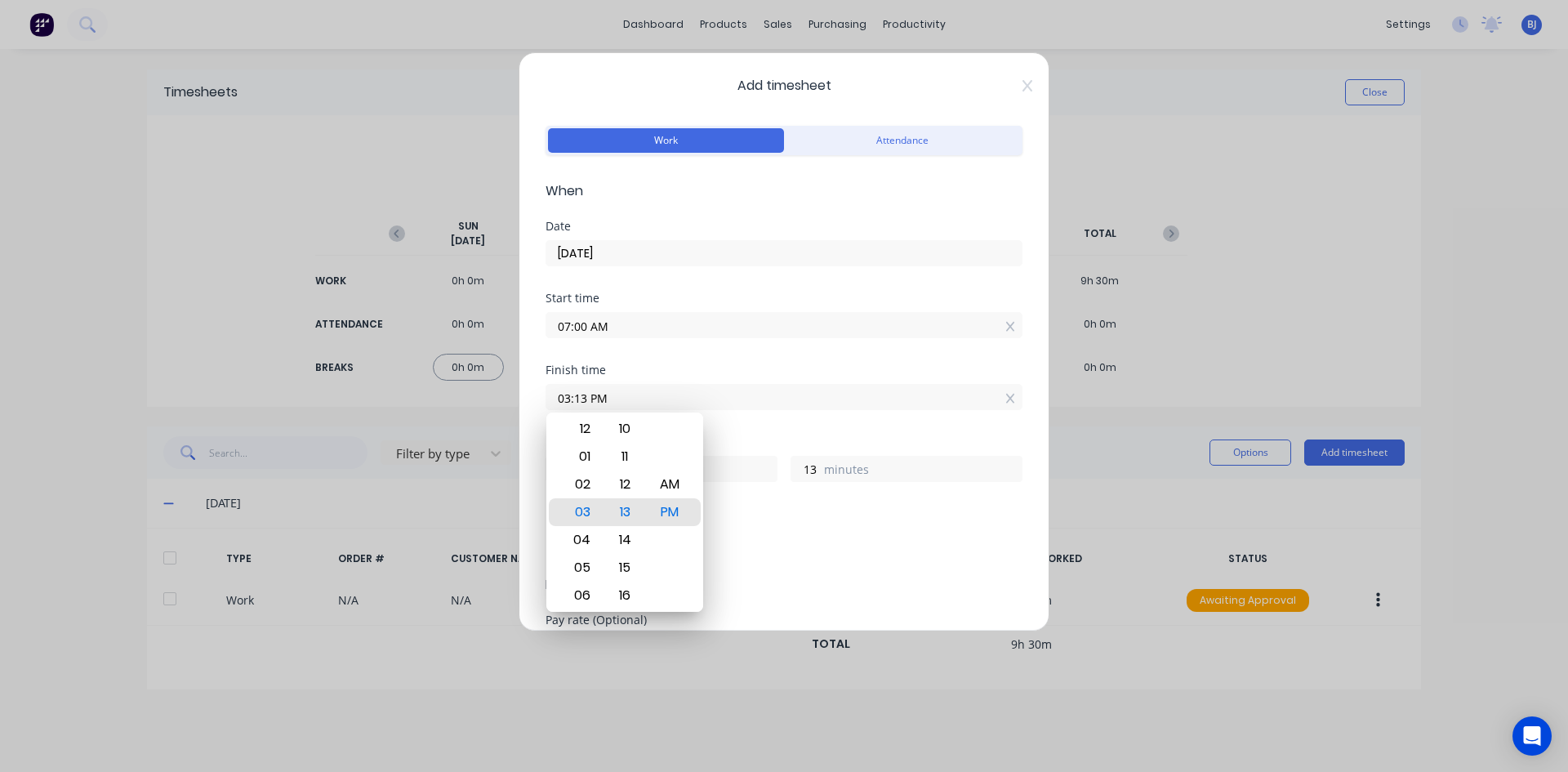
drag, startPoint x: 591, startPoint y: 407, endPoint x: 535, endPoint y: 428, distance: 59.8
click at [538, 426] on div "Add timesheet Work Attendance When Date [DATE] Start time 07:00 AM Finish time …" at bounding box center [784, 342] width 531 height 579
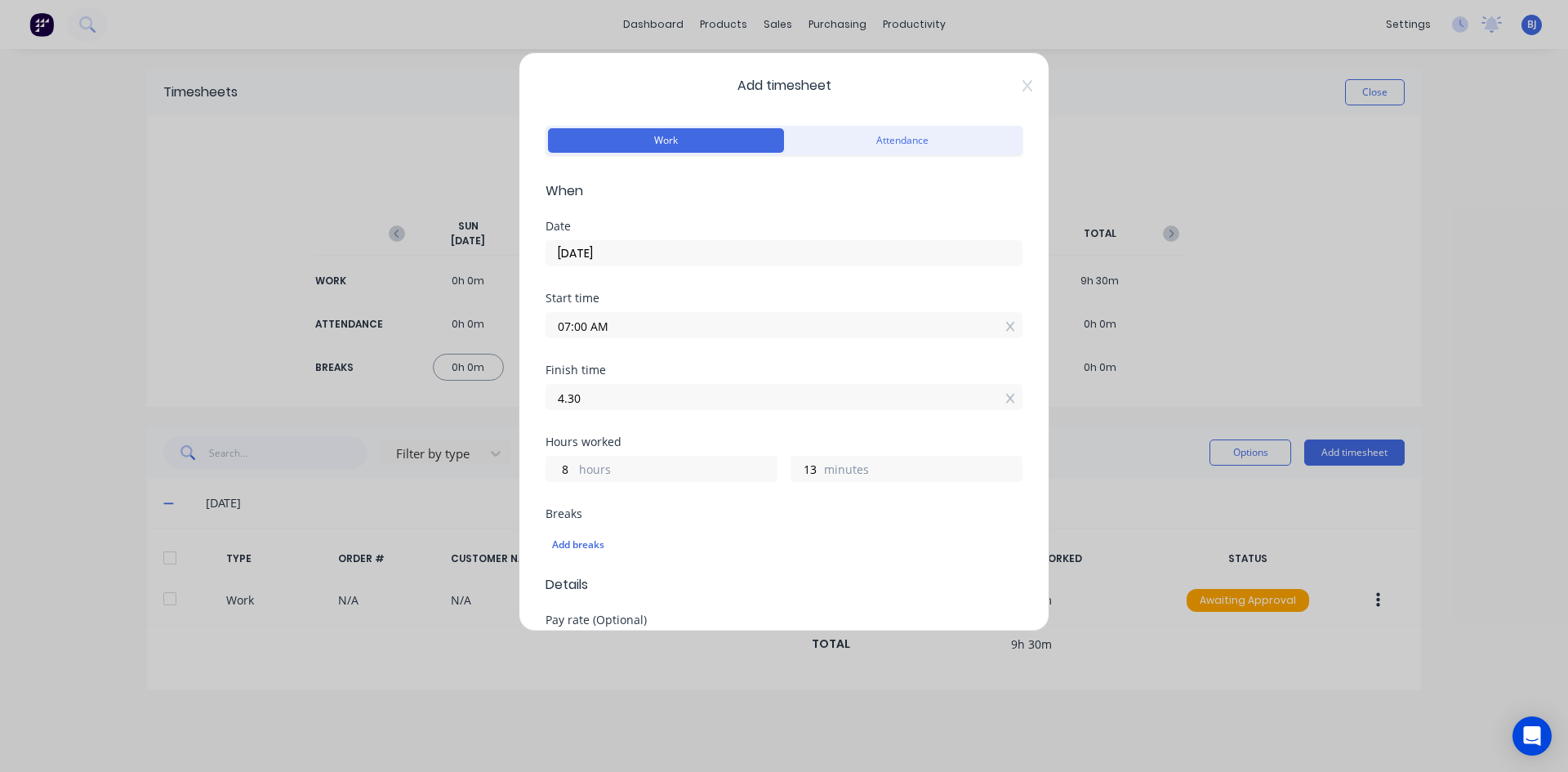
click at [644, 401] on input "4.30" at bounding box center [784, 397] width 475 height 25
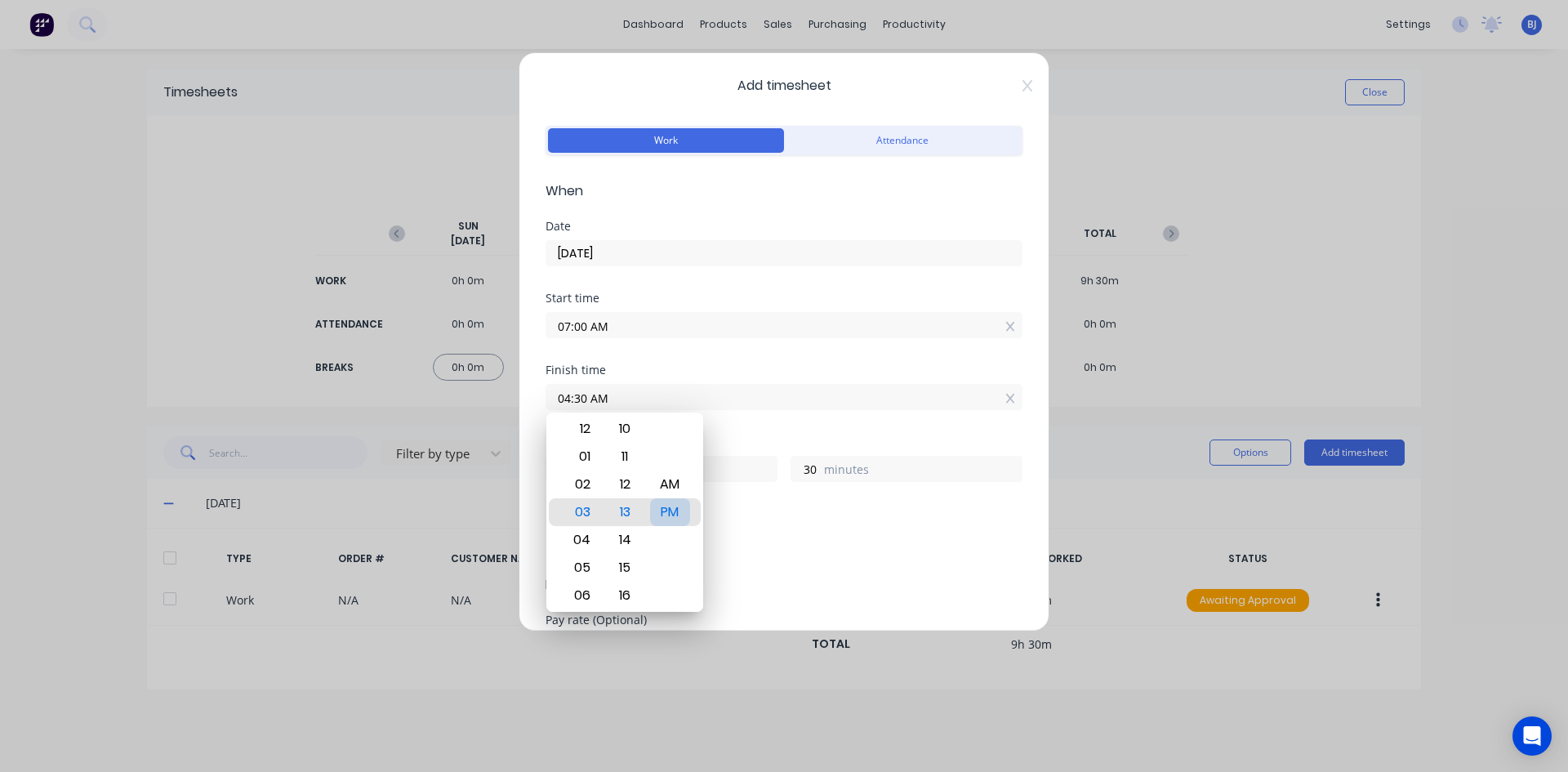
drag, startPoint x: 674, startPoint y: 511, endPoint x: 689, endPoint y: 480, distance: 34.4
click at [674, 509] on div "PM" at bounding box center [669, 513] width 40 height 28
click at [734, 423] on div "Finish time 04:30 PM" at bounding box center [784, 401] width 477 height 72
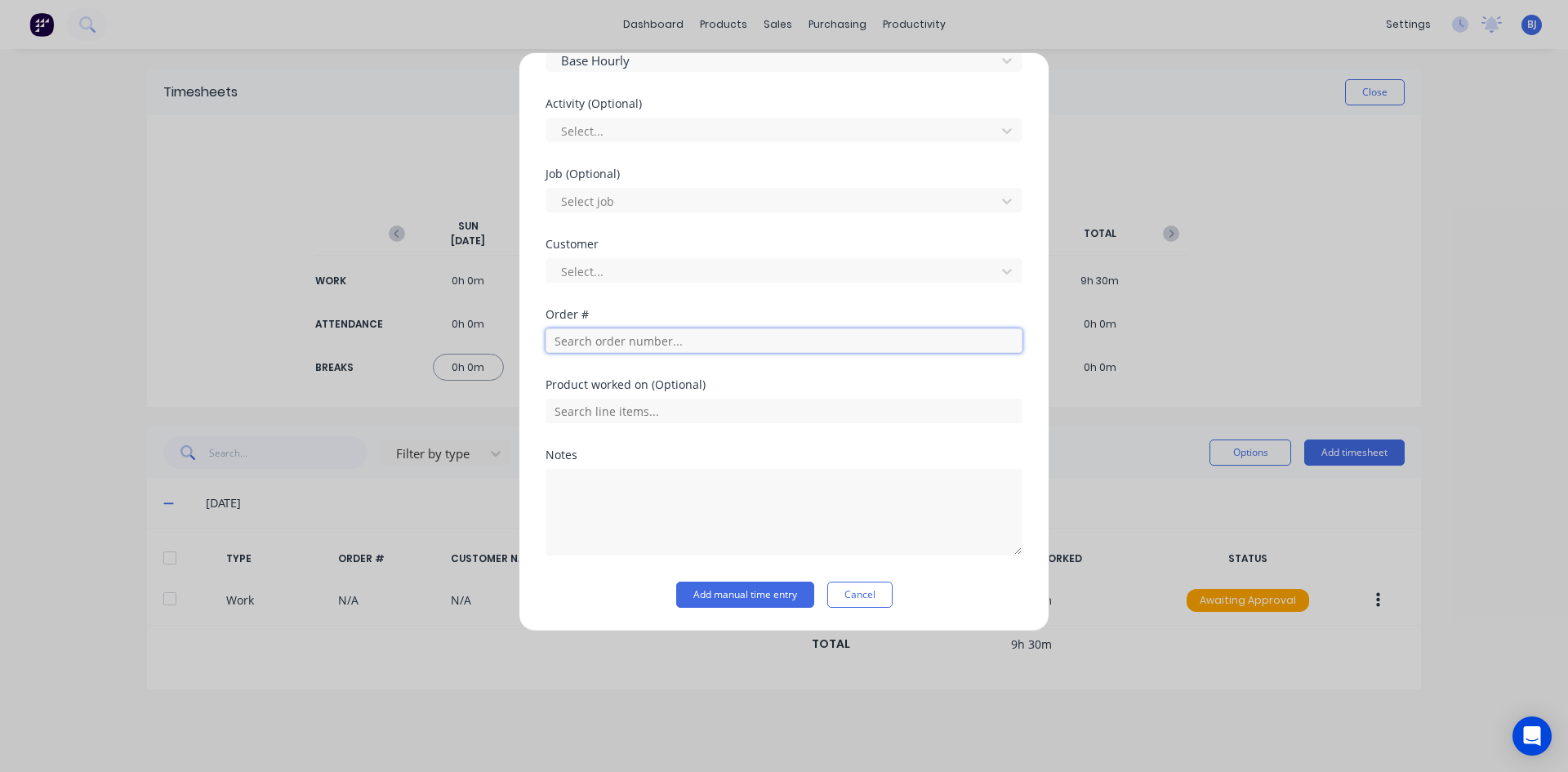
drag, startPoint x: 590, startPoint y: 341, endPoint x: 592, endPoint y: 351, distance: 10.2
click at [590, 344] on input "text" at bounding box center [784, 341] width 477 height 25
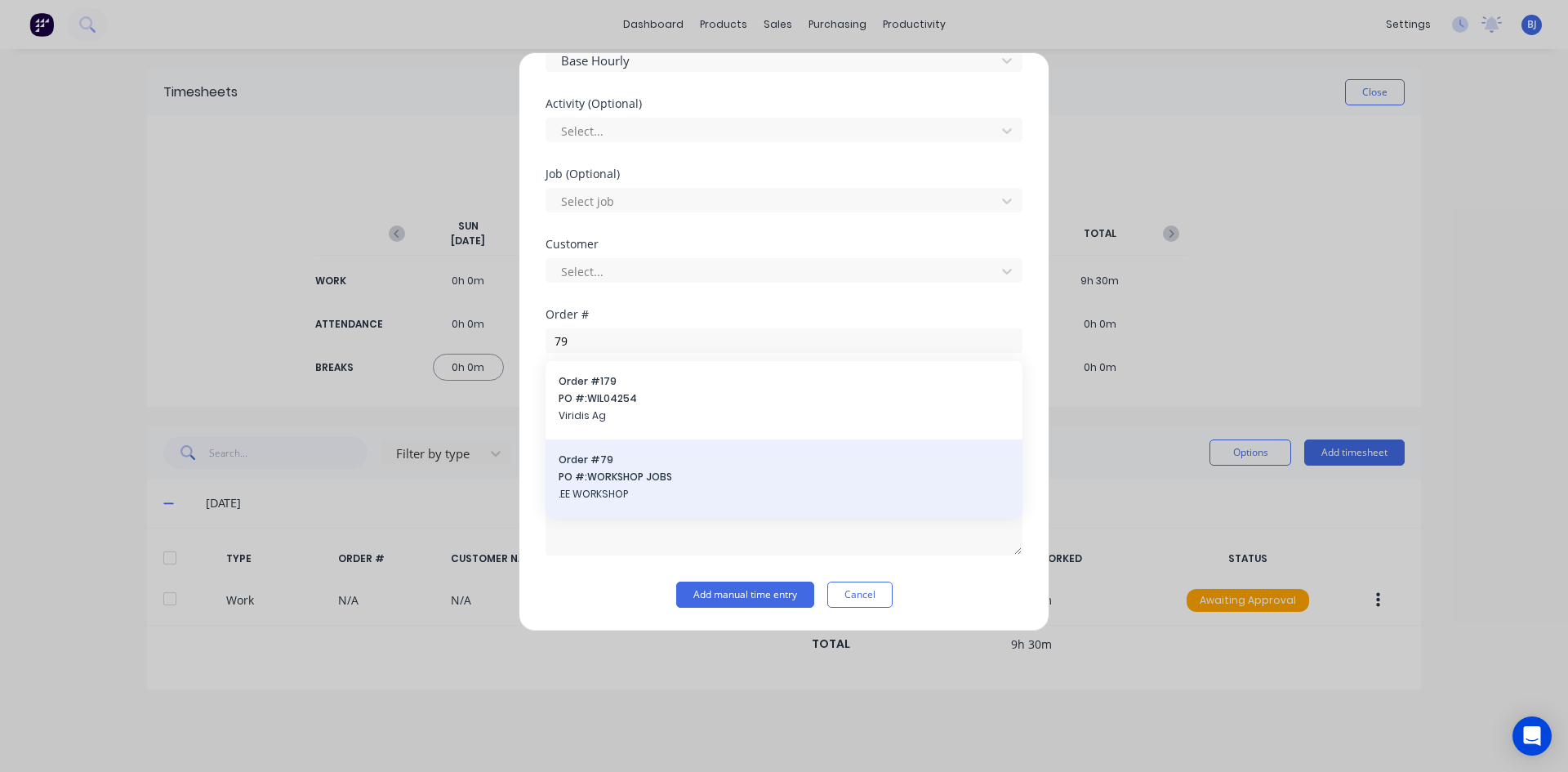
click at [616, 472] on span "PO #: WORKSHOP JOBS" at bounding box center [784, 477] width 450 height 15
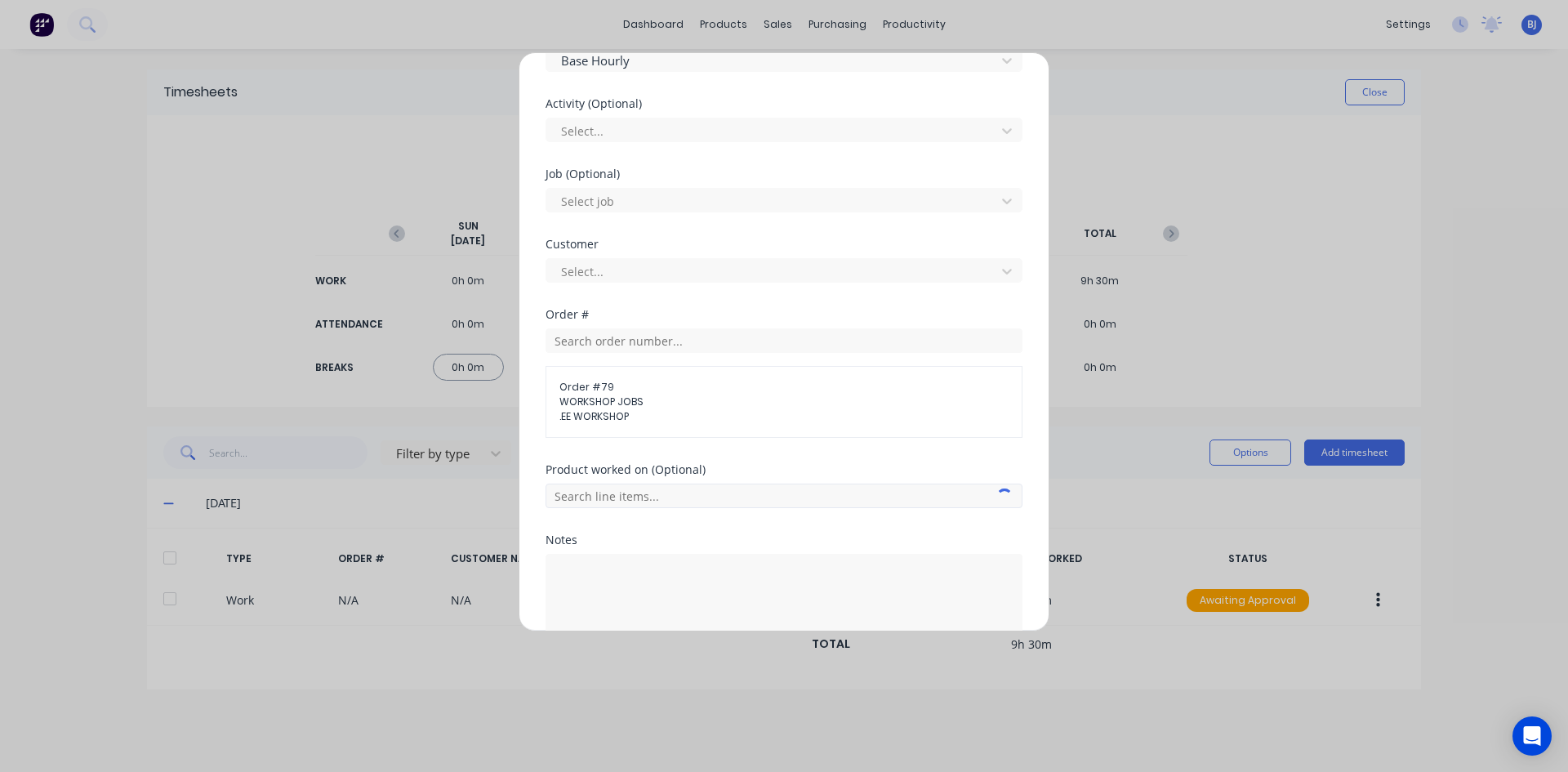
scroll to position [671, 0]
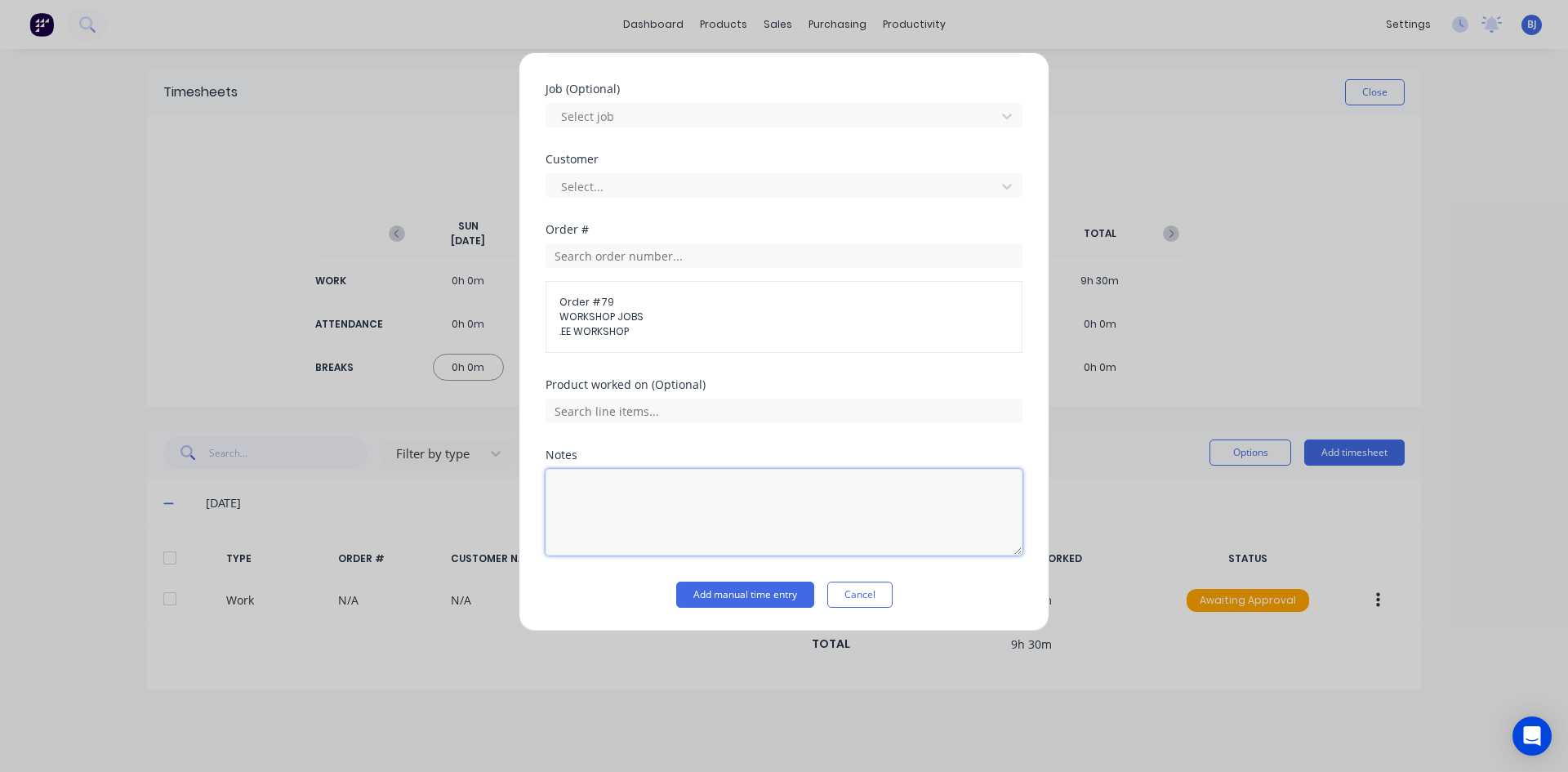
click at [609, 493] on textarea at bounding box center [784, 513] width 477 height 87
click at [722, 592] on button "Add manual time entry" at bounding box center [746, 595] width 138 height 26
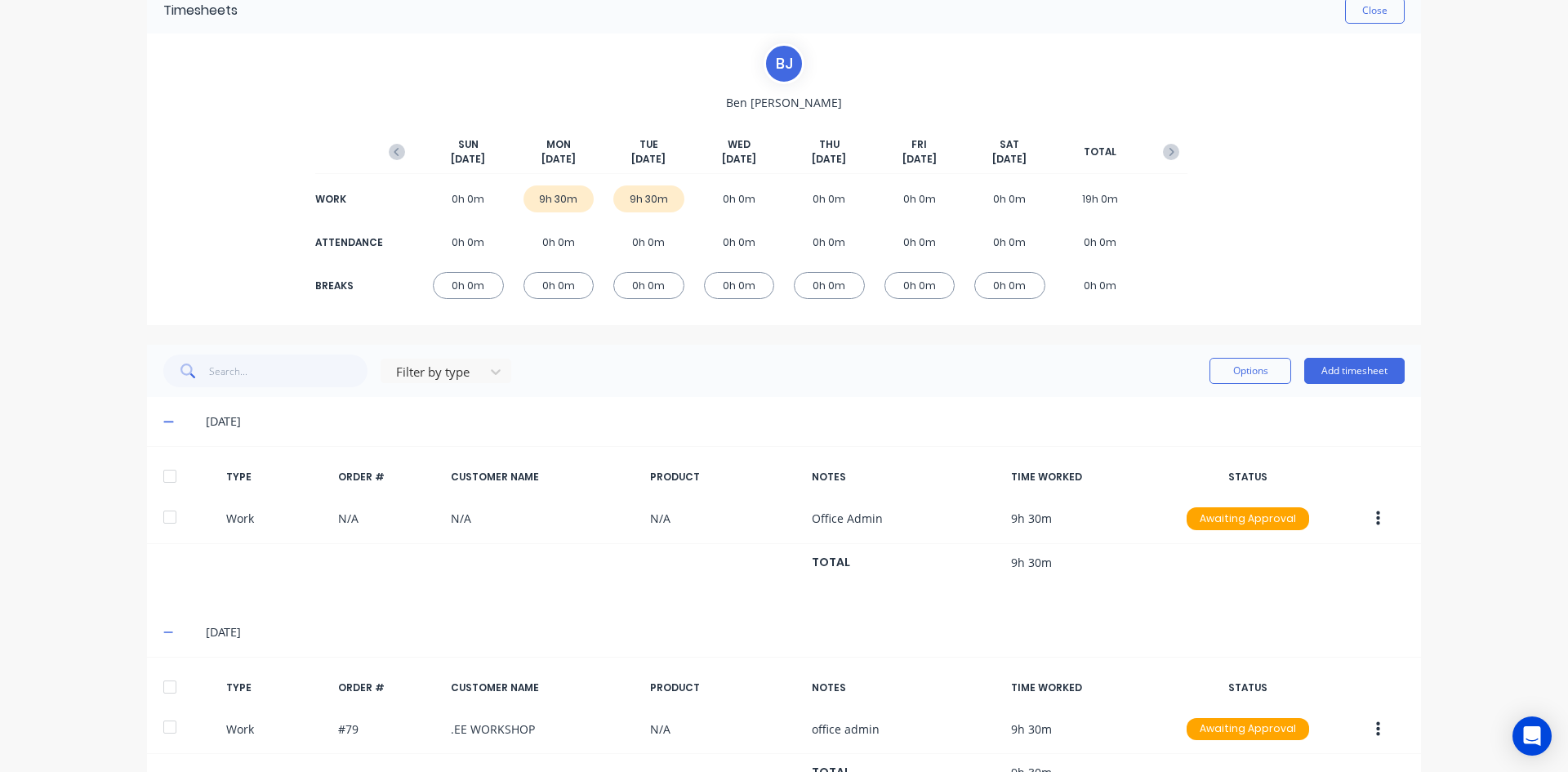
scroll to position [148, 0]
